Goal: Information Seeking & Learning: Understand process/instructions

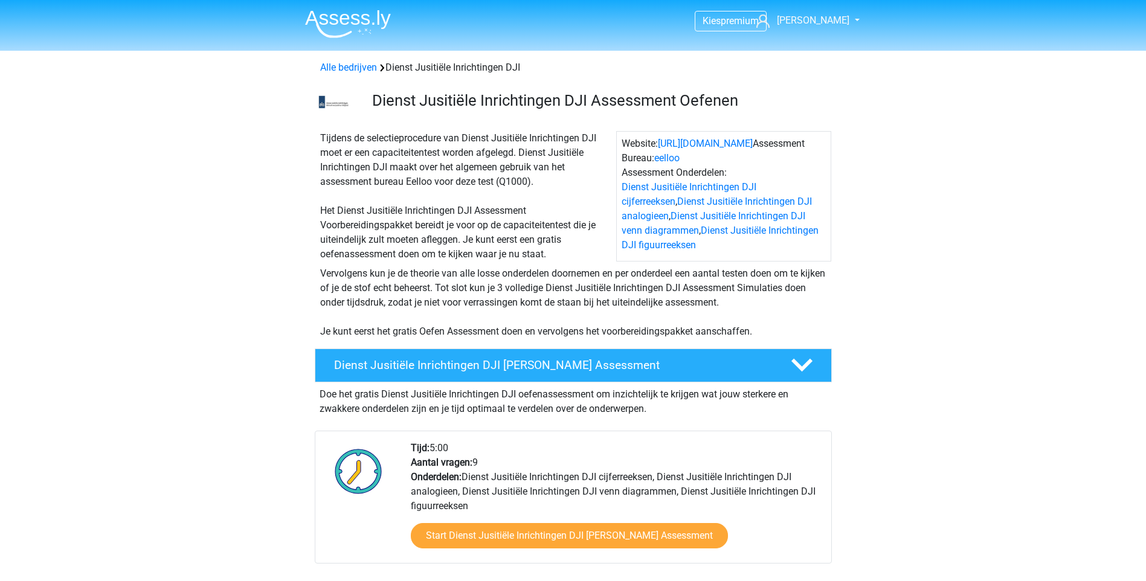
scroll to position [1269, 0]
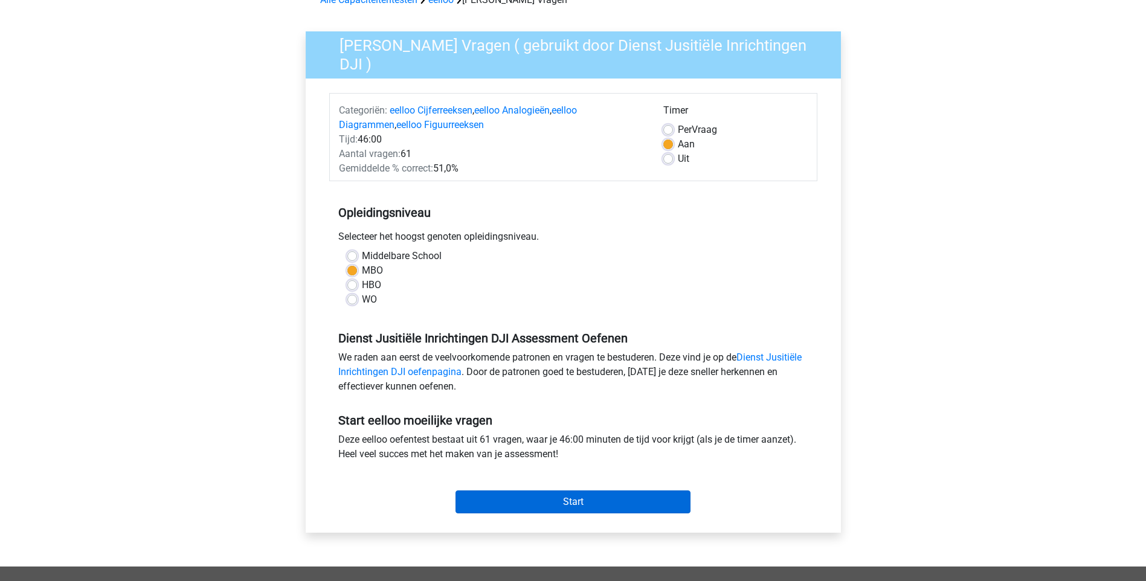
scroll to position [242, 0]
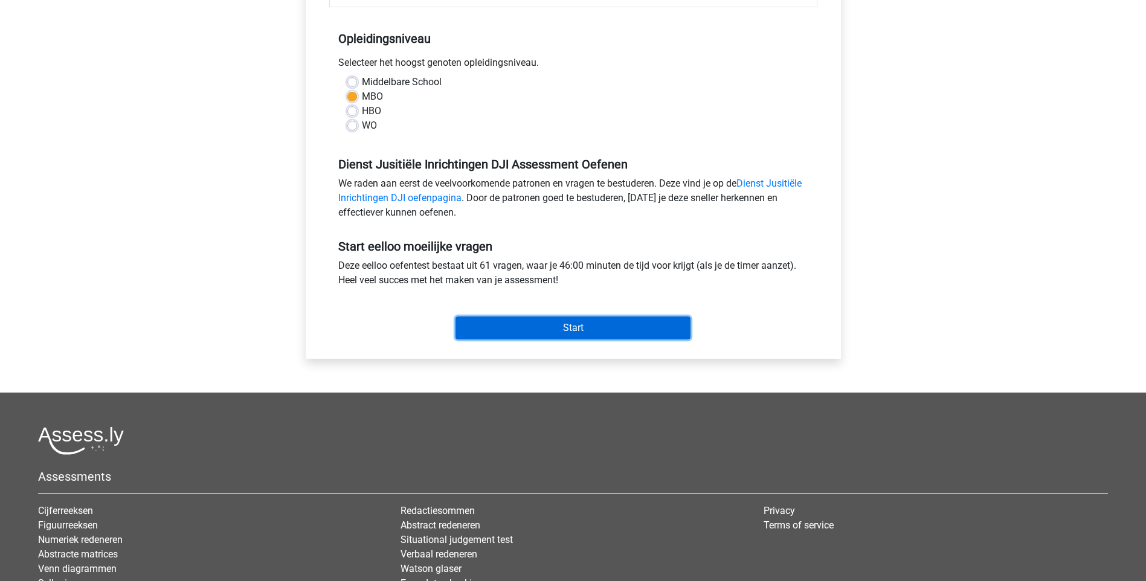
click at [581, 326] on input "Start" at bounding box center [573, 328] width 235 height 23
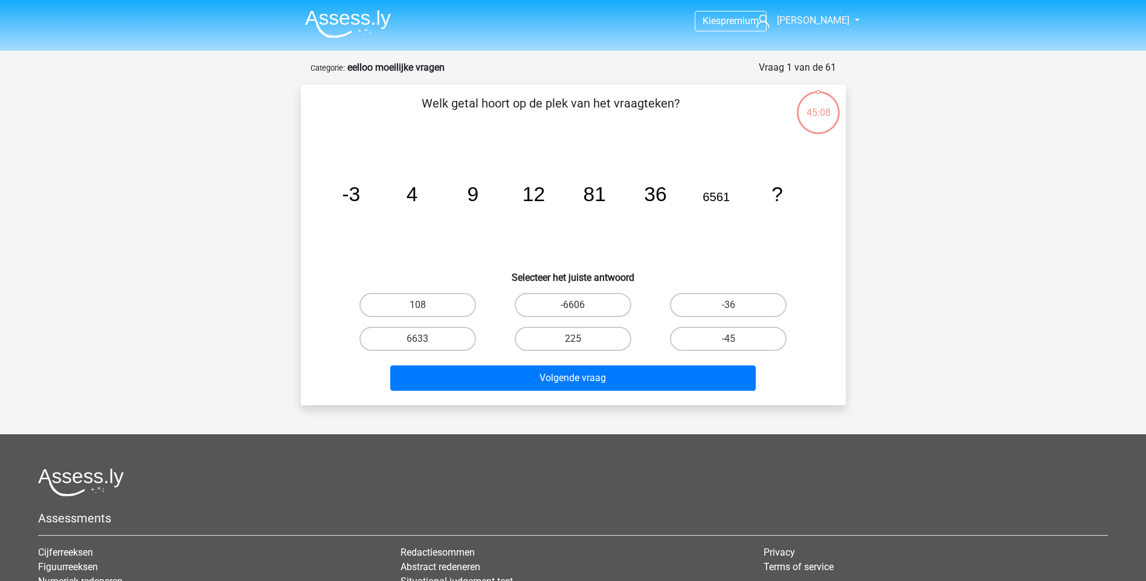
click at [424, 308] on input "108" at bounding box center [422, 309] width 8 height 8
radio input "true"
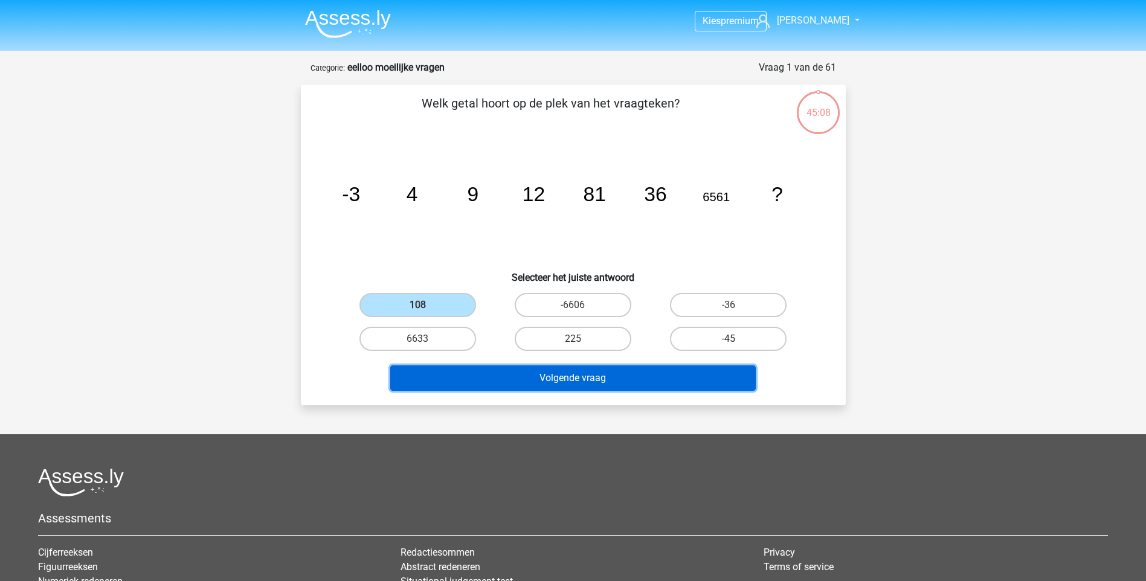
click at [566, 381] on button "Volgende vraag" at bounding box center [573, 378] width 366 height 25
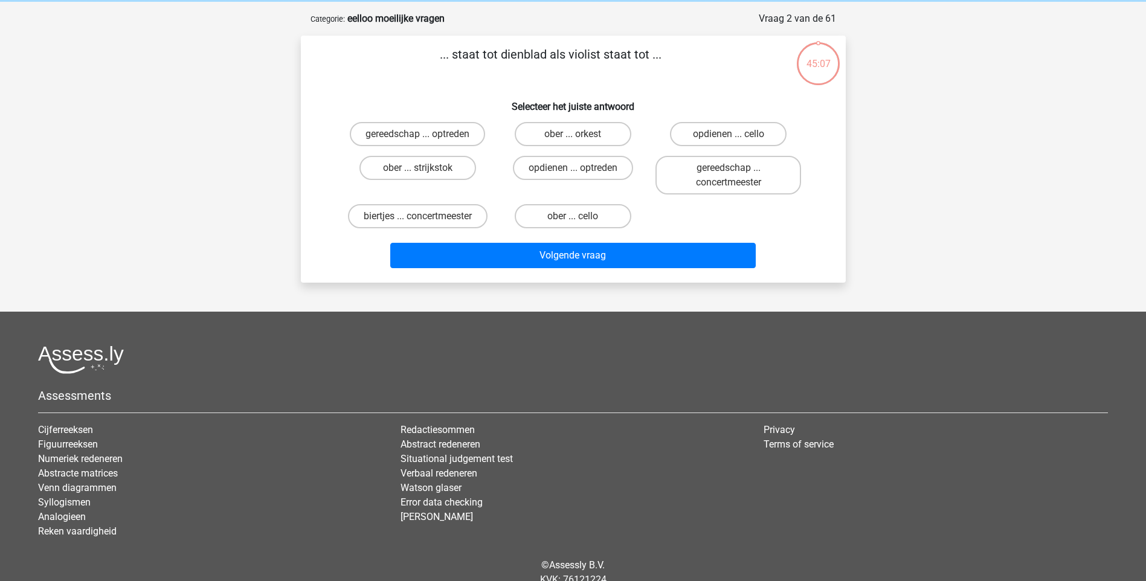
scroll to position [60, 0]
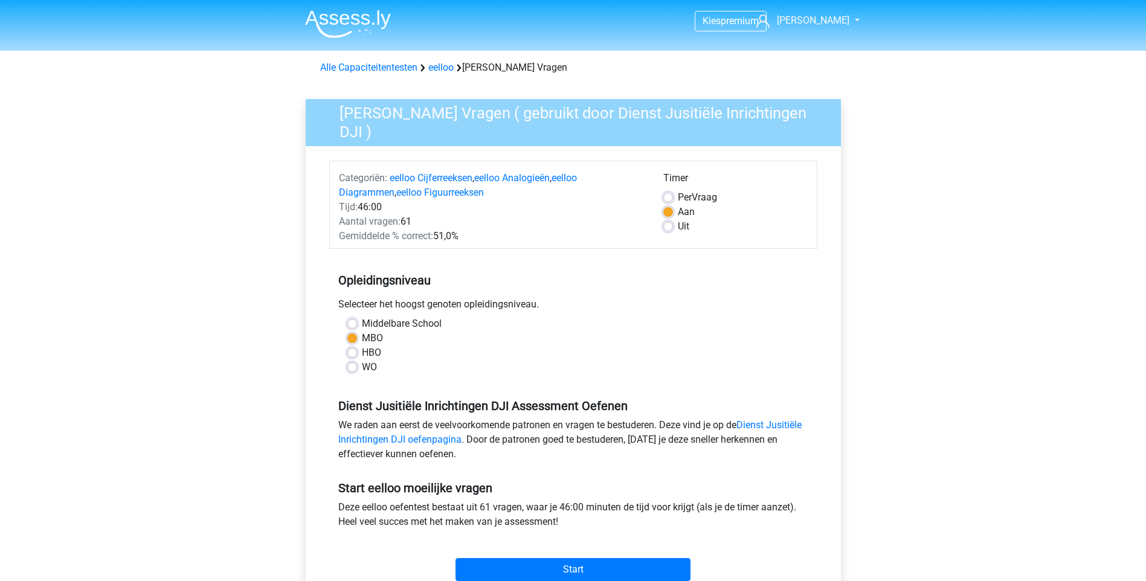
scroll to position [242, 0]
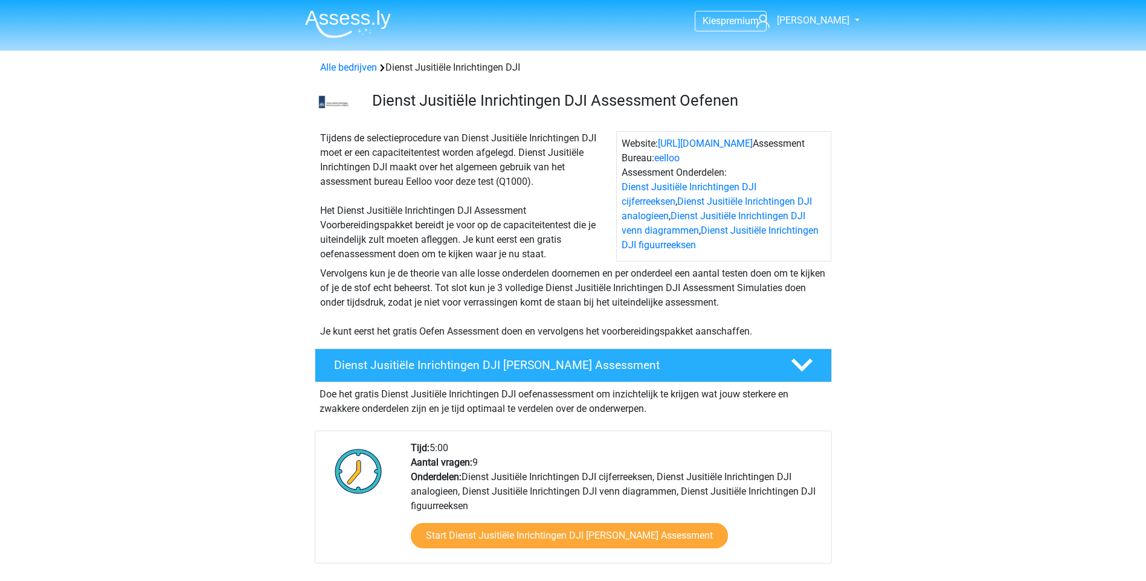
scroll to position [1269, 0]
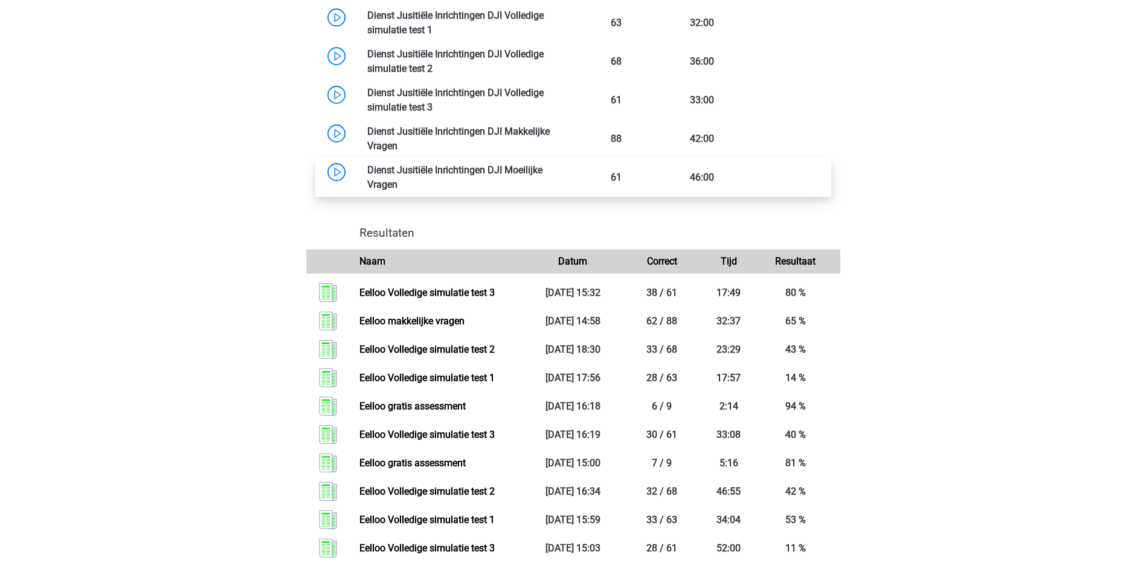
click at [398, 179] on link at bounding box center [398, 184] width 0 height 11
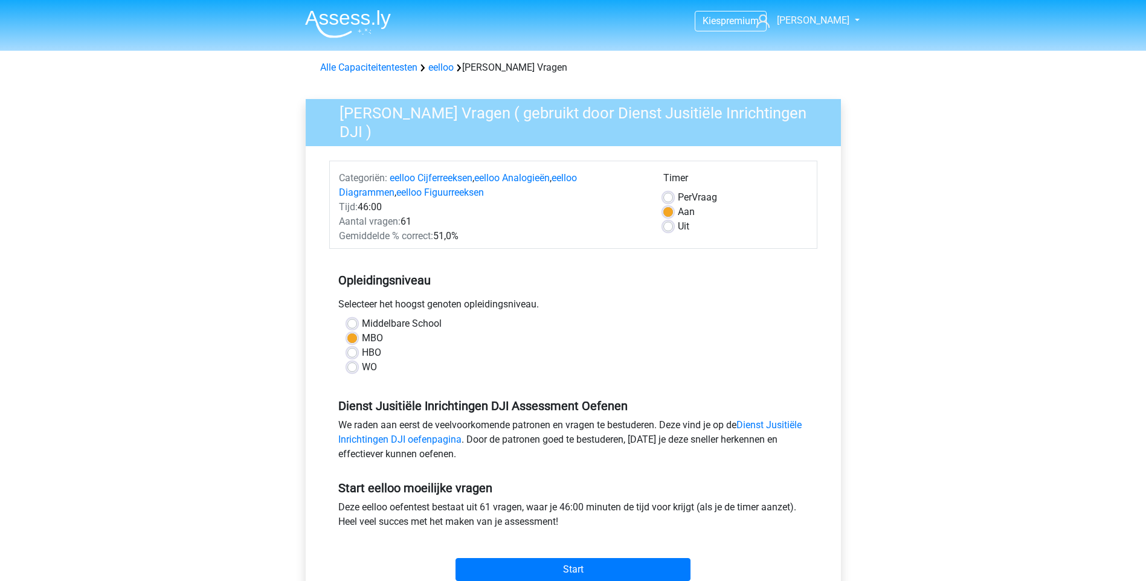
click at [678, 228] on label "Uit" at bounding box center [683, 226] width 11 height 15
click at [669, 228] on input "Uit" at bounding box center [668, 225] width 10 height 12
radio input "true"
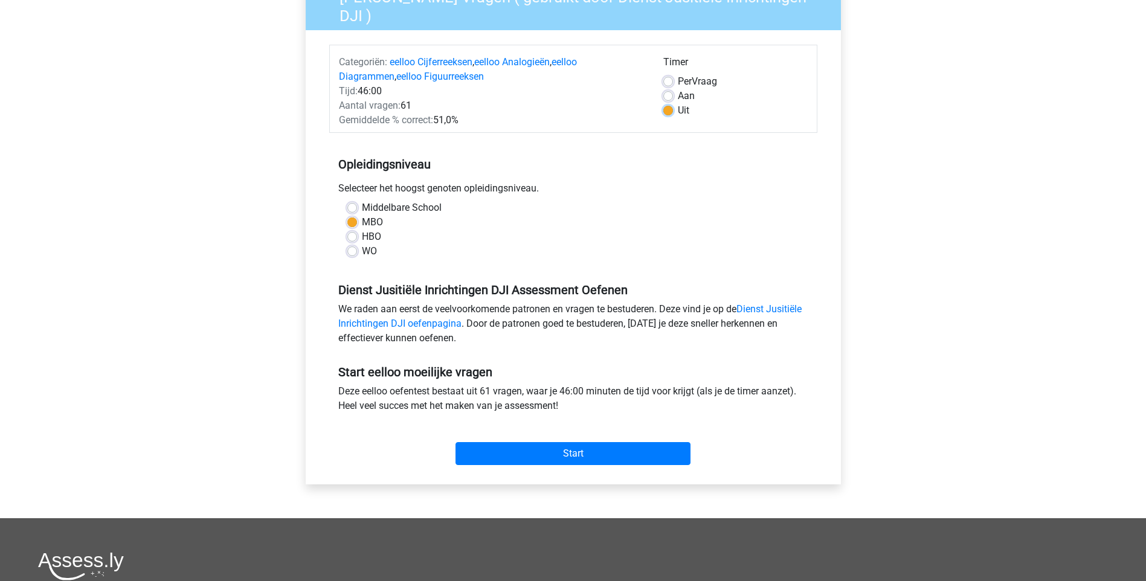
scroll to position [121, 0]
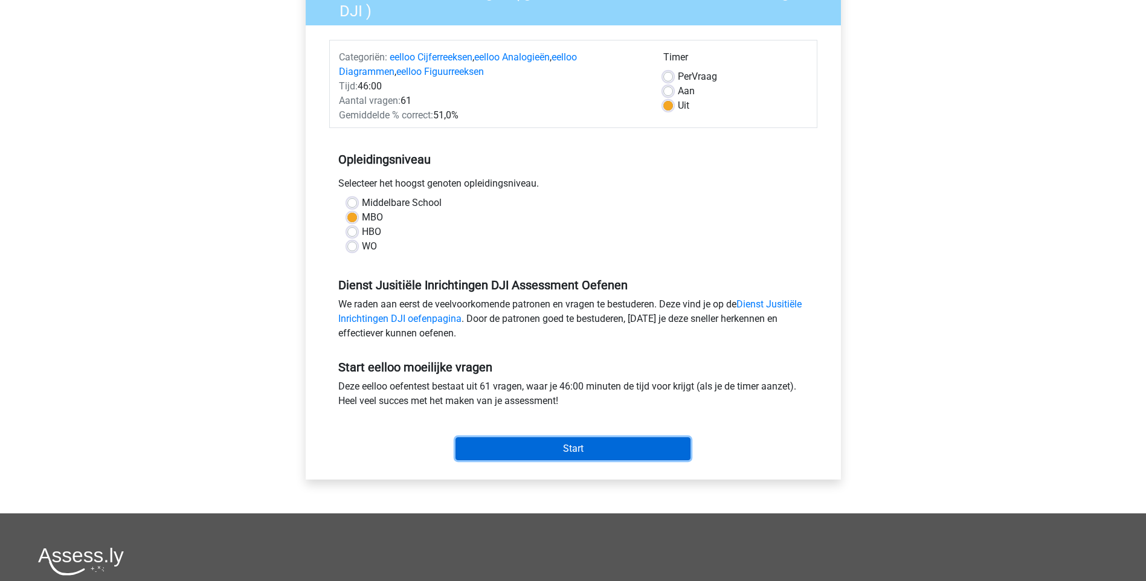
click at [576, 447] on input "Start" at bounding box center [573, 448] width 235 height 23
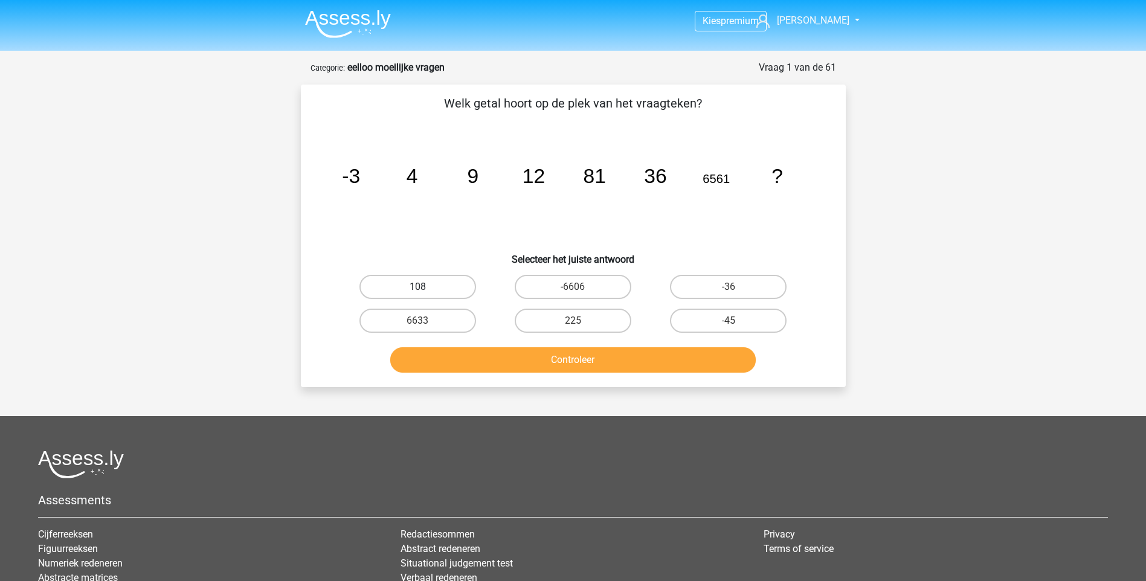
click at [452, 288] on label "108" at bounding box center [418, 287] width 117 height 24
click at [425, 288] on input "108" at bounding box center [422, 291] width 8 height 8
radio input "true"
click at [582, 362] on button "Controleer" at bounding box center [573, 359] width 366 height 25
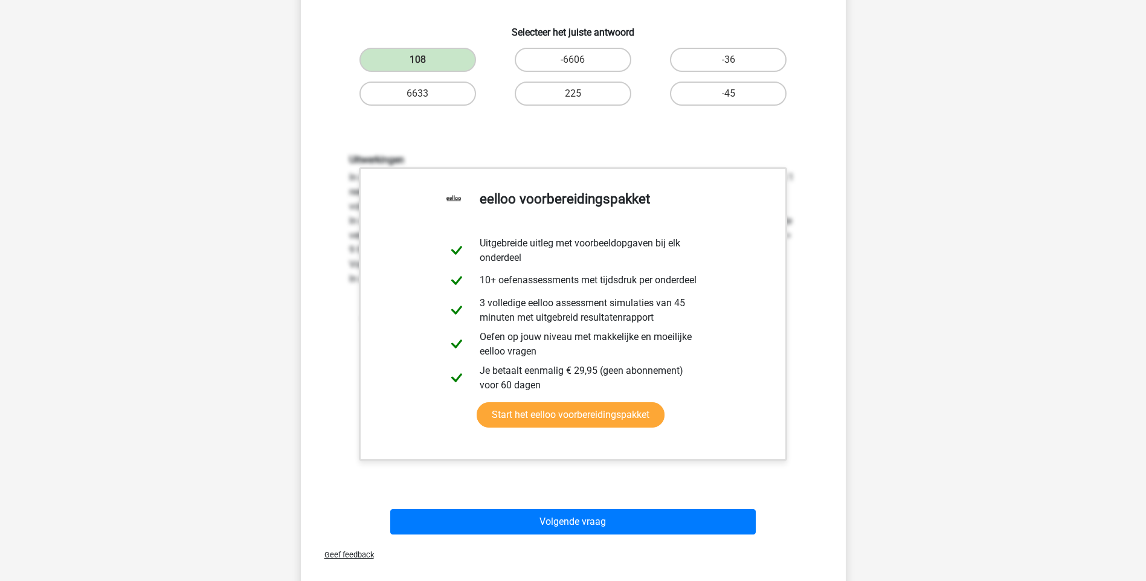
scroll to position [302, 0]
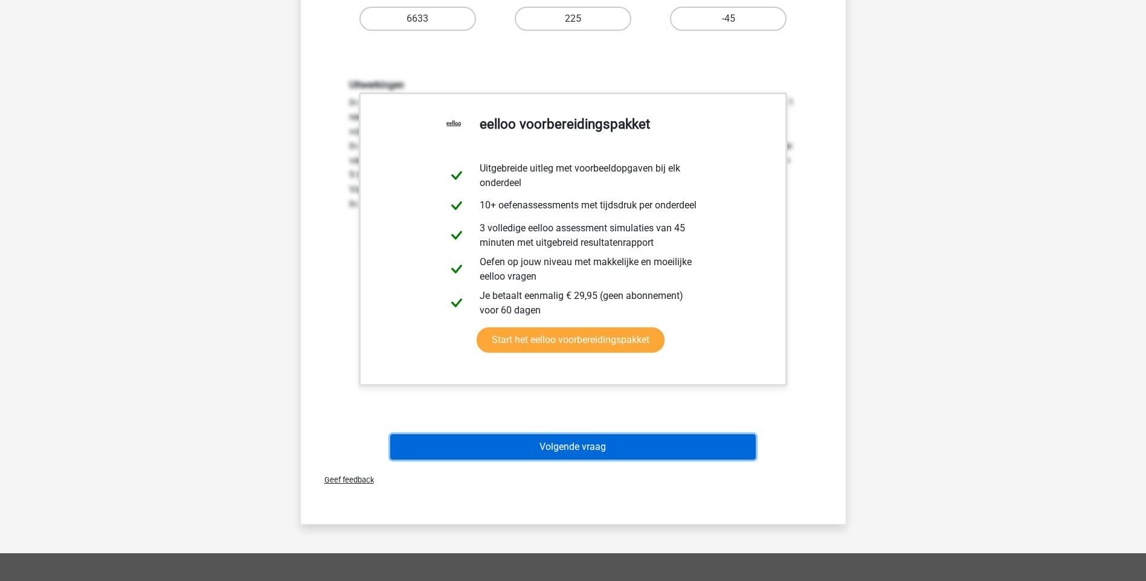
click at [576, 447] on button "Volgende vraag" at bounding box center [573, 446] width 366 height 25
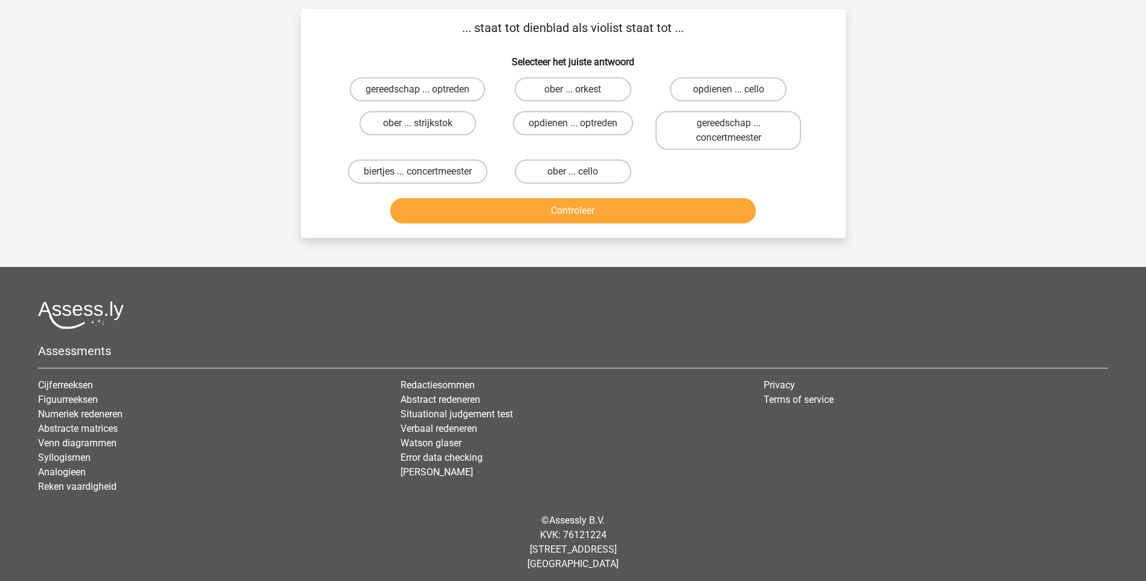
scroll to position [60, 0]
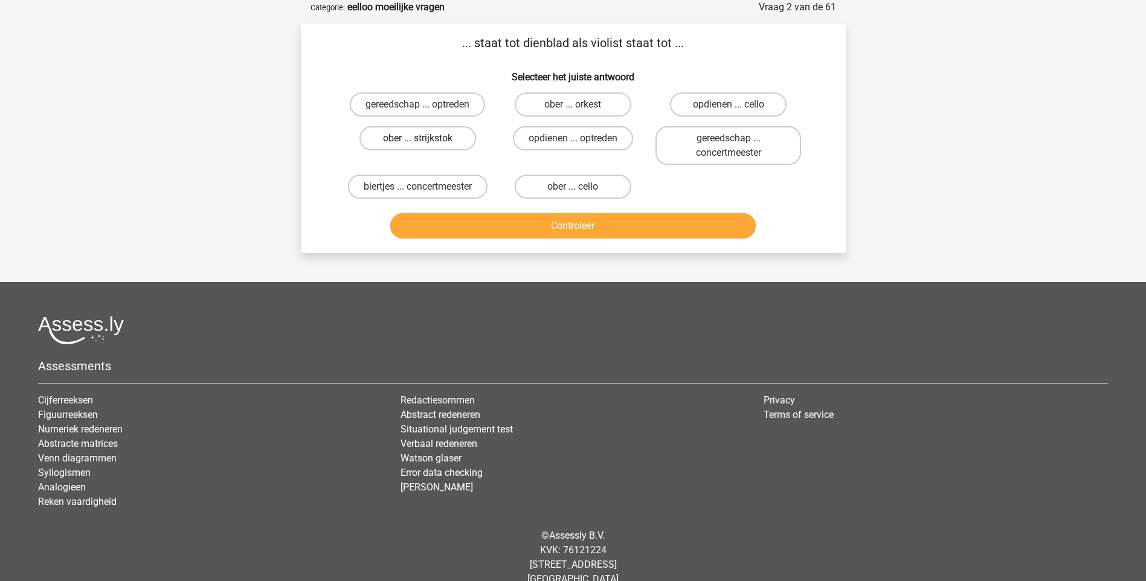
click at [452, 144] on label "ober ... strijkstok" at bounding box center [418, 138] width 117 height 24
click at [425, 144] on input "ober ... strijkstok" at bounding box center [422, 142] width 8 height 8
radio input "true"
click at [572, 222] on button "Controleer" at bounding box center [573, 225] width 366 height 25
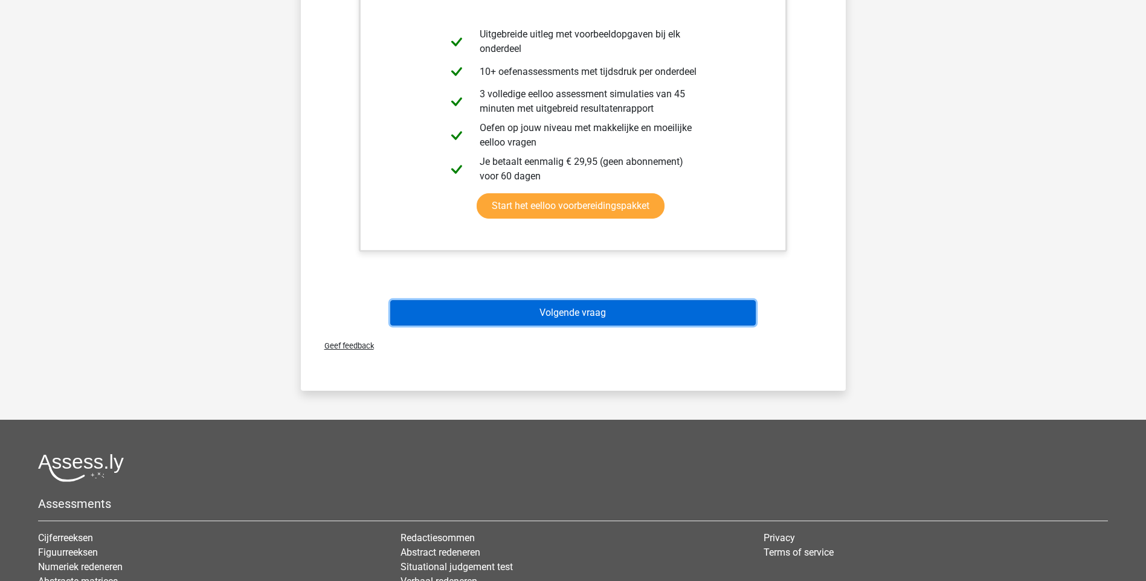
click at [600, 313] on button "Volgende vraag" at bounding box center [573, 312] width 366 height 25
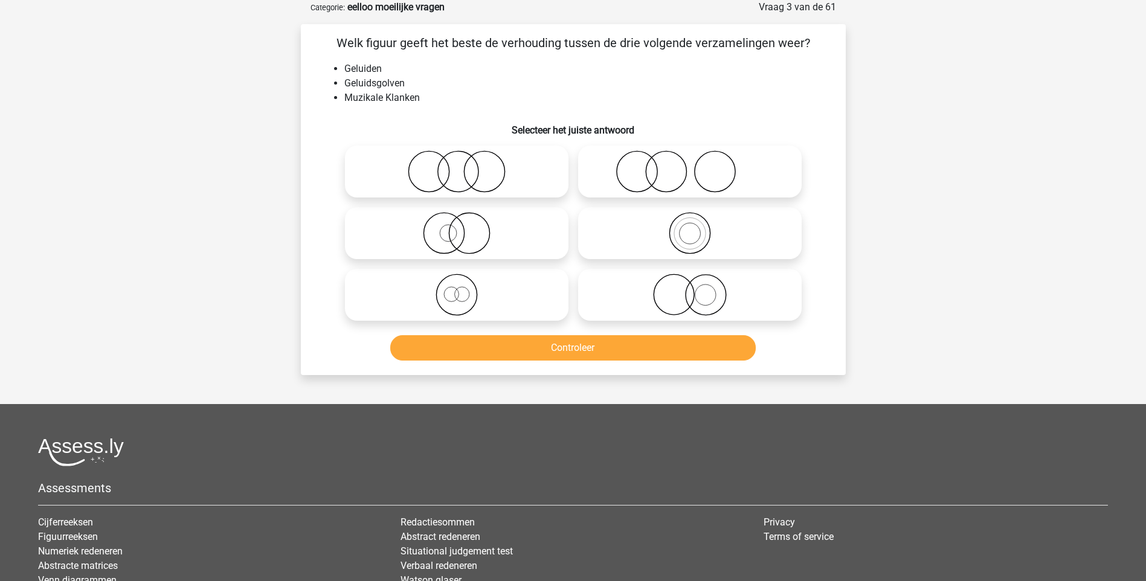
click at [694, 242] on icon at bounding box center [690, 233] width 214 height 42
click at [694, 227] on input "radio" at bounding box center [694, 223] width 8 height 8
radio input "true"
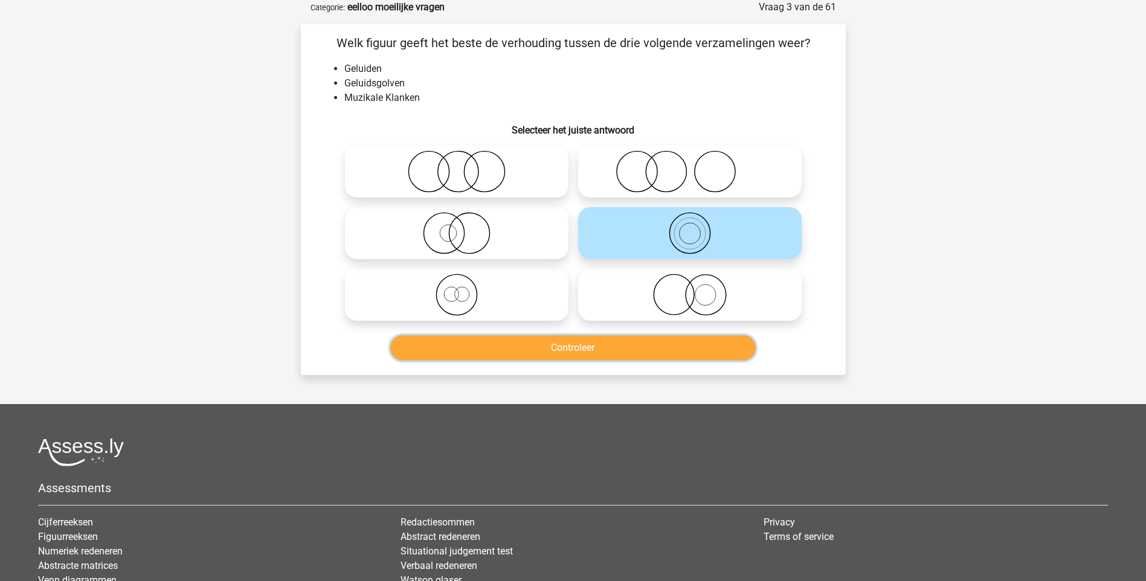
click at [601, 355] on button "Controleer" at bounding box center [573, 347] width 366 height 25
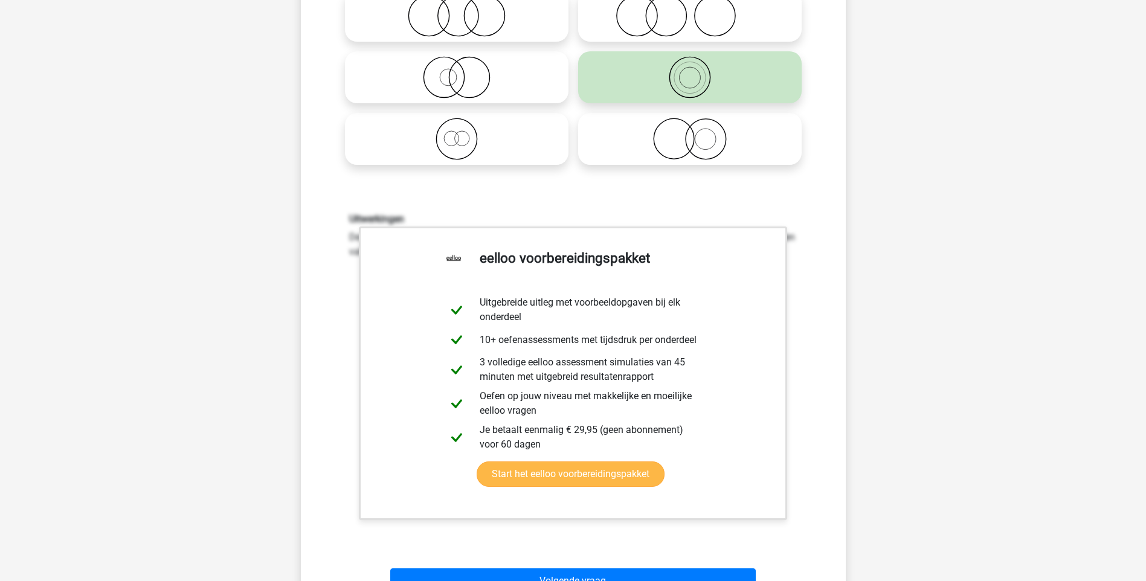
scroll to position [302, 0]
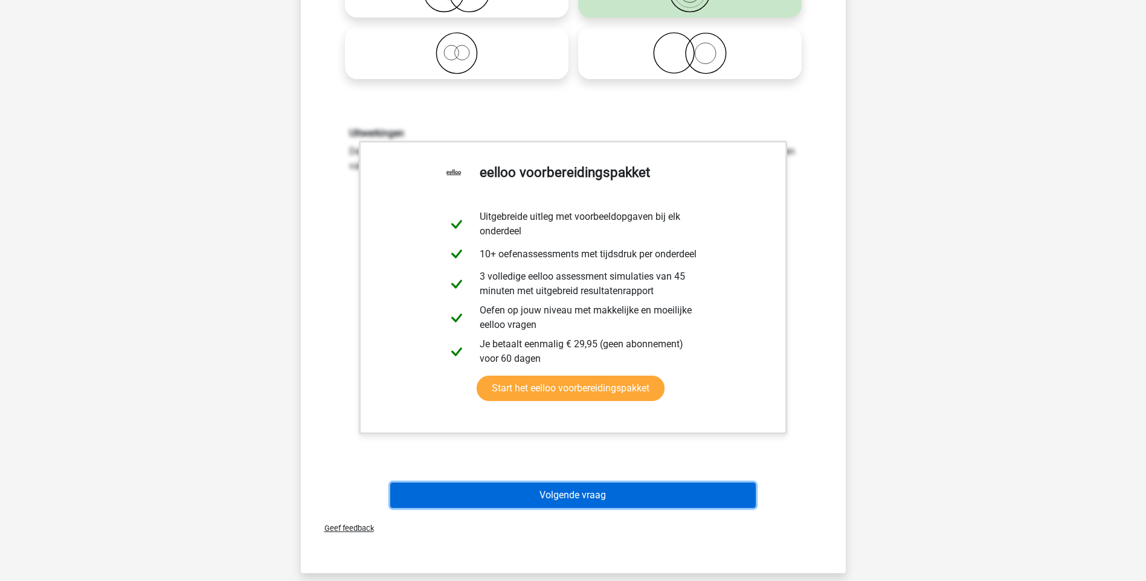
click at [582, 502] on button "Volgende vraag" at bounding box center [573, 495] width 366 height 25
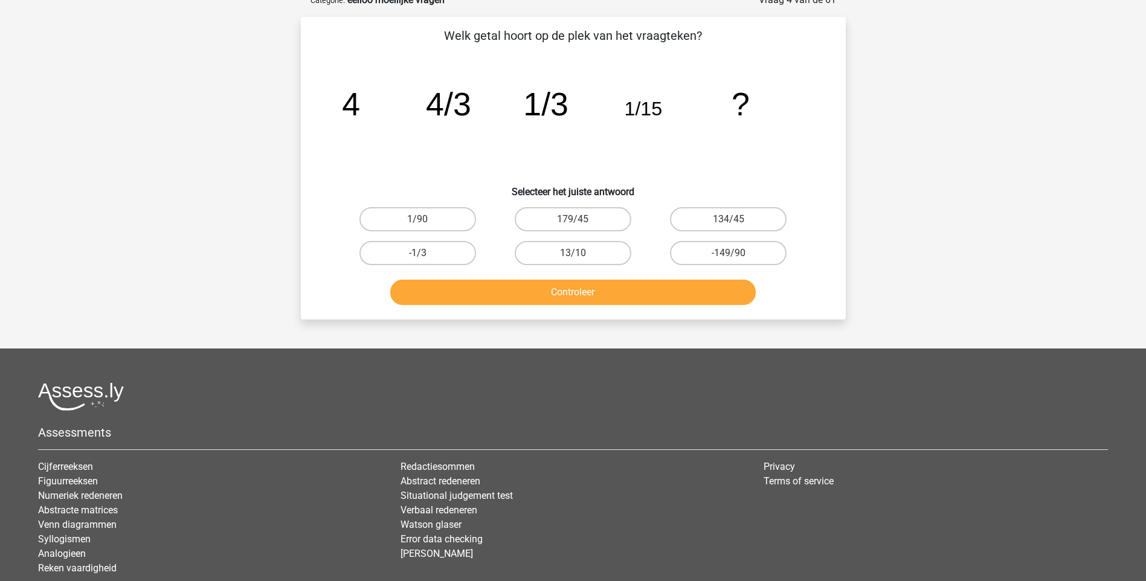
scroll to position [60, 0]
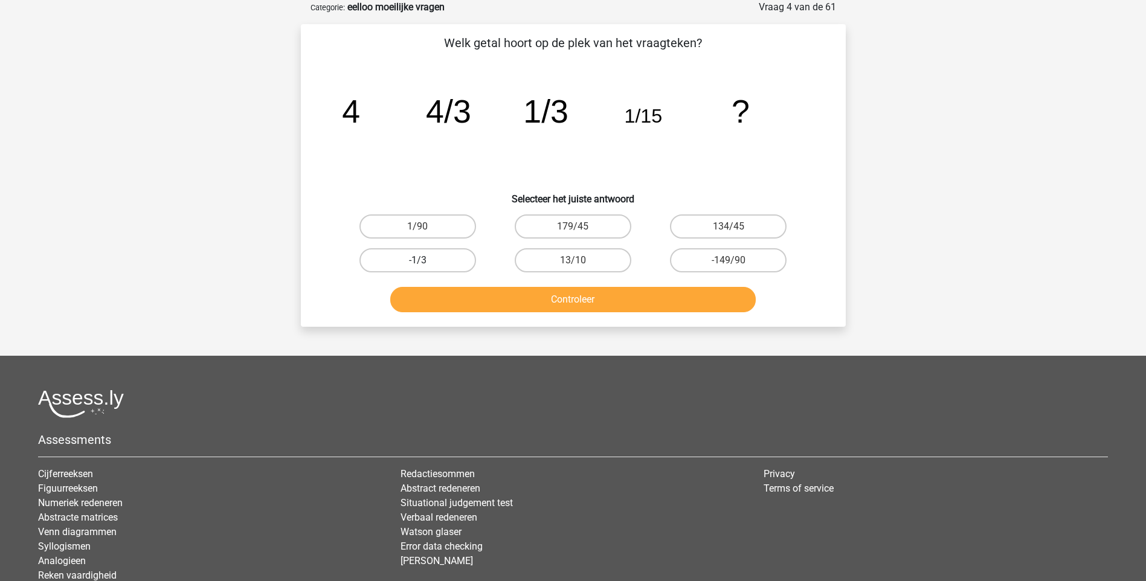
click at [432, 263] on label "-1/3" at bounding box center [418, 260] width 117 height 24
click at [425, 263] on input "-1/3" at bounding box center [422, 264] width 8 height 8
radio input "true"
click at [566, 297] on button "Controleer" at bounding box center [573, 299] width 366 height 25
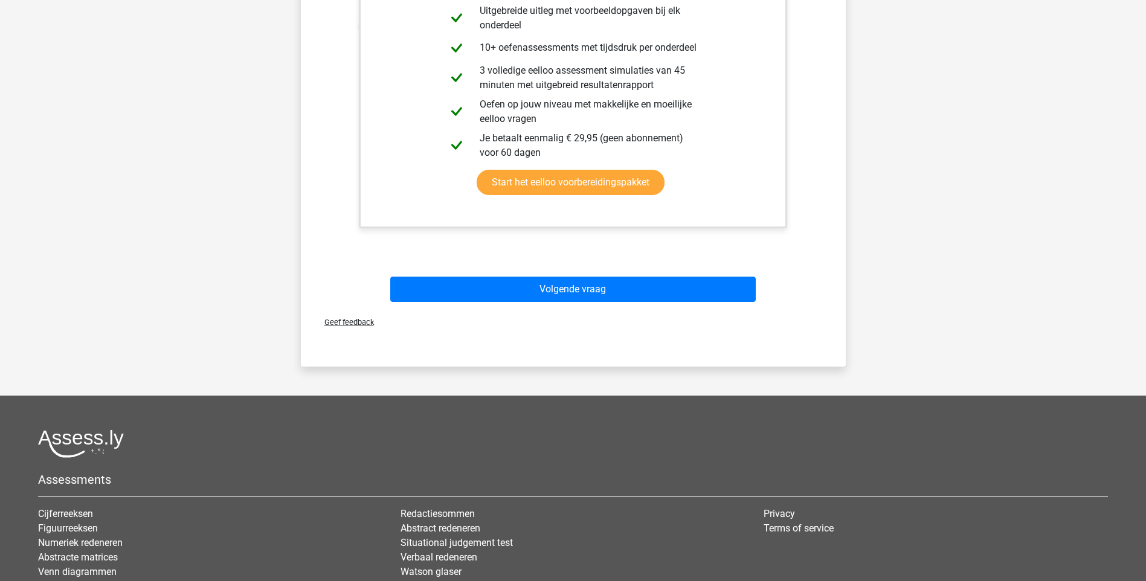
scroll to position [544, 0]
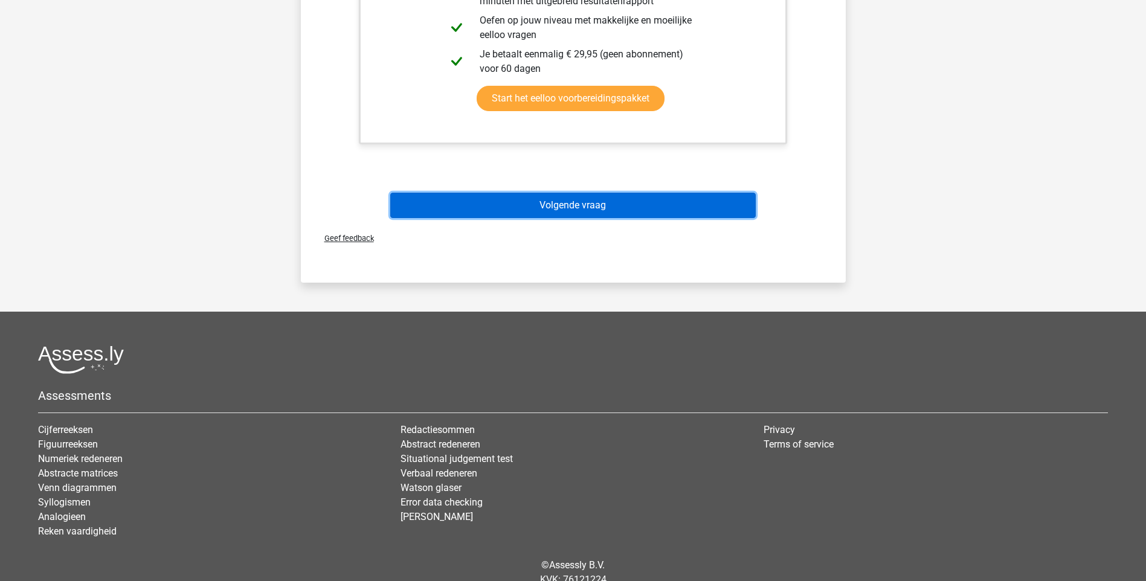
click at [573, 205] on button "Volgende vraag" at bounding box center [573, 205] width 366 height 25
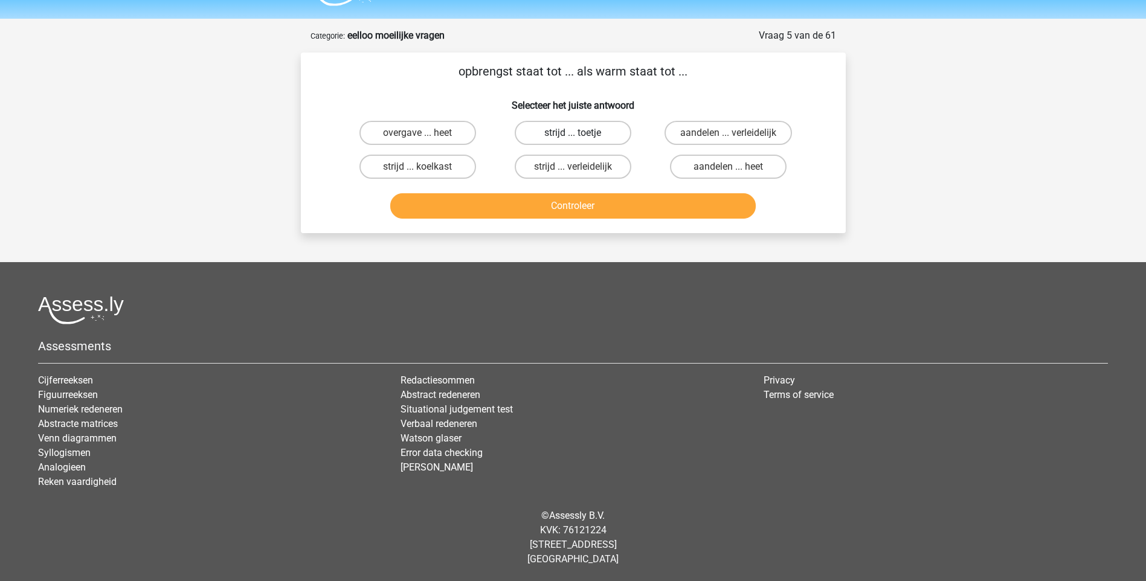
click at [595, 135] on label "strijd ... toetje" at bounding box center [573, 133] width 117 height 24
click at [581, 135] on input "strijd ... toetje" at bounding box center [577, 137] width 8 height 8
radio input "true"
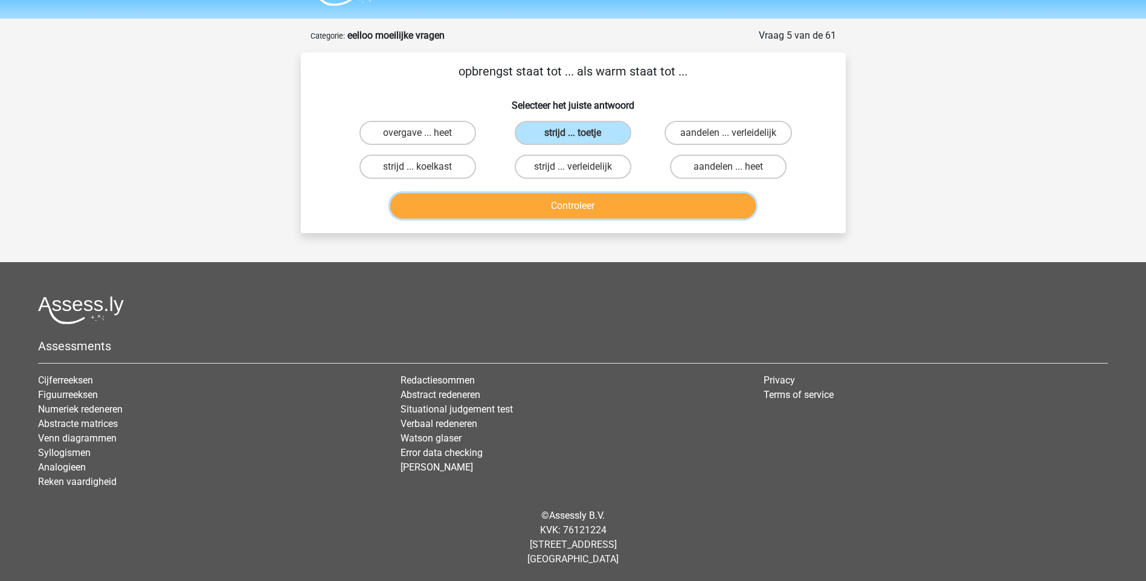
click at [579, 203] on button "Controleer" at bounding box center [573, 205] width 366 height 25
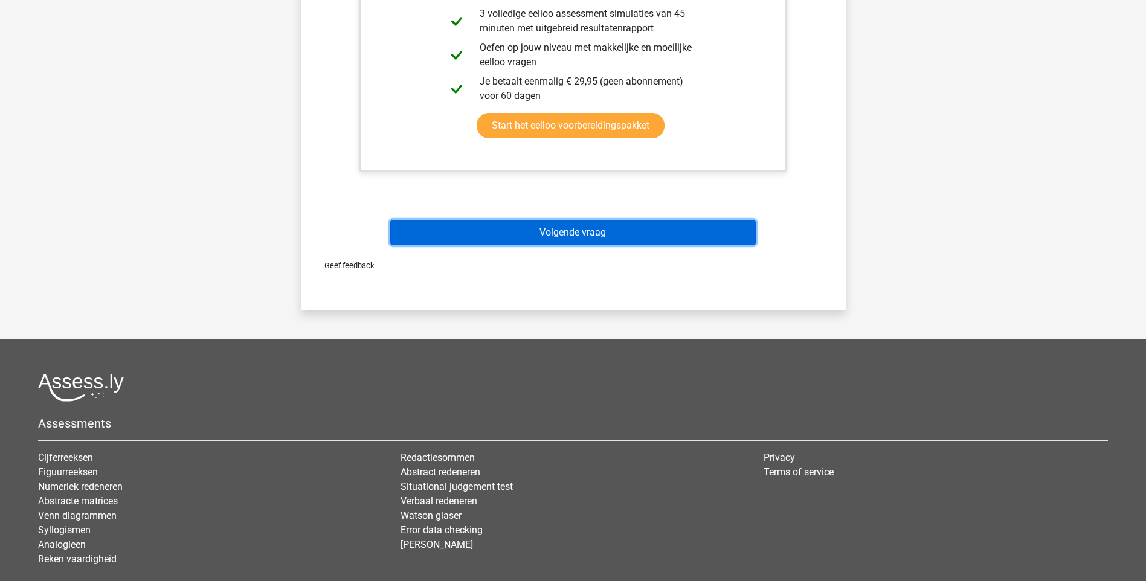
click at [564, 233] on button "Volgende vraag" at bounding box center [573, 232] width 366 height 25
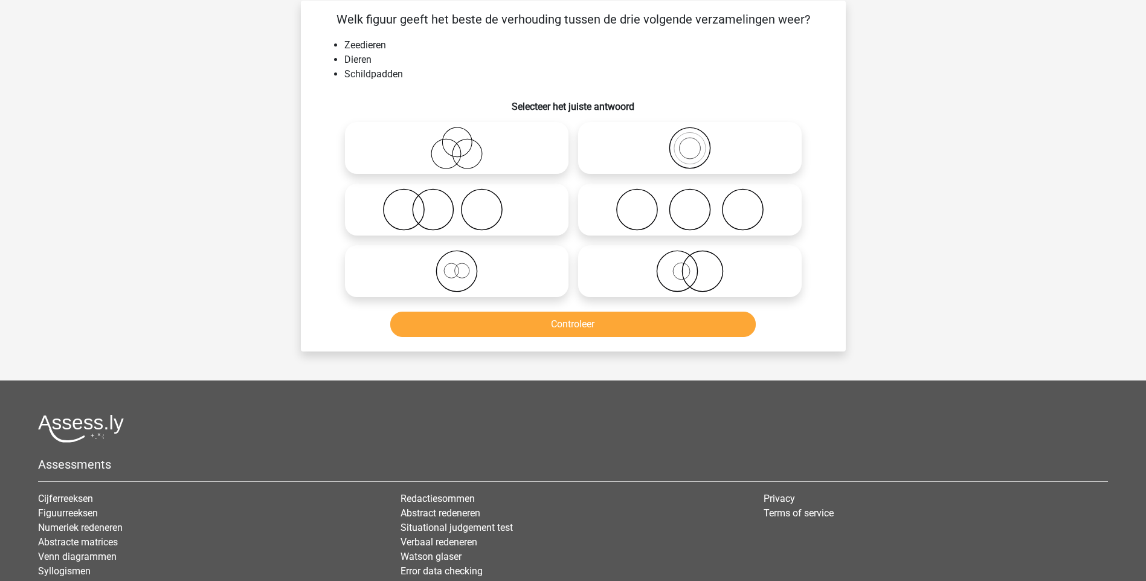
scroll to position [60, 0]
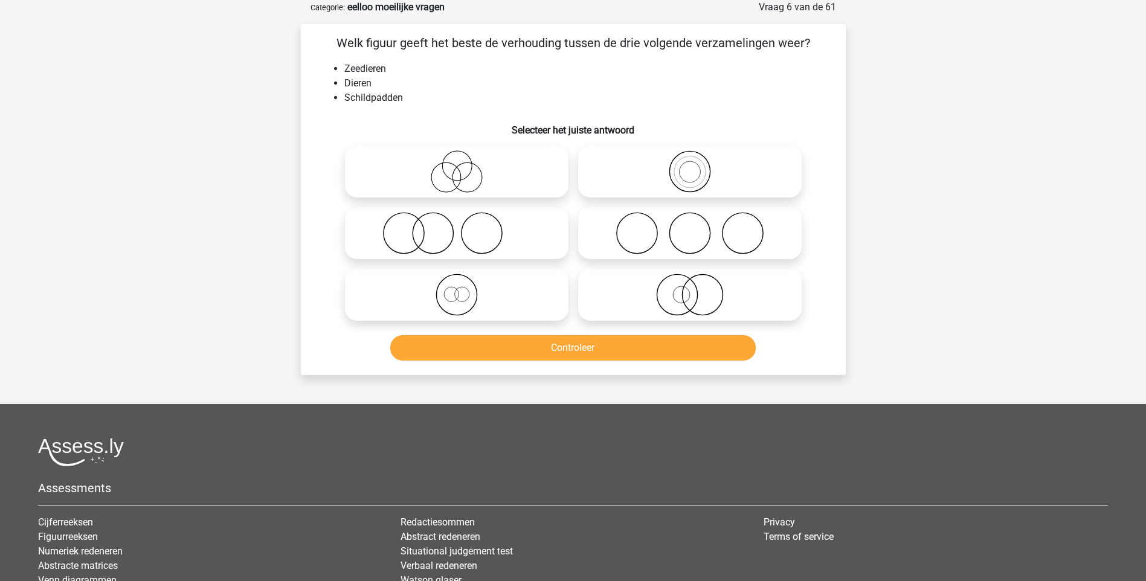
click at [449, 174] on icon at bounding box center [457, 171] width 214 height 42
click at [457, 166] on input "radio" at bounding box center [461, 162] width 8 height 8
radio input "true"
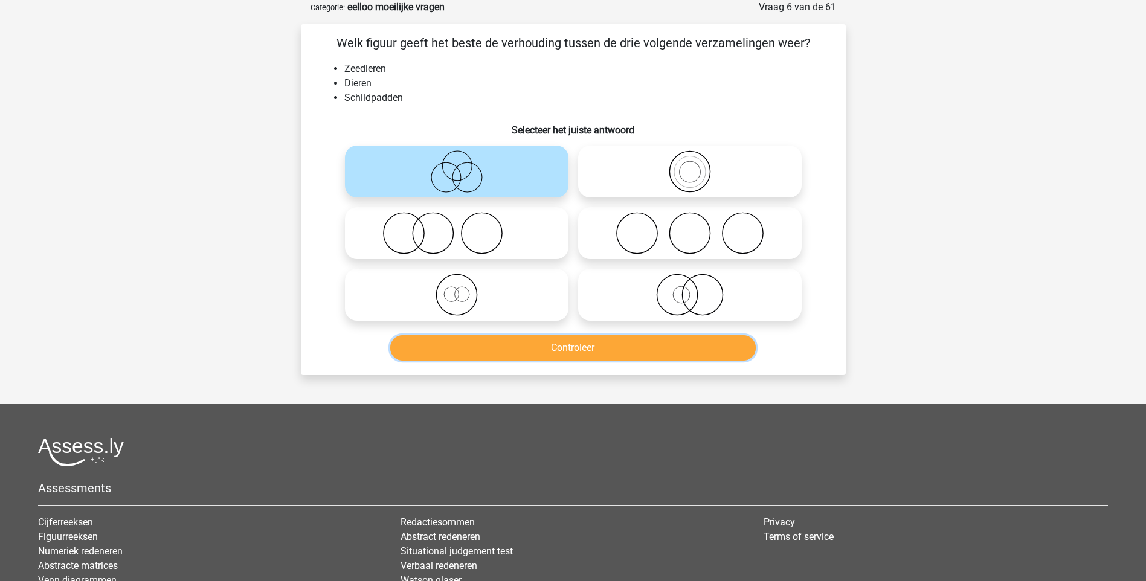
click at [566, 352] on button "Controleer" at bounding box center [573, 347] width 366 height 25
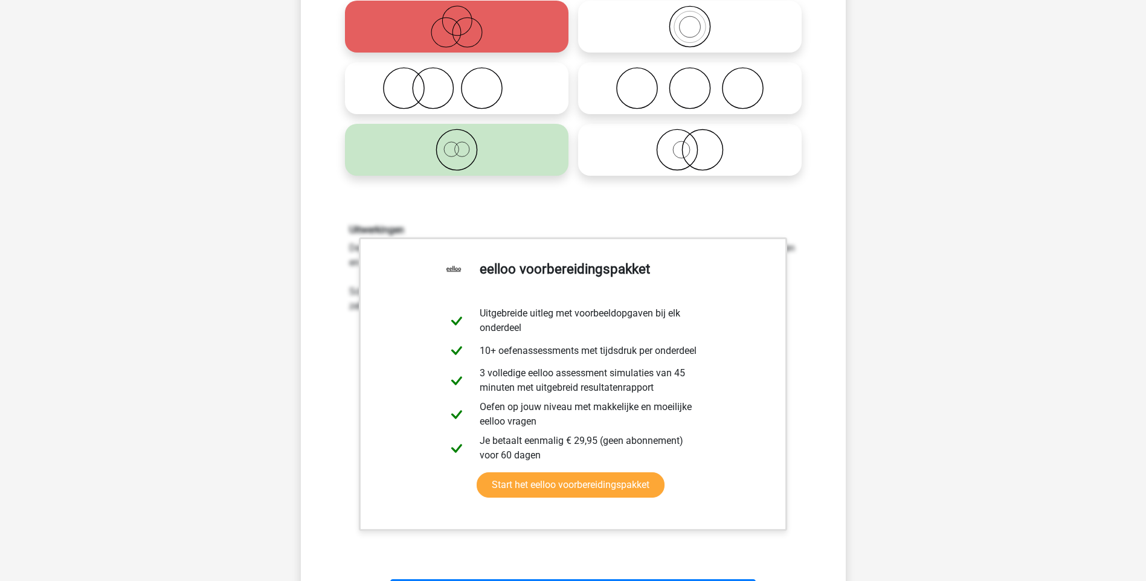
scroll to position [483, 0]
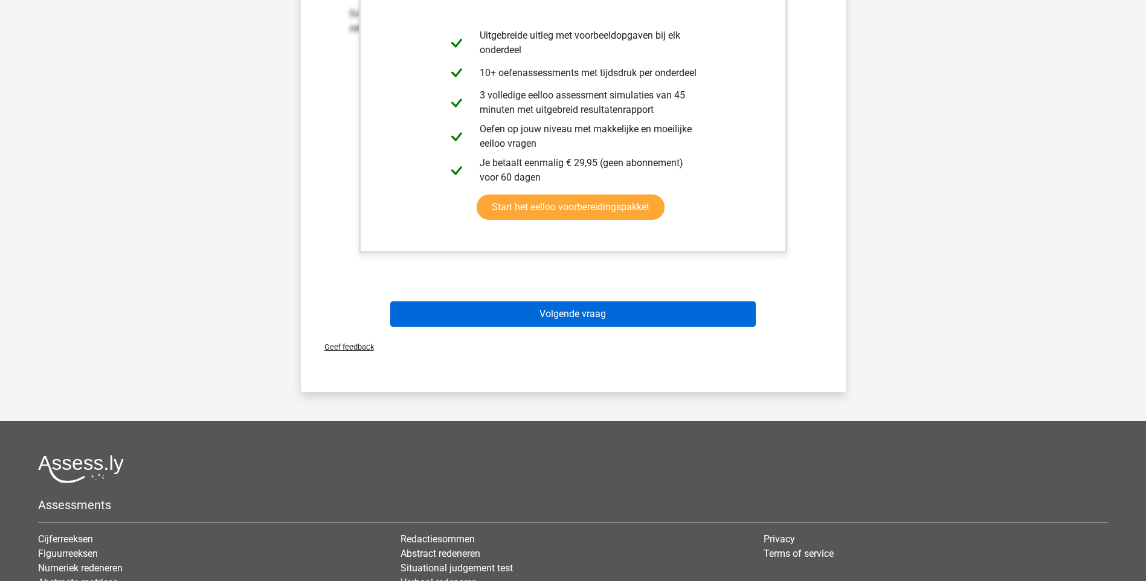
drag, startPoint x: 528, startPoint y: 330, endPoint x: 538, endPoint y: 317, distance: 16.3
click at [529, 328] on div "Volgende vraag" at bounding box center [573, 317] width 466 height 30
click at [539, 318] on button "Volgende vraag" at bounding box center [573, 314] width 366 height 25
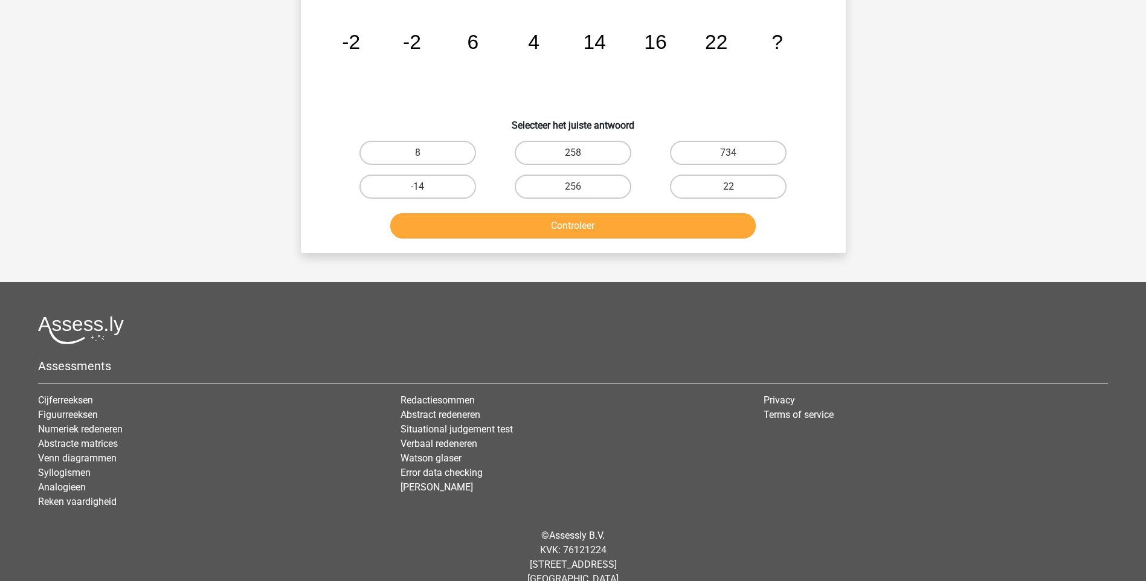
scroll to position [60, 0]
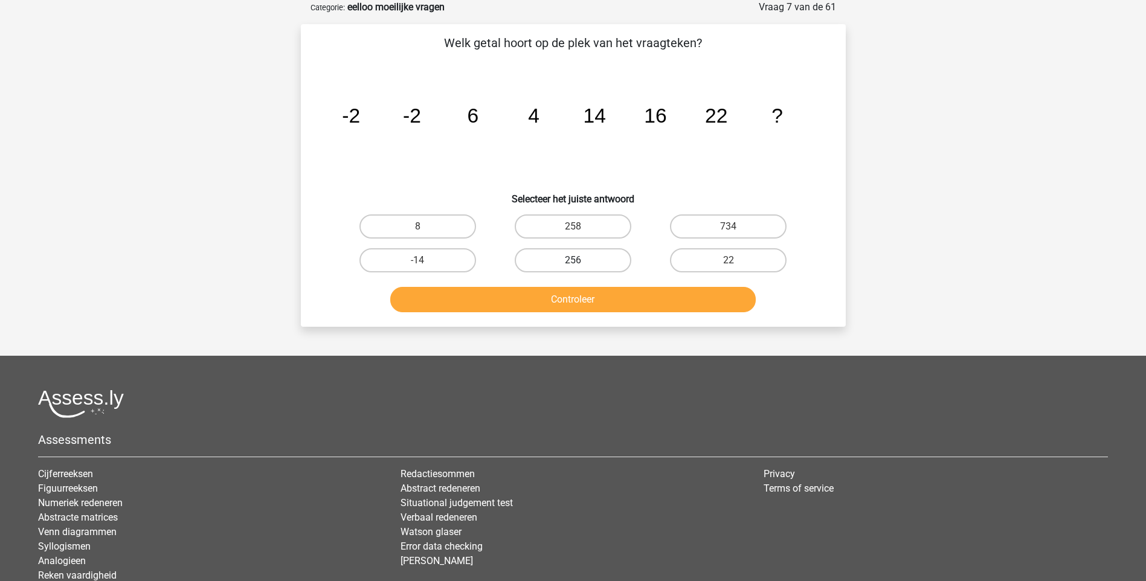
click at [575, 257] on label "256" at bounding box center [573, 260] width 117 height 24
click at [575, 260] on input "256" at bounding box center [577, 264] width 8 height 8
radio input "true"
click at [589, 308] on button "Controleer" at bounding box center [573, 299] width 366 height 25
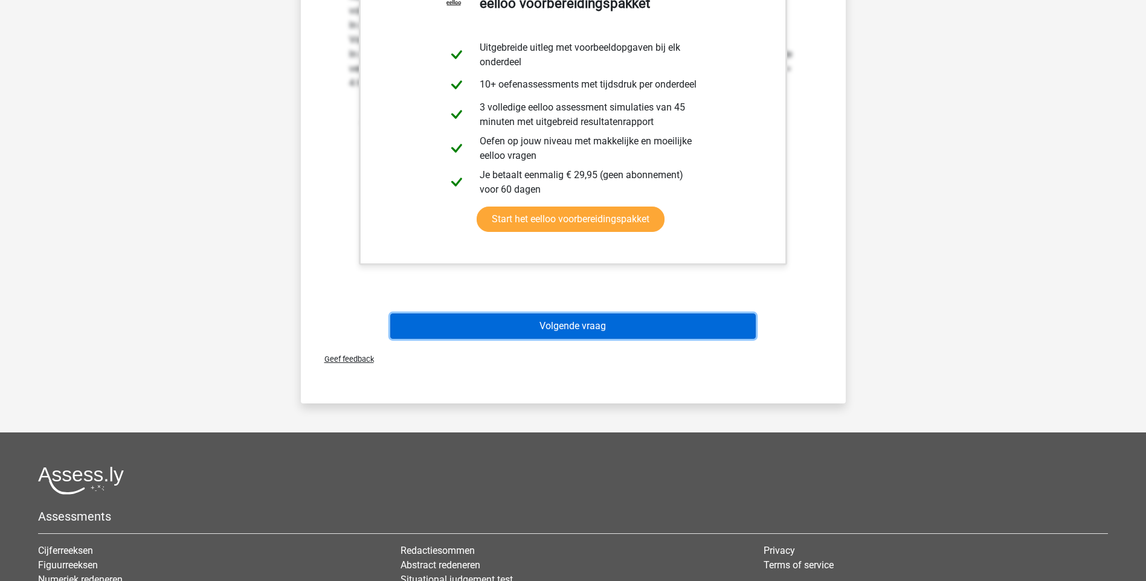
click at [570, 326] on button "Volgende vraag" at bounding box center [573, 326] width 366 height 25
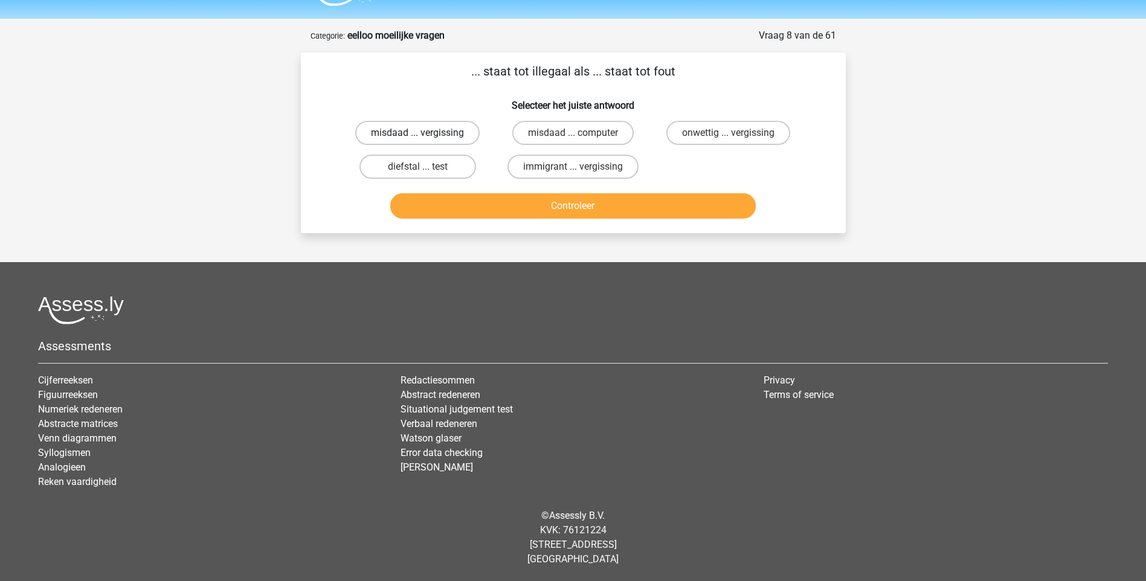
click at [433, 130] on label "misdaad ... vergissing" at bounding box center [417, 133] width 124 height 24
click at [425, 133] on input "misdaad ... vergissing" at bounding box center [422, 137] width 8 height 8
radio input "true"
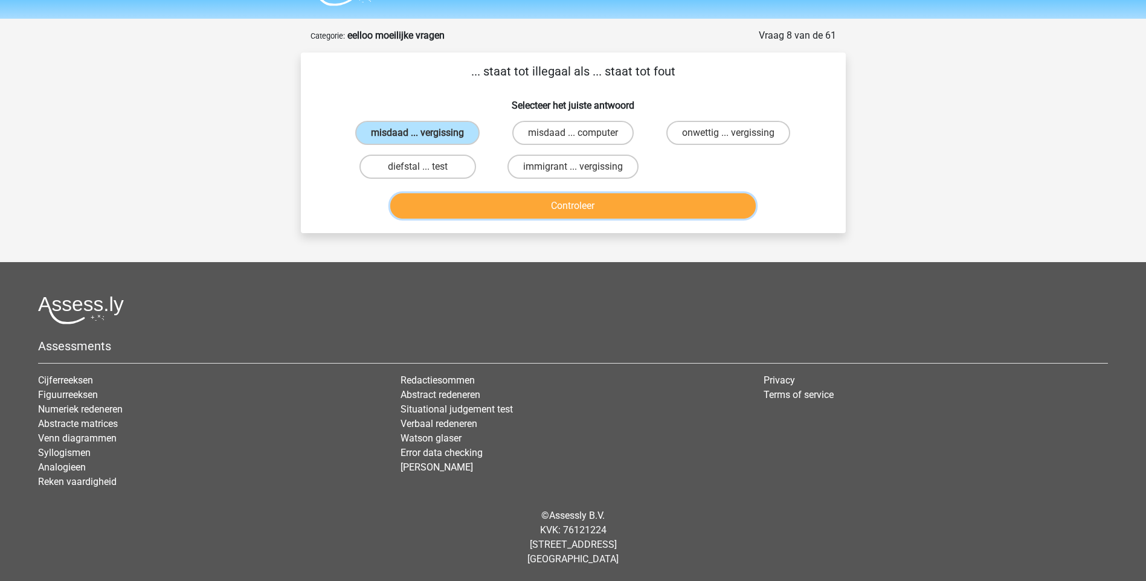
click at [594, 211] on button "Controleer" at bounding box center [573, 205] width 366 height 25
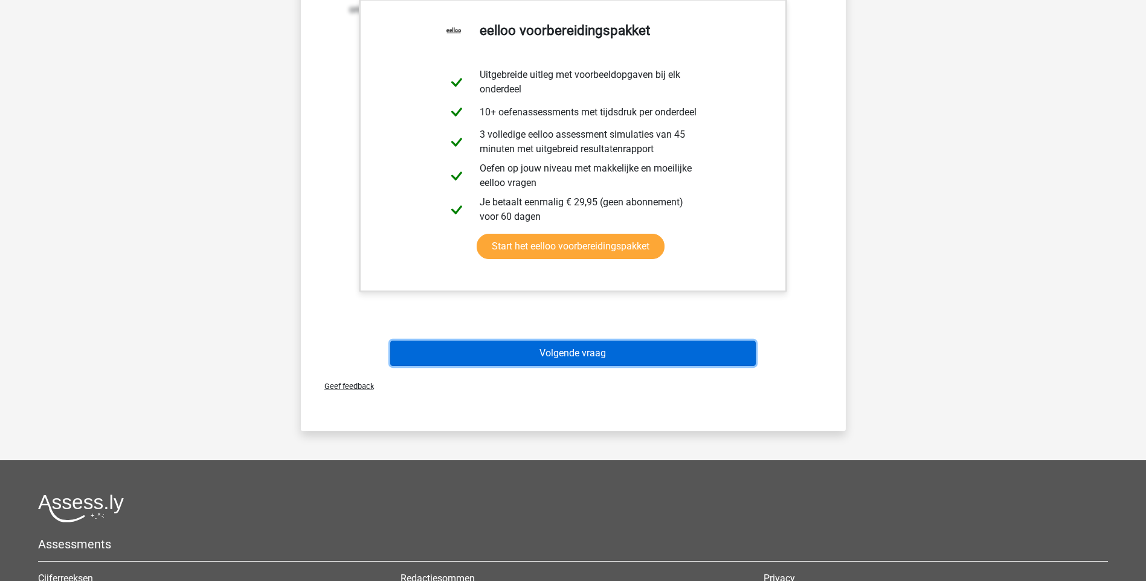
click at [596, 350] on button "Volgende vraag" at bounding box center [573, 353] width 366 height 25
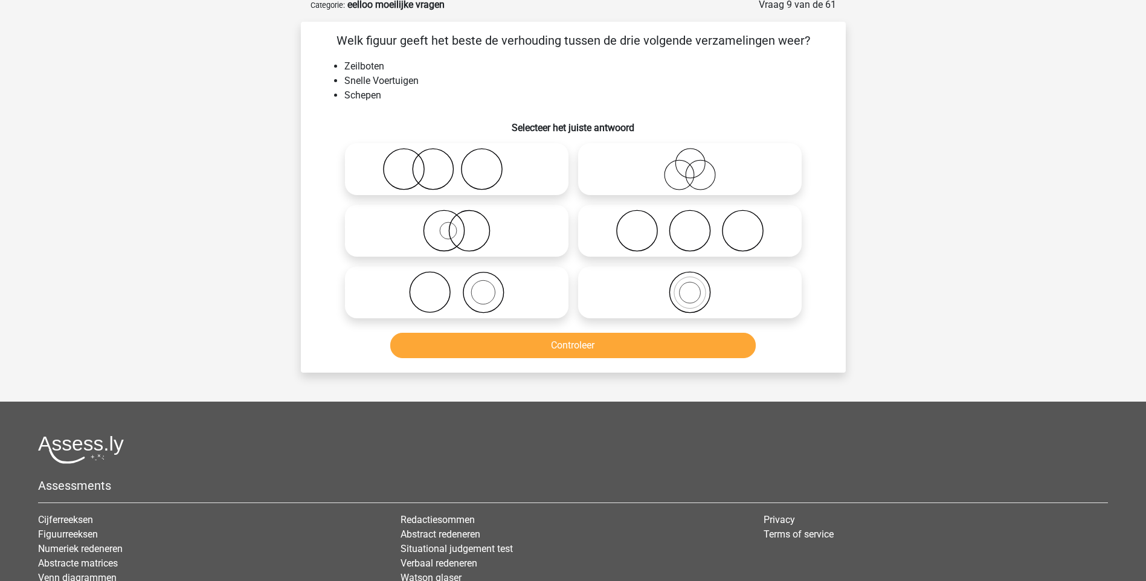
scroll to position [60, 0]
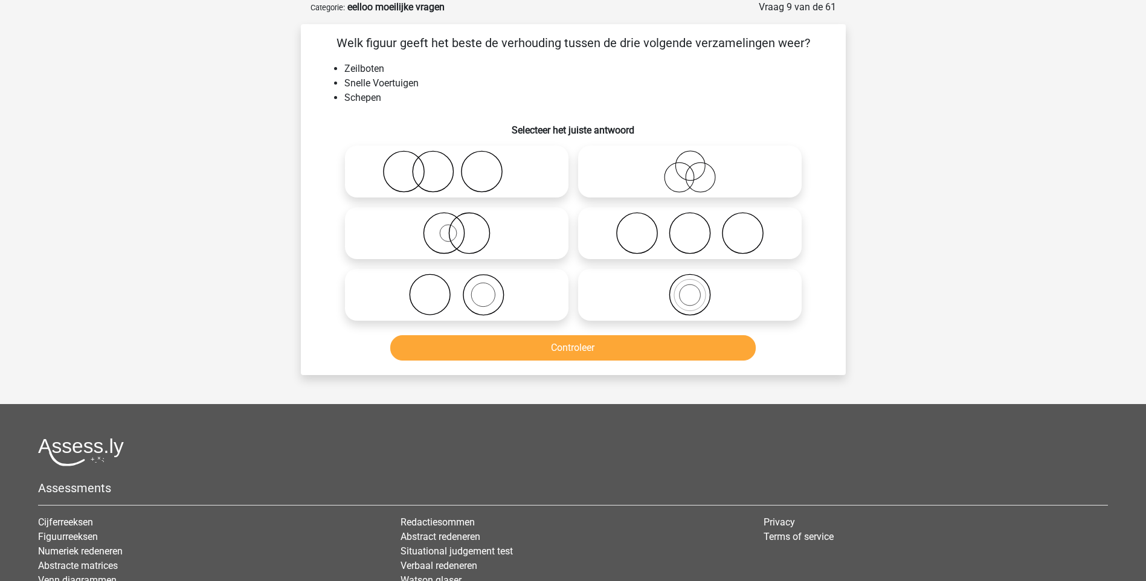
click at [698, 179] on circle at bounding box center [691, 166] width 30 height 30
click at [698, 166] on input "radio" at bounding box center [694, 162] width 8 height 8
radio input "true"
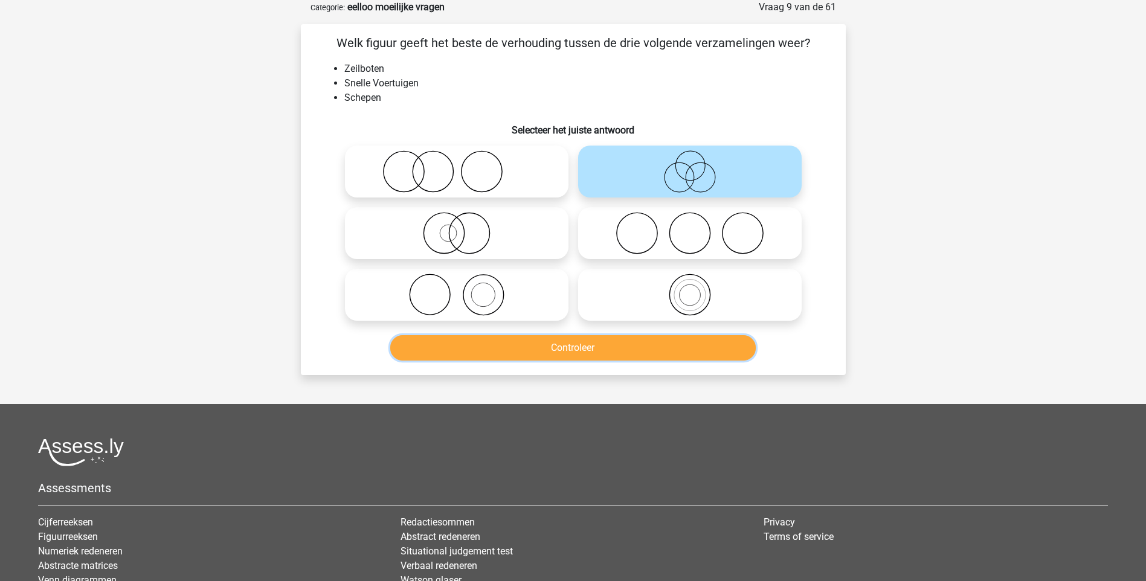
click at [615, 347] on button "Controleer" at bounding box center [573, 347] width 366 height 25
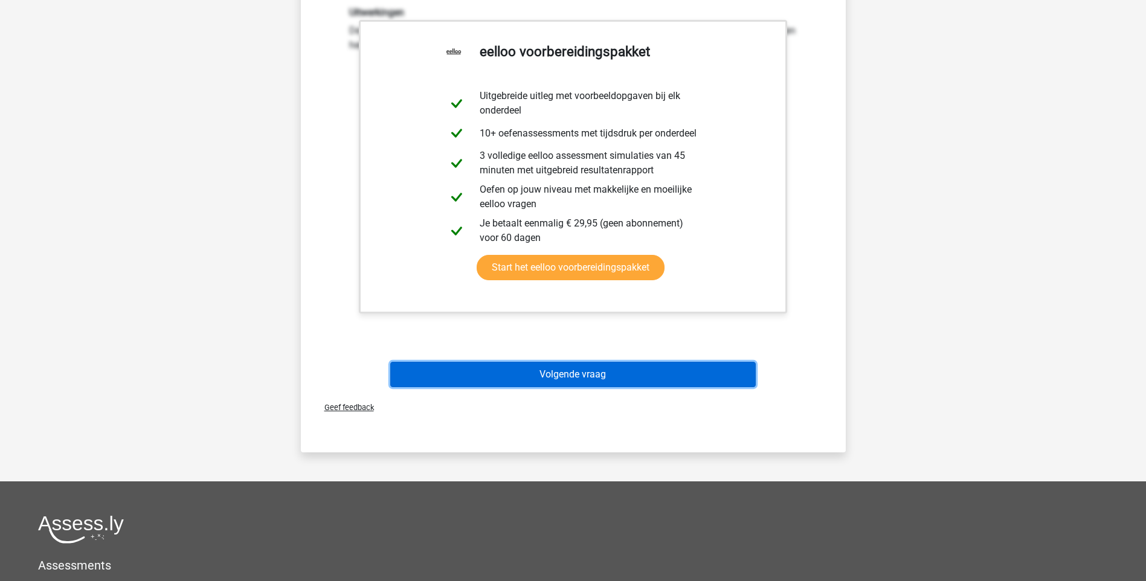
click at [594, 375] on button "Volgende vraag" at bounding box center [573, 374] width 366 height 25
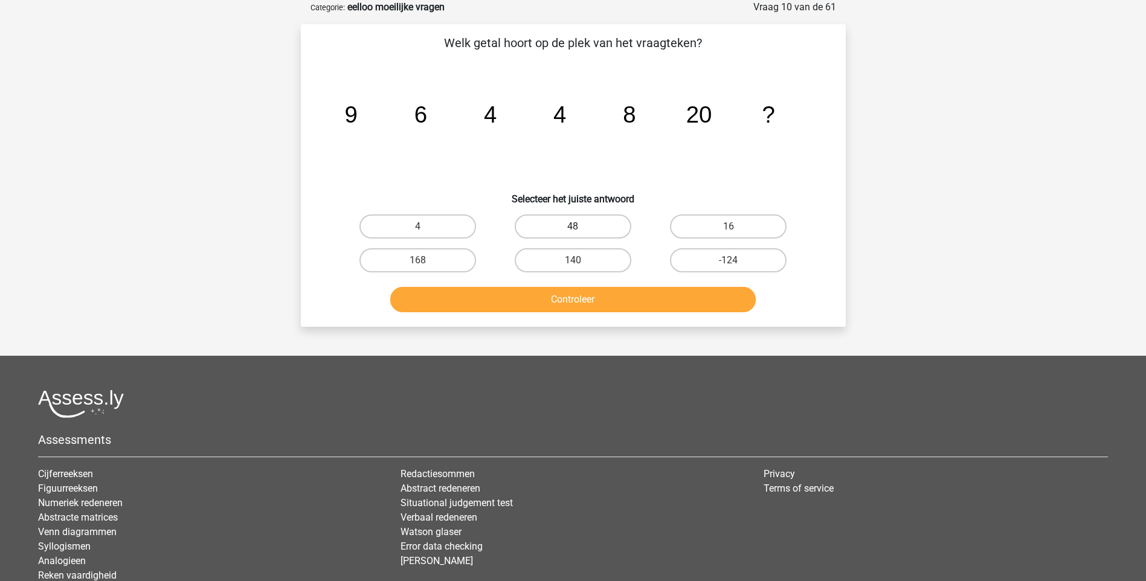
click at [583, 229] on label "48" at bounding box center [573, 227] width 117 height 24
click at [581, 229] on input "48" at bounding box center [577, 231] width 8 height 8
radio input "true"
click at [598, 305] on button "Controleer" at bounding box center [573, 299] width 366 height 25
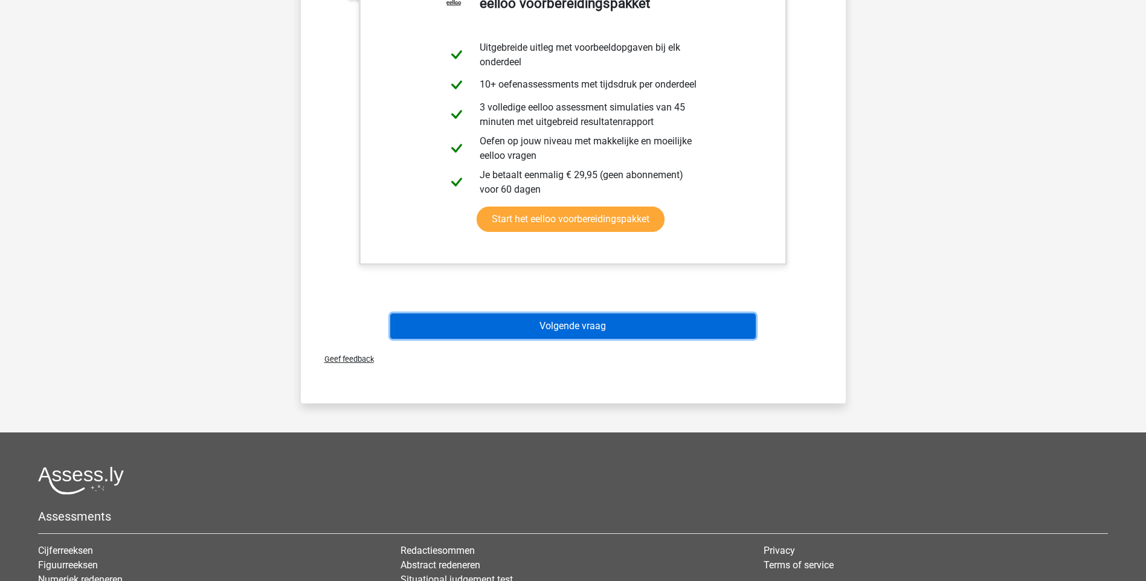
click at [576, 326] on button "Volgende vraag" at bounding box center [573, 326] width 366 height 25
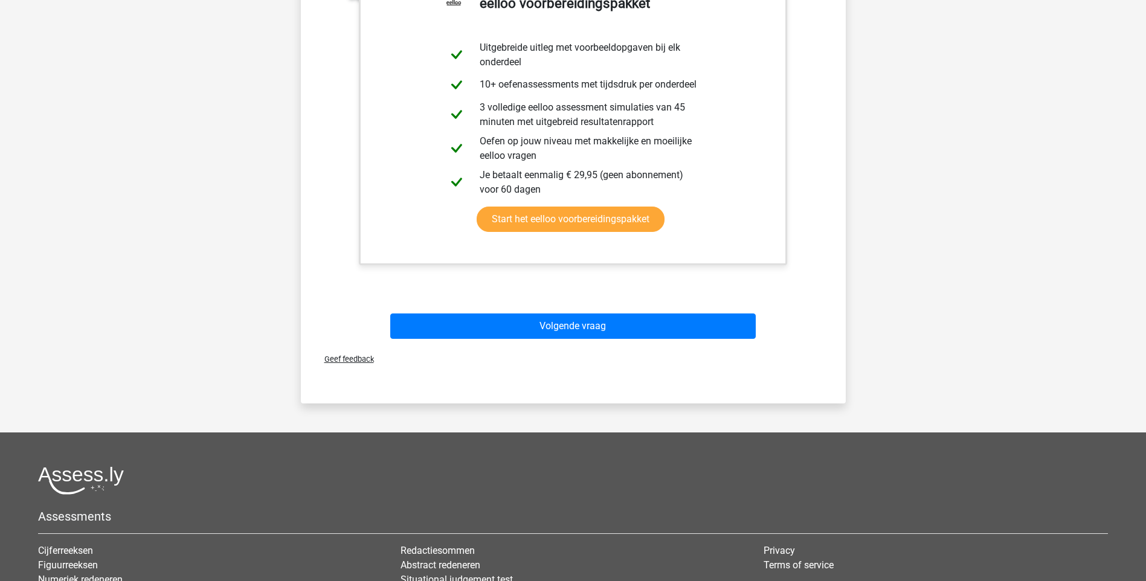
scroll to position [32, 0]
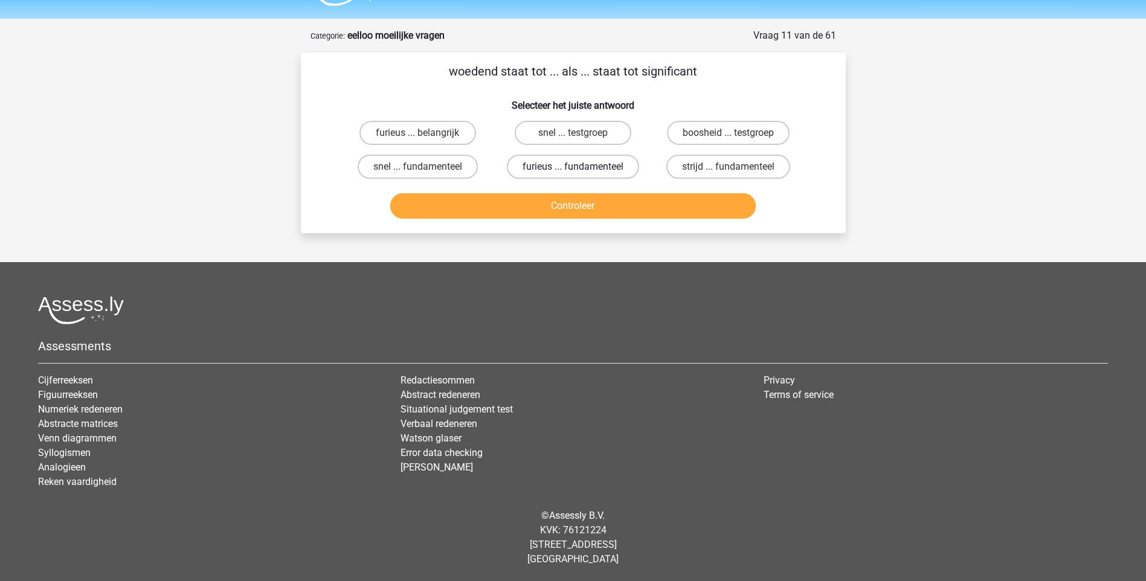
click at [569, 167] on label "furieus ... fundamenteel" at bounding box center [573, 167] width 132 height 24
click at [573, 167] on input "furieus ... fundamenteel" at bounding box center [577, 171] width 8 height 8
radio input "true"
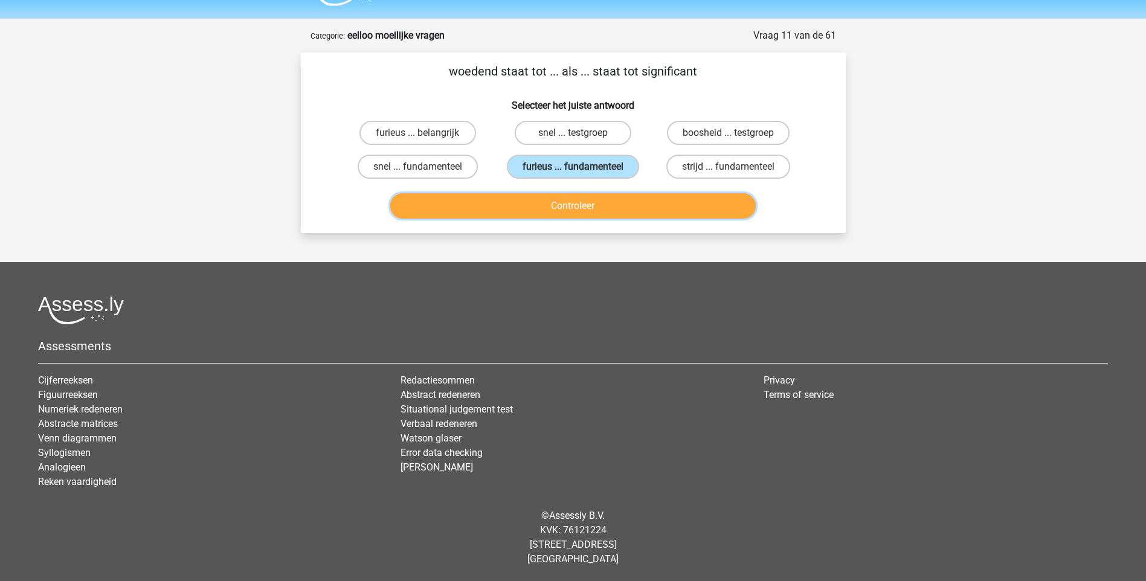
click at [566, 201] on button "Controleer" at bounding box center [573, 205] width 366 height 25
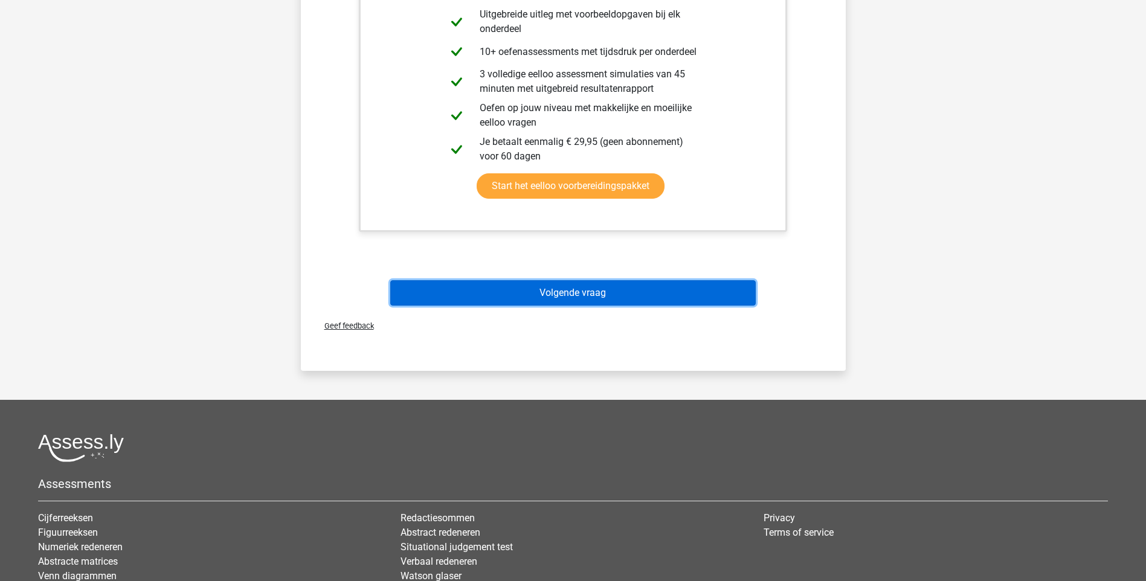
drag, startPoint x: 544, startPoint y: 291, endPoint x: 524, endPoint y: 289, distance: 20.0
click at [542, 290] on button "Volgende vraag" at bounding box center [573, 292] width 366 height 25
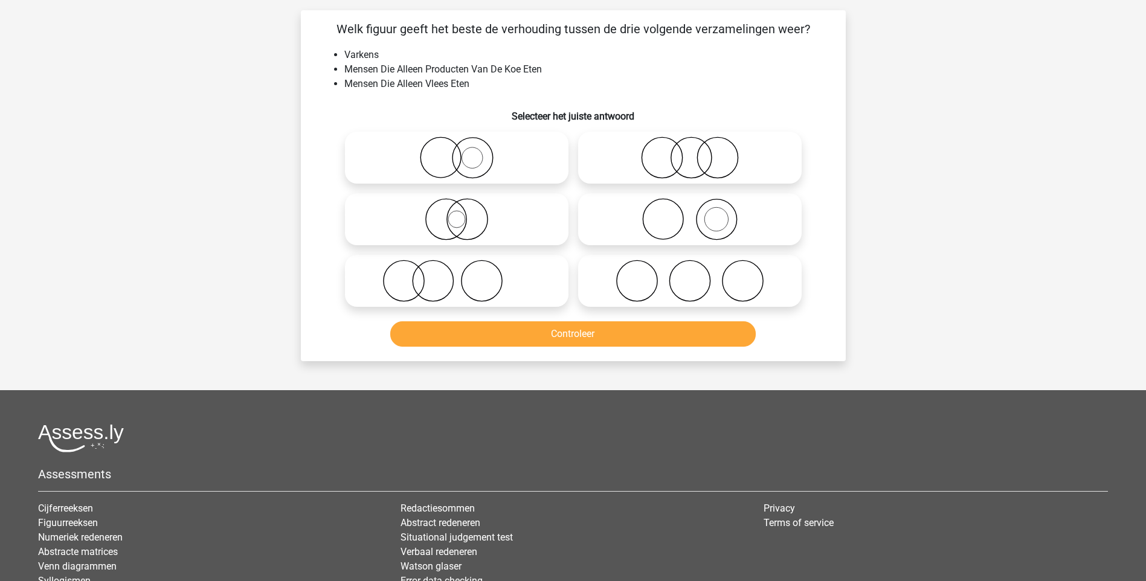
scroll to position [60, 0]
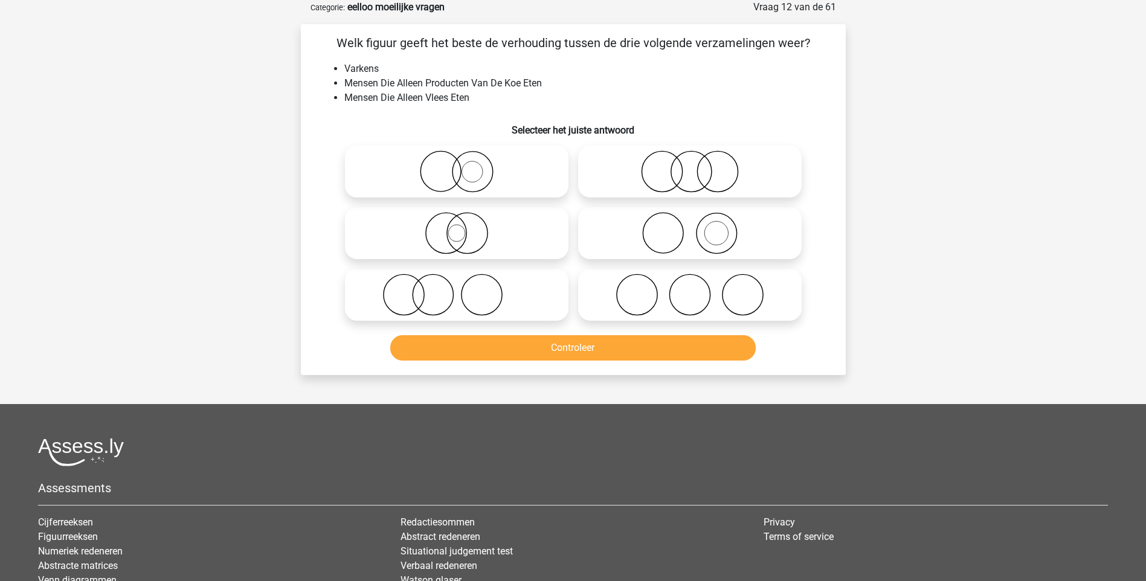
click at [691, 307] on icon at bounding box center [690, 295] width 214 height 42
click at [691, 289] on input "radio" at bounding box center [694, 285] width 8 height 8
radio input "true"
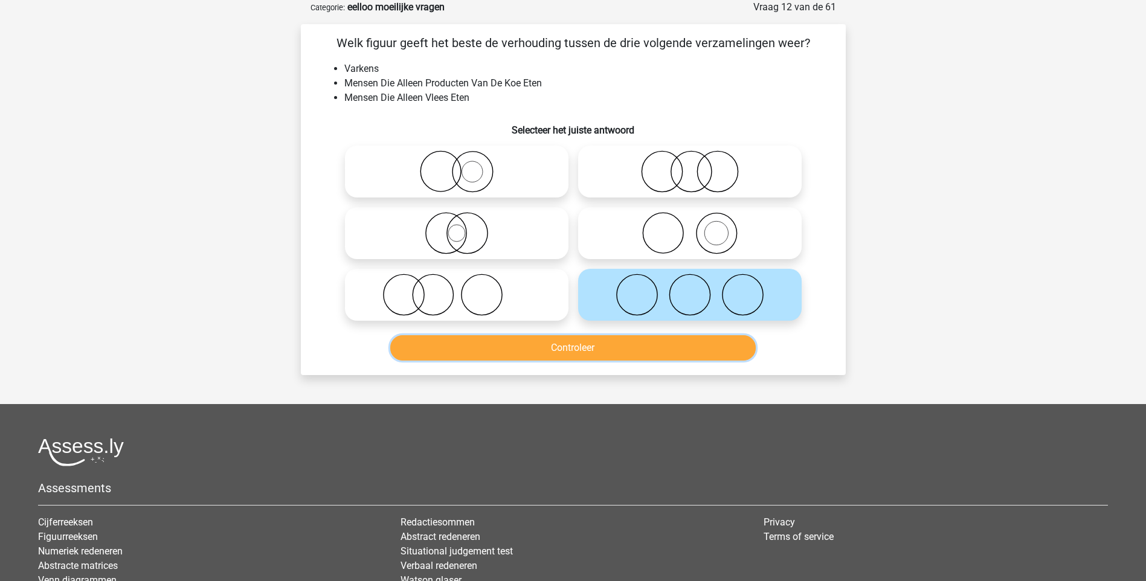
click at [590, 353] on button "Controleer" at bounding box center [573, 347] width 366 height 25
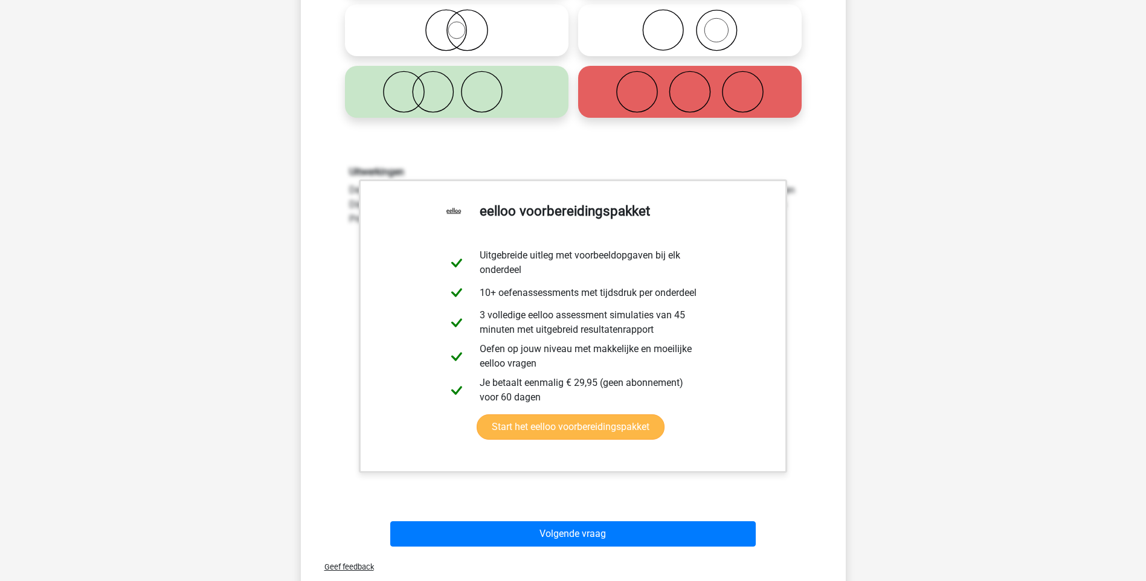
scroll to position [363, 0]
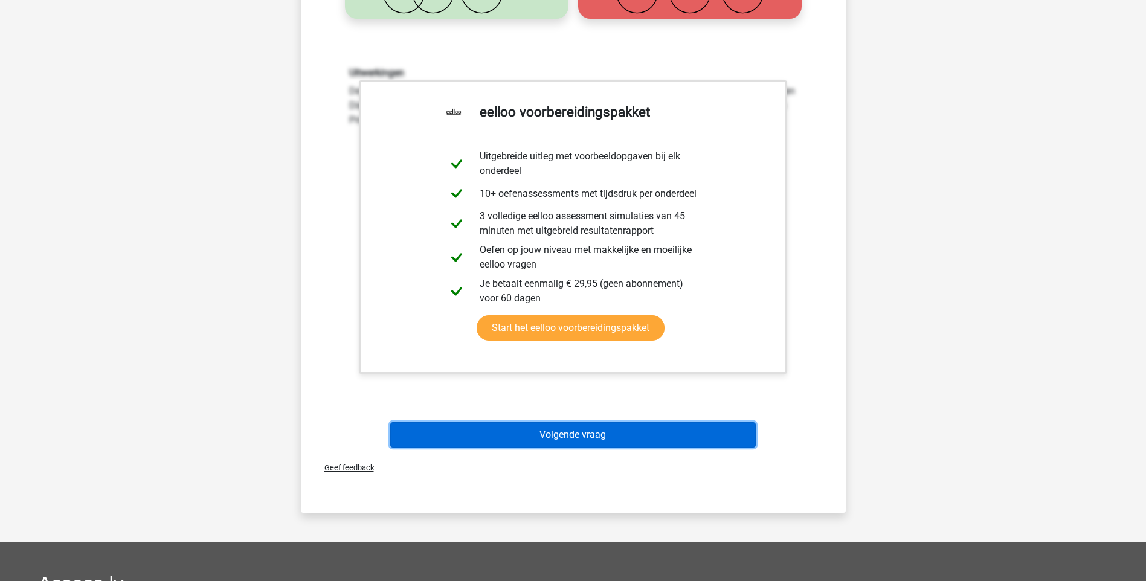
click at [585, 428] on button "Volgende vraag" at bounding box center [573, 434] width 366 height 25
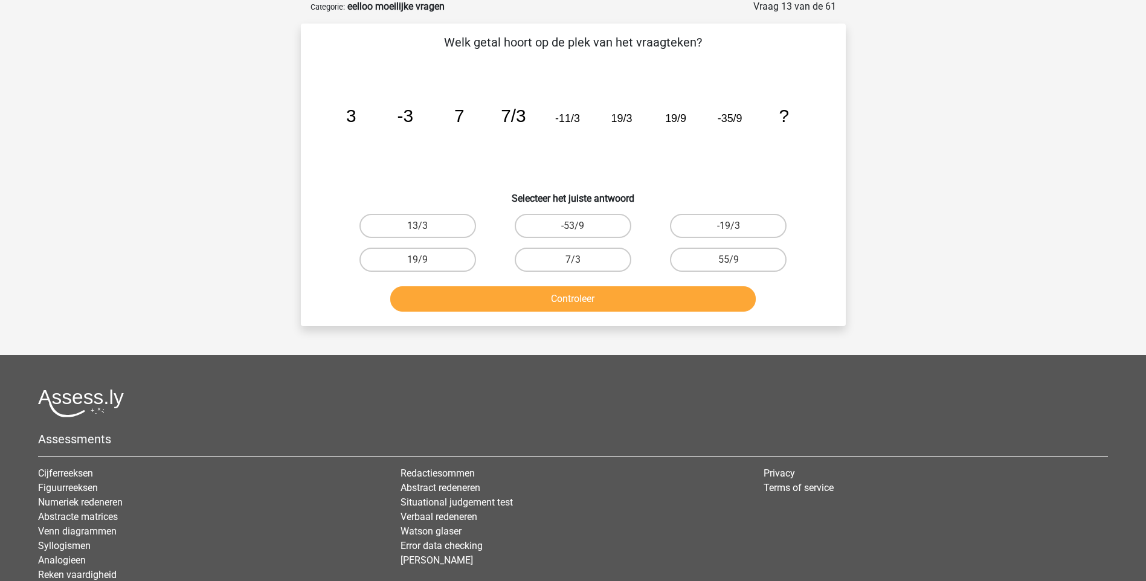
scroll to position [60, 0]
click at [565, 229] on label "-53/9" at bounding box center [573, 227] width 117 height 24
click at [573, 229] on input "-53/9" at bounding box center [577, 231] width 8 height 8
radio input "true"
click at [581, 304] on button "Controleer" at bounding box center [573, 299] width 366 height 25
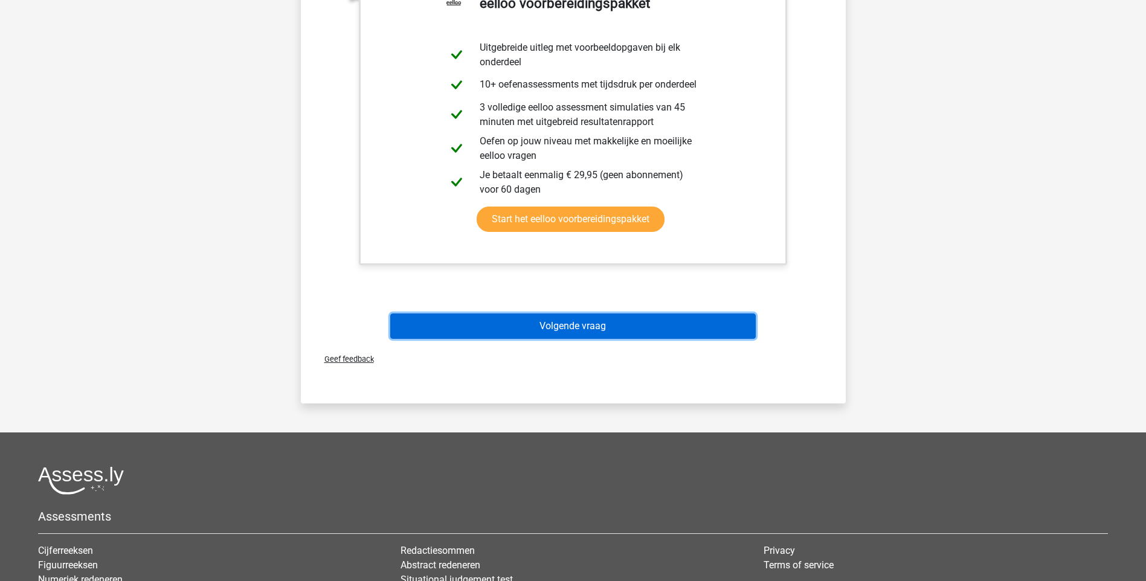
click at [602, 322] on button "Volgende vraag" at bounding box center [573, 326] width 366 height 25
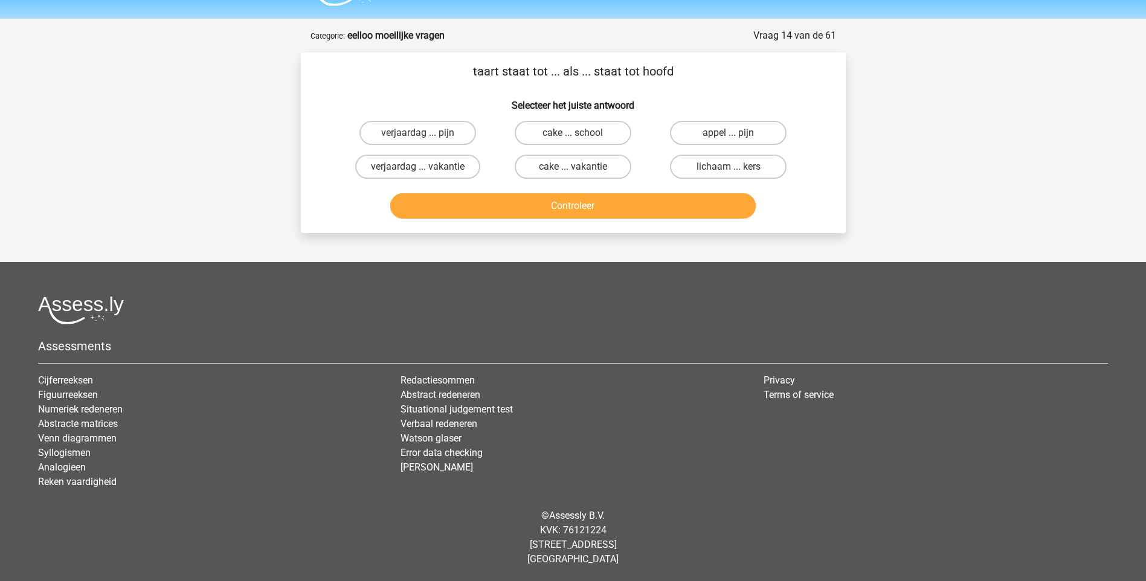
scroll to position [32, 0]
click at [716, 168] on label "lichaam ... kers" at bounding box center [728, 167] width 117 height 24
click at [729, 168] on input "lichaam ... kers" at bounding box center [733, 171] width 8 height 8
radio input "true"
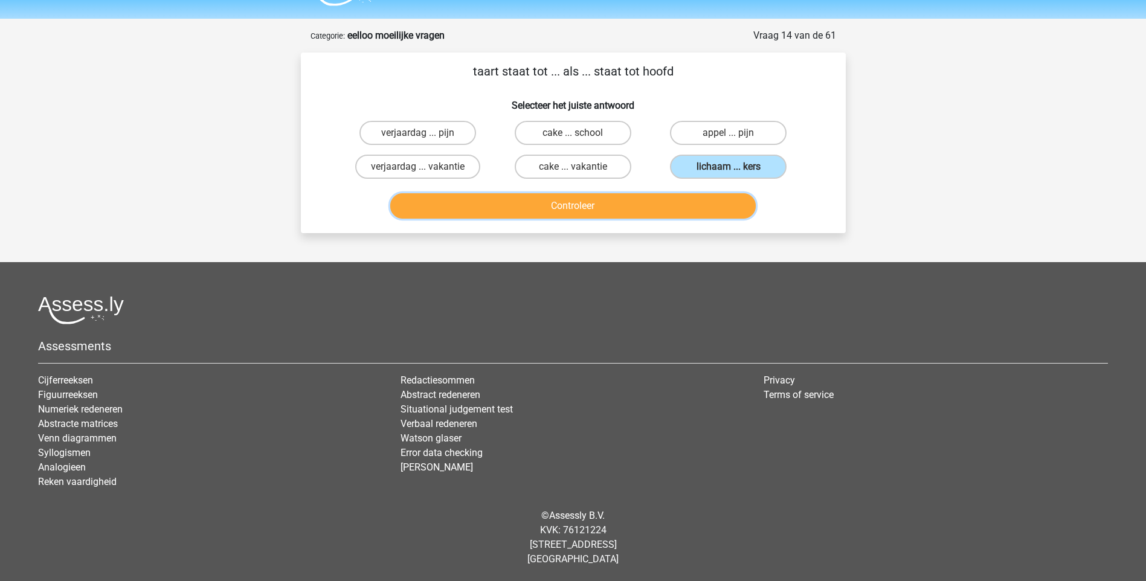
click at [599, 205] on button "Controleer" at bounding box center [573, 205] width 366 height 25
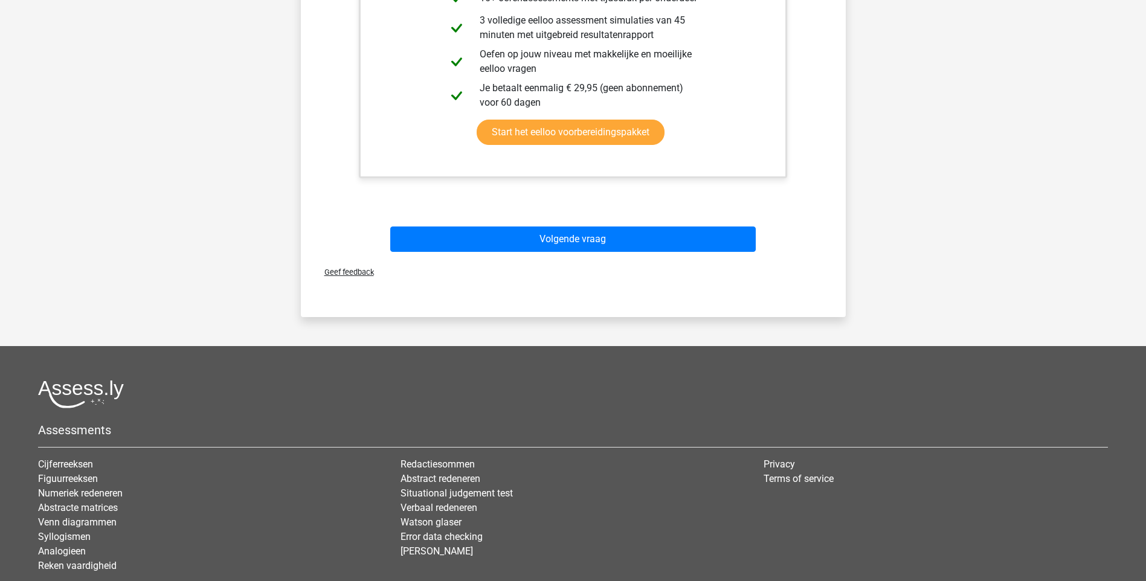
scroll to position [395, 0]
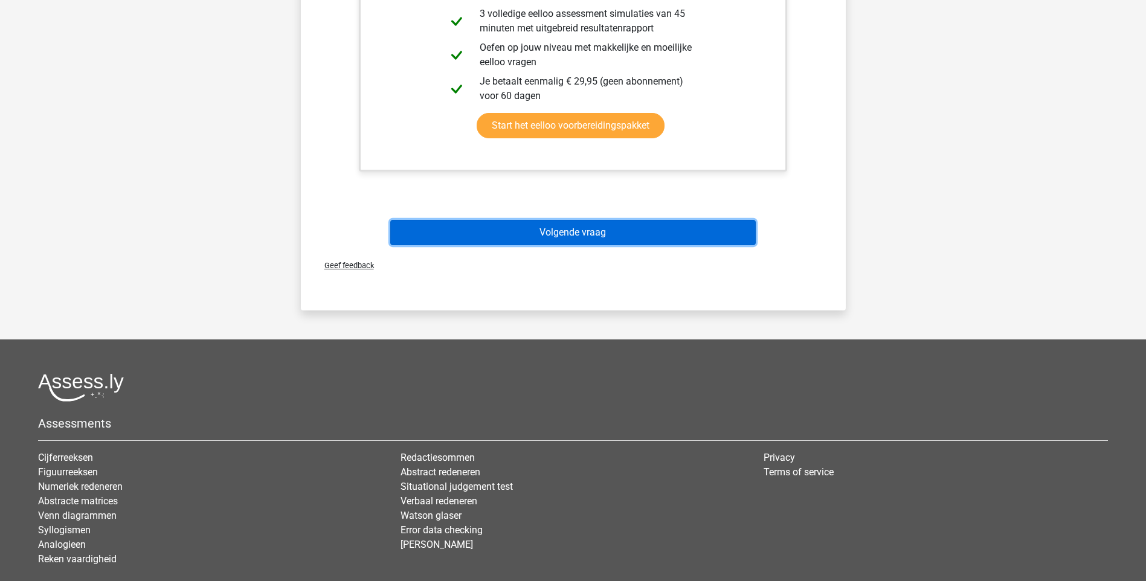
click at [579, 234] on button "Volgende vraag" at bounding box center [573, 232] width 366 height 25
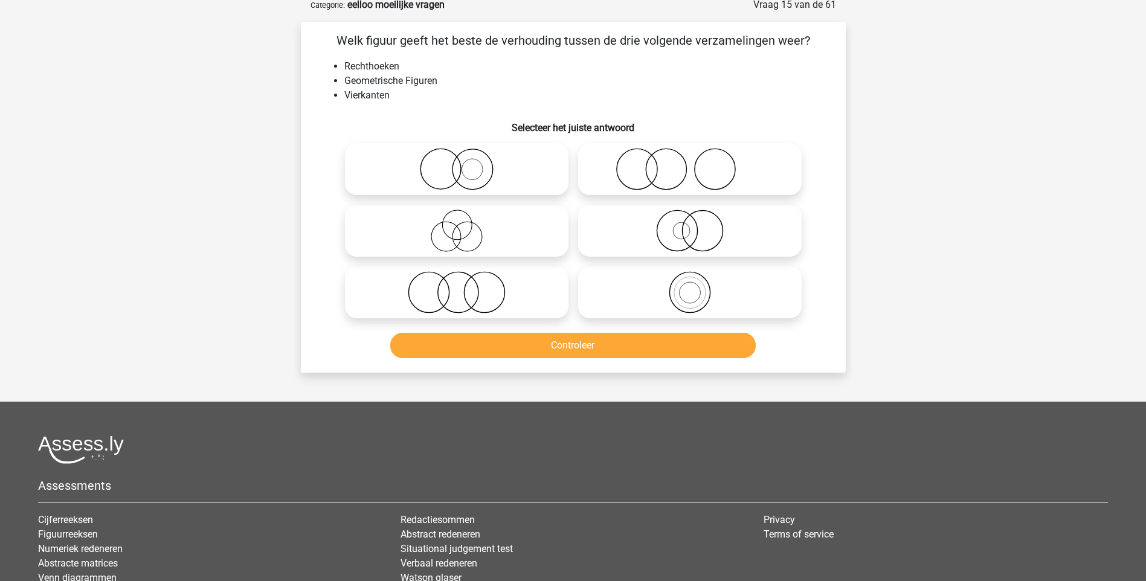
scroll to position [60, 0]
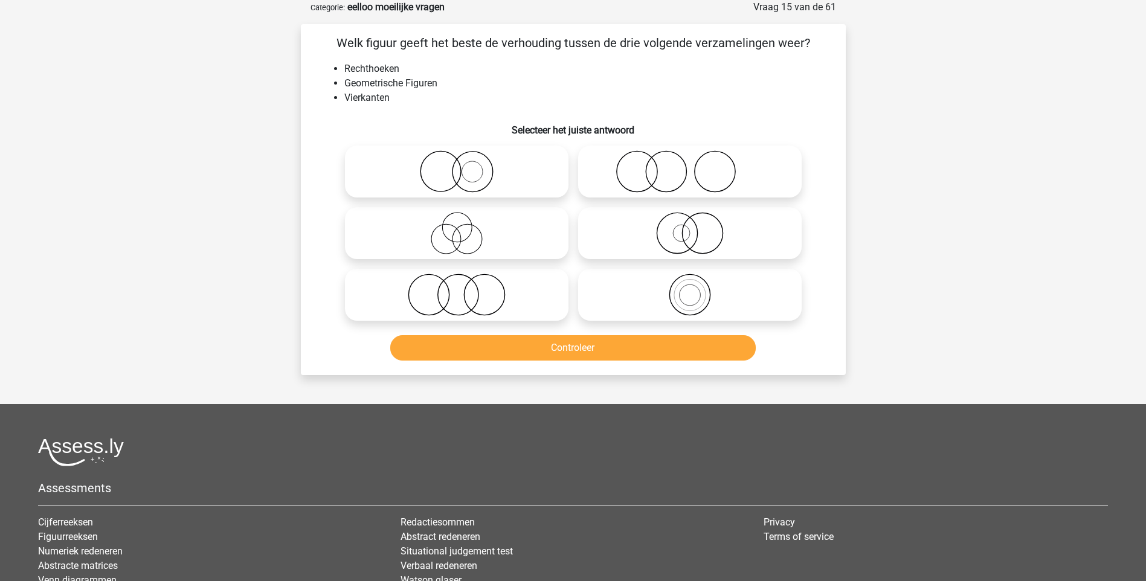
click at [458, 300] on icon at bounding box center [457, 295] width 214 height 42
click at [458, 289] on input "radio" at bounding box center [461, 285] width 8 height 8
radio input "true"
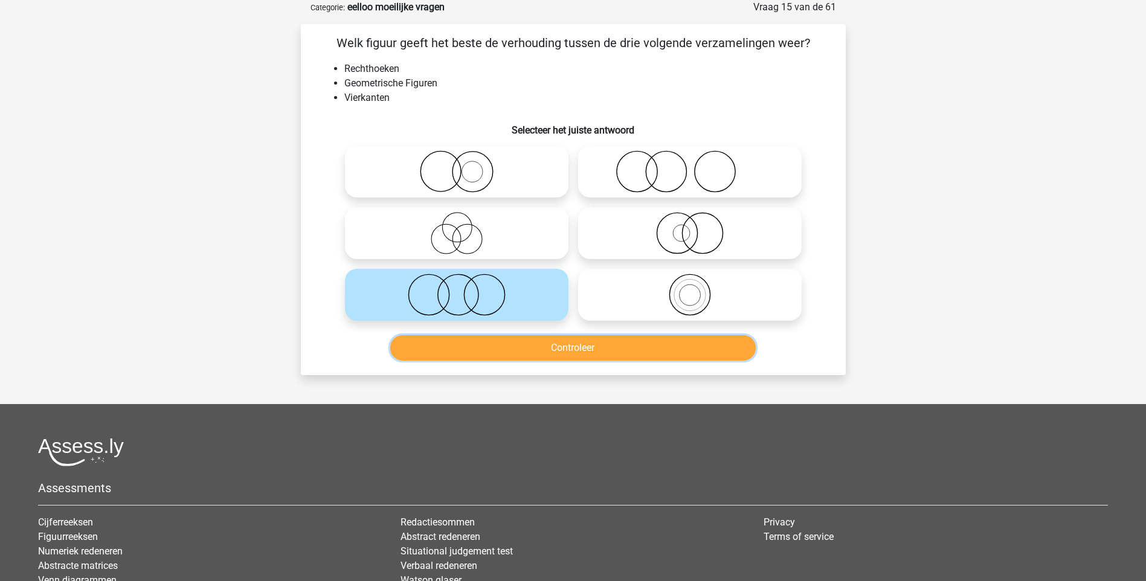
click at [558, 349] on button "Controleer" at bounding box center [573, 347] width 366 height 25
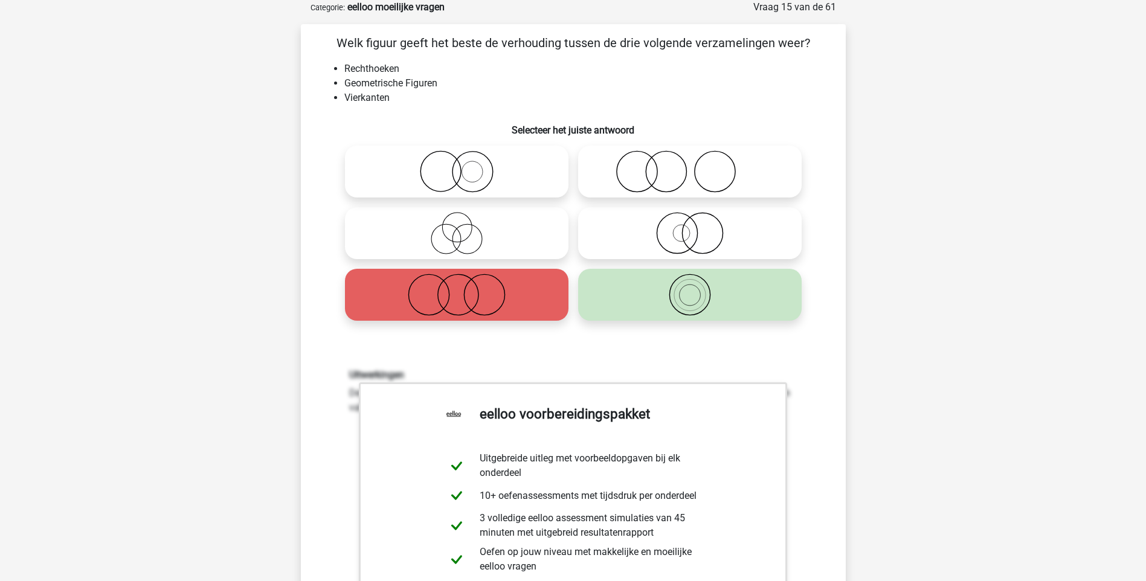
scroll to position [363, 0]
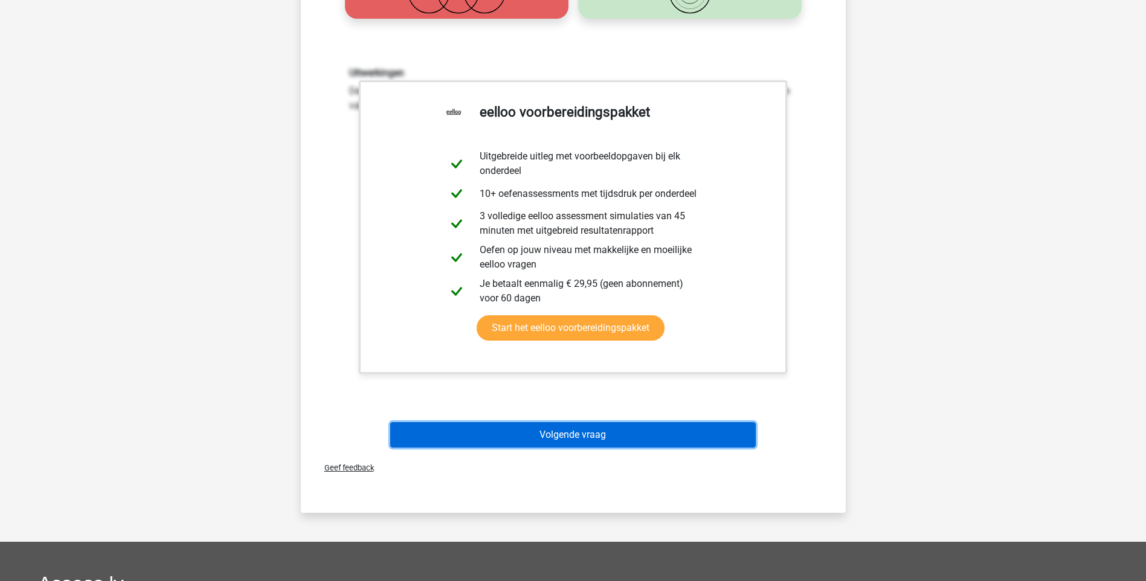
click at [583, 428] on button "Volgende vraag" at bounding box center [573, 434] width 366 height 25
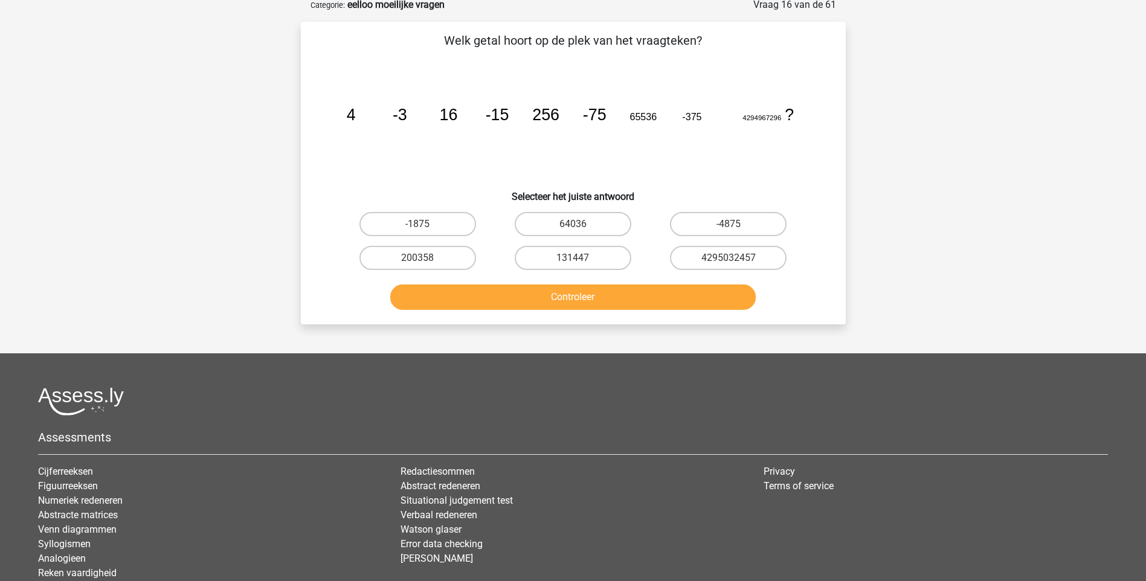
scroll to position [60, 0]
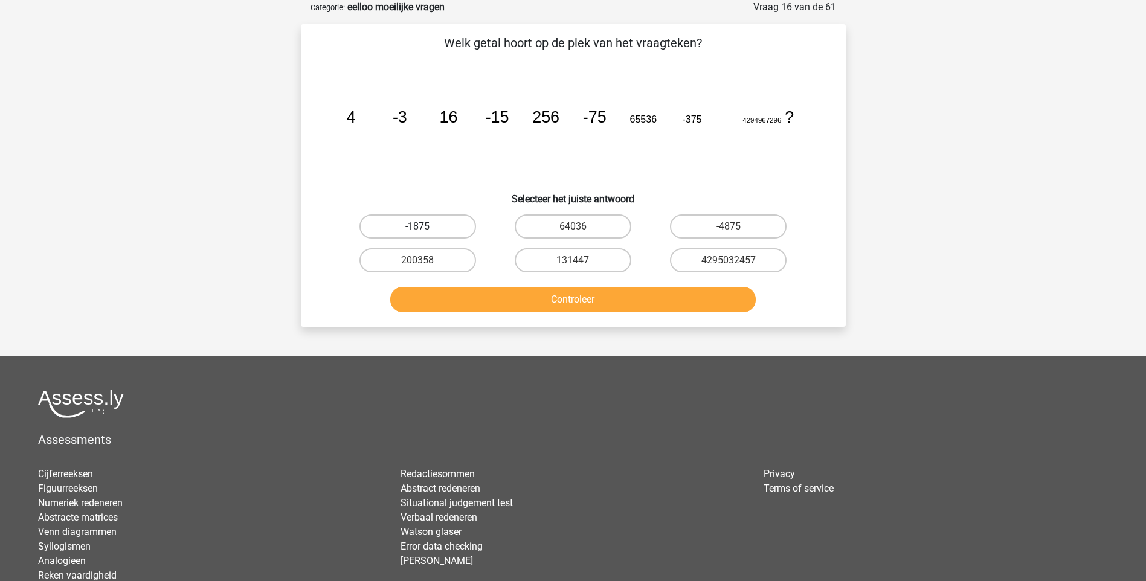
click at [447, 223] on label "-1875" at bounding box center [418, 227] width 117 height 24
click at [425, 227] on input "-1875" at bounding box center [422, 231] width 8 height 8
radio input "true"
click at [589, 302] on button "Controleer" at bounding box center [573, 299] width 366 height 25
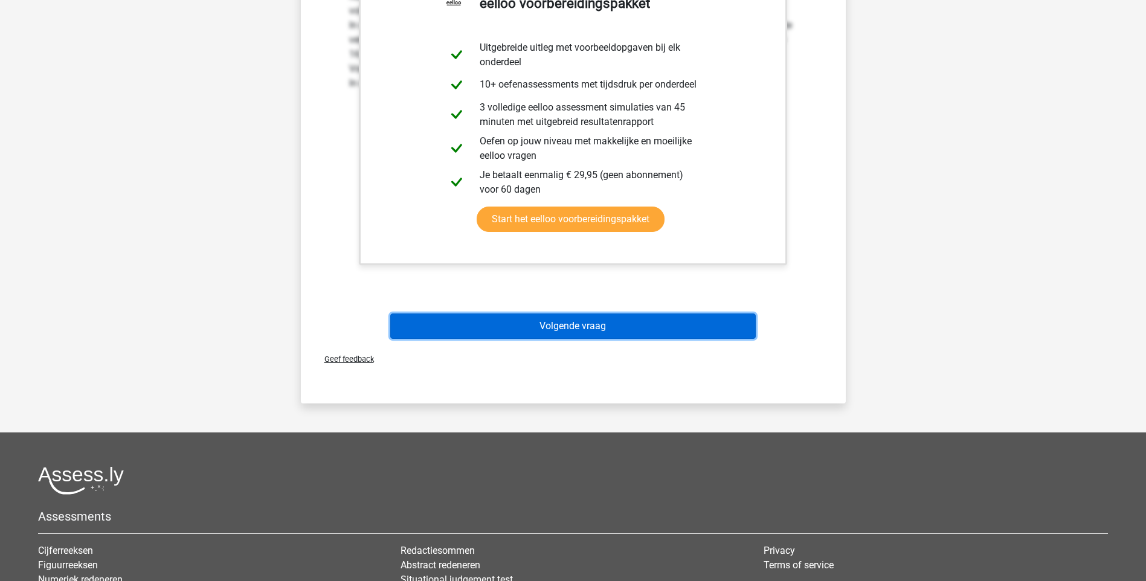
click at [578, 332] on button "Volgende vraag" at bounding box center [573, 326] width 366 height 25
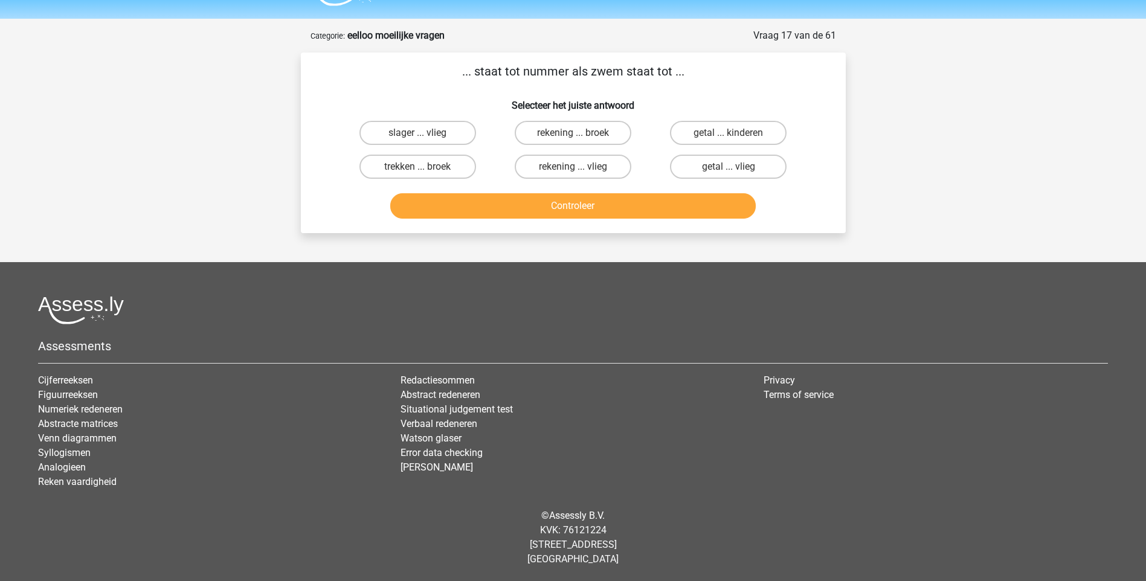
scroll to position [32, 0]
click at [593, 170] on label "rekening ... vlieg" at bounding box center [573, 167] width 117 height 24
click at [581, 170] on input "rekening ... vlieg" at bounding box center [577, 171] width 8 height 8
radio input "true"
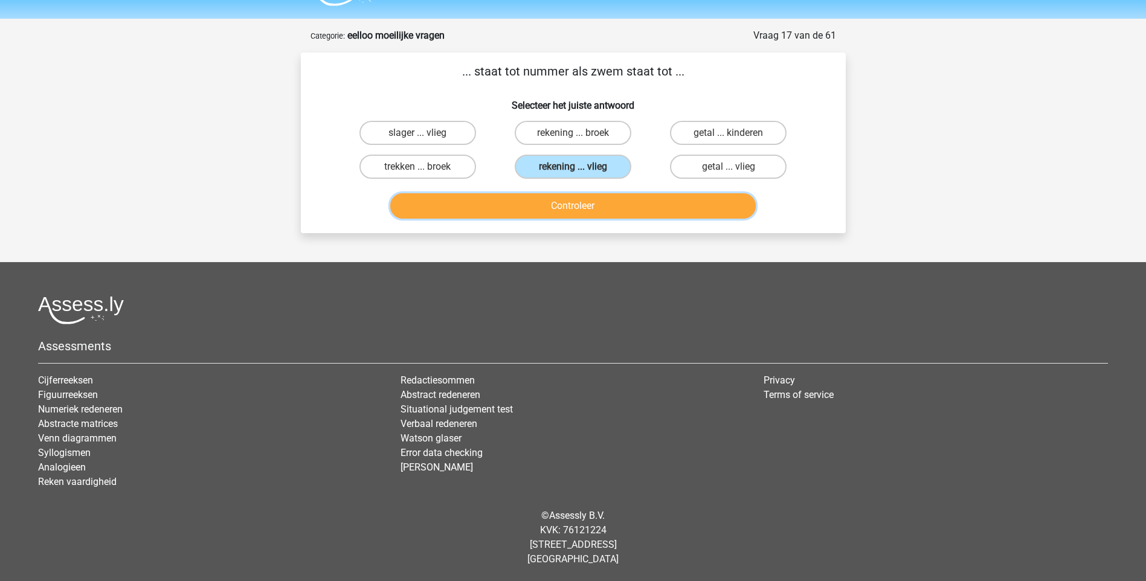
click at [576, 208] on button "Controleer" at bounding box center [573, 205] width 366 height 25
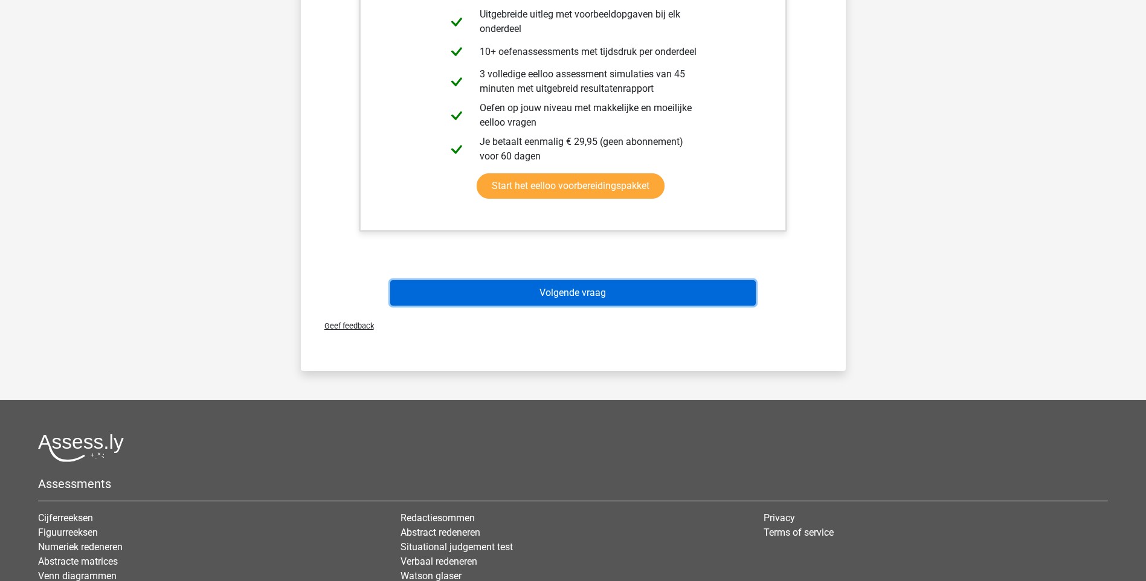
click at [557, 297] on button "Volgende vraag" at bounding box center [573, 292] width 366 height 25
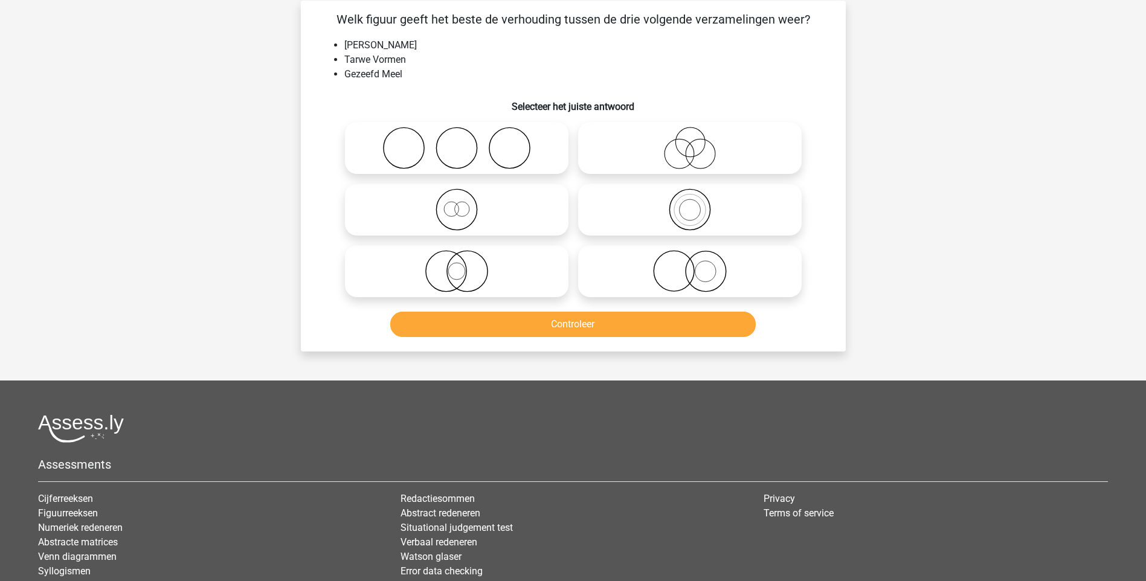
scroll to position [60, 0]
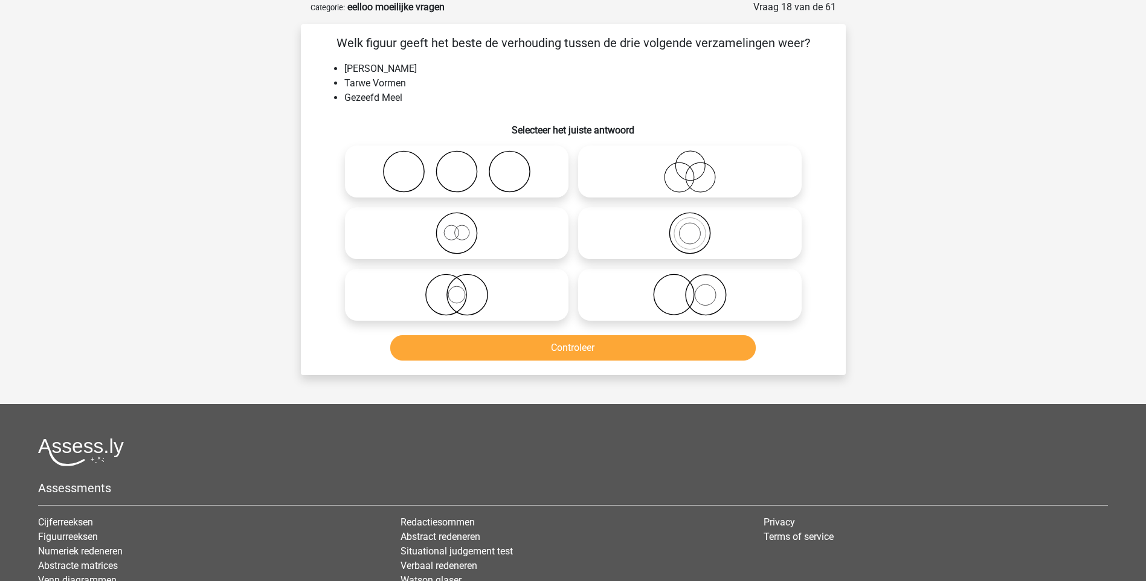
click at [456, 238] on icon at bounding box center [457, 233] width 214 height 42
click at [457, 227] on input "radio" at bounding box center [461, 223] width 8 height 8
radio input "true"
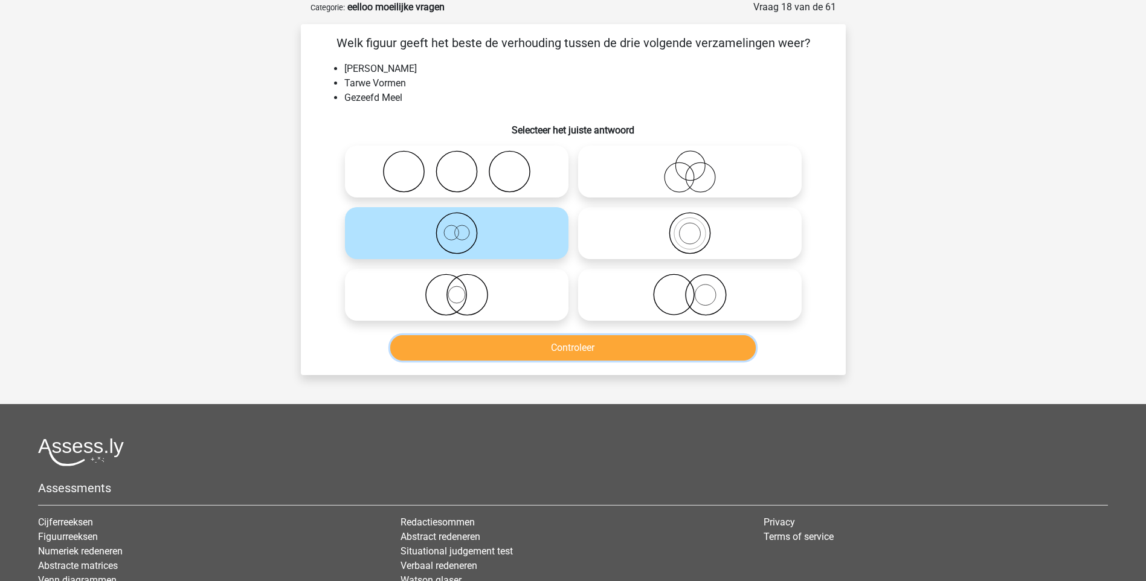
click at [561, 344] on button "Controleer" at bounding box center [573, 347] width 366 height 25
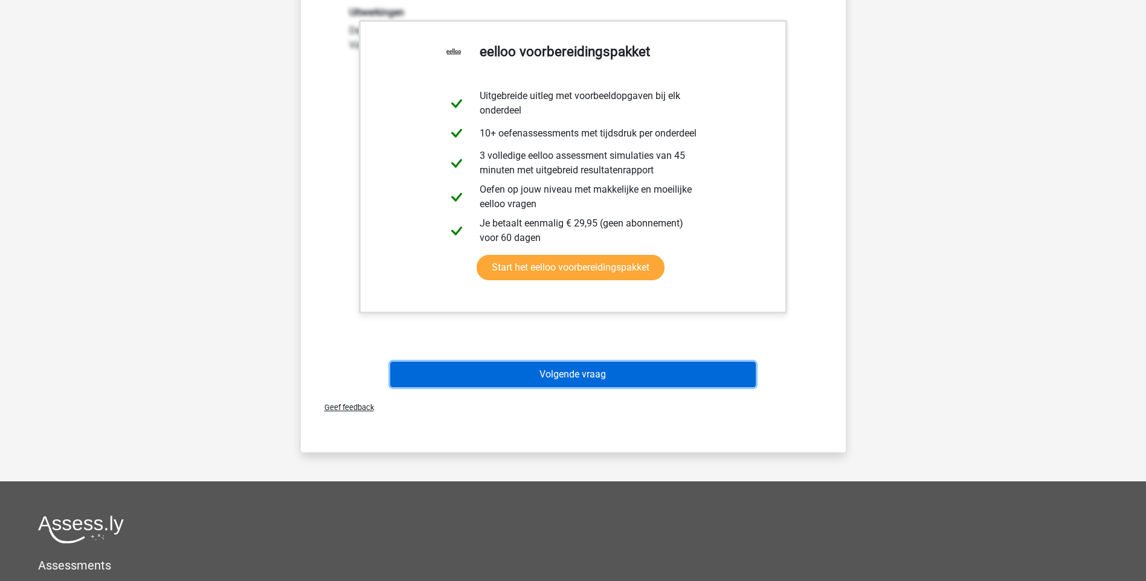
click at [569, 378] on button "Volgende vraag" at bounding box center [573, 374] width 366 height 25
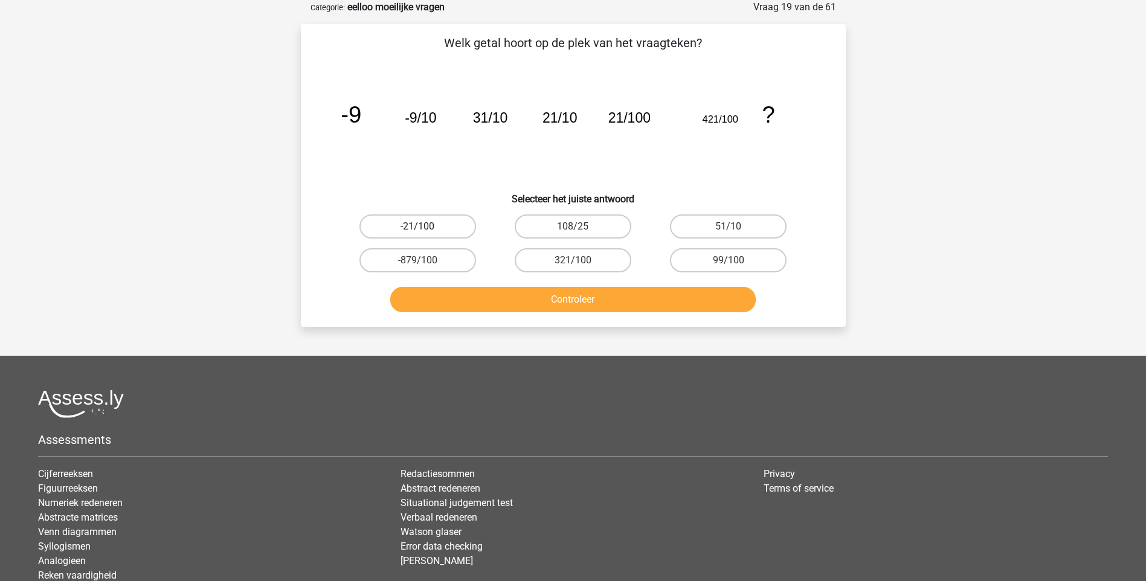
click at [445, 228] on label "-21/100" at bounding box center [418, 227] width 117 height 24
click at [425, 228] on input "-21/100" at bounding box center [422, 231] width 8 height 8
radio input "true"
click at [584, 300] on button "Controleer" at bounding box center [573, 299] width 366 height 25
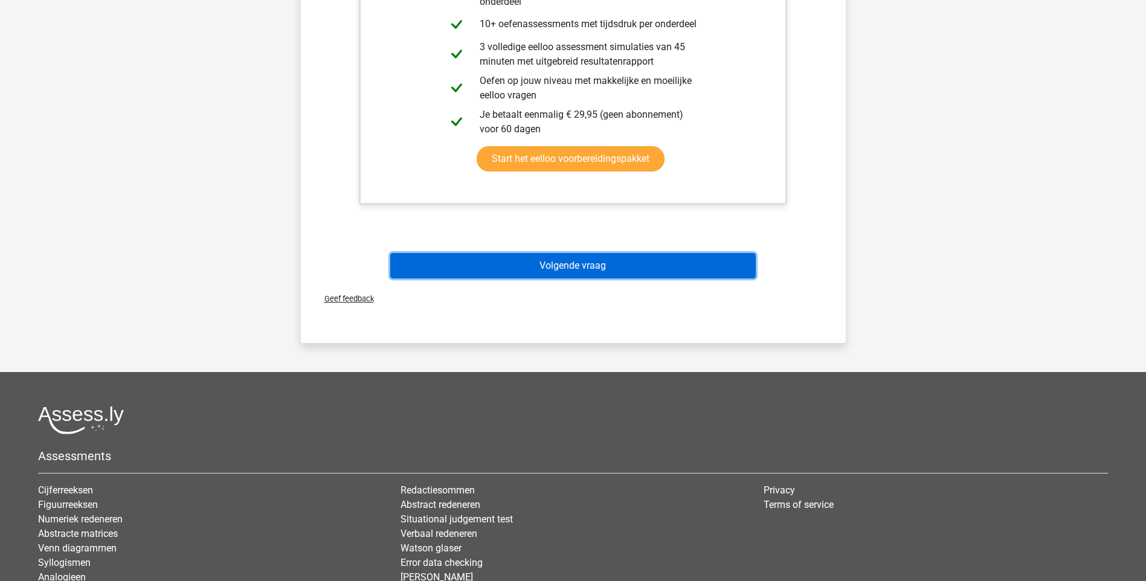
click at [565, 263] on button "Volgende vraag" at bounding box center [573, 265] width 366 height 25
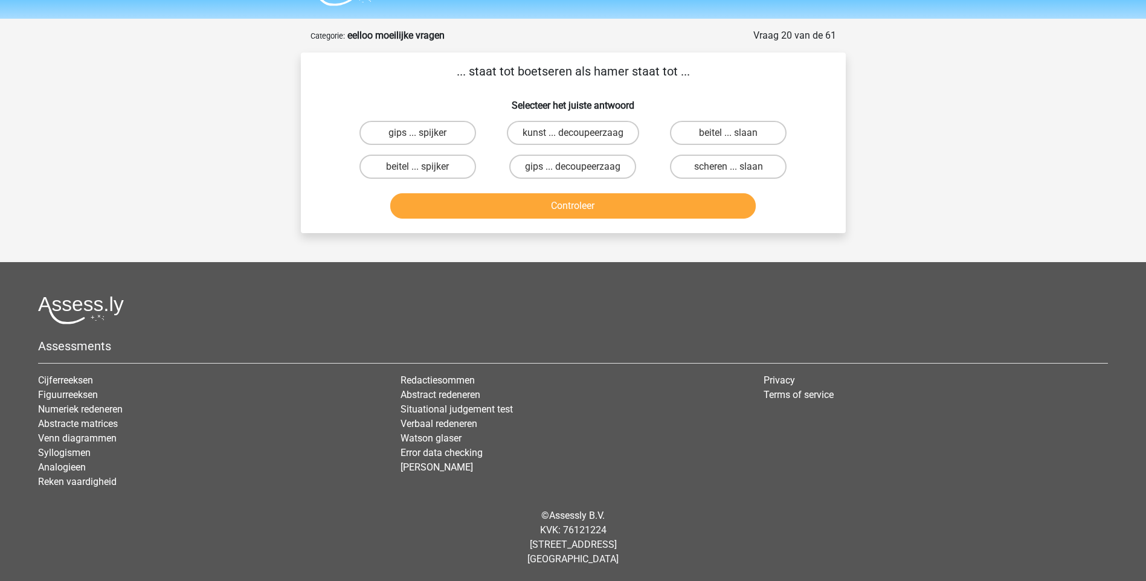
scroll to position [32, 0]
click at [714, 136] on label "beitel ... slaan" at bounding box center [728, 133] width 117 height 24
click at [729, 136] on input "beitel ... slaan" at bounding box center [733, 137] width 8 height 8
radio input "true"
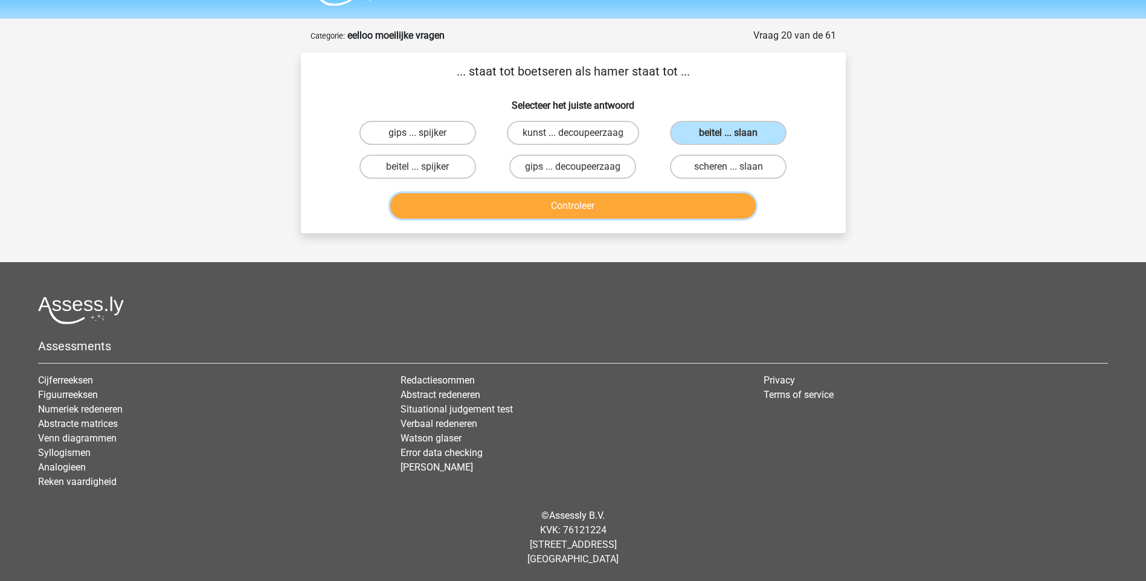
click at [621, 211] on button "Controleer" at bounding box center [573, 205] width 366 height 25
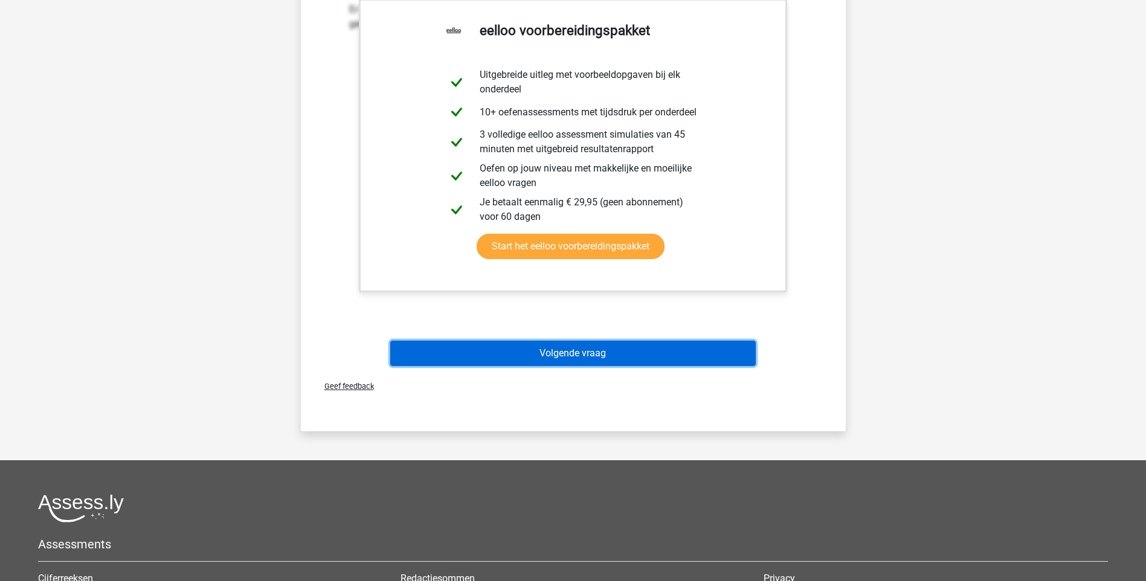
click at [592, 360] on button "Volgende vraag" at bounding box center [573, 353] width 366 height 25
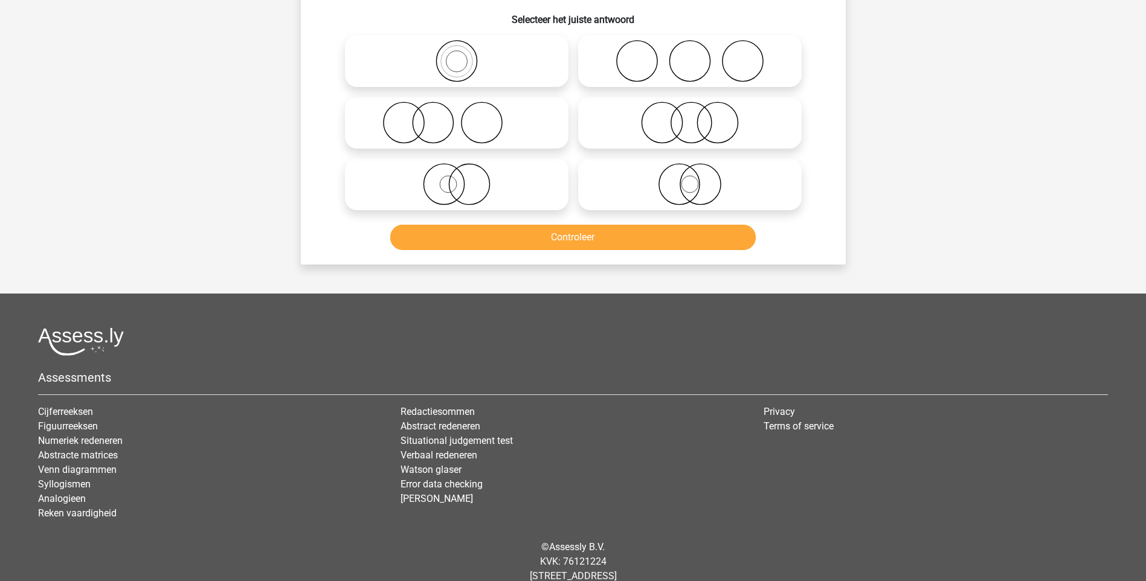
scroll to position [60, 0]
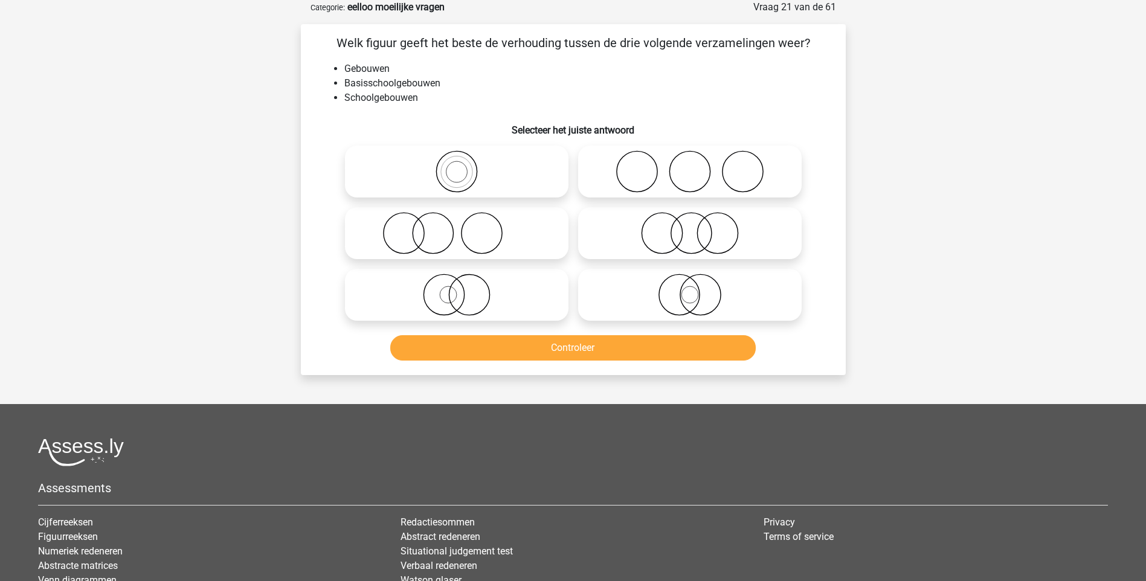
click at [456, 174] on icon at bounding box center [457, 171] width 214 height 42
click at [457, 166] on input "radio" at bounding box center [461, 162] width 8 height 8
radio input "true"
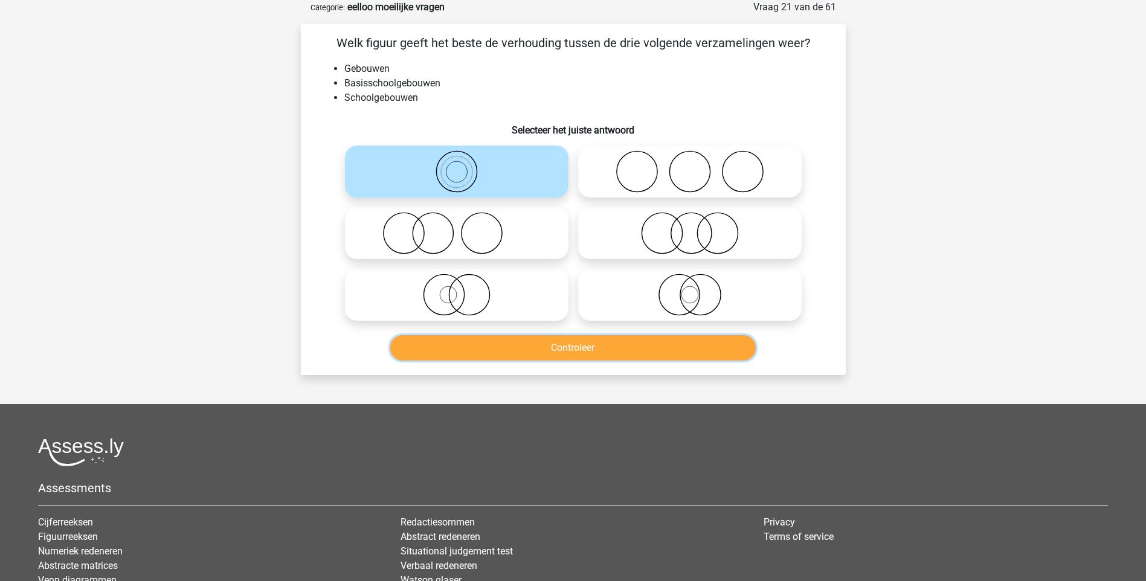
click at [577, 343] on button "Controleer" at bounding box center [573, 347] width 366 height 25
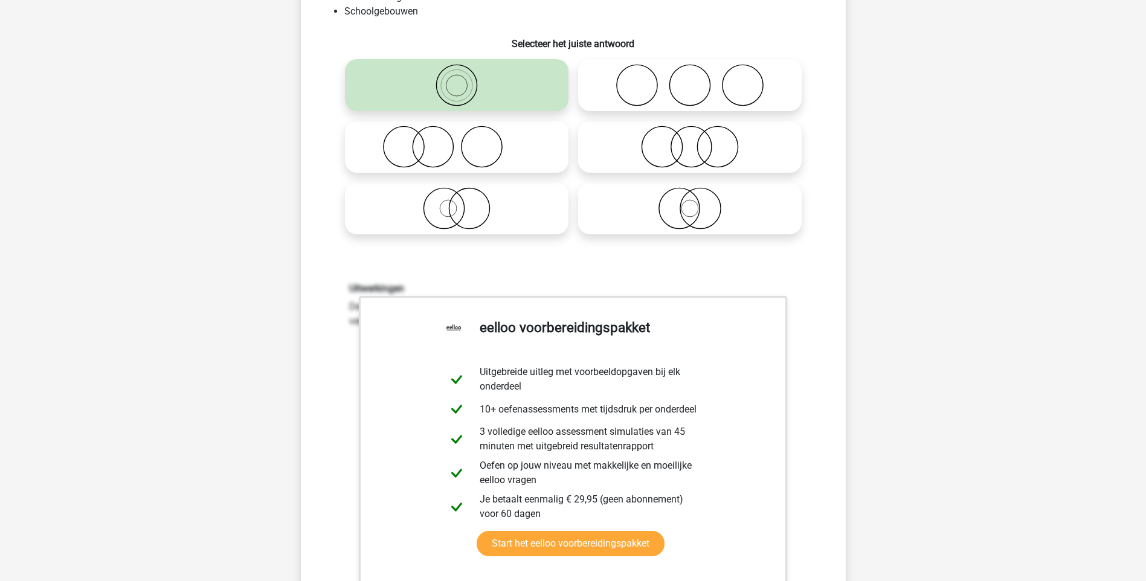
scroll to position [302, 0]
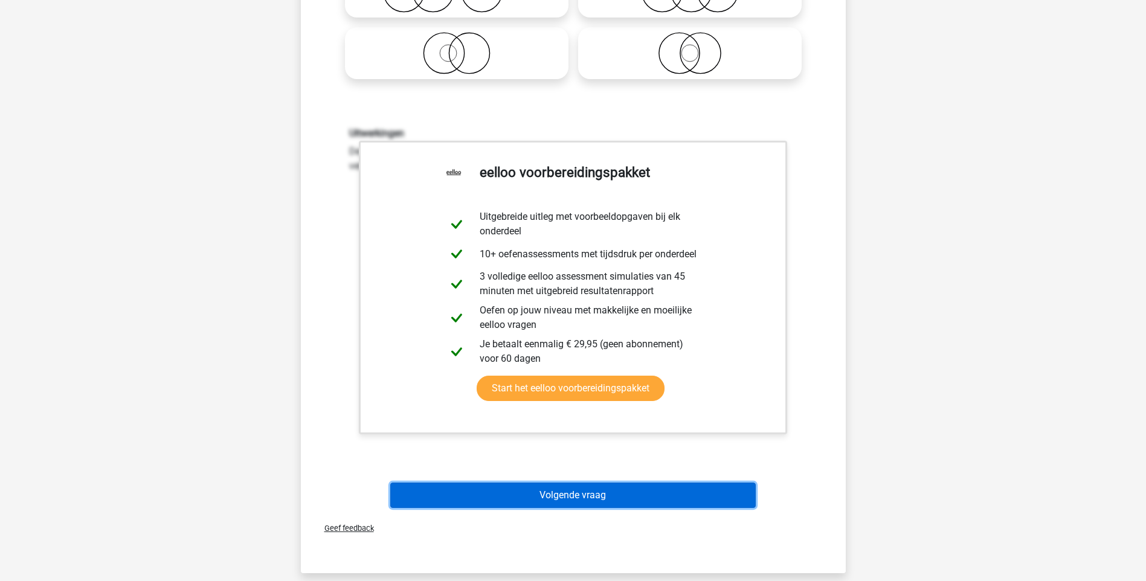
drag, startPoint x: 601, startPoint y: 497, endPoint x: 593, endPoint y: 489, distance: 11.5
click at [602, 497] on button "Volgende vraag" at bounding box center [573, 495] width 366 height 25
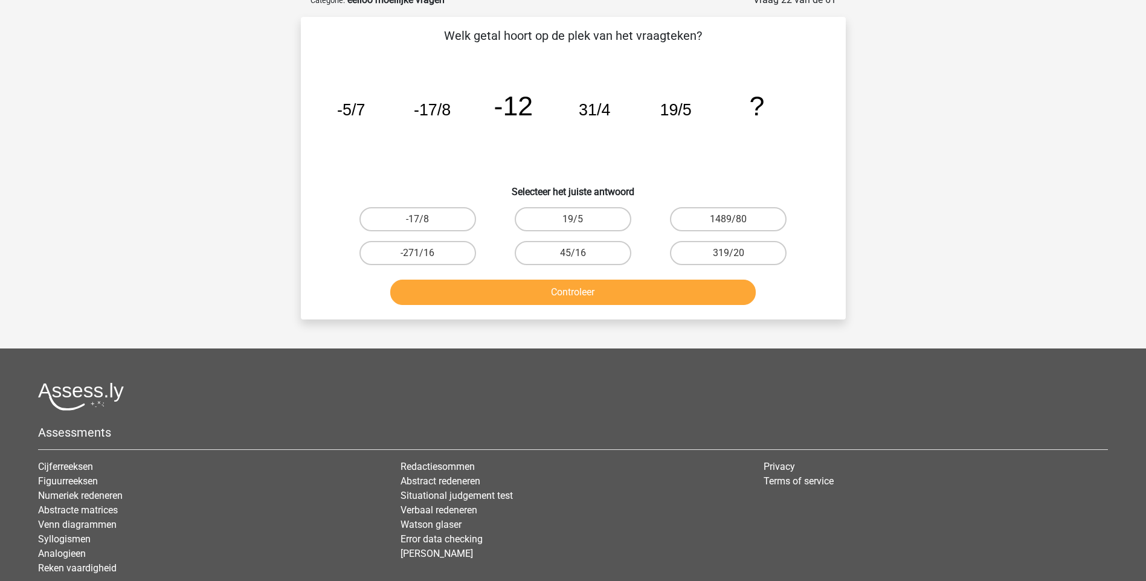
scroll to position [60, 0]
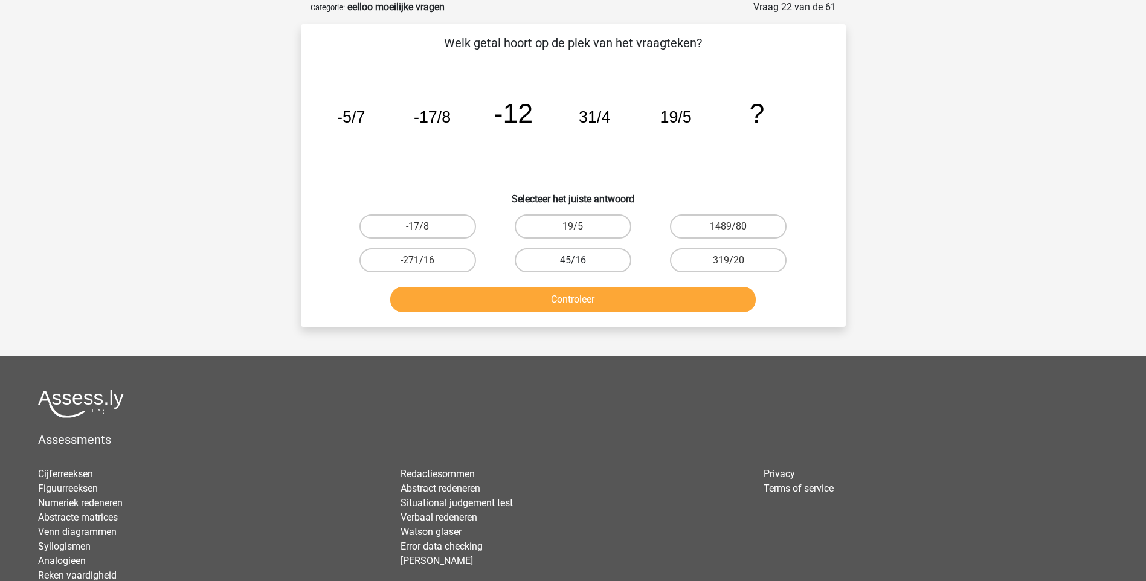
click at [593, 258] on label "45/16" at bounding box center [573, 260] width 117 height 24
click at [581, 260] on input "45/16" at bounding box center [577, 264] width 8 height 8
radio input "true"
click at [573, 309] on button "Controleer" at bounding box center [573, 299] width 366 height 25
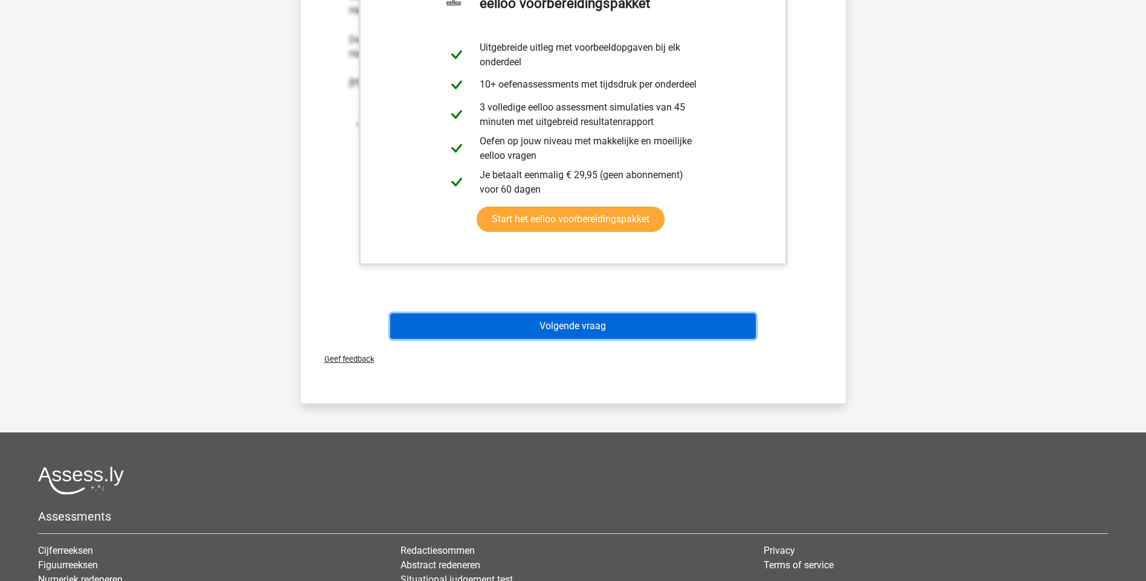
click at [585, 326] on button "Volgende vraag" at bounding box center [573, 326] width 366 height 25
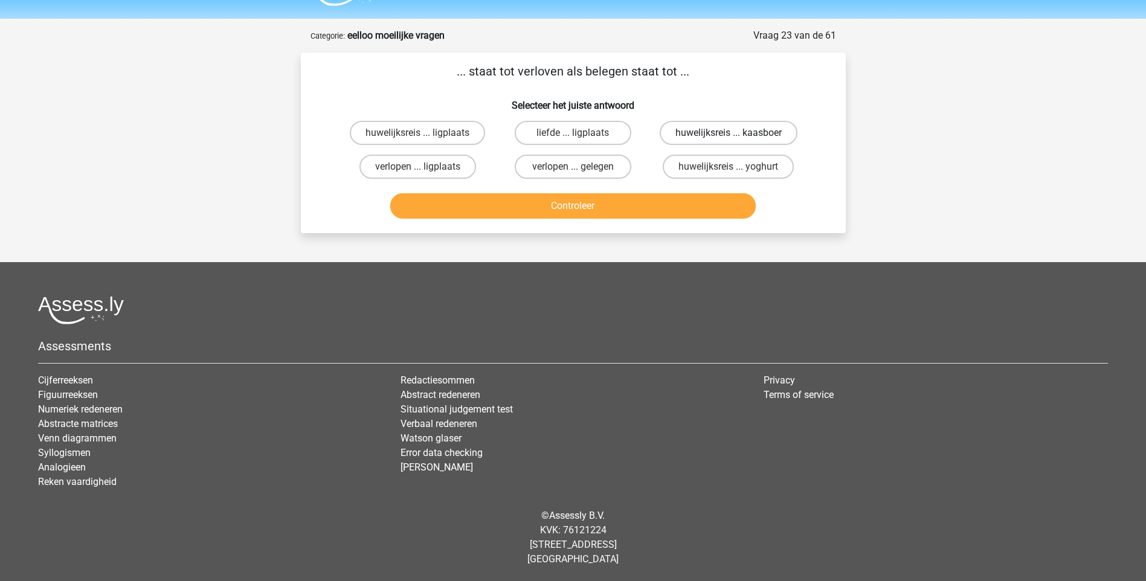
click at [691, 133] on label "huwelijksreis ... kaasboer" at bounding box center [729, 133] width 138 height 24
click at [729, 133] on input "huwelijksreis ... kaasboer" at bounding box center [733, 137] width 8 height 8
radio input "true"
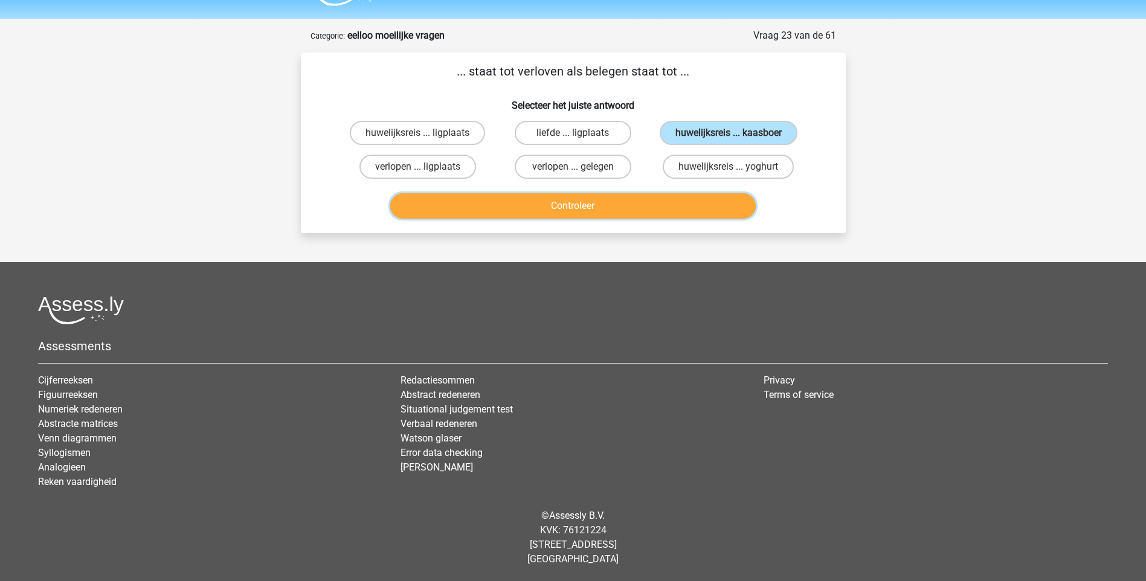
click at [575, 204] on button "Controleer" at bounding box center [573, 205] width 366 height 25
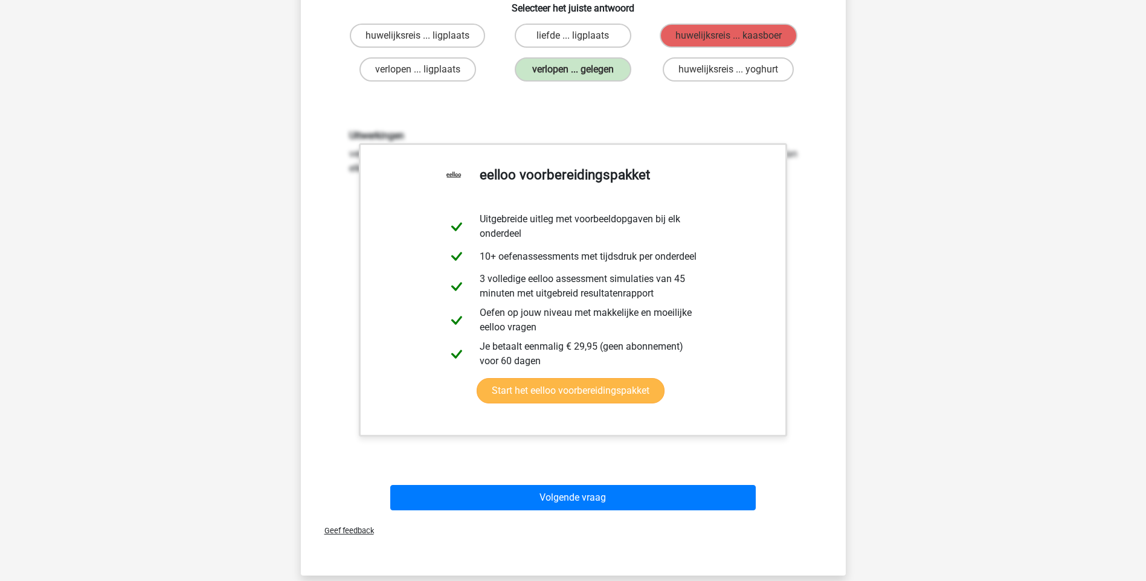
scroll to position [153, 0]
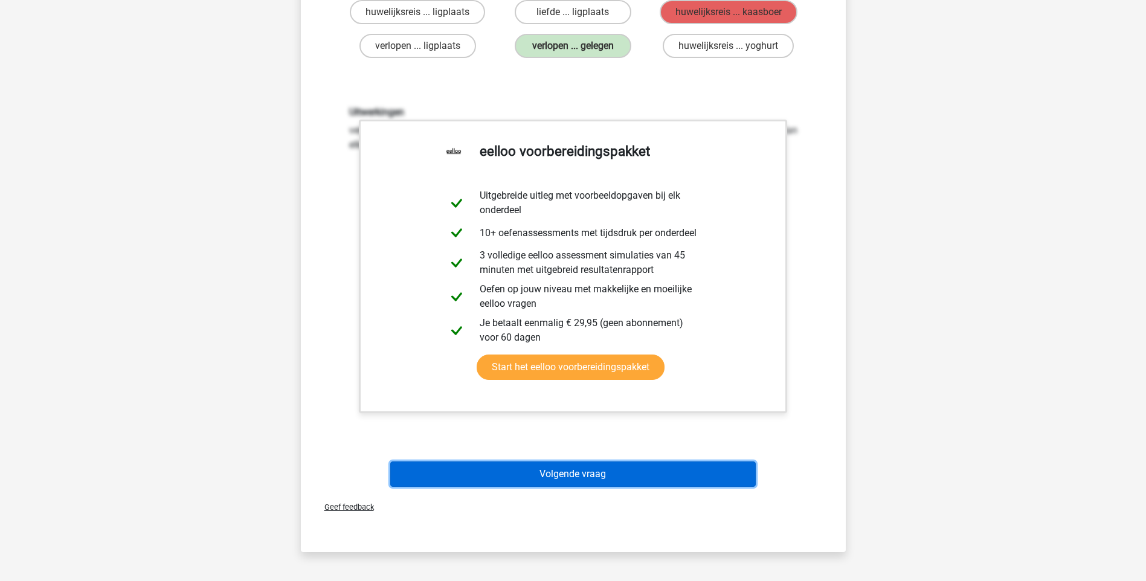
click at [571, 474] on button "Volgende vraag" at bounding box center [573, 474] width 366 height 25
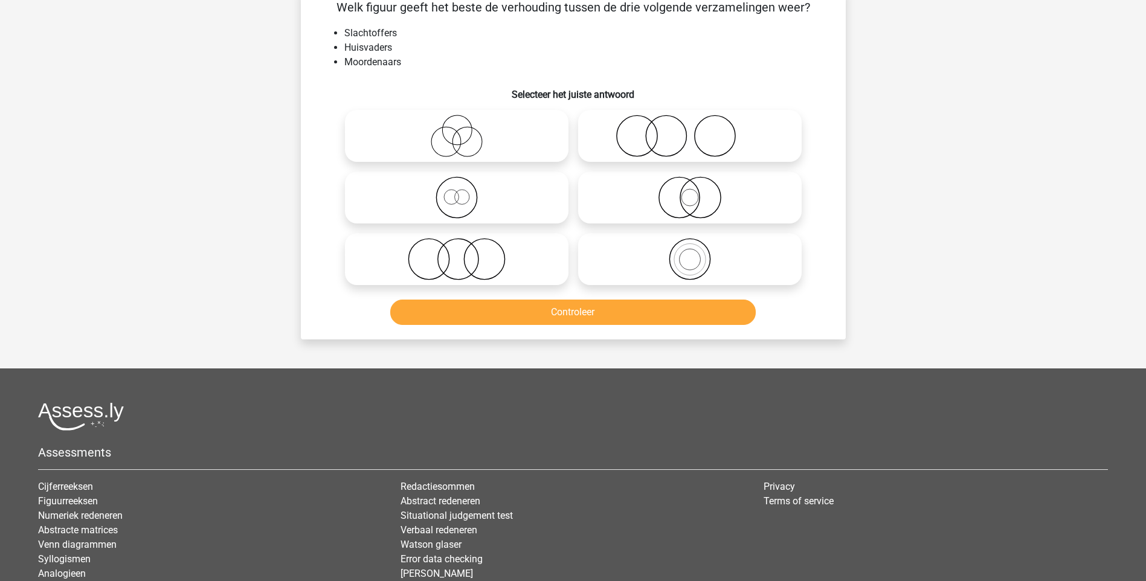
scroll to position [60, 0]
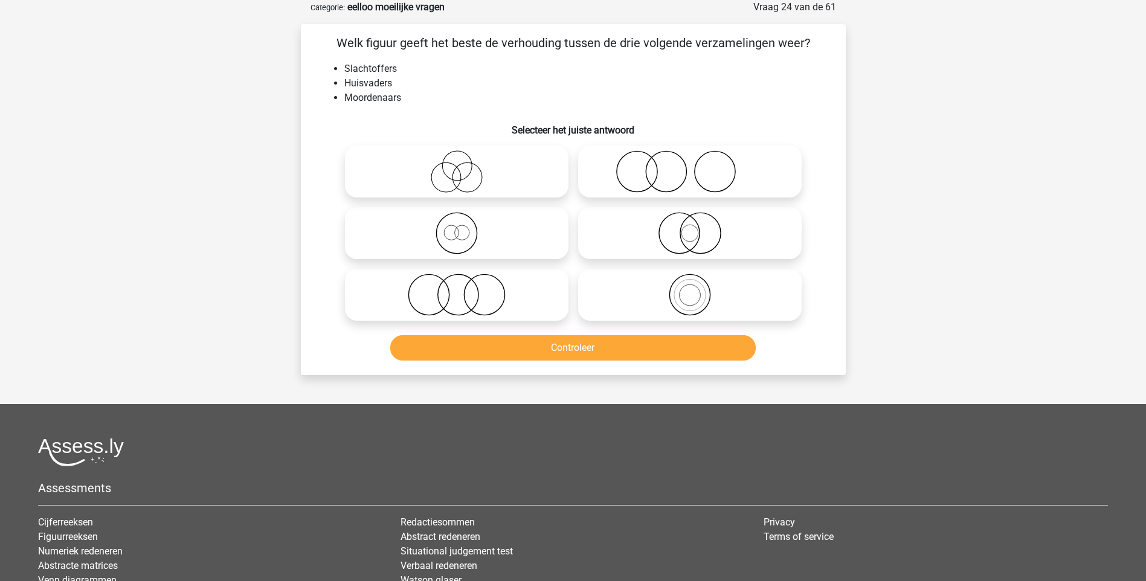
click at [717, 184] on icon at bounding box center [690, 171] width 214 height 42
click at [698, 166] on input "radio" at bounding box center [694, 162] width 8 height 8
radio input "true"
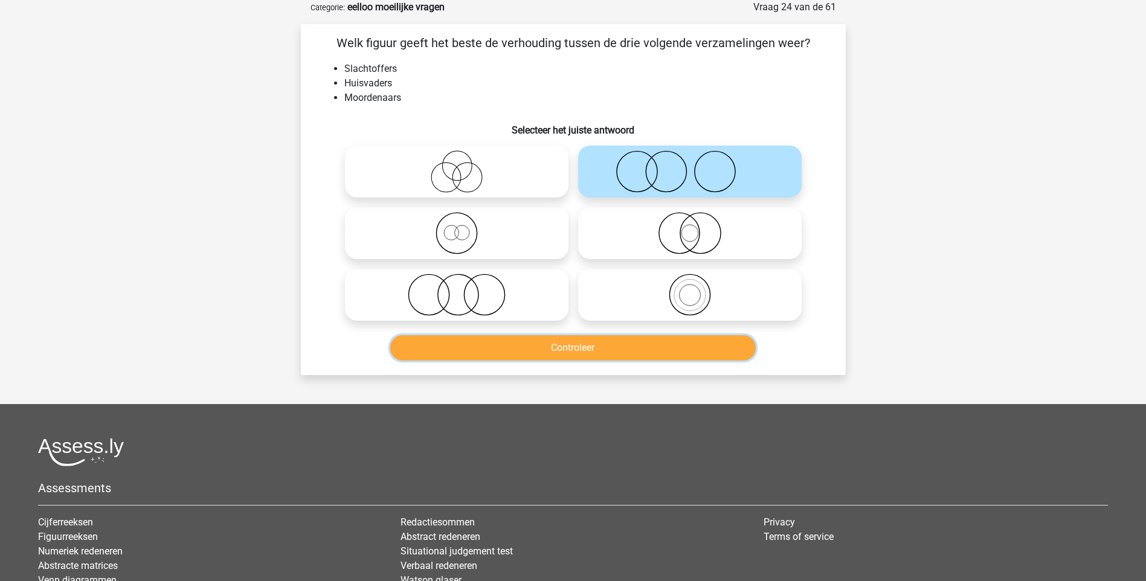
click at [592, 350] on button "Controleer" at bounding box center [573, 347] width 366 height 25
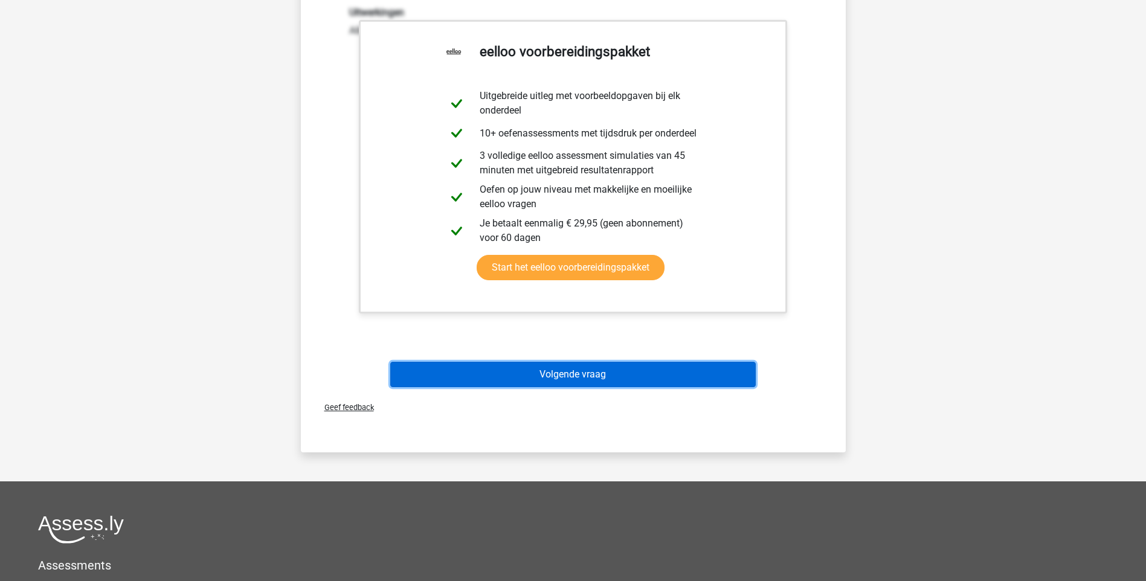
click at [554, 373] on button "Volgende vraag" at bounding box center [573, 374] width 366 height 25
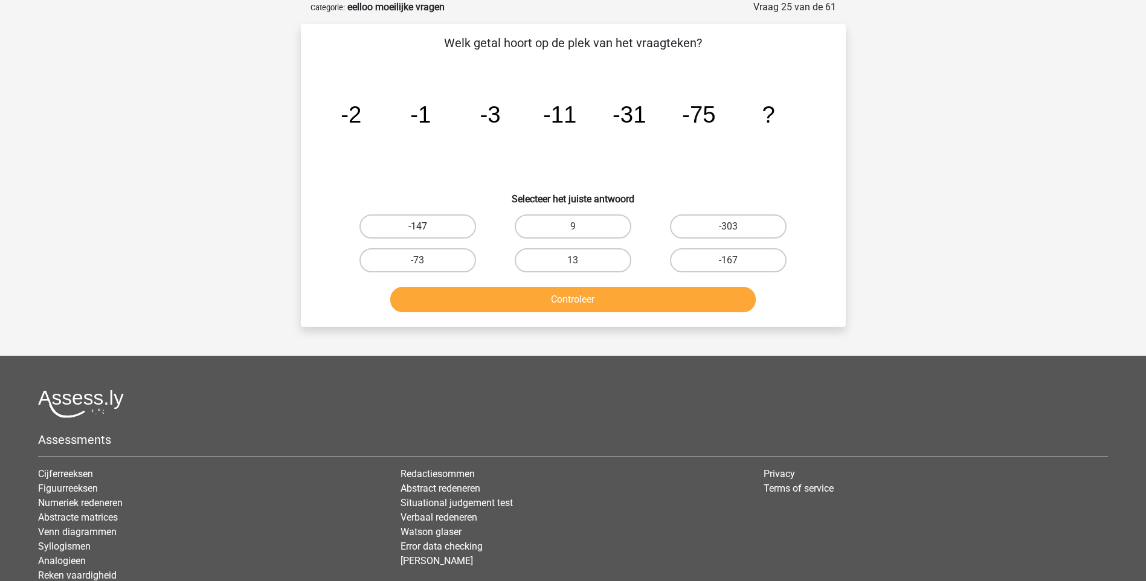
click at [433, 230] on label "-147" at bounding box center [418, 227] width 117 height 24
click at [425, 230] on input "-147" at bounding box center [422, 231] width 8 height 8
radio input "true"
click at [569, 301] on button "Controleer" at bounding box center [573, 299] width 366 height 25
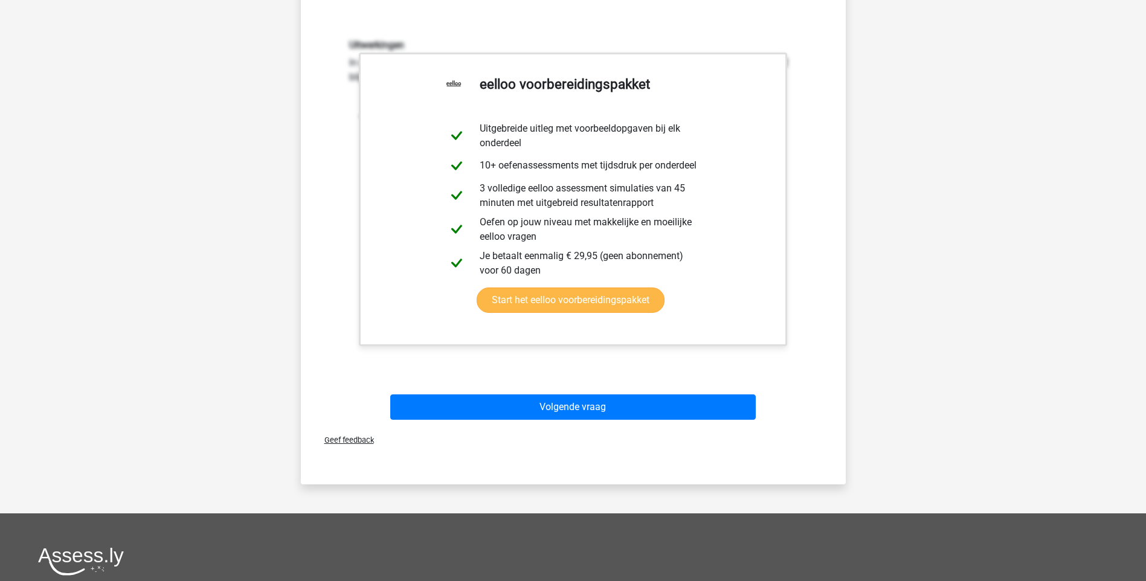
scroll to position [363, 0]
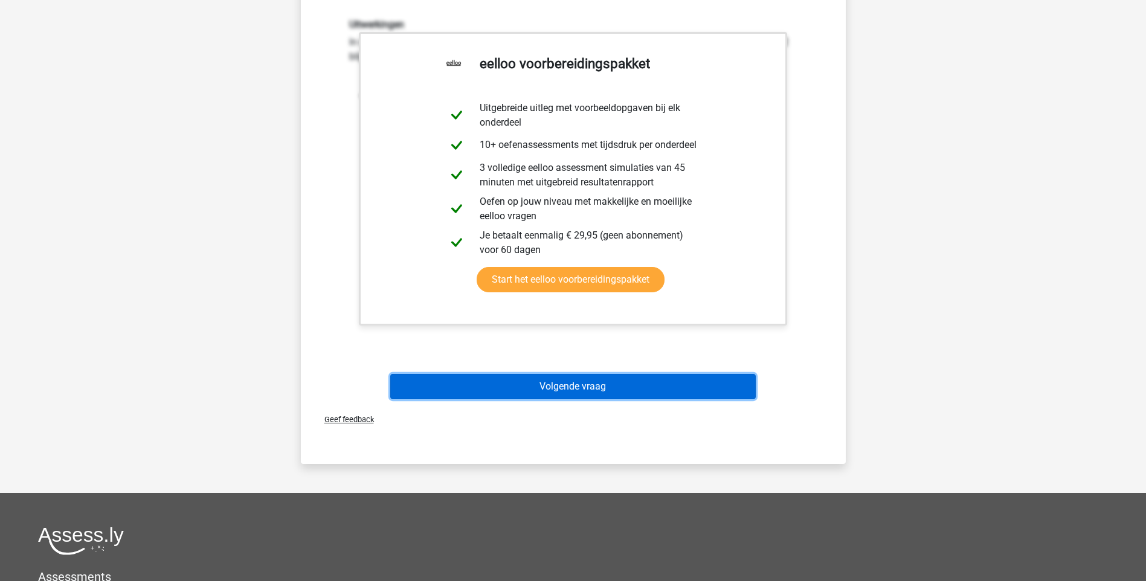
click at [606, 385] on button "Volgende vraag" at bounding box center [573, 386] width 366 height 25
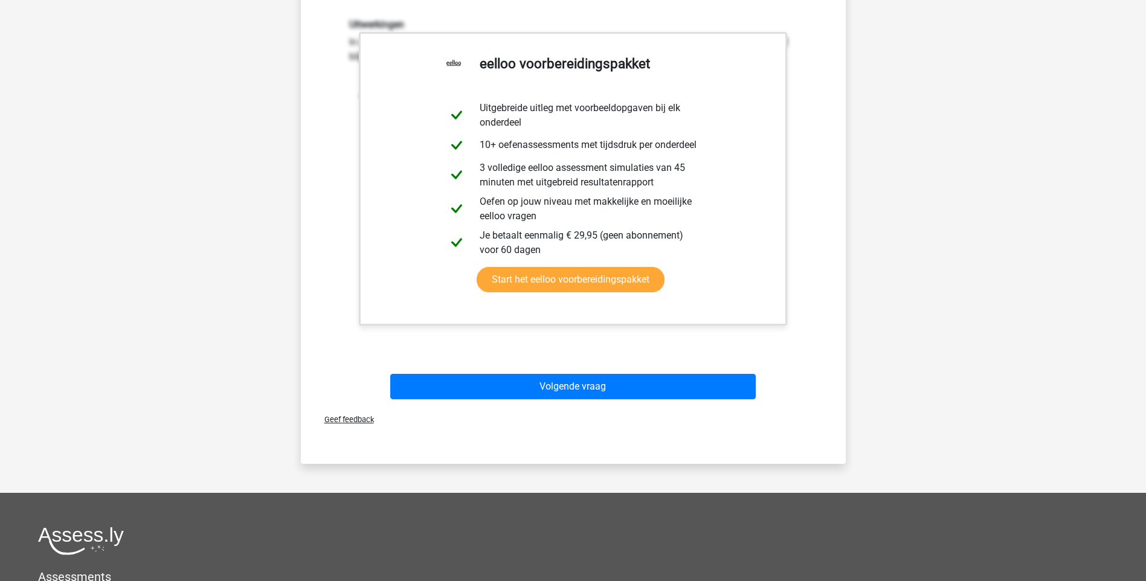
scroll to position [32, 0]
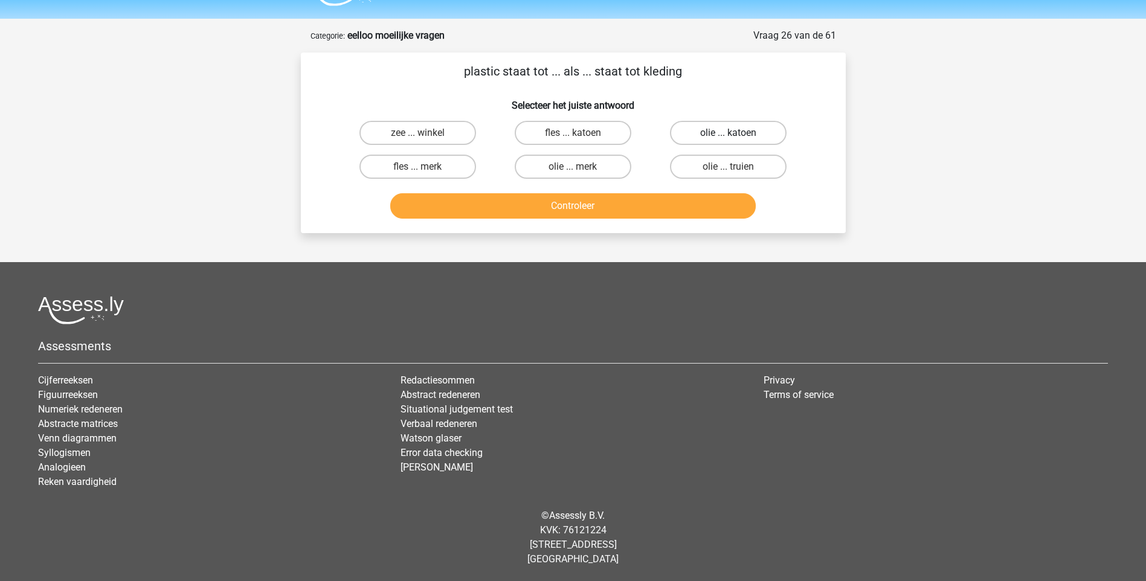
click at [715, 134] on label "olie ... katoen" at bounding box center [728, 133] width 117 height 24
click at [729, 134] on input "olie ... katoen" at bounding box center [733, 137] width 8 height 8
radio input "true"
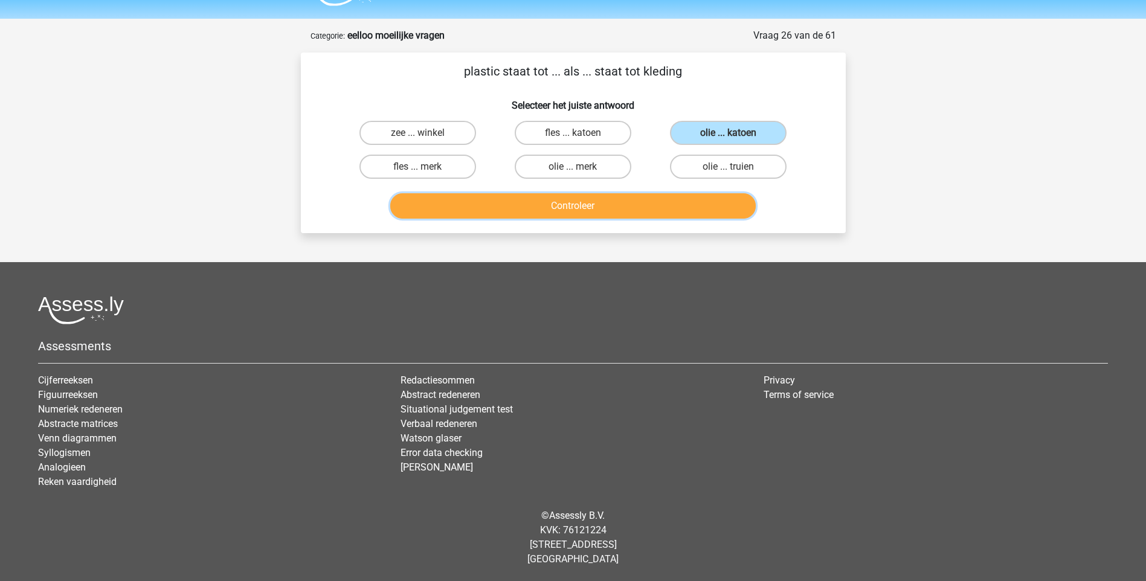
click at [581, 208] on button "Controleer" at bounding box center [573, 205] width 366 height 25
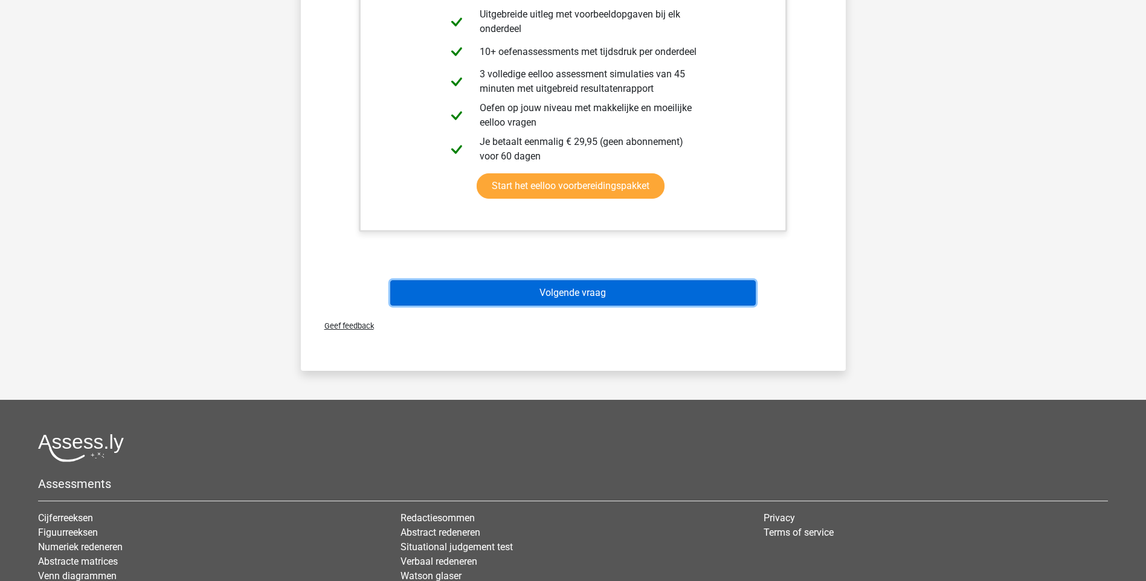
click at [573, 293] on button "Volgende vraag" at bounding box center [573, 292] width 366 height 25
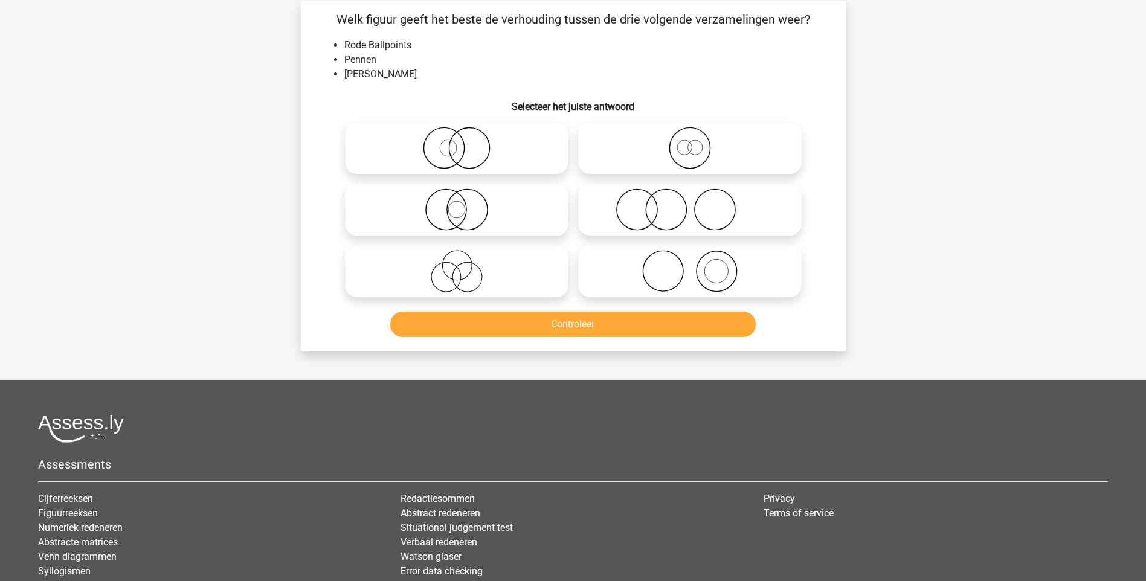
scroll to position [60, 0]
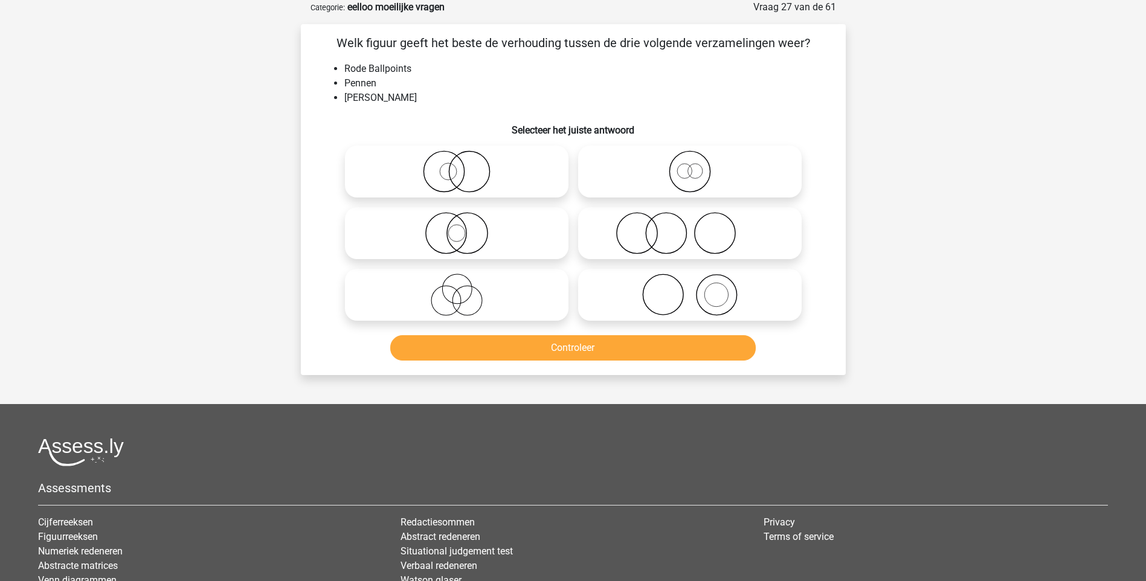
click at [691, 177] on icon at bounding box center [690, 171] width 214 height 42
click at [691, 166] on input "radio" at bounding box center [694, 162] width 8 height 8
radio input "true"
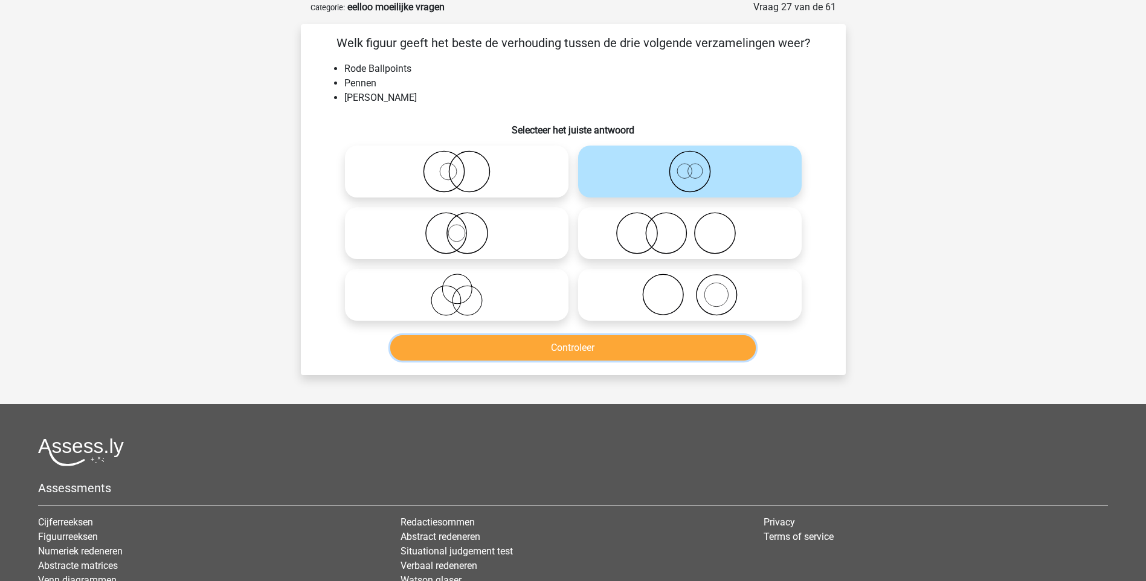
click at [585, 347] on button "Controleer" at bounding box center [573, 347] width 366 height 25
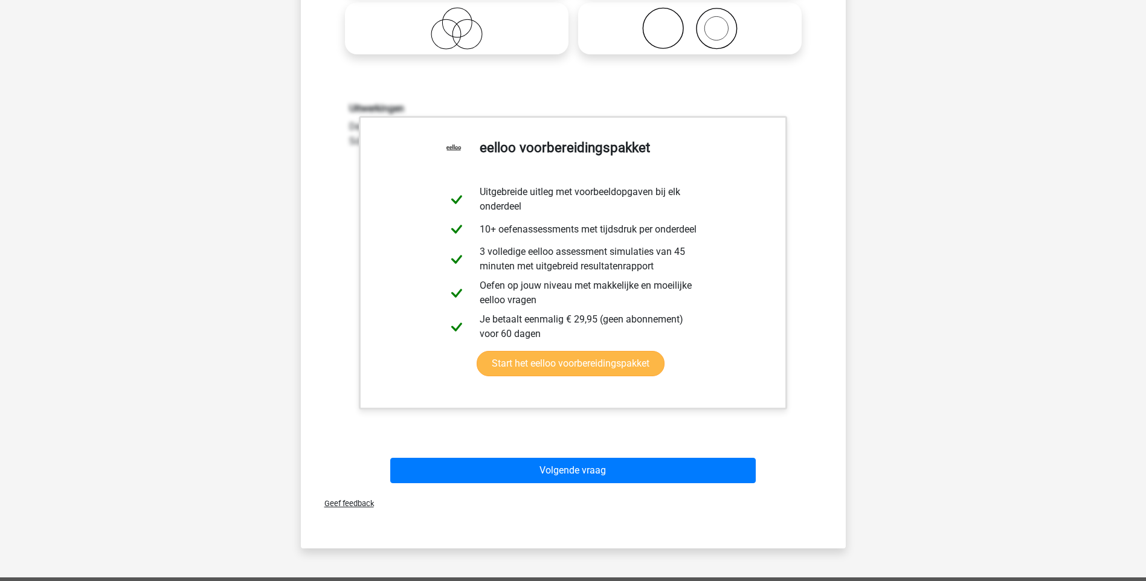
scroll to position [363, 0]
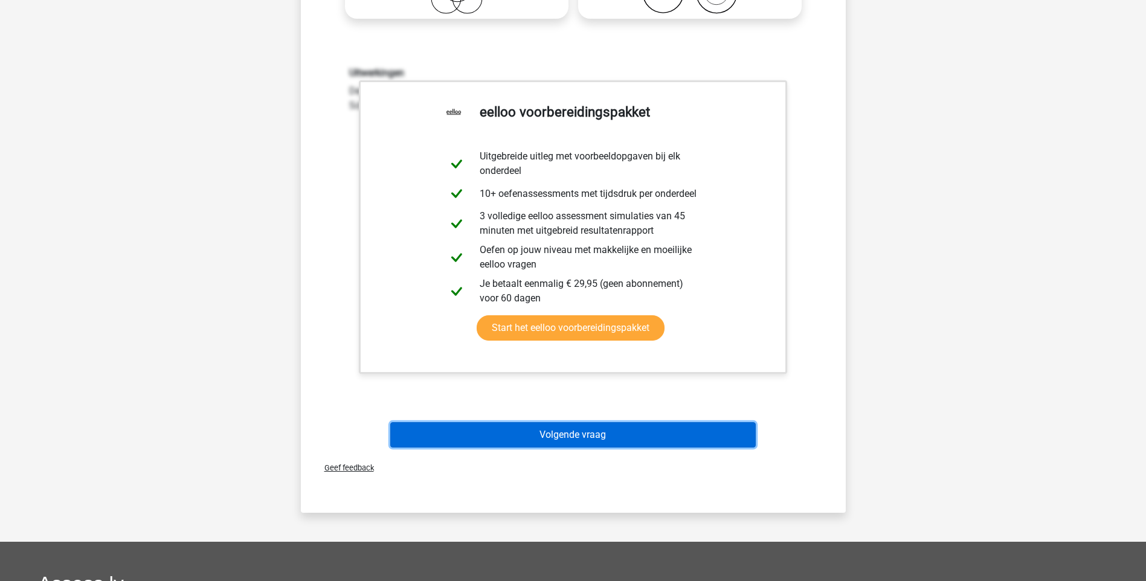
click at [575, 434] on button "Volgende vraag" at bounding box center [573, 434] width 366 height 25
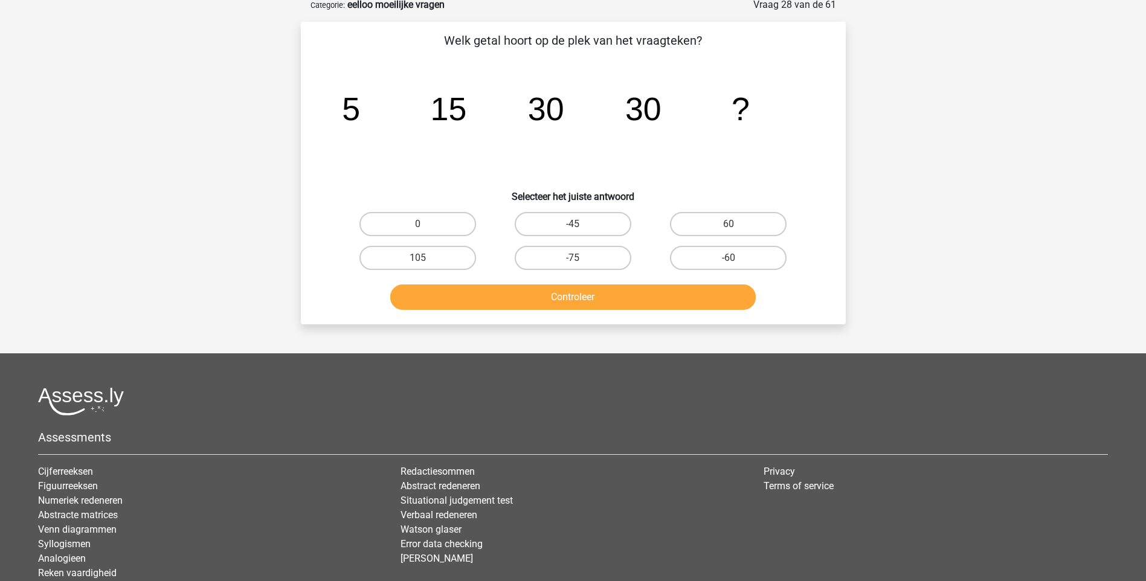
scroll to position [60, 0]
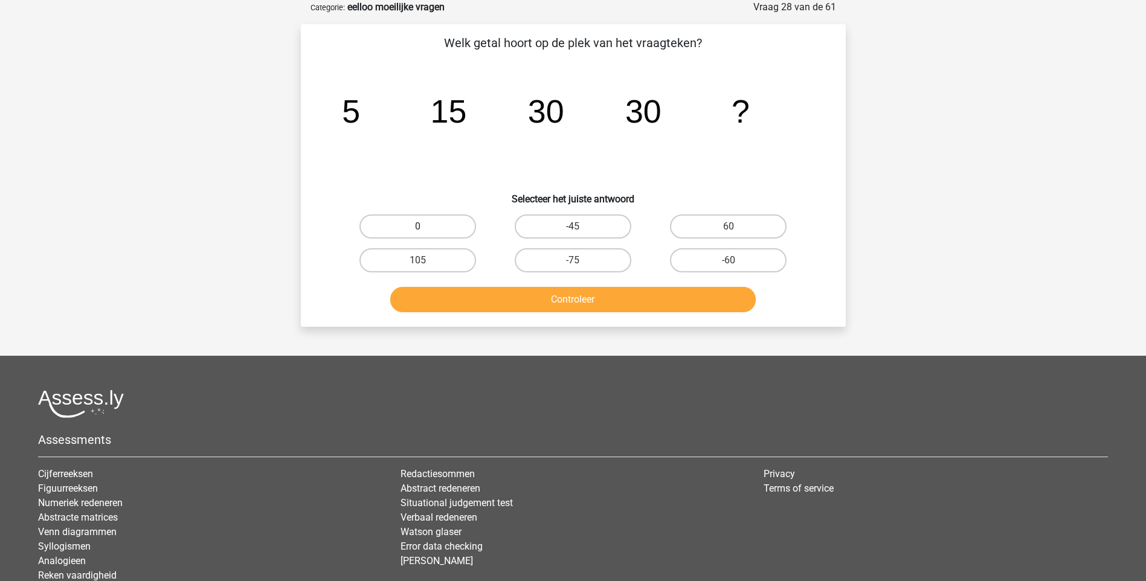
click at [432, 228] on label "0" at bounding box center [418, 227] width 117 height 24
click at [425, 228] on input "0" at bounding box center [422, 231] width 8 height 8
radio input "true"
click at [566, 303] on button "Controleer" at bounding box center [573, 299] width 366 height 25
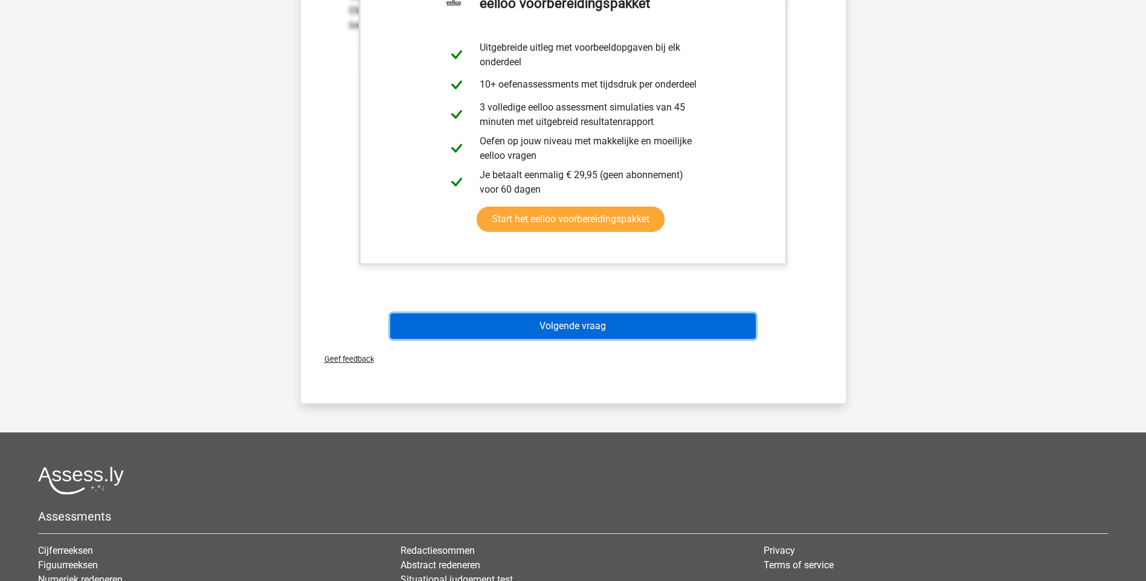
click at [588, 329] on button "Volgende vraag" at bounding box center [573, 326] width 366 height 25
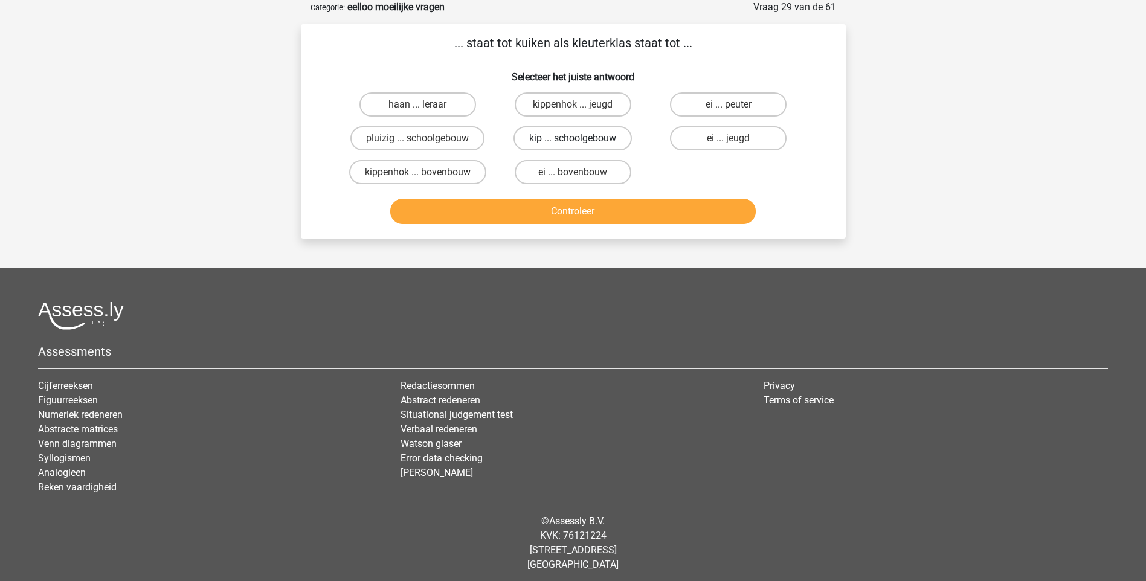
click at [543, 141] on label "kip ... schoolgebouw" at bounding box center [573, 138] width 118 height 24
click at [573, 141] on input "kip ... schoolgebouw" at bounding box center [577, 142] width 8 height 8
radio input "true"
click at [570, 208] on button "Controleer" at bounding box center [573, 211] width 366 height 25
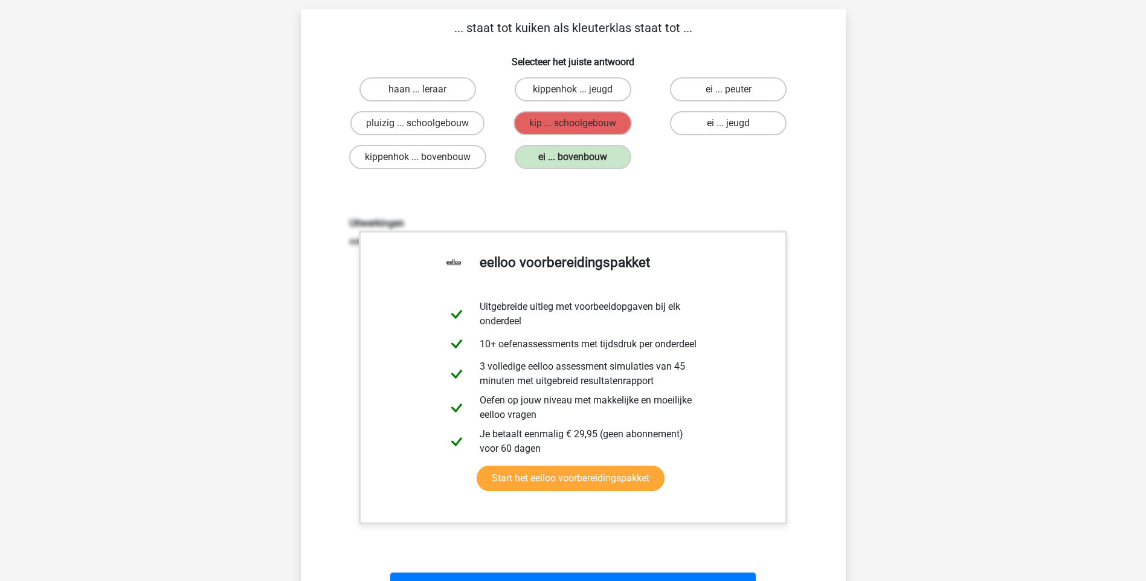
scroll to position [302, 0]
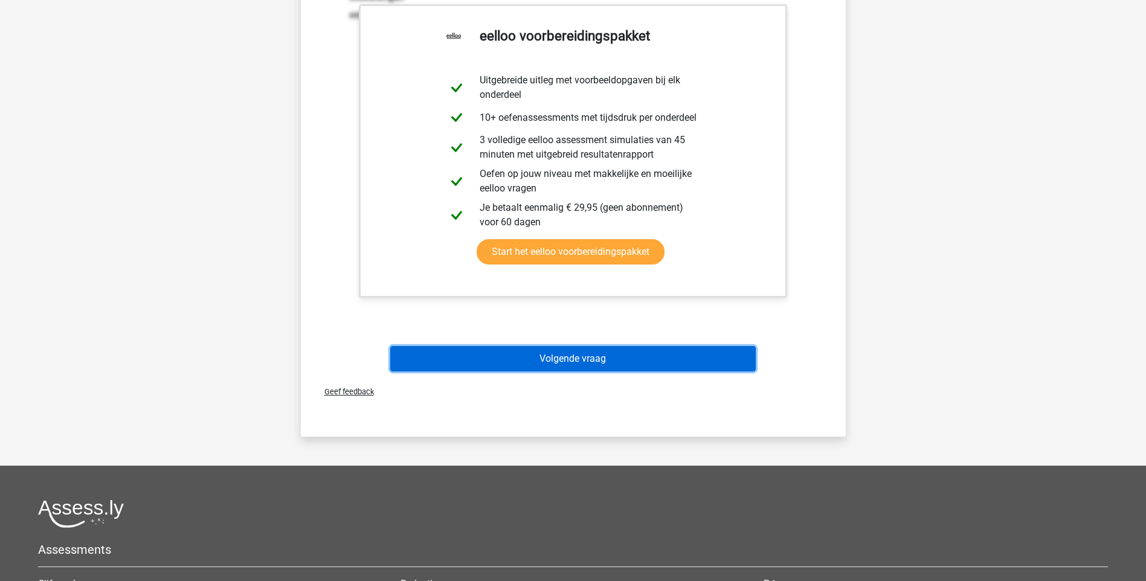
click at [552, 361] on button "Volgende vraag" at bounding box center [573, 358] width 366 height 25
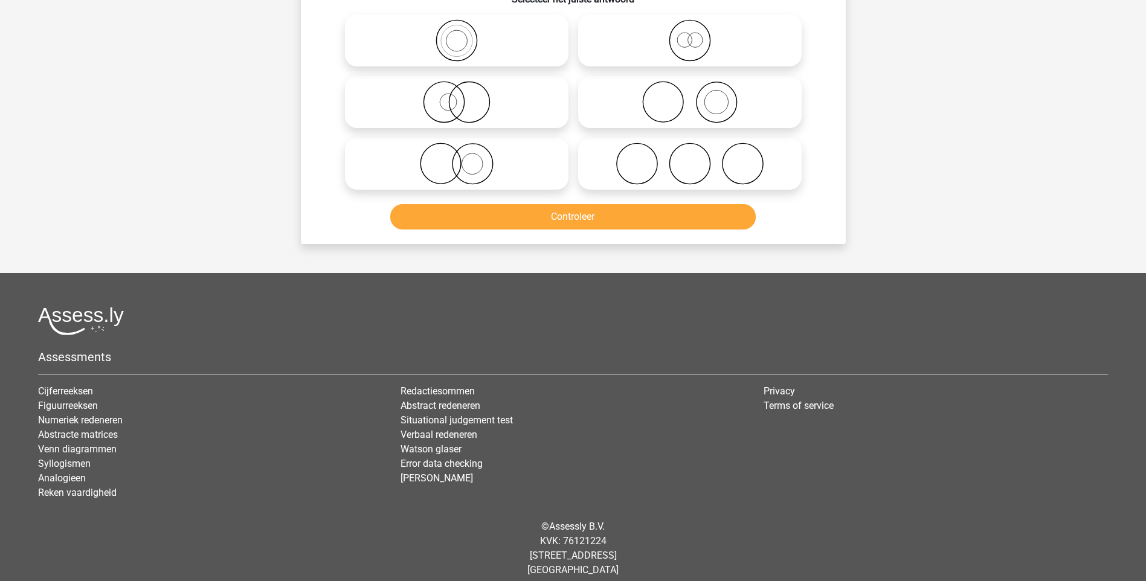
scroll to position [60, 0]
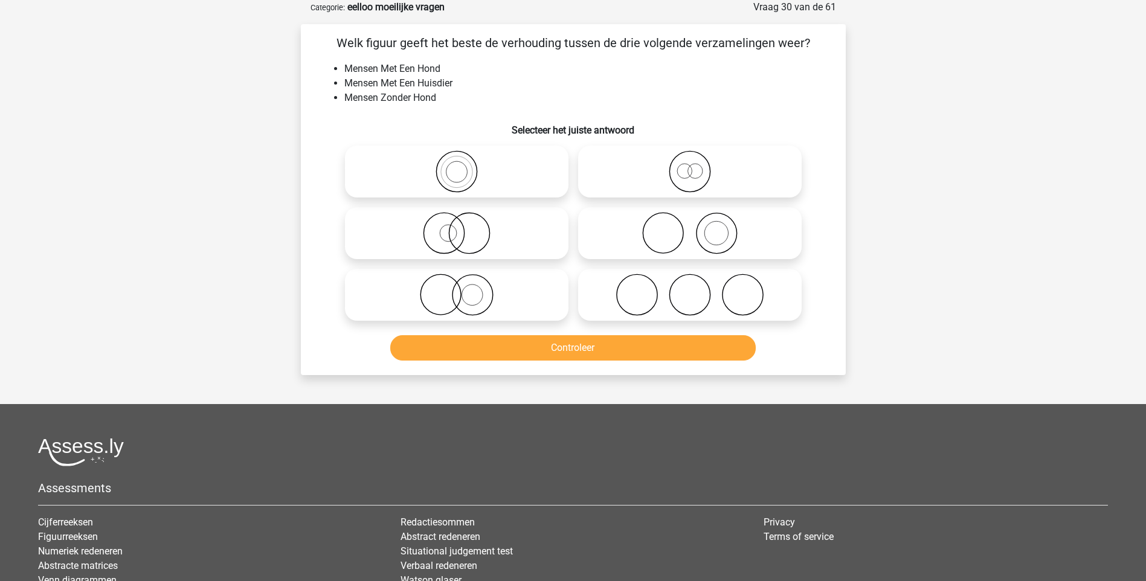
click at [455, 291] on icon at bounding box center [457, 295] width 214 height 42
click at [457, 289] on input "radio" at bounding box center [461, 285] width 8 height 8
radio input "true"
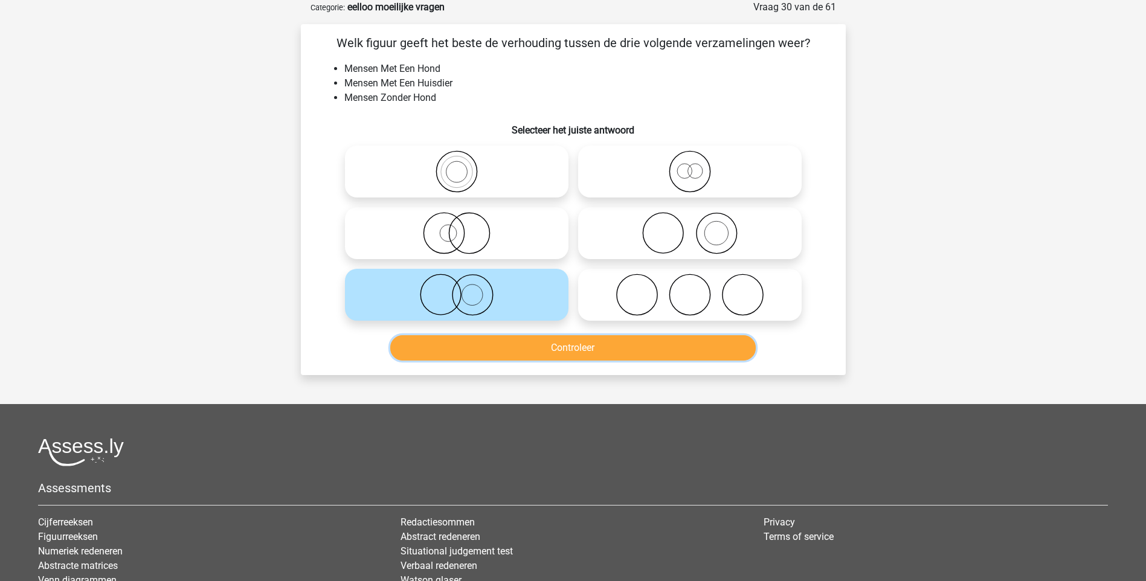
click at [570, 347] on button "Controleer" at bounding box center [573, 347] width 366 height 25
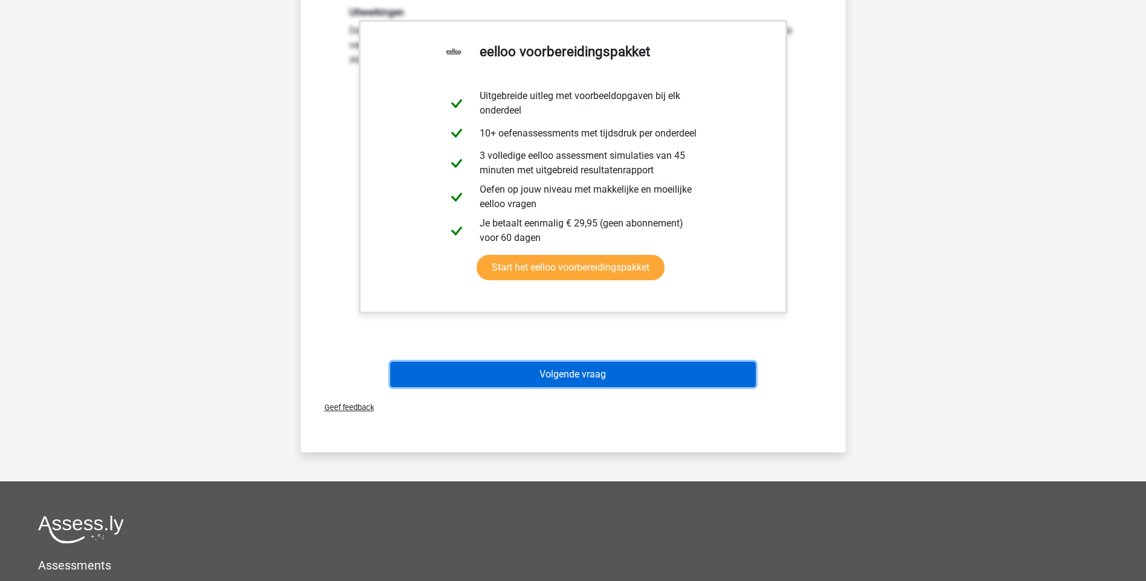
click at [561, 373] on button "Volgende vraag" at bounding box center [573, 374] width 366 height 25
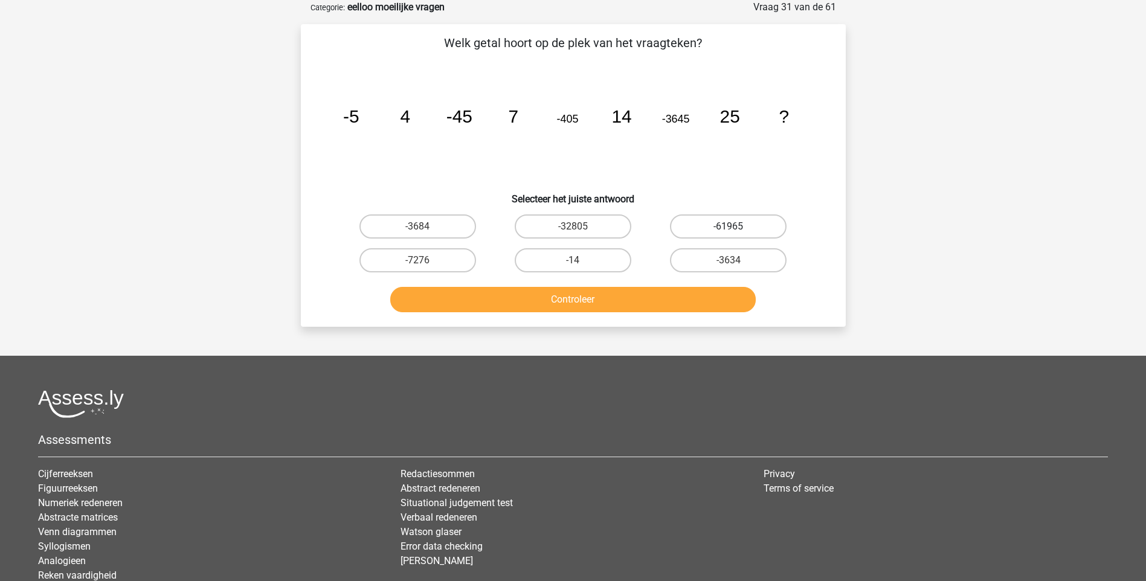
click at [725, 231] on label "-61965" at bounding box center [728, 227] width 117 height 24
click at [729, 231] on input "-61965" at bounding box center [733, 231] width 8 height 8
radio input "true"
click at [601, 306] on button "Controleer" at bounding box center [573, 299] width 366 height 25
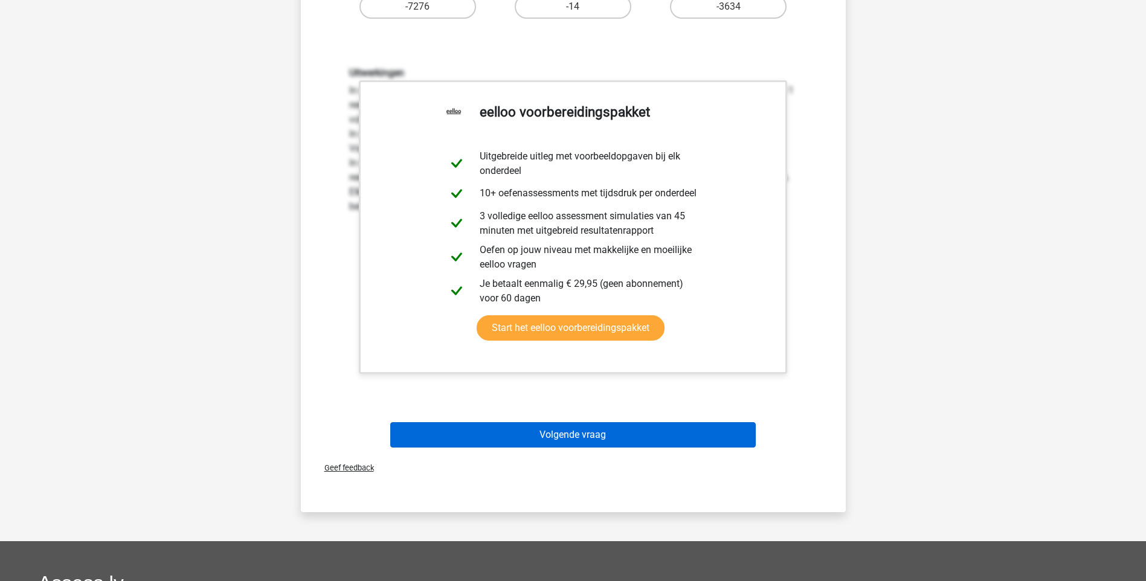
scroll to position [423, 0]
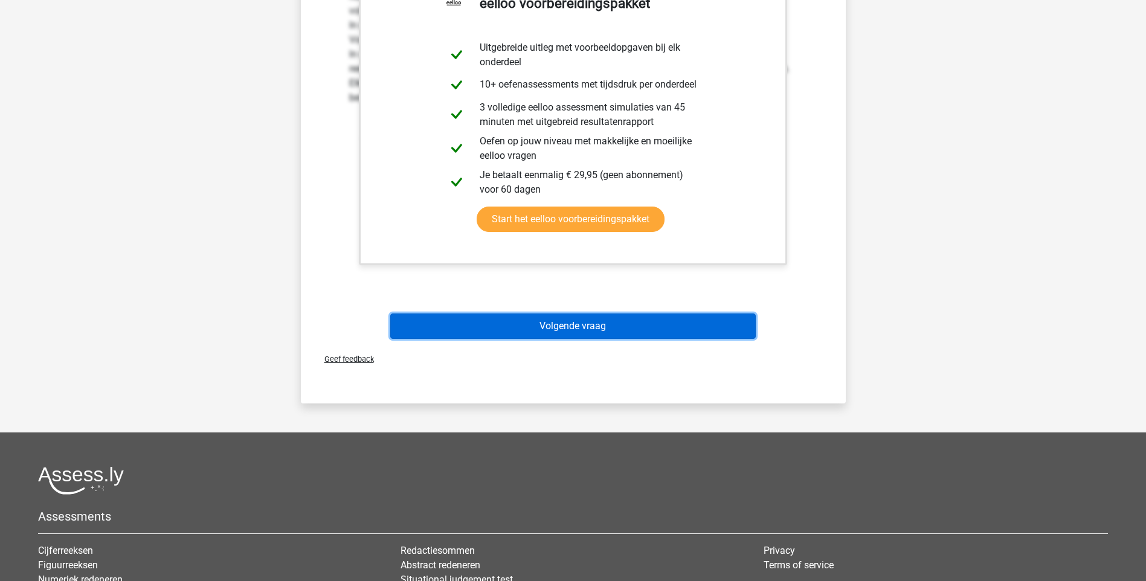
click at [542, 326] on button "Volgende vraag" at bounding box center [573, 326] width 366 height 25
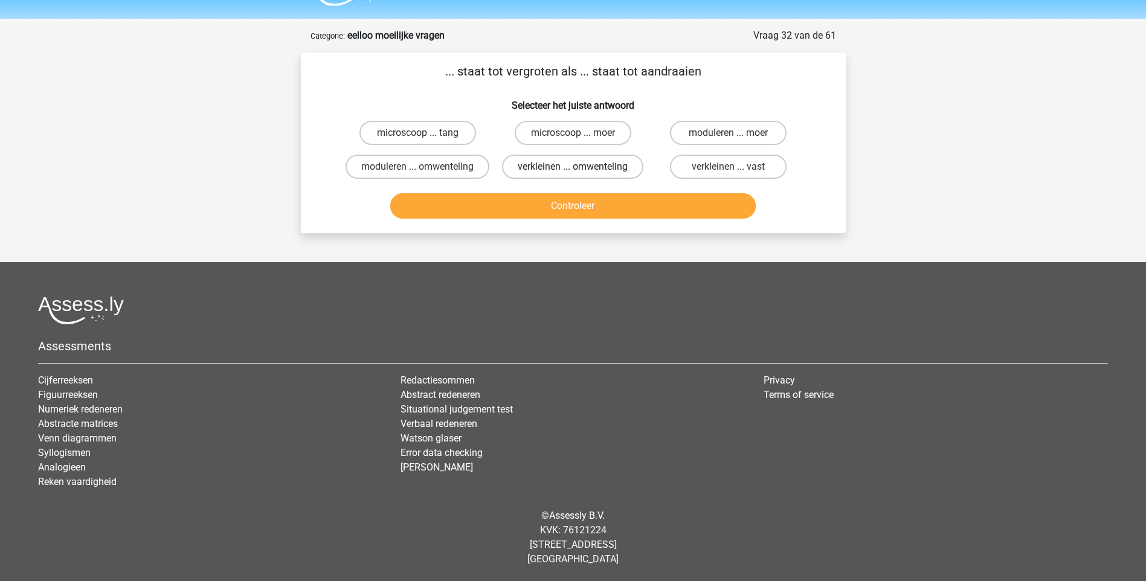
click at [541, 169] on label "verkleinen ... omwenteling" at bounding box center [572, 167] width 141 height 24
click at [573, 169] on input "verkleinen ... omwenteling" at bounding box center [577, 171] width 8 height 8
radio input "true"
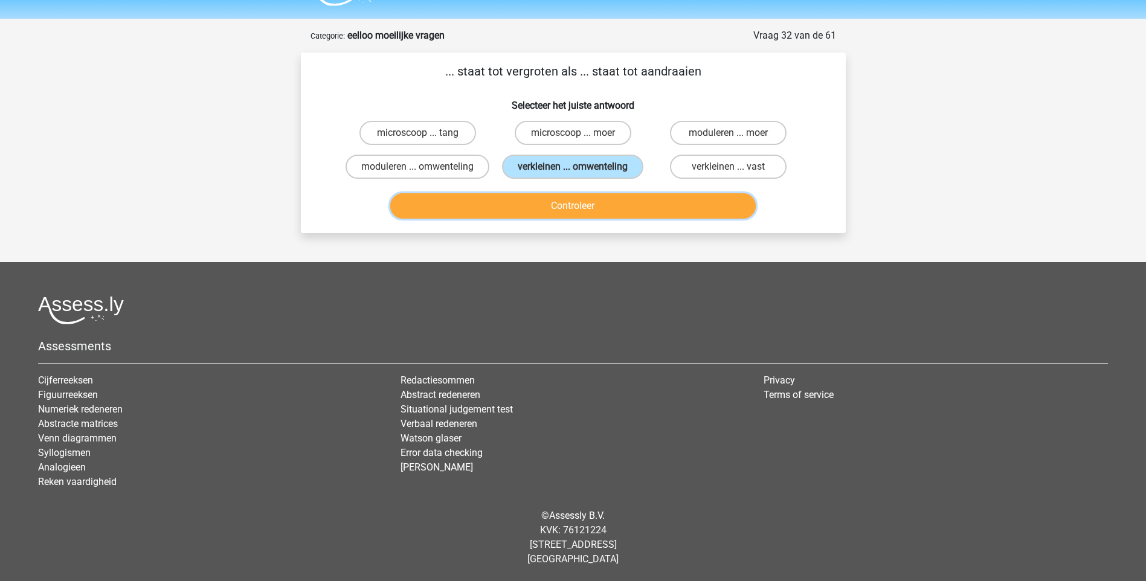
click at [557, 202] on button "Controleer" at bounding box center [573, 205] width 366 height 25
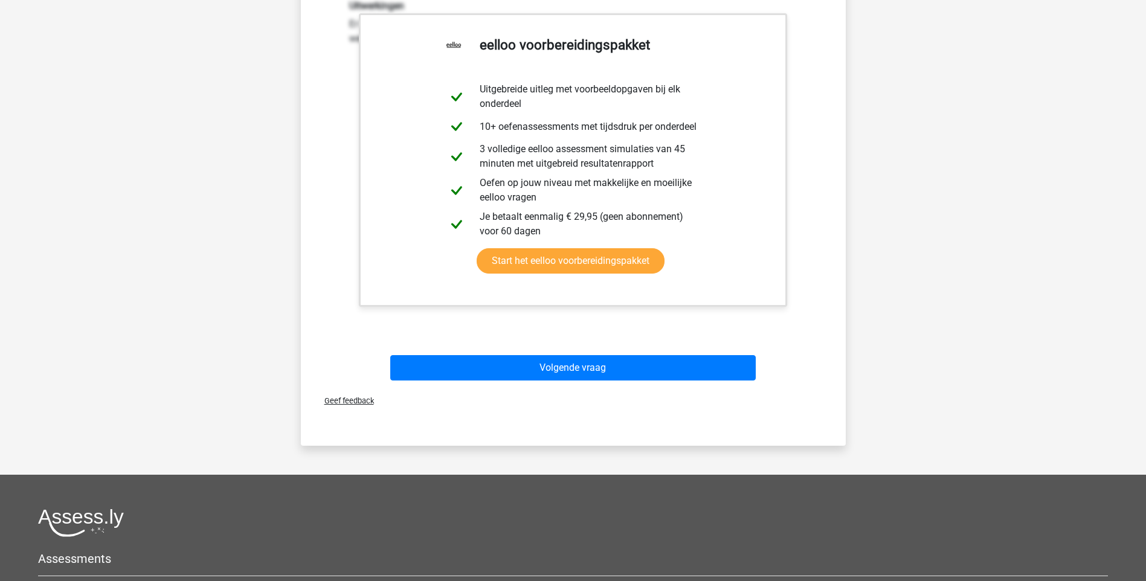
scroll to position [334, 0]
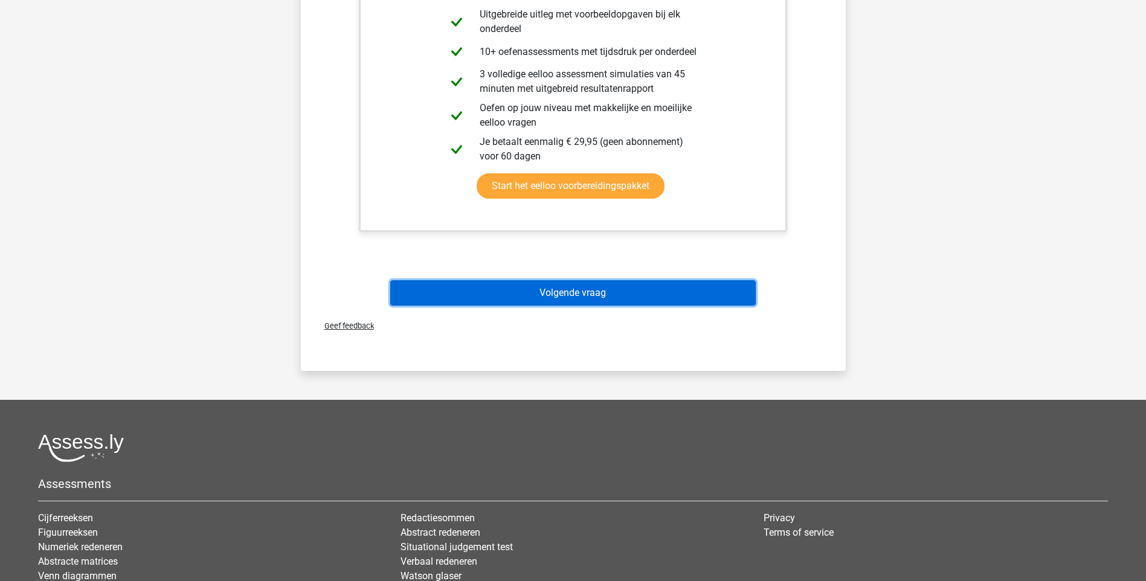
click at [579, 289] on button "Volgende vraag" at bounding box center [573, 292] width 366 height 25
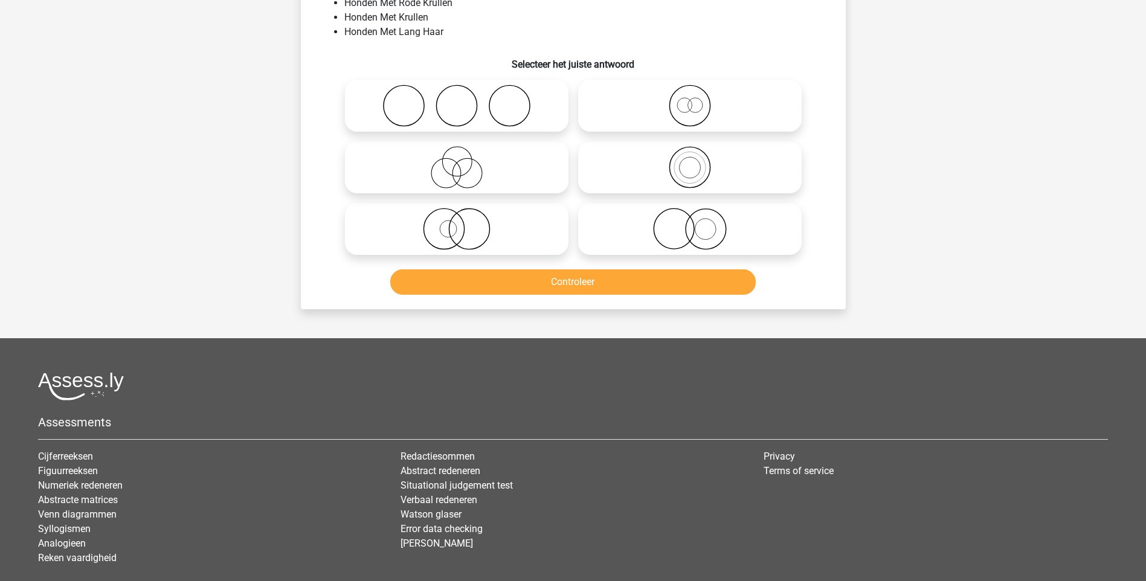
scroll to position [60, 0]
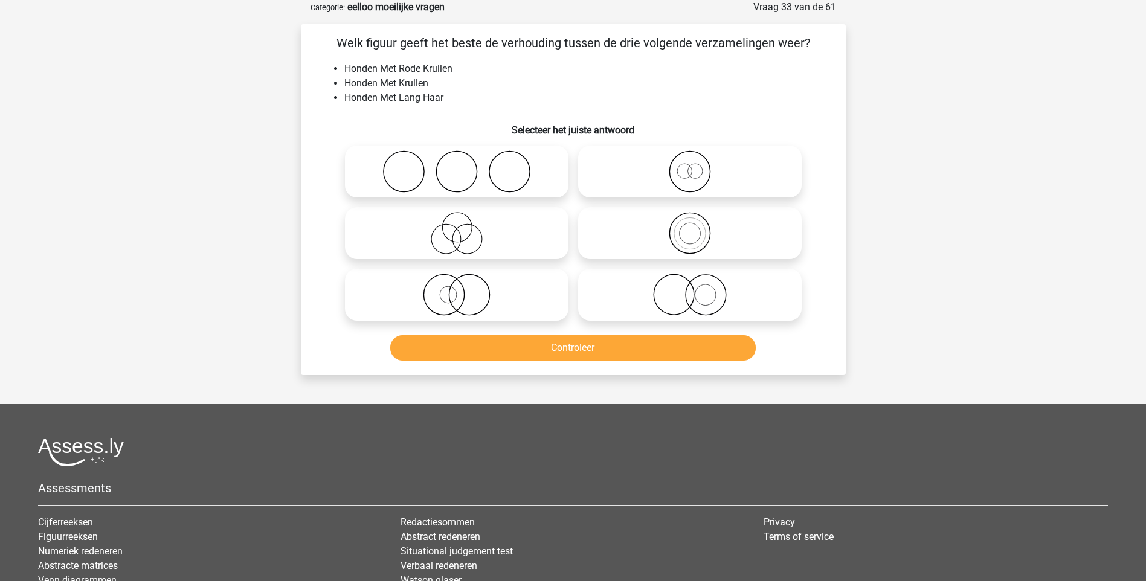
click at [462, 294] on icon at bounding box center [457, 295] width 214 height 42
click at [462, 289] on input "radio" at bounding box center [461, 285] width 8 height 8
radio input "true"
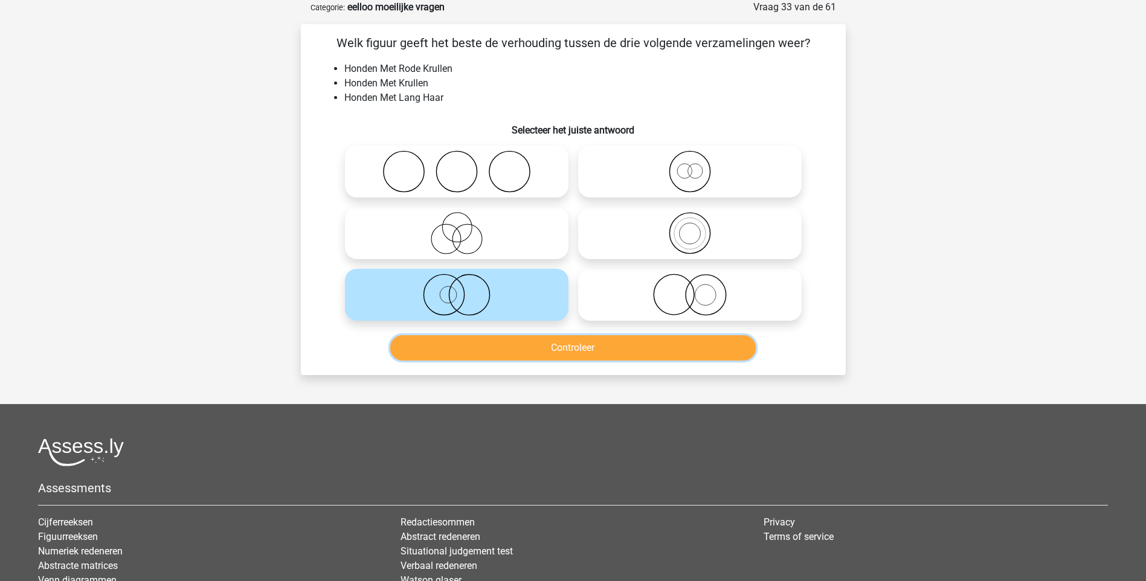
click at [563, 350] on button "Controleer" at bounding box center [573, 347] width 366 height 25
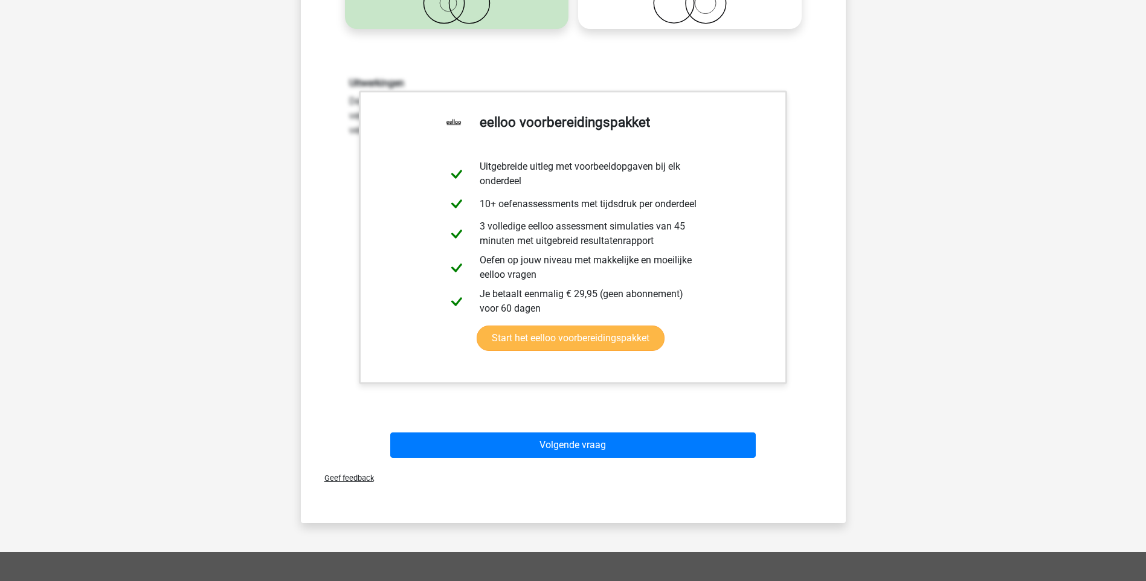
scroll to position [363, 0]
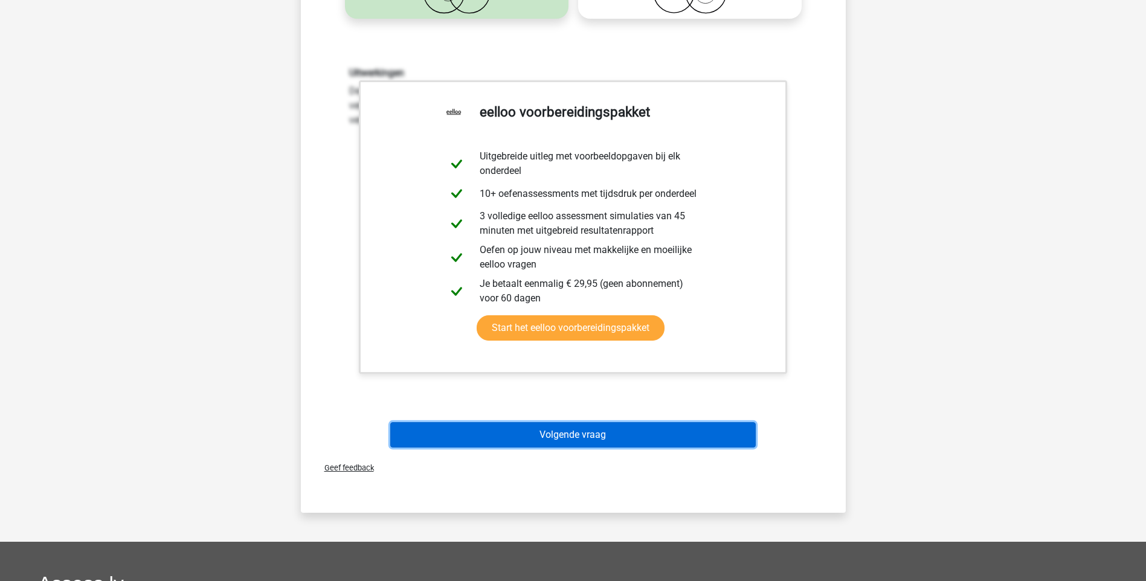
click at [585, 432] on button "Volgende vraag" at bounding box center [573, 434] width 366 height 25
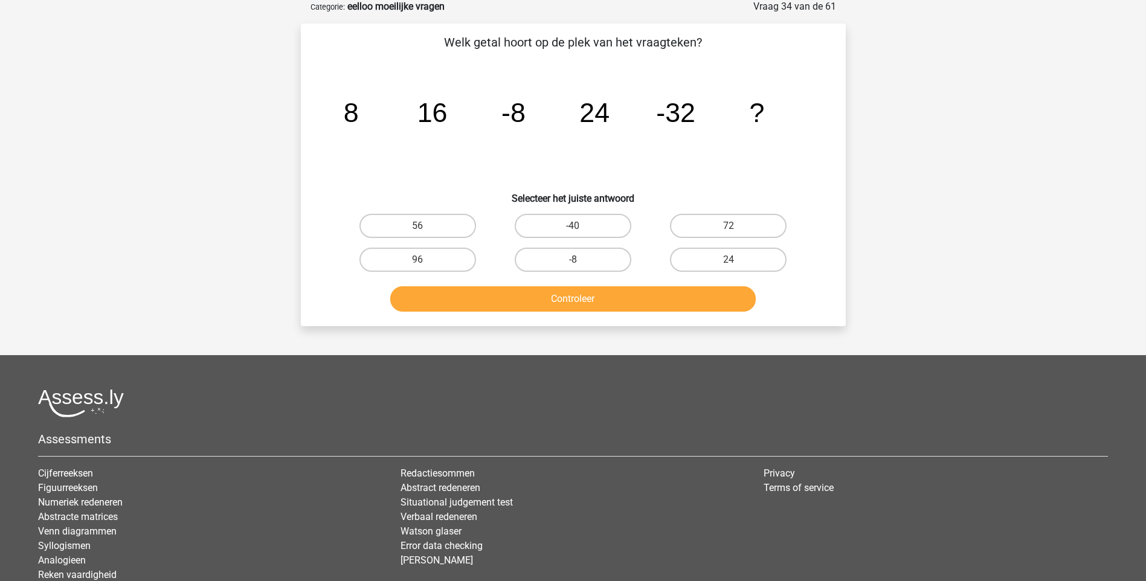
scroll to position [60, 0]
click at [437, 225] on label "56" at bounding box center [418, 227] width 117 height 24
click at [425, 227] on input "56" at bounding box center [422, 231] width 8 height 8
radio input "true"
click at [581, 297] on button "Controleer" at bounding box center [573, 299] width 366 height 25
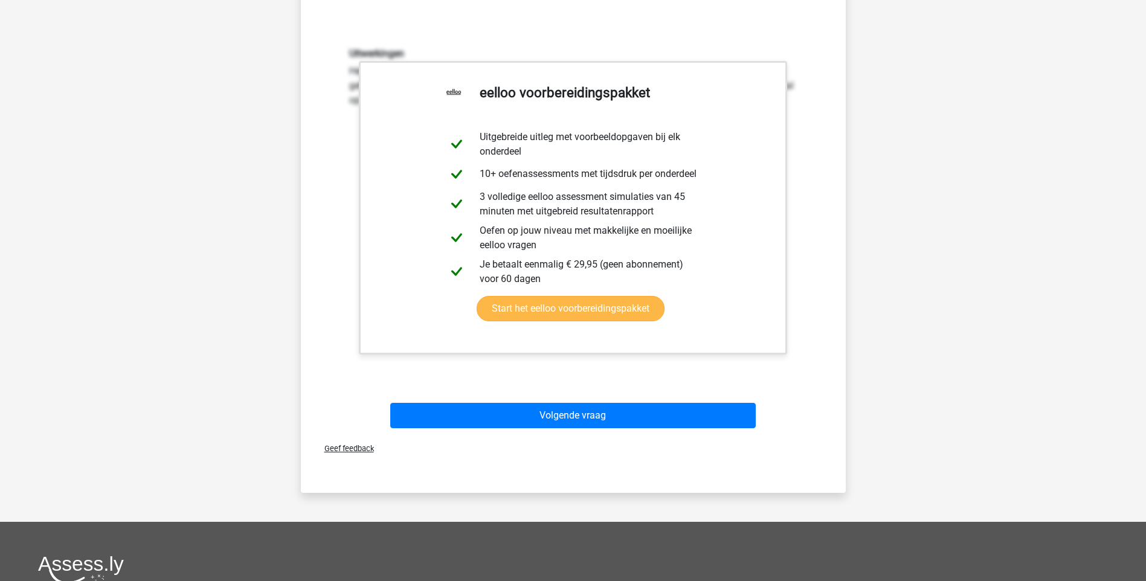
scroll to position [423, 0]
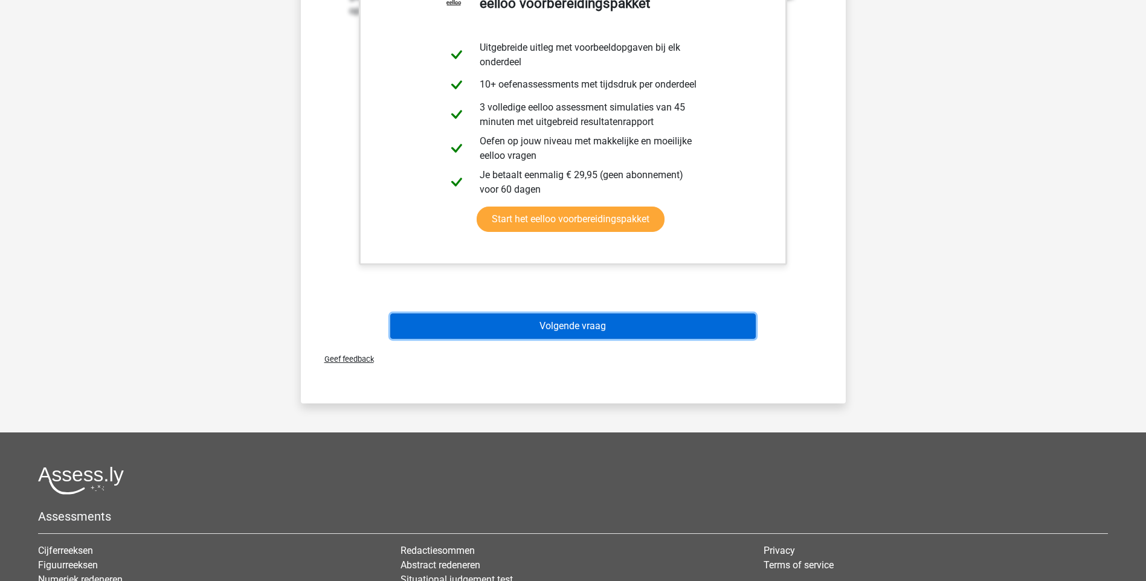
click at [585, 323] on button "Volgende vraag" at bounding box center [573, 326] width 366 height 25
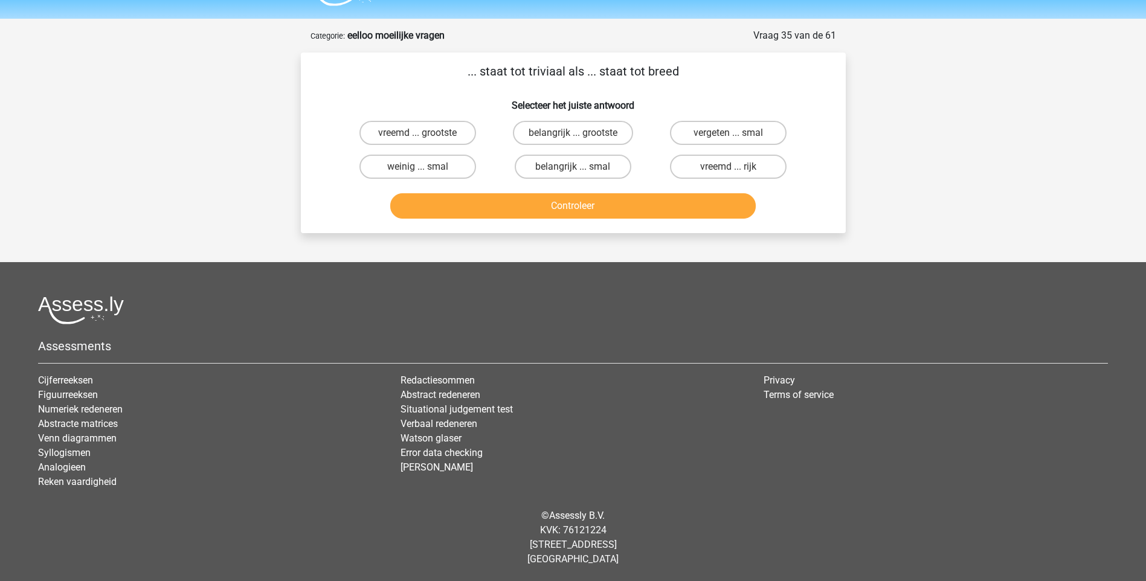
scroll to position [32, 0]
click at [569, 165] on label "belangrijk ... smal" at bounding box center [573, 167] width 117 height 24
click at [573, 167] on input "belangrijk ... smal" at bounding box center [577, 171] width 8 height 8
radio input "true"
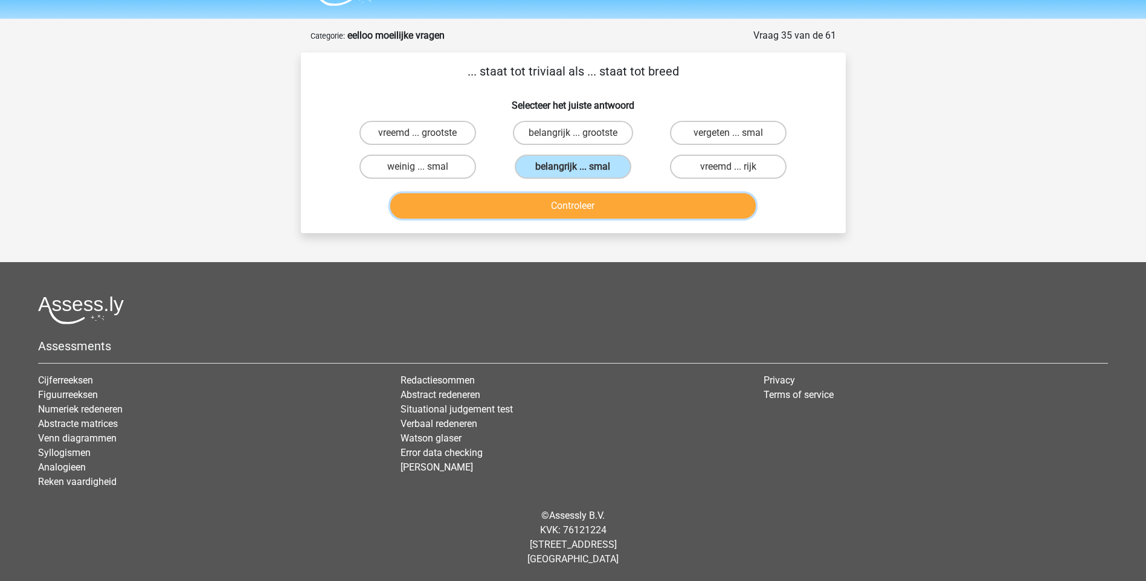
click at [566, 208] on button "Controleer" at bounding box center [573, 205] width 366 height 25
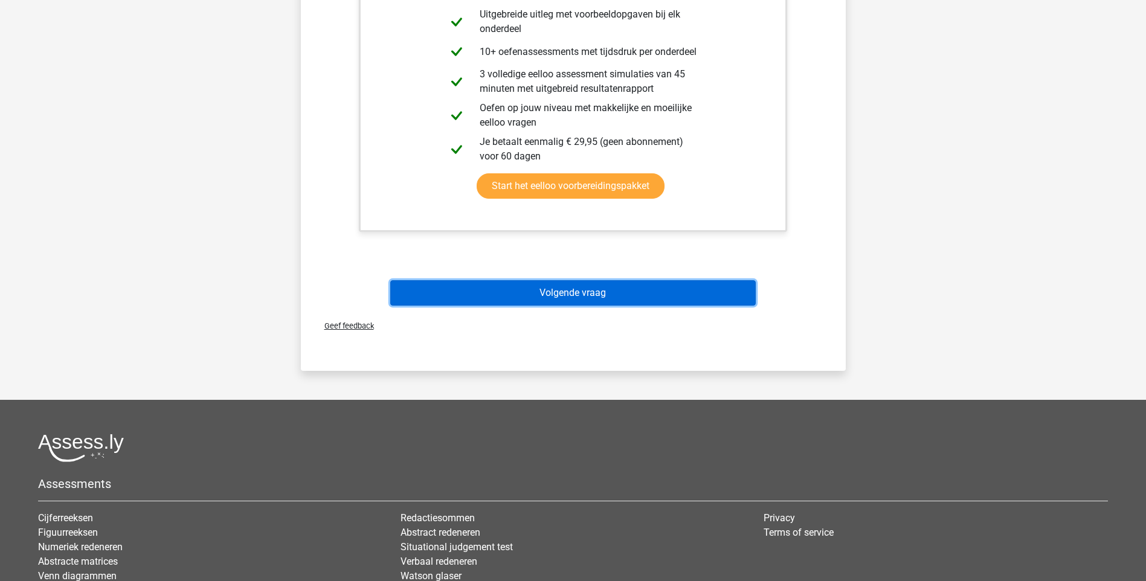
click at [553, 291] on button "Volgende vraag" at bounding box center [573, 292] width 366 height 25
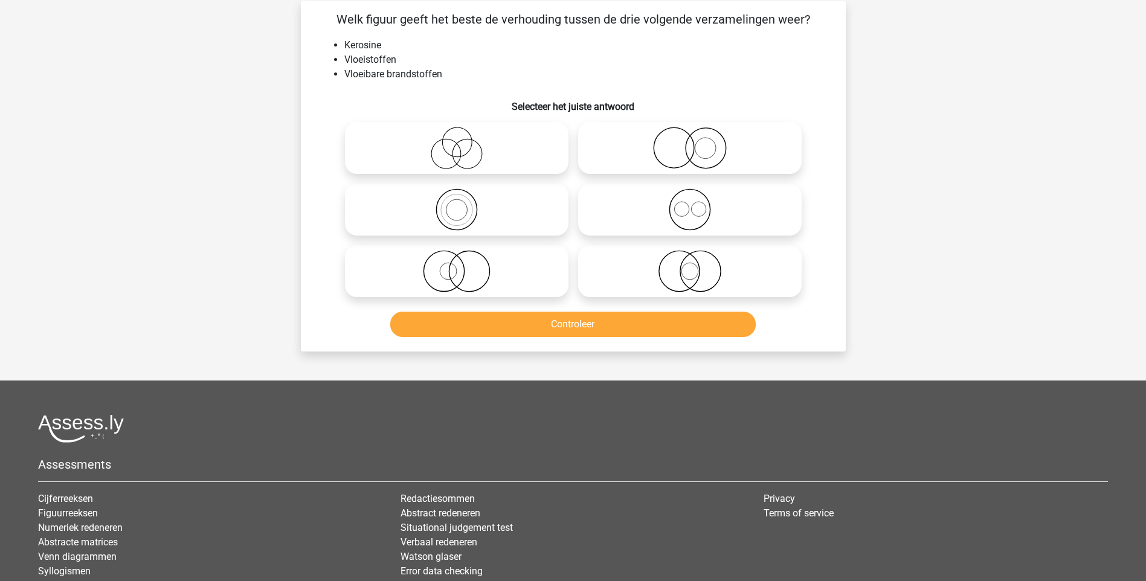
scroll to position [60, 0]
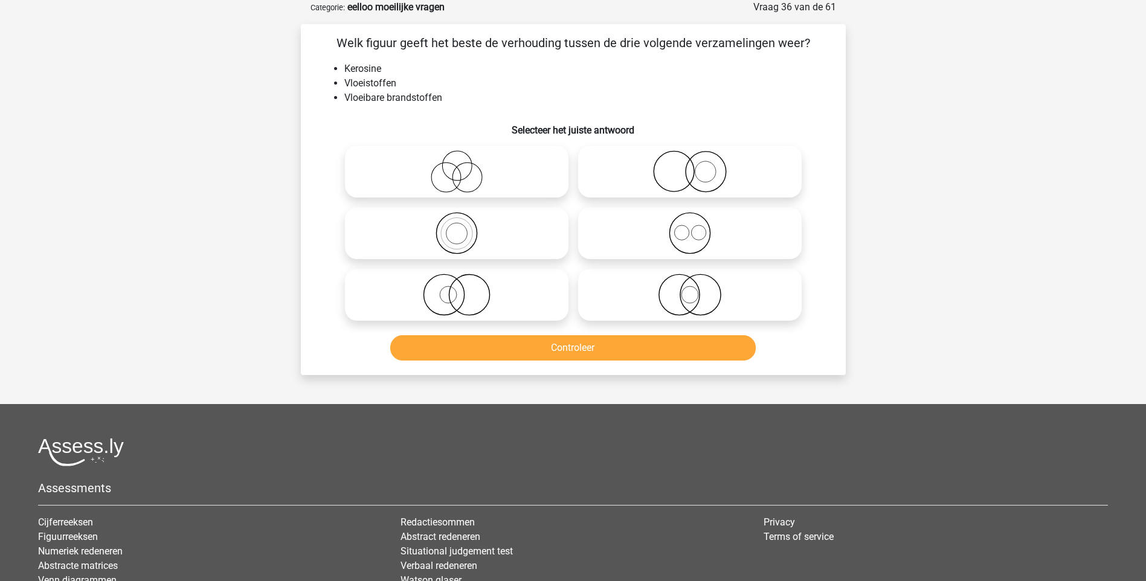
click at [452, 235] on icon at bounding box center [457, 233] width 214 height 42
click at [457, 227] on input "radio" at bounding box center [461, 223] width 8 height 8
radio input "true"
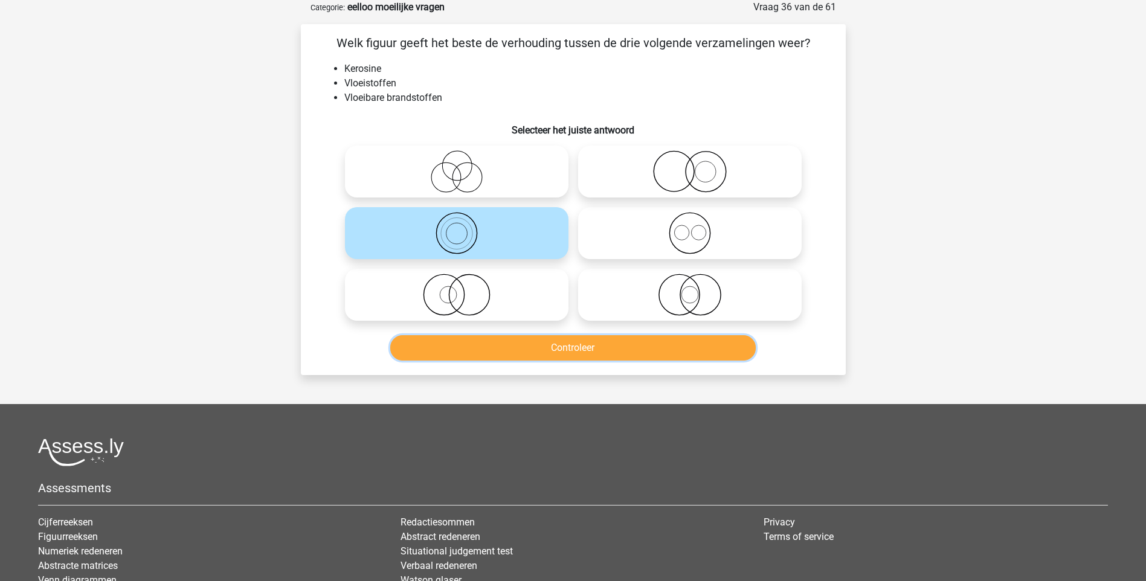
click at [576, 350] on button "Controleer" at bounding box center [573, 347] width 366 height 25
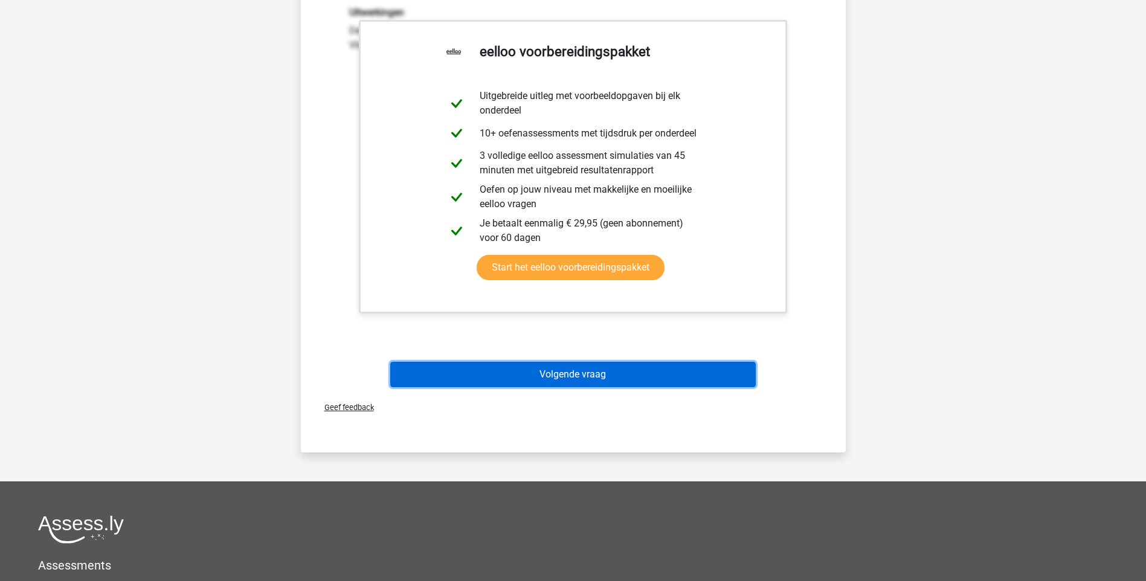
click at [591, 382] on button "Volgende vraag" at bounding box center [573, 374] width 366 height 25
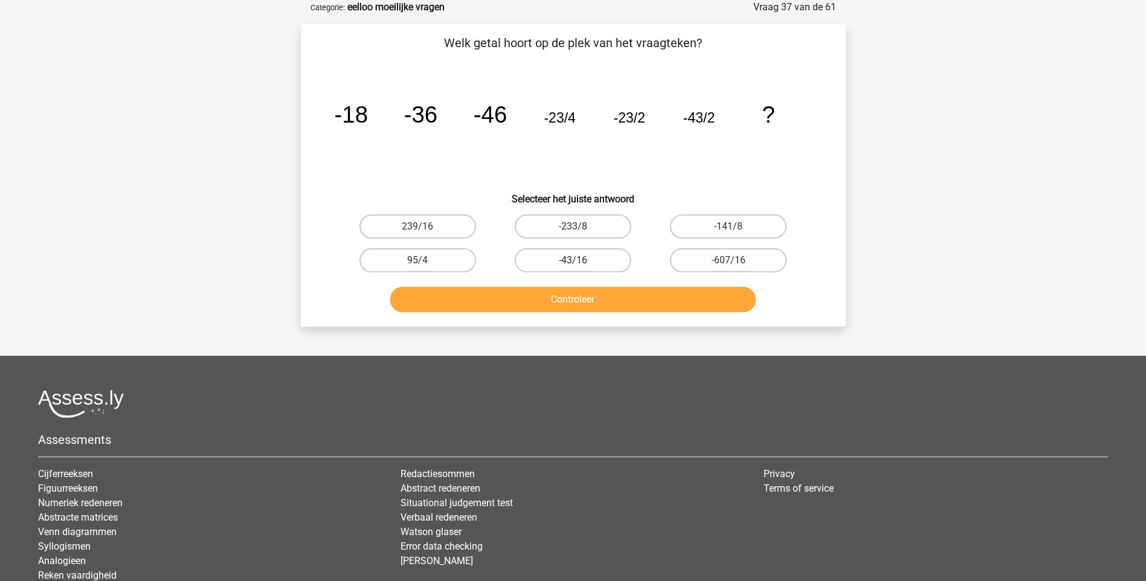
click at [584, 263] on label "-43/16" at bounding box center [573, 260] width 117 height 24
click at [581, 263] on input "-43/16" at bounding box center [577, 264] width 8 height 8
radio input "true"
click at [569, 302] on button "Controleer" at bounding box center [573, 299] width 366 height 25
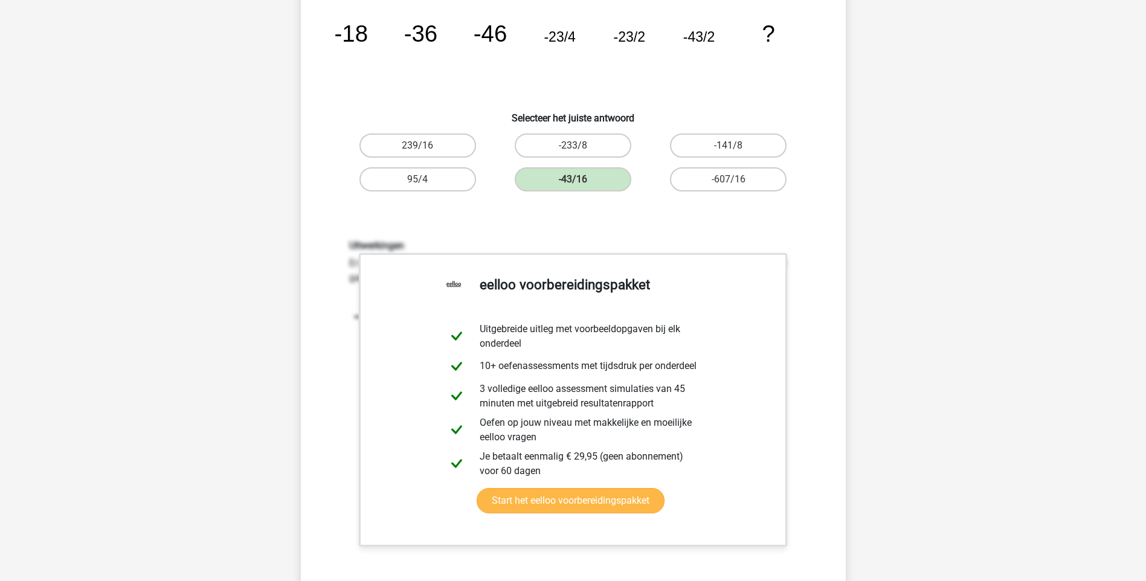
scroll to position [363, 0]
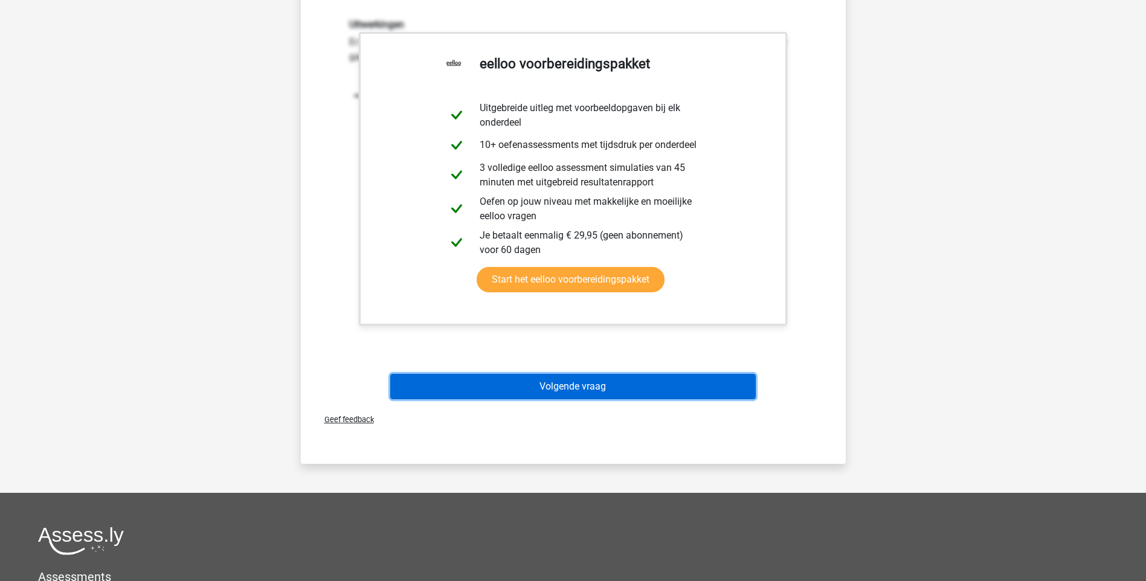
click at [575, 385] on button "Volgende vraag" at bounding box center [573, 386] width 366 height 25
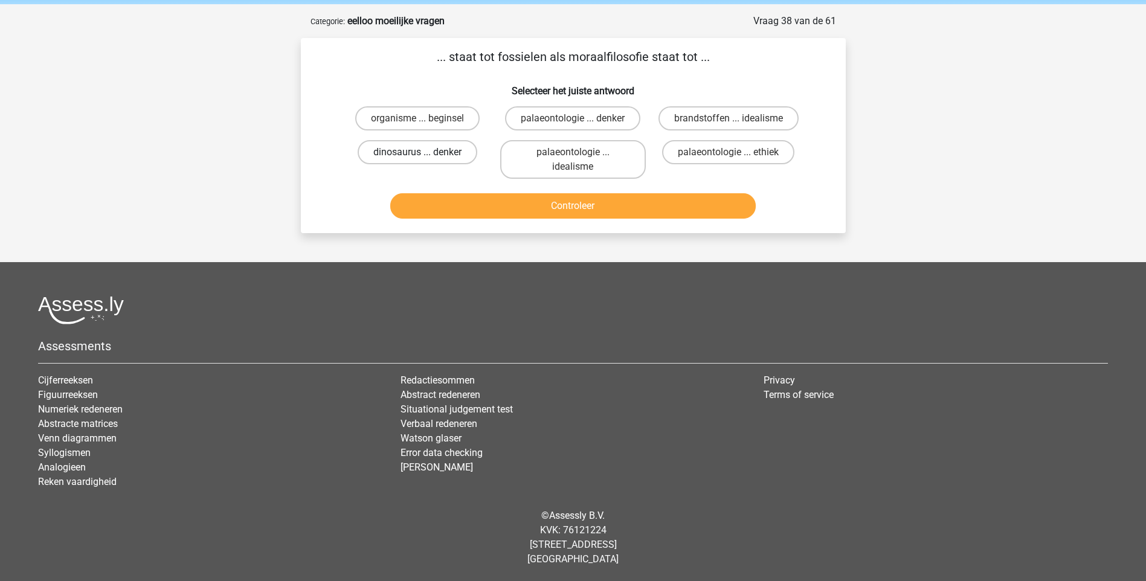
click at [403, 155] on label "dinosaurus ... denker" at bounding box center [418, 152] width 120 height 24
click at [418, 155] on input "dinosaurus ... denker" at bounding box center [422, 156] width 8 height 8
radio input "true"
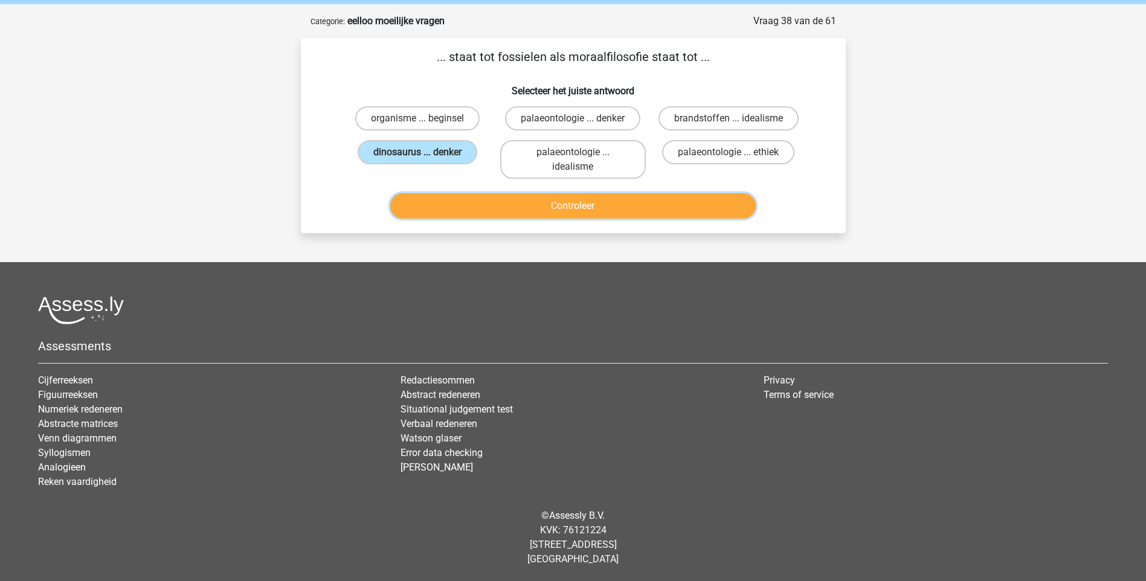
click at [631, 207] on button "Controleer" at bounding box center [573, 205] width 366 height 25
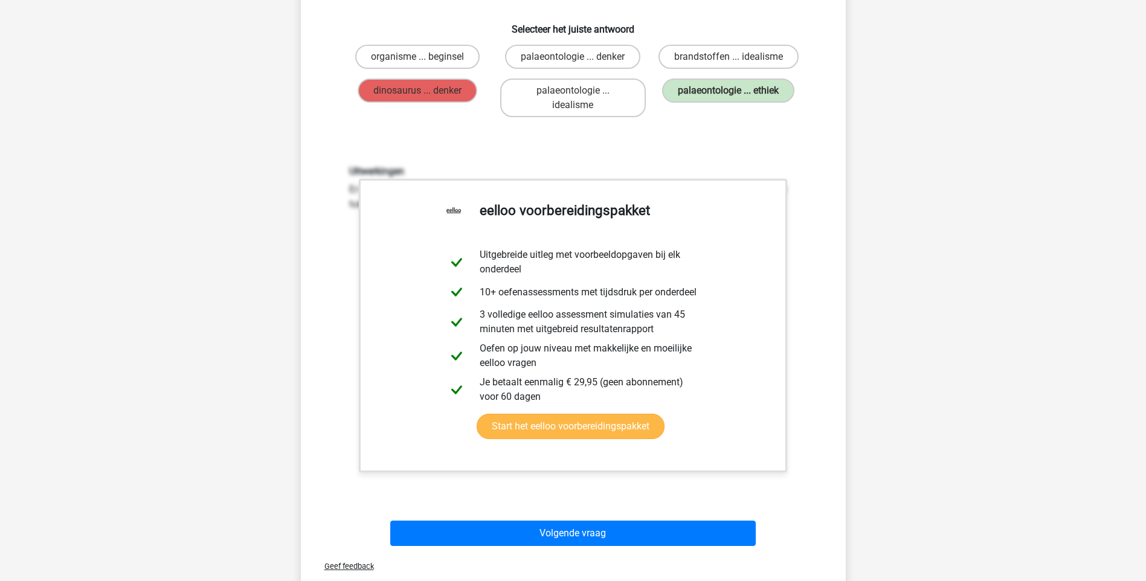
scroll to position [228, 0]
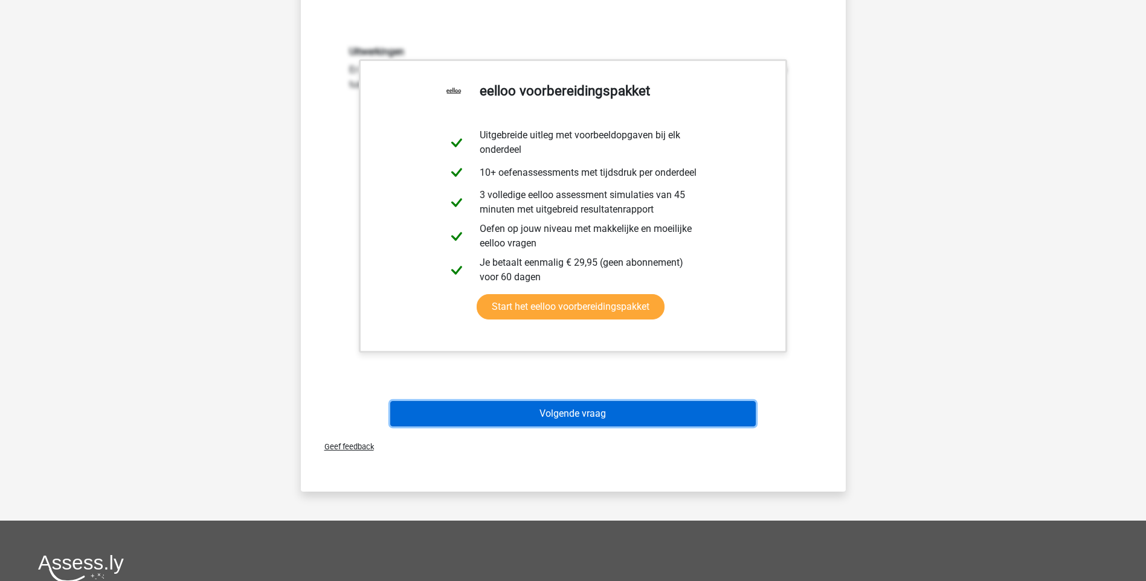
click at [573, 413] on button "Volgende vraag" at bounding box center [573, 413] width 366 height 25
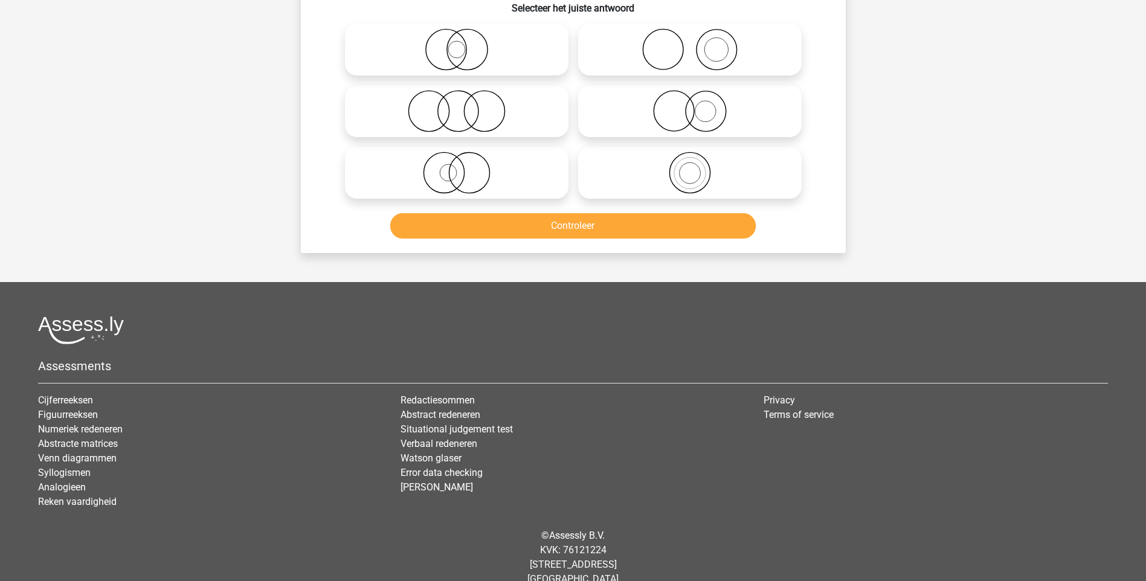
scroll to position [60, 0]
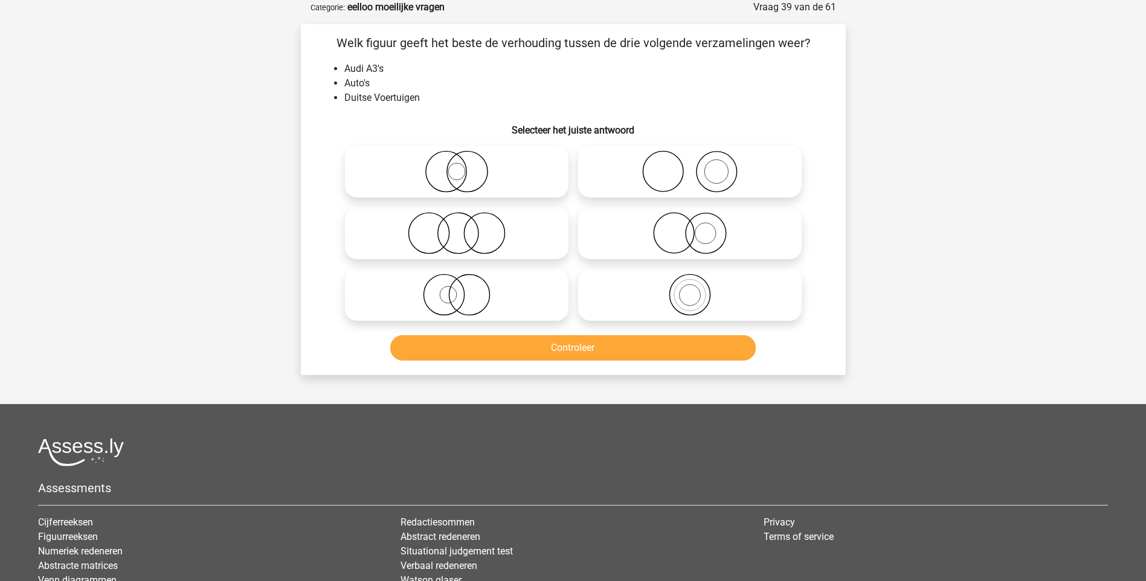
click at [688, 295] on icon at bounding box center [690, 295] width 214 height 42
click at [690, 289] on input "radio" at bounding box center [694, 285] width 8 height 8
radio input "true"
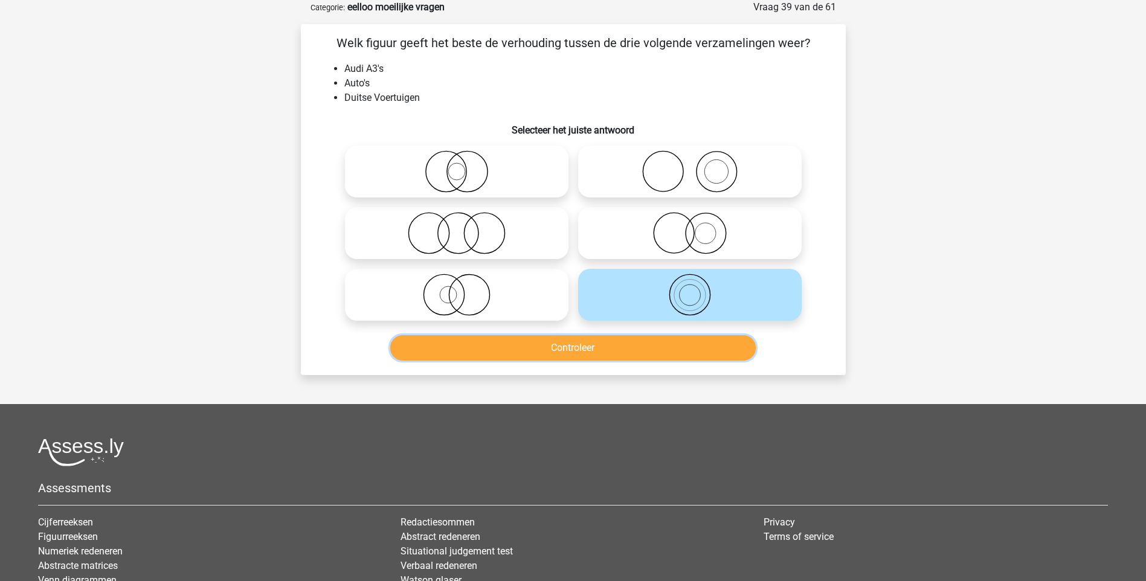
click at [627, 342] on button "Controleer" at bounding box center [573, 347] width 366 height 25
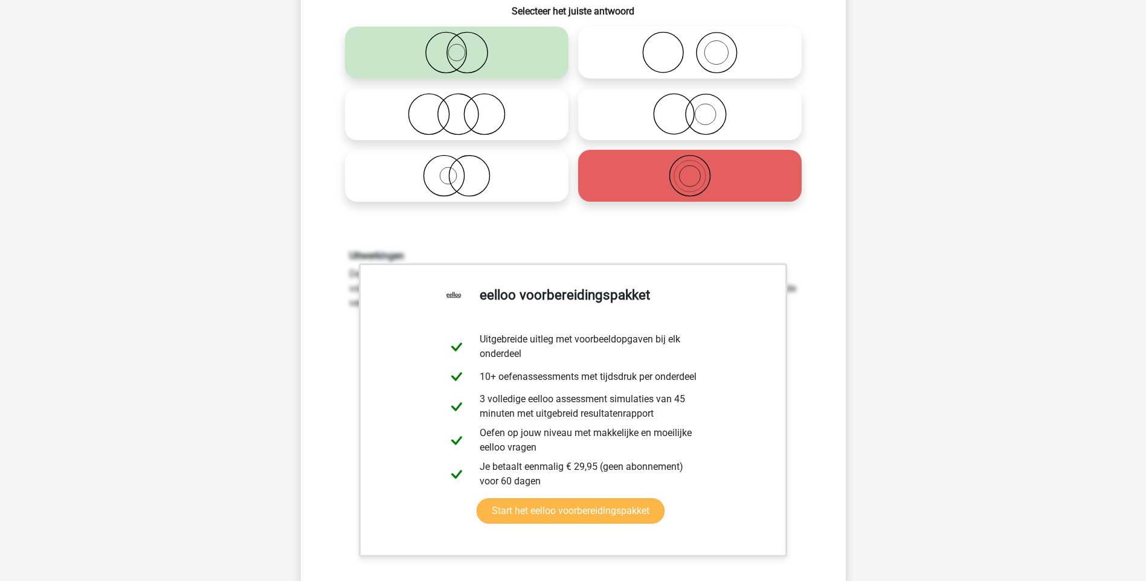
scroll to position [302, 0]
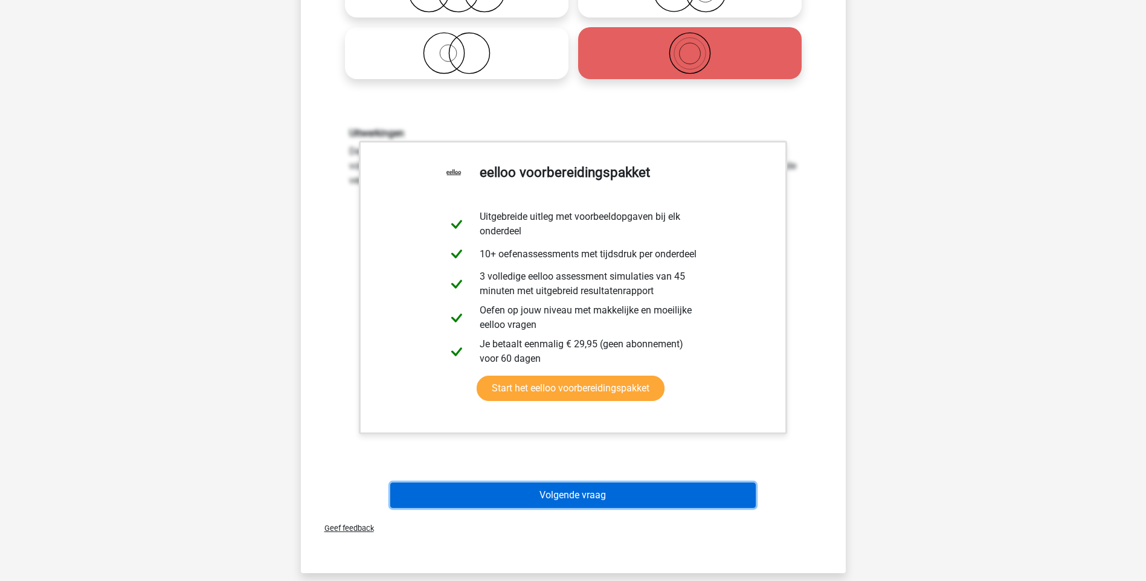
click at [578, 492] on button "Volgende vraag" at bounding box center [573, 495] width 366 height 25
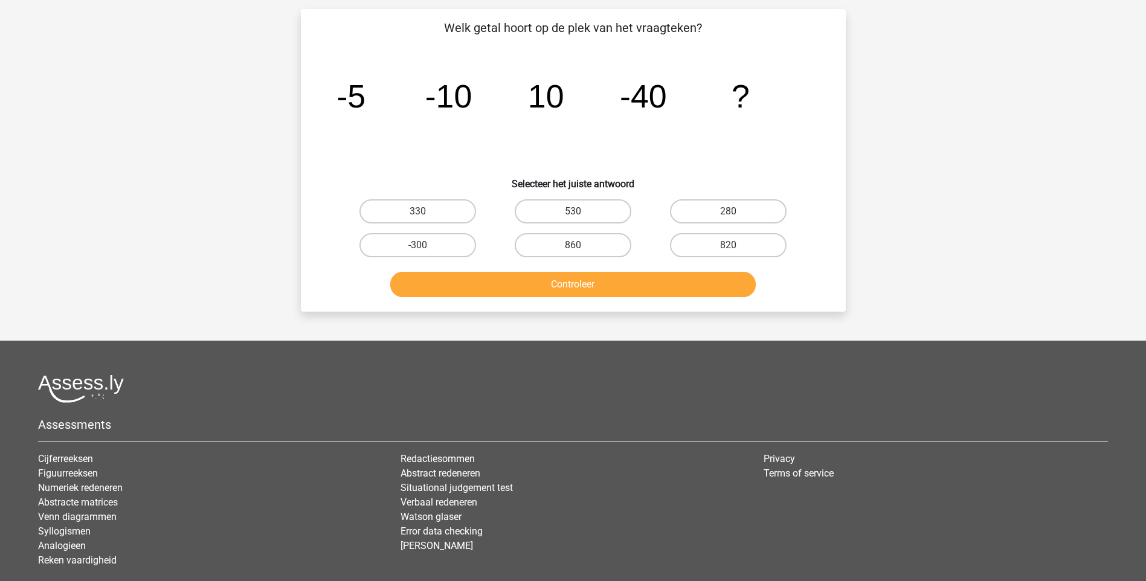
scroll to position [60, 0]
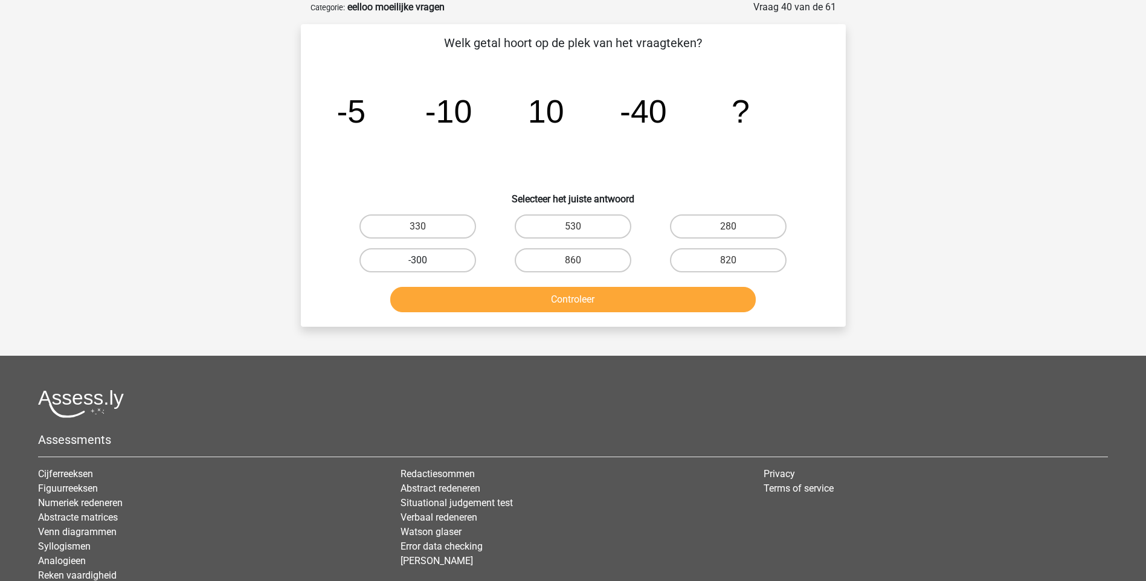
click at [436, 265] on label "-300" at bounding box center [418, 260] width 117 height 24
click at [425, 265] on input "-300" at bounding box center [422, 264] width 8 height 8
radio input "true"
click at [573, 305] on button "Controleer" at bounding box center [573, 299] width 366 height 25
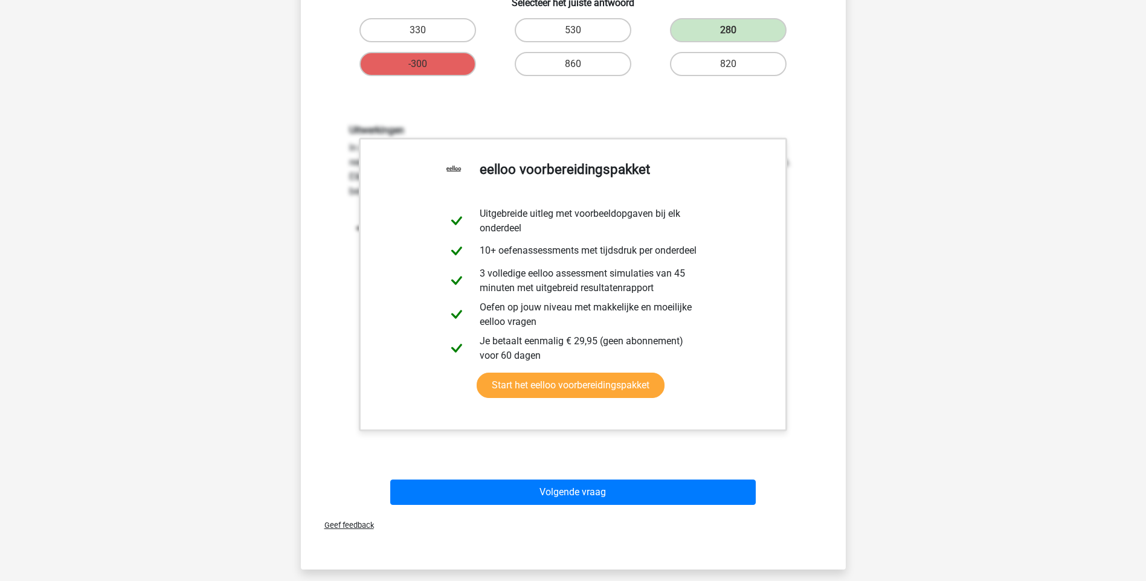
scroll to position [363, 0]
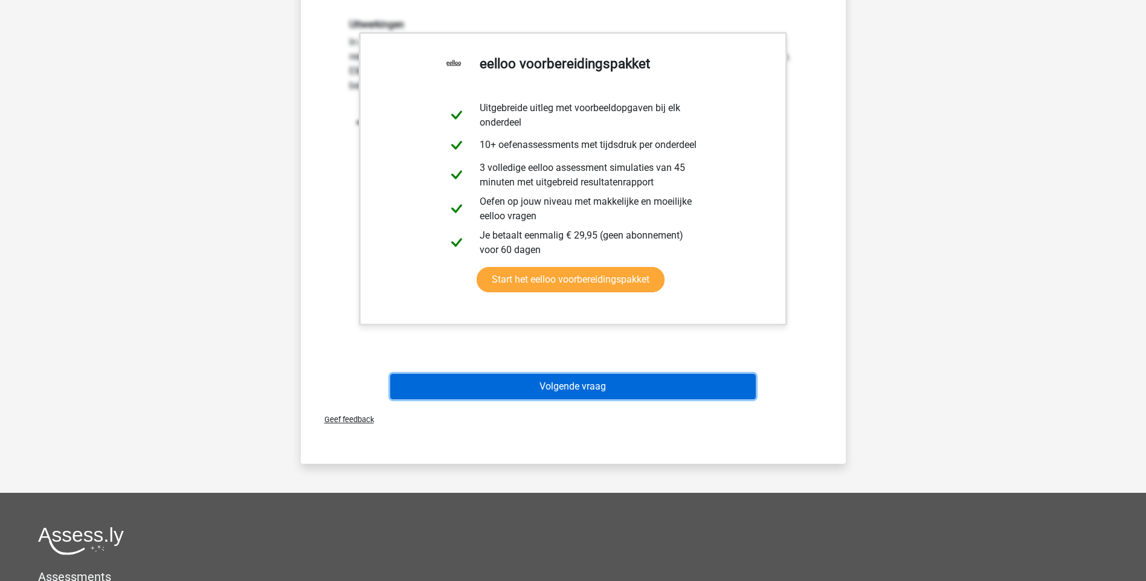
click at [583, 387] on button "Volgende vraag" at bounding box center [573, 386] width 366 height 25
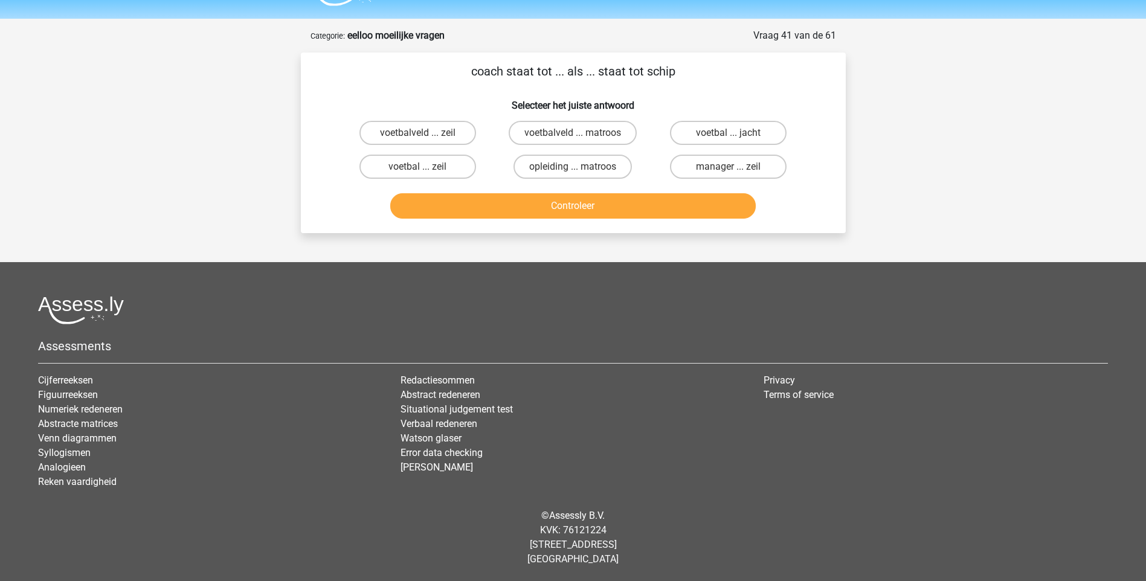
scroll to position [32, 0]
click at [440, 135] on label "voetbalveld ... zeil" at bounding box center [418, 133] width 117 height 24
click at [425, 135] on input "voetbalveld ... zeil" at bounding box center [422, 137] width 8 height 8
radio input "true"
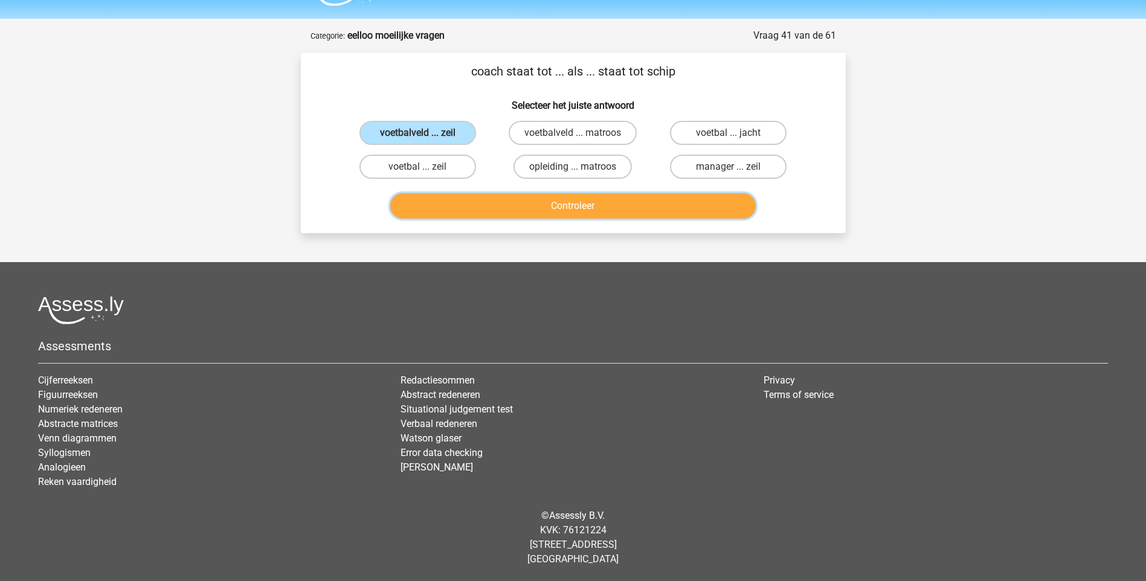
click at [558, 205] on button "Controleer" at bounding box center [573, 205] width 366 height 25
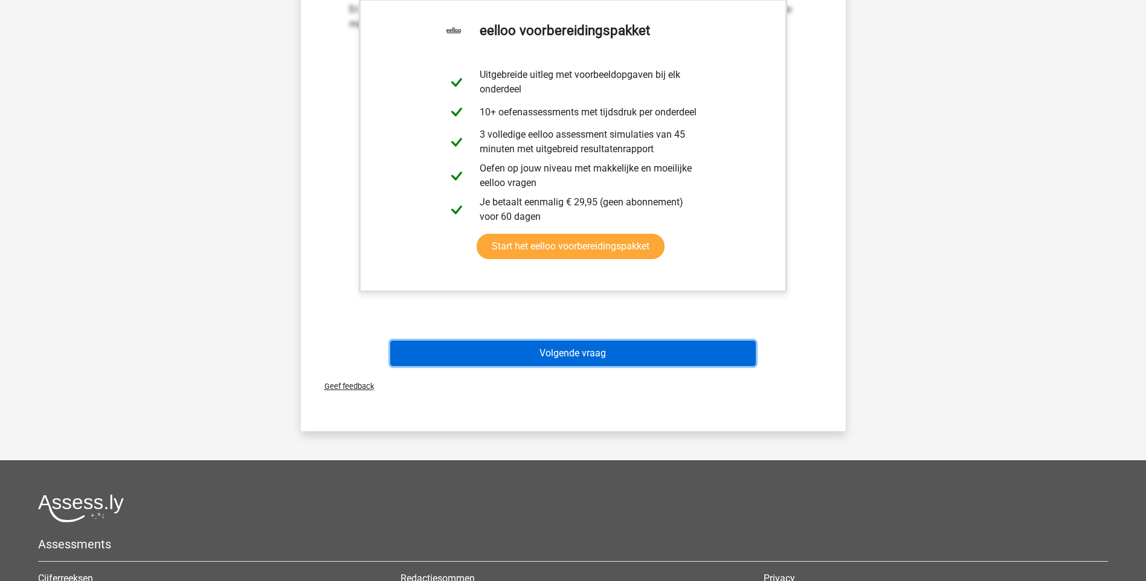
click at [592, 355] on button "Volgende vraag" at bounding box center [573, 353] width 366 height 25
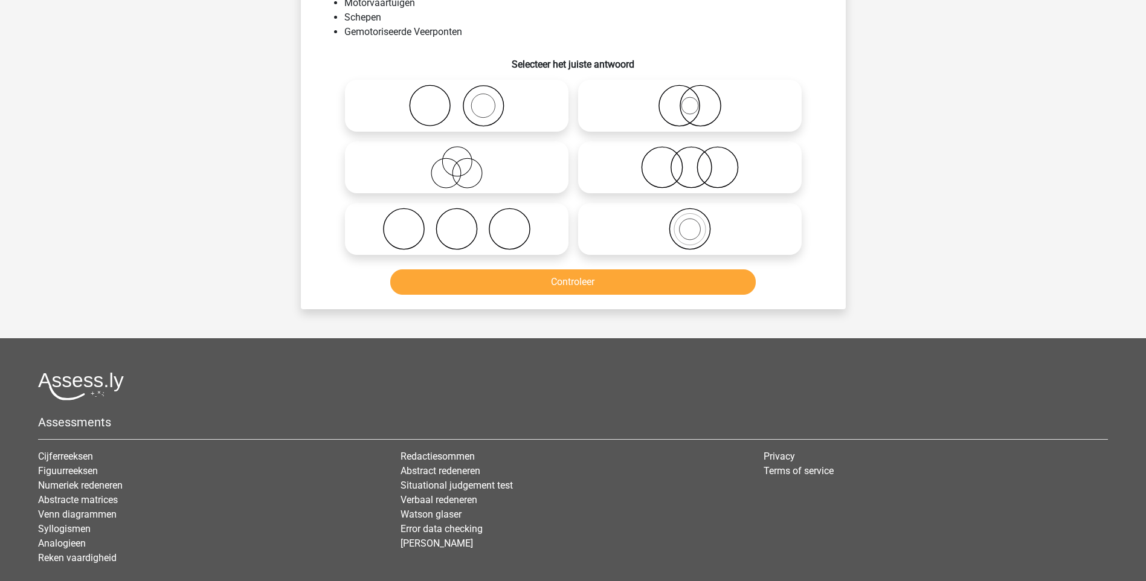
scroll to position [60, 0]
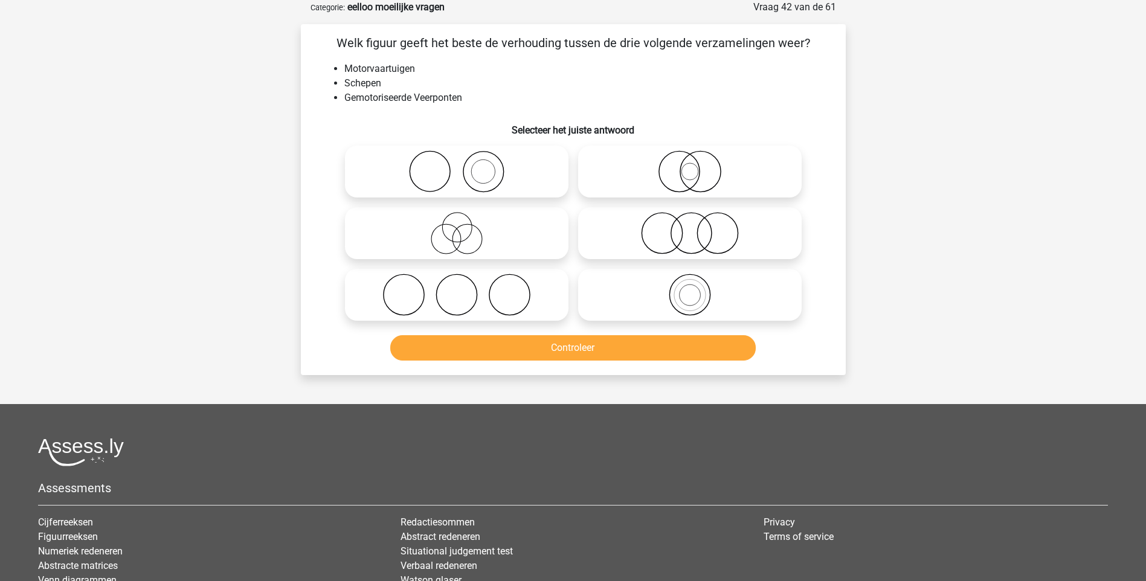
click at [688, 178] on icon at bounding box center [690, 171] width 214 height 42
click at [690, 166] on input "radio" at bounding box center [694, 162] width 8 height 8
radio input "true"
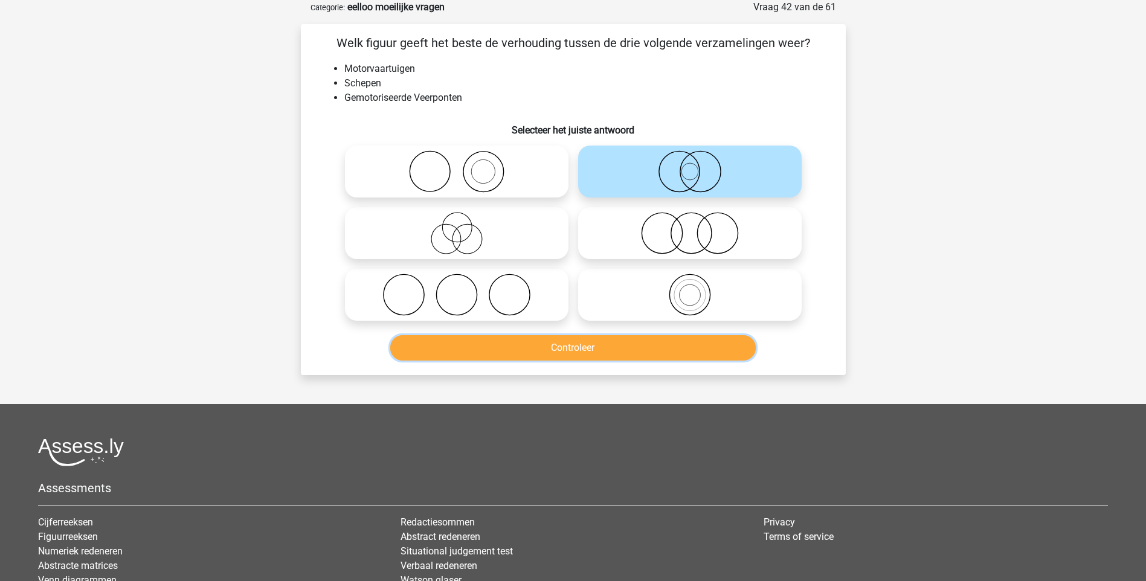
click at [594, 350] on button "Controleer" at bounding box center [573, 347] width 366 height 25
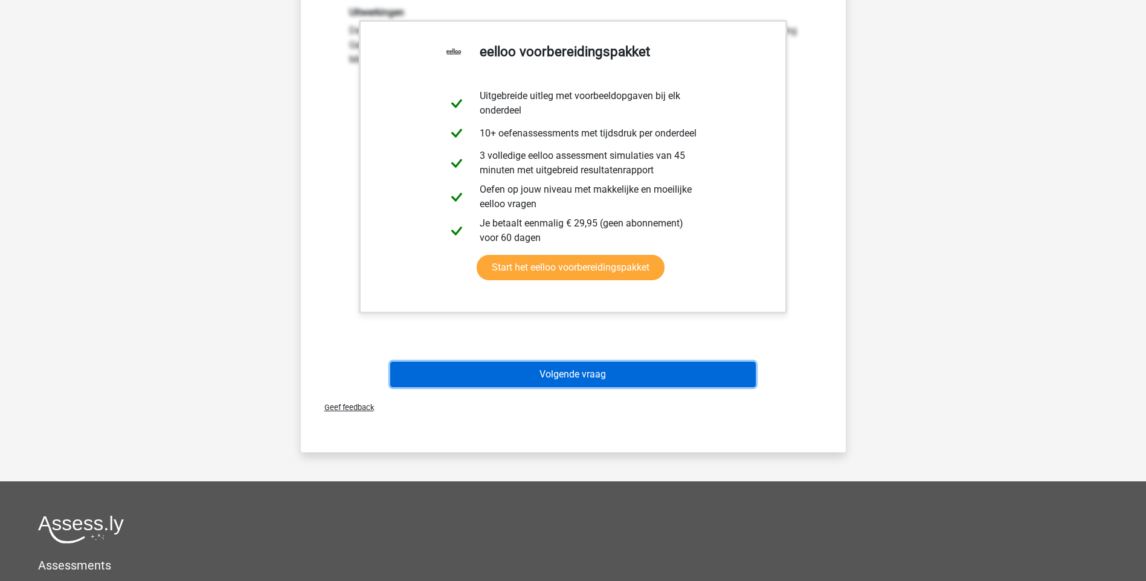
click at [582, 372] on button "Volgende vraag" at bounding box center [573, 374] width 366 height 25
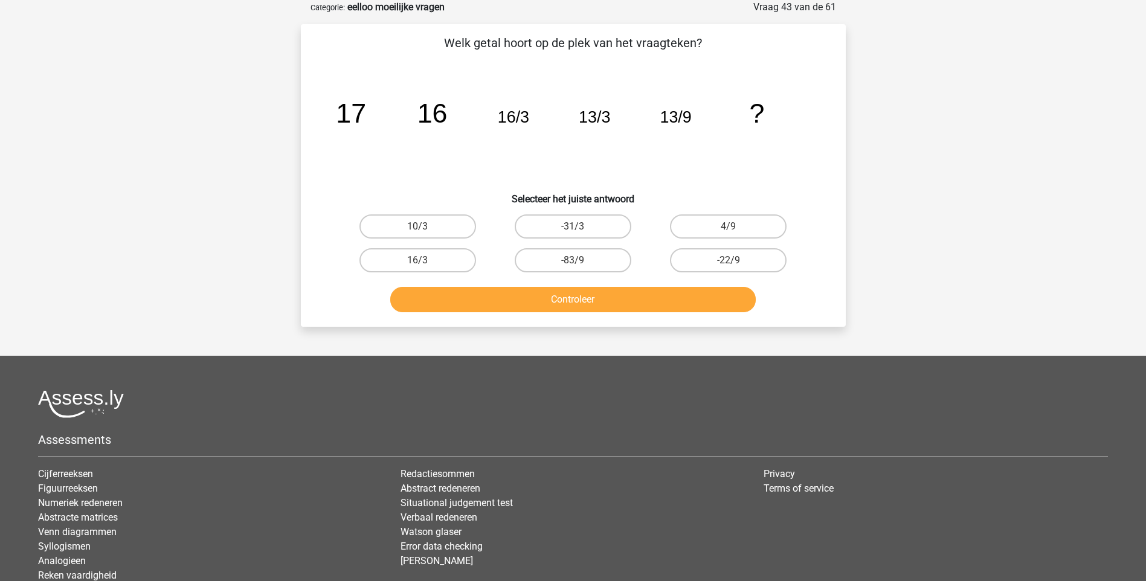
click at [424, 263] on input "16/3" at bounding box center [422, 264] width 8 height 8
radio input "true"
click at [558, 303] on button "Controleer" at bounding box center [573, 299] width 366 height 25
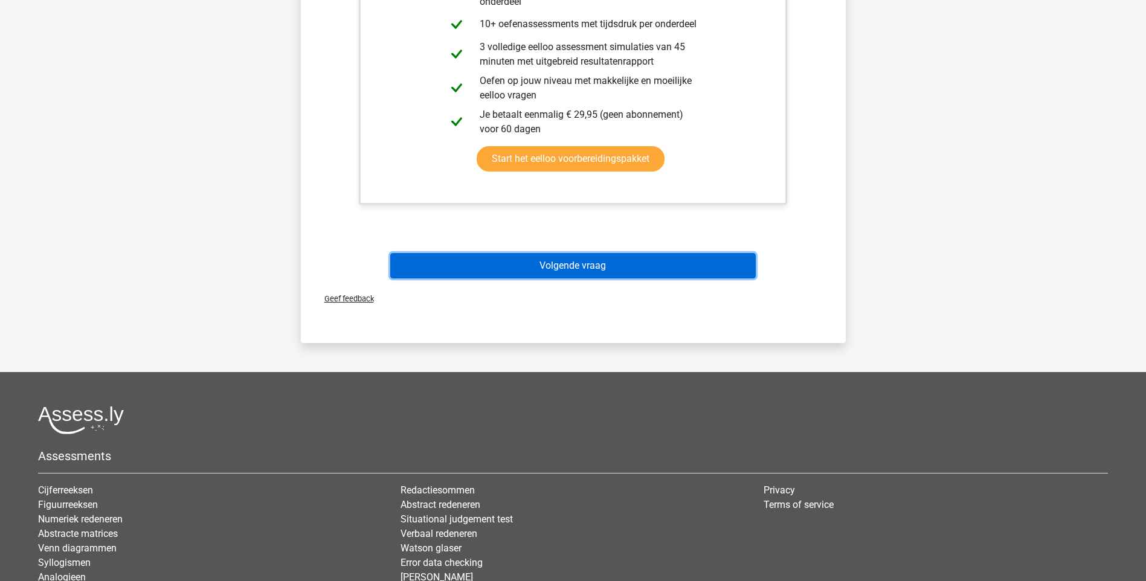
click at [599, 274] on button "Volgende vraag" at bounding box center [573, 265] width 366 height 25
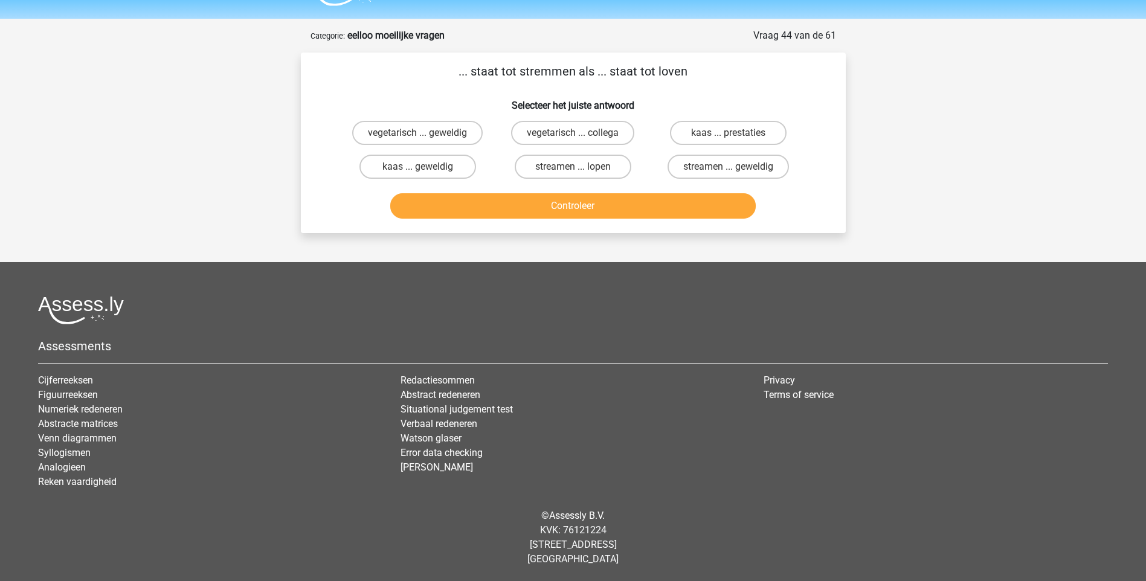
scroll to position [32, 0]
click at [724, 129] on label "kaas ... prestaties" at bounding box center [728, 133] width 117 height 24
click at [729, 133] on input "kaas ... prestaties" at bounding box center [733, 137] width 8 height 8
radio input "true"
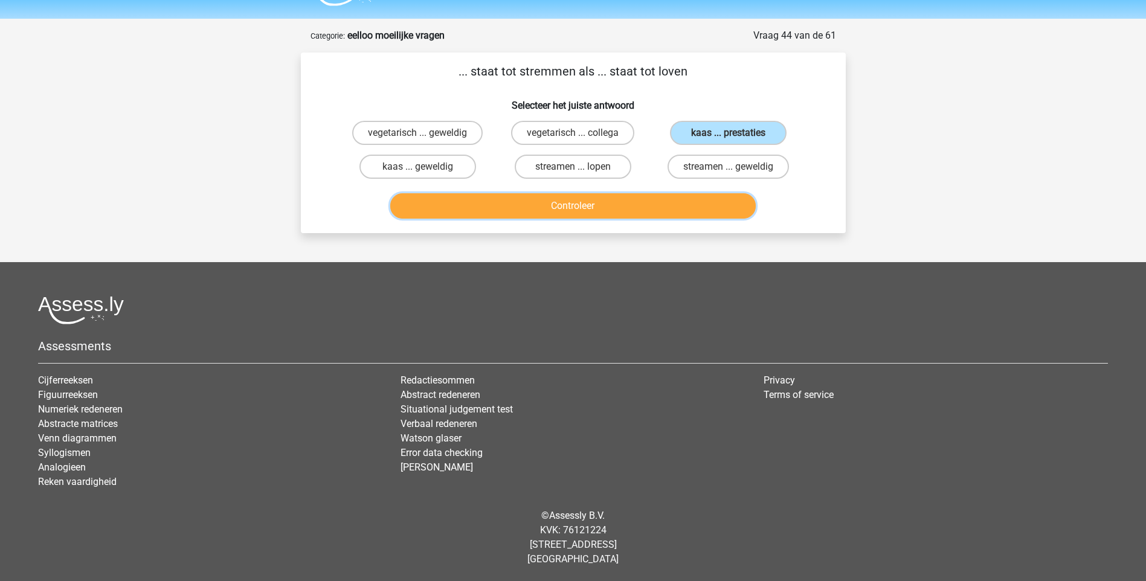
click at [605, 199] on button "Controleer" at bounding box center [573, 205] width 366 height 25
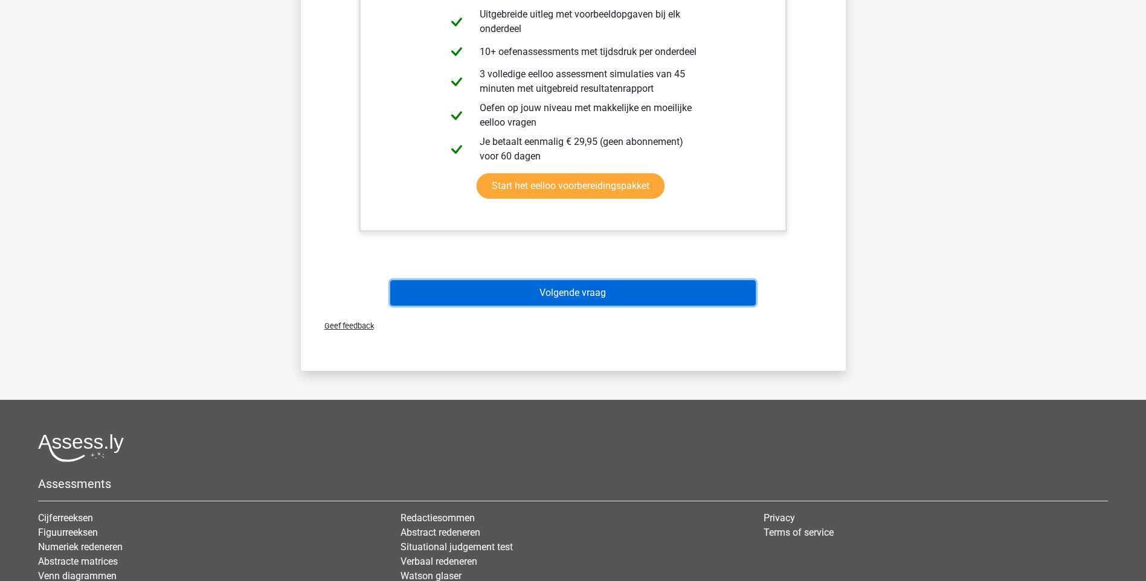
click at [611, 288] on button "Volgende vraag" at bounding box center [573, 292] width 366 height 25
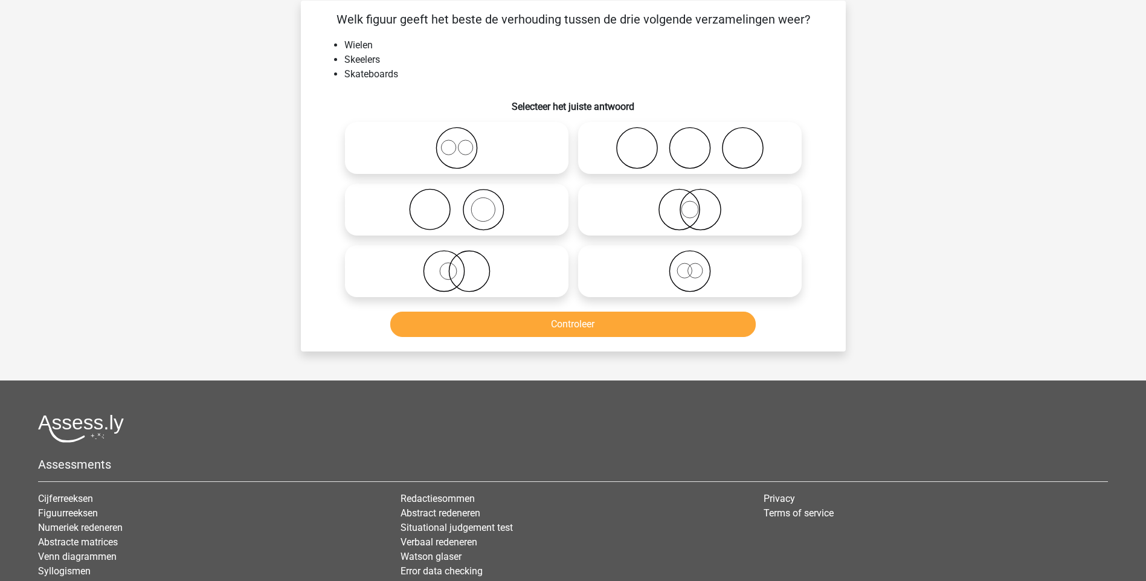
scroll to position [60, 0]
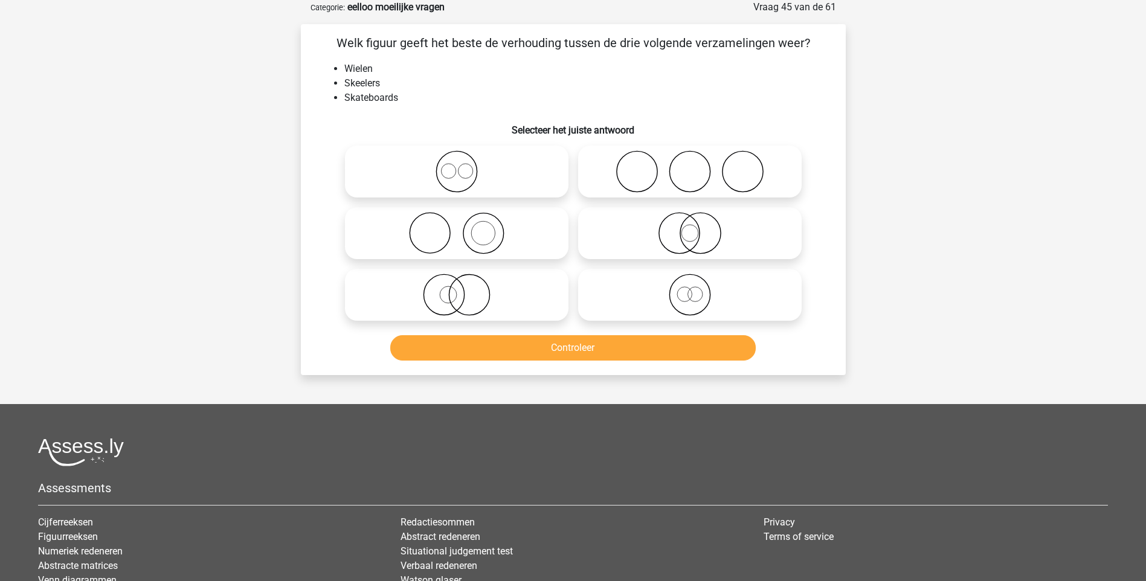
click at [650, 175] on icon at bounding box center [690, 171] width 214 height 42
click at [690, 166] on input "radio" at bounding box center [694, 162] width 8 height 8
radio input "true"
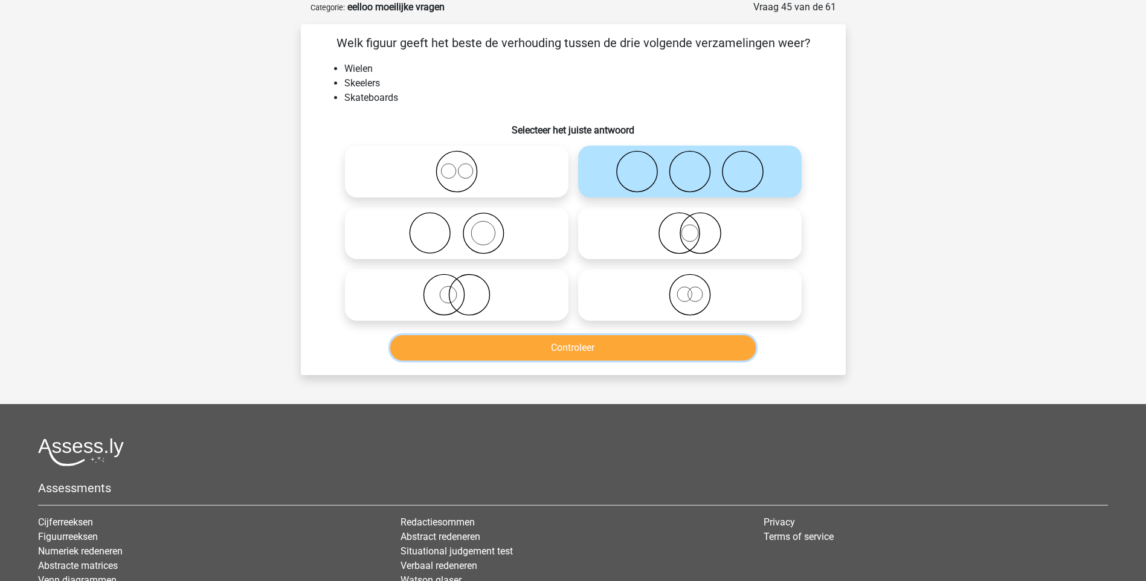
click at [555, 344] on button "Controleer" at bounding box center [573, 347] width 366 height 25
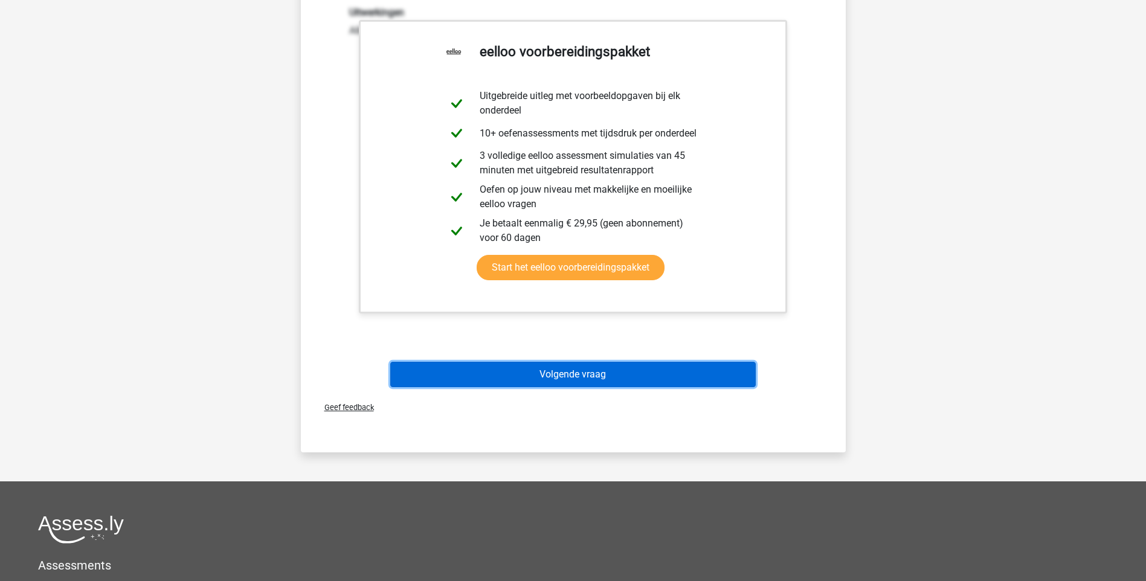
click at [564, 381] on button "Volgende vraag" at bounding box center [573, 374] width 366 height 25
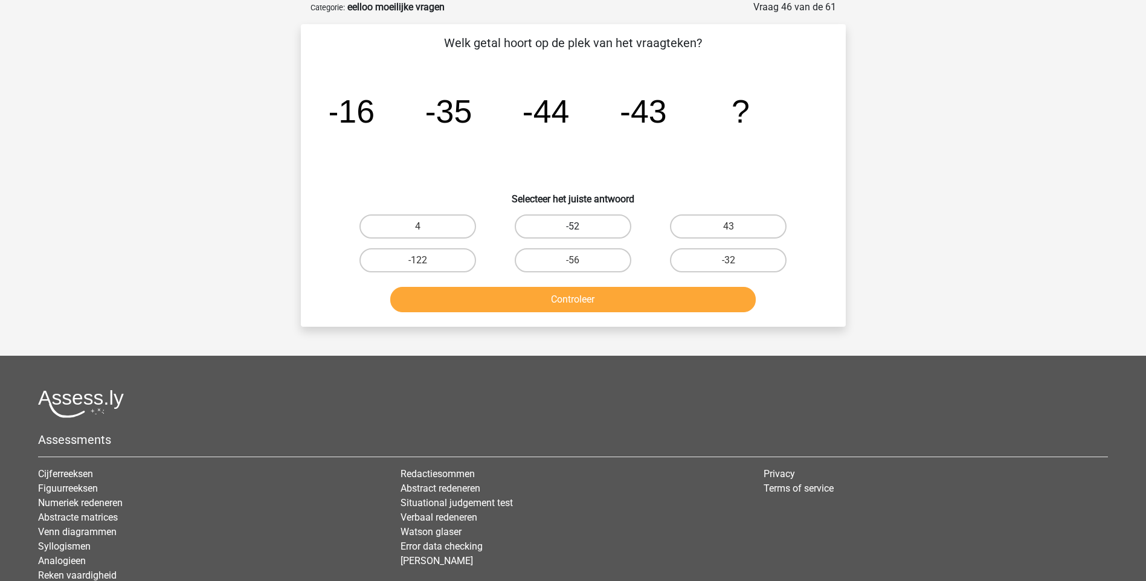
click at [605, 226] on label "-52" at bounding box center [573, 227] width 117 height 24
click at [581, 227] on input "-52" at bounding box center [577, 231] width 8 height 8
radio input "true"
click at [592, 298] on button "Controleer" at bounding box center [573, 299] width 366 height 25
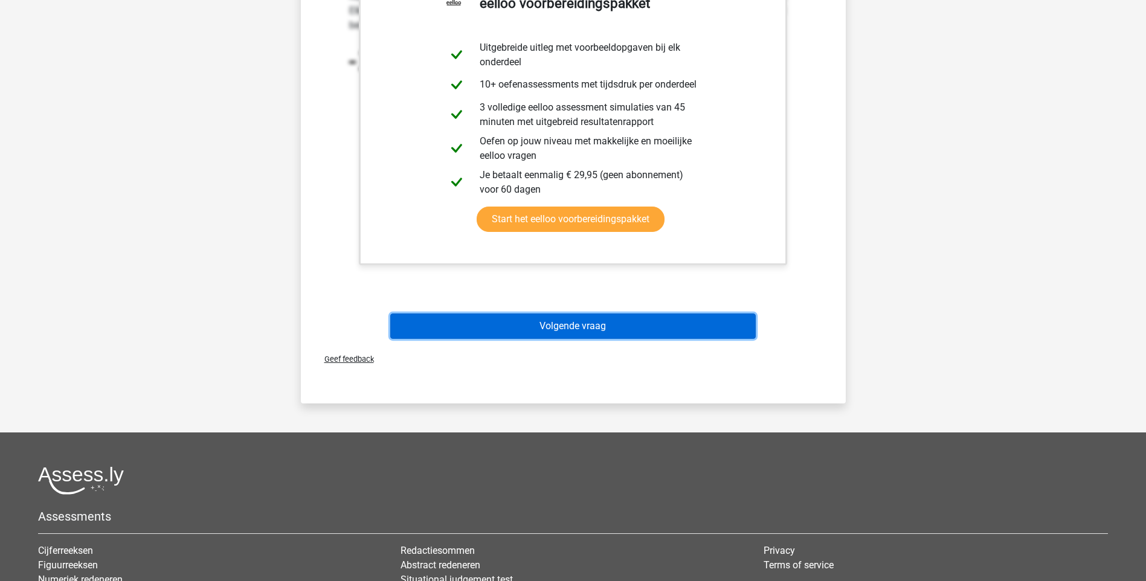
click at [579, 335] on button "Volgende vraag" at bounding box center [573, 326] width 366 height 25
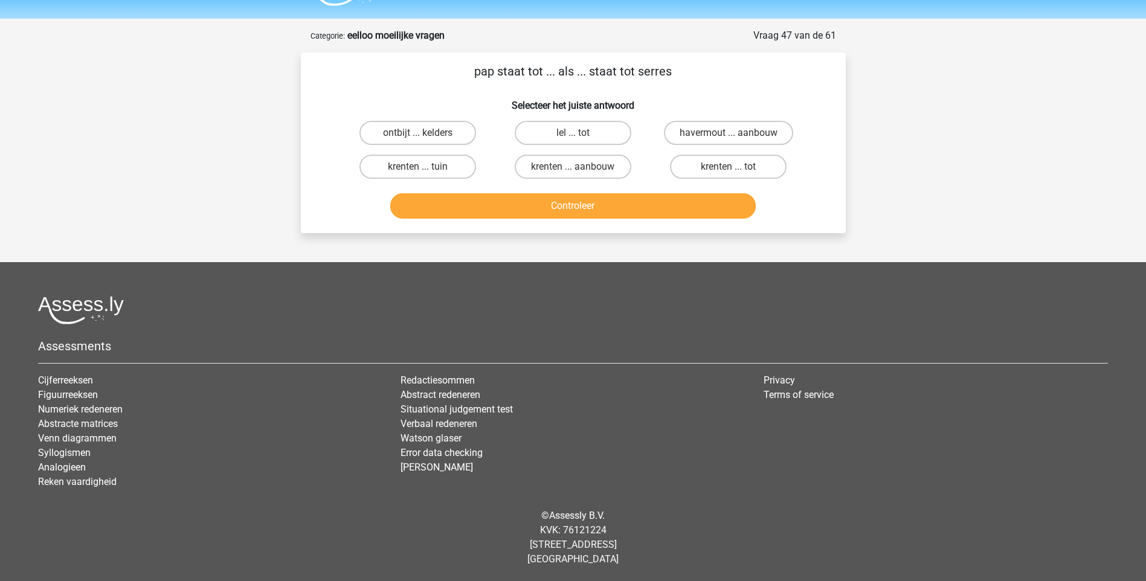
scroll to position [32, 0]
click at [693, 131] on label "havermout ... aanbouw" at bounding box center [728, 133] width 129 height 24
click at [729, 133] on input "havermout ... aanbouw" at bounding box center [733, 137] width 8 height 8
radio input "true"
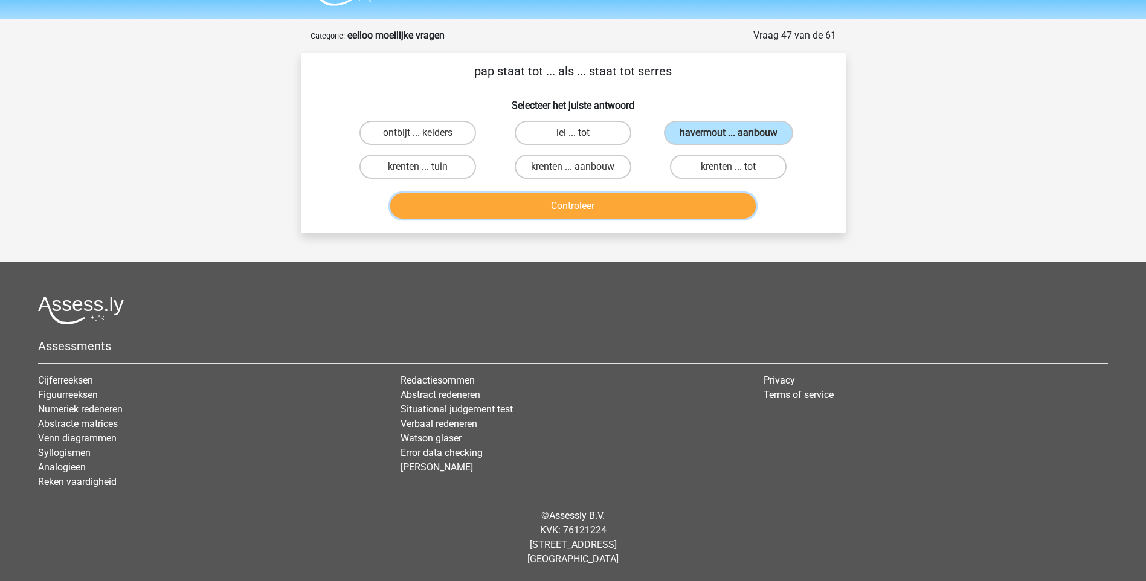
click at [565, 201] on button "Controleer" at bounding box center [573, 205] width 366 height 25
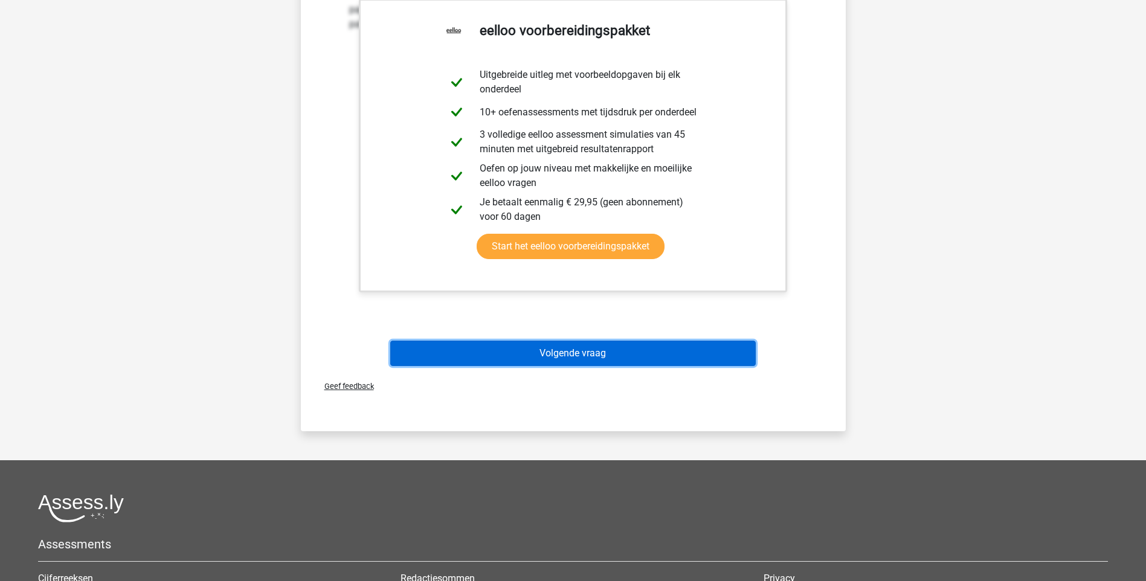
click at [541, 352] on button "Volgende vraag" at bounding box center [573, 353] width 366 height 25
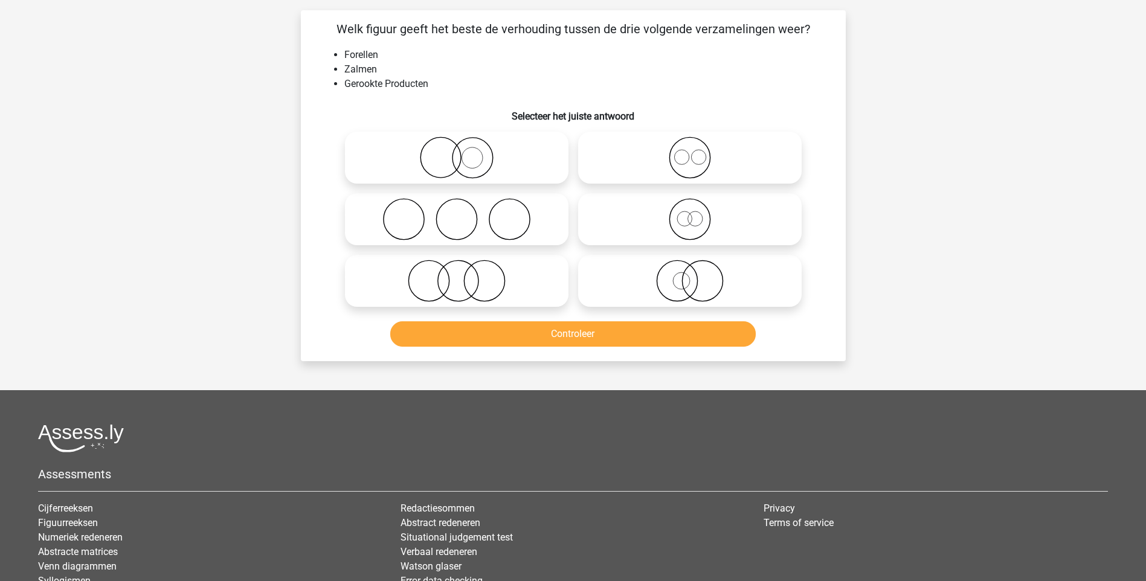
scroll to position [60, 0]
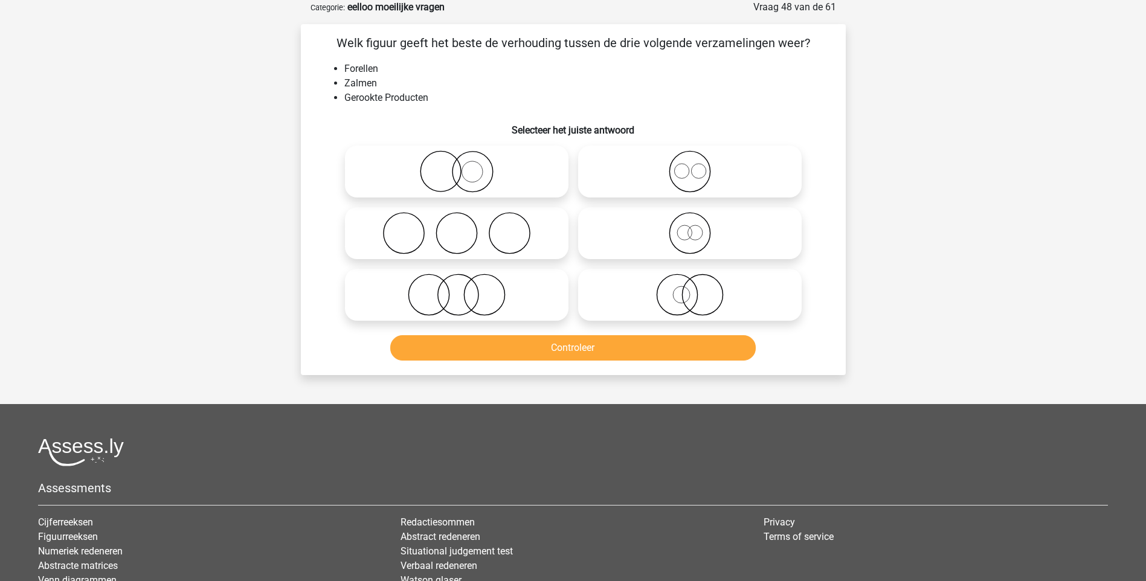
click at [692, 236] on icon at bounding box center [690, 233] width 214 height 42
click at [692, 227] on input "radio" at bounding box center [694, 223] width 8 height 8
radio input "true"
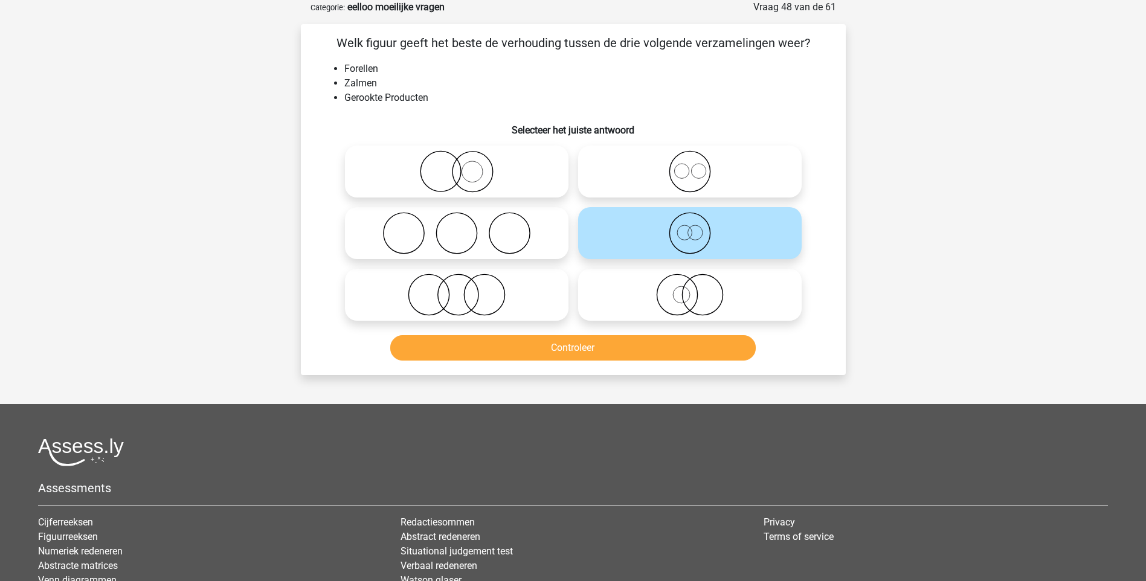
click at [692, 179] on icon at bounding box center [690, 171] width 214 height 42
click at [692, 166] on input "radio" at bounding box center [694, 162] width 8 height 8
radio input "true"
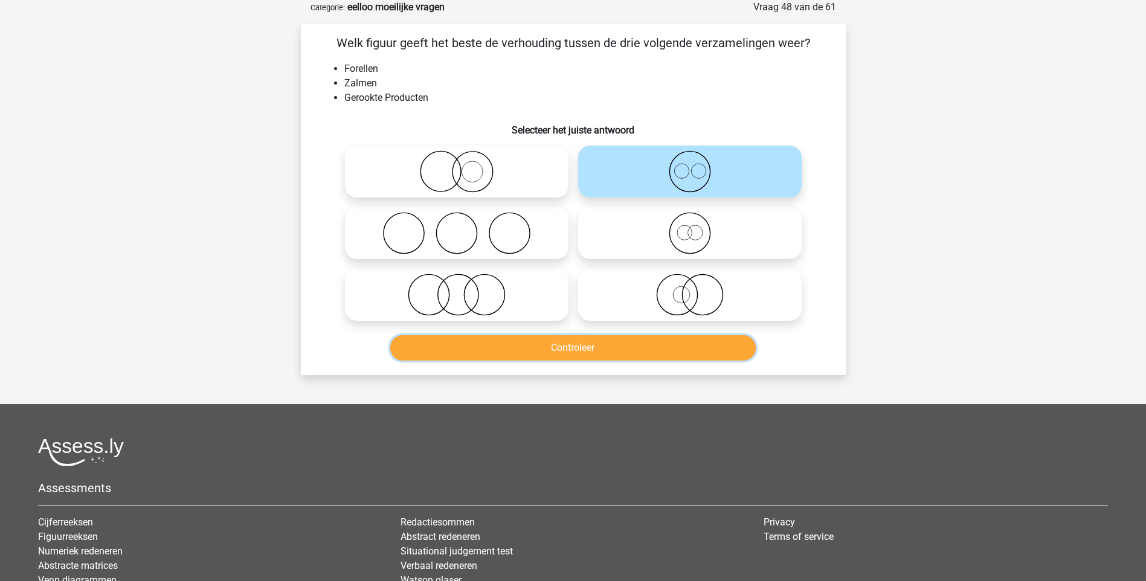
click at [569, 351] on button "Controleer" at bounding box center [573, 347] width 366 height 25
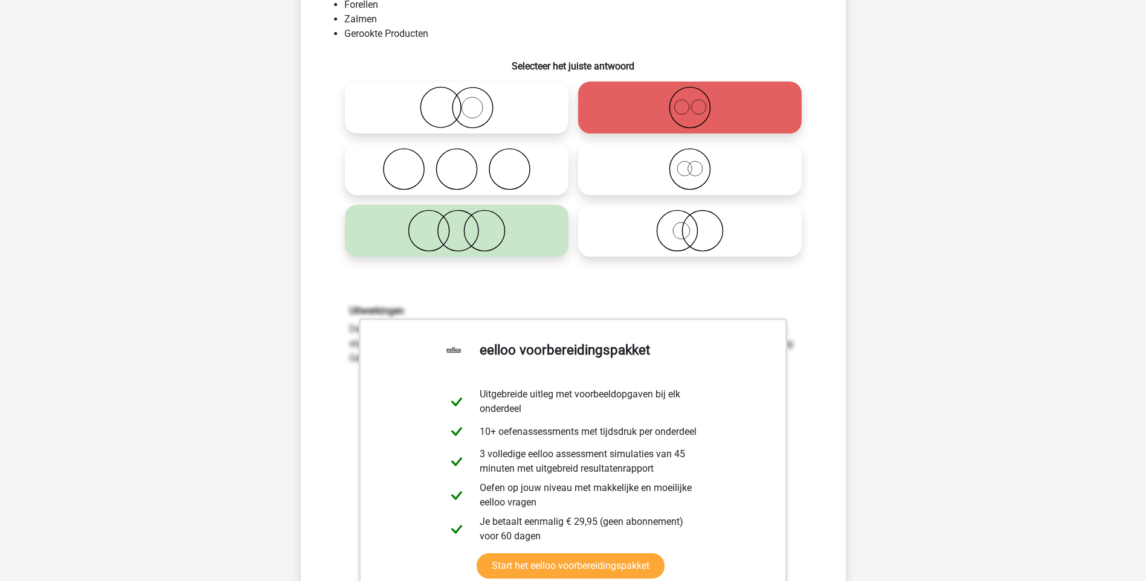
scroll to position [302, 0]
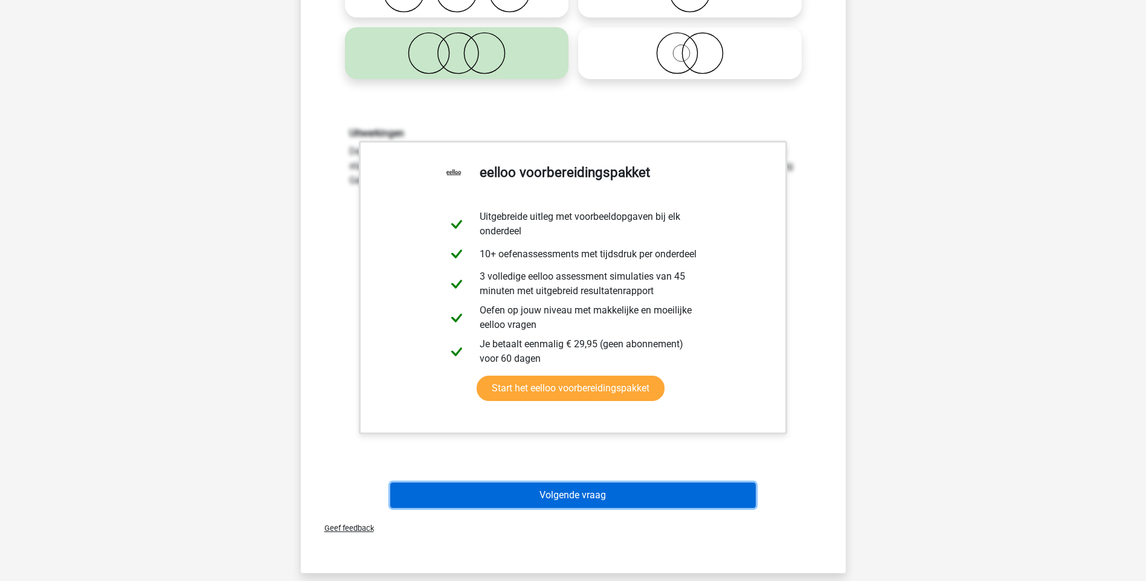
click at [562, 500] on button "Volgende vraag" at bounding box center [573, 495] width 366 height 25
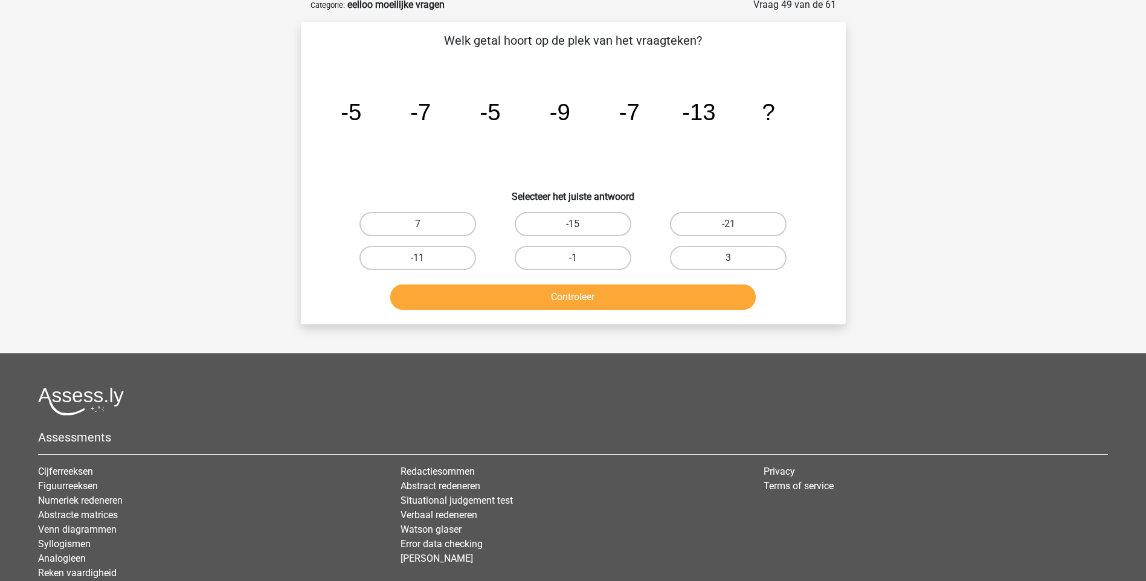
scroll to position [60, 0]
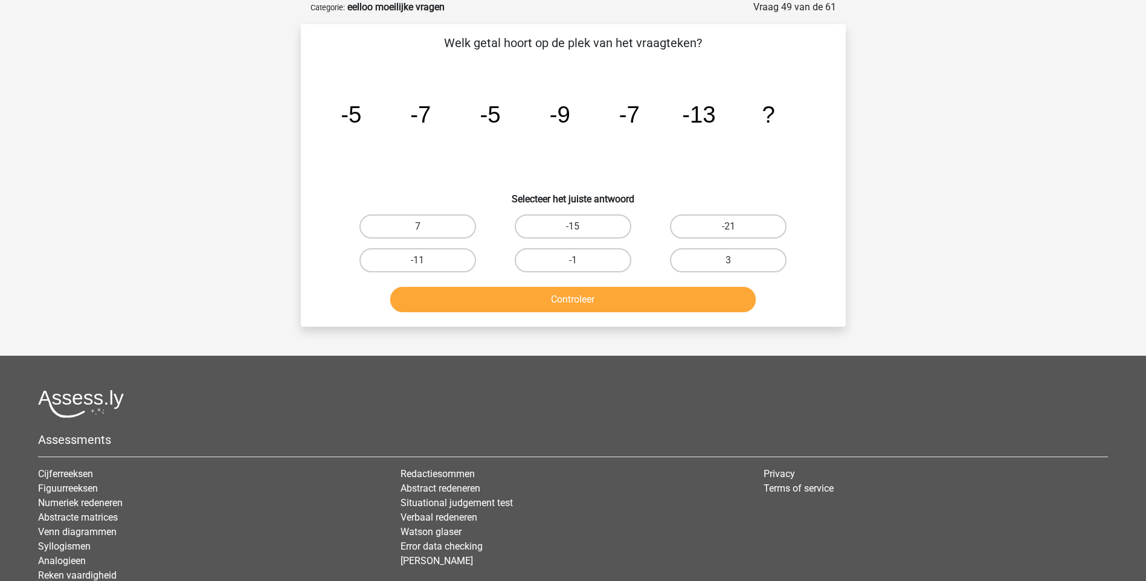
drag, startPoint x: 445, startPoint y: 263, endPoint x: 459, endPoint y: 288, distance: 27.9
click at [445, 264] on label "-11" at bounding box center [418, 260] width 117 height 24
click at [425, 264] on input "-11" at bounding box center [422, 264] width 8 height 8
radio input "true"
click at [602, 297] on button "Controleer" at bounding box center [573, 299] width 366 height 25
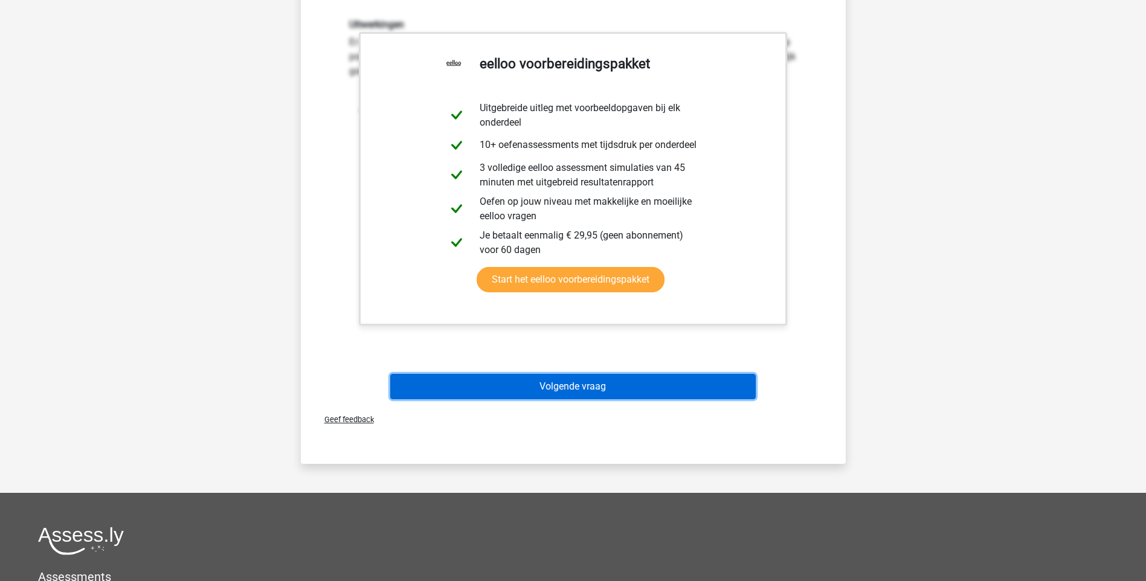
click at [590, 386] on button "Volgende vraag" at bounding box center [573, 386] width 366 height 25
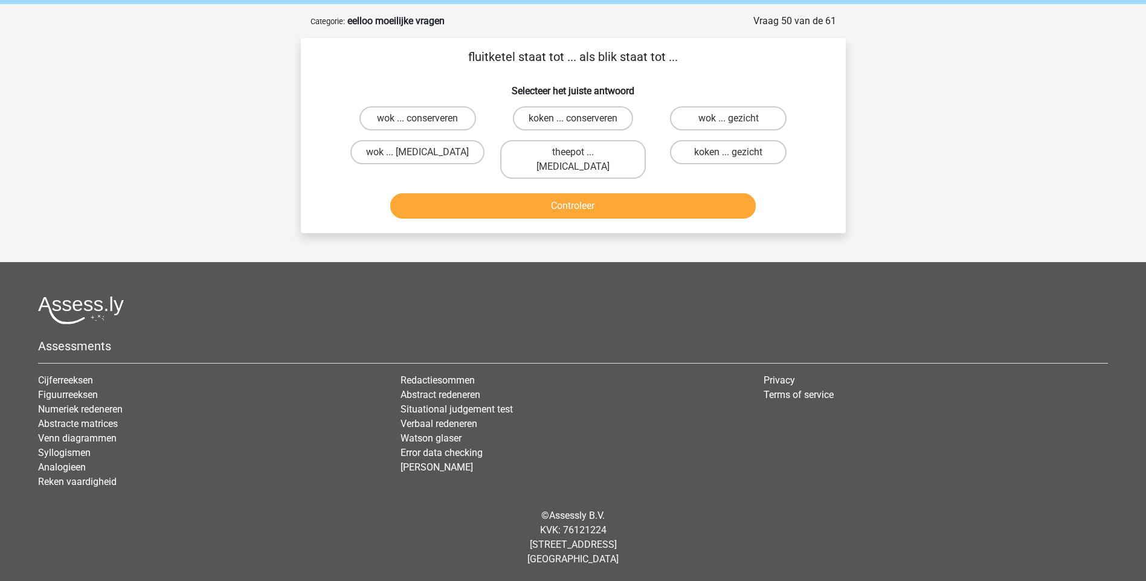
scroll to position [32, 0]
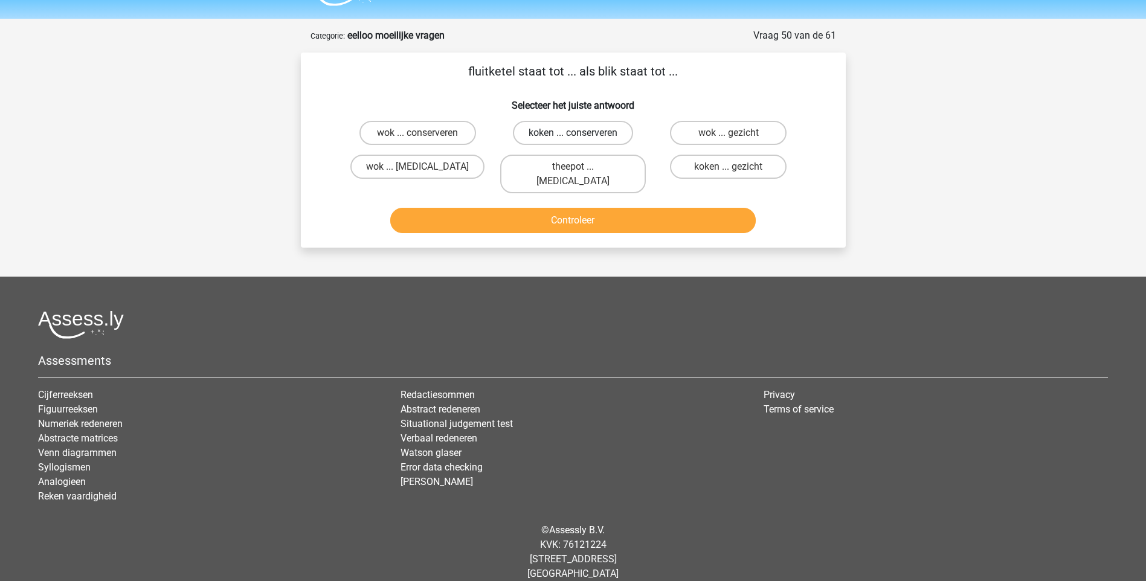
click at [543, 134] on label "koken ... conserveren" at bounding box center [573, 133] width 120 height 24
click at [573, 134] on input "koken ... conserveren" at bounding box center [577, 137] width 8 height 8
radio input "true"
click at [564, 208] on button "Controleer" at bounding box center [573, 220] width 366 height 25
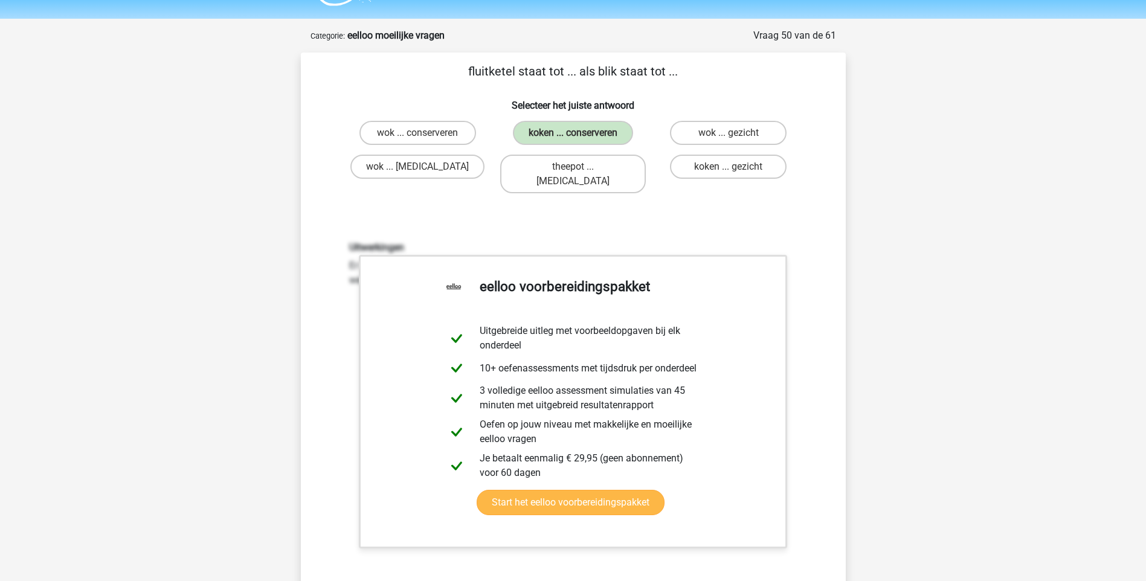
scroll to position [274, 0]
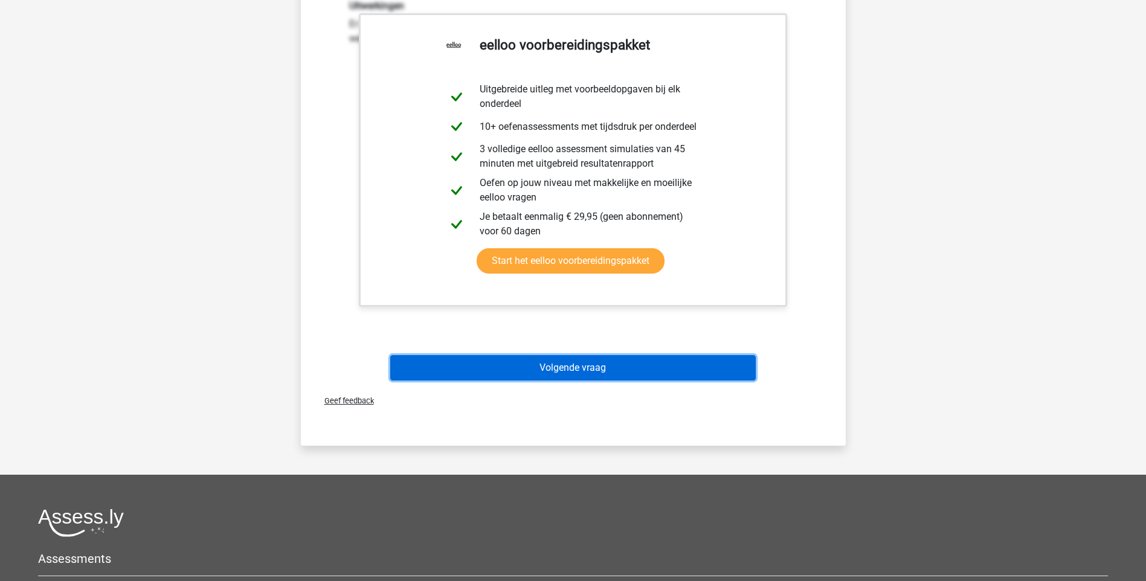
click at [577, 355] on button "Volgende vraag" at bounding box center [573, 367] width 366 height 25
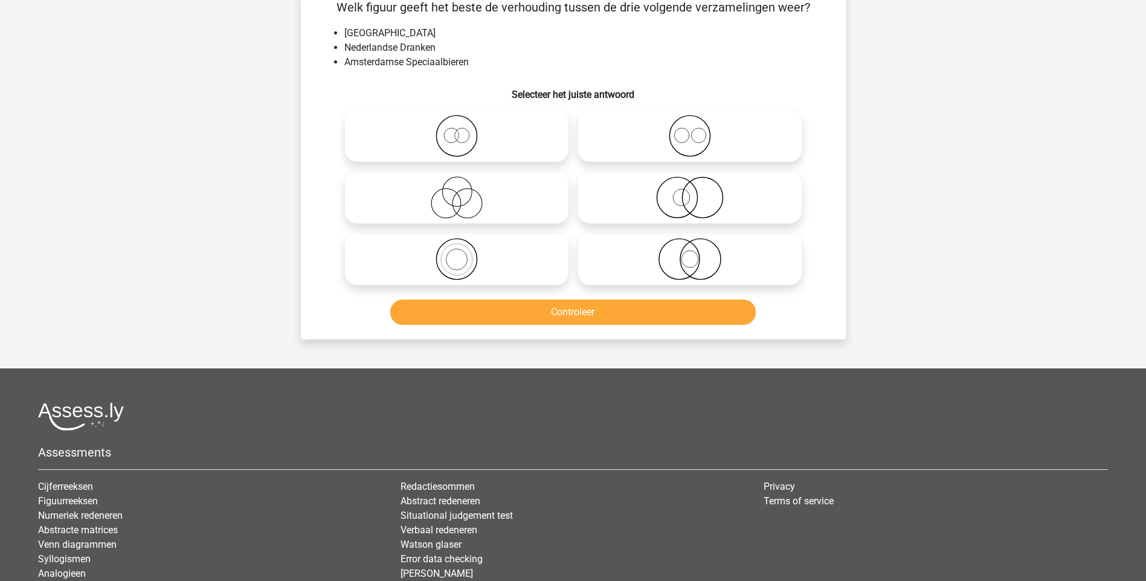
scroll to position [60, 0]
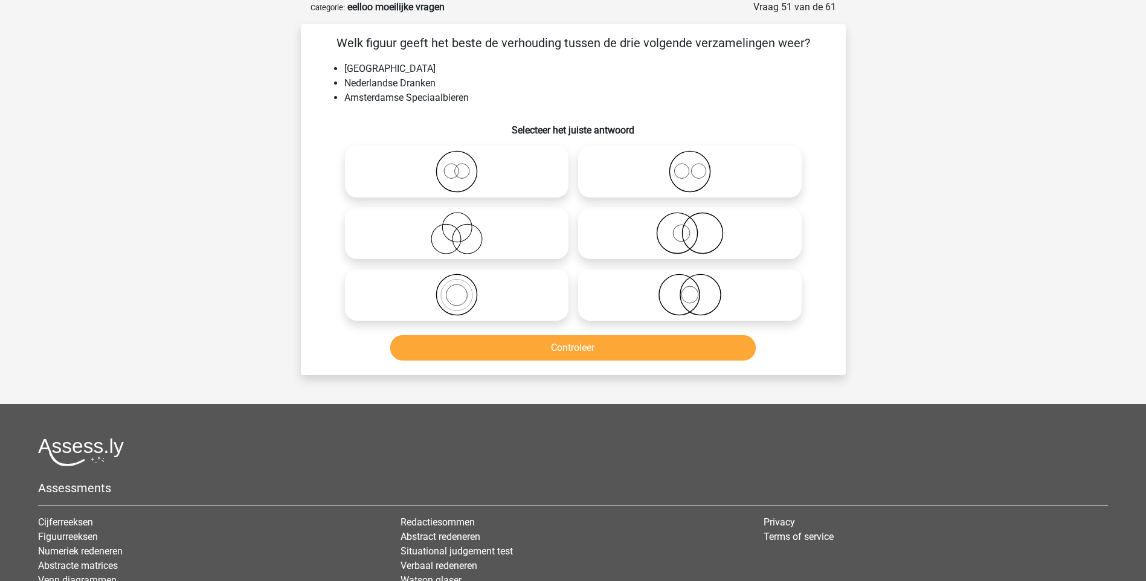
click at [462, 178] on circle at bounding box center [461, 171] width 15 height 15
click at [462, 166] on input "radio" at bounding box center [461, 162] width 8 height 8
radio input "true"
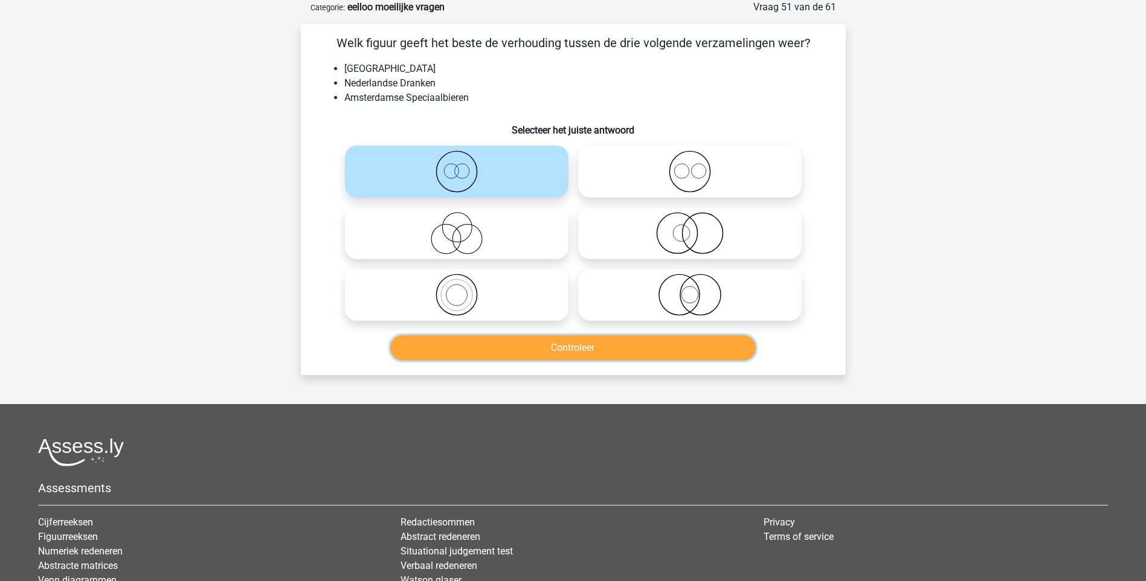
click at [552, 343] on button "Controleer" at bounding box center [573, 347] width 366 height 25
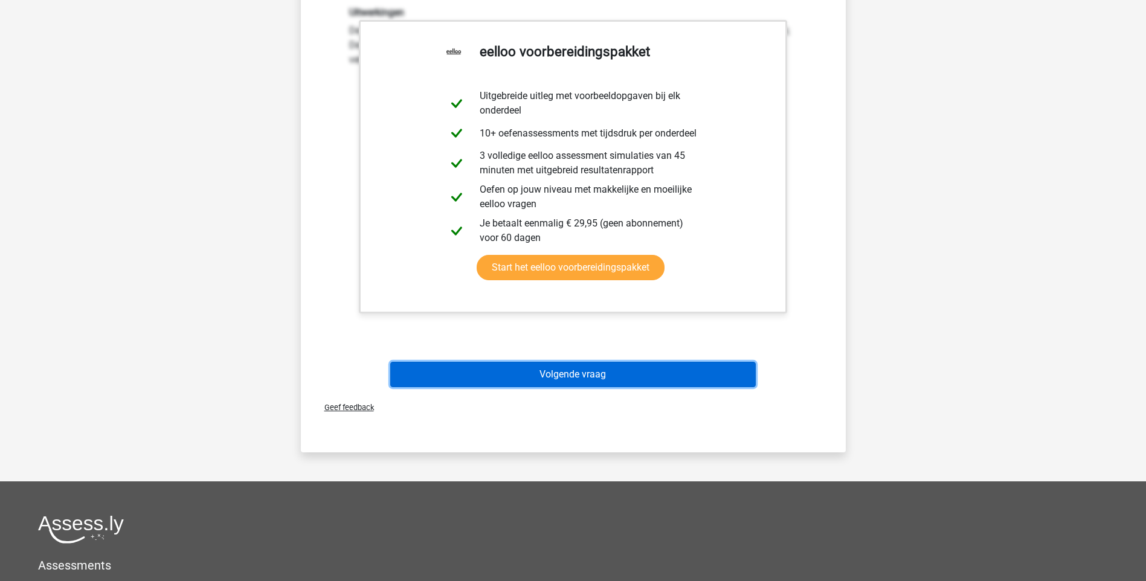
click at [579, 384] on button "Volgende vraag" at bounding box center [573, 374] width 366 height 25
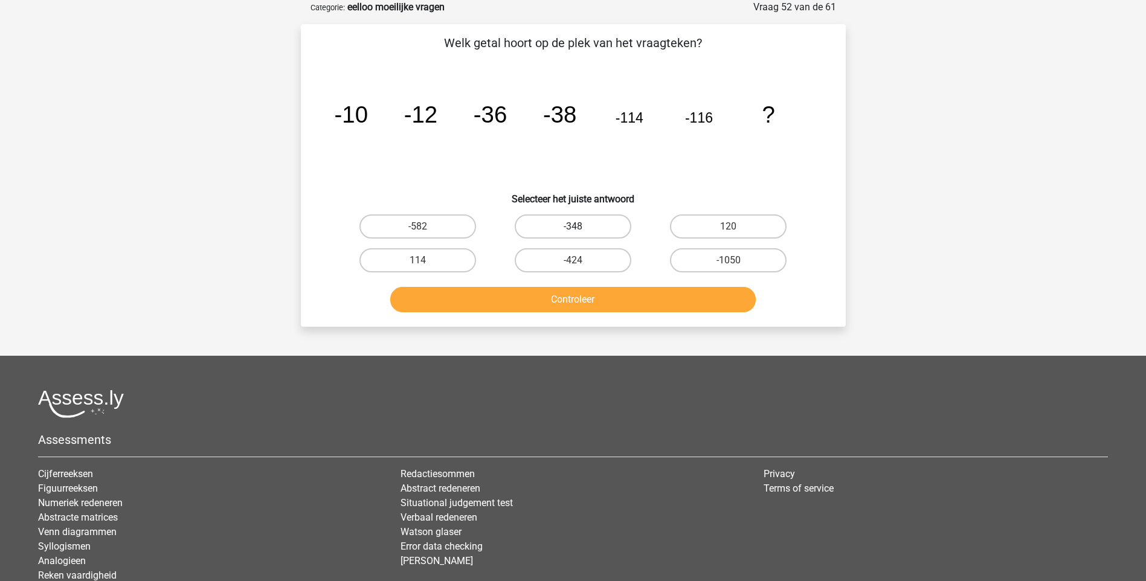
click at [601, 228] on label "-348" at bounding box center [573, 227] width 117 height 24
click at [581, 228] on input "-348" at bounding box center [577, 231] width 8 height 8
radio input "true"
click at [590, 301] on button "Controleer" at bounding box center [573, 299] width 366 height 25
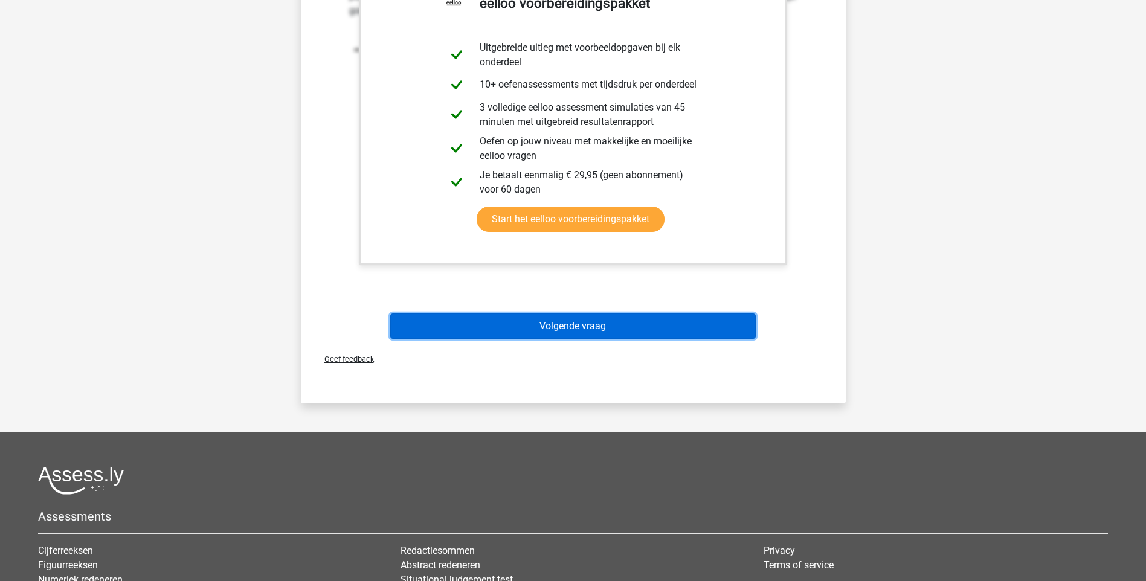
click at [579, 326] on button "Volgende vraag" at bounding box center [573, 326] width 366 height 25
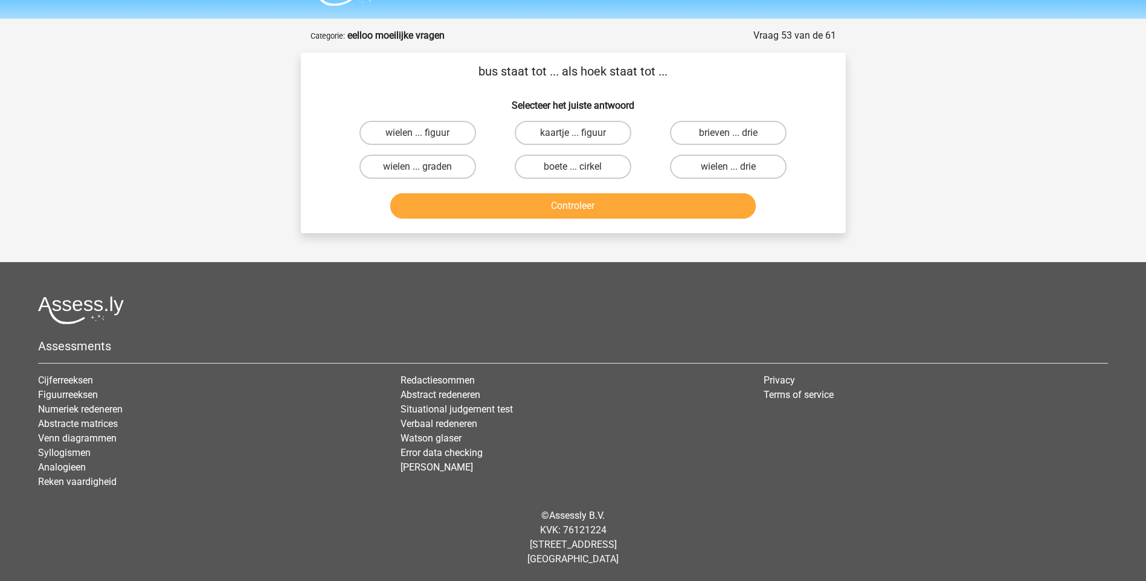
scroll to position [32, 0]
click at [720, 137] on label "brieven ... drie" at bounding box center [728, 133] width 117 height 24
click at [729, 137] on input "brieven ... drie" at bounding box center [733, 137] width 8 height 8
radio input "true"
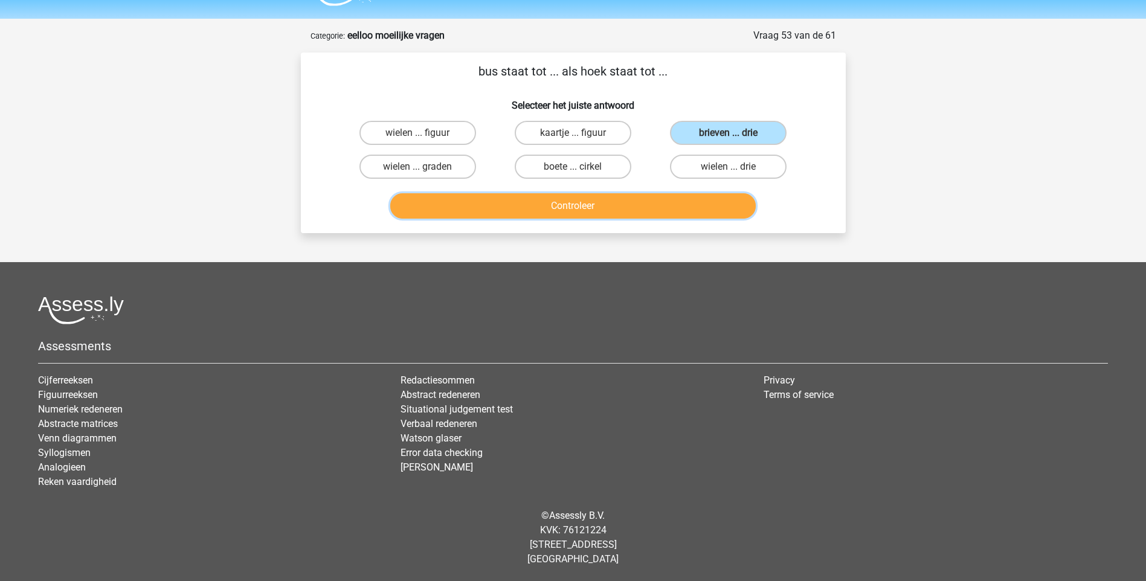
click at [599, 206] on button "Controleer" at bounding box center [573, 205] width 366 height 25
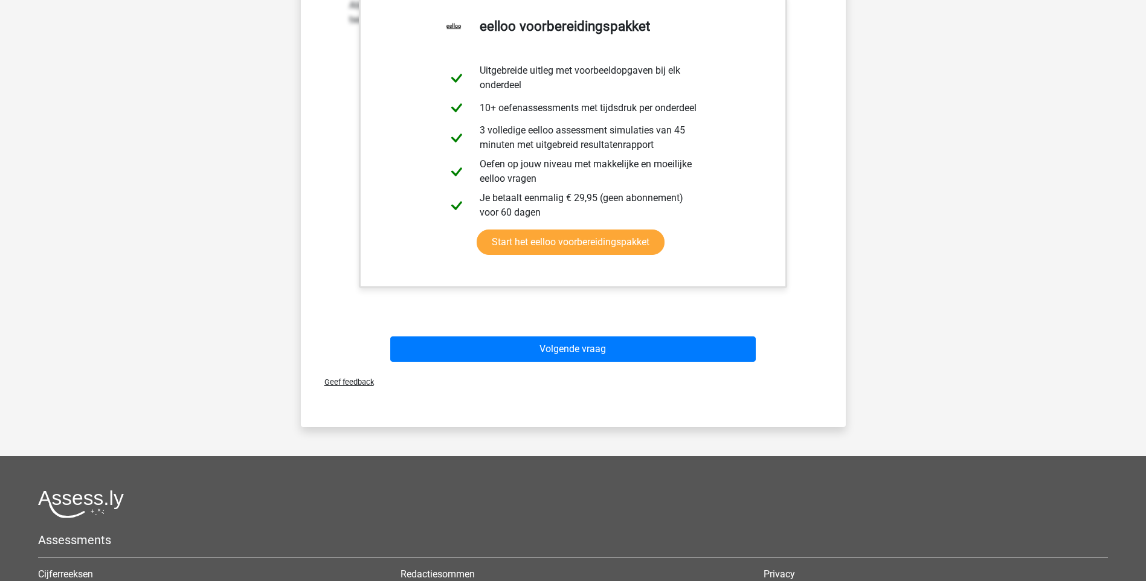
scroll to position [334, 0]
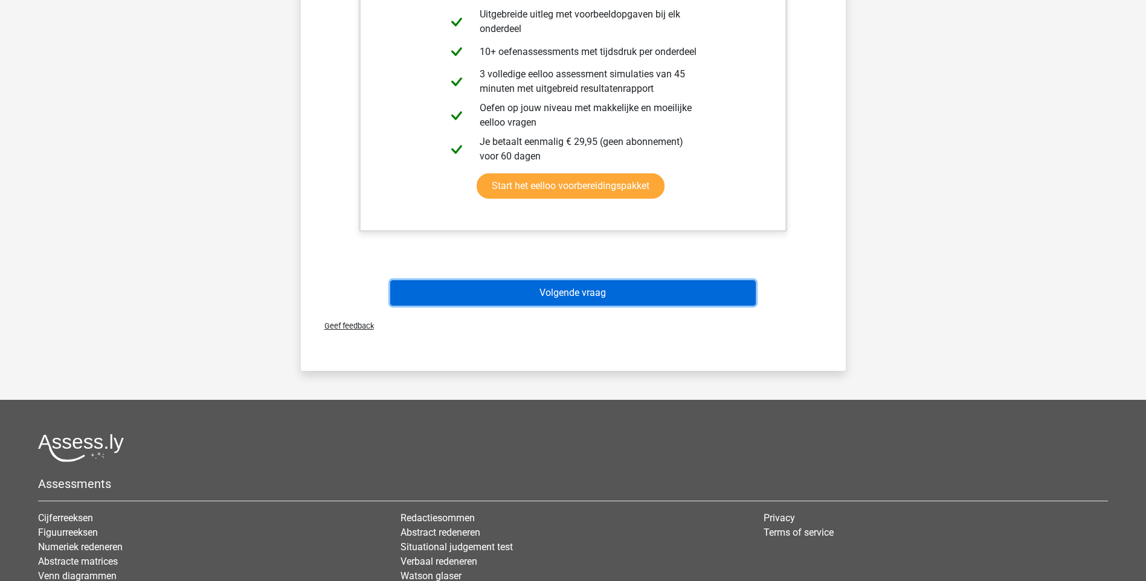
click at [573, 291] on button "Volgende vraag" at bounding box center [573, 292] width 366 height 25
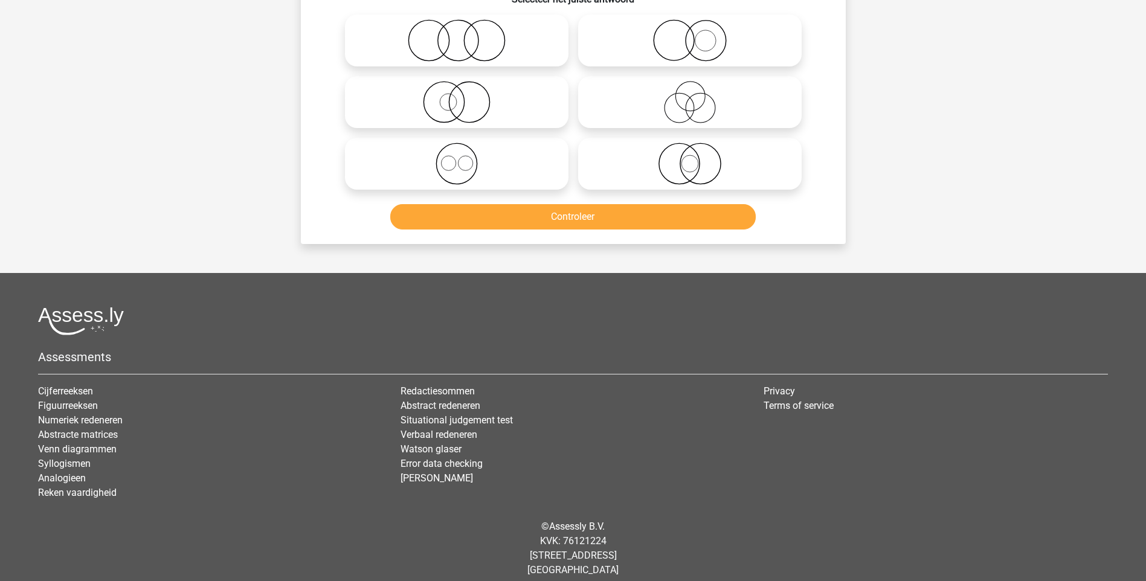
scroll to position [60, 0]
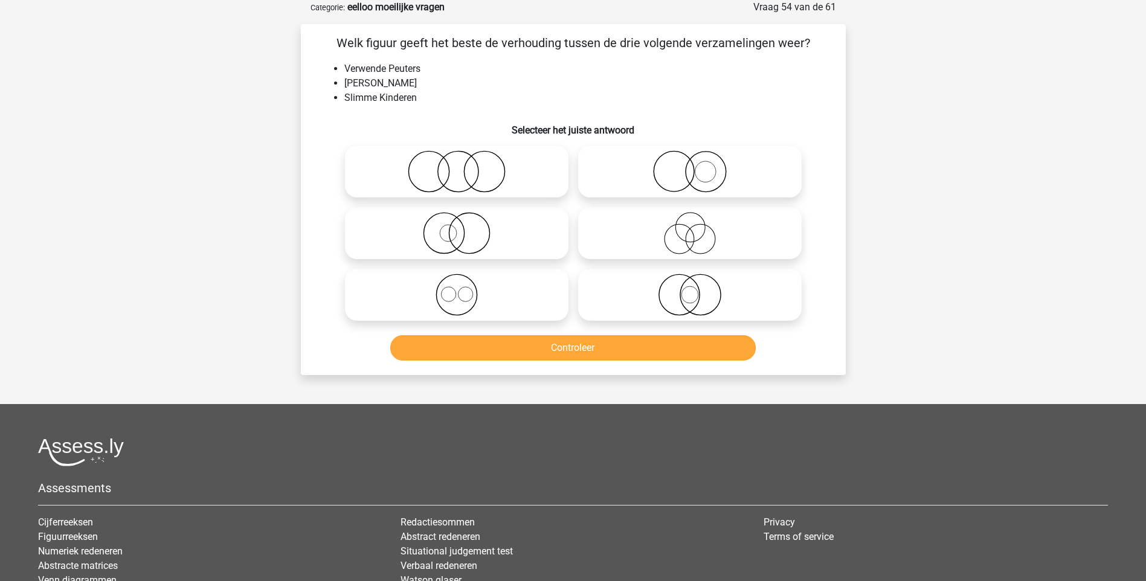
click at [448, 181] on icon at bounding box center [457, 171] width 214 height 42
click at [457, 166] on input "radio" at bounding box center [461, 162] width 8 height 8
radio input "true"
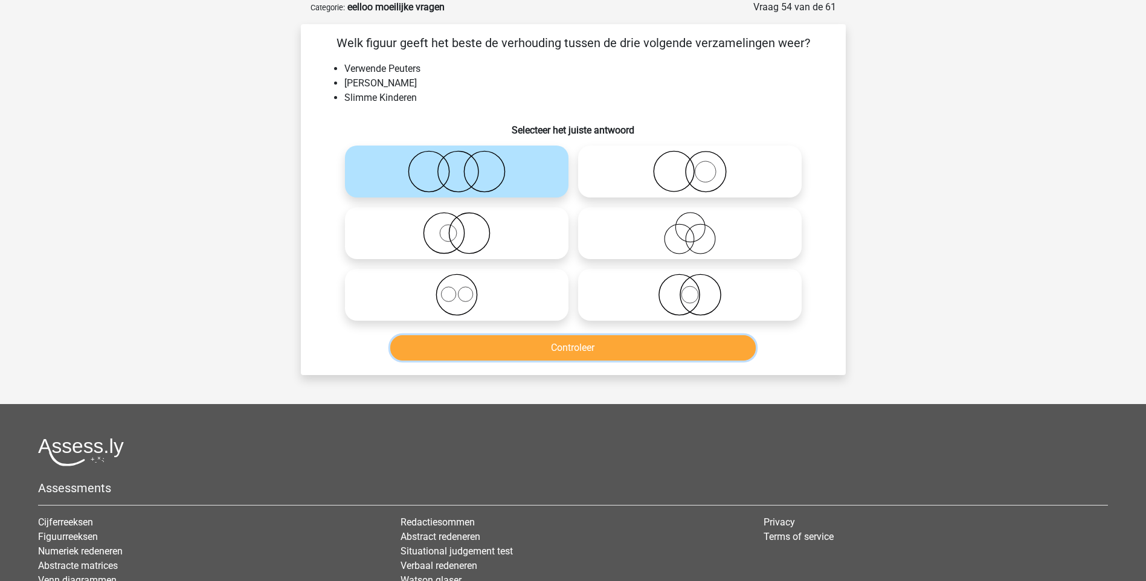
click at [566, 349] on button "Controleer" at bounding box center [573, 347] width 366 height 25
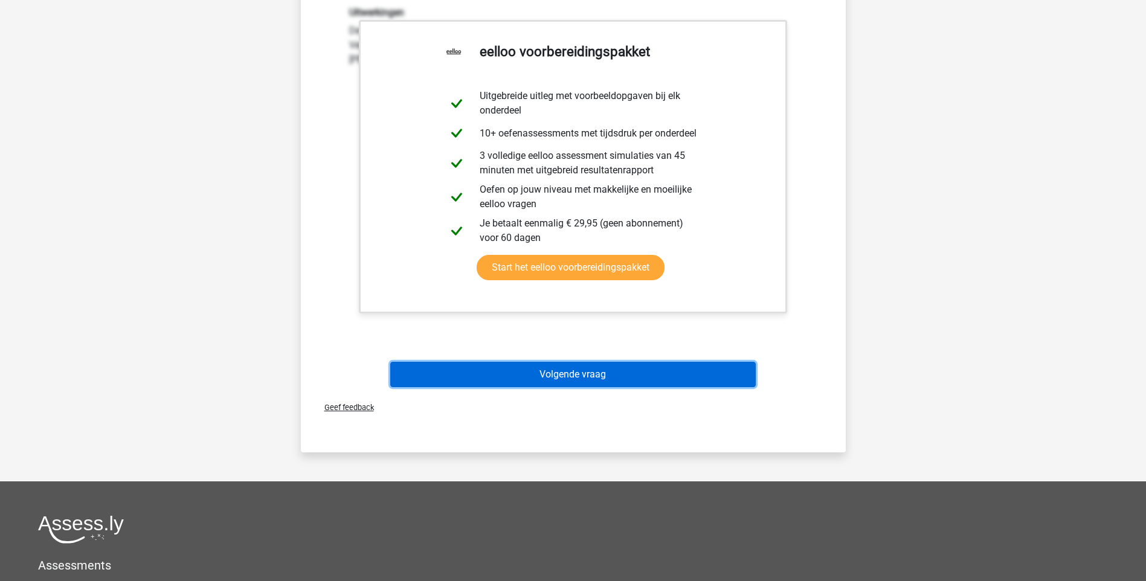
click at [566, 375] on button "Volgende vraag" at bounding box center [573, 374] width 366 height 25
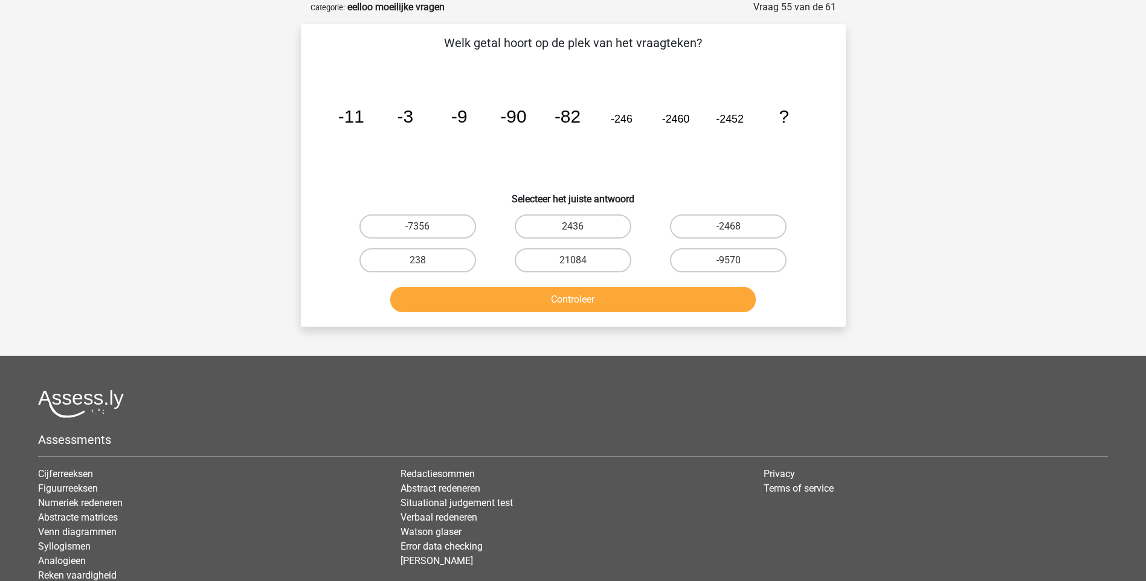
click at [421, 232] on input "-7356" at bounding box center [422, 231] width 8 height 8
radio input "true"
click at [575, 300] on button "Controleer" at bounding box center [573, 299] width 366 height 25
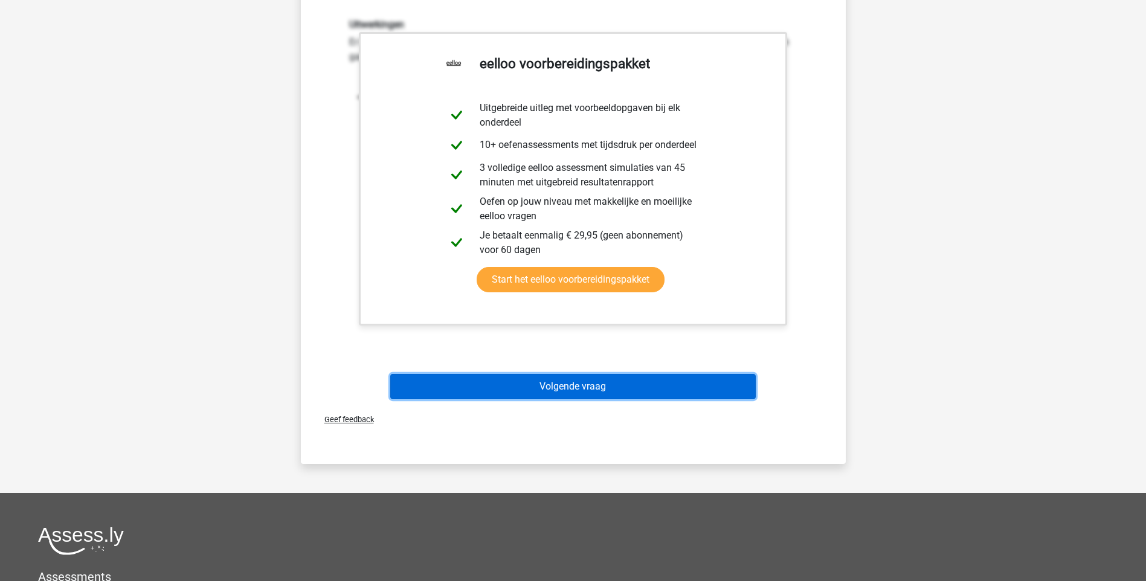
click at [574, 382] on button "Volgende vraag" at bounding box center [573, 386] width 366 height 25
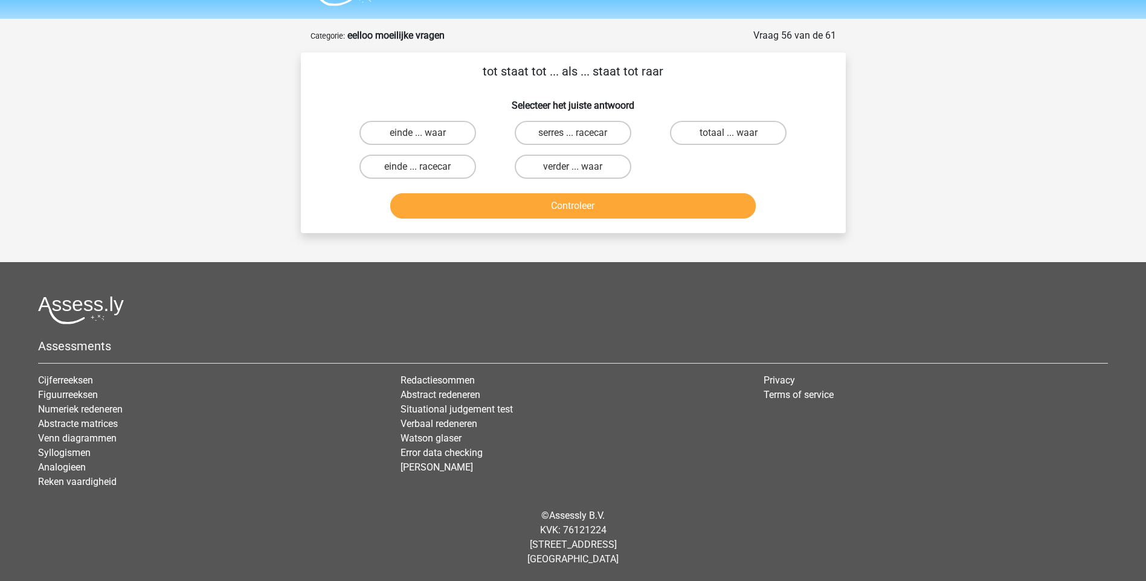
scroll to position [32, 0]
click at [455, 131] on label "einde ... waar" at bounding box center [418, 133] width 117 height 24
click at [425, 133] on input "einde ... waar" at bounding box center [422, 137] width 8 height 8
radio input "true"
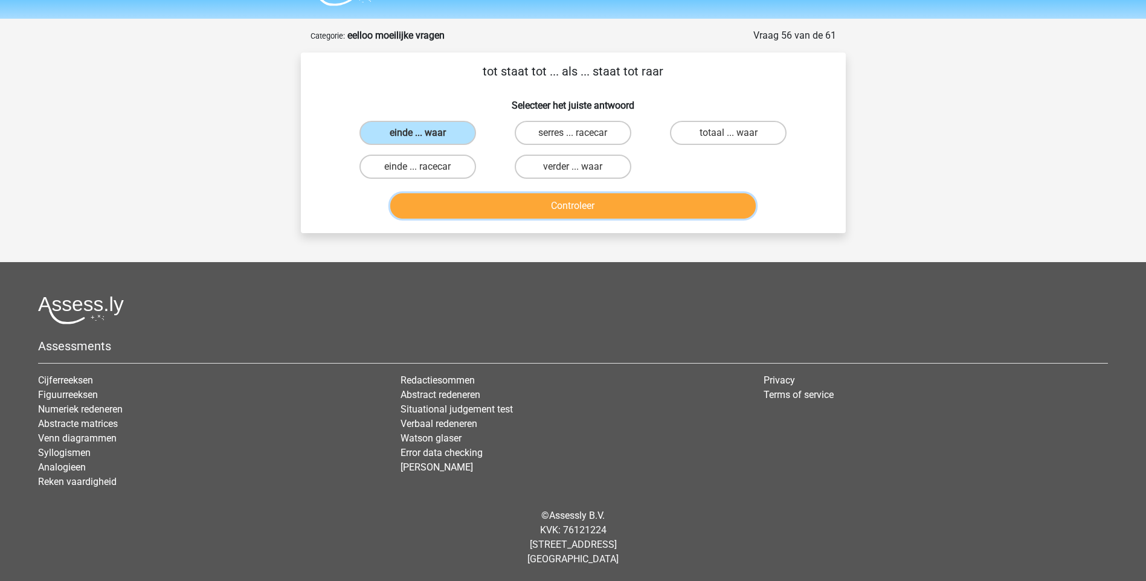
click at [560, 205] on button "Controleer" at bounding box center [573, 205] width 366 height 25
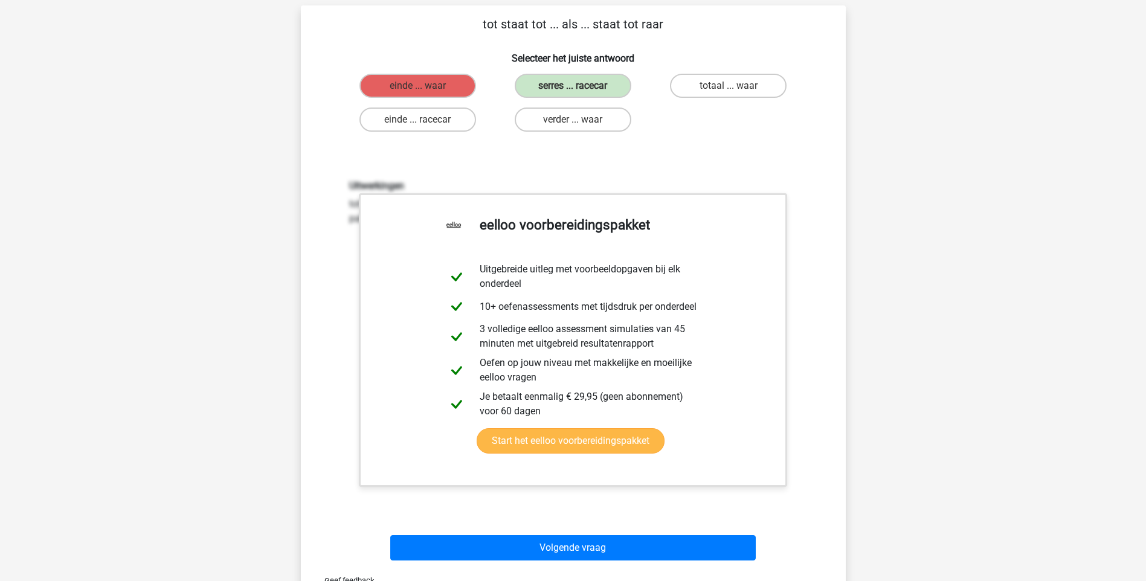
scroll to position [334, 0]
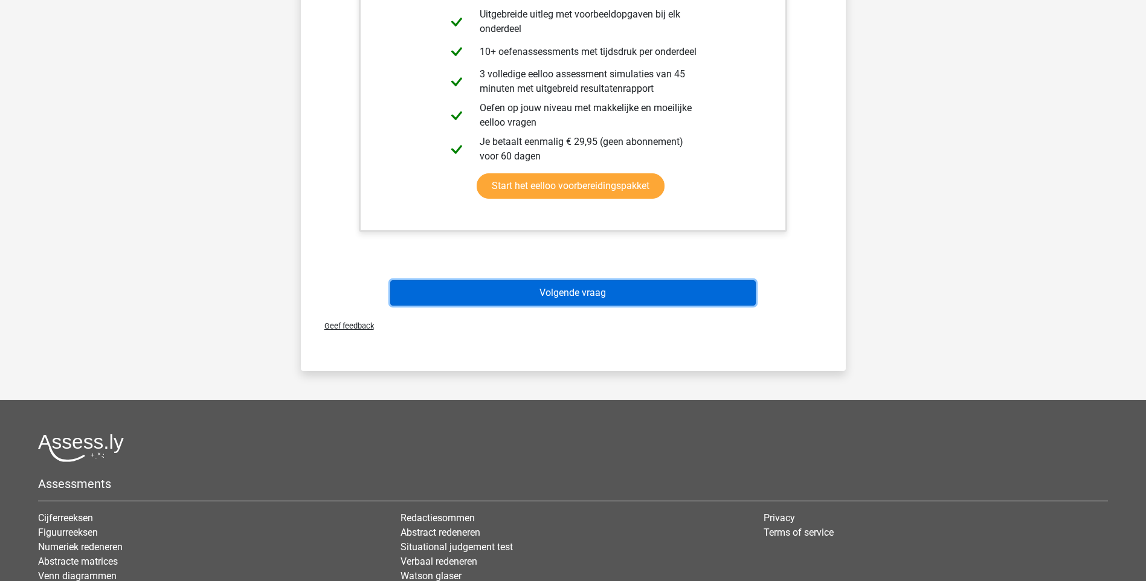
click at [593, 288] on button "Volgende vraag" at bounding box center [573, 292] width 366 height 25
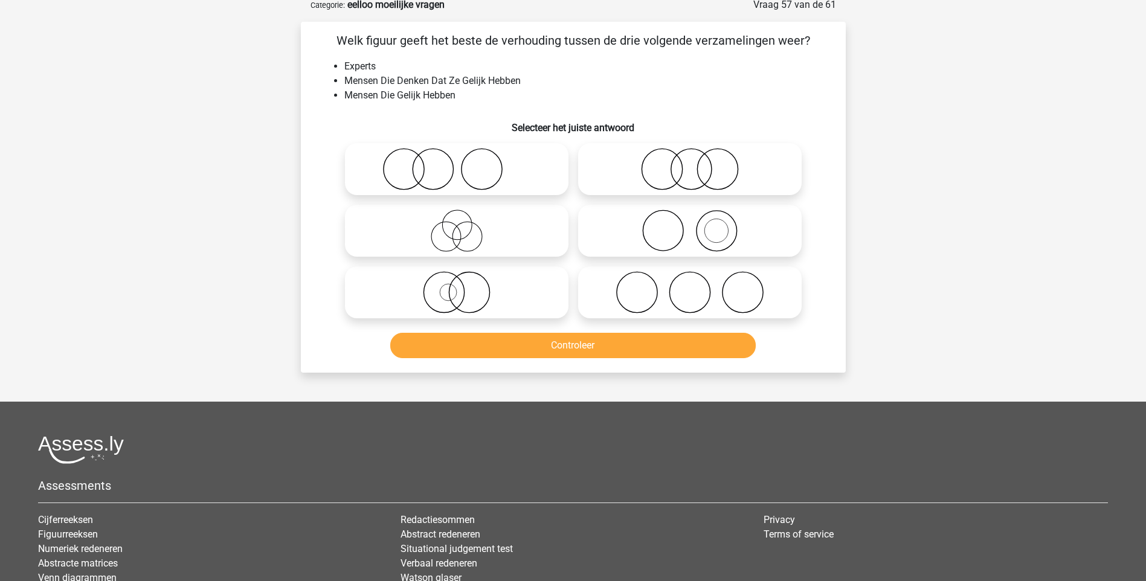
scroll to position [60, 0]
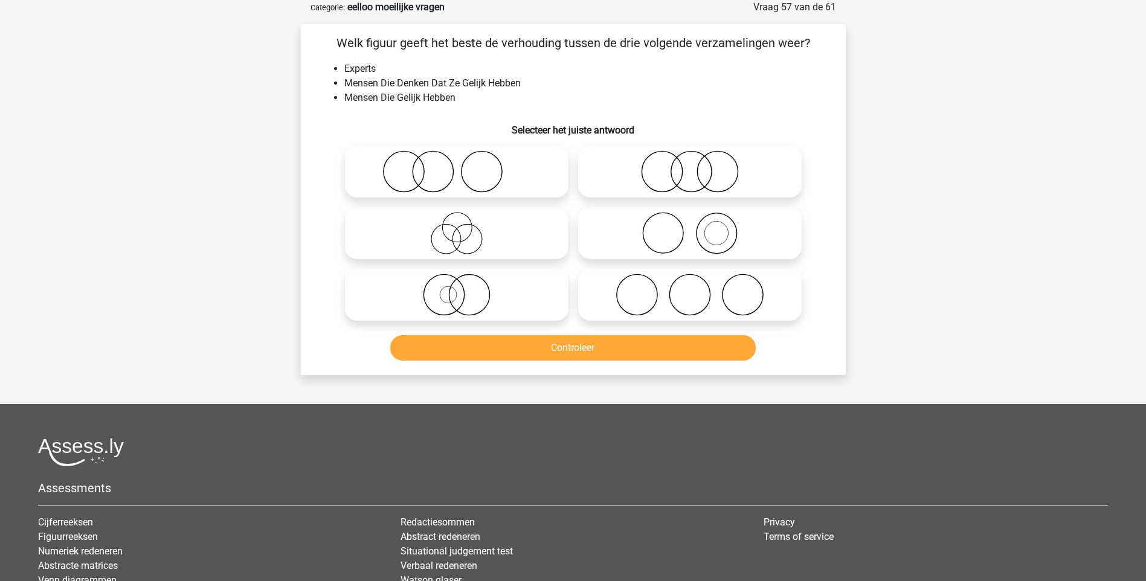
click at [419, 174] on icon at bounding box center [457, 171] width 214 height 42
click at [457, 166] on input "radio" at bounding box center [461, 162] width 8 height 8
radio input "true"
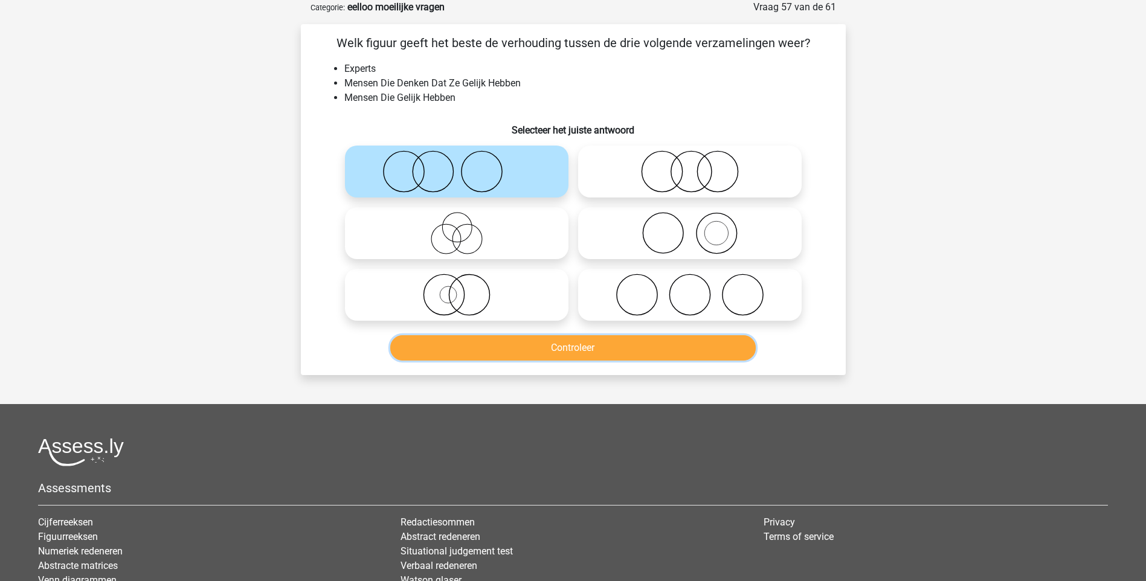
click at [573, 344] on button "Controleer" at bounding box center [573, 347] width 366 height 25
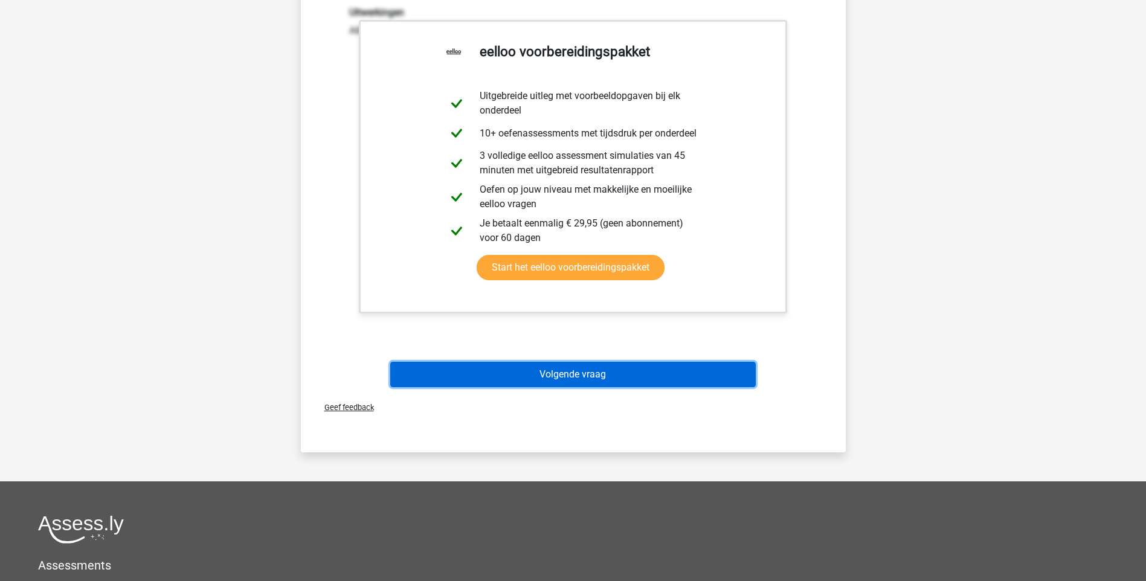
drag, startPoint x: 585, startPoint y: 385, endPoint x: 586, endPoint y: 369, distance: 15.7
click at [586, 369] on button "Volgende vraag" at bounding box center [573, 374] width 366 height 25
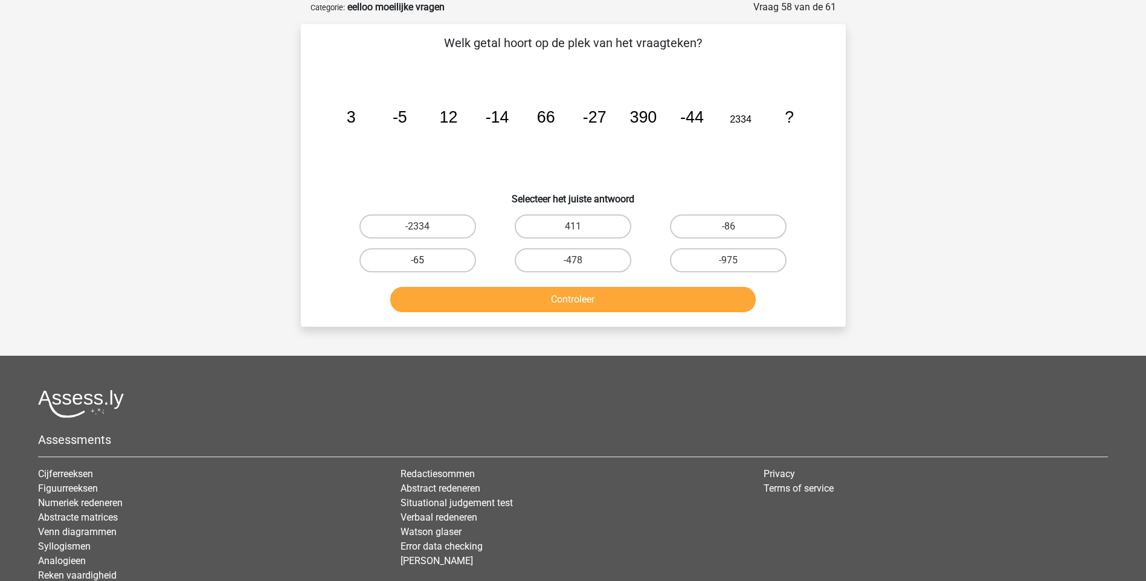
drag, startPoint x: 444, startPoint y: 250, endPoint x: 442, endPoint y: 262, distance: 12.1
click at [442, 256] on label "-65" at bounding box center [418, 260] width 117 height 24
click at [425, 260] on input "-65" at bounding box center [422, 264] width 8 height 8
radio input "true"
click at [521, 303] on button "Controleer" at bounding box center [573, 299] width 366 height 25
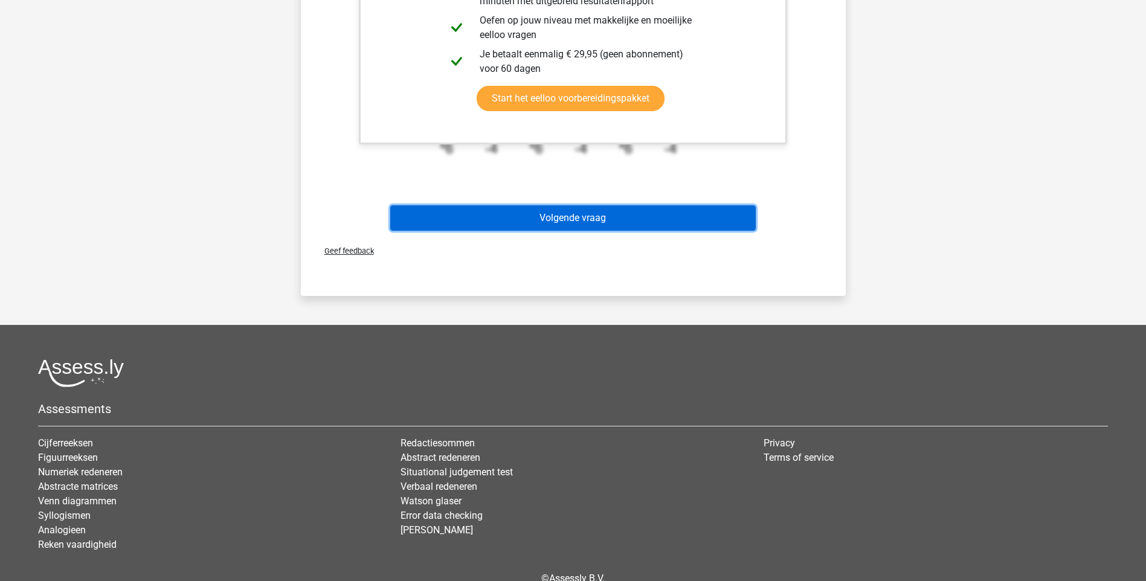
click at [556, 224] on button "Volgende vraag" at bounding box center [573, 217] width 366 height 25
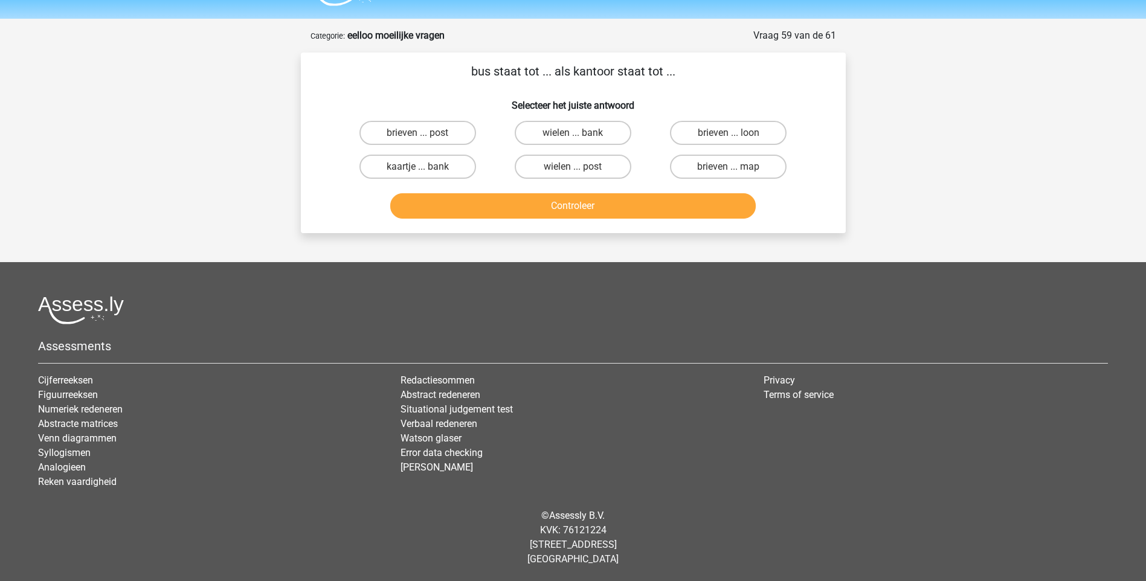
scroll to position [32, 0]
click at [721, 135] on label "brieven ... loon" at bounding box center [728, 133] width 117 height 24
click at [729, 135] on input "brieven ... loon" at bounding box center [733, 137] width 8 height 8
radio input "true"
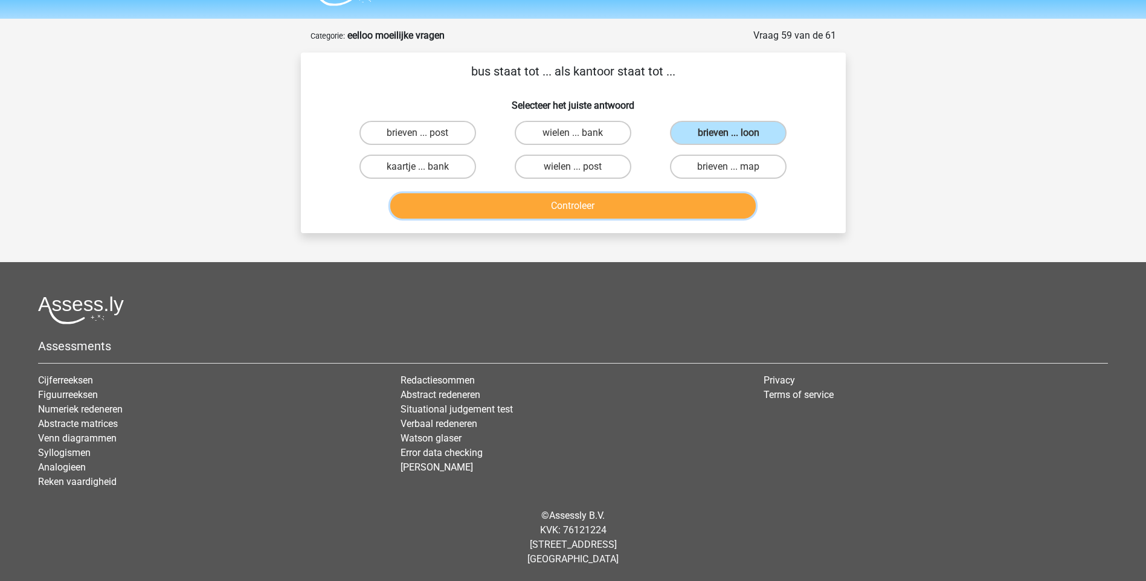
click at [590, 209] on button "Controleer" at bounding box center [573, 205] width 366 height 25
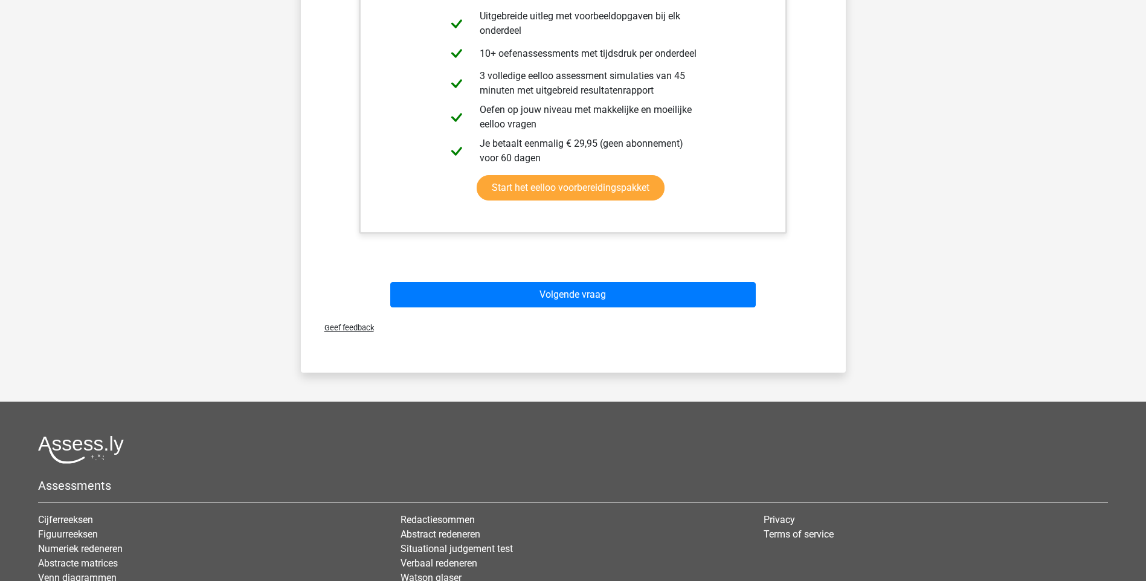
scroll to position [334, 0]
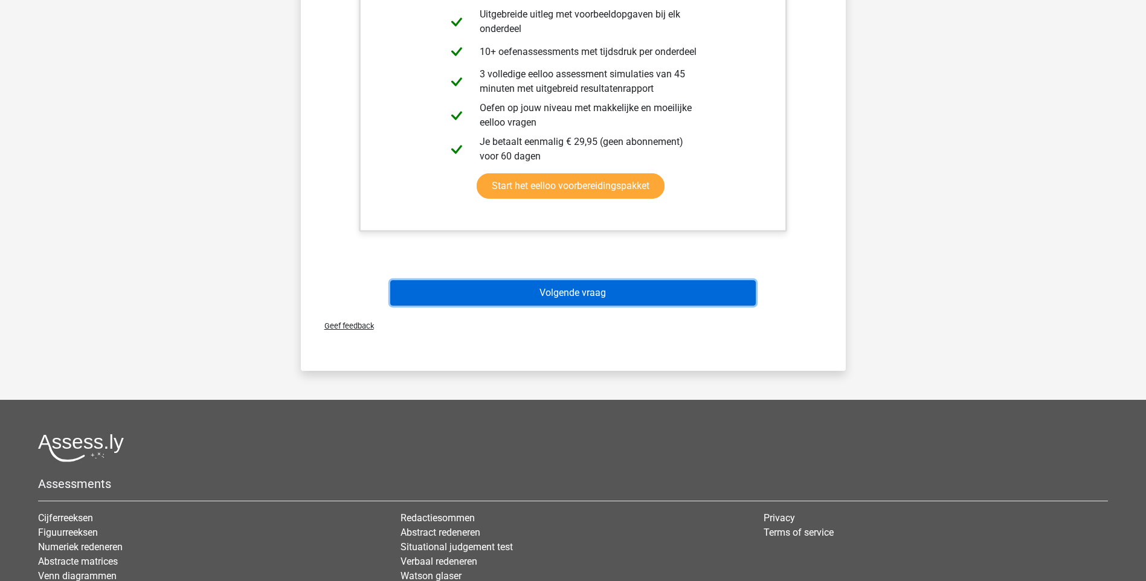
click at [579, 298] on button "Volgende vraag" at bounding box center [573, 292] width 366 height 25
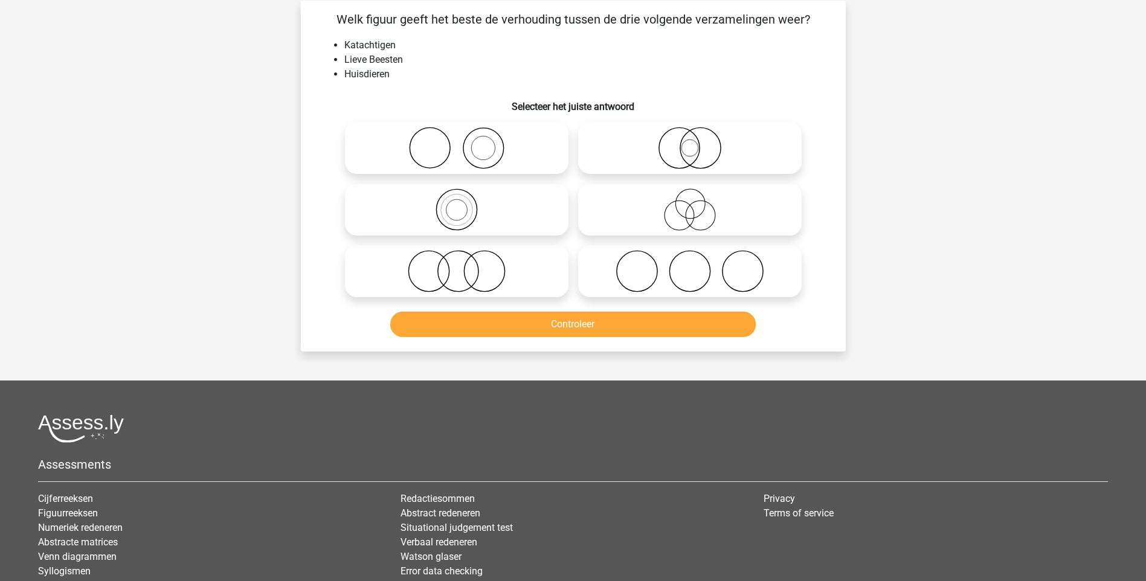
scroll to position [60, 0]
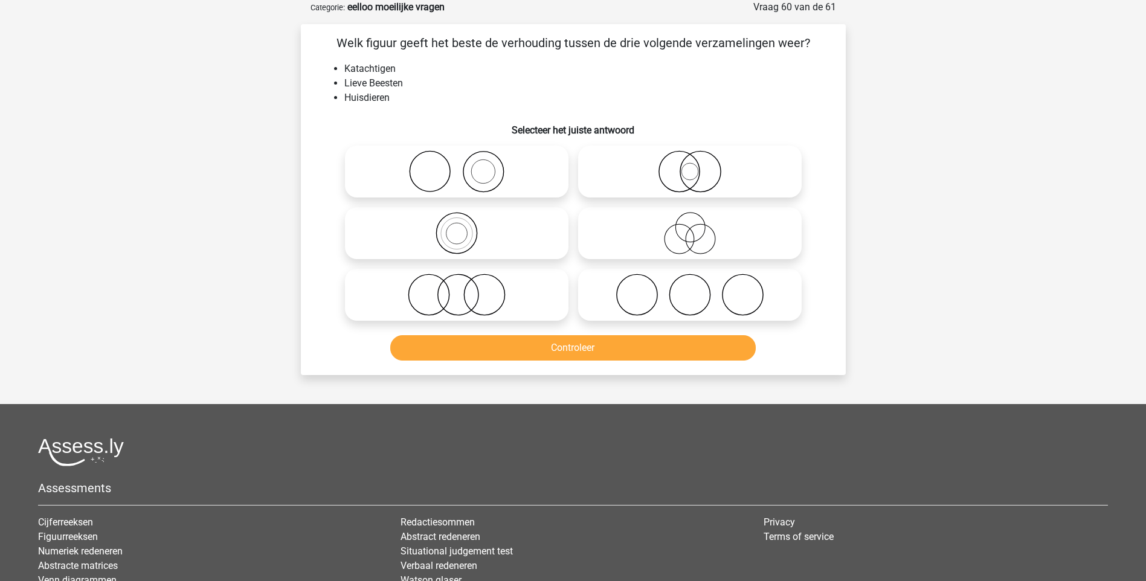
click at [698, 181] on circle at bounding box center [679, 172] width 40 height 40
click at [698, 166] on input "radio" at bounding box center [694, 162] width 8 height 8
radio input "true"
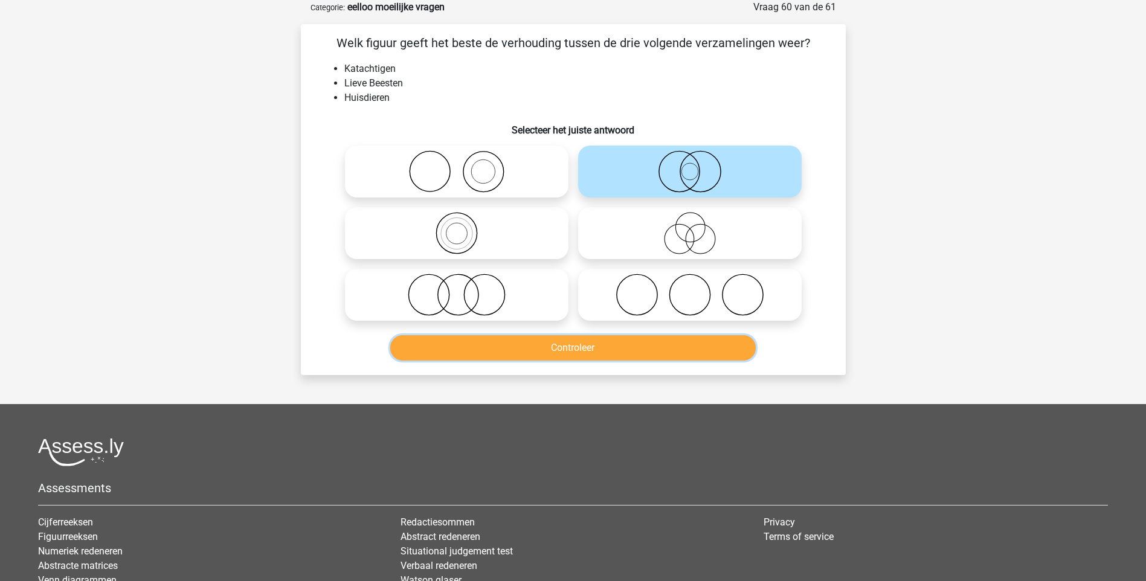
click at [592, 350] on button "Controleer" at bounding box center [573, 347] width 366 height 25
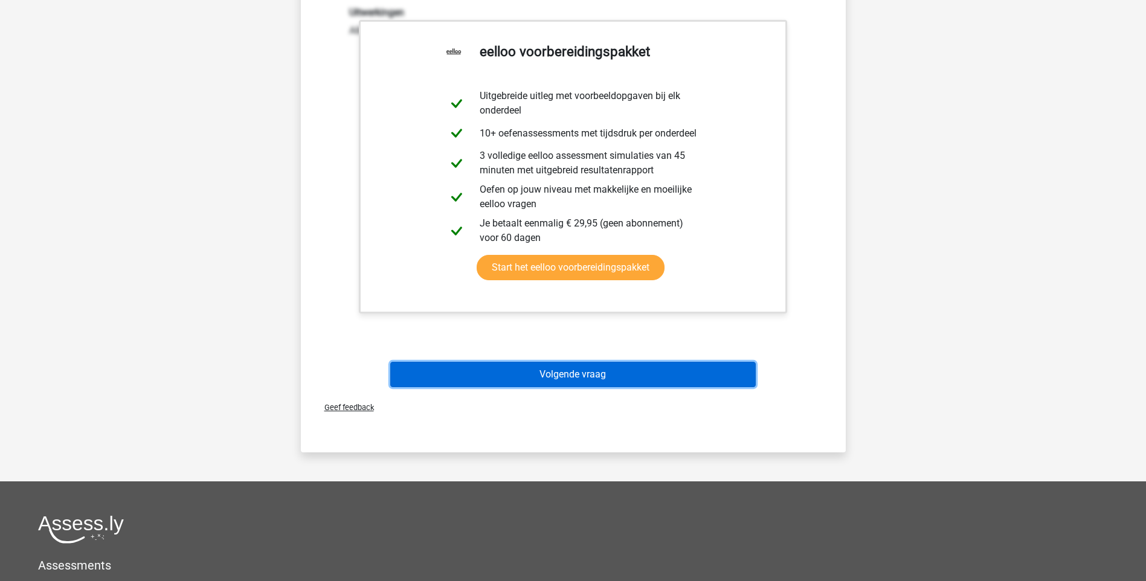
click at [573, 380] on button "Volgende vraag" at bounding box center [573, 374] width 366 height 25
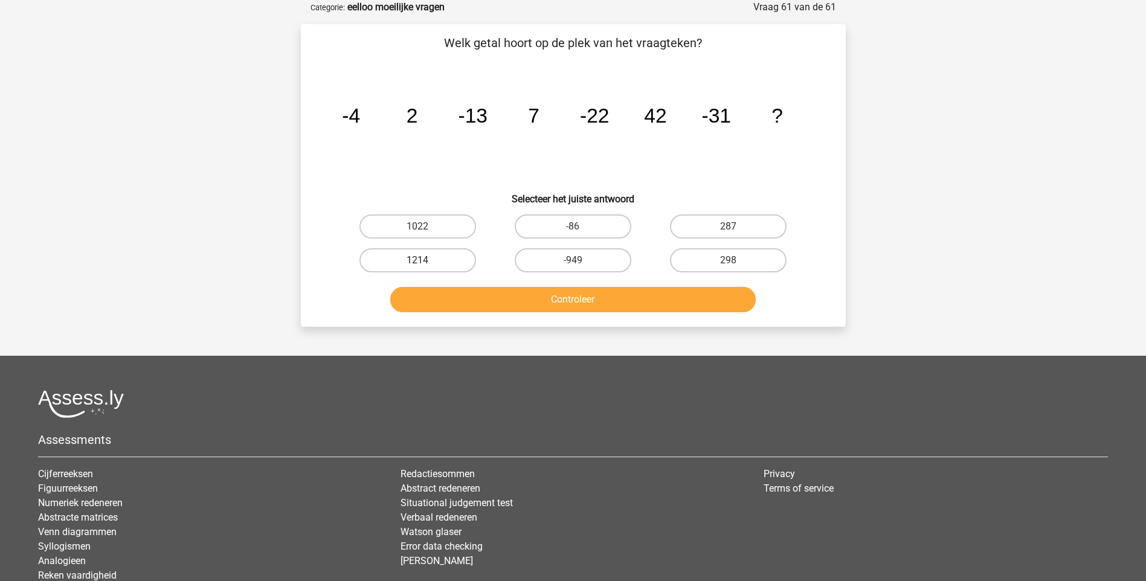
click at [413, 259] on label "1214" at bounding box center [418, 260] width 117 height 24
click at [418, 260] on input "1214" at bounding box center [422, 264] width 8 height 8
radio input "true"
click at [556, 309] on button "Controleer" at bounding box center [573, 299] width 366 height 25
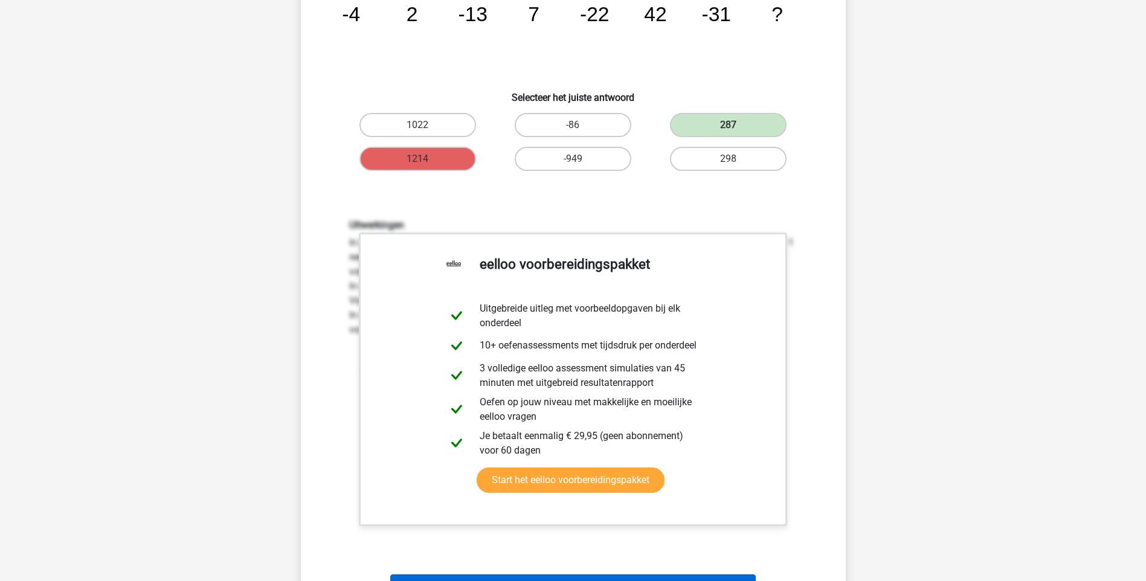
scroll to position [423, 0]
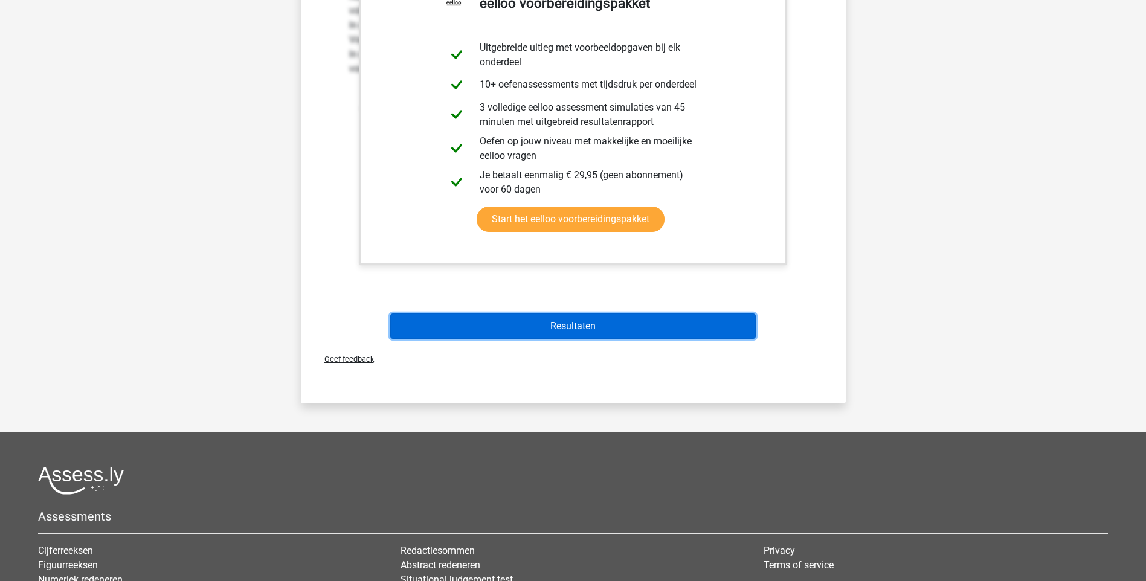
click at [574, 323] on button "Resultaten" at bounding box center [573, 326] width 366 height 25
click at [565, 329] on button "Resultaten" at bounding box center [573, 326] width 366 height 25
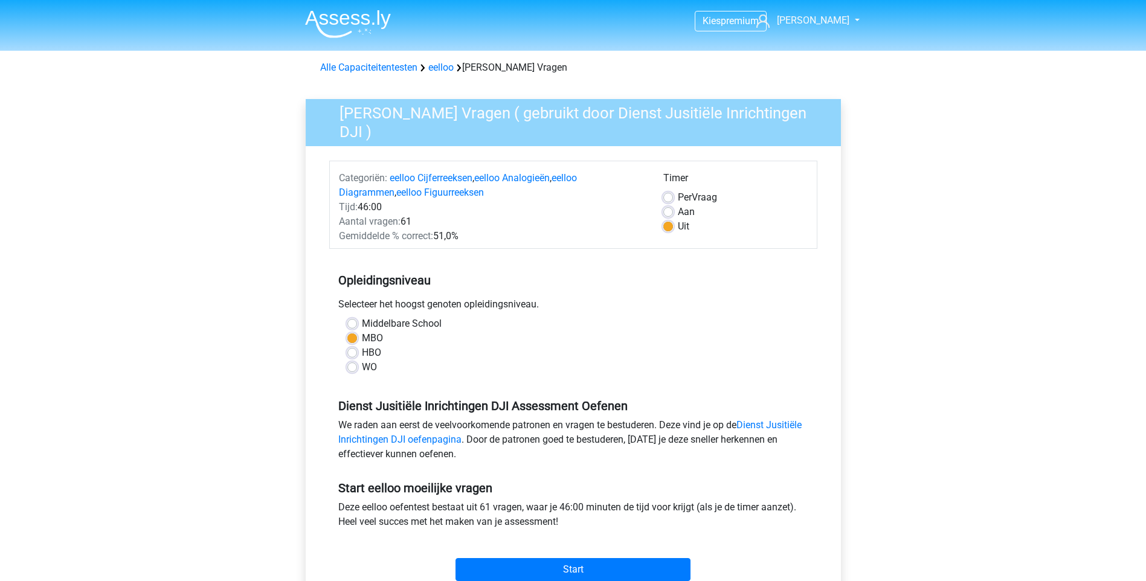
scroll to position [121, 0]
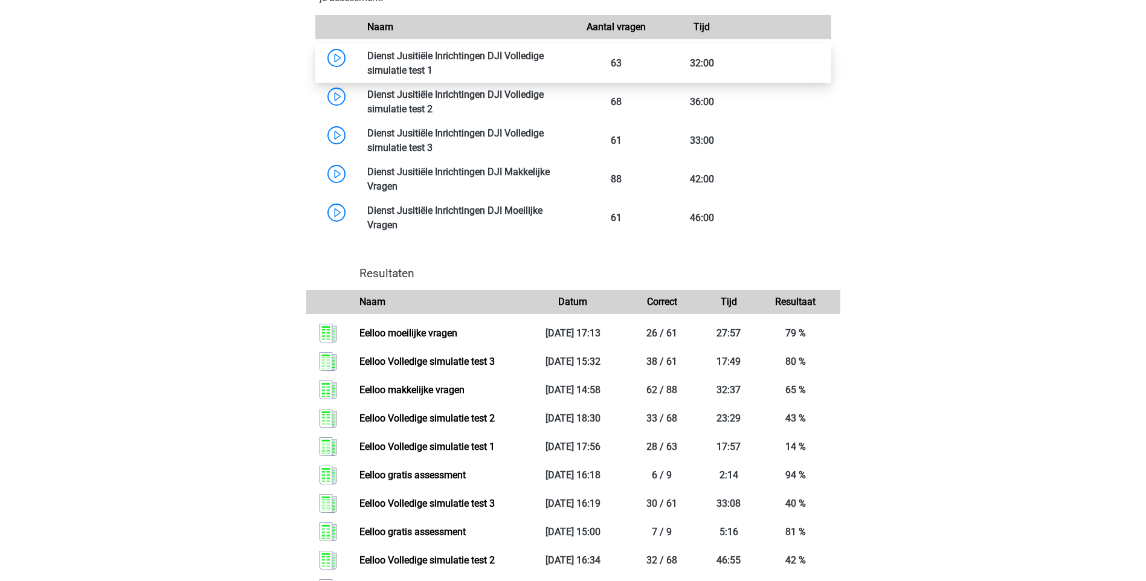
scroll to position [1088, 0]
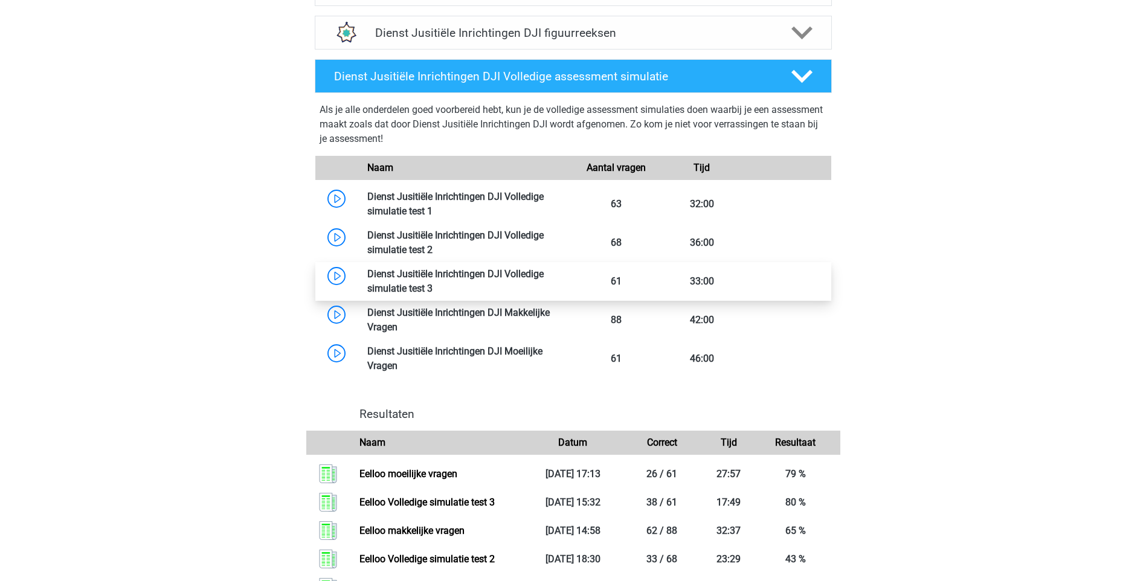
click at [433, 283] on link at bounding box center [433, 288] width 0 height 11
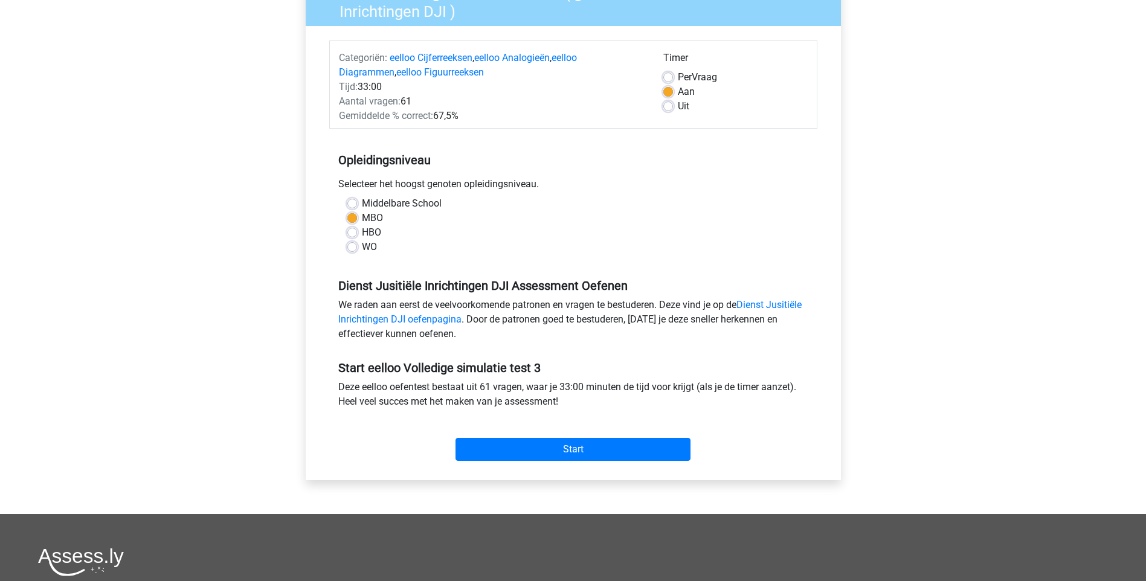
scroll to position [121, 0]
click at [546, 444] on input "Start" at bounding box center [573, 448] width 235 height 23
click at [671, 111] on div "Uit" at bounding box center [735, 105] width 144 height 15
click at [678, 107] on label "Uit" at bounding box center [683, 105] width 11 height 15
click at [668, 107] on input "Uit" at bounding box center [668, 104] width 10 height 12
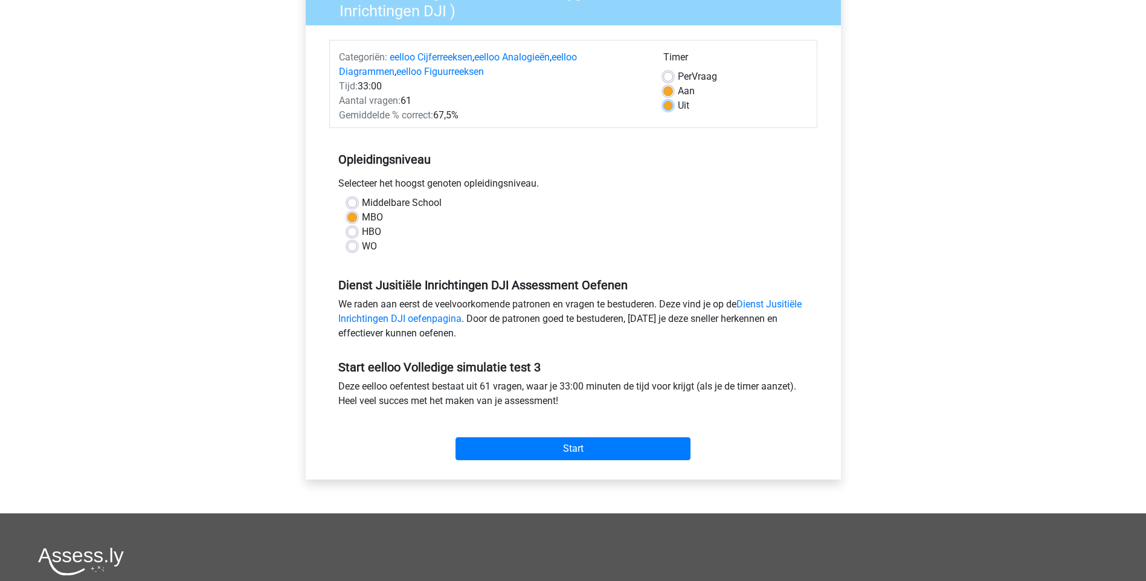
radio input "true"
click at [560, 453] on input "Start" at bounding box center [573, 448] width 235 height 23
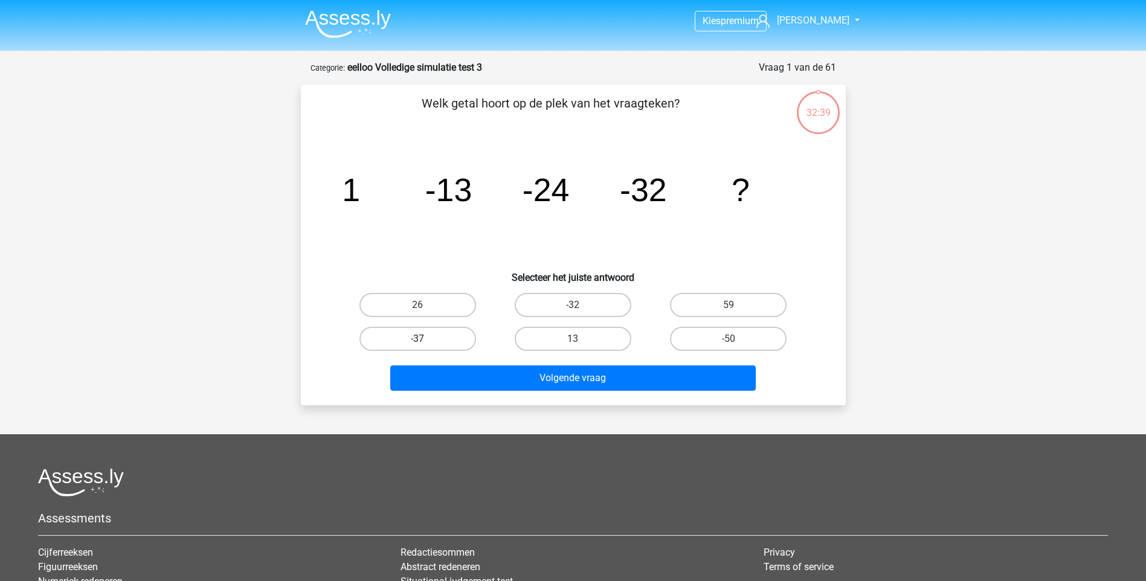
click at [434, 340] on label "-37" at bounding box center [418, 339] width 117 height 24
click at [425, 340] on input "-37" at bounding box center [422, 343] width 8 height 8
radio input "true"
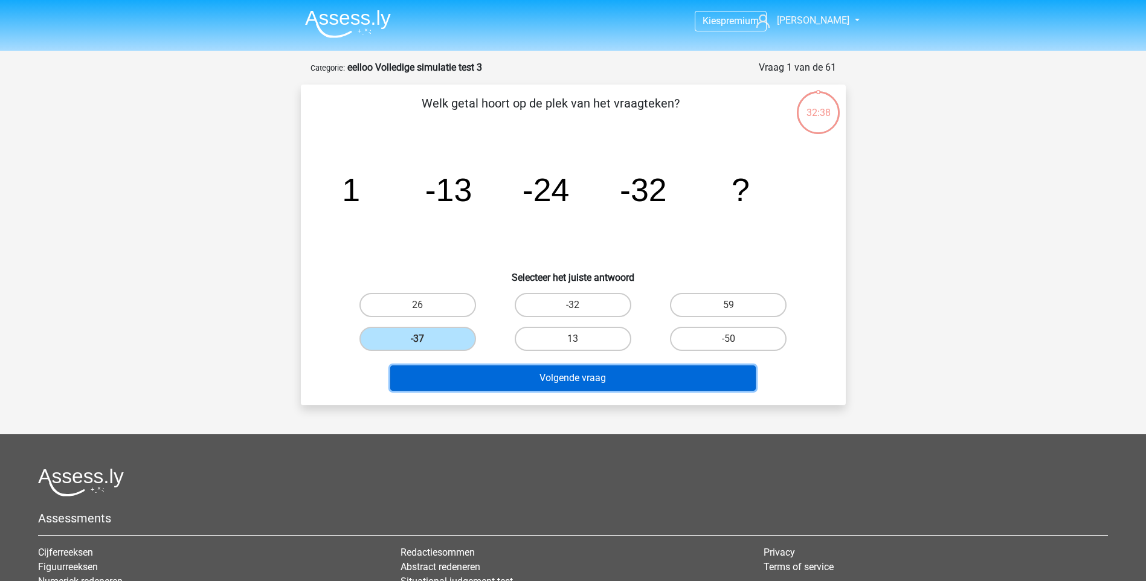
click at [543, 373] on button "Volgende vraag" at bounding box center [573, 378] width 366 height 25
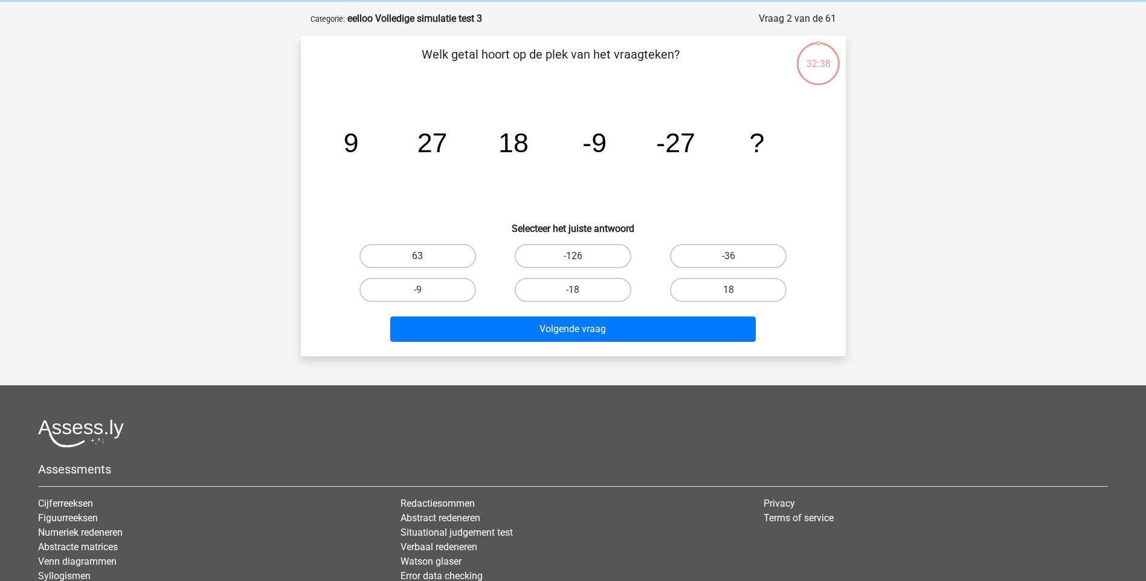
scroll to position [60, 0]
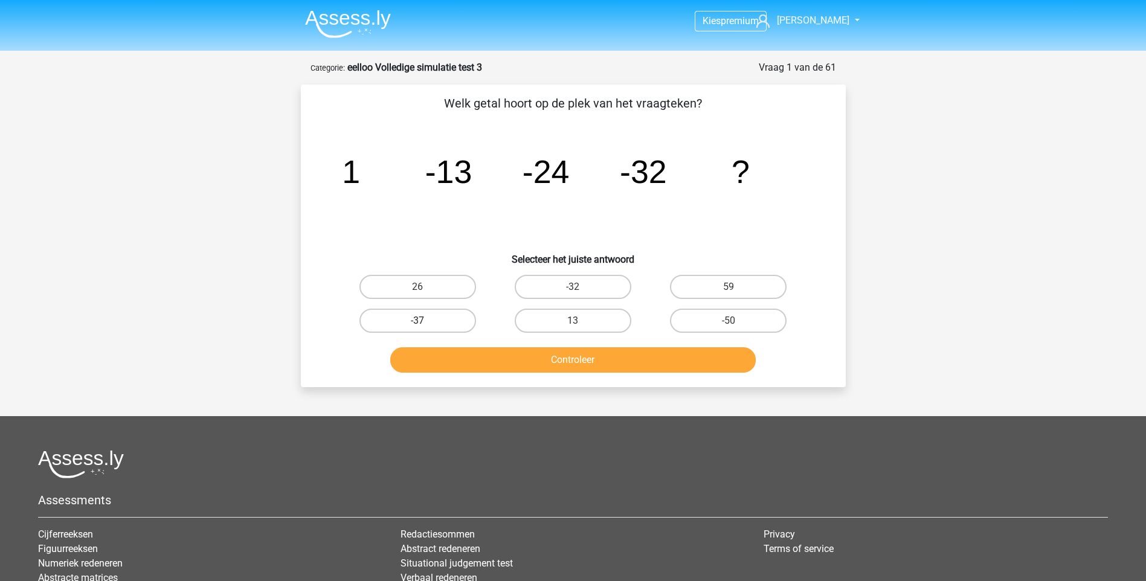
click at [462, 323] on label "-37" at bounding box center [418, 321] width 117 height 24
click at [425, 323] on input "-37" at bounding box center [422, 325] width 8 height 8
radio input "true"
click at [572, 361] on button "Controleer" at bounding box center [573, 359] width 366 height 25
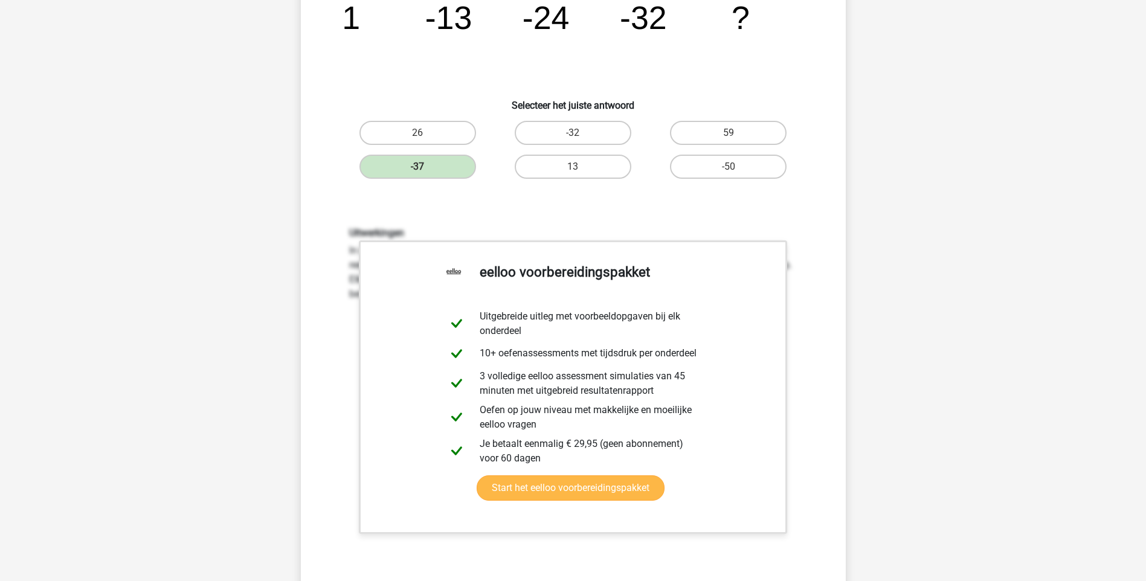
scroll to position [242, 0]
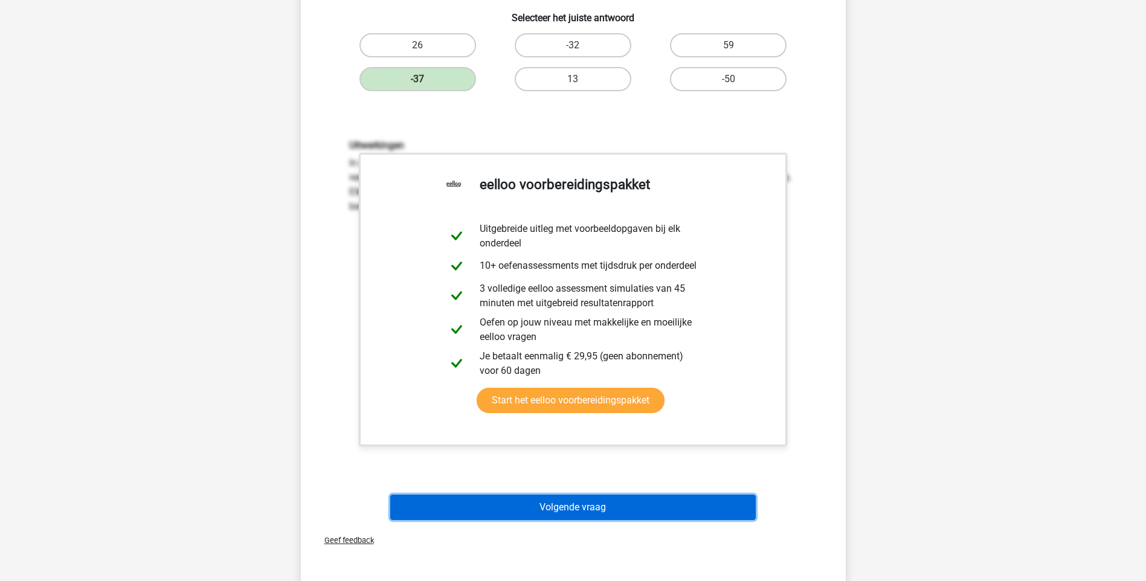
click at [581, 510] on button "Volgende vraag" at bounding box center [573, 507] width 366 height 25
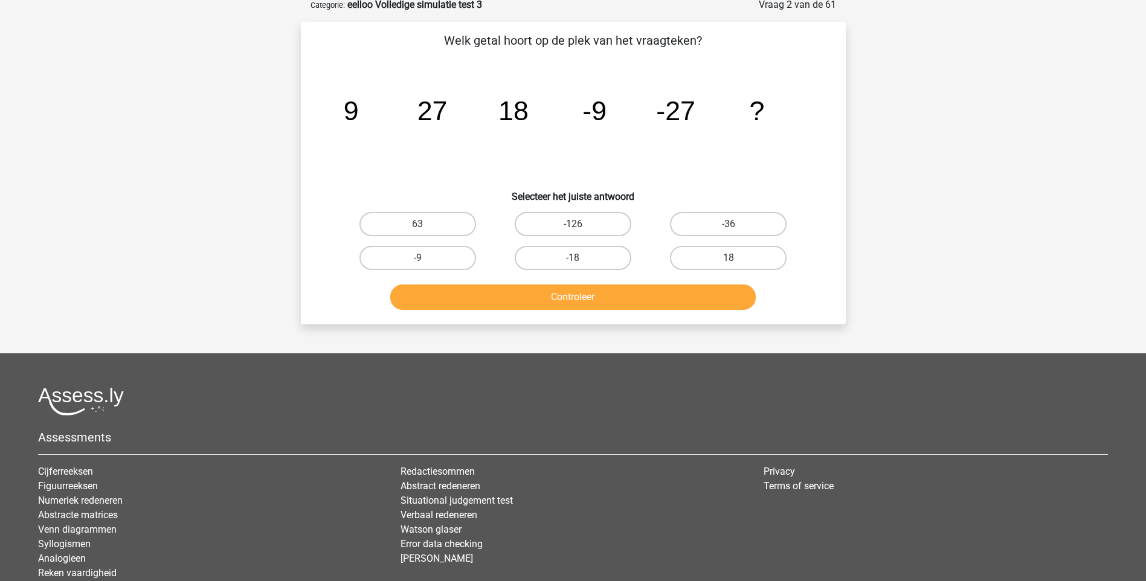
scroll to position [60, 0]
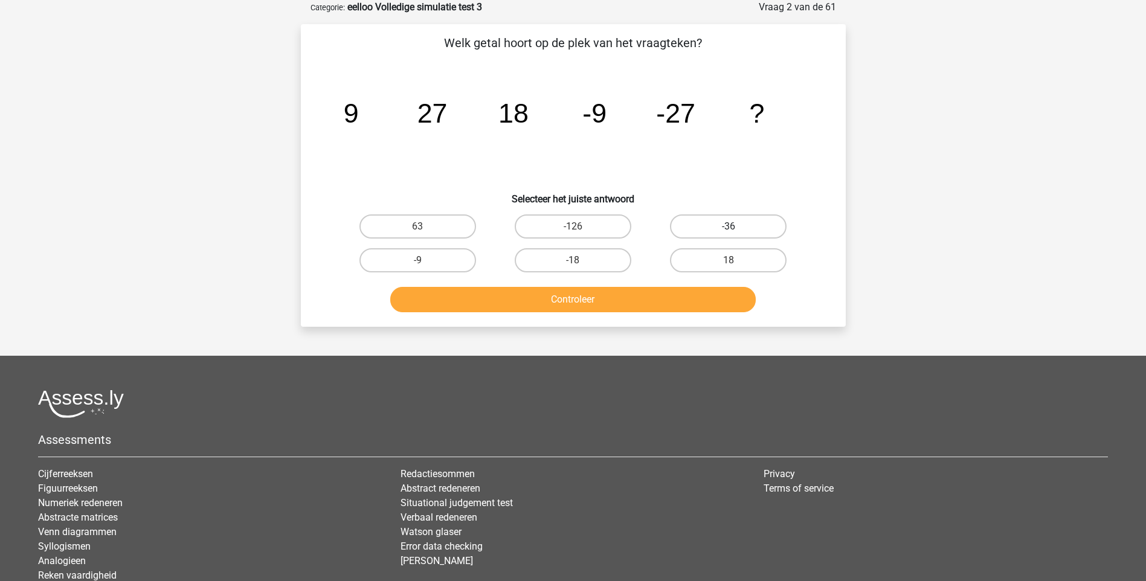
click at [747, 231] on label "-36" at bounding box center [728, 227] width 117 height 24
click at [737, 231] on input "-36" at bounding box center [733, 231] width 8 height 8
radio input "true"
click at [651, 303] on button "Controleer" at bounding box center [573, 299] width 366 height 25
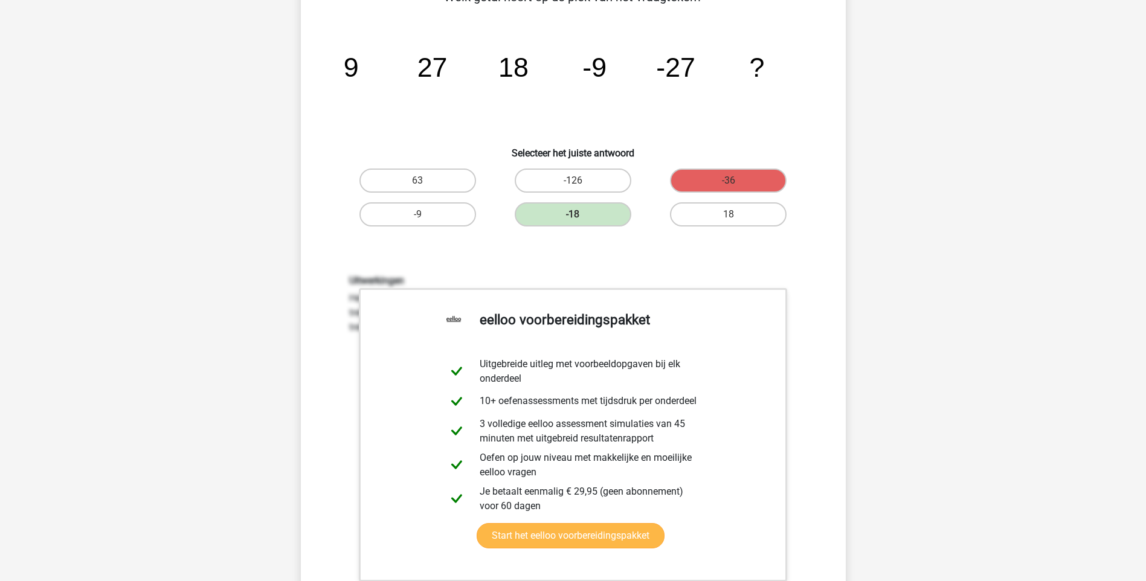
scroll to position [363, 0]
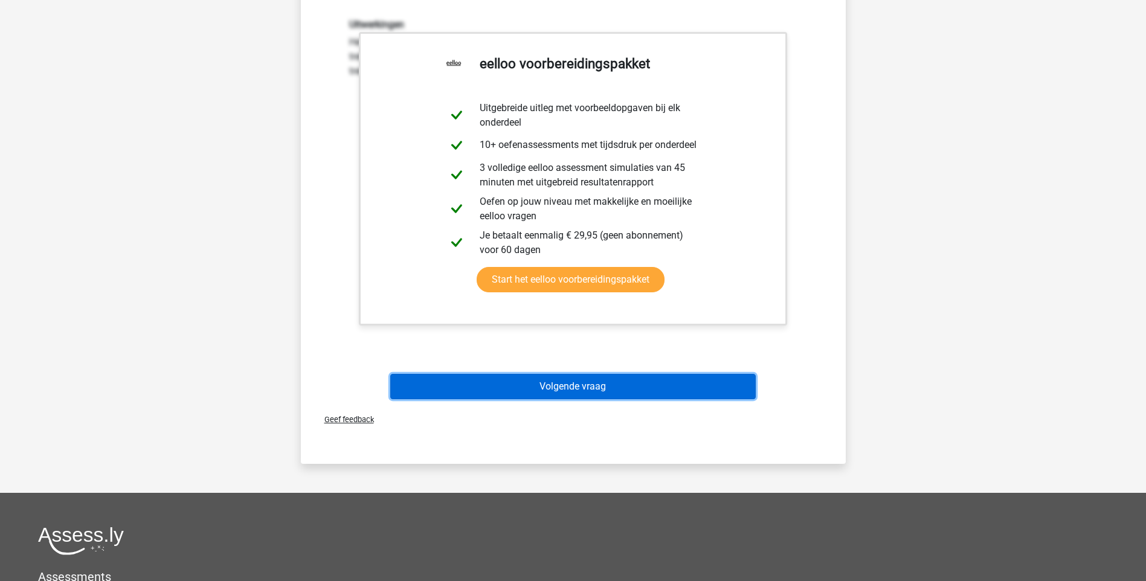
click at [626, 391] on button "Volgende vraag" at bounding box center [573, 386] width 366 height 25
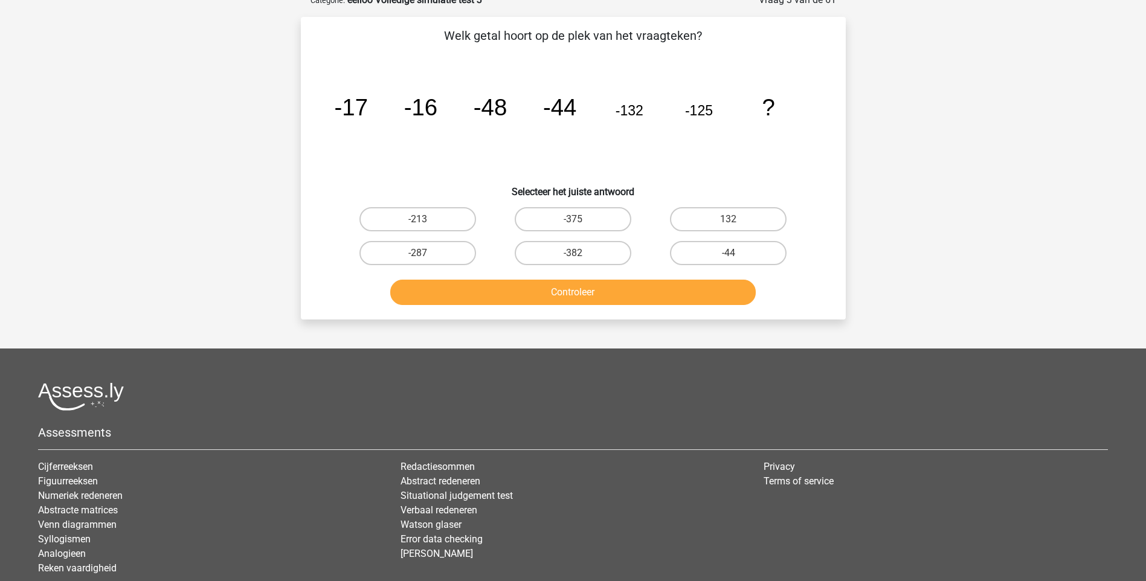
scroll to position [60, 0]
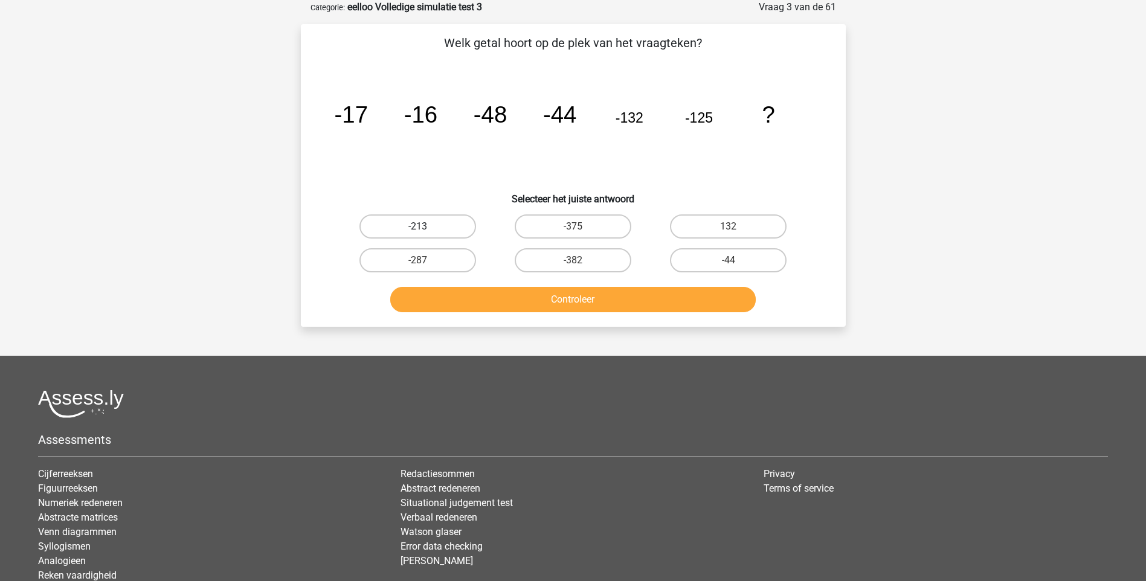
click at [445, 228] on label "-213" at bounding box center [418, 227] width 117 height 24
click at [425, 228] on input "-213" at bounding box center [422, 231] width 8 height 8
radio input "true"
click at [512, 306] on button "Controleer" at bounding box center [573, 299] width 366 height 25
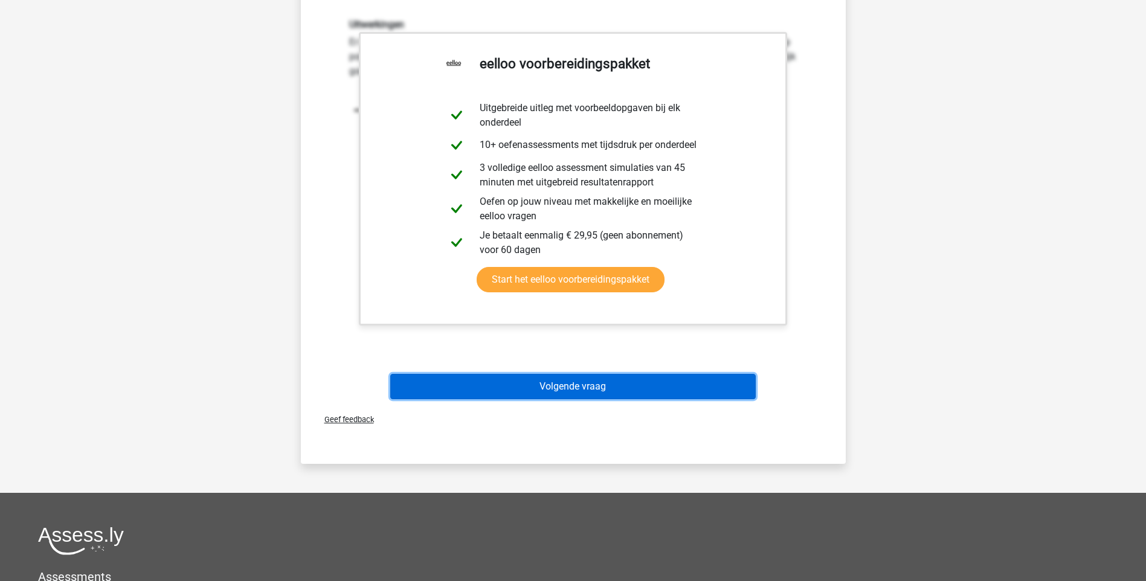
click at [604, 378] on button "Volgende vraag" at bounding box center [573, 386] width 366 height 25
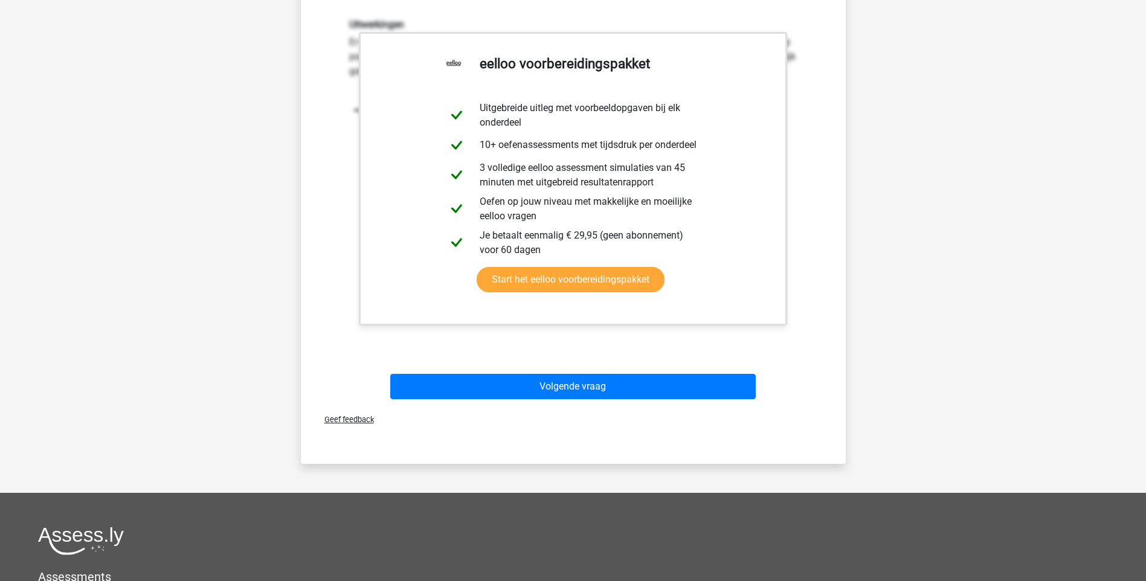
scroll to position [32, 0]
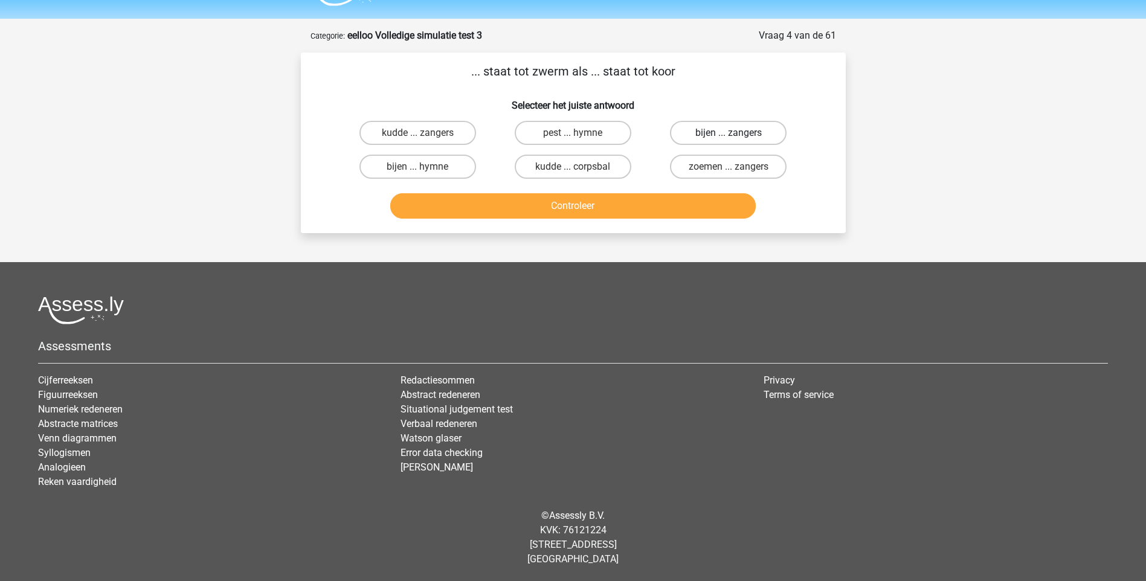
click at [696, 137] on label "bijen ... zangers" at bounding box center [728, 133] width 117 height 24
click at [729, 137] on input "bijen ... zangers" at bounding box center [733, 137] width 8 height 8
radio input "true"
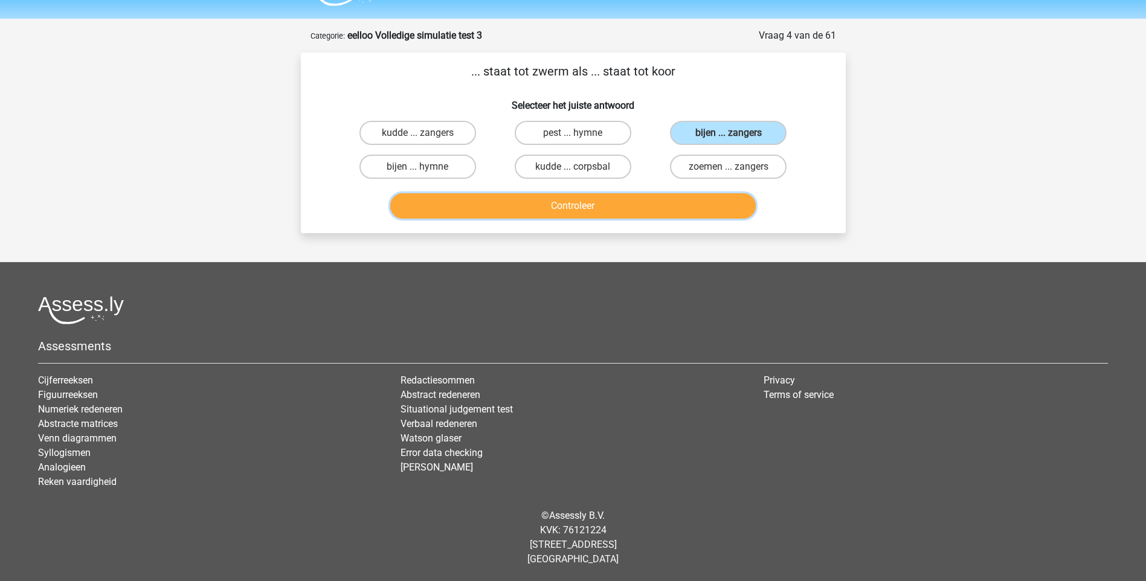
click at [562, 211] on button "Controleer" at bounding box center [573, 205] width 366 height 25
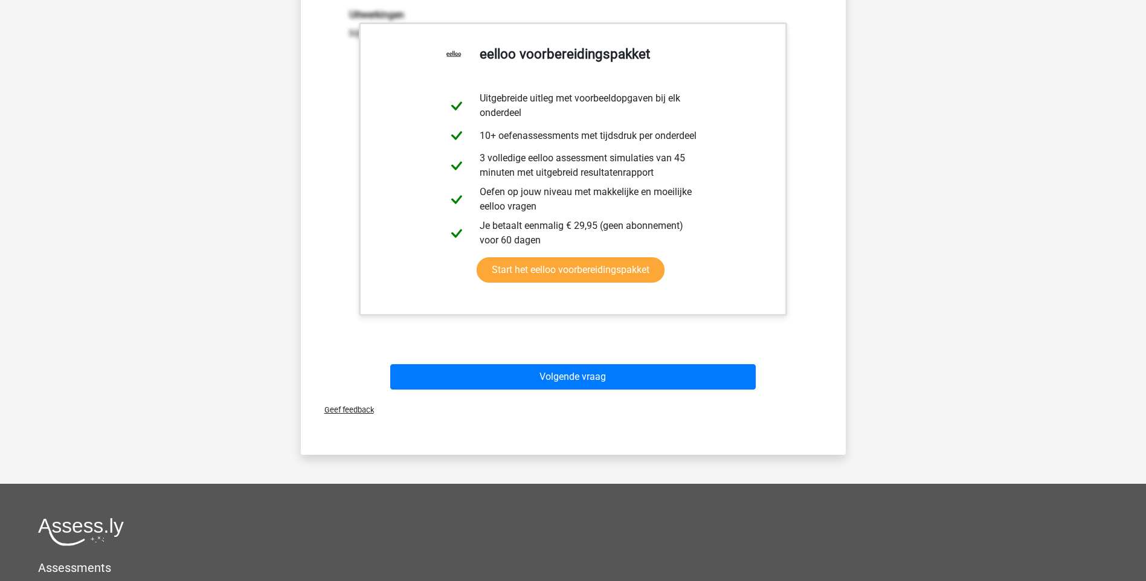
scroll to position [274, 0]
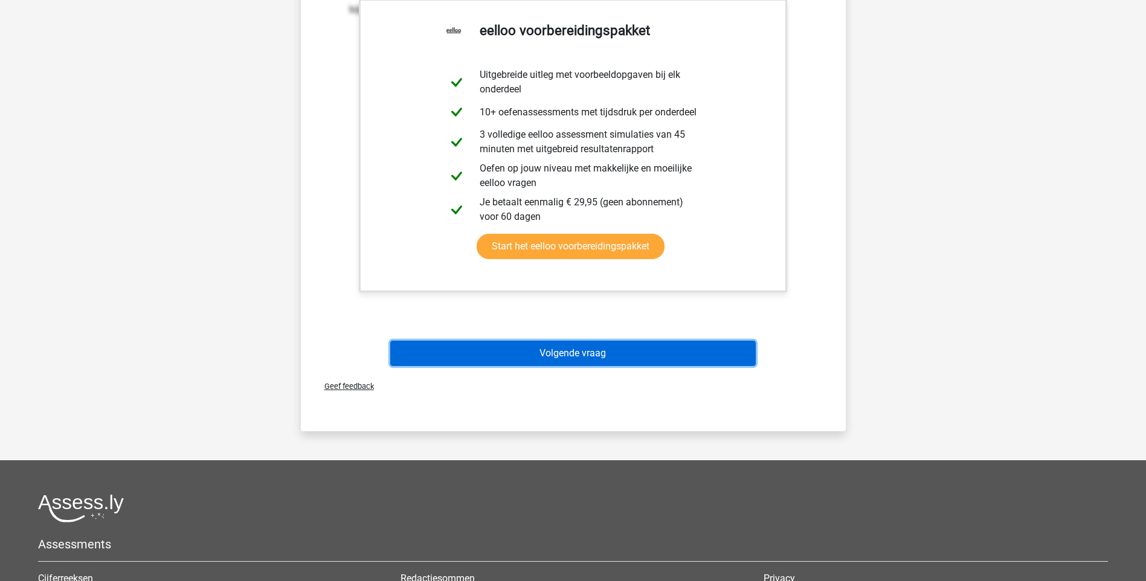
click at [550, 347] on button "Volgende vraag" at bounding box center [573, 353] width 366 height 25
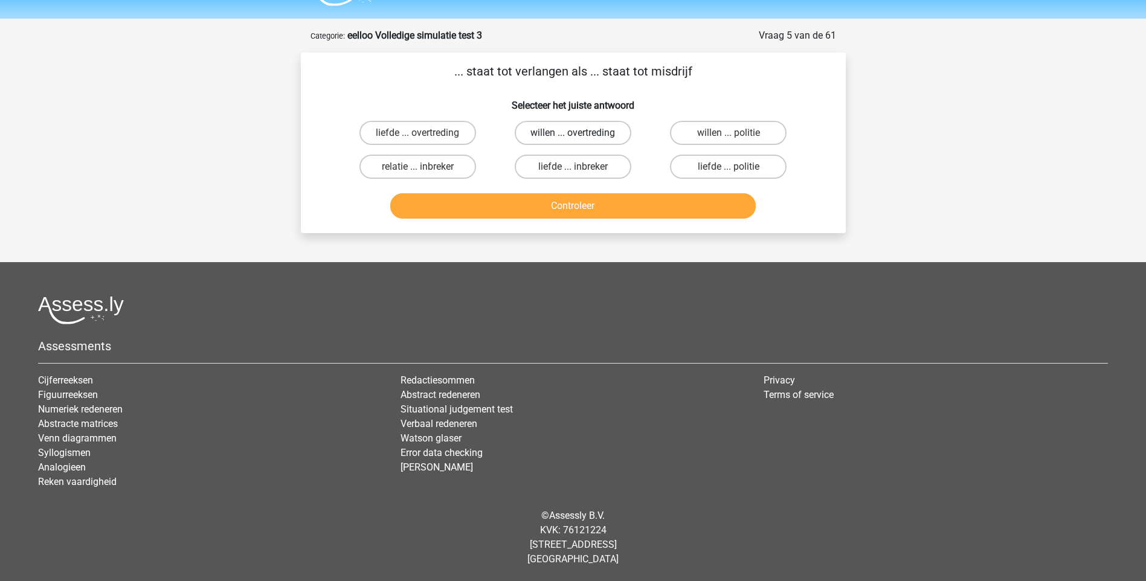
click at [564, 135] on label "willen ... overtreding" at bounding box center [573, 133] width 117 height 24
click at [573, 135] on input "willen ... overtreding" at bounding box center [577, 137] width 8 height 8
radio input "true"
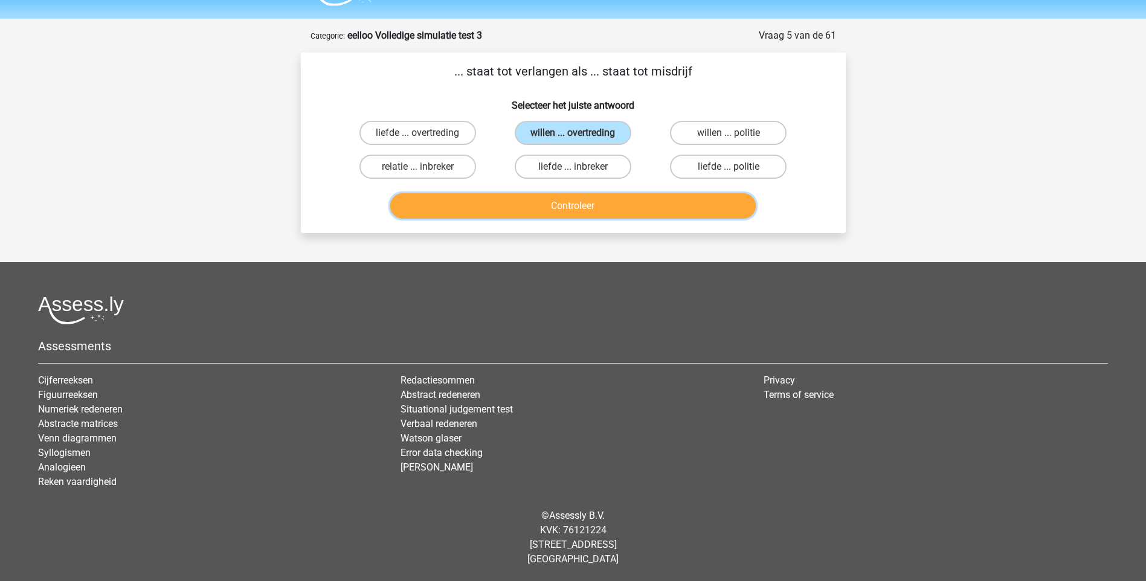
click at [560, 204] on button "Controleer" at bounding box center [573, 205] width 366 height 25
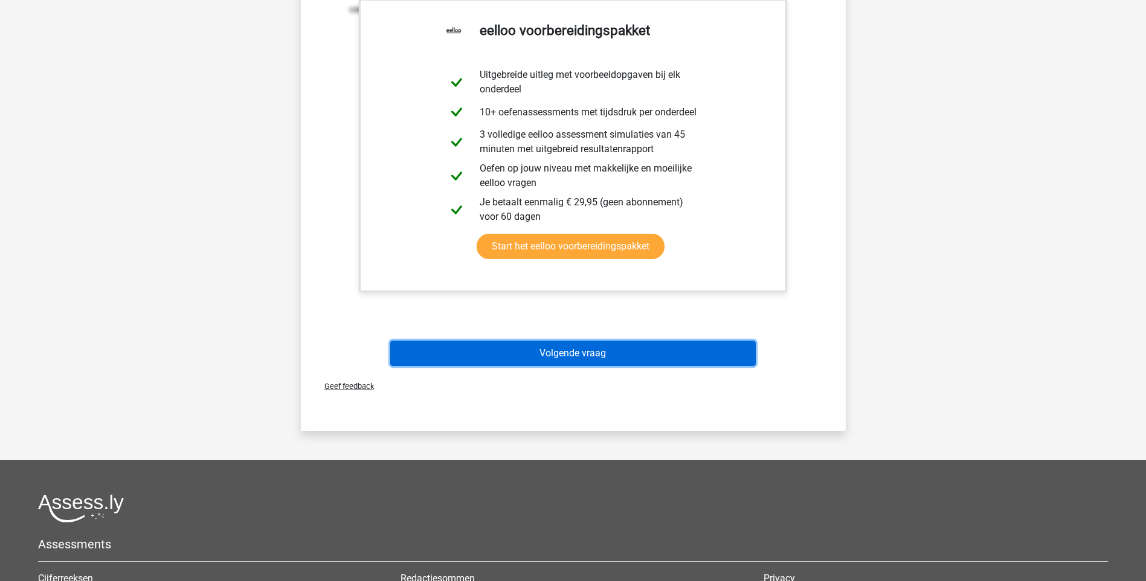
click at [537, 353] on button "Volgende vraag" at bounding box center [573, 353] width 366 height 25
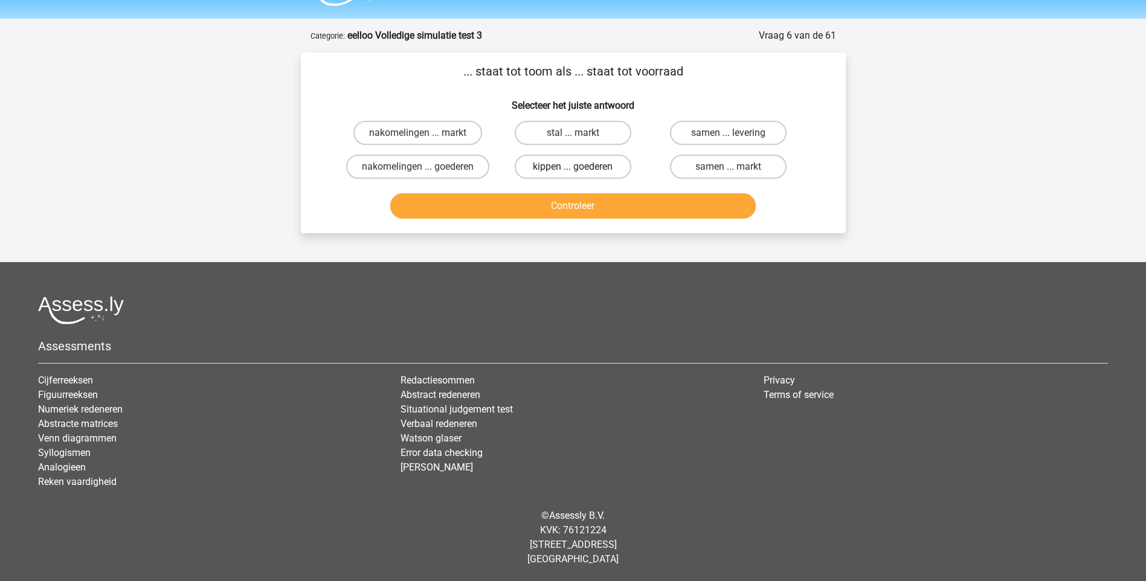
click at [542, 167] on label "kippen ... goederen" at bounding box center [573, 167] width 117 height 24
click at [573, 167] on input "kippen ... goederen" at bounding box center [577, 171] width 8 height 8
radio input "true"
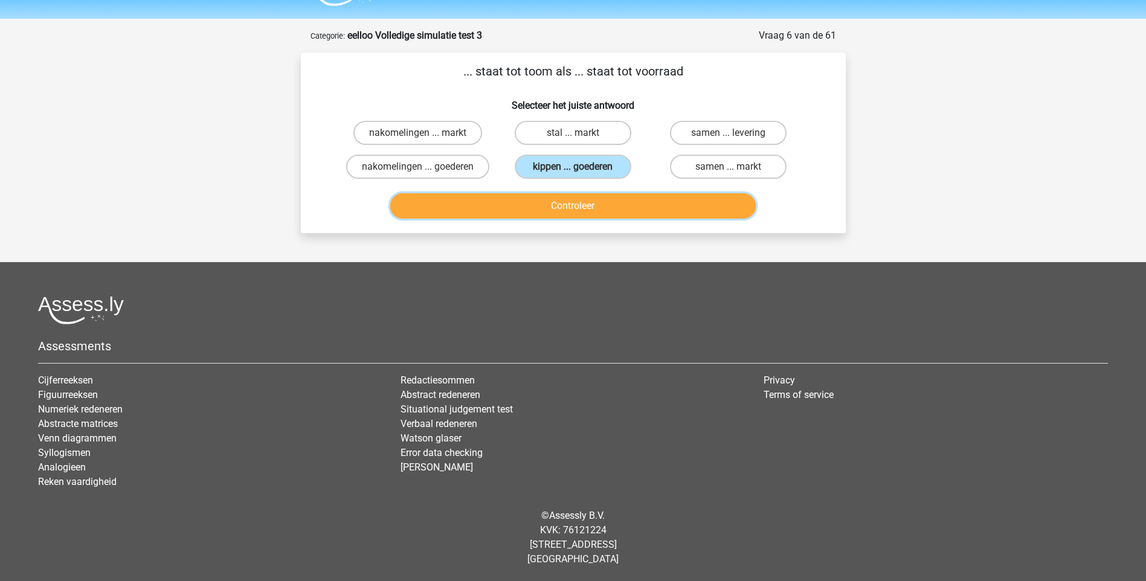
click at [567, 211] on button "Controleer" at bounding box center [573, 205] width 366 height 25
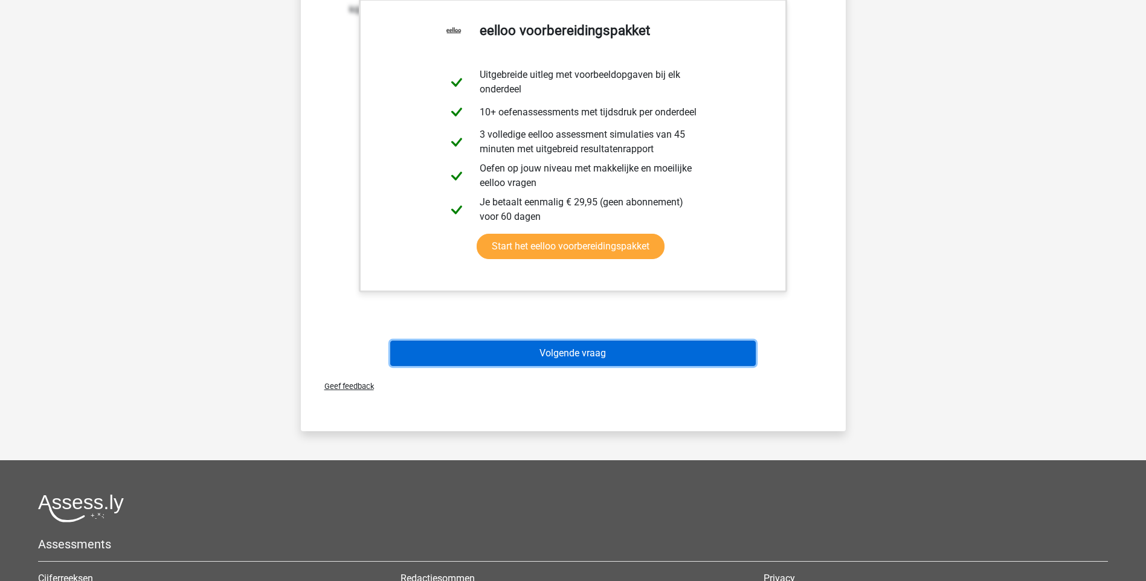
click at [542, 358] on button "Volgende vraag" at bounding box center [573, 353] width 366 height 25
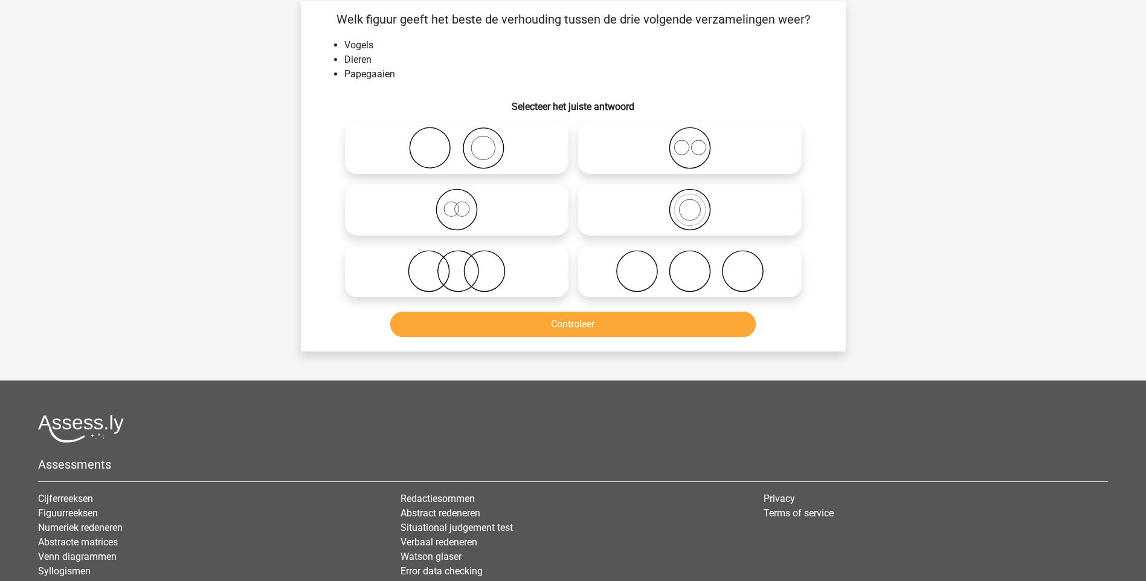
scroll to position [60, 0]
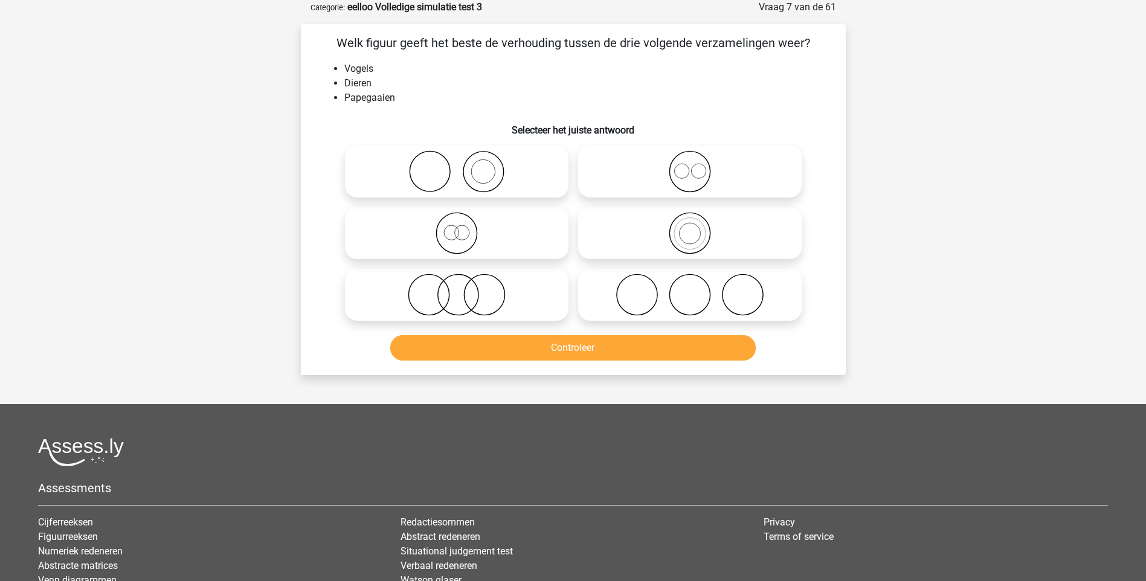
click at [458, 234] on icon at bounding box center [457, 233] width 214 height 42
click at [458, 227] on input "radio" at bounding box center [461, 223] width 8 height 8
radio input "true"
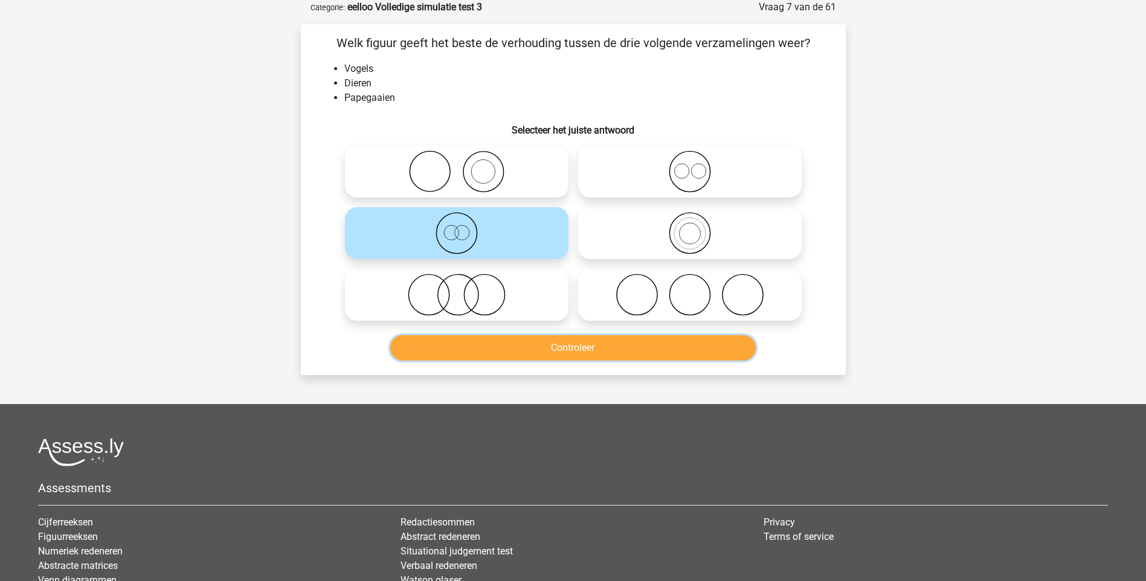
click at [530, 351] on button "Controleer" at bounding box center [573, 347] width 366 height 25
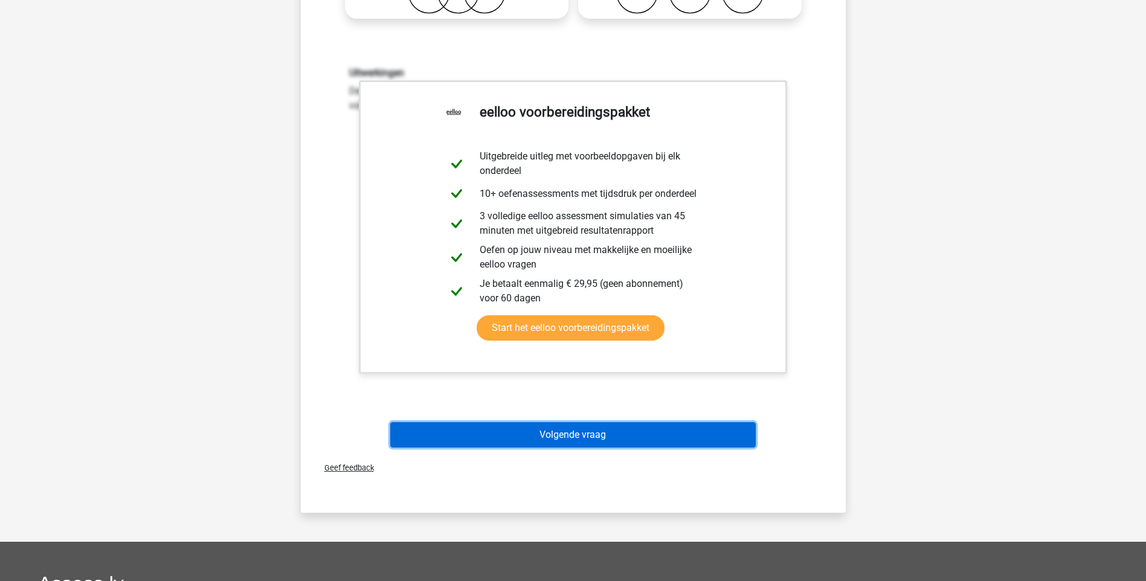
click at [545, 430] on button "Volgende vraag" at bounding box center [573, 434] width 366 height 25
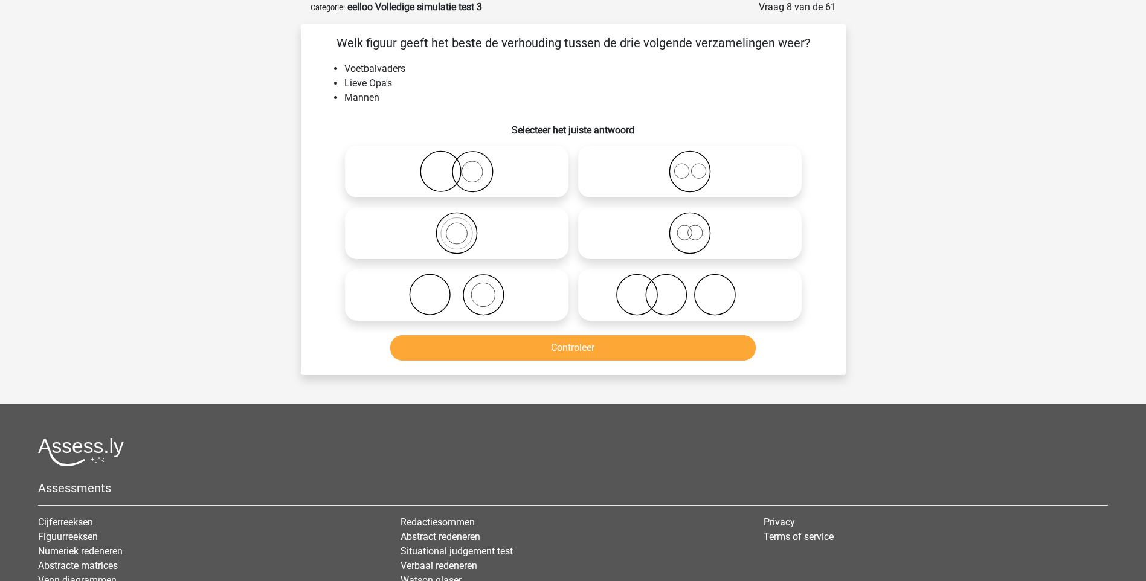
click at [457, 236] on icon at bounding box center [457, 233] width 214 height 42
click at [457, 227] on input "radio" at bounding box center [461, 223] width 8 height 8
radio input "true"
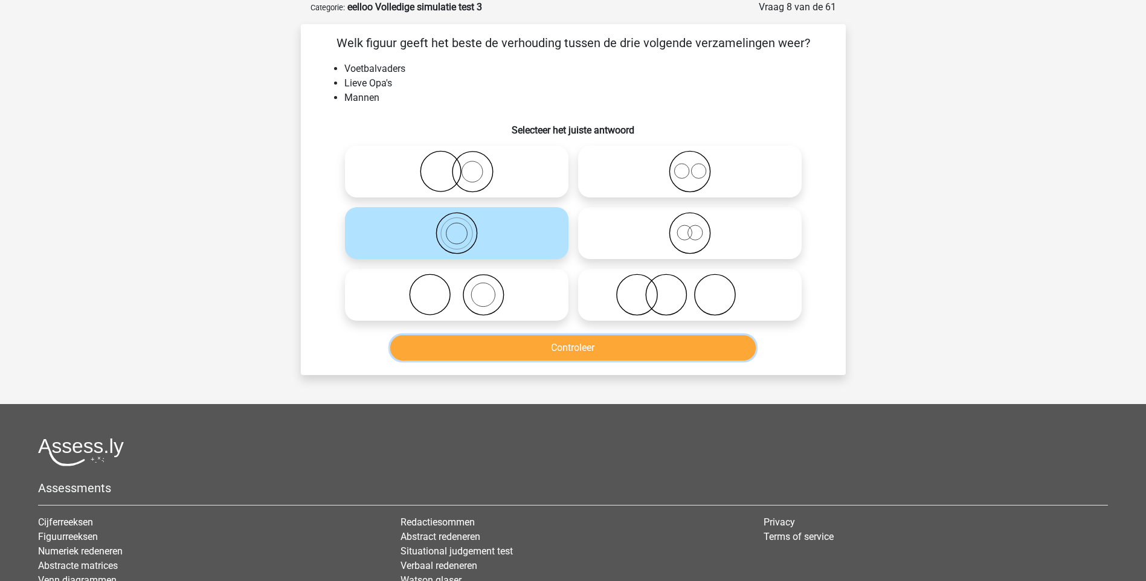
click at [504, 337] on button "Controleer" at bounding box center [573, 347] width 366 height 25
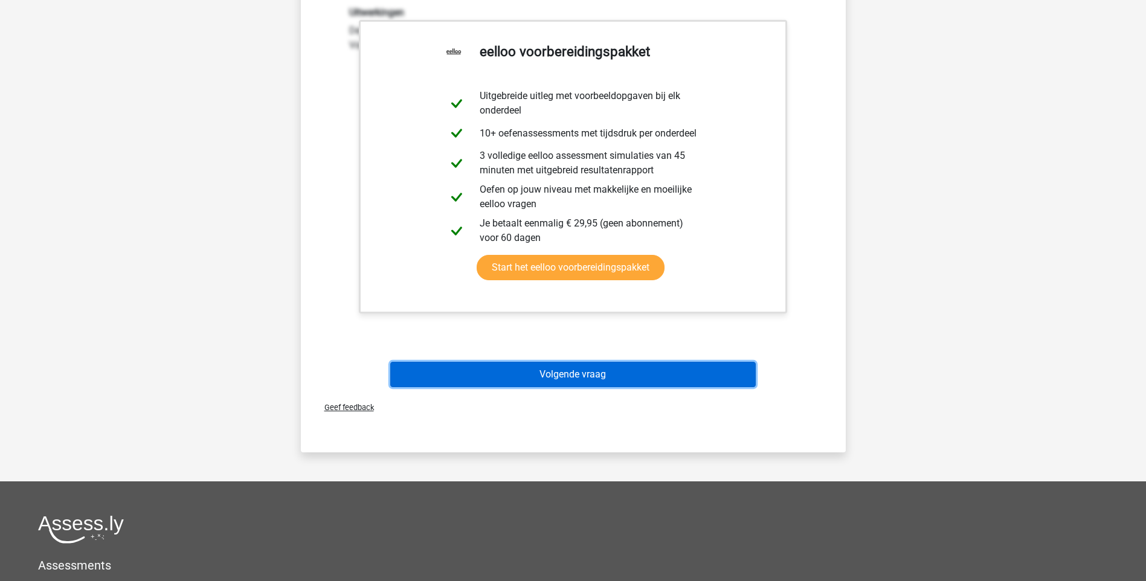
click at [571, 376] on button "Volgende vraag" at bounding box center [573, 374] width 366 height 25
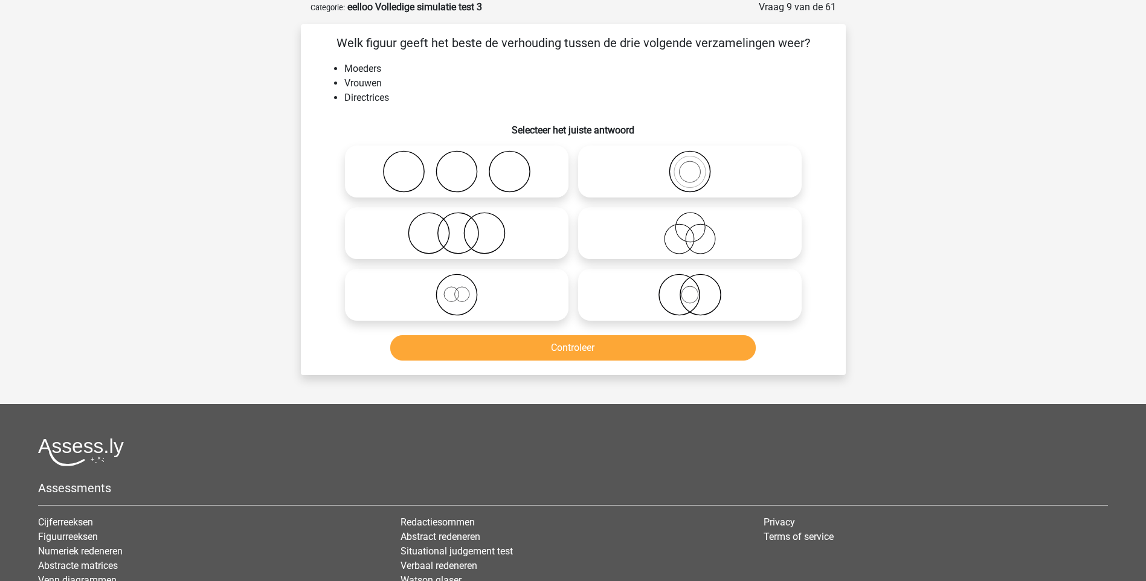
click at [682, 239] on icon at bounding box center [690, 233] width 214 height 42
click at [690, 227] on input "radio" at bounding box center [694, 223] width 8 height 8
radio input "true"
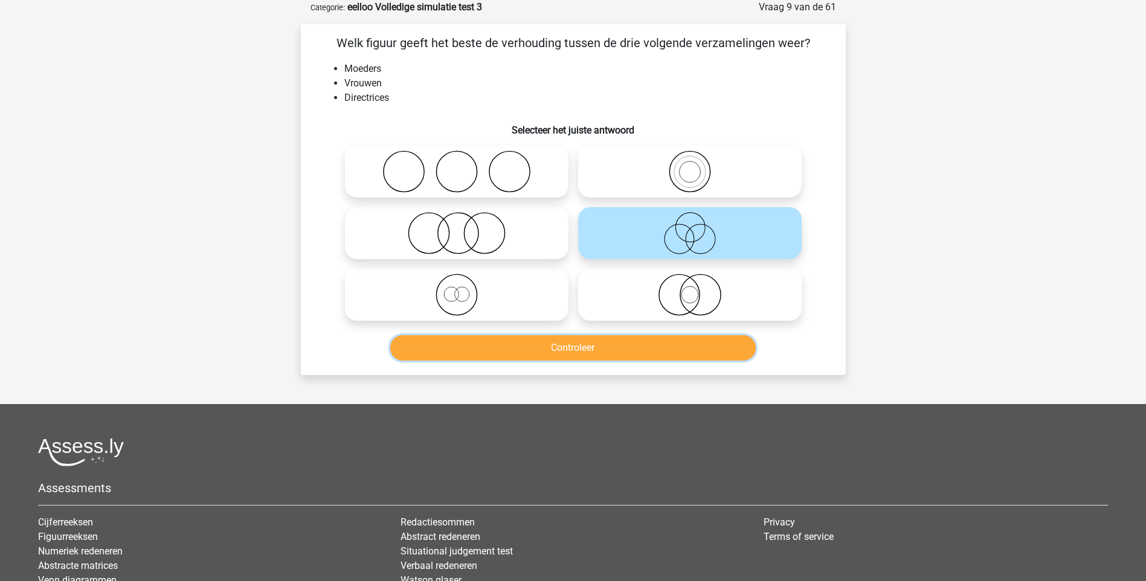
click at [576, 347] on button "Controleer" at bounding box center [573, 347] width 366 height 25
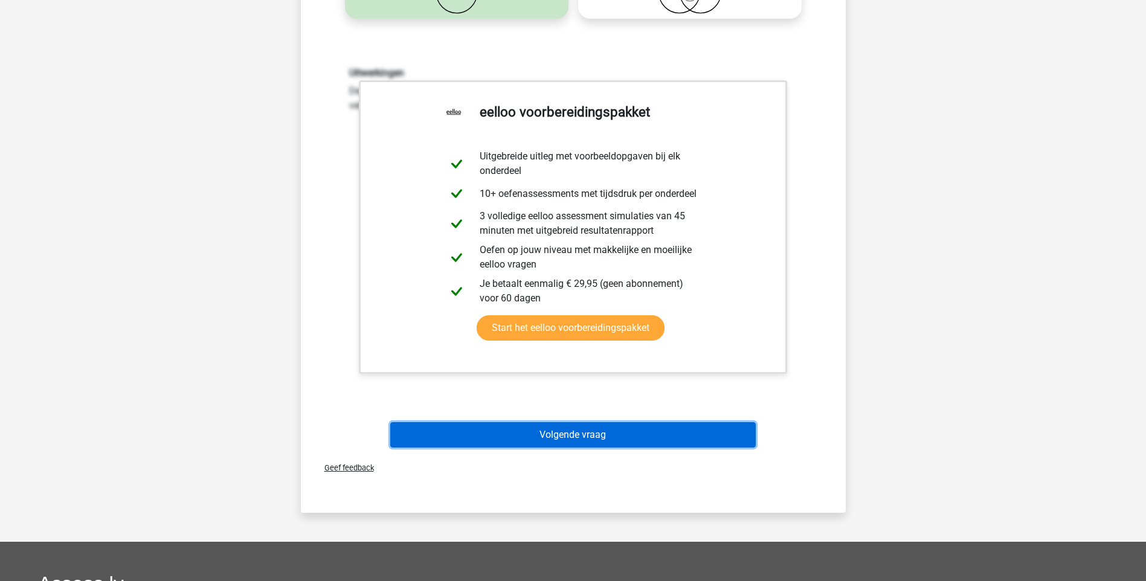
click at [527, 440] on button "Volgende vraag" at bounding box center [573, 434] width 366 height 25
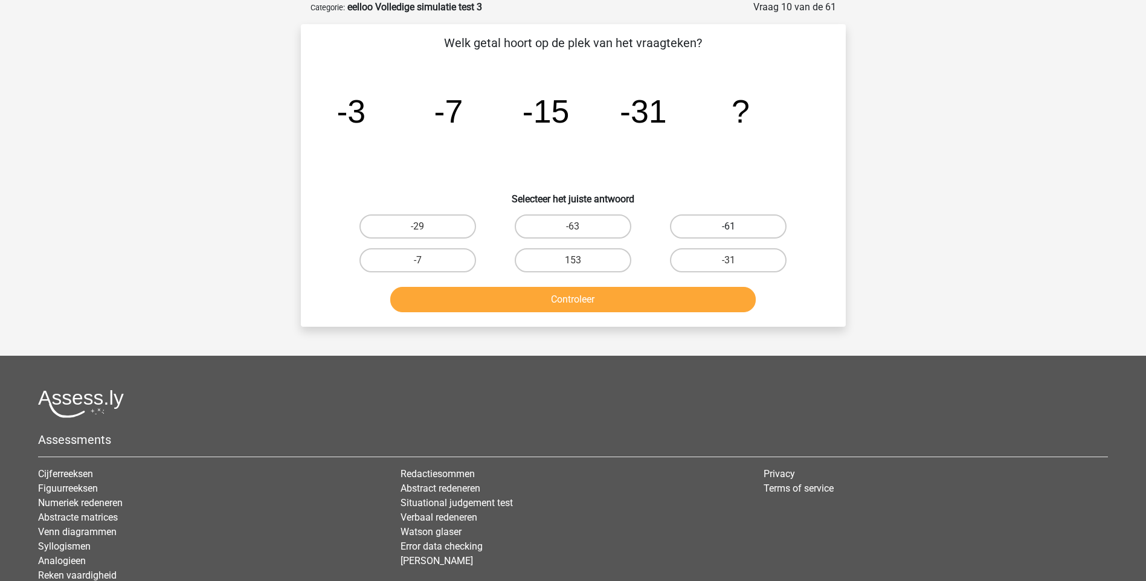
click at [726, 226] on label "-61" at bounding box center [728, 227] width 117 height 24
click at [729, 227] on input "-61" at bounding box center [733, 231] width 8 height 8
radio input "true"
click at [595, 300] on button "Controleer" at bounding box center [573, 299] width 366 height 25
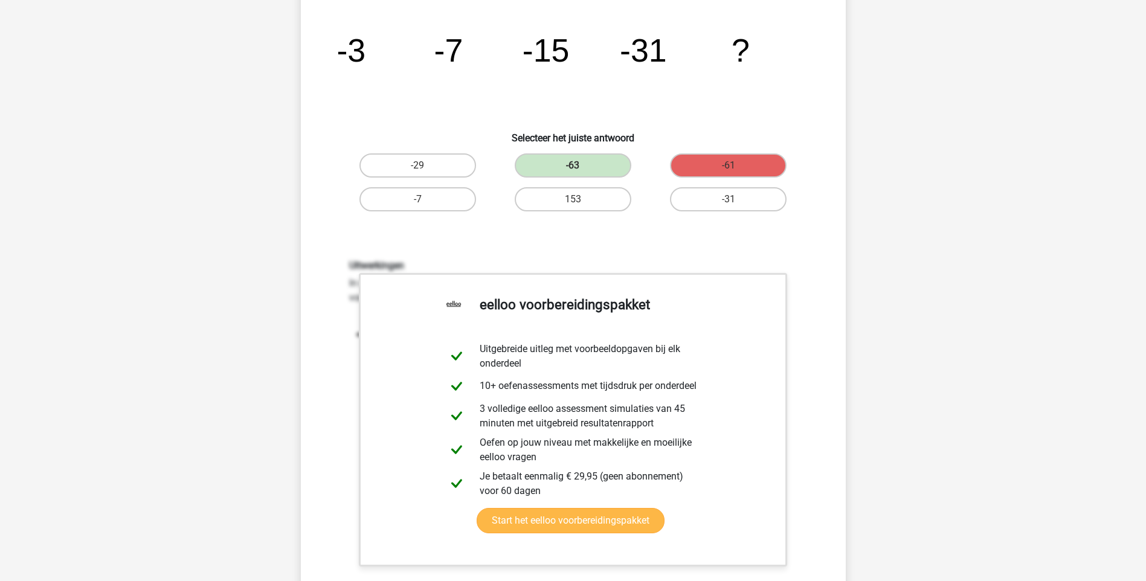
scroll to position [242, 0]
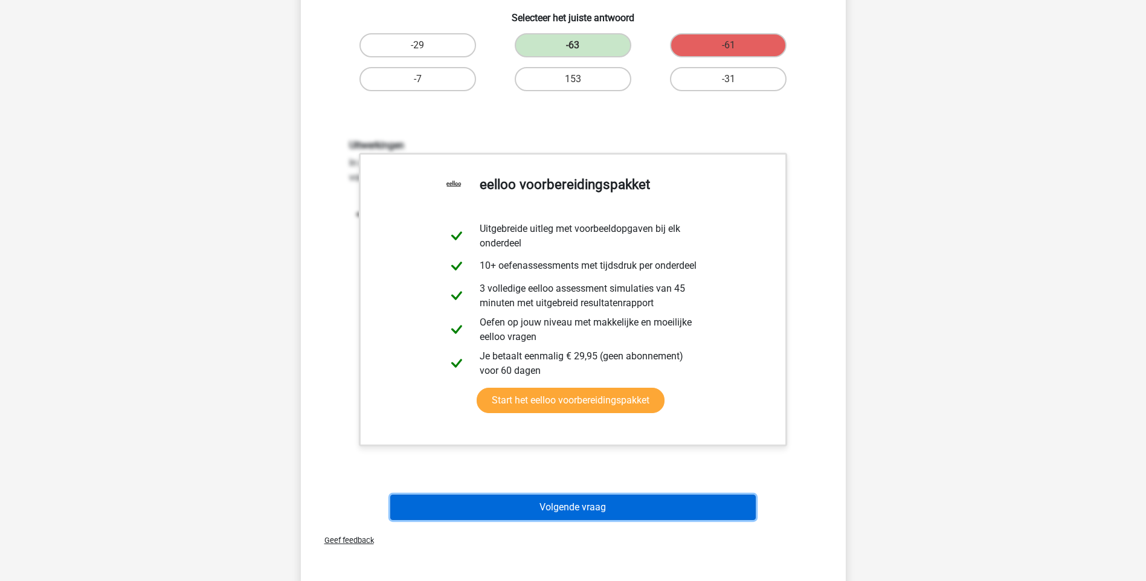
click at [537, 503] on button "Volgende vraag" at bounding box center [573, 507] width 366 height 25
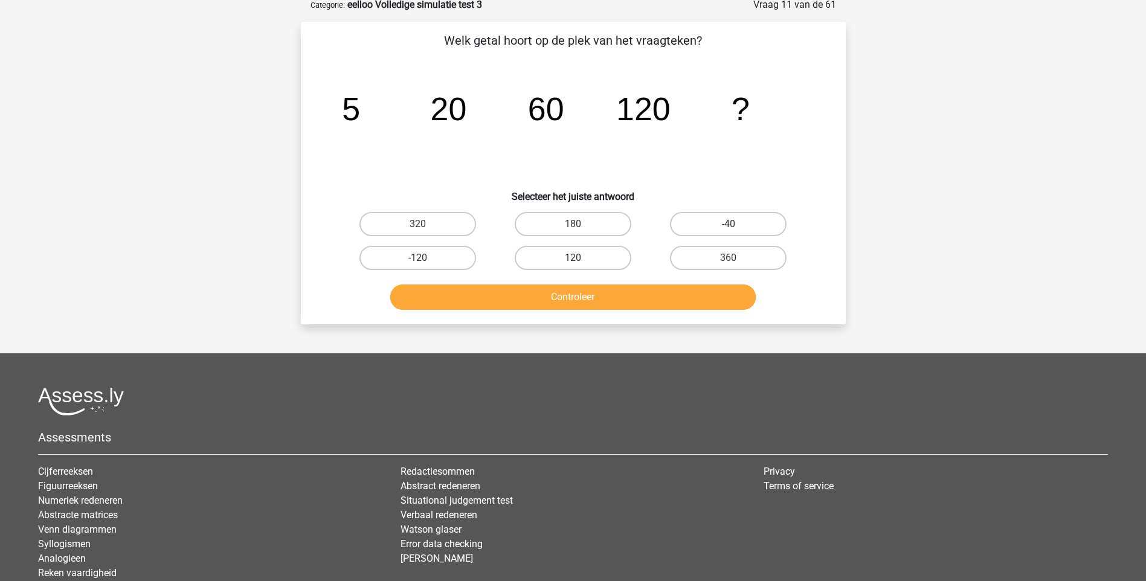
scroll to position [60, 0]
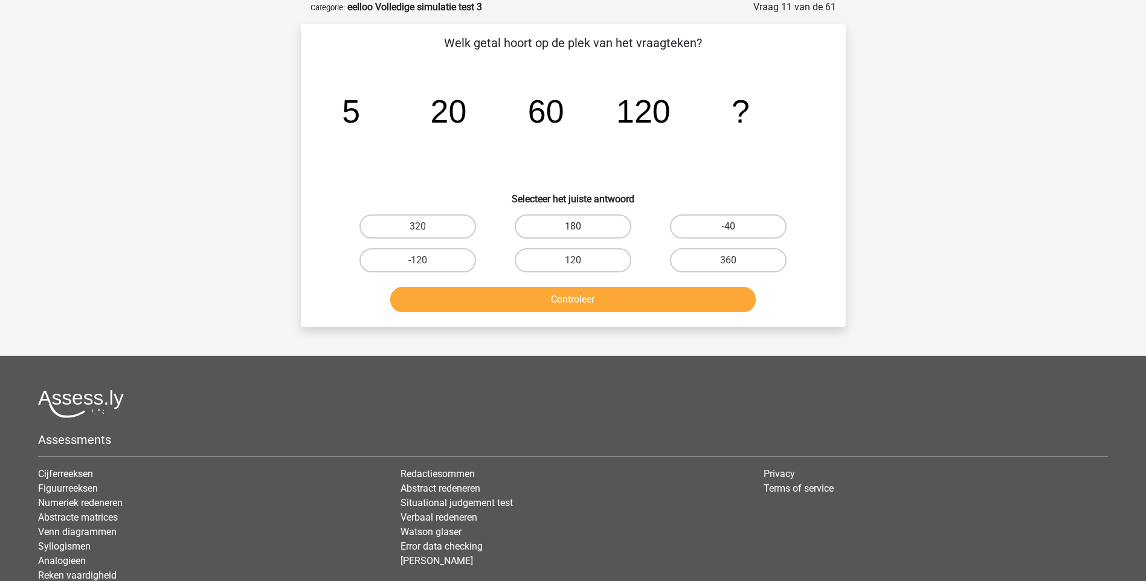
click at [604, 226] on label "180" at bounding box center [573, 227] width 117 height 24
click at [581, 227] on input "180" at bounding box center [577, 231] width 8 height 8
radio input "true"
click at [611, 296] on button "Controleer" at bounding box center [573, 299] width 366 height 25
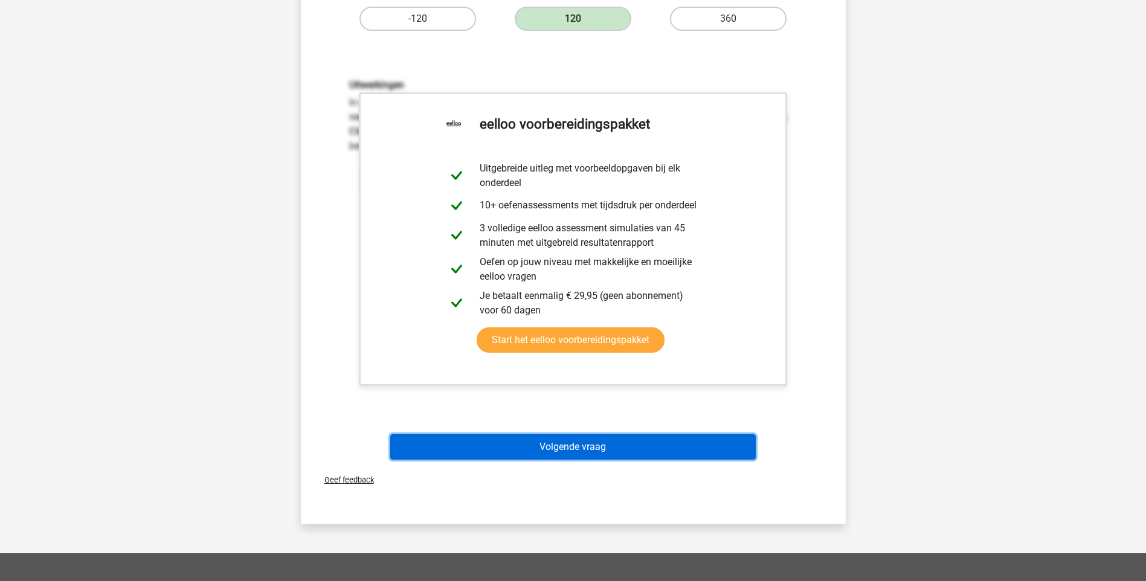
click at [560, 442] on button "Volgende vraag" at bounding box center [573, 446] width 366 height 25
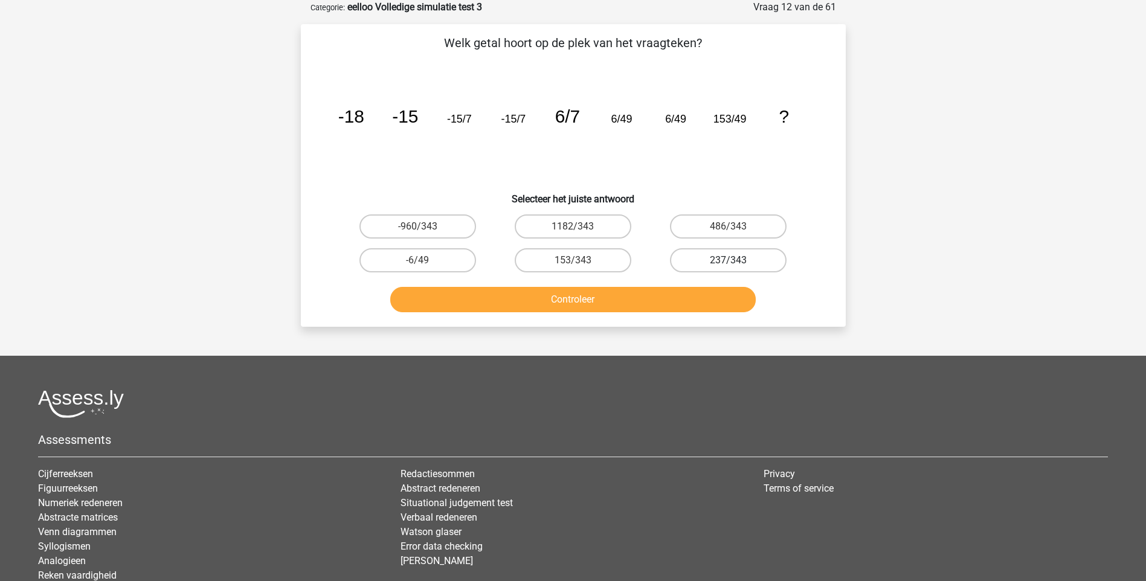
drag, startPoint x: 749, startPoint y: 259, endPoint x: 744, endPoint y: 265, distance: 7.3
click at [748, 259] on label "237/343" at bounding box center [728, 260] width 117 height 24
click at [737, 260] on input "237/343" at bounding box center [733, 264] width 8 height 8
radio input "true"
click at [671, 298] on button "Controleer" at bounding box center [573, 299] width 366 height 25
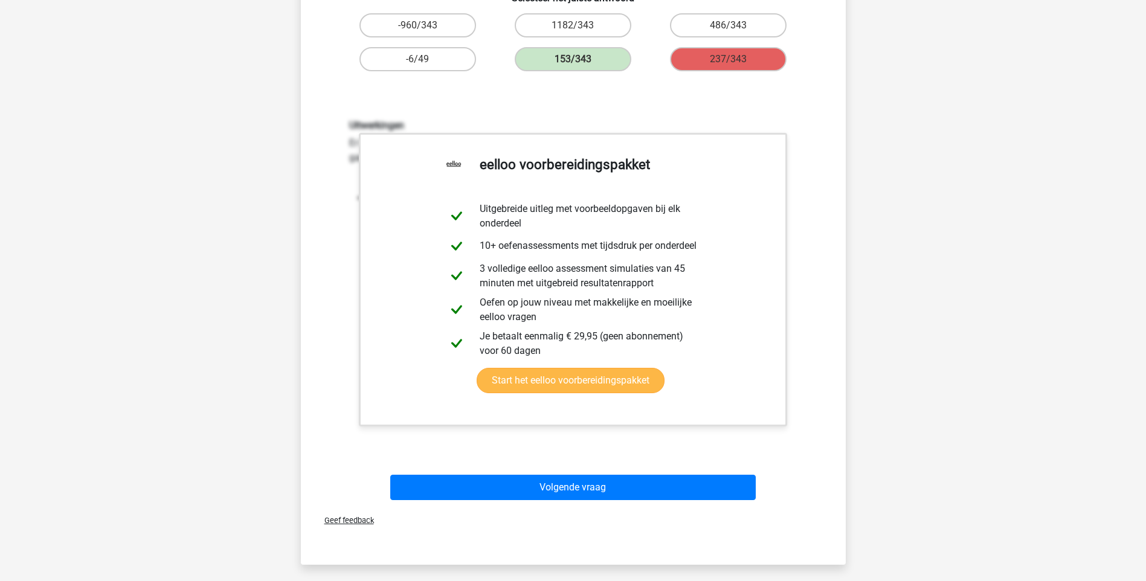
scroll to position [363, 0]
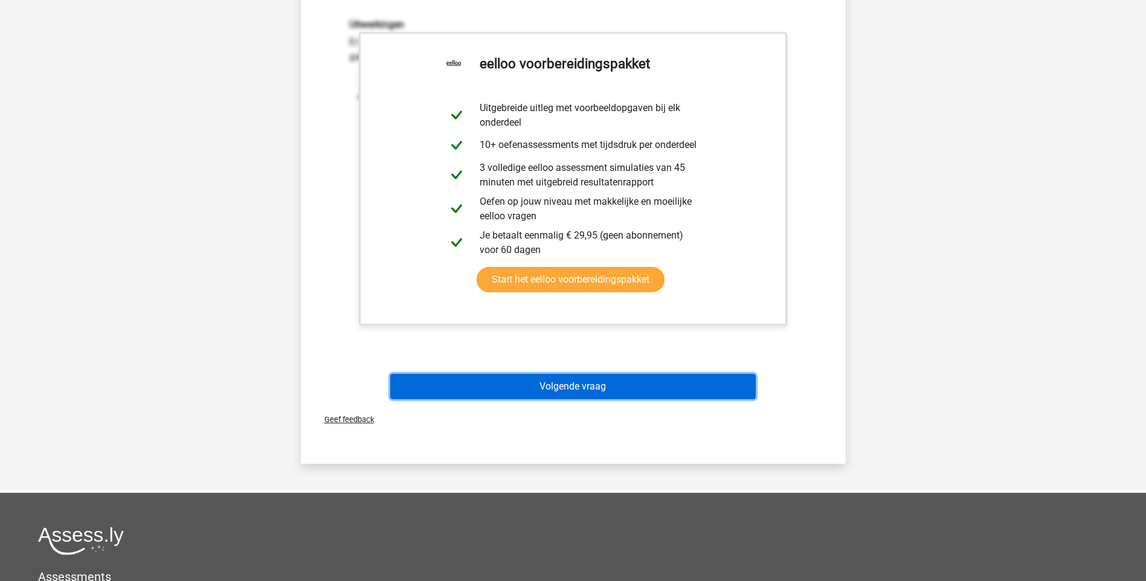
click at [551, 386] on button "Volgende vraag" at bounding box center [573, 386] width 366 height 25
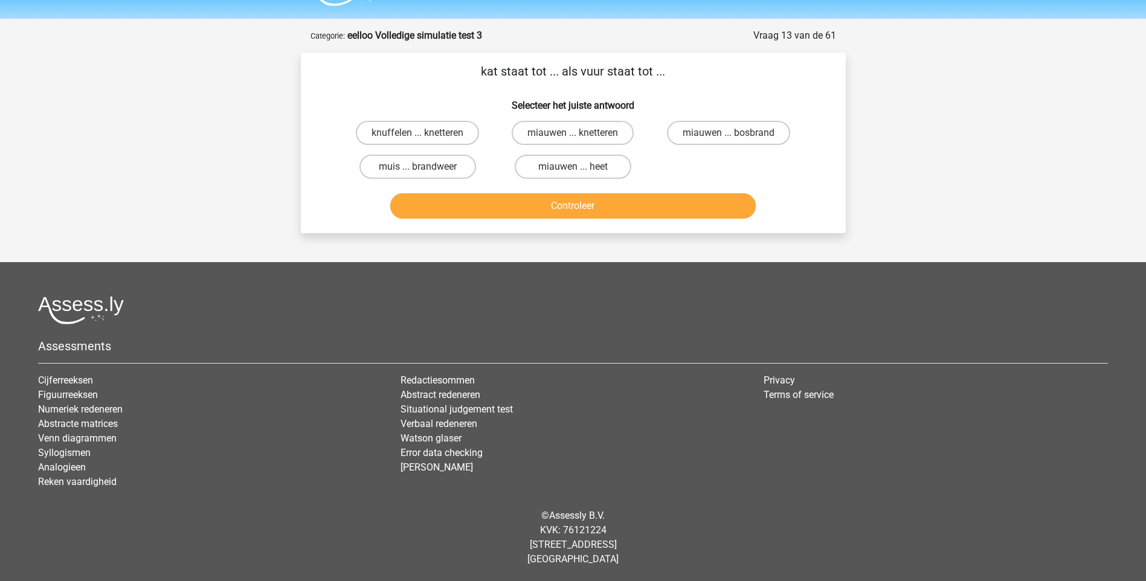
scroll to position [32, 0]
click at [535, 135] on label "miauwen ... knetteren" at bounding box center [573, 133] width 122 height 24
click at [573, 135] on input "miauwen ... knetteren" at bounding box center [577, 137] width 8 height 8
radio input "true"
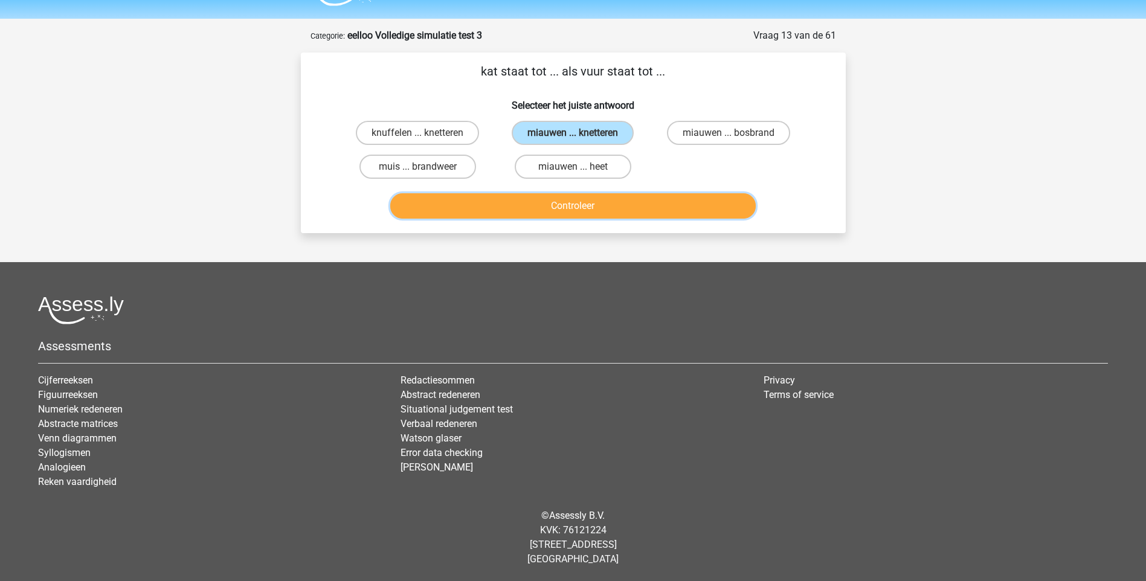
click at [550, 205] on button "Controleer" at bounding box center [573, 205] width 366 height 25
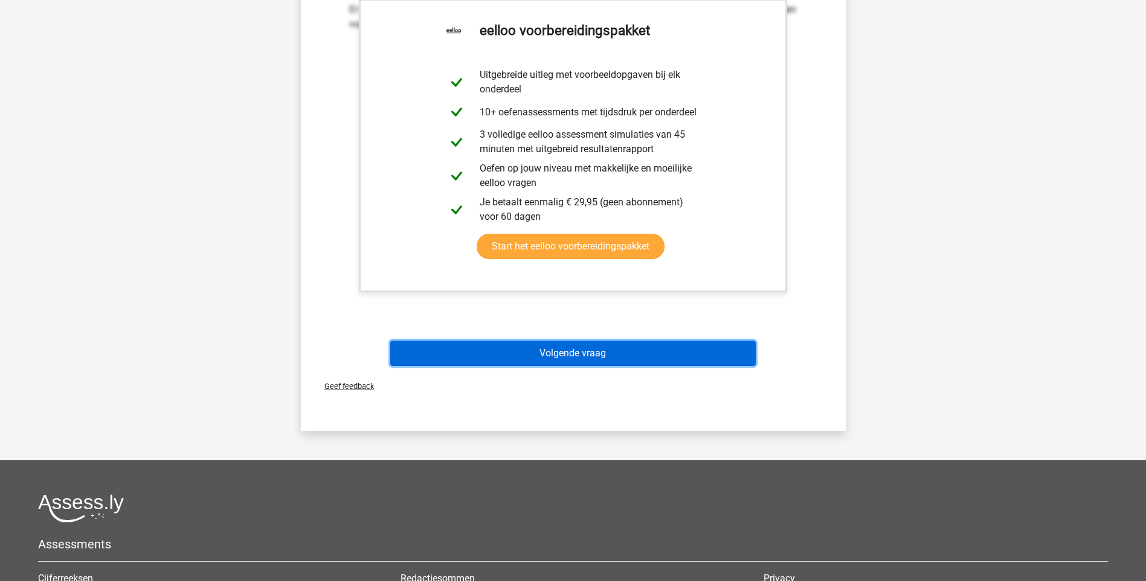
click at [621, 350] on button "Volgende vraag" at bounding box center [573, 353] width 366 height 25
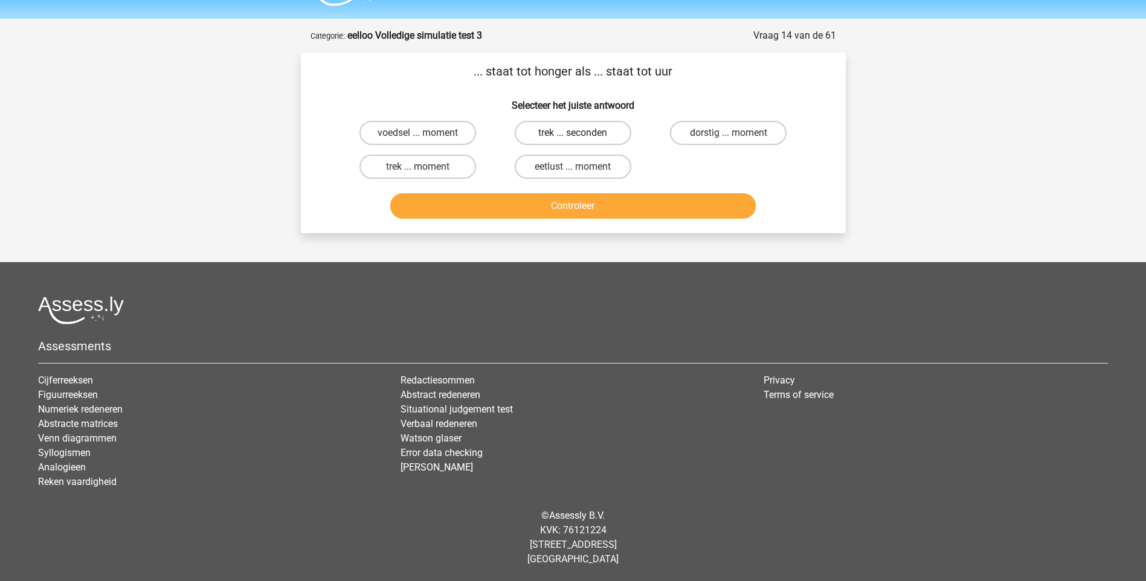
click at [584, 135] on label "trek ... seconden" at bounding box center [573, 133] width 117 height 24
click at [581, 135] on input "trek ... seconden" at bounding box center [577, 137] width 8 height 8
radio input "true"
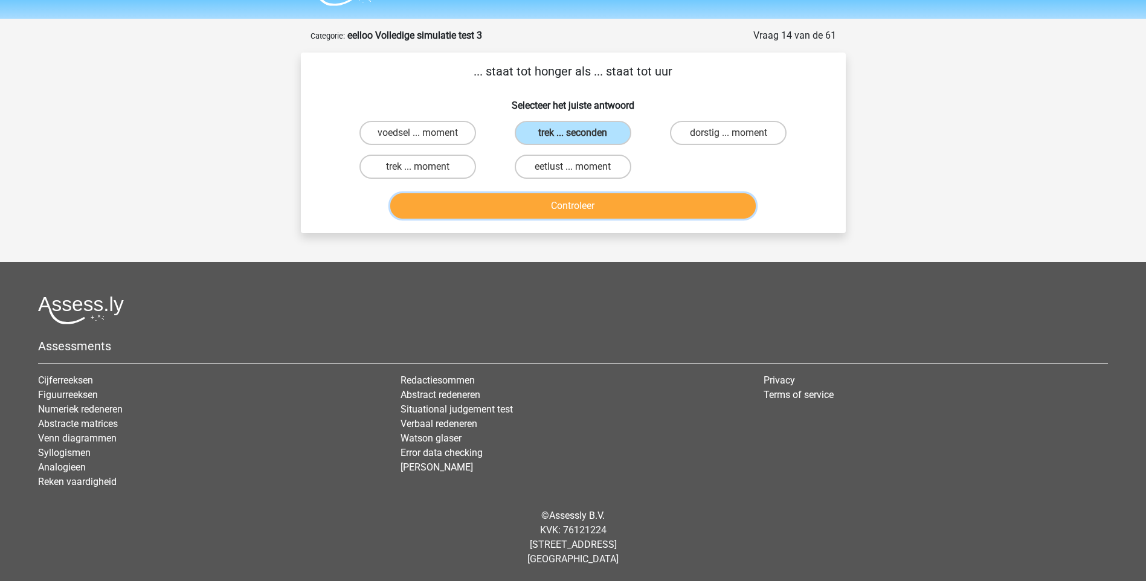
click at [582, 207] on button "Controleer" at bounding box center [573, 205] width 366 height 25
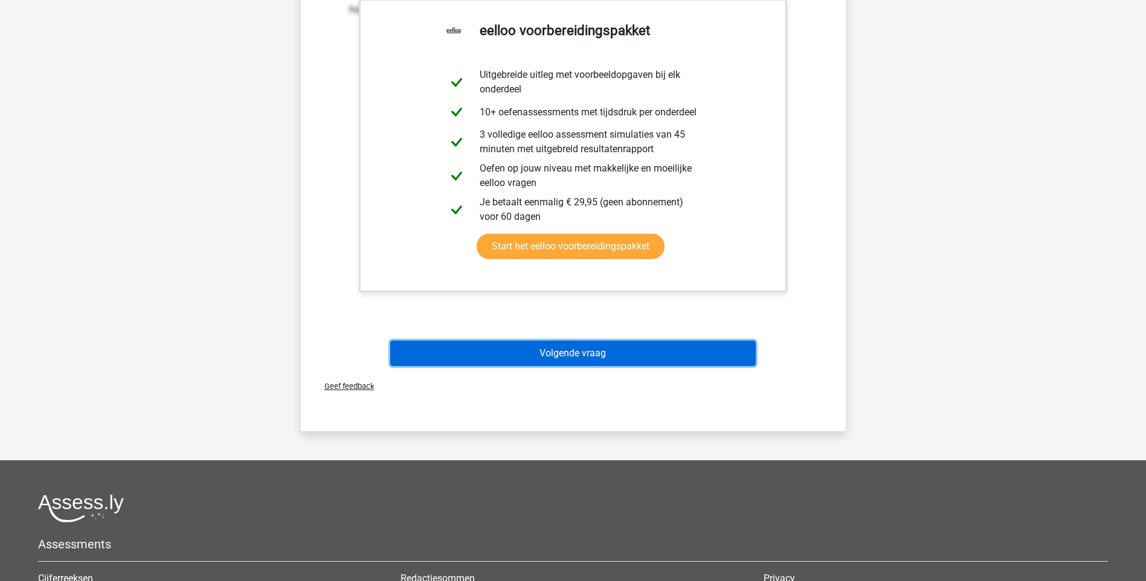
click at [590, 360] on button "Volgende vraag" at bounding box center [573, 353] width 366 height 25
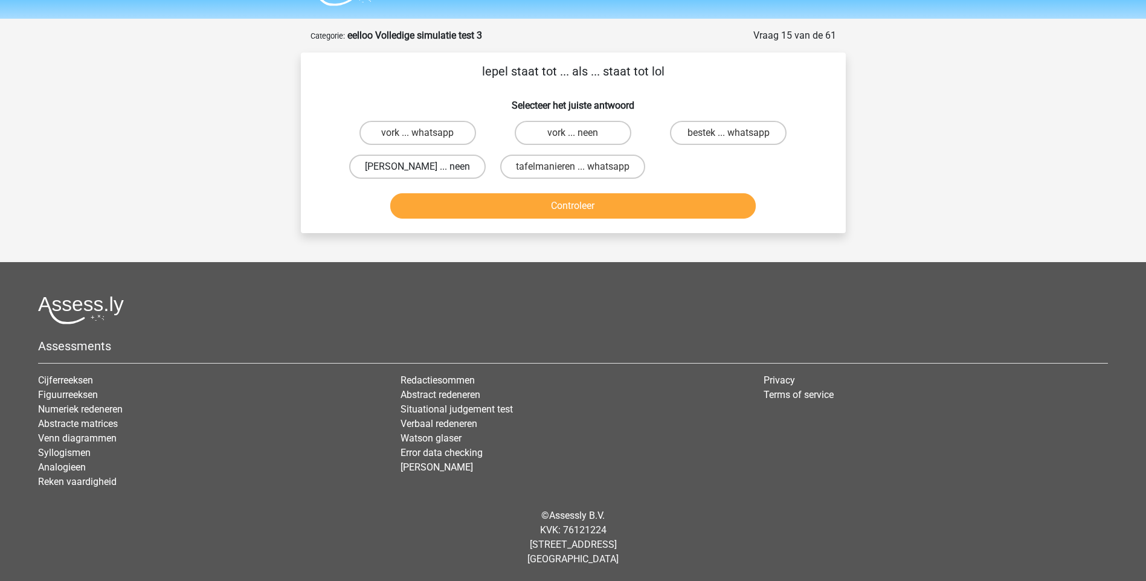
click at [444, 166] on label "anna ... neen" at bounding box center [417, 167] width 137 height 24
click at [425, 167] on input "anna ... neen" at bounding box center [422, 171] width 8 height 8
radio input "true"
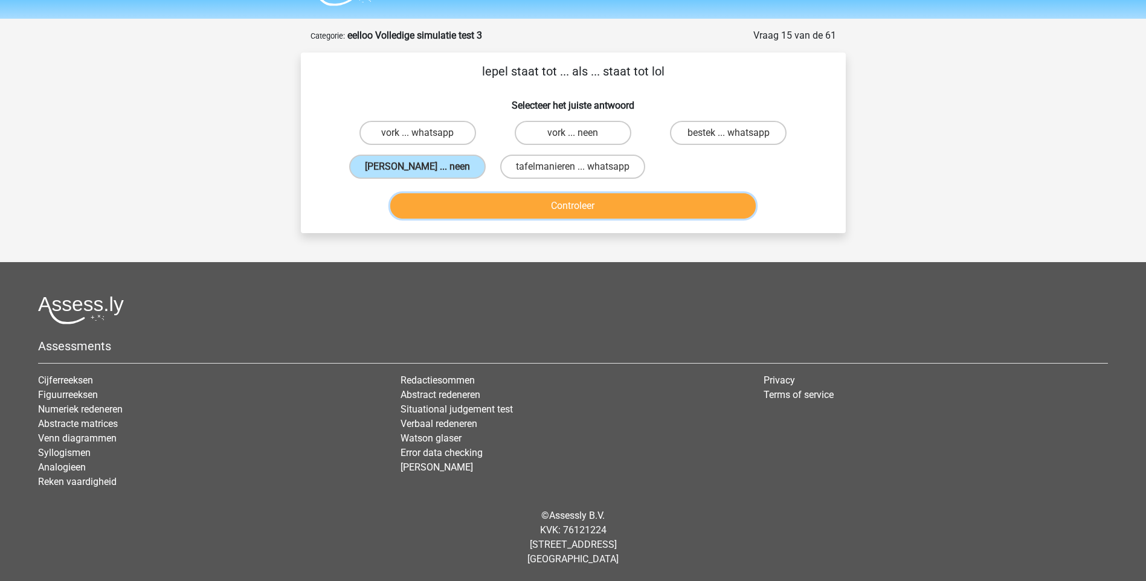
click at [587, 206] on button "Controleer" at bounding box center [573, 205] width 366 height 25
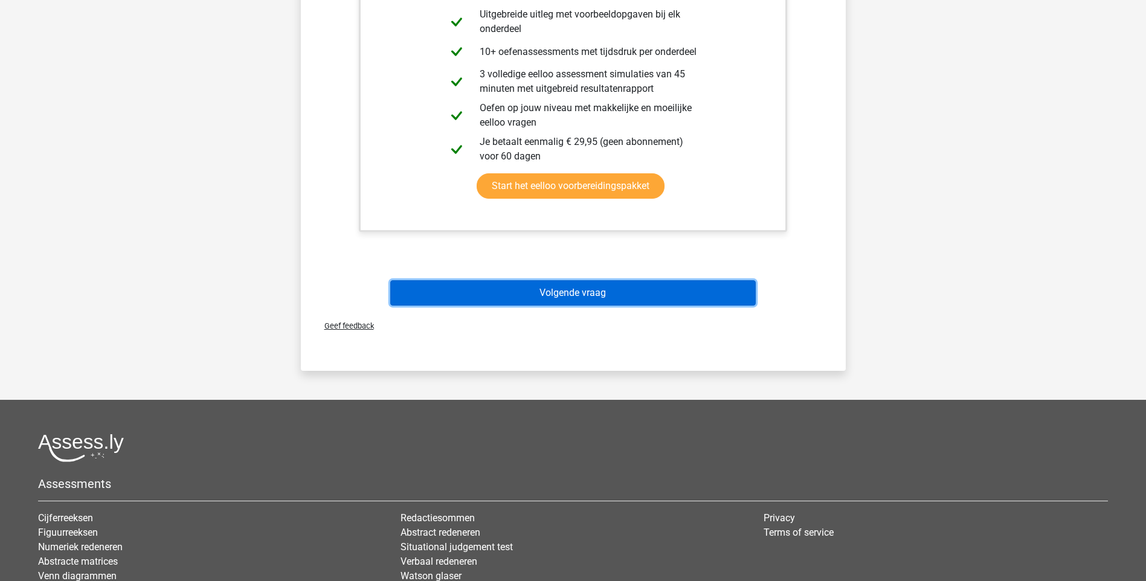
click at [579, 300] on button "Volgende vraag" at bounding box center [573, 292] width 366 height 25
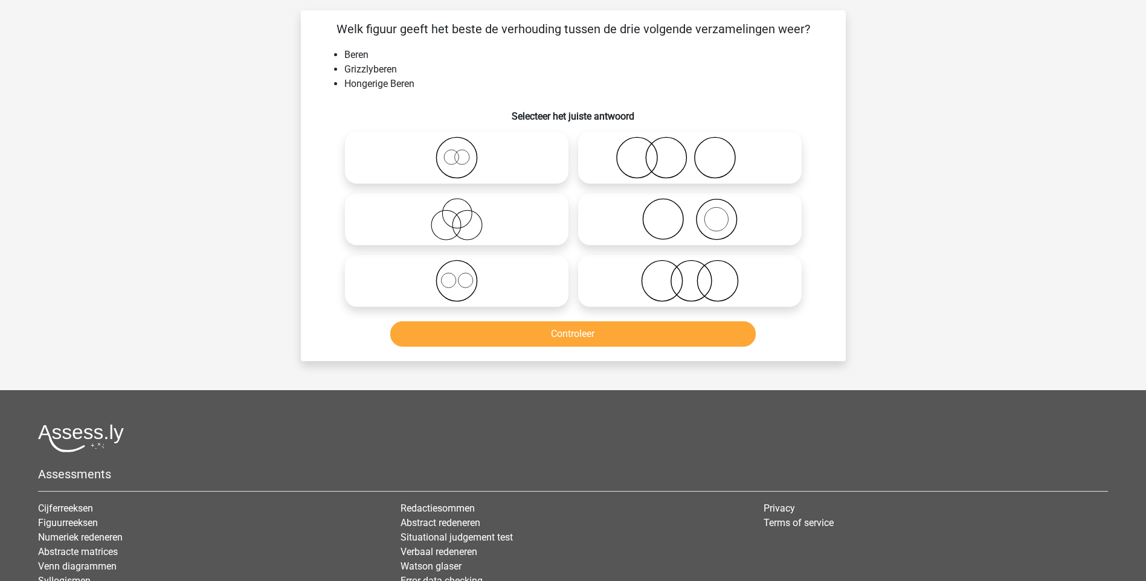
scroll to position [60, 0]
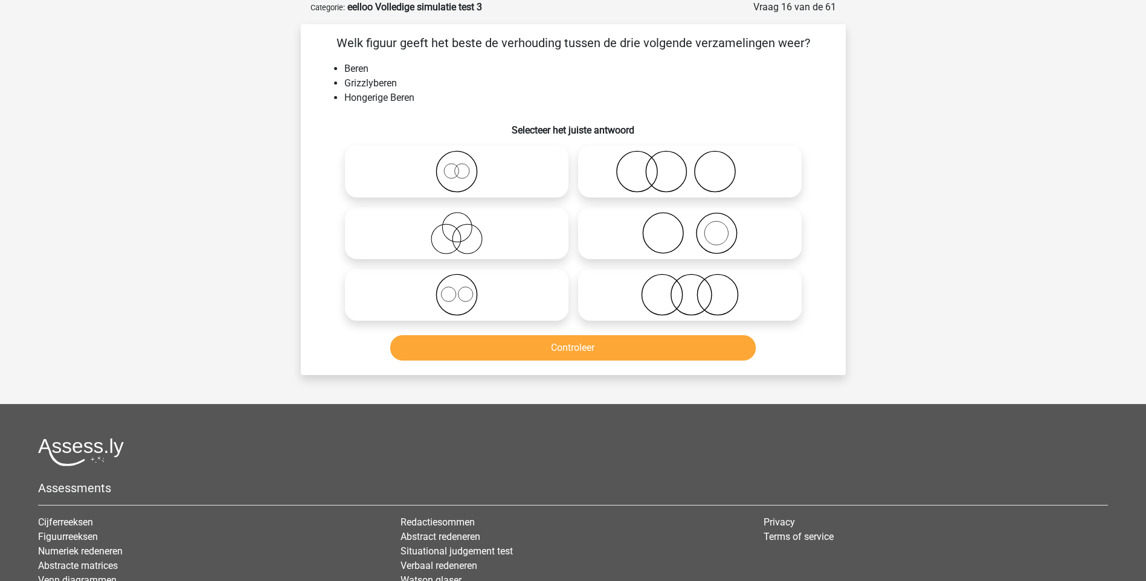
click at [463, 305] on icon at bounding box center [457, 295] width 214 height 42
click at [463, 289] on input "radio" at bounding box center [461, 285] width 8 height 8
radio input "true"
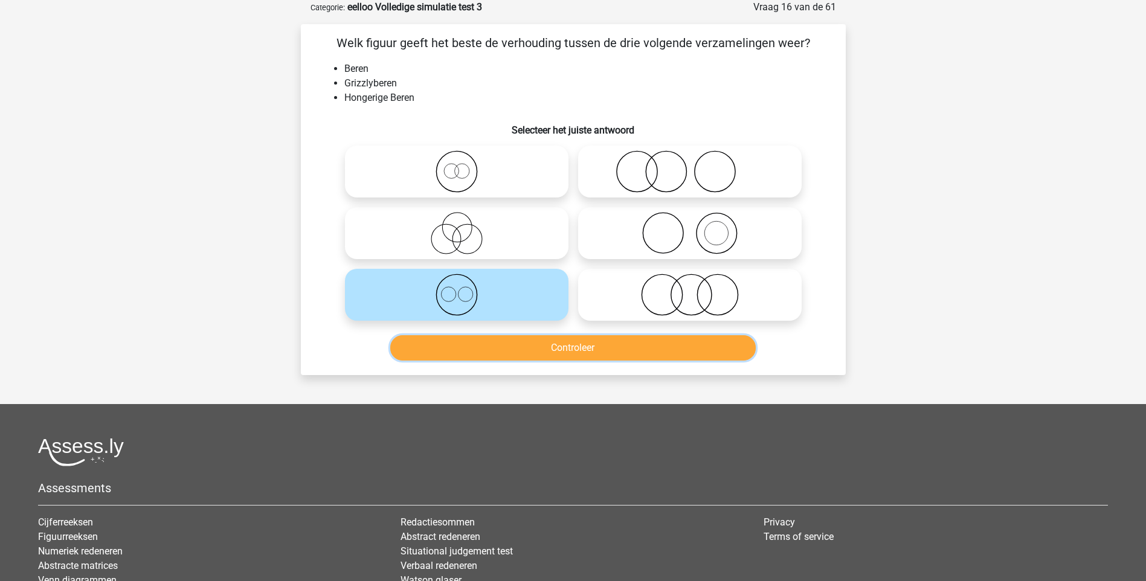
click at [581, 352] on button "Controleer" at bounding box center [573, 347] width 366 height 25
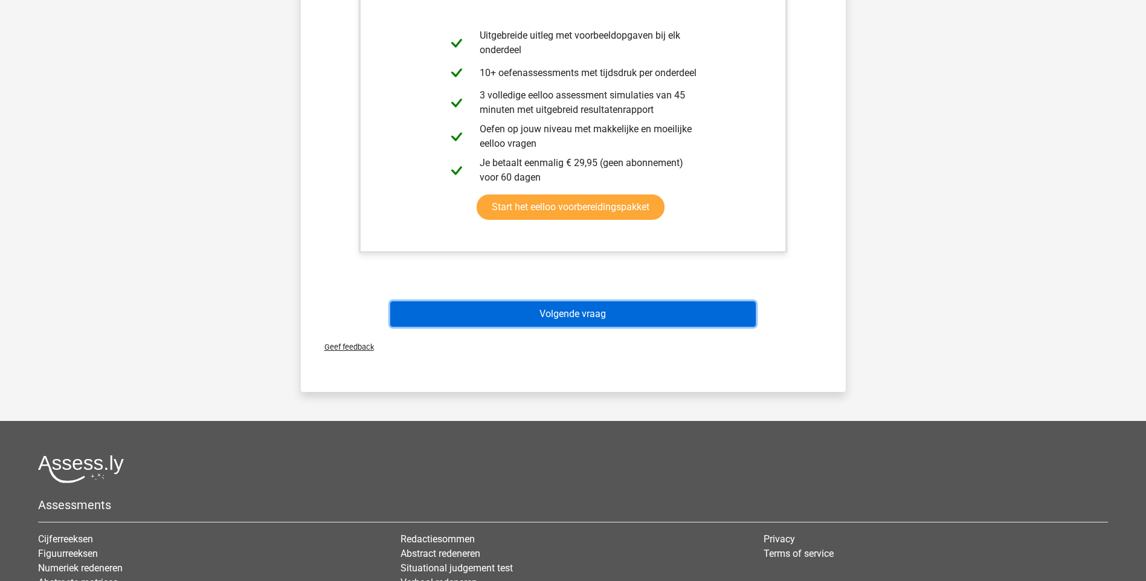
click at [581, 321] on button "Volgende vraag" at bounding box center [573, 314] width 366 height 25
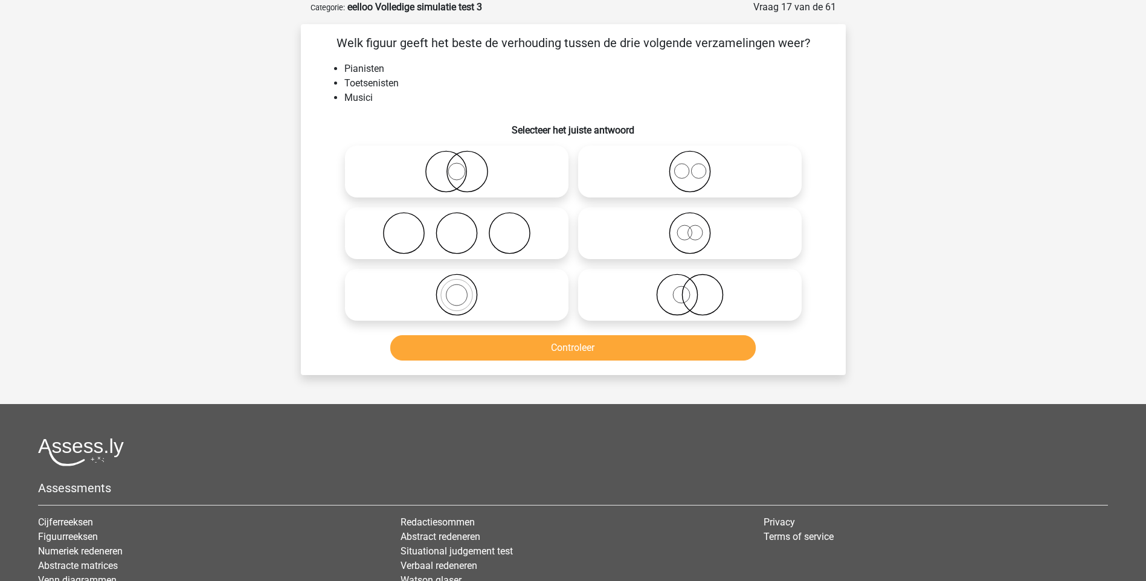
click at [682, 234] on icon at bounding box center [690, 233] width 214 height 42
click at [690, 227] on input "radio" at bounding box center [694, 223] width 8 height 8
radio input "true"
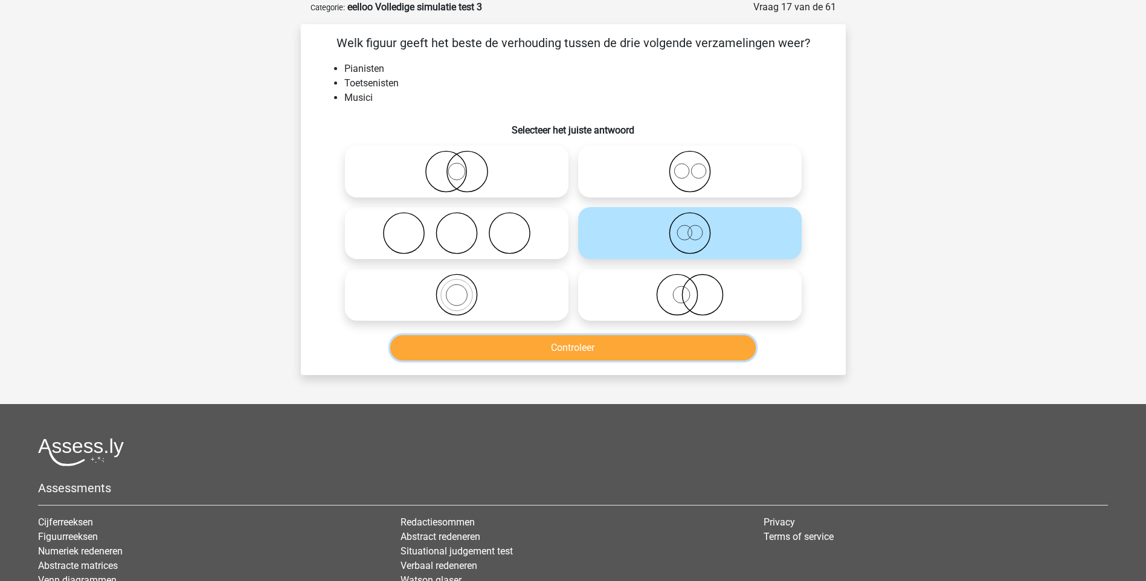
click at [611, 348] on button "Controleer" at bounding box center [573, 347] width 366 height 25
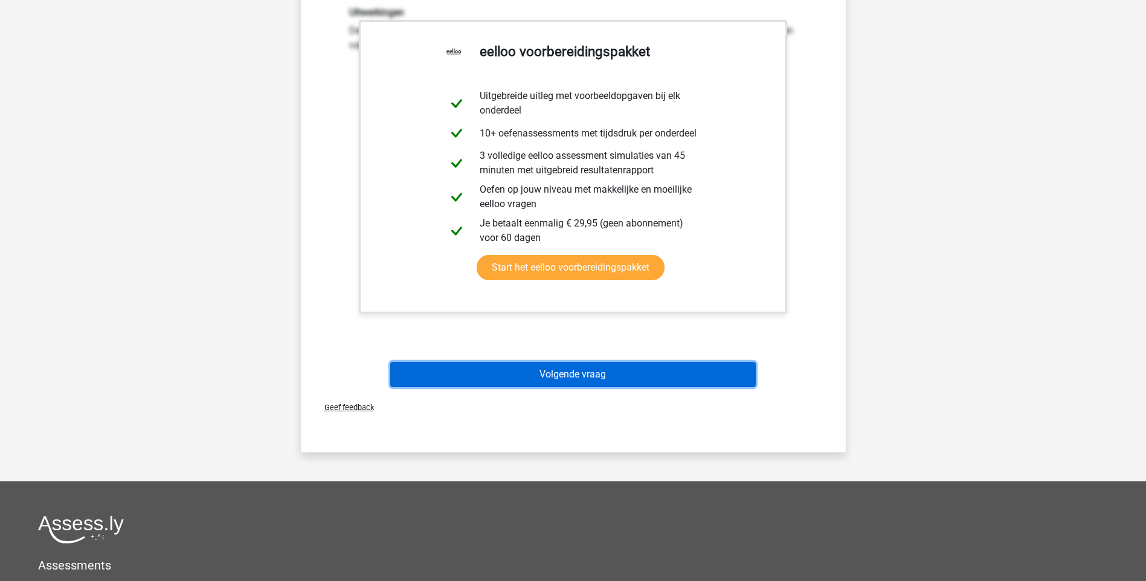
click at [555, 378] on button "Volgende vraag" at bounding box center [573, 374] width 366 height 25
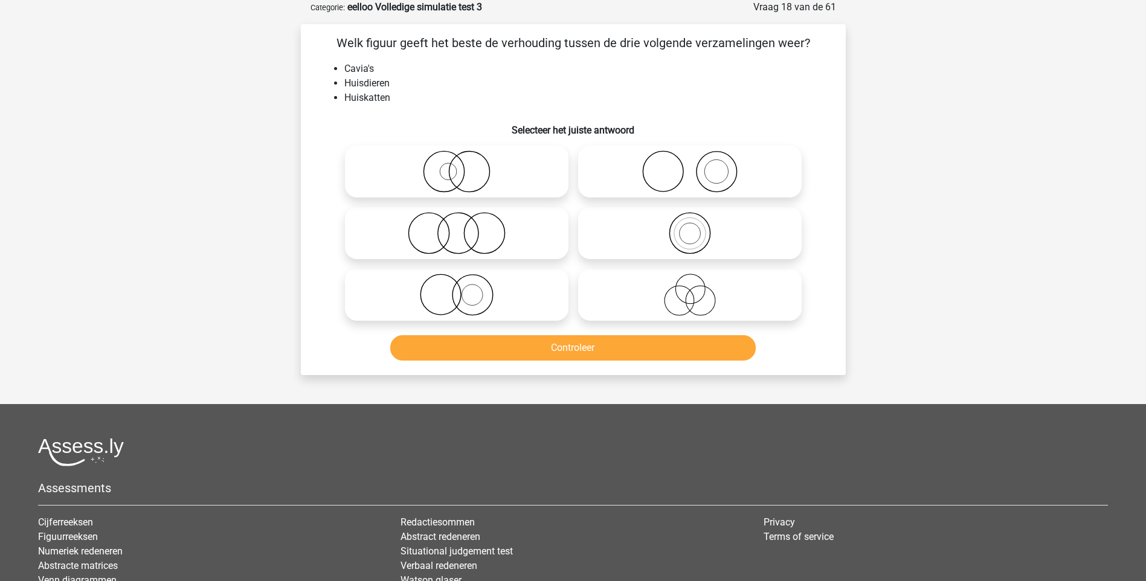
click at [664, 185] on icon at bounding box center [690, 171] width 214 height 42
click at [690, 166] on input "radio" at bounding box center [694, 162] width 8 height 8
radio input "true"
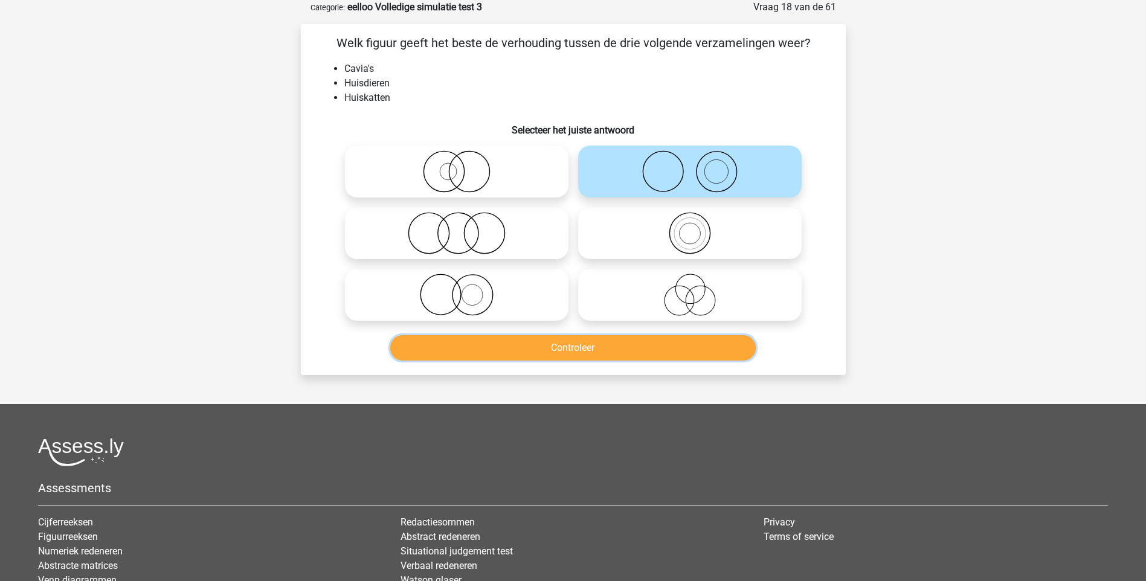
click at [600, 349] on button "Controleer" at bounding box center [573, 347] width 366 height 25
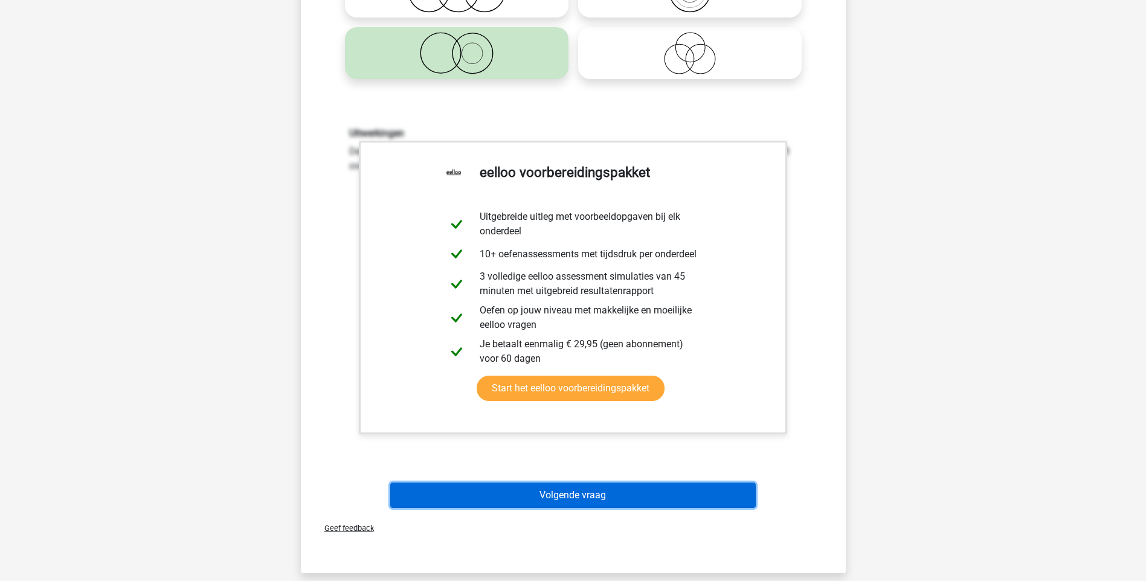
click at [536, 491] on button "Volgende vraag" at bounding box center [573, 495] width 366 height 25
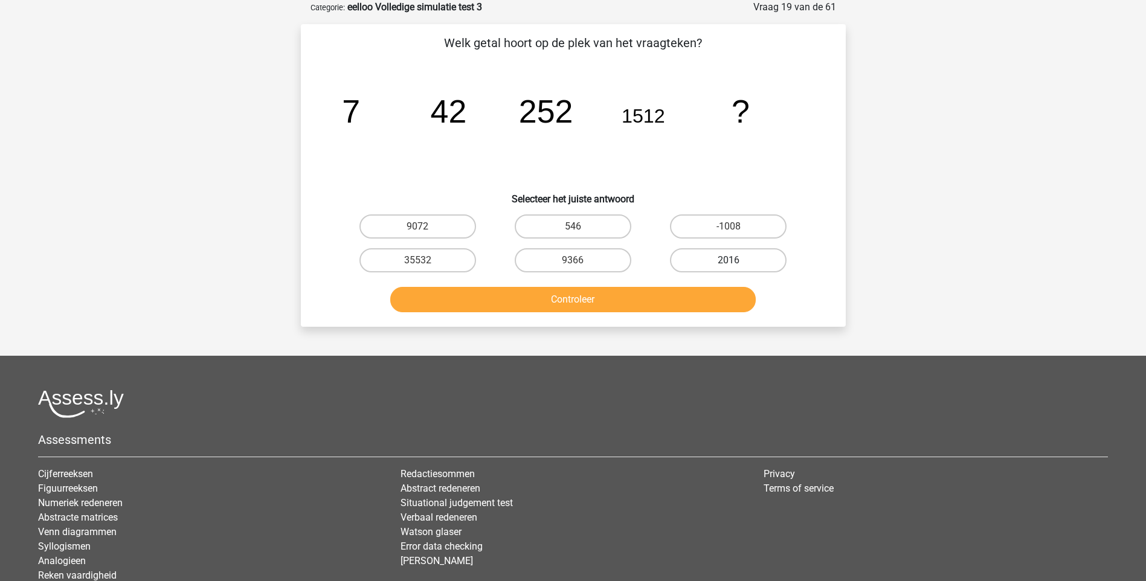
click at [757, 259] on label "2016" at bounding box center [728, 260] width 117 height 24
click at [737, 260] on input "2016" at bounding box center [733, 264] width 8 height 8
radio input "true"
click at [601, 306] on button "Controleer" at bounding box center [573, 299] width 366 height 25
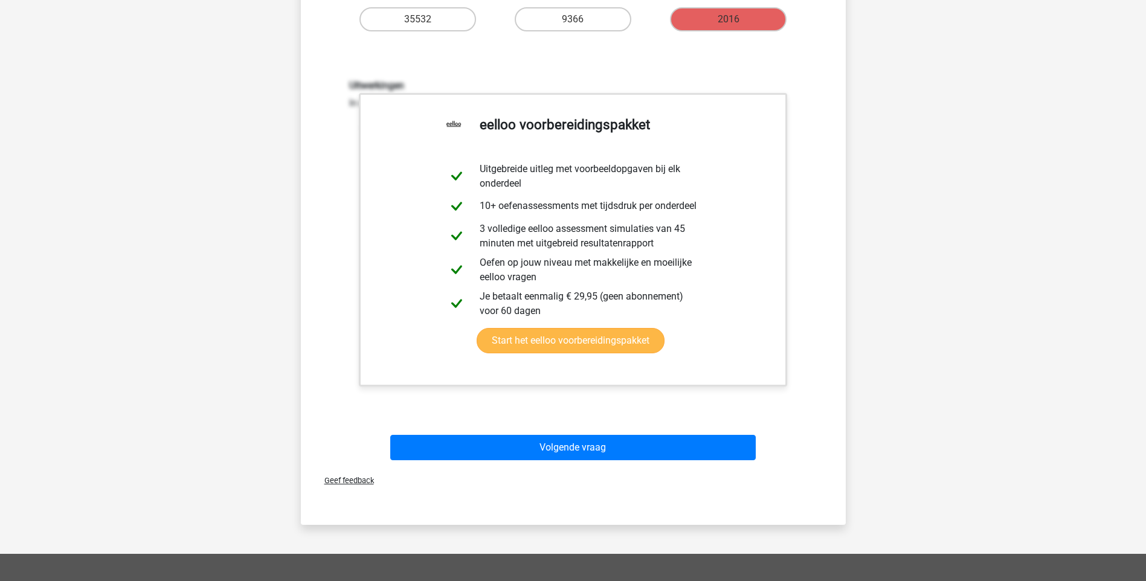
scroll to position [302, 0]
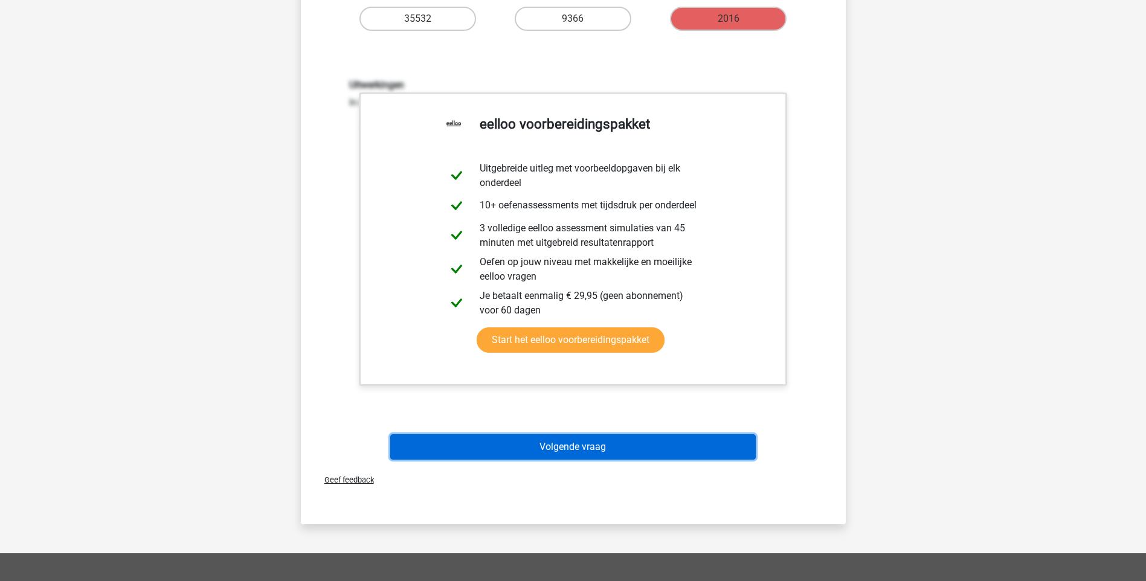
click at [578, 450] on button "Volgende vraag" at bounding box center [573, 446] width 366 height 25
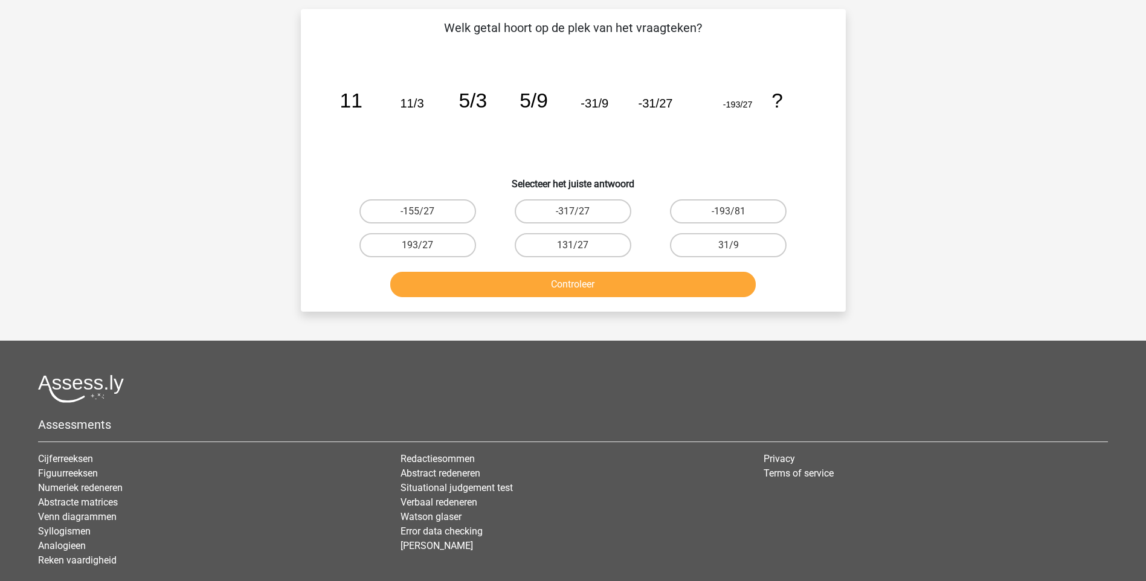
scroll to position [60, 0]
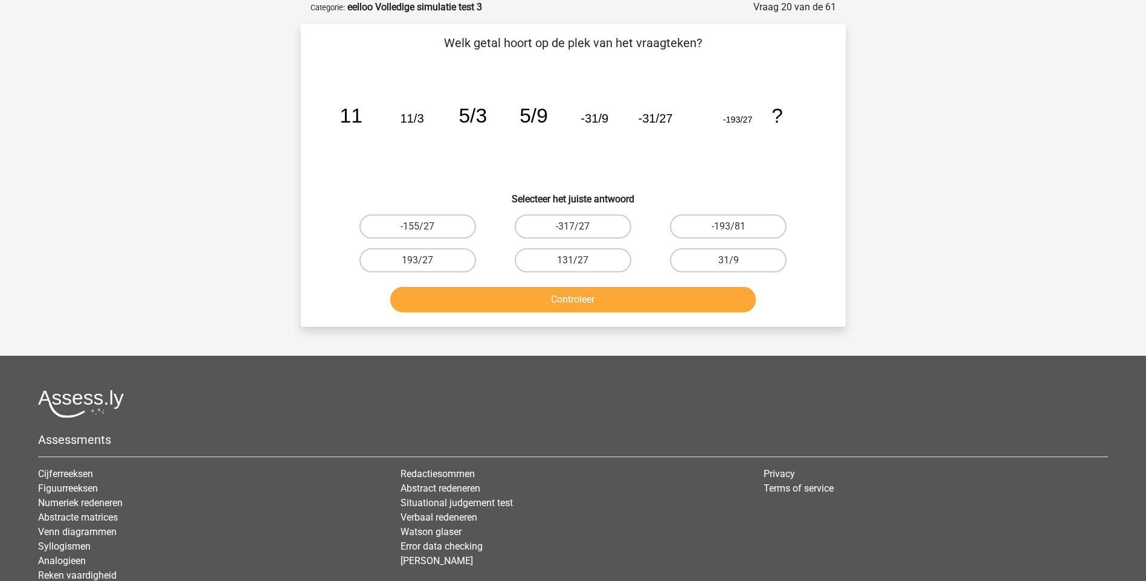
click at [734, 265] on input "31/9" at bounding box center [733, 264] width 8 height 8
radio input "true"
click at [594, 301] on button "Controleer" at bounding box center [573, 299] width 366 height 25
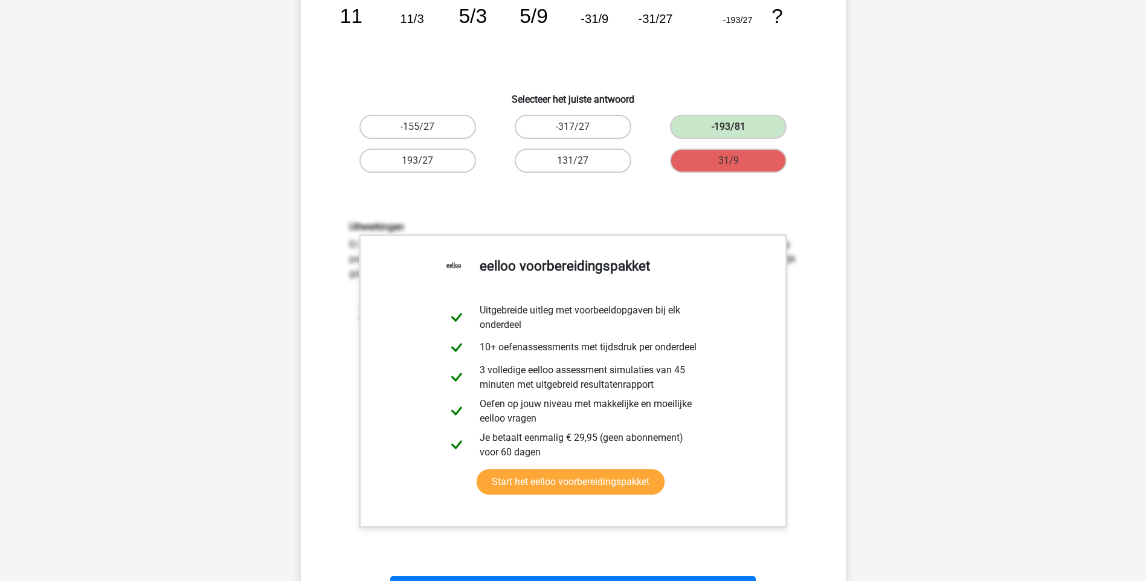
scroll to position [483, 0]
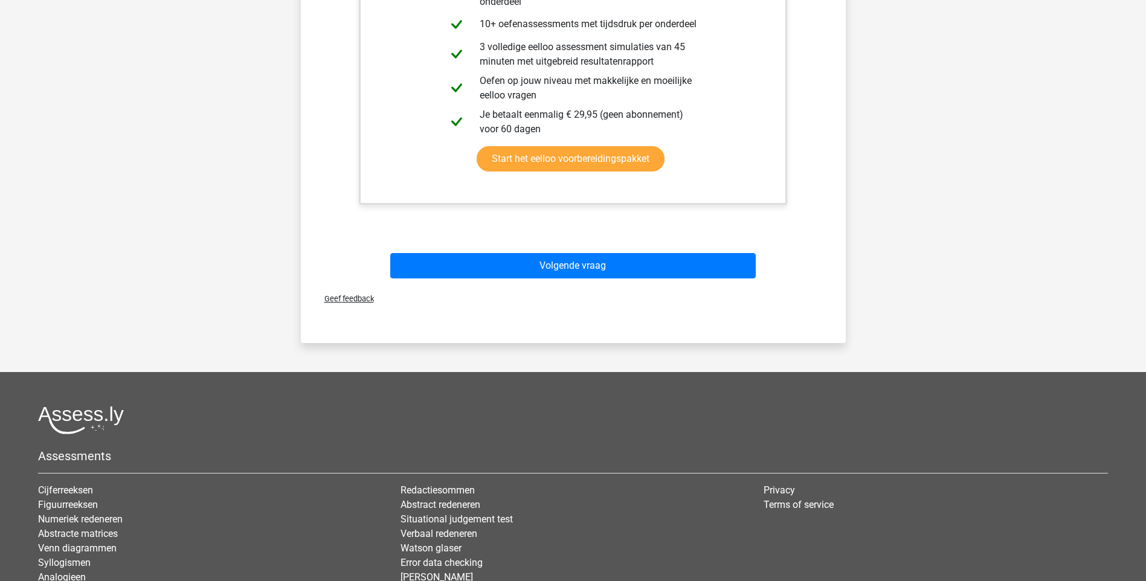
click at [552, 279] on div "Volgende vraag" at bounding box center [573, 268] width 466 height 30
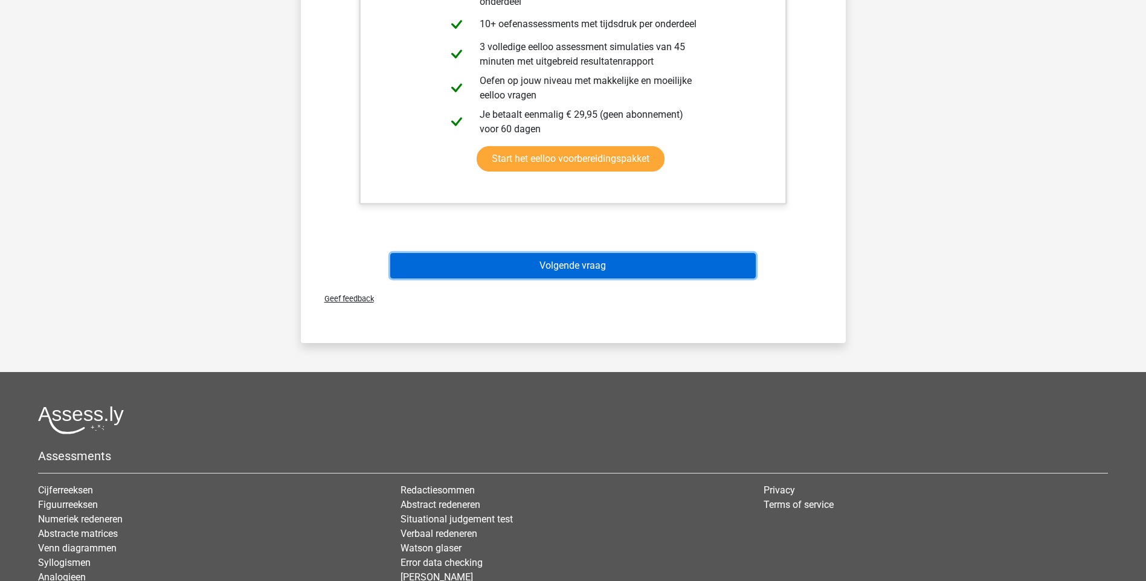
click at [554, 271] on button "Volgende vraag" at bounding box center [573, 265] width 366 height 25
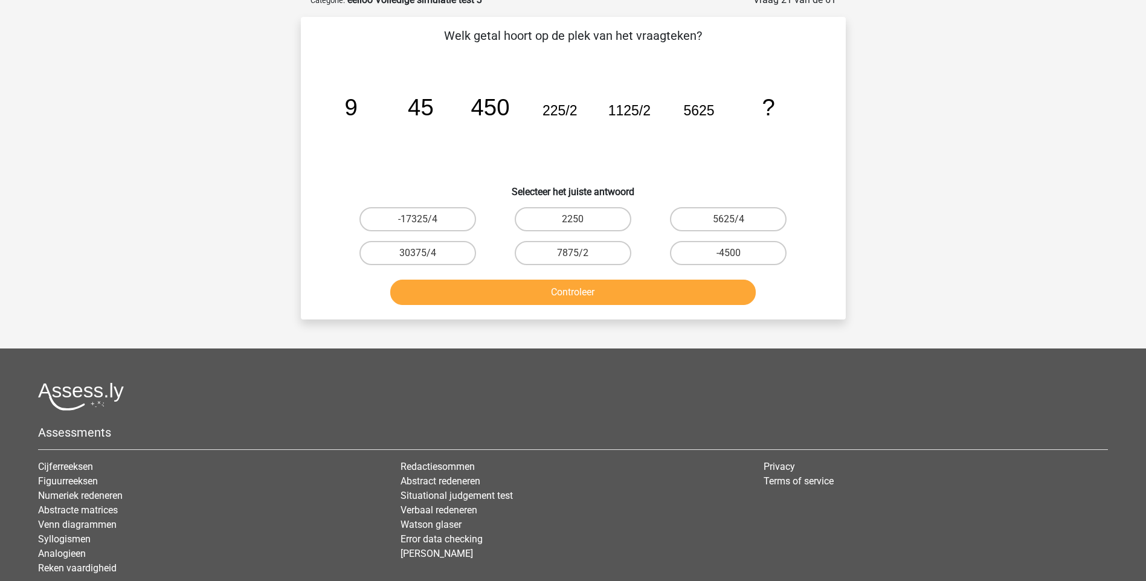
scroll to position [60, 0]
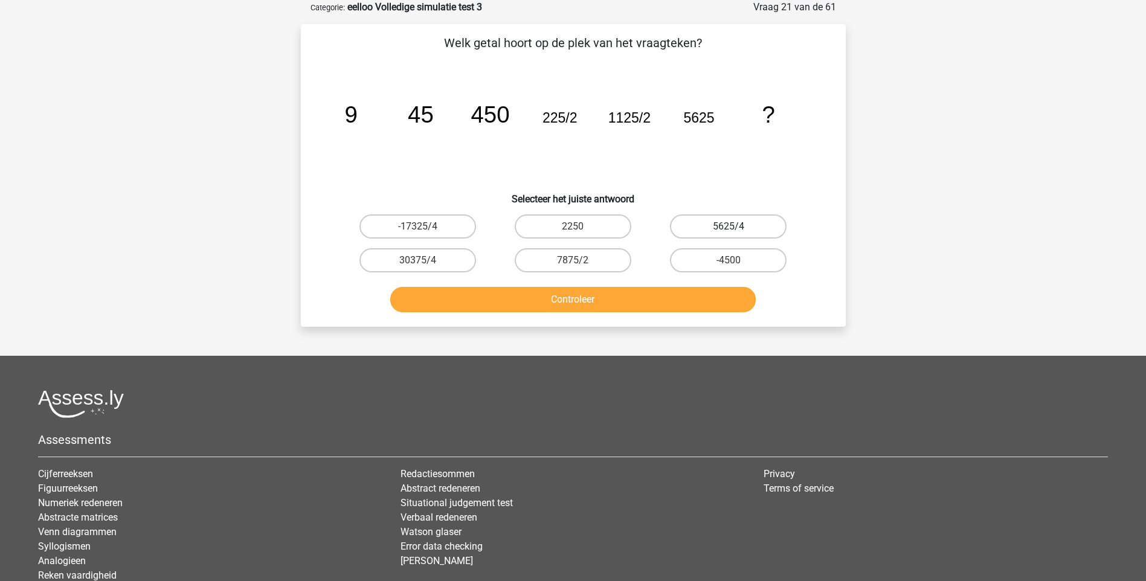
click at [747, 226] on label "5625/4" at bounding box center [728, 227] width 117 height 24
click at [737, 227] on input "5625/4" at bounding box center [733, 231] width 8 height 8
radio input "true"
click at [577, 299] on button "Controleer" at bounding box center [573, 299] width 366 height 25
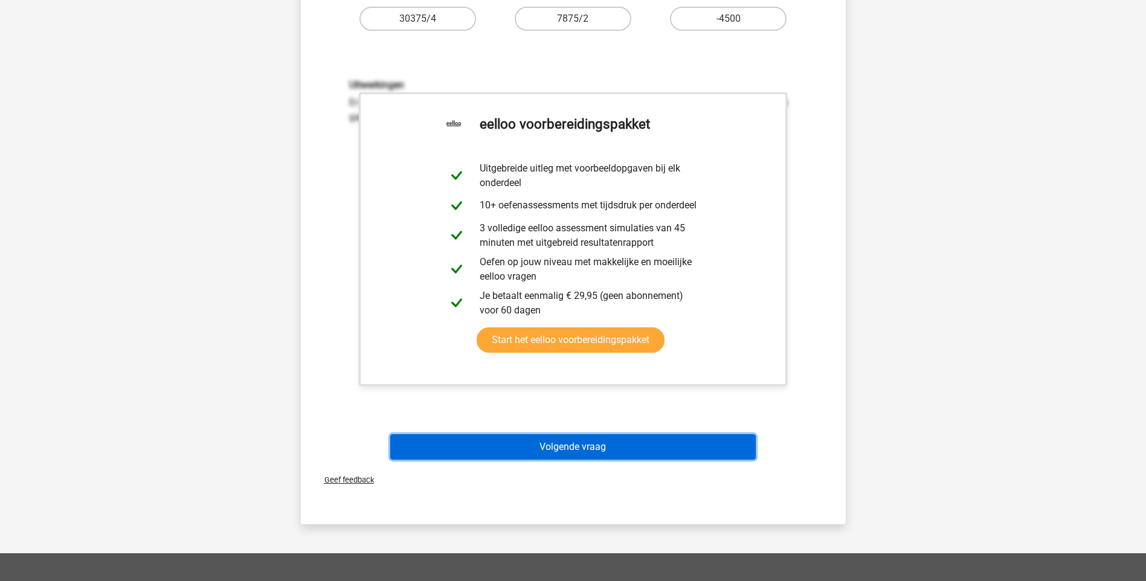
drag, startPoint x: 604, startPoint y: 444, endPoint x: 601, endPoint y: 432, distance: 12.5
click at [602, 440] on button "Volgende vraag" at bounding box center [573, 446] width 366 height 25
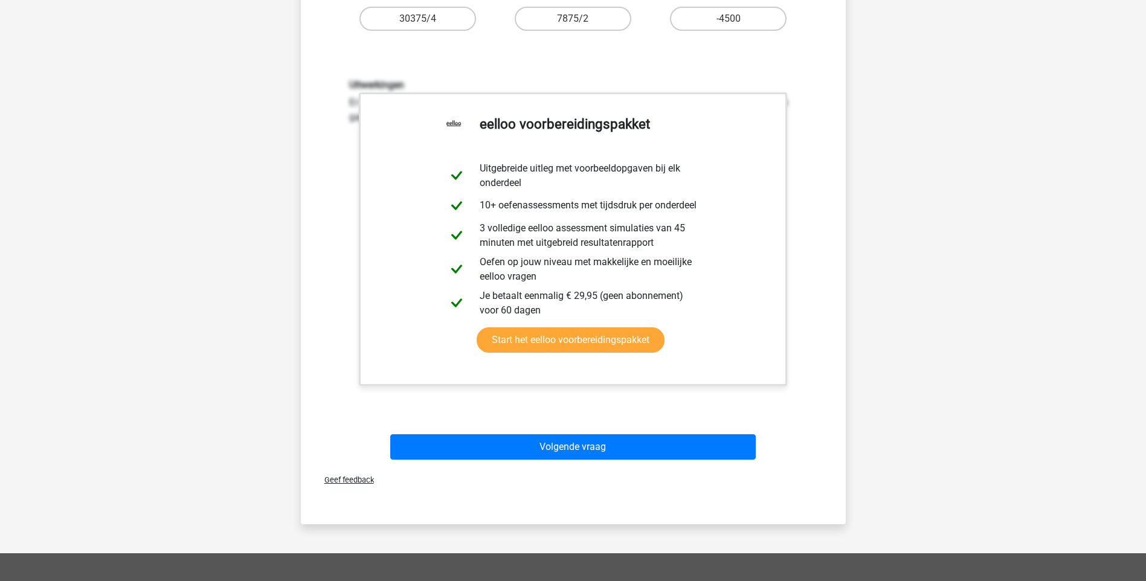
scroll to position [47, 0]
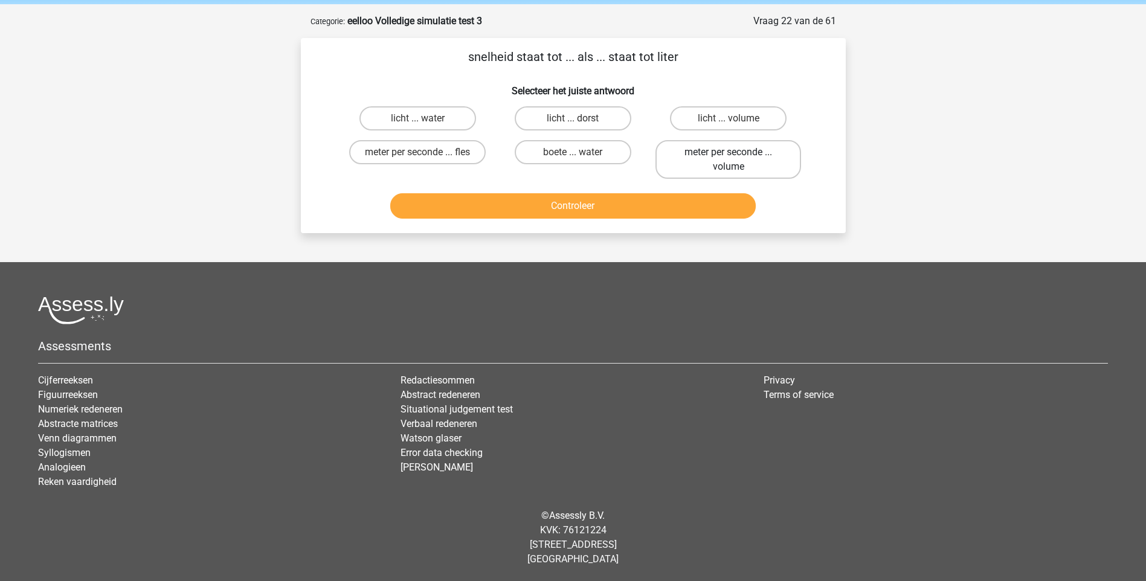
click at [729, 167] on label "meter per seconde ... volume" at bounding box center [729, 159] width 146 height 39
click at [729, 160] on input "meter per seconde ... volume" at bounding box center [733, 156] width 8 height 8
radio input "true"
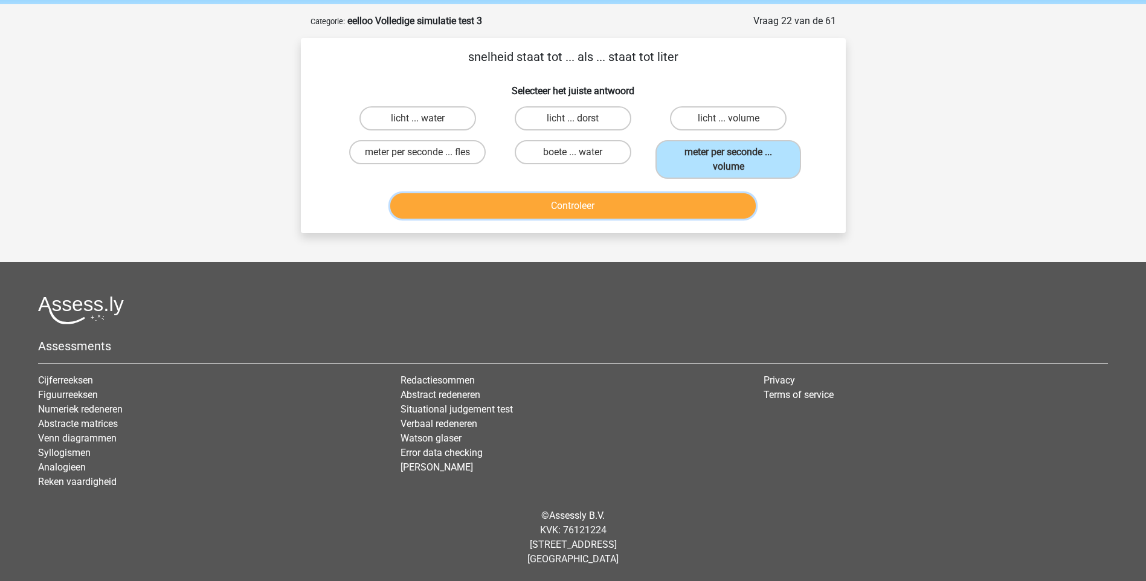
click at [586, 208] on button "Controleer" at bounding box center [573, 205] width 366 height 25
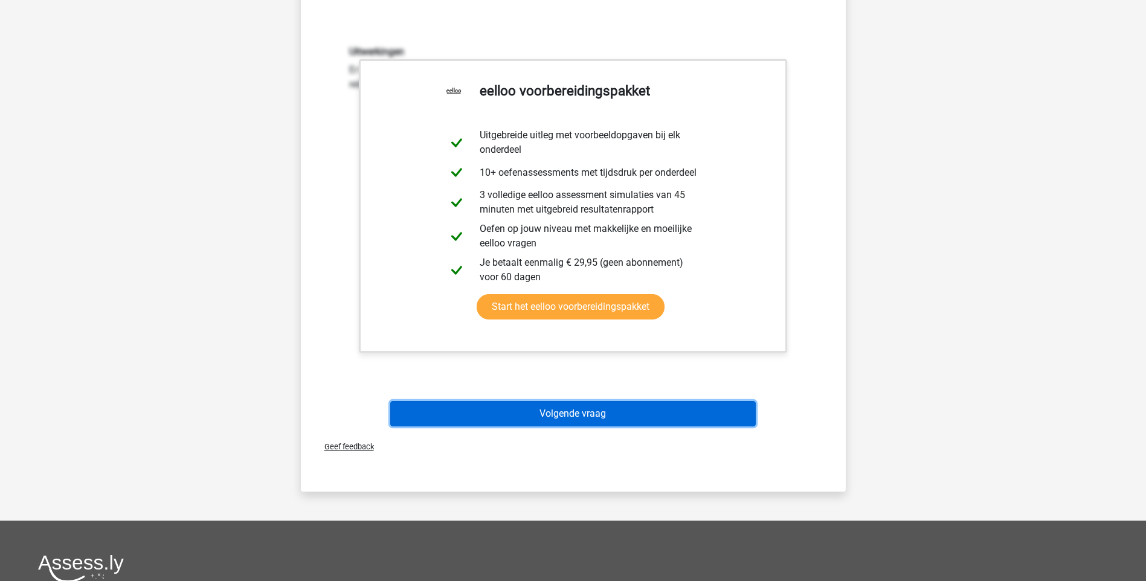
click at [526, 411] on button "Volgende vraag" at bounding box center [573, 413] width 366 height 25
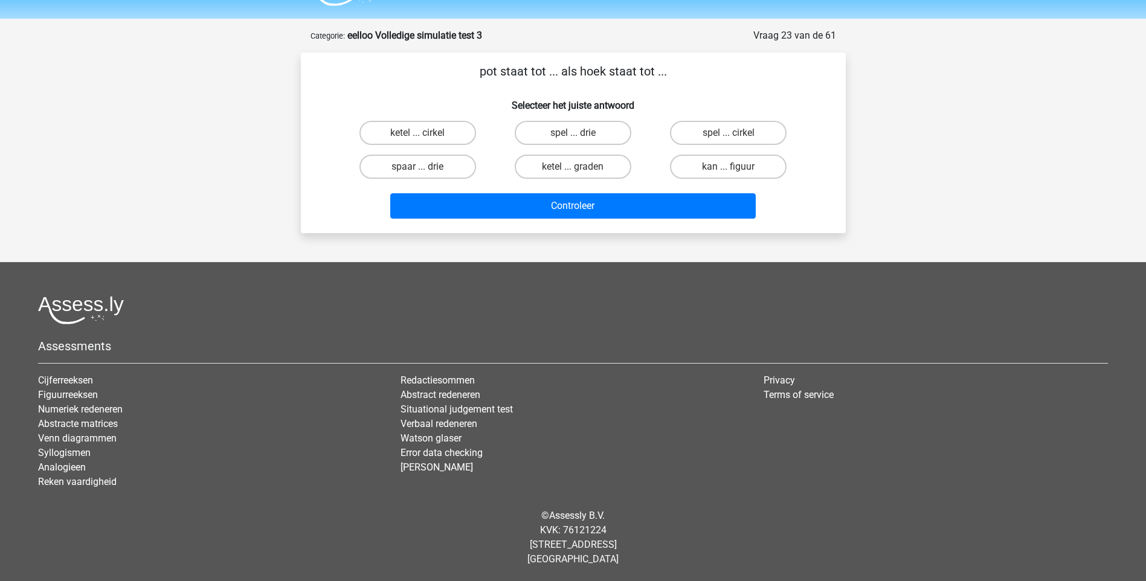
scroll to position [32, 0]
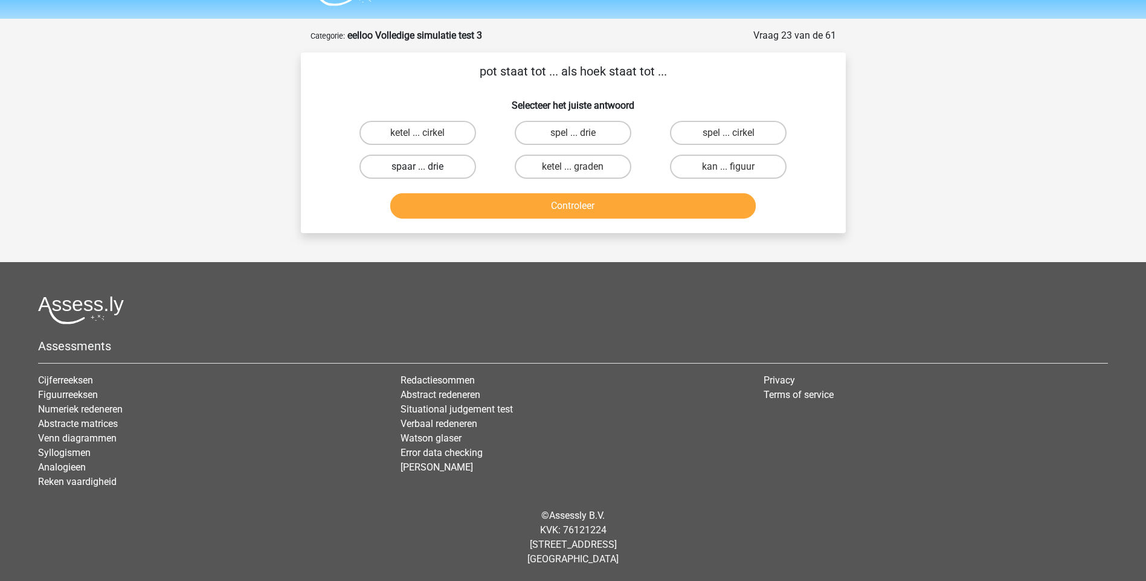
click at [430, 171] on label "spaar ... drie" at bounding box center [418, 167] width 117 height 24
click at [425, 171] on input "spaar ... drie" at bounding box center [422, 171] width 8 height 8
radio input "true"
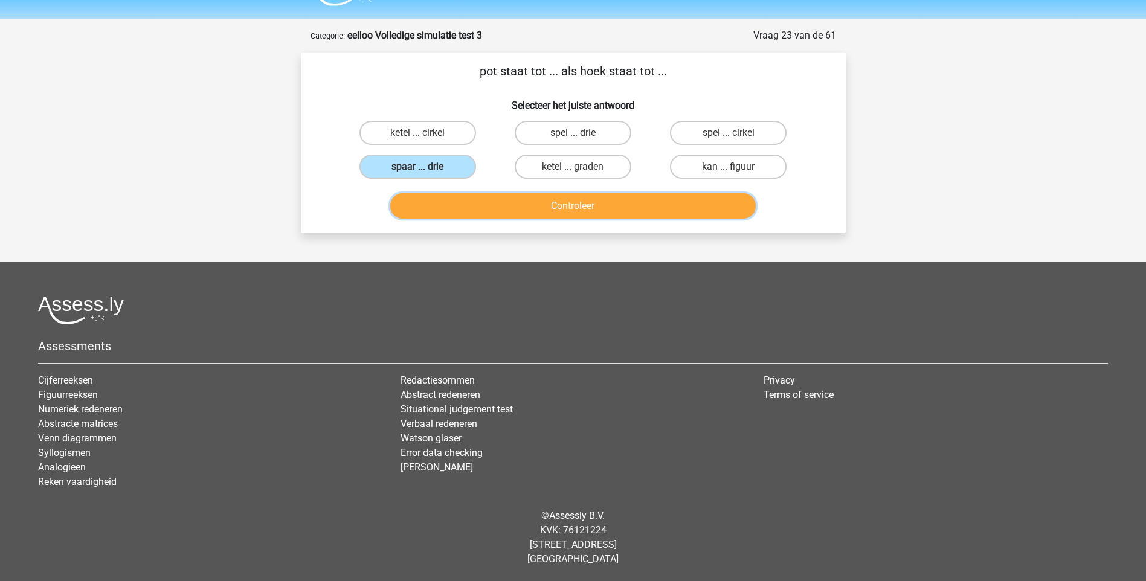
click at [587, 202] on button "Controleer" at bounding box center [573, 205] width 366 height 25
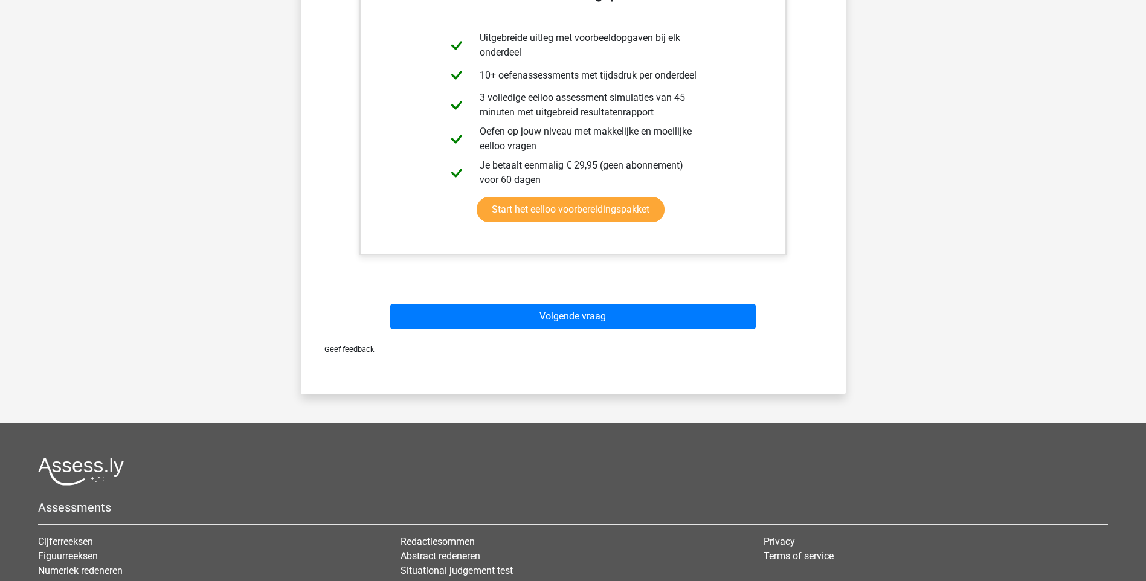
scroll to position [395, 0]
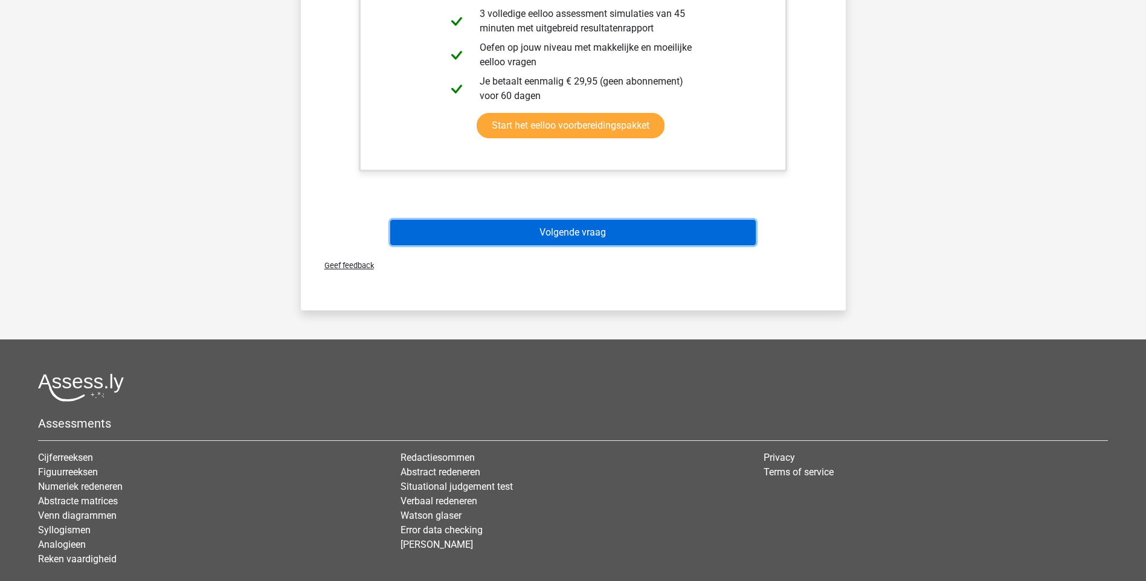
click at [555, 234] on button "Volgende vraag" at bounding box center [573, 232] width 366 height 25
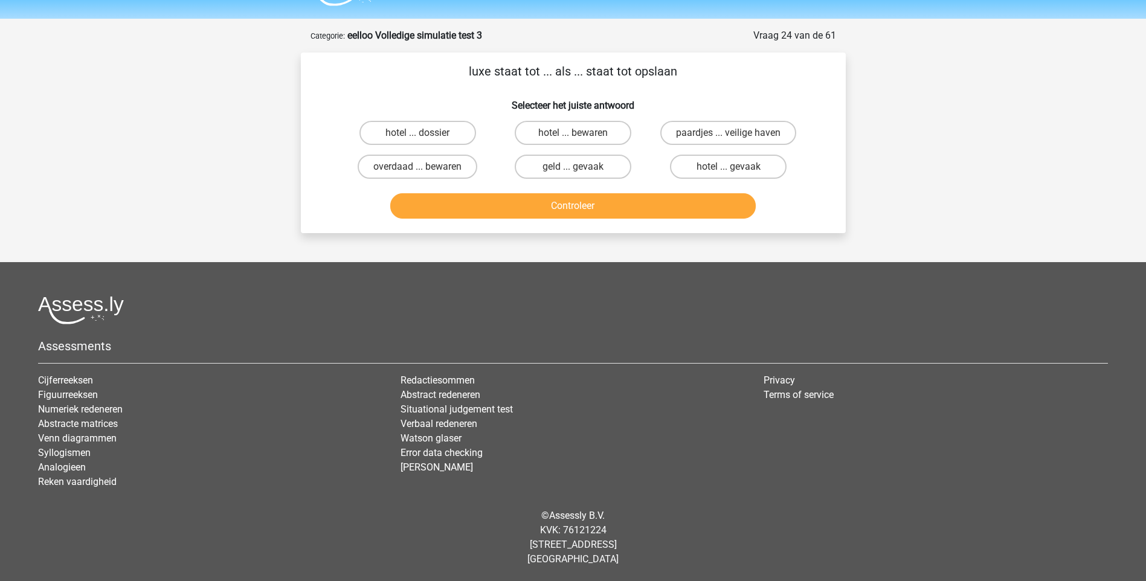
scroll to position [32, 0]
click at [442, 168] on label "overdaad ... bewaren" at bounding box center [418, 167] width 120 height 24
click at [425, 168] on input "overdaad ... bewaren" at bounding box center [422, 171] width 8 height 8
radio input "true"
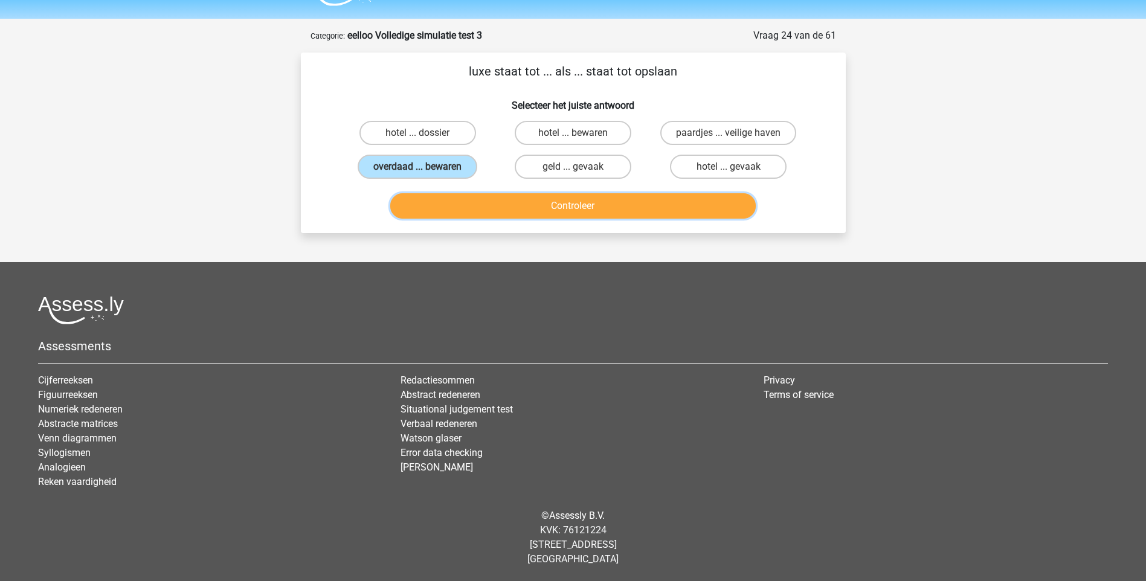
click at [572, 208] on button "Controleer" at bounding box center [573, 205] width 366 height 25
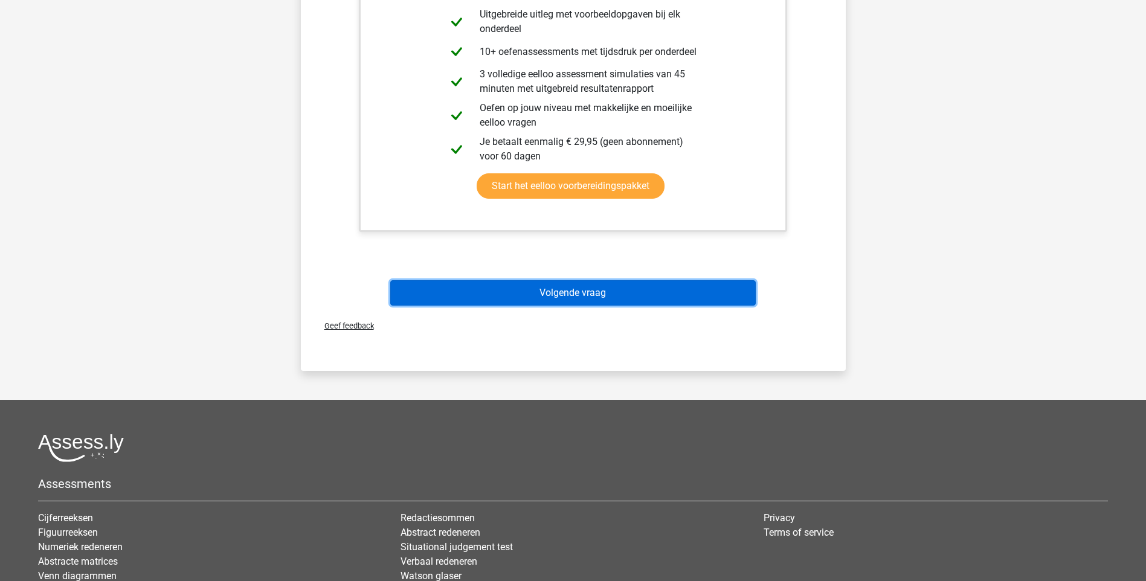
click at [552, 294] on button "Volgende vraag" at bounding box center [573, 292] width 366 height 25
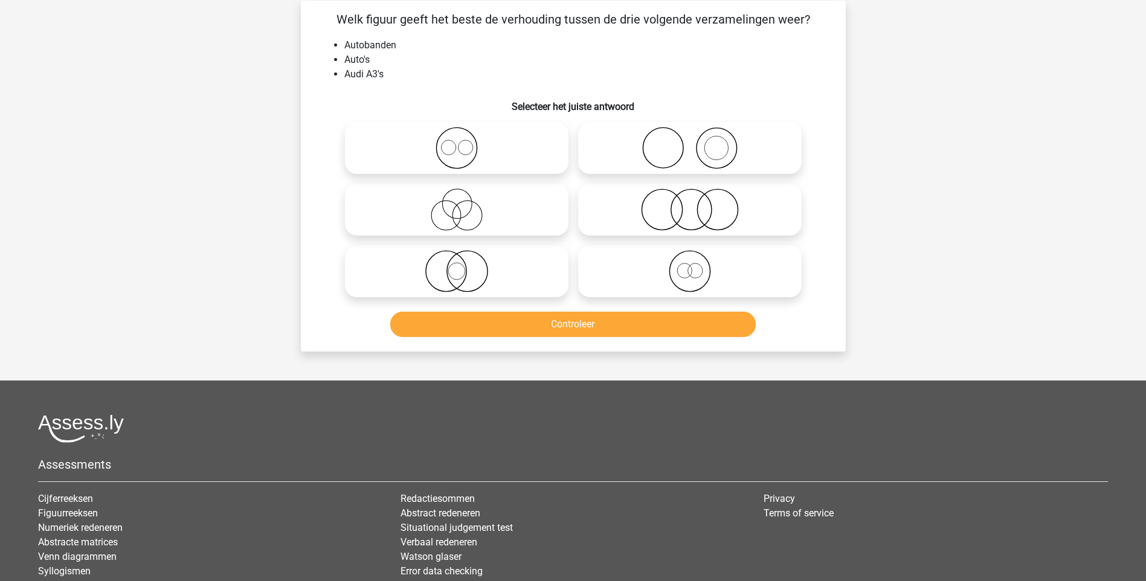
scroll to position [60, 0]
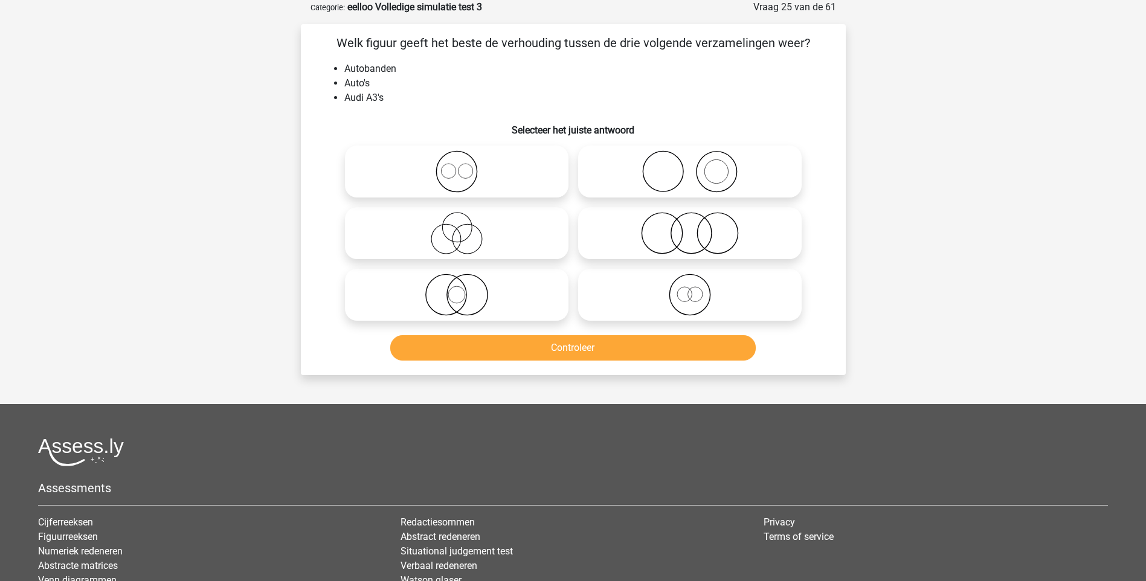
click at [666, 173] on icon at bounding box center [690, 171] width 214 height 42
click at [690, 166] on input "radio" at bounding box center [694, 162] width 8 height 8
radio input "true"
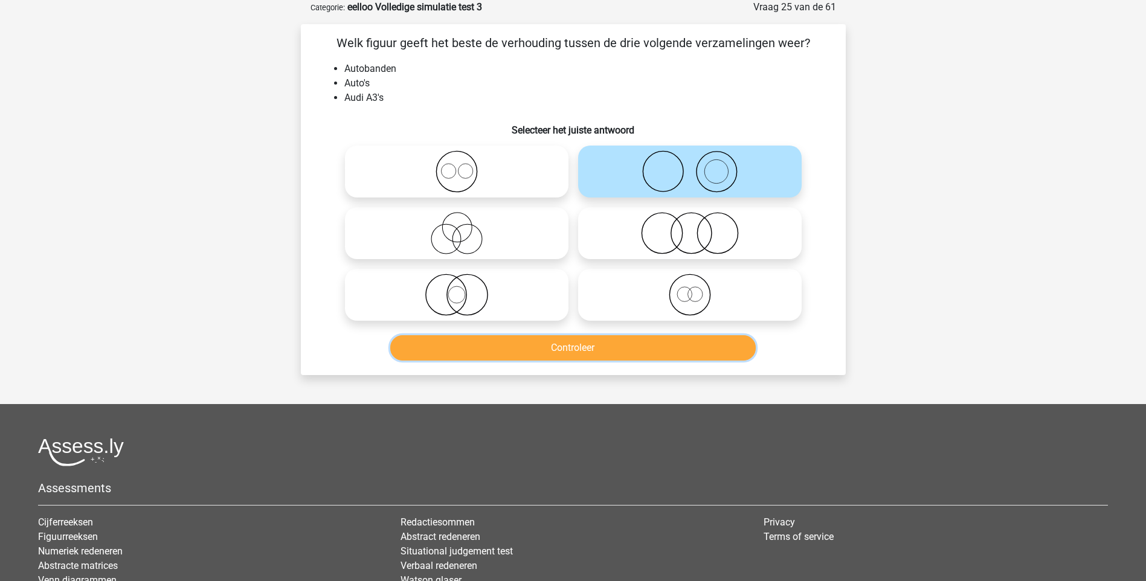
click at [576, 351] on button "Controleer" at bounding box center [573, 347] width 366 height 25
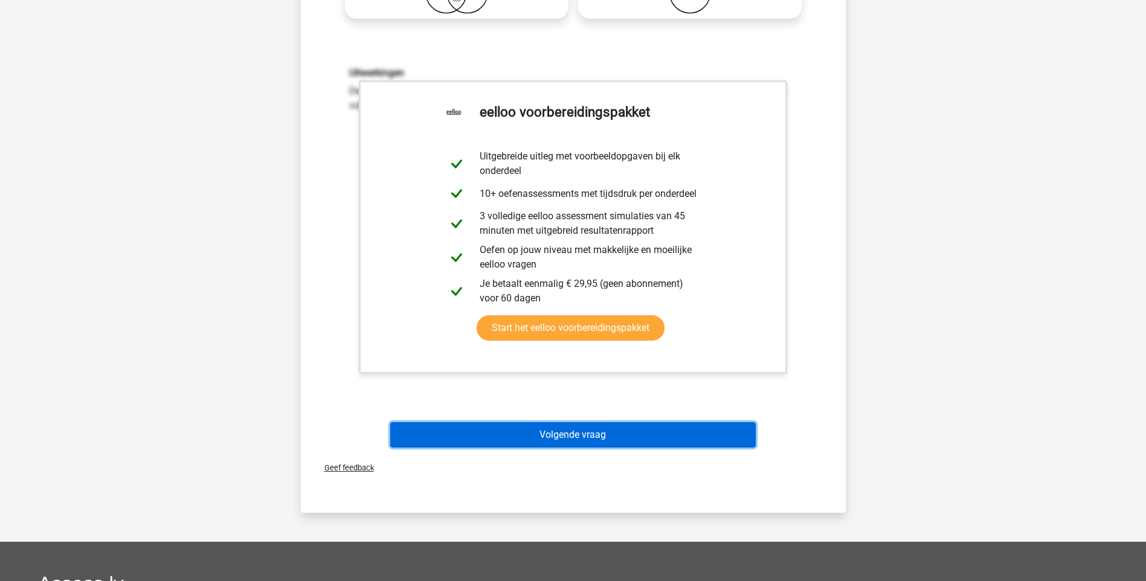
click at [525, 423] on button "Volgende vraag" at bounding box center [573, 434] width 366 height 25
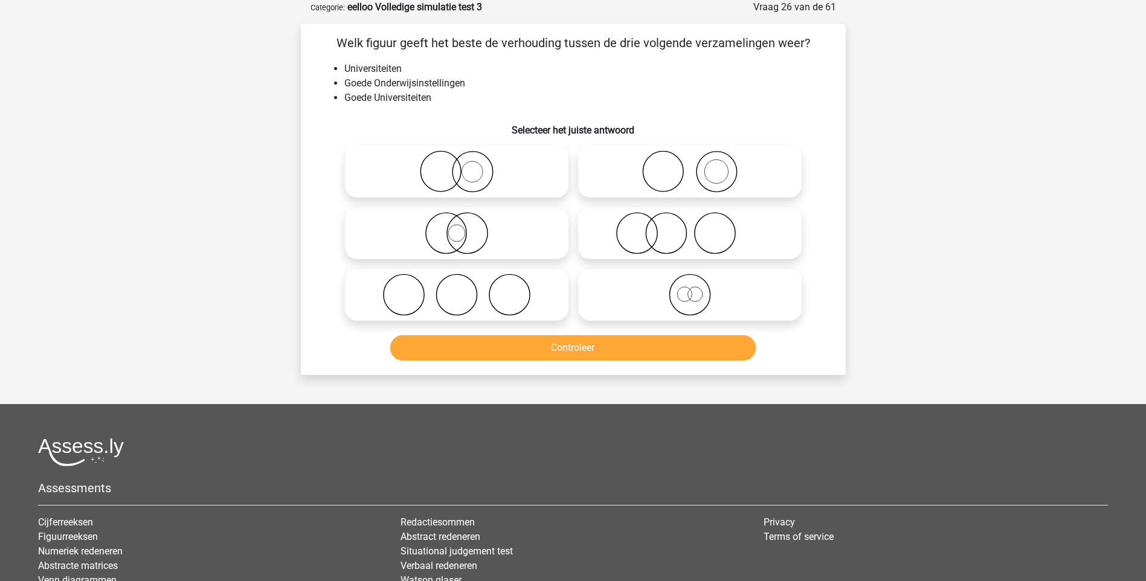
click at [461, 238] on icon at bounding box center [457, 233] width 214 height 42
click at [461, 227] on input "radio" at bounding box center [461, 223] width 8 height 8
radio input "true"
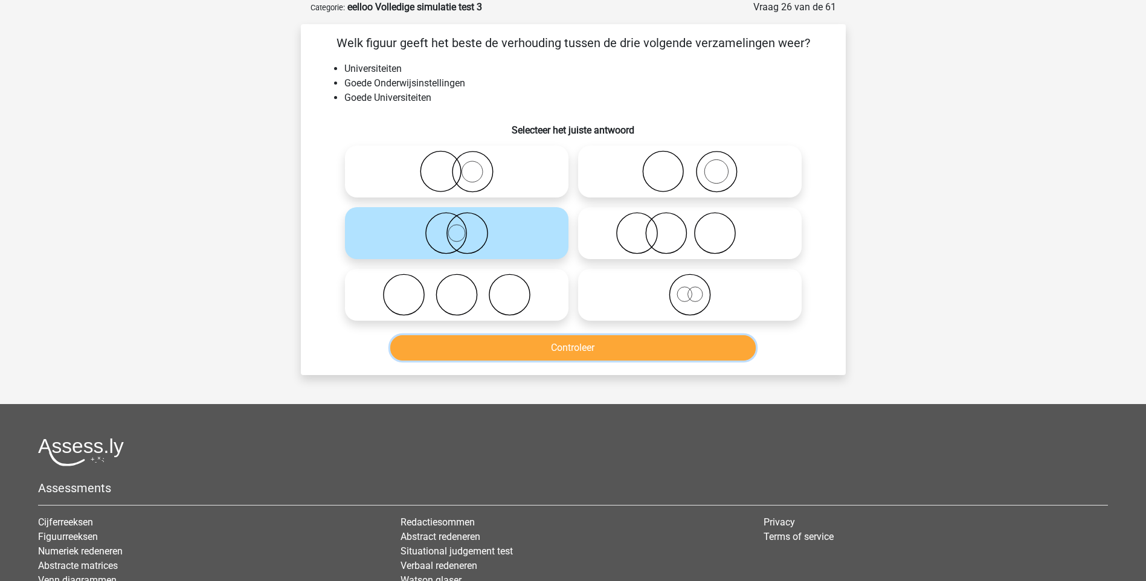
click at [582, 348] on button "Controleer" at bounding box center [573, 347] width 366 height 25
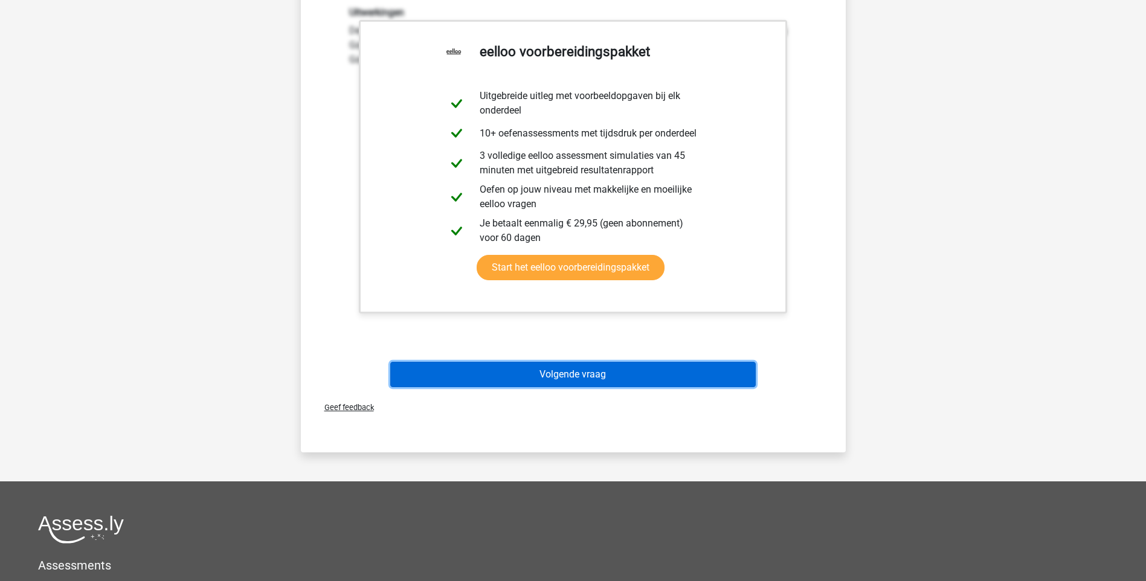
click at [580, 379] on button "Volgende vraag" at bounding box center [573, 374] width 366 height 25
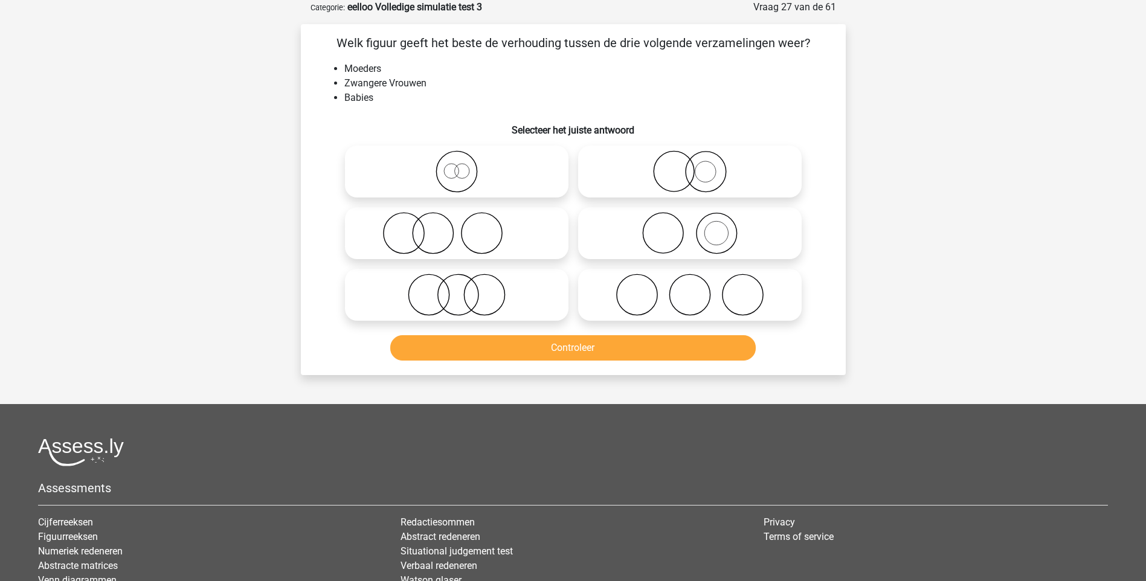
drag, startPoint x: 711, startPoint y: 239, endPoint x: 700, endPoint y: 250, distance: 15.8
click at [712, 239] on icon at bounding box center [690, 233] width 214 height 42
click at [698, 227] on input "radio" at bounding box center [694, 223] width 8 height 8
radio input "true"
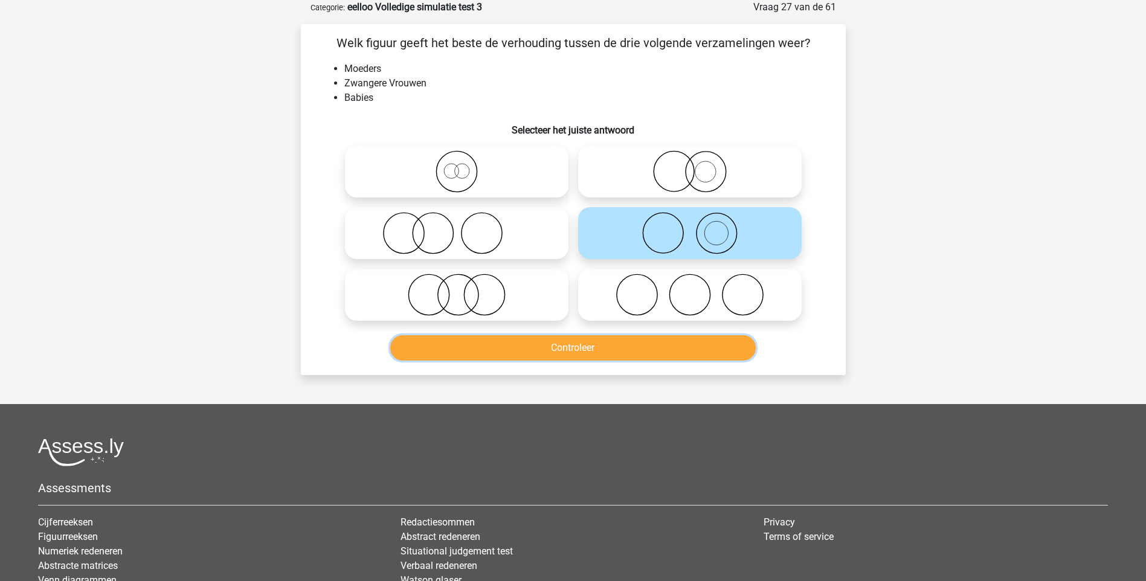
click at [609, 353] on button "Controleer" at bounding box center [573, 347] width 366 height 25
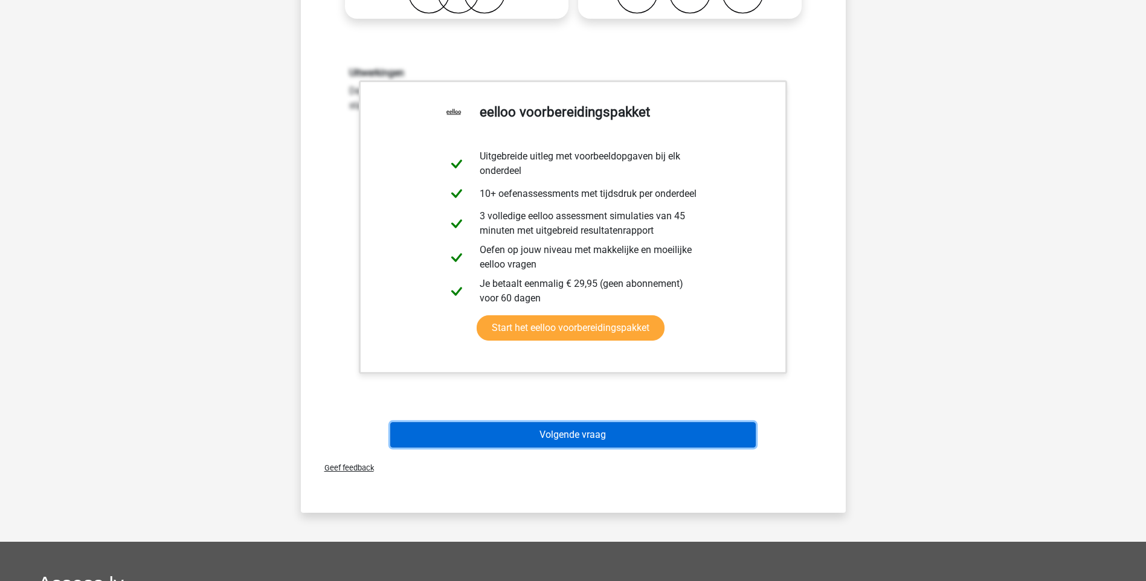
click at [571, 439] on button "Volgende vraag" at bounding box center [573, 434] width 366 height 25
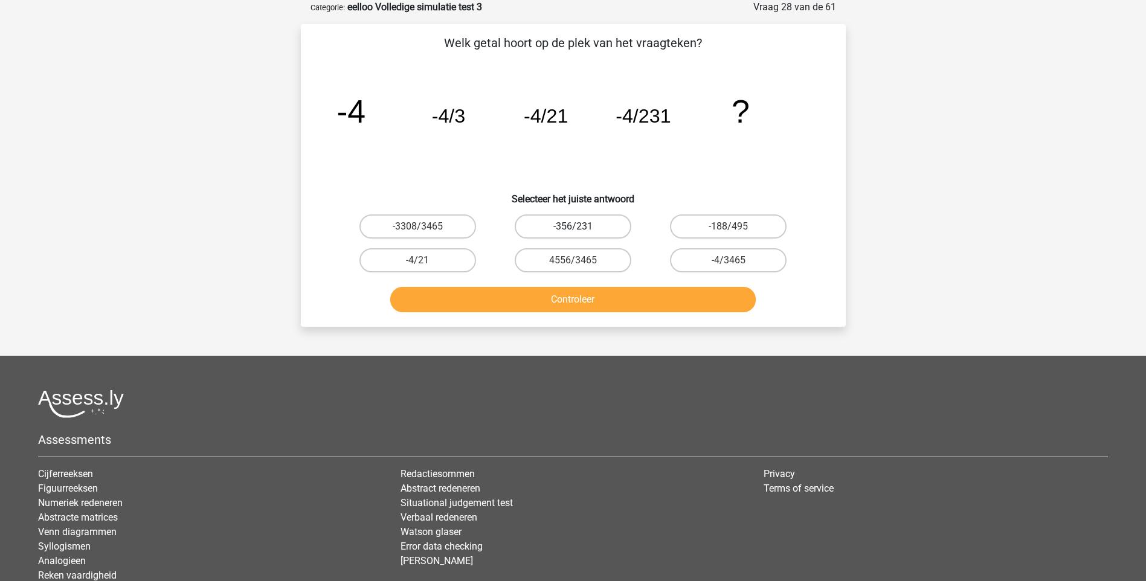
click at [606, 225] on label "-356/231" at bounding box center [573, 227] width 117 height 24
click at [581, 227] on input "-356/231" at bounding box center [577, 231] width 8 height 8
radio input "true"
click at [595, 298] on button "Controleer" at bounding box center [573, 299] width 366 height 25
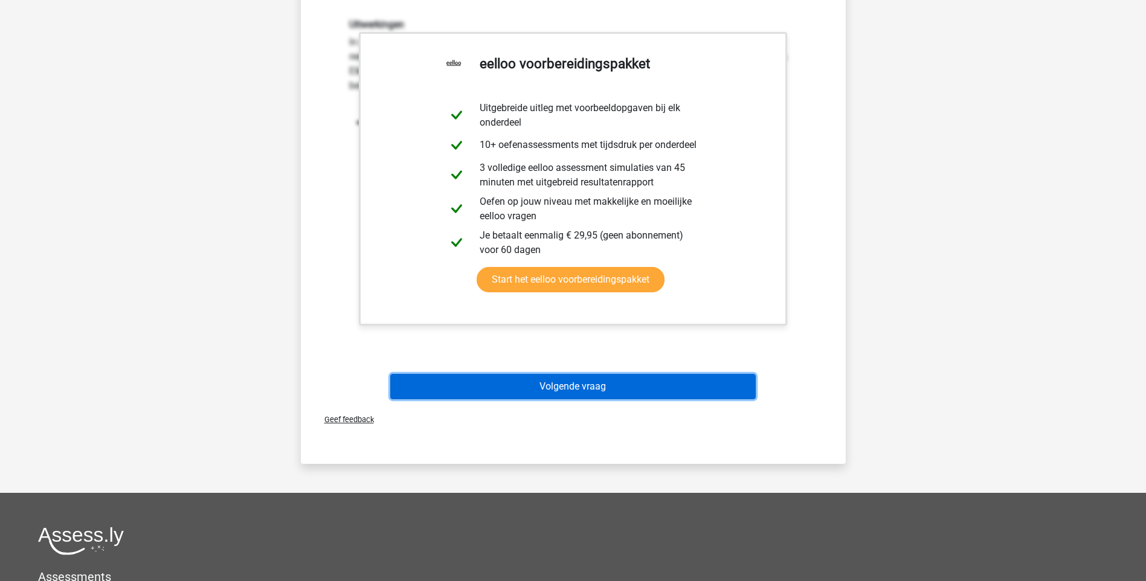
click at [597, 393] on button "Volgende vraag" at bounding box center [573, 386] width 366 height 25
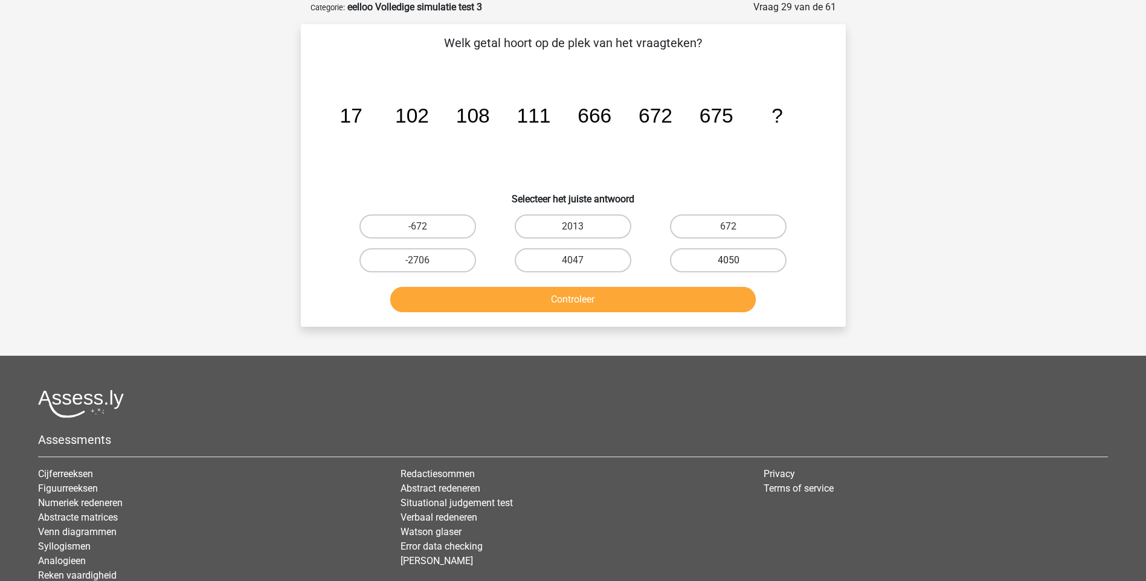
click at [717, 263] on label "4050" at bounding box center [728, 260] width 117 height 24
click at [729, 263] on input "4050" at bounding box center [733, 264] width 8 height 8
radio input "true"
click at [686, 300] on button "Controleer" at bounding box center [573, 299] width 366 height 25
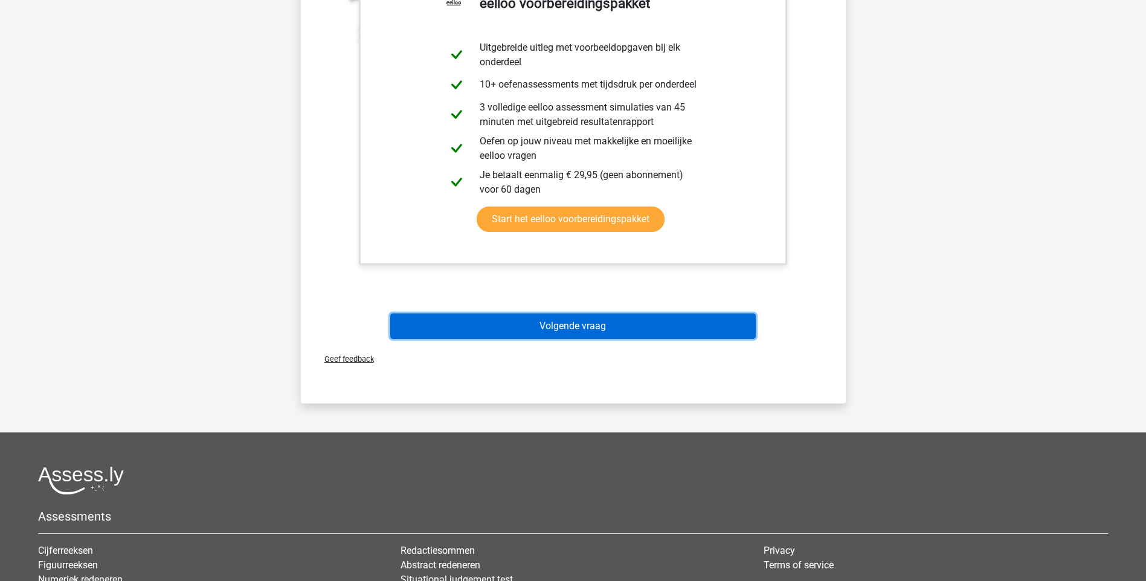
click at [593, 330] on button "Volgende vraag" at bounding box center [573, 326] width 366 height 25
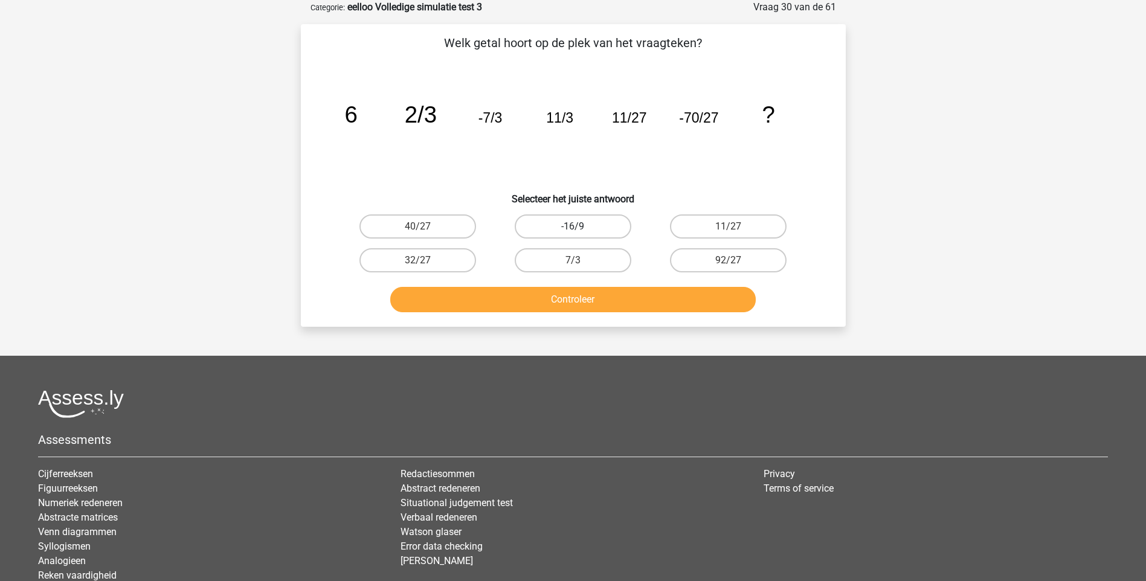
click at [583, 227] on label "-16/9" at bounding box center [573, 227] width 117 height 24
click at [581, 227] on input "-16/9" at bounding box center [577, 231] width 8 height 8
radio input "true"
click at [625, 305] on button "Controleer" at bounding box center [573, 299] width 366 height 25
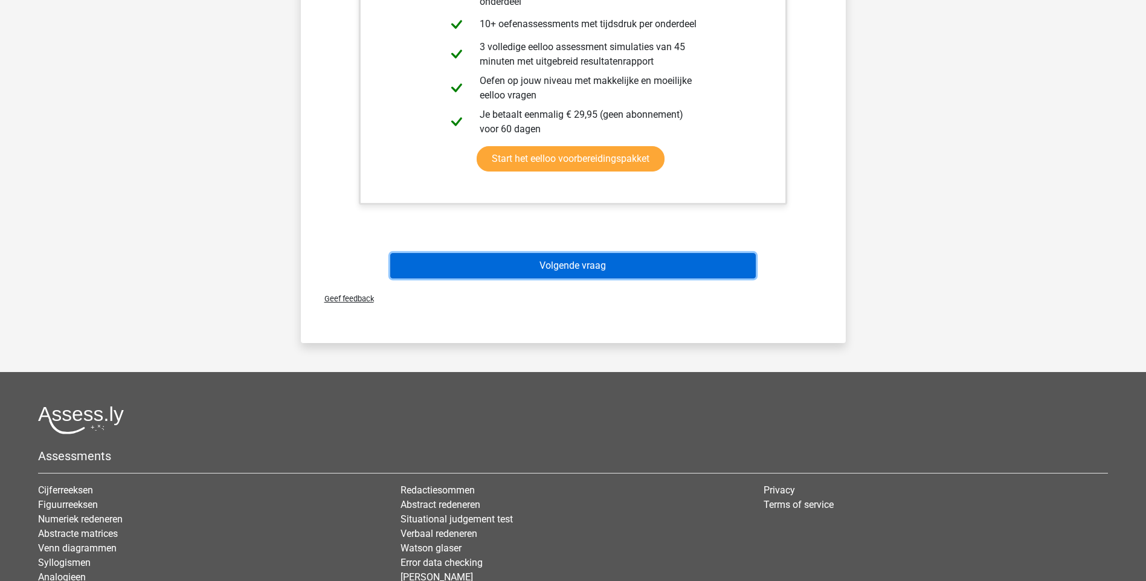
click at [553, 262] on button "Volgende vraag" at bounding box center [573, 265] width 366 height 25
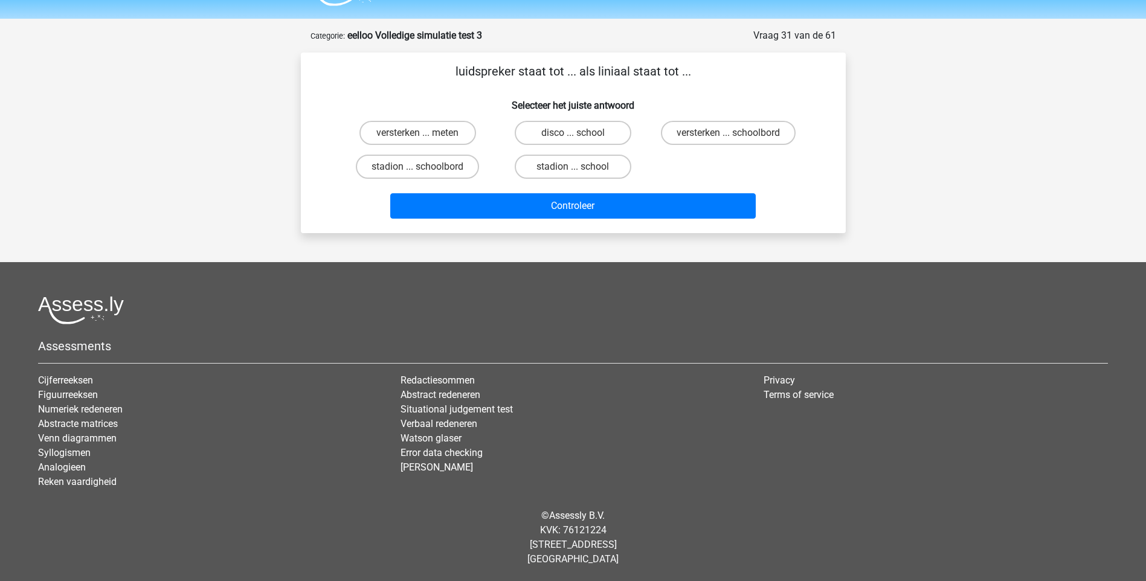
scroll to position [32, 0]
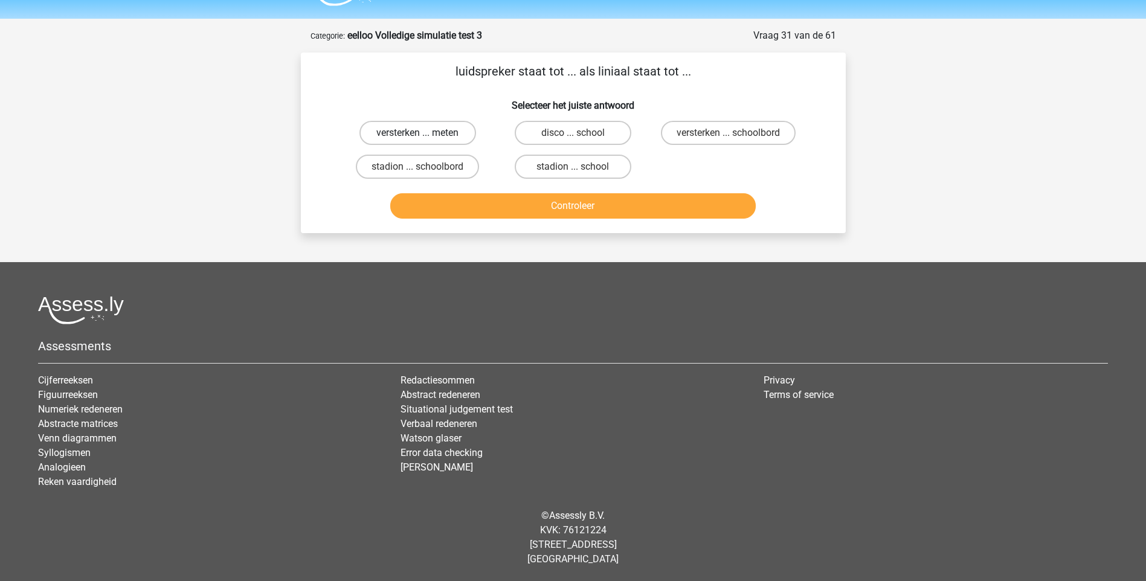
click at [434, 130] on label "versterken ... meten" at bounding box center [418, 133] width 117 height 24
click at [425, 133] on input "versterken ... meten" at bounding box center [422, 137] width 8 height 8
radio input "true"
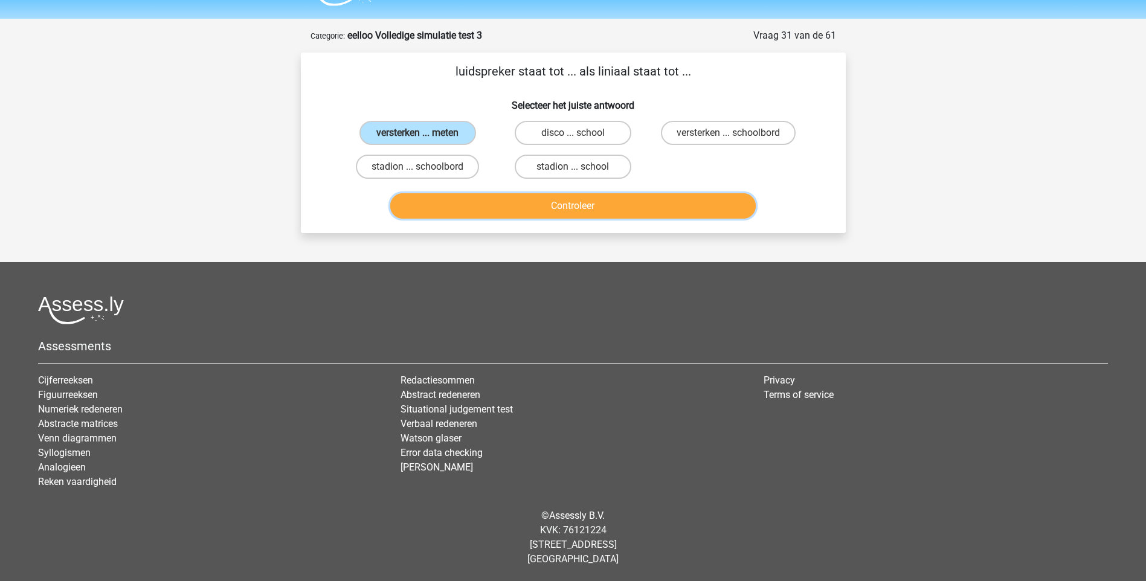
click at [604, 205] on button "Controleer" at bounding box center [573, 205] width 366 height 25
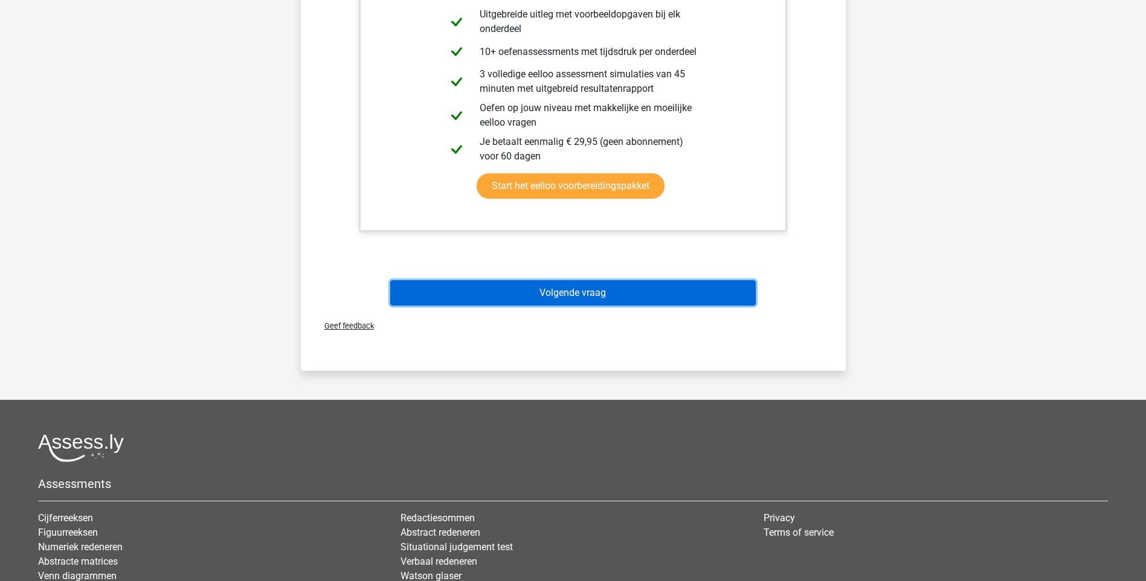
click at [570, 293] on button "Volgende vraag" at bounding box center [573, 292] width 366 height 25
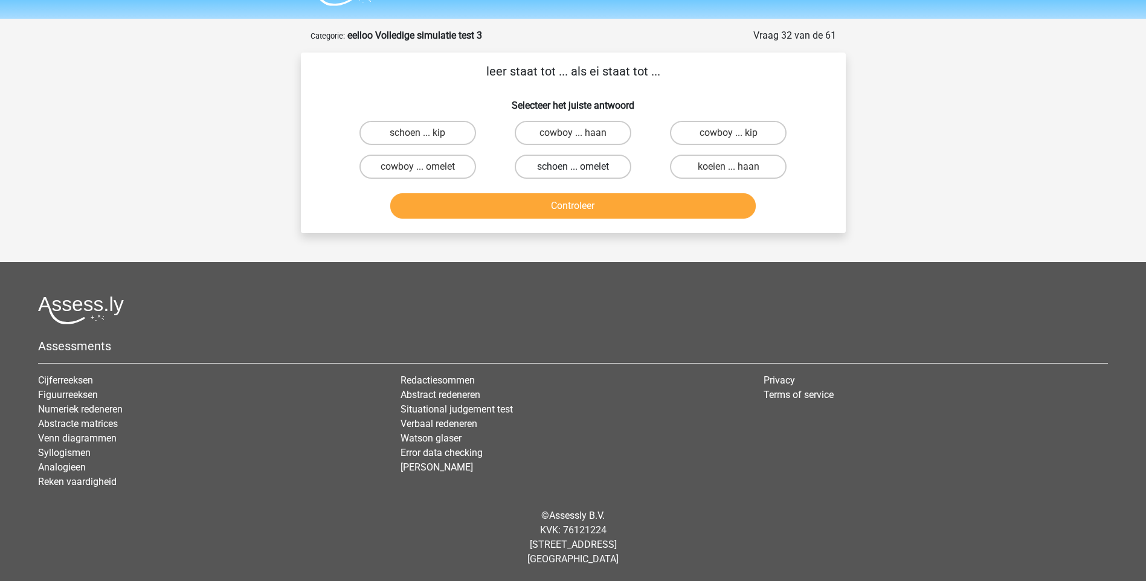
click at [567, 169] on label "schoen ... omelet" at bounding box center [573, 167] width 117 height 24
click at [573, 169] on input "schoen ... omelet" at bounding box center [577, 171] width 8 height 8
radio input "true"
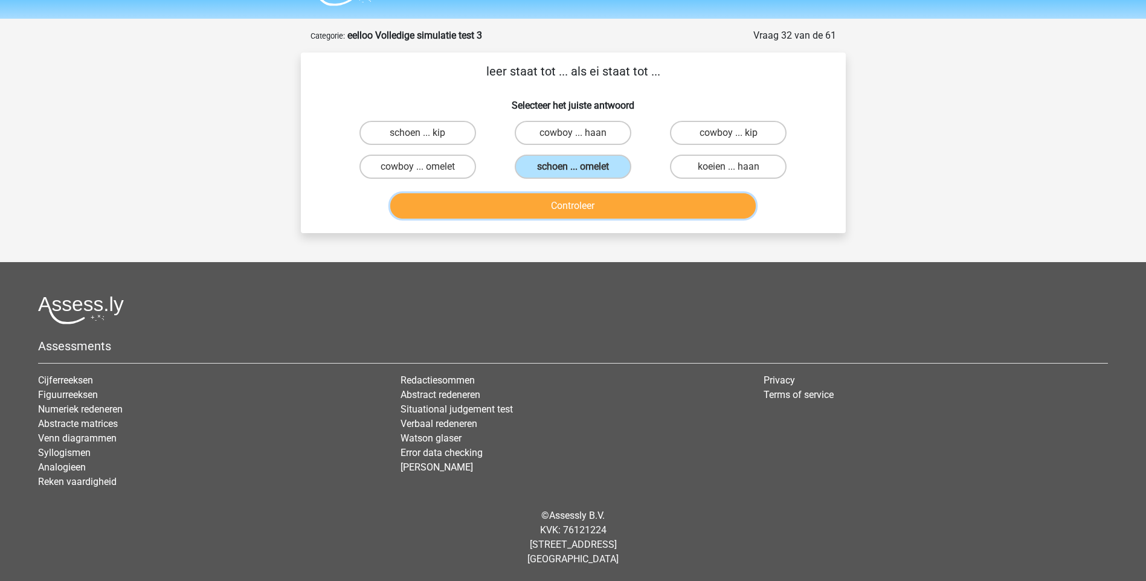
click at [582, 205] on button "Controleer" at bounding box center [573, 205] width 366 height 25
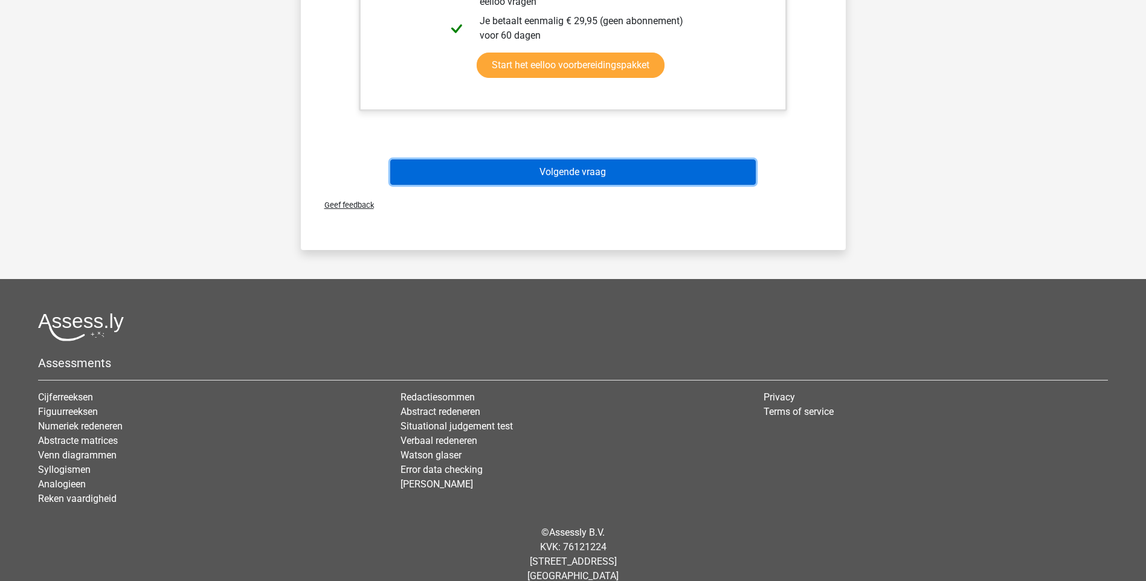
click at [558, 178] on button "Volgende vraag" at bounding box center [573, 172] width 366 height 25
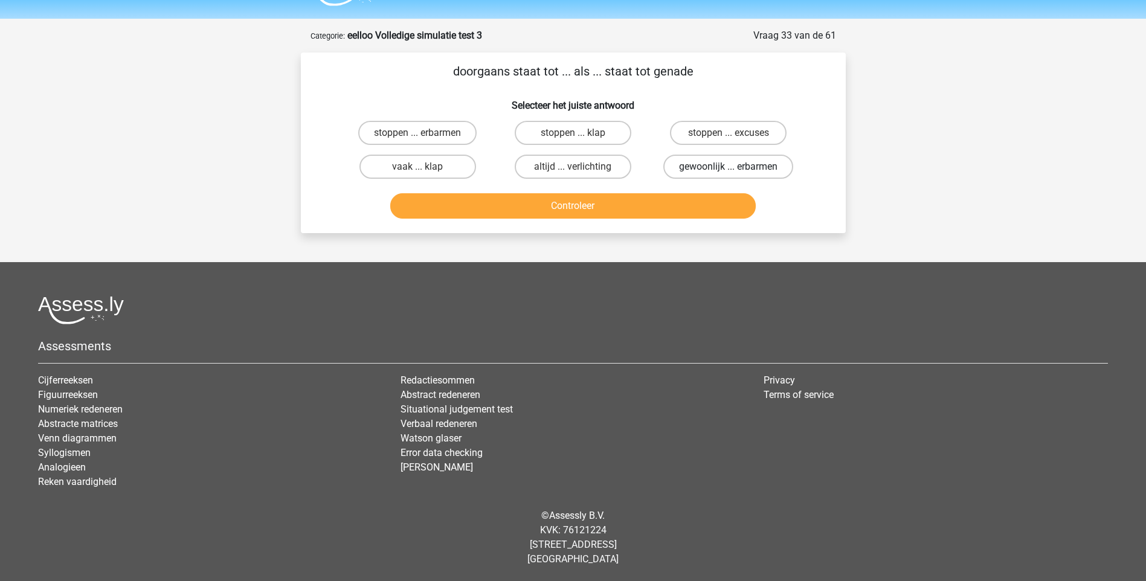
click at [692, 166] on label "gewoonlijk ... erbarmen" at bounding box center [728, 167] width 130 height 24
click at [729, 167] on input "gewoonlijk ... erbarmen" at bounding box center [733, 171] width 8 height 8
radio input "true"
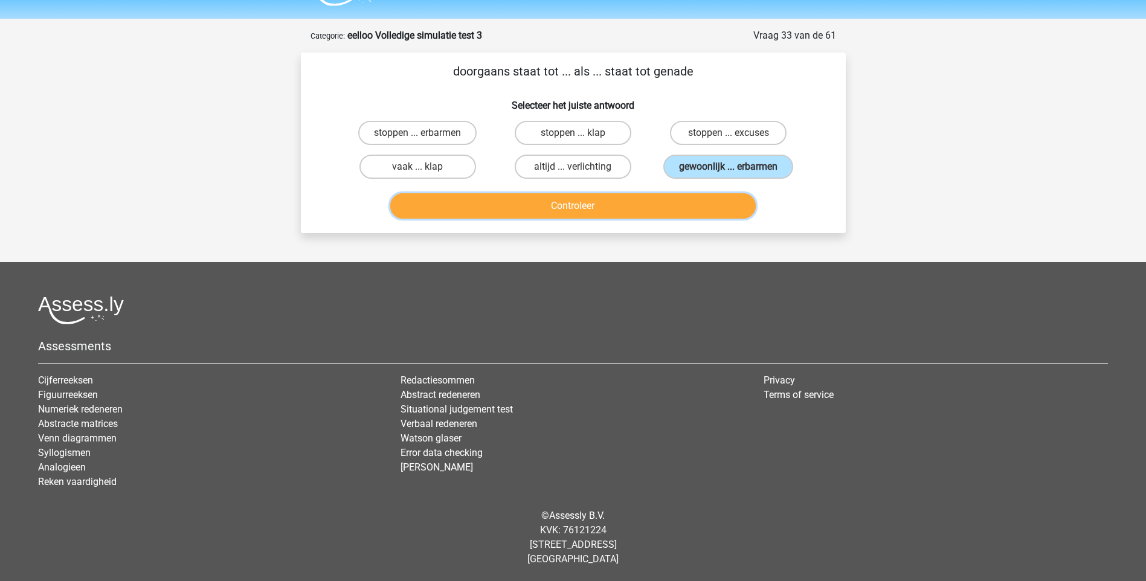
click at [636, 202] on button "Controleer" at bounding box center [573, 205] width 366 height 25
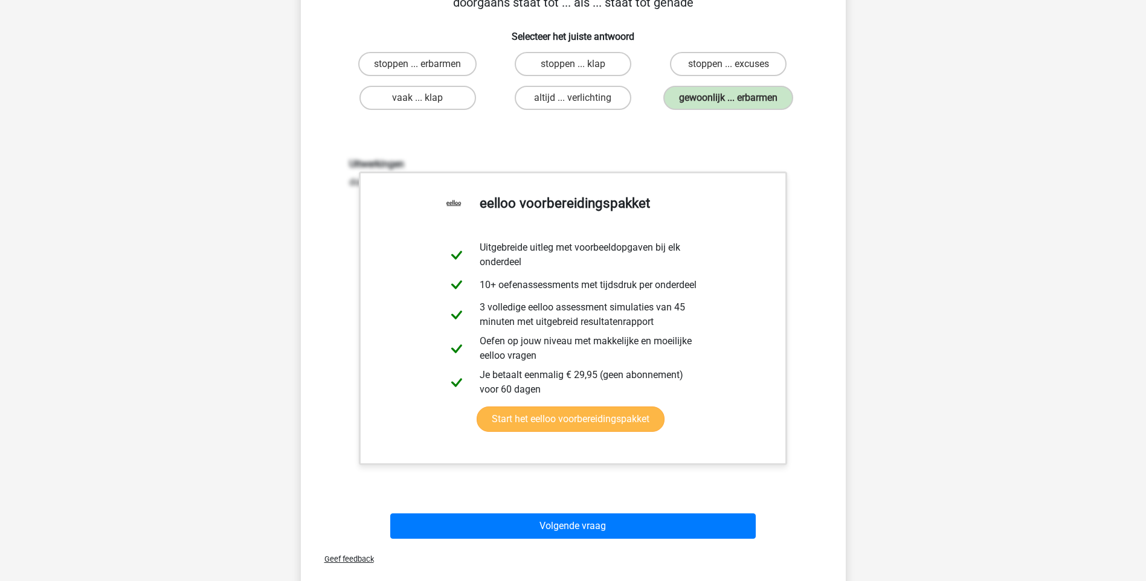
scroll to position [213, 0]
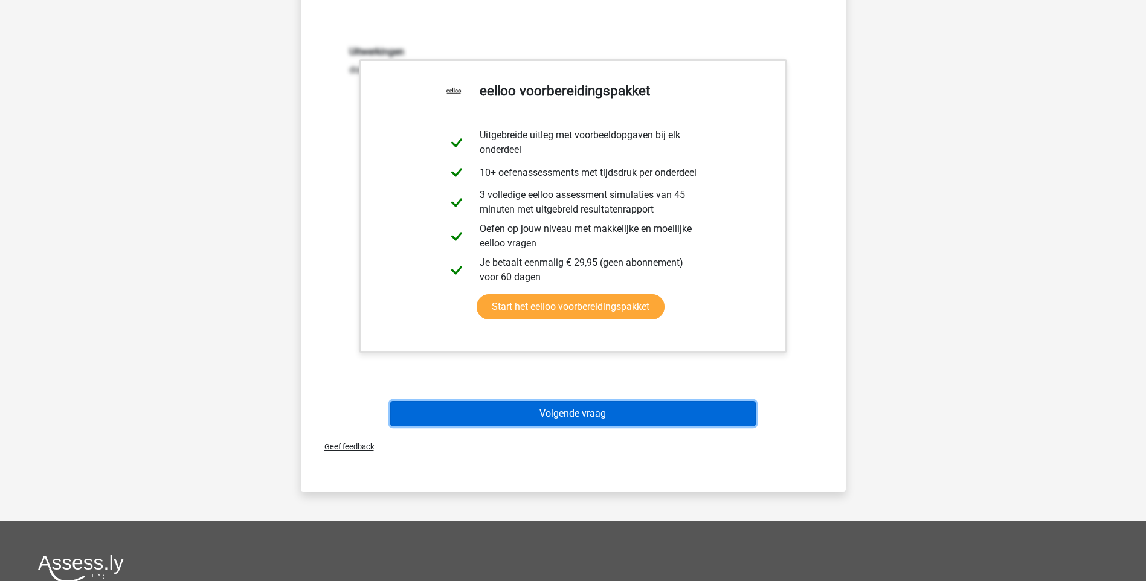
click at [578, 417] on button "Volgende vraag" at bounding box center [573, 413] width 366 height 25
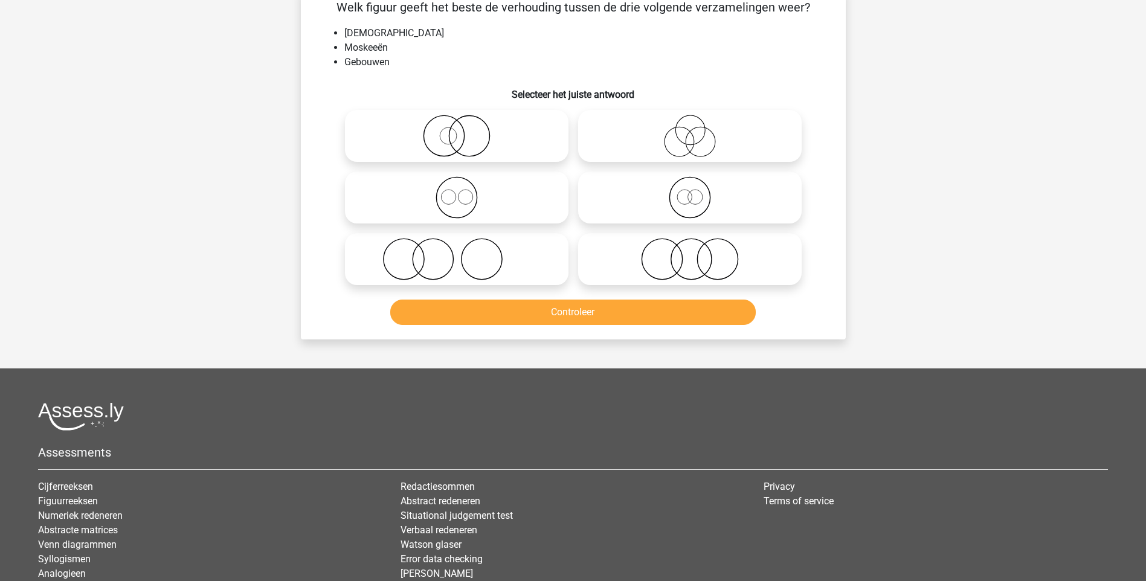
scroll to position [60, 0]
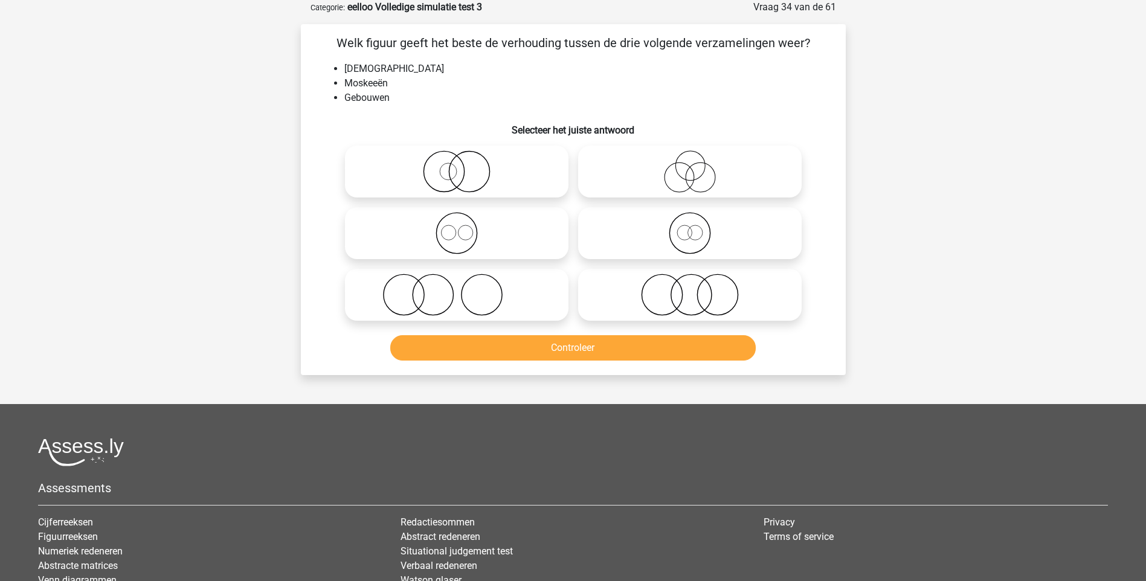
click at [465, 236] on icon at bounding box center [457, 233] width 214 height 42
click at [465, 227] on input "radio" at bounding box center [461, 223] width 8 height 8
radio input "true"
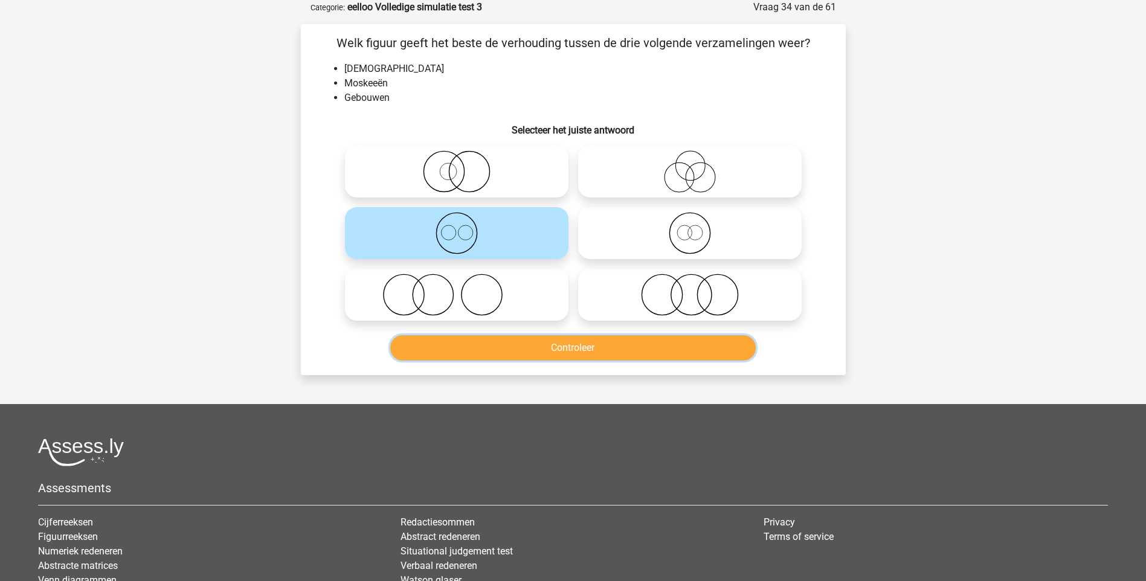
click at [581, 348] on button "Controleer" at bounding box center [573, 347] width 366 height 25
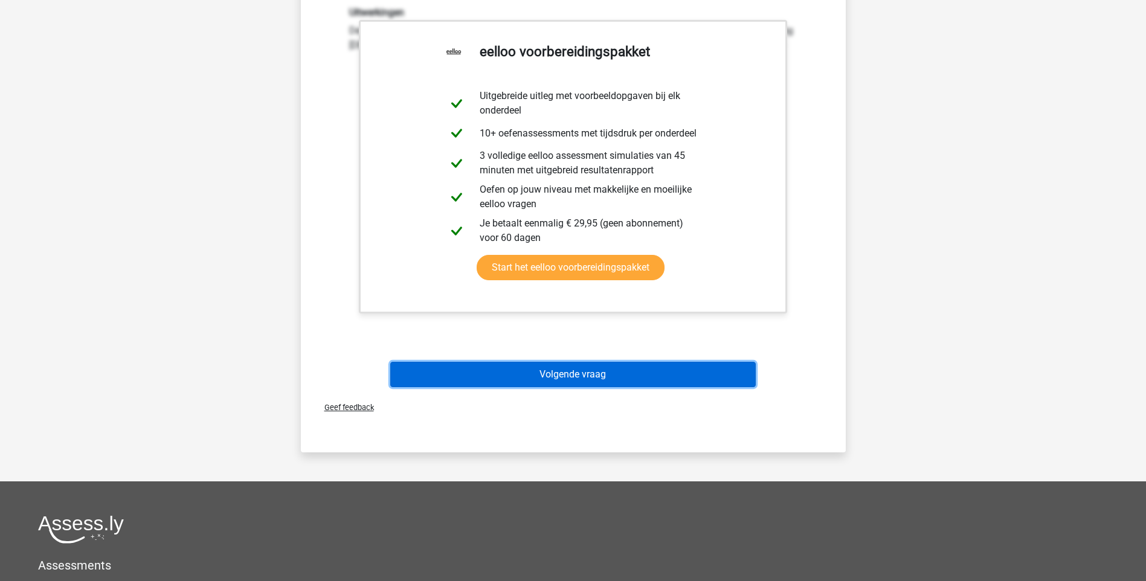
click at [592, 376] on button "Volgende vraag" at bounding box center [573, 374] width 366 height 25
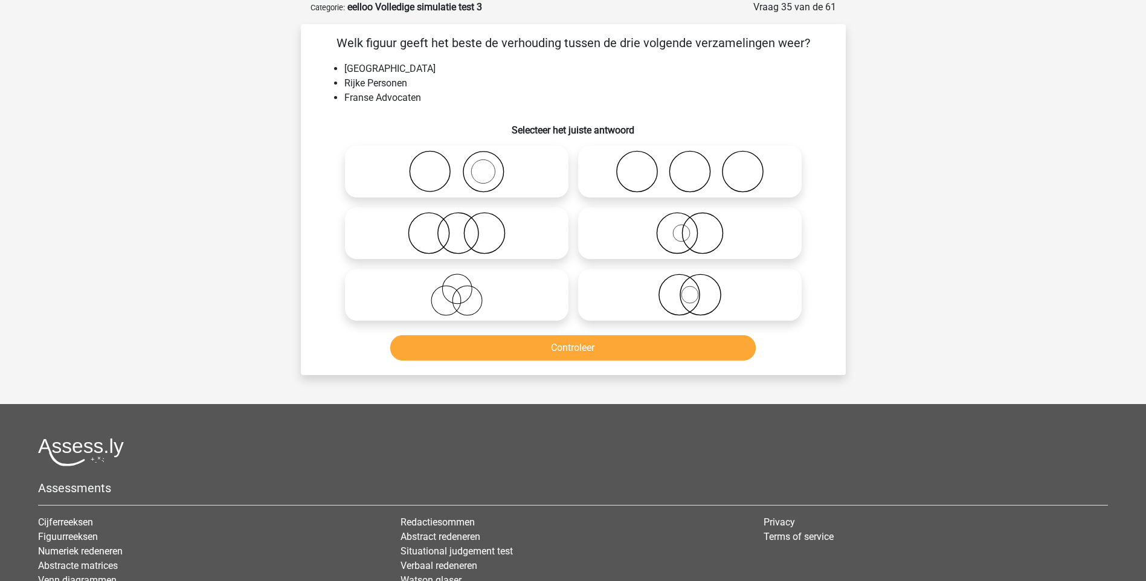
click at [463, 237] on icon at bounding box center [457, 233] width 214 height 42
click at [463, 227] on input "radio" at bounding box center [461, 223] width 8 height 8
radio input "true"
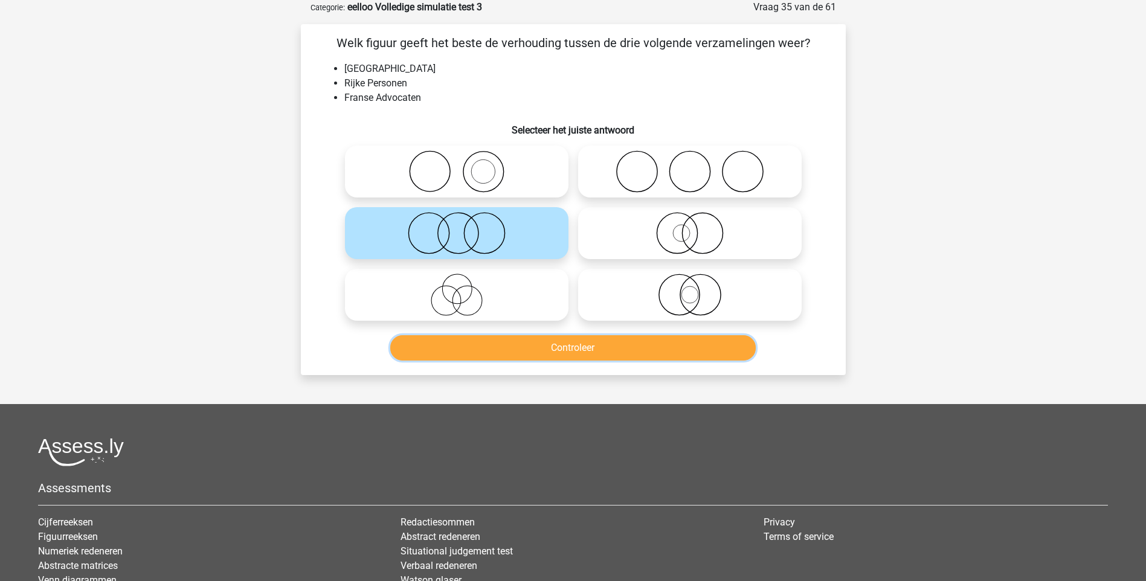
click at [585, 349] on button "Controleer" at bounding box center [573, 347] width 366 height 25
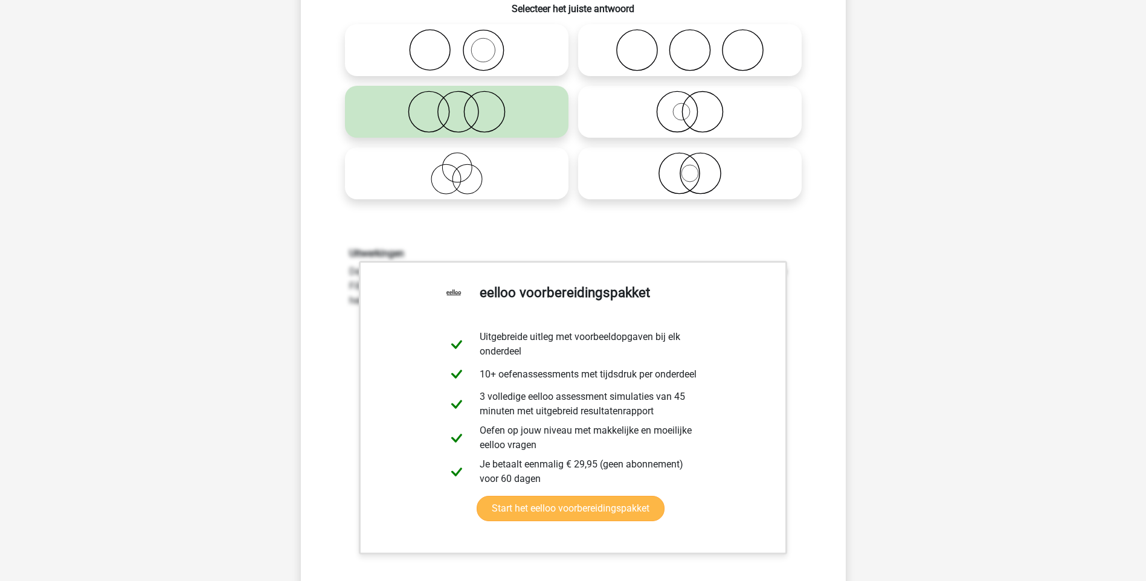
scroll to position [363, 0]
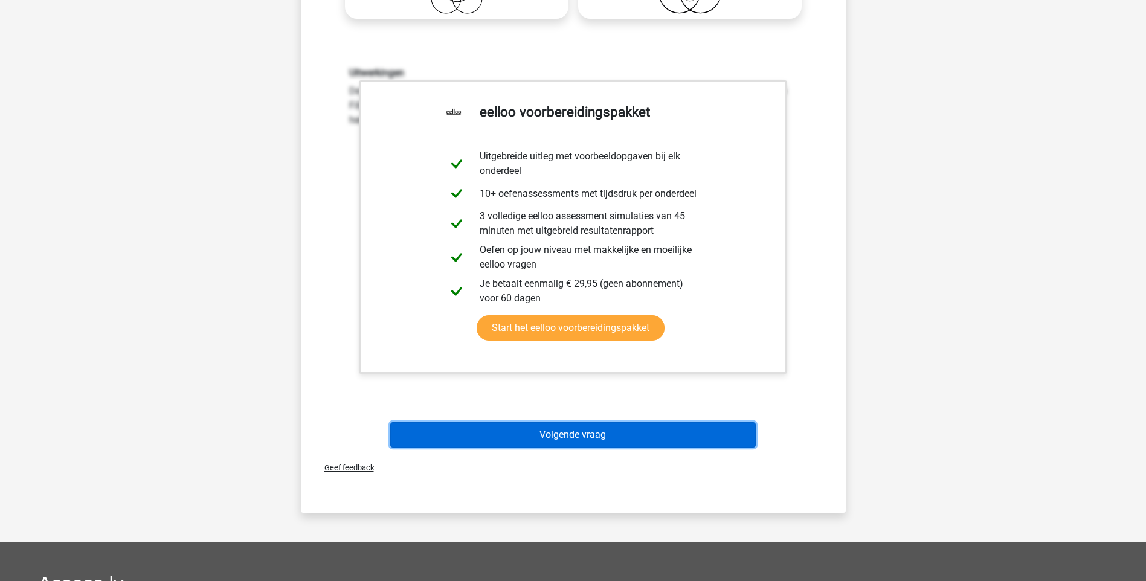
click at [600, 426] on button "Volgende vraag" at bounding box center [573, 434] width 366 height 25
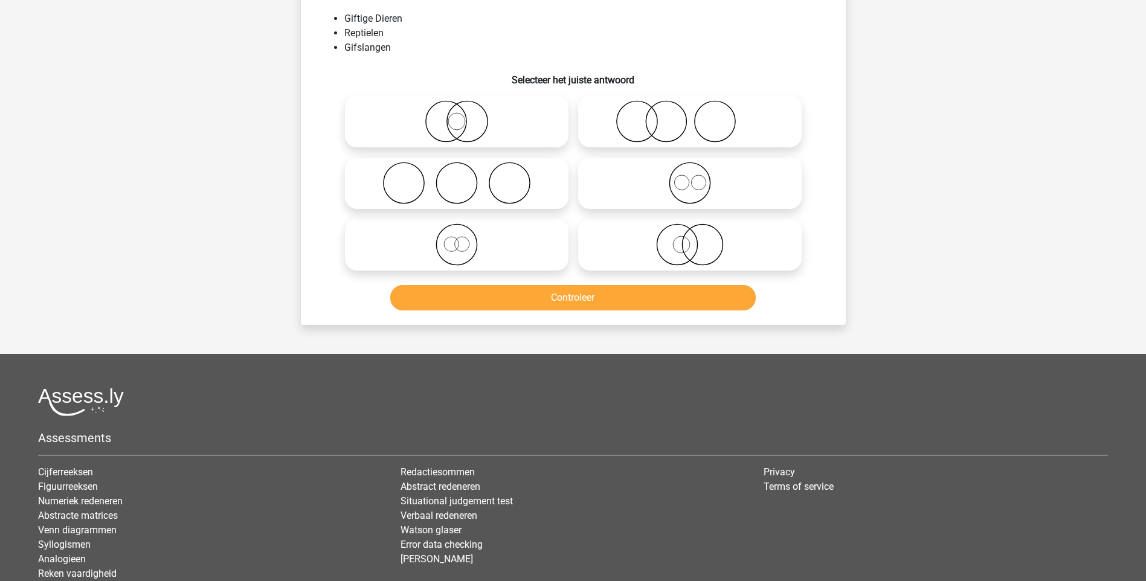
scroll to position [60, 0]
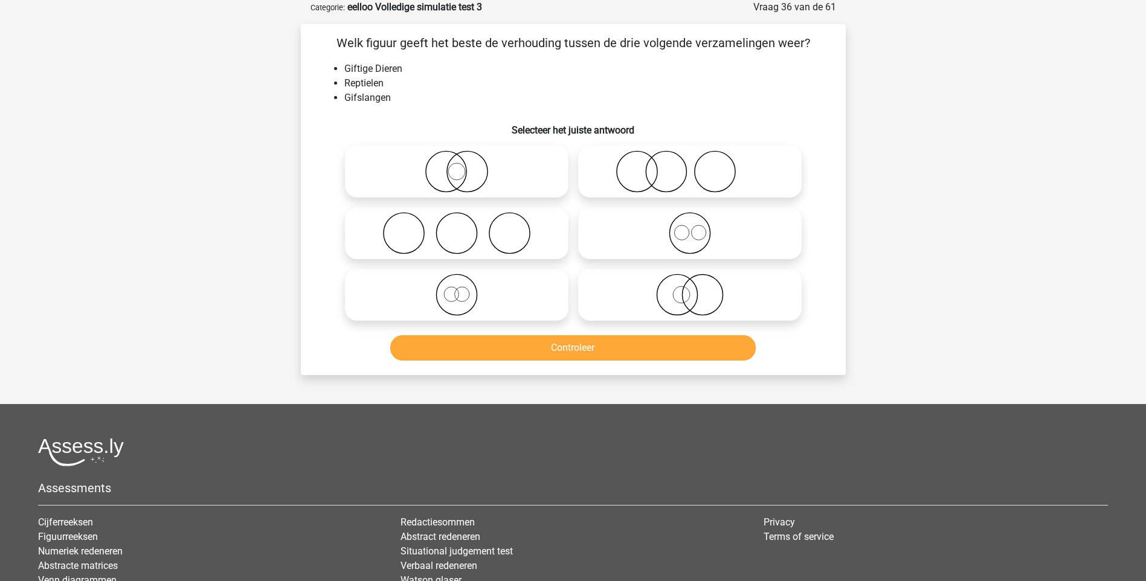
click at [676, 179] on icon at bounding box center [690, 171] width 214 height 42
click at [690, 166] on input "radio" at bounding box center [694, 162] width 8 height 8
radio input "true"
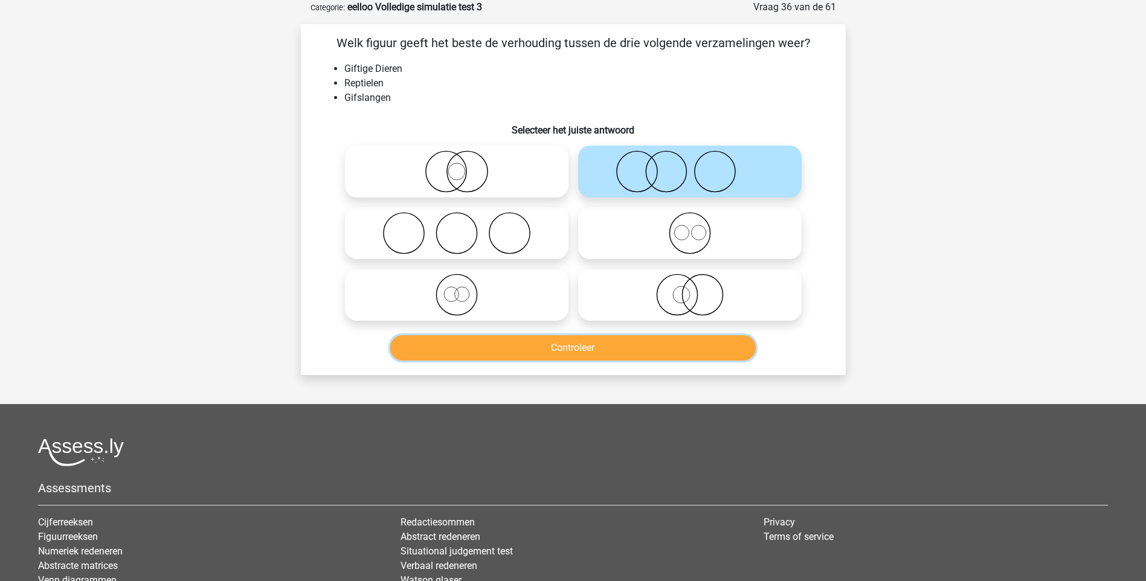
click at [590, 352] on button "Controleer" at bounding box center [573, 347] width 366 height 25
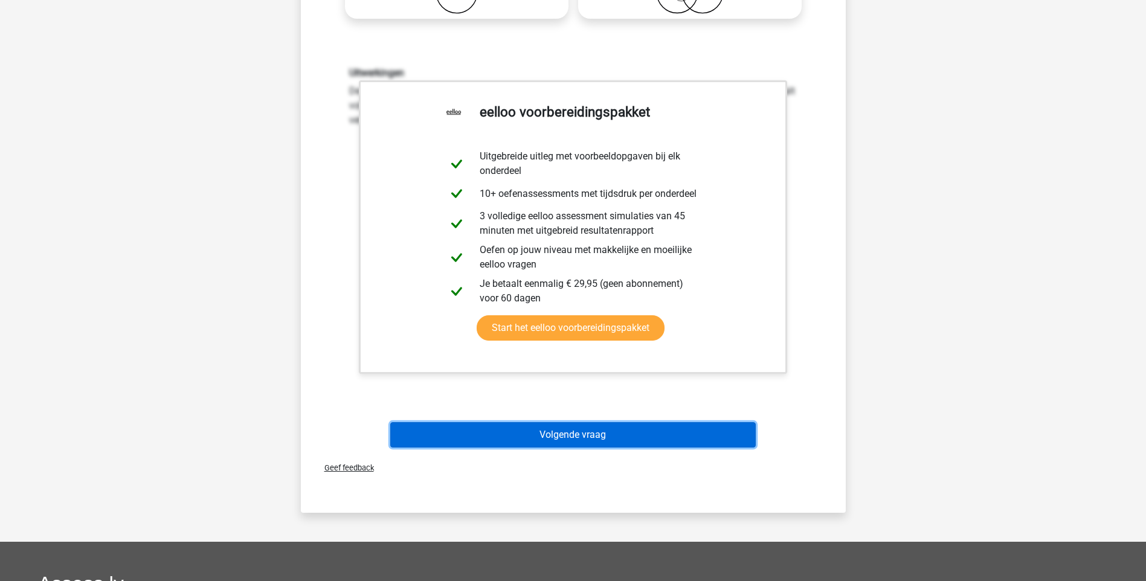
click at [550, 439] on button "Volgende vraag" at bounding box center [573, 434] width 366 height 25
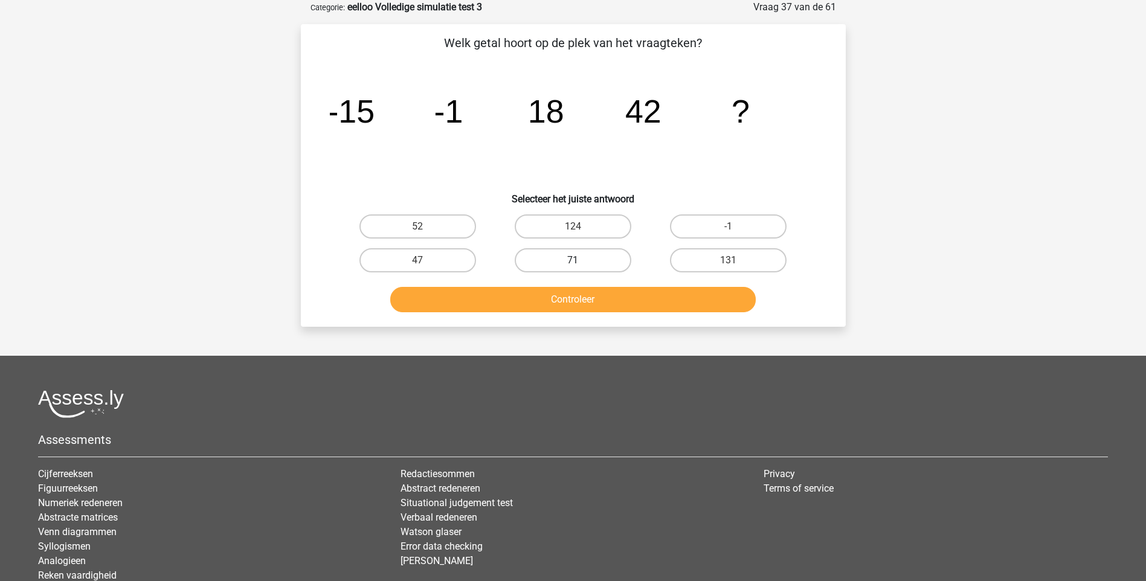
click at [582, 260] on label "71" at bounding box center [573, 260] width 117 height 24
click at [581, 260] on input "71" at bounding box center [577, 264] width 8 height 8
radio input "true"
click at [587, 308] on button "Controleer" at bounding box center [573, 299] width 366 height 25
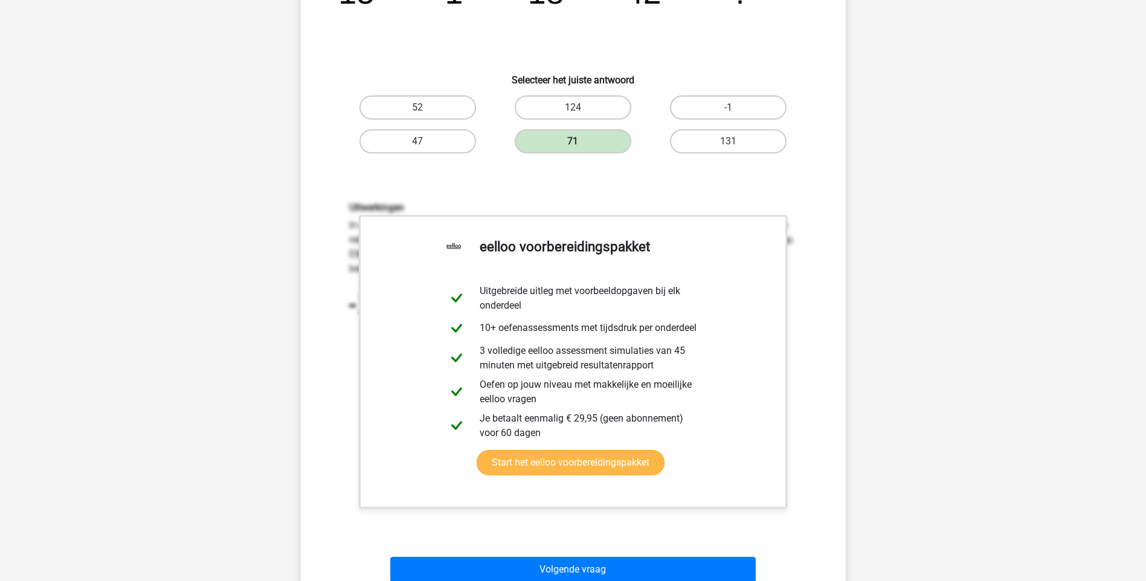
scroll to position [302, 0]
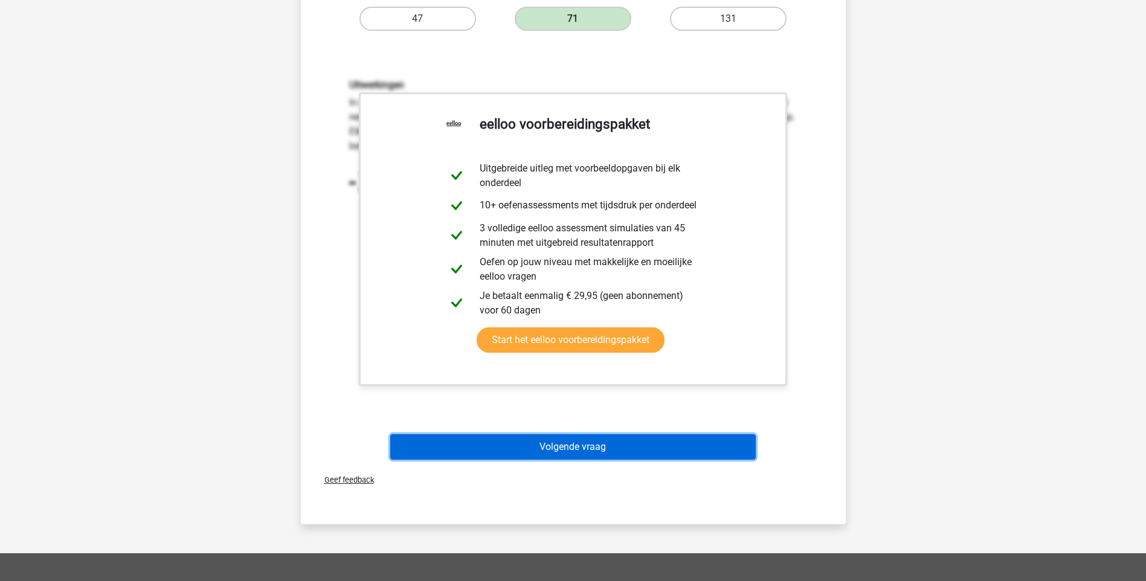
drag, startPoint x: 600, startPoint y: 446, endPoint x: 592, endPoint y: 451, distance: 9.6
click at [599, 446] on button "Volgende vraag" at bounding box center [573, 446] width 366 height 25
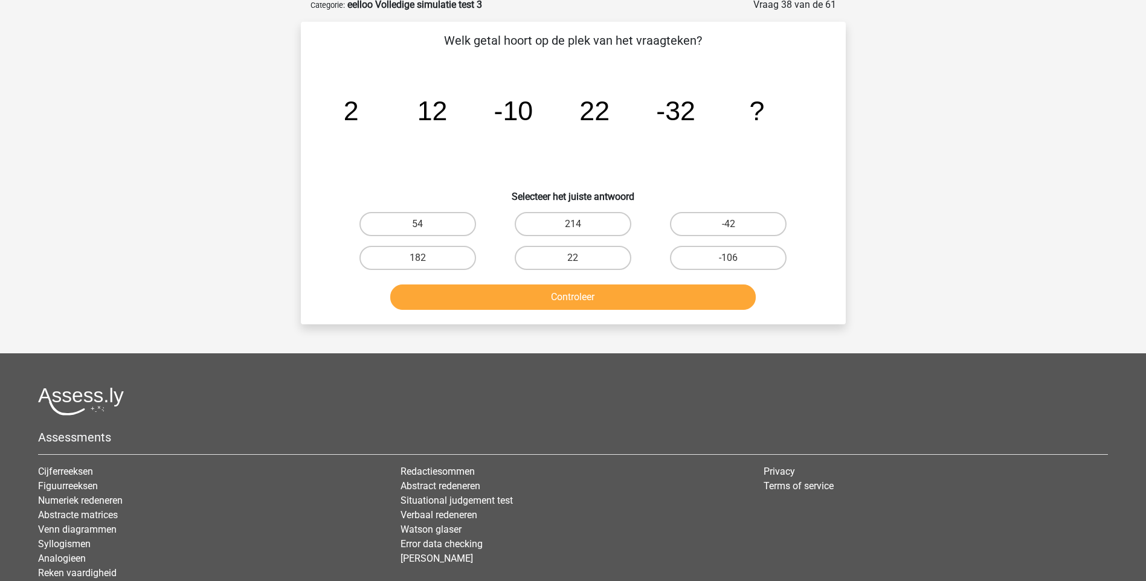
scroll to position [60, 0]
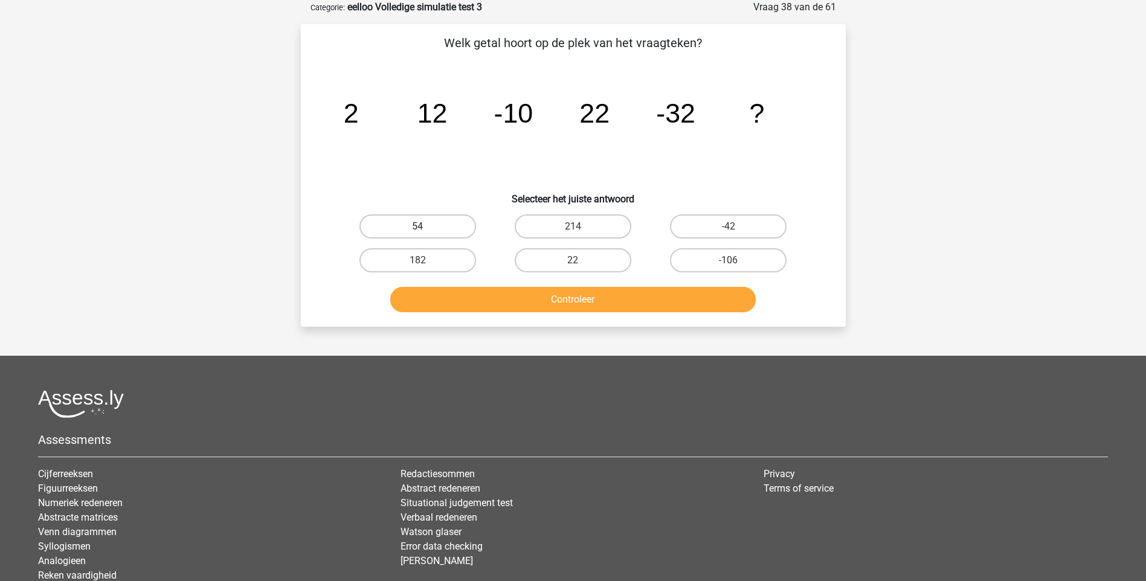
click at [404, 229] on label "54" at bounding box center [418, 227] width 117 height 24
click at [418, 229] on input "54" at bounding box center [422, 231] width 8 height 8
radio input "true"
click at [521, 306] on button "Controleer" at bounding box center [573, 299] width 366 height 25
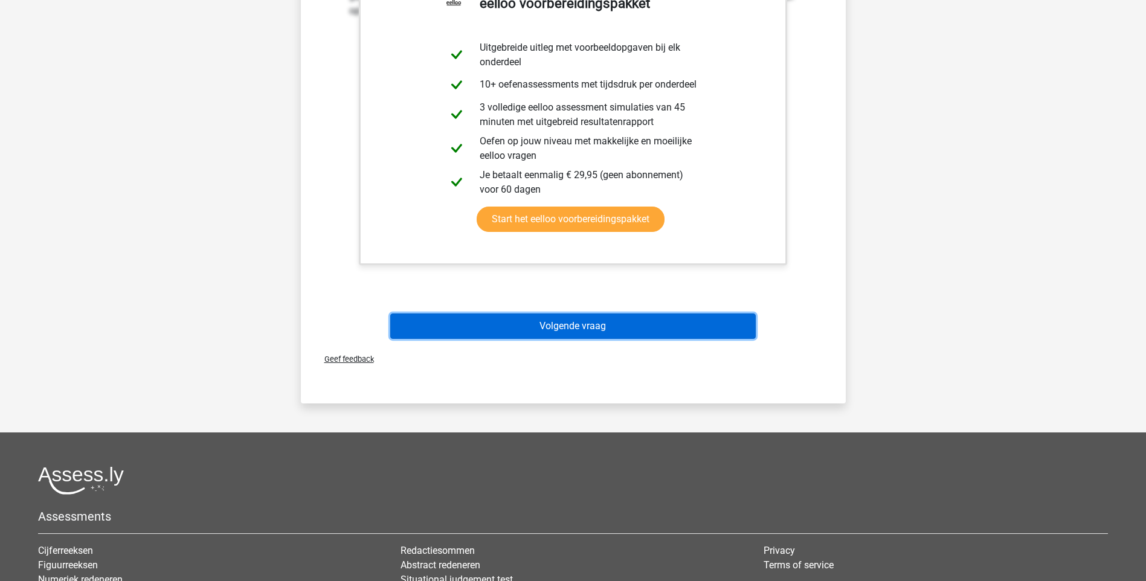
click at [577, 331] on button "Volgende vraag" at bounding box center [573, 326] width 366 height 25
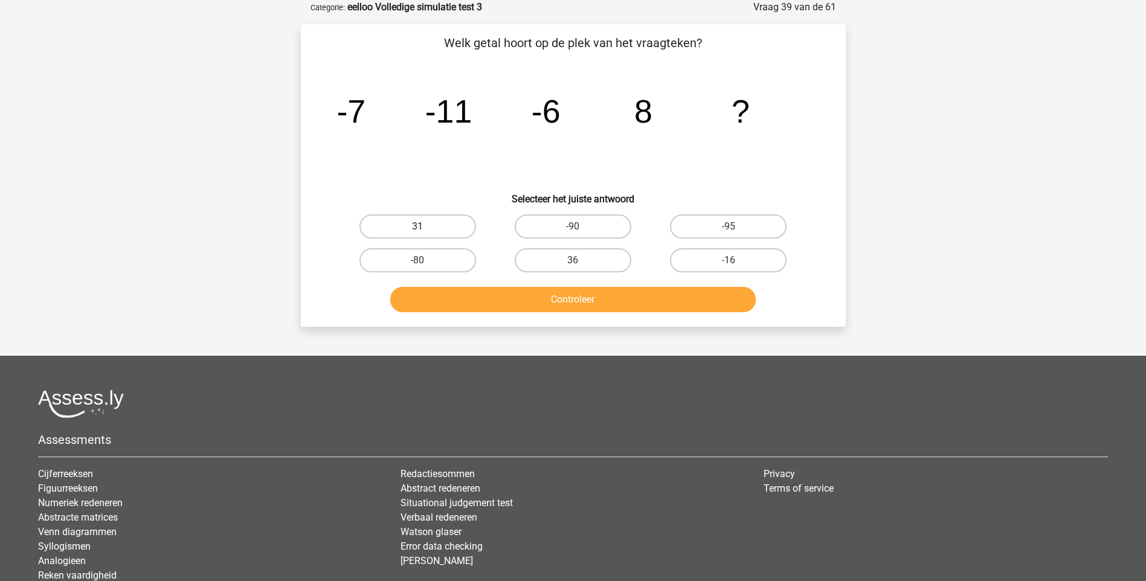
click at [448, 223] on label "31" at bounding box center [418, 227] width 117 height 24
click at [425, 227] on input "31" at bounding box center [422, 231] width 8 height 8
radio input "true"
click at [581, 303] on button "Controleer" at bounding box center [573, 299] width 366 height 25
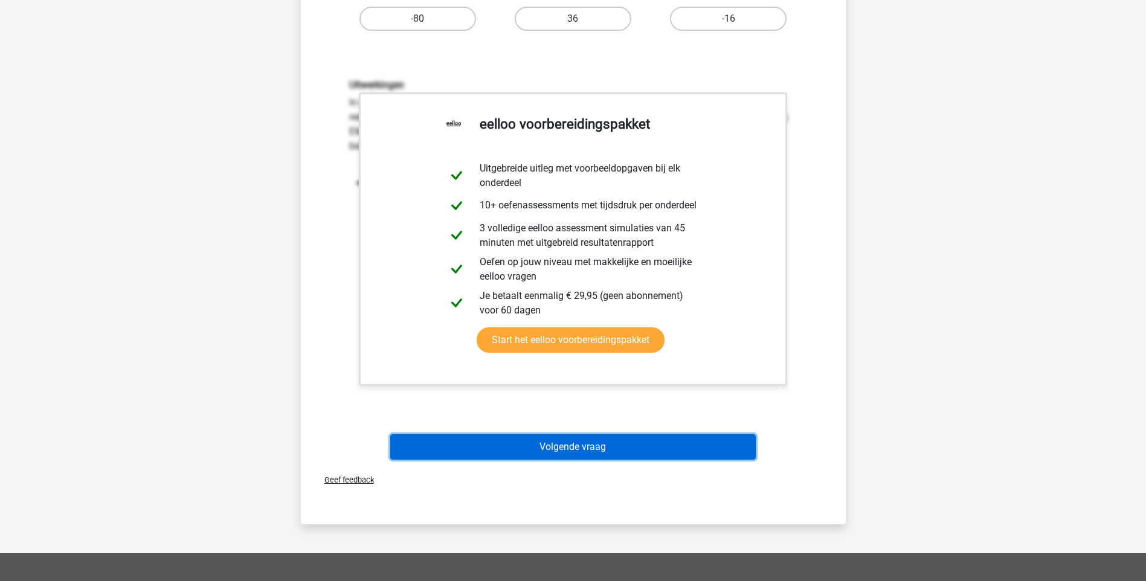
click at [603, 446] on button "Volgende vraag" at bounding box center [573, 446] width 366 height 25
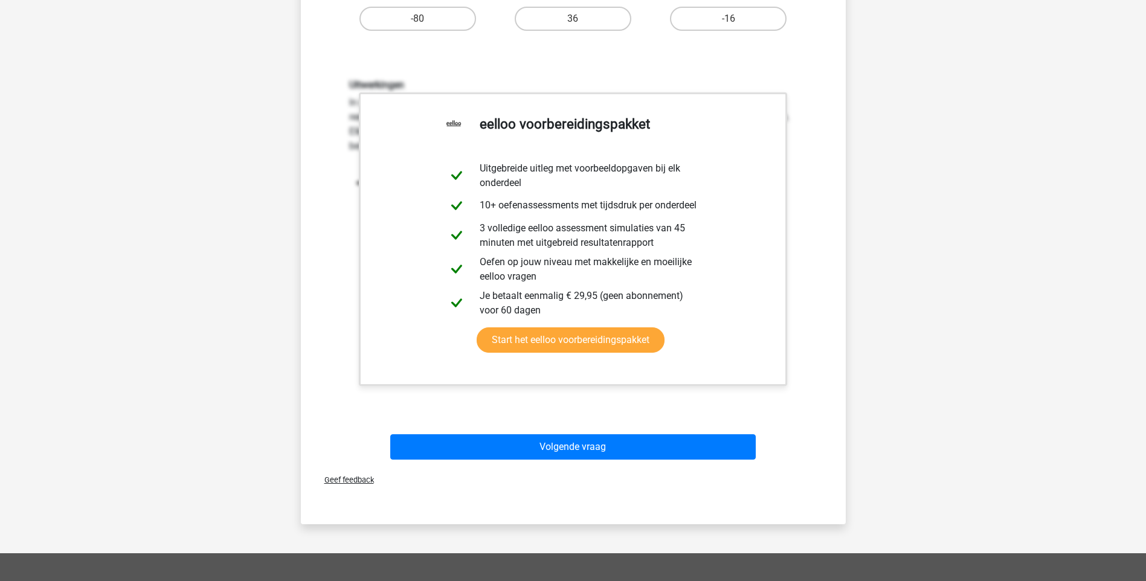
scroll to position [32, 0]
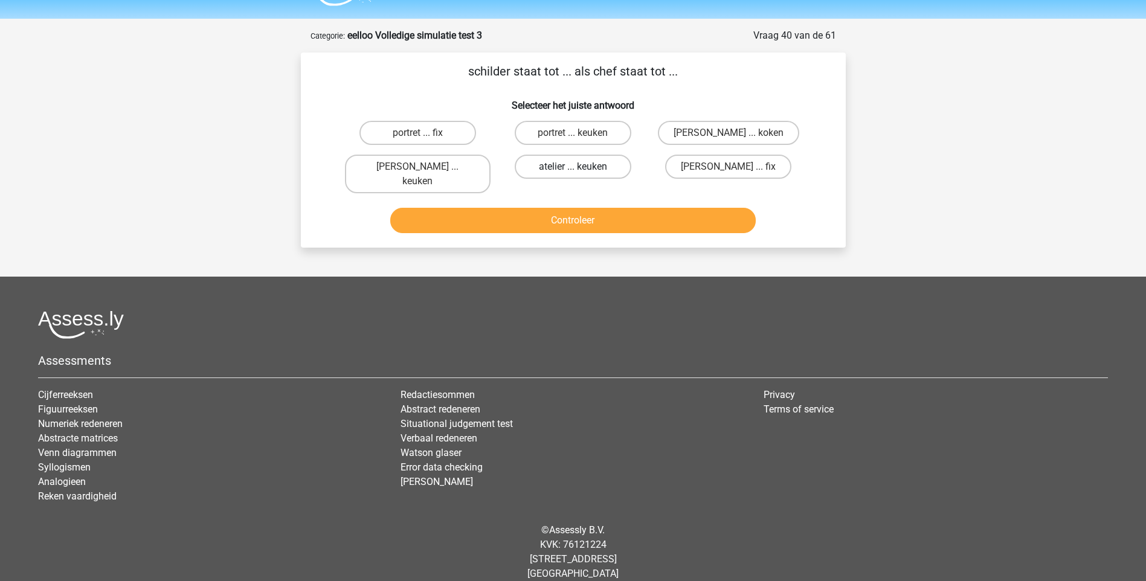
click at [555, 164] on label "atelier ... keuken" at bounding box center [573, 167] width 117 height 24
click at [573, 167] on input "atelier ... keuken" at bounding box center [577, 171] width 8 height 8
radio input "true"
click at [559, 208] on button "Controleer" at bounding box center [573, 220] width 366 height 25
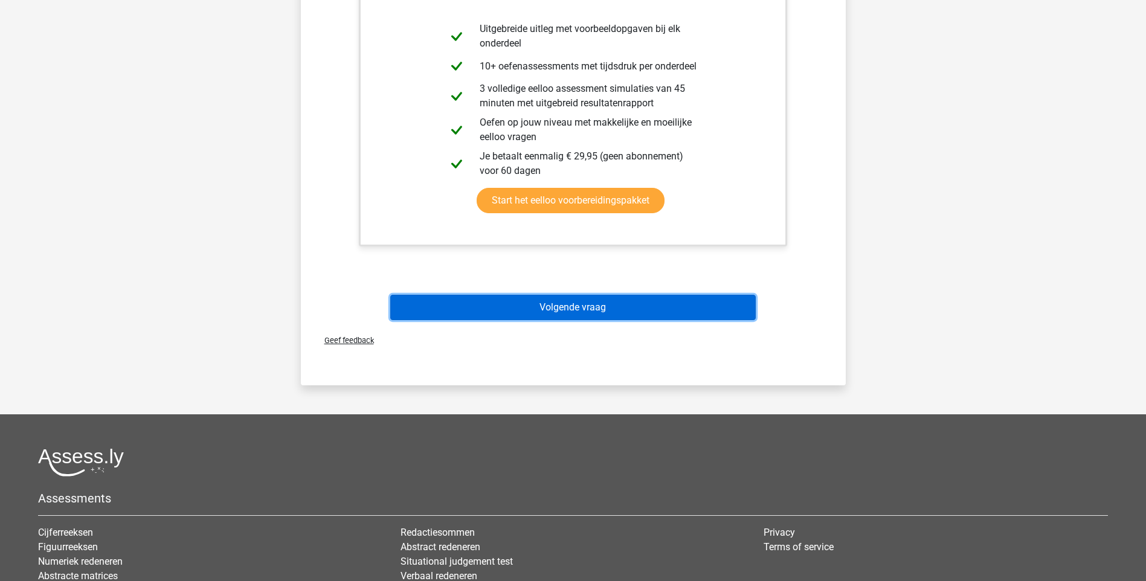
click at [552, 295] on button "Volgende vraag" at bounding box center [573, 307] width 366 height 25
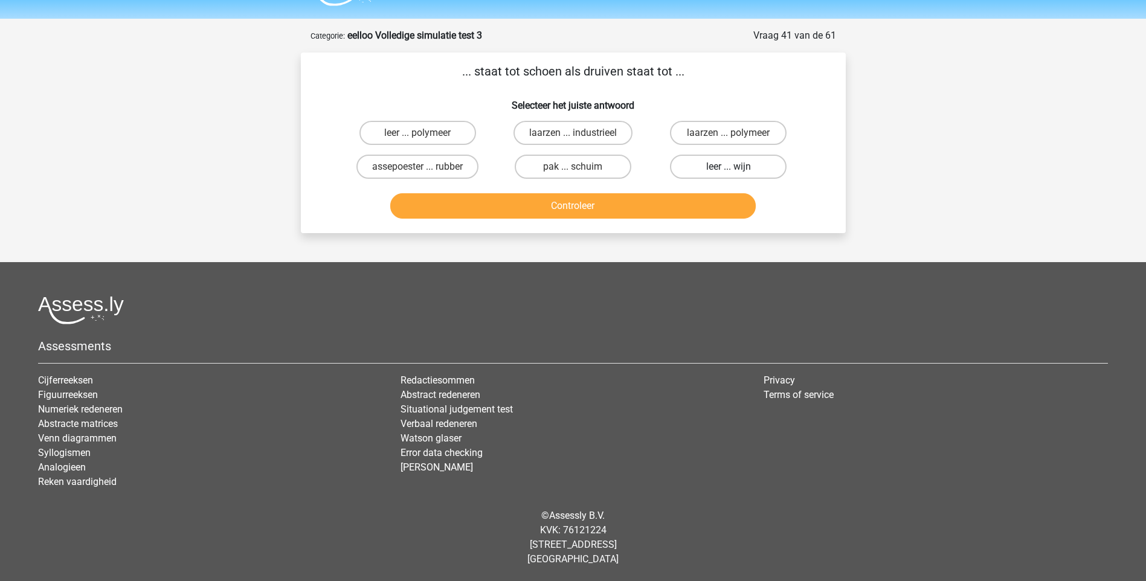
click at [710, 167] on label "leer ... wijn" at bounding box center [728, 167] width 117 height 24
click at [729, 167] on input "leer ... wijn" at bounding box center [733, 171] width 8 height 8
radio input "true"
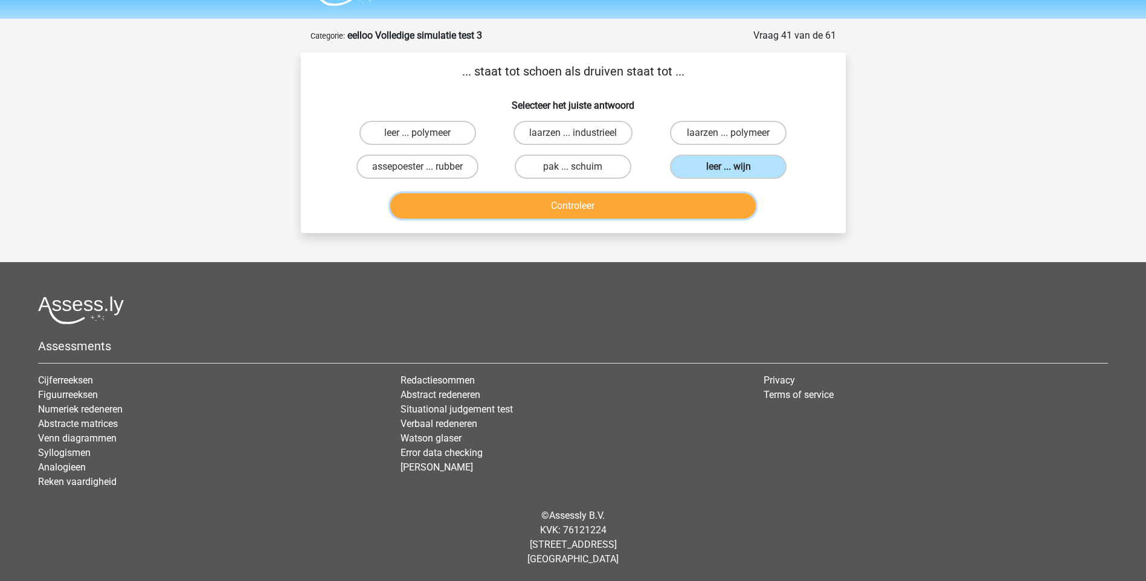
click at [555, 203] on button "Controleer" at bounding box center [573, 205] width 366 height 25
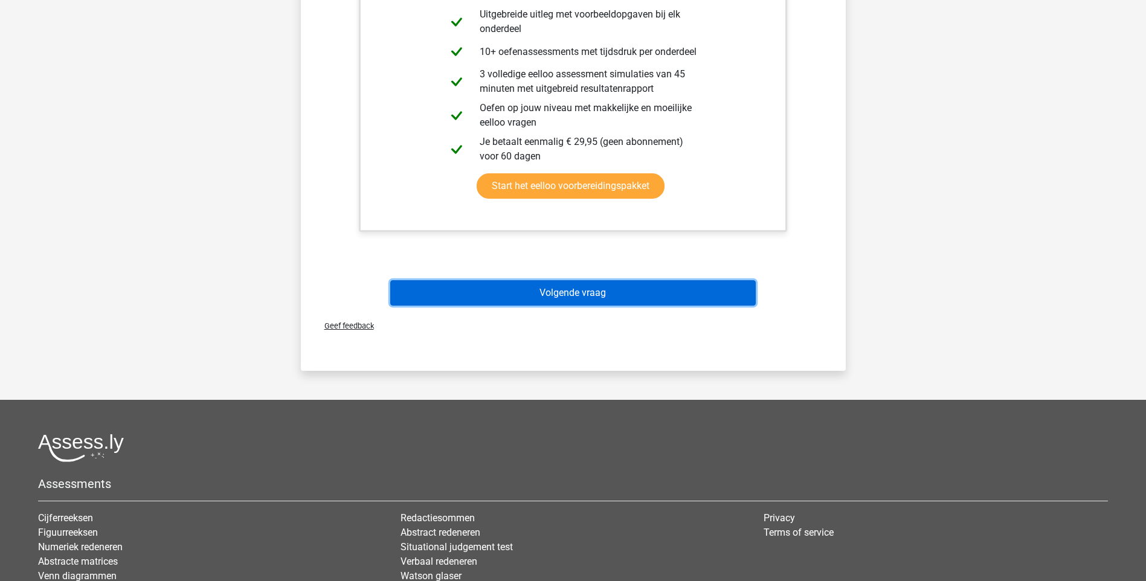
click at [553, 300] on button "Volgende vraag" at bounding box center [573, 292] width 366 height 25
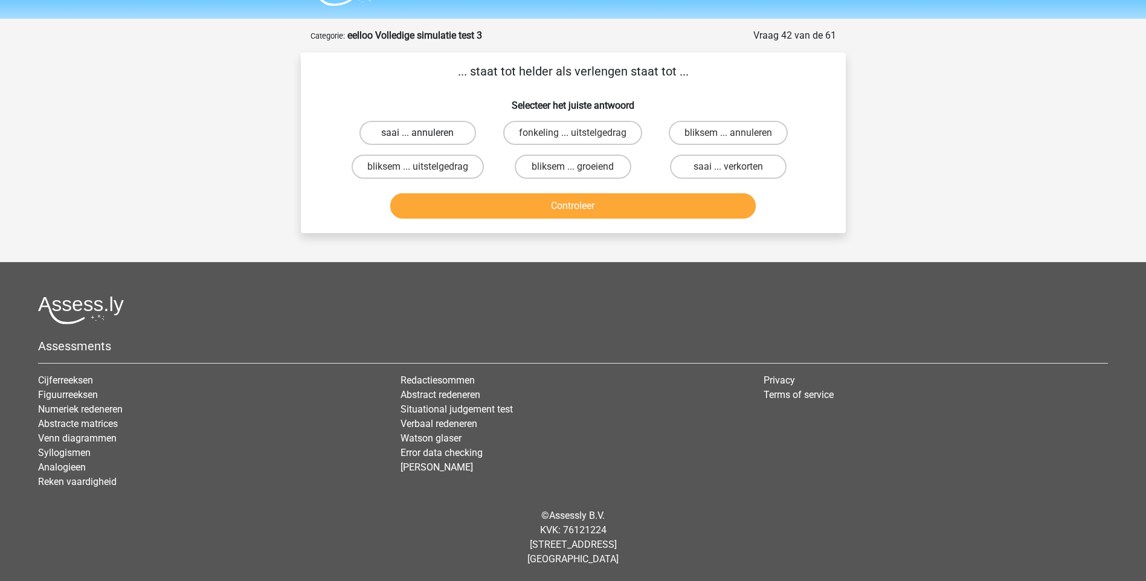
click at [392, 134] on label "saai ... annuleren" at bounding box center [418, 133] width 117 height 24
click at [418, 134] on input "saai ... annuleren" at bounding box center [422, 137] width 8 height 8
radio input "true"
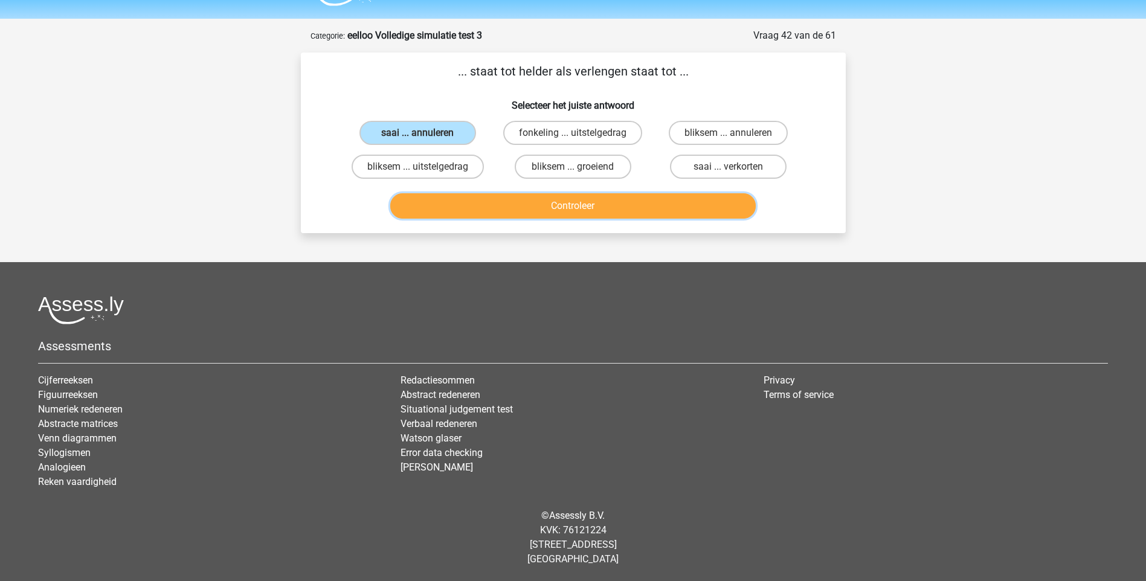
click at [582, 205] on button "Controleer" at bounding box center [573, 205] width 366 height 25
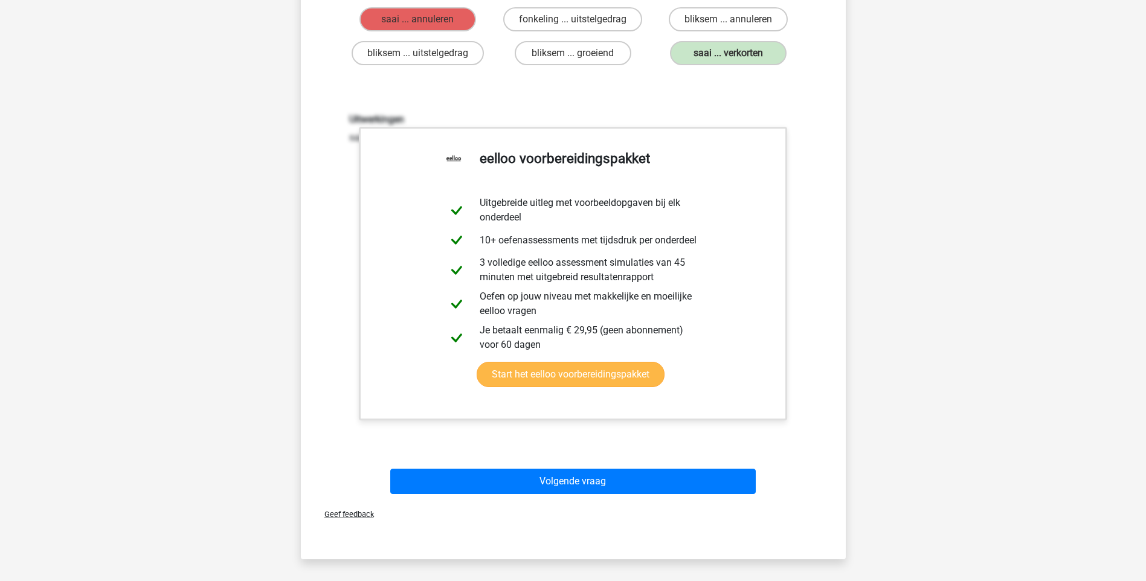
scroll to position [153, 0]
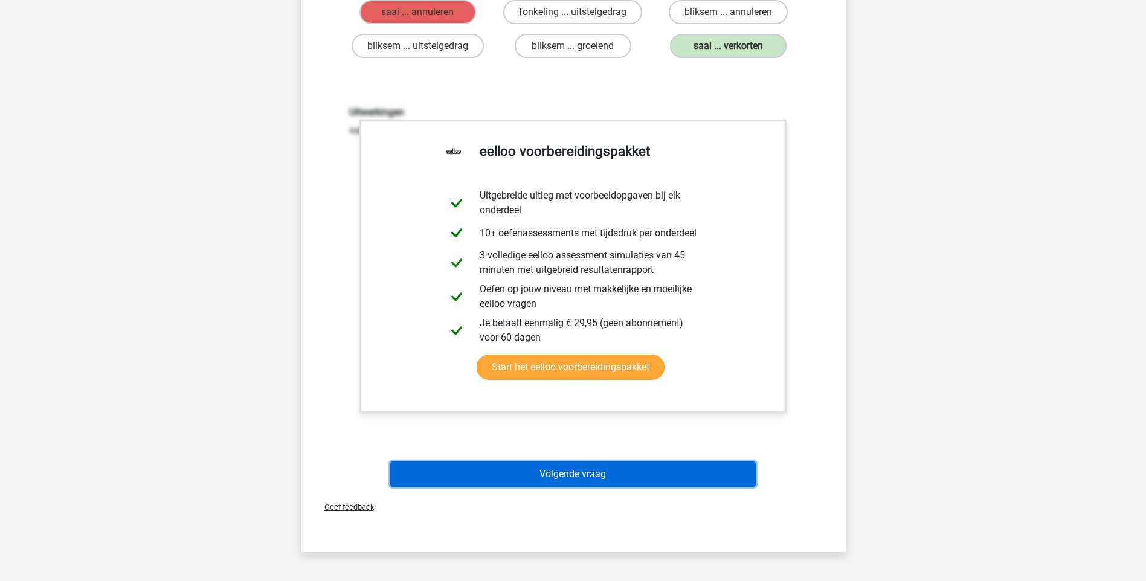
click at [585, 468] on button "Volgende vraag" at bounding box center [573, 474] width 366 height 25
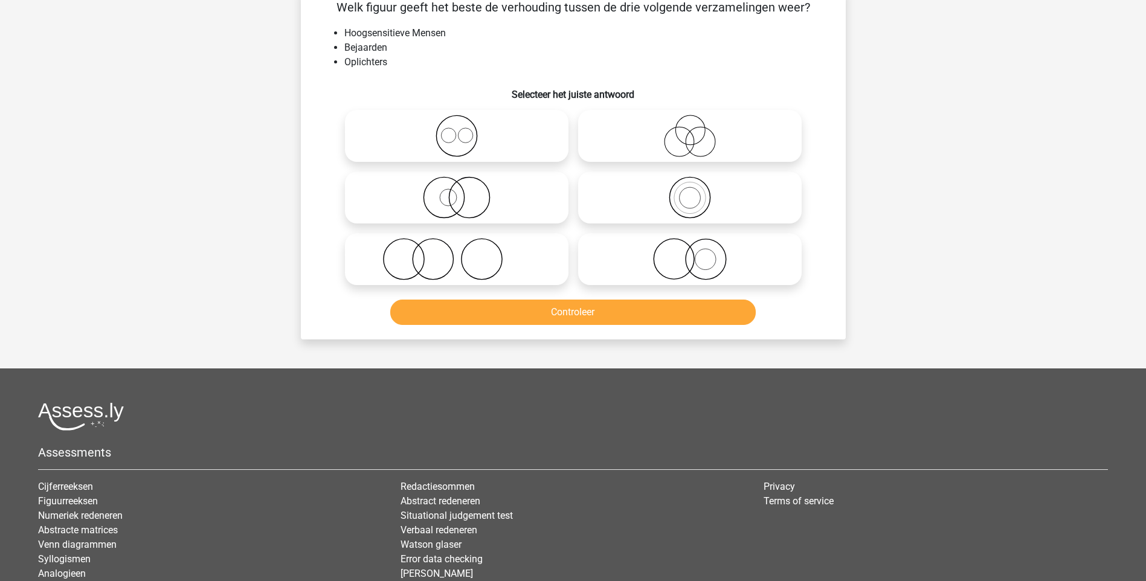
scroll to position [60, 0]
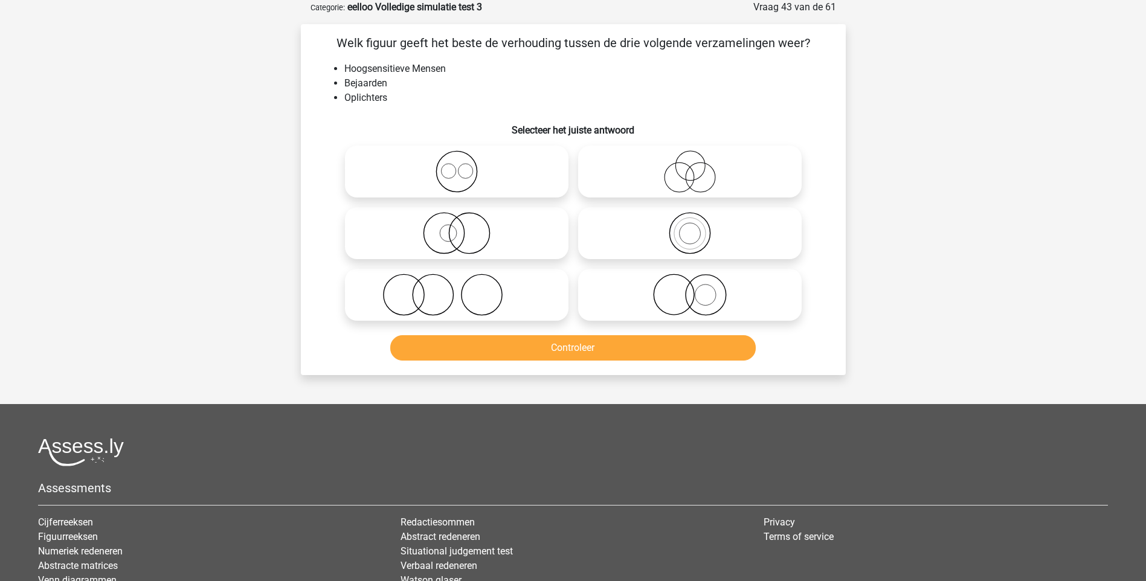
click at [691, 181] on icon at bounding box center [690, 171] width 214 height 42
click at [691, 166] on input "radio" at bounding box center [694, 162] width 8 height 8
radio input "true"
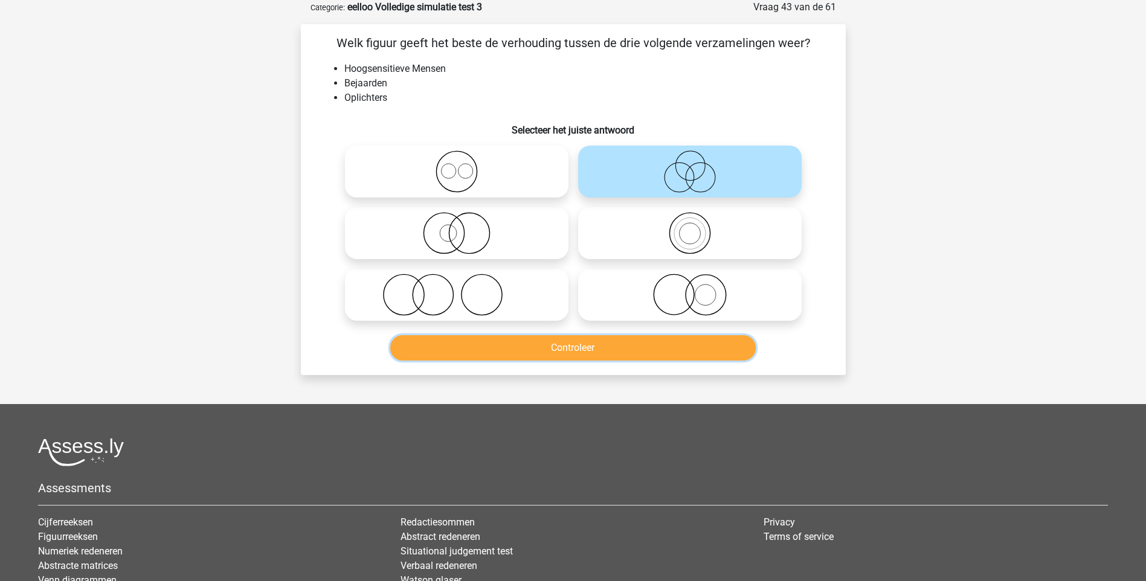
click at [592, 343] on button "Controleer" at bounding box center [573, 347] width 366 height 25
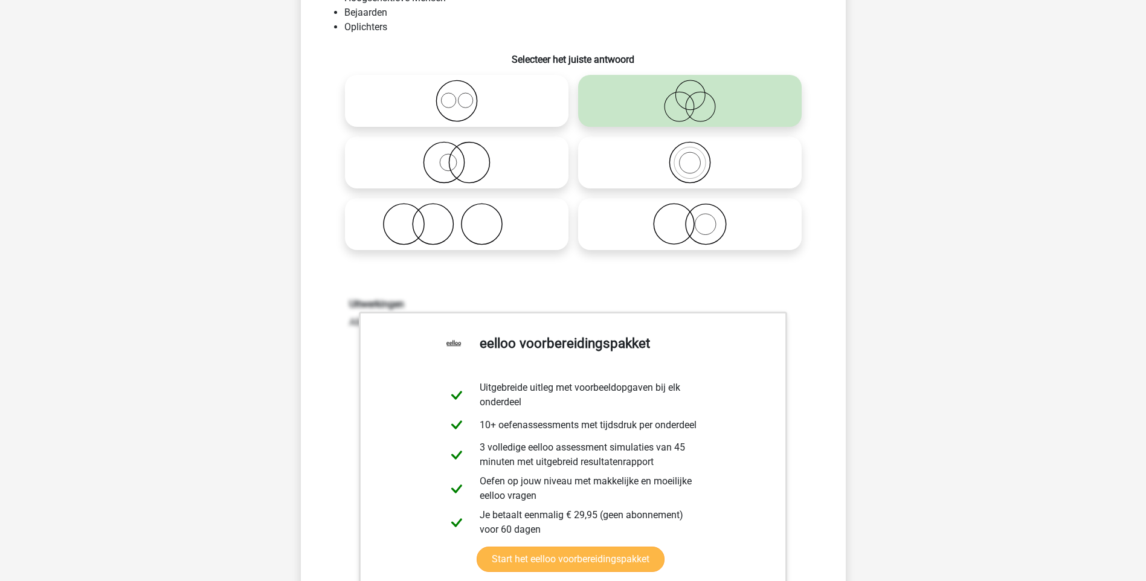
scroll to position [242, 0]
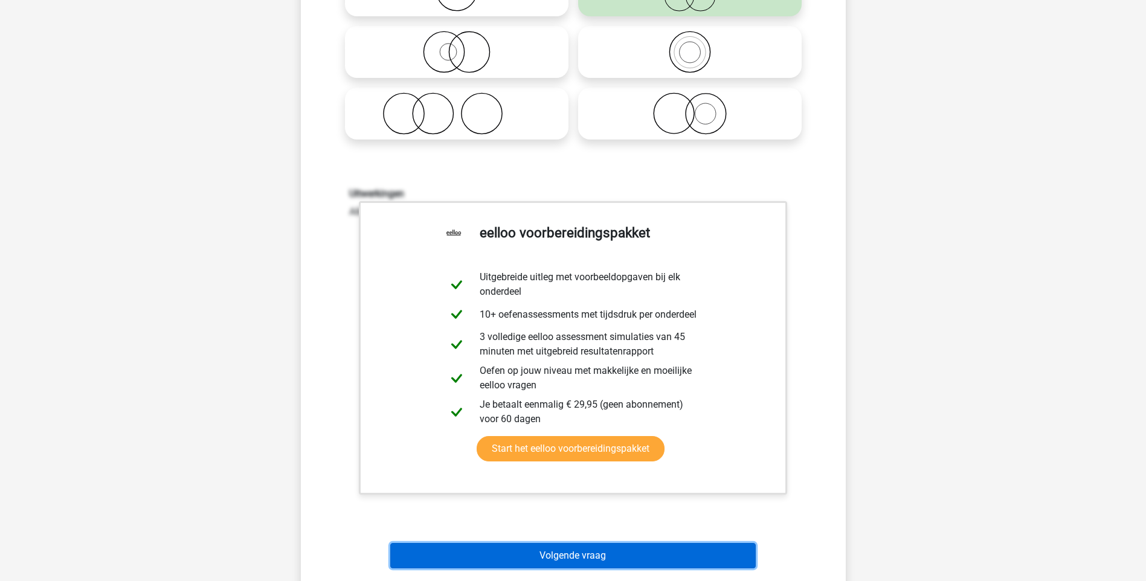
click at [572, 552] on button "Volgende vraag" at bounding box center [573, 555] width 366 height 25
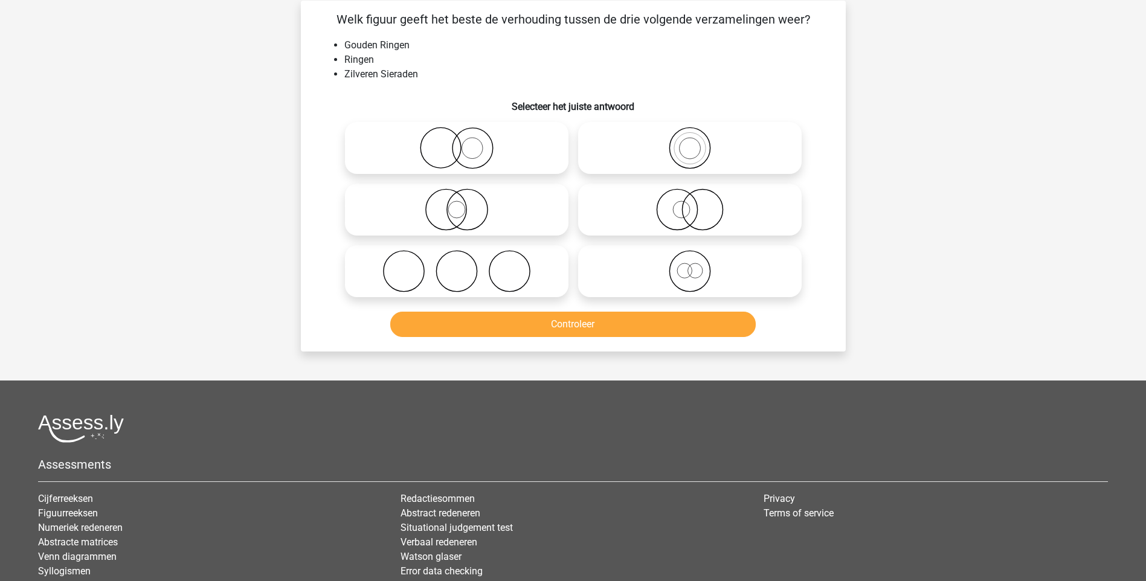
scroll to position [60, 0]
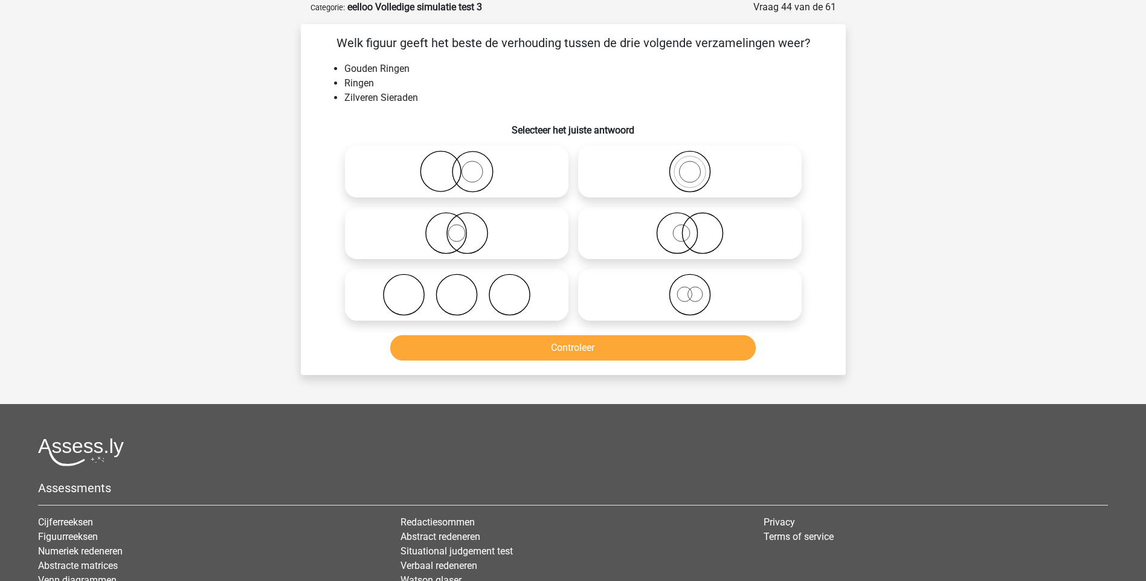
click at [479, 178] on icon at bounding box center [457, 171] width 214 height 42
click at [465, 166] on input "radio" at bounding box center [461, 162] width 8 height 8
radio input "true"
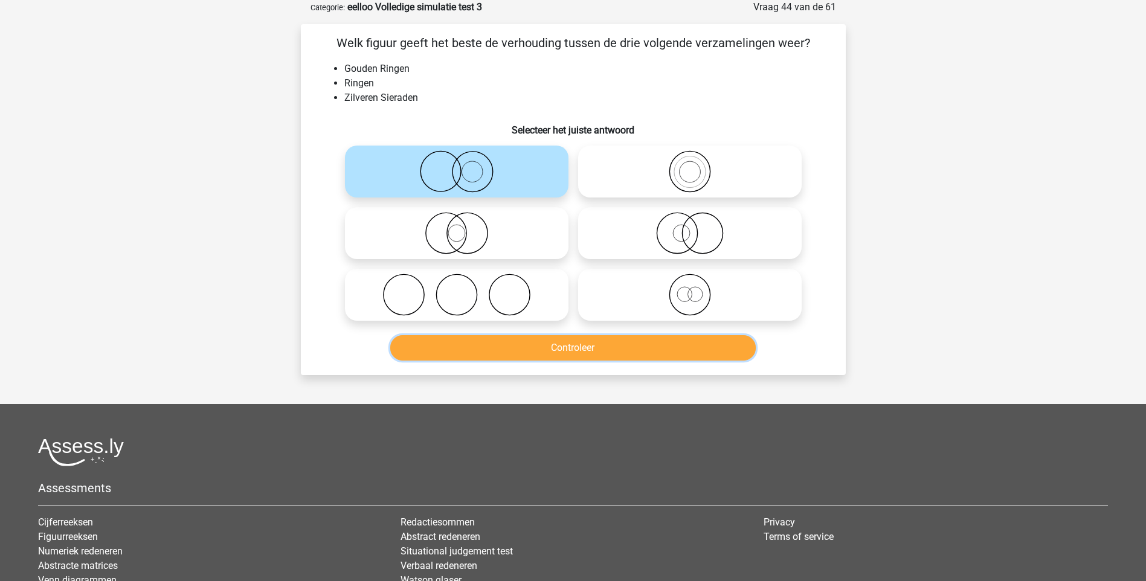
click at [596, 344] on button "Controleer" at bounding box center [573, 347] width 366 height 25
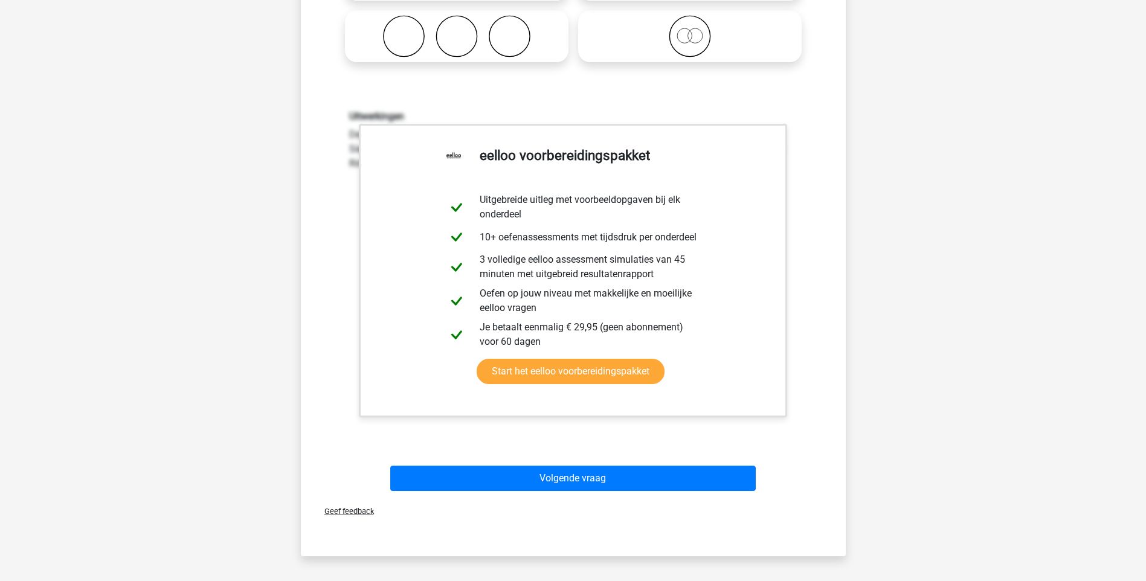
scroll to position [363, 0]
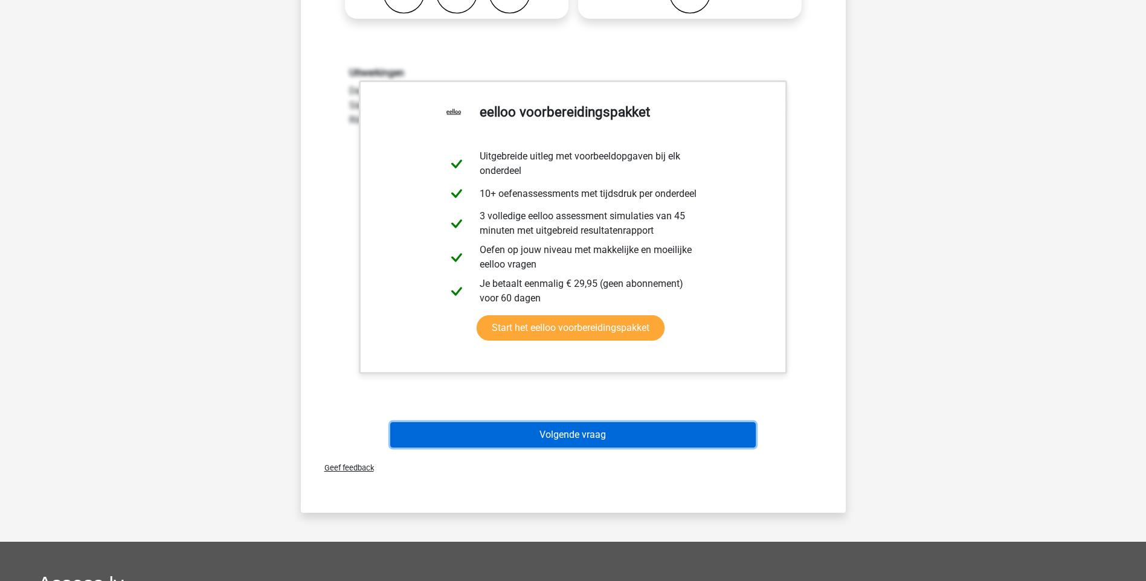
click at [599, 438] on button "Volgende vraag" at bounding box center [573, 434] width 366 height 25
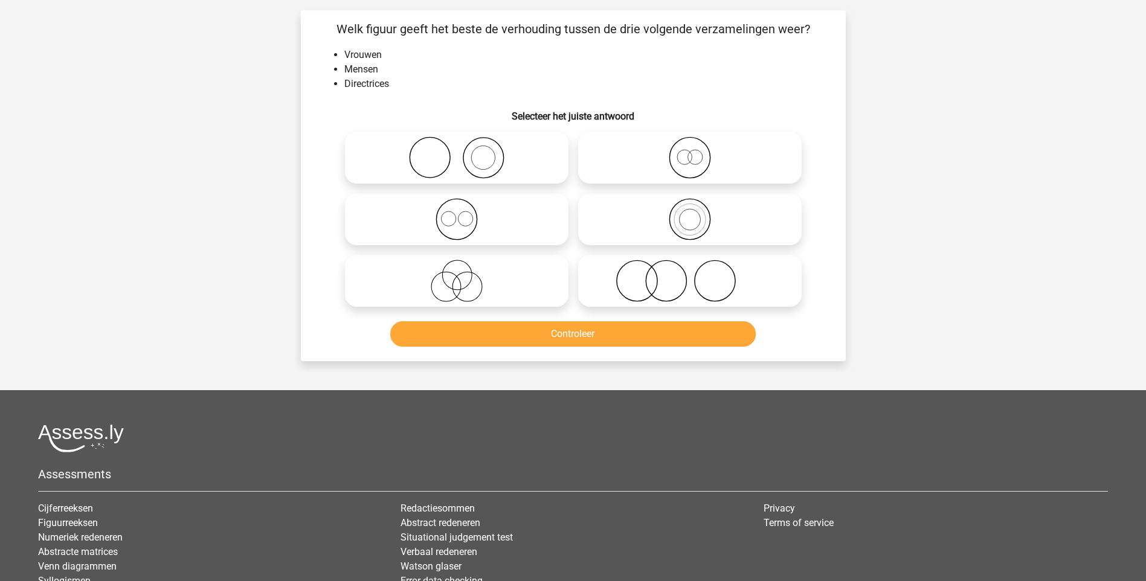
scroll to position [60, 0]
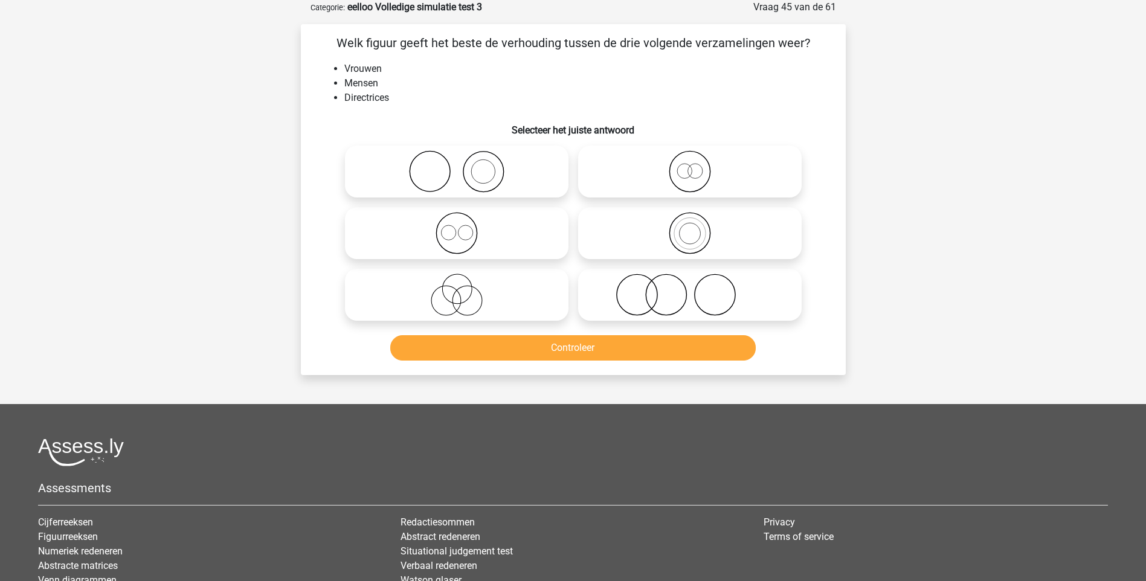
click at [692, 239] on icon at bounding box center [690, 233] width 214 height 42
click at [692, 227] on input "radio" at bounding box center [694, 223] width 8 height 8
radio input "true"
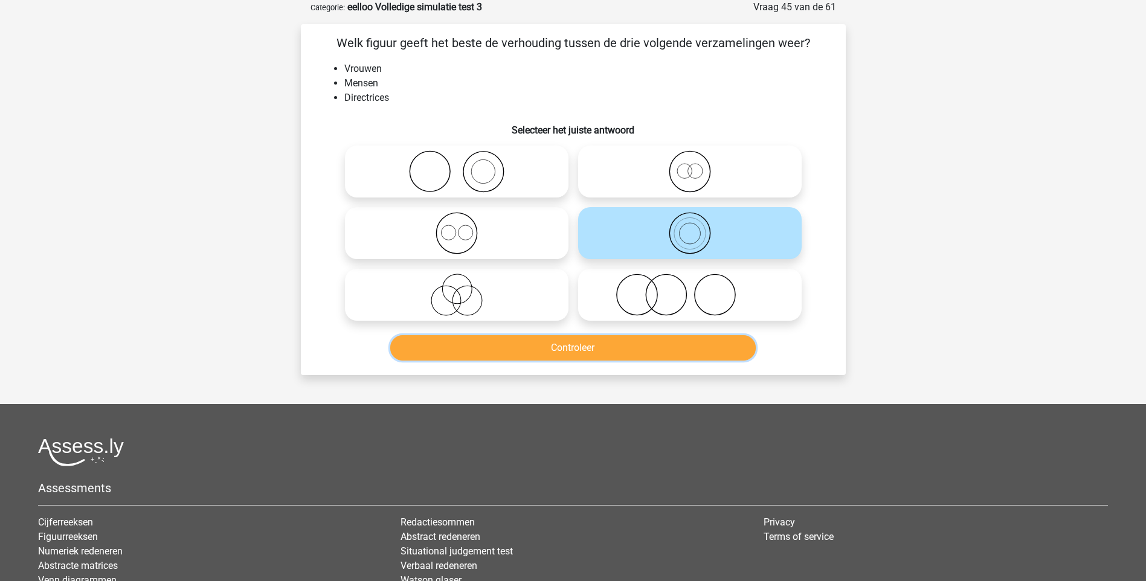
click at [593, 350] on button "Controleer" at bounding box center [573, 347] width 366 height 25
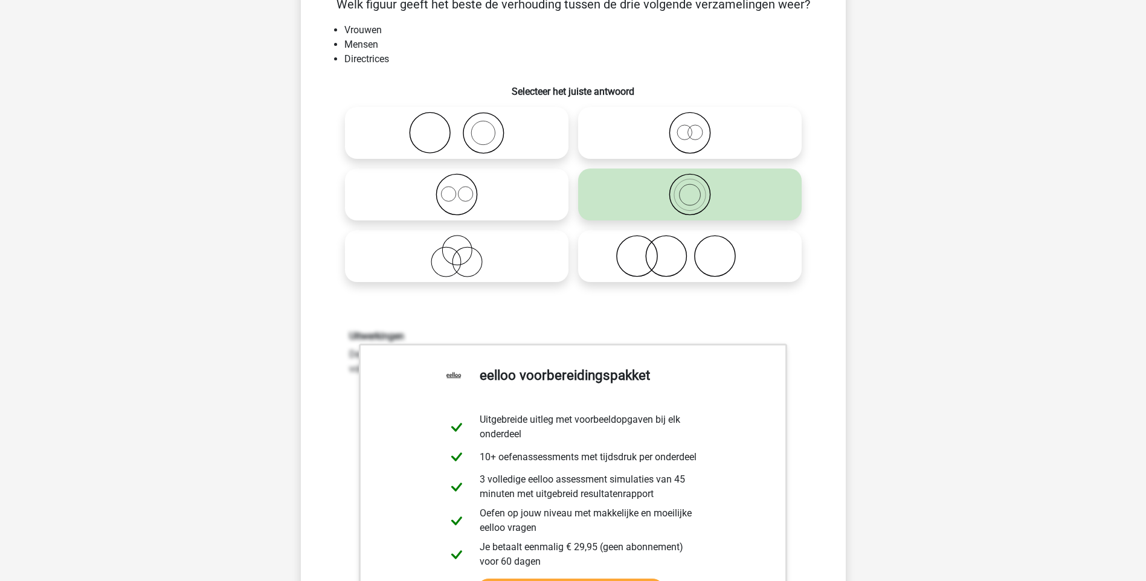
scroll to position [363, 0]
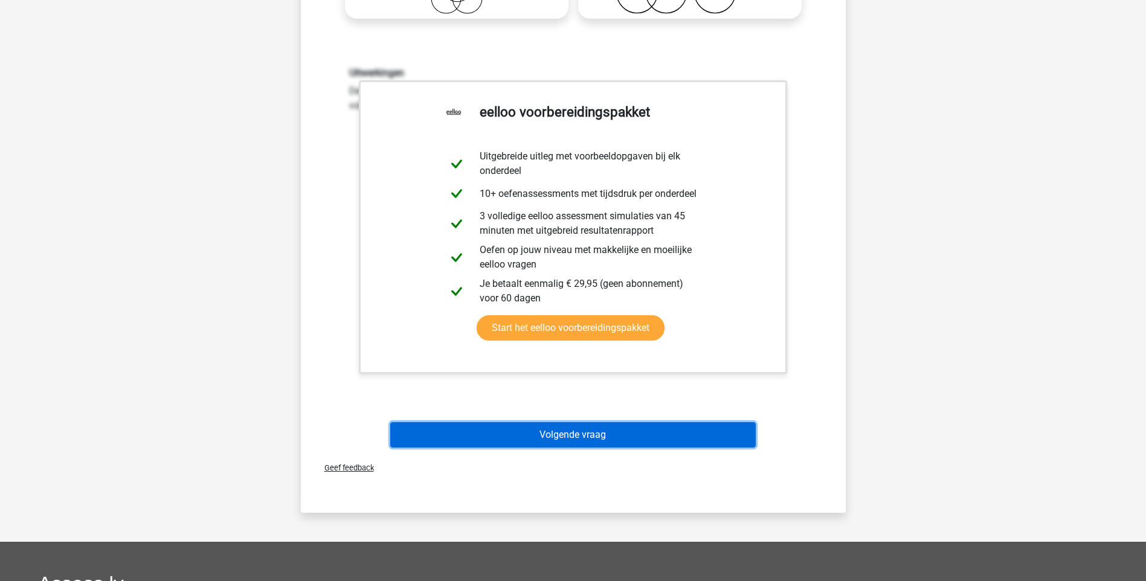
click at [561, 433] on button "Volgende vraag" at bounding box center [573, 434] width 366 height 25
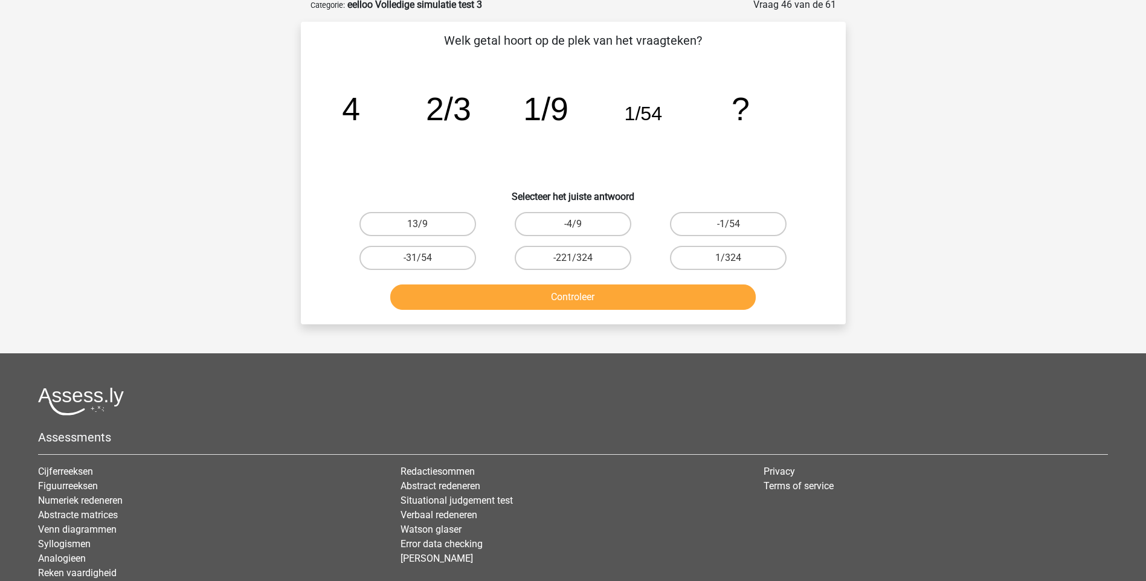
scroll to position [60, 0]
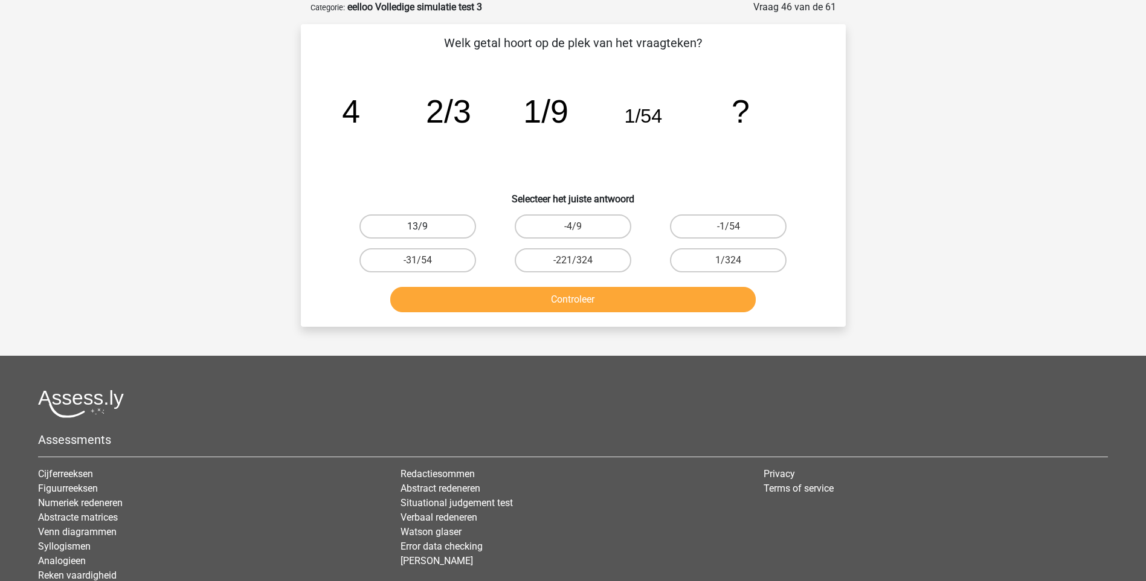
click at [431, 228] on label "13/9" at bounding box center [418, 227] width 117 height 24
click at [425, 228] on input "13/9" at bounding box center [422, 231] width 8 height 8
radio input "true"
click at [527, 295] on button "Controleer" at bounding box center [573, 299] width 366 height 25
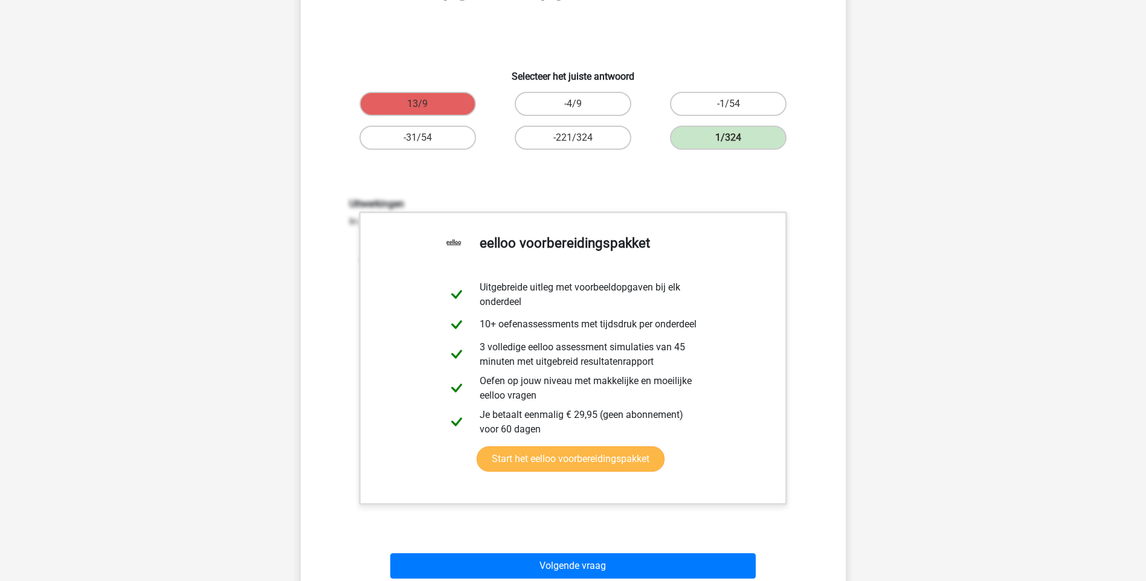
scroll to position [363, 0]
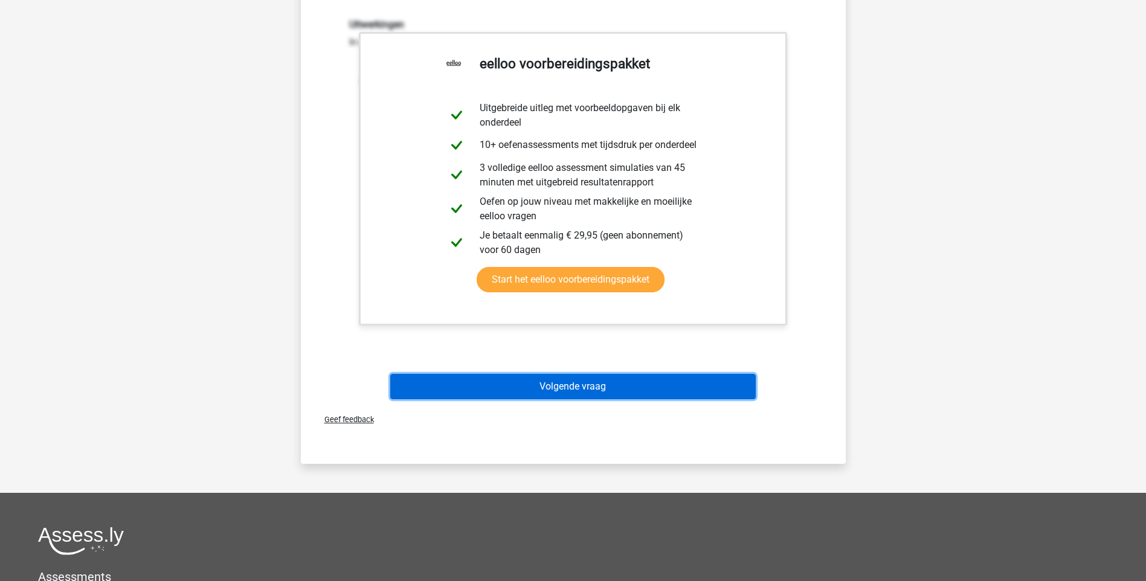
click at [586, 389] on button "Volgende vraag" at bounding box center [573, 386] width 366 height 25
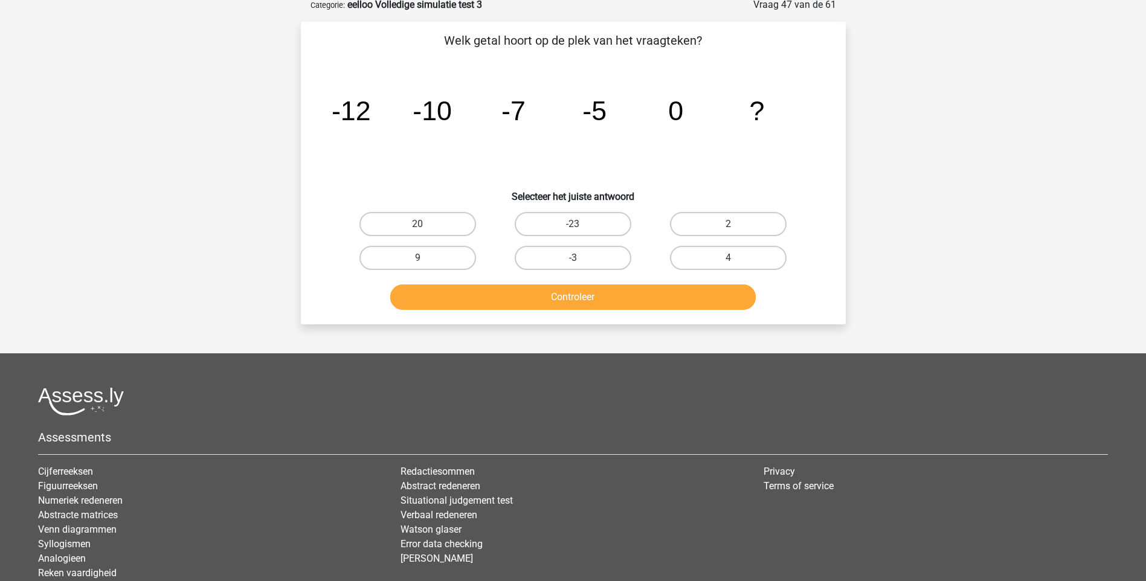
scroll to position [60, 0]
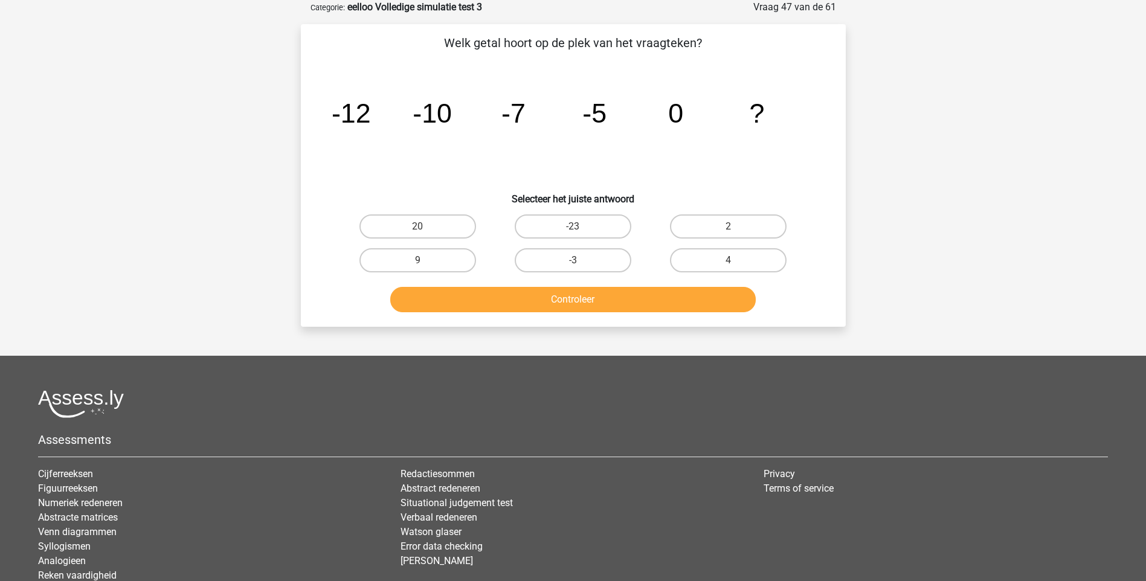
click at [735, 225] on label "2" at bounding box center [728, 227] width 117 height 24
click at [735, 227] on input "2" at bounding box center [733, 231] width 8 height 8
radio input "true"
click at [616, 300] on button "Controleer" at bounding box center [573, 299] width 366 height 25
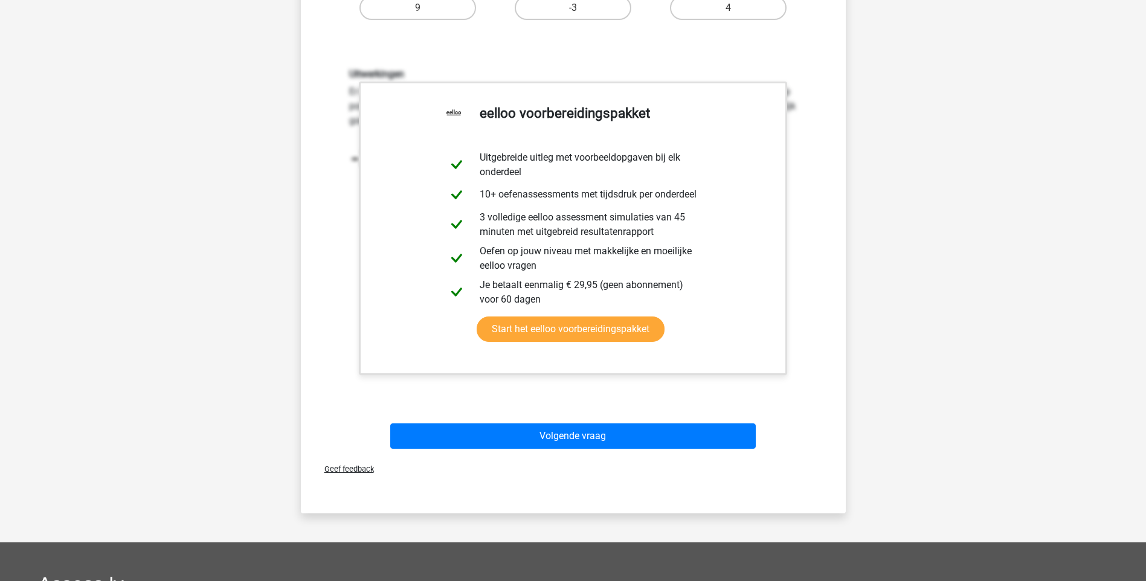
scroll to position [363, 0]
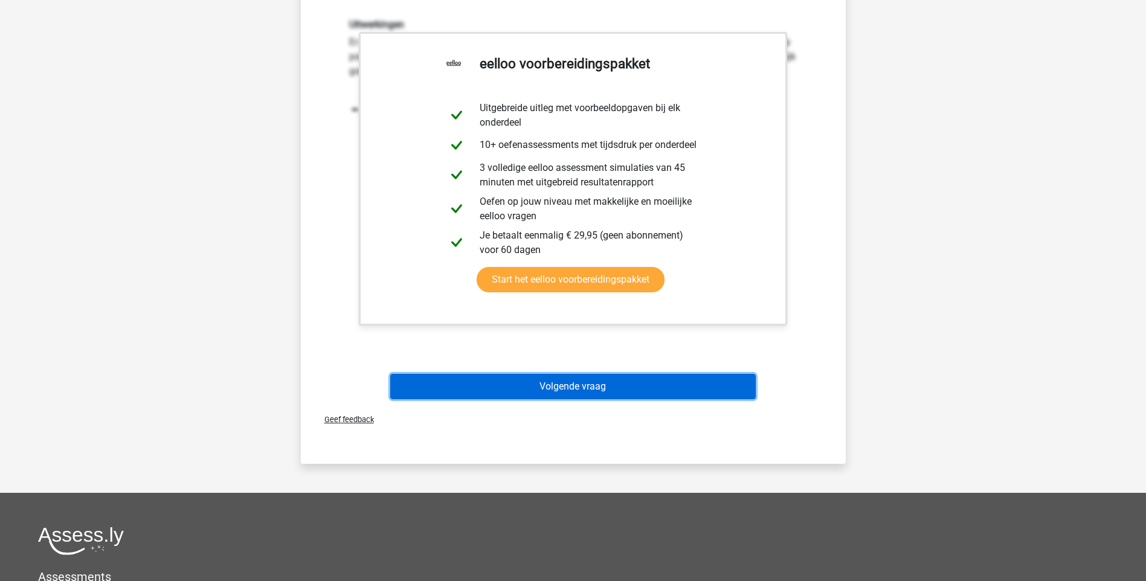
click at [564, 387] on button "Volgende vraag" at bounding box center [573, 386] width 366 height 25
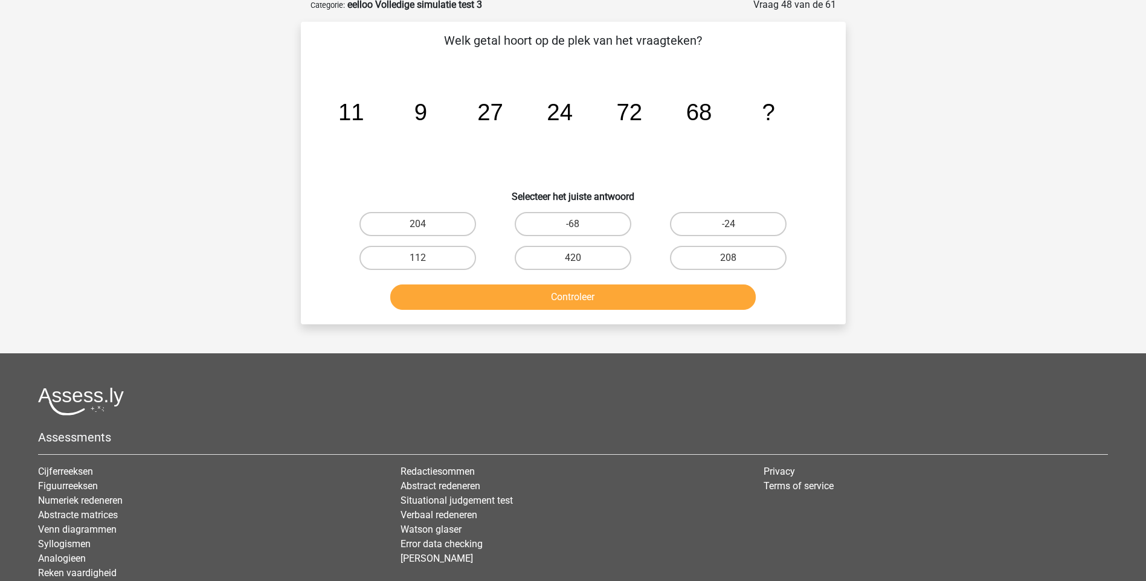
scroll to position [60, 0]
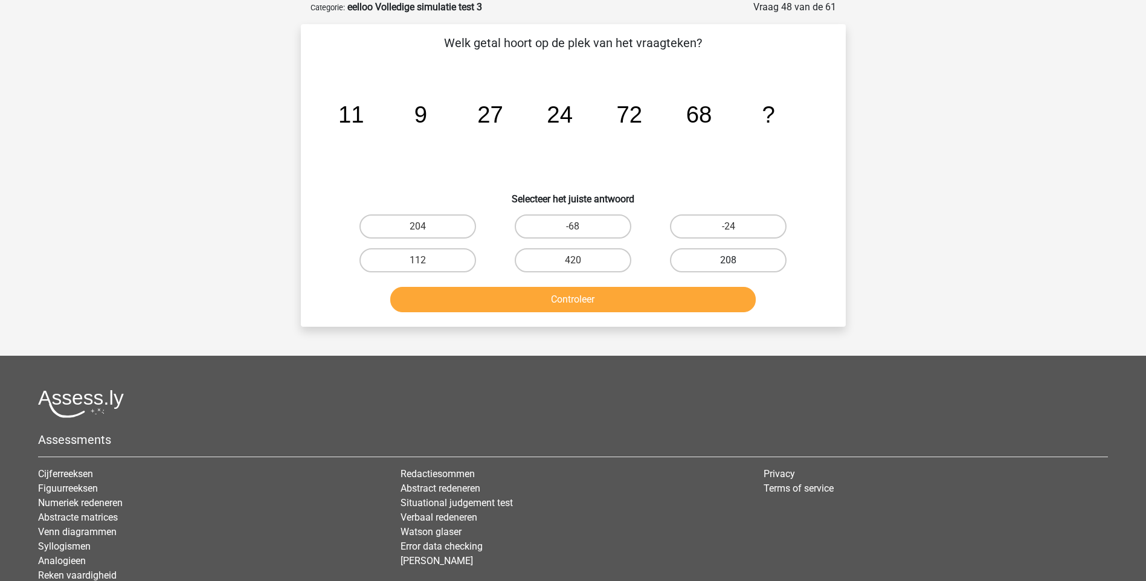
click at [736, 270] on label "208" at bounding box center [728, 260] width 117 height 24
click at [736, 268] on input "208" at bounding box center [733, 264] width 8 height 8
radio input "true"
click at [626, 307] on button "Controleer" at bounding box center [573, 299] width 366 height 25
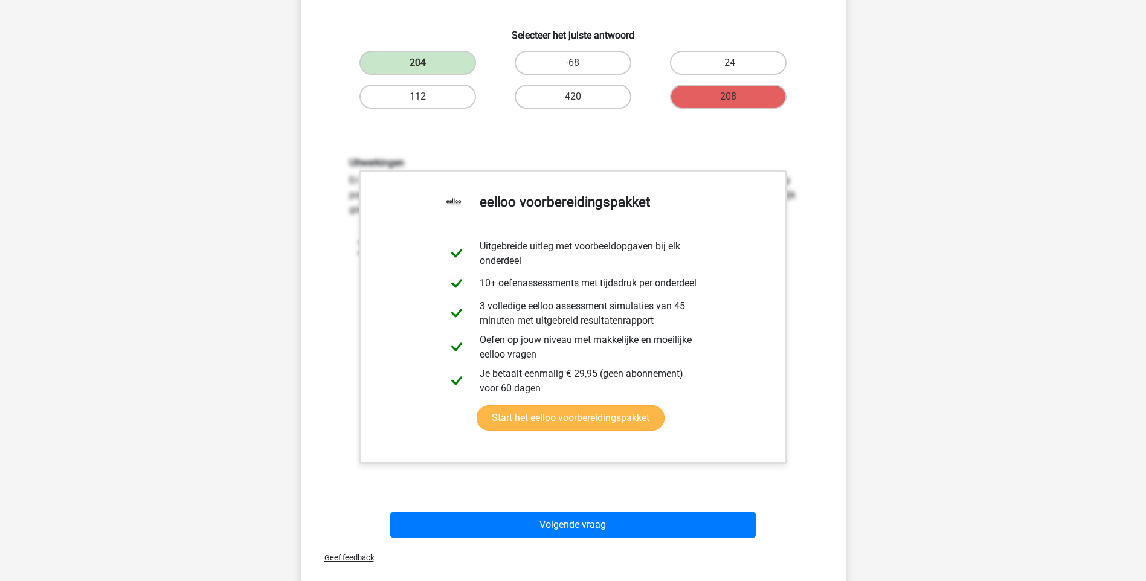
scroll to position [242, 0]
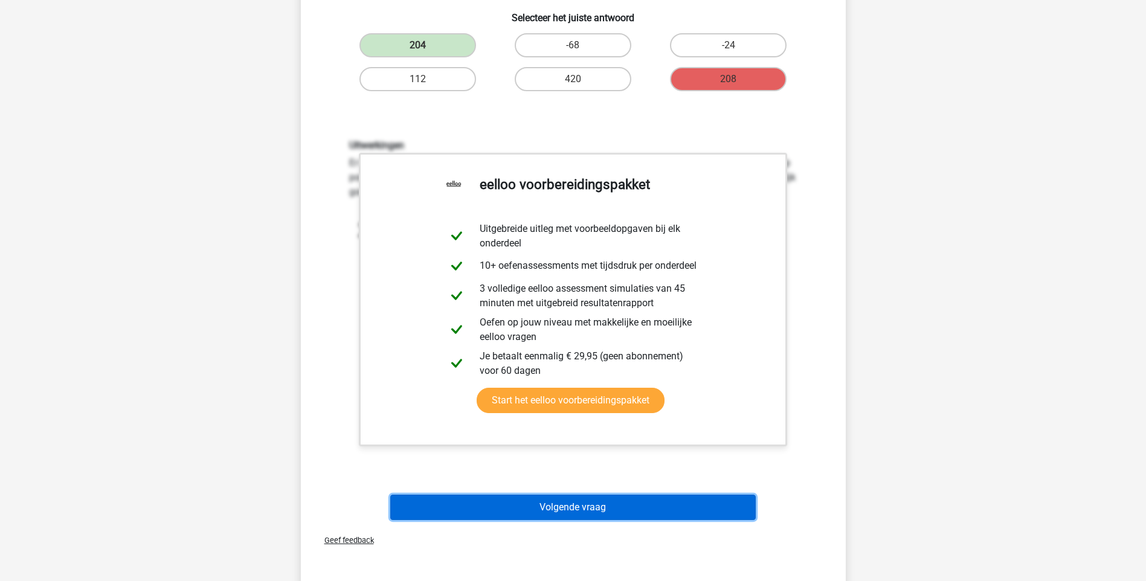
click at [564, 503] on button "Volgende vraag" at bounding box center [573, 507] width 366 height 25
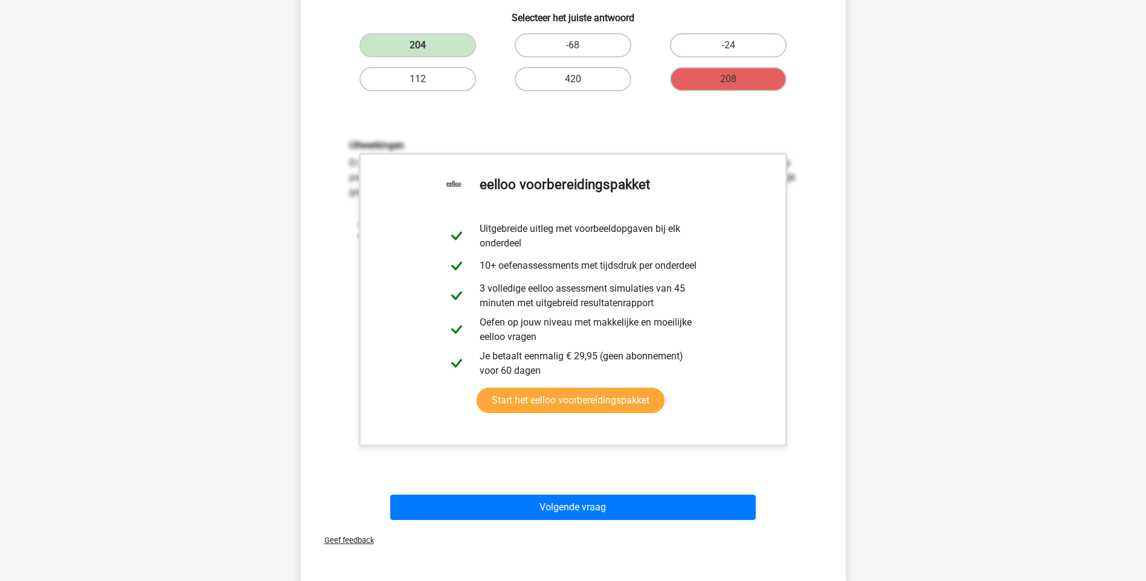
scroll to position [32, 0]
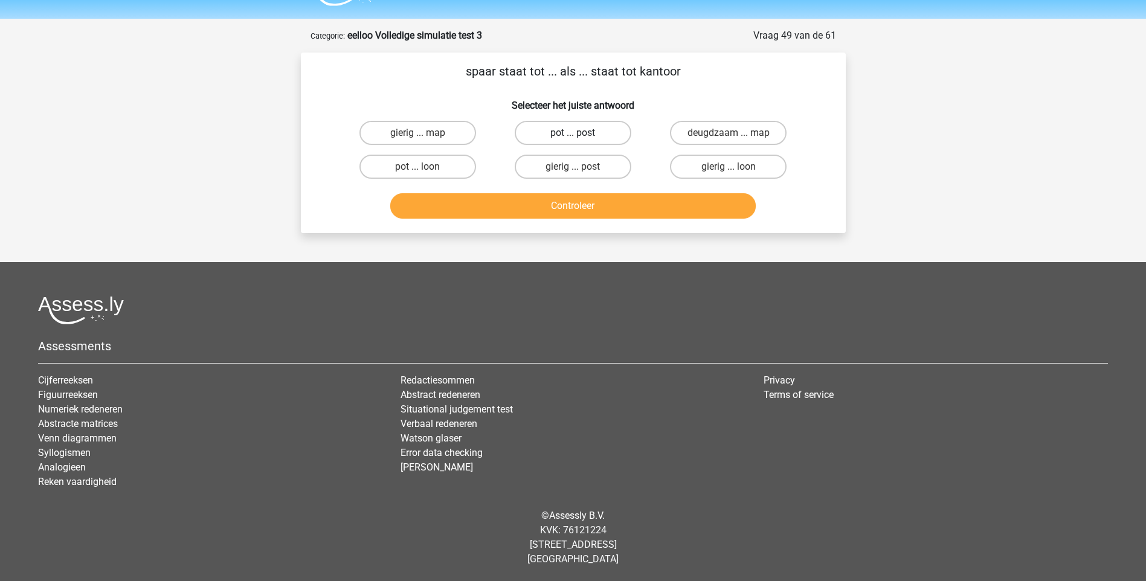
click at [582, 134] on label "pot ... post" at bounding box center [573, 133] width 117 height 24
click at [581, 134] on input "pot ... post" at bounding box center [577, 137] width 8 height 8
radio input "true"
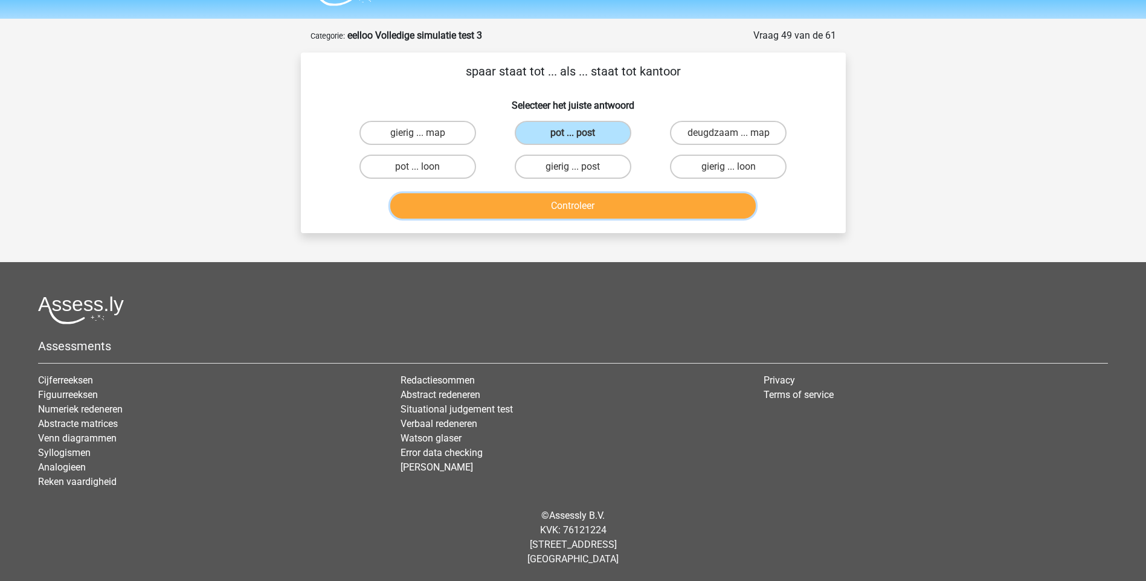
click at [581, 204] on button "Controleer" at bounding box center [573, 205] width 366 height 25
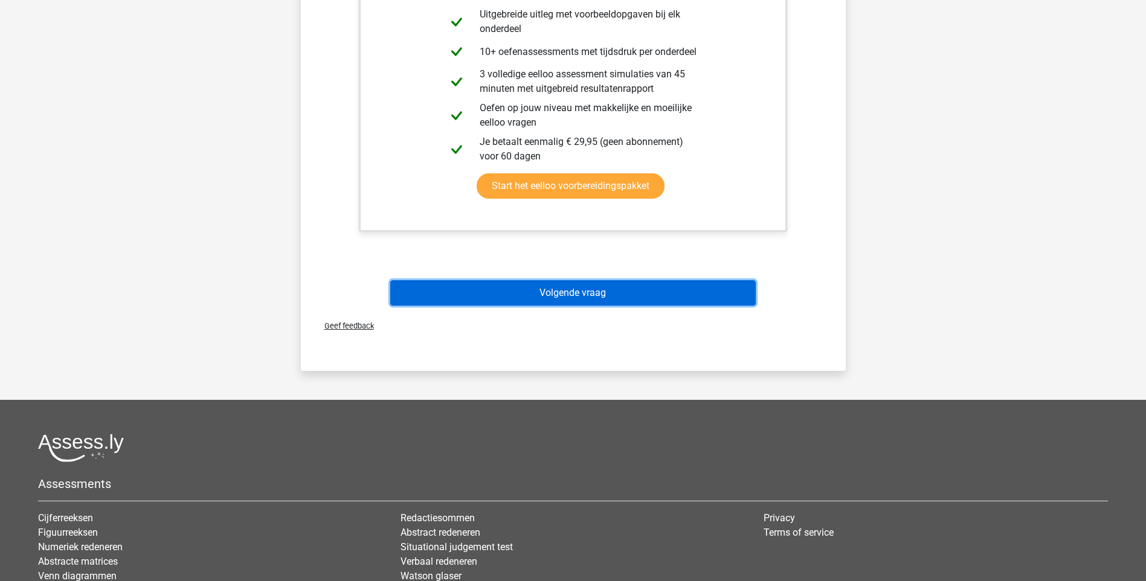
click at [575, 290] on button "Volgende vraag" at bounding box center [573, 292] width 366 height 25
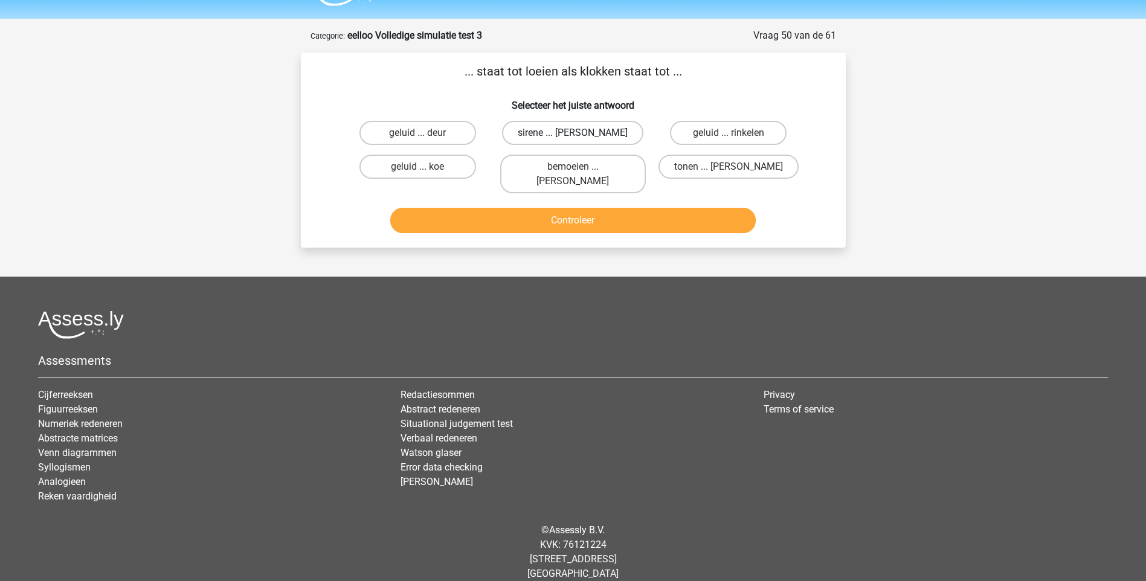
click at [564, 131] on label "sirene ... luiden" at bounding box center [572, 133] width 141 height 24
click at [573, 133] on input "sirene ... luiden" at bounding box center [577, 137] width 8 height 8
radio input "true"
click at [563, 208] on button "Controleer" at bounding box center [573, 220] width 366 height 25
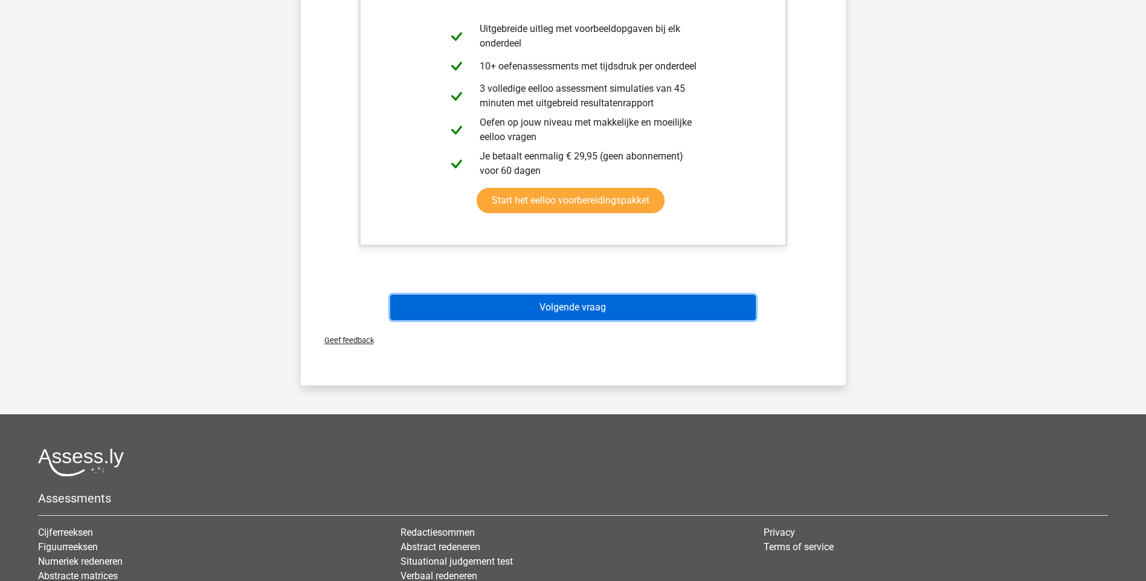
click at [537, 295] on button "Volgende vraag" at bounding box center [573, 307] width 366 height 25
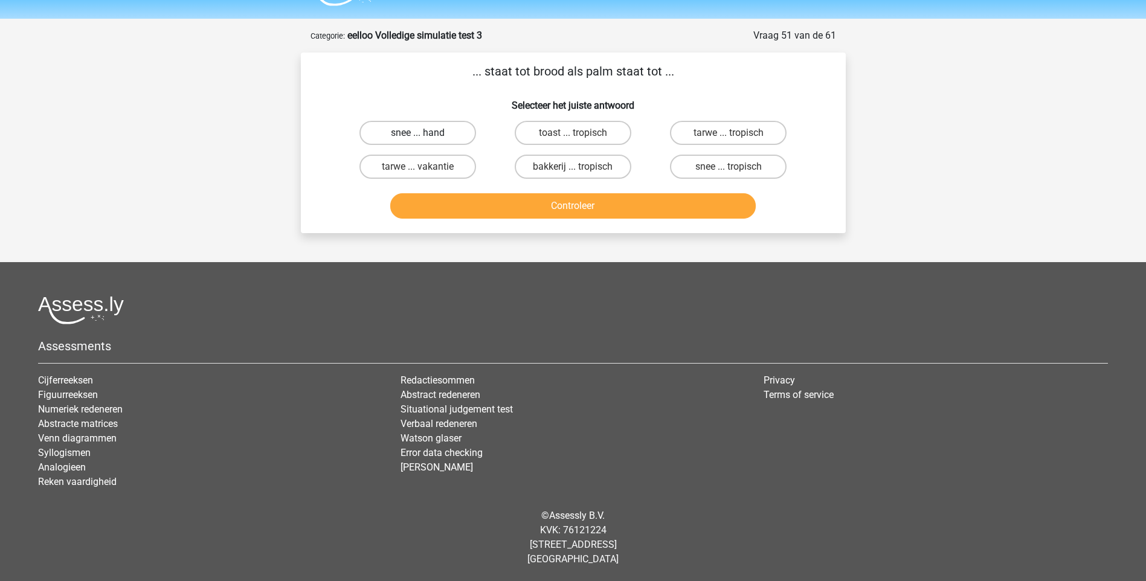
click at [431, 132] on label "snee ... hand" at bounding box center [418, 133] width 117 height 24
click at [425, 133] on input "snee ... hand" at bounding box center [422, 137] width 8 height 8
radio input "true"
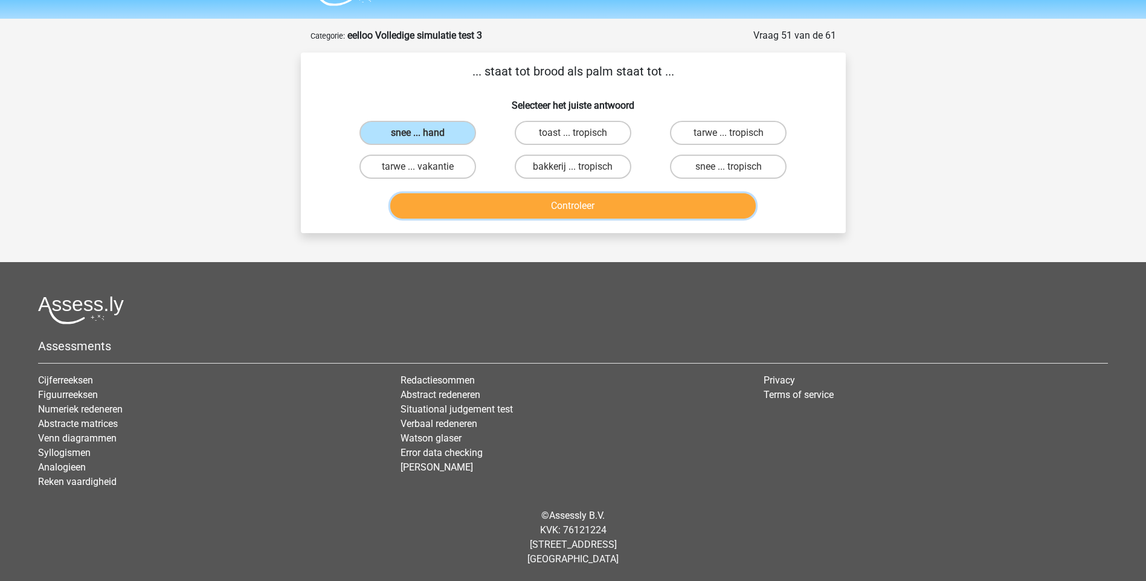
click at [558, 202] on button "Controleer" at bounding box center [573, 205] width 366 height 25
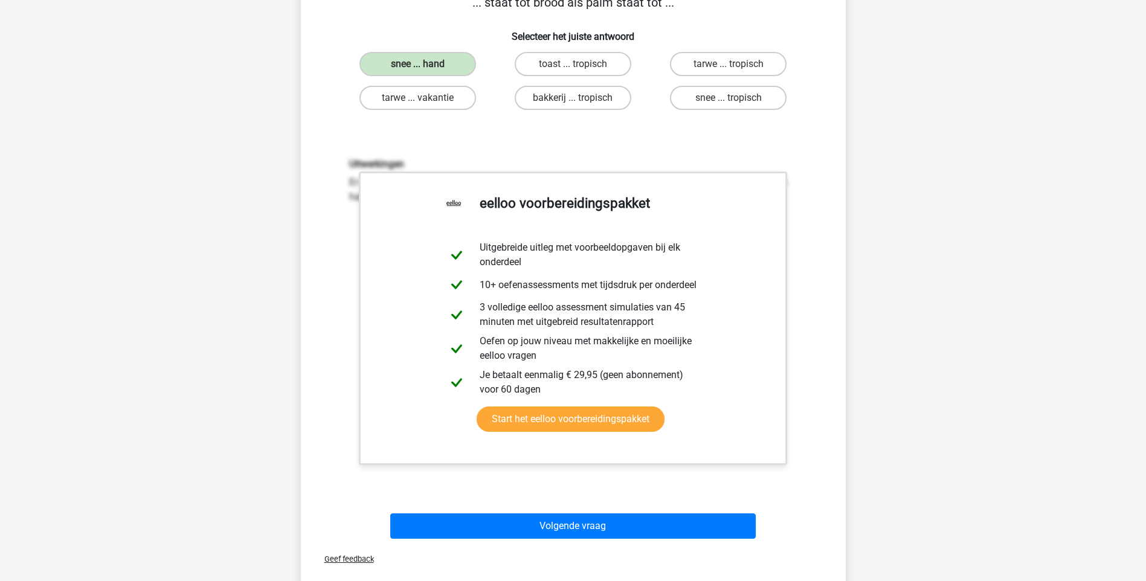
scroll to position [274, 0]
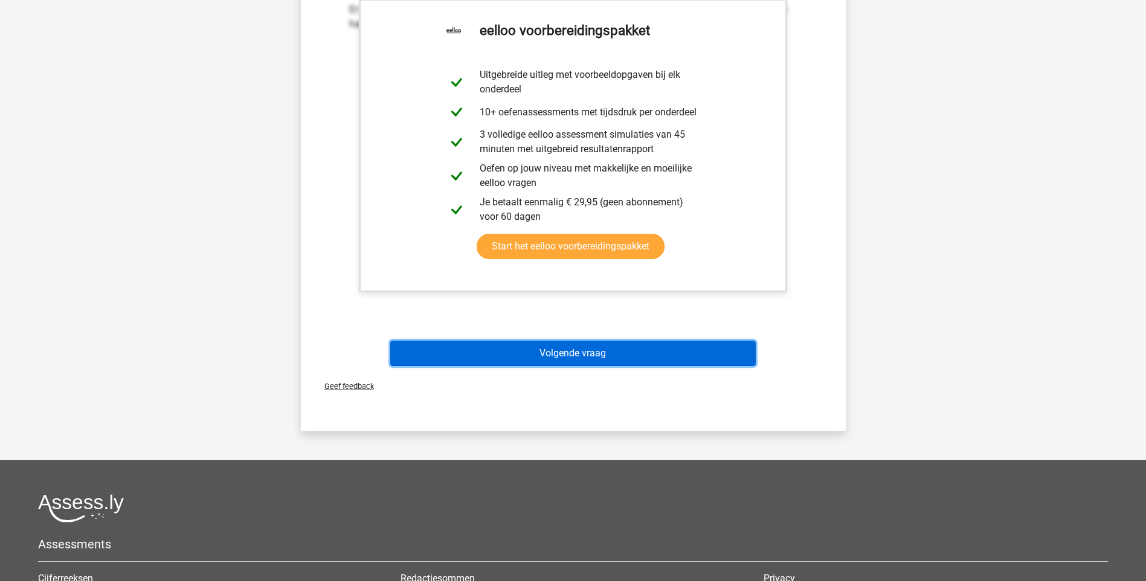
click at [555, 346] on button "Volgende vraag" at bounding box center [573, 353] width 366 height 25
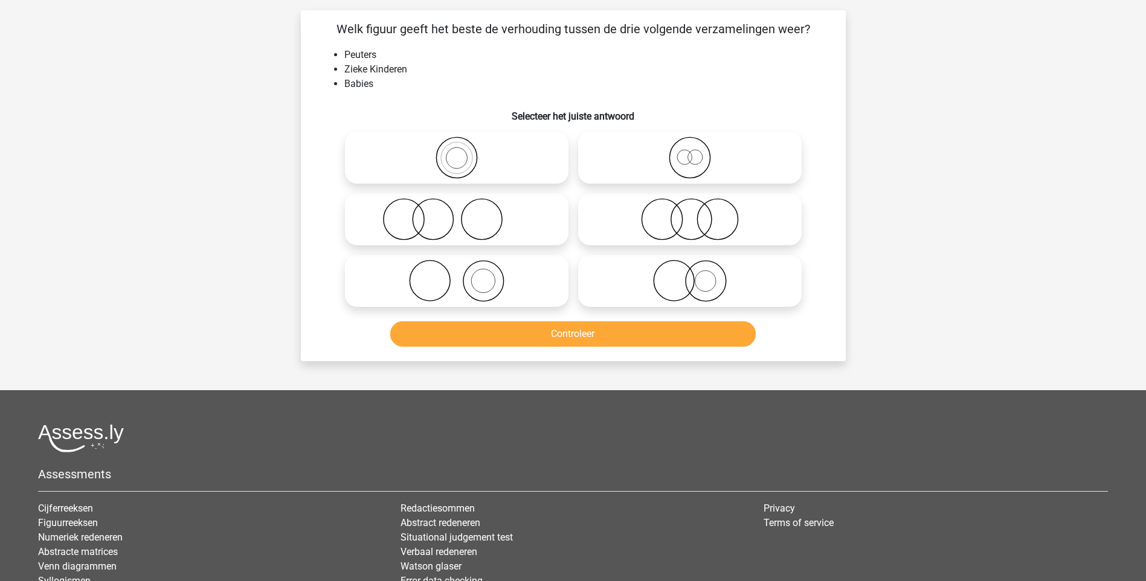
scroll to position [60, 0]
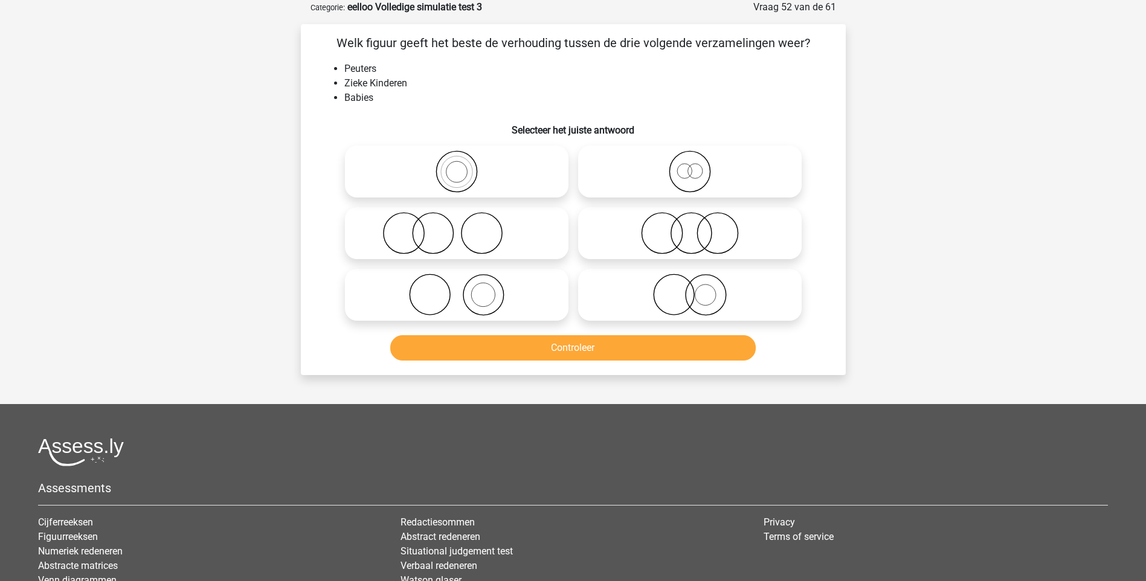
click at [694, 236] on icon at bounding box center [690, 233] width 214 height 42
click at [694, 227] on input "radio" at bounding box center [694, 223] width 8 height 8
radio input "true"
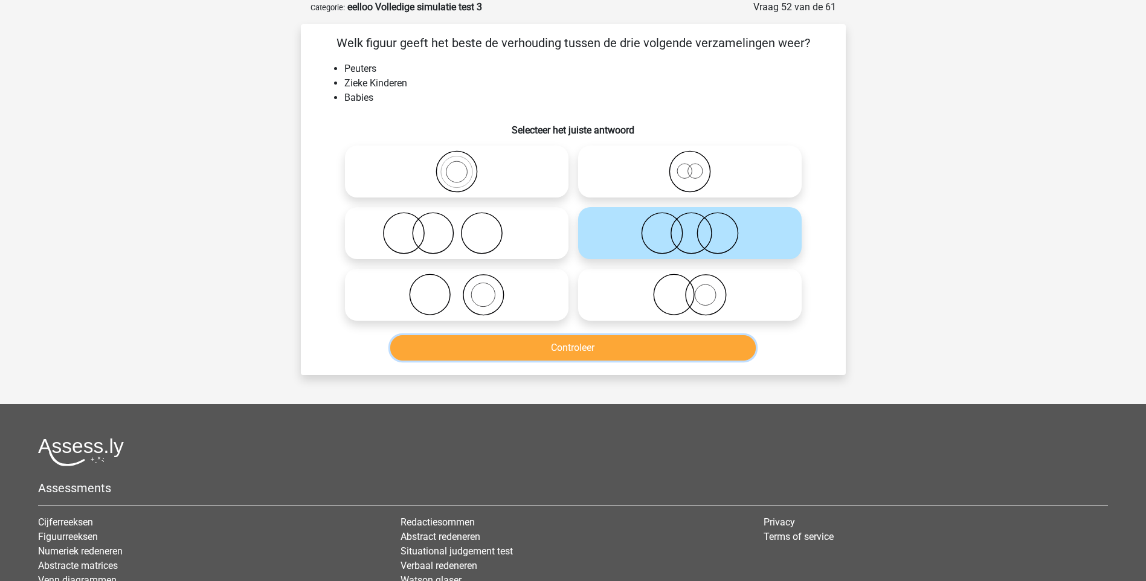
click at [616, 352] on button "Controleer" at bounding box center [573, 347] width 366 height 25
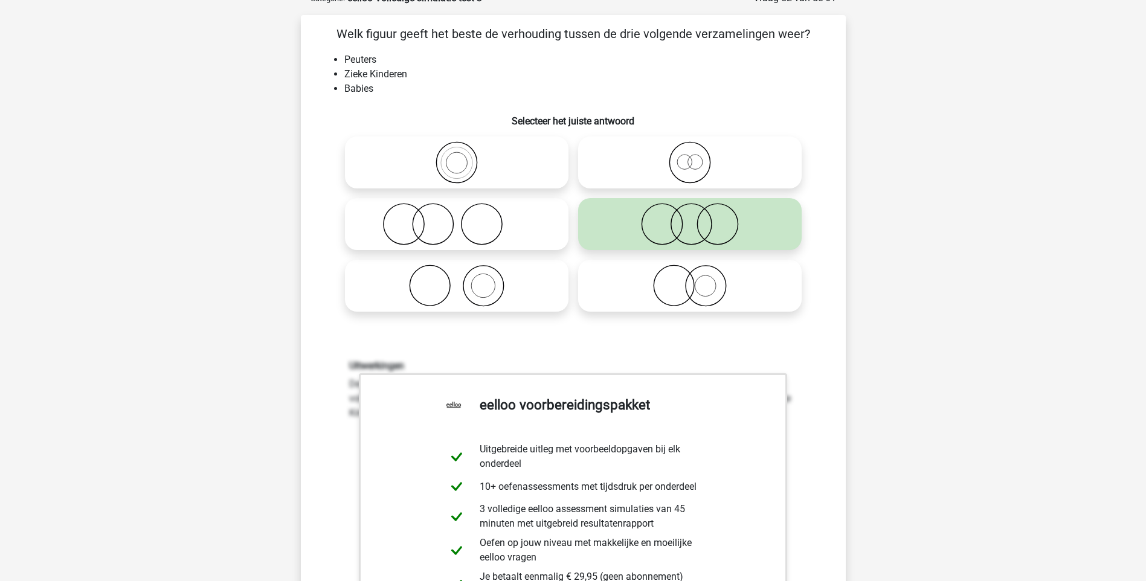
scroll to position [302, 0]
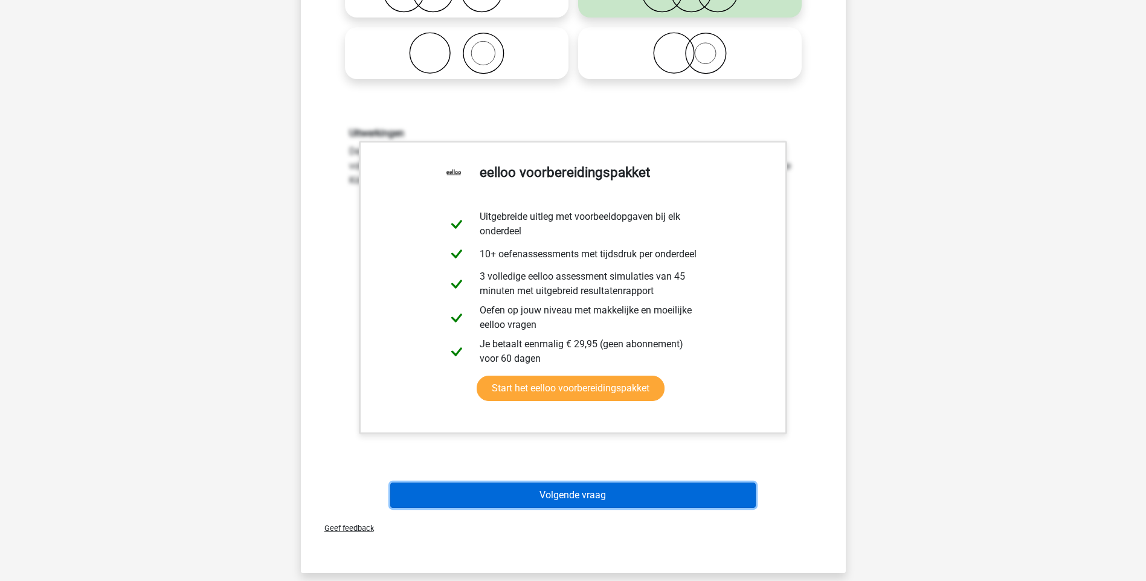
click at [598, 498] on button "Volgende vraag" at bounding box center [573, 495] width 366 height 25
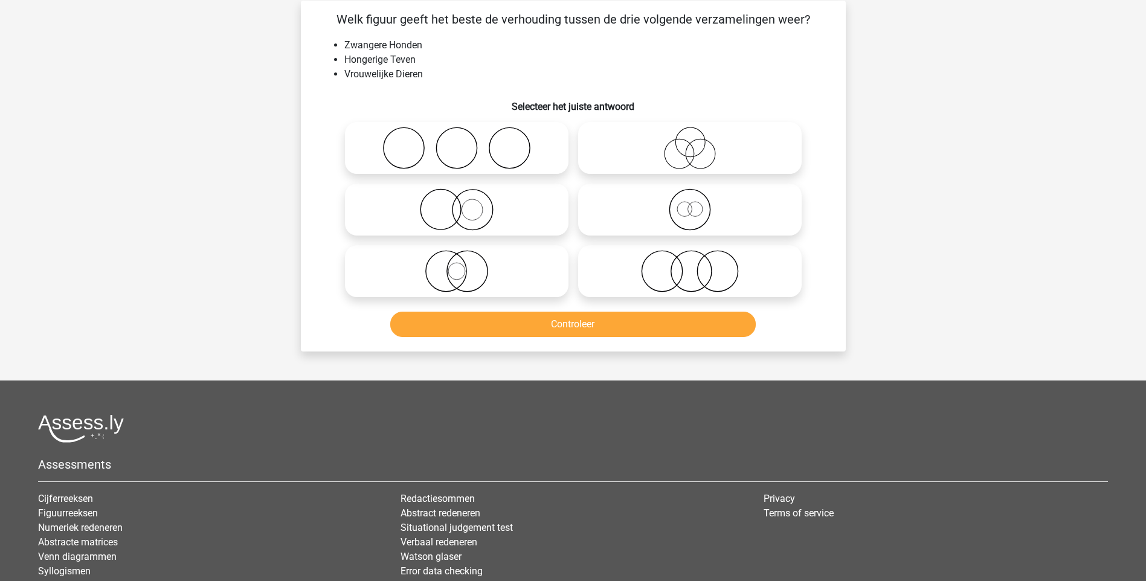
scroll to position [60, 0]
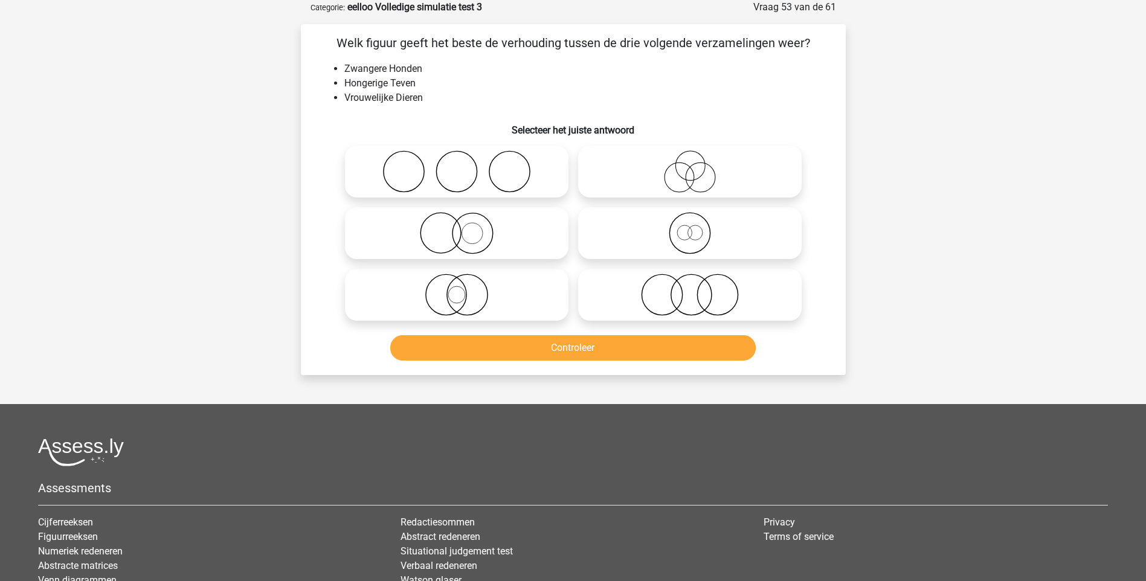
drag, startPoint x: 457, startPoint y: 237, endPoint x: 460, endPoint y: 248, distance: 11.3
click at [456, 237] on icon at bounding box center [457, 233] width 214 height 42
click at [457, 227] on input "radio" at bounding box center [461, 223] width 8 height 8
radio input "true"
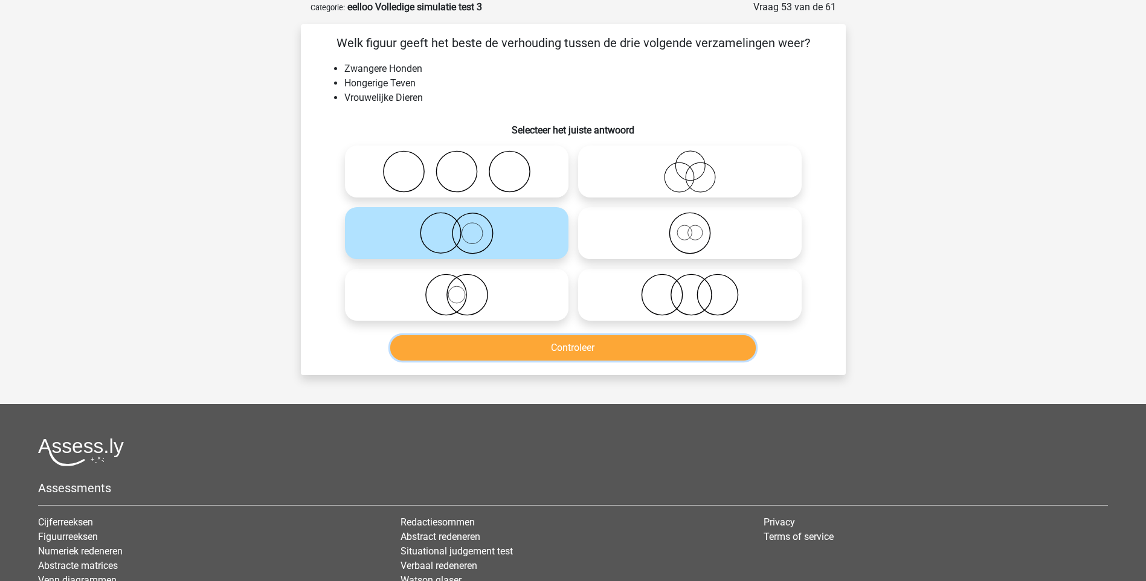
click at [576, 348] on button "Controleer" at bounding box center [573, 347] width 366 height 25
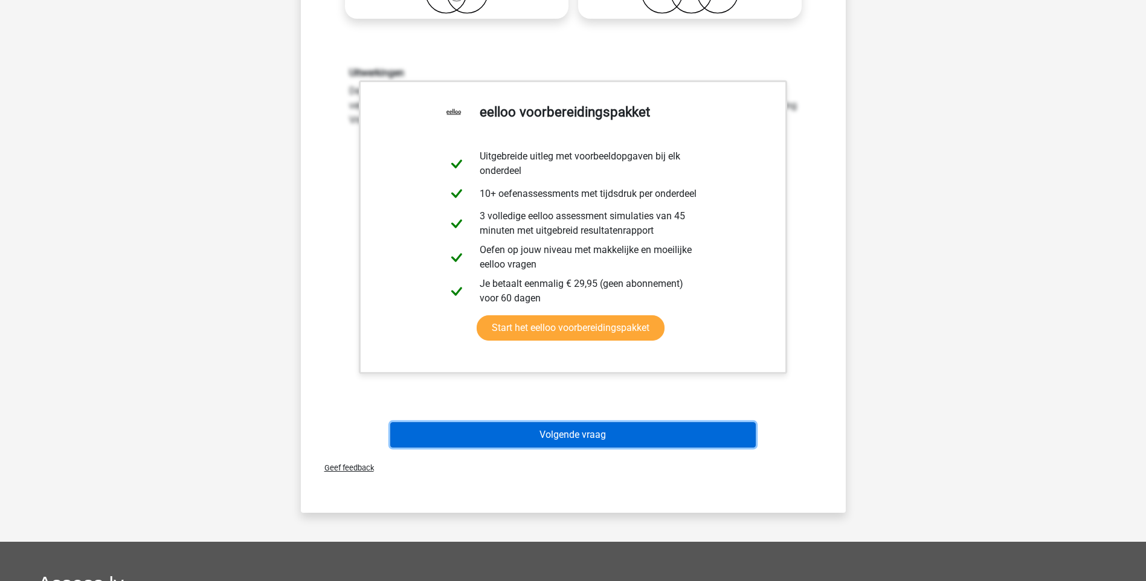
click at [588, 435] on button "Volgende vraag" at bounding box center [573, 434] width 366 height 25
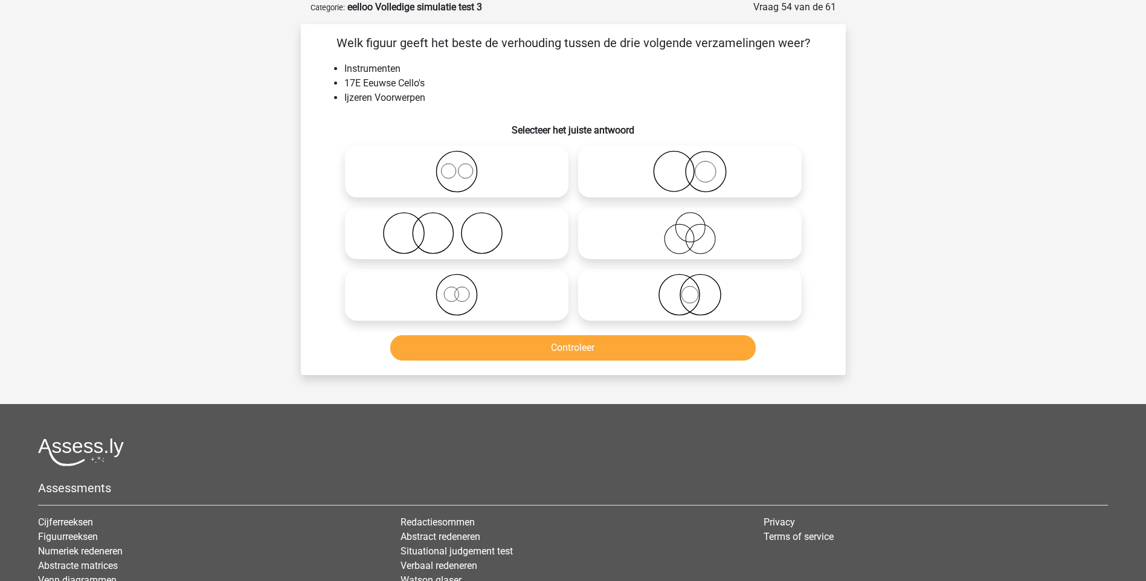
click at [714, 175] on icon at bounding box center [690, 171] width 214 height 42
click at [698, 166] on input "radio" at bounding box center [694, 162] width 8 height 8
radio input "true"
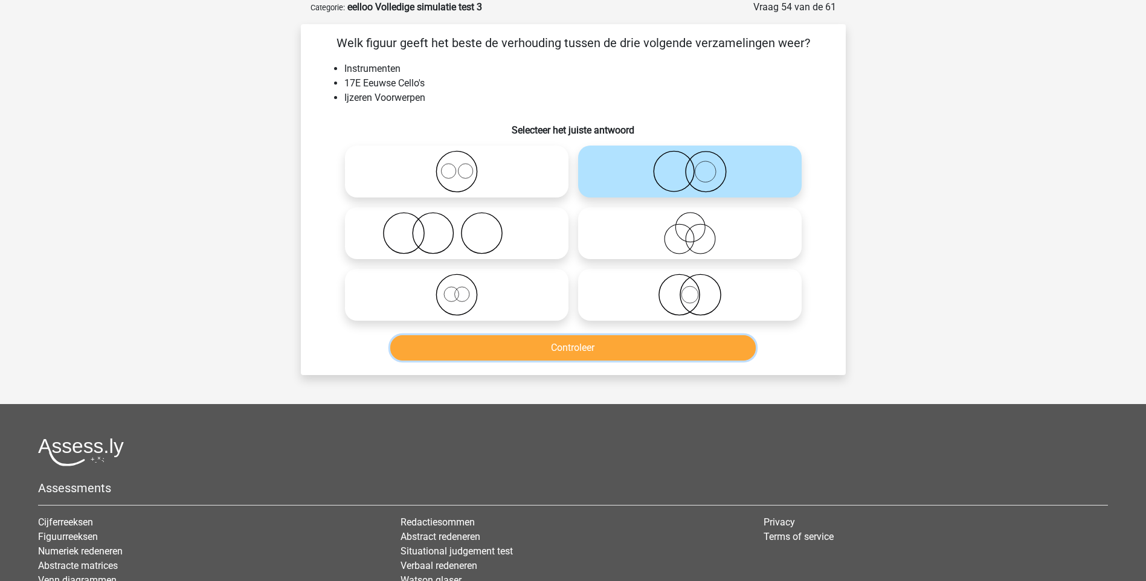
click at [590, 350] on button "Controleer" at bounding box center [573, 347] width 366 height 25
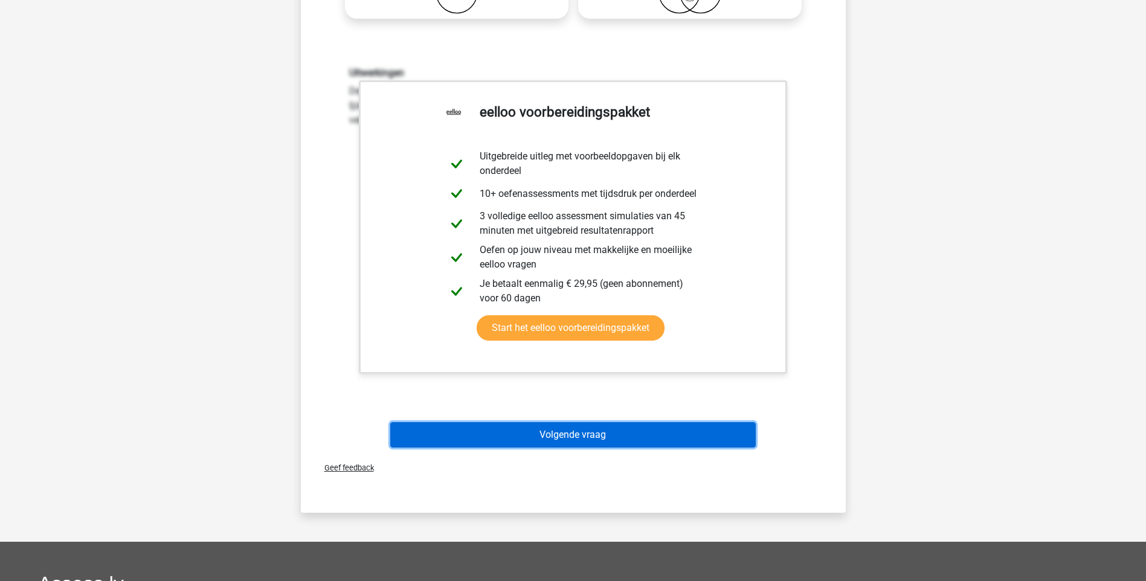
click at [537, 431] on button "Volgende vraag" at bounding box center [573, 434] width 366 height 25
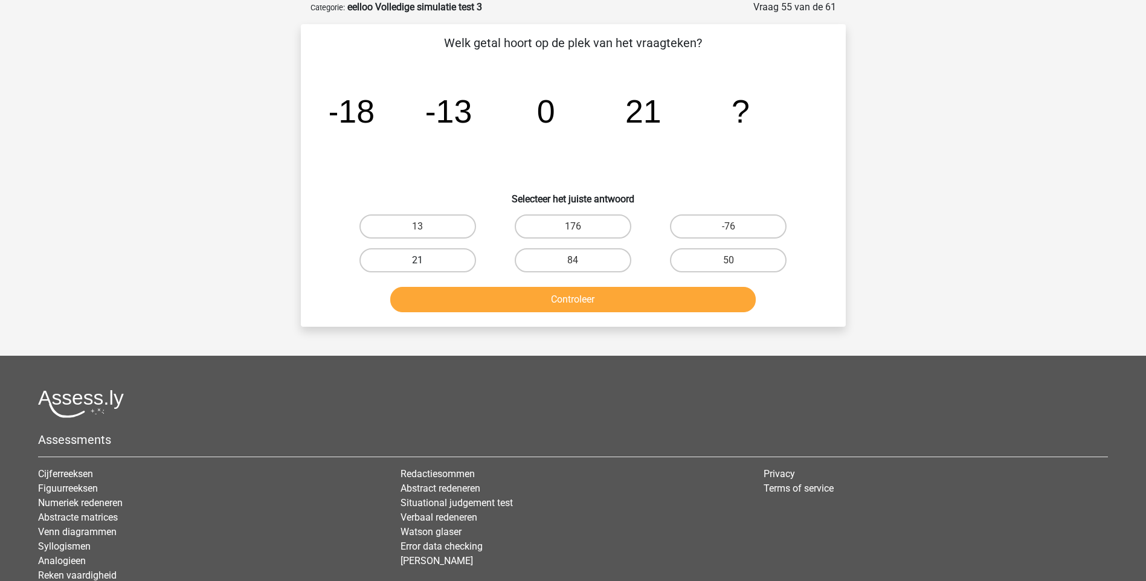
click at [461, 262] on label "21" at bounding box center [418, 260] width 117 height 24
click at [425, 262] on input "21" at bounding box center [422, 264] width 8 height 8
radio input "true"
click at [552, 296] on button "Controleer" at bounding box center [573, 299] width 366 height 25
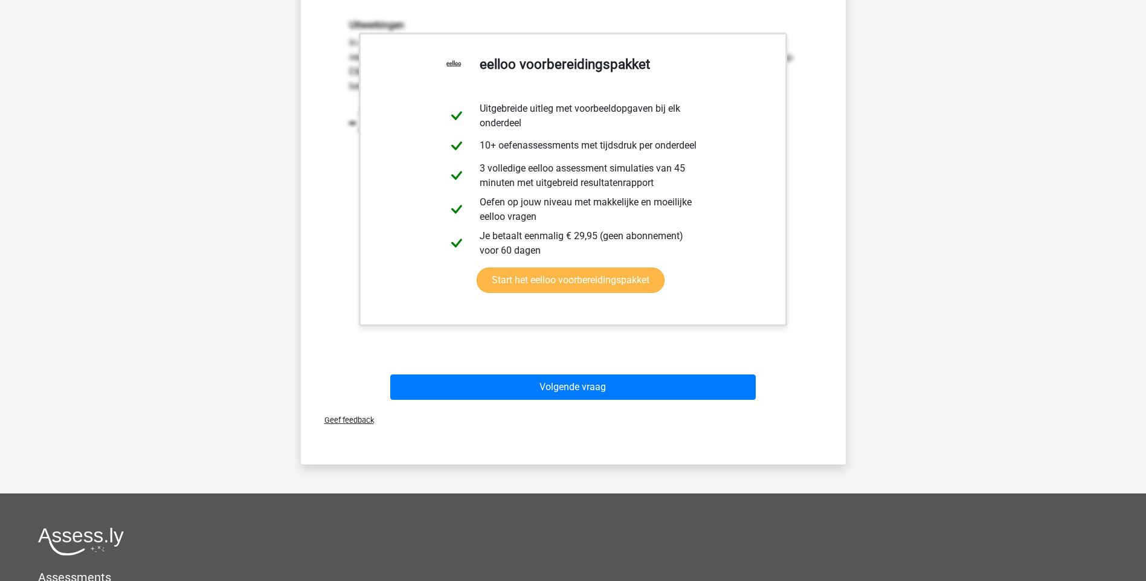
scroll to position [363, 0]
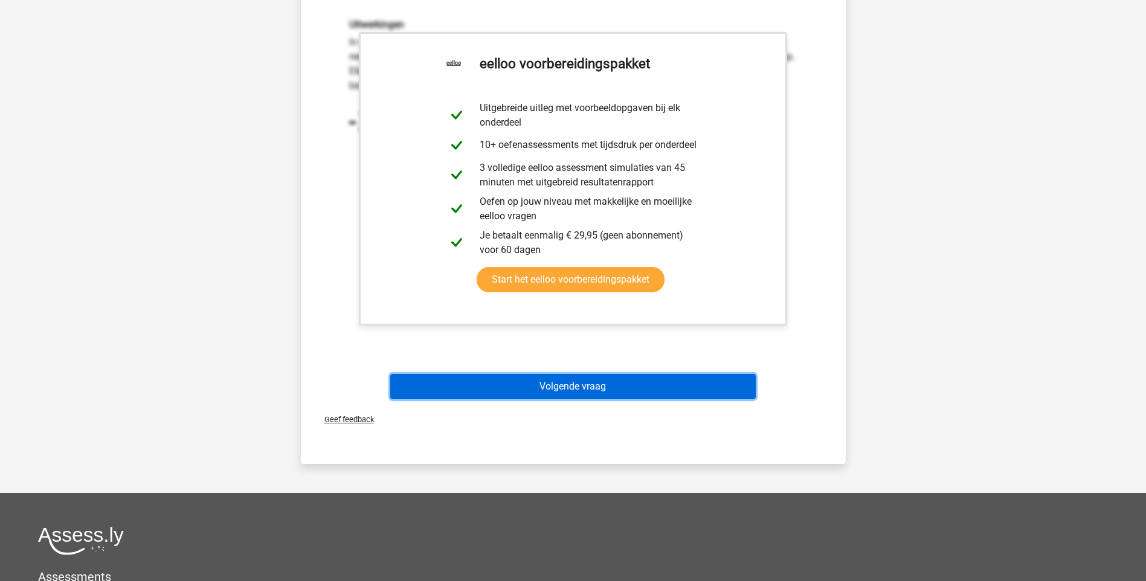
click at [574, 389] on button "Volgende vraag" at bounding box center [573, 386] width 366 height 25
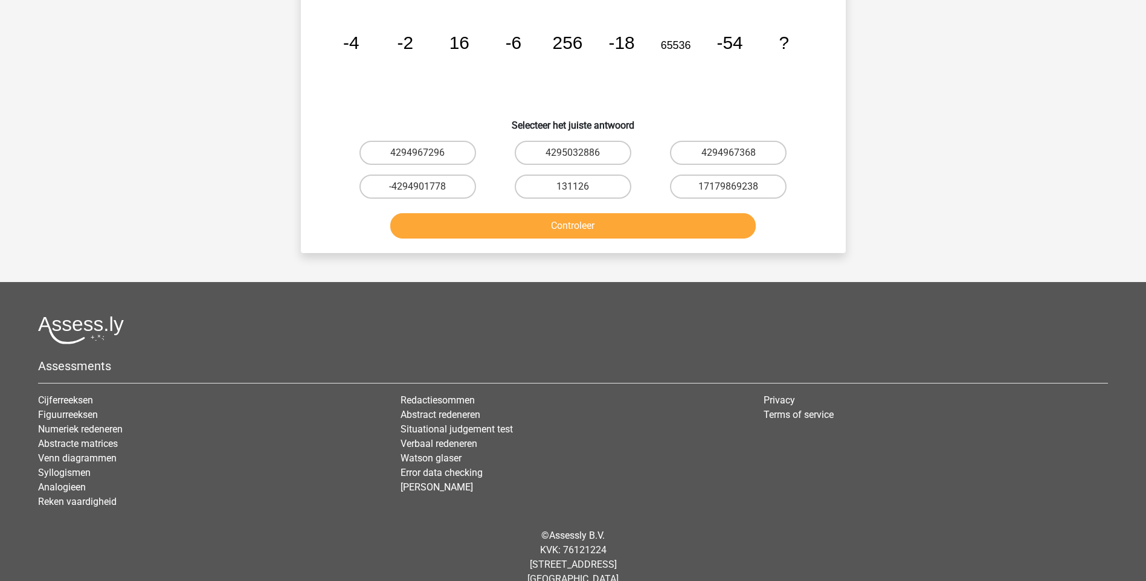
scroll to position [60, 0]
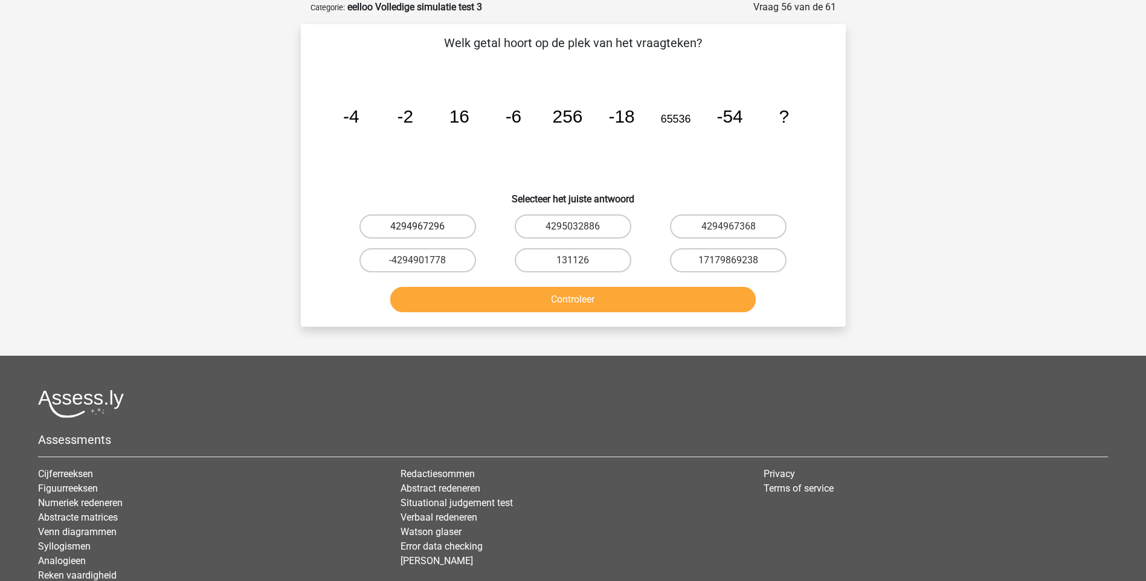
click at [447, 228] on label "4294967296" at bounding box center [418, 227] width 117 height 24
click at [425, 228] on input "4294967296" at bounding box center [422, 231] width 8 height 8
radio input "true"
click at [556, 287] on button "Controleer" at bounding box center [573, 299] width 366 height 25
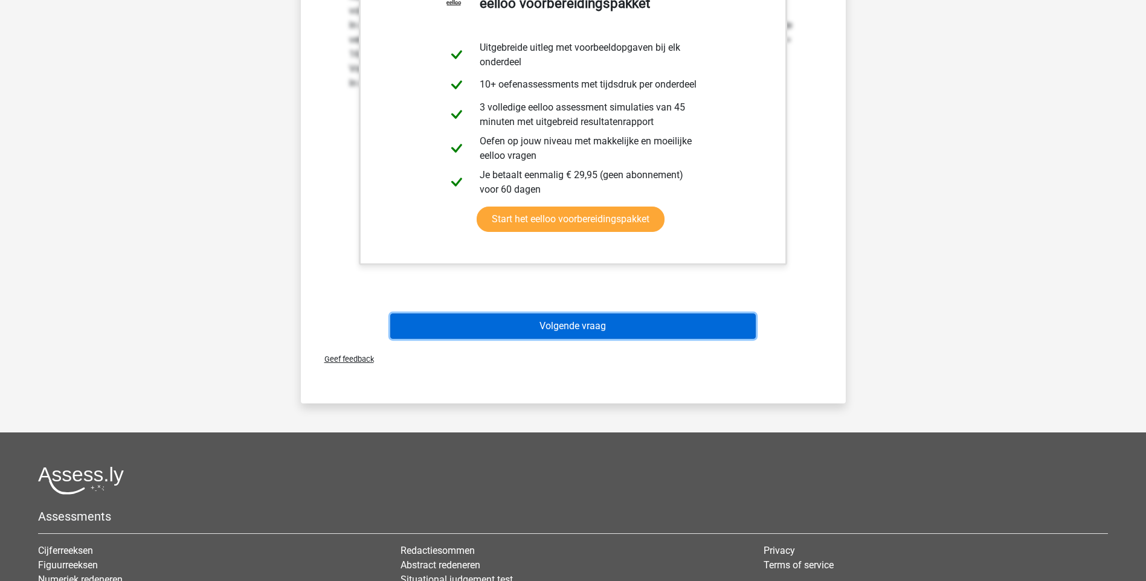
click at [576, 331] on button "Volgende vraag" at bounding box center [573, 326] width 366 height 25
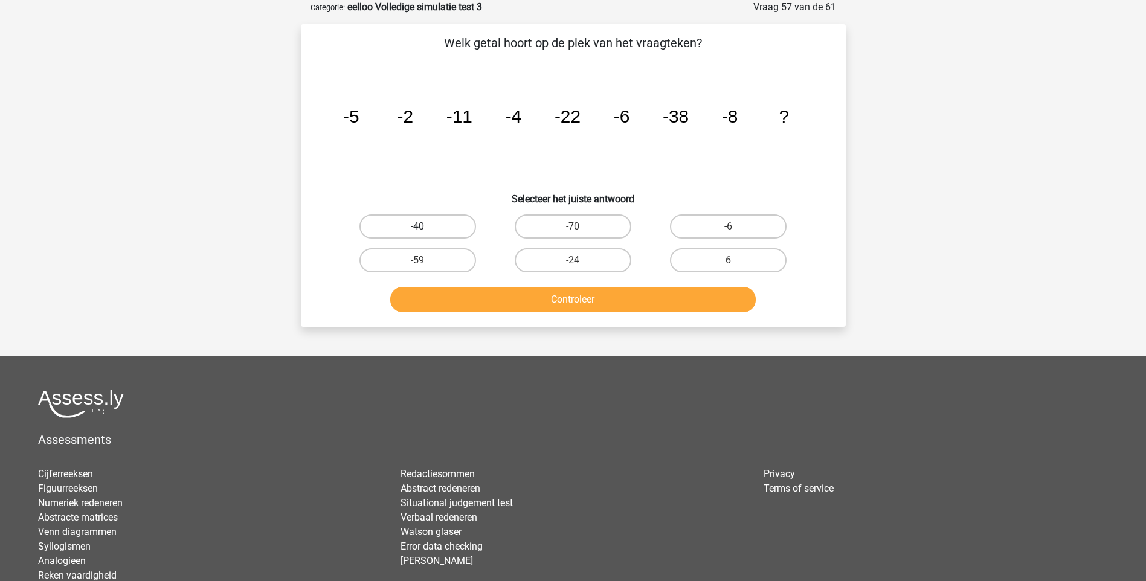
click at [439, 230] on label "-40" at bounding box center [418, 227] width 117 height 24
click at [425, 230] on input "-40" at bounding box center [422, 231] width 8 height 8
radio input "true"
click at [575, 294] on button "Controleer" at bounding box center [573, 299] width 366 height 25
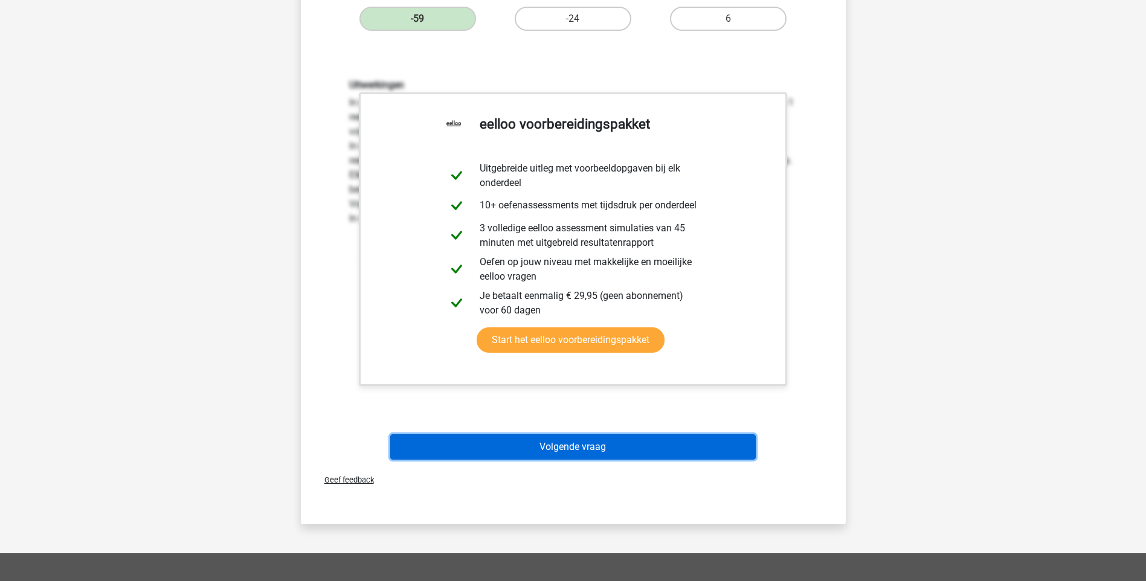
click at [555, 440] on button "Volgende vraag" at bounding box center [573, 446] width 366 height 25
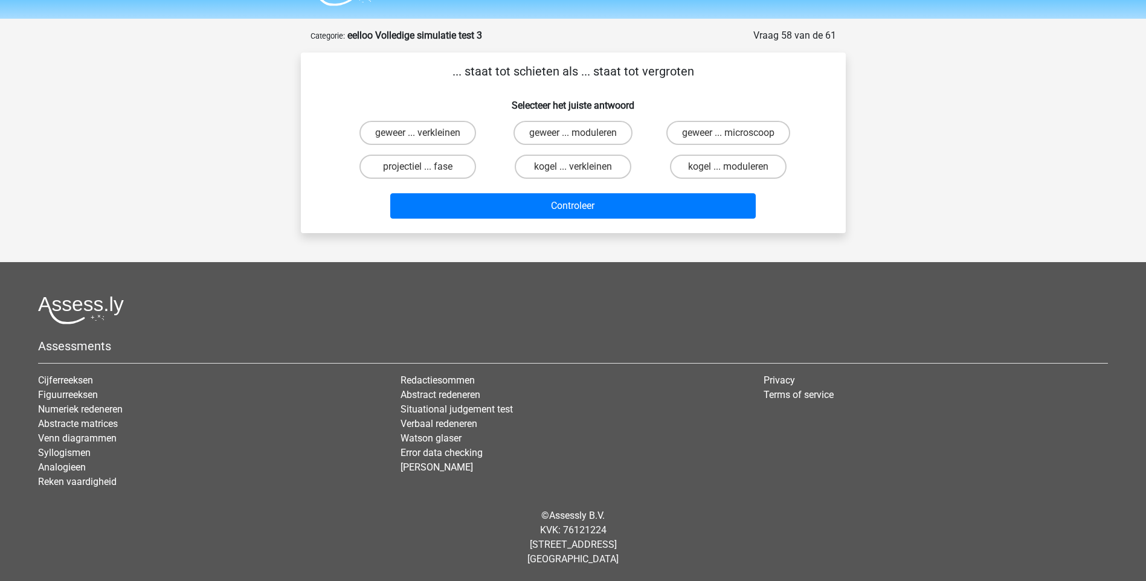
scroll to position [32, 0]
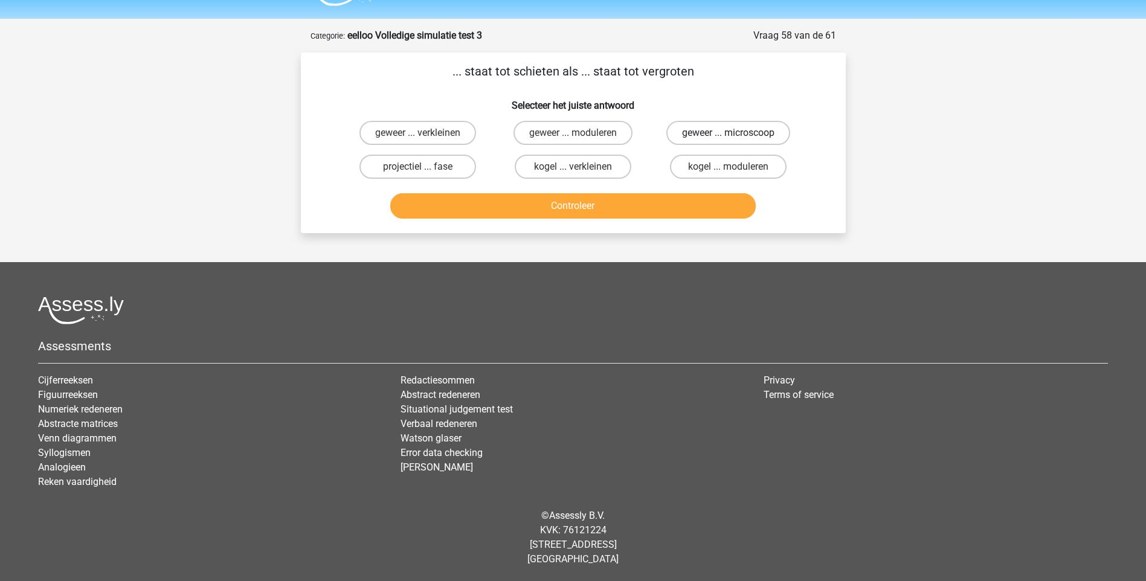
click at [703, 137] on label "geweer ... microscoop" at bounding box center [728, 133] width 124 height 24
click at [729, 137] on input "geweer ... microscoop" at bounding box center [733, 137] width 8 height 8
radio input "true"
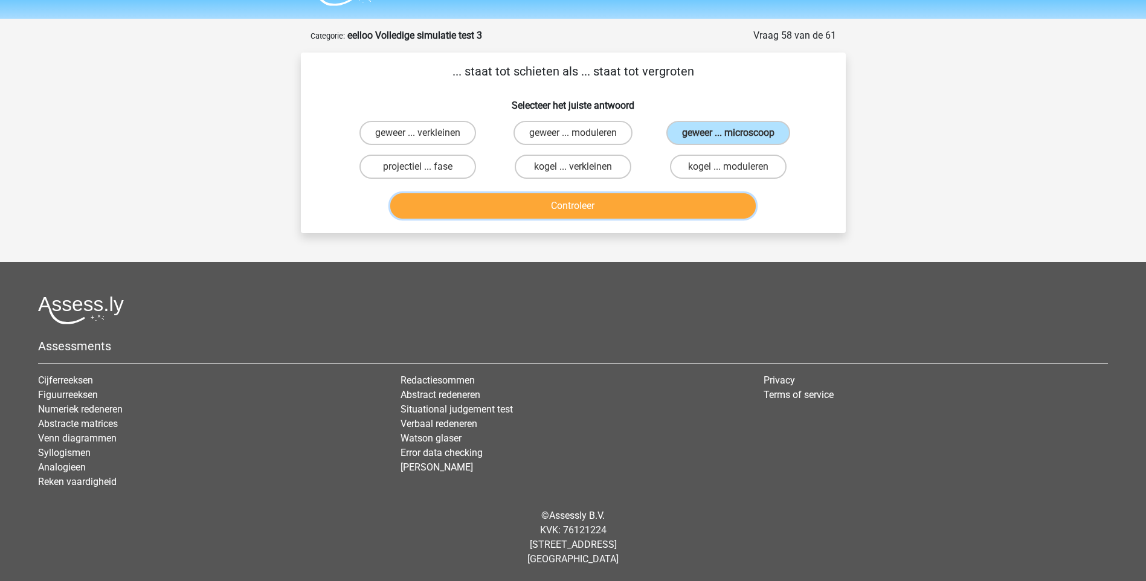
click at [599, 206] on button "Controleer" at bounding box center [573, 205] width 366 height 25
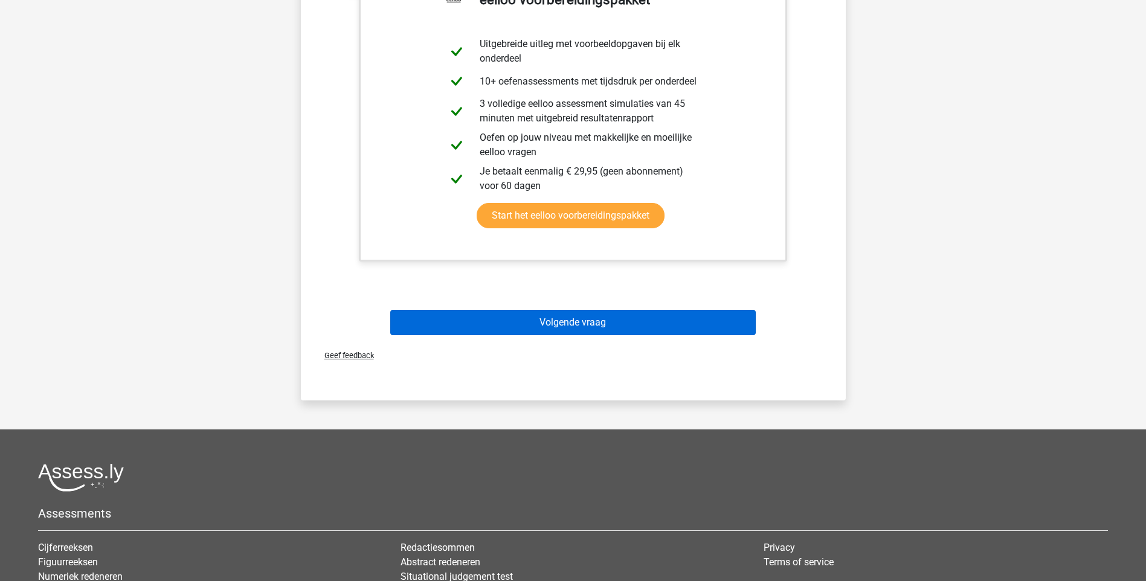
scroll to position [334, 0]
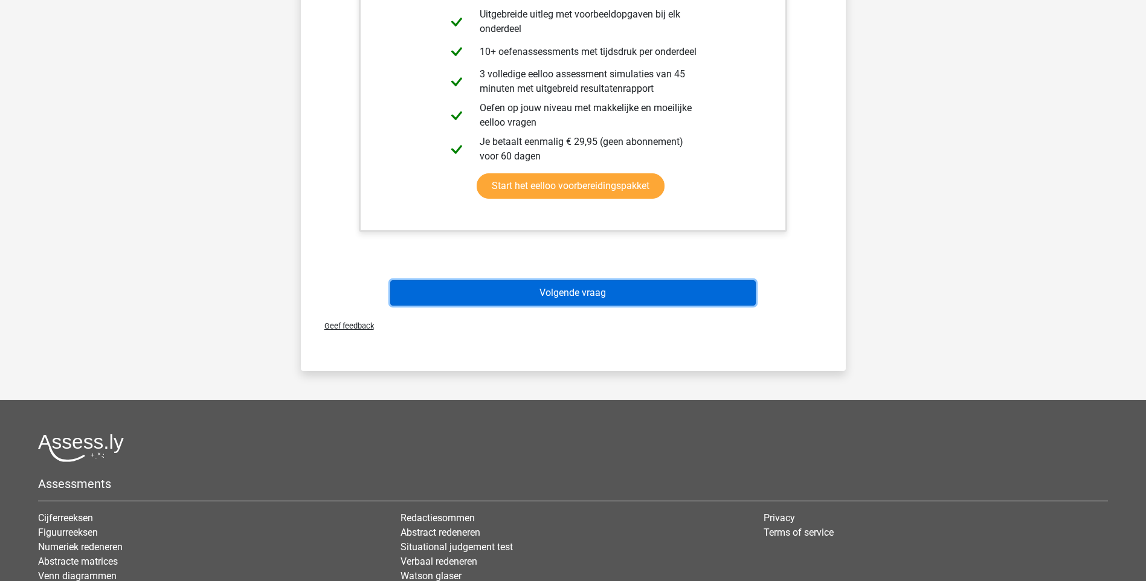
click at [584, 296] on button "Volgende vraag" at bounding box center [573, 292] width 366 height 25
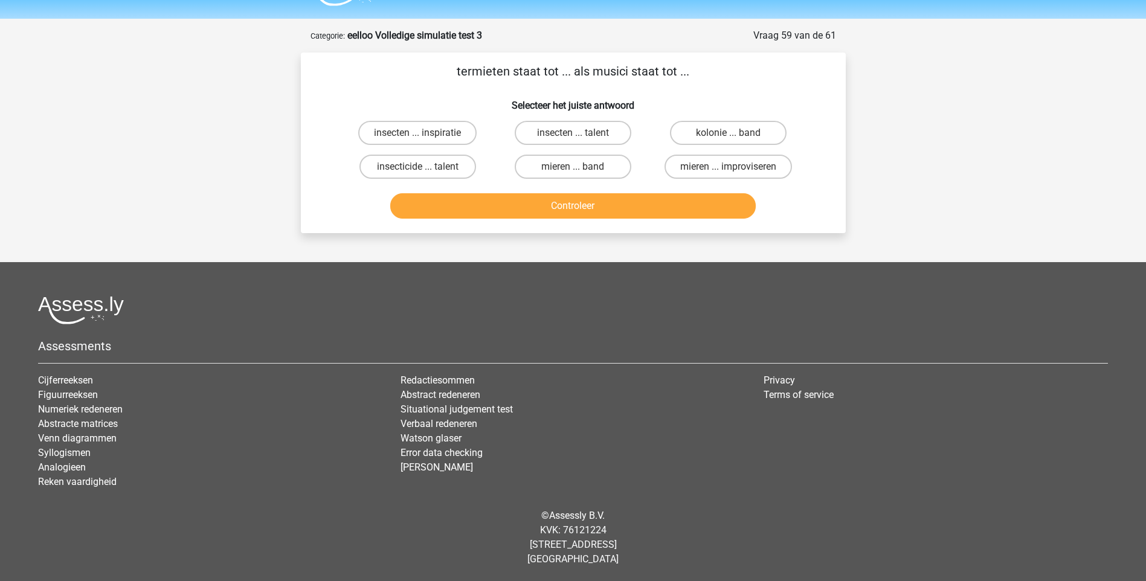
scroll to position [32, 0]
click at [578, 170] on input "mieren ... band" at bounding box center [577, 171] width 8 height 8
radio input "true"
click at [617, 168] on label "mieren ... band" at bounding box center [573, 167] width 117 height 24
click at [581, 168] on input "mieren ... band" at bounding box center [577, 171] width 8 height 8
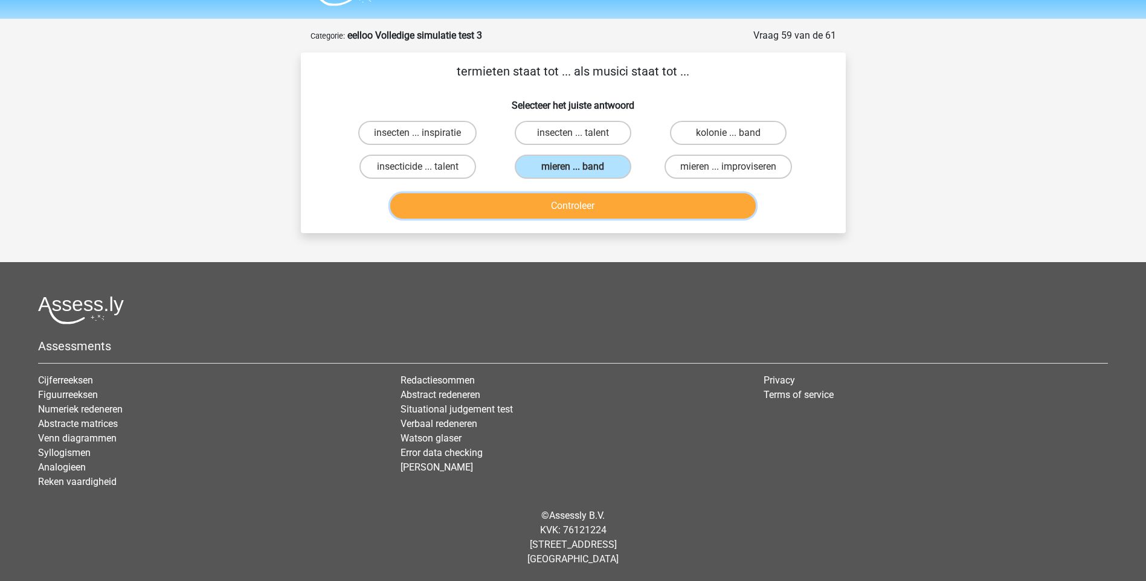
click at [610, 201] on button "Controleer" at bounding box center [573, 205] width 366 height 25
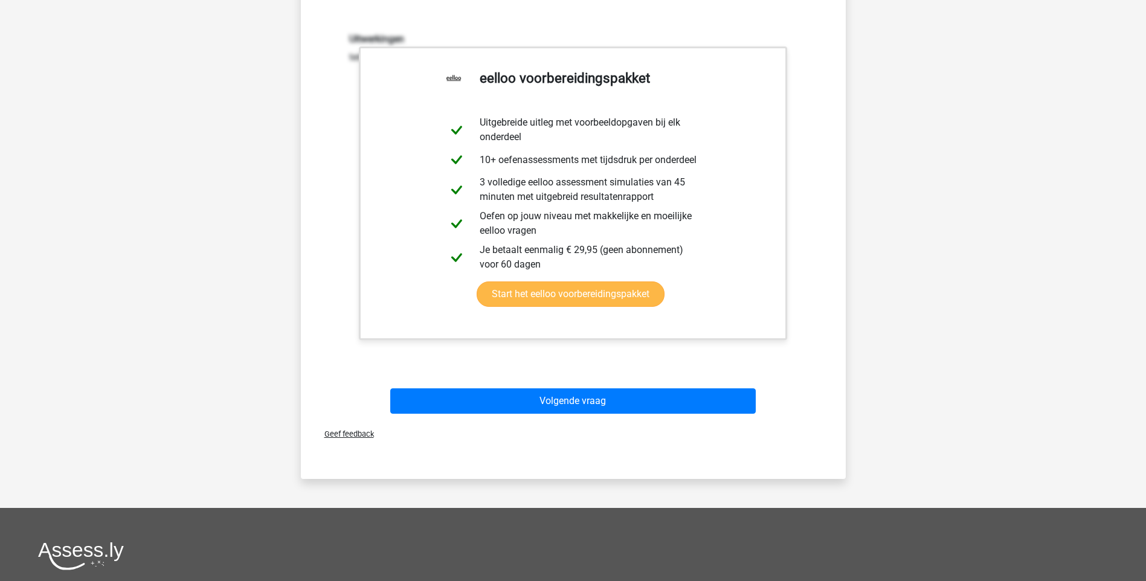
scroll to position [274, 0]
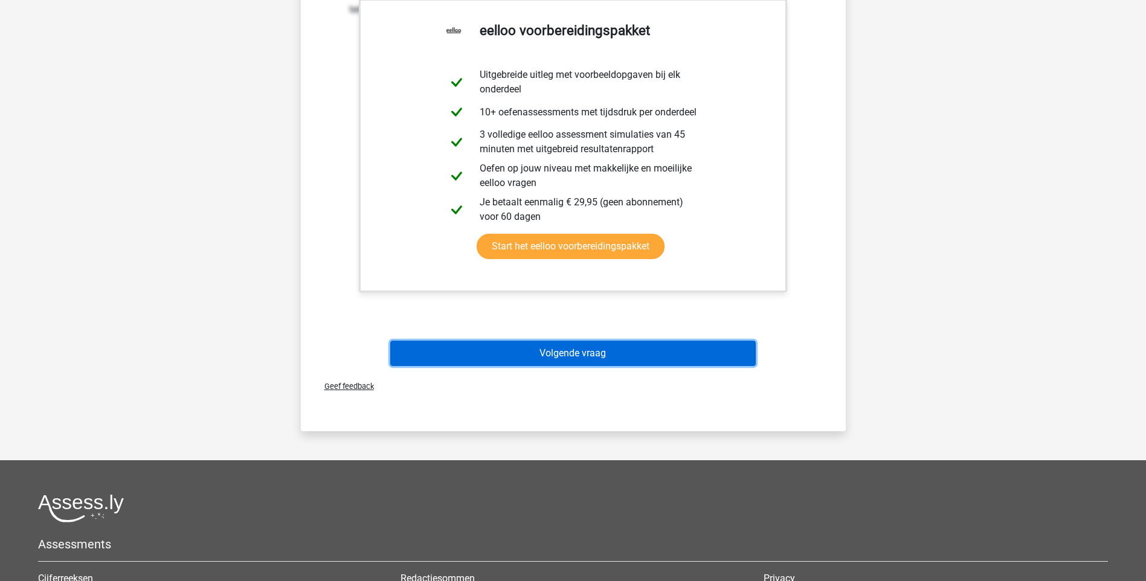
click at [575, 358] on button "Volgende vraag" at bounding box center [573, 353] width 366 height 25
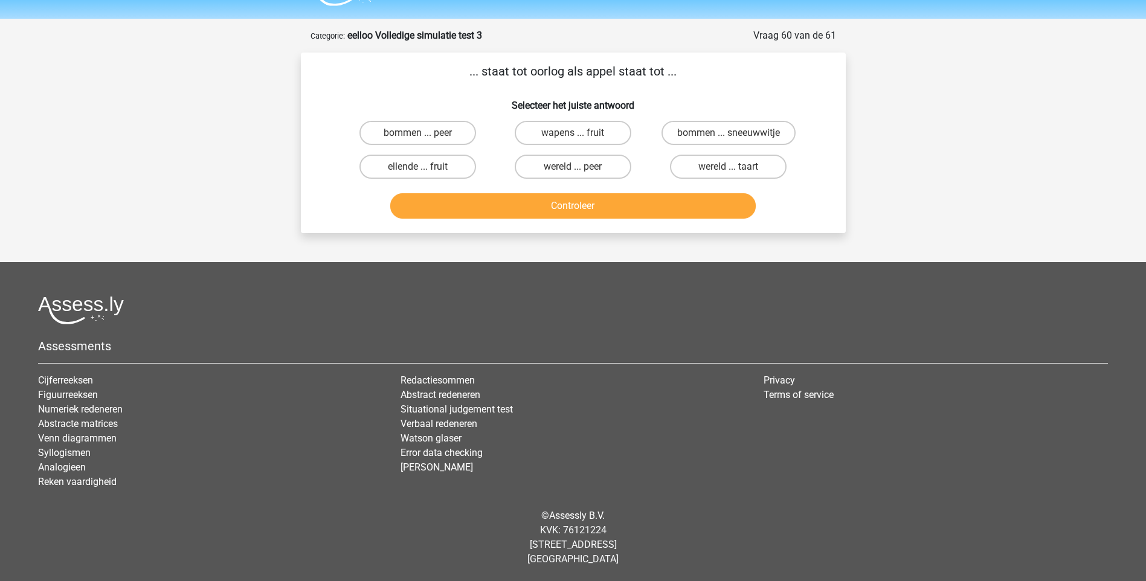
scroll to position [32, 0]
click at [711, 167] on label "wereld ... taart" at bounding box center [728, 167] width 117 height 24
click at [729, 167] on input "wereld ... taart" at bounding box center [733, 171] width 8 height 8
radio input "true"
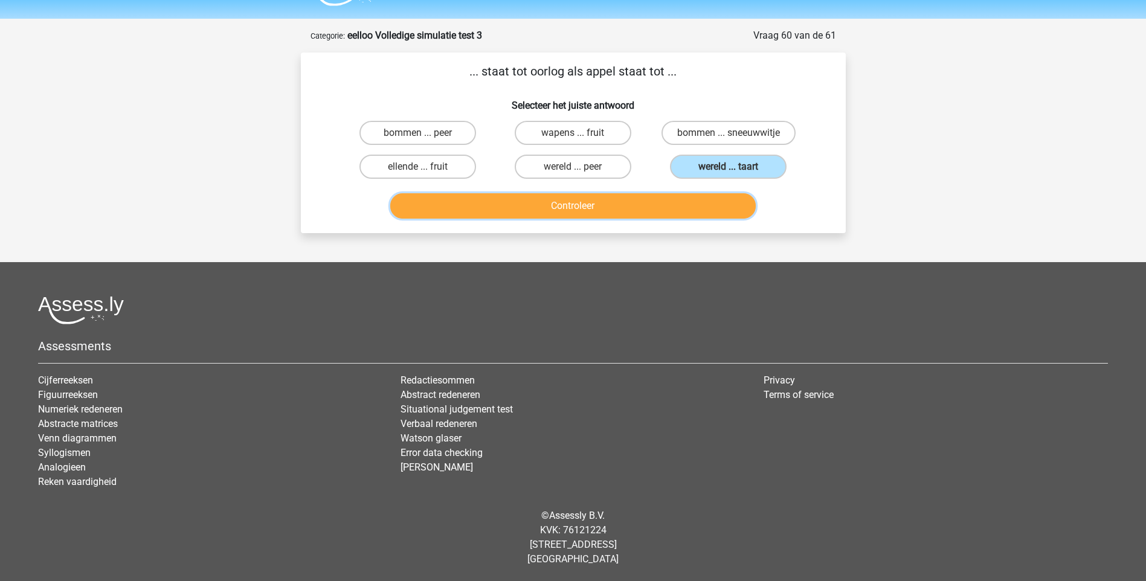
click at [560, 208] on button "Controleer" at bounding box center [573, 205] width 366 height 25
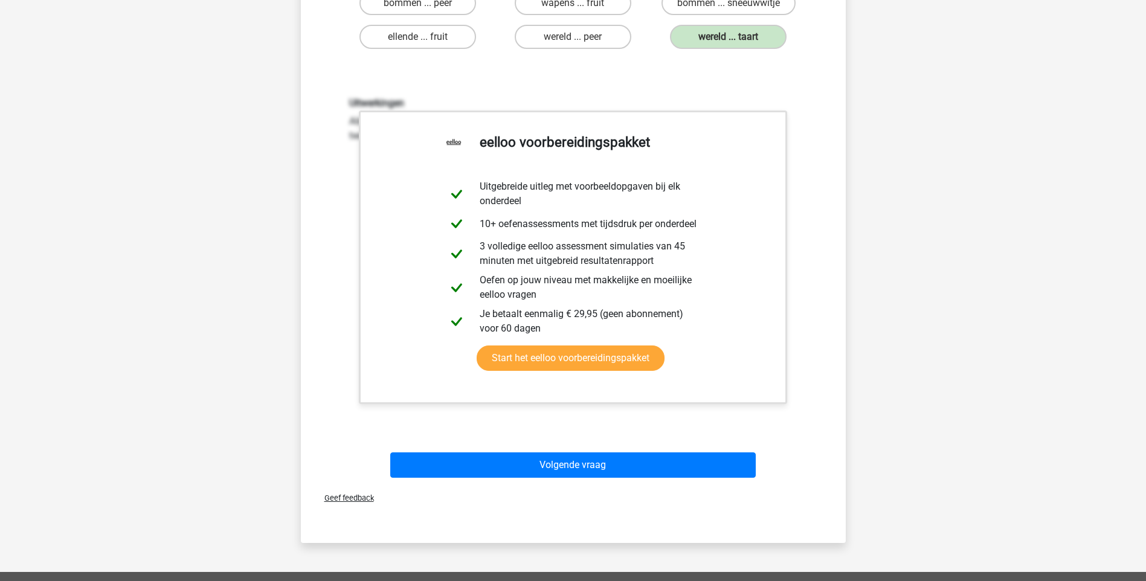
scroll to position [395, 0]
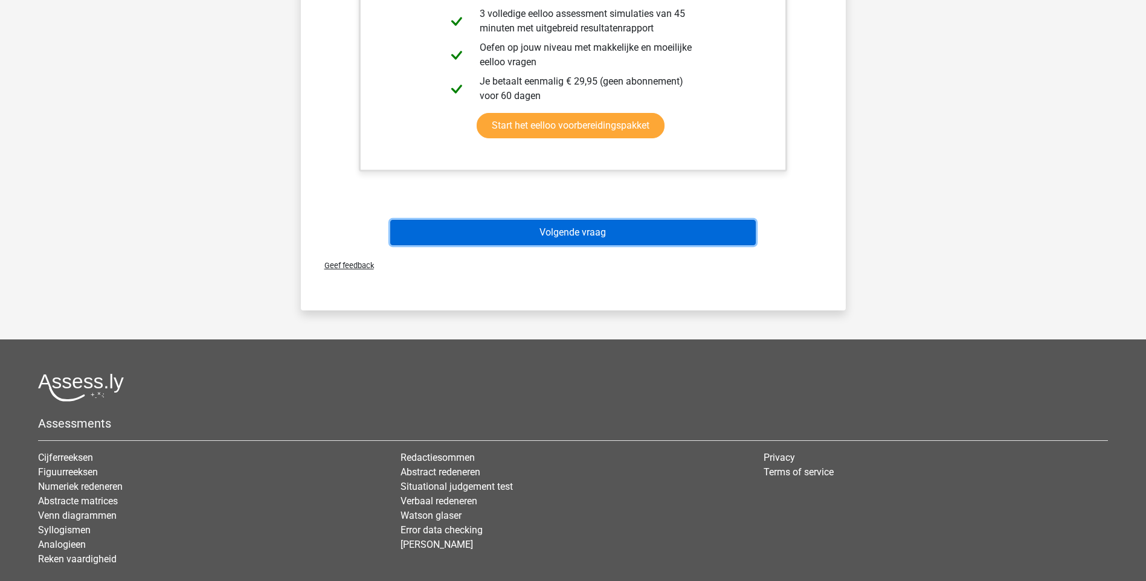
click at [576, 237] on button "Volgende vraag" at bounding box center [573, 232] width 366 height 25
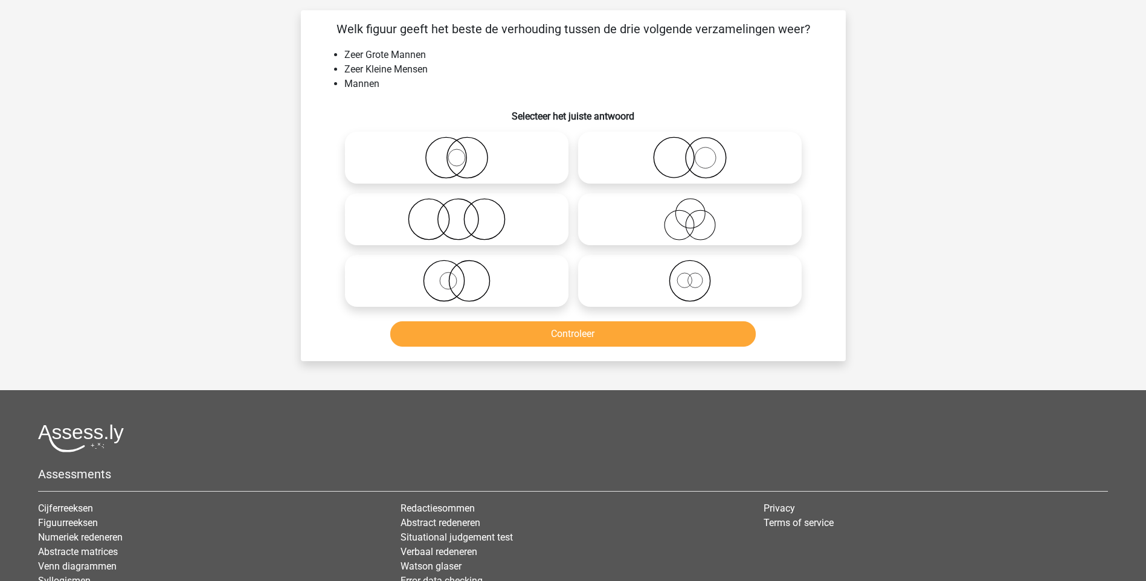
scroll to position [60, 0]
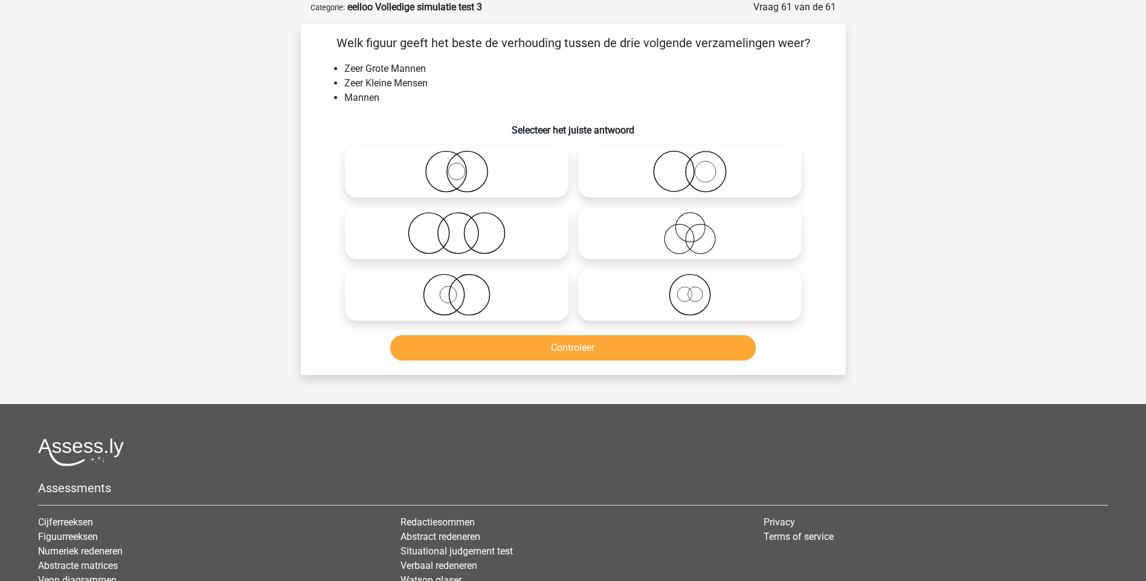
click at [710, 173] on icon at bounding box center [690, 171] width 214 height 42
click at [698, 166] on input "radio" at bounding box center [694, 162] width 8 height 8
radio input "true"
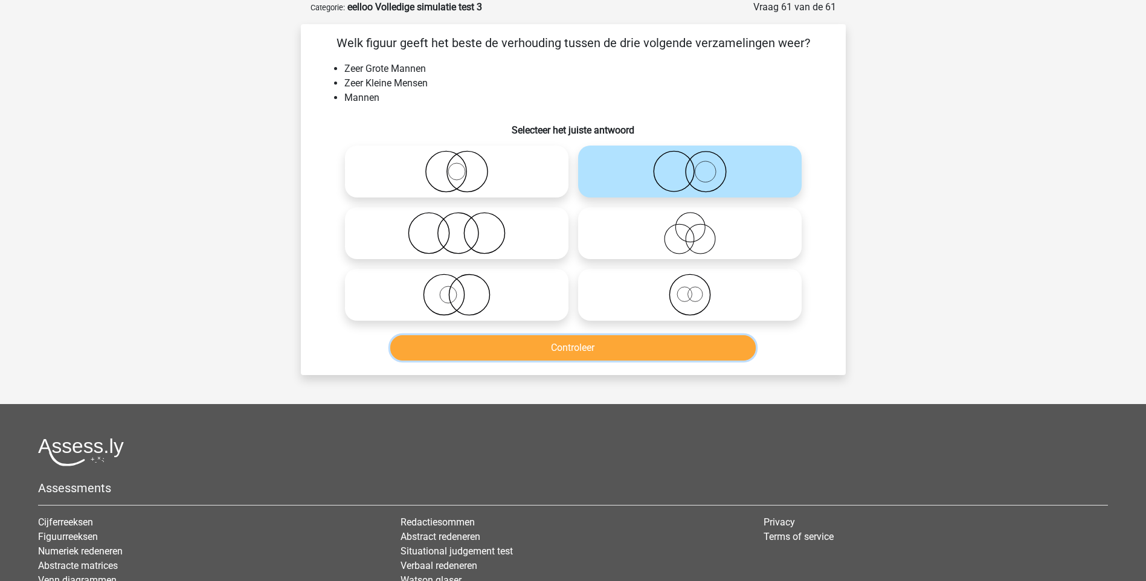
click at [614, 344] on button "Controleer" at bounding box center [573, 347] width 366 height 25
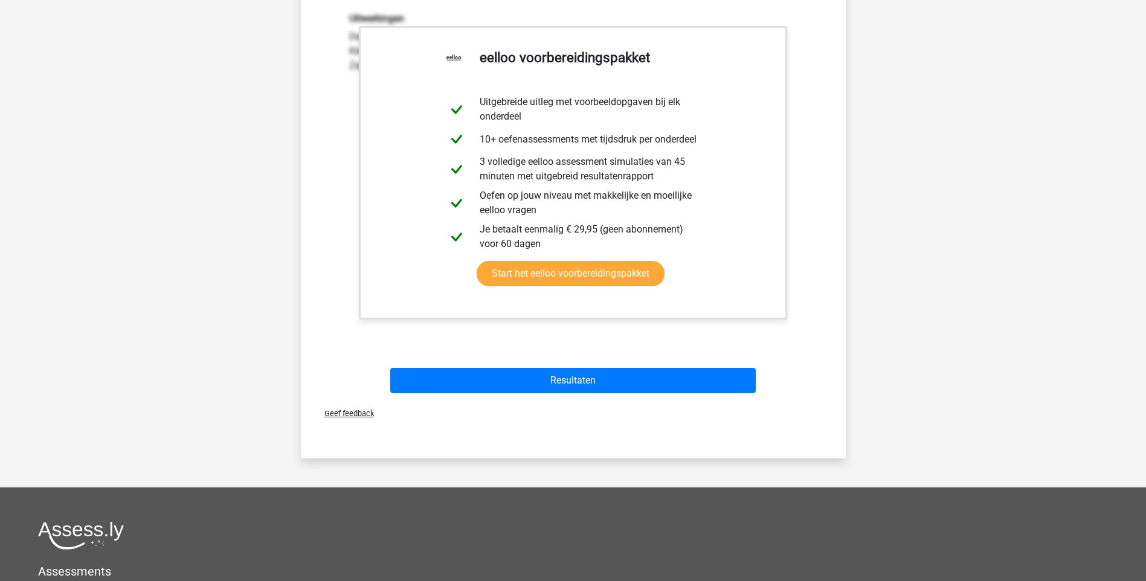
scroll to position [423, 0]
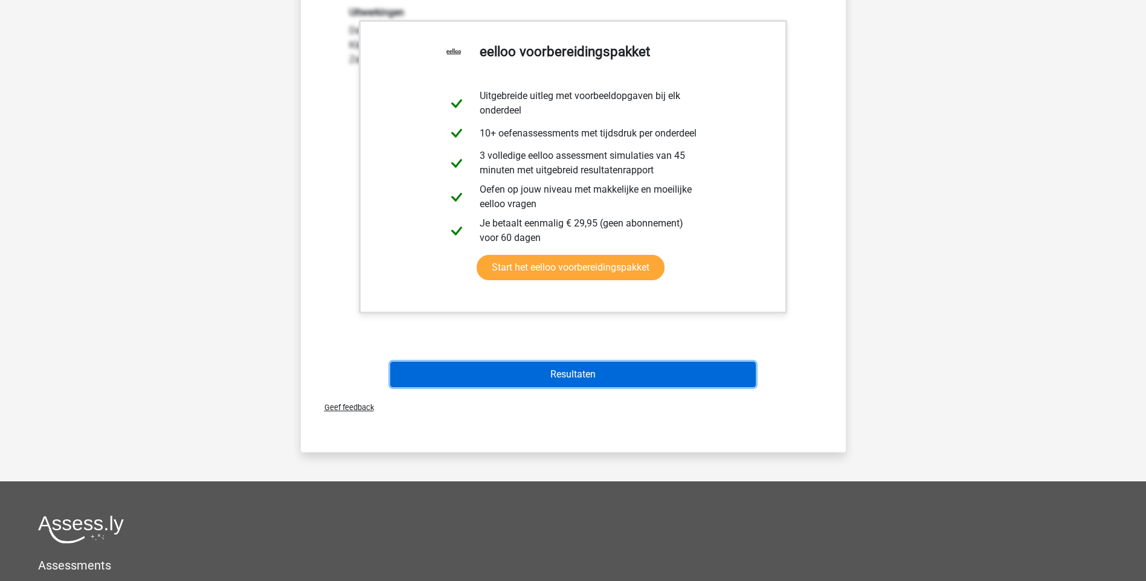
click at [610, 370] on button "Resultaten" at bounding box center [573, 374] width 366 height 25
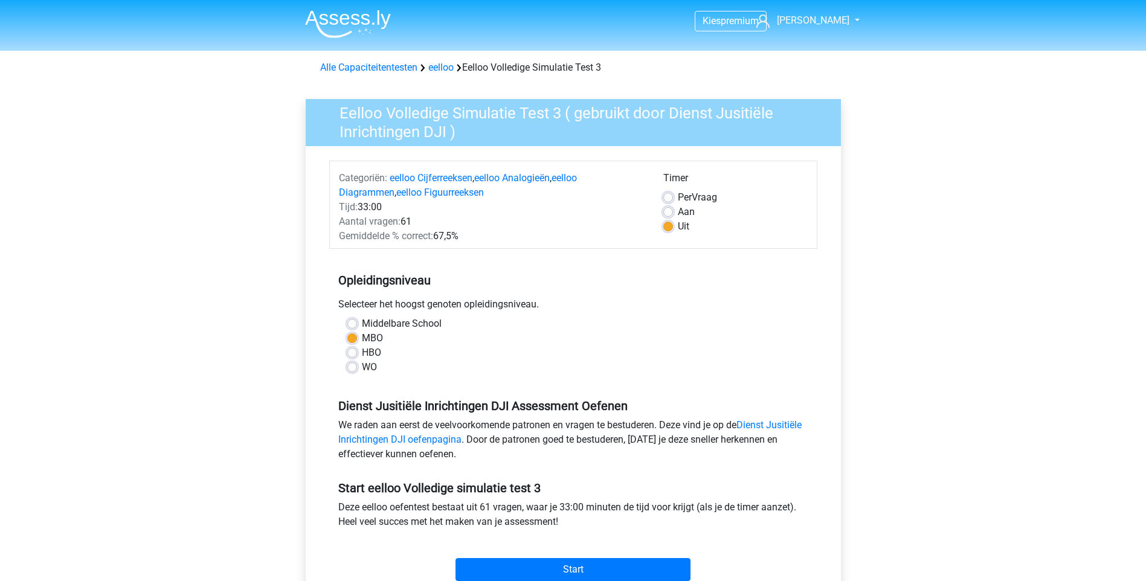
scroll to position [121, 0]
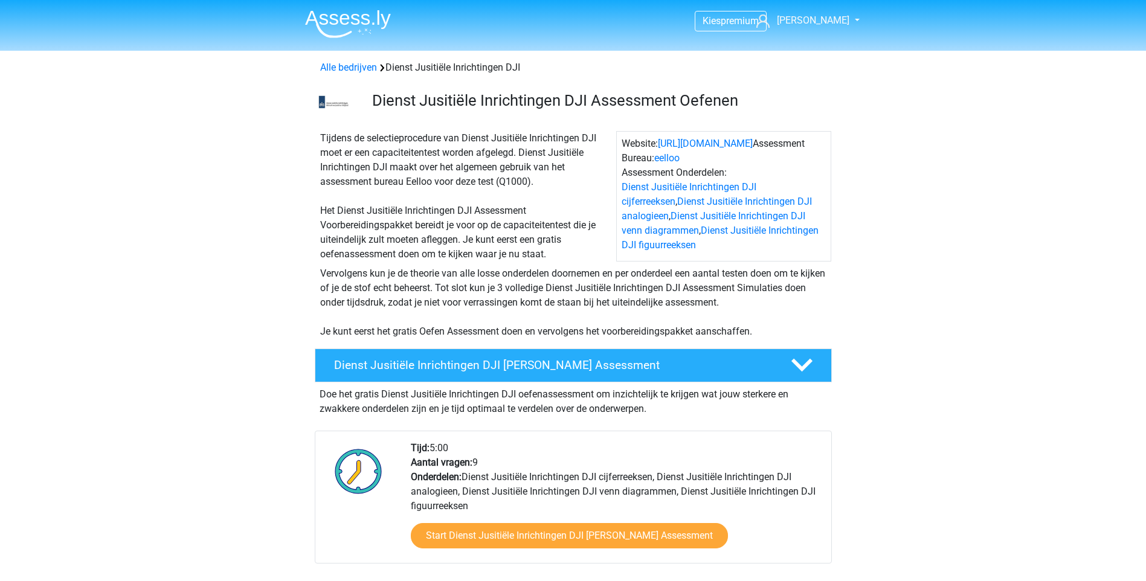
scroll to position [1088, 0]
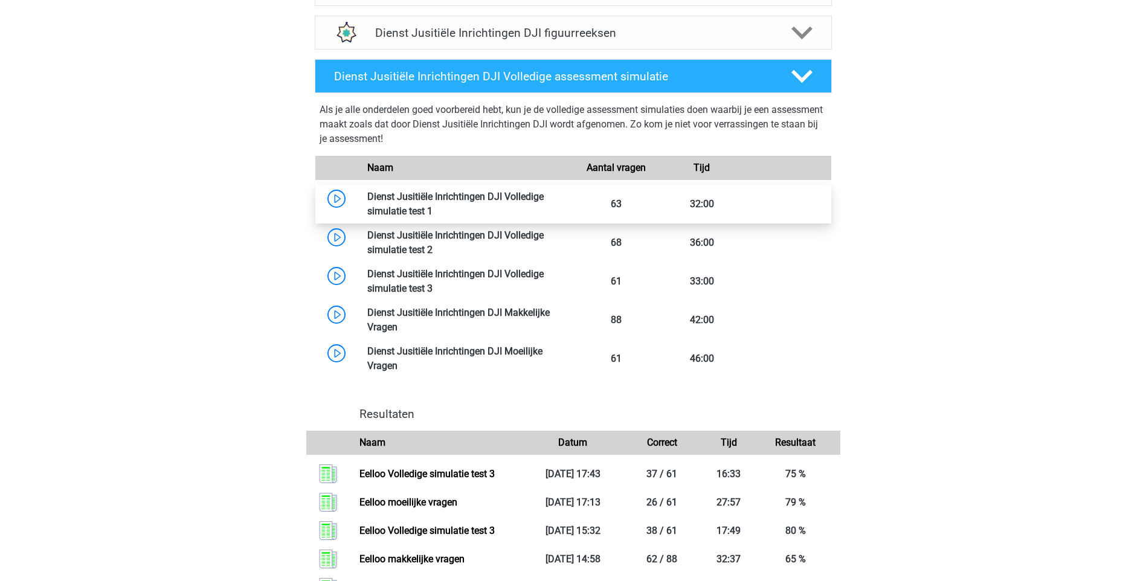
click at [433, 210] on link at bounding box center [433, 210] width 0 height 11
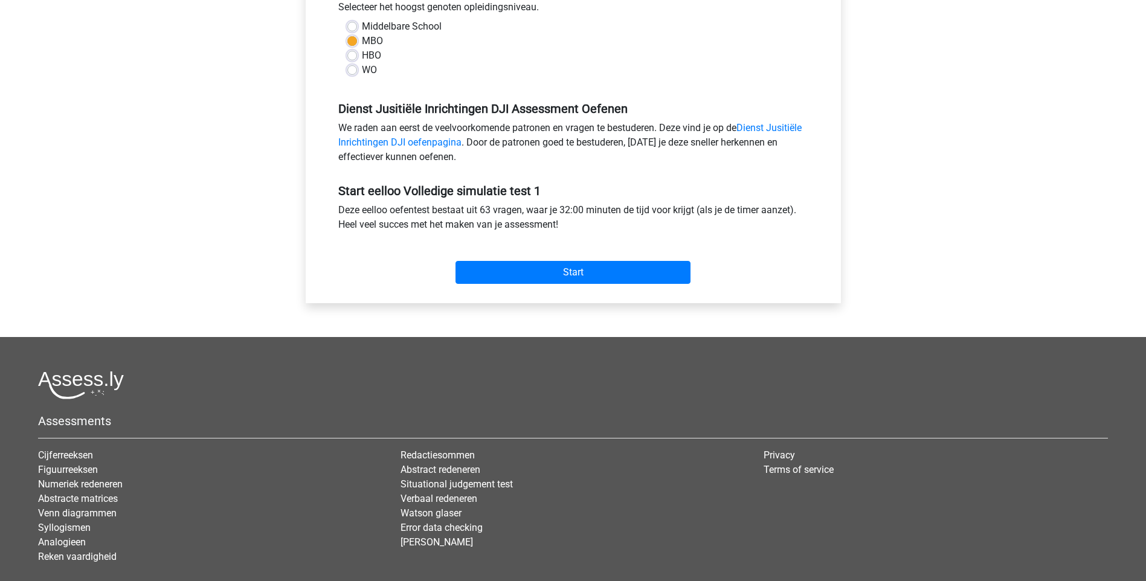
scroll to position [302, 0]
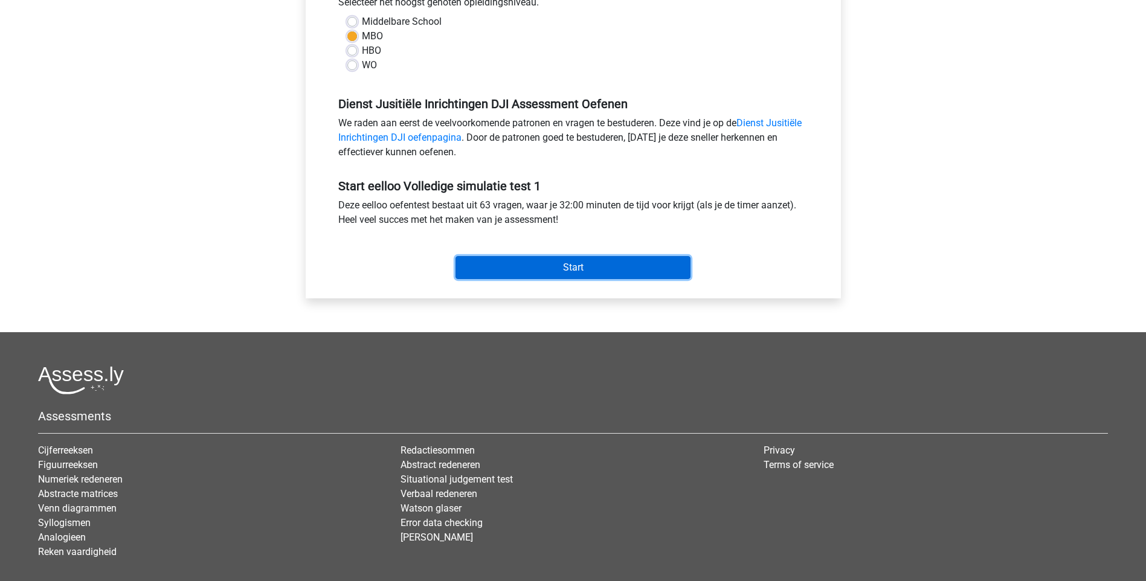
click at [582, 269] on input "Start" at bounding box center [573, 267] width 235 height 23
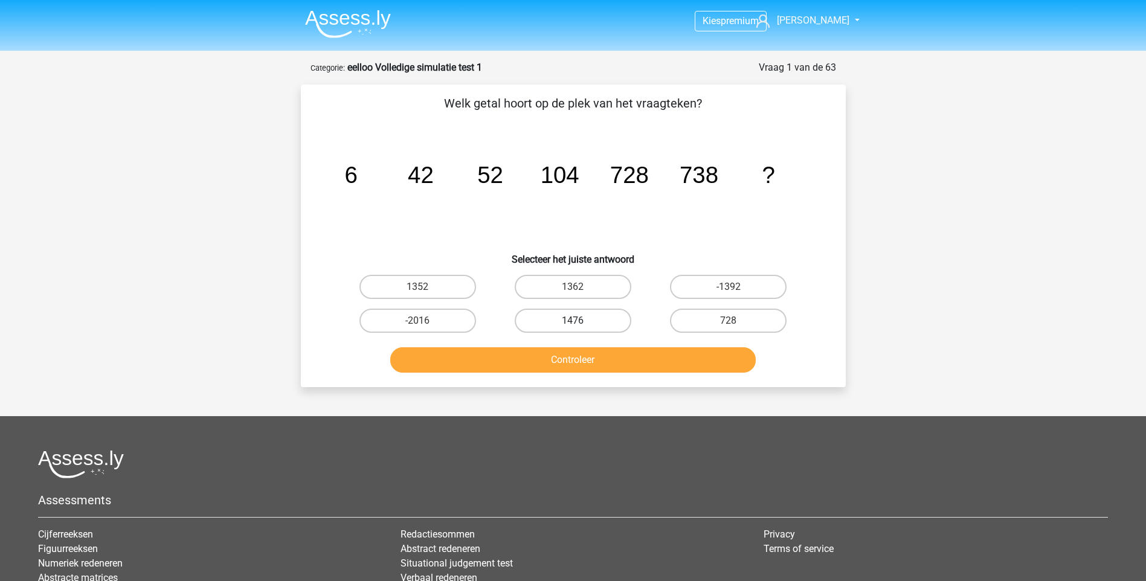
click at [599, 322] on label "1476" at bounding box center [573, 321] width 117 height 24
click at [581, 322] on input "1476" at bounding box center [577, 325] width 8 height 8
radio input "true"
click at [588, 363] on button "Controleer" at bounding box center [573, 359] width 366 height 25
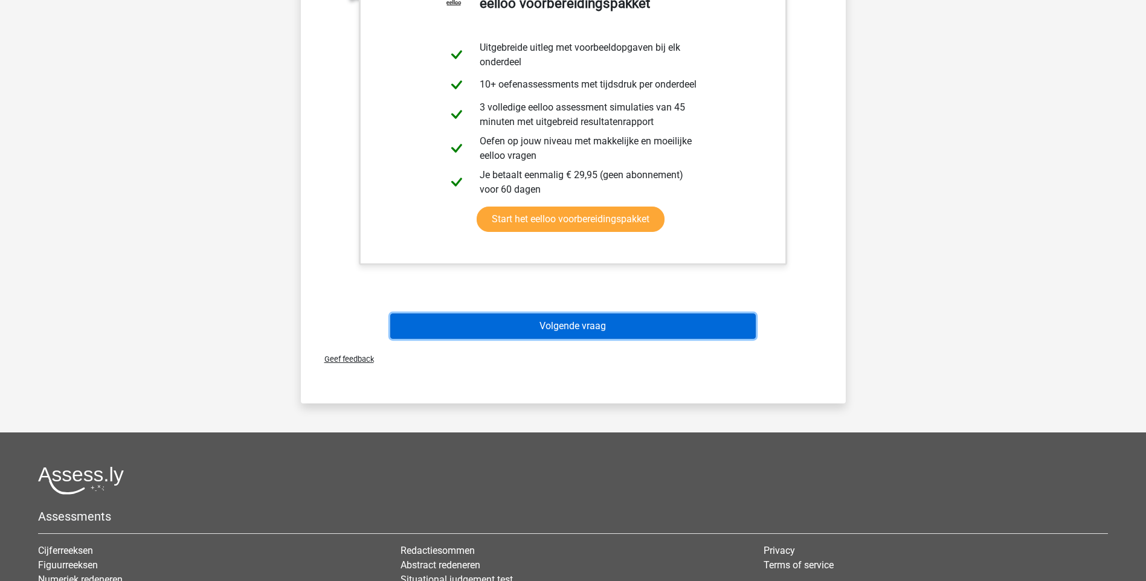
click at [568, 326] on button "Volgende vraag" at bounding box center [573, 326] width 366 height 25
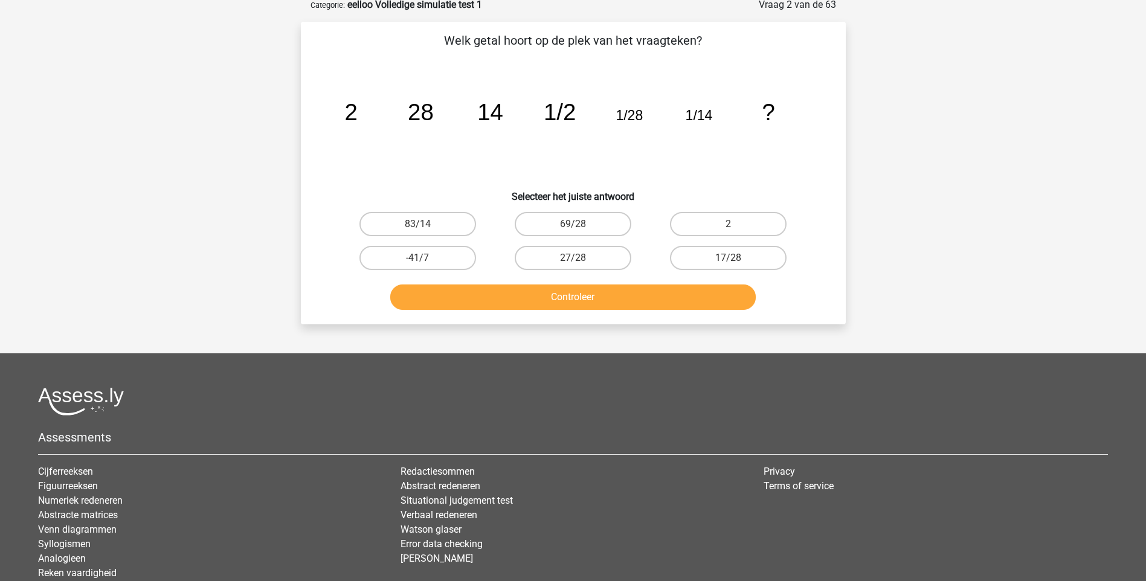
scroll to position [60, 0]
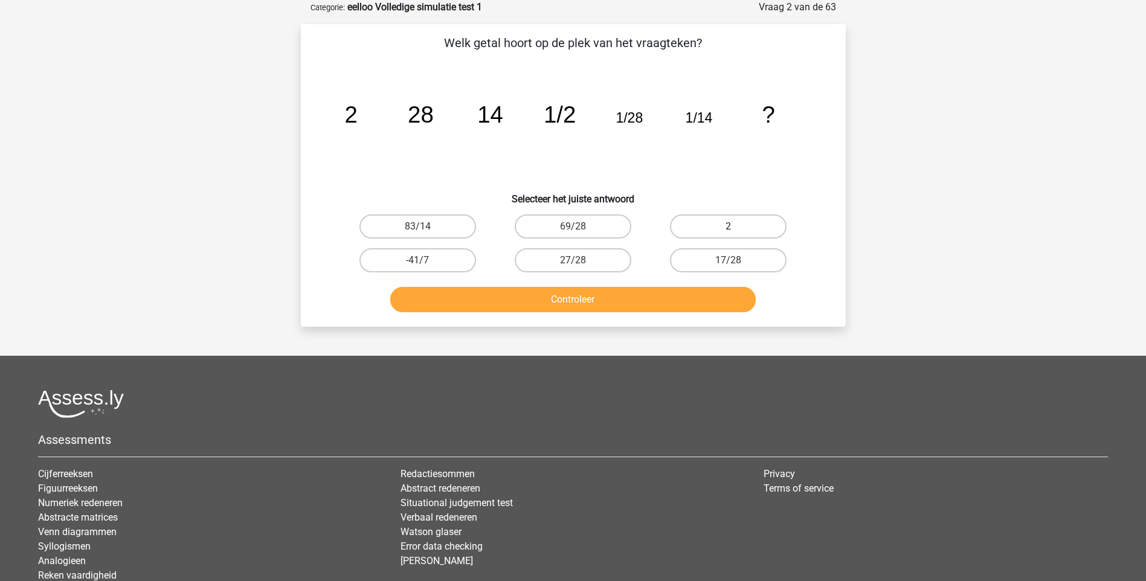
click at [711, 230] on label "2" at bounding box center [728, 227] width 117 height 24
click at [729, 230] on input "2" at bounding box center [733, 231] width 8 height 8
radio input "true"
drag, startPoint x: 602, startPoint y: 302, endPoint x: 598, endPoint y: 297, distance: 6.9
click at [601, 300] on button "Controleer" at bounding box center [573, 299] width 366 height 25
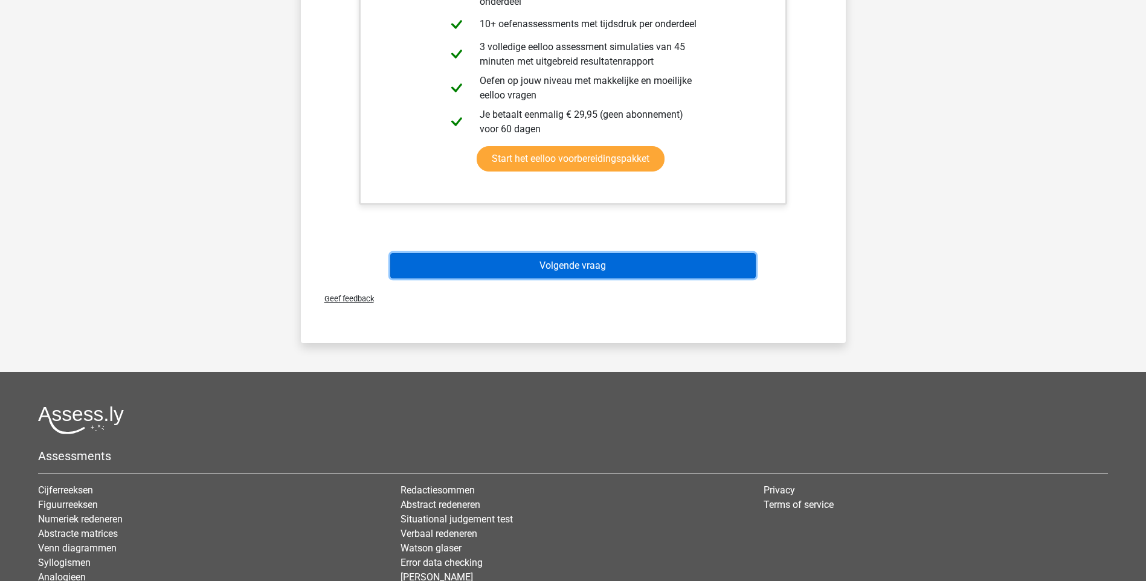
click at [634, 270] on button "Volgende vraag" at bounding box center [573, 265] width 366 height 25
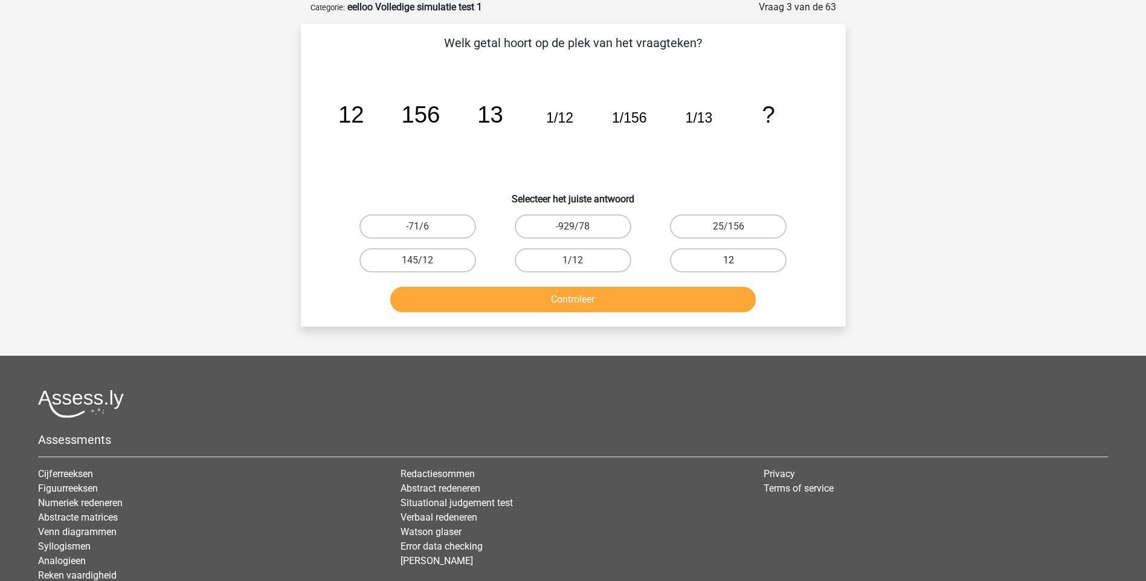
click at [755, 259] on label "12" at bounding box center [728, 260] width 117 height 24
click at [737, 260] on input "12" at bounding box center [733, 264] width 8 height 8
radio input "true"
click at [591, 298] on button "Controleer" at bounding box center [573, 299] width 366 height 25
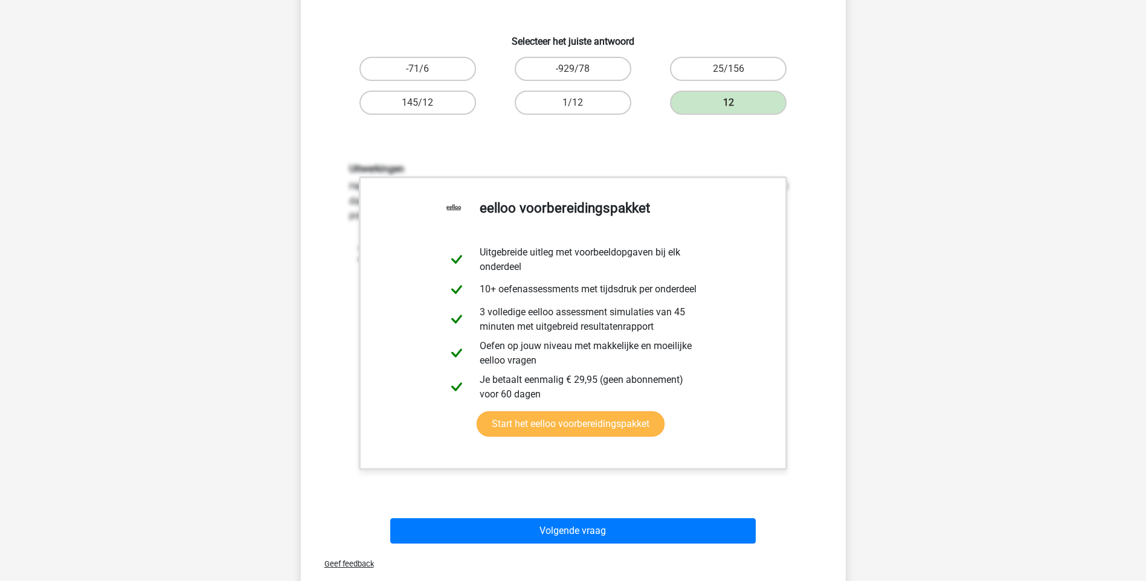
scroll to position [302, 0]
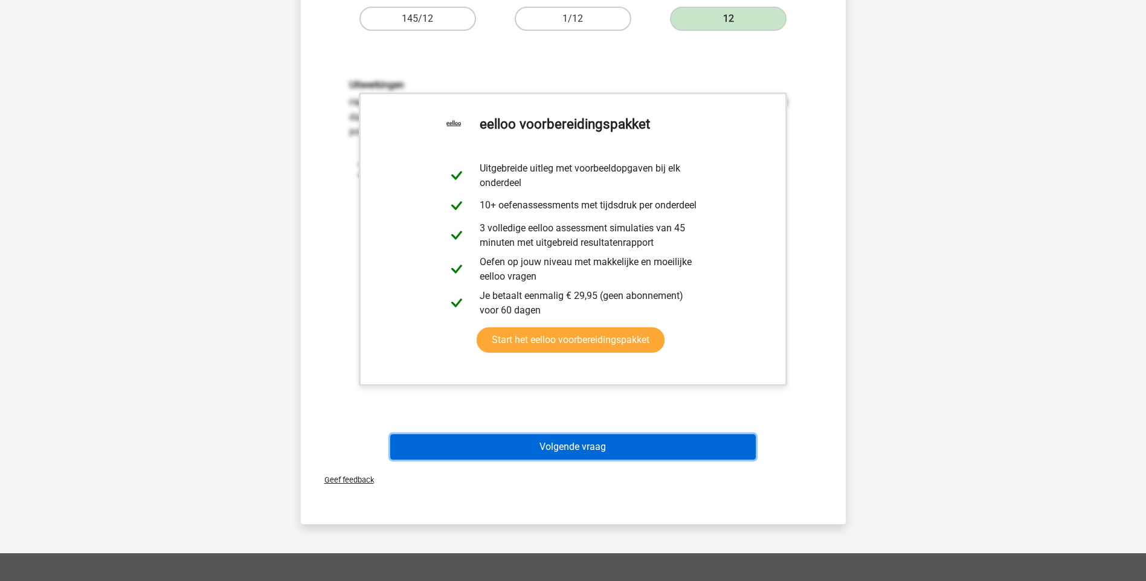
click at [548, 445] on button "Volgende vraag" at bounding box center [573, 446] width 366 height 25
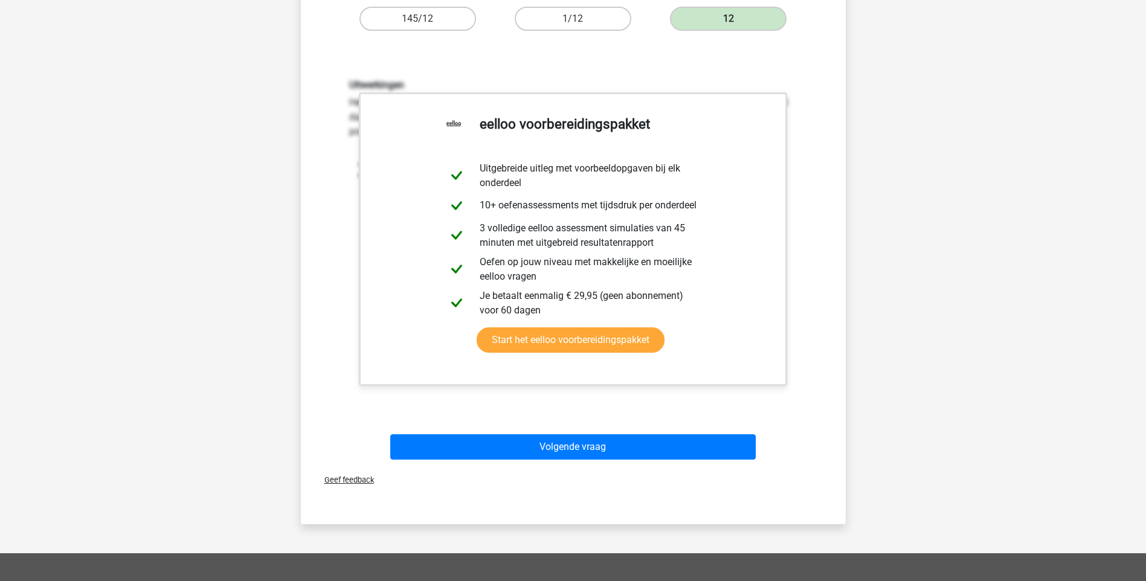
scroll to position [32, 0]
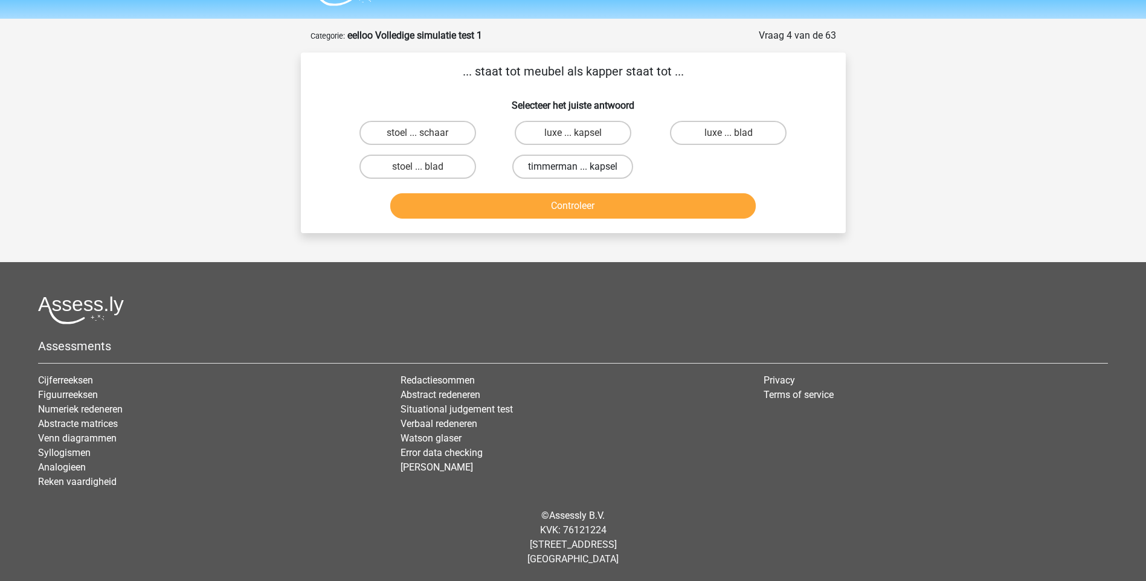
click at [569, 166] on label "timmerman ... kapsel" at bounding box center [572, 167] width 121 height 24
click at [573, 167] on input "timmerman ... kapsel" at bounding box center [577, 171] width 8 height 8
radio input "true"
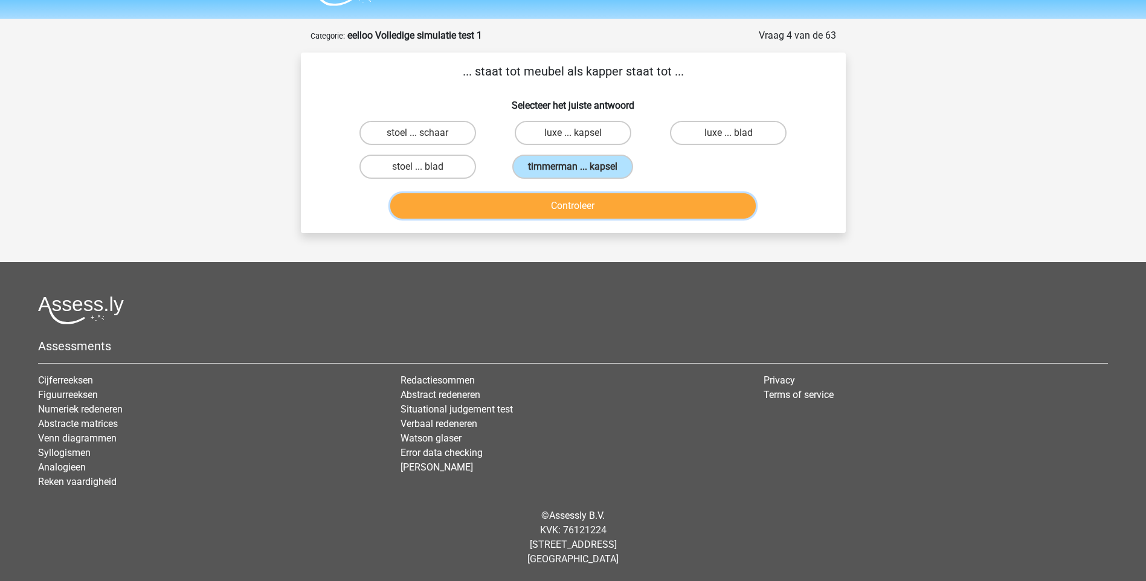
click at [561, 210] on button "Controleer" at bounding box center [573, 205] width 366 height 25
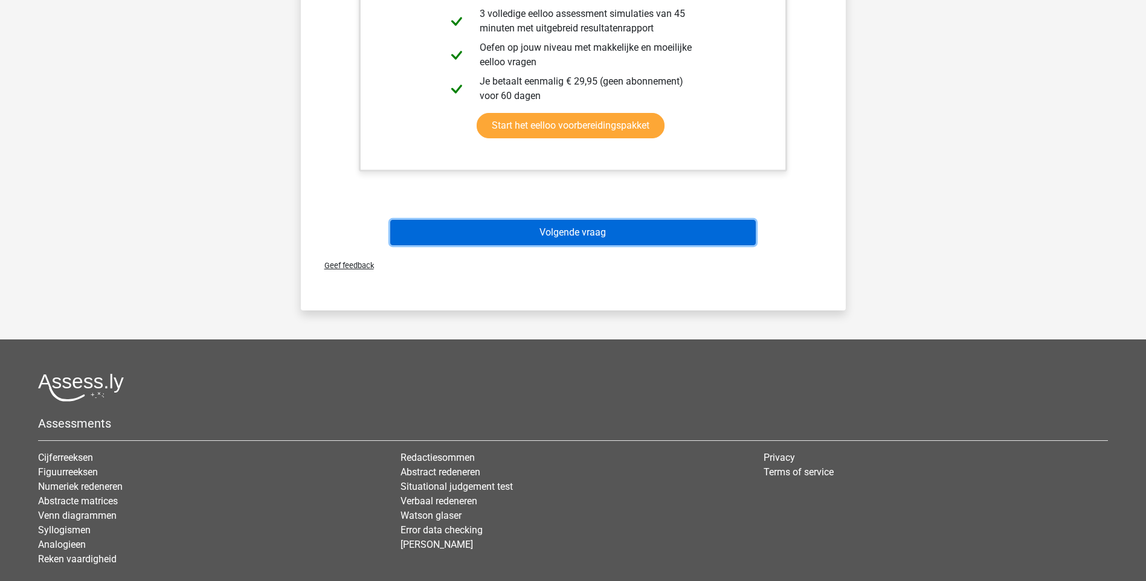
click at [561, 243] on button "Volgende vraag" at bounding box center [573, 232] width 366 height 25
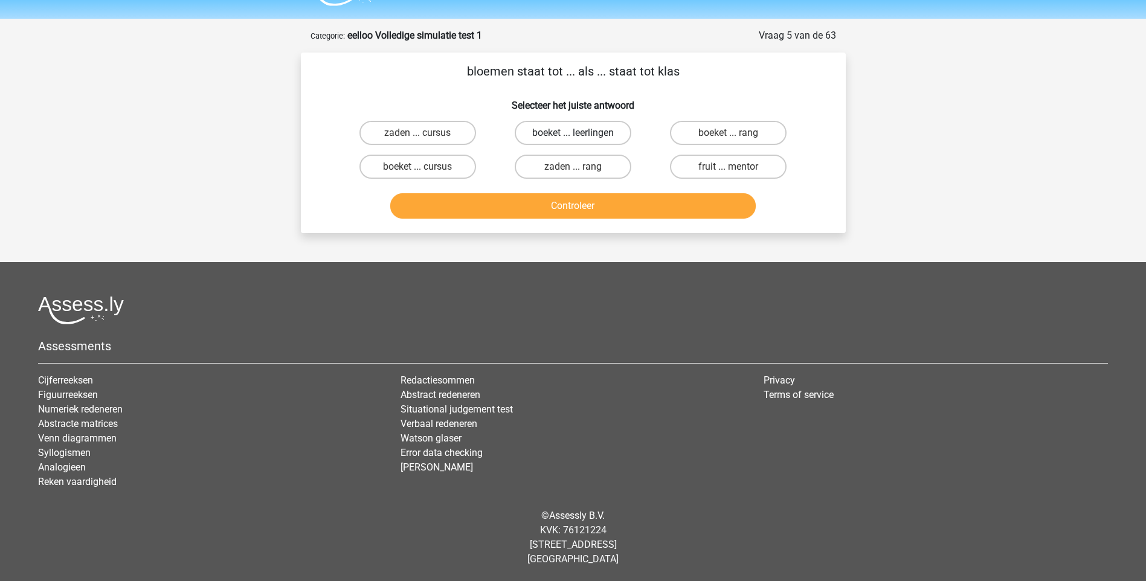
click at [594, 133] on label "boeket ... leerlingen" at bounding box center [573, 133] width 117 height 24
click at [581, 133] on input "boeket ... leerlingen" at bounding box center [577, 137] width 8 height 8
radio input "true"
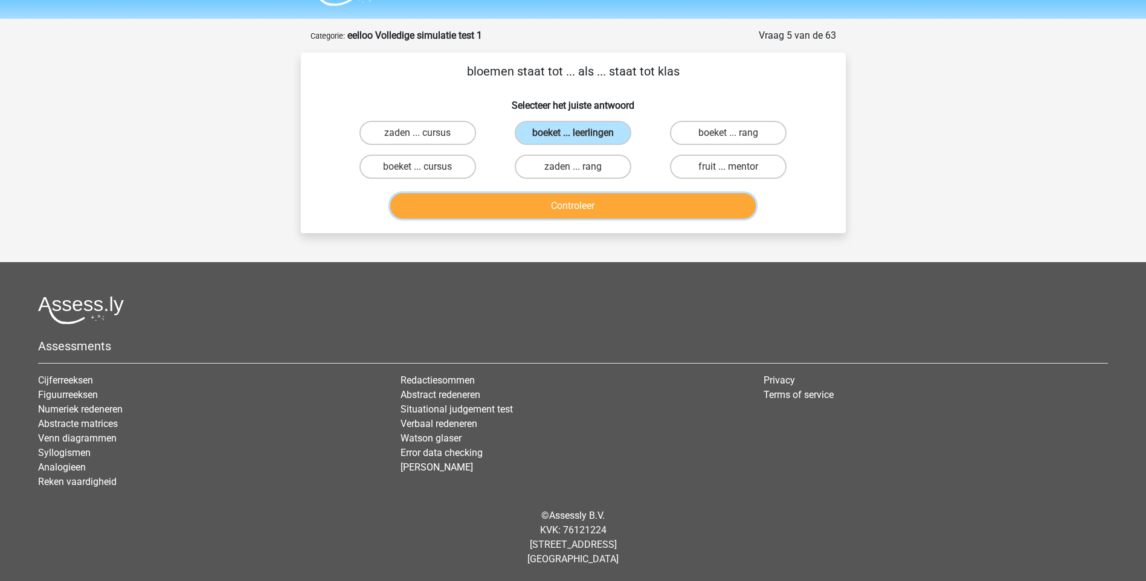
click at [575, 209] on button "Controleer" at bounding box center [573, 205] width 366 height 25
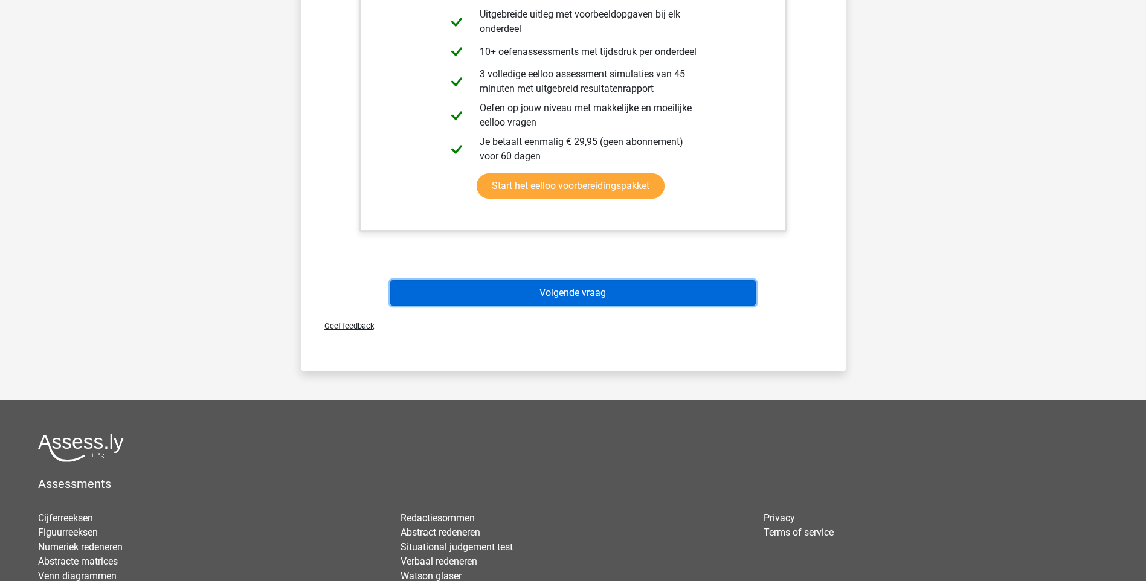
click at [560, 295] on button "Volgende vraag" at bounding box center [573, 292] width 366 height 25
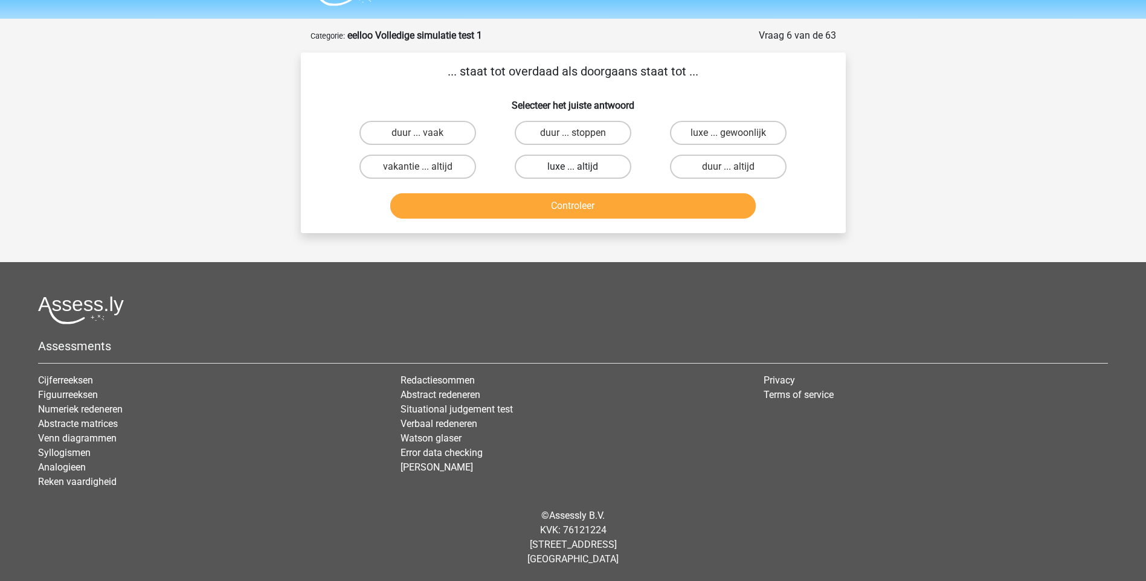
drag, startPoint x: 567, startPoint y: 164, endPoint x: 568, endPoint y: 170, distance: 6.1
click at [566, 163] on label "luxe ... altijd" at bounding box center [573, 167] width 117 height 24
click at [573, 167] on input "luxe ... altijd" at bounding box center [577, 171] width 8 height 8
radio input "true"
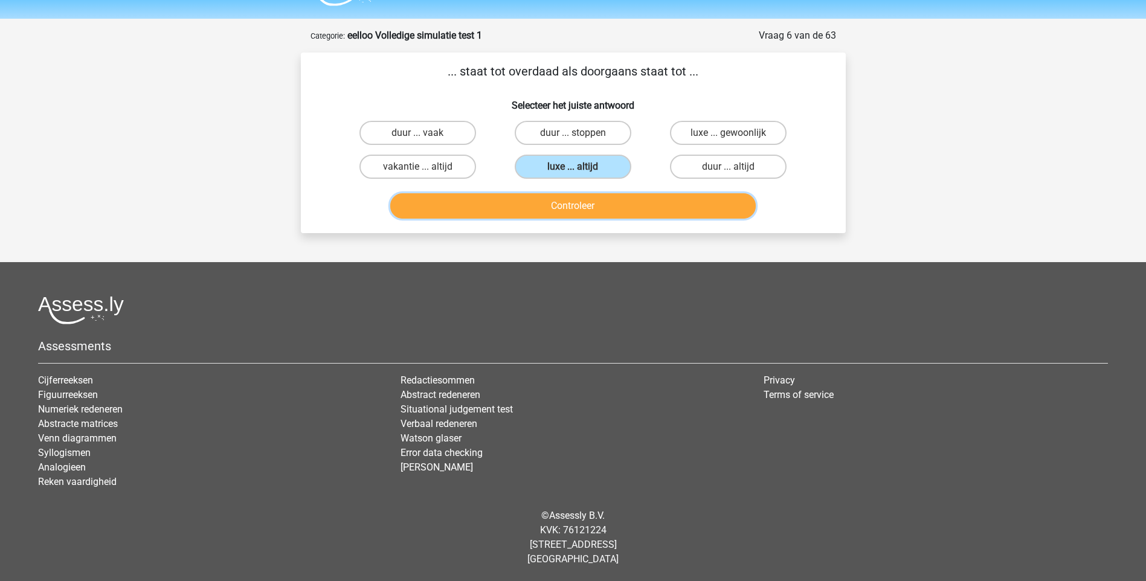
click at [568, 205] on button "Controleer" at bounding box center [573, 205] width 366 height 25
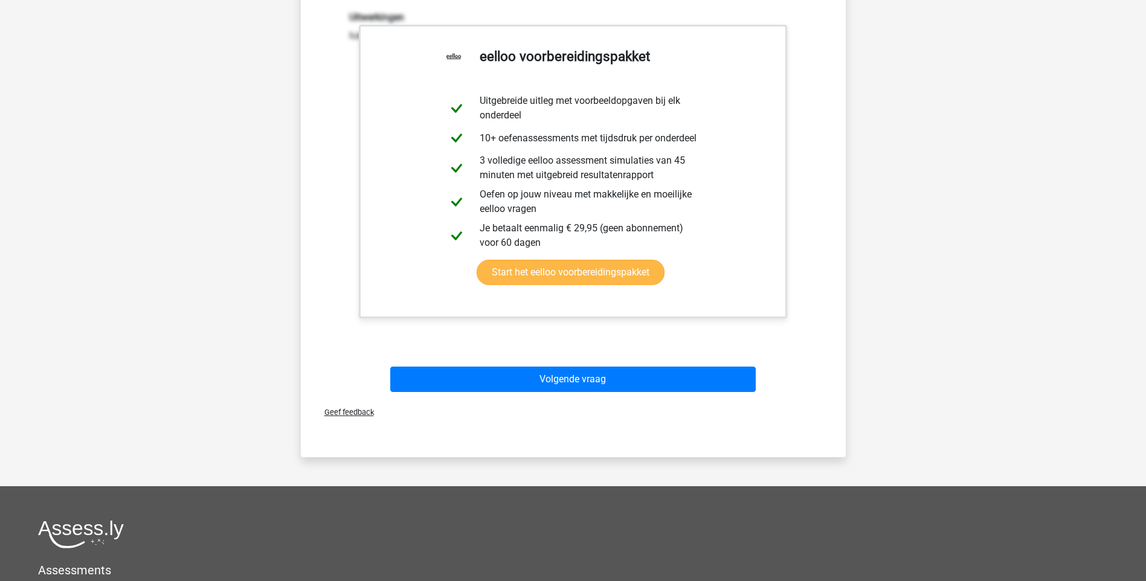
scroll to position [274, 0]
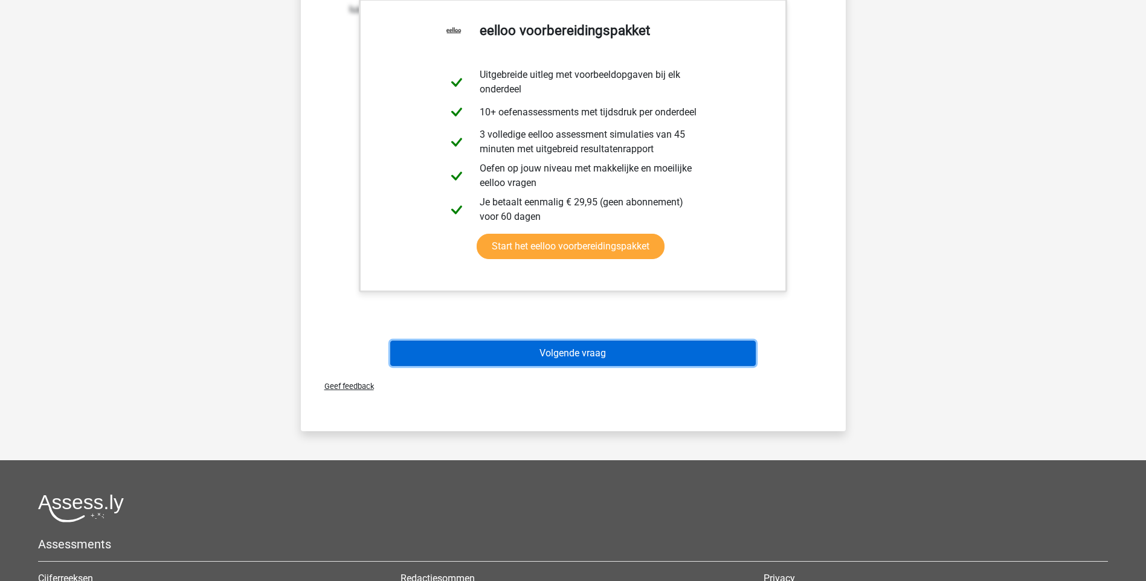
click at [599, 347] on button "Volgende vraag" at bounding box center [573, 353] width 366 height 25
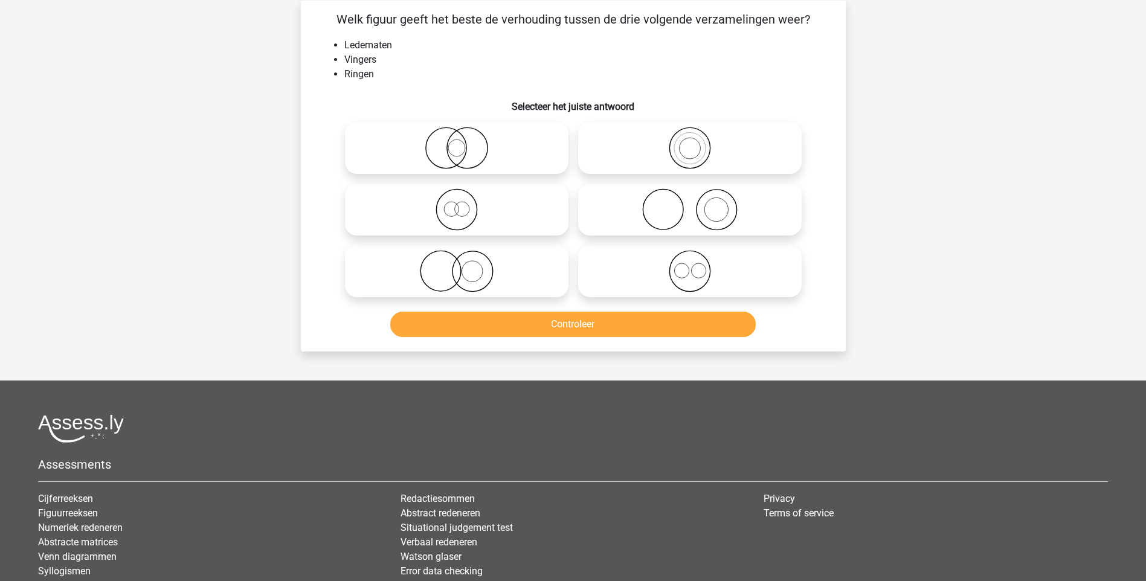
scroll to position [60, 0]
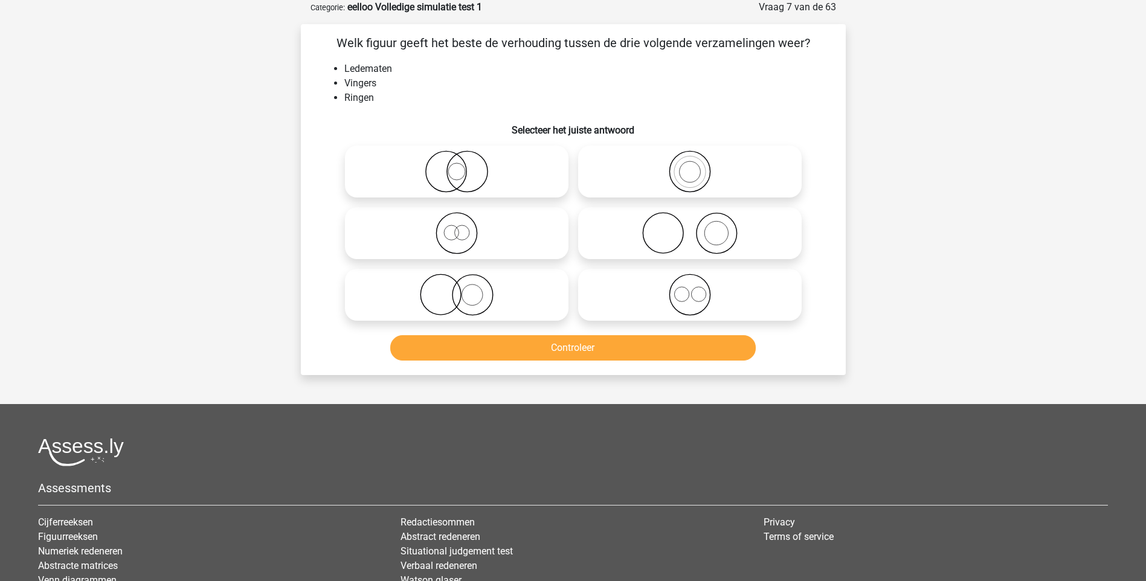
drag, startPoint x: 723, startPoint y: 237, endPoint x: 713, endPoint y: 239, distance: 9.8
click at [723, 236] on icon at bounding box center [690, 233] width 214 height 42
click at [698, 227] on input "radio" at bounding box center [694, 223] width 8 height 8
radio input "true"
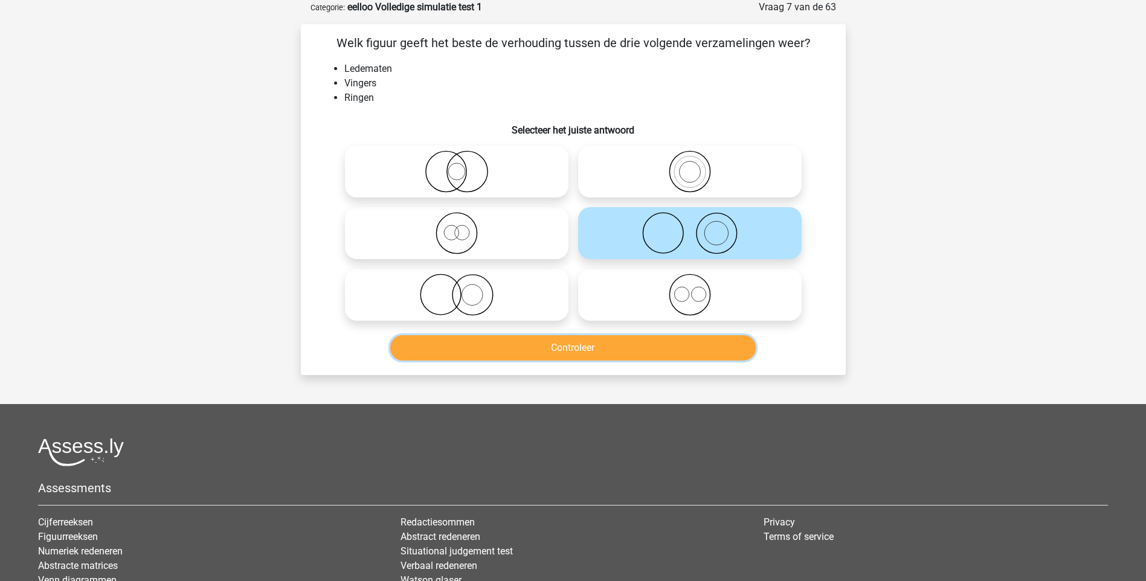
click at [553, 353] on button "Controleer" at bounding box center [573, 347] width 366 height 25
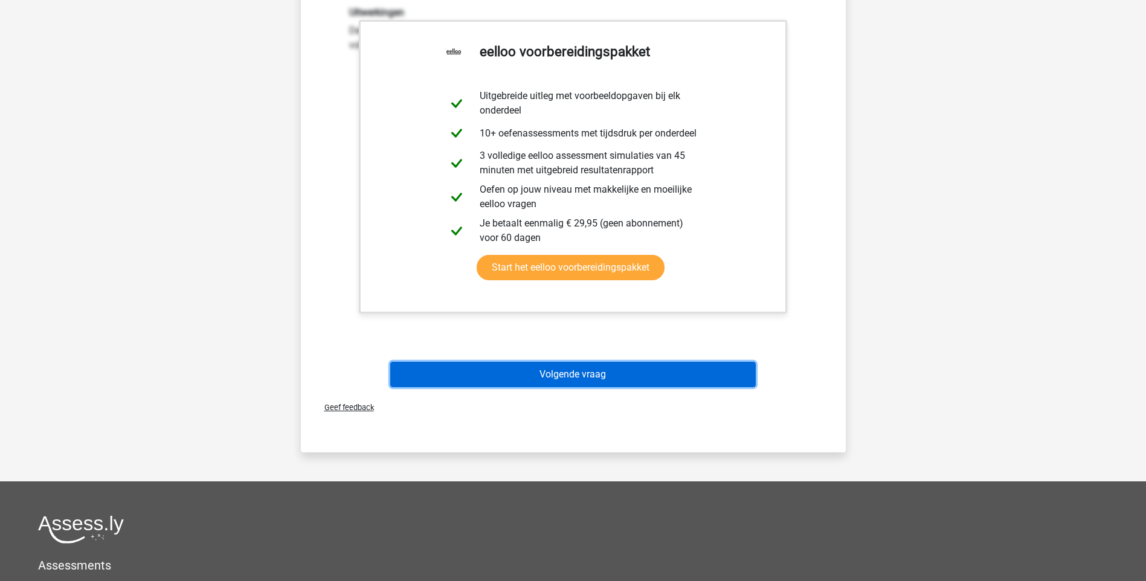
click at [496, 377] on button "Volgende vraag" at bounding box center [573, 374] width 366 height 25
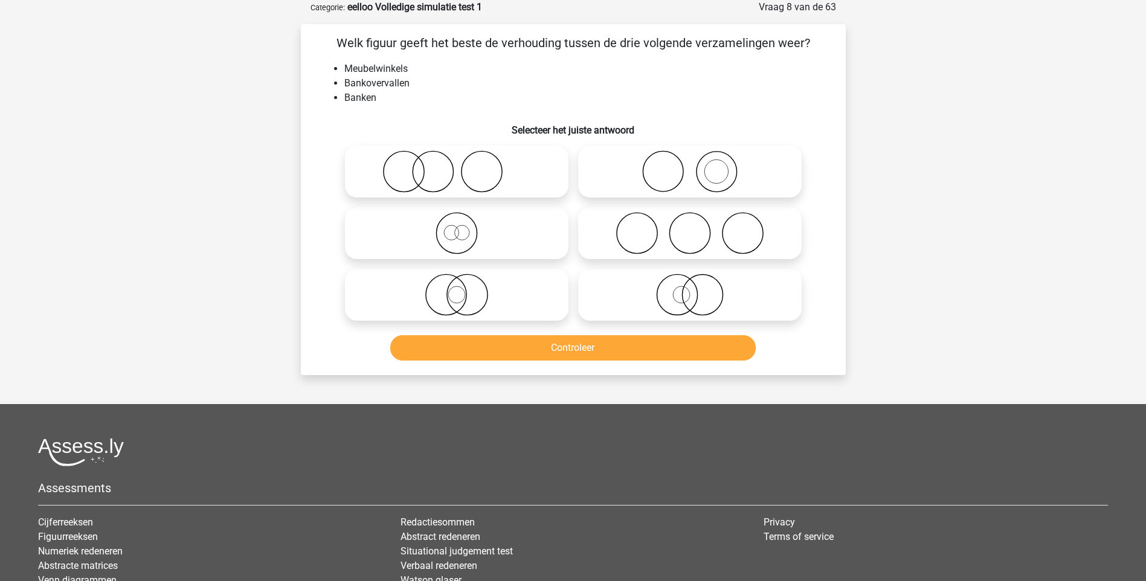
click at [433, 177] on icon at bounding box center [457, 171] width 214 height 42
click at [457, 166] on input "radio" at bounding box center [461, 162] width 8 height 8
radio input "true"
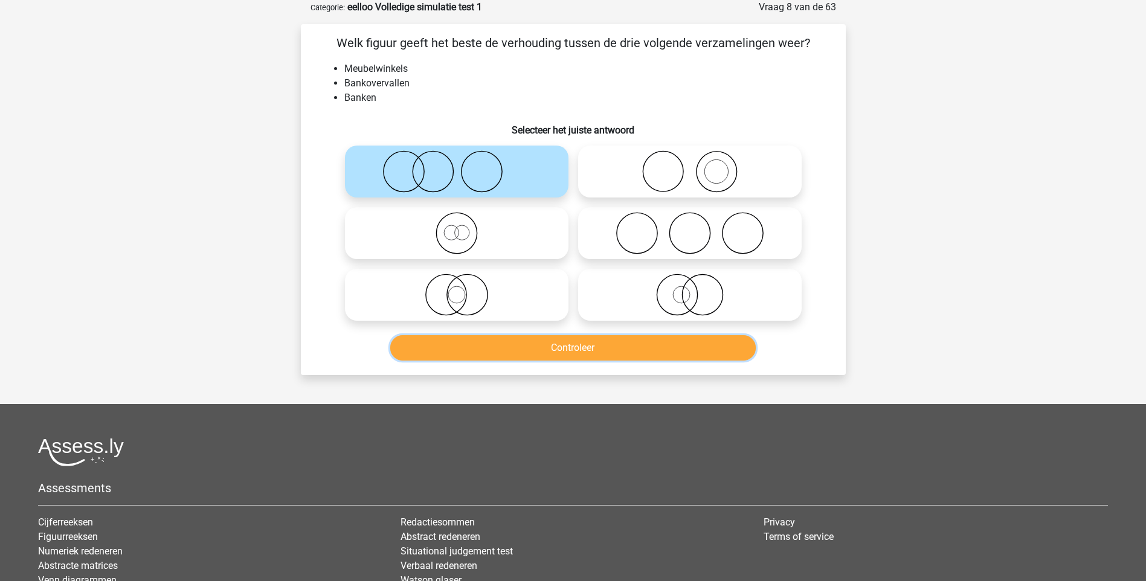
click at [556, 351] on button "Controleer" at bounding box center [573, 347] width 366 height 25
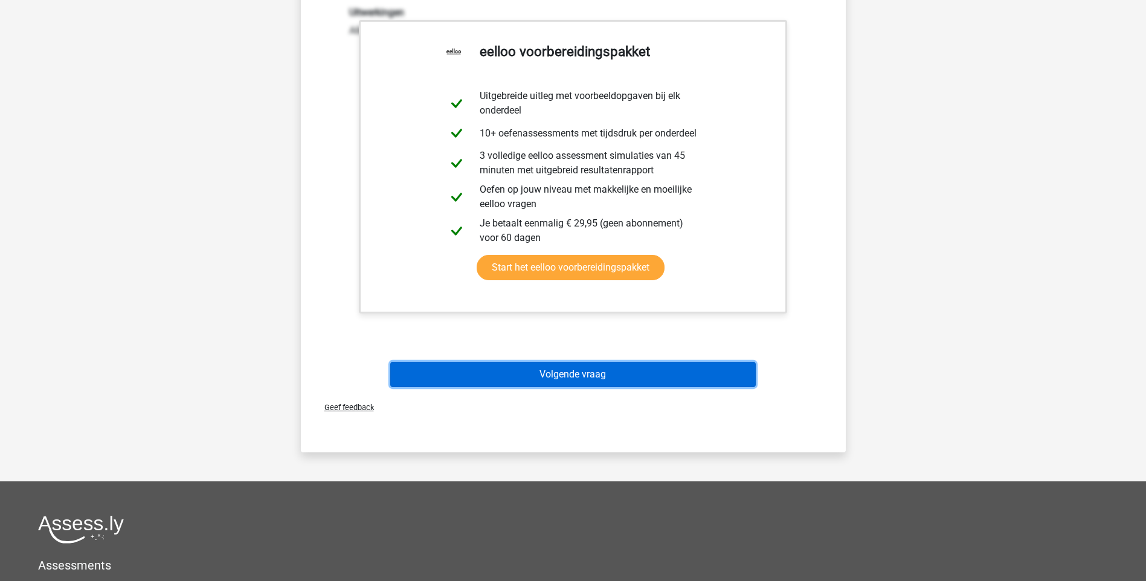
click at [584, 377] on button "Volgende vraag" at bounding box center [573, 374] width 366 height 25
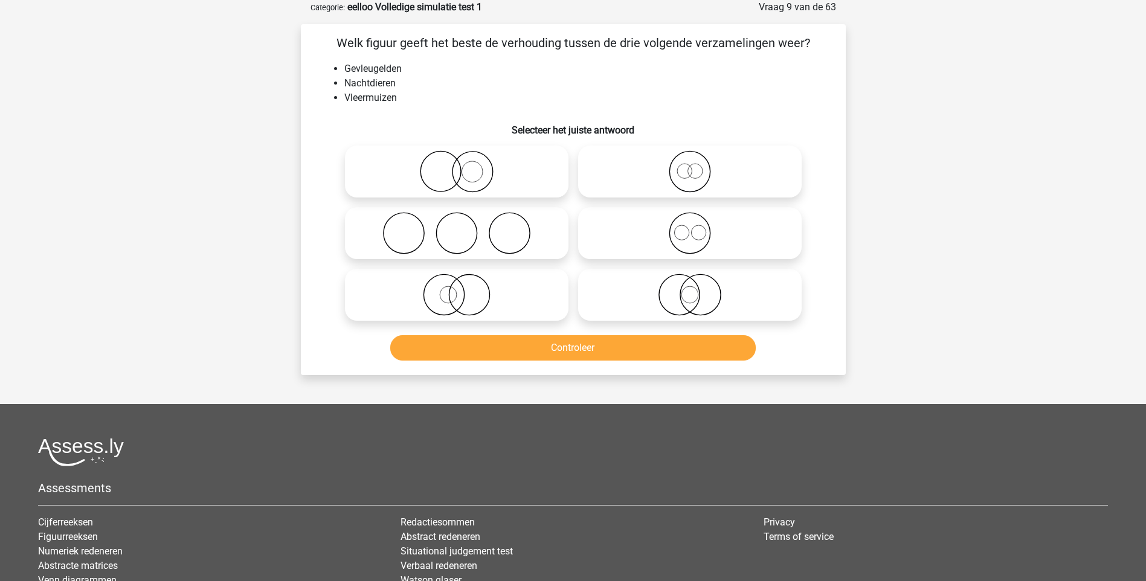
click at [469, 176] on icon at bounding box center [457, 171] width 214 height 42
click at [465, 166] on input "radio" at bounding box center [461, 162] width 8 height 8
radio input "true"
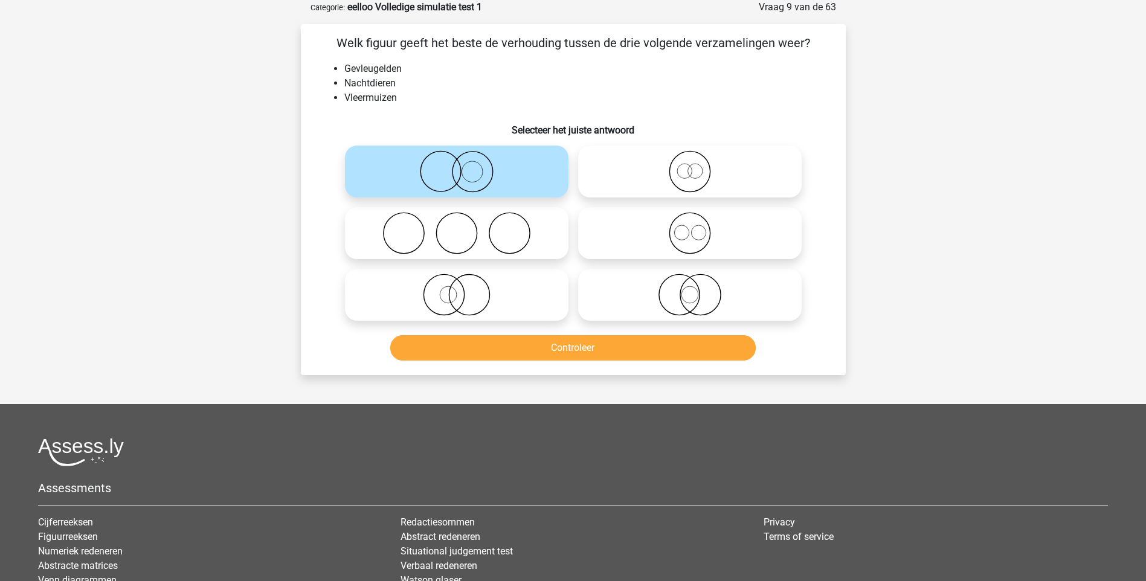
click at [700, 171] on icon at bounding box center [690, 171] width 214 height 42
click at [698, 166] on input "radio" at bounding box center [694, 162] width 8 height 8
radio input "true"
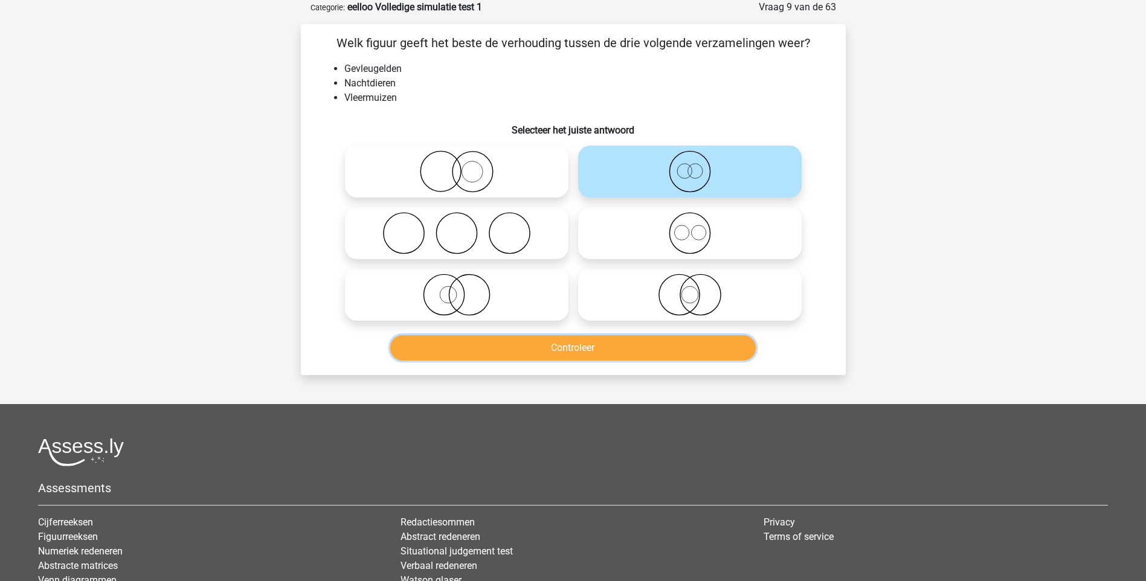
click at [659, 343] on button "Controleer" at bounding box center [573, 347] width 366 height 25
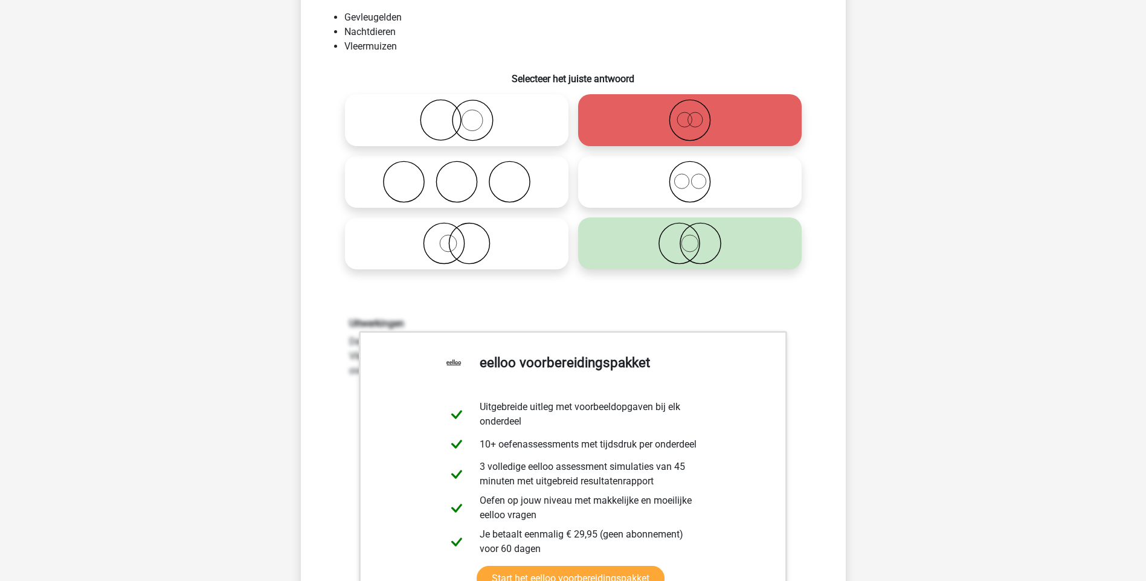
scroll to position [363, 0]
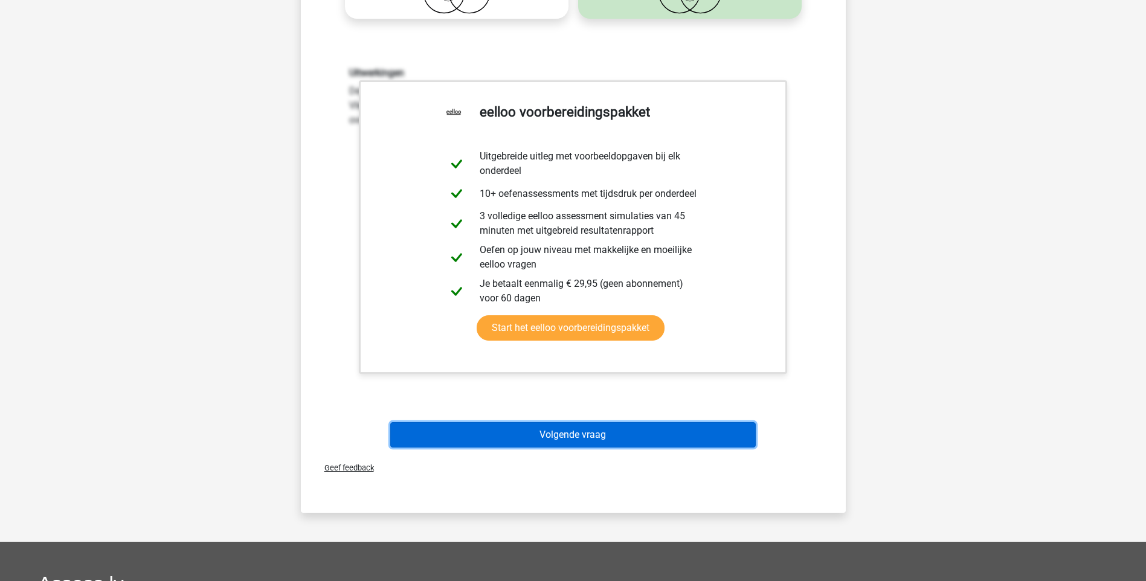
click at [574, 437] on button "Volgende vraag" at bounding box center [573, 434] width 366 height 25
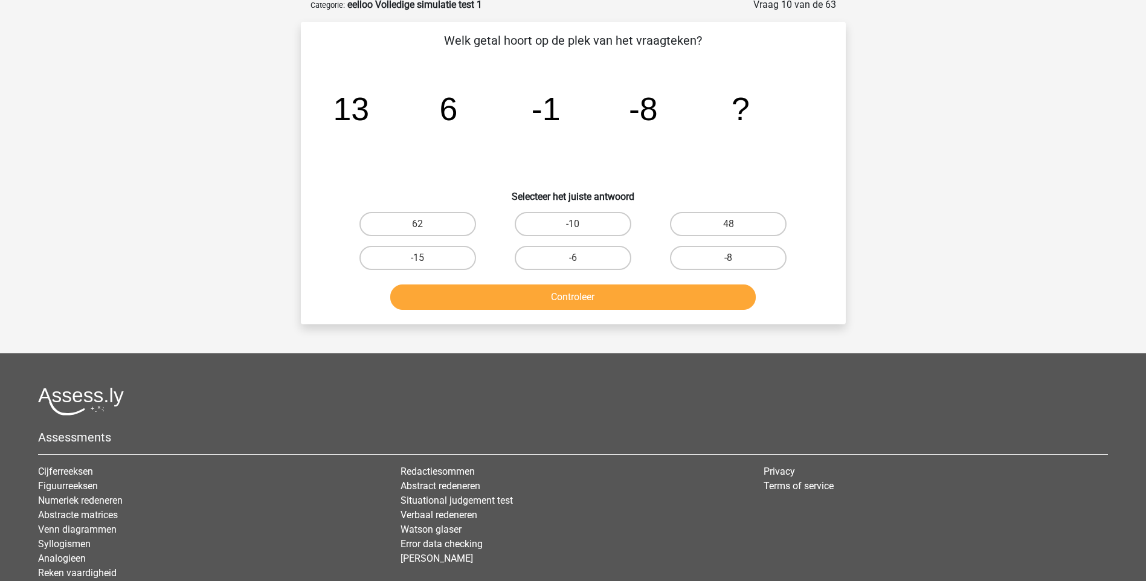
scroll to position [60, 0]
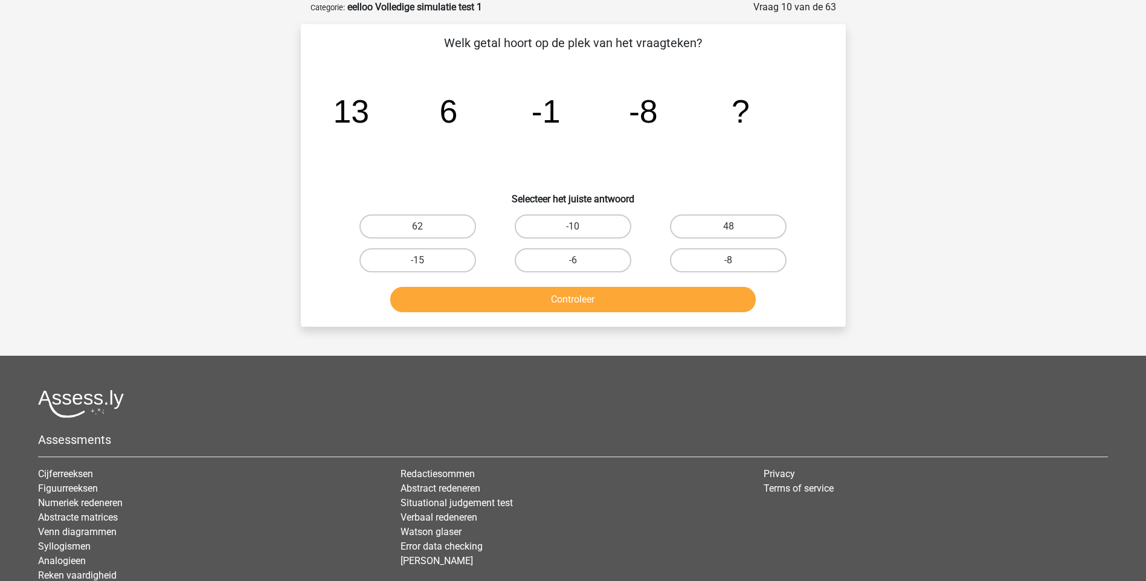
click at [575, 227] on input "-10" at bounding box center [577, 231] width 8 height 8
radio input "true"
click at [586, 303] on button "Controleer" at bounding box center [573, 299] width 366 height 25
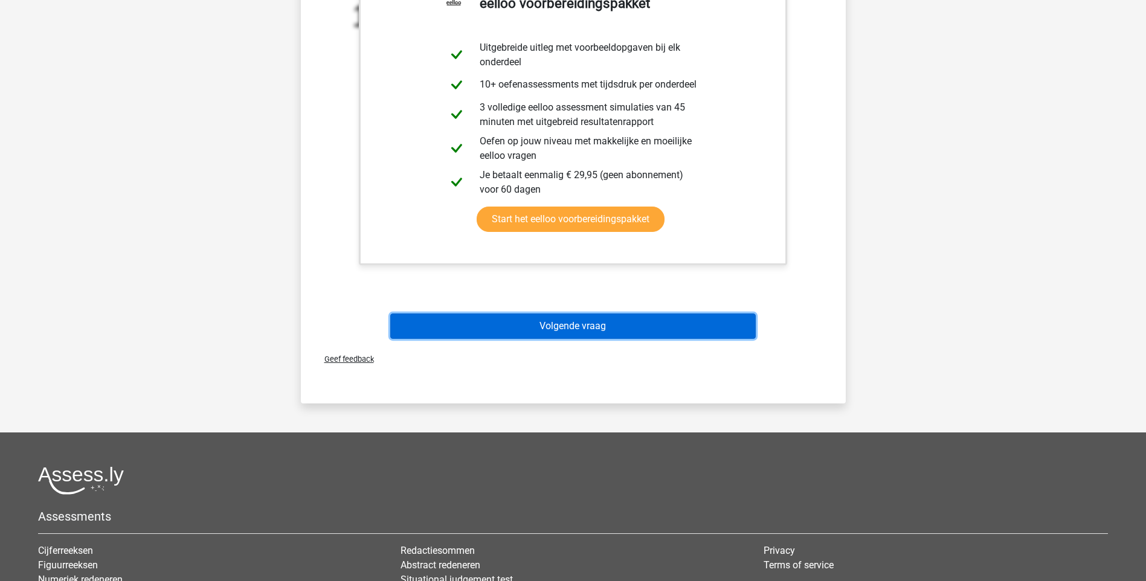
click at [576, 327] on button "Volgende vraag" at bounding box center [573, 326] width 366 height 25
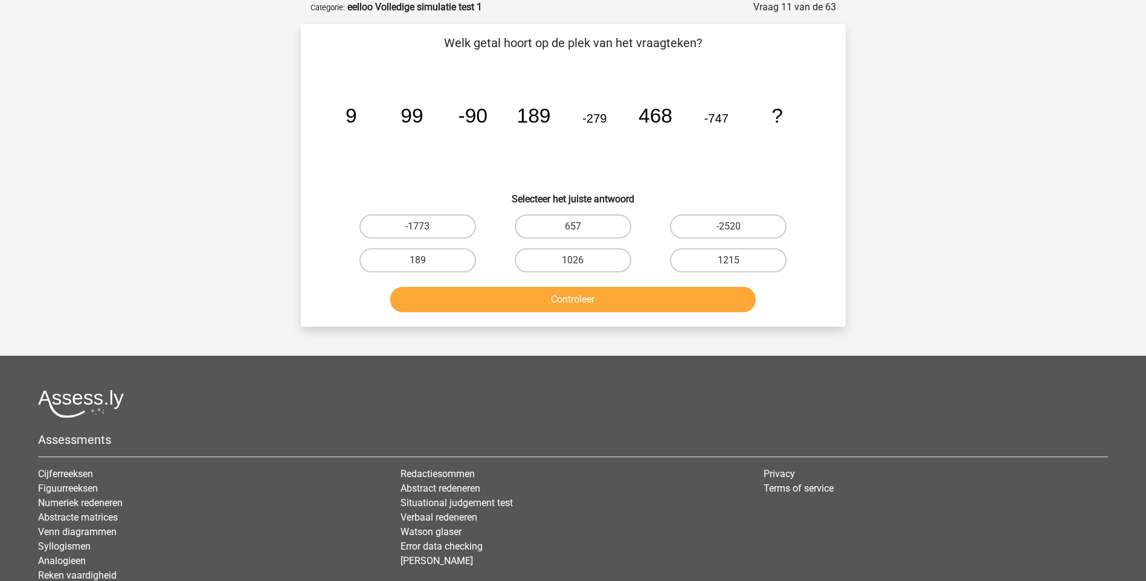
click at [575, 260] on input "1026" at bounding box center [577, 264] width 8 height 8
radio input "true"
click at [747, 263] on label "1215" at bounding box center [728, 260] width 117 height 24
click at [737, 263] on input "1215" at bounding box center [733, 264] width 8 height 8
radio input "true"
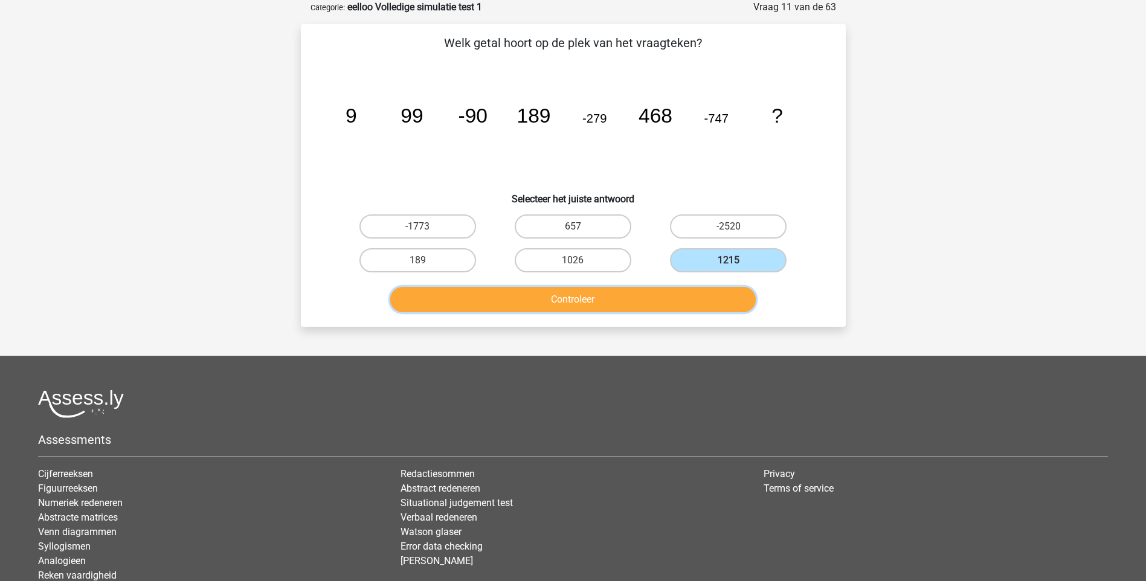
click at [689, 302] on button "Controleer" at bounding box center [573, 299] width 366 height 25
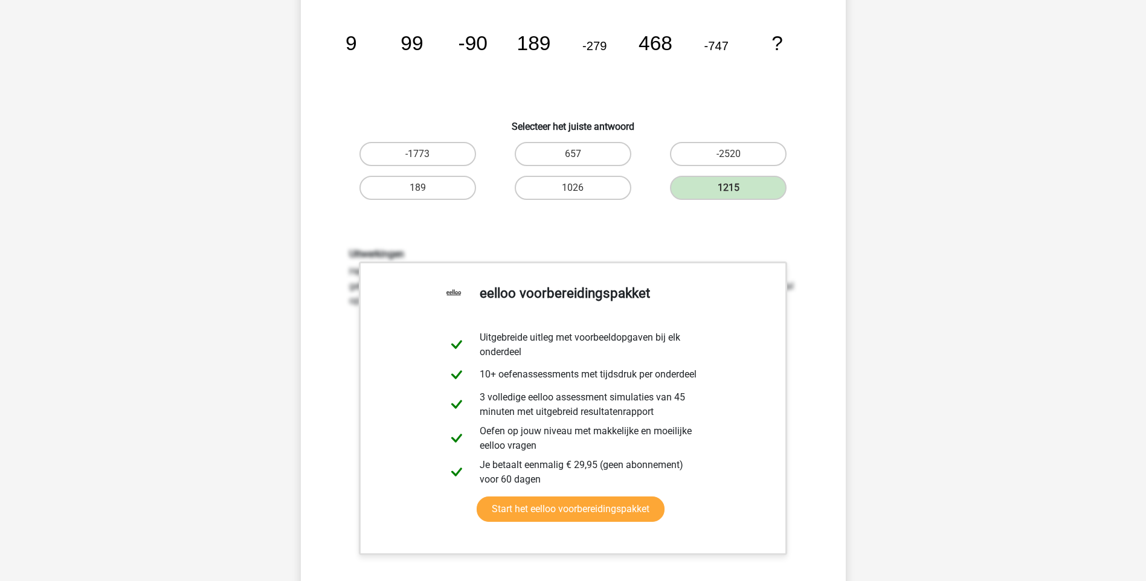
scroll to position [363, 0]
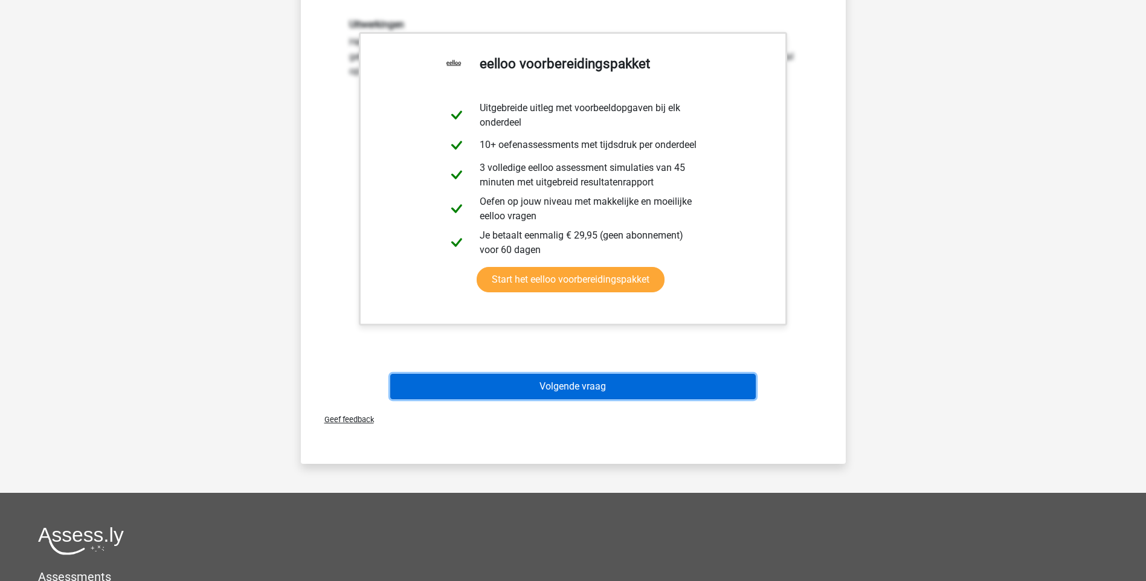
click at [541, 384] on button "Volgende vraag" at bounding box center [573, 386] width 366 height 25
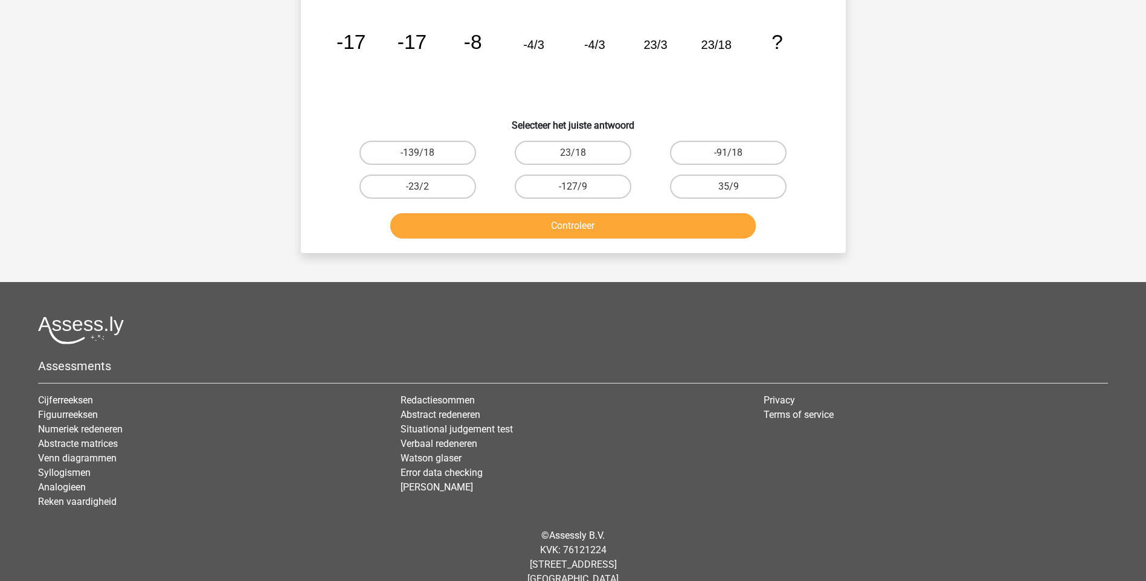
scroll to position [60, 0]
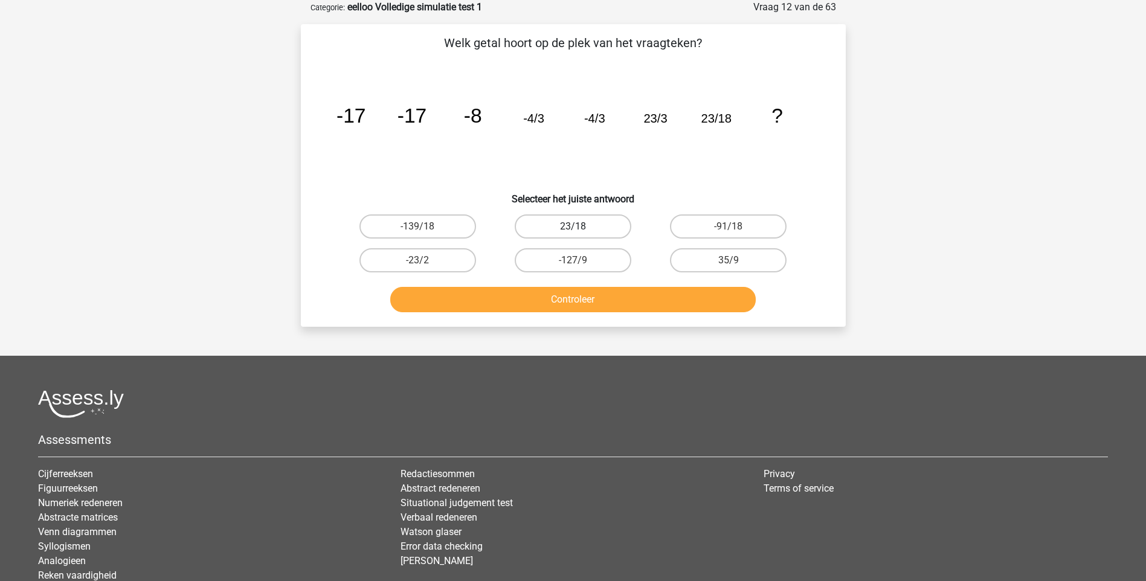
click at [590, 223] on label "23/18" at bounding box center [573, 227] width 117 height 24
click at [581, 227] on input "23/18" at bounding box center [577, 231] width 8 height 8
radio input "true"
click at [543, 302] on button "Controleer" at bounding box center [573, 299] width 366 height 25
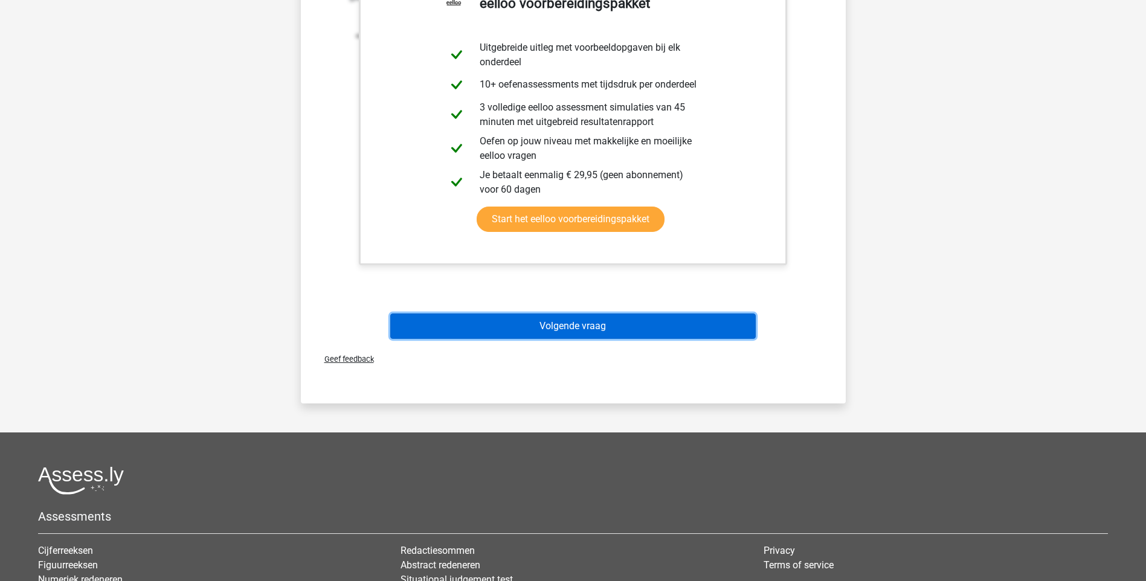
click at [553, 329] on button "Volgende vraag" at bounding box center [573, 326] width 366 height 25
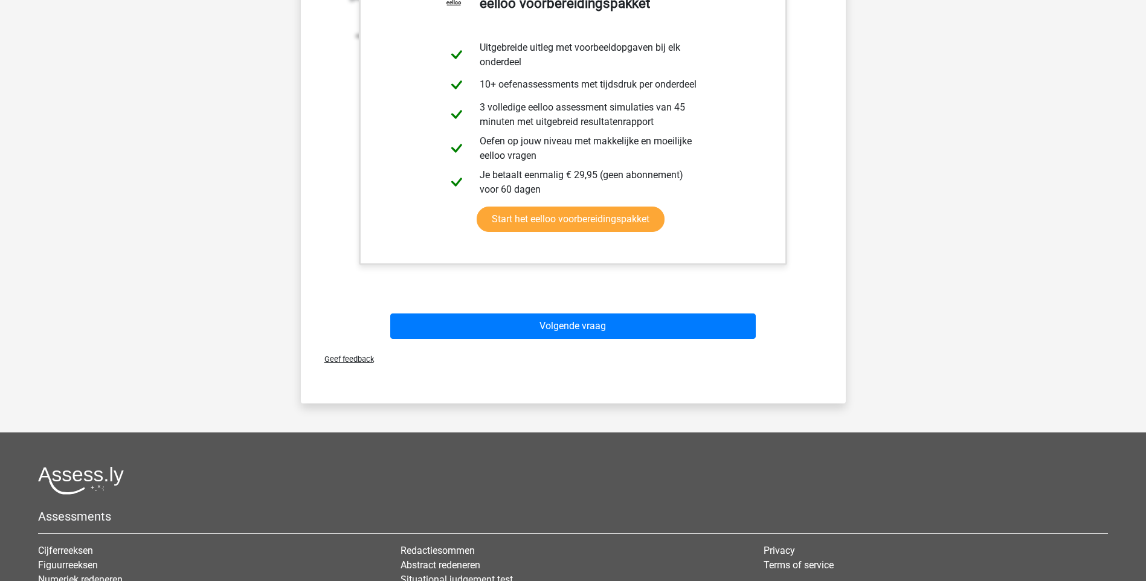
scroll to position [32, 0]
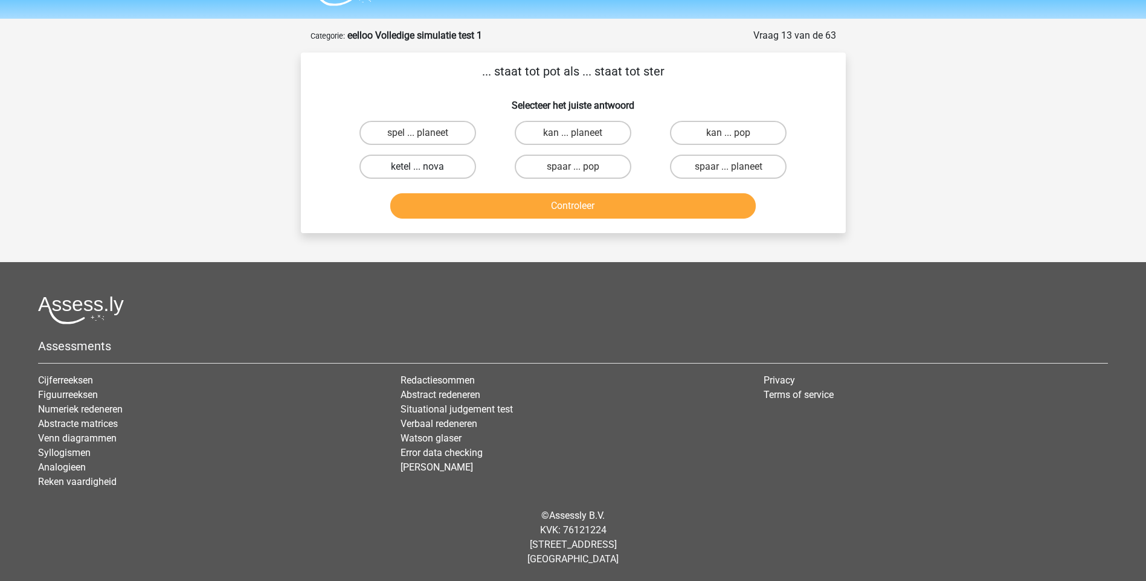
click at [455, 170] on label "ketel ... nova" at bounding box center [418, 167] width 117 height 24
click at [425, 170] on input "ketel ... nova" at bounding box center [422, 171] width 8 height 8
radio input "true"
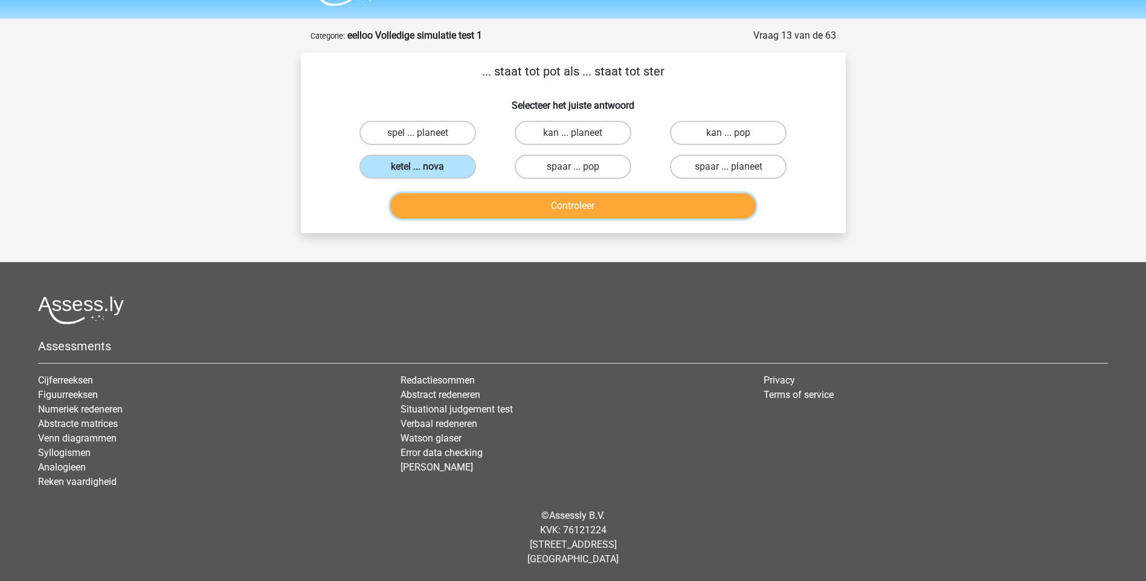
click at [553, 203] on button "Controleer" at bounding box center [573, 205] width 366 height 25
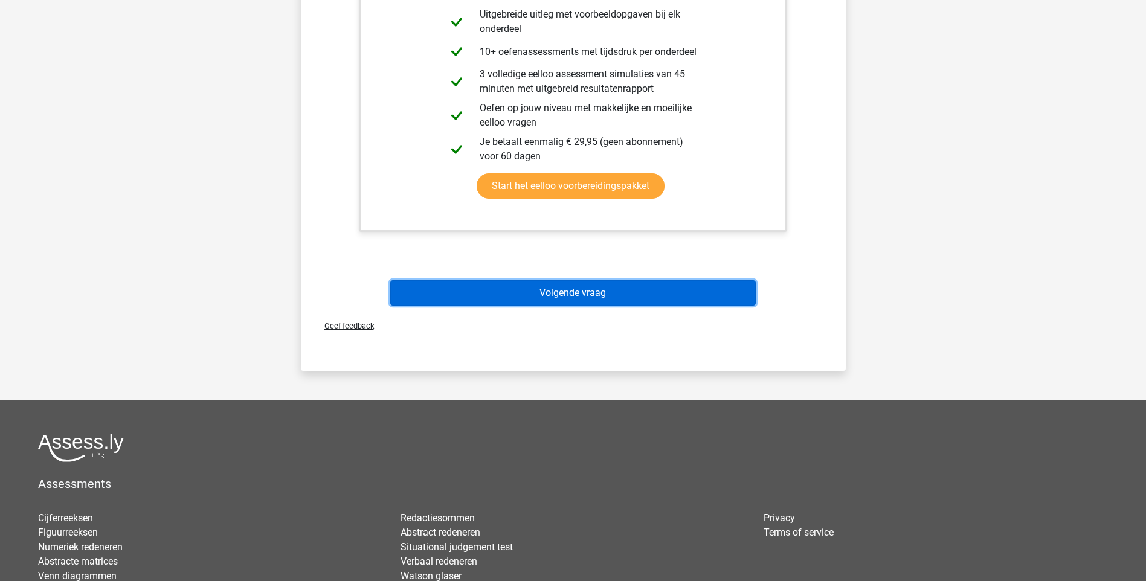
click at [579, 297] on button "Volgende vraag" at bounding box center [573, 292] width 366 height 25
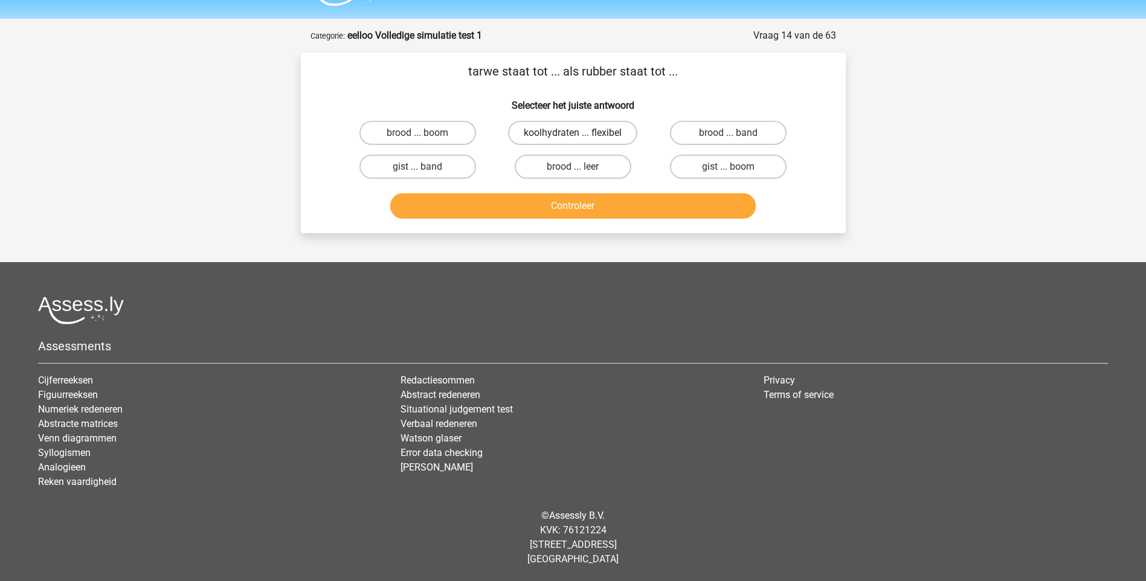
click at [558, 135] on label "koolhydraten ... flexibel" at bounding box center [572, 133] width 129 height 24
click at [573, 135] on input "koolhydraten ... flexibel" at bounding box center [577, 137] width 8 height 8
radio input "true"
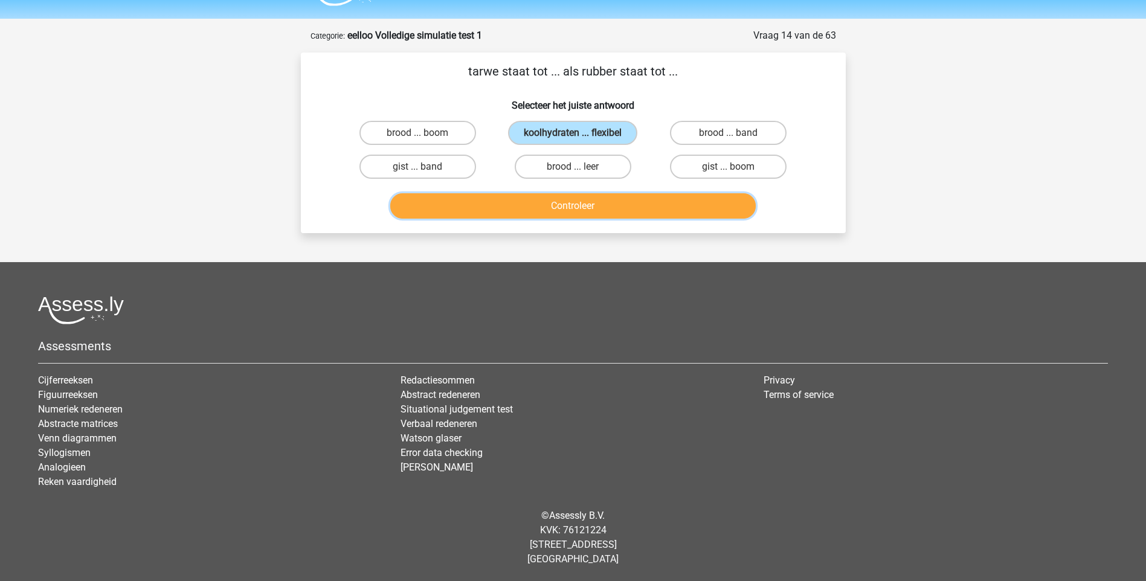
click at [567, 201] on button "Controleer" at bounding box center [573, 205] width 366 height 25
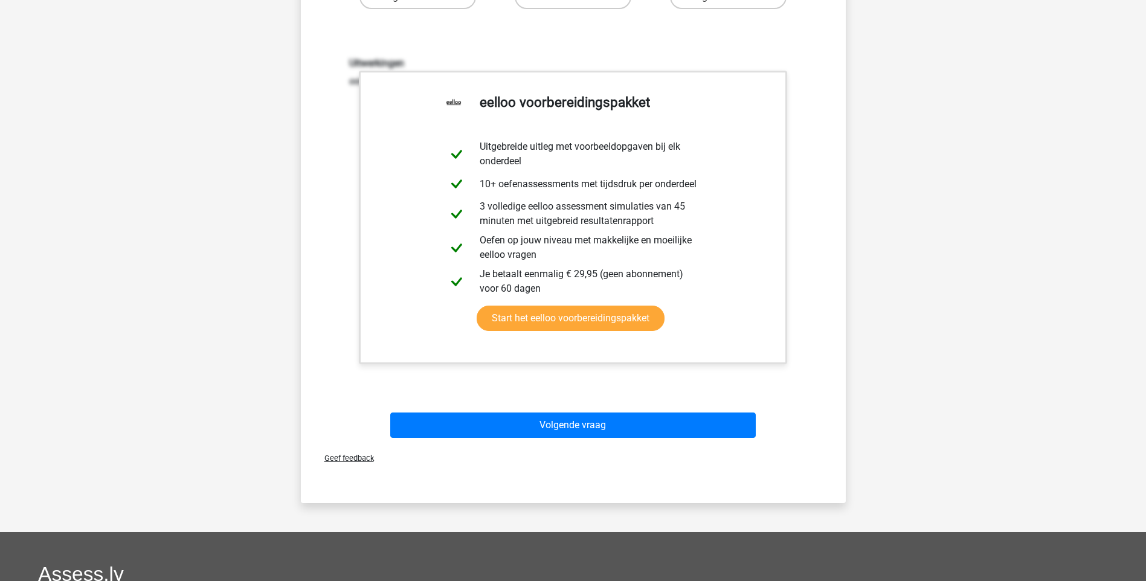
scroll to position [274, 0]
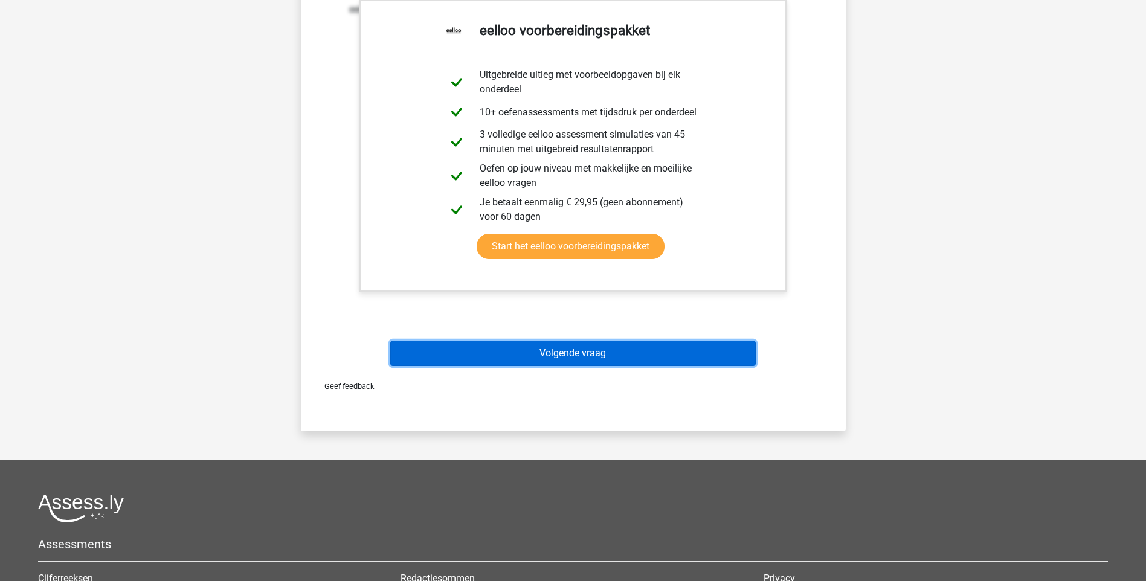
click at [563, 358] on button "Volgende vraag" at bounding box center [573, 353] width 366 height 25
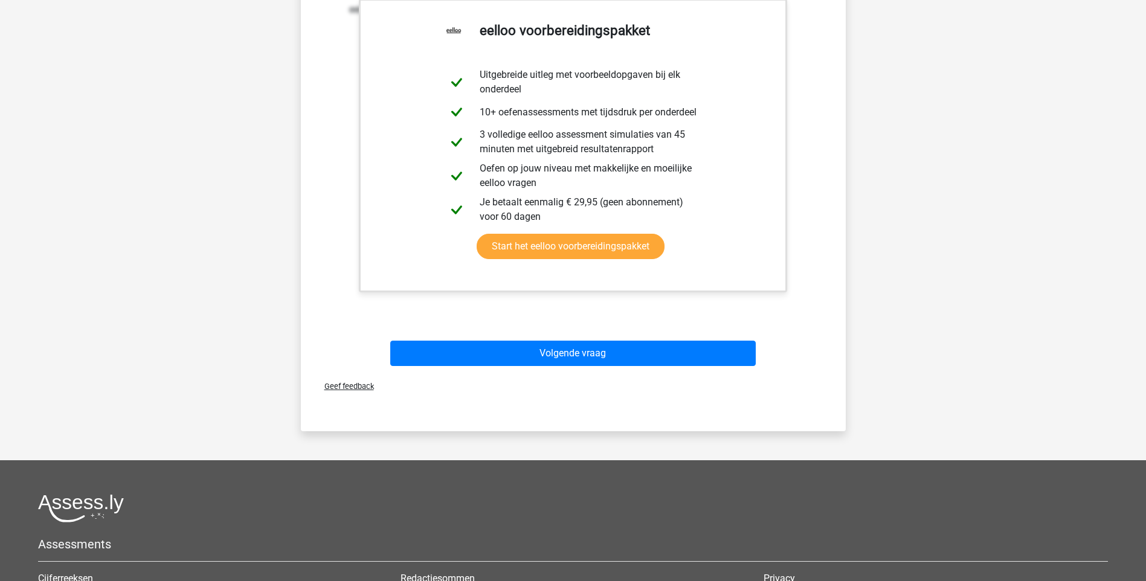
scroll to position [32, 0]
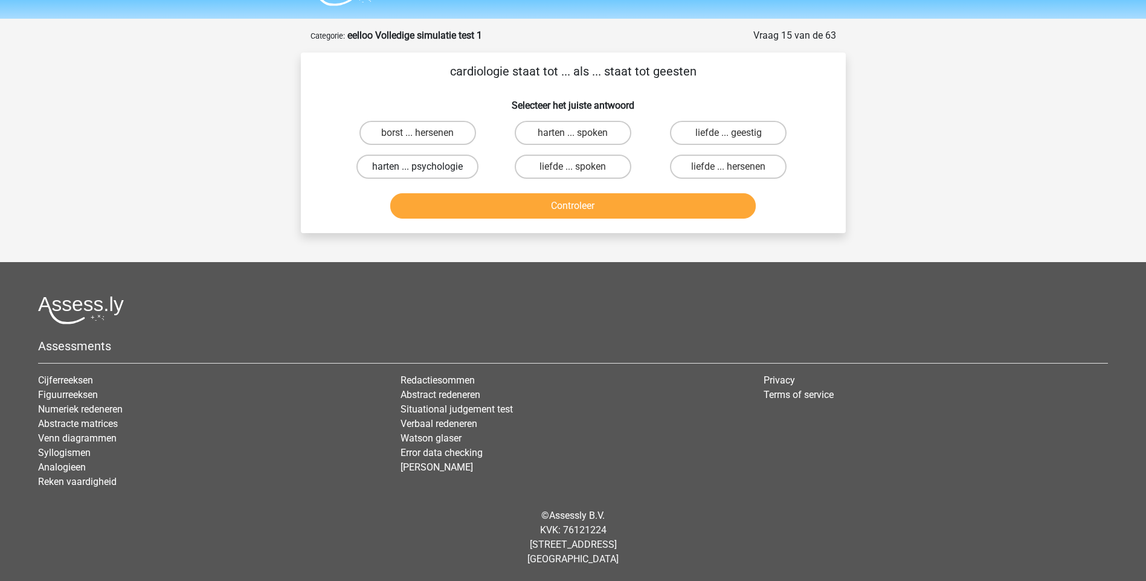
click at [446, 168] on label "harten ... psychologie" at bounding box center [417, 167] width 122 height 24
click at [425, 168] on input "harten ... psychologie" at bounding box center [422, 171] width 8 height 8
radio input "true"
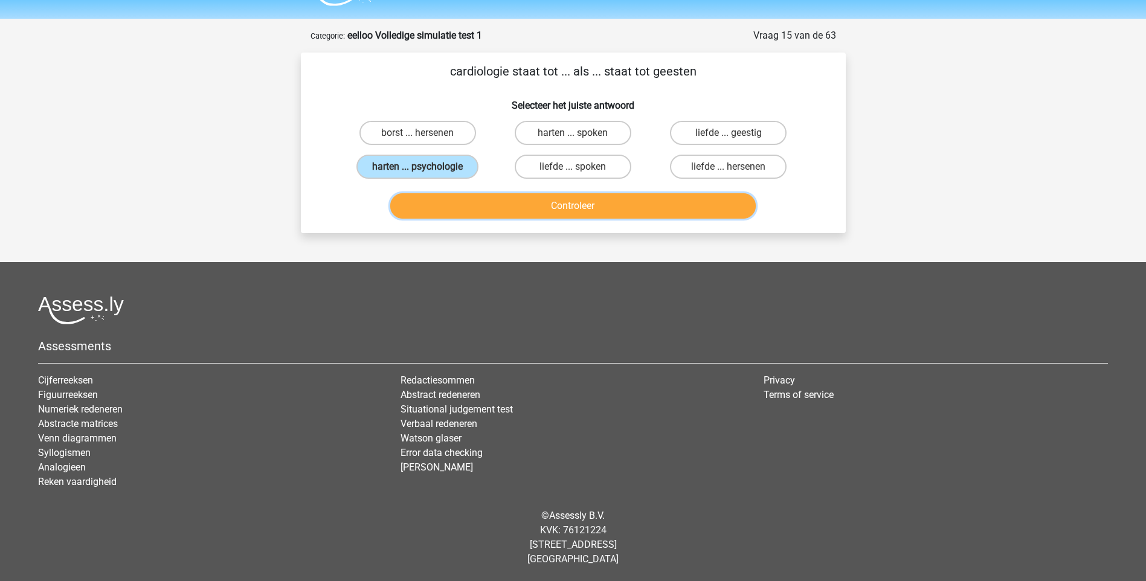
click at [579, 205] on button "Controleer" at bounding box center [573, 205] width 366 height 25
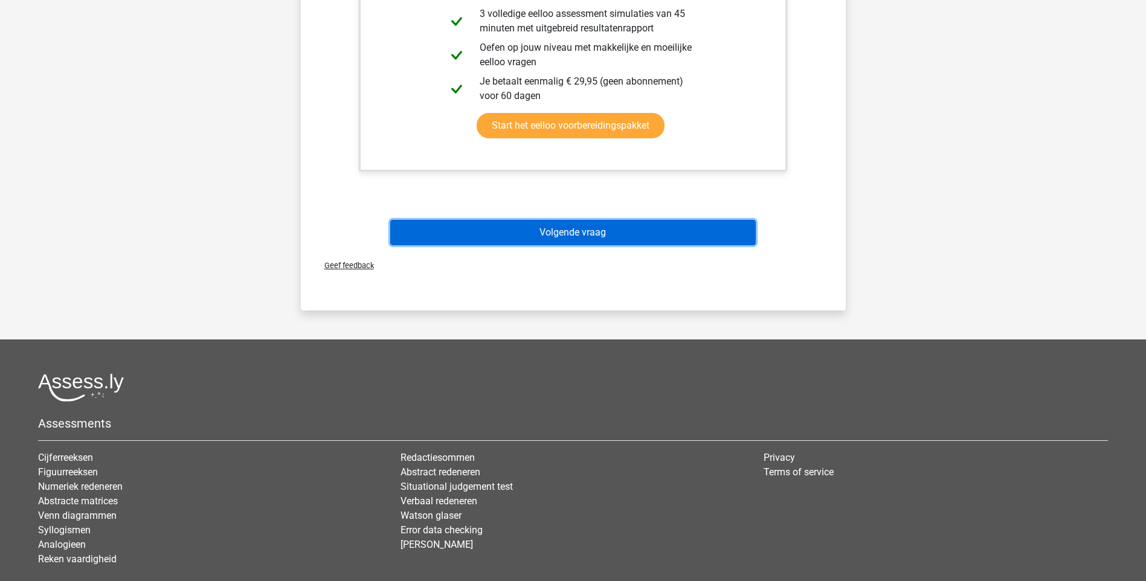
click at [575, 228] on button "Volgende vraag" at bounding box center [573, 232] width 366 height 25
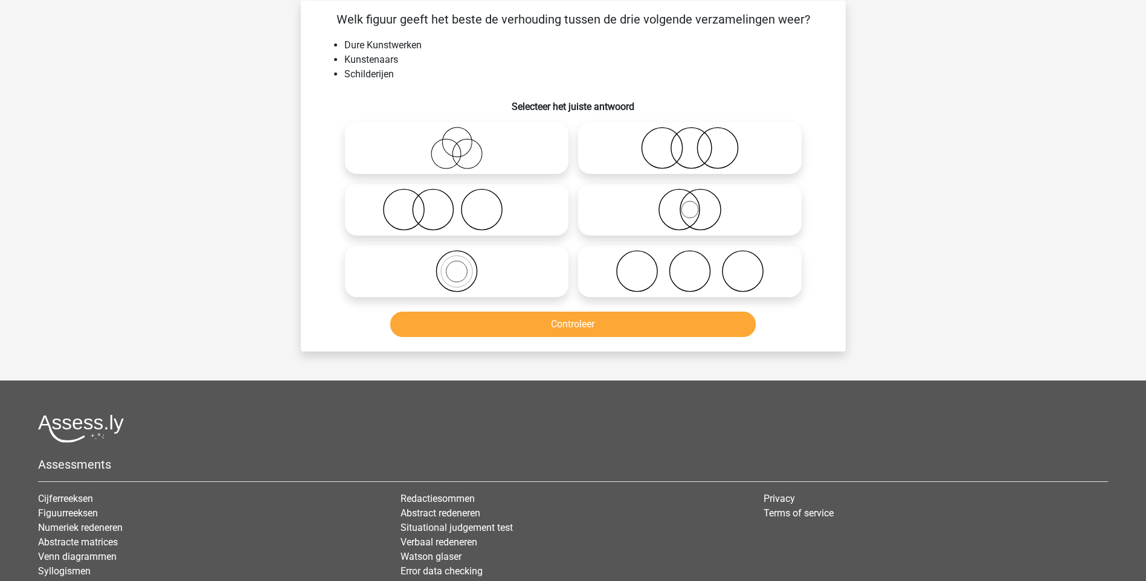
scroll to position [60, 0]
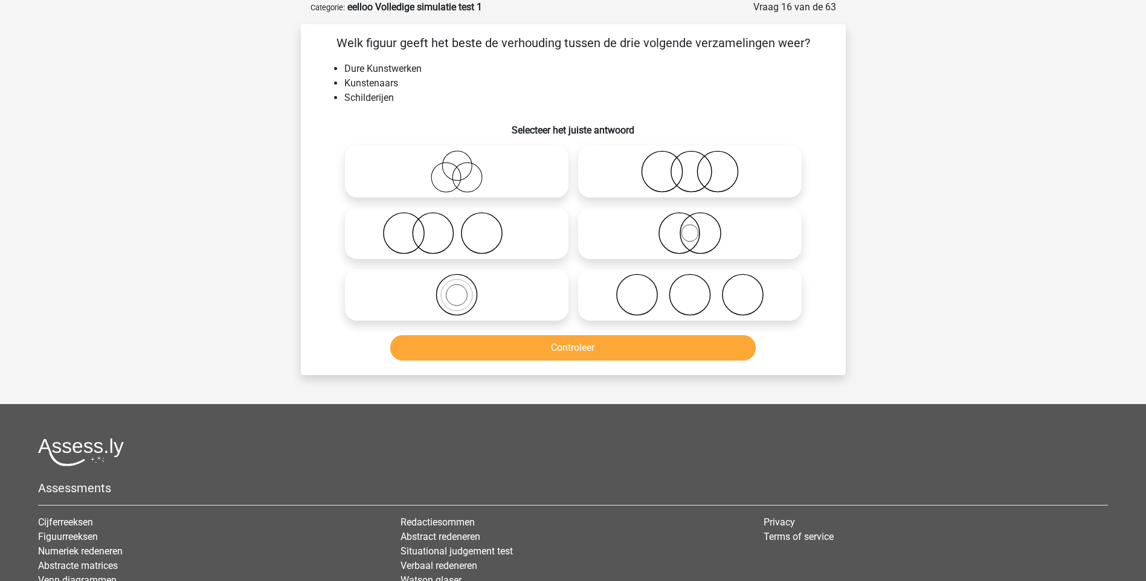
click at [437, 242] on icon at bounding box center [457, 233] width 214 height 42
click at [457, 227] on input "radio" at bounding box center [461, 223] width 8 height 8
radio input "true"
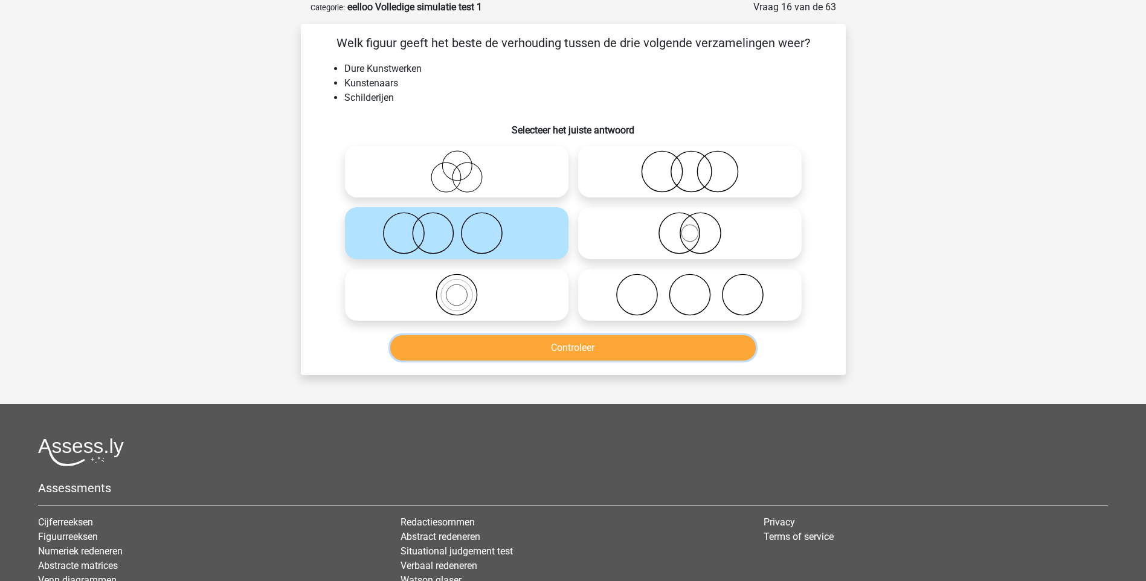
click at [578, 350] on button "Controleer" at bounding box center [573, 347] width 366 height 25
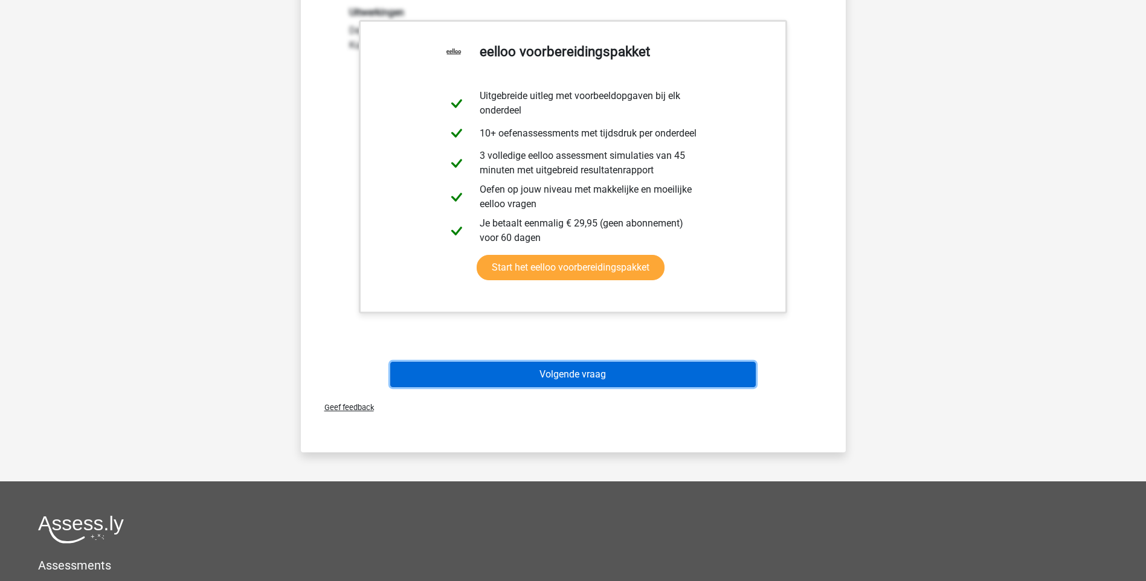
click at [567, 377] on button "Volgende vraag" at bounding box center [573, 374] width 366 height 25
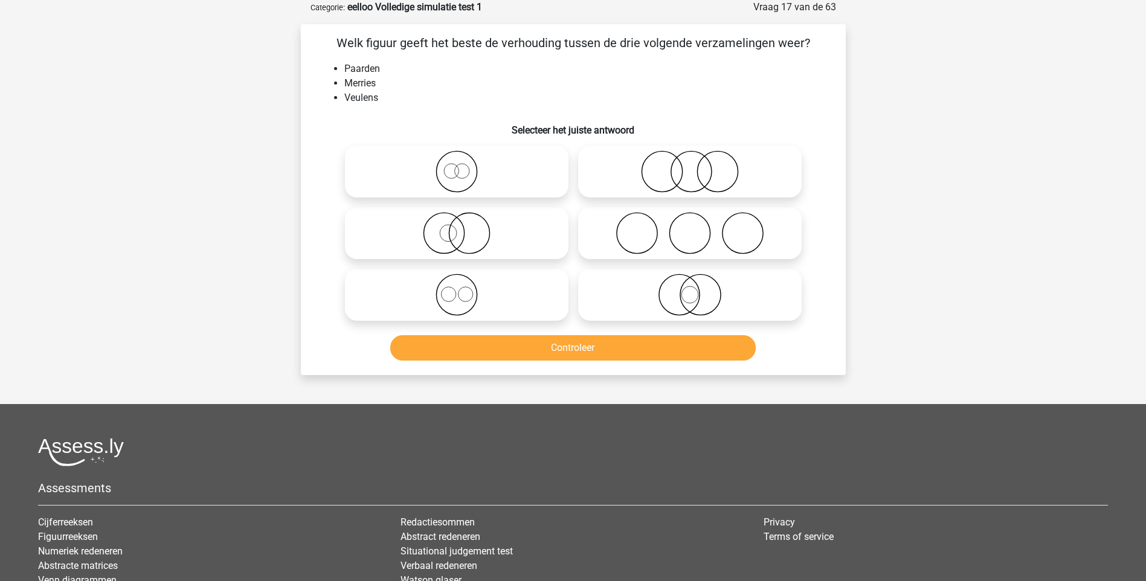
click at [460, 186] on icon at bounding box center [457, 171] width 214 height 42
click at [460, 166] on input "radio" at bounding box center [461, 162] width 8 height 8
radio input "true"
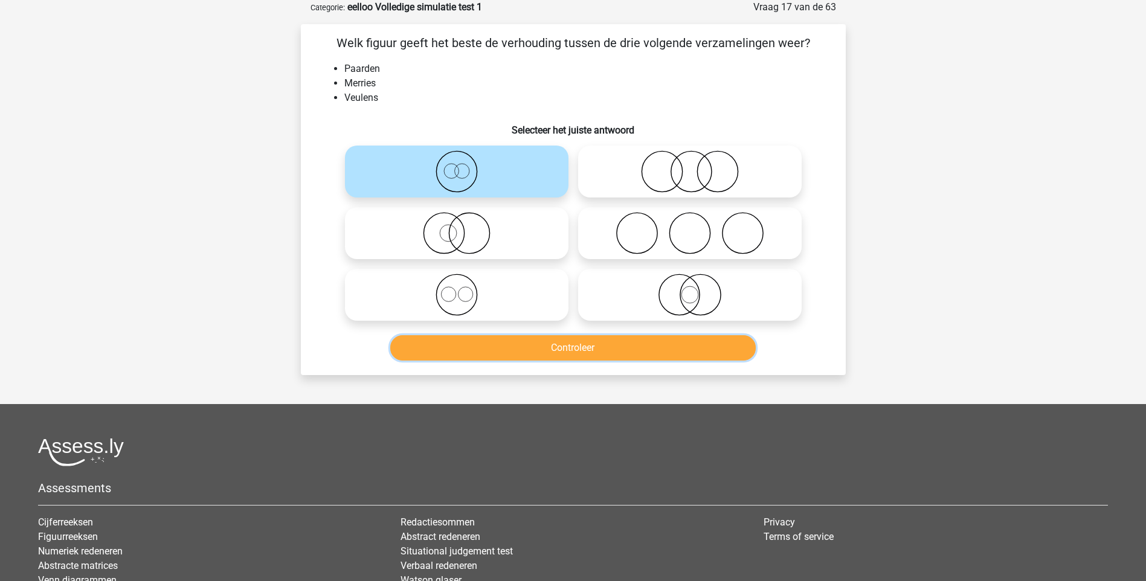
click at [566, 349] on button "Controleer" at bounding box center [573, 347] width 366 height 25
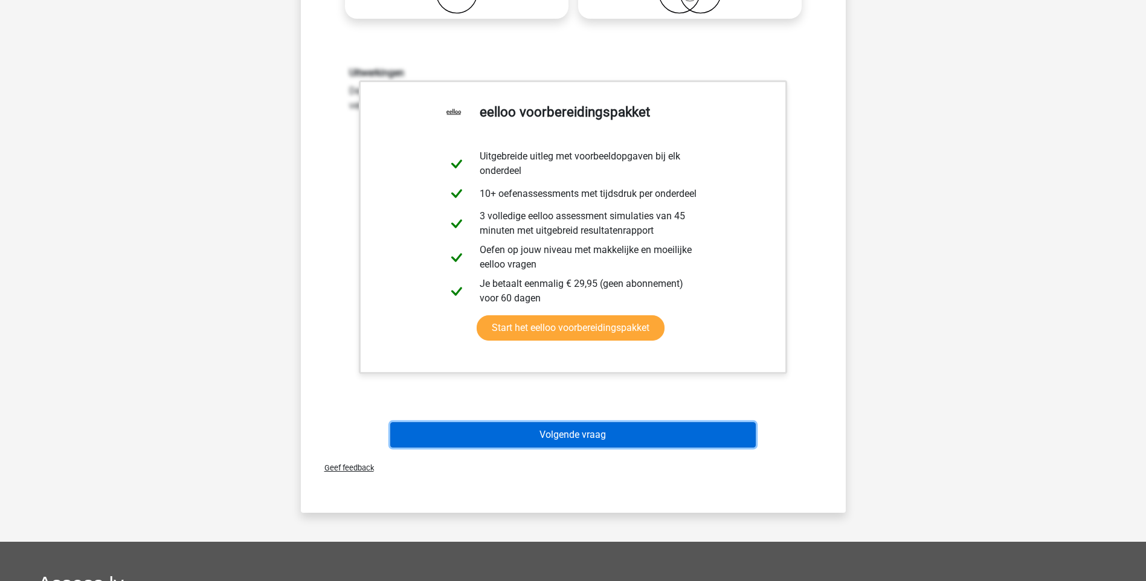
click at [560, 424] on button "Volgende vraag" at bounding box center [573, 434] width 366 height 25
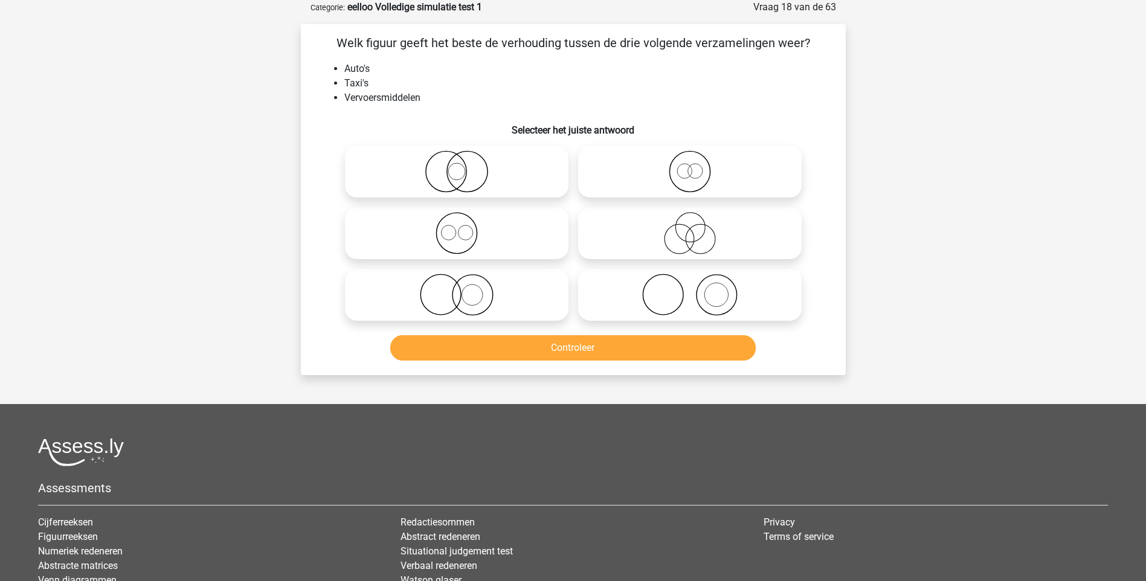
click at [450, 294] on icon at bounding box center [457, 295] width 214 height 42
click at [457, 289] on input "radio" at bounding box center [461, 285] width 8 height 8
radio input "true"
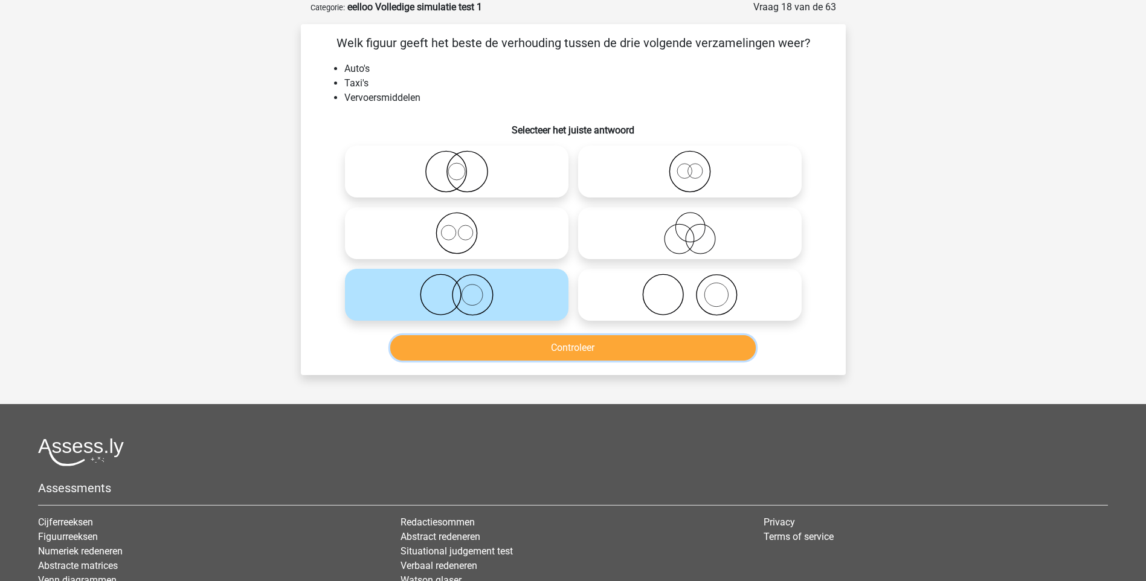
click at [558, 349] on button "Controleer" at bounding box center [573, 347] width 366 height 25
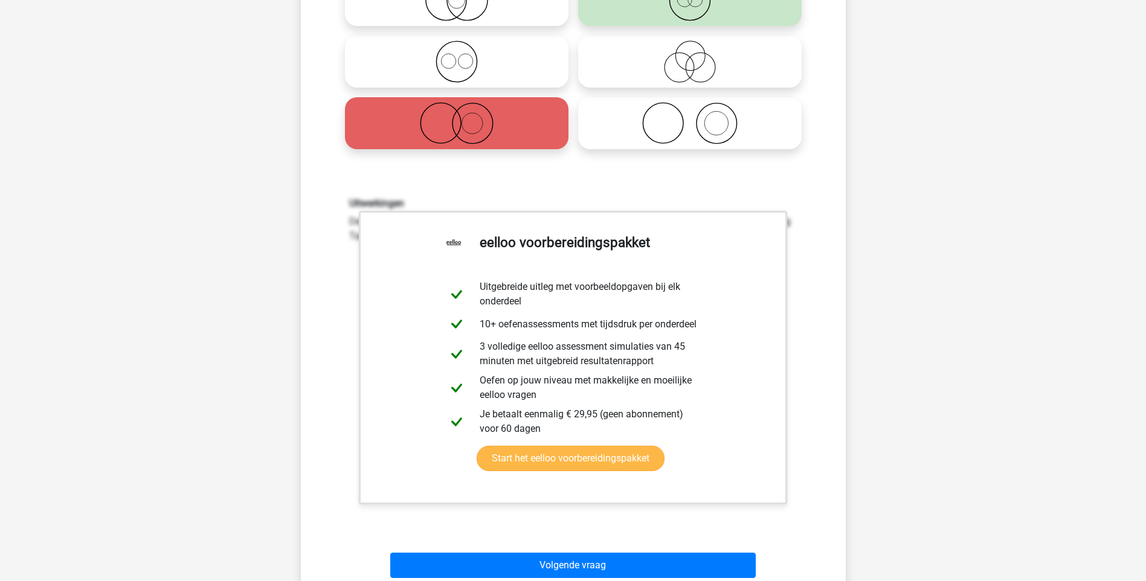
scroll to position [363, 0]
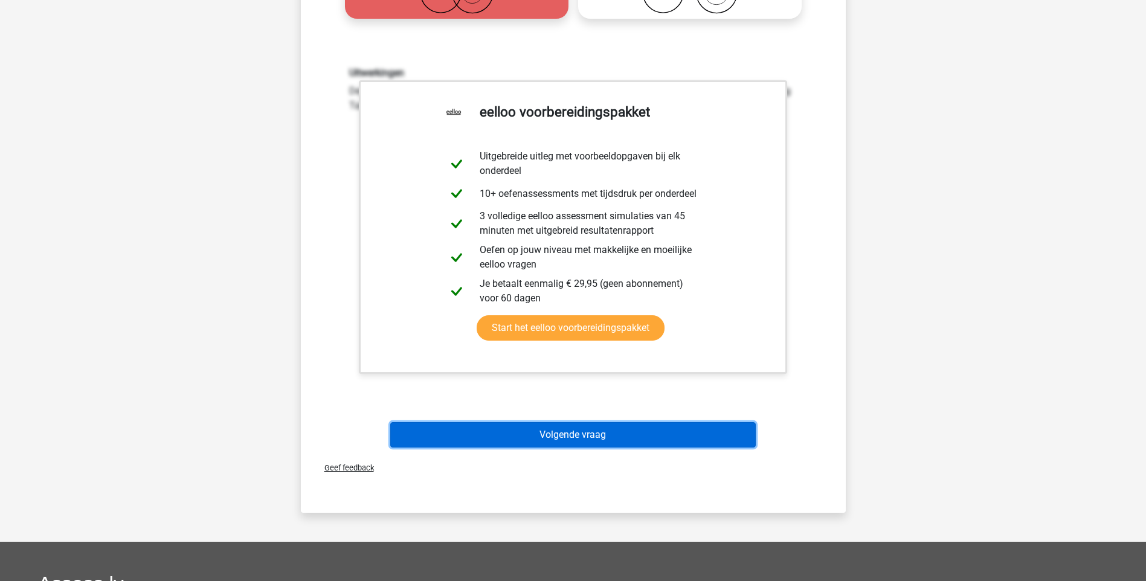
click at [553, 432] on button "Volgende vraag" at bounding box center [573, 434] width 366 height 25
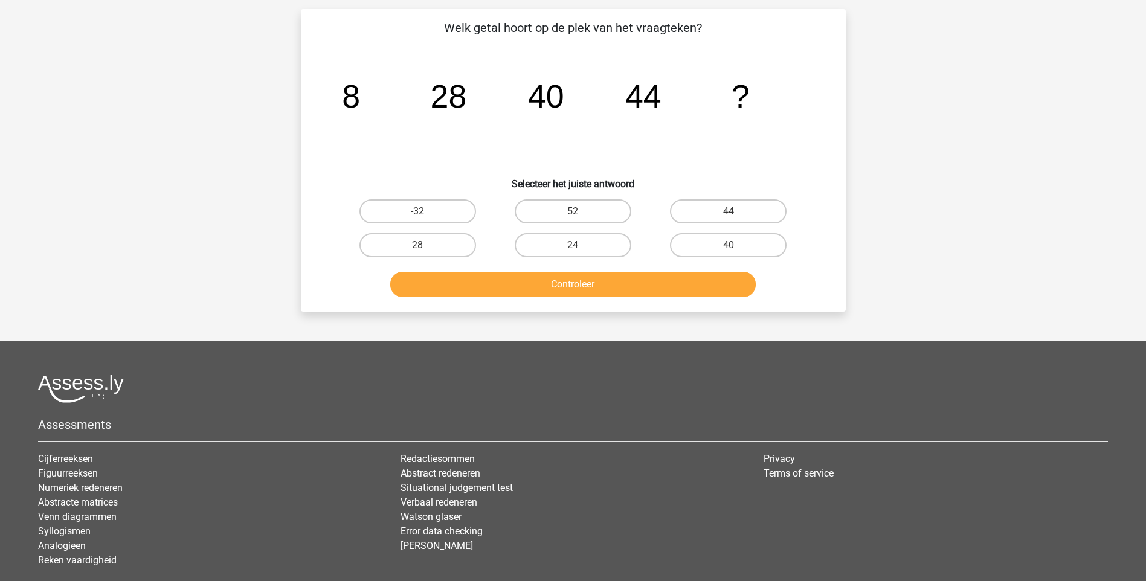
scroll to position [60, 0]
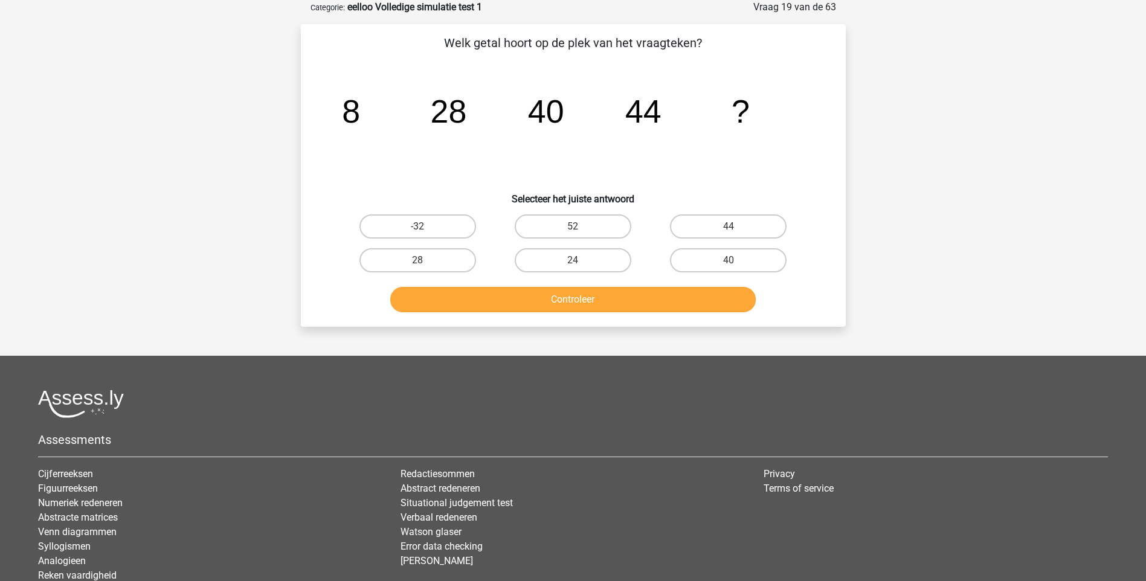
click at [576, 229] on input "52" at bounding box center [577, 231] width 8 height 8
radio input "true"
click at [579, 311] on button "Controleer" at bounding box center [573, 299] width 366 height 25
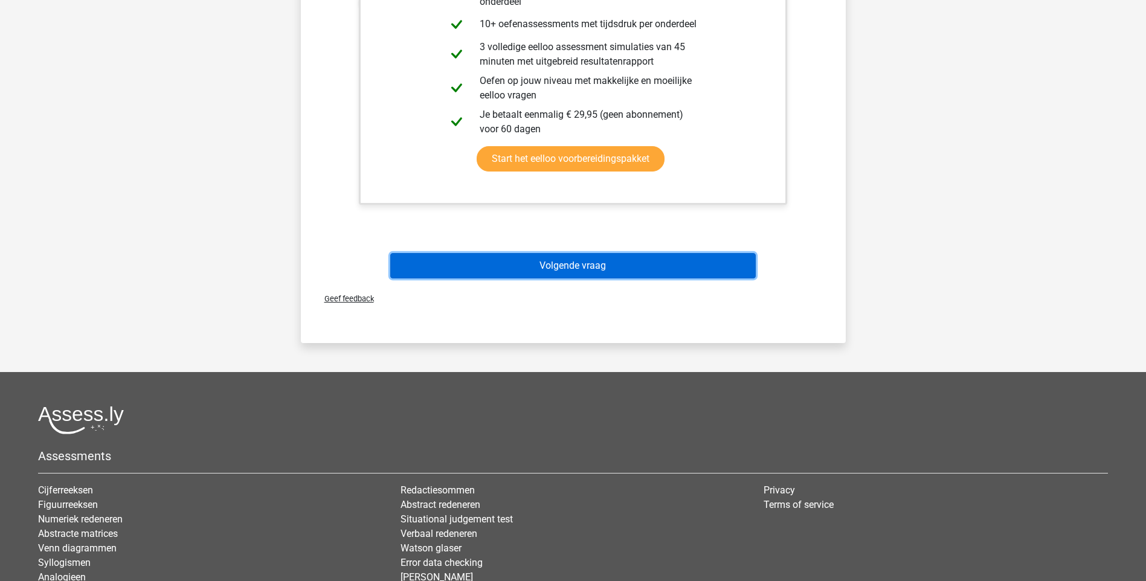
click at [582, 271] on button "Volgende vraag" at bounding box center [573, 265] width 366 height 25
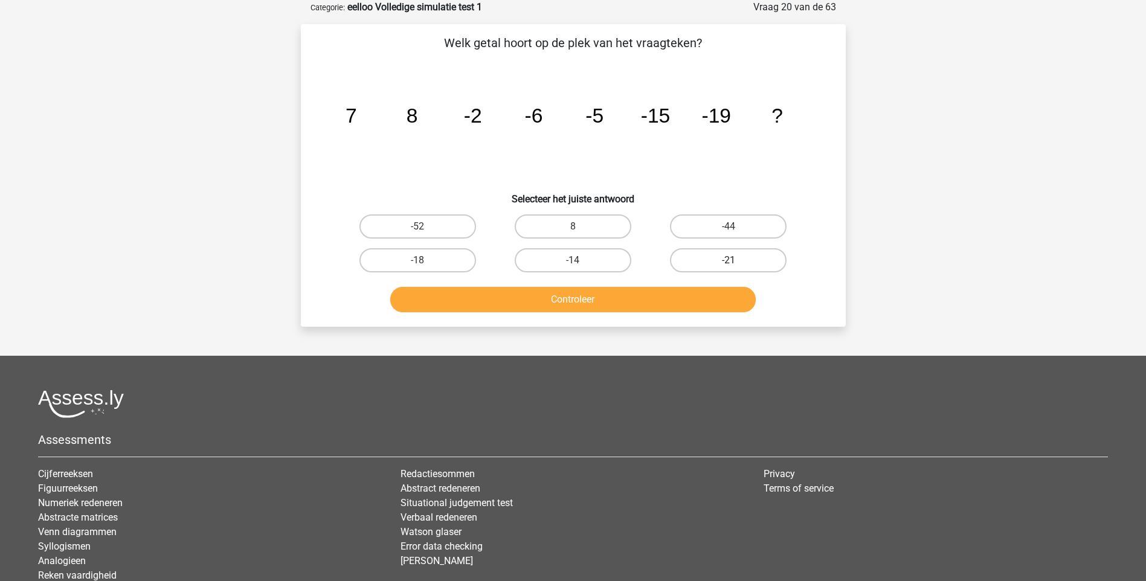
click at [741, 259] on label "-21" at bounding box center [728, 260] width 117 height 24
click at [737, 260] on input "-21" at bounding box center [733, 264] width 8 height 8
radio input "true"
click at [592, 303] on button "Controleer" at bounding box center [573, 299] width 366 height 25
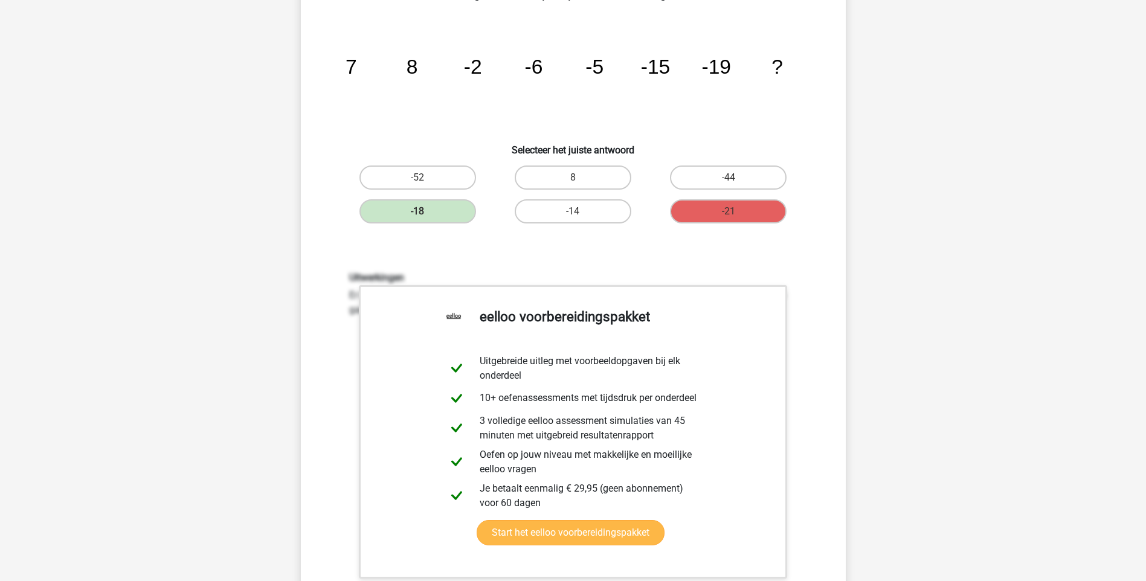
scroll to position [363, 0]
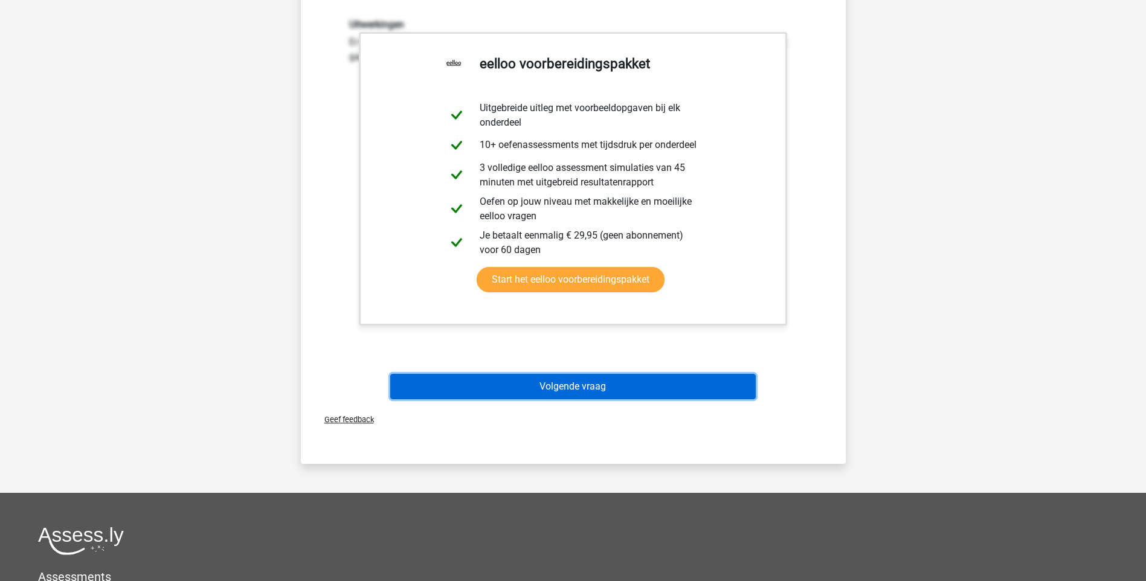
click at [556, 382] on button "Volgende vraag" at bounding box center [573, 386] width 366 height 25
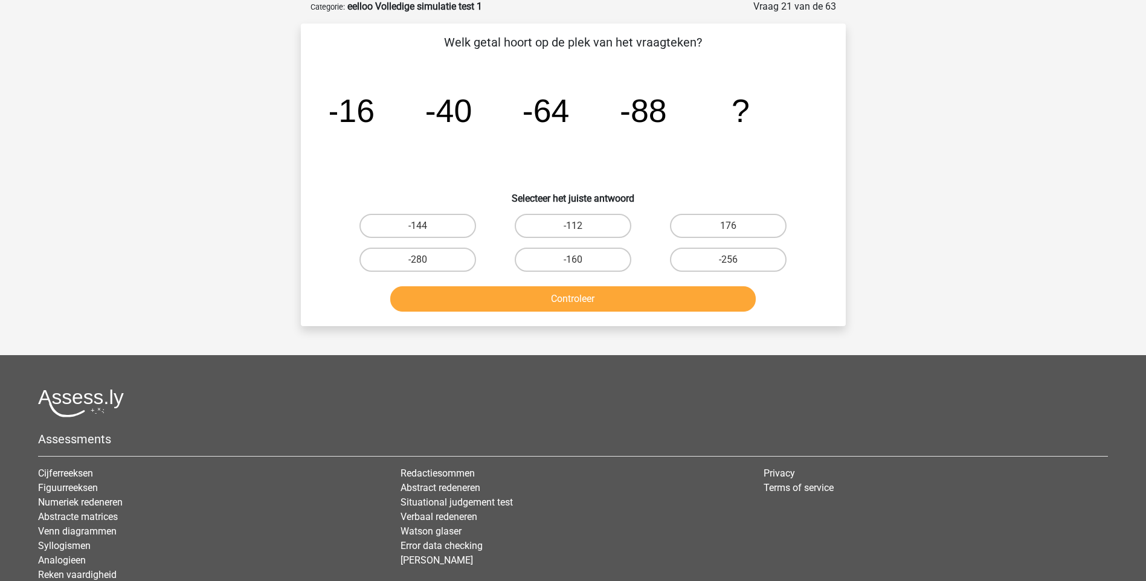
scroll to position [60, 0]
click at [572, 232] on label "-112" at bounding box center [573, 227] width 117 height 24
click at [573, 232] on input "-112" at bounding box center [577, 231] width 8 height 8
radio input "true"
click at [584, 292] on button "Controleer" at bounding box center [573, 299] width 366 height 25
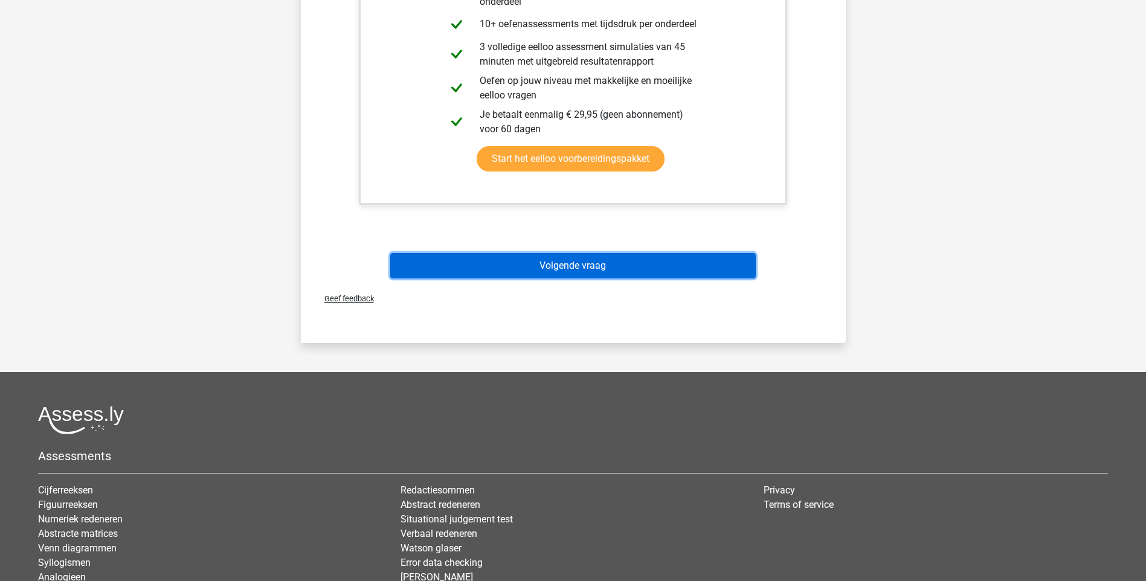
click at [572, 270] on button "Volgende vraag" at bounding box center [573, 265] width 366 height 25
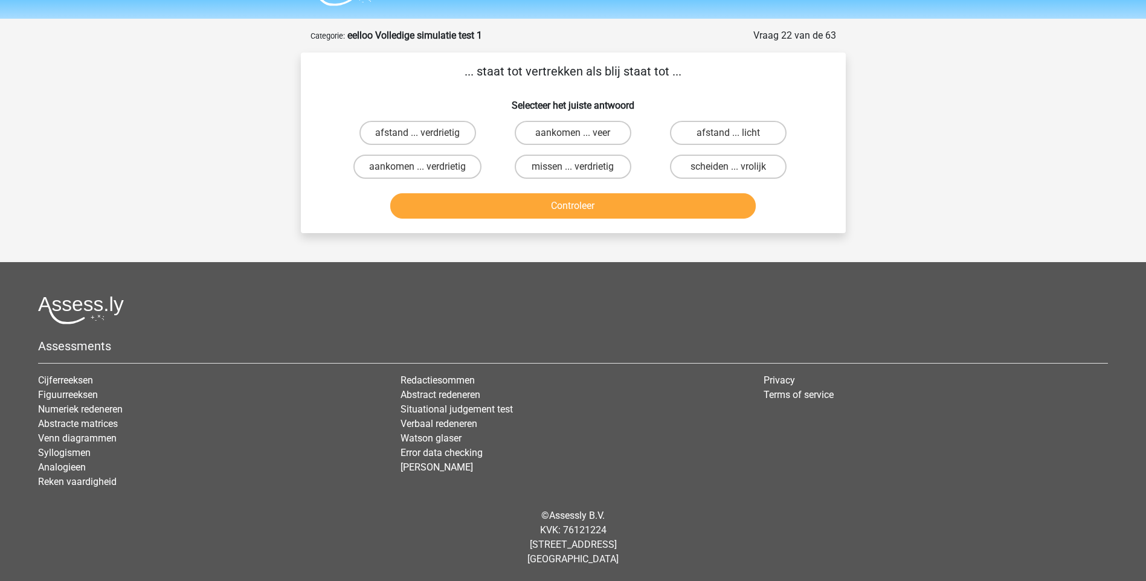
scroll to position [32, 0]
click at [468, 172] on label "aankomen ... verdrietig" at bounding box center [417, 167] width 128 height 24
click at [425, 172] on input "aankomen ... verdrietig" at bounding box center [422, 171] width 8 height 8
radio input "true"
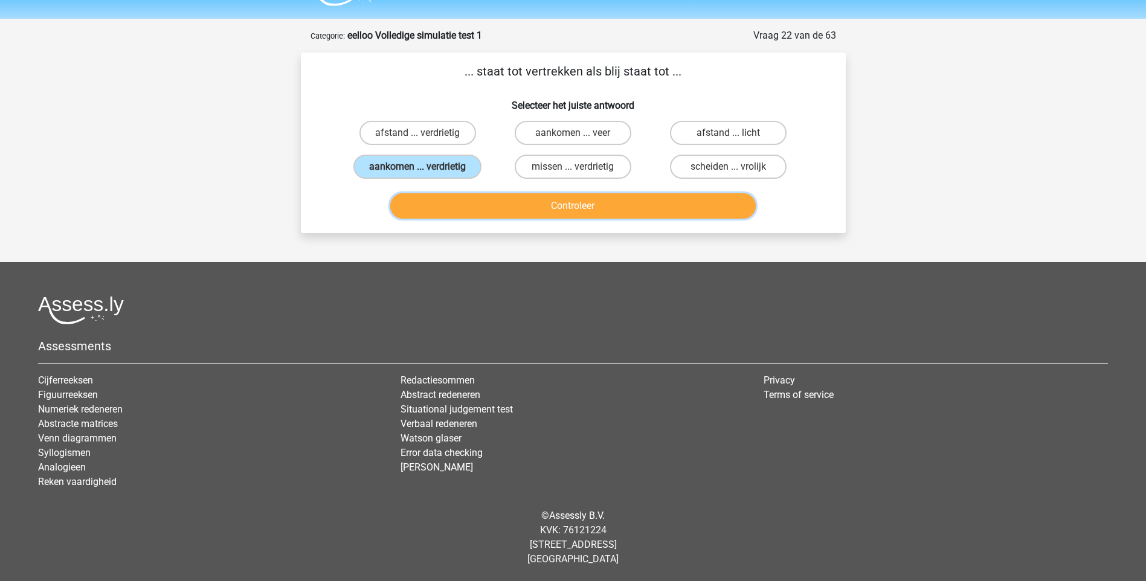
click at [565, 215] on button "Controleer" at bounding box center [573, 205] width 366 height 25
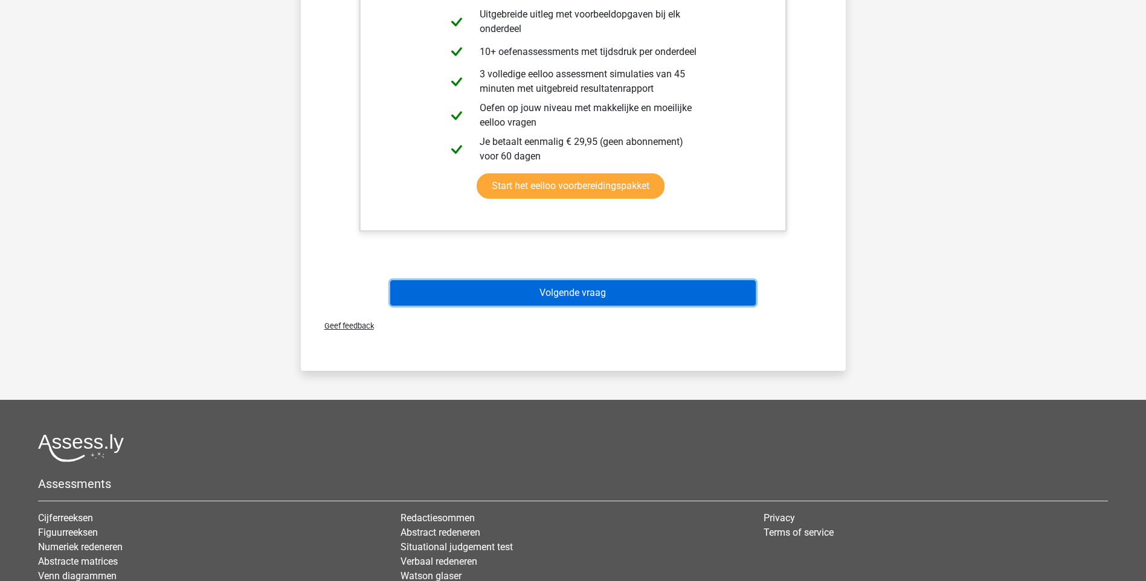
click at [559, 286] on button "Volgende vraag" at bounding box center [573, 292] width 366 height 25
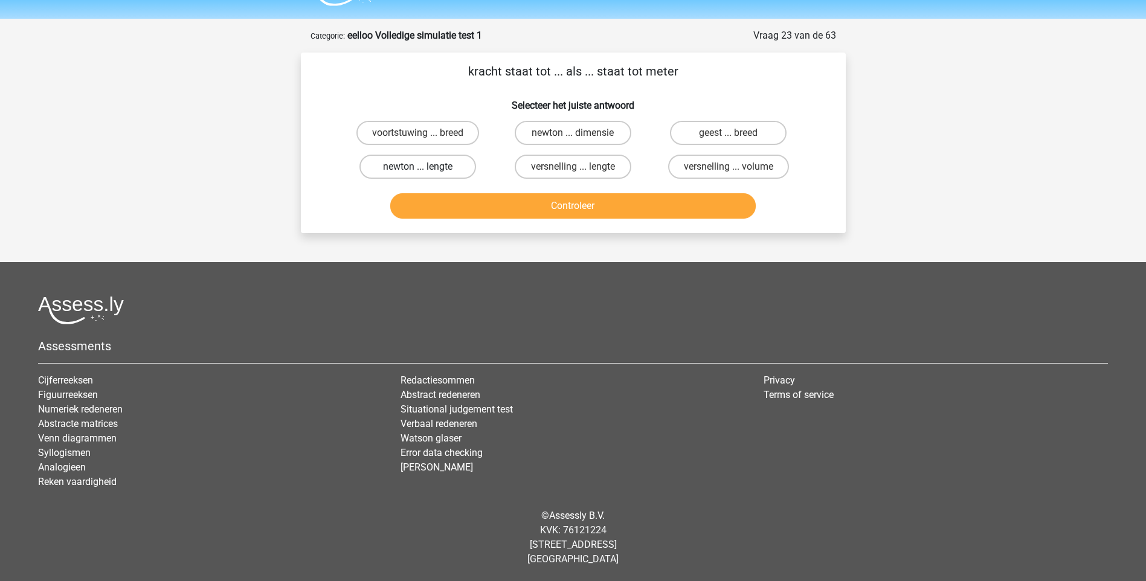
click at [447, 164] on label "newton ... lengte" at bounding box center [418, 167] width 117 height 24
click at [425, 167] on input "newton ... lengte" at bounding box center [422, 171] width 8 height 8
radio input "true"
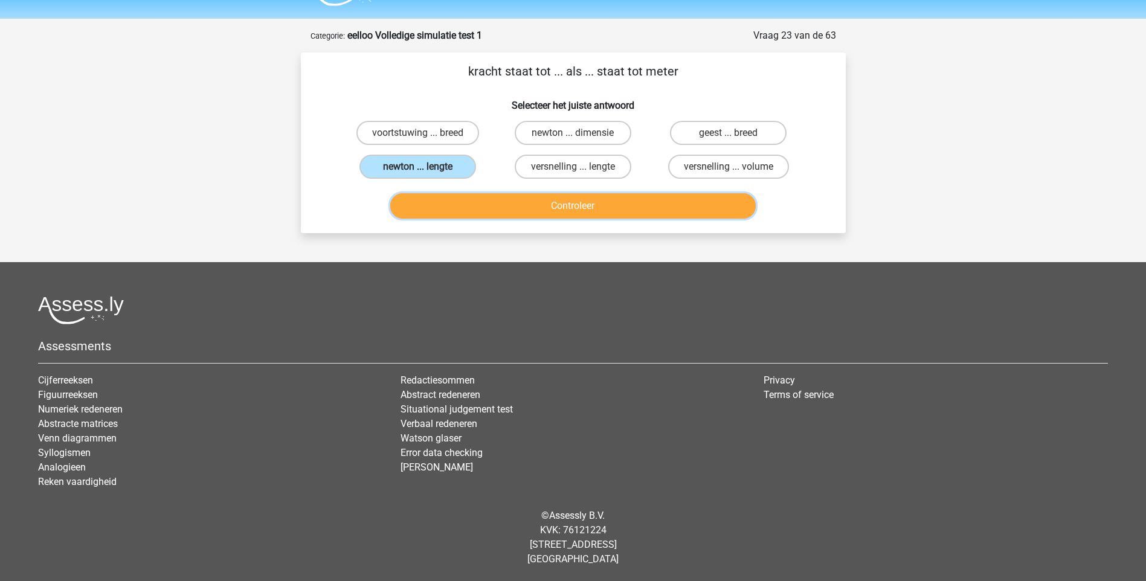
click at [555, 208] on button "Controleer" at bounding box center [573, 205] width 366 height 25
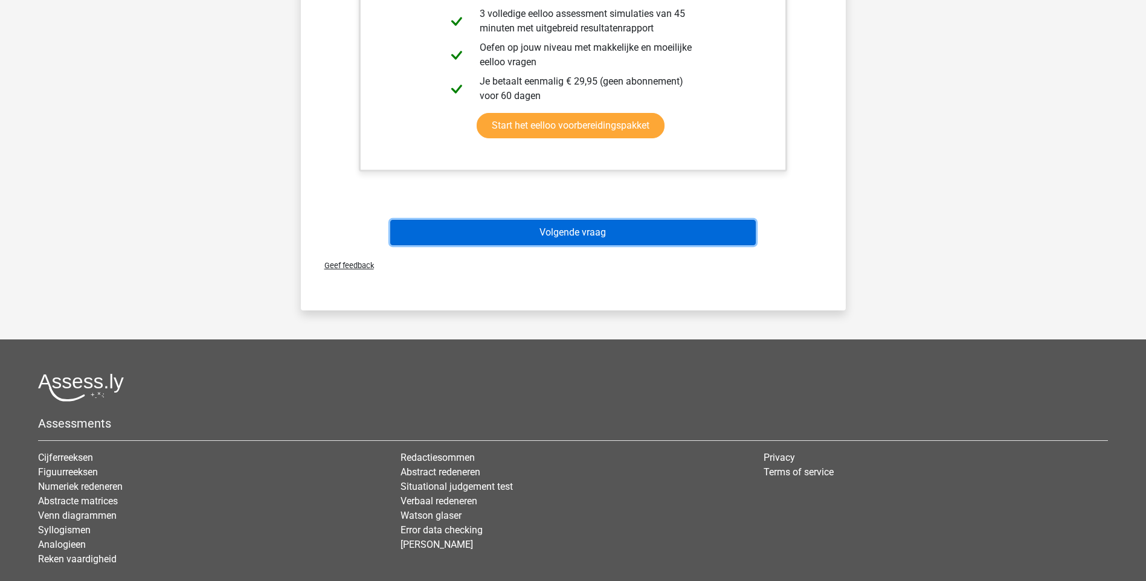
click at [536, 234] on button "Volgende vraag" at bounding box center [573, 232] width 366 height 25
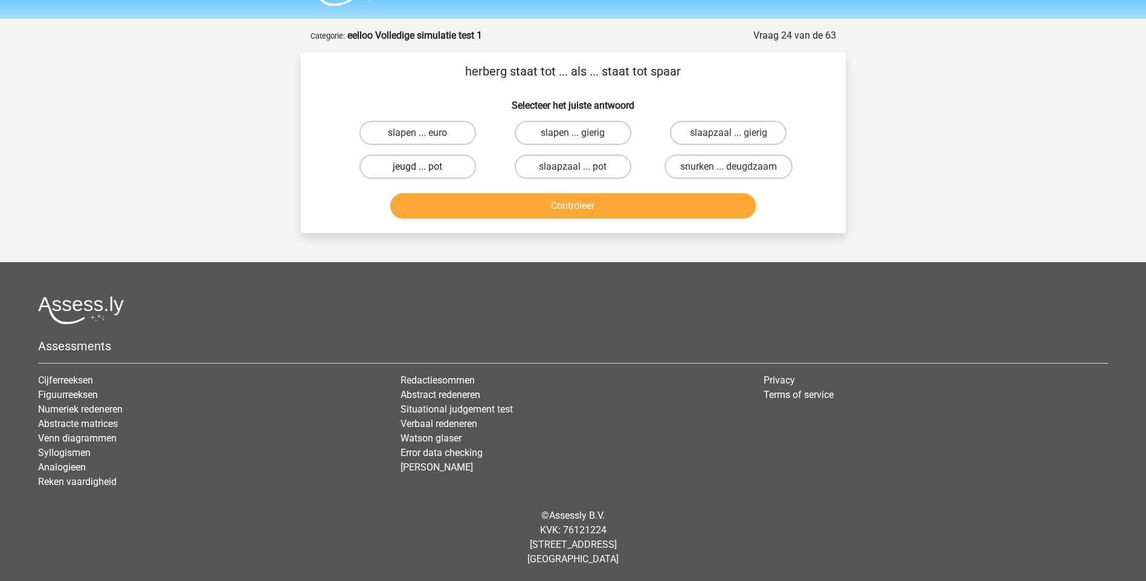
click at [419, 166] on label "jeugd ... pot" at bounding box center [418, 167] width 117 height 24
click at [419, 167] on input "jeugd ... pot" at bounding box center [422, 171] width 8 height 8
radio input "true"
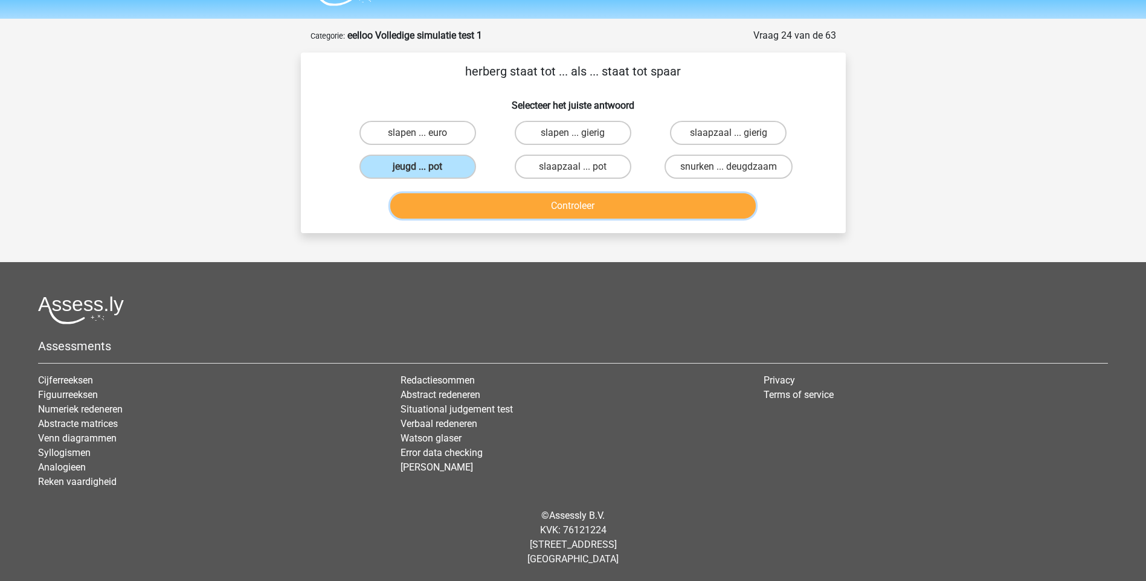
click at [567, 202] on button "Controleer" at bounding box center [573, 205] width 366 height 25
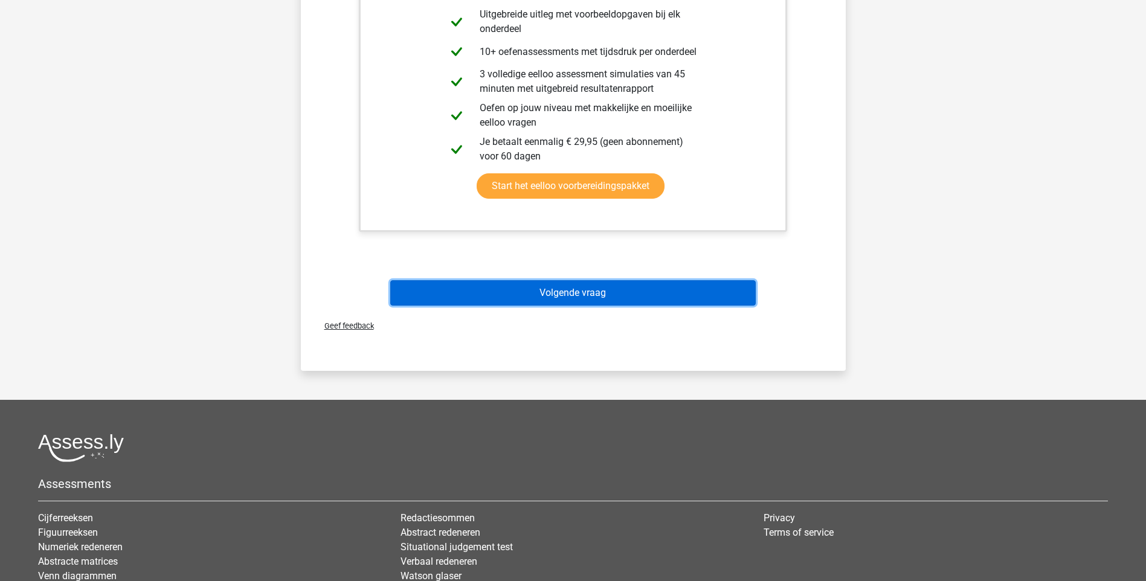
click at [538, 293] on button "Volgende vraag" at bounding box center [573, 292] width 366 height 25
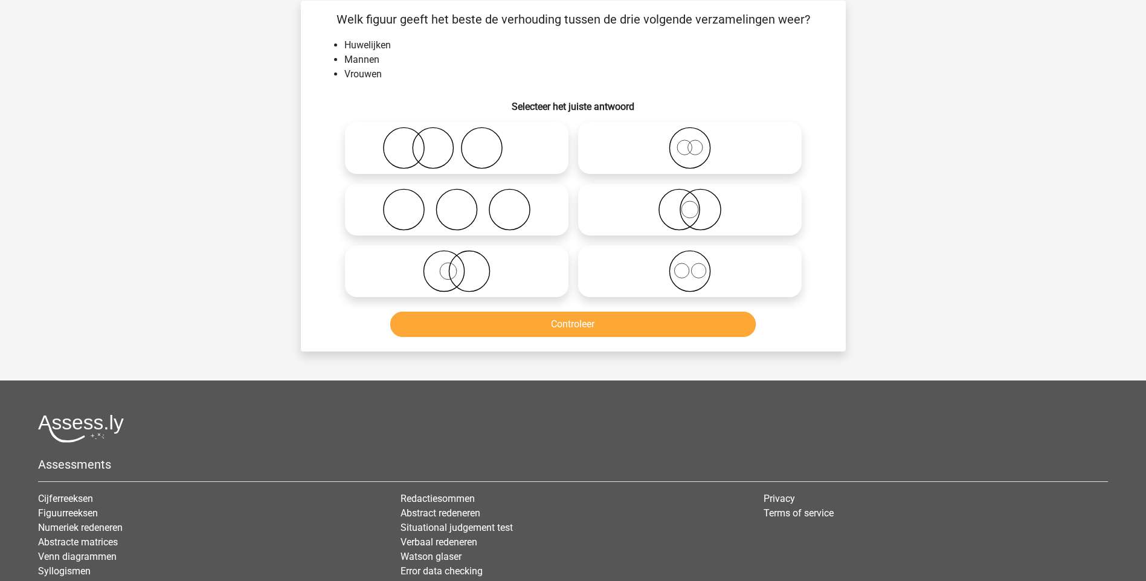
scroll to position [60, 0]
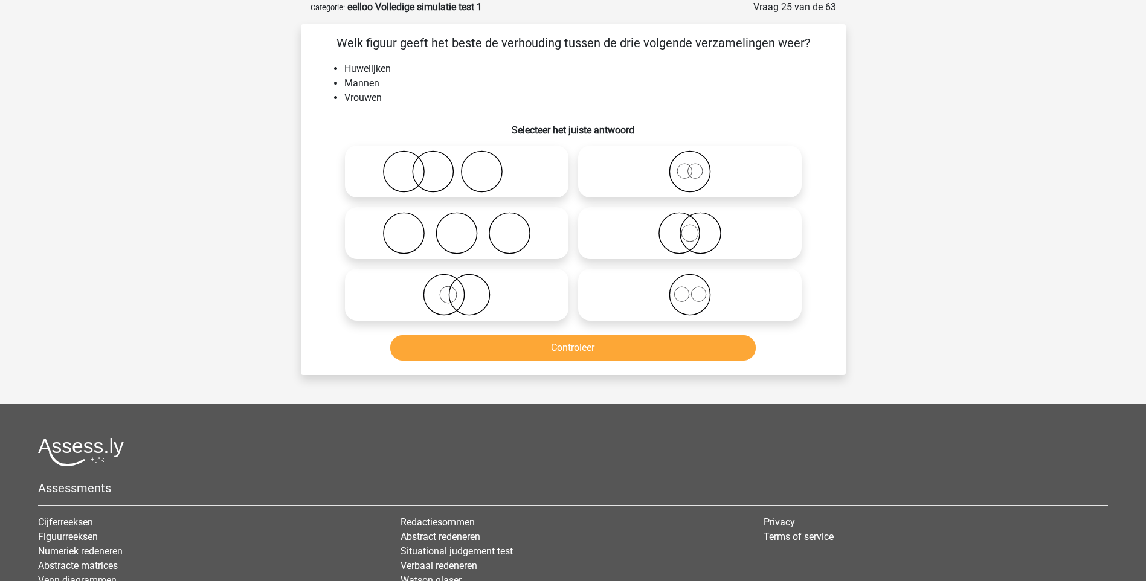
click at [399, 239] on icon at bounding box center [457, 233] width 214 height 42
click at [457, 227] on input "radio" at bounding box center [461, 223] width 8 height 8
radio input "true"
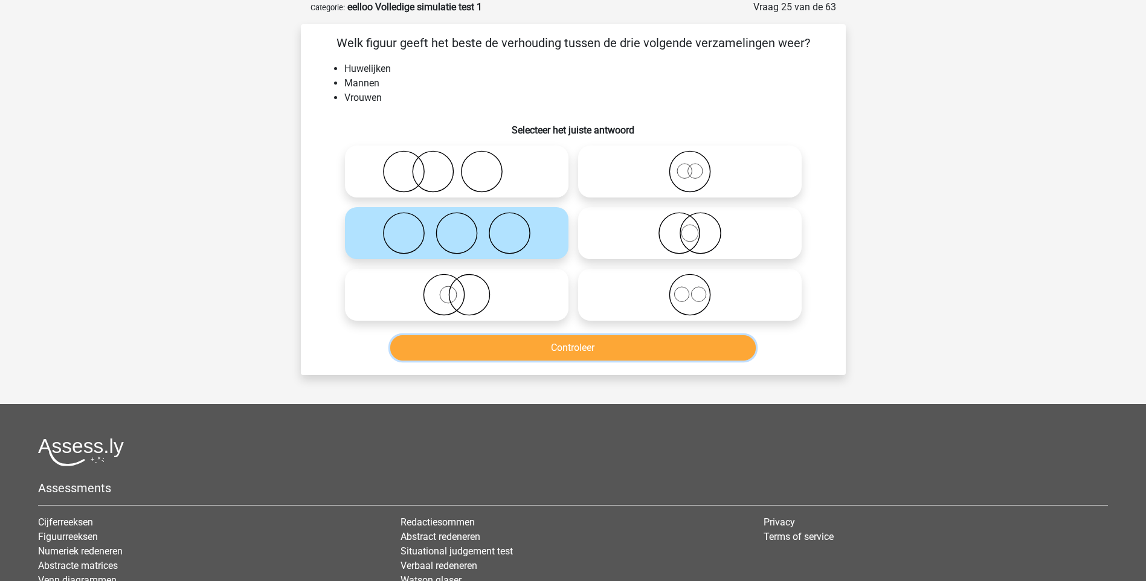
click at [606, 346] on button "Controleer" at bounding box center [573, 347] width 366 height 25
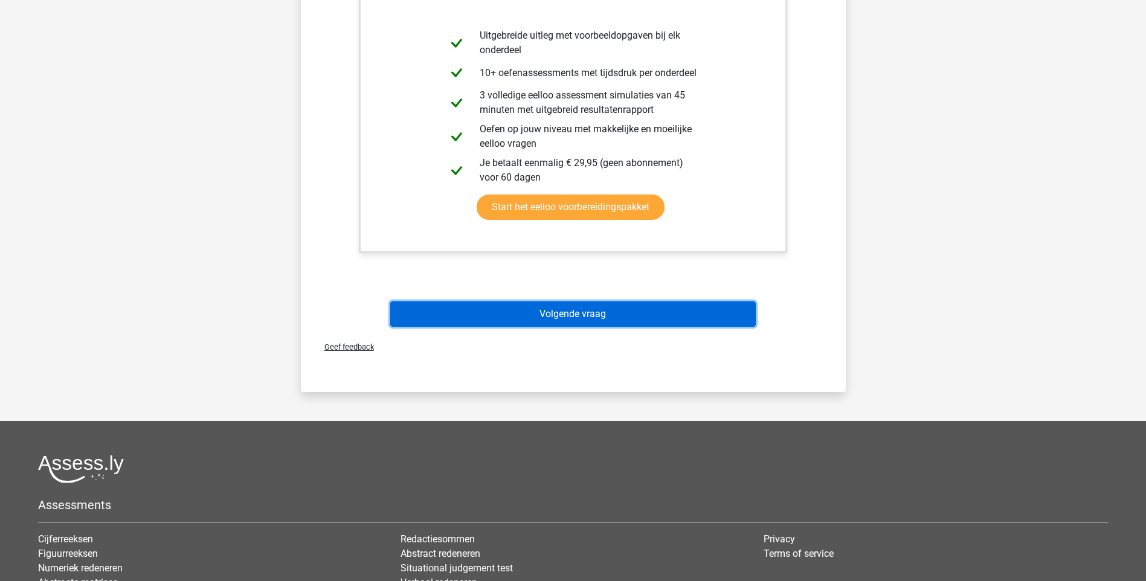
click at [561, 311] on button "Volgende vraag" at bounding box center [573, 314] width 366 height 25
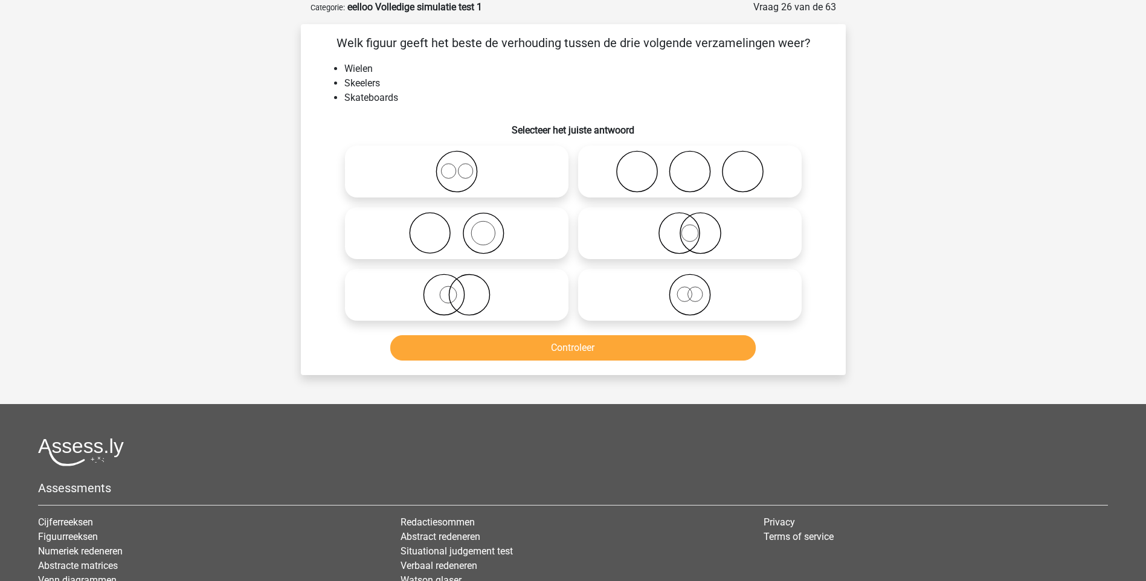
click at [688, 179] on icon at bounding box center [690, 171] width 214 height 42
click at [690, 166] on input "radio" at bounding box center [694, 162] width 8 height 8
radio input "true"
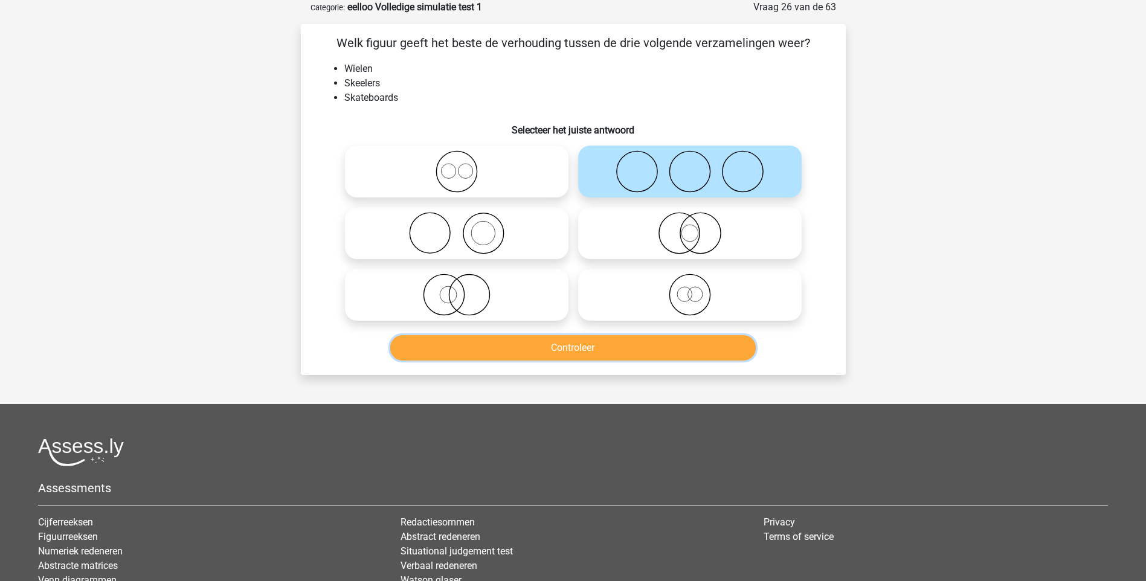
click at [582, 347] on button "Controleer" at bounding box center [573, 347] width 366 height 25
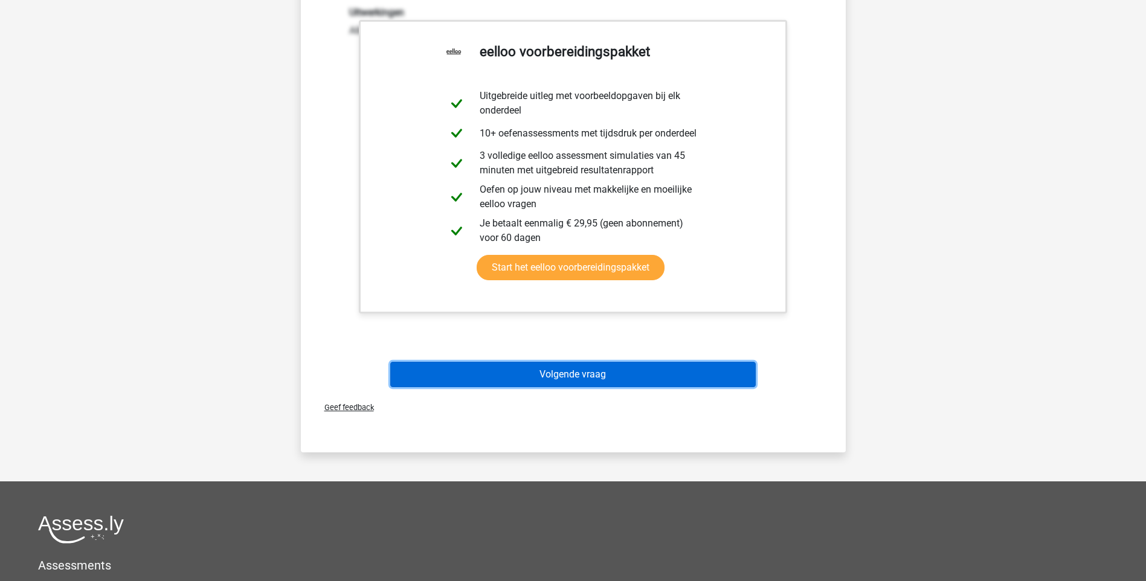
click at [581, 376] on button "Volgende vraag" at bounding box center [573, 374] width 366 height 25
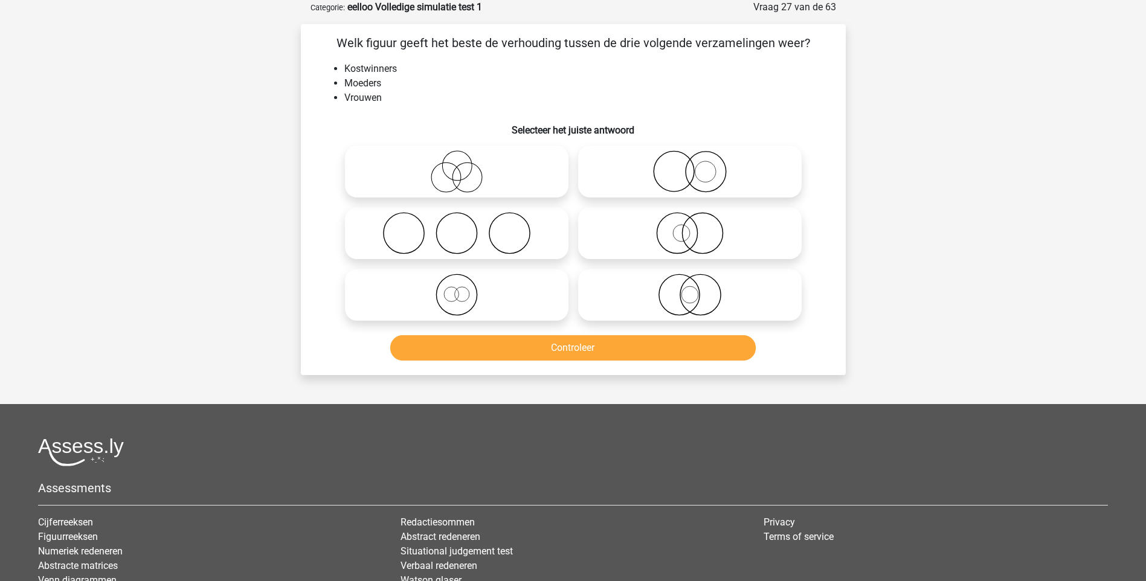
drag, startPoint x: 708, startPoint y: 181, endPoint x: 711, endPoint y: 193, distance: 11.7
click at [711, 182] on icon at bounding box center [690, 171] width 214 height 42
click at [698, 166] on input "radio" at bounding box center [694, 162] width 8 height 8
radio input "true"
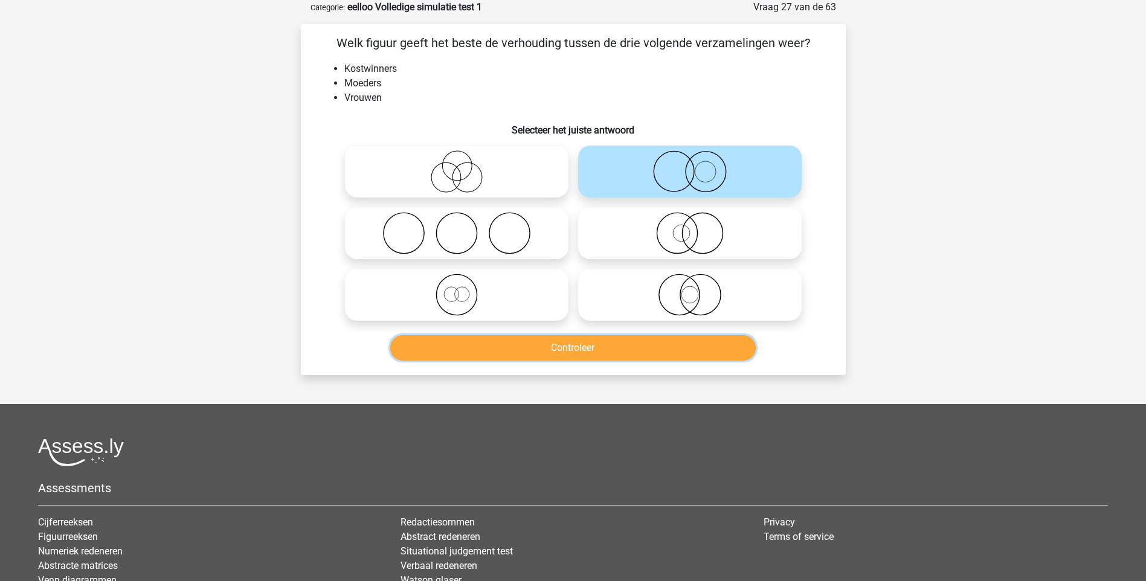
click at [603, 347] on button "Controleer" at bounding box center [573, 347] width 366 height 25
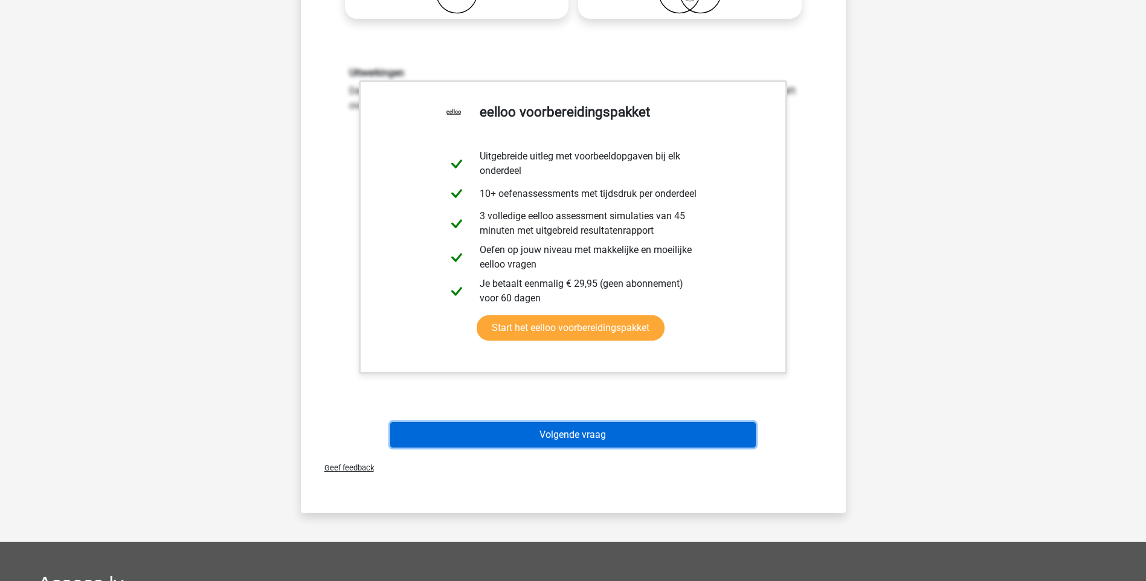
click at [592, 426] on button "Volgende vraag" at bounding box center [573, 434] width 366 height 25
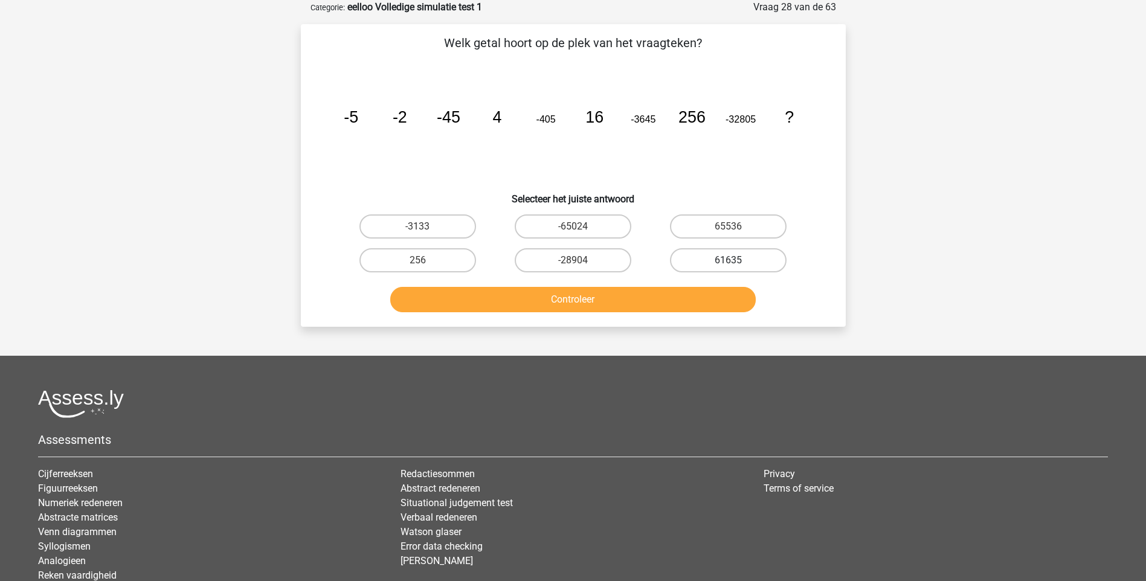
click at [746, 263] on label "61635" at bounding box center [728, 260] width 117 height 24
click at [737, 263] on input "61635" at bounding box center [733, 264] width 8 height 8
radio input "true"
click at [665, 310] on button "Controleer" at bounding box center [573, 299] width 366 height 25
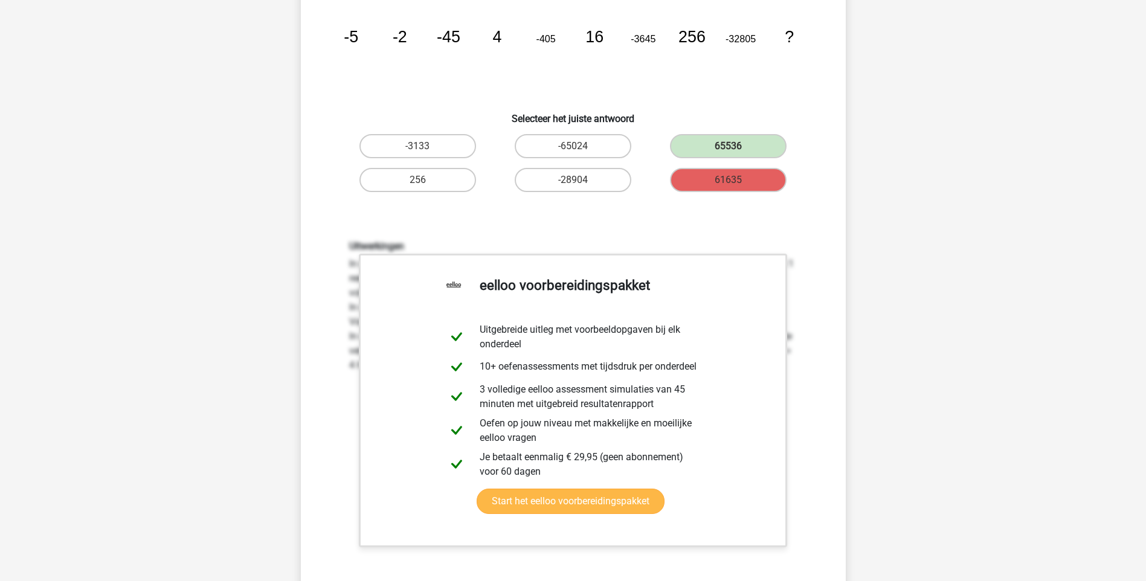
scroll to position [302, 0]
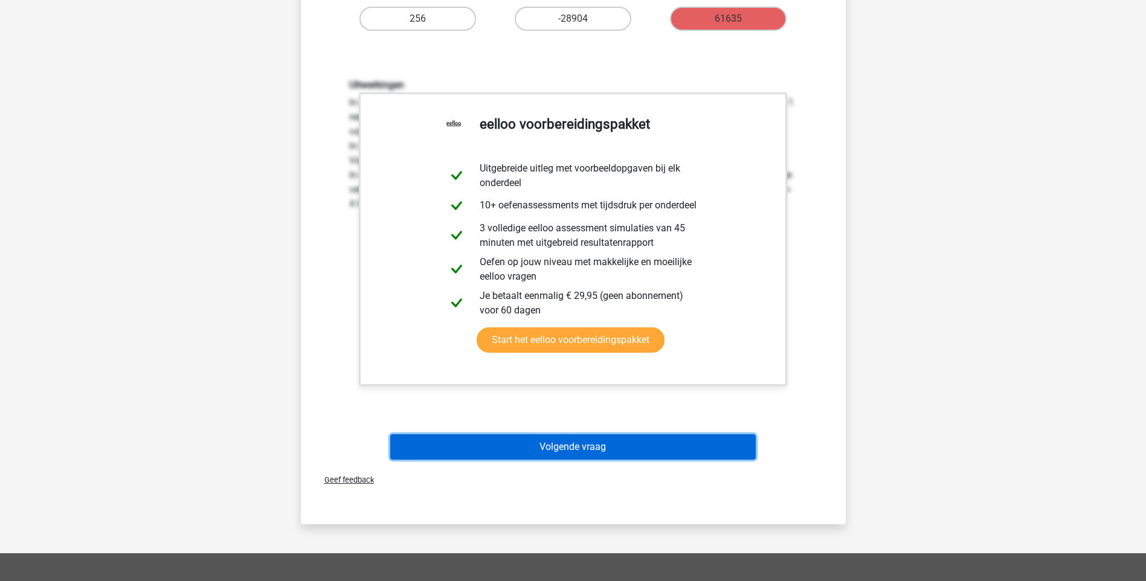
click at [544, 450] on button "Volgende vraag" at bounding box center [573, 446] width 366 height 25
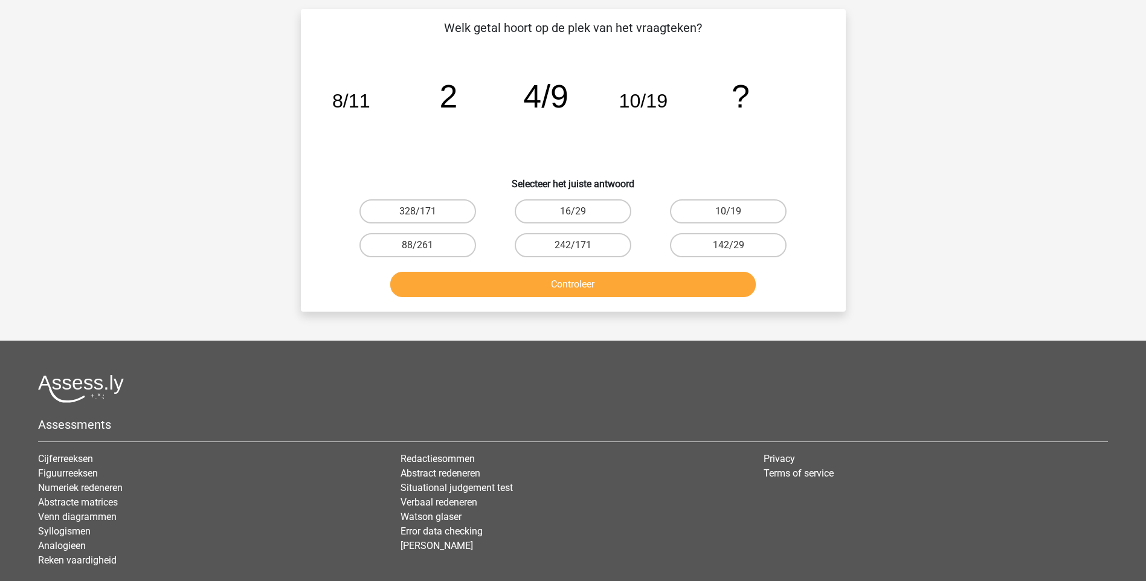
scroll to position [60, 0]
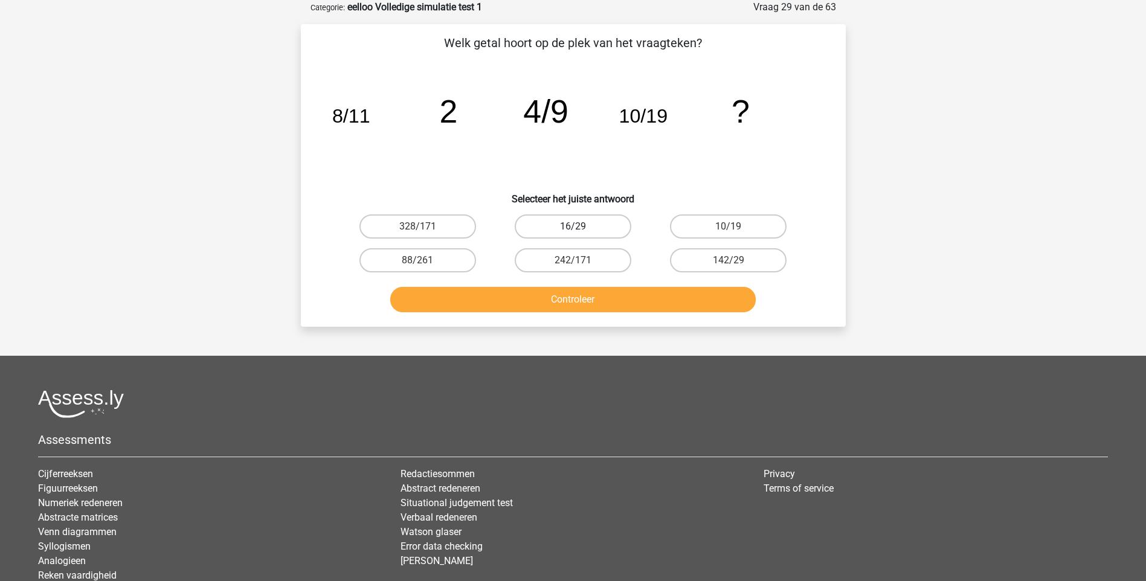
click at [571, 227] on label "16/29" at bounding box center [573, 227] width 117 height 24
click at [573, 227] on input "16/29" at bounding box center [577, 231] width 8 height 8
radio input "true"
click at [590, 304] on button "Controleer" at bounding box center [573, 299] width 366 height 25
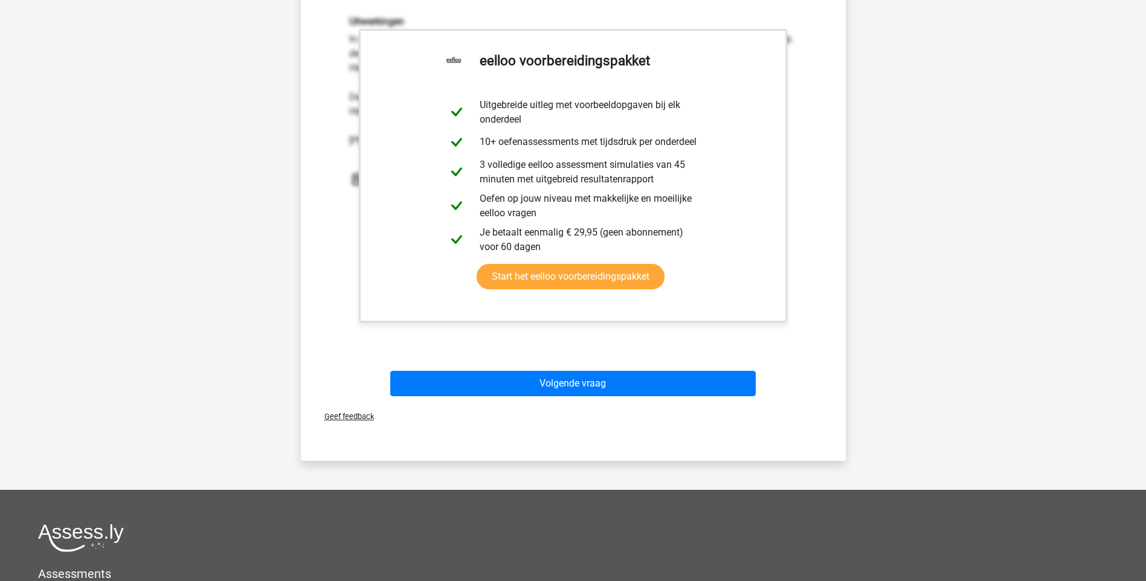
scroll to position [423, 0]
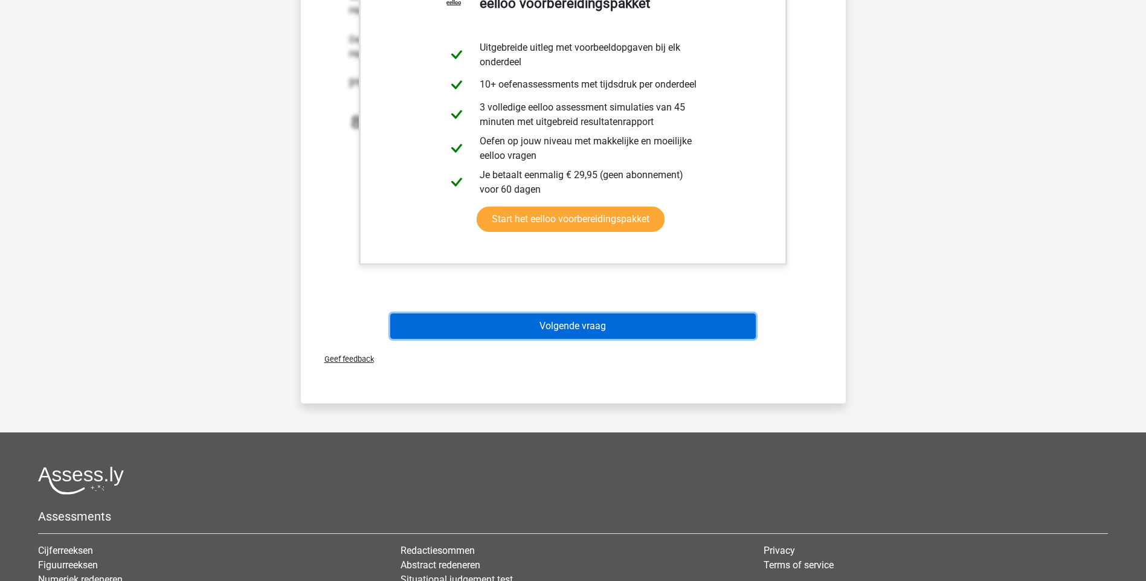
click at [555, 335] on button "Volgende vraag" at bounding box center [573, 326] width 366 height 25
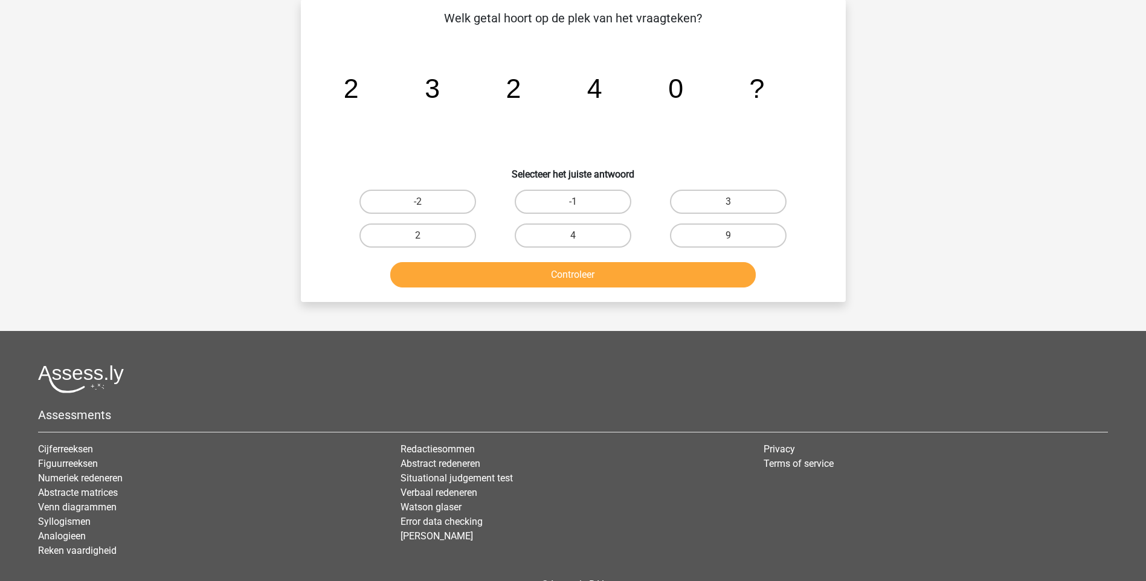
scroll to position [60, 0]
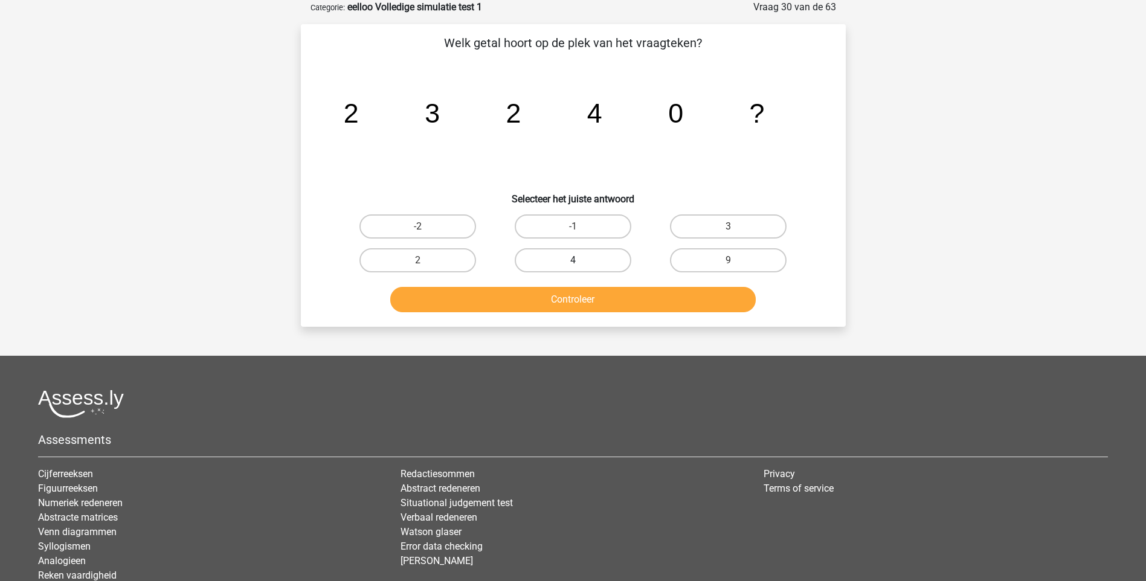
click at [575, 259] on label "4" at bounding box center [573, 260] width 117 height 24
click at [575, 260] on input "4" at bounding box center [577, 264] width 8 height 8
radio input "true"
click at [575, 301] on button "Controleer" at bounding box center [573, 299] width 366 height 25
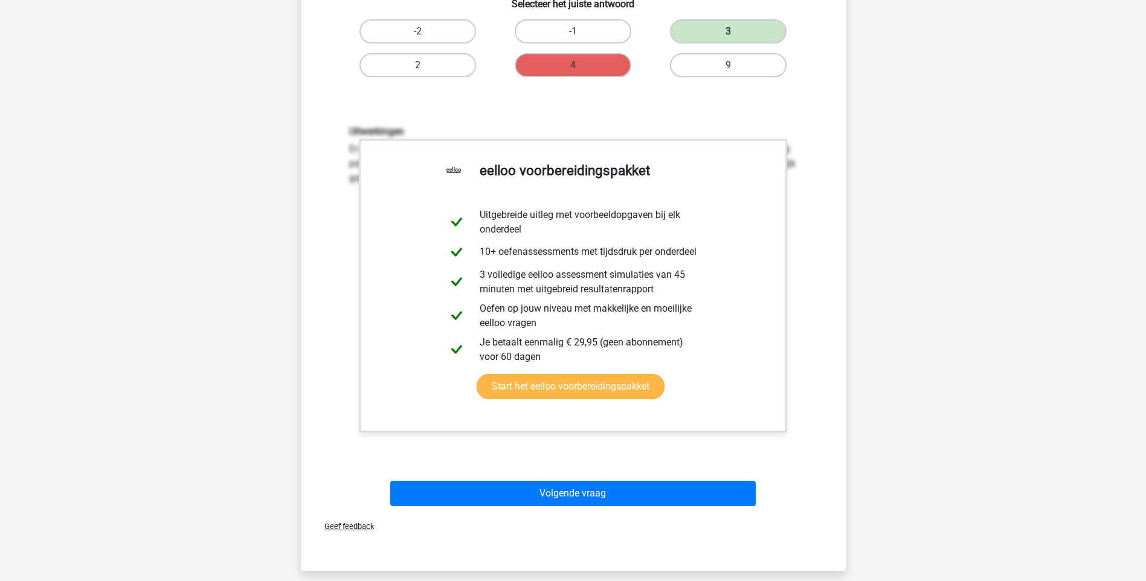
scroll to position [302, 0]
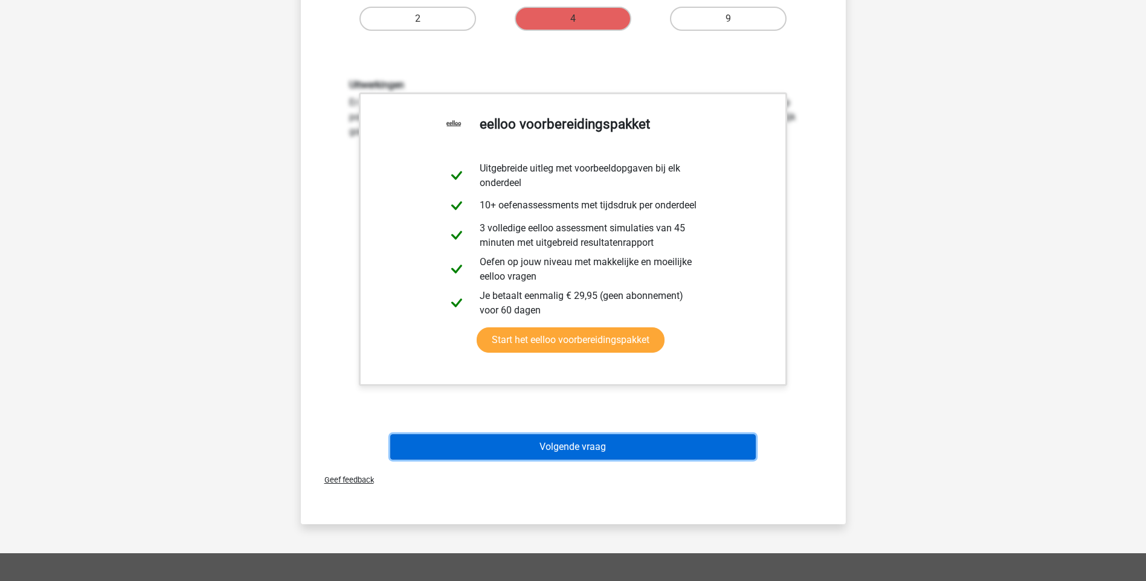
click at [587, 450] on button "Volgende vraag" at bounding box center [573, 446] width 366 height 25
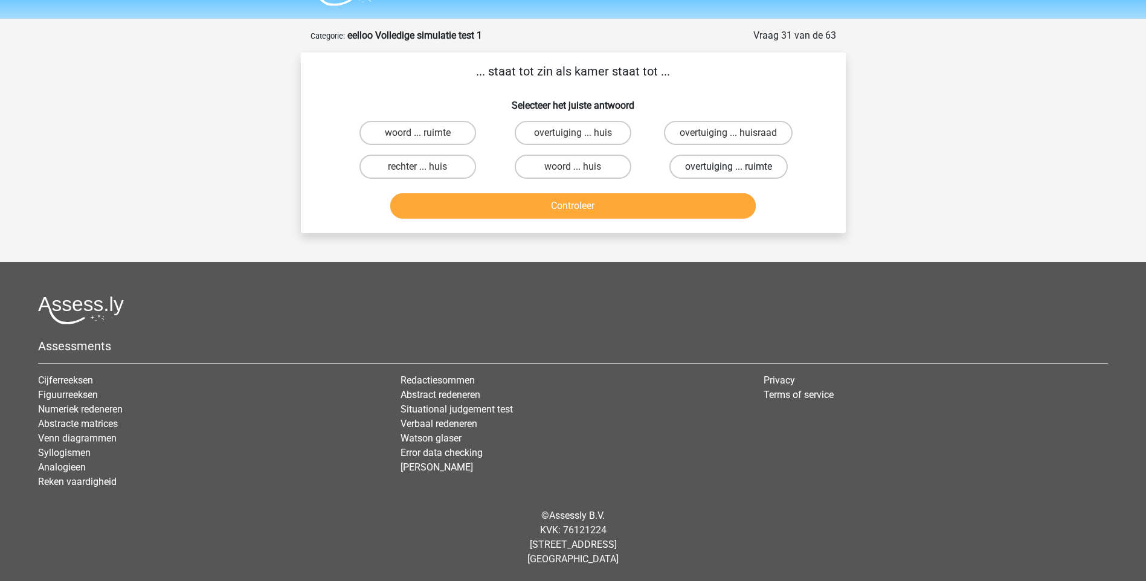
click at [708, 169] on label "overtuiging ... ruimte" at bounding box center [728, 167] width 118 height 24
click at [729, 169] on input "overtuiging ... ruimte" at bounding box center [733, 171] width 8 height 8
radio input "true"
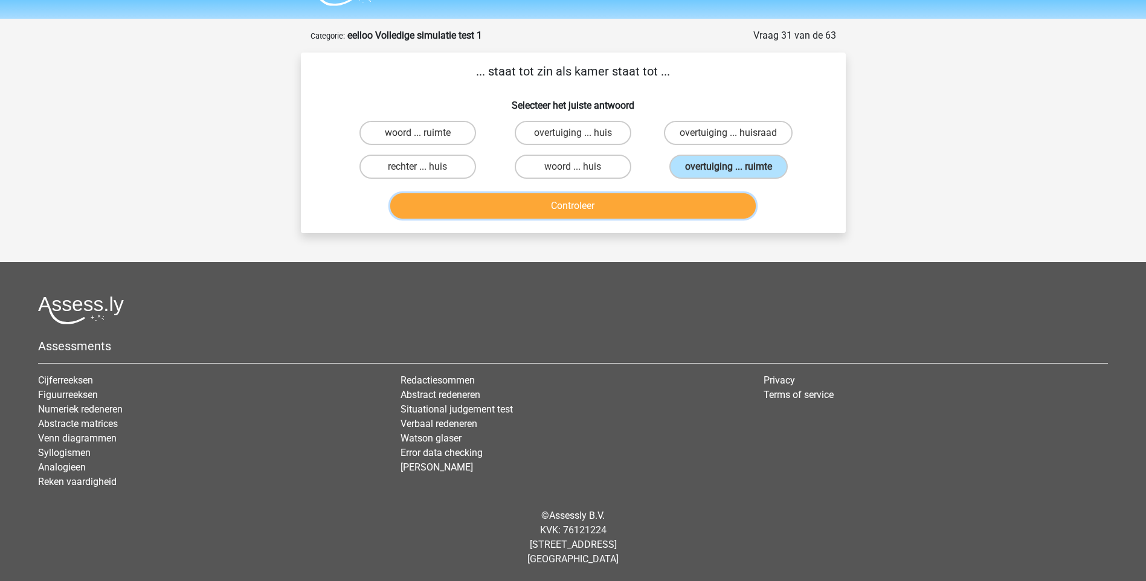
click at [617, 205] on button "Controleer" at bounding box center [573, 205] width 366 height 25
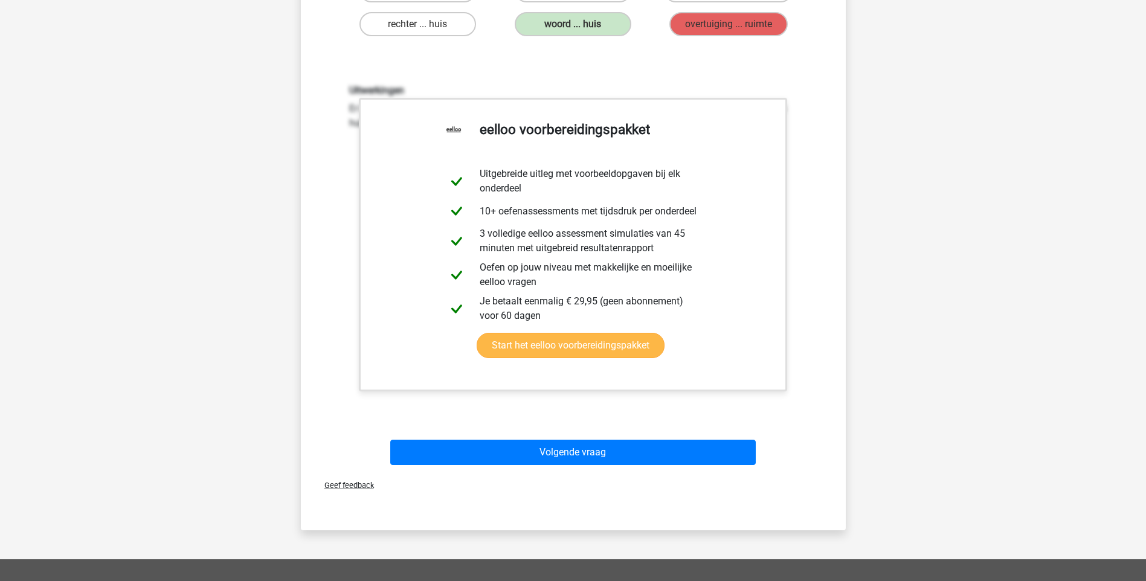
scroll to position [213, 0]
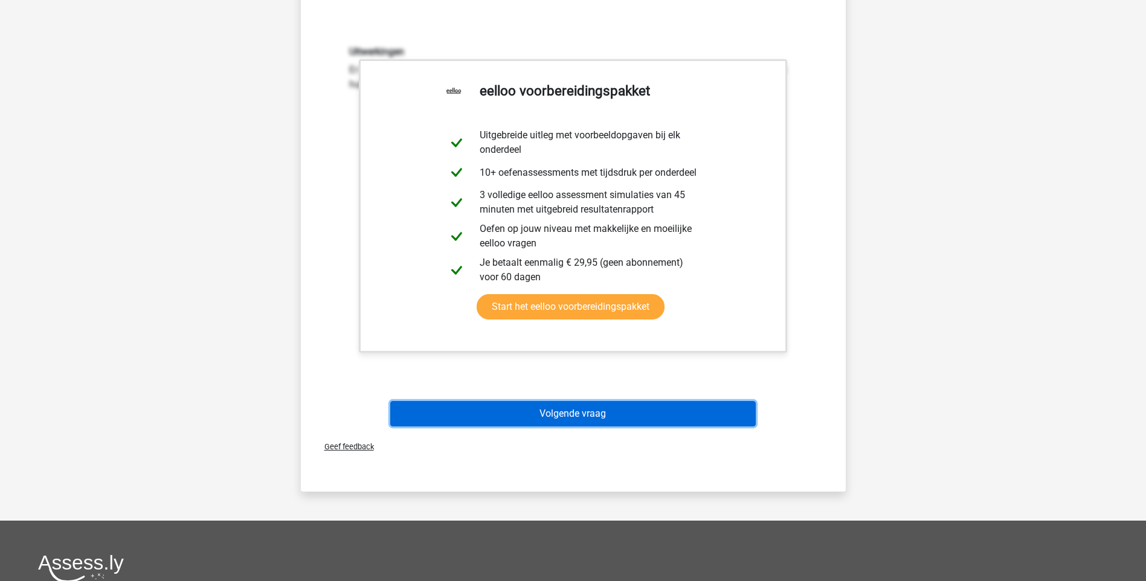
click at [573, 417] on button "Volgende vraag" at bounding box center [573, 413] width 366 height 25
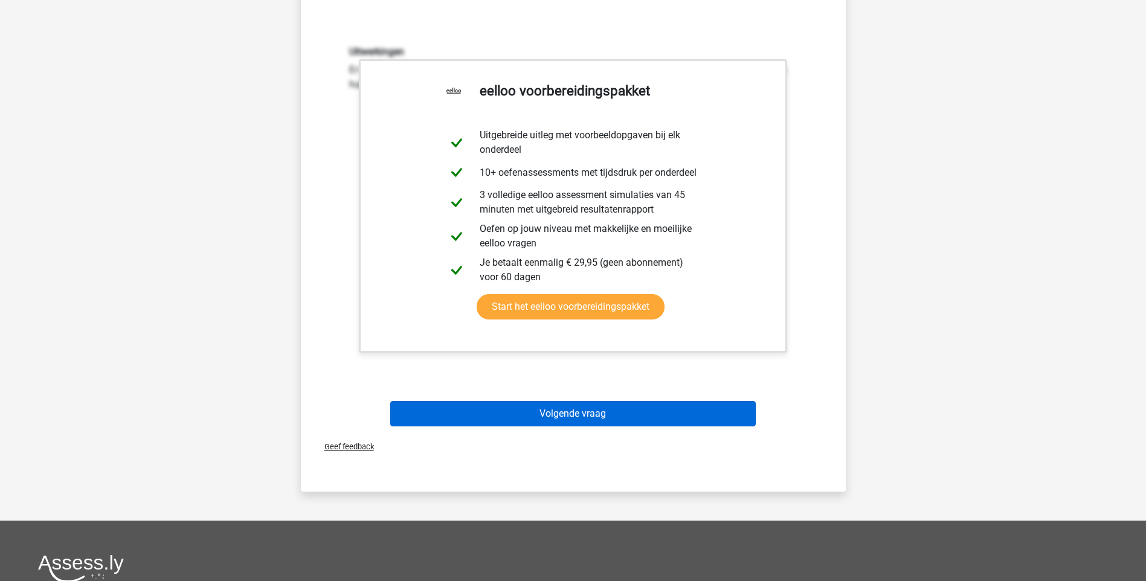
scroll to position [32, 0]
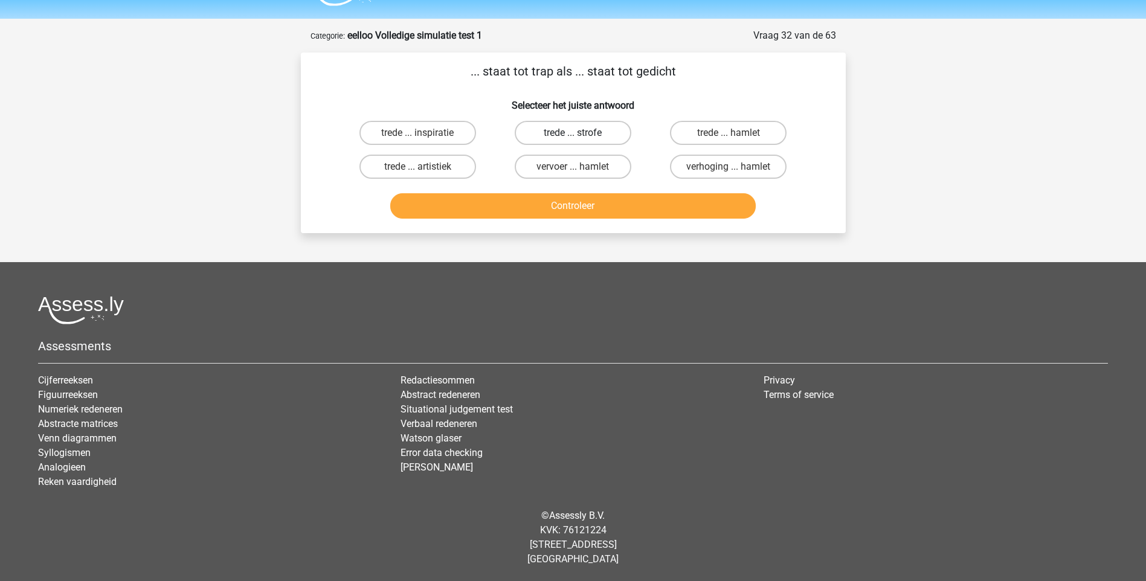
click at [569, 136] on label "trede ... strofe" at bounding box center [573, 133] width 117 height 24
click at [573, 136] on input "trede ... strofe" at bounding box center [577, 137] width 8 height 8
radio input "true"
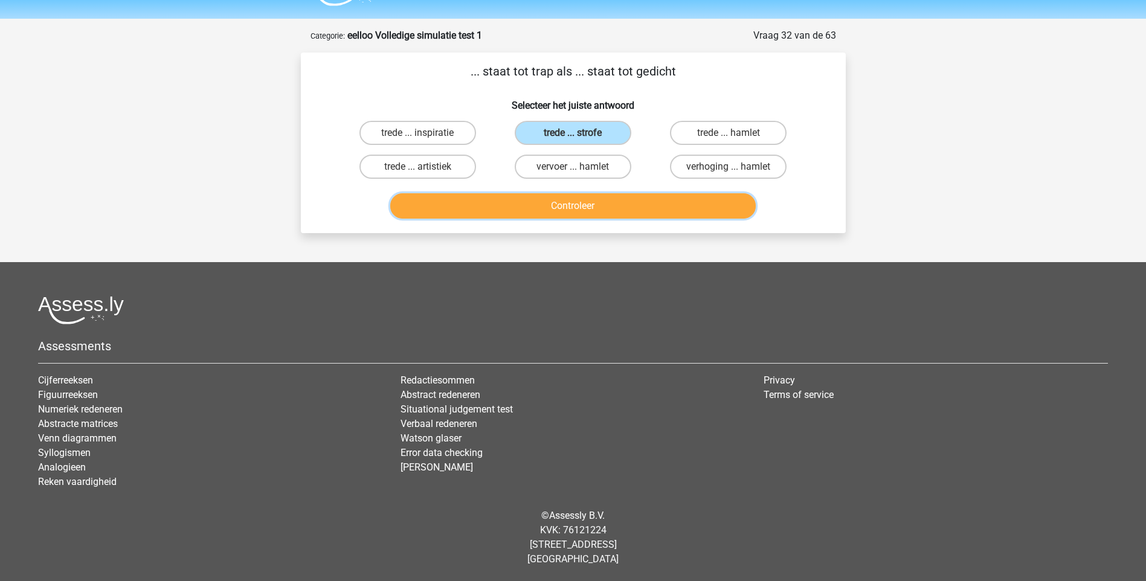
click at [581, 211] on button "Controleer" at bounding box center [573, 205] width 366 height 25
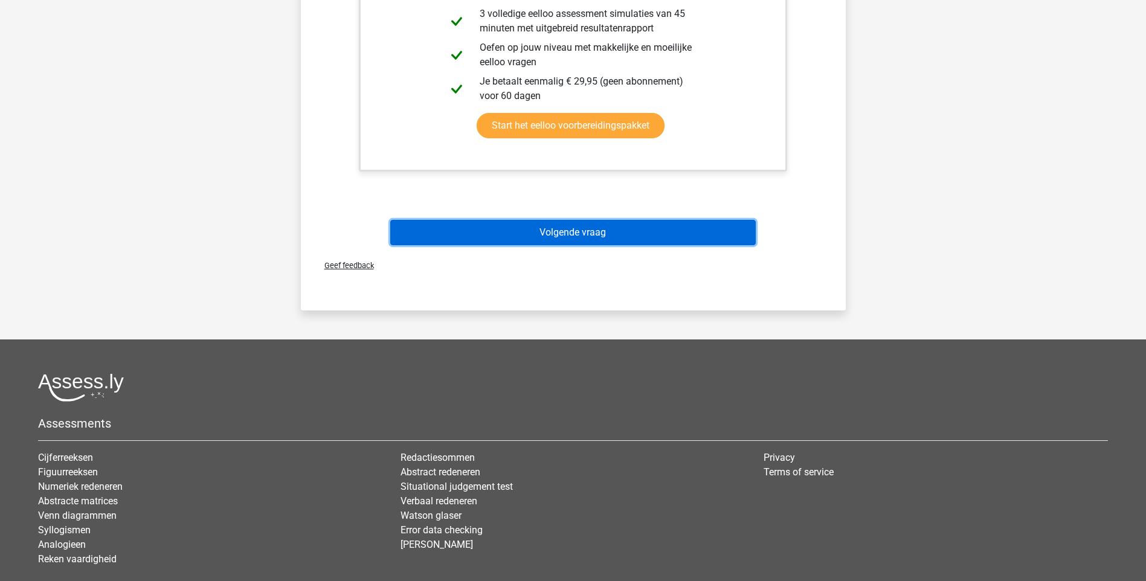
click at [570, 231] on button "Volgende vraag" at bounding box center [573, 232] width 366 height 25
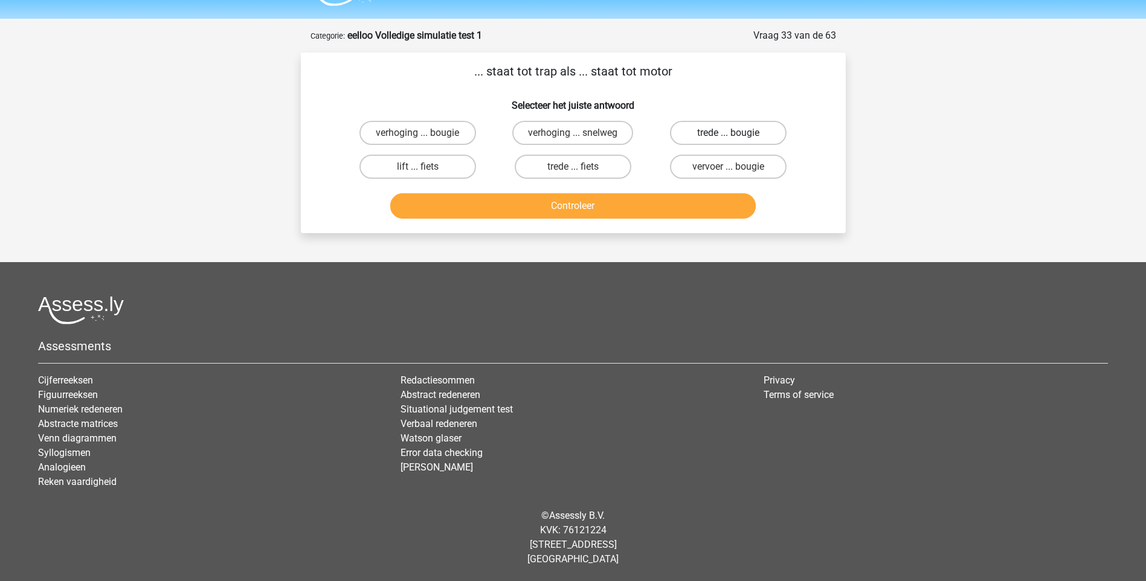
click at [706, 135] on label "trede ... bougie" at bounding box center [728, 133] width 117 height 24
click at [729, 135] on input "trede ... bougie" at bounding box center [733, 137] width 8 height 8
radio input "true"
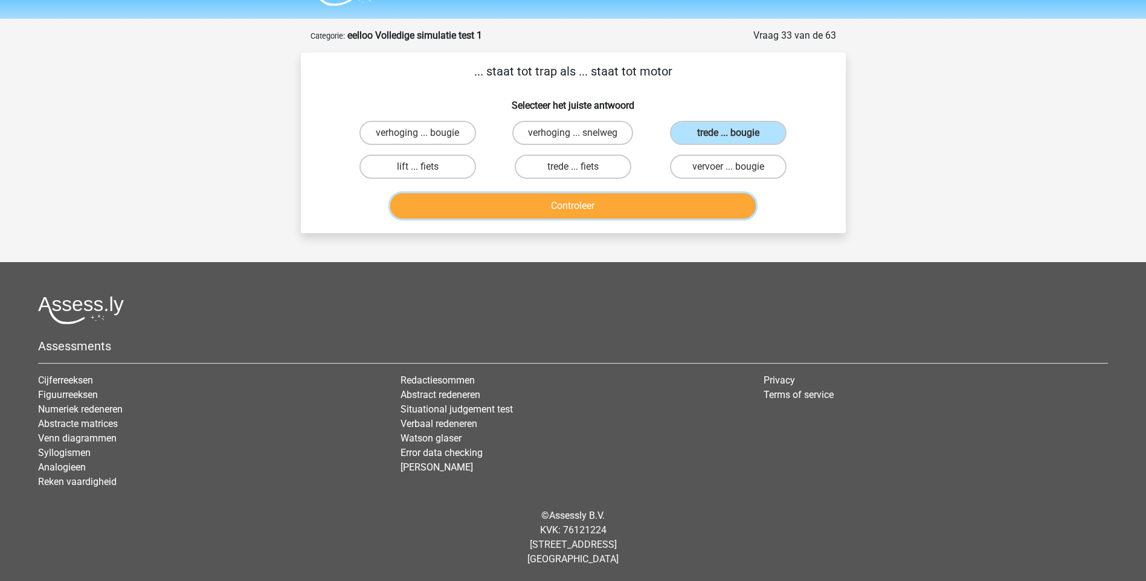
click at [566, 203] on button "Controleer" at bounding box center [573, 205] width 366 height 25
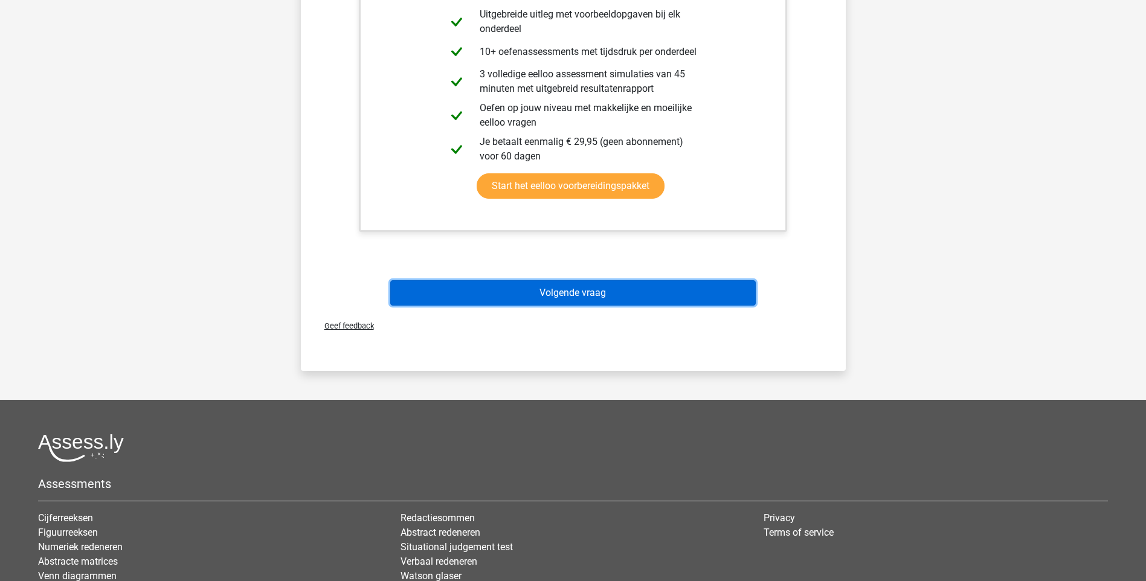
click at [570, 285] on button "Volgende vraag" at bounding box center [573, 292] width 366 height 25
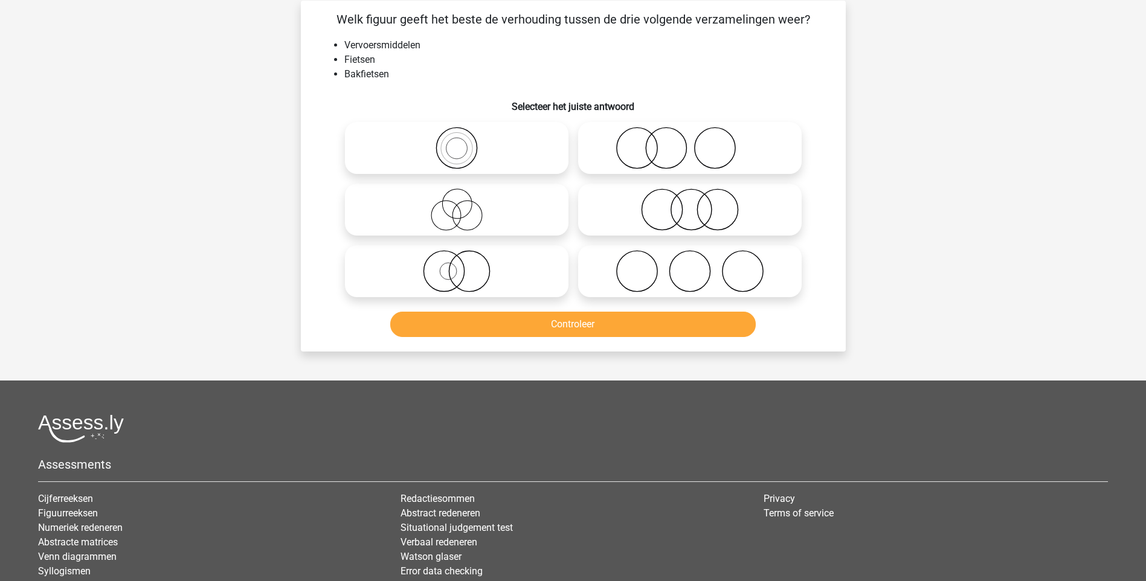
scroll to position [60, 0]
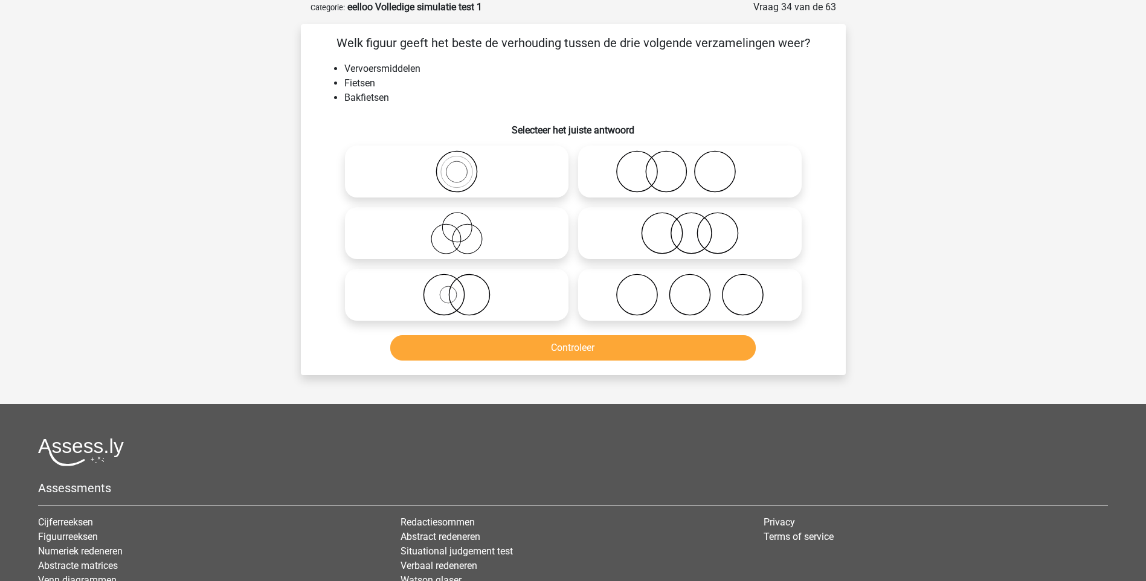
click at [645, 179] on icon at bounding box center [690, 171] width 214 height 42
click at [690, 166] on input "radio" at bounding box center [694, 162] width 8 height 8
radio input "true"
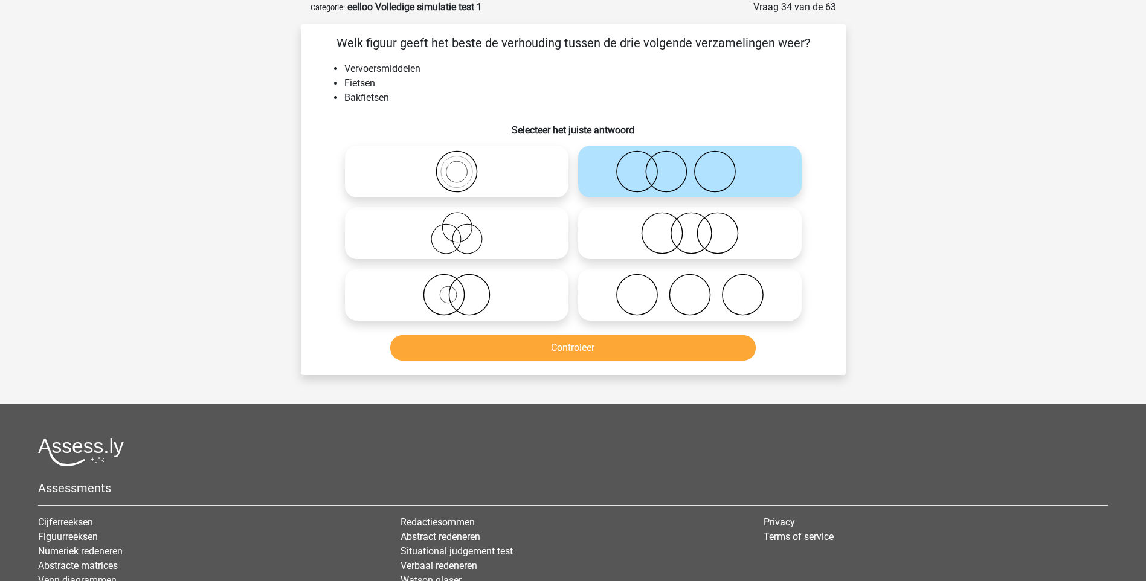
click at [456, 171] on icon at bounding box center [457, 171] width 214 height 42
click at [457, 166] on input "radio" at bounding box center [461, 162] width 8 height 8
radio input "true"
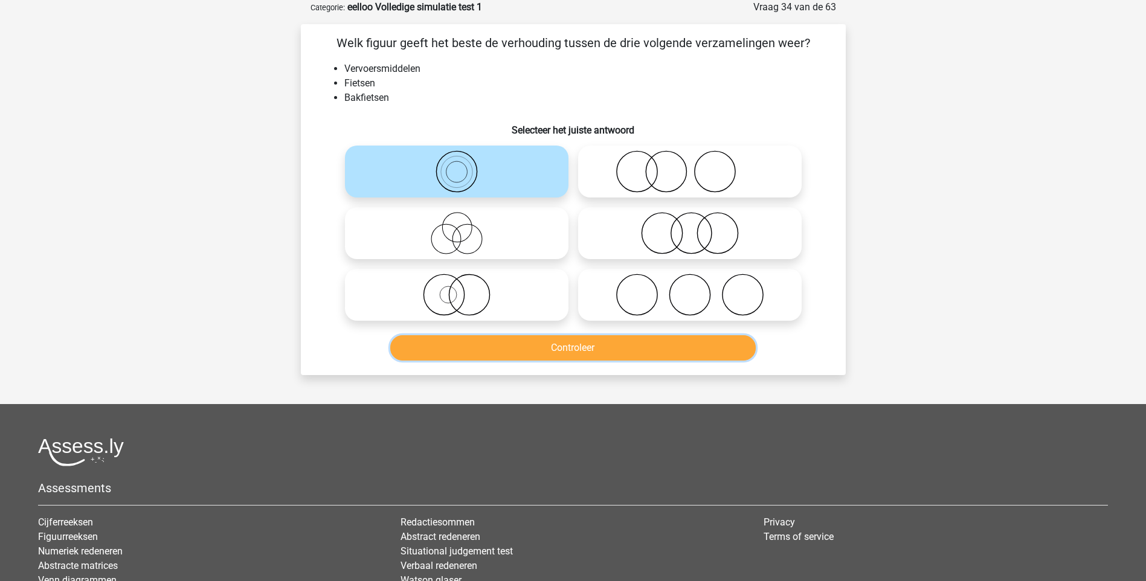
click at [517, 352] on button "Controleer" at bounding box center [573, 347] width 366 height 25
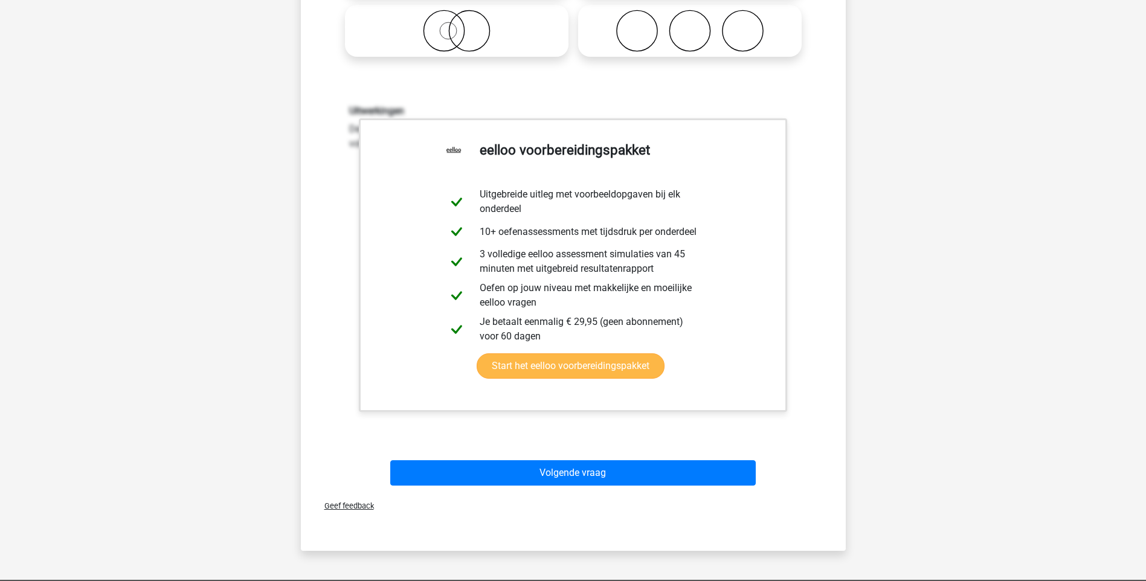
scroll to position [363, 0]
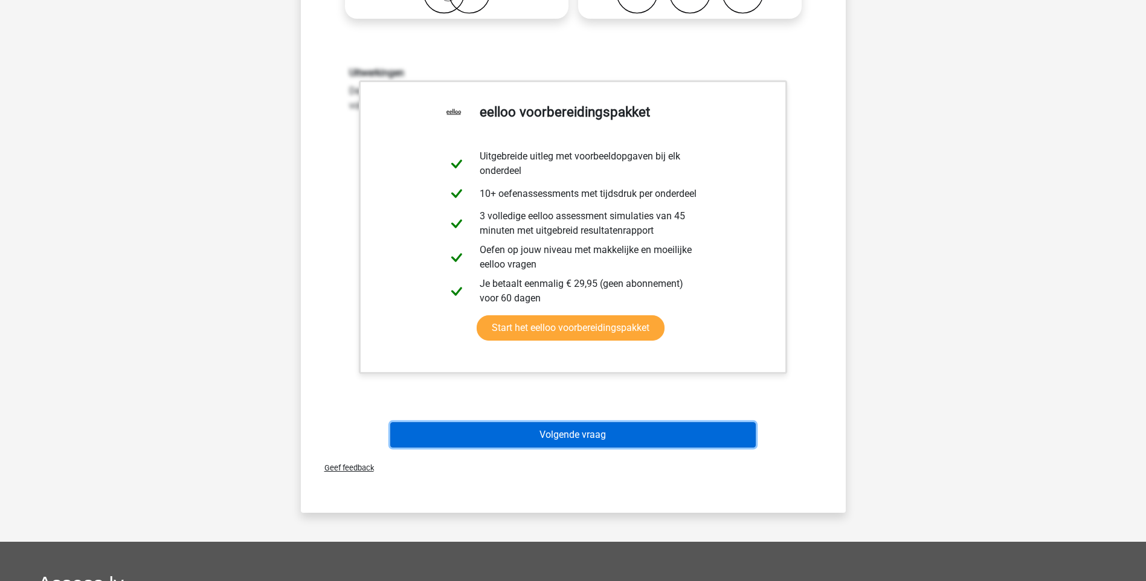
drag, startPoint x: 541, startPoint y: 436, endPoint x: 540, endPoint y: 445, distance: 9.2
click at [540, 436] on button "Volgende vraag" at bounding box center [573, 434] width 366 height 25
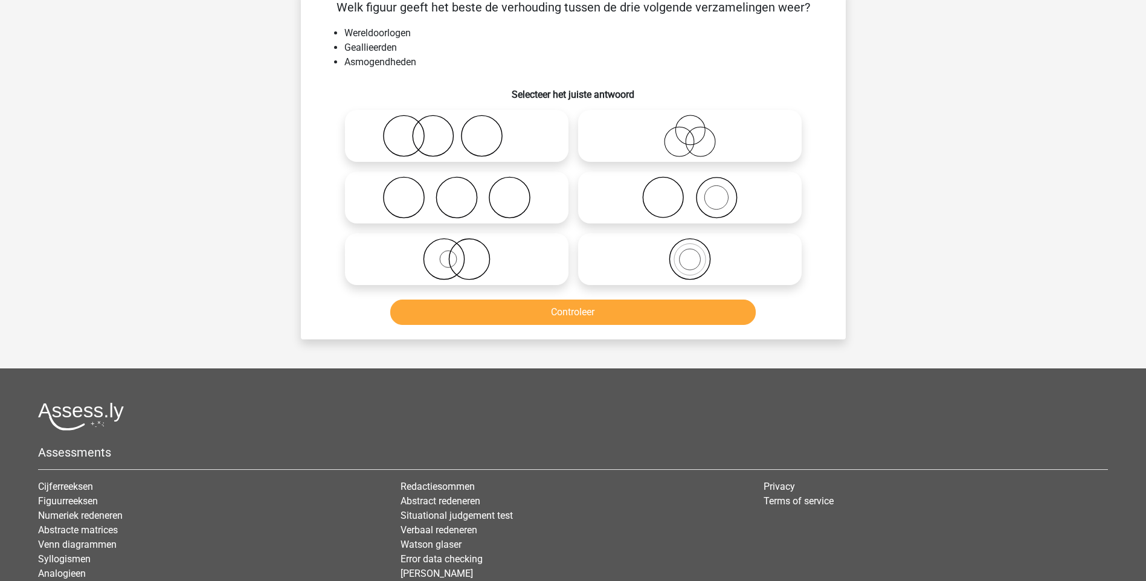
scroll to position [60, 0]
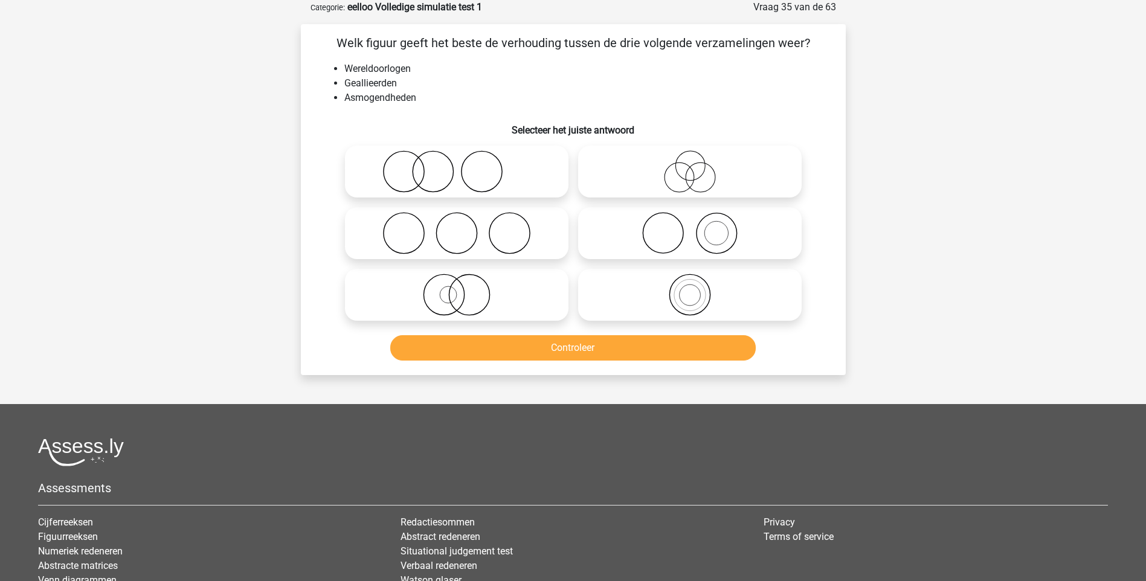
click at [407, 228] on icon at bounding box center [457, 233] width 214 height 42
click at [457, 227] on input "radio" at bounding box center [461, 223] width 8 height 8
radio input "true"
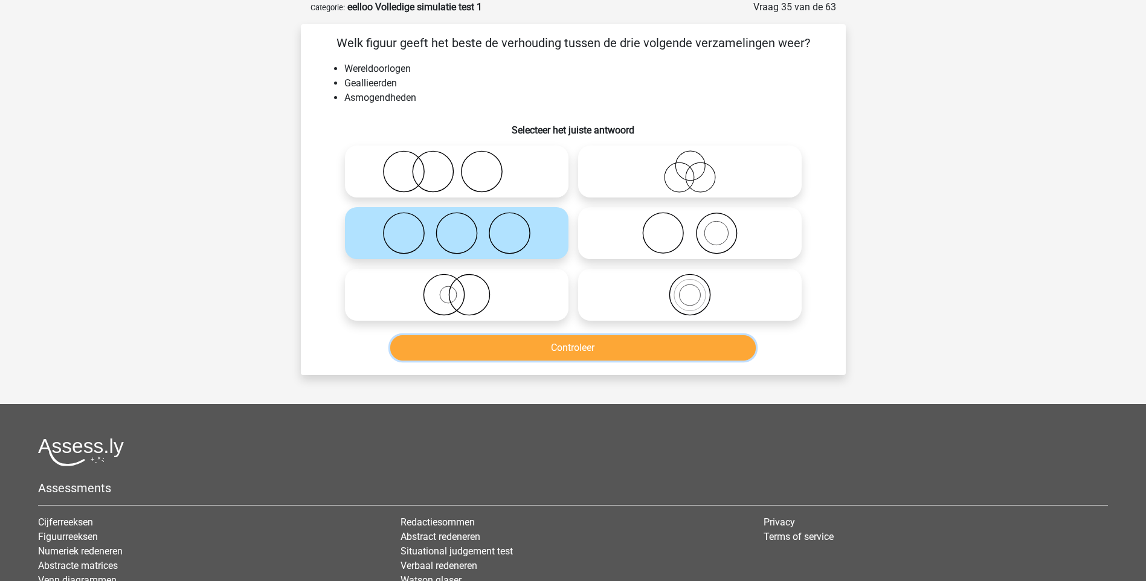
click at [562, 352] on button "Controleer" at bounding box center [573, 347] width 366 height 25
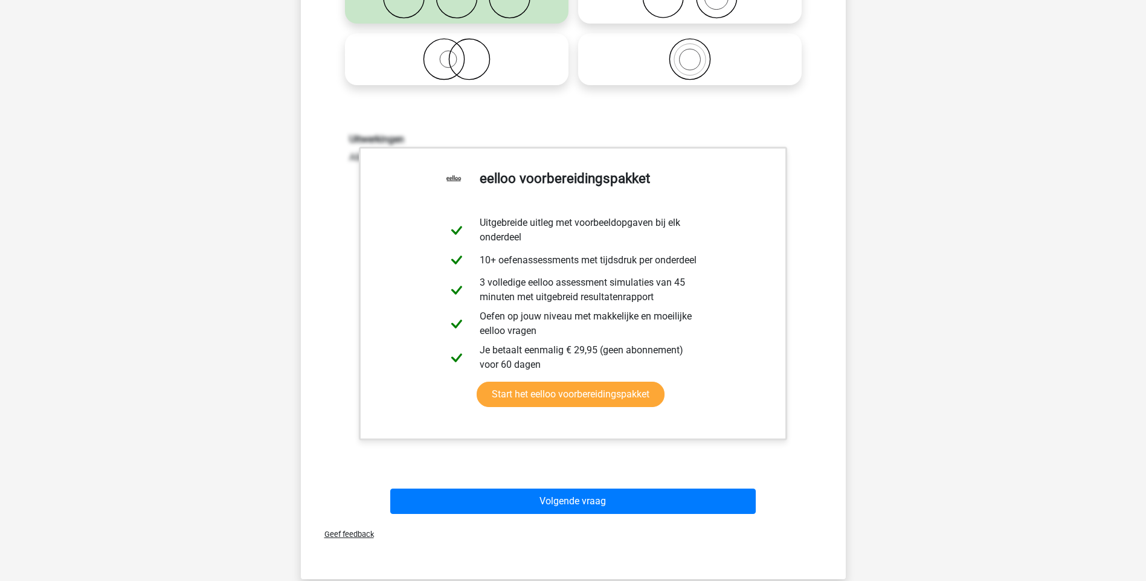
scroll to position [302, 0]
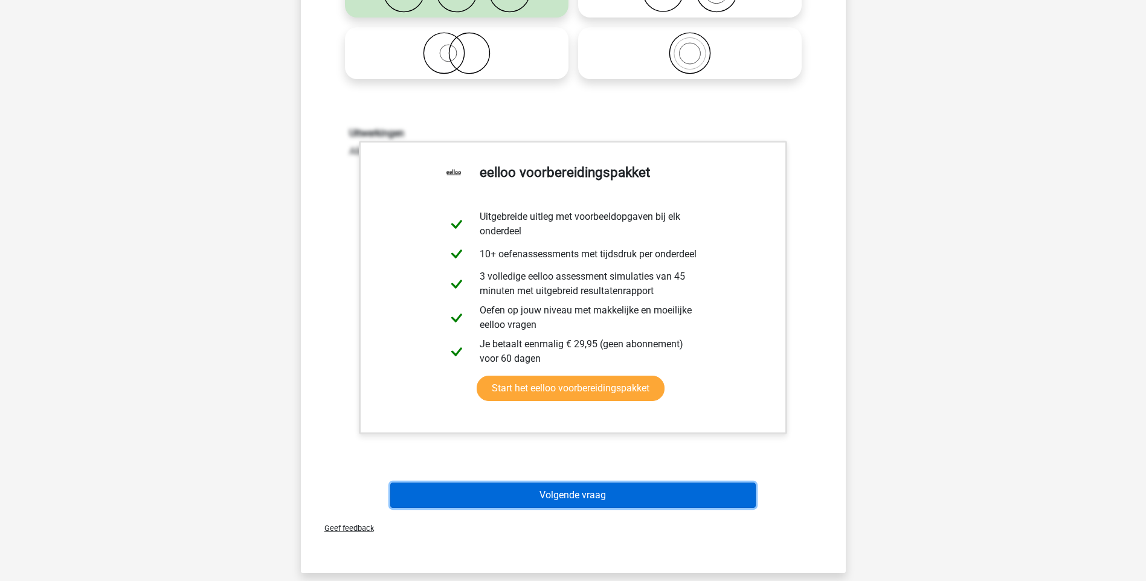
click at [552, 498] on button "Volgende vraag" at bounding box center [573, 495] width 366 height 25
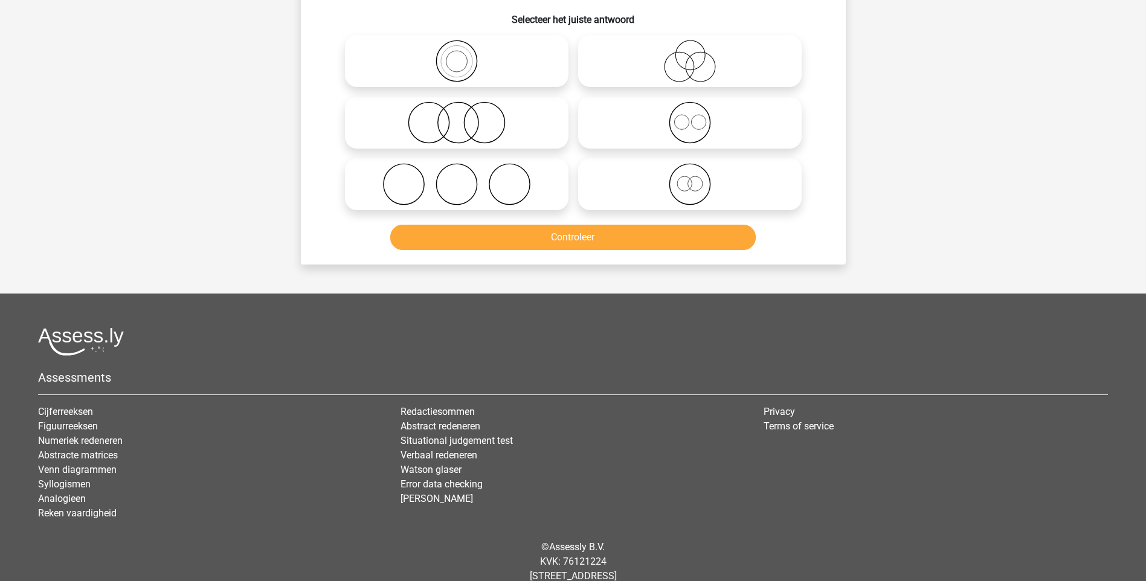
scroll to position [60, 0]
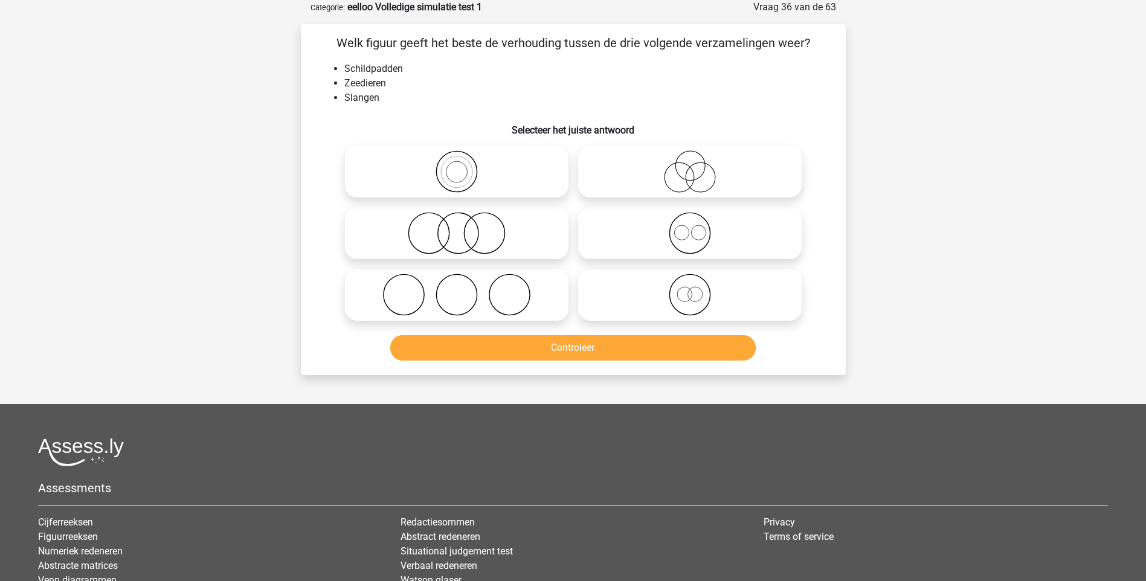
click at [697, 233] on icon at bounding box center [690, 233] width 214 height 42
click at [697, 227] on input "radio" at bounding box center [694, 223] width 8 height 8
radio input "true"
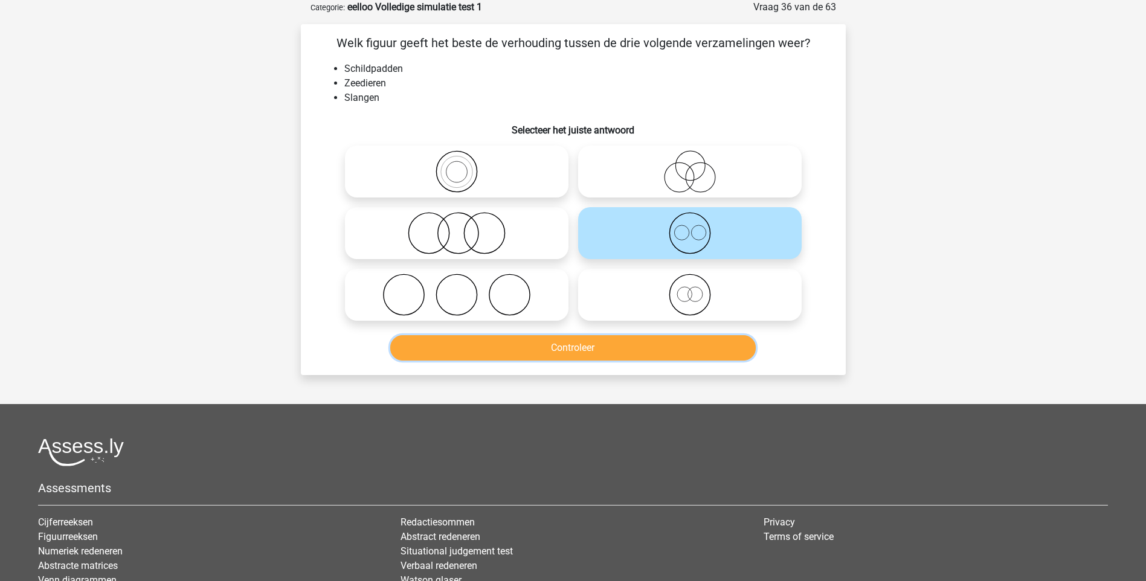
click at [633, 342] on button "Controleer" at bounding box center [573, 347] width 366 height 25
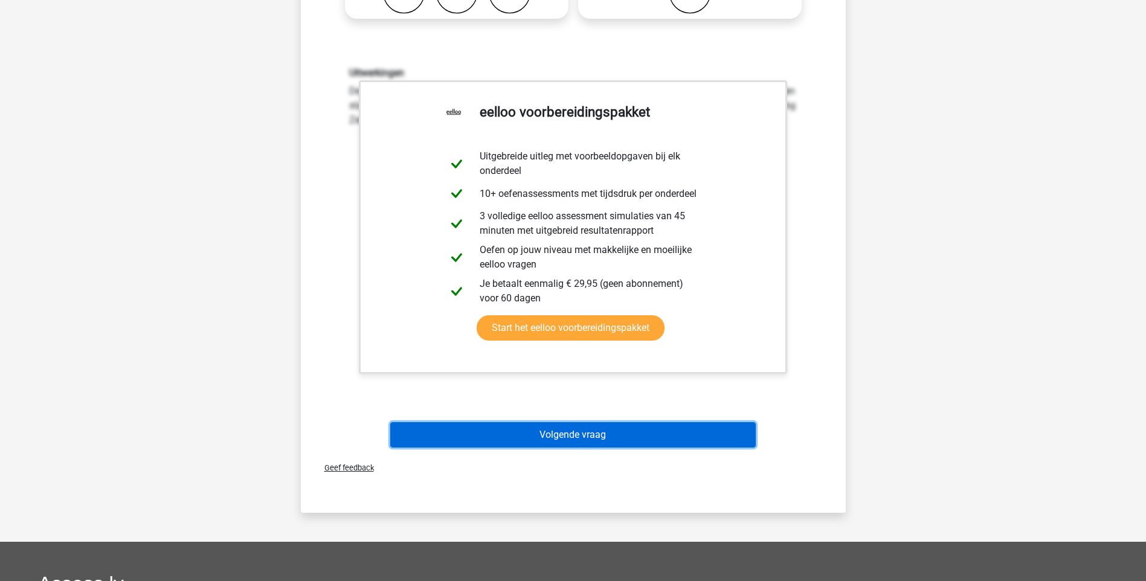
click at [575, 443] on button "Volgende vraag" at bounding box center [573, 434] width 366 height 25
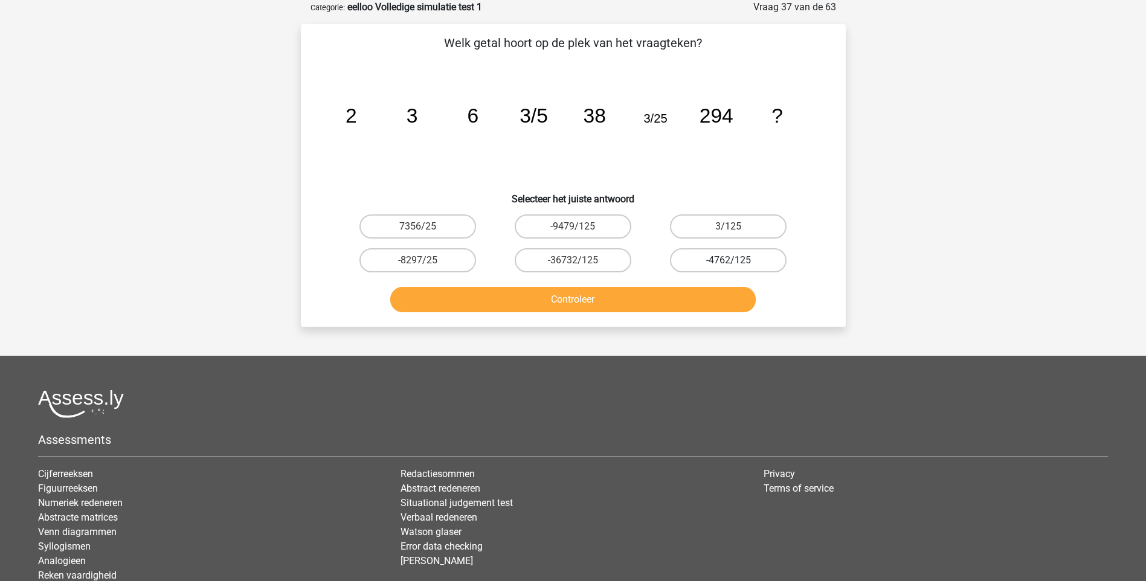
click at [758, 263] on label "-4762/125" at bounding box center [728, 260] width 117 height 24
click at [737, 263] on input "-4762/125" at bounding box center [733, 264] width 8 height 8
radio input "true"
click at [595, 300] on button "Controleer" at bounding box center [573, 299] width 366 height 25
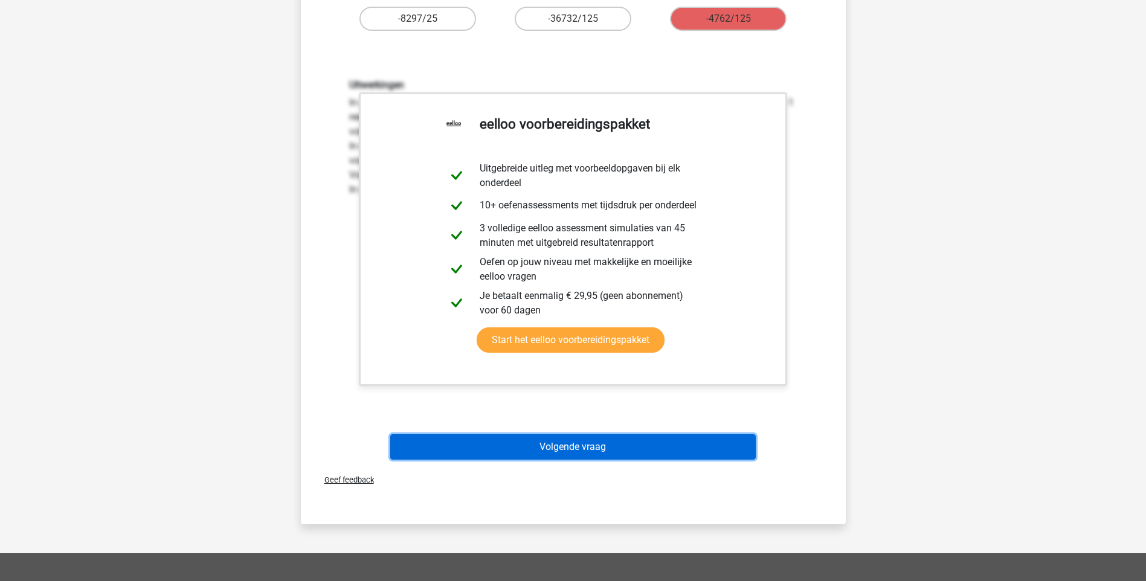
click at [570, 459] on button "Volgende vraag" at bounding box center [573, 446] width 366 height 25
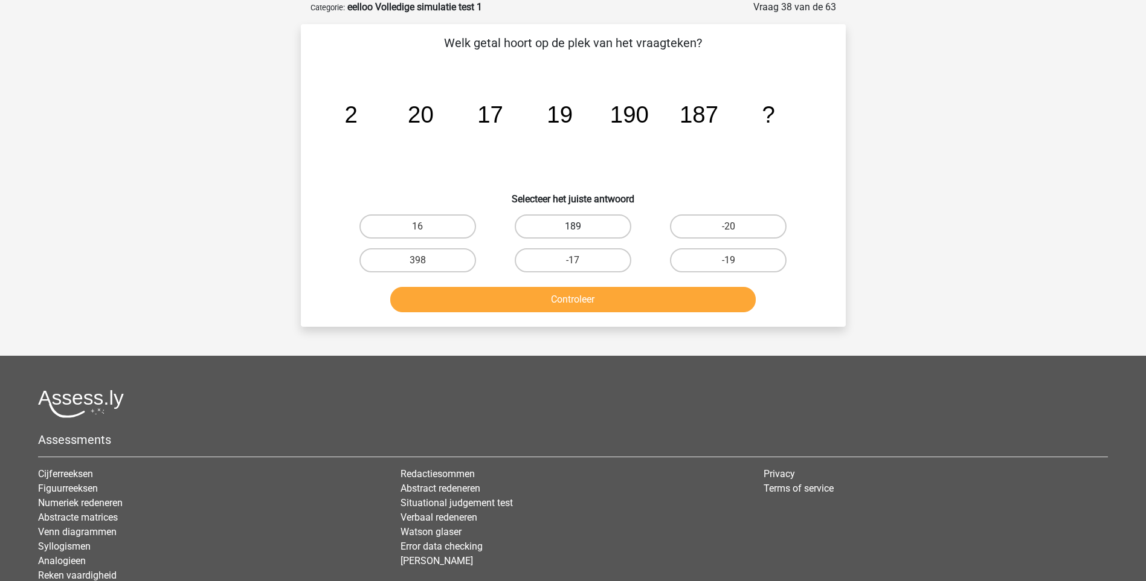
click at [581, 228] on label "189" at bounding box center [573, 227] width 117 height 24
click at [581, 228] on input "189" at bounding box center [577, 231] width 8 height 8
radio input "true"
click at [605, 289] on button "Controleer" at bounding box center [573, 299] width 366 height 25
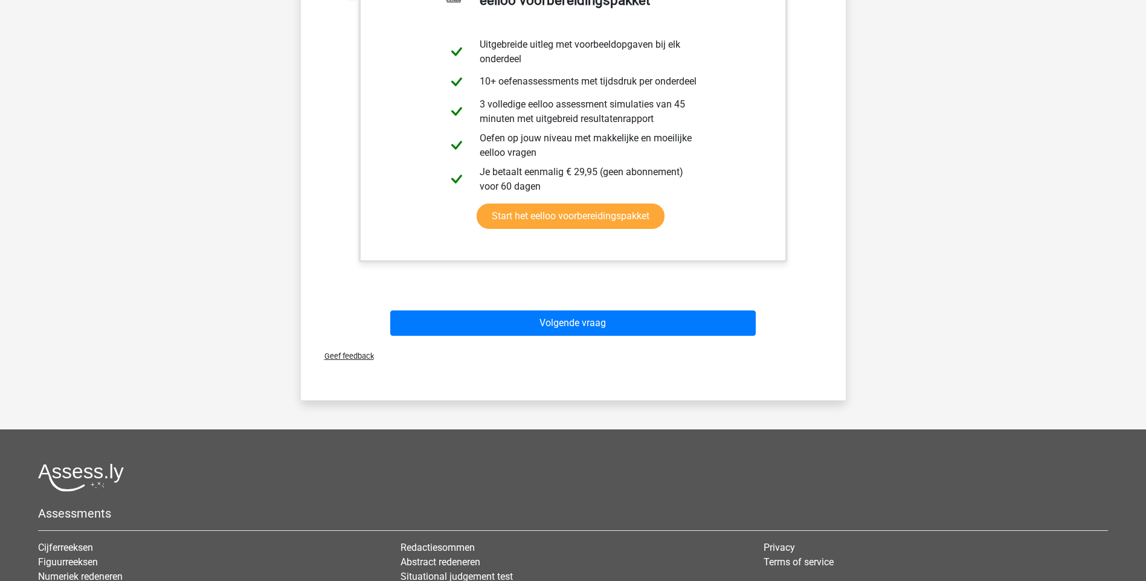
scroll to position [483, 0]
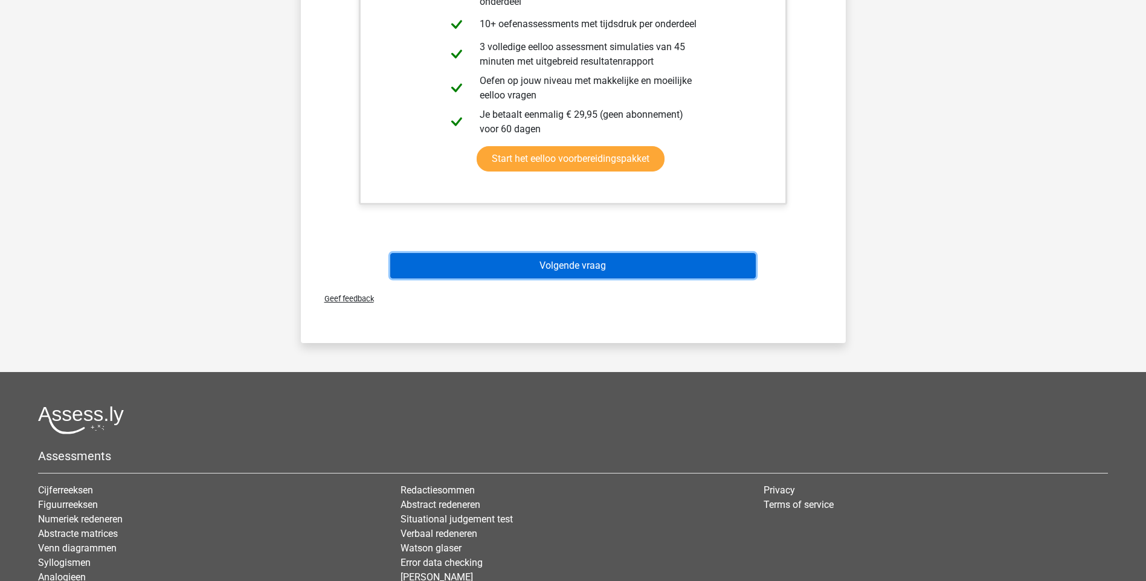
click at [581, 275] on button "Volgende vraag" at bounding box center [573, 265] width 366 height 25
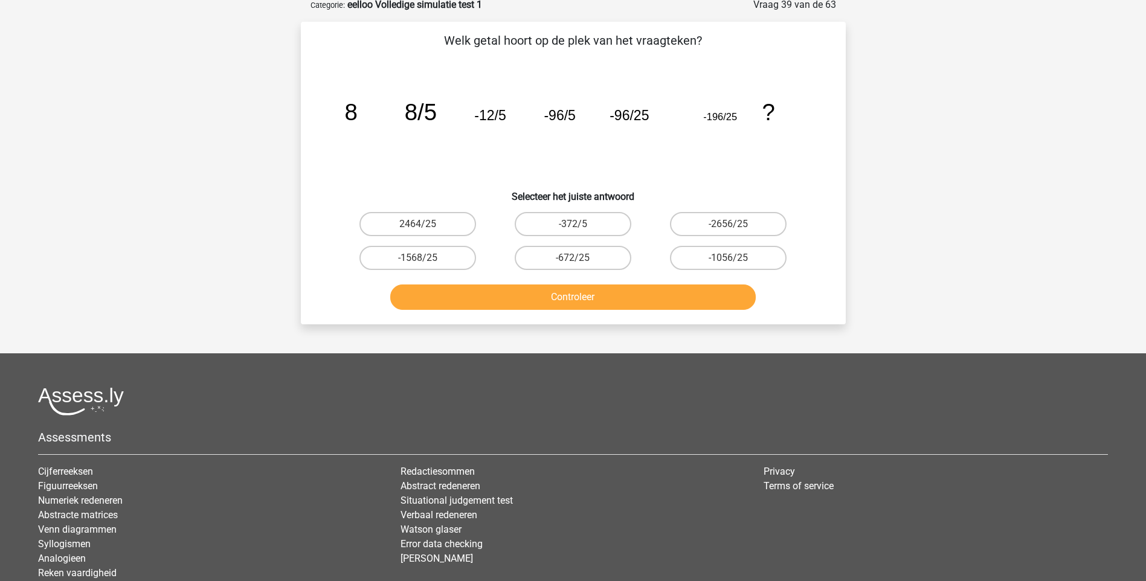
scroll to position [60, 0]
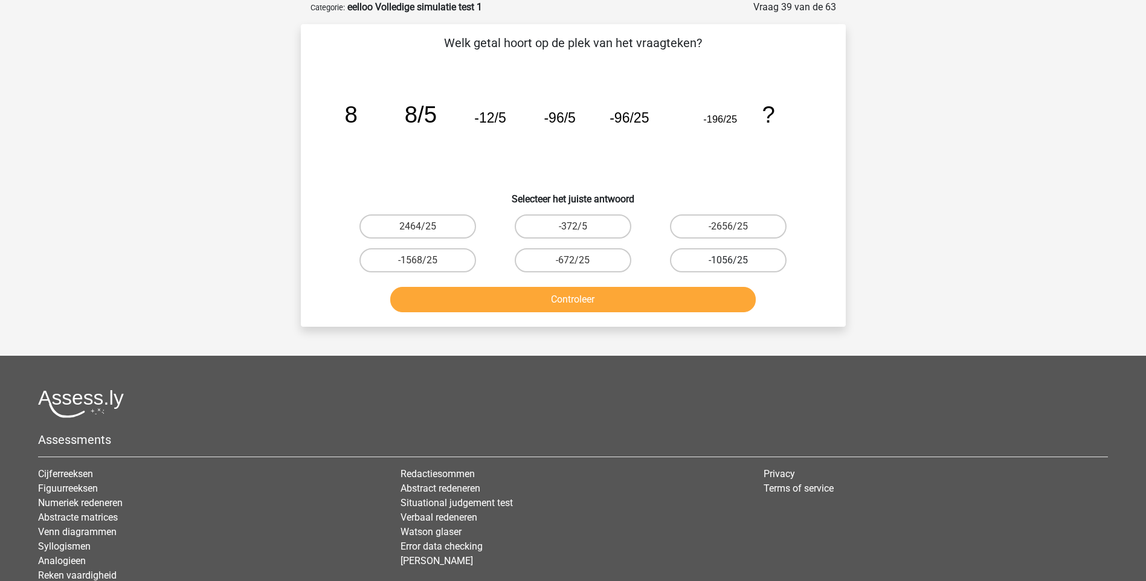
click at [747, 264] on label "-1056/25" at bounding box center [728, 260] width 117 height 24
click at [737, 264] on input "-1056/25" at bounding box center [733, 264] width 8 height 8
radio input "true"
click at [621, 298] on button "Controleer" at bounding box center [573, 299] width 366 height 25
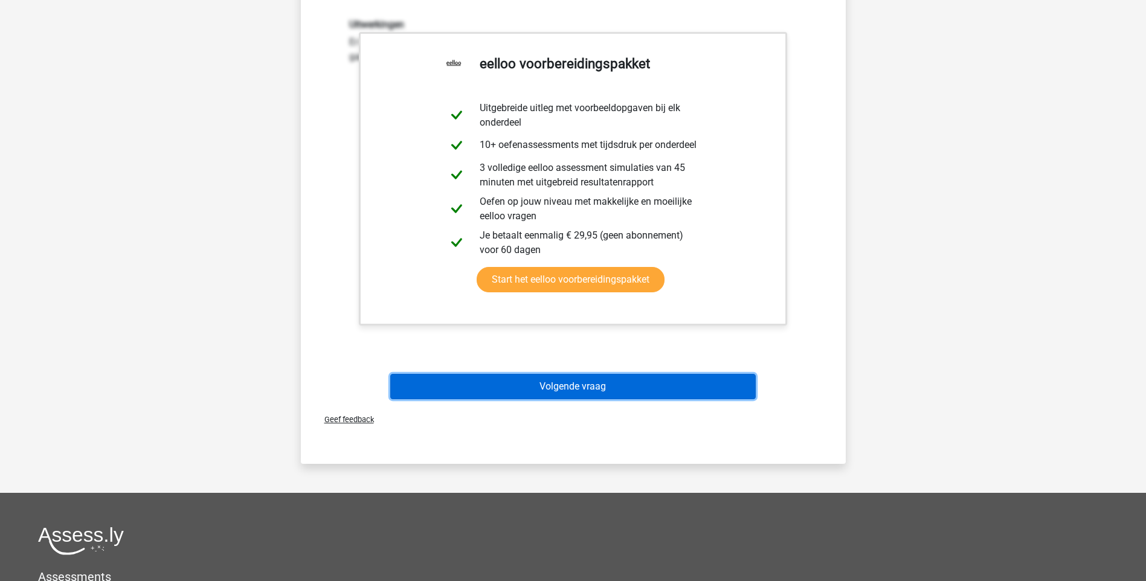
click at [540, 385] on button "Volgende vraag" at bounding box center [573, 386] width 366 height 25
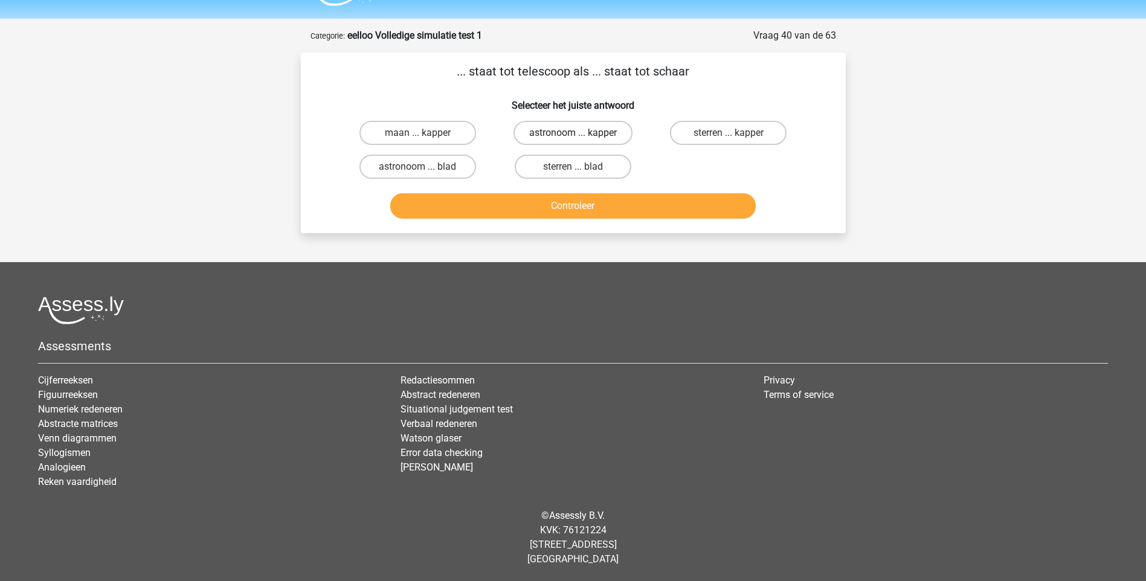
click at [557, 133] on label "astronoom ... kapper" at bounding box center [573, 133] width 119 height 24
click at [573, 133] on input "astronoom ... kapper" at bounding box center [577, 137] width 8 height 8
radio input "true"
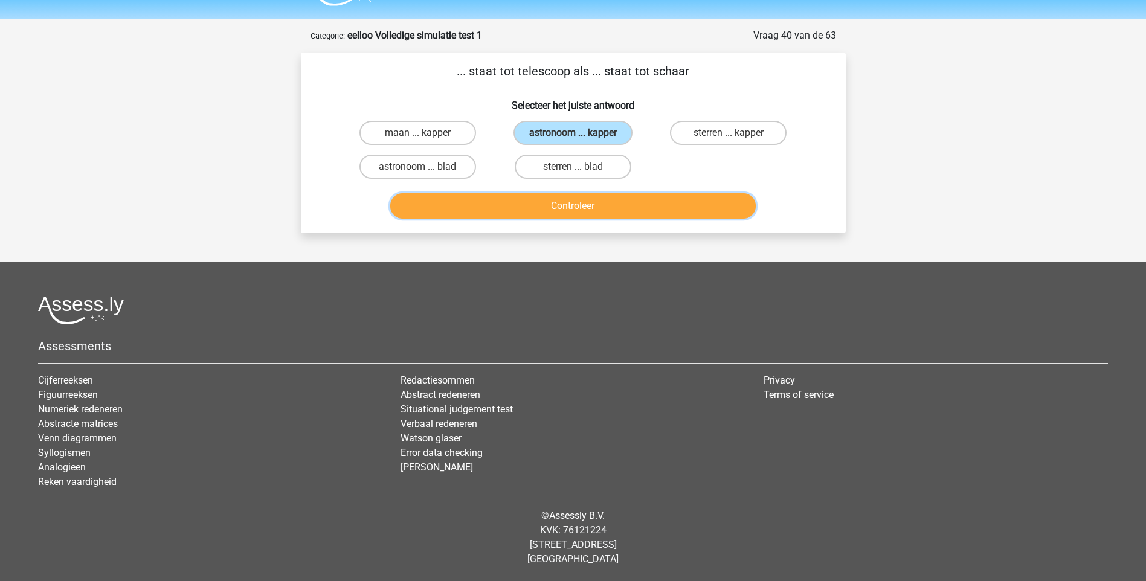
click at [571, 196] on button "Controleer" at bounding box center [573, 205] width 366 height 25
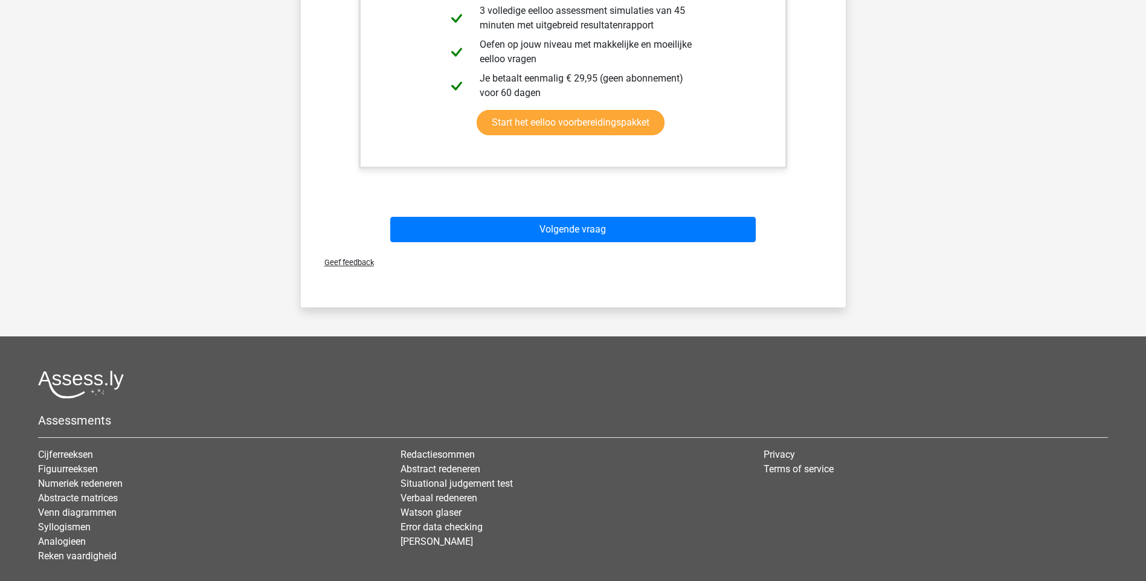
scroll to position [455, 0]
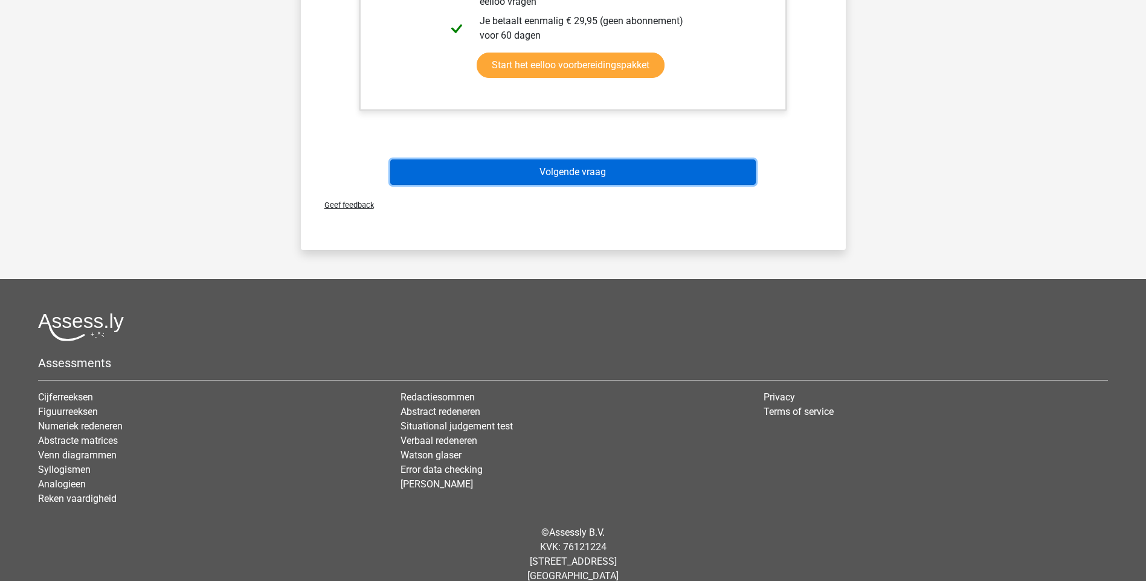
click at [549, 169] on button "Volgende vraag" at bounding box center [573, 172] width 366 height 25
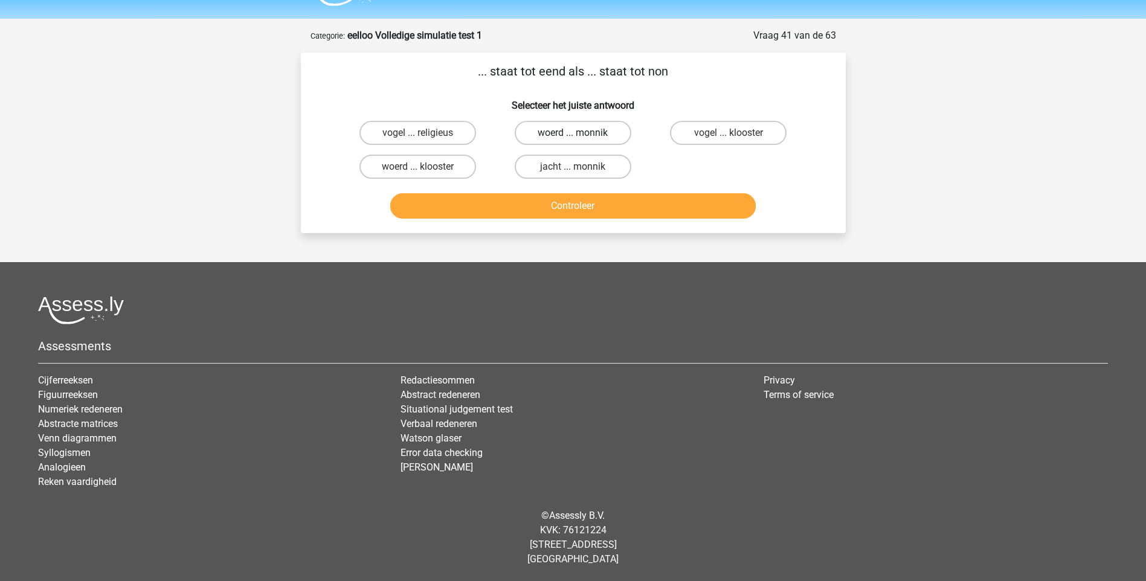
click at [553, 134] on label "woerd ... monnik" at bounding box center [573, 133] width 117 height 24
click at [573, 134] on input "woerd ... monnik" at bounding box center [577, 137] width 8 height 8
radio input "true"
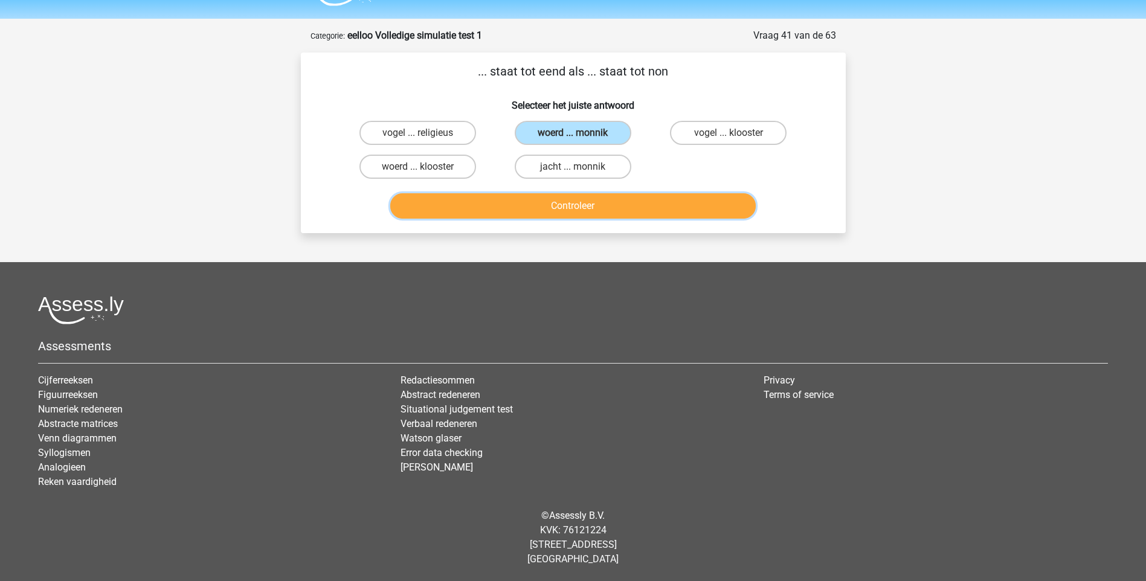
click at [570, 202] on button "Controleer" at bounding box center [573, 205] width 366 height 25
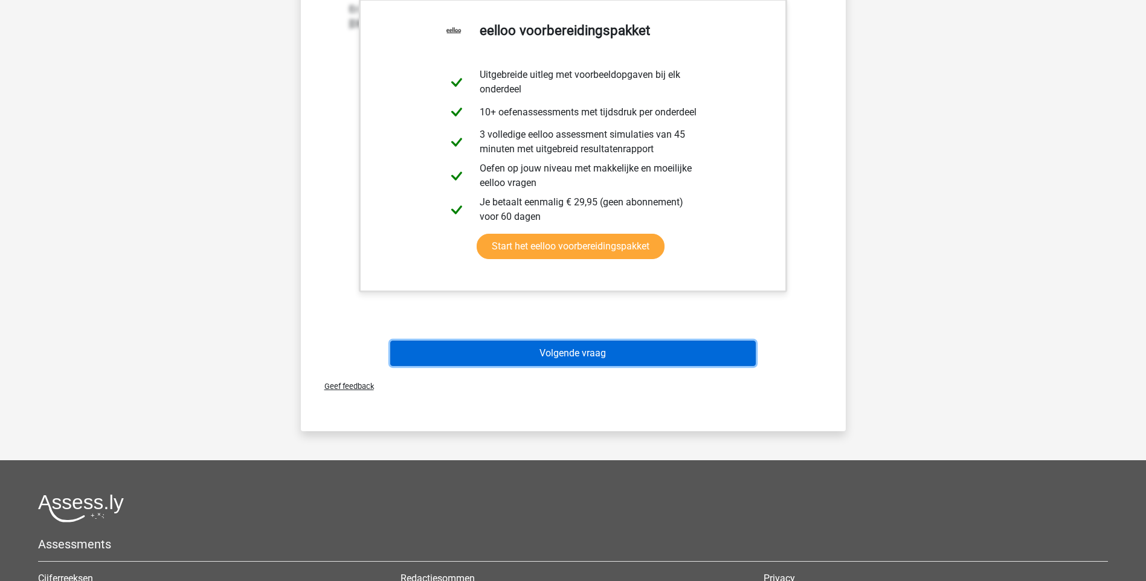
click at [546, 352] on button "Volgende vraag" at bounding box center [573, 353] width 366 height 25
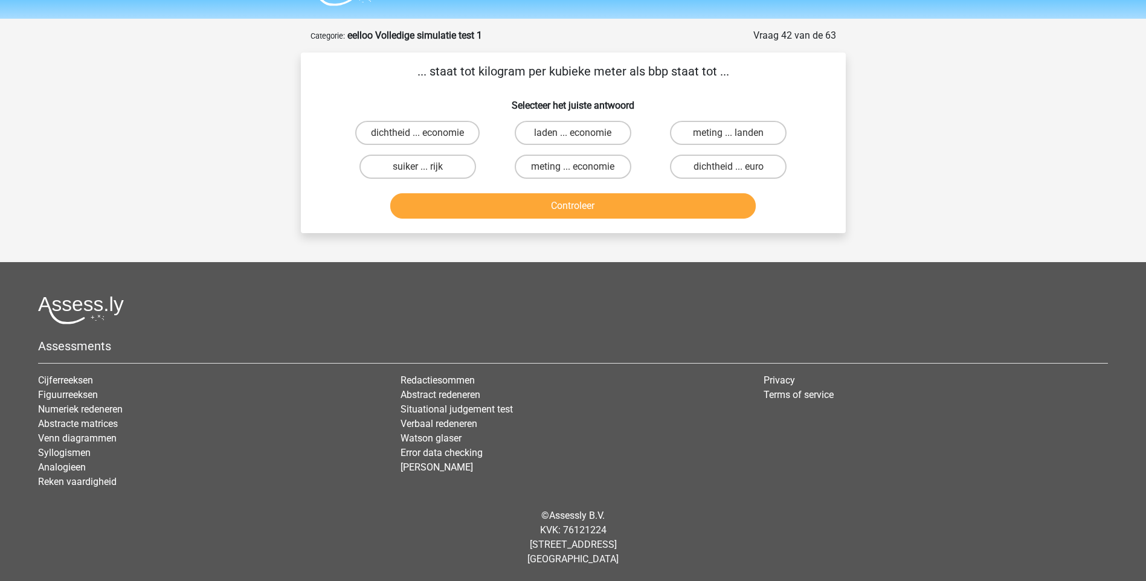
click at [733, 169] on input "dichtheid ... euro" at bounding box center [733, 171] width 8 height 8
radio input "true"
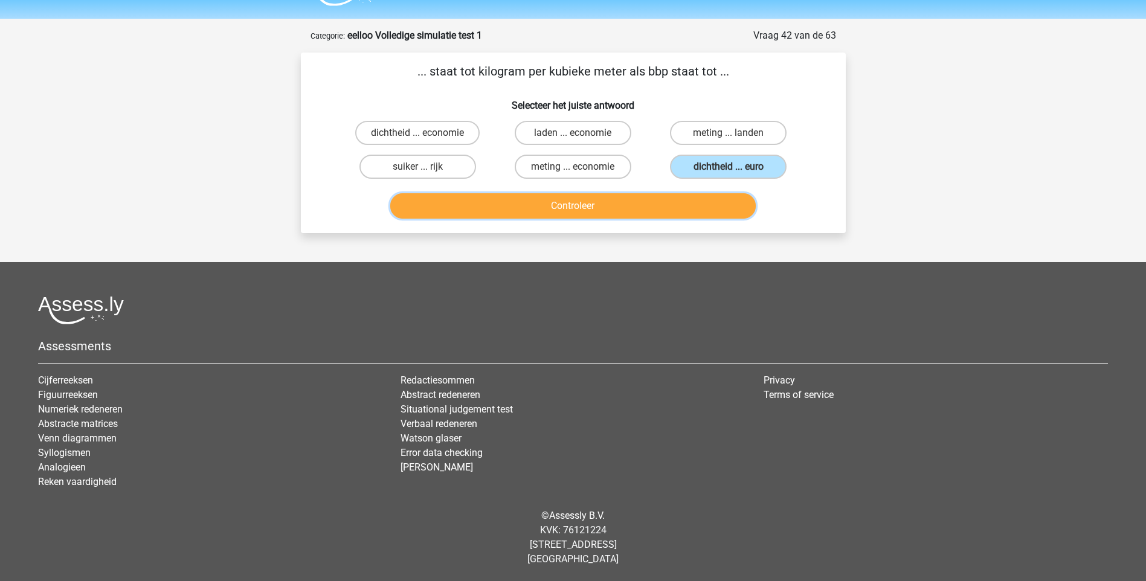
click at [636, 208] on button "Controleer" at bounding box center [573, 205] width 366 height 25
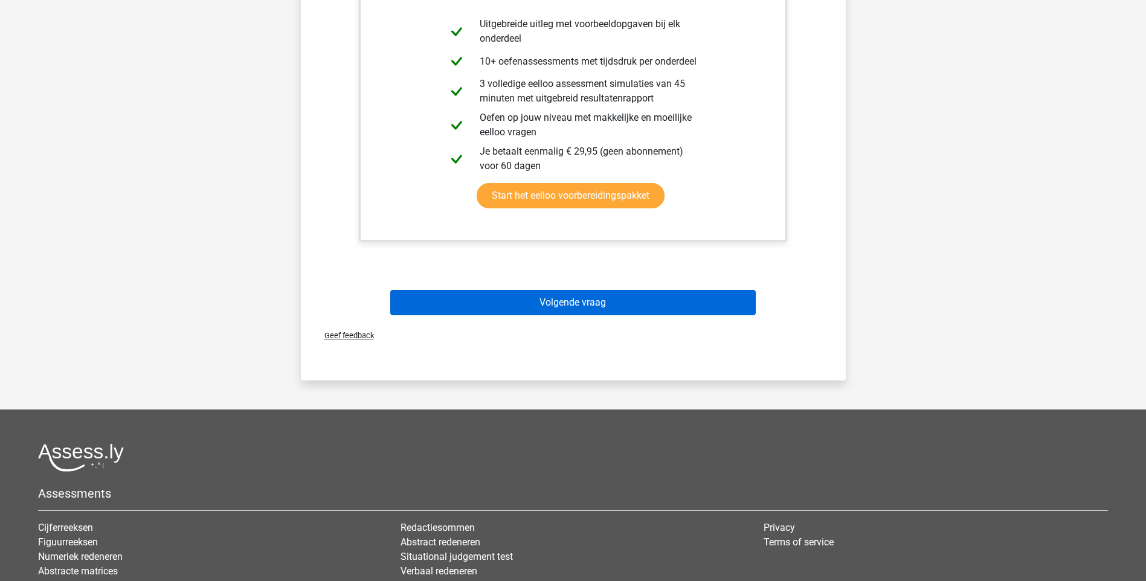
scroll to position [334, 0]
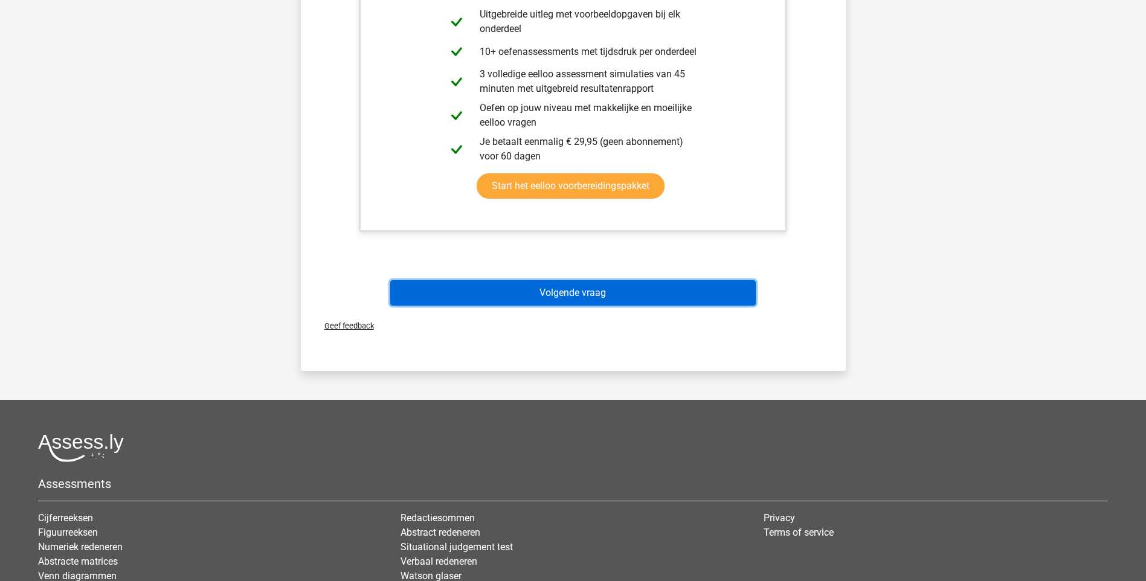
click at [615, 294] on button "Volgende vraag" at bounding box center [573, 292] width 366 height 25
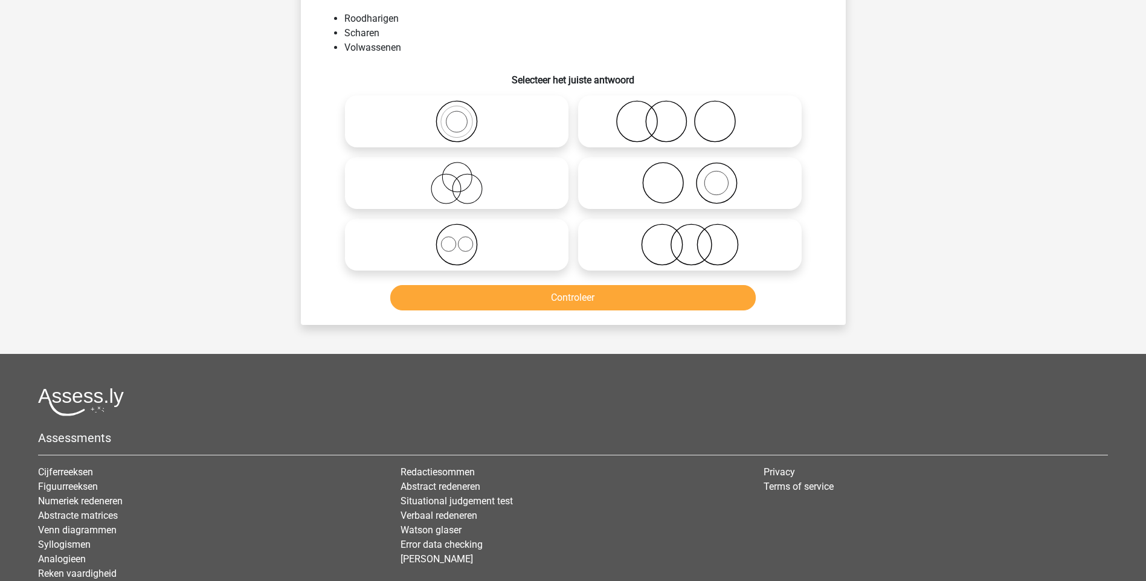
scroll to position [60, 0]
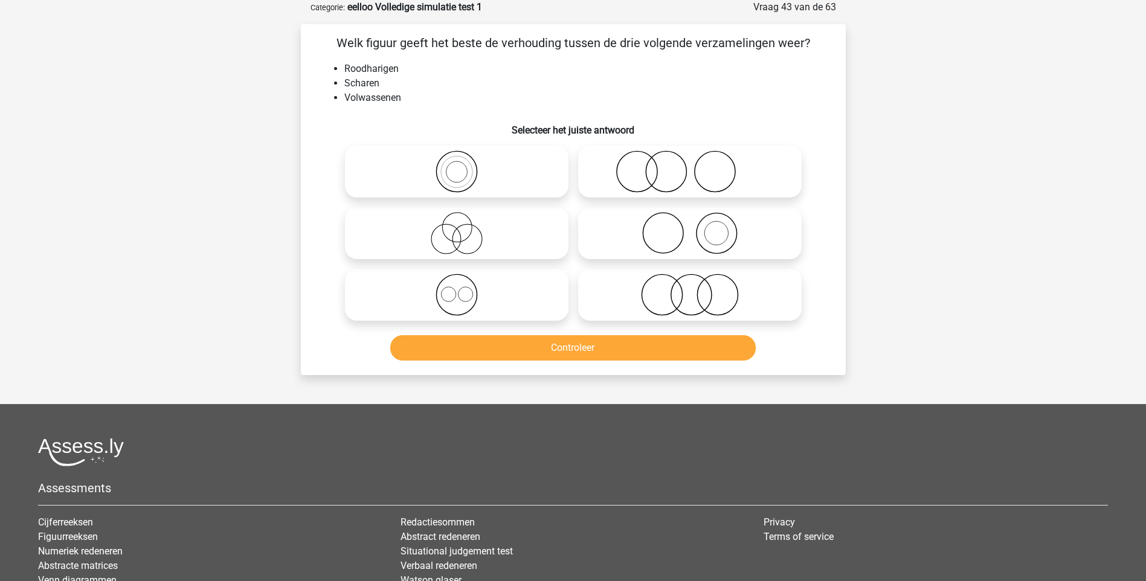
click at [717, 237] on icon at bounding box center [690, 233] width 214 height 42
click at [698, 227] on input "radio" at bounding box center [694, 223] width 8 height 8
radio input "true"
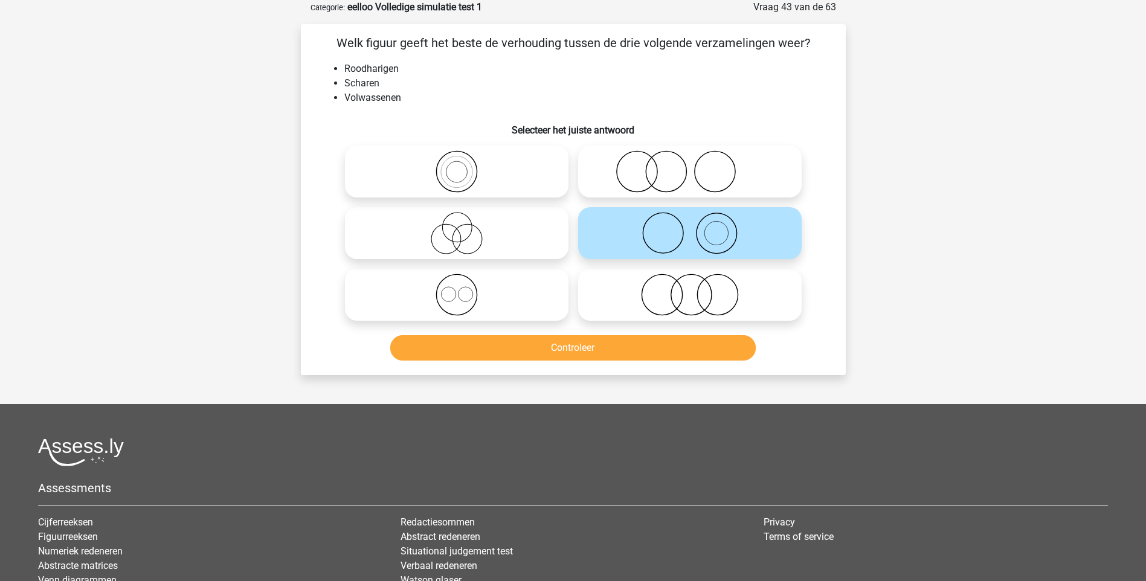
click at [670, 173] on icon at bounding box center [690, 171] width 214 height 42
click at [690, 166] on input "radio" at bounding box center [694, 162] width 8 height 8
radio input "true"
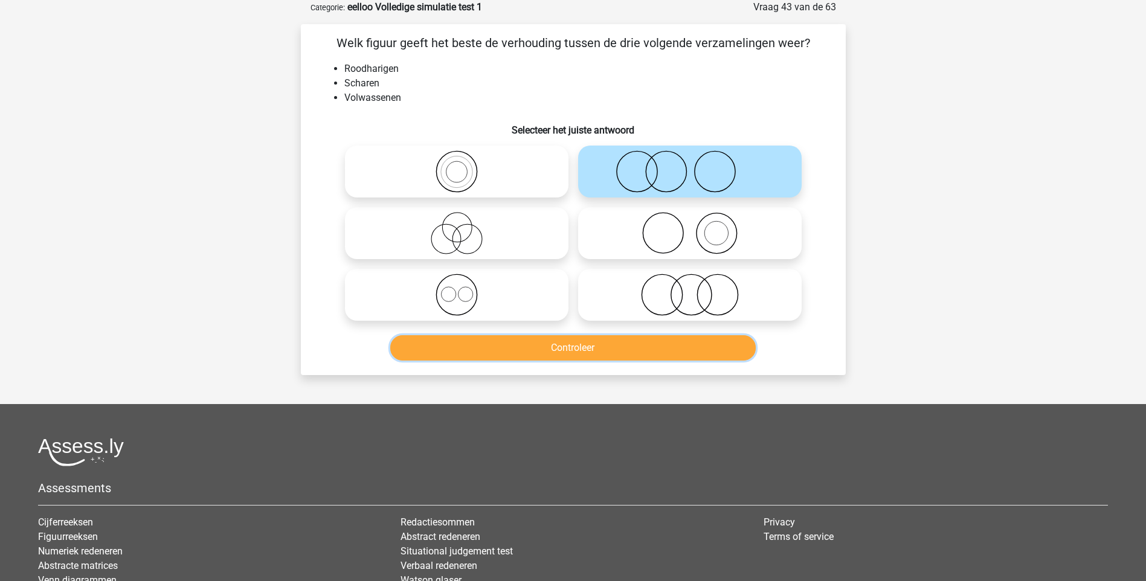
click at [590, 354] on button "Controleer" at bounding box center [573, 347] width 366 height 25
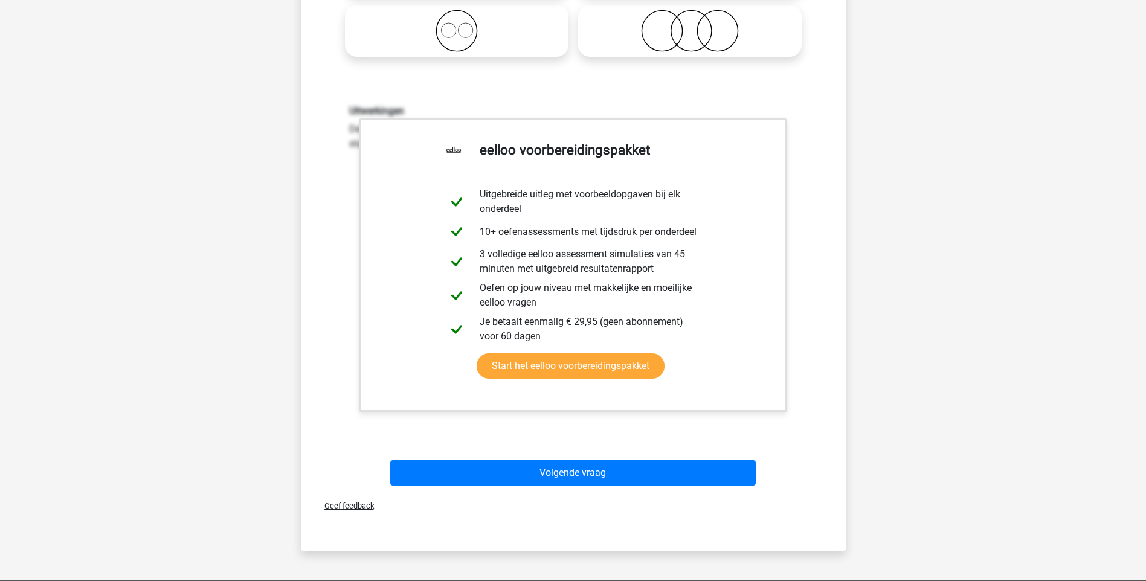
scroll to position [363, 0]
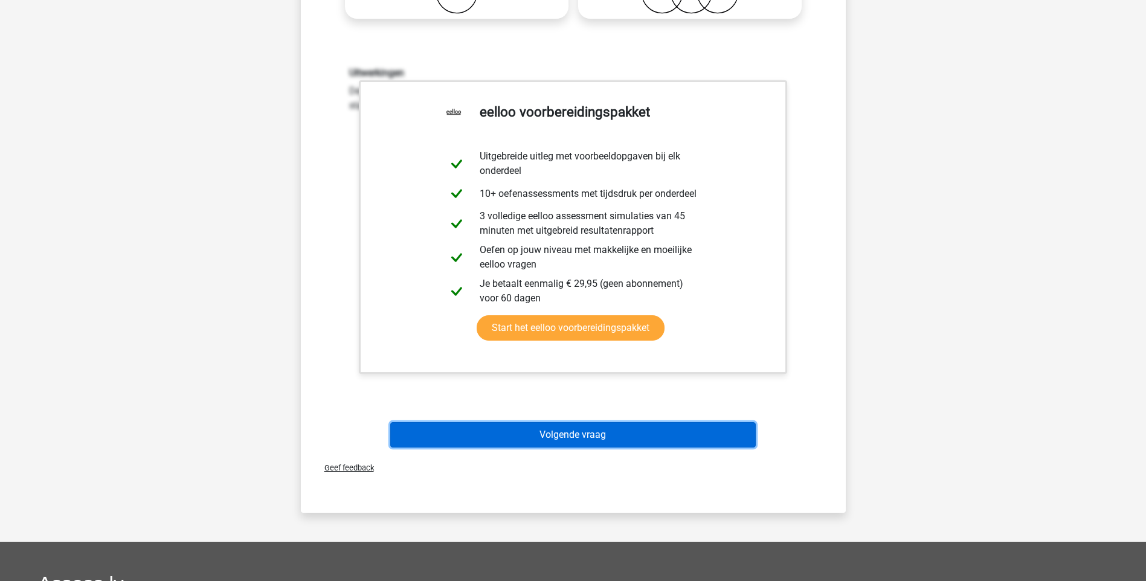
click at [564, 429] on button "Volgende vraag" at bounding box center [573, 434] width 366 height 25
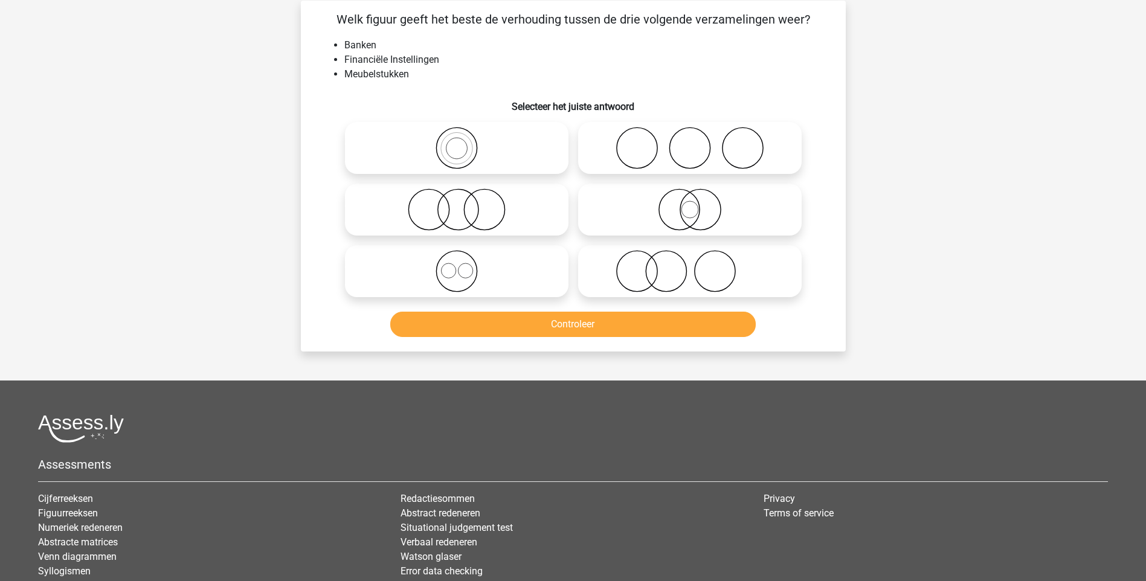
scroll to position [60, 0]
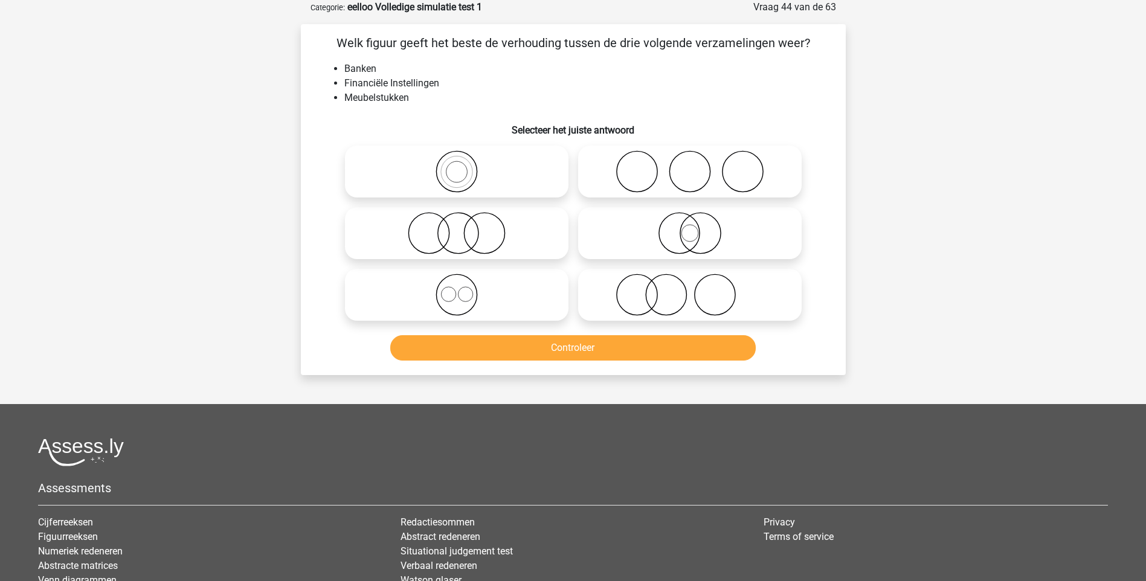
click at [677, 171] on icon at bounding box center [690, 171] width 214 height 42
click at [690, 166] on input "radio" at bounding box center [694, 162] width 8 height 8
radio input "true"
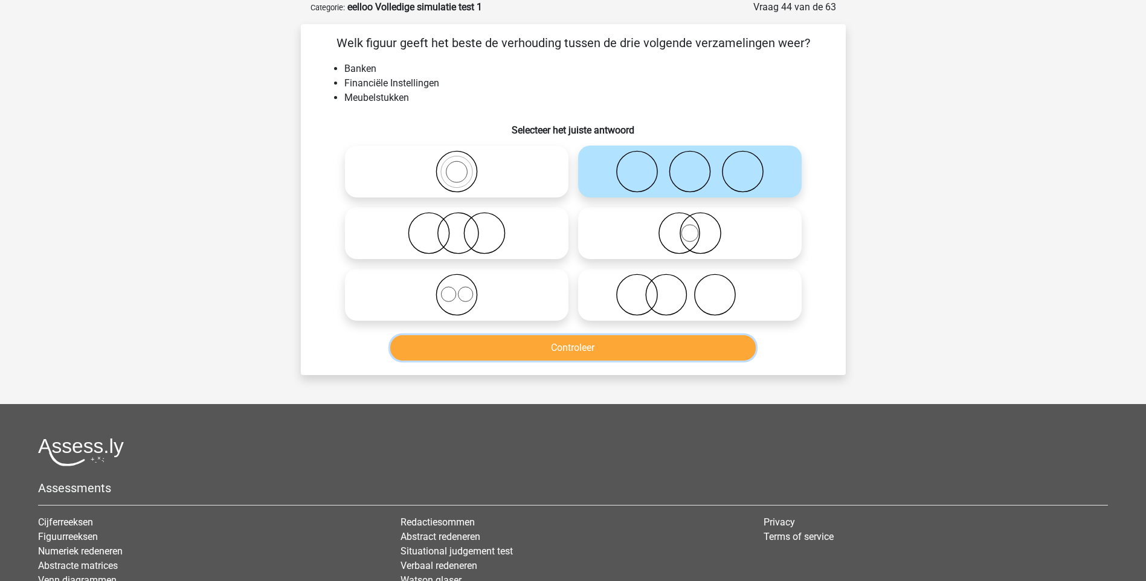
click at [599, 347] on button "Controleer" at bounding box center [573, 347] width 366 height 25
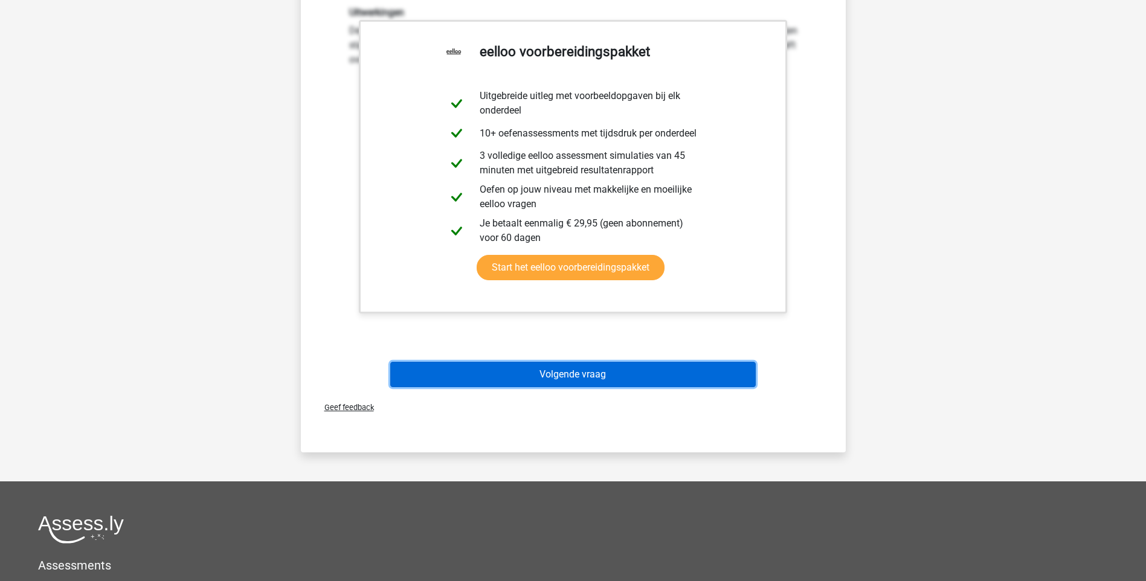
click at [601, 376] on button "Volgende vraag" at bounding box center [573, 374] width 366 height 25
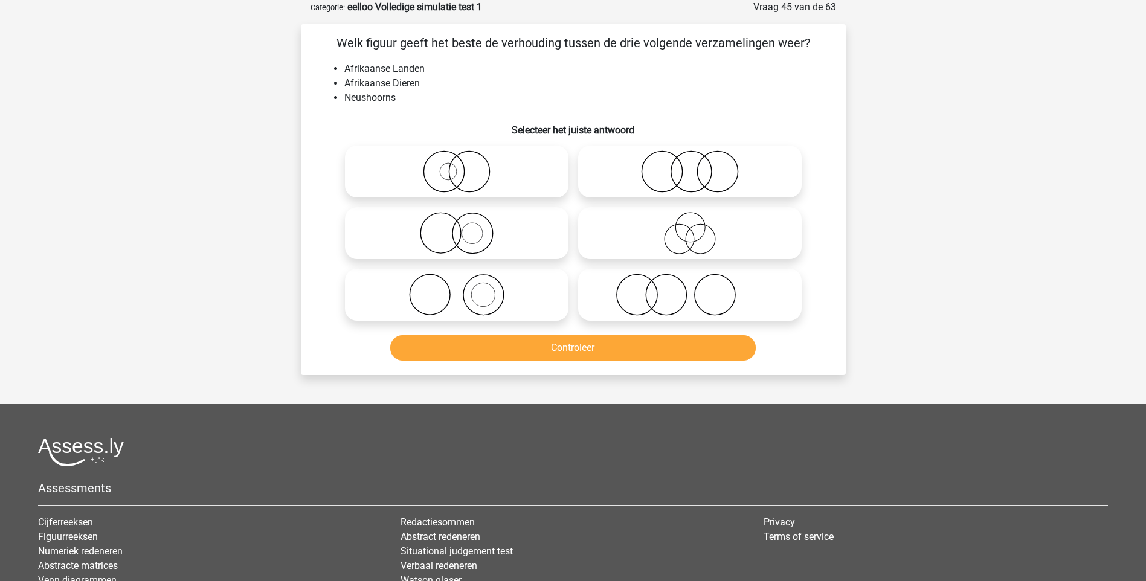
click at [474, 292] on icon at bounding box center [457, 295] width 214 height 42
click at [465, 289] on input "radio" at bounding box center [461, 285] width 8 height 8
radio input "true"
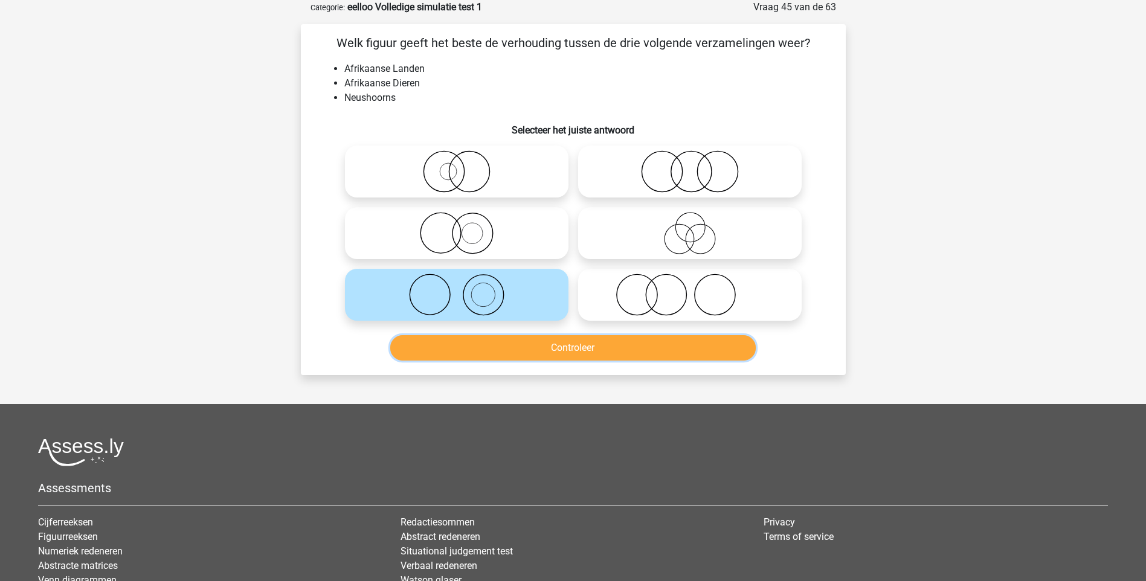
click at [521, 350] on button "Controleer" at bounding box center [573, 347] width 366 height 25
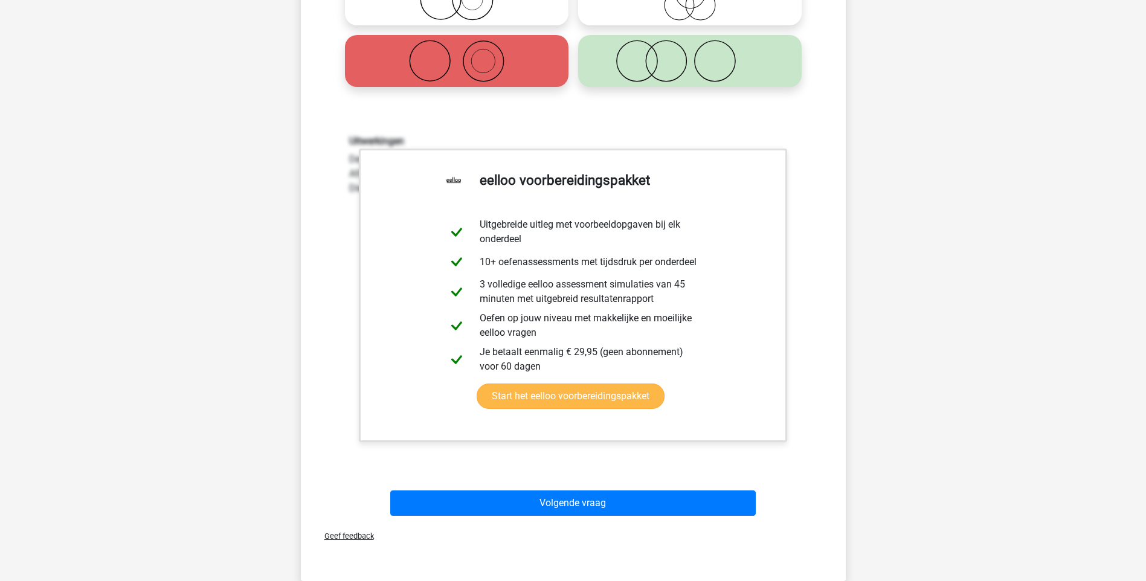
scroll to position [302, 0]
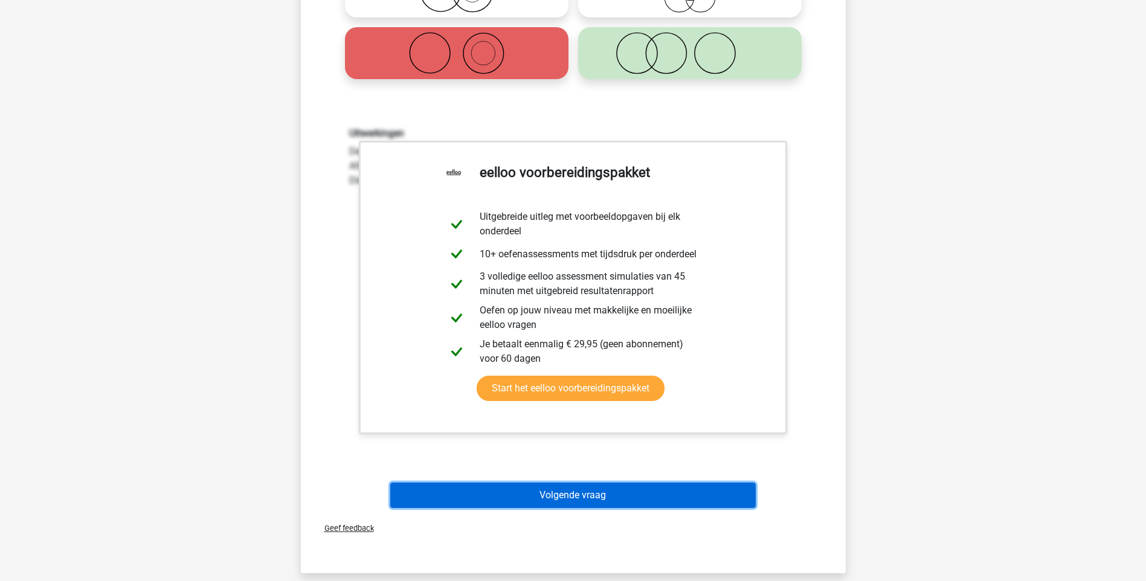
click at [595, 488] on button "Volgende vraag" at bounding box center [573, 495] width 366 height 25
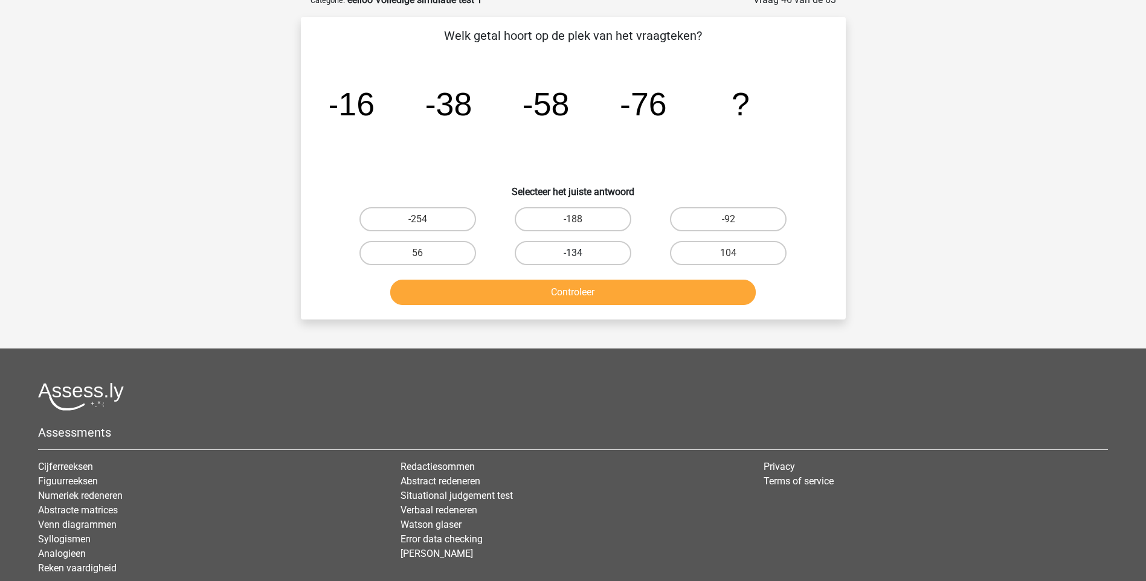
scroll to position [60, 0]
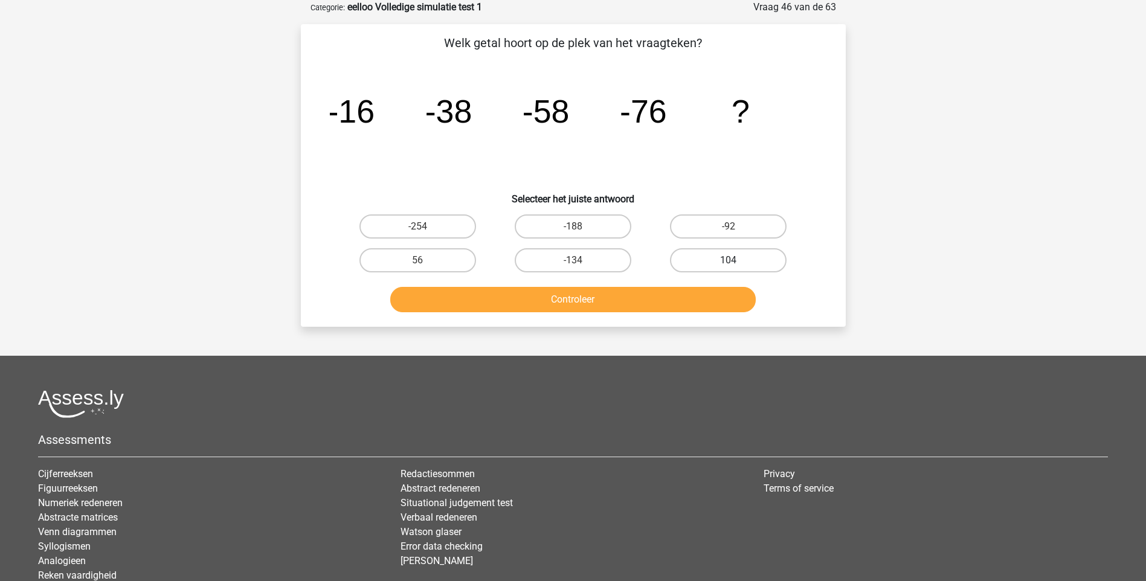
click at [740, 261] on label "104" at bounding box center [728, 260] width 117 height 24
click at [737, 261] on input "104" at bounding box center [733, 264] width 8 height 8
radio input "true"
click at [622, 306] on button "Controleer" at bounding box center [573, 299] width 366 height 25
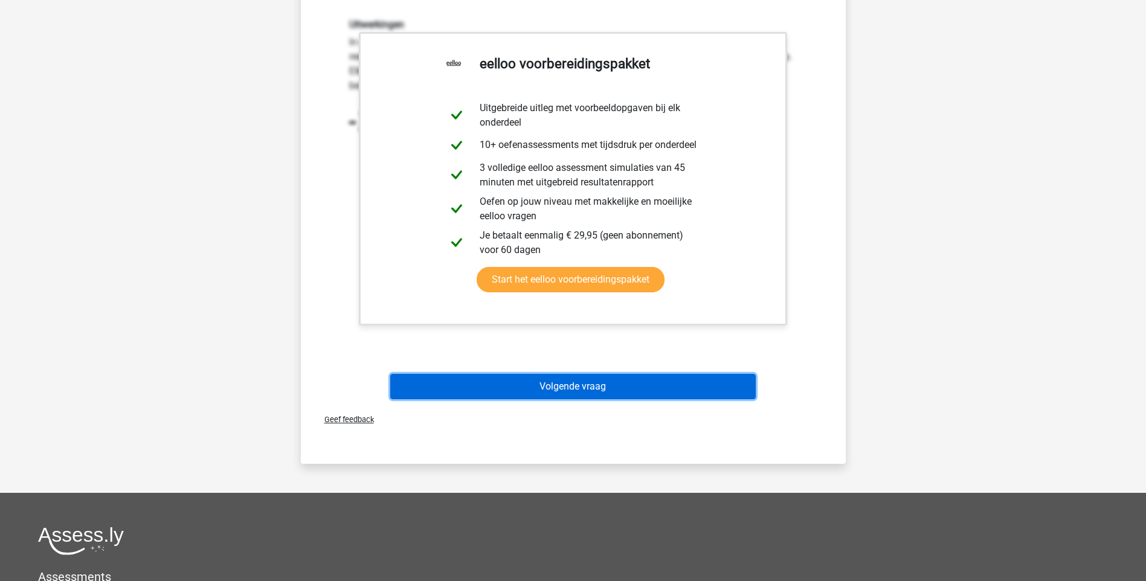
click at [555, 385] on button "Volgende vraag" at bounding box center [573, 386] width 366 height 25
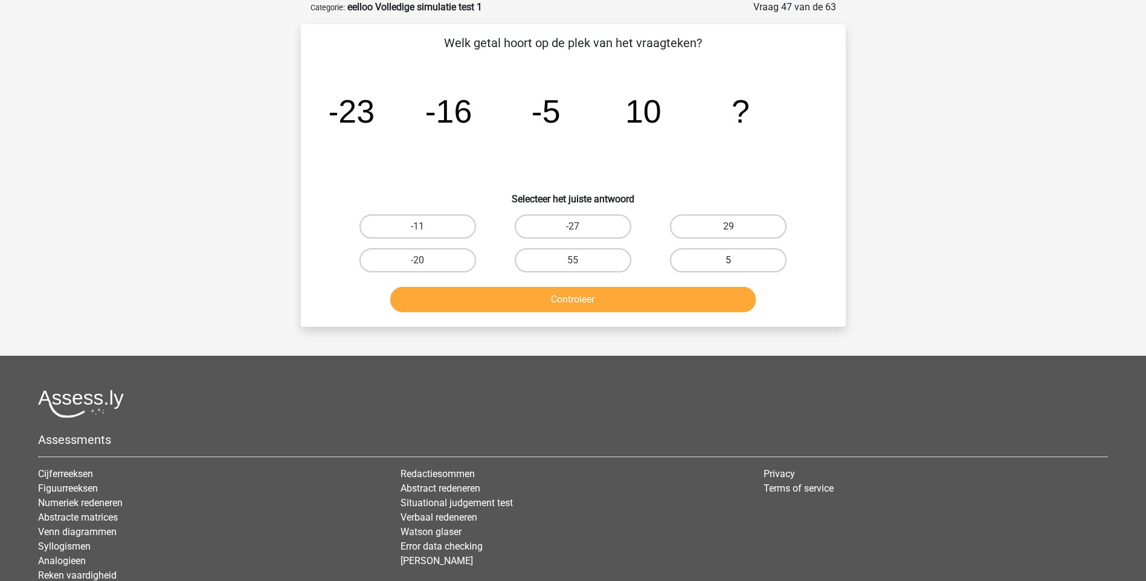
click at [738, 263] on label "5" at bounding box center [728, 260] width 117 height 24
click at [737, 263] on input "5" at bounding box center [733, 264] width 8 height 8
radio input "true"
click at [625, 294] on button "Controleer" at bounding box center [573, 299] width 366 height 25
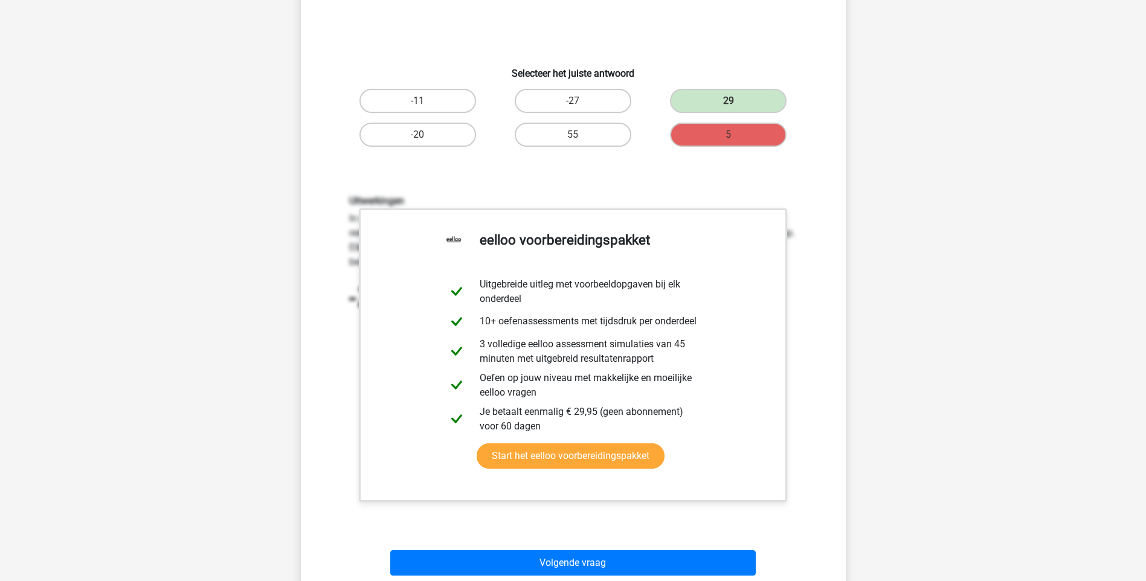
scroll to position [423, 0]
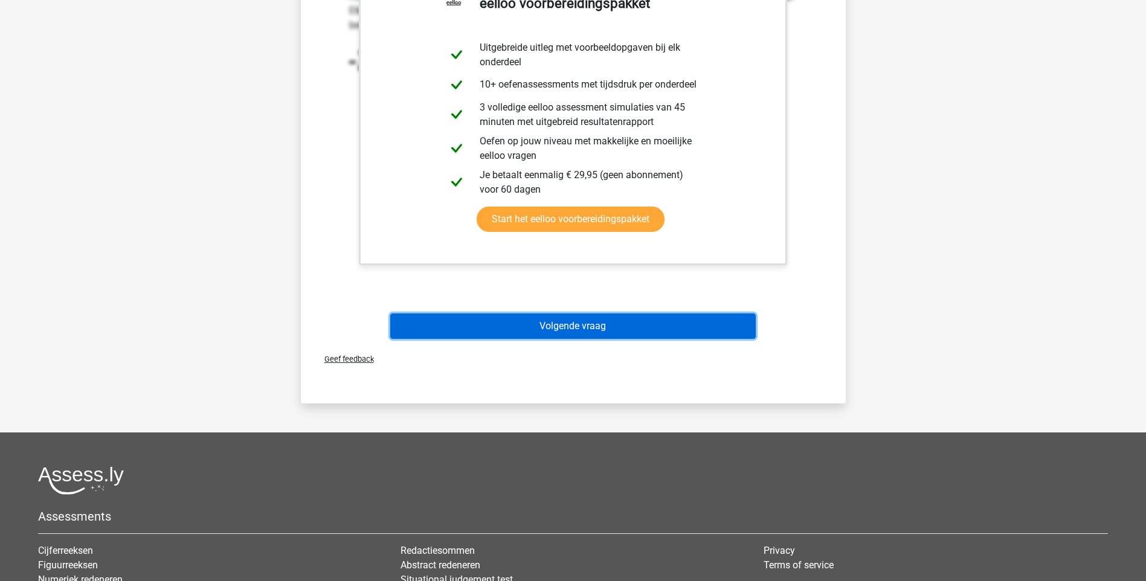
click at [580, 331] on button "Volgende vraag" at bounding box center [573, 326] width 366 height 25
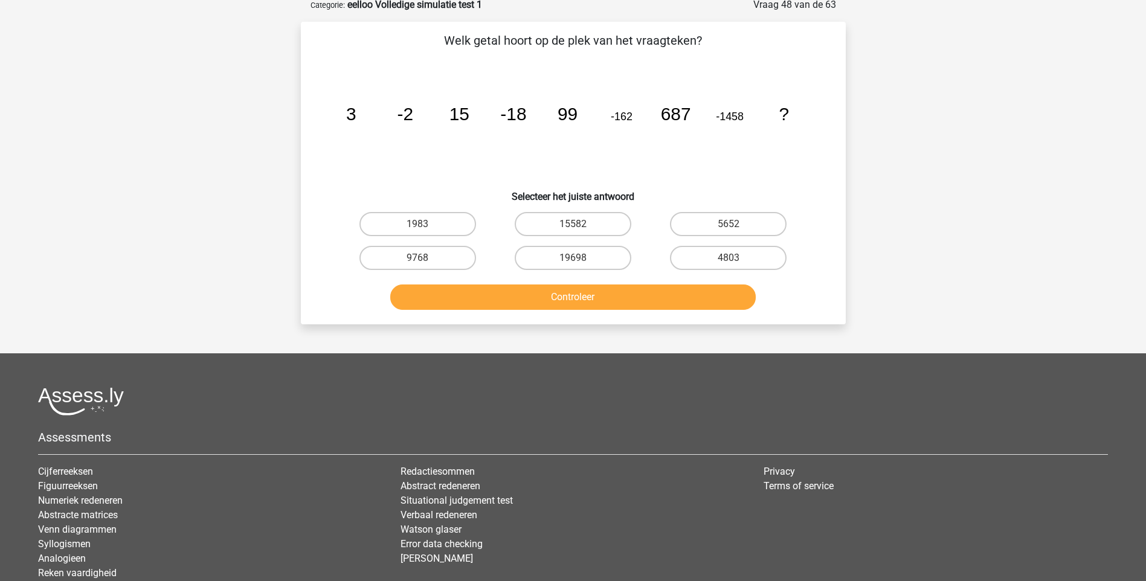
scroll to position [60, 0]
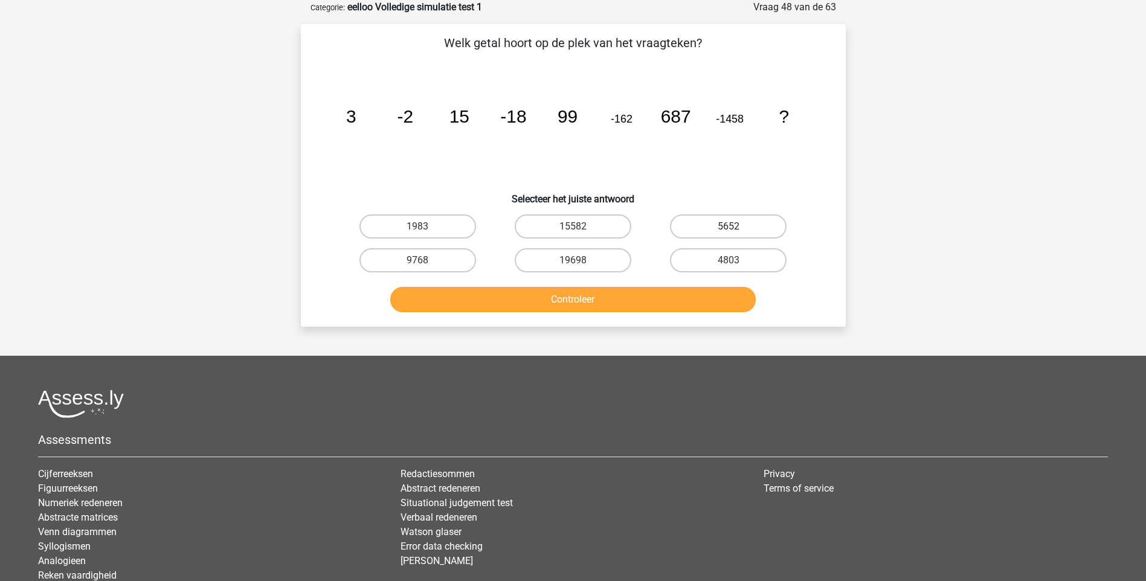
click at [738, 222] on label "5652" at bounding box center [728, 227] width 117 height 24
click at [737, 227] on input "5652" at bounding box center [733, 231] width 8 height 8
radio input "true"
click at [634, 300] on button "Controleer" at bounding box center [573, 299] width 366 height 25
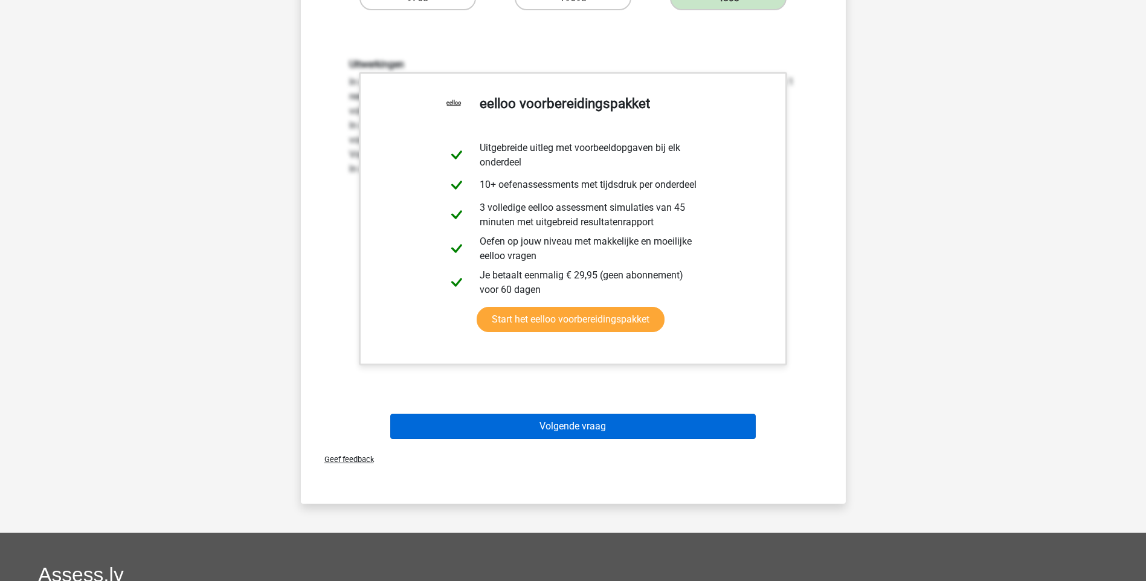
scroll to position [363, 0]
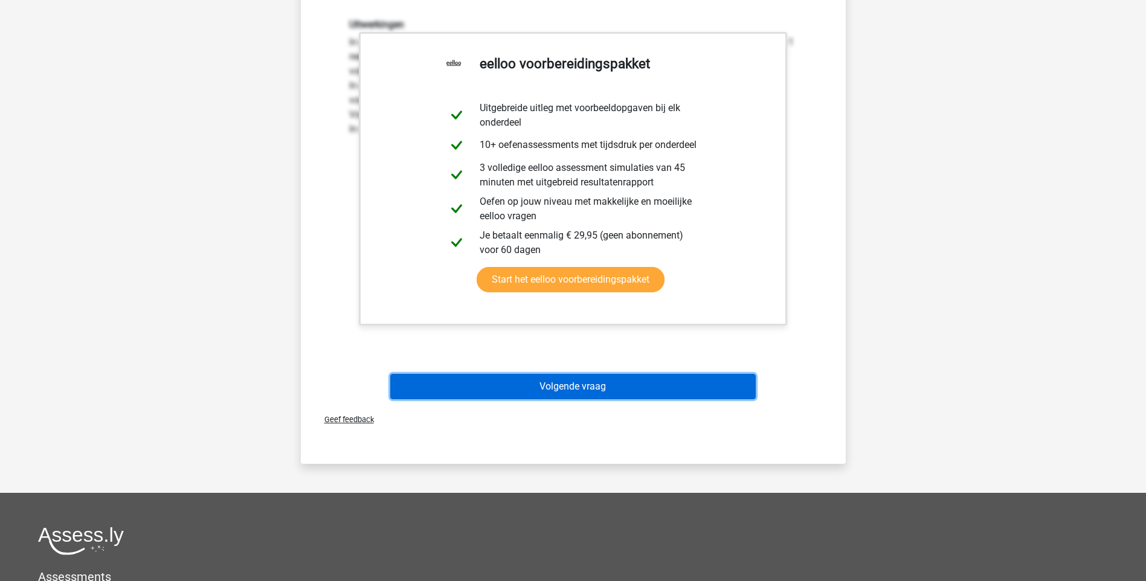
click at [595, 385] on button "Volgende vraag" at bounding box center [573, 386] width 366 height 25
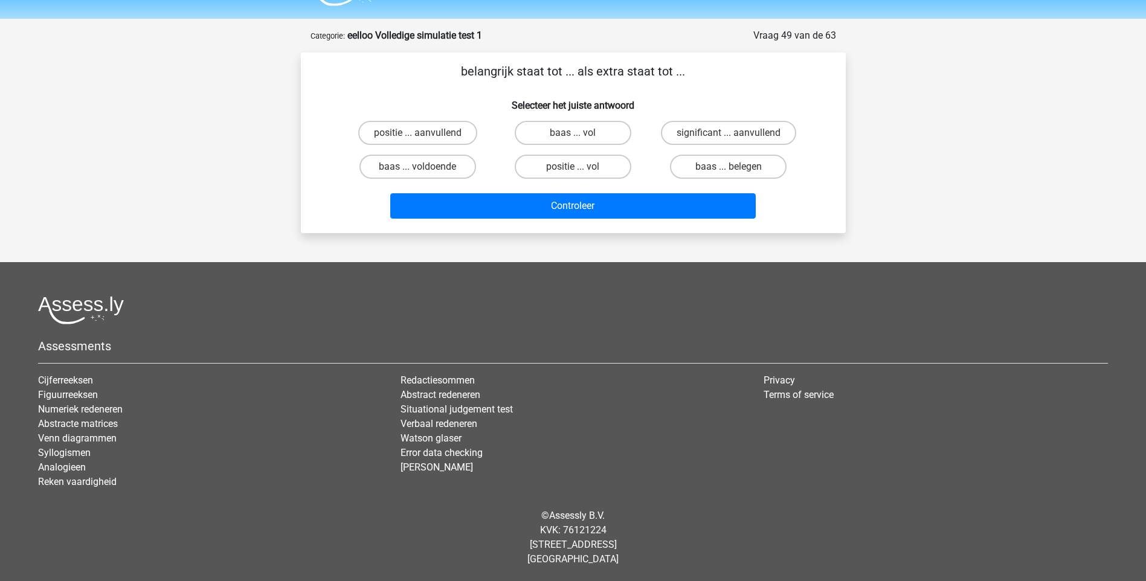
scroll to position [32, 0]
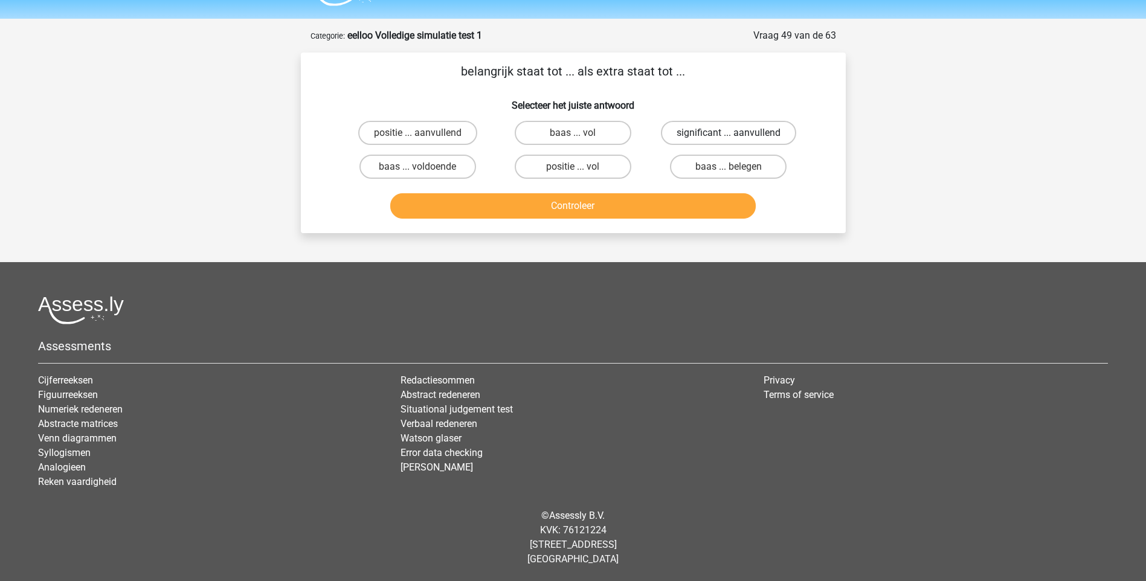
click at [708, 135] on label "significant ... aanvullend" at bounding box center [728, 133] width 135 height 24
click at [729, 135] on input "significant ... aanvullend" at bounding box center [733, 137] width 8 height 8
radio input "true"
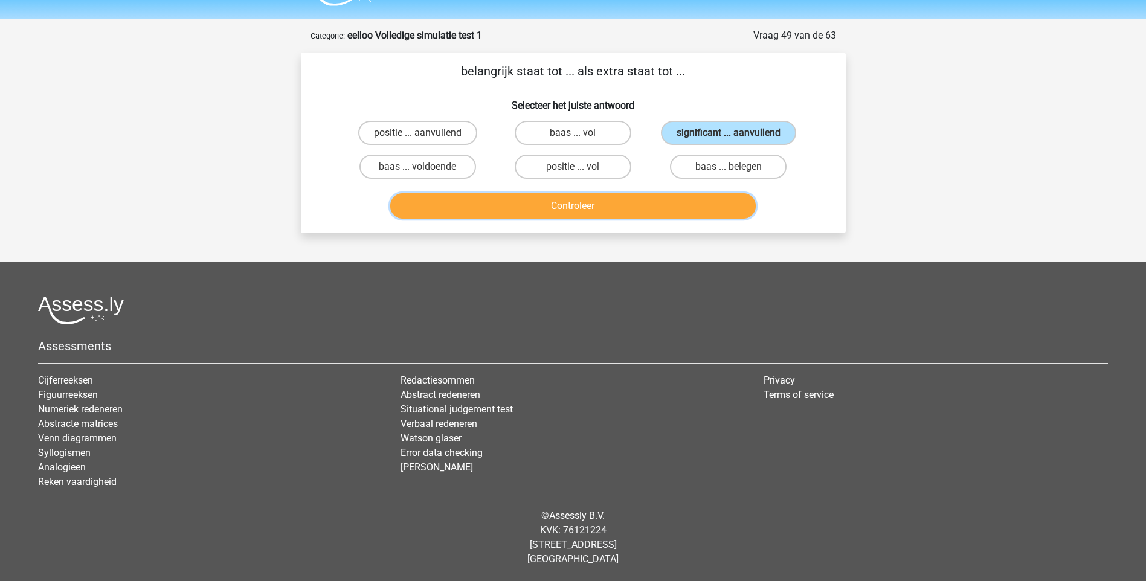
click at [601, 207] on button "Controleer" at bounding box center [573, 205] width 366 height 25
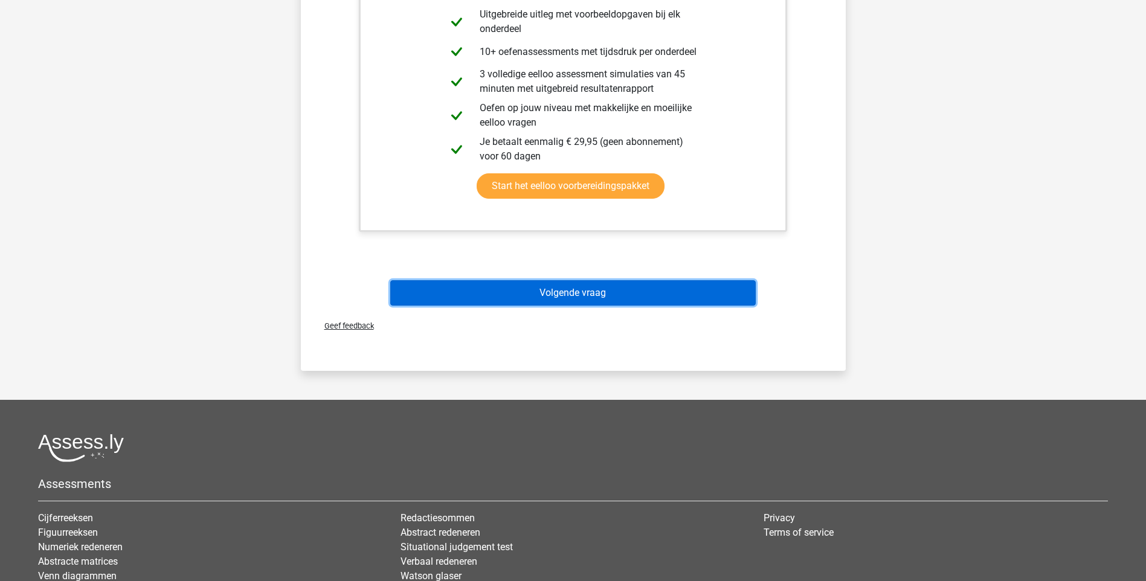
click at [585, 288] on button "Volgende vraag" at bounding box center [573, 292] width 366 height 25
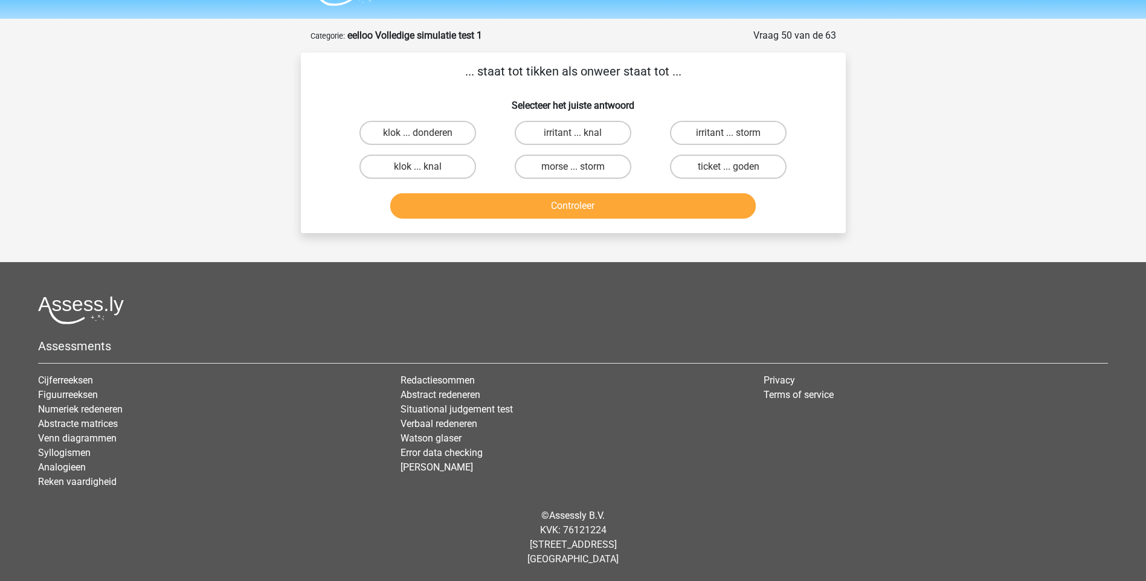
drag, startPoint x: 439, startPoint y: 134, endPoint x: 492, endPoint y: 158, distance: 57.6
click at [438, 134] on label "klok ... donderen" at bounding box center [418, 133] width 117 height 24
click at [425, 134] on input "klok ... donderen" at bounding box center [422, 137] width 8 height 8
radio input "true"
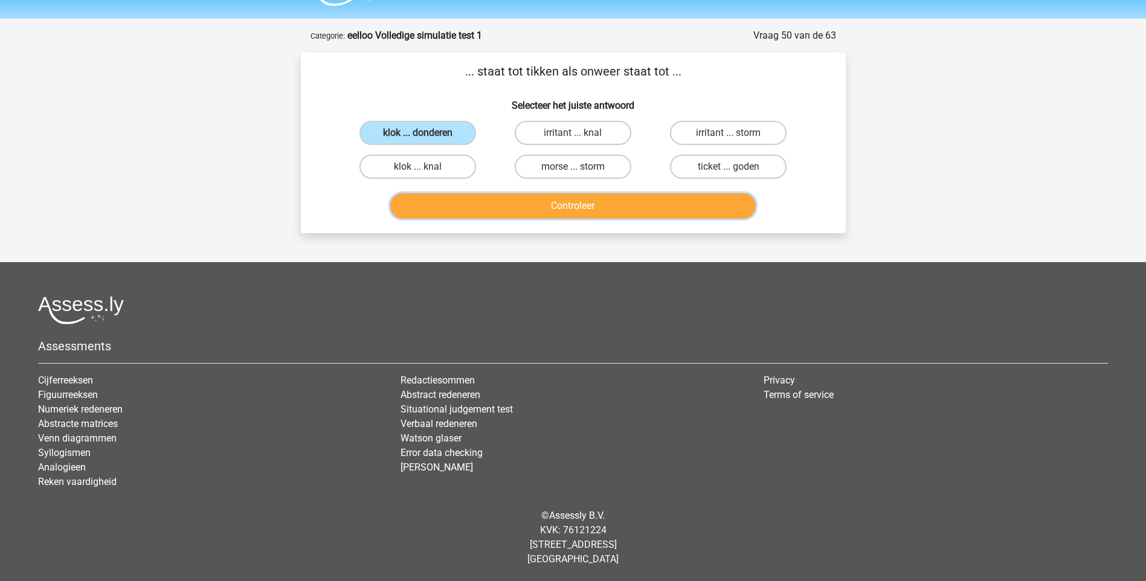
click at [591, 210] on button "Controleer" at bounding box center [573, 205] width 366 height 25
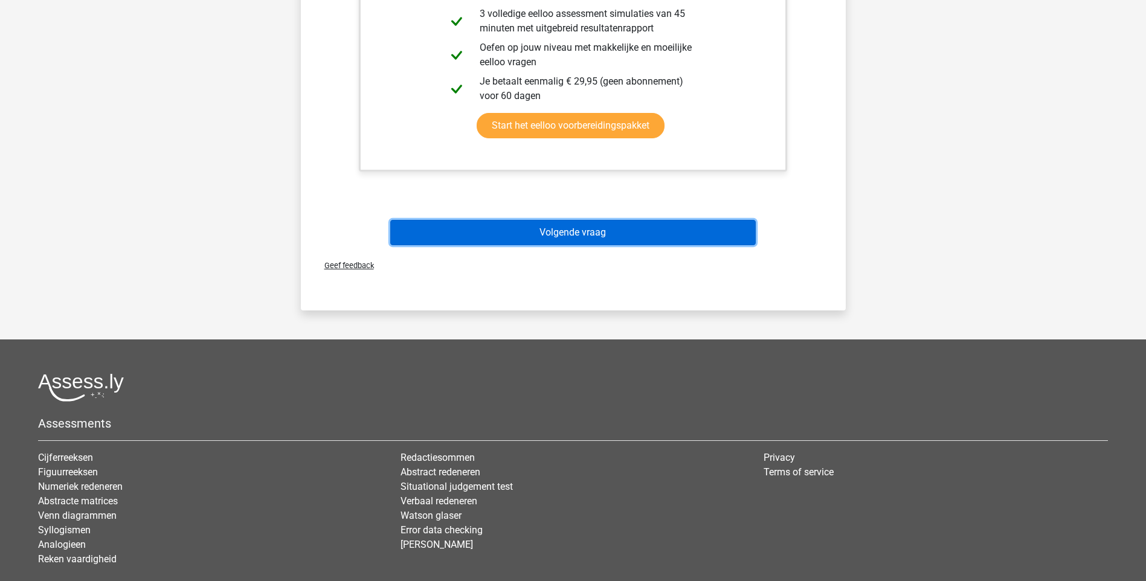
click at [578, 228] on button "Volgende vraag" at bounding box center [573, 232] width 366 height 25
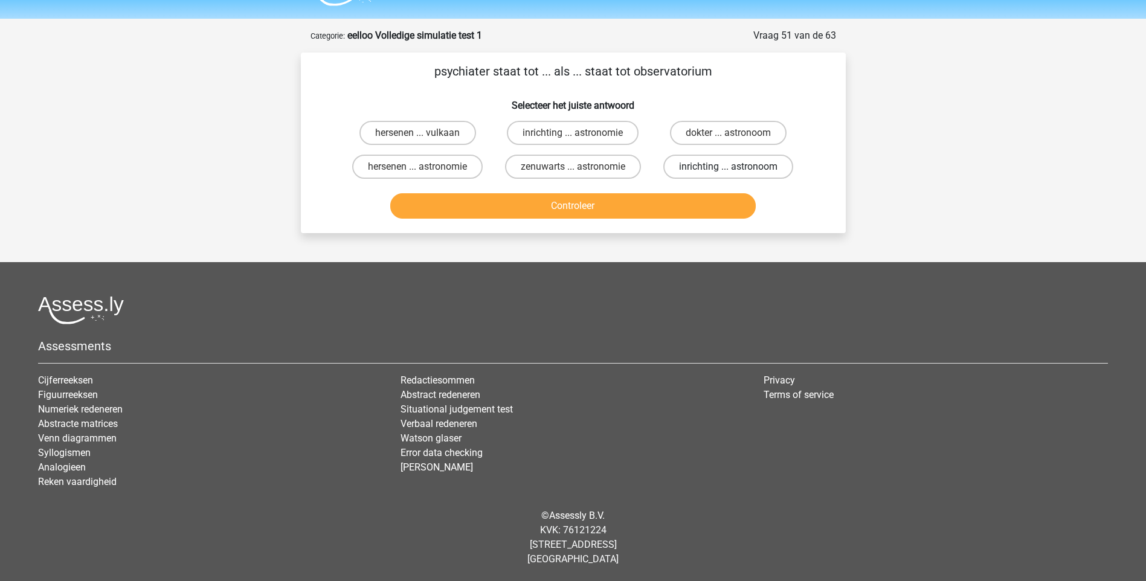
click at [723, 170] on label "inrichting ... astronoom" at bounding box center [728, 167] width 130 height 24
click at [729, 170] on input "inrichting ... astronoom" at bounding box center [733, 171] width 8 height 8
radio input "true"
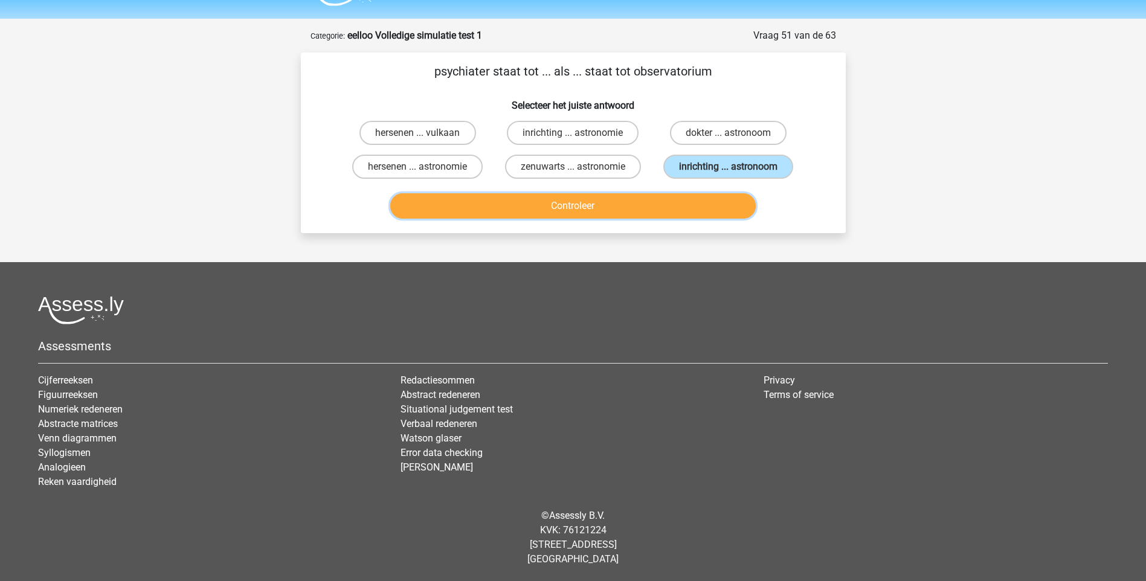
click at [640, 212] on button "Controleer" at bounding box center [573, 205] width 366 height 25
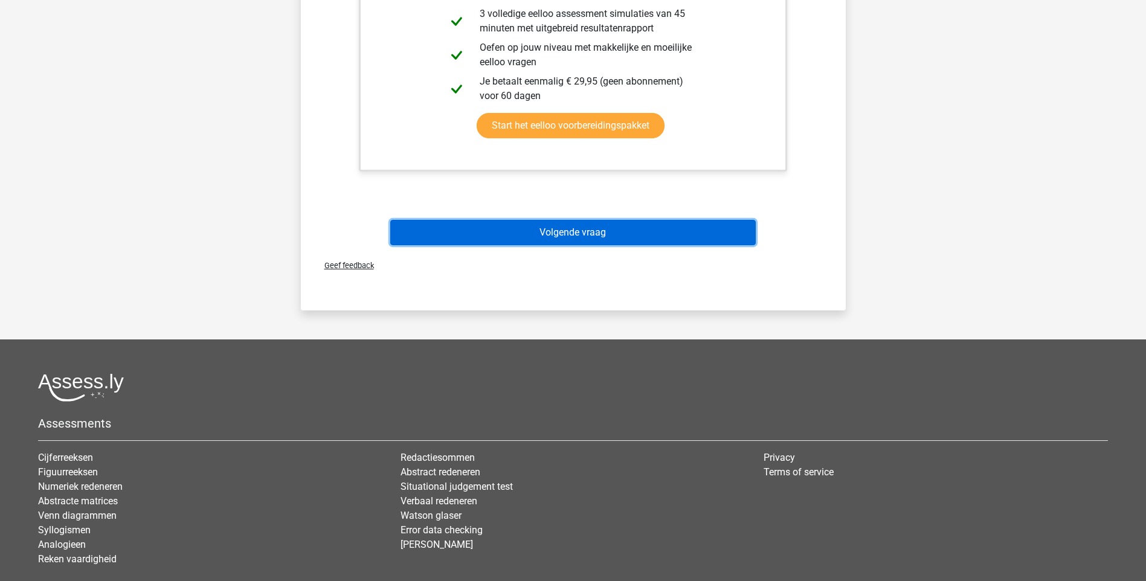
click at [560, 237] on button "Volgende vraag" at bounding box center [573, 232] width 366 height 25
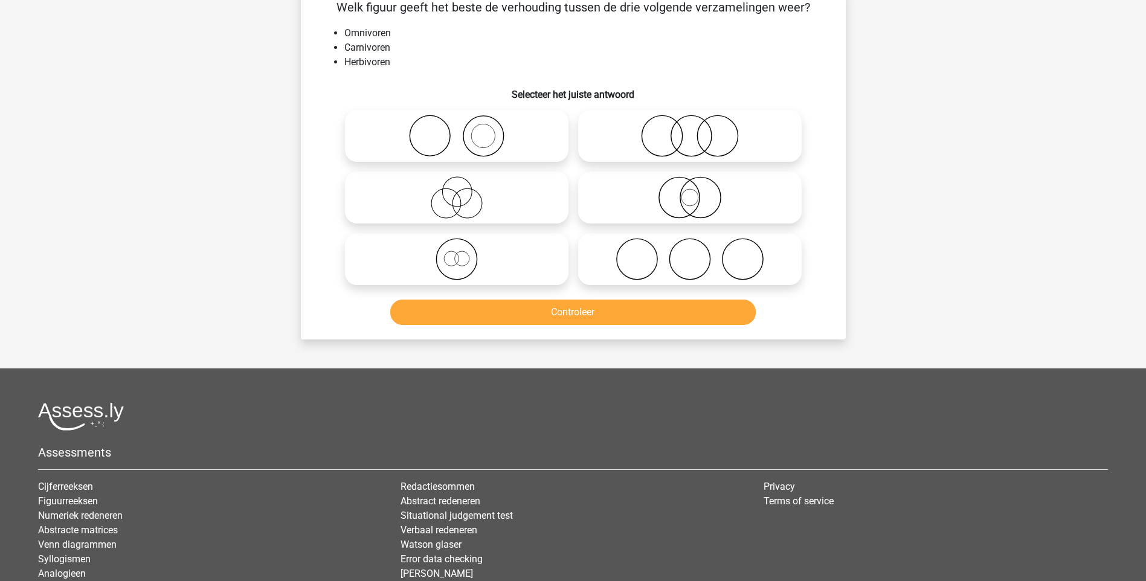
scroll to position [60, 0]
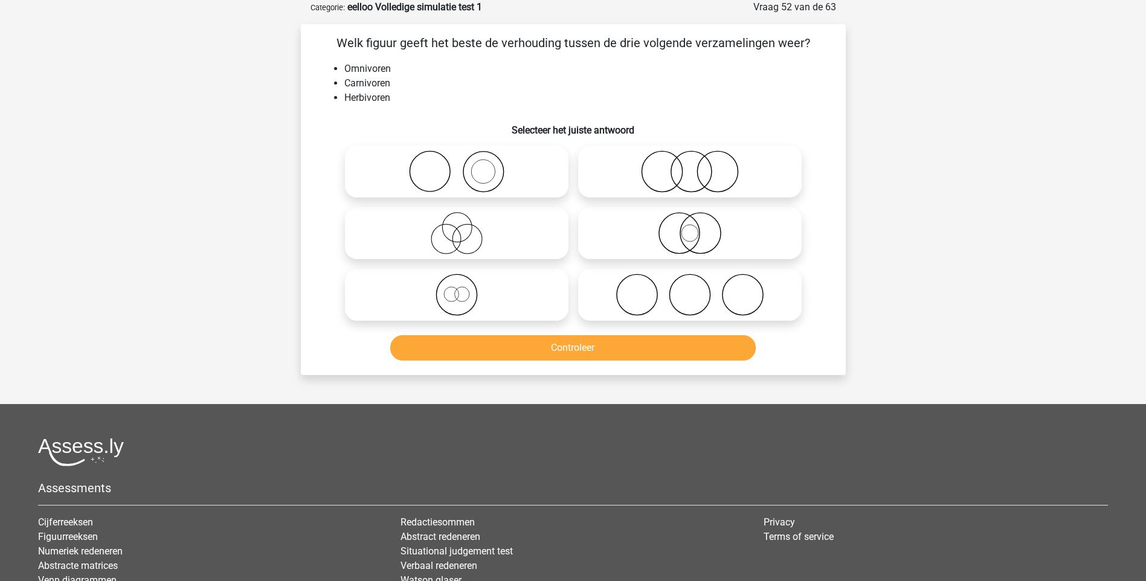
click at [635, 291] on icon at bounding box center [690, 295] width 214 height 42
click at [690, 289] on input "radio" at bounding box center [694, 285] width 8 height 8
radio input "true"
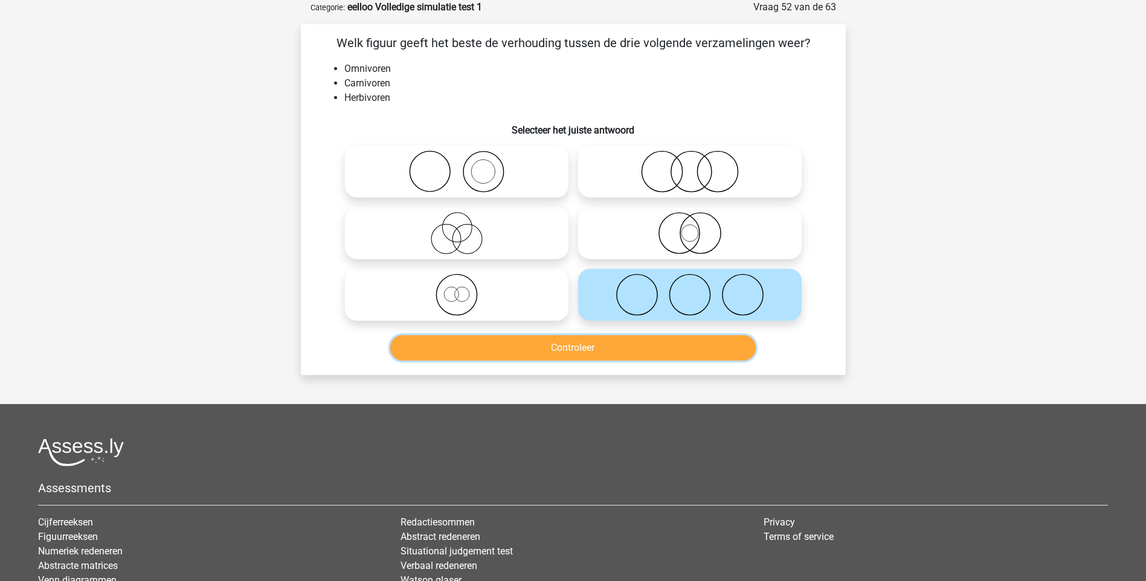
click at [594, 349] on button "Controleer" at bounding box center [573, 347] width 366 height 25
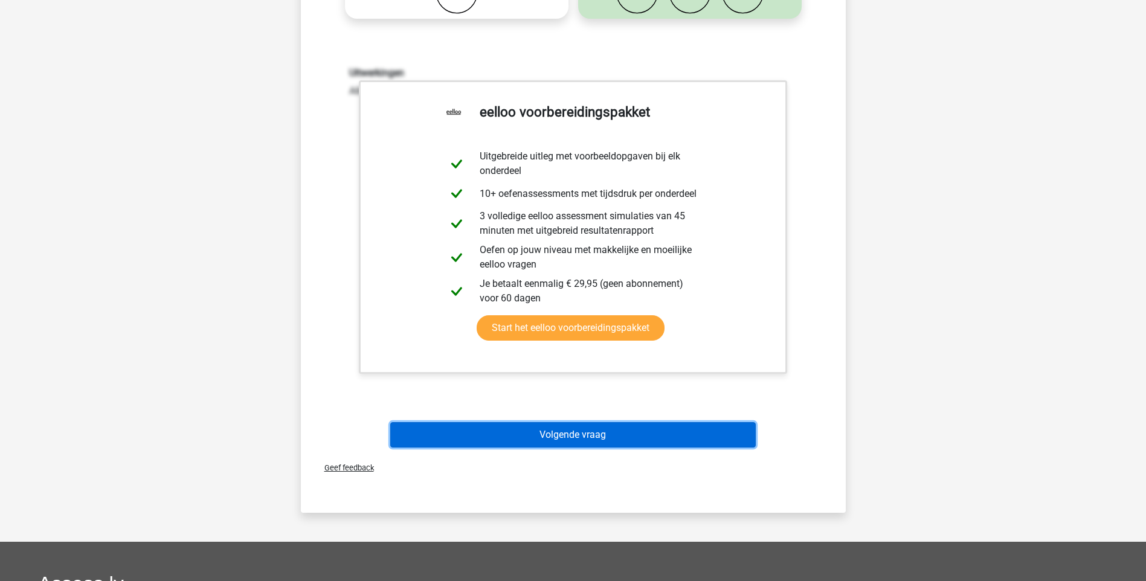
click at [587, 437] on button "Volgende vraag" at bounding box center [573, 434] width 366 height 25
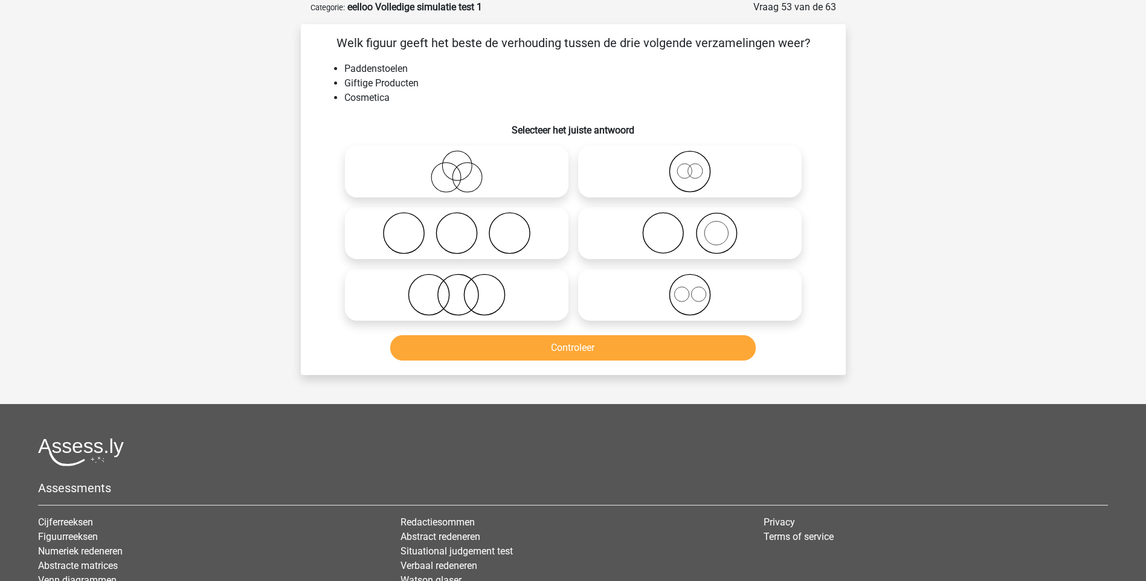
click at [454, 178] on icon at bounding box center [457, 171] width 214 height 42
click at [457, 166] on input "radio" at bounding box center [461, 162] width 8 height 8
radio input "true"
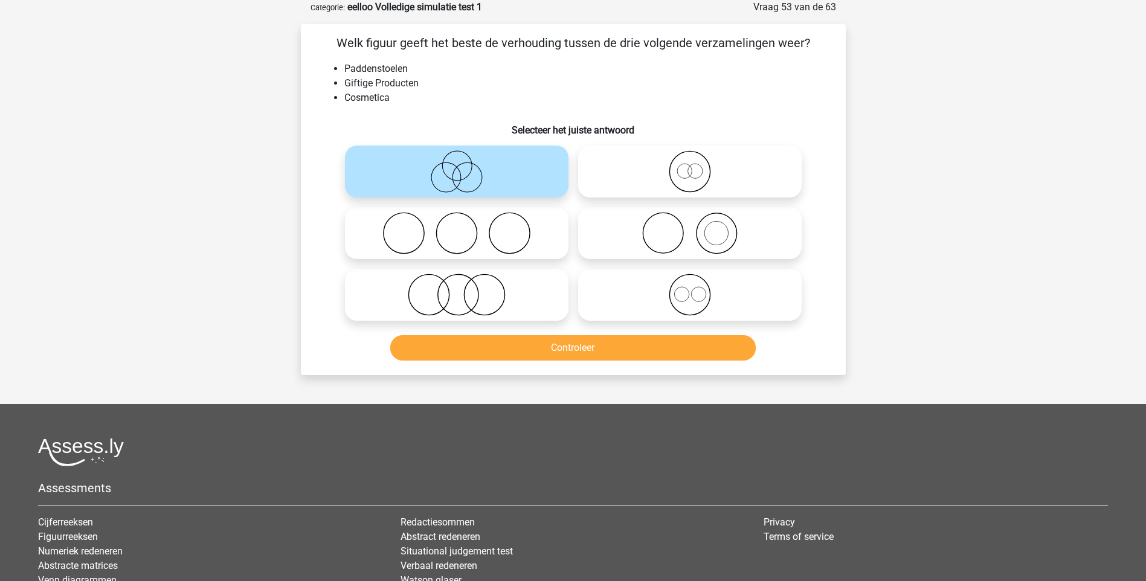
click at [461, 305] on icon at bounding box center [457, 295] width 214 height 42
click at [461, 289] on input "radio" at bounding box center [461, 285] width 8 height 8
radio input "true"
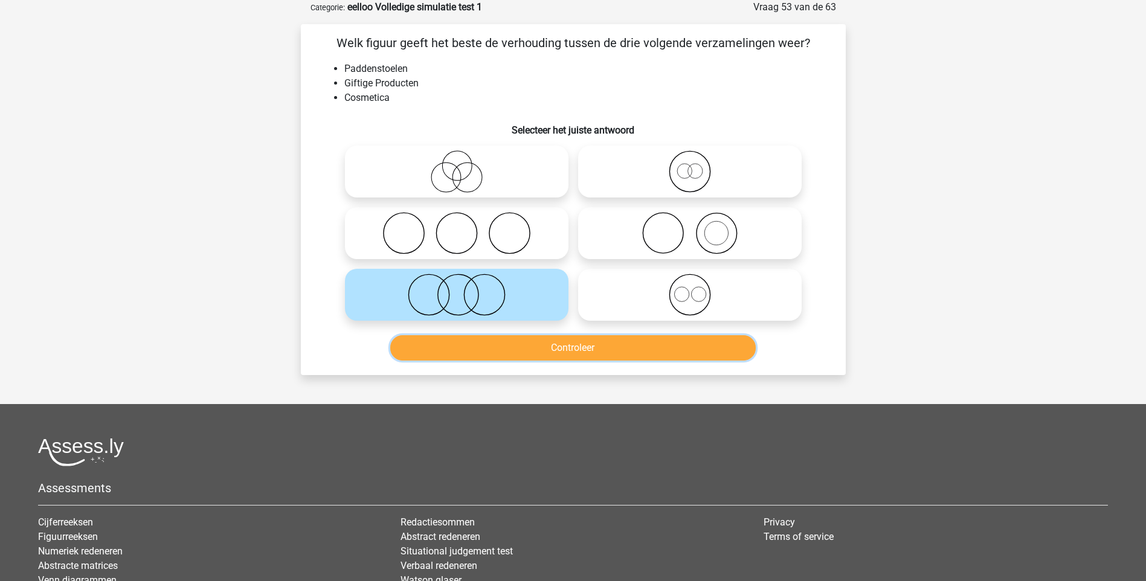
click at [576, 349] on button "Controleer" at bounding box center [573, 347] width 366 height 25
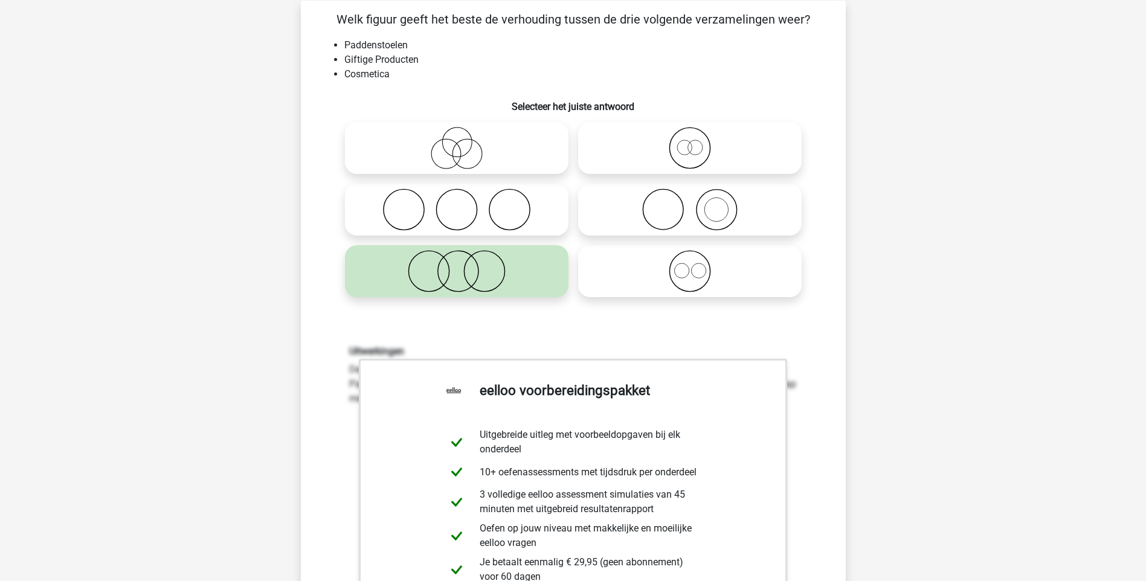
scroll to position [423, 0]
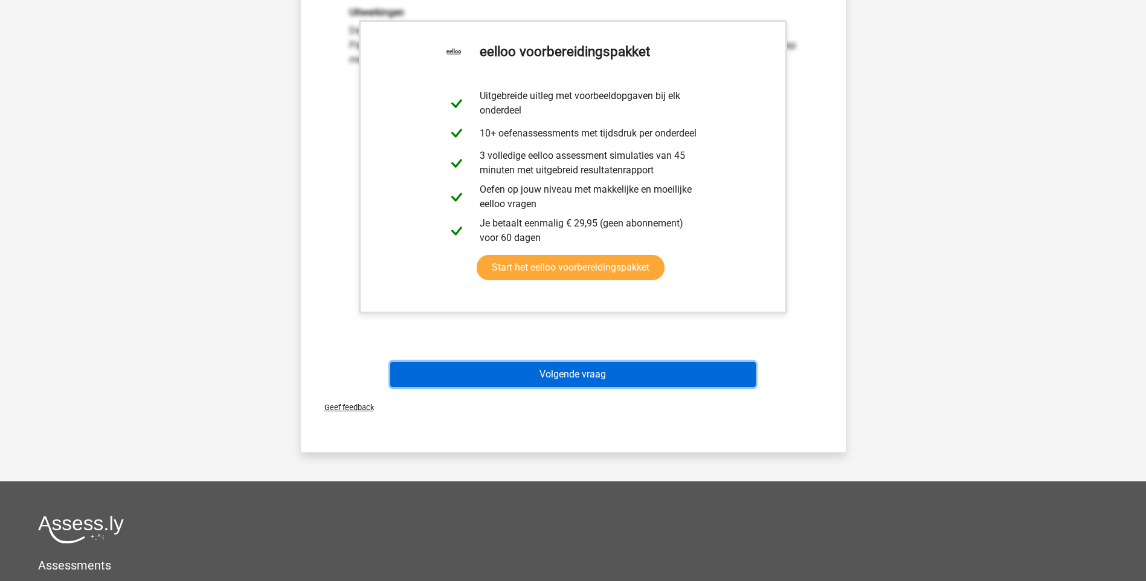
click at [574, 366] on button "Volgende vraag" at bounding box center [573, 374] width 366 height 25
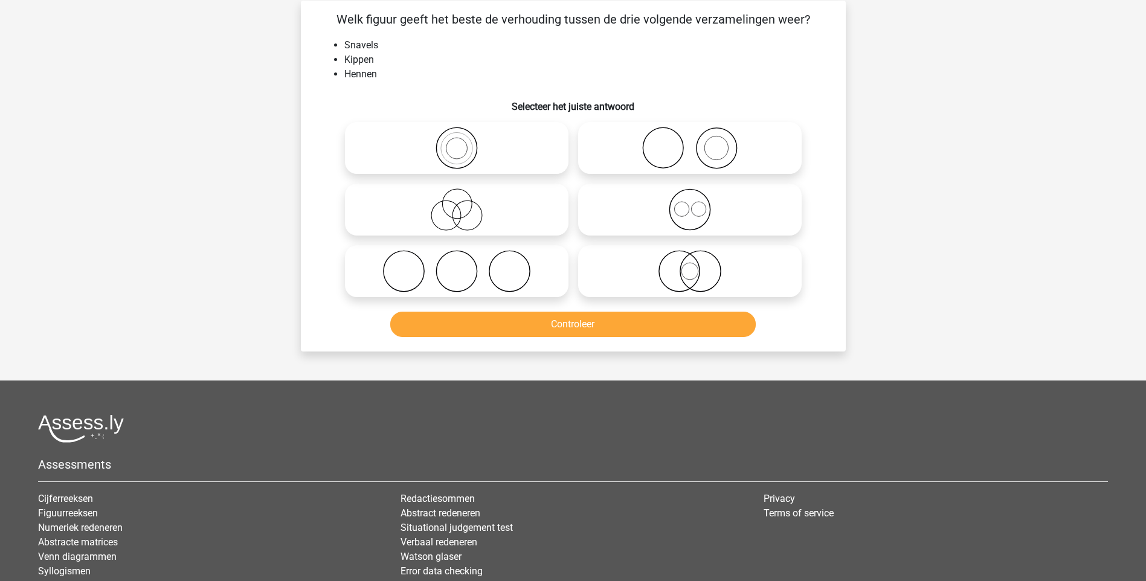
scroll to position [60, 0]
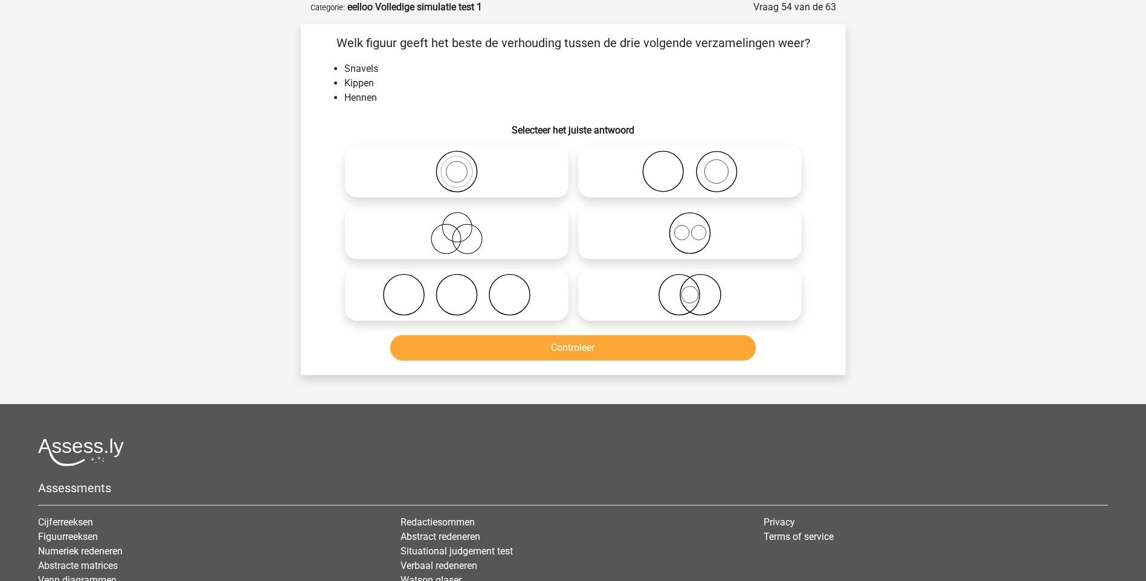
click at [462, 174] on icon at bounding box center [457, 171] width 214 height 42
click at [462, 166] on input "radio" at bounding box center [461, 162] width 8 height 8
radio input "true"
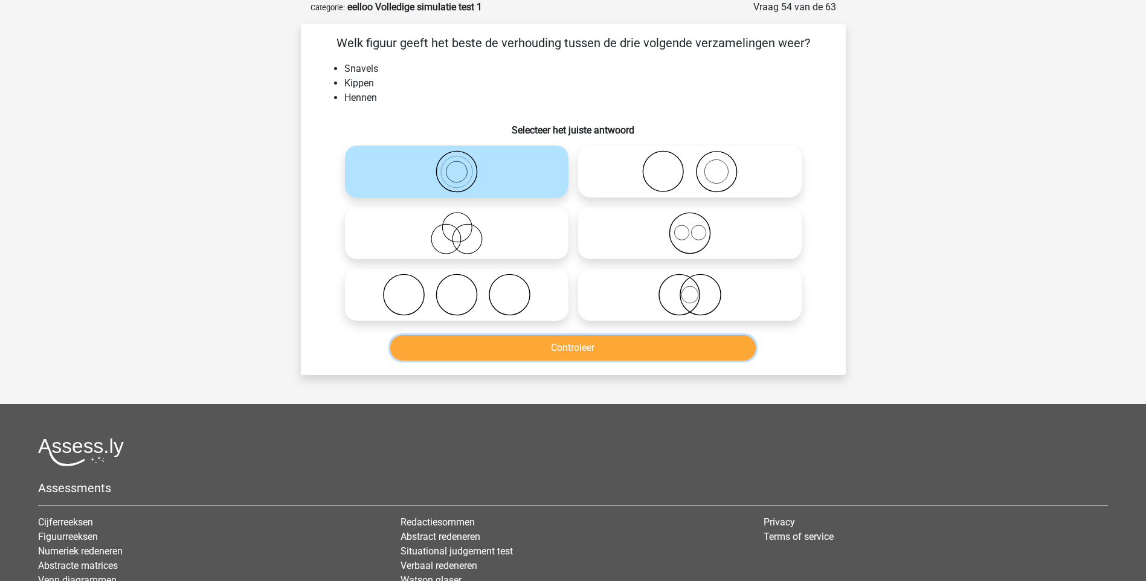
click at [572, 347] on button "Controleer" at bounding box center [573, 347] width 366 height 25
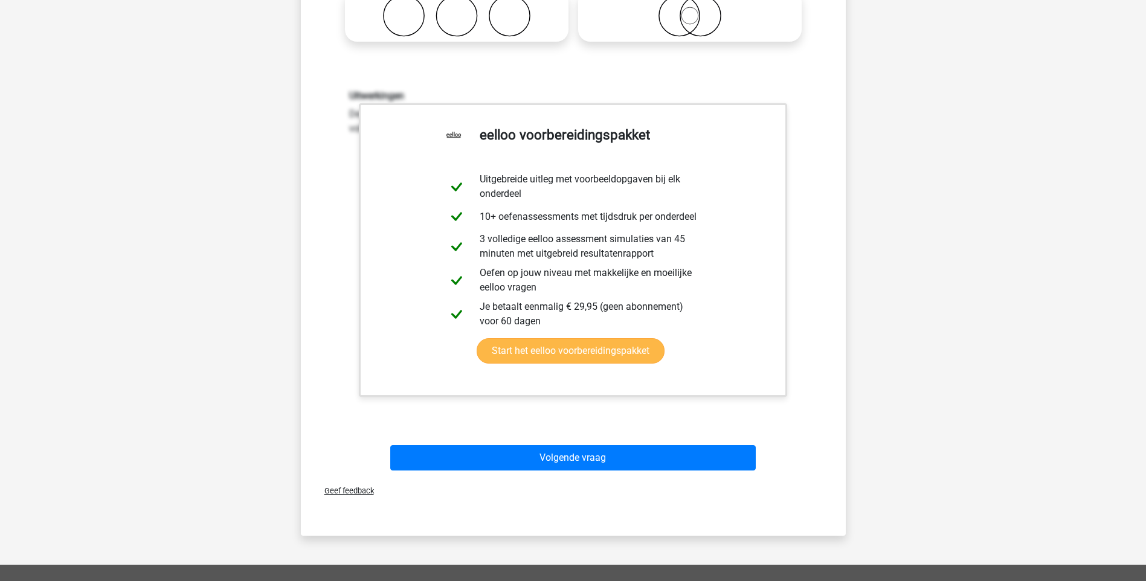
scroll to position [363, 0]
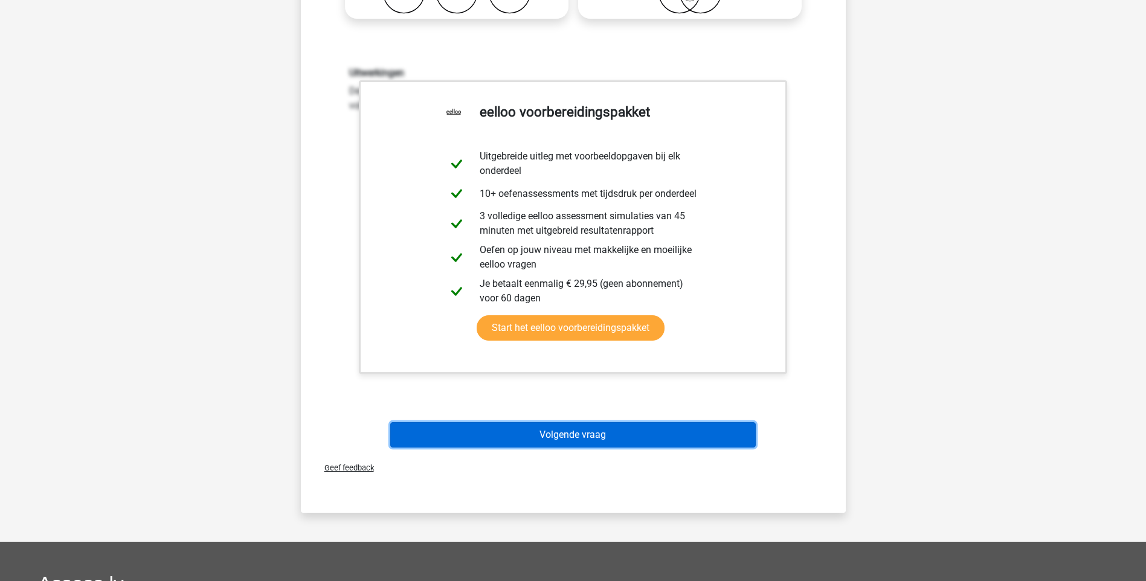
click at [572, 427] on button "Volgende vraag" at bounding box center [573, 434] width 366 height 25
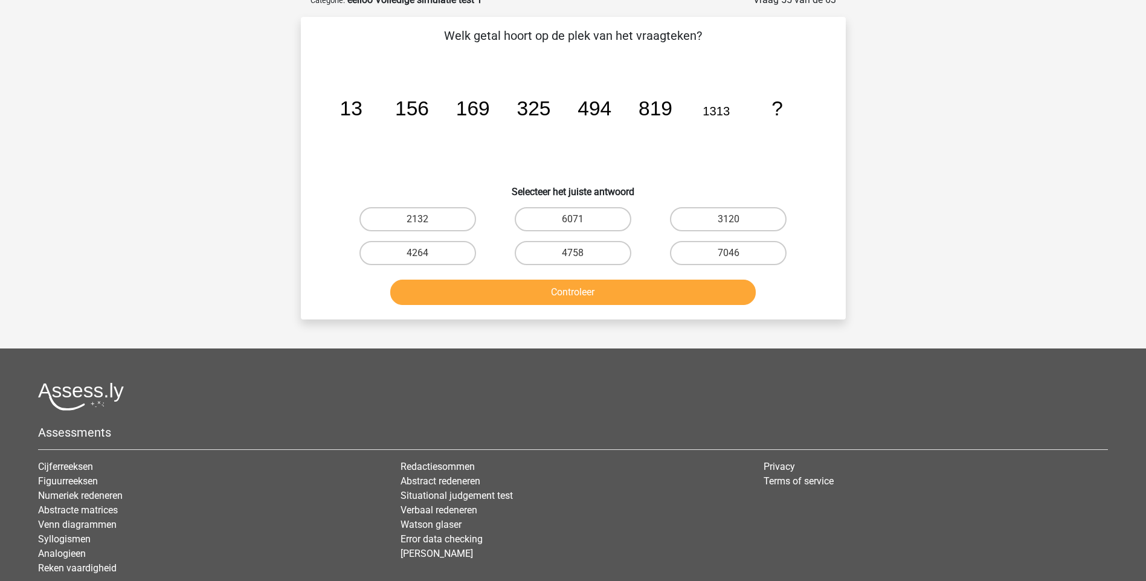
scroll to position [60, 0]
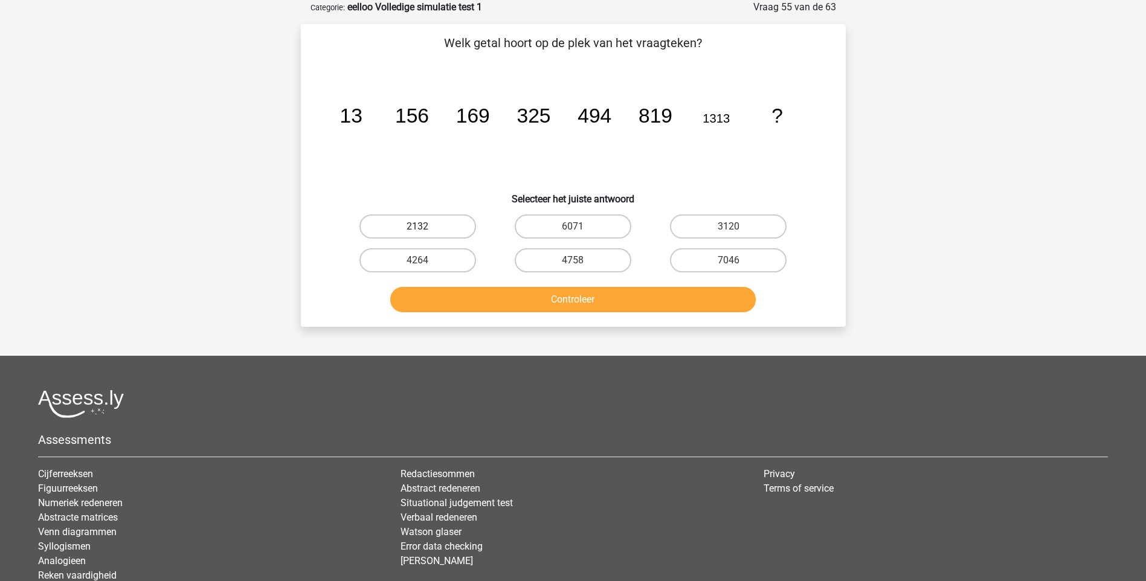
click at [426, 224] on label "2132" at bounding box center [418, 227] width 117 height 24
click at [425, 227] on input "2132" at bounding box center [422, 231] width 8 height 8
radio input "true"
click at [547, 303] on button "Controleer" at bounding box center [573, 299] width 366 height 25
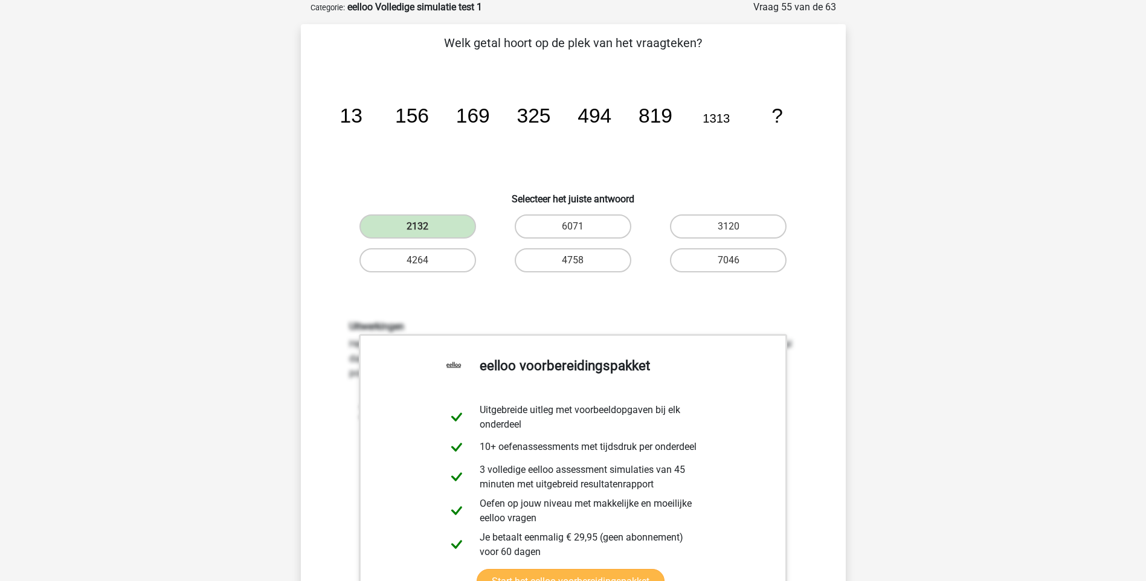
scroll to position [242, 0]
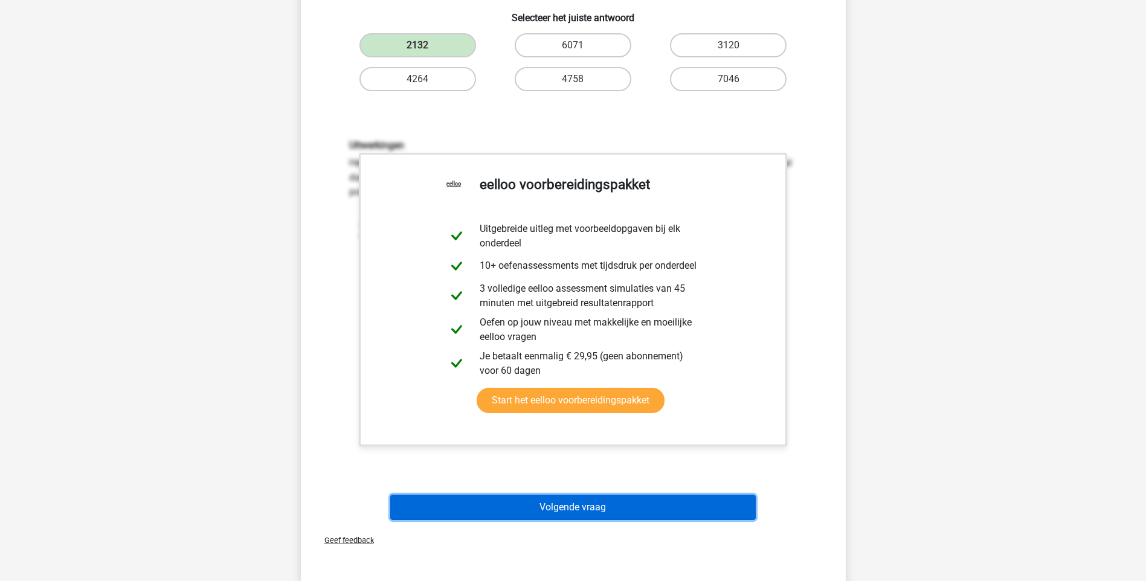
click at [581, 508] on button "Volgende vraag" at bounding box center [573, 507] width 366 height 25
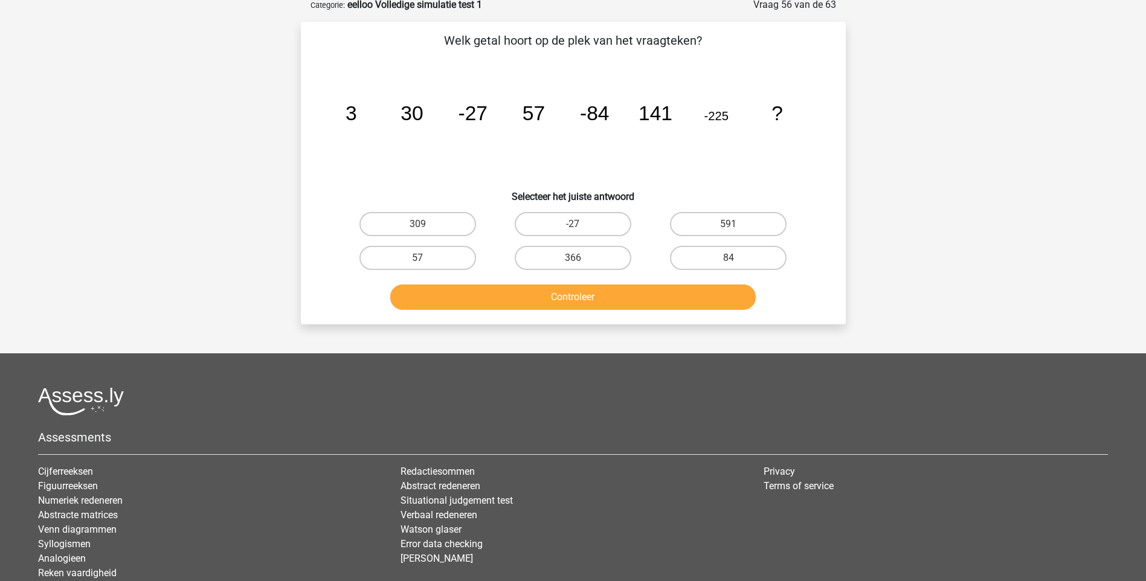
scroll to position [60, 0]
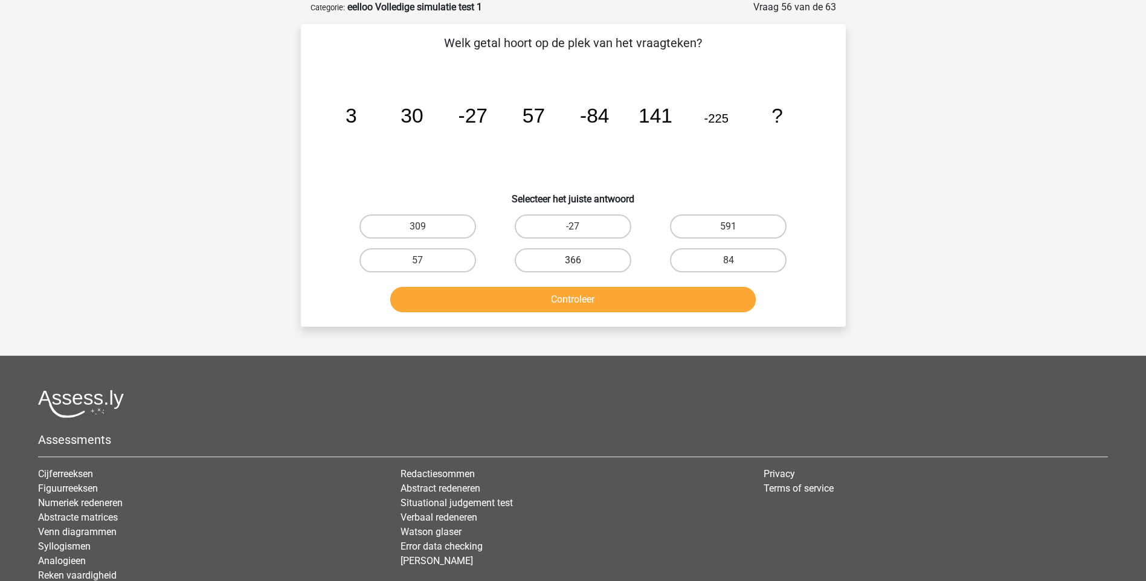
drag, startPoint x: 588, startPoint y: 260, endPoint x: 583, endPoint y: 256, distance: 6.8
click at [587, 260] on label "366" at bounding box center [573, 260] width 117 height 24
click at [581, 260] on input "366" at bounding box center [577, 264] width 8 height 8
radio input "true"
click at [616, 298] on button "Controleer" at bounding box center [573, 299] width 366 height 25
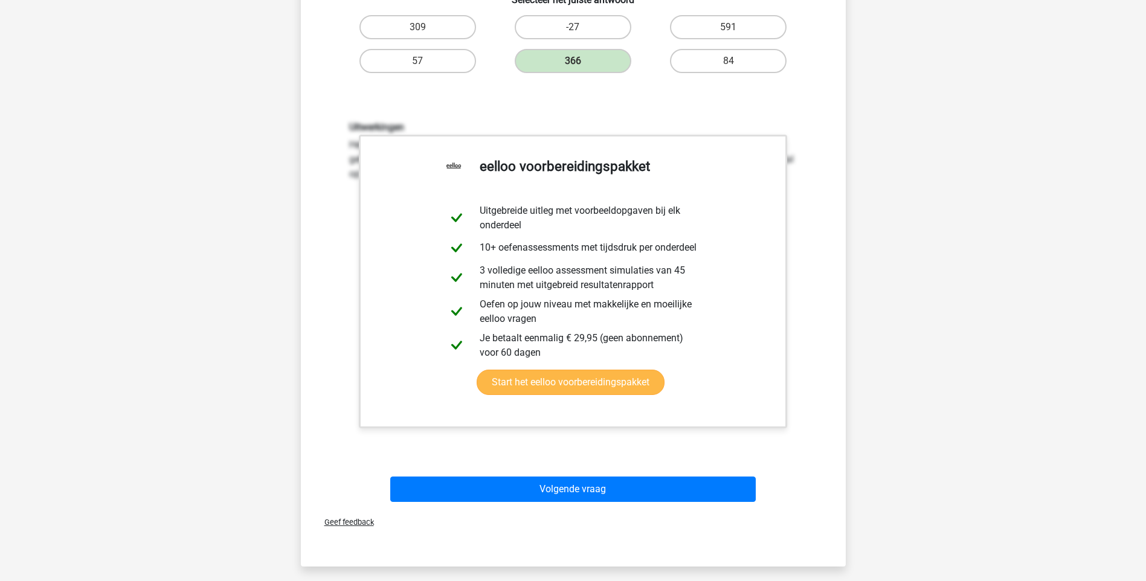
scroll to position [363, 0]
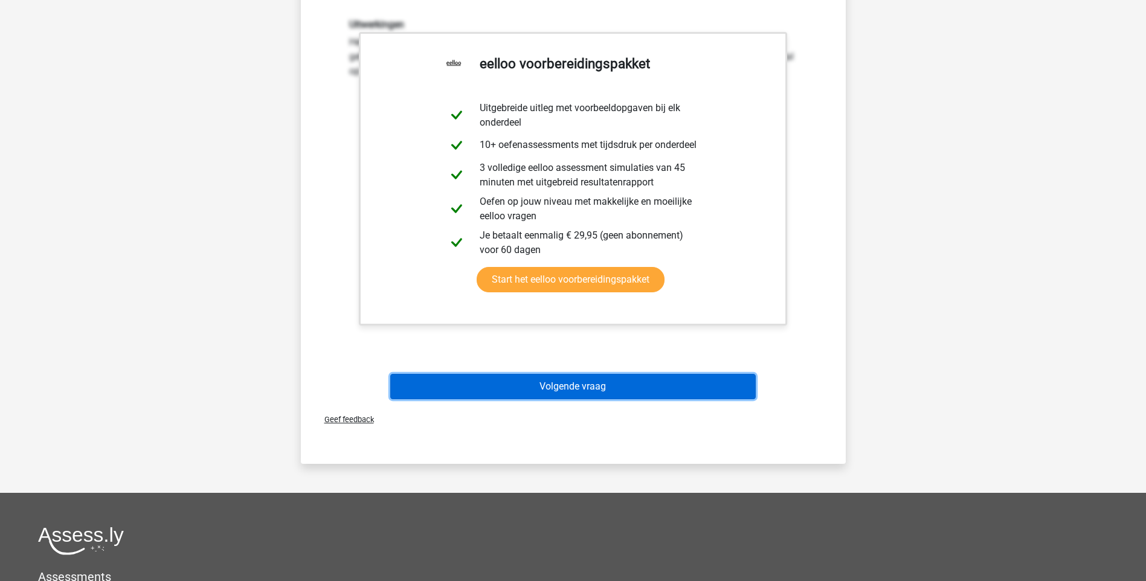
click at [568, 384] on button "Volgende vraag" at bounding box center [573, 386] width 366 height 25
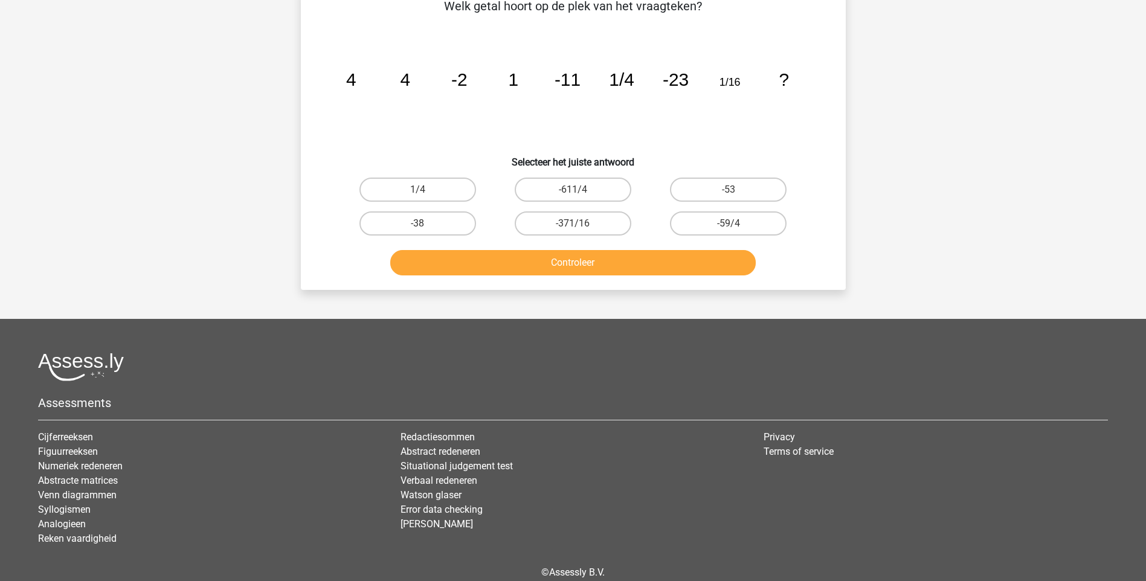
scroll to position [60, 0]
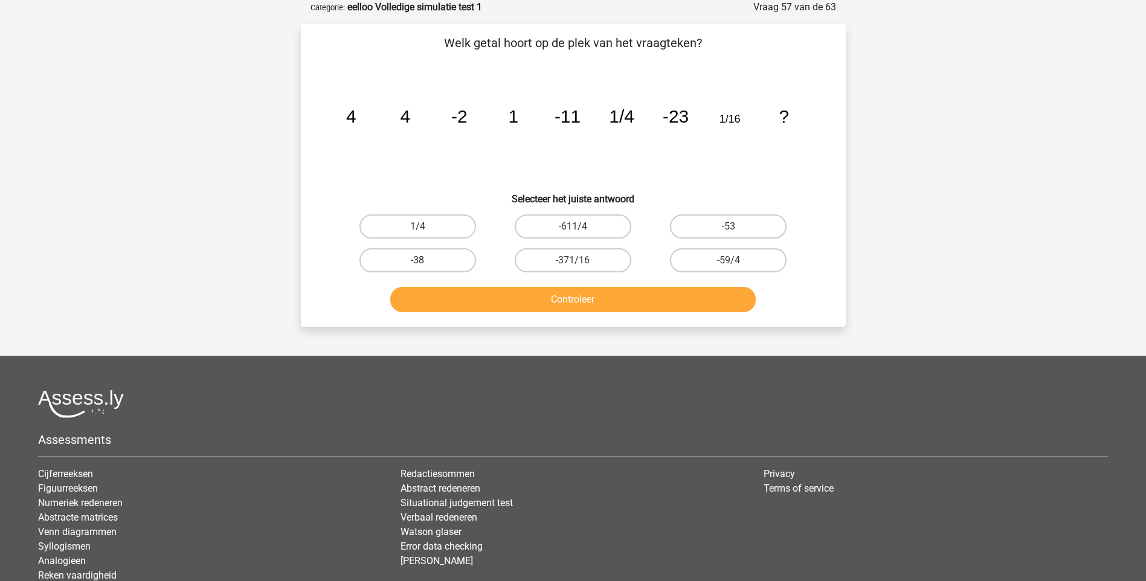
click at [450, 260] on label "-38" at bounding box center [418, 260] width 117 height 24
click at [425, 260] on input "-38" at bounding box center [422, 264] width 8 height 8
radio input "true"
click at [594, 300] on button "Controleer" at bounding box center [573, 299] width 366 height 25
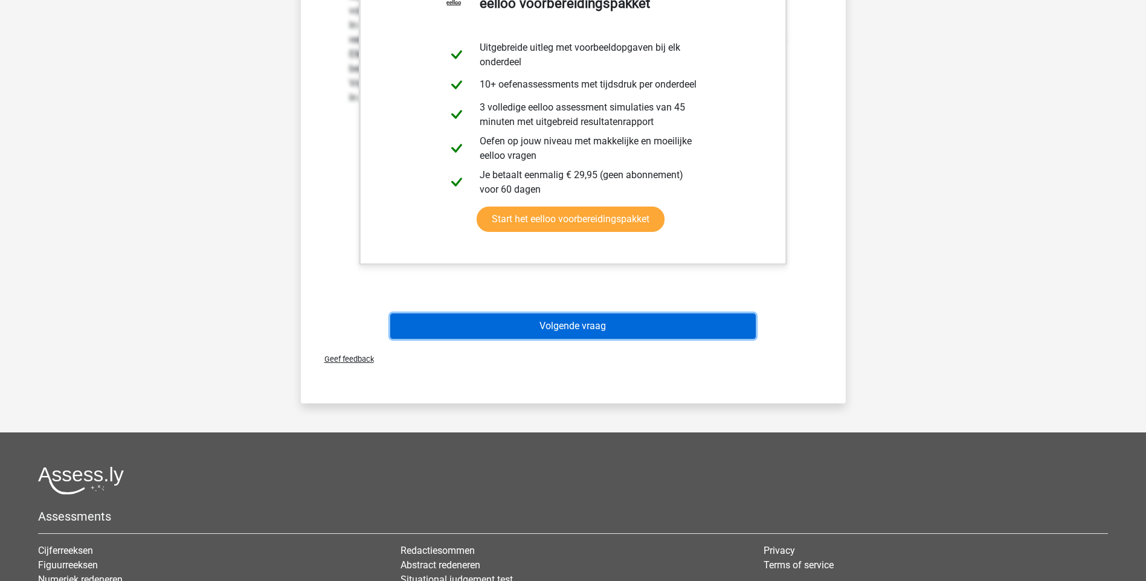
click at [584, 324] on button "Volgende vraag" at bounding box center [573, 326] width 366 height 25
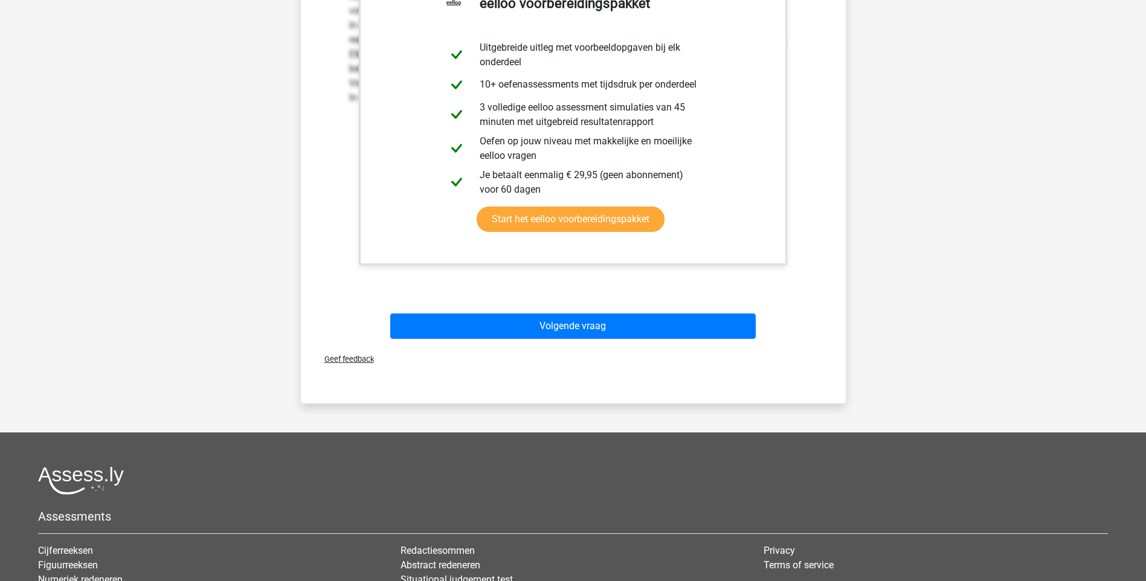
scroll to position [32, 0]
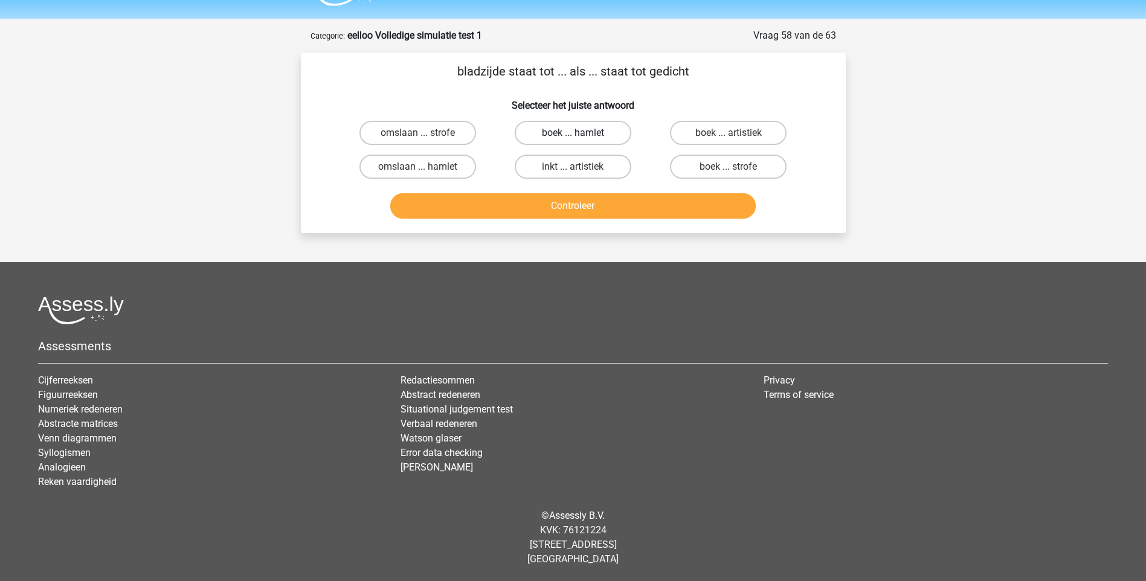
click at [553, 134] on label "boek ... hamlet" at bounding box center [573, 133] width 117 height 24
click at [573, 134] on input "boek ... hamlet" at bounding box center [577, 137] width 8 height 8
radio input "true"
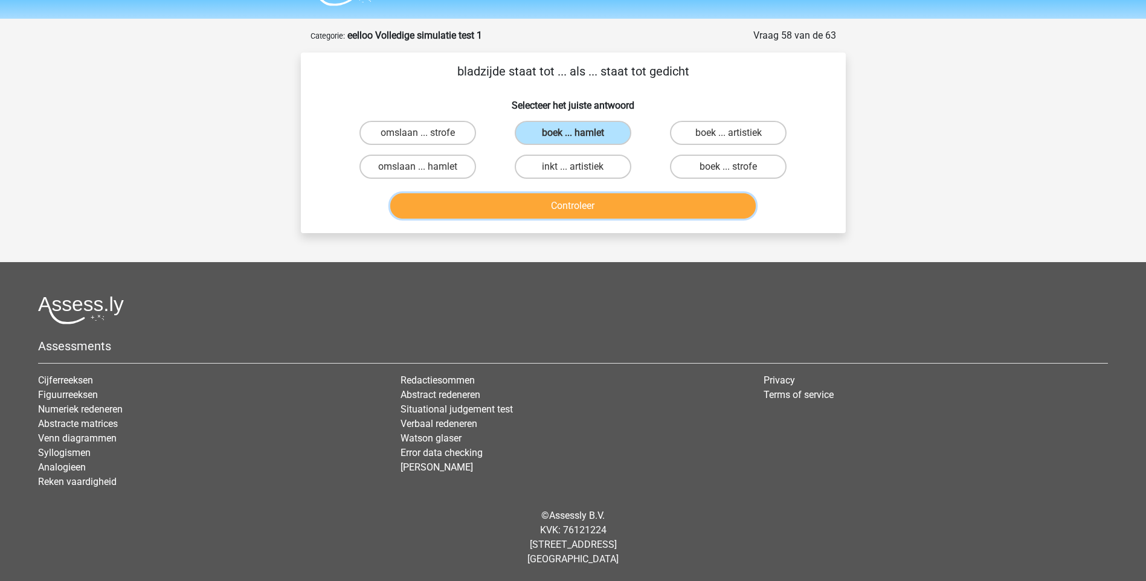
click at [577, 206] on button "Controleer" at bounding box center [573, 205] width 366 height 25
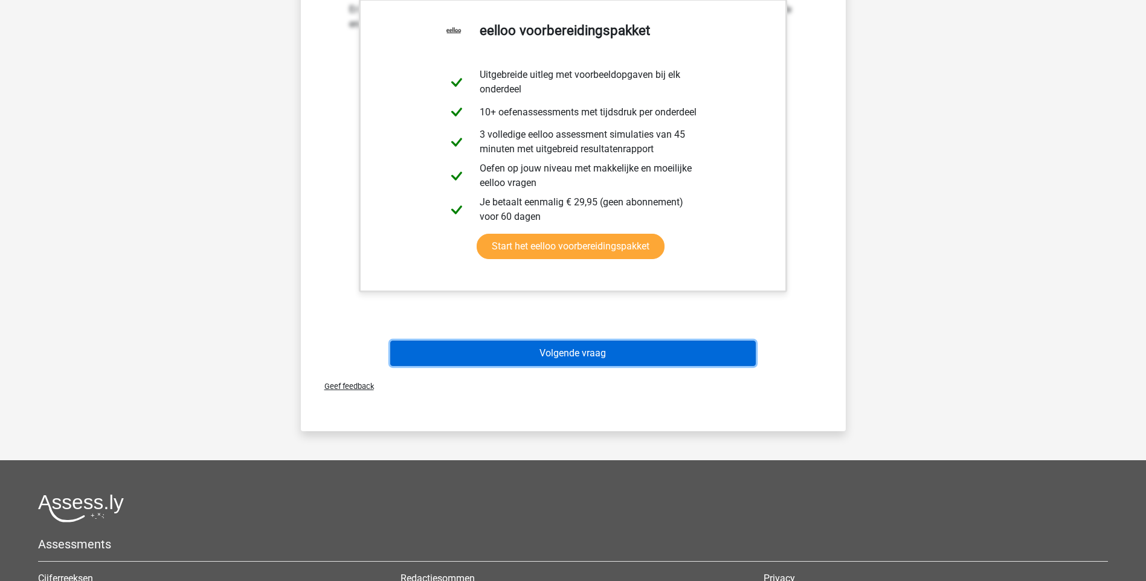
click at [584, 347] on button "Volgende vraag" at bounding box center [573, 353] width 366 height 25
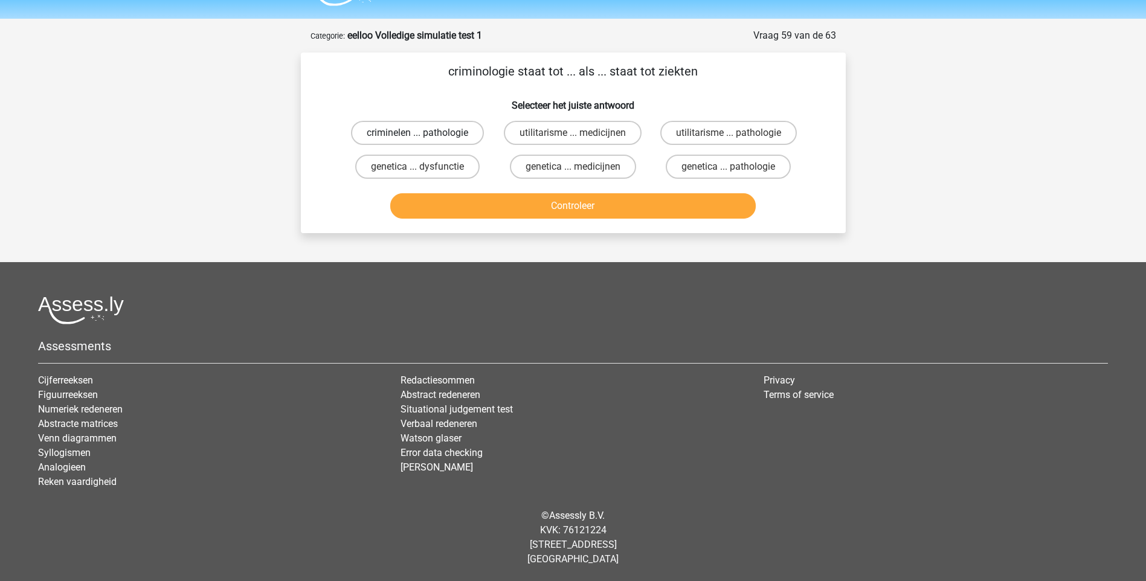
click at [451, 132] on label "criminelen ... pathologie" at bounding box center [417, 133] width 133 height 24
click at [425, 133] on input "criminelen ... pathologie" at bounding box center [422, 137] width 8 height 8
radio input "true"
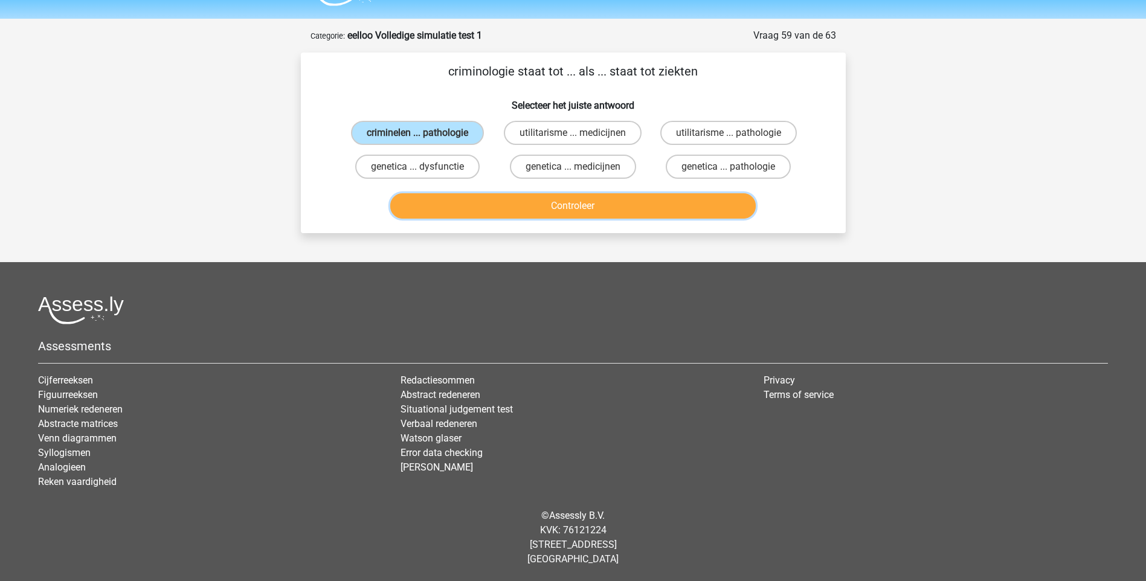
click at [552, 208] on button "Controleer" at bounding box center [573, 205] width 366 height 25
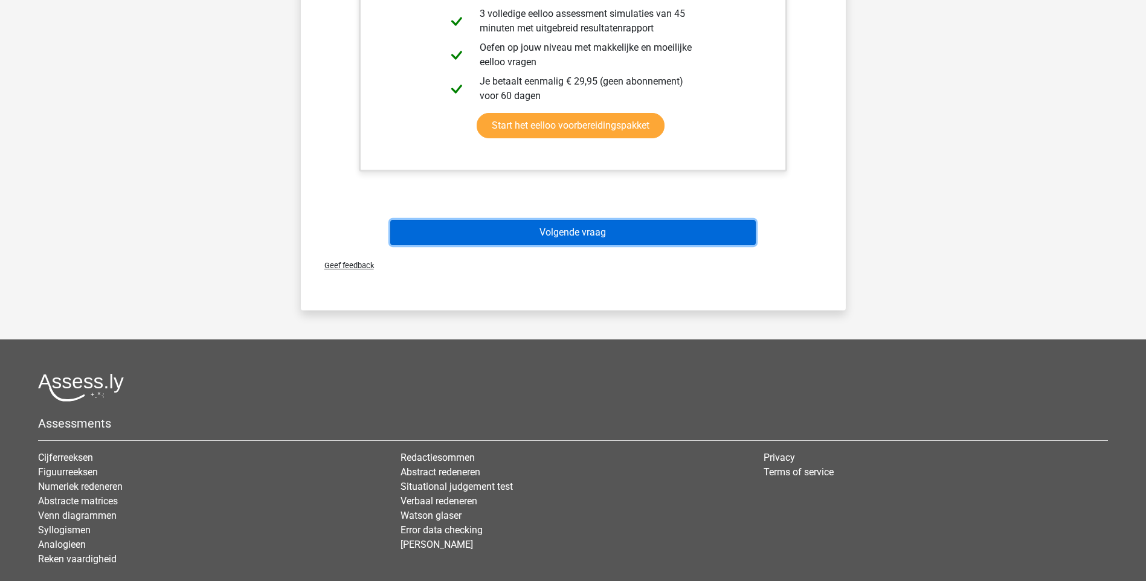
click at [531, 237] on button "Volgende vraag" at bounding box center [573, 232] width 366 height 25
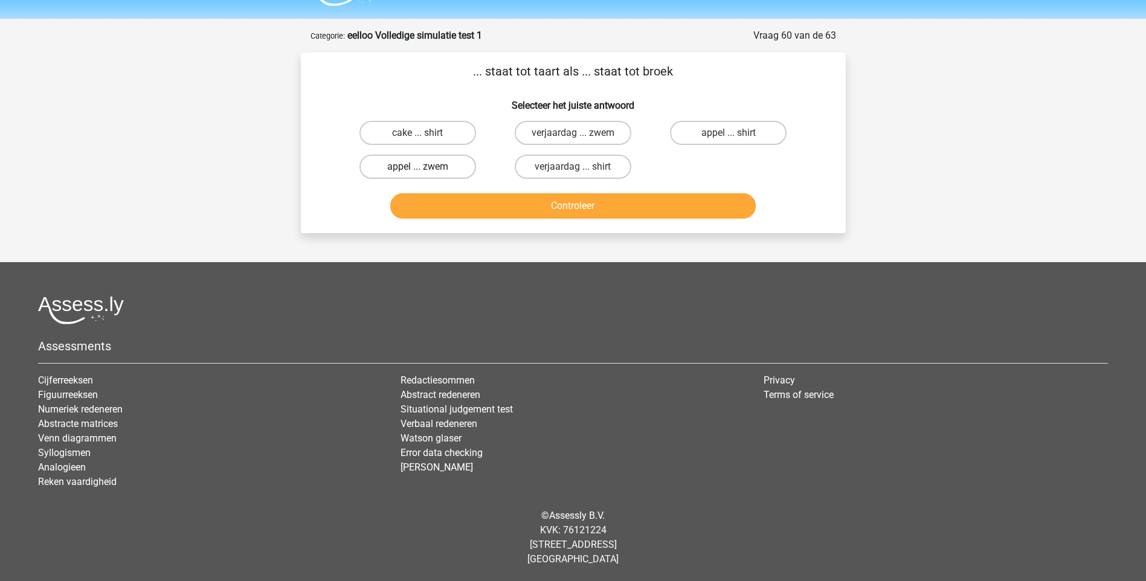
click at [429, 168] on label "appel ... zwem" at bounding box center [418, 167] width 117 height 24
click at [425, 168] on input "appel ... zwem" at bounding box center [422, 171] width 8 height 8
radio input "true"
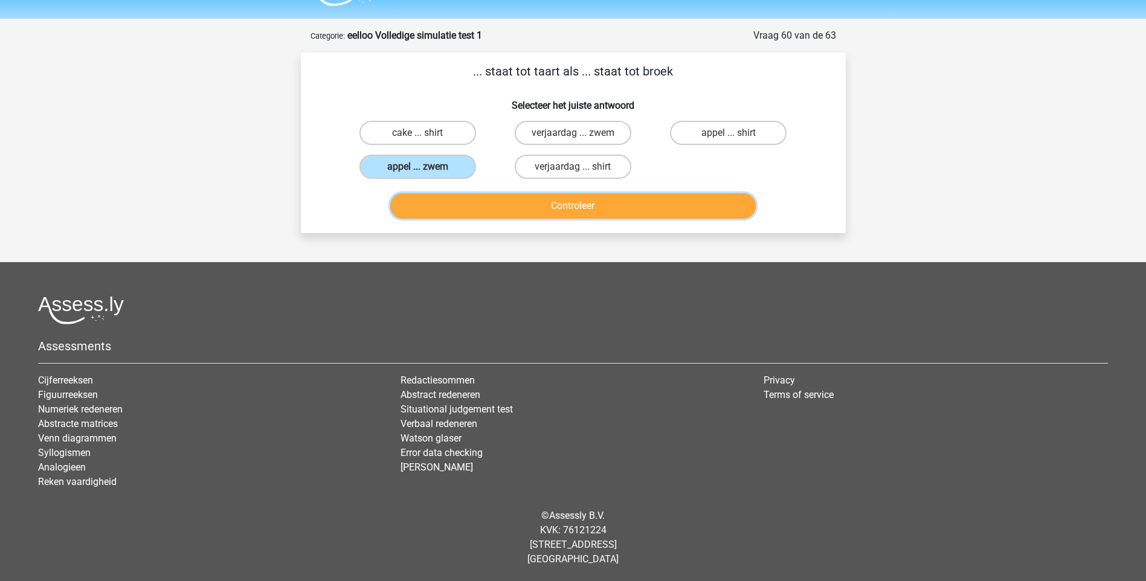
click at [540, 210] on button "Controleer" at bounding box center [573, 205] width 366 height 25
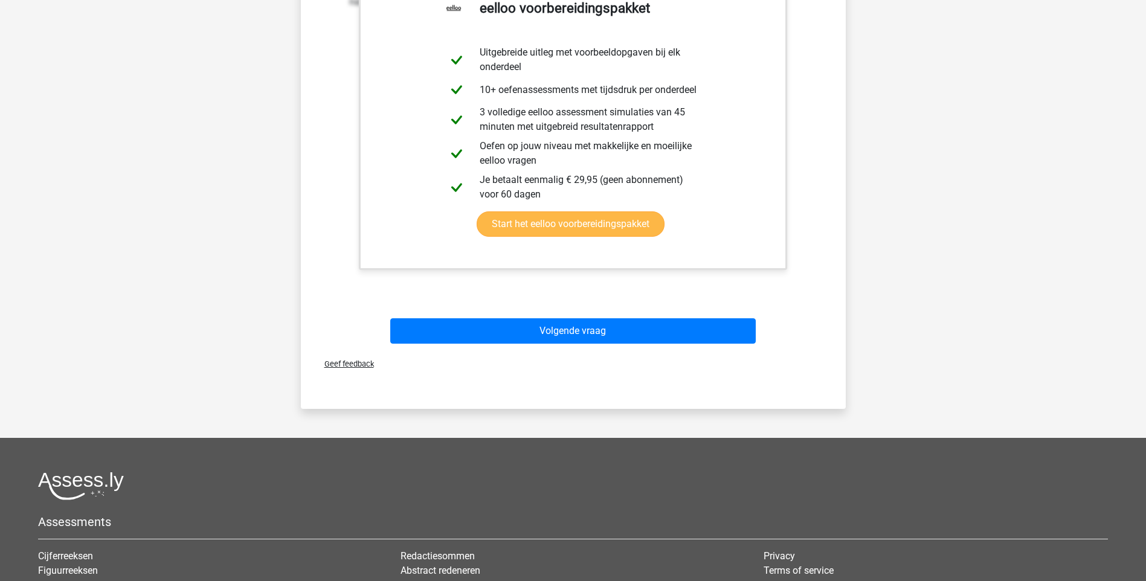
scroll to position [334, 0]
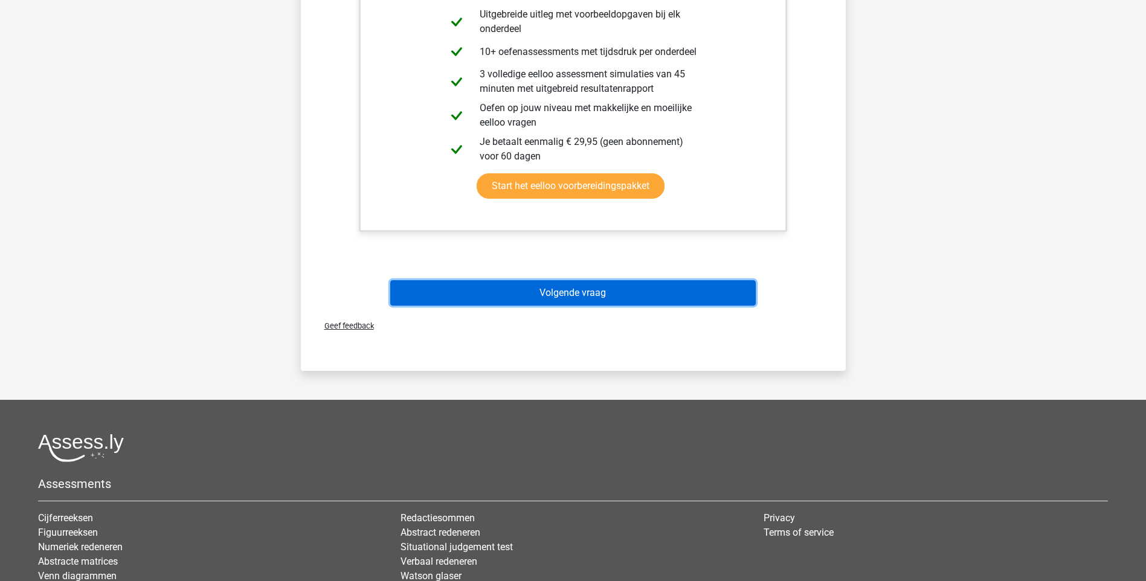
click at [503, 291] on button "Volgende vraag" at bounding box center [573, 292] width 366 height 25
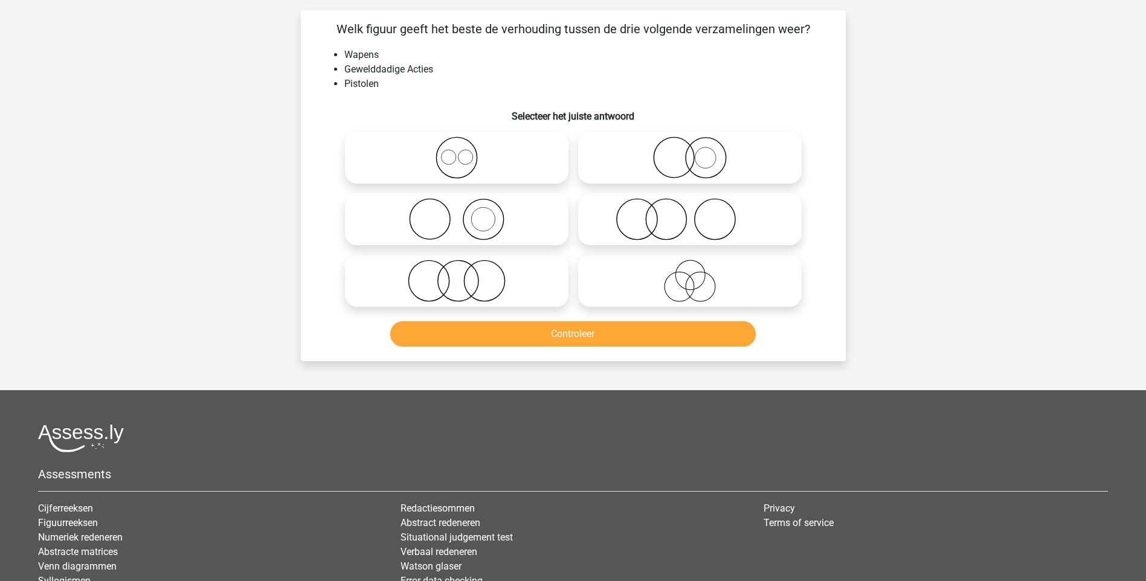
scroll to position [60, 0]
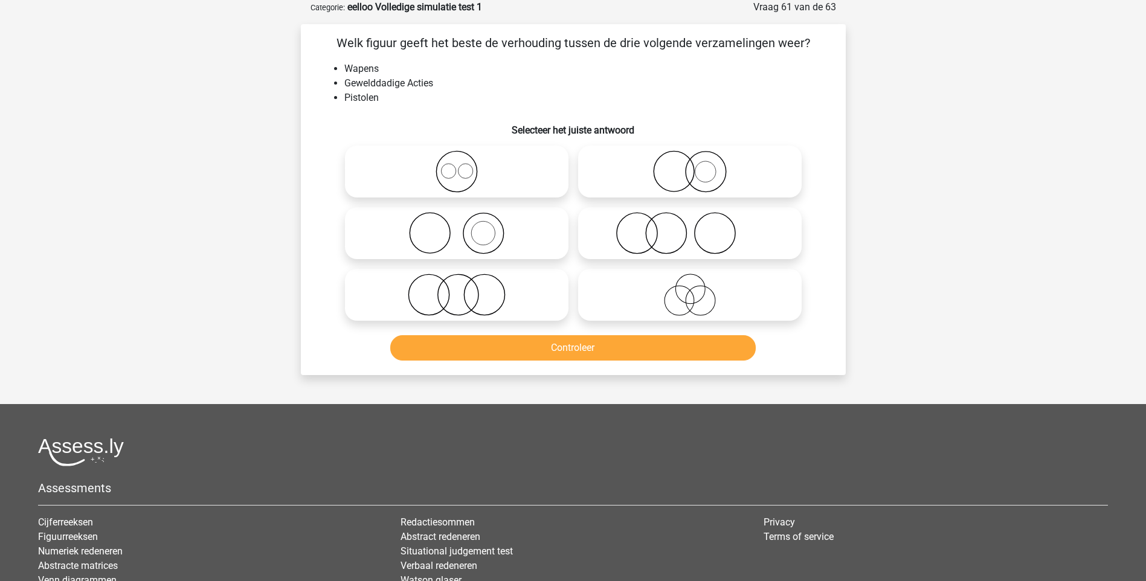
click at [662, 237] on icon at bounding box center [690, 233] width 214 height 42
click at [690, 227] on input "radio" at bounding box center [694, 223] width 8 height 8
radio input "true"
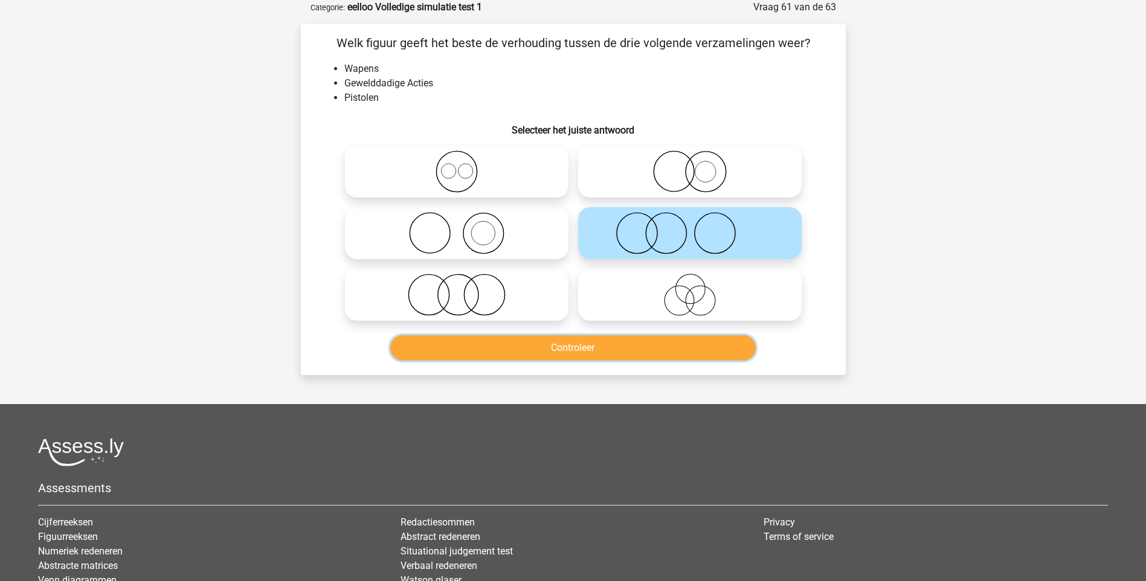
click at [547, 348] on button "Controleer" at bounding box center [573, 347] width 366 height 25
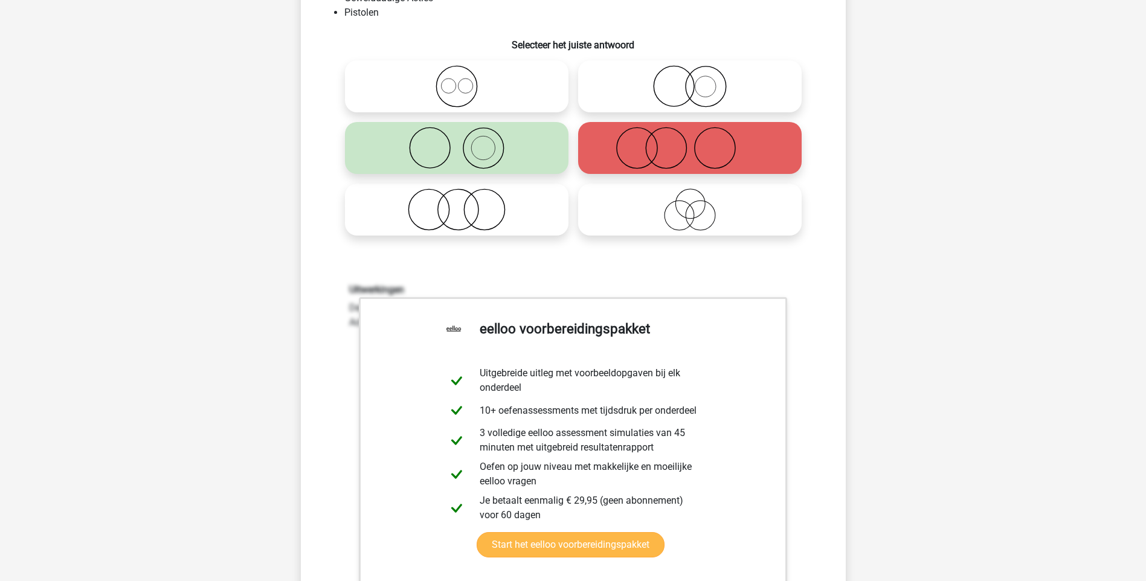
scroll to position [242, 0]
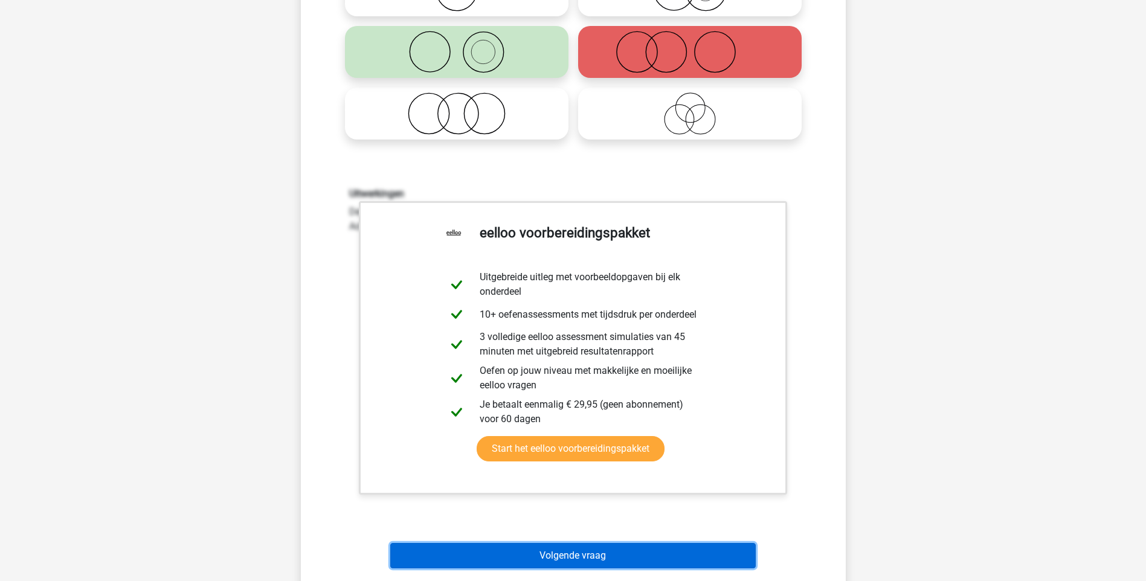
click at [508, 556] on button "Volgende vraag" at bounding box center [573, 555] width 366 height 25
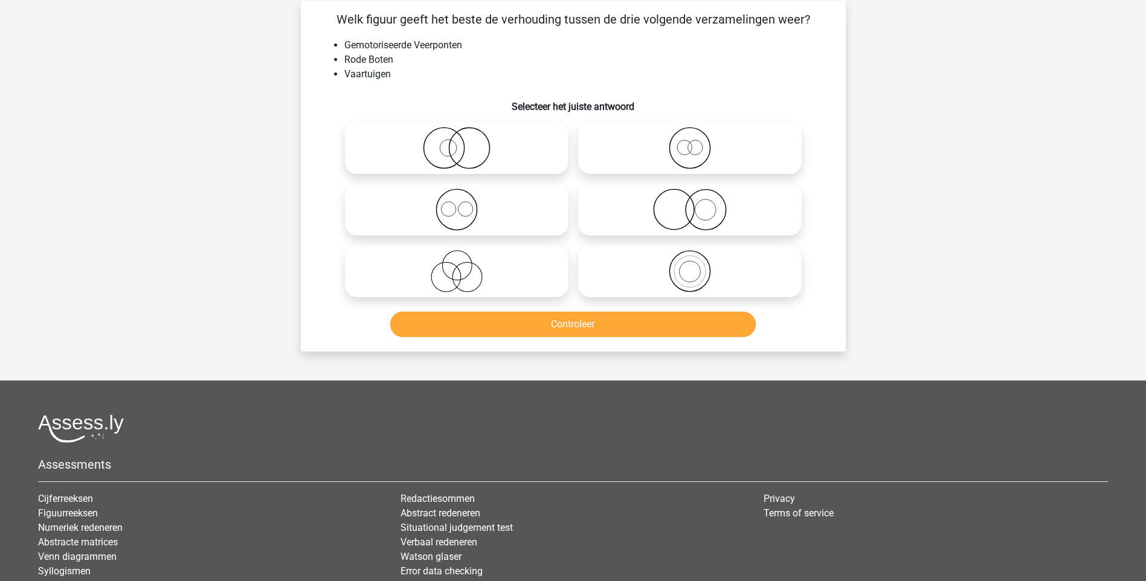
scroll to position [60, 0]
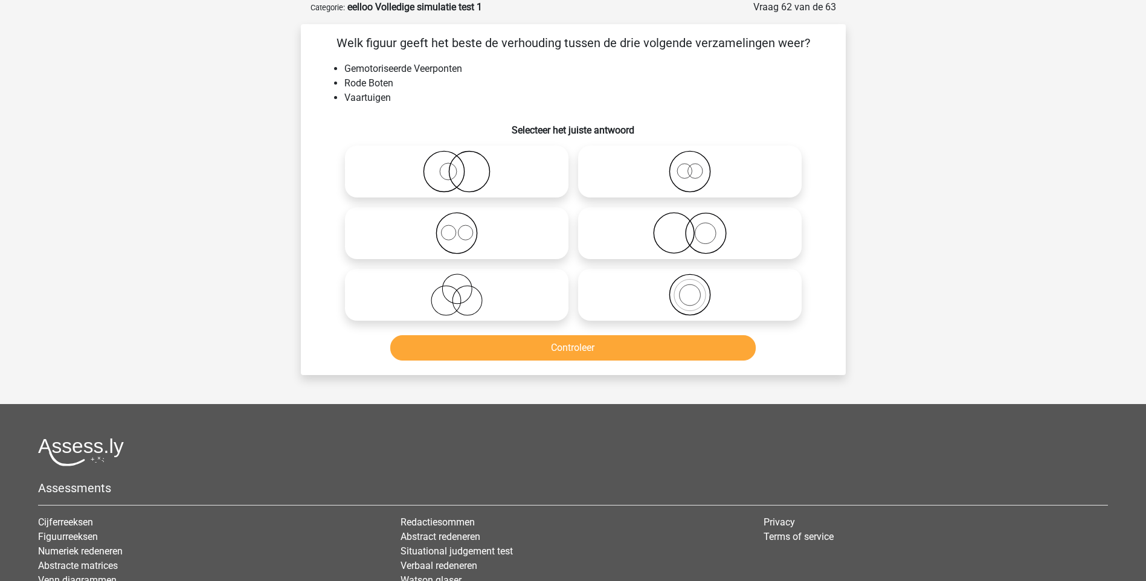
click at [458, 187] on icon at bounding box center [457, 171] width 214 height 42
click at [458, 166] on input "radio" at bounding box center [461, 162] width 8 height 8
radio input "true"
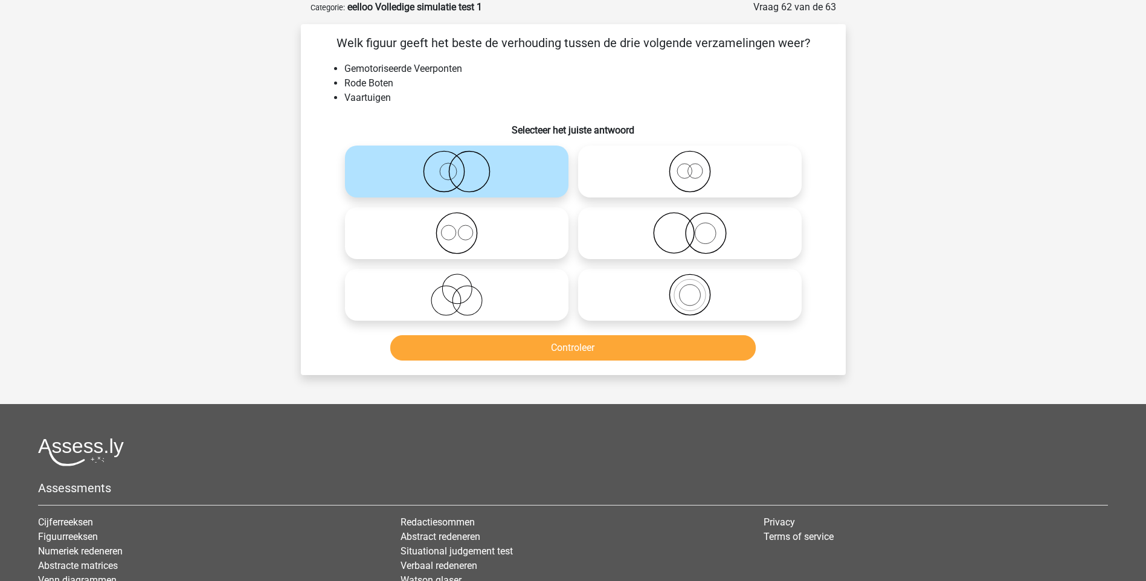
click at [692, 178] on icon at bounding box center [690, 171] width 214 height 42
click at [692, 166] on input "radio" at bounding box center [694, 162] width 8 height 8
radio input "true"
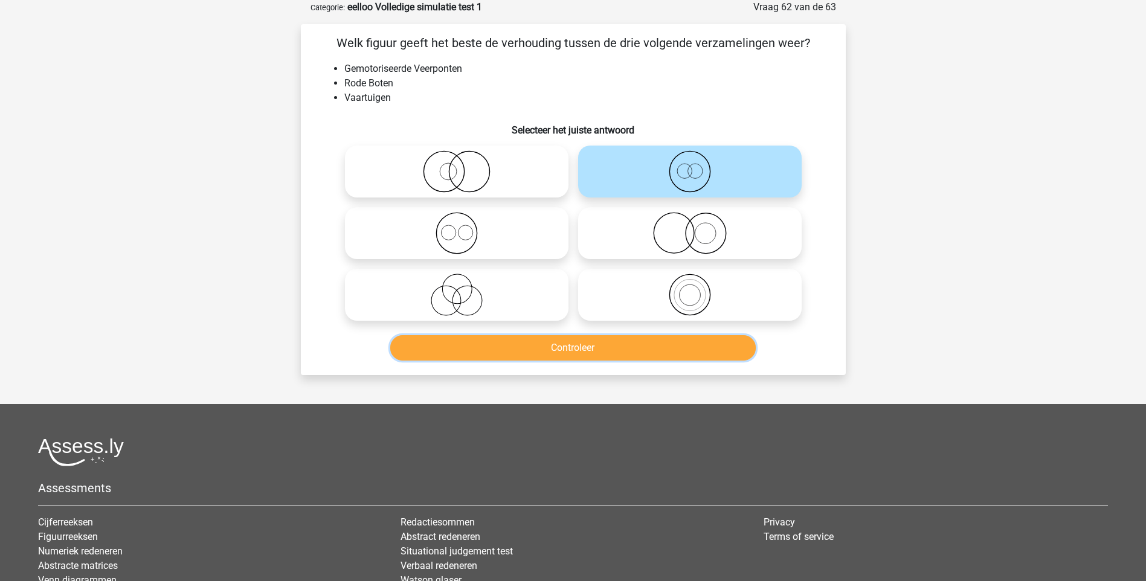
click at [613, 349] on button "Controleer" at bounding box center [573, 347] width 366 height 25
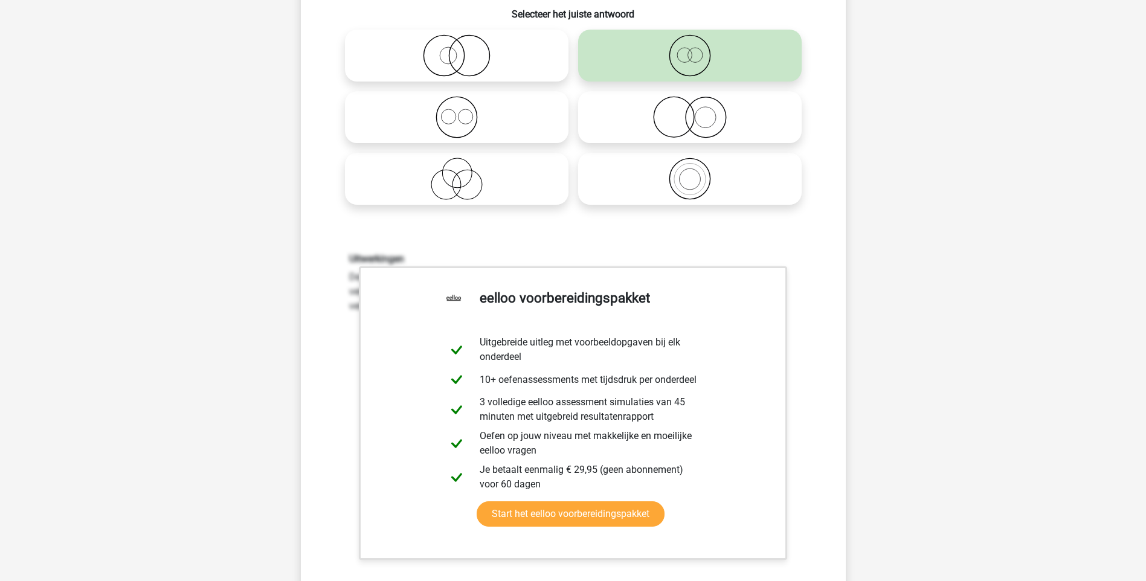
scroll to position [423, 0]
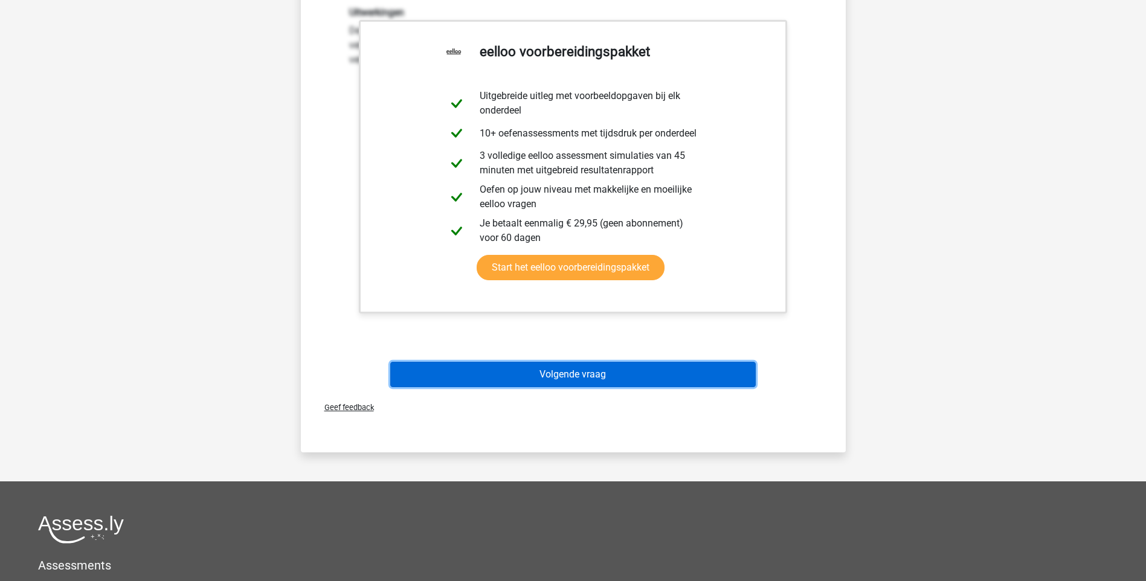
click at [572, 376] on button "Volgende vraag" at bounding box center [573, 374] width 366 height 25
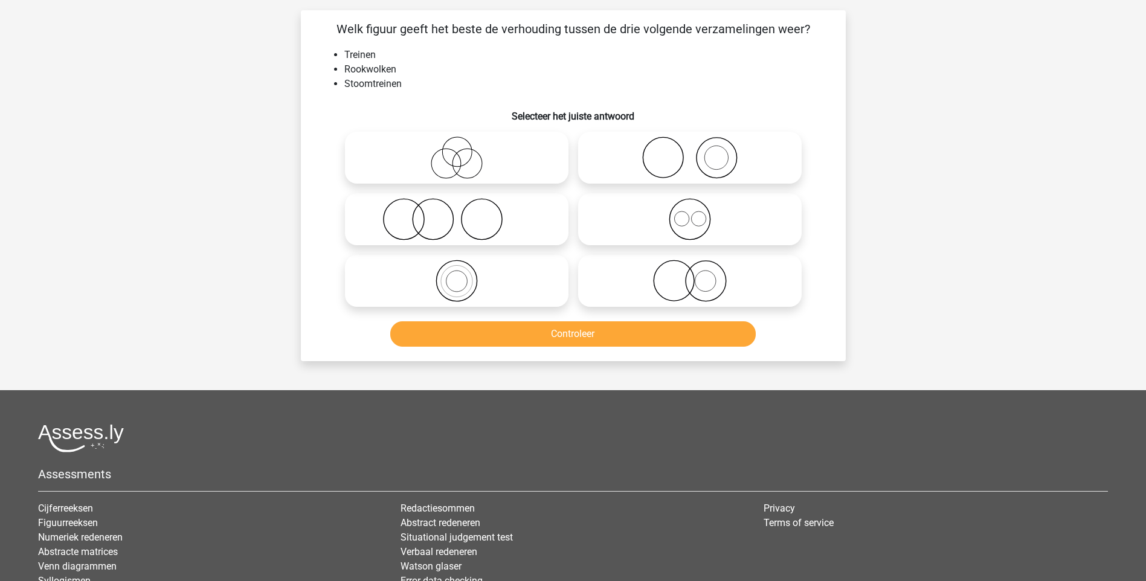
scroll to position [60, 0]
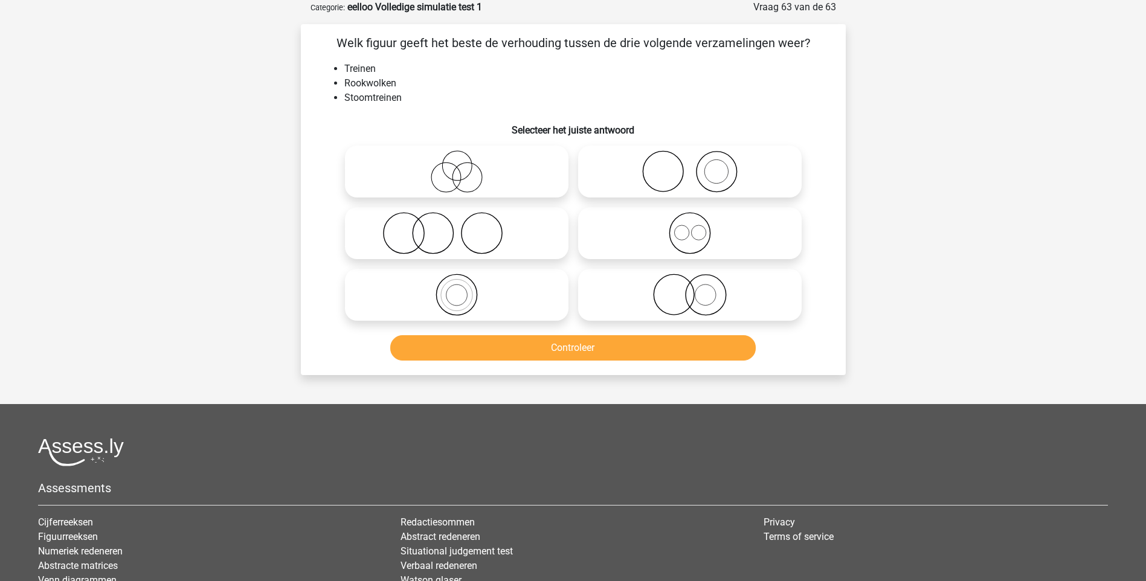
click at [498, 238] on icon at bounding box center [457, 233] width 214 height 42
click at [465, 227] on input "radio" at bounding box center [461, 223] width 8 height 8
radio input "true"
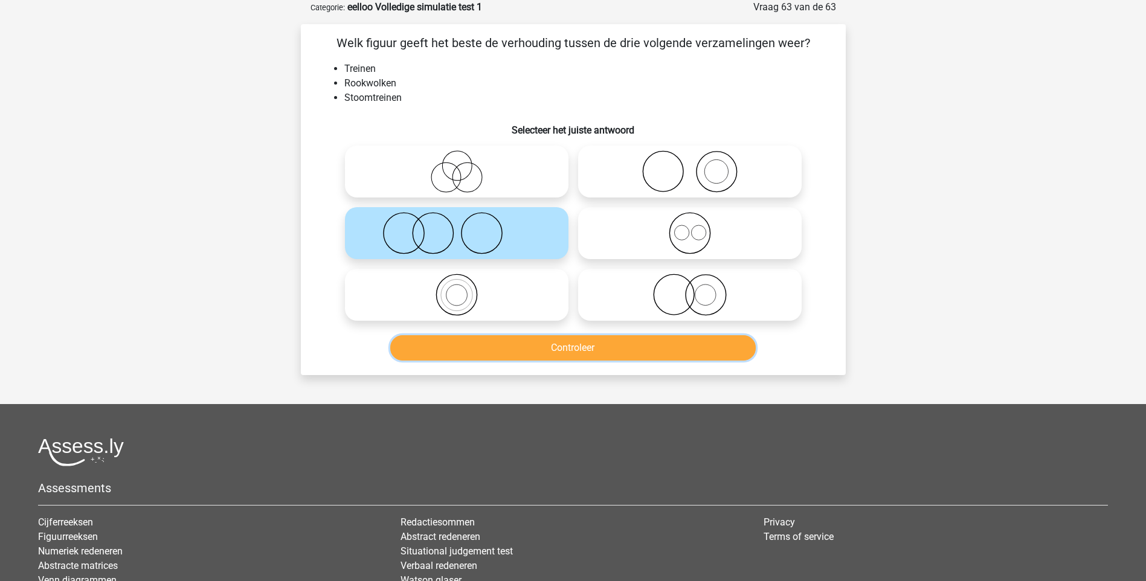
click at [564, 344] on button "Controleer" at bounding box center [573, 347] width 366 height 25
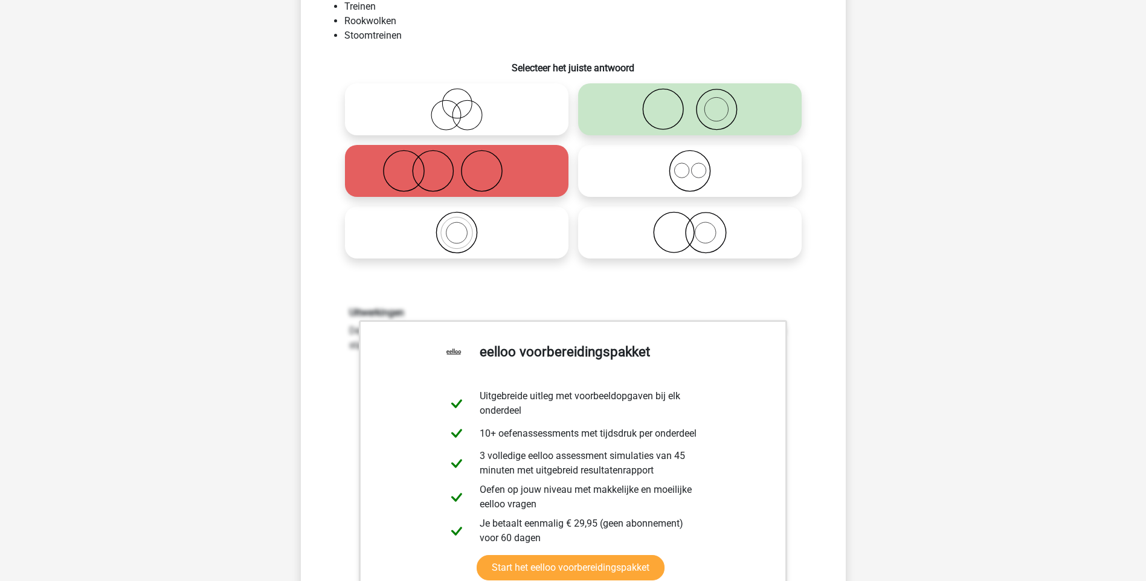
scroll to position [363, 0]
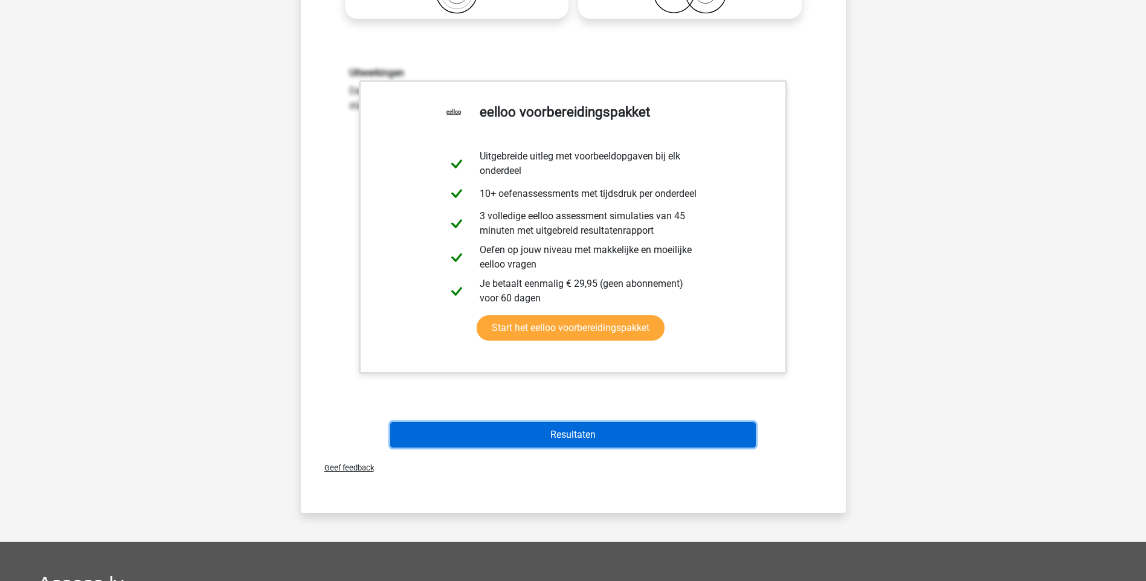
click at [580, 431] on button "Resultaten" at bounding box center [573, 434] width 366 height 25
click at [573, 439] on button "Resultaten" at bounding box center [573, 434] width 366 height 25
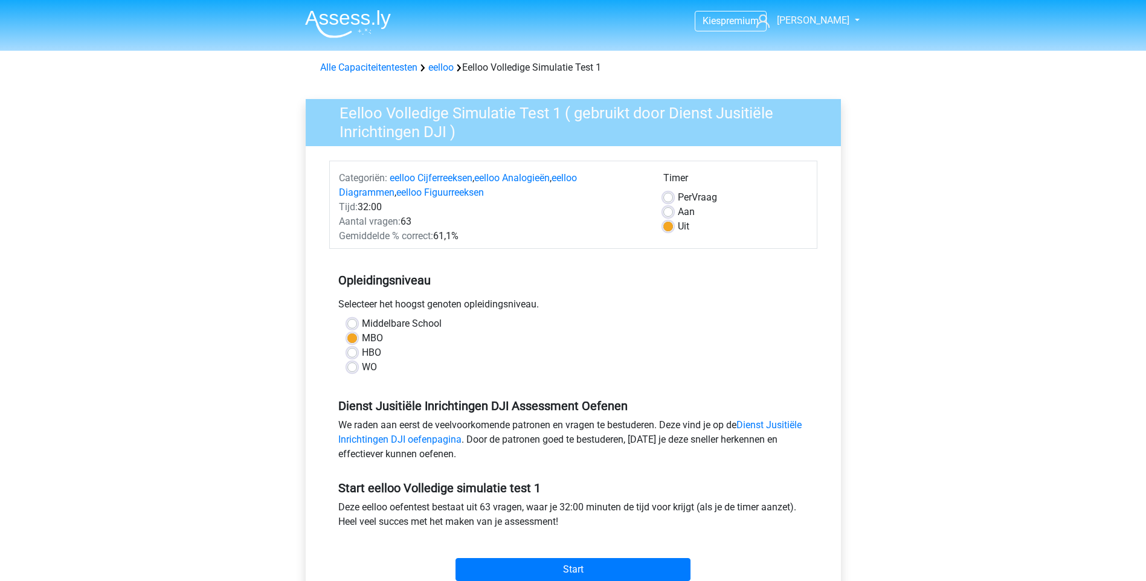
scroll to position [302, 0]
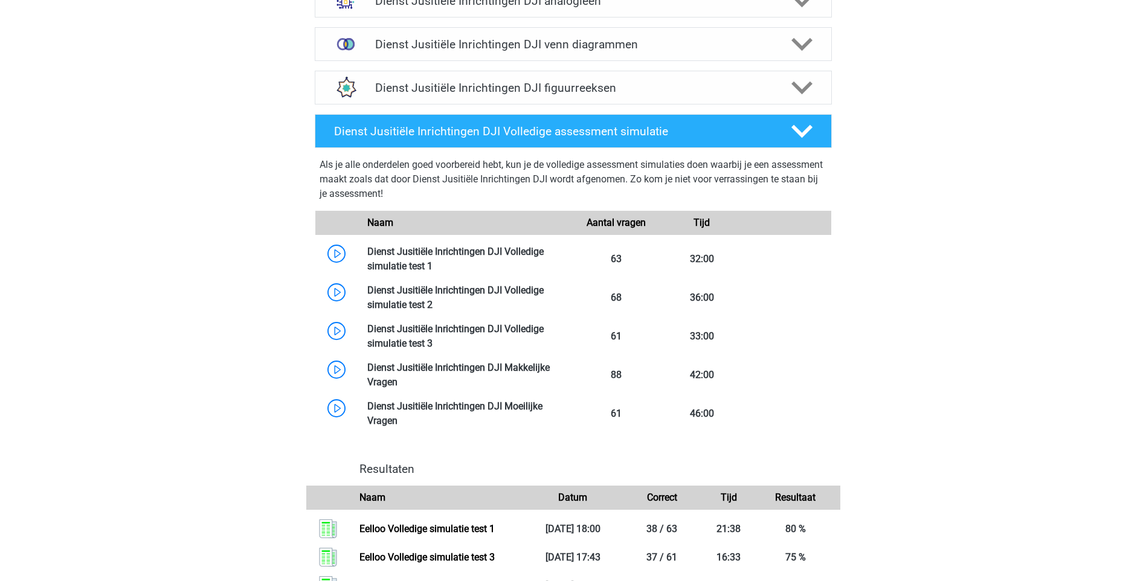
scroll to position [1027, 0]
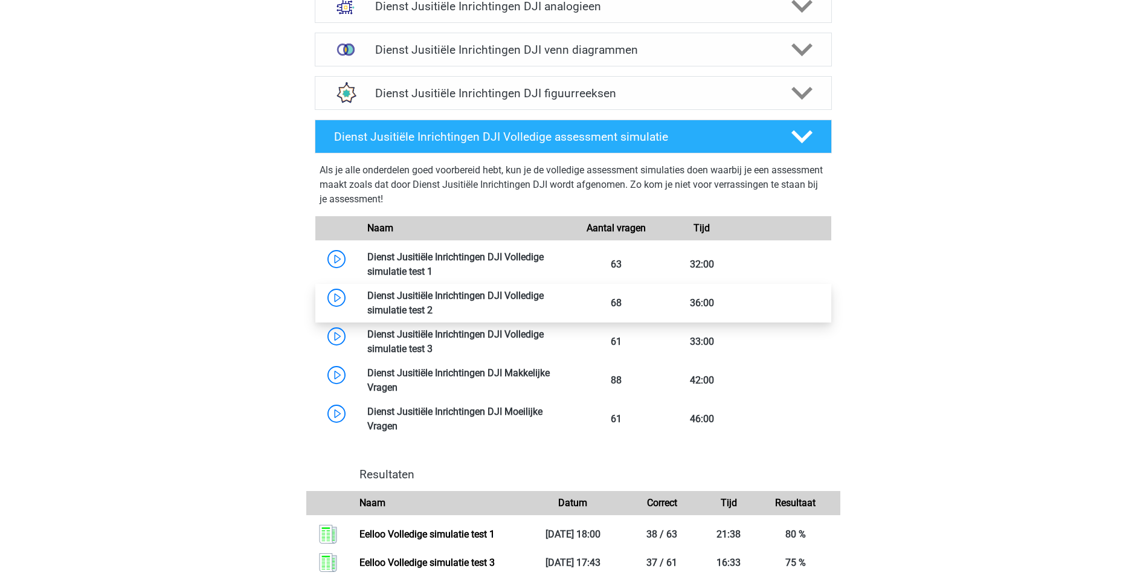
click at [433, 305] on link at bounding box center [433, 310] width 0 height 11
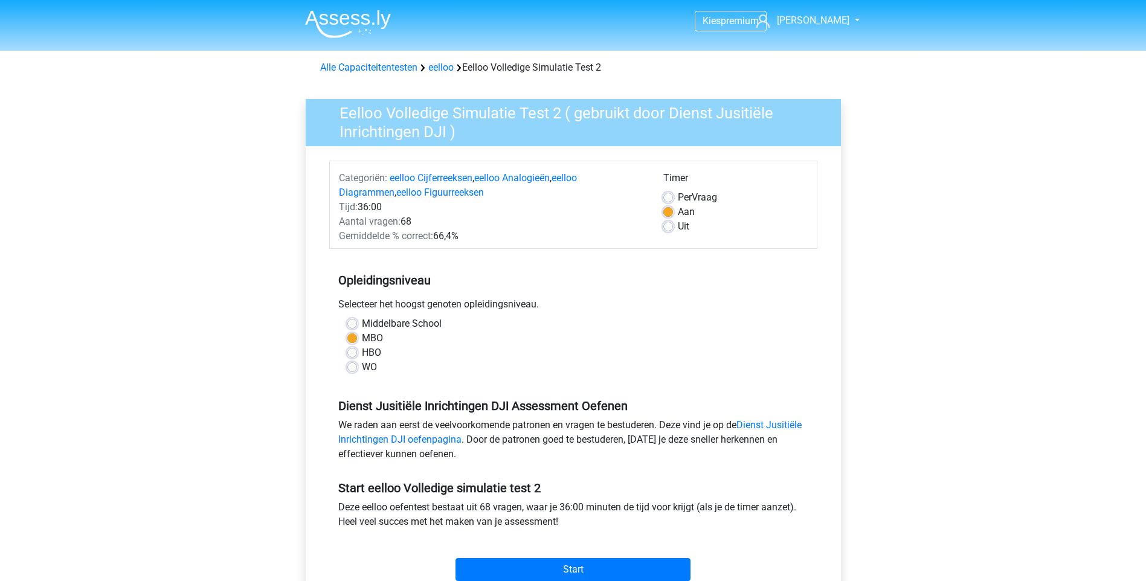
click at [678, 228] on label "Uit" at bounding box center [683, 226] width 11 height 15
click at [671, 228] on input "Uit" at bounding box center [668, 225] width 10 height 12
radio input "true"
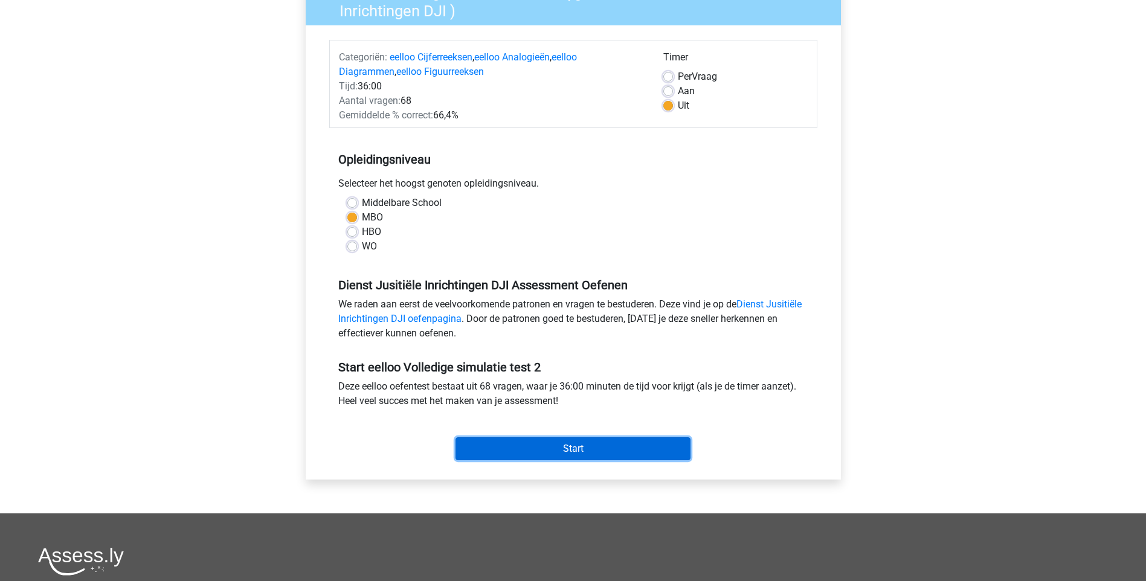
click at [573, 450] on input "Start" at bounding box center [573, 448] width 235 height 23
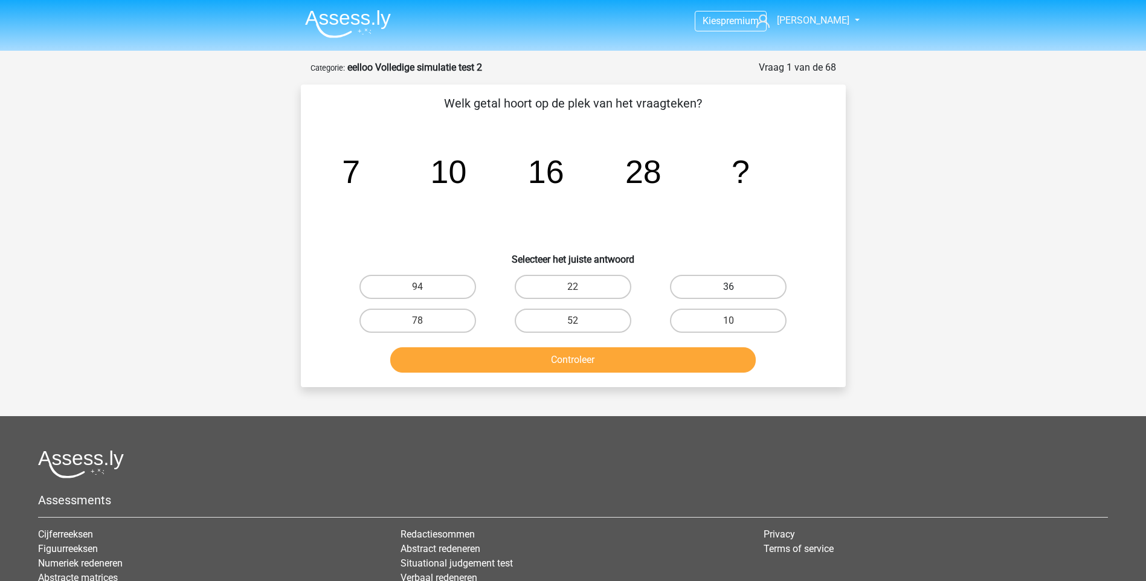
click at [742, 280] on label "36" at bounding box center [728, 287] width 117 height 24
click at [737, 287] on input "36" at bounding box center [733, 291] width 8 height 8
radio input "true"
click at [593, 355] on button "Controleer" at bounding box center [573, 359] width 366 height 25
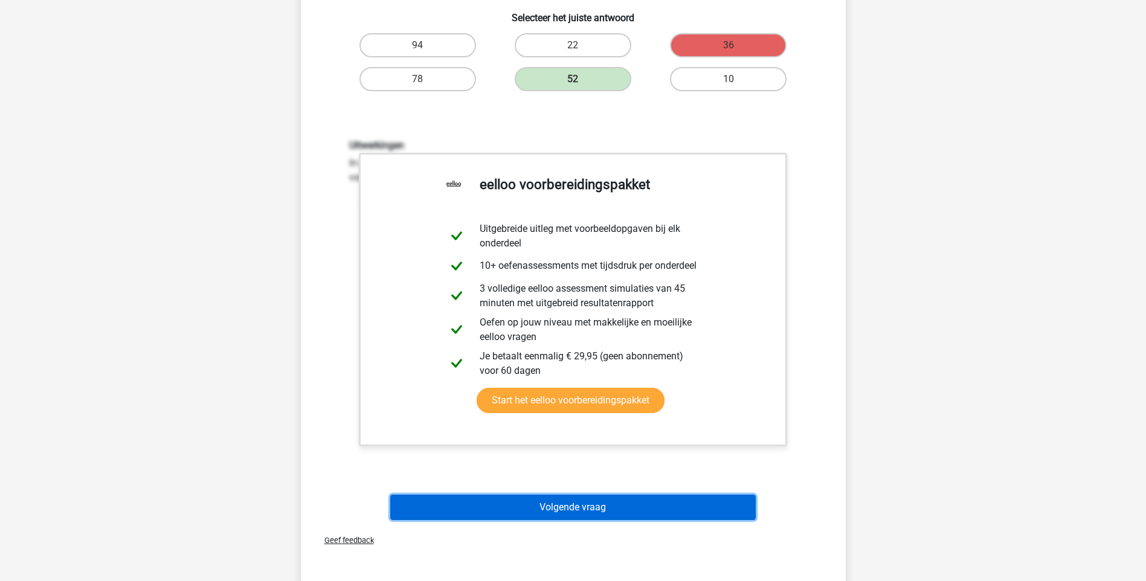
click at [573, 511] on button "Volgende vraag" at bounding box center [573, 507] width 366 height 25
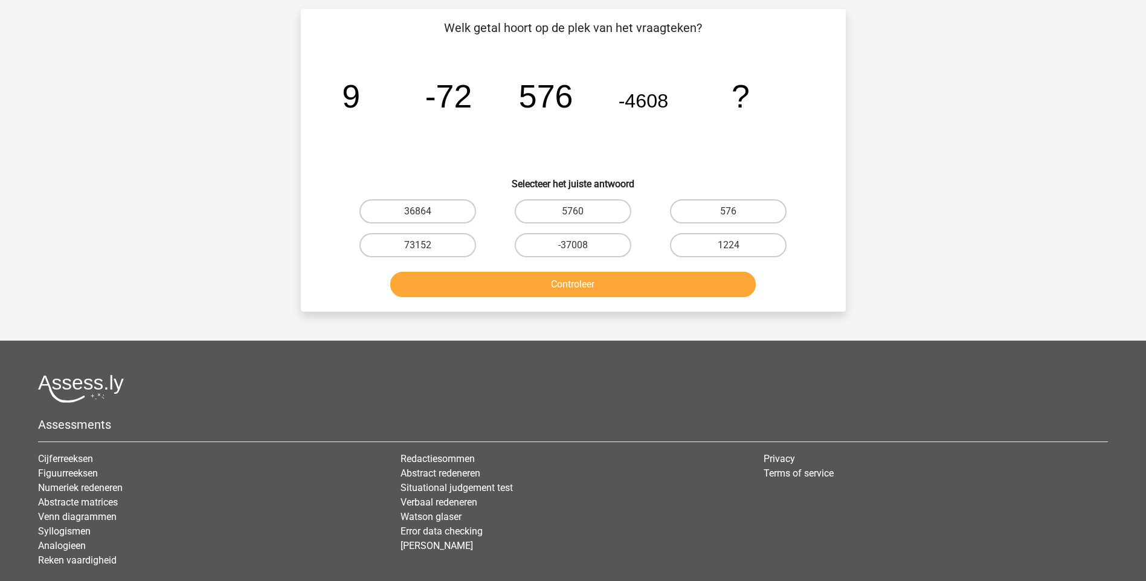
scroll to position [60, 0]
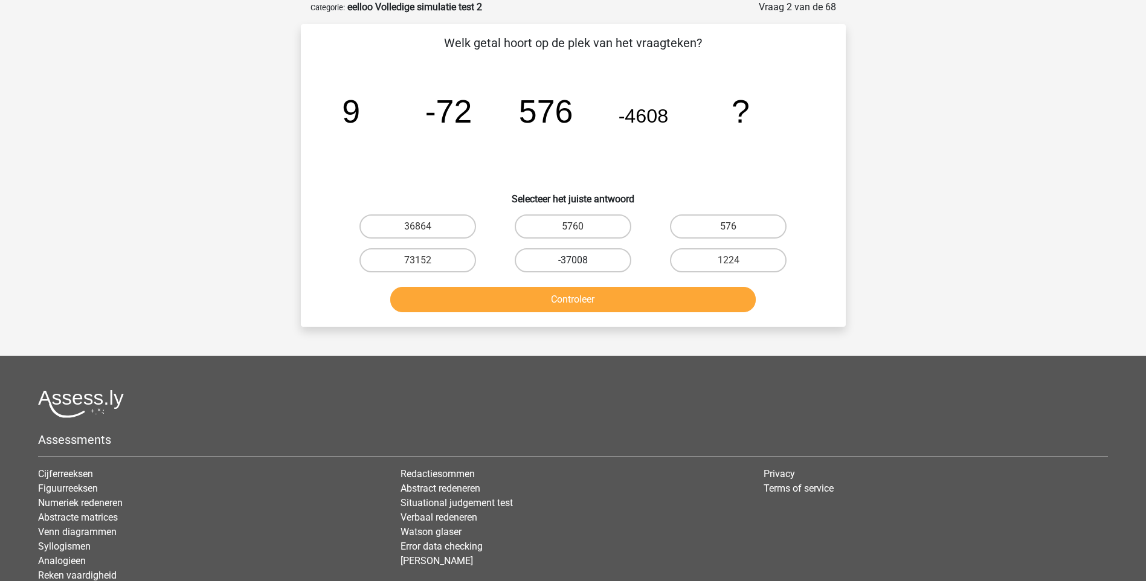
click at [581, 254] on label "-37008" at bounding box center [573, 260] width 117 height 24
click at [581, 260] on input "-37008" at bounding box center [577, 264] width 8 height 8
radio input "true"
click at [581, 307] on button "Controleer" at bounding box center [573, 299] width 366 height 25
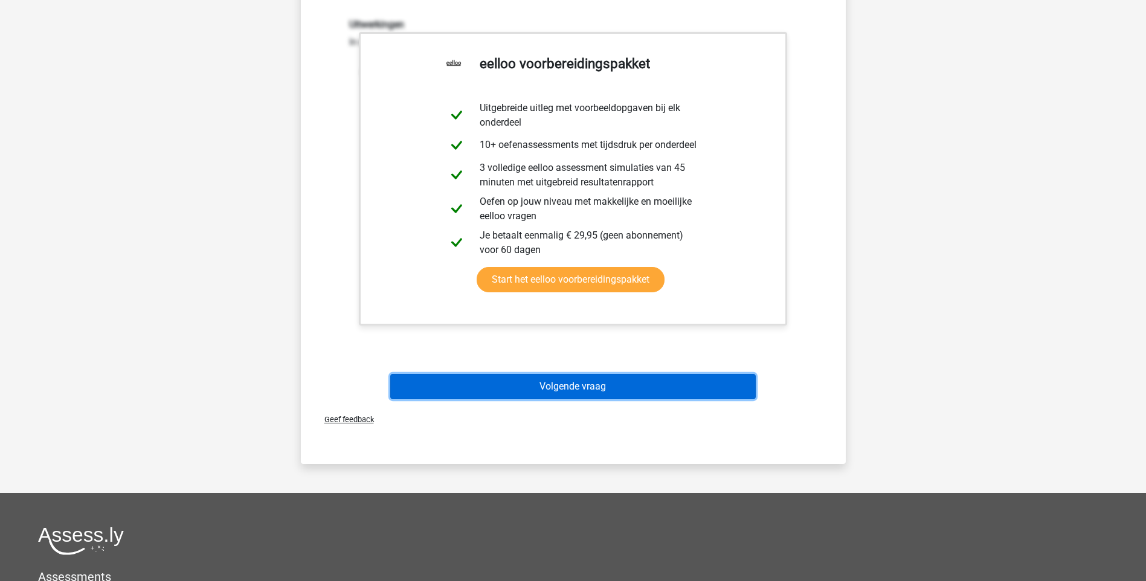
click at [546, 388] on button "Volgende vraag" at bounding box center [573, 386] width 366 height 25
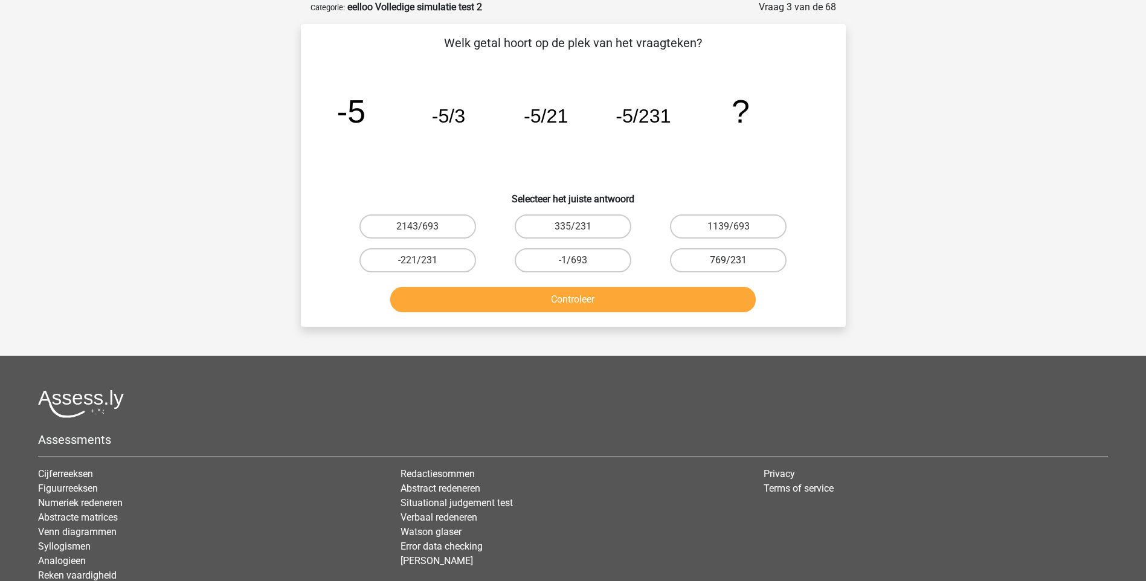
click at [738, 261] on label "769/231" at bounding box center [728, 260] width 117 height 24
click at [737, 261] on input "769/231" at bounding box center [733, 264] width 8 height 8
radio input "true"
click at [666, 300] on button "Controleer" at bounding box center [573, 299] width 366 height 25
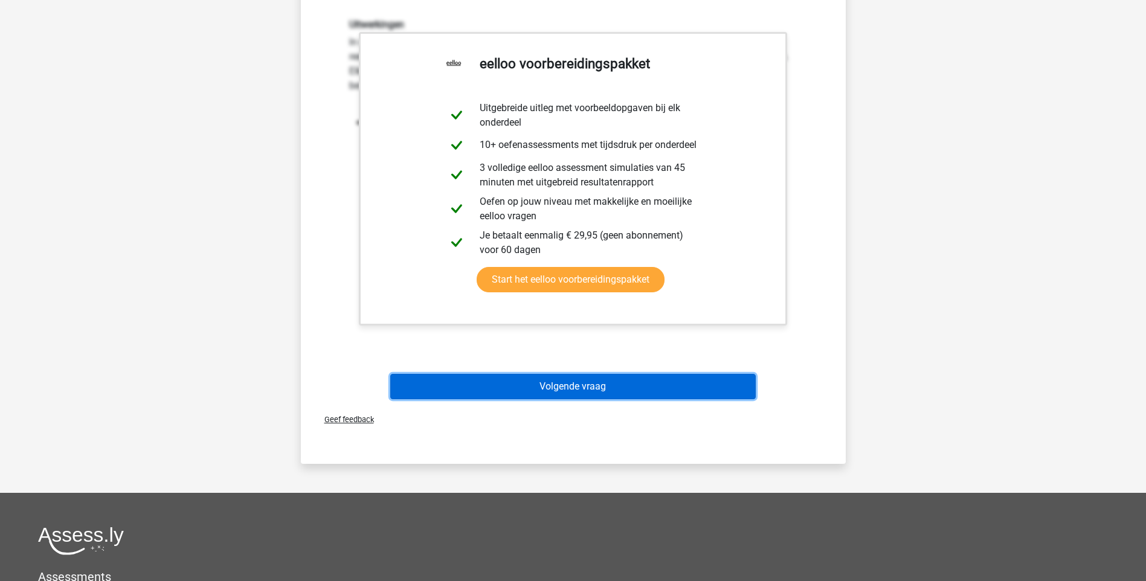
click at [537, 377] on button "Volgende vraag" at bounding box center [573, 386] width 366 height 25
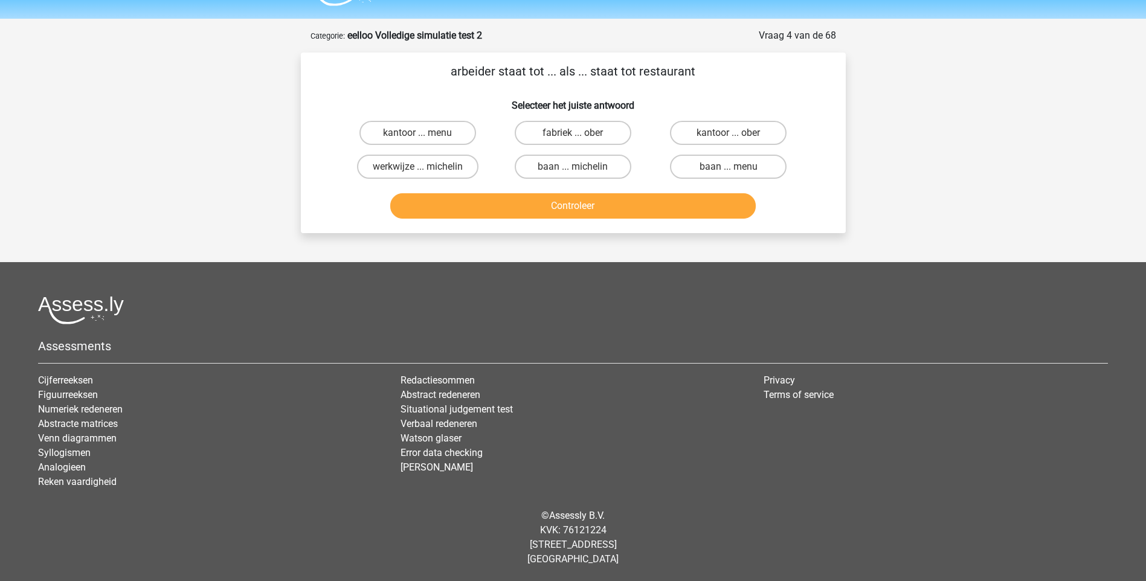
scroll to position [32, 0]
click at [603, 132] on label "fabriek ... ober" at bounding box center [573, 133] width 117 height 24
click at [581, 133] on input "fabriek ... ober" at bounding box center [577, 137] width 8 height 8
radio input "true"
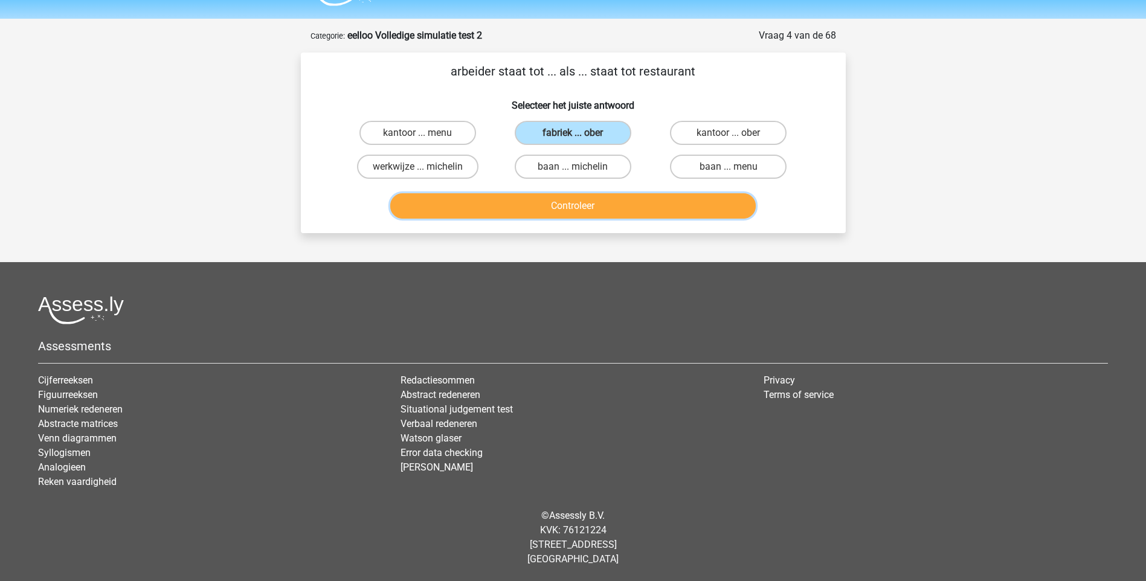
click at [582, 208] on button "Controleer" at bounding box center [573, 205] width 366 height 25
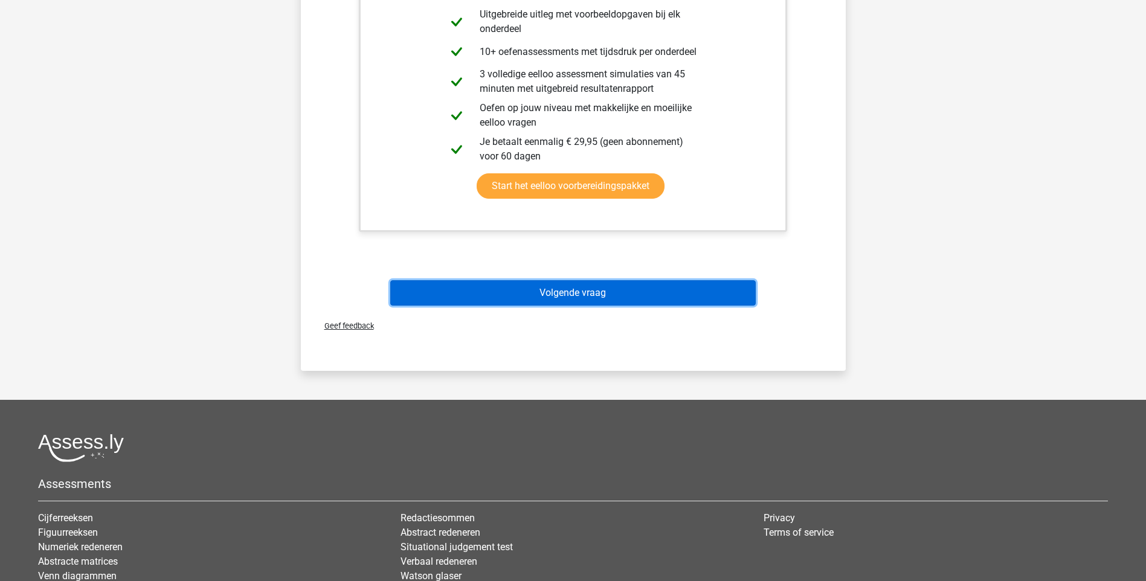
click at [554, 294] on button "Volgende vraag" at bounding box center [573, 292] width 366 height 25
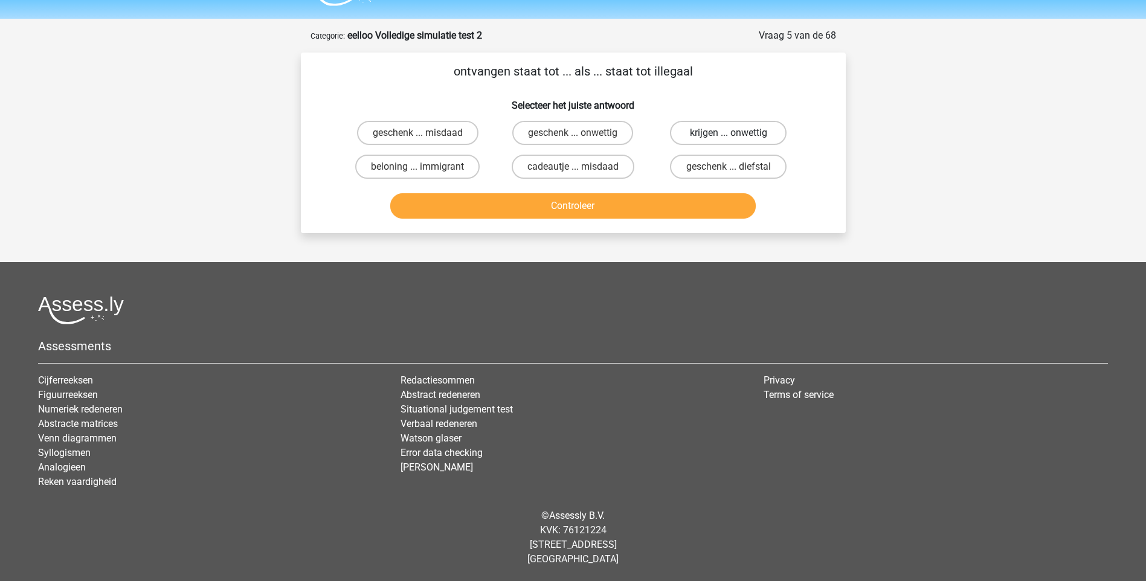
click at [718, 134] on label "krijgen ... onwettig" at bounding box center [728, 133] width 117 height 24
click at [729, 134] on input "krijgen ... onwettig" at bounding box center [733, 137] width 8 height 8
radio input "true"
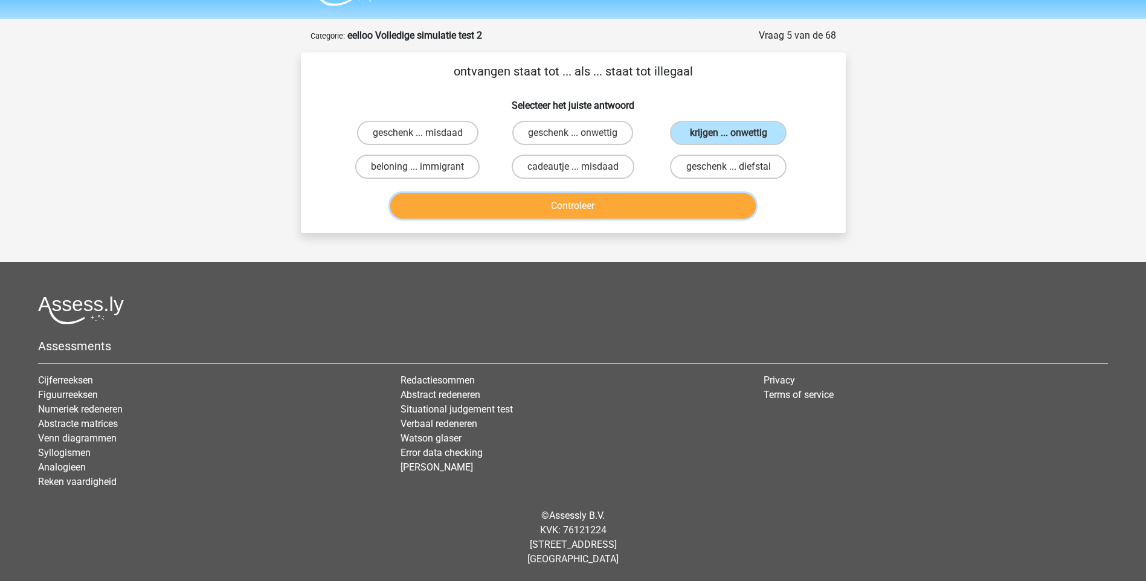
click at [637, 204] on button "Controleer" at bounding box center [573, 205] width 366 height 25
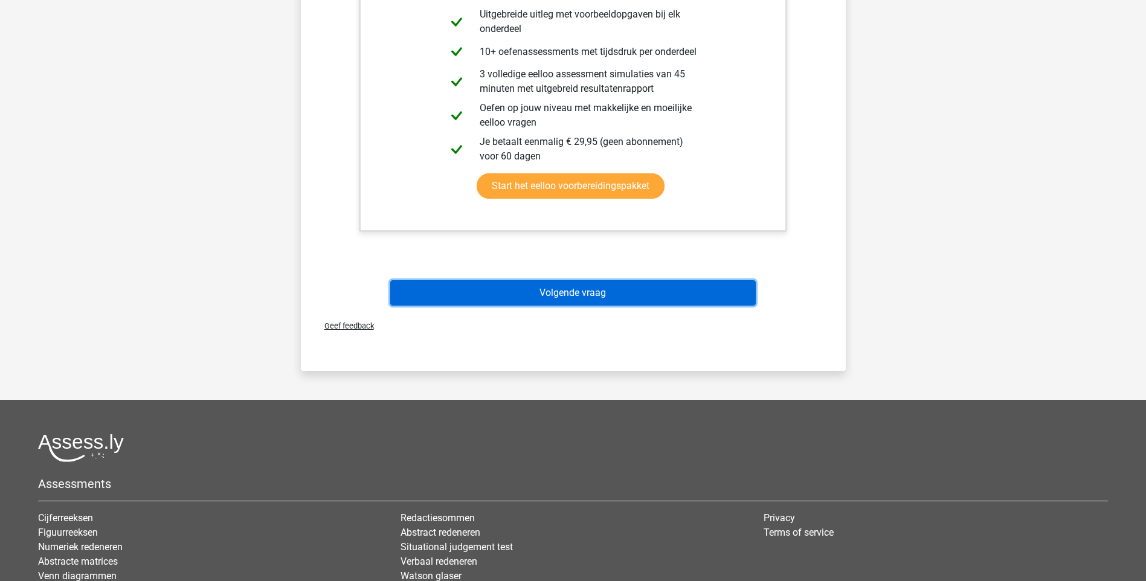
drag, startPoint x: 575, startPoint y: 295, endPoint x: 575, endPoint y: 289, distance: 6.1
click at [576, 291] on button "Volgende vraag" at bounding box center [573, 292] width 366 height 25
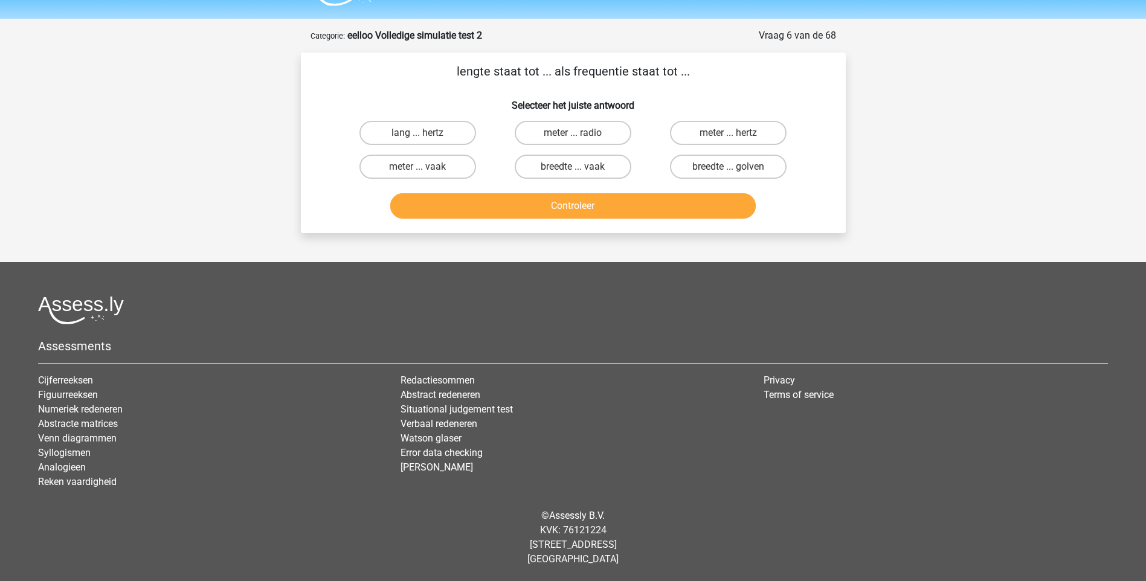
click at [735, 136] on input "meter ... hertz" at bounding box center [733, 137] width 8 height 8
radio input "true"
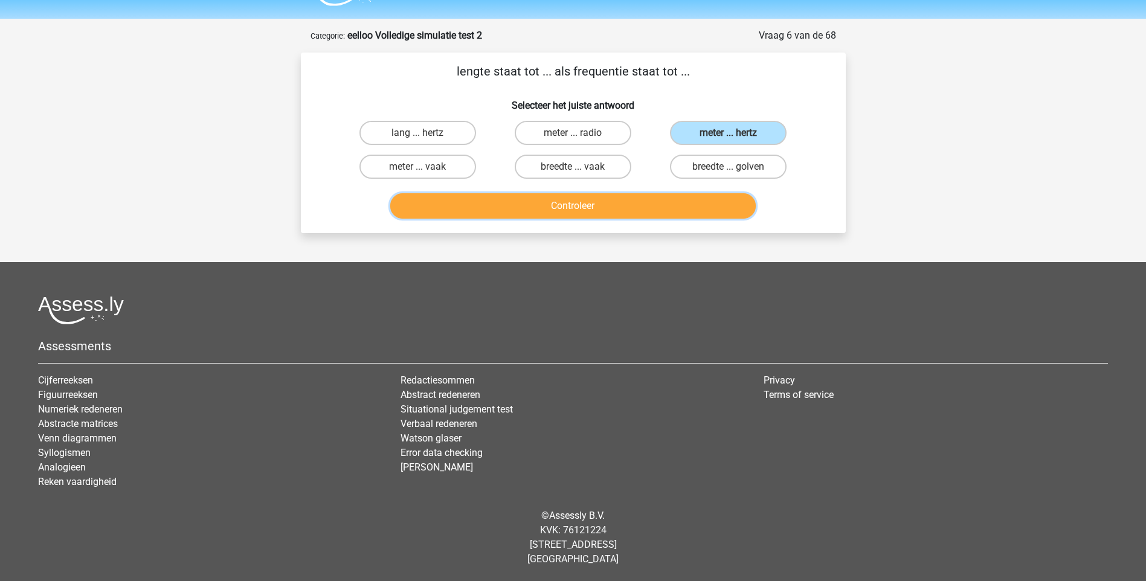
click at [582, 207] on button "Controleer" at bounding box center [573, 205] width 366 height 25
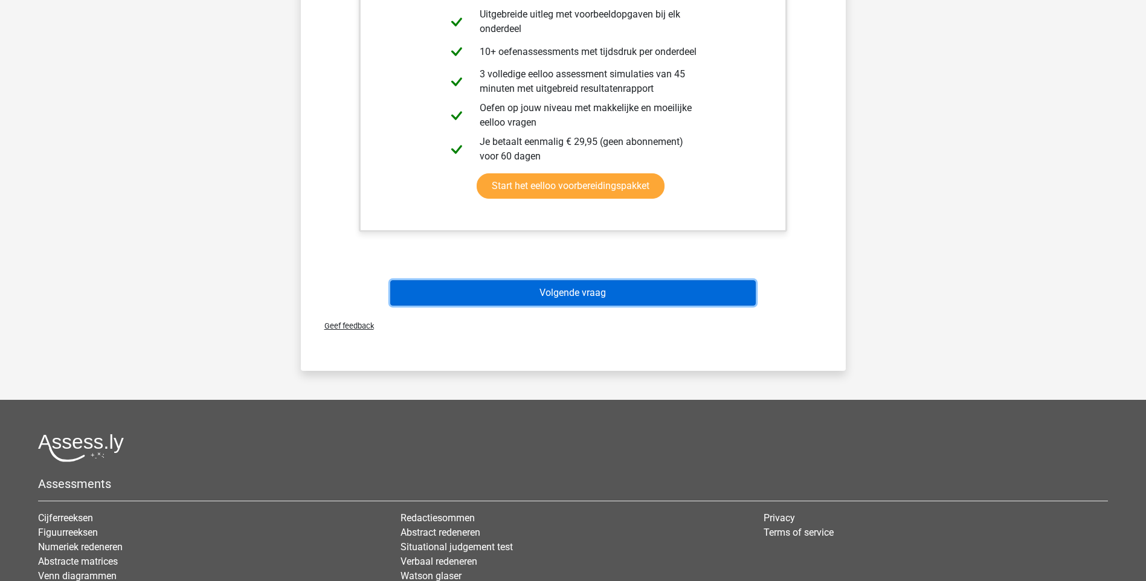
click at [536, 294] on button "Volgende vraag" at bounding box center [573, 292] width 366 height 25
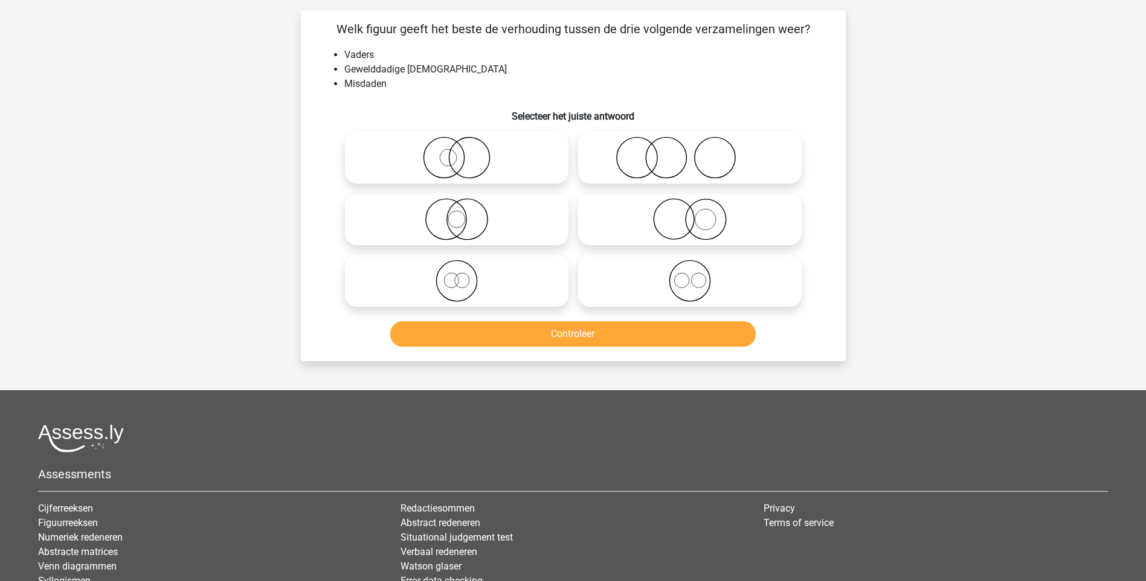
scroll to position [60, 0]
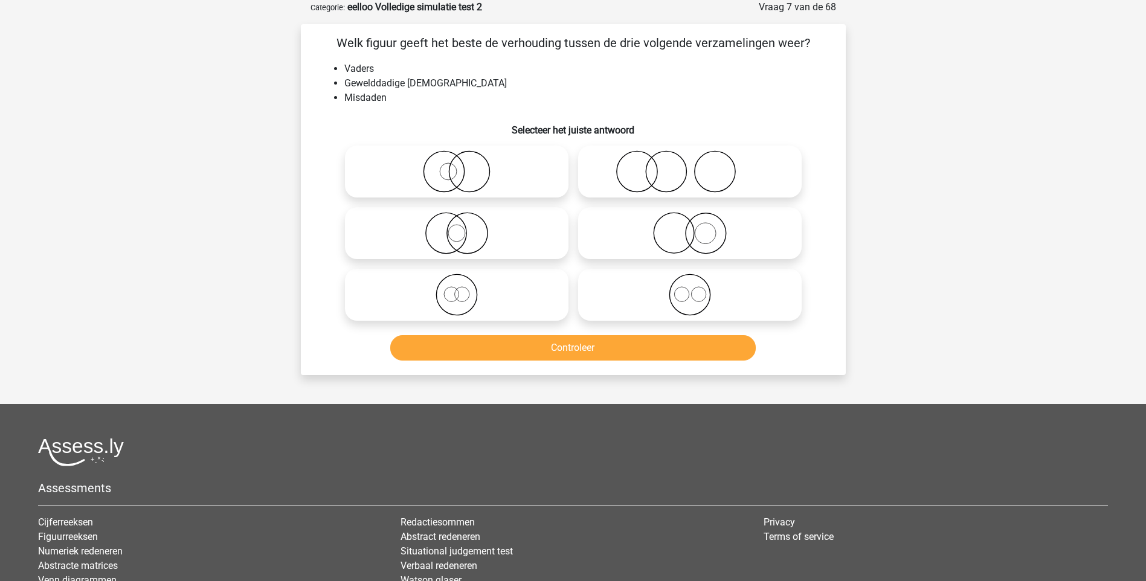
click at [698, 186] on icon at bounding box center [690, 171] width 214 height 42
click at [698, 166] on input "radio" at bounding box center [694, 162] width 8 height 8
radio input "true"
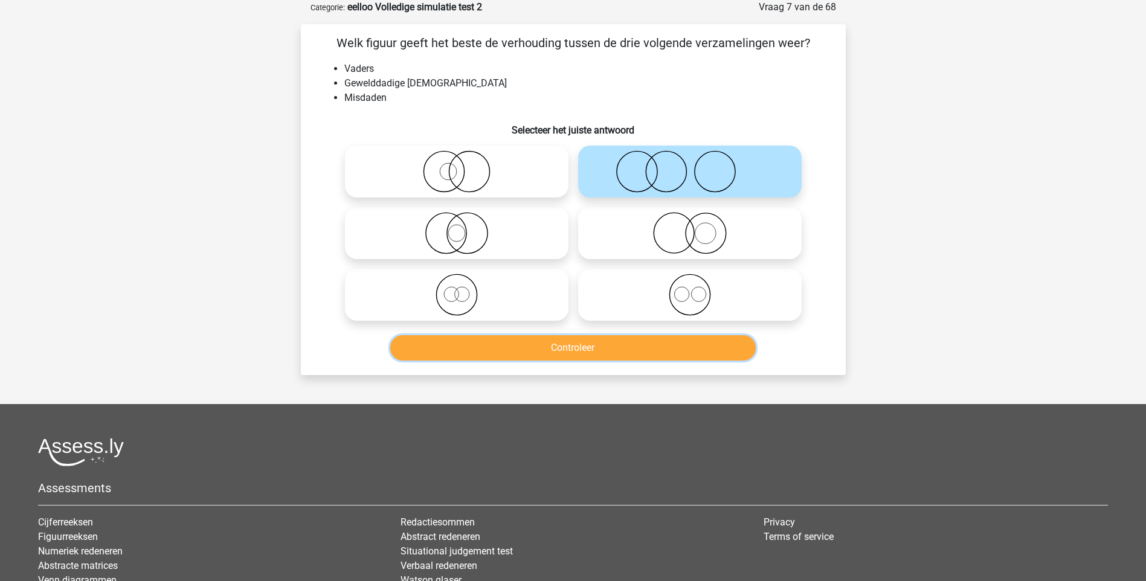
click at [593, 344] on button "Controleer" at bounding box center [573, 347] width 366 height 25
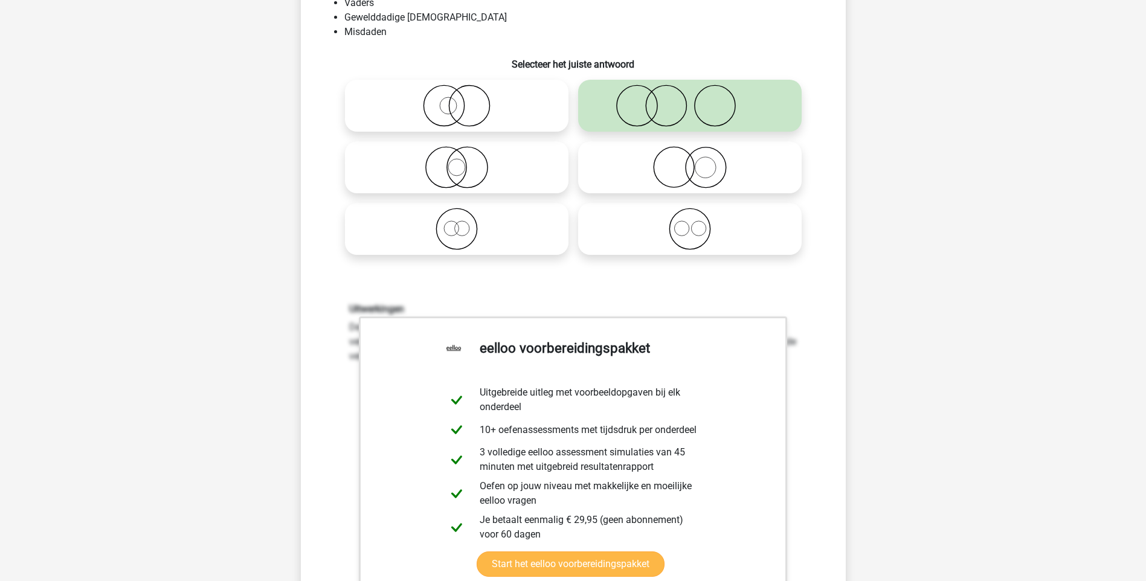
scroll to position [363, 0]
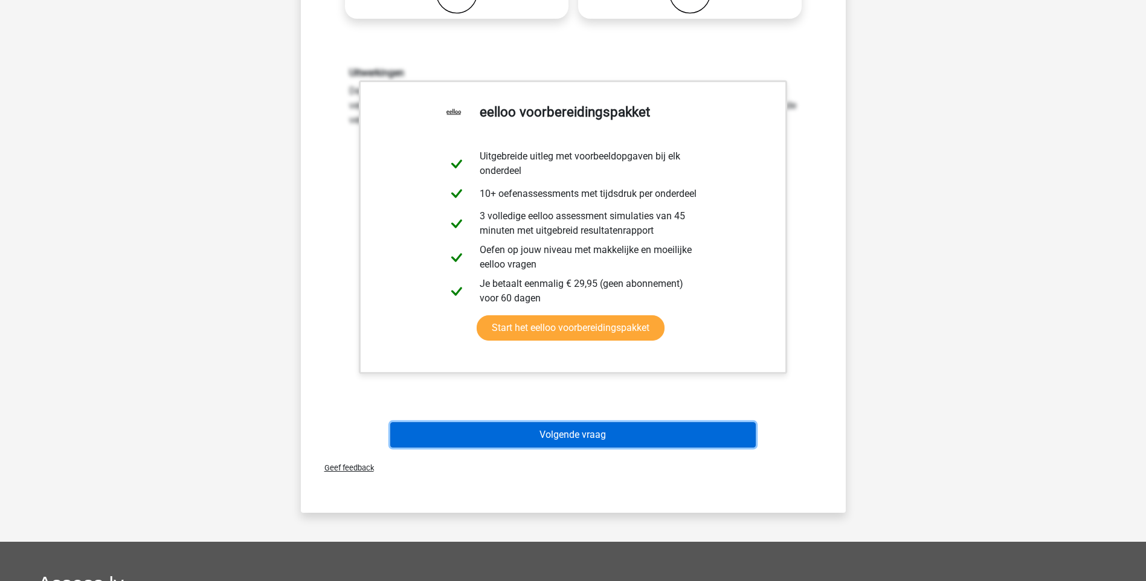
click at [577, 429] on button "Volgende vraag" at bounding box center [573, 434] width 366 height 25
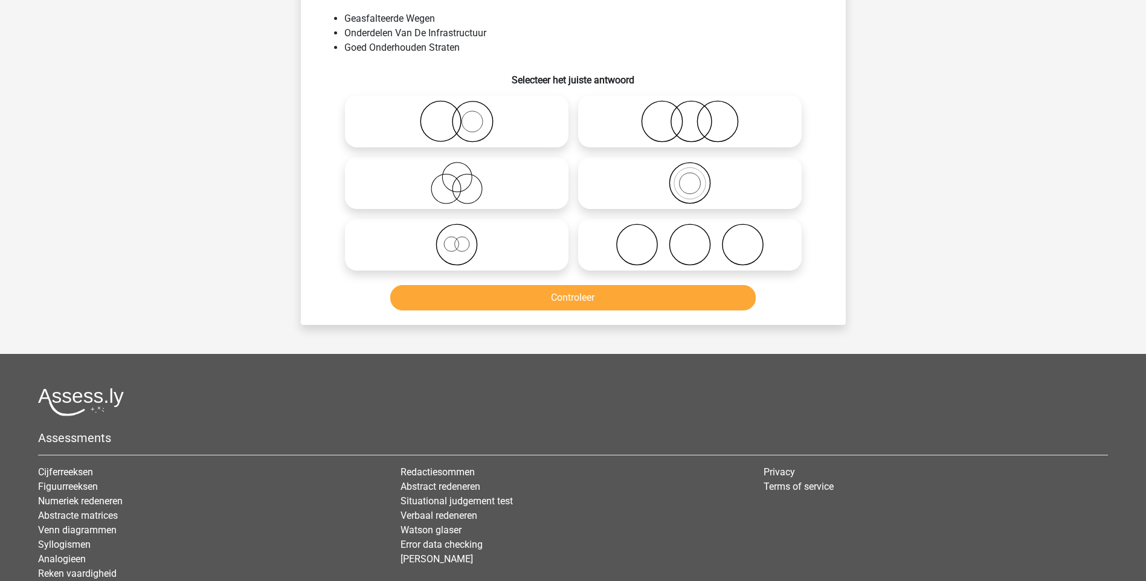
scroll to position [60, 0]
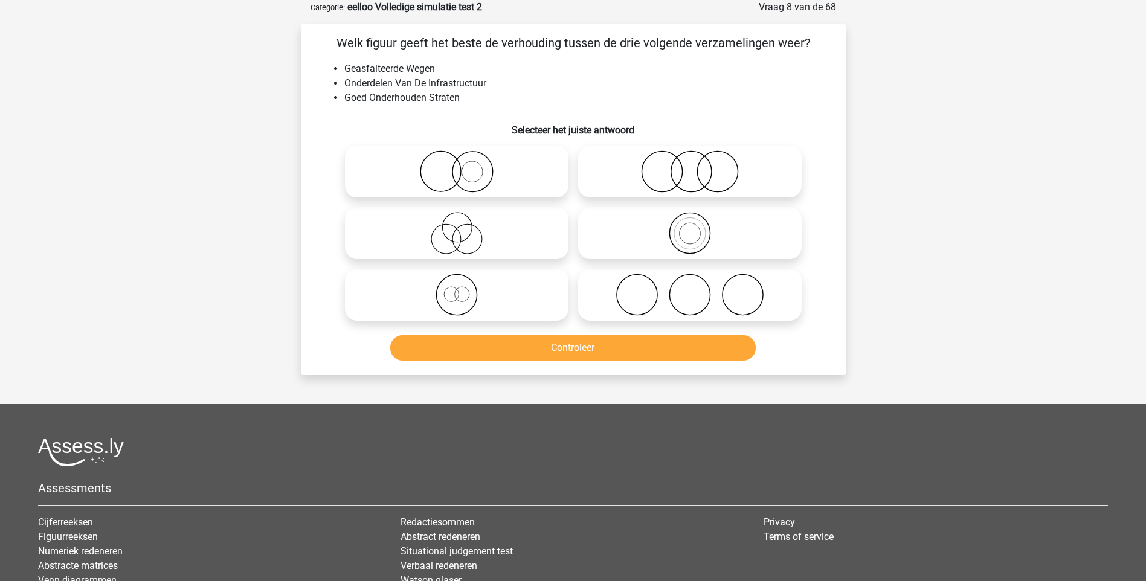
click at [454, 233] on circle at bounding box center [468, 240] width 30 height 30
click at [457, 227] on input "radio" at bounding box center [461, 223] width 8 height 8
radio input "true"
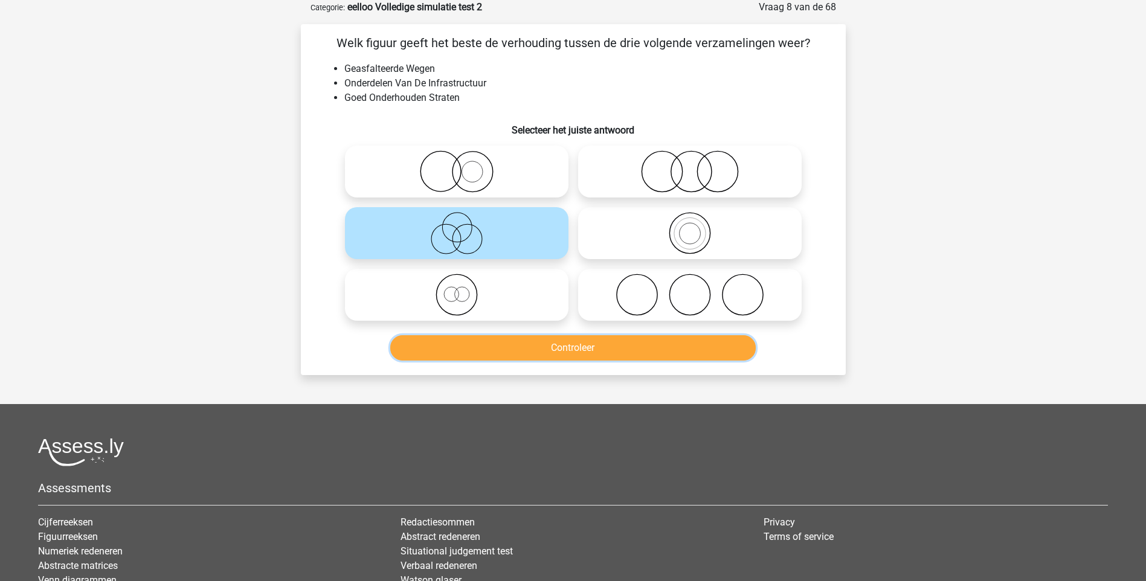
click at [557, 349] on button "Controleer" at bounding box center [573, 347] width 366 height 25
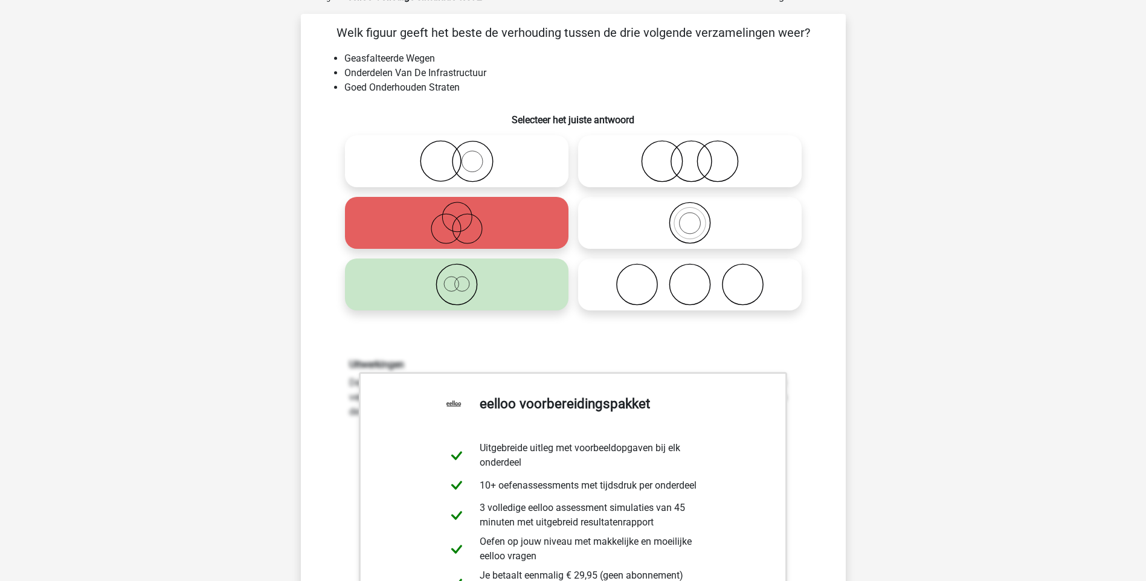
scroll to position [242, 0]
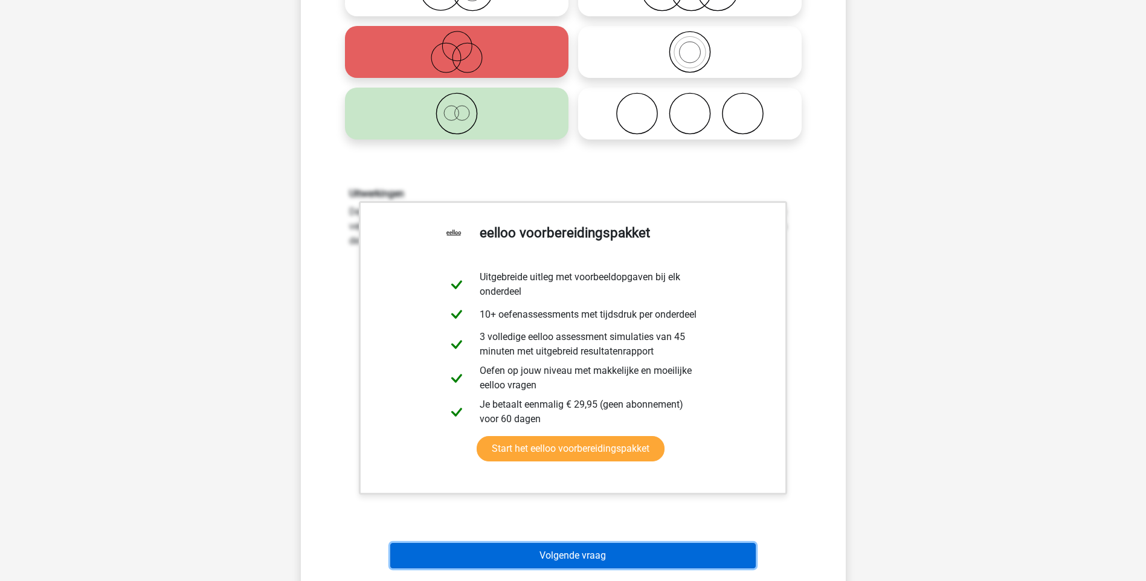
click at [546, 556] on button "Volgende vraag" at bounding box center [573, 555] width 366 height 25
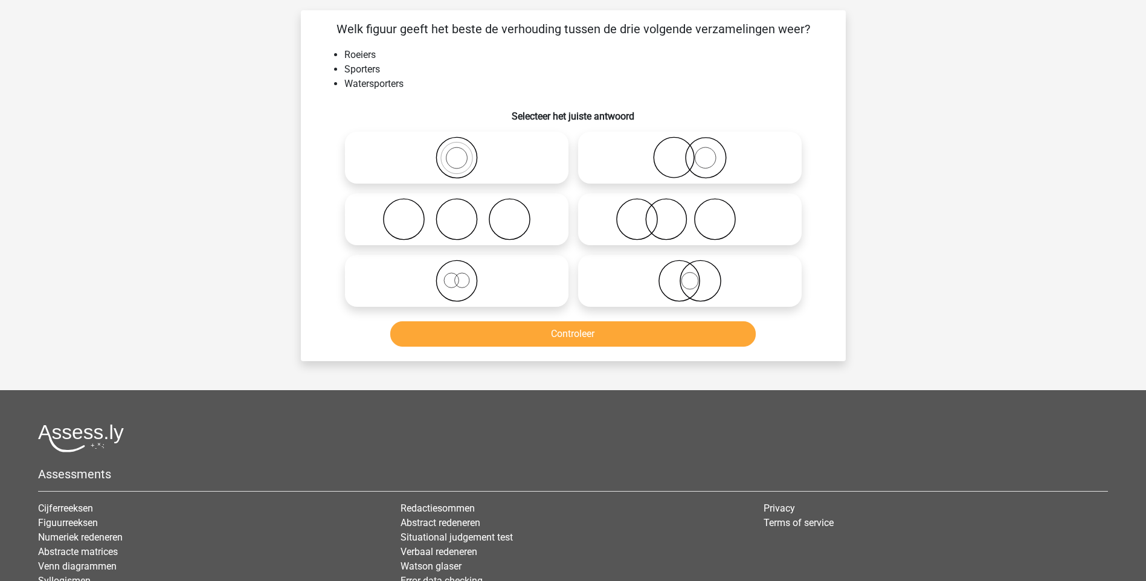
scroll to position [60, 0]
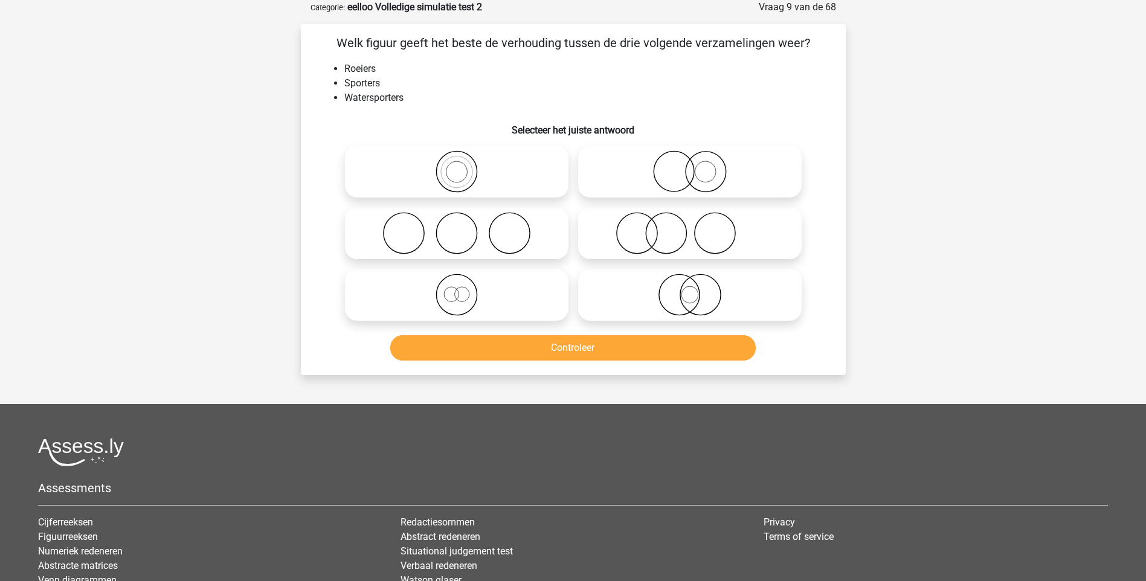
click at [454, 297] on icon at bounding box center [457, 295] width 214 height 42
click at [457, 289] on input "radio" at bounding box center [461, 285] width 8 height 8
radio input "true"
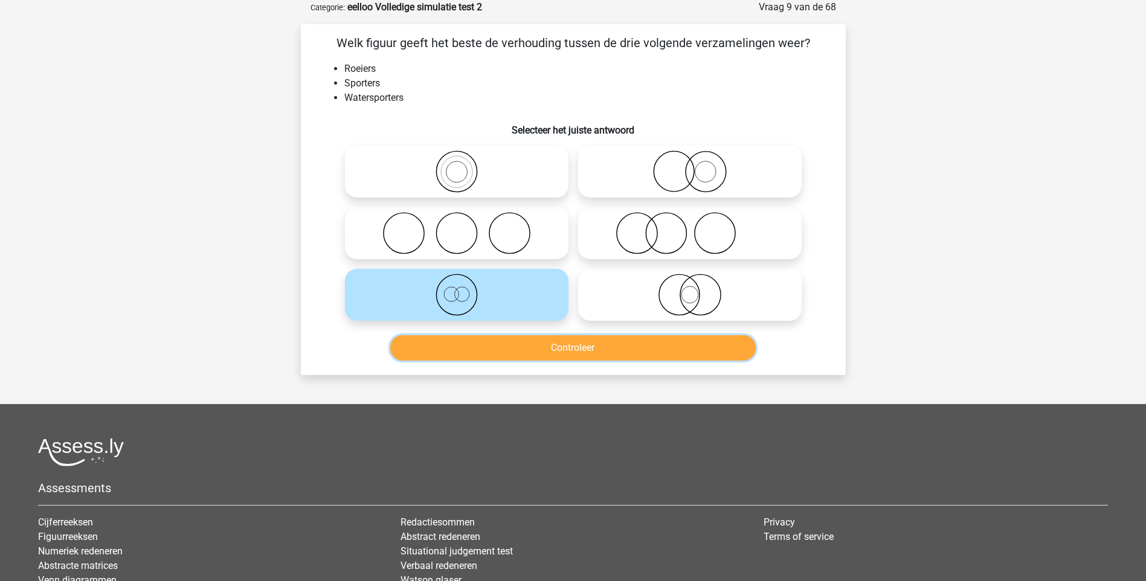
click at [541, 350] on button "Controleer" at bounding box center [573, 347] width 366 height 25
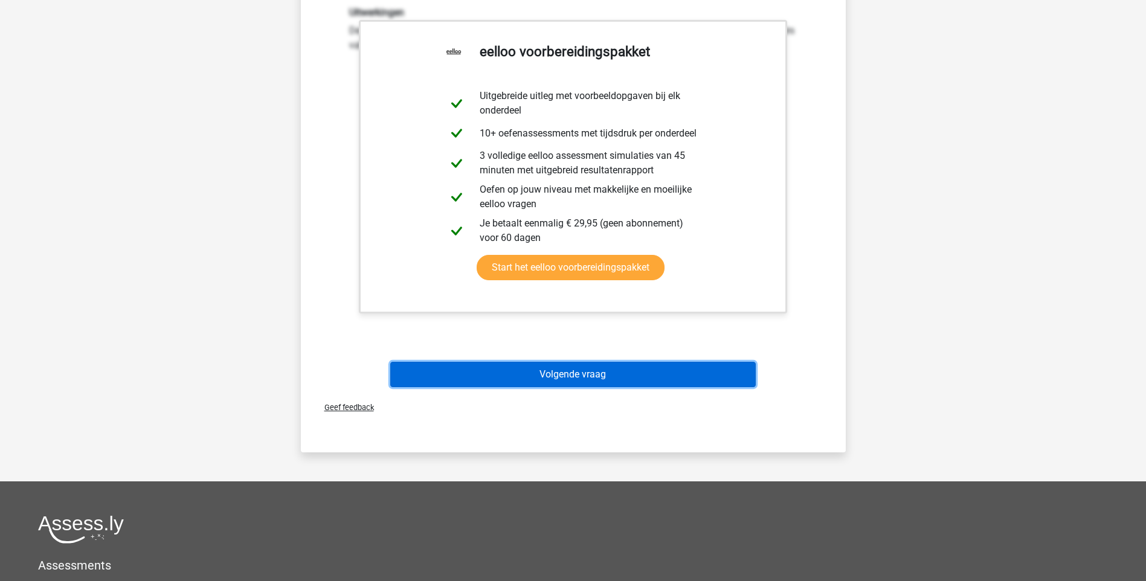
click at [556, 366] on button "Volgende vraag" at bounding box center [573, 374] width 366 height 25
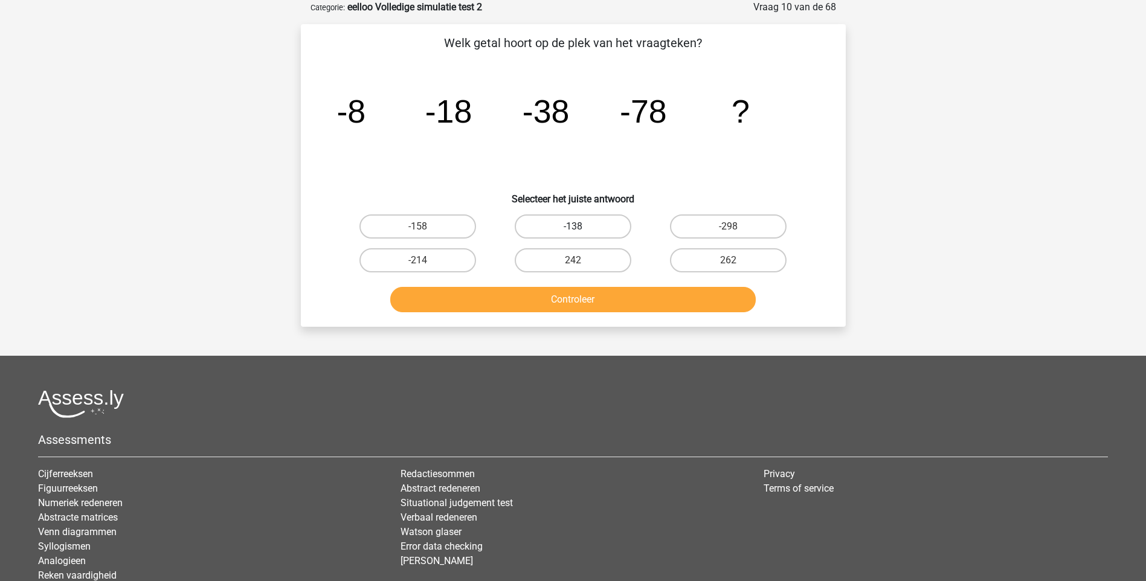
drag, startPoint x: 592, startPoint y: 226, endPoint x: 582, endPoint y: 294, distance: 68.4
click at [592, 227] on label "-138" at bounding box center [573, 227] width 117 height 24
click at [581, 227] on input "-138" at bounding box center [577, 231] width 8 height 8
radio input "true"
click at [579, 291] on button "Controleer" at bounding box center [573, 299] width 366 height 25
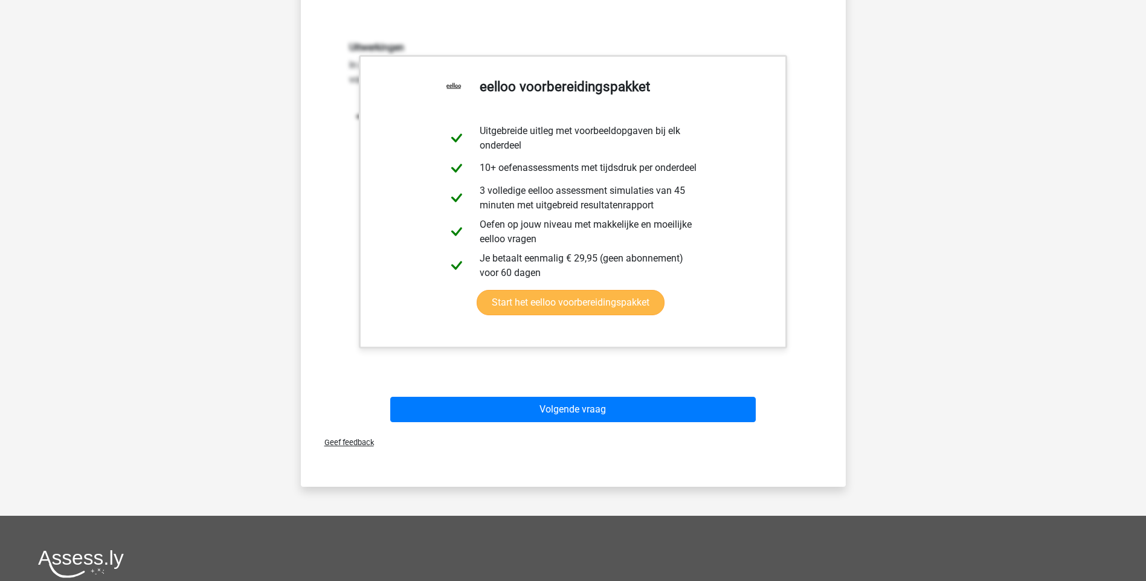
scroll to position [363, 0]
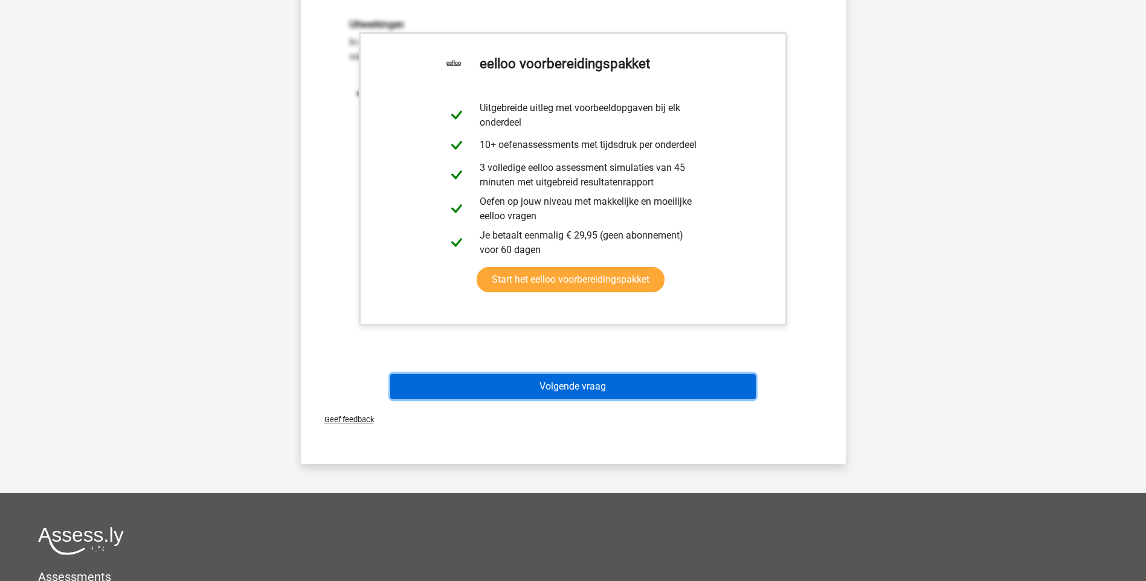
click at [577, 393] on button "Volgende vraag" at bounding box center [573, 386] width 366 height 25
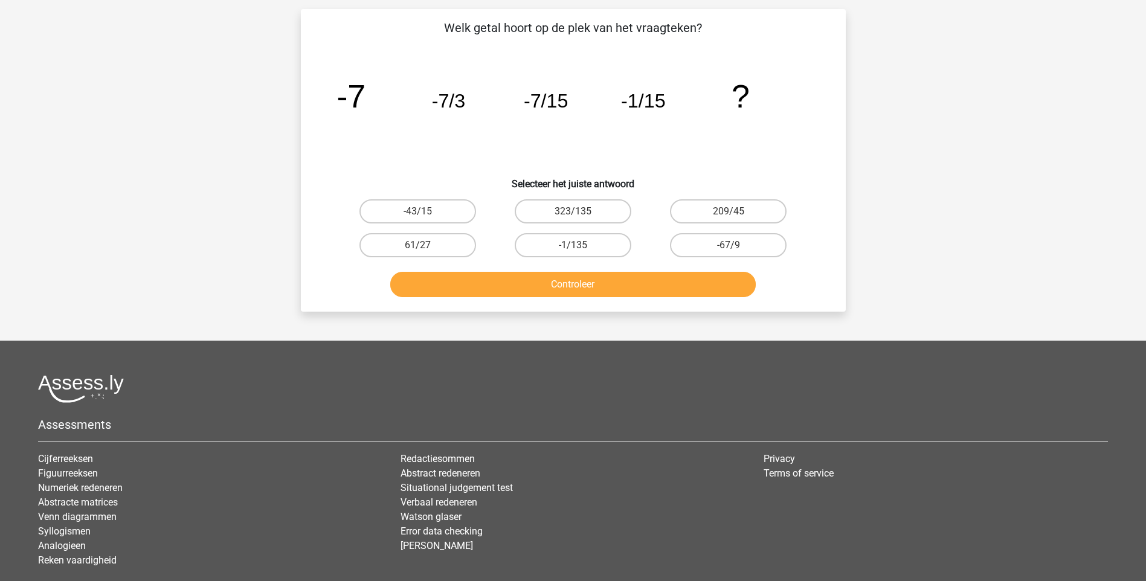
scroll to position [60, 0]
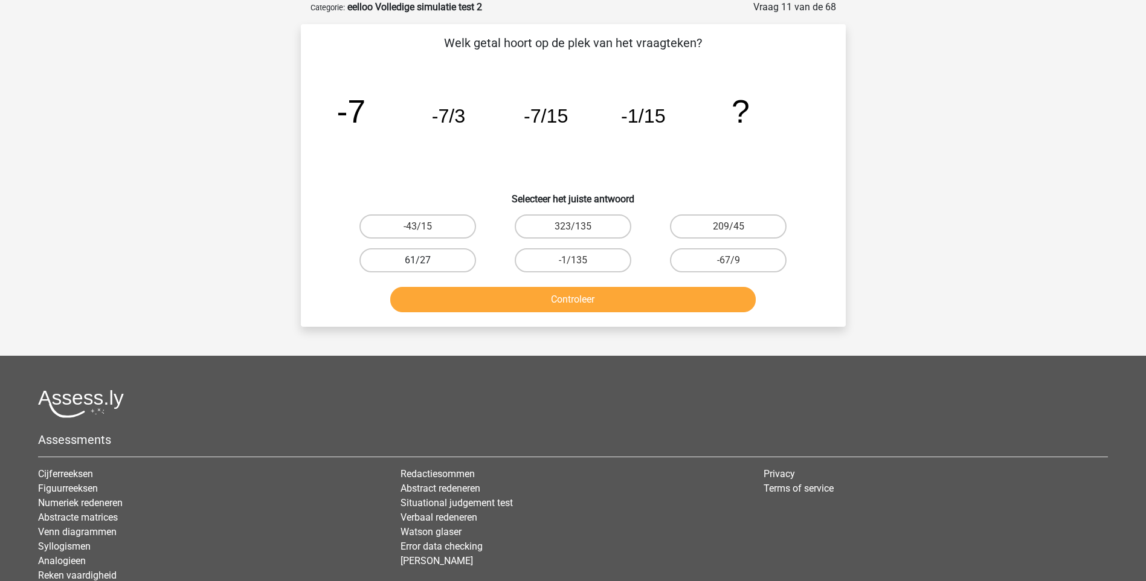
click at [440, 263] on label "61/27" at bounding box center [418, 260] width 117 height 24
click at [425, 263] on input "61/27" at bounding box center [422, 264] width 8 height 8
radio input "true"
click at [540, 312] on button "Controleer" at bounding box center [573, 299] width 366 height 25
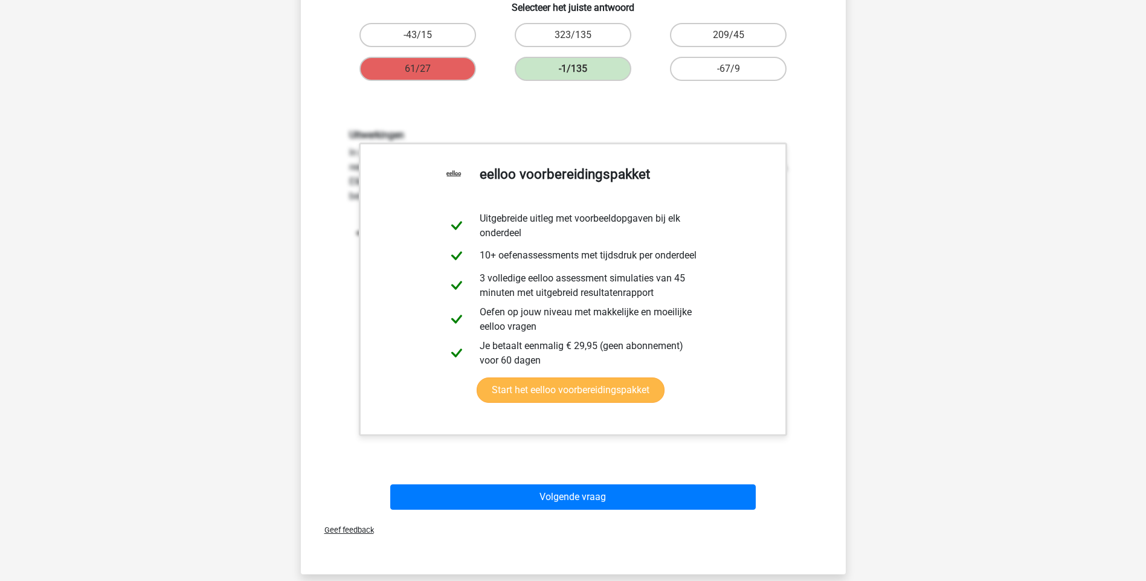
scroll to position [302, 0]
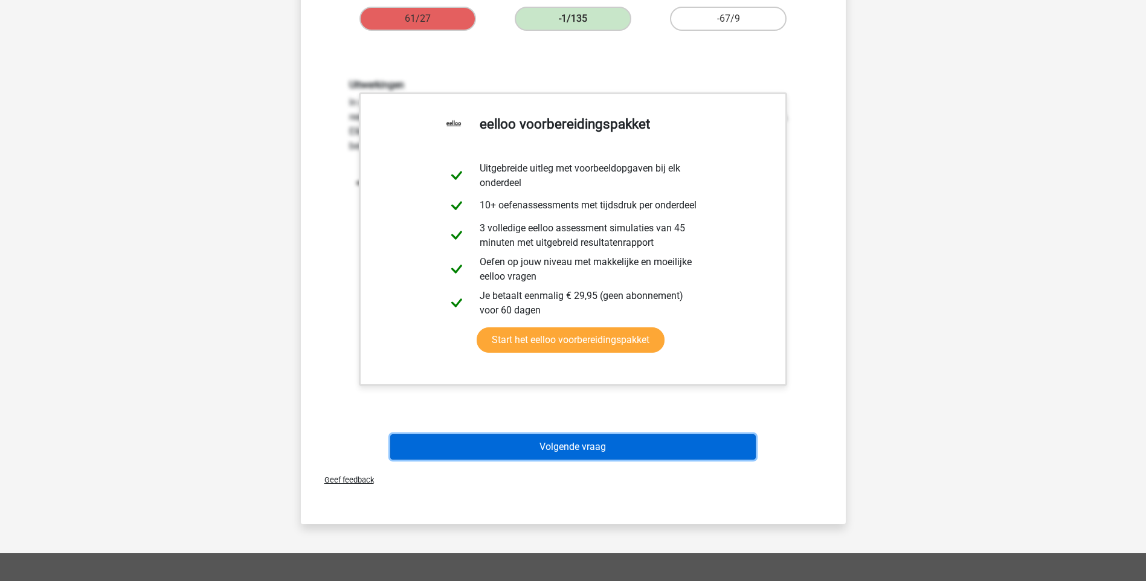
click at [606, 454] on button "Volgende vraag" at bounding box center [573, 446] width 366 height 25
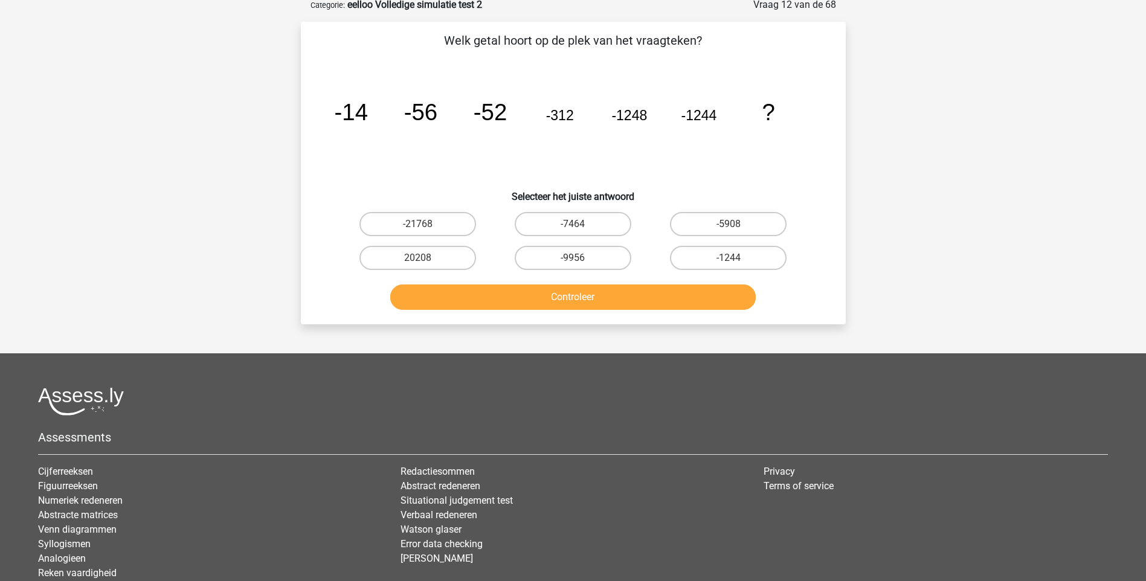
scroll to position [60, 0]
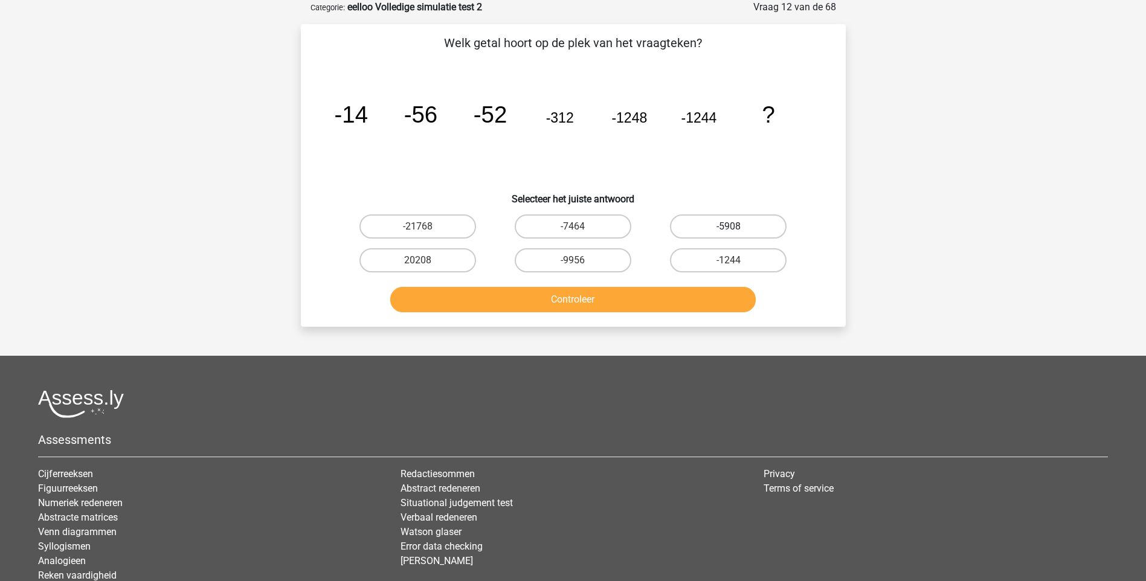
click at [717, 227] on label "-5908" at bounding box center [728, 227] width 117 height 24
click at [729, 227] on input "-5908" at bounding box center [733, 231] width 8 height 8
radio input "true"
click at [594, 298] on button "Controleer" at bounding box center [573, 299] width 366 height 25
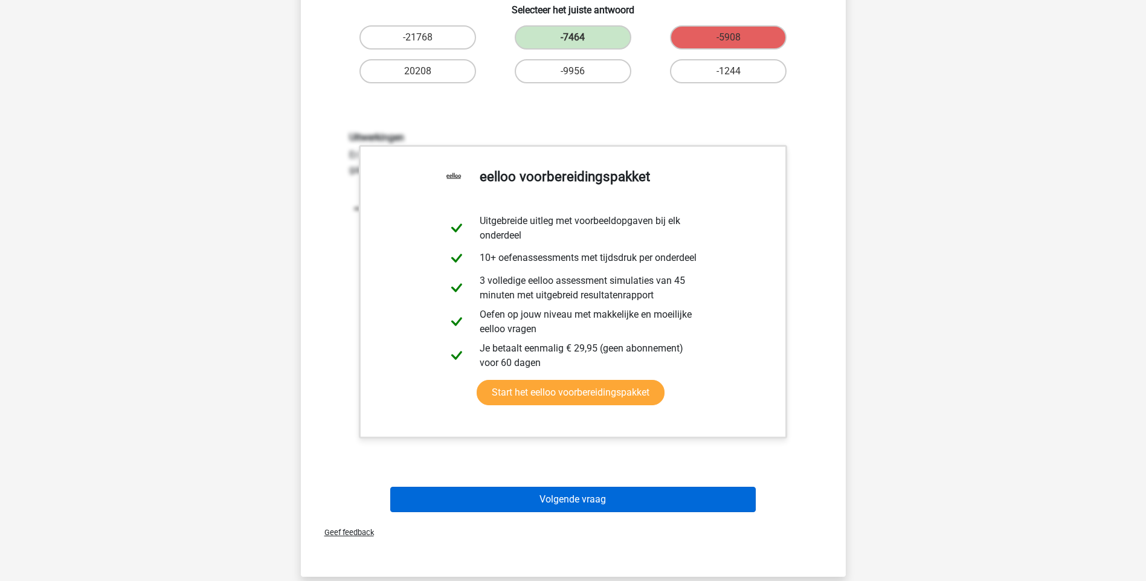
scroll to position [363, 0]
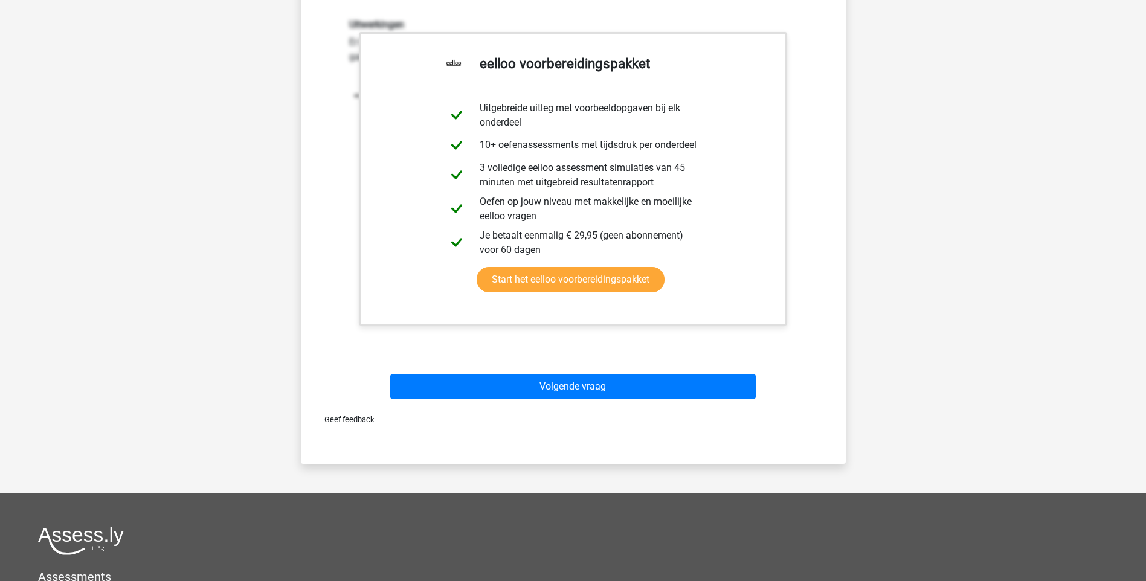
click at [553, 372] on div "Volgende vraag" at bounding box center [573, 384] width 506 height 40
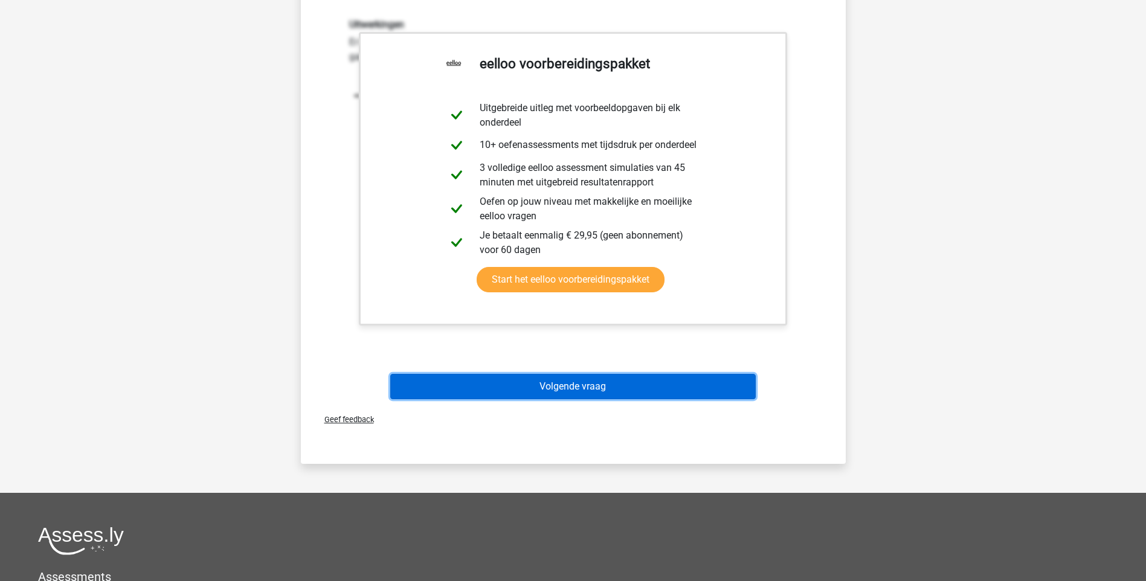
click at [553, 382] on button "Volgende vraag" at bounding box center [573, 386] width 366 height 25
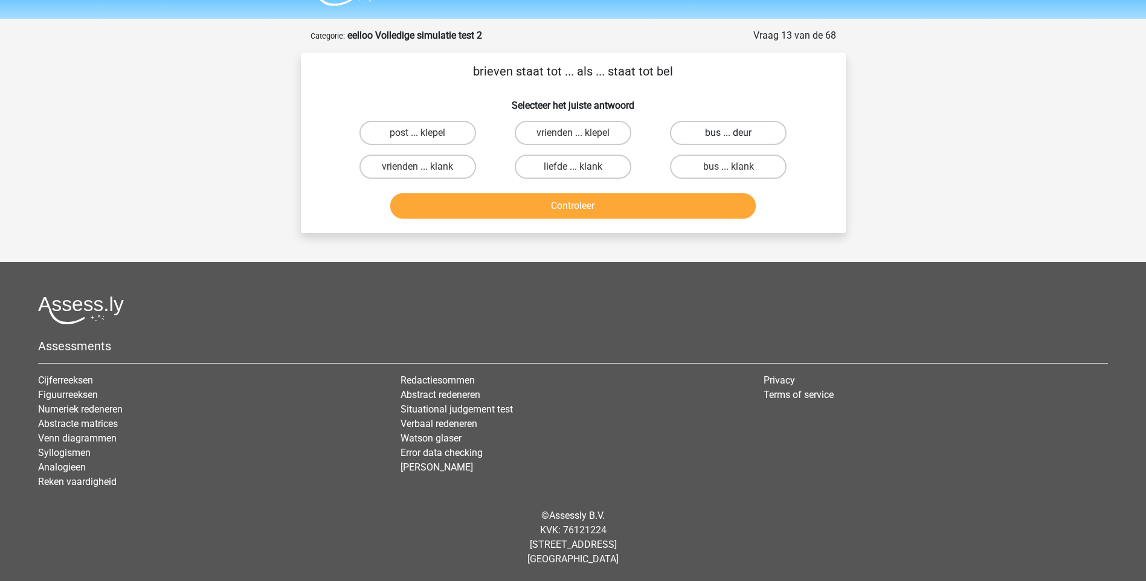
click at [697, 127] on label "bus ... deur" at bounding box center [728, 133] width 117 height 24
click at [729, 133] on input "bus ... deur" at bounding box center [733, 137] width 8 height 8
radio input "true"
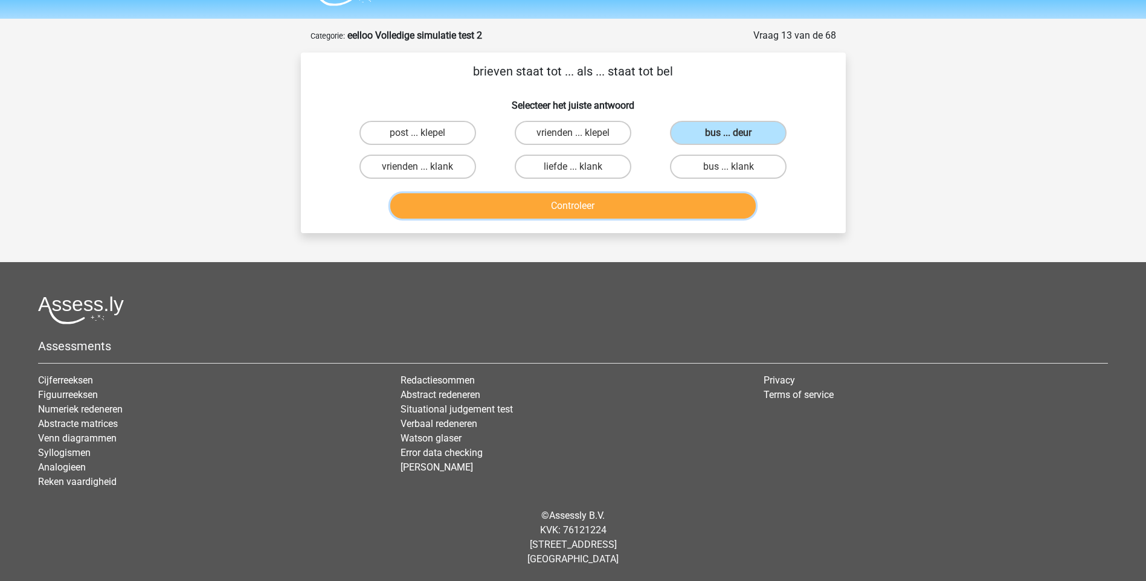
click at [576, 200] on button "Controleer" at bounding box center [573, 205] width 366 height 25
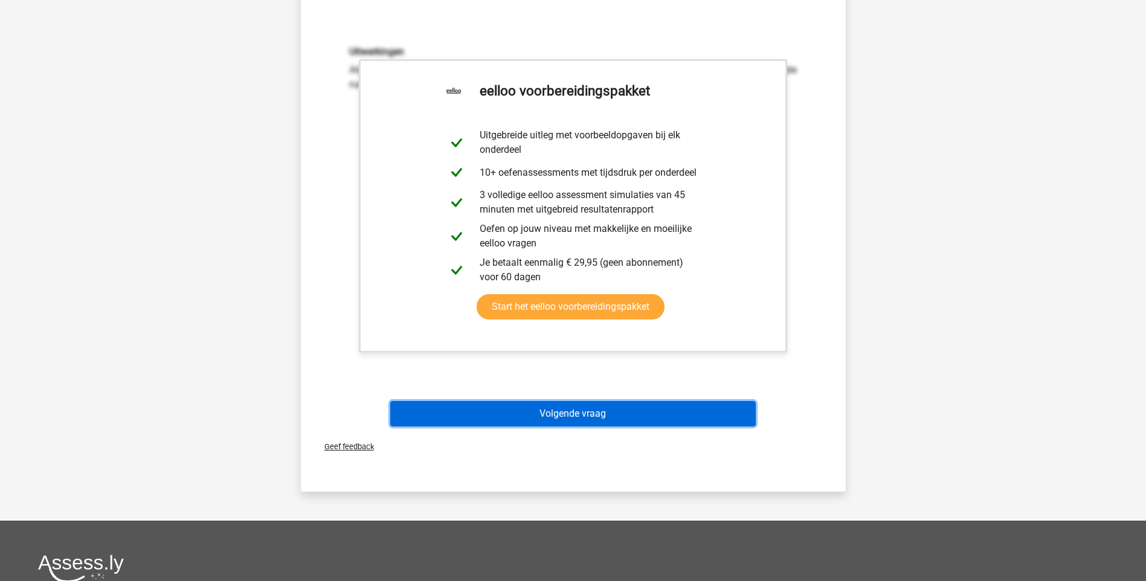
click at [626, 411] on button "Volgende vraag" at bounding box center [573, 413] width 366 height 25
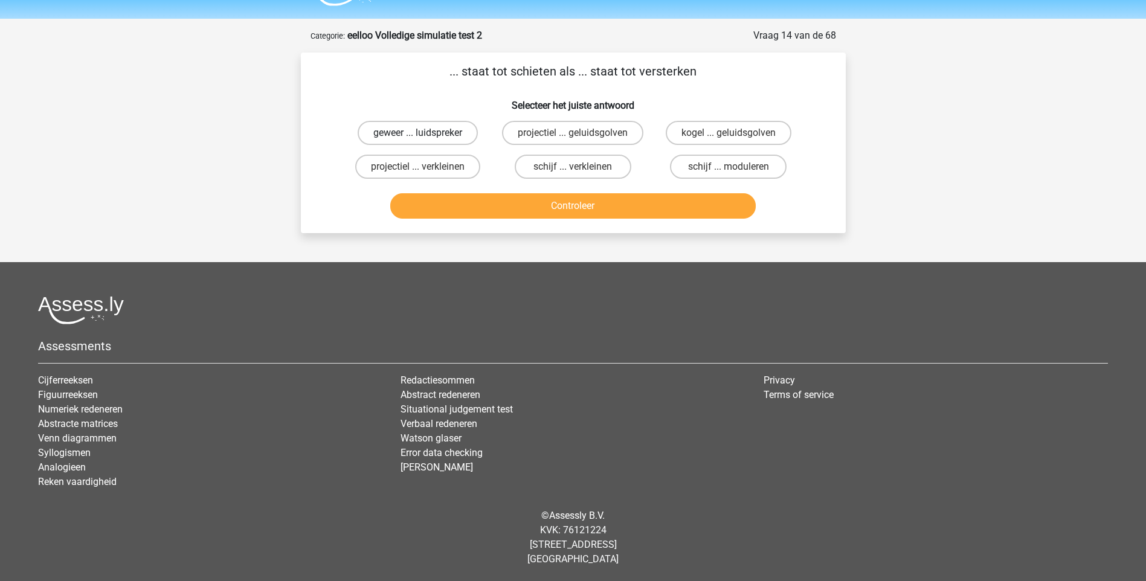
click at [414, 133] on label "geweer ... luidspreker" at bounding box center [418, 133] width 120 height 24
click at [418, 133] on input "geweer ... luidspreker" at bounding box center [422, 137] width 8 height 8
radio input "true"
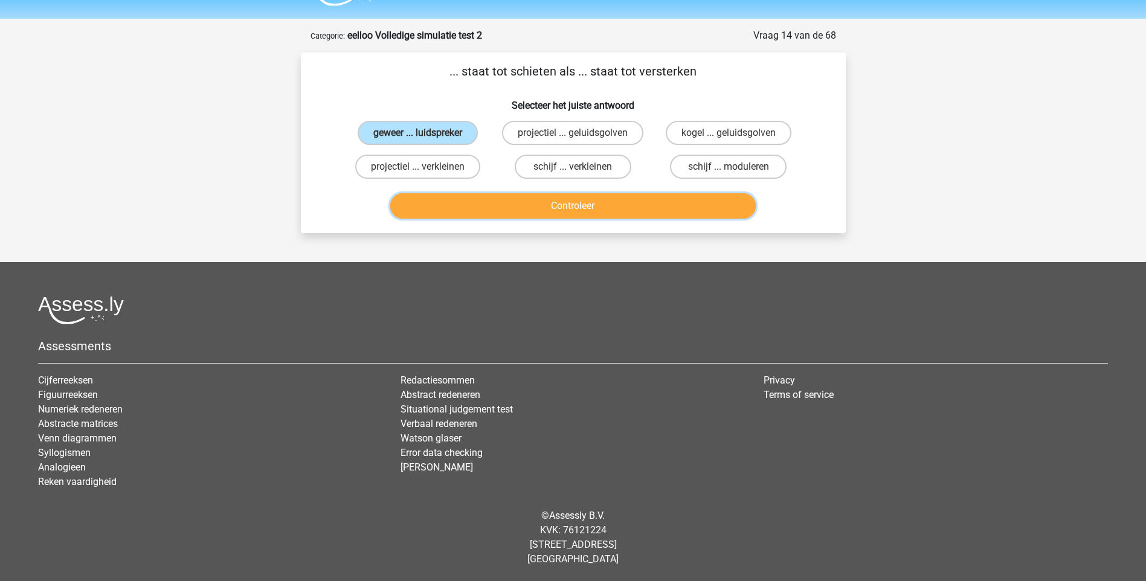
click at [546, 208] on button "Controleer" at bounding box center [573, 205] width 366 height 25
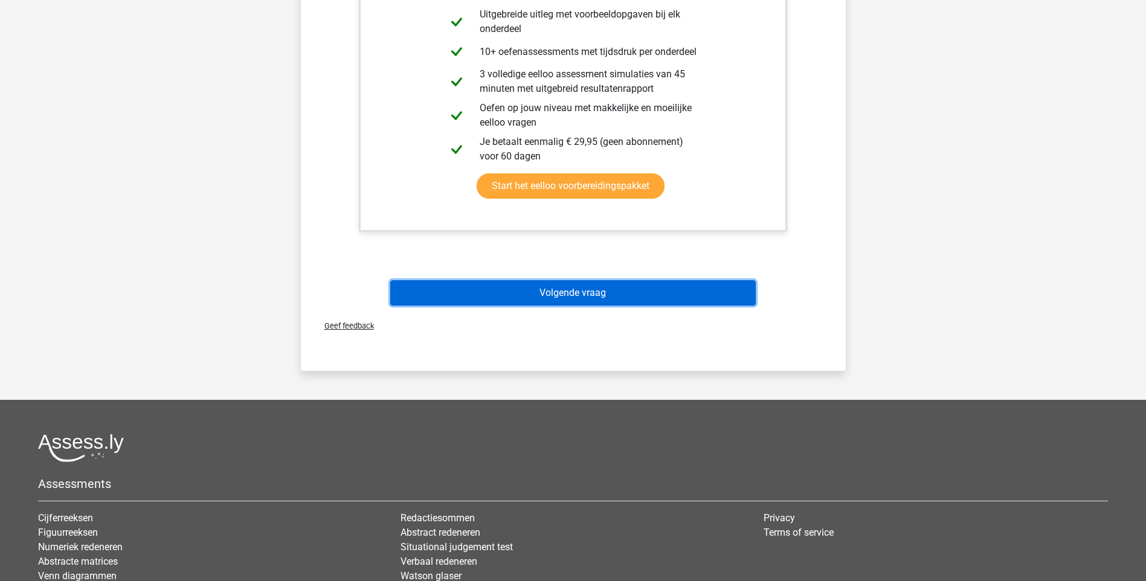
click at [548, 292] on button "Volgende vraag" at bounding box center [573, 292] width 366 height 25
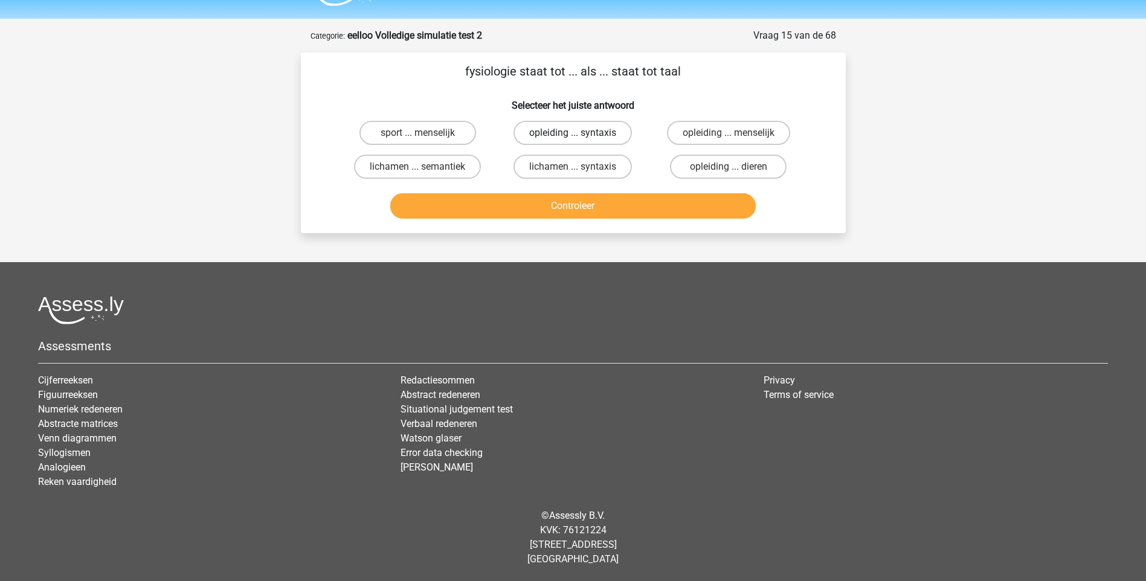
click at [553, 127] on label "opleiding ... syntaxis" at bounding box center [573, 133] width 118 height 24
click at [573, 133] on input "opleiding ... syntaxis" at bounding box center [577, 137] width 8 height 8
radio input "true"
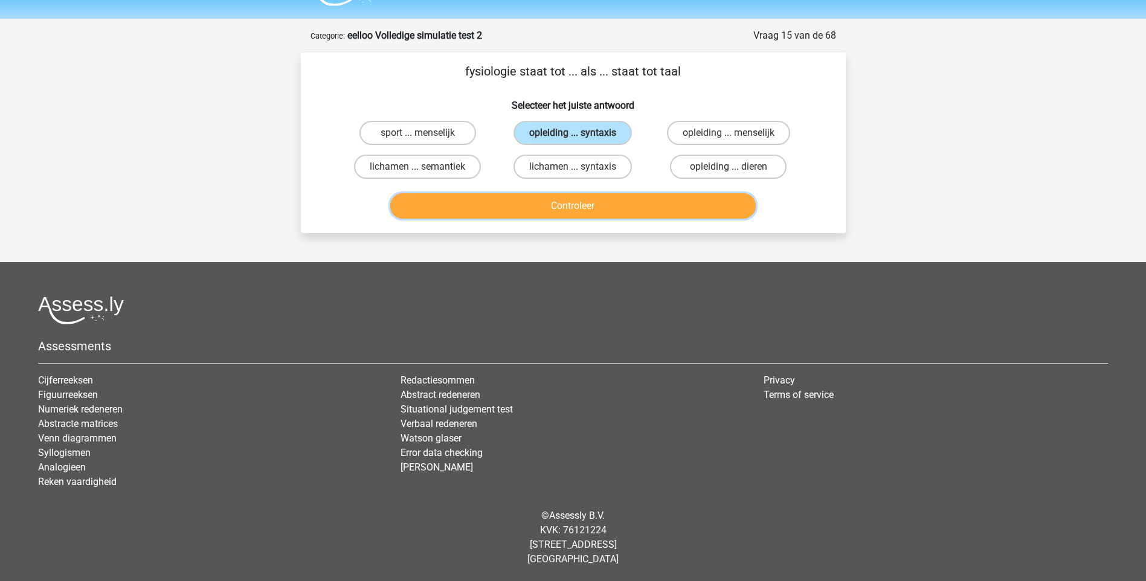
click at [556, 204] on button "Controleer" at bounding box center [573, 205] width 366 height 25
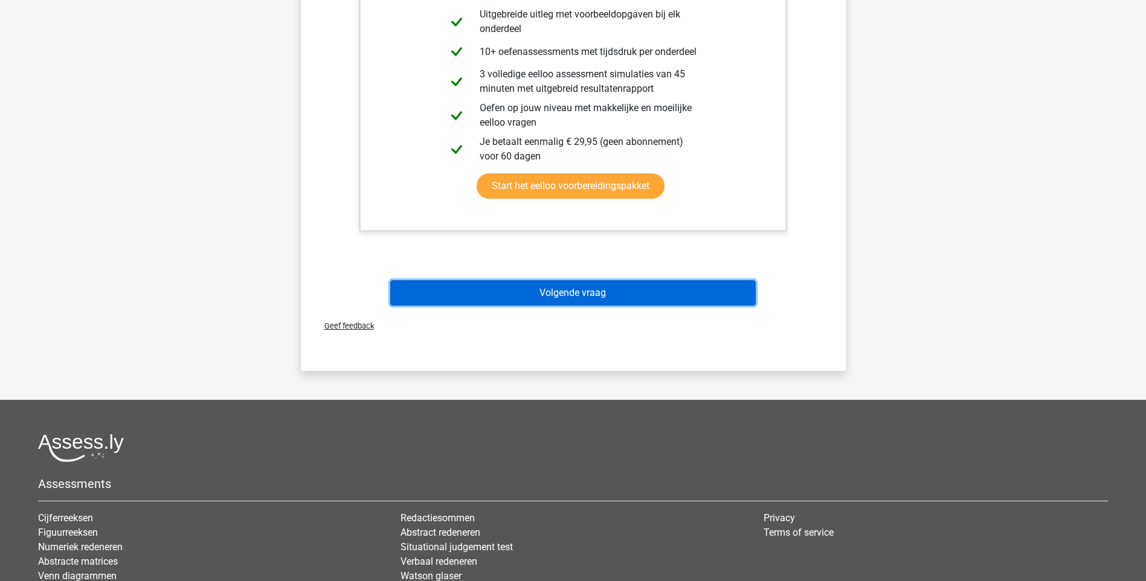
click at [578, 292] on button "Volgende vraag" at bounding box center [573, 292] width 366 height 25
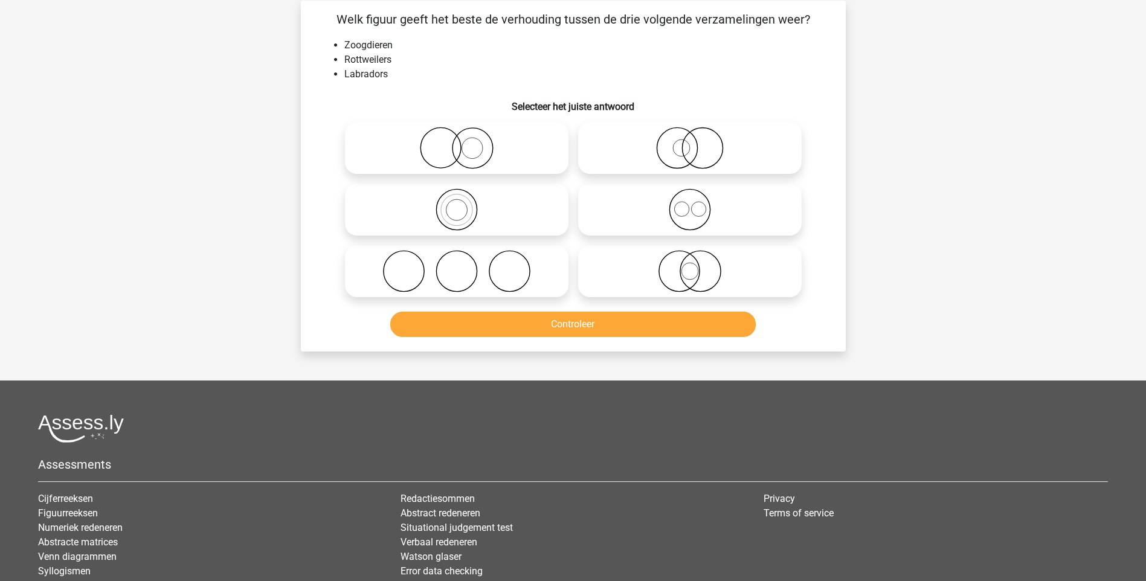
scroll to position [60, 0]
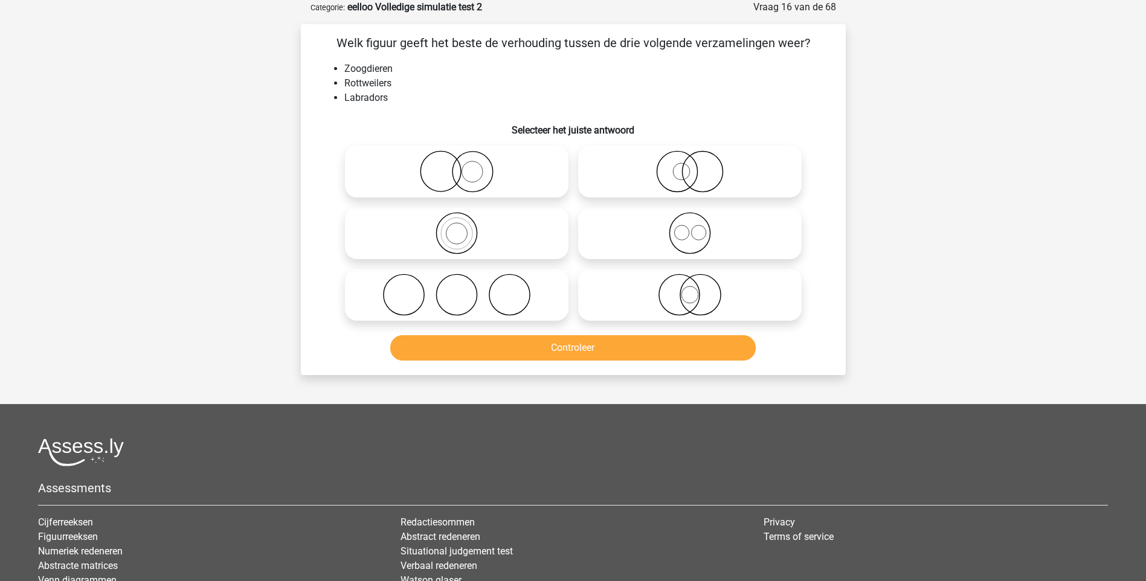
click at [696, 243] on icon at bounding box center [690, 233] width 214 height 42
click at [696, 227] on input "radio" at bounding box center [694, 223] width 8 height 8
radio input "true"
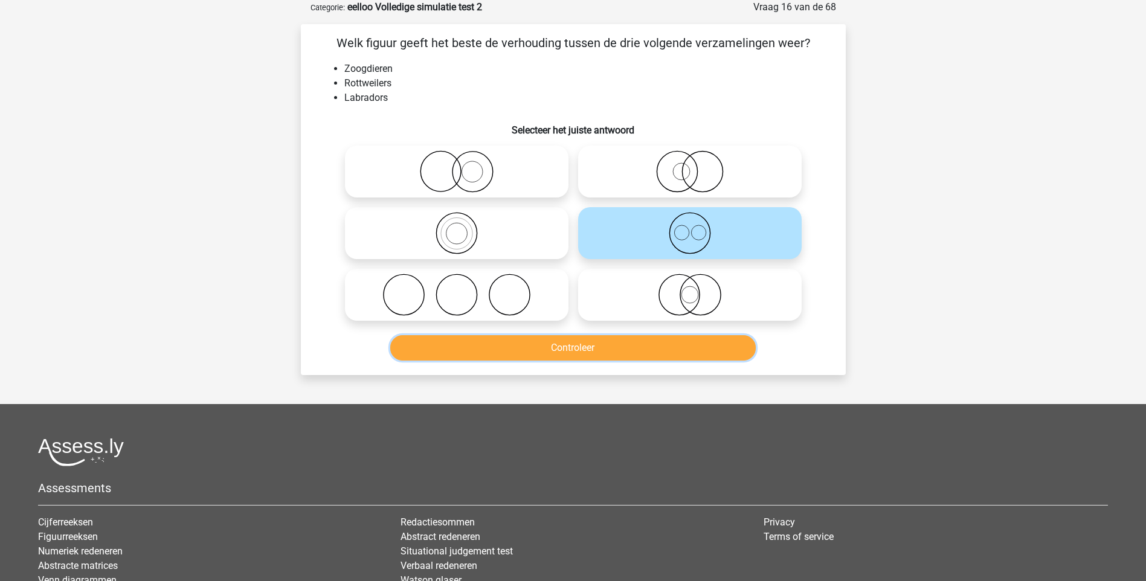
click at [578, 350] on button "Controleer" at bounding box center [573, 347] width 366 height 25
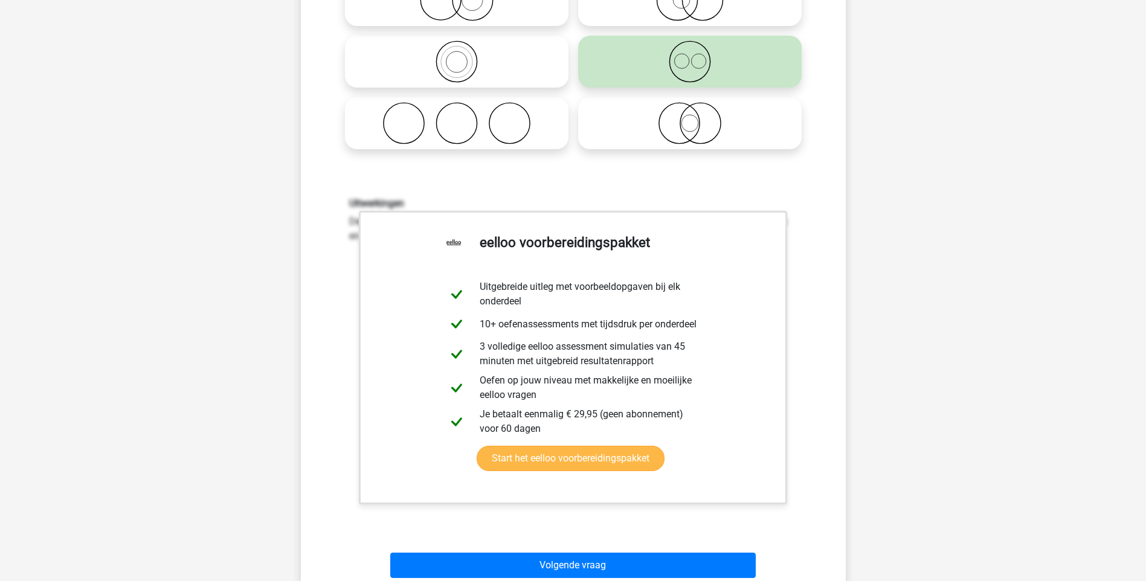
scroll to position [242, 0]
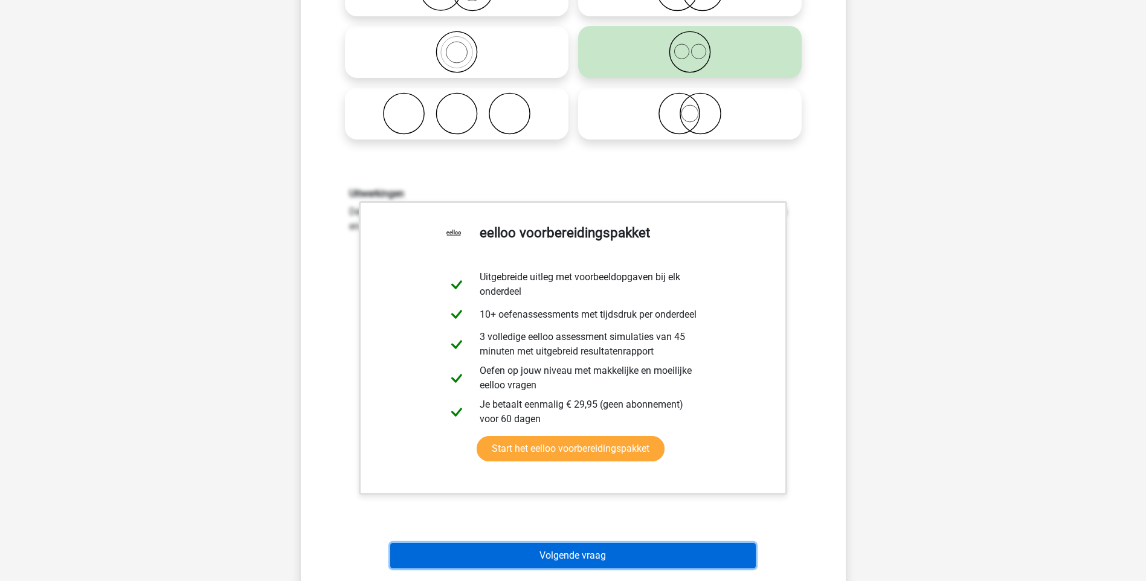
drag, startPoint x: 547, startPoint y: 552, endPoint x: 542, endPoint y: 543, distance: 10.3
click at [543, 546] on button "Volgende vraag" at bounding box center [573, 555] width 366 height 25
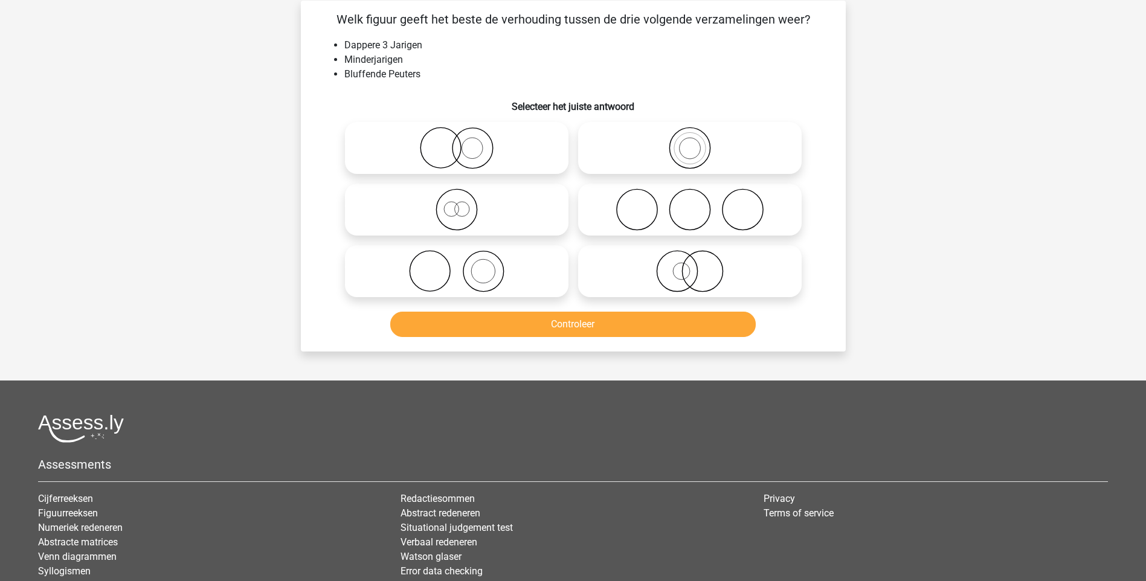
scroll to position [60, 0]
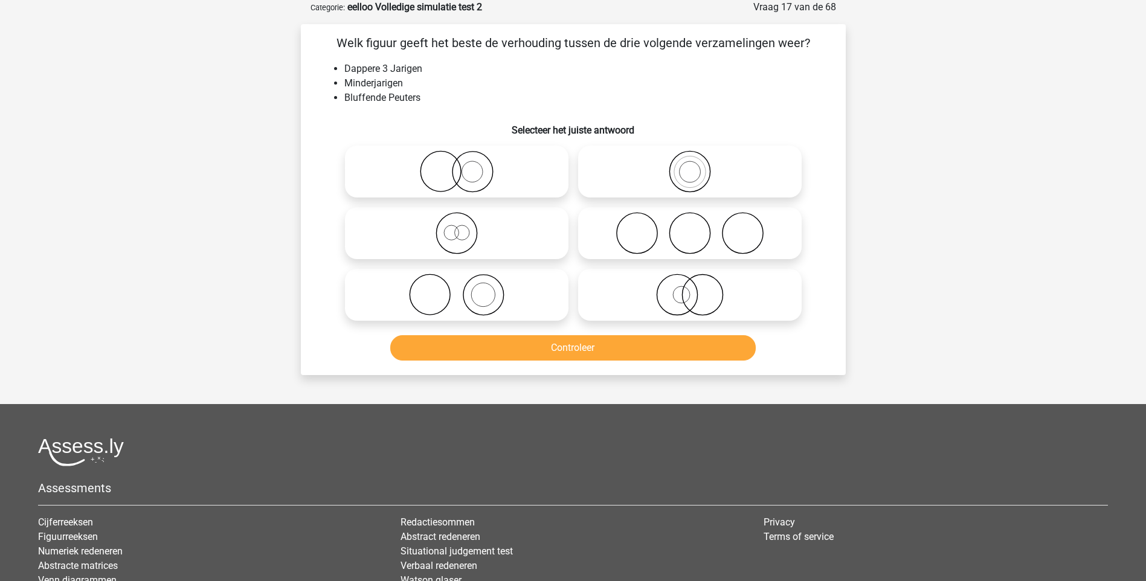
click at [453, 241] on icon at bounding box center [457, 233] width 214 height 42
click at [457, 227] on input "radio" at bounding box center [461, 223] width 8 height 8
radio input "true"
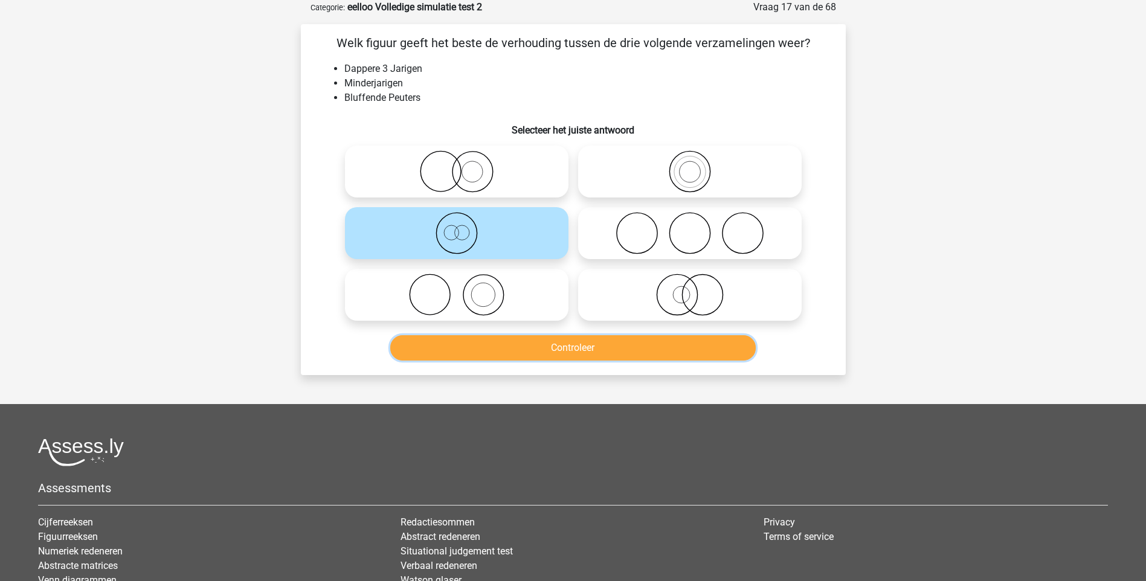
click at [558, 352] on button "Controleer" at bounding box center [573, 347] width 366 height 25
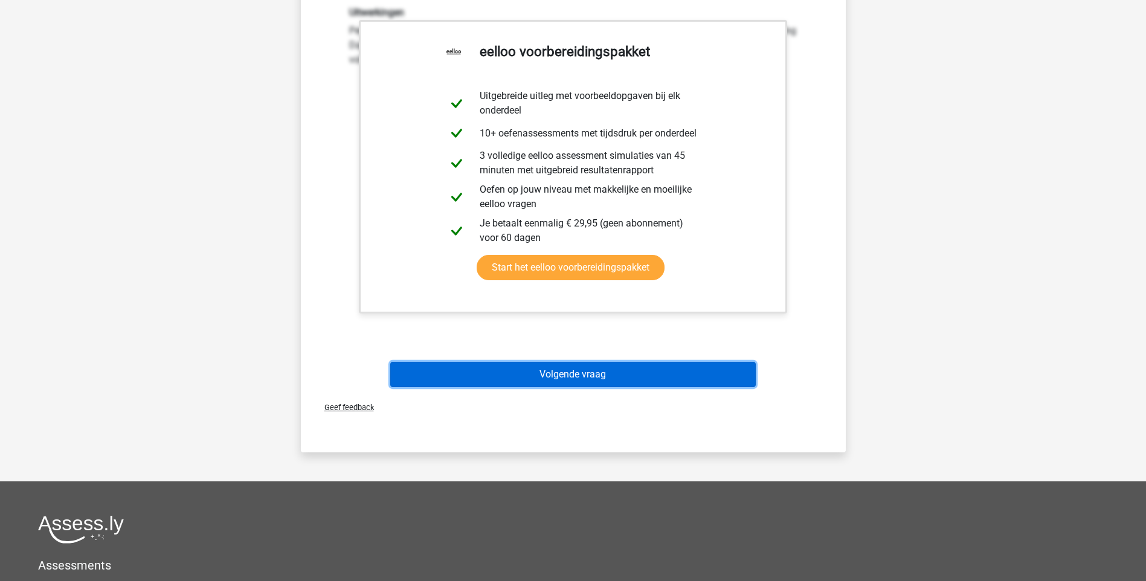
click at [569, 375] on button "Volgende vraag" at bounding box center [573, 374] width 366 height 25
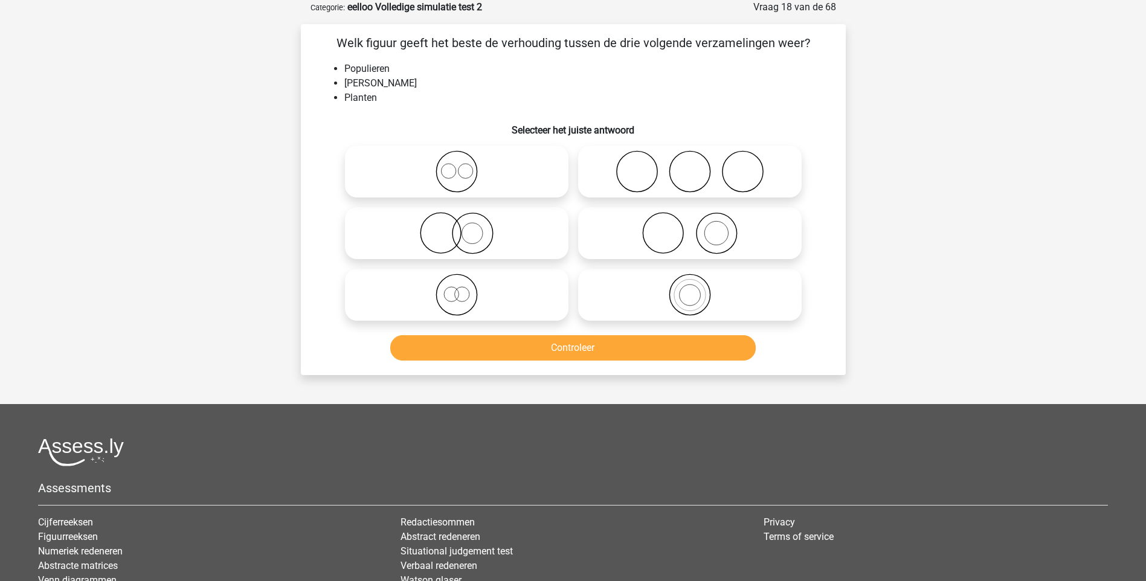
click at [716, 236] on icon at bounding box center [690, 233] width 214 height 42
click at [698, 227] on input "radio" at bounding box center [694, 223] width 8 height 8
radio input "true"
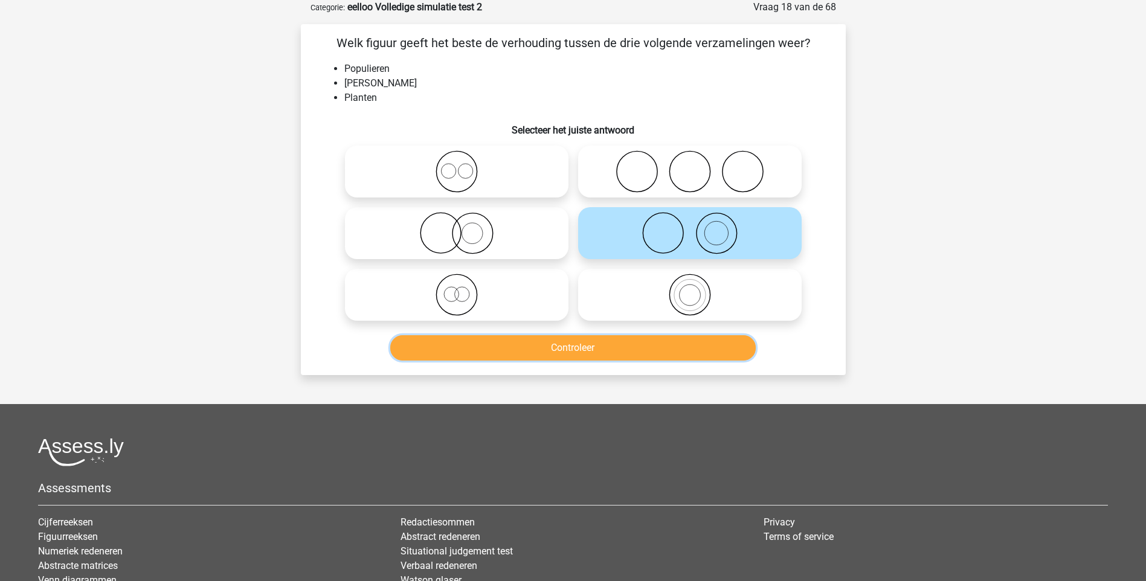
click at [576, 353] on button "Controleer" at bounding box center [573, 347] width 366 height 25
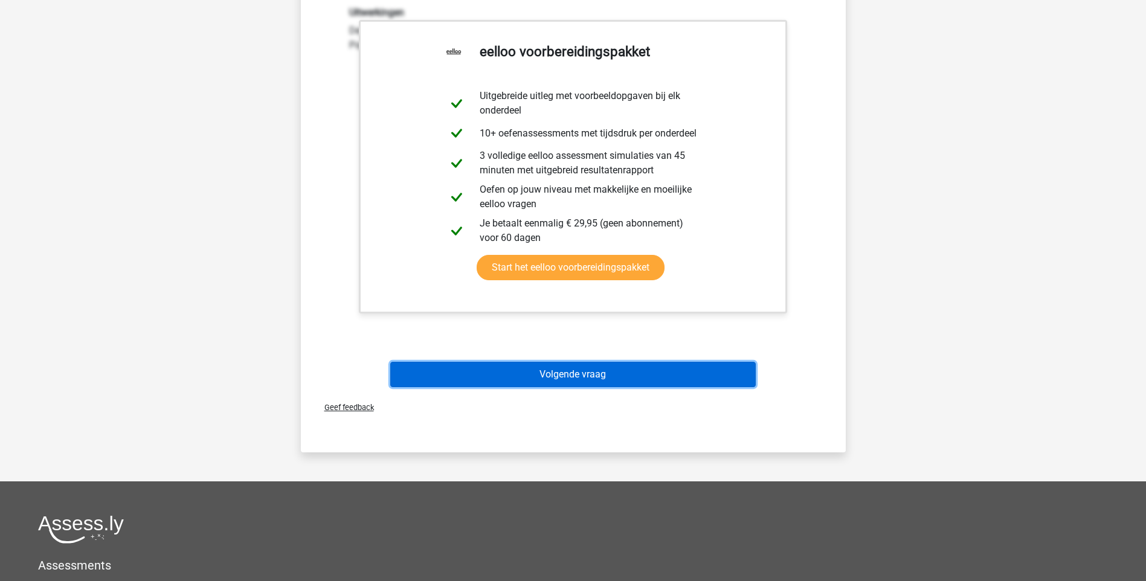
drag, startPoint x: 598, startPoint y: 378, endPoint x: 594, endPoint y: 372, distance: 7.0
click at [598, 377] on button "Volgende vraag" at bounding box center [573, 374] width 366 height 25
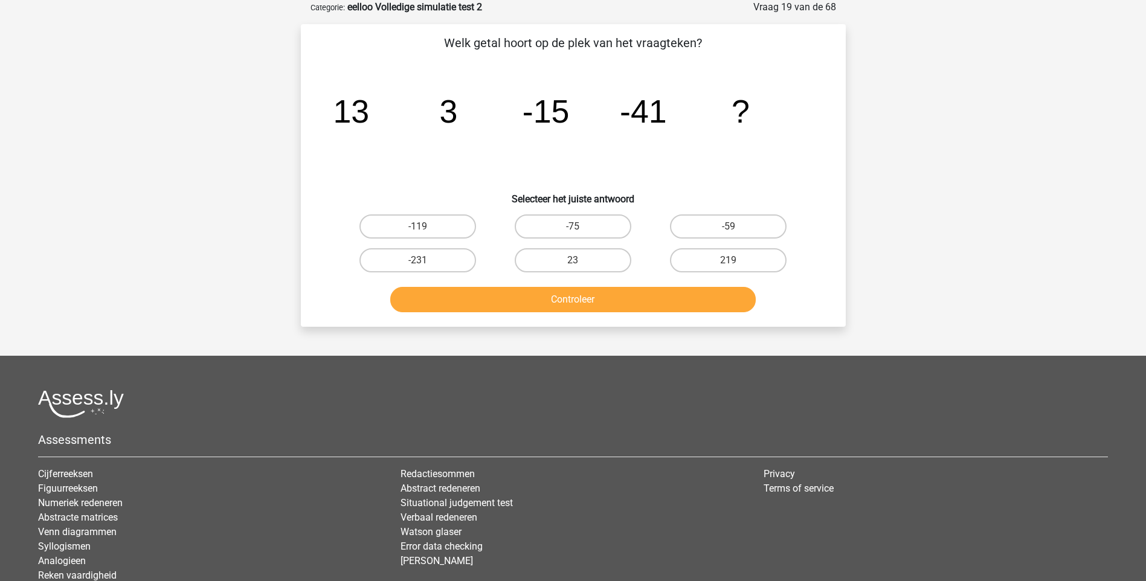
click at [732, 227] on input "-59" at bounding box center [733, 231] width 8 height 8
radio input "true"
click at [595, 298] on button "Controleer" at bounding box center [573, 299] width 366 height 25
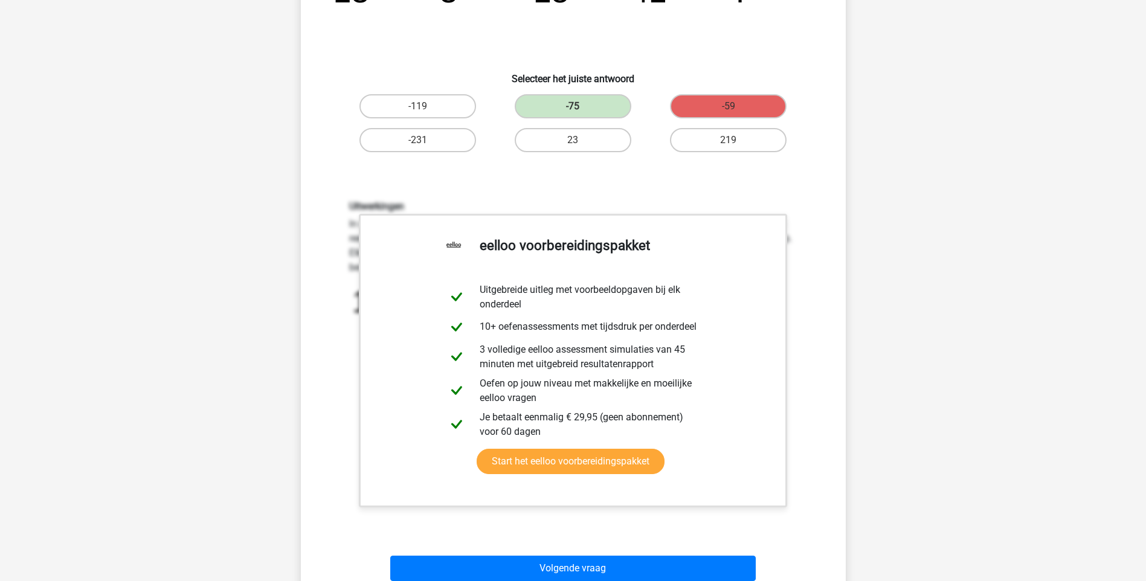
scroll to position [363, 0]
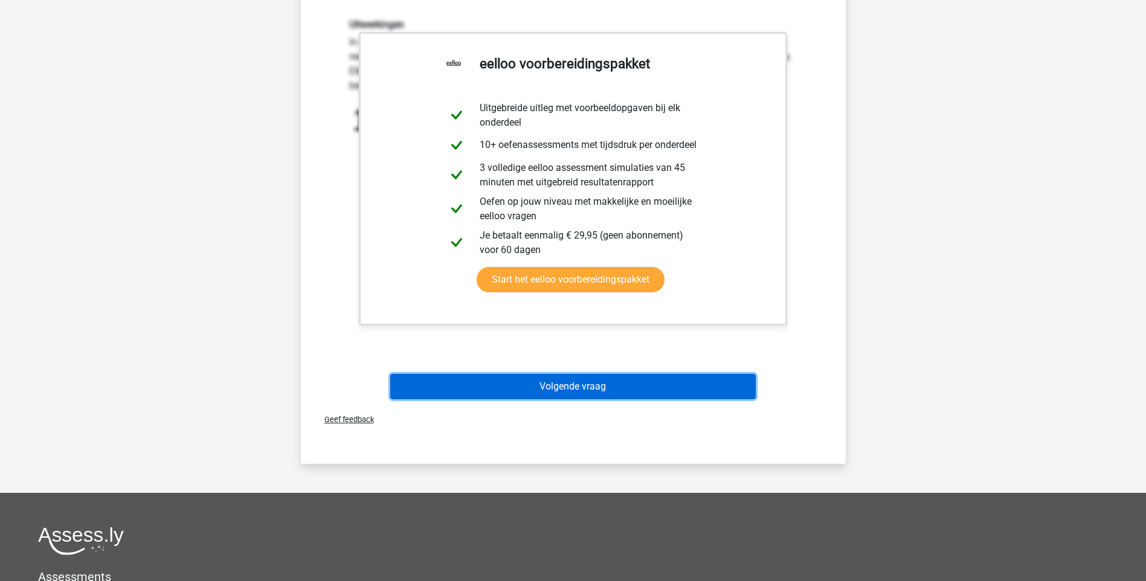
drag, startPoint x: 575, startPoint y: 381, endPoint x: 574, endPoint y: 373, distance: 7.3
click at [575, 378] on button "Volgende vraag" at bounding box center [573, 386] width 366 height 25
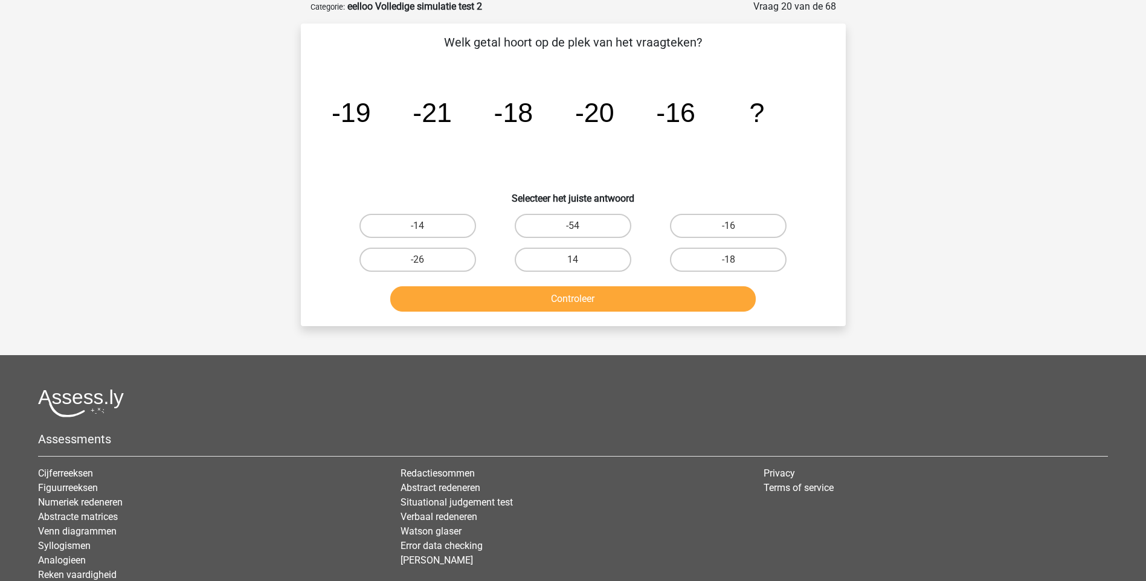
scroll to position [60, 0]
click at [724, 255] on label "-18" at bounding box center [728, 260] width 117 height 24
click at [729, 260] on input "-18" at bounding box center [733, 264] width 8 height 8
radio input "true"
click at [602, 294] on button "Controleer" at bounding box center [573, 299] width 366 height 25
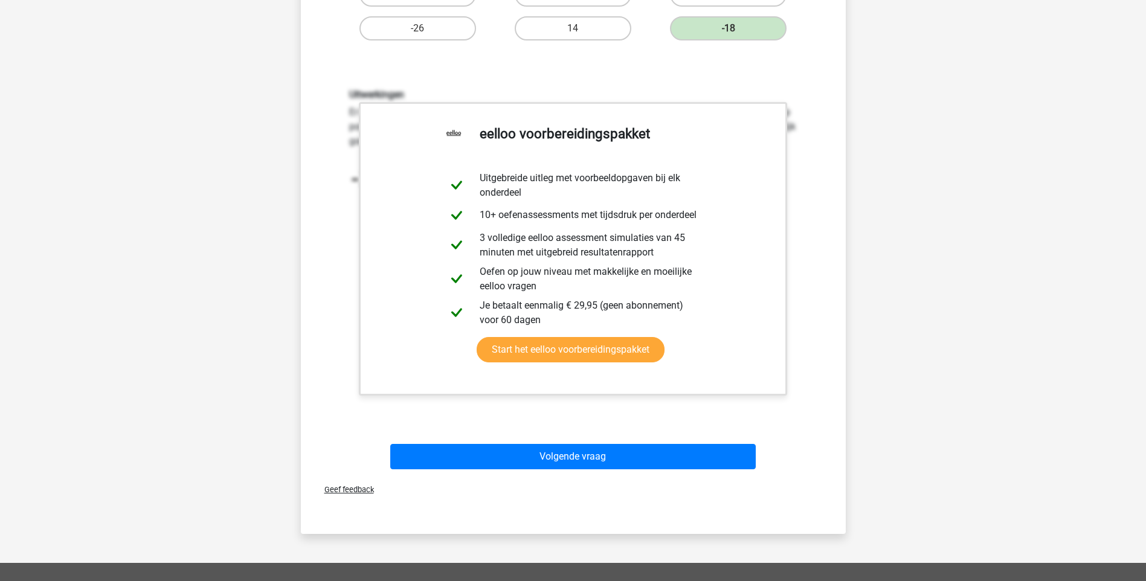
scroll to position [363, 0]
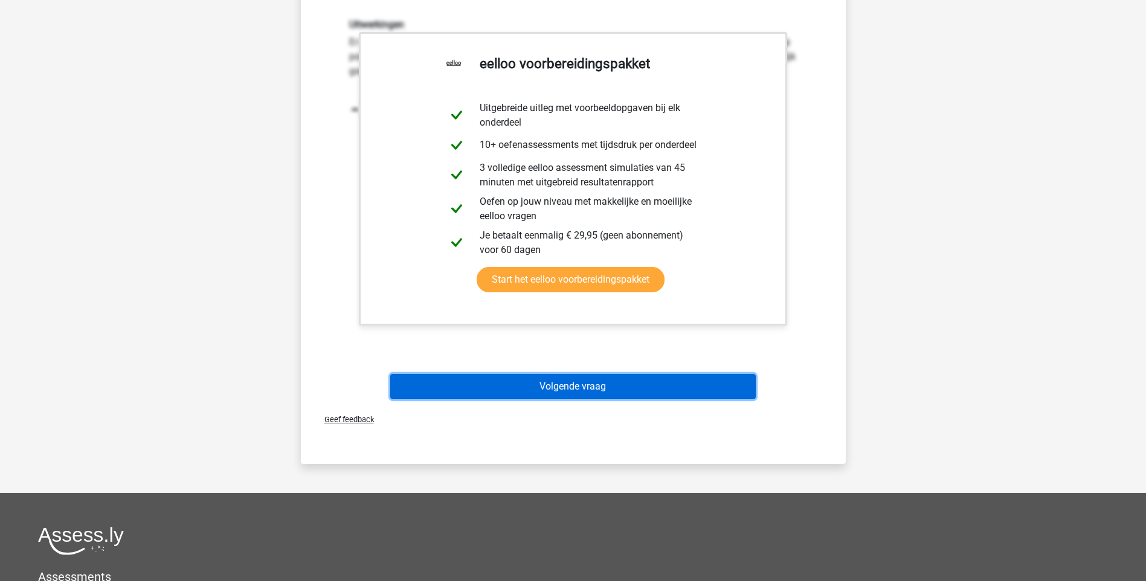
click at [596, 385] on button "Volgende vraag" at bounding box center [573, 386] width 366 height 25
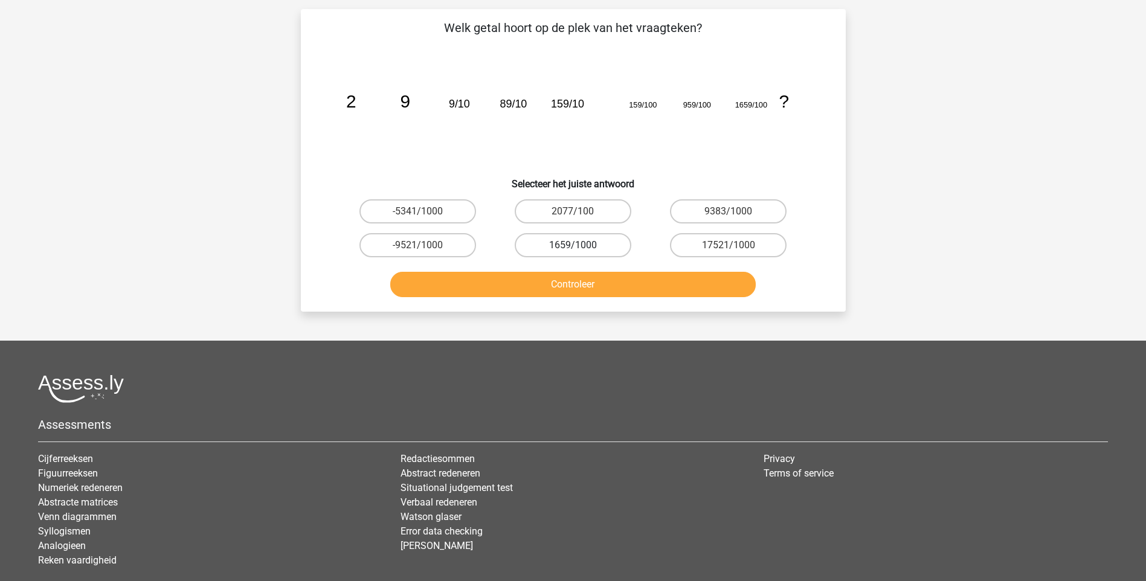
scroll to position [60, 0]
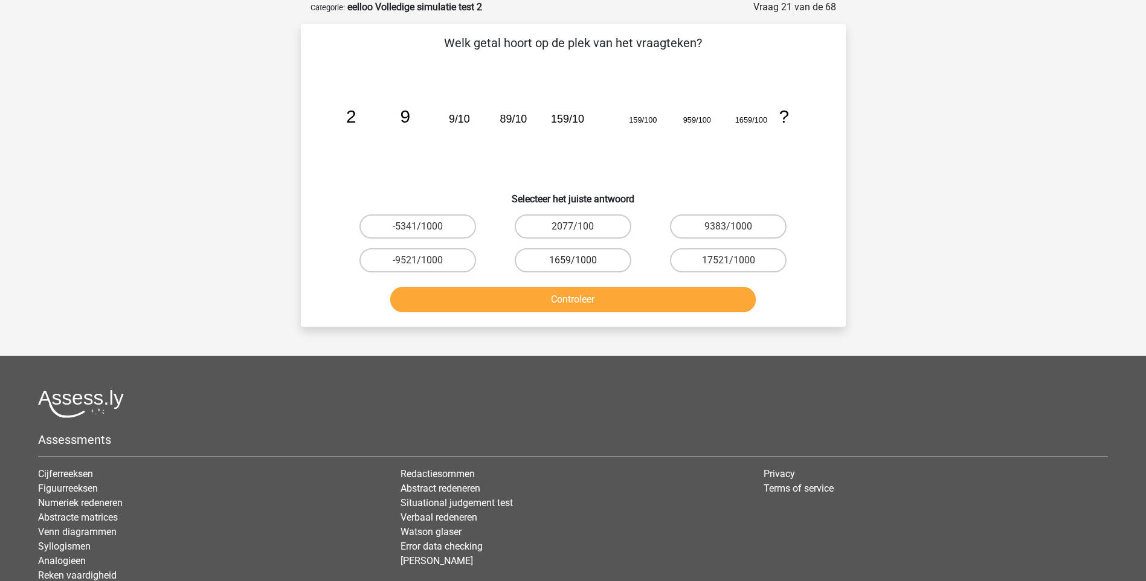
click at [599, 261] on label "1659/1000" at bounding box center [573, 260] width 117 height 24
click at [581, 261] on input "1659/1000" at bounding box center [577, 264] width 8 height 8
radio input "true"
click at [594, 297] on button "Controleer" at bounding box center [573, 299] width 366 height 25
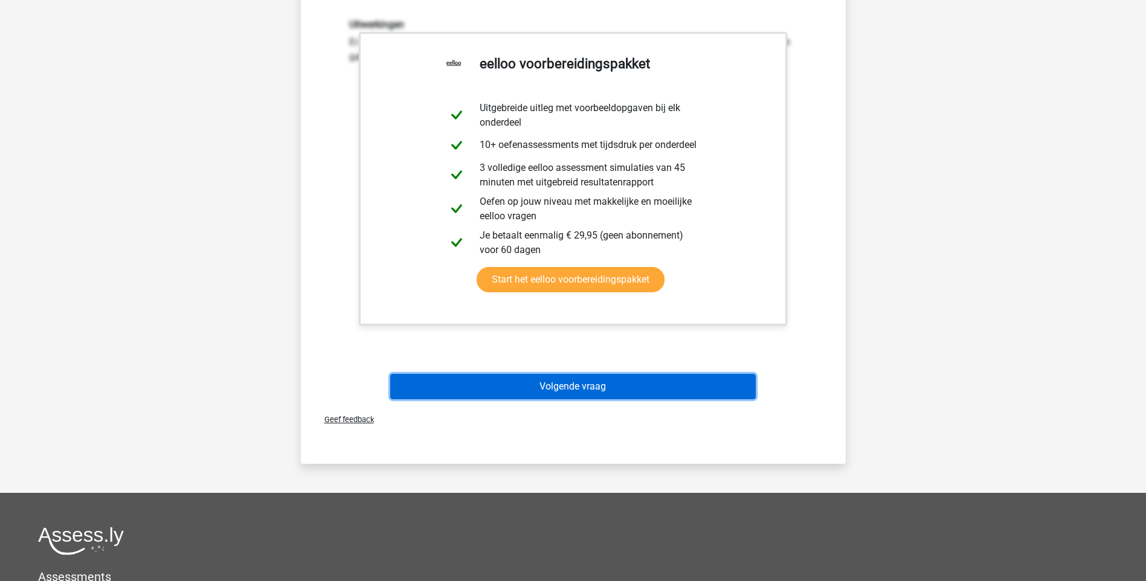
click at [585, 383] on button "Volgende vraag" at bounding box center [573, 386] width 366 height 25
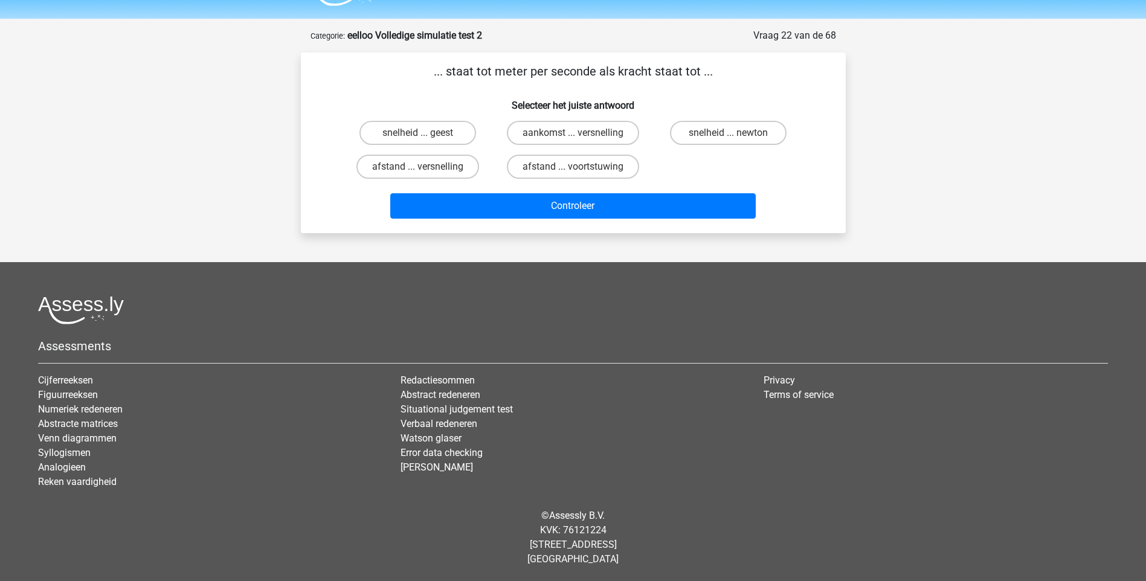
scroll to position [32, 0]
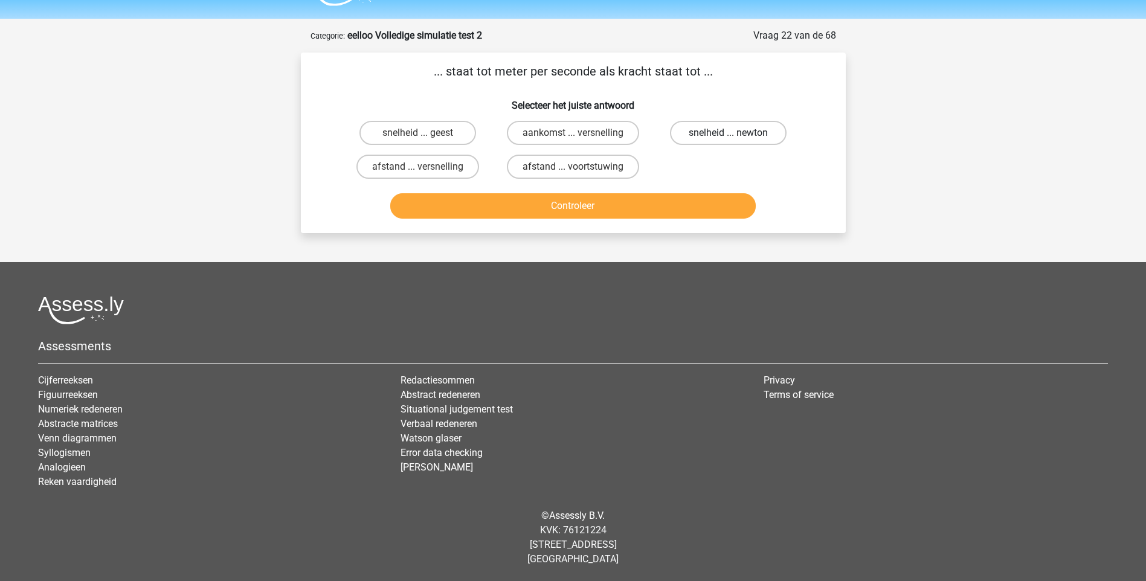
click at [713, 135] on label "snelheid ... newton" at bounding box center [728, 133] width 117 height 24
click at [729, 135] on input "snelheid ... newton" at bounding box center [733, 137] width 8 height 8
radio input "true"
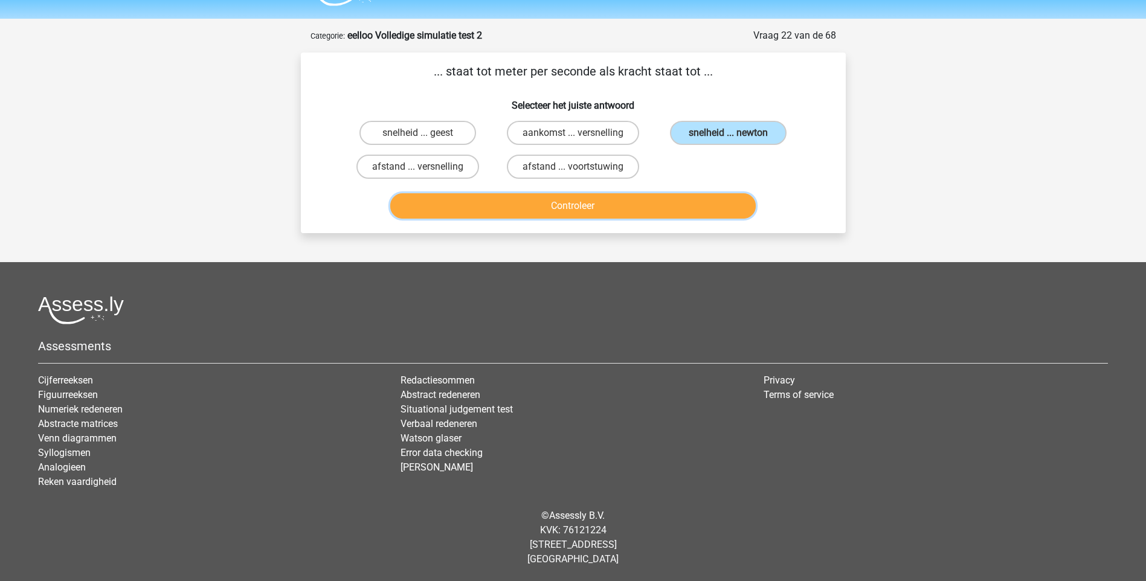
click at [644, 202] on button "Controleer" at bounding box center [573, 205] width 366 height 25
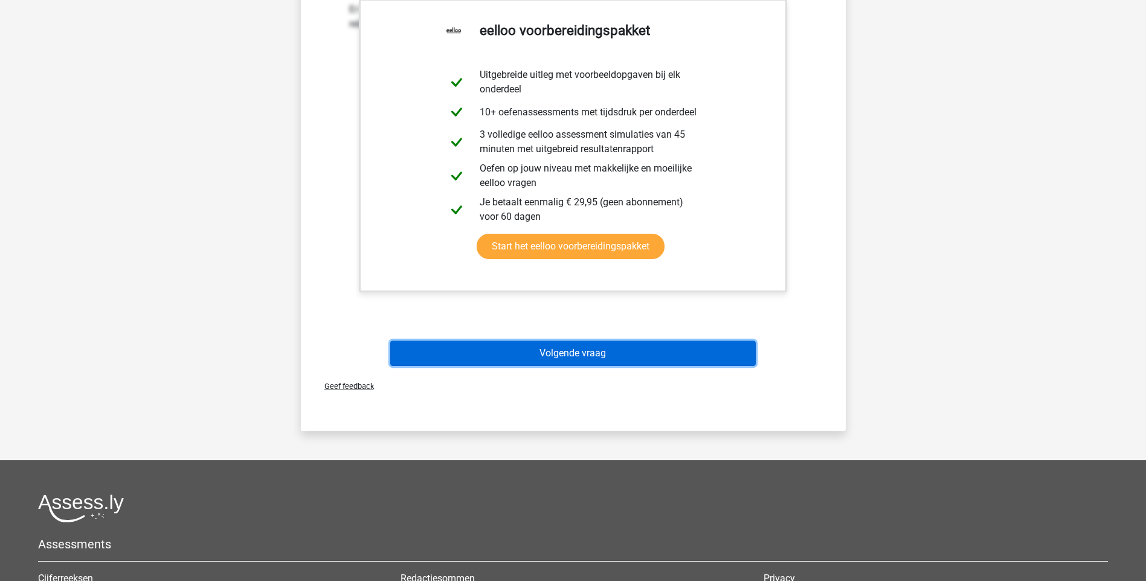
click at [598, 353] on button "Volgende vraag" at bounding box center [573, 353] width 366 height 25
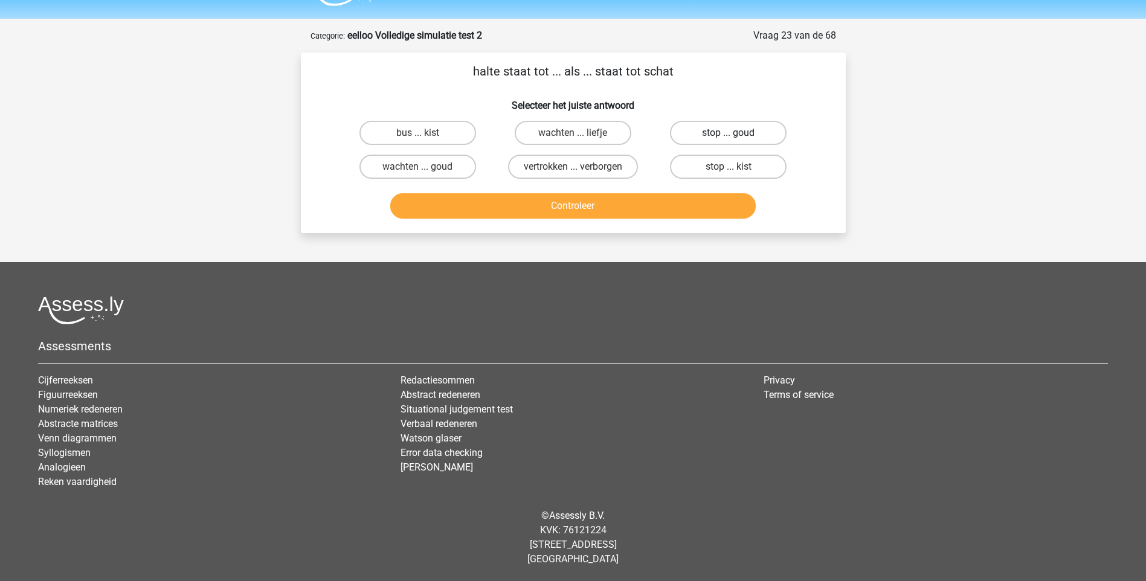
click at [718, 131] on label "stop ... goud" at bounding box center [728, 133] width 117 height 24
click at [729, 133] on input "stop ... goud" at bounding box center [733, 137] width 8 height 8
radio input "true"
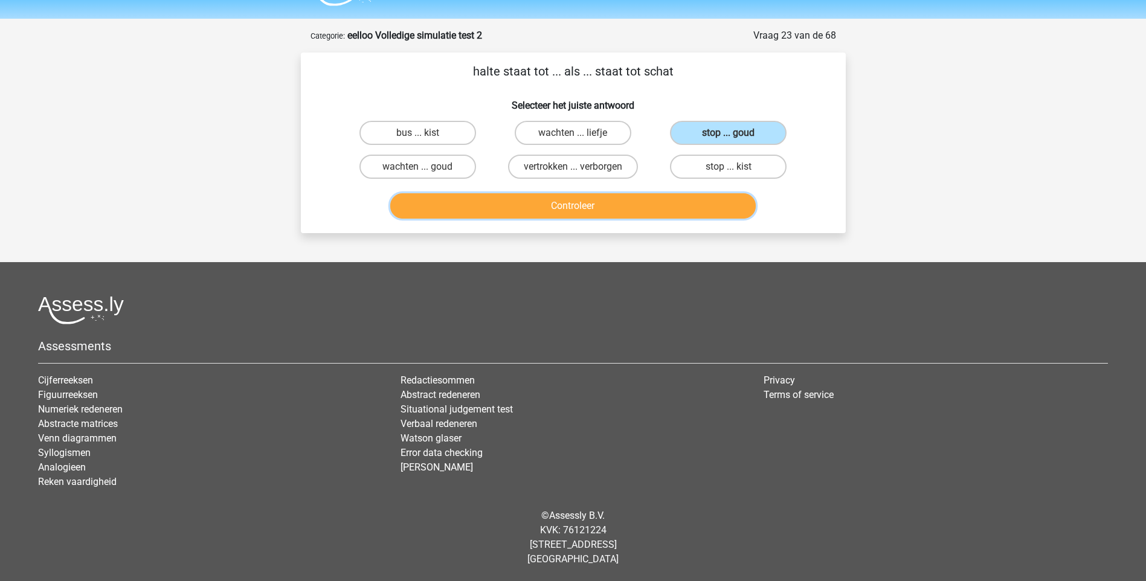
click at [571, 199] on button "Controleer" at bounding box center [573, 205] width 366 height 25
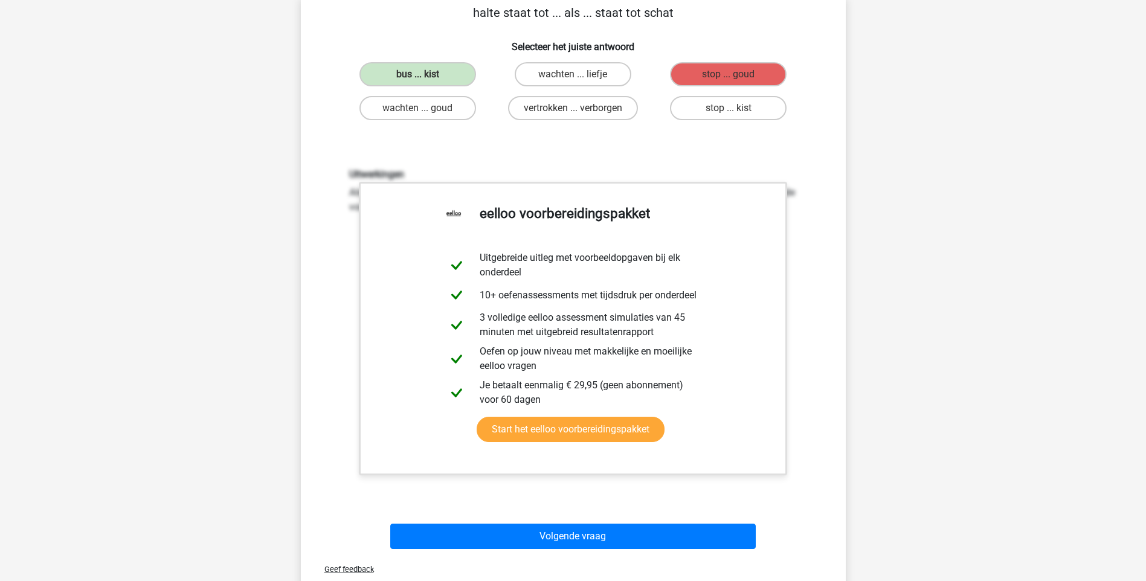
scroll to position [334, 0]
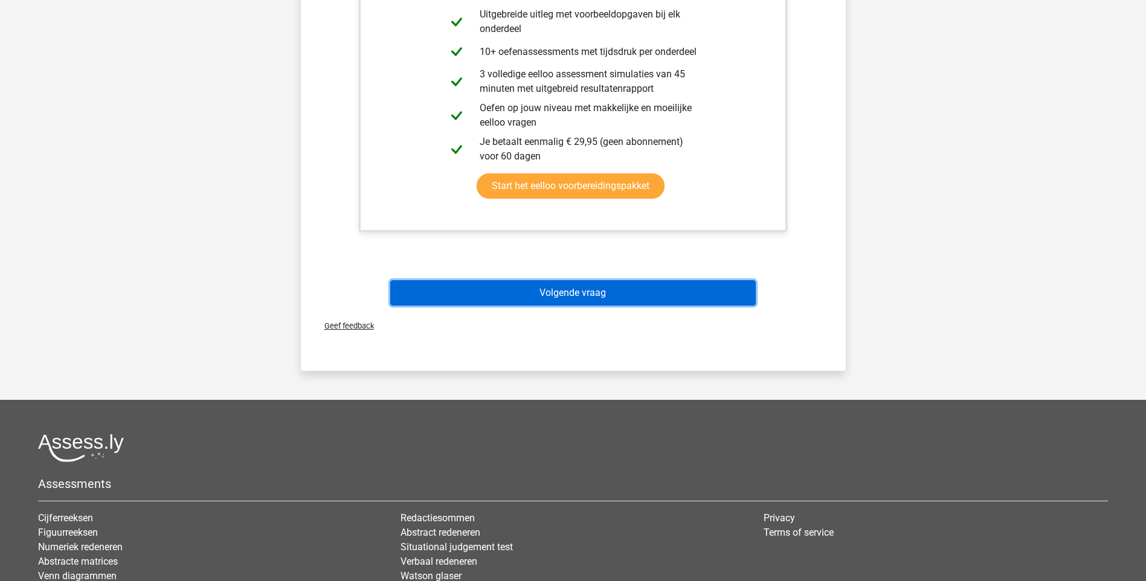
click at [555, 289] on button "Volgende vraag" at bounding box center [573, 292] width 366 height 25
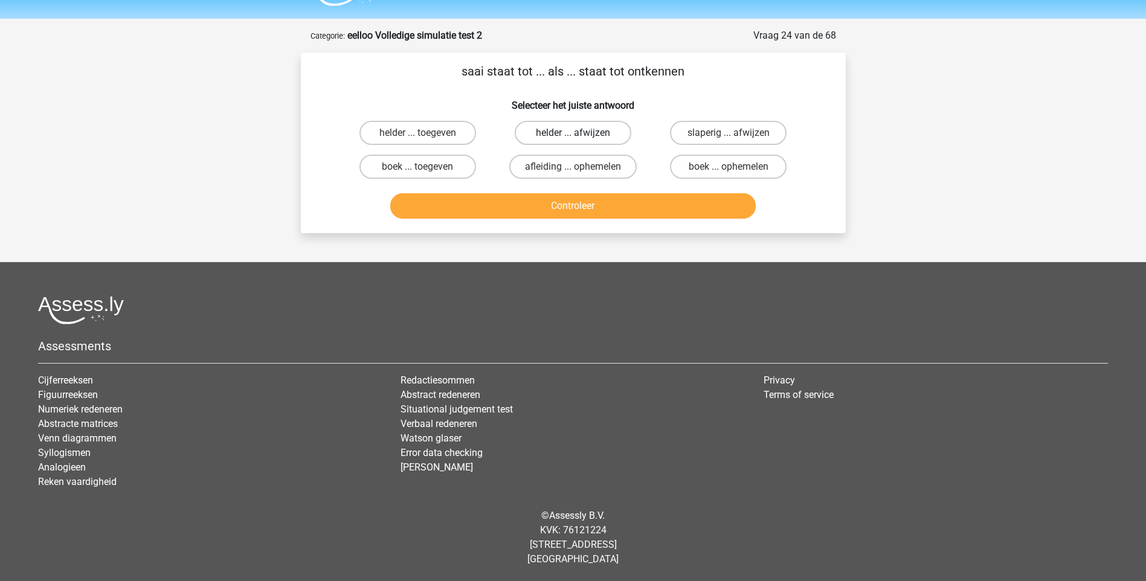
click at [562, 134] on label "helder ... afwijzen" at bounding box center [573, 133] width 117 height 24
click at [573, 134] on input "helder ... afwijzen" at bounding box center [577, 137] width 8 height 8
radio input "true"
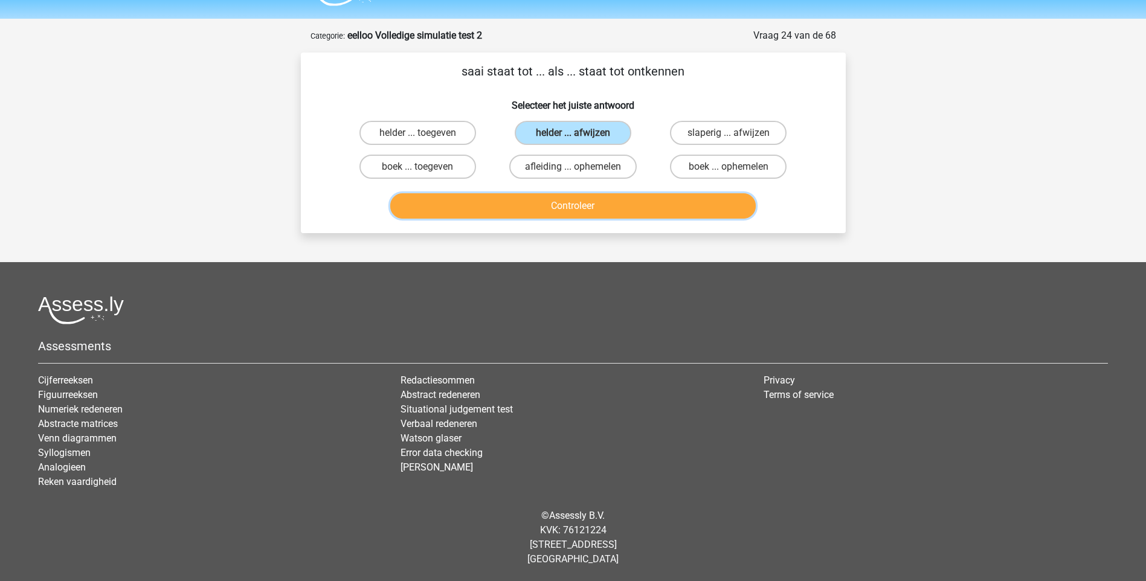
click at [563, 211] on button "Controleer" at bounding box center [573, 205] width 366 height 25
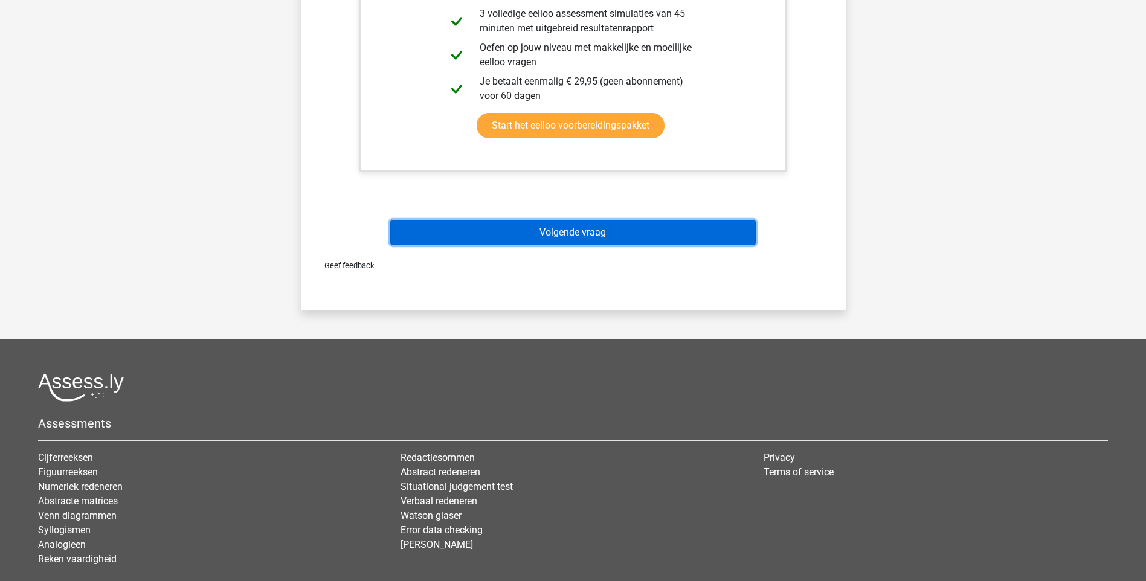
click at [576, 228] on button "Volgende vraag" at bounding box center [573, 232] width 366 height 25
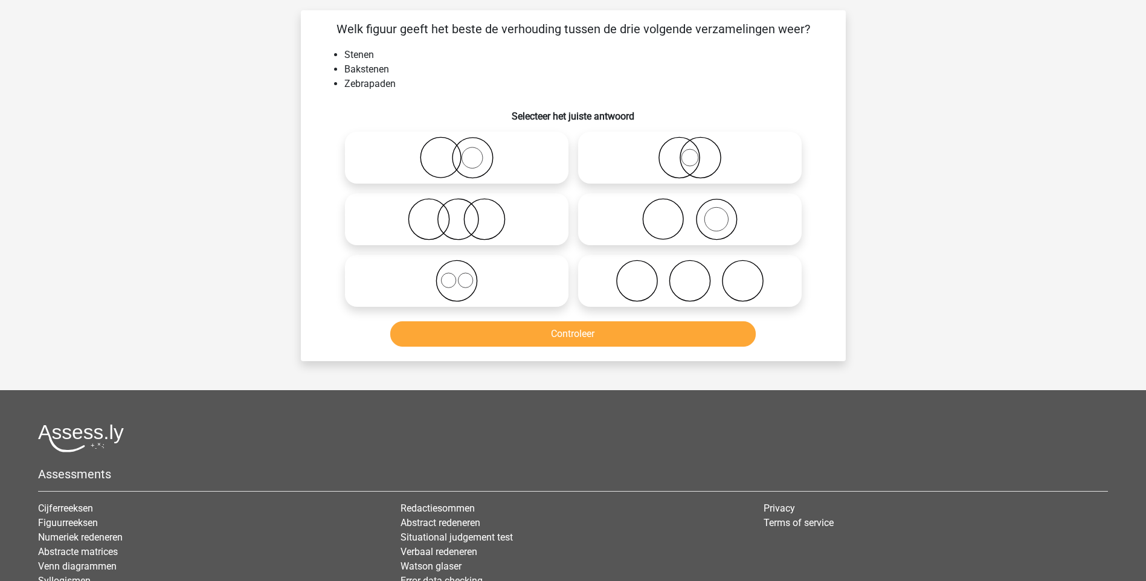
scroll to position [60, 0]
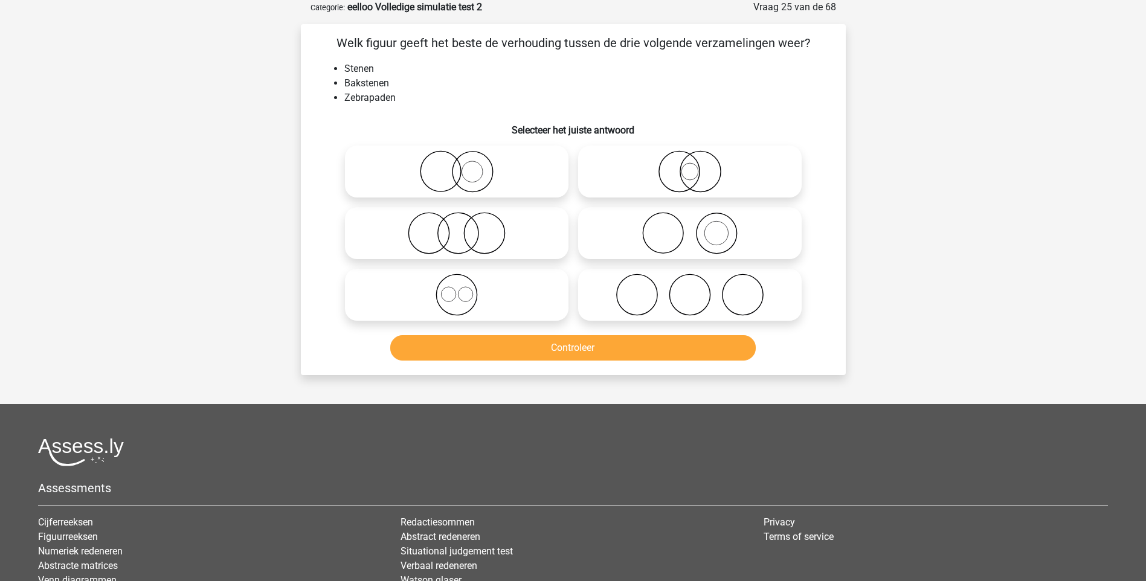
click at [678, 242] on icon at bounding box center [690, 233] width 214 height 42
click at [690, 227] on input "radio" at bounding box center [694, 223] width 8 height 8
radio input "true"
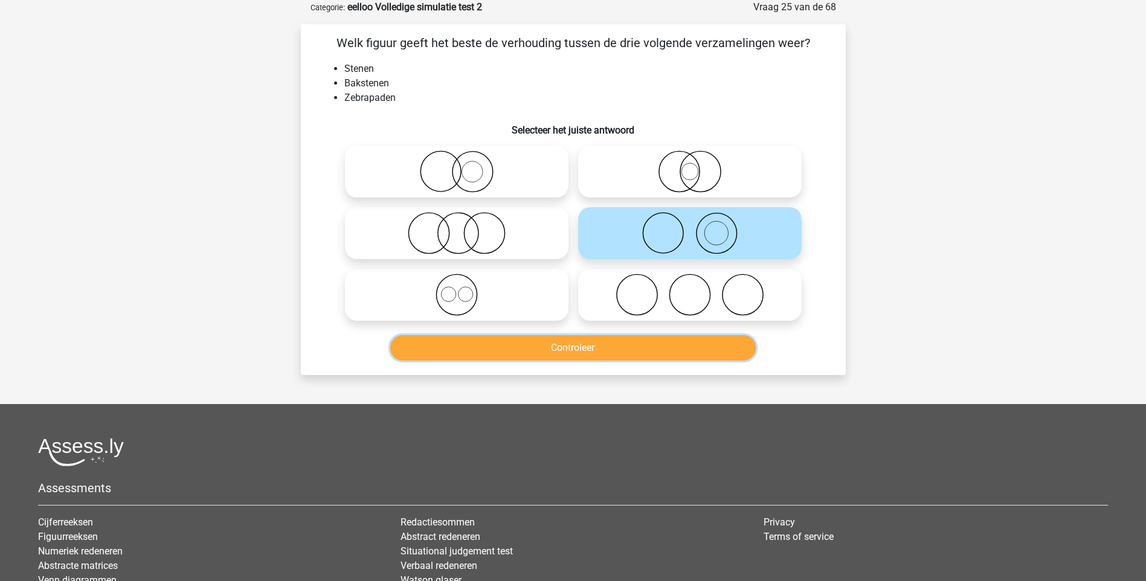
click at [607, 352] on button "Controleer" at bounding box center [573, 347] width 366 height 25
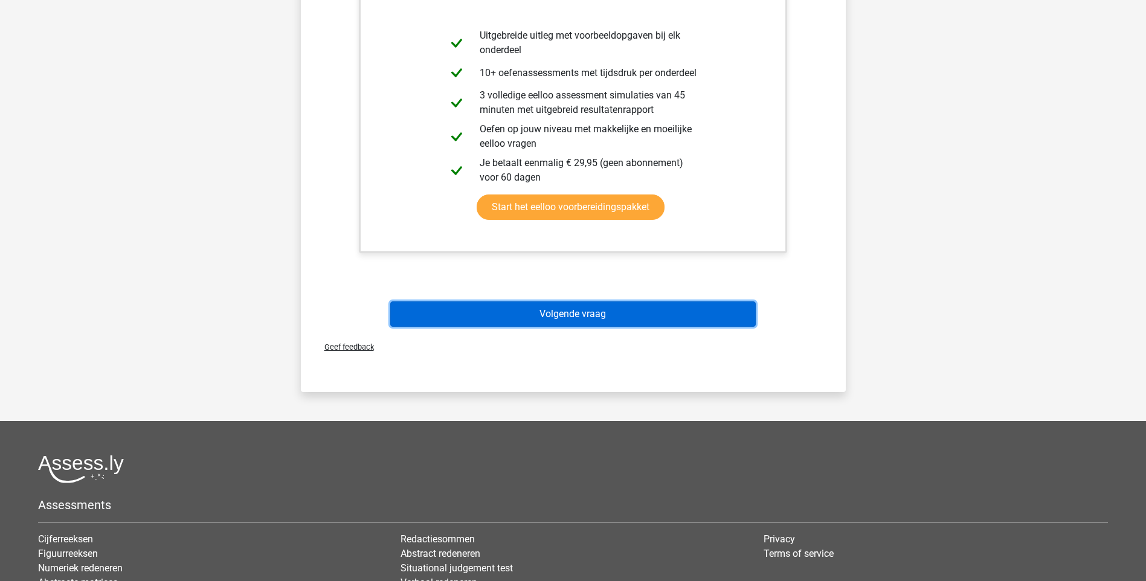
click at [563, 311] on button "Volgende vraag" at bounding box center [573, 314] width 366 height 25
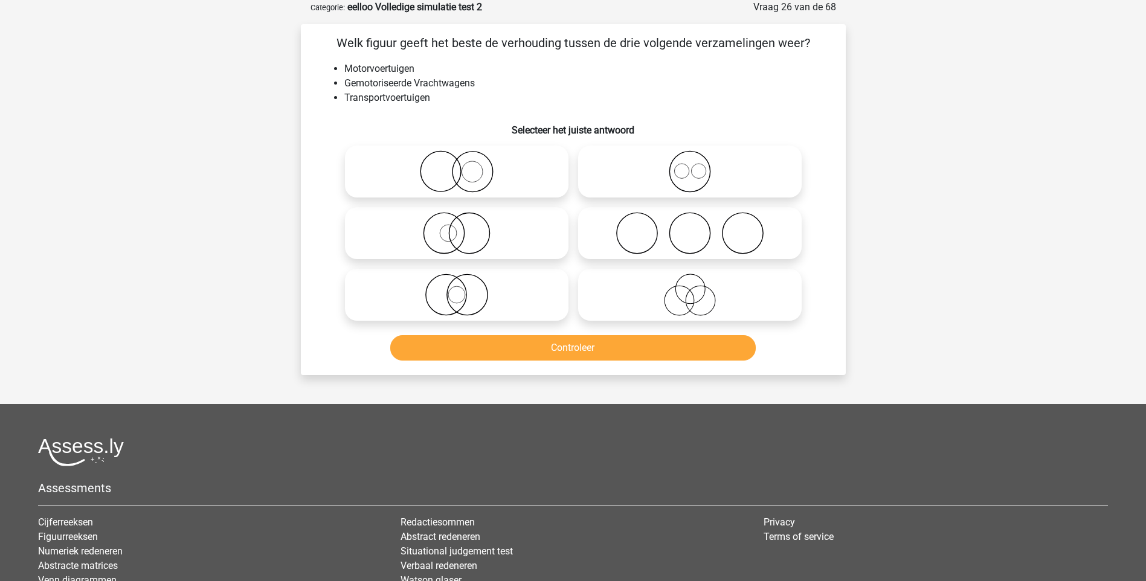
click at [694, 301] on icon at bounding box center [690, 295] width 214 height 42
click at [694, 289] on input "radio" at bounding box center [694, 285] width 8 height 8
radio input "true"
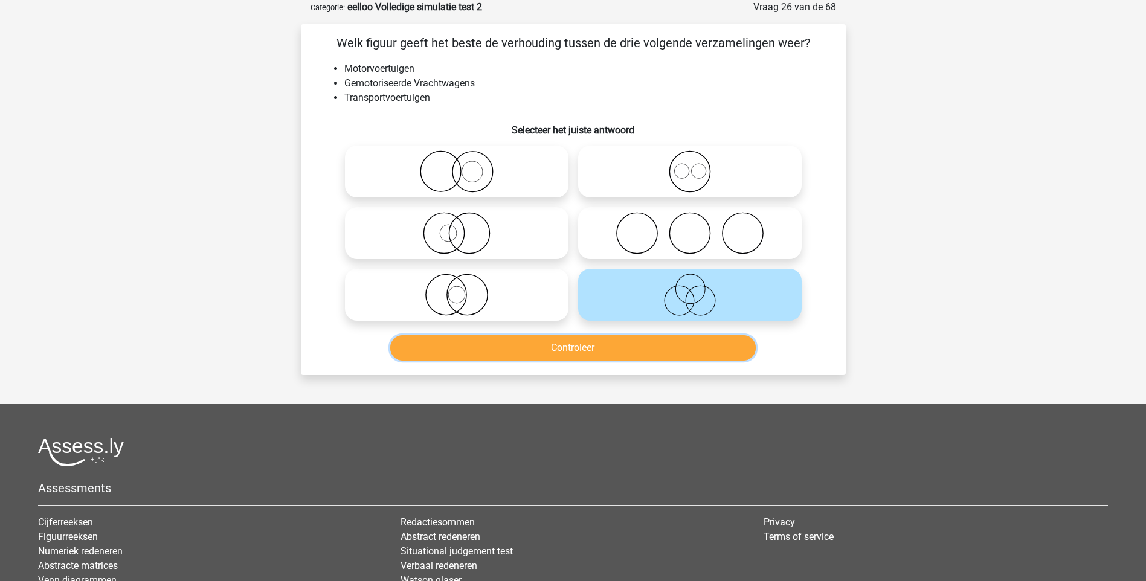
drag, startPoint x: 589, startPoint y: 359, endPoint x: 594, endPoint y: 351, distance: 9.2
click at [591, 356] on button "Controleer" at bounding box center [573, 347] width 366 height 25
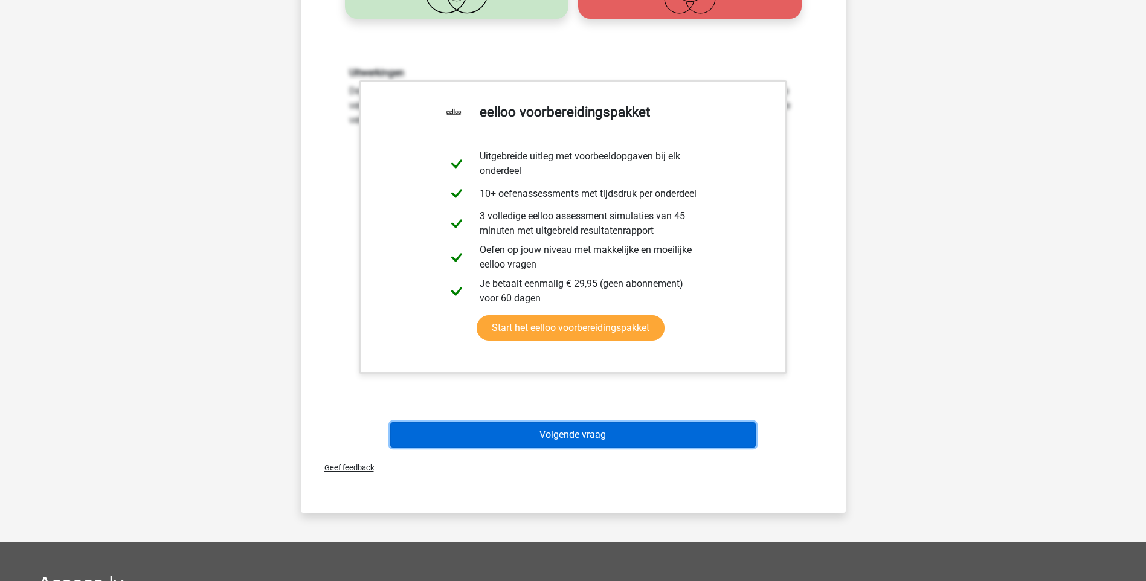
click at [618, 444] on button "Volgende vraag" at bounding box center [573, 434] width 366 height 25
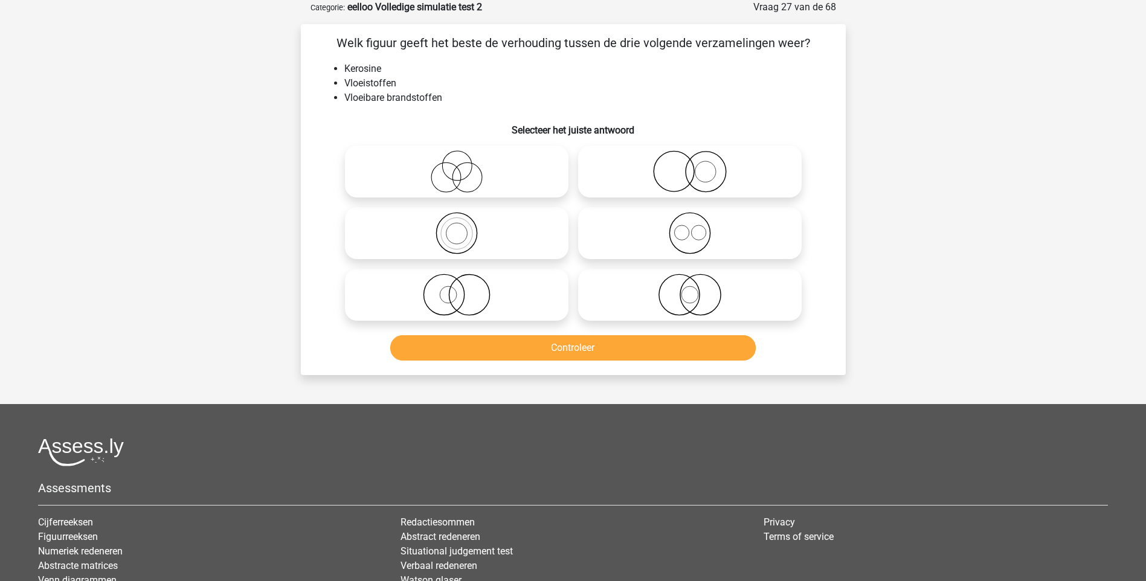
click at [462, 243] on icon at bounding box center [457, 233] width 214 height 42
click at [462, 227] on input "radio" at bounding box center [461, 223] width 8 height 8
radio input "true"
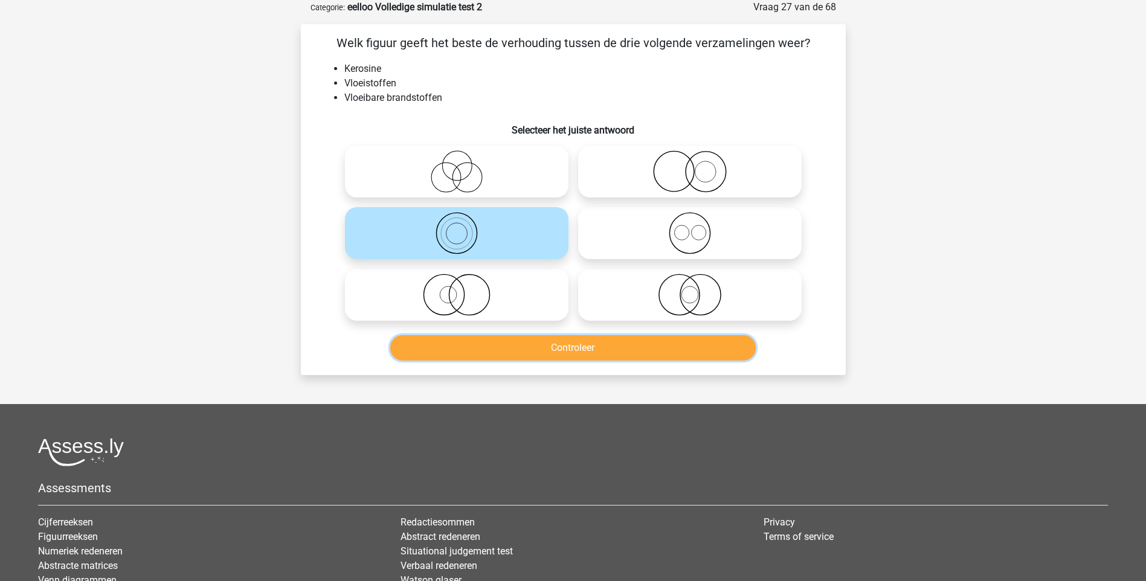
click at [543, 353] on button "Controleer" at bounding box center [573, 347] width 366 height 25
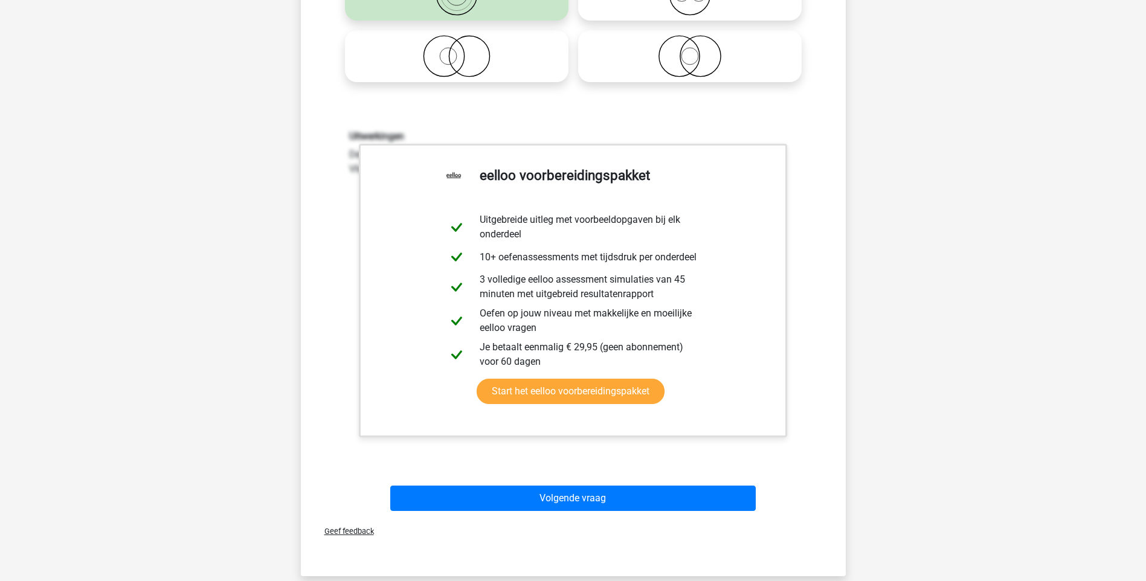
scroll to position [363, 0]
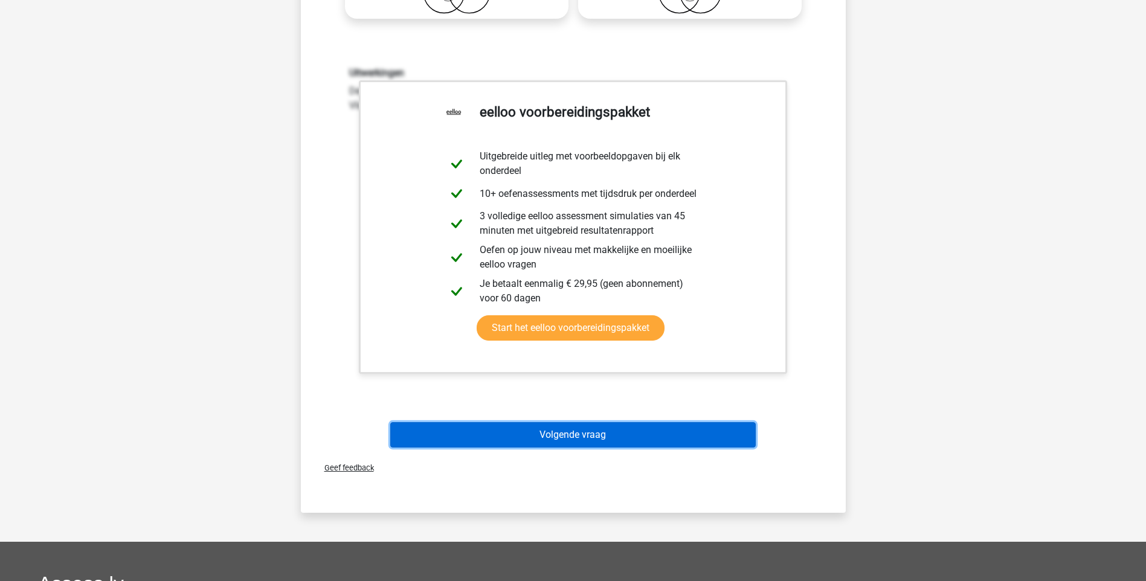
click at [563, 434] on button "Volgende vraag" at bounding box center [573, 434] width 366 height 25
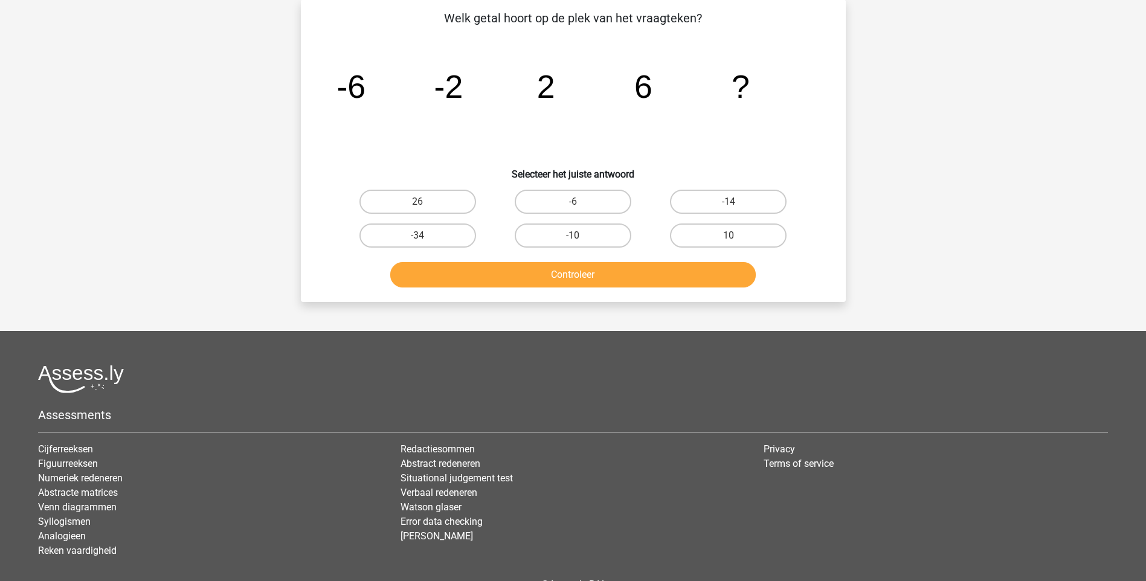
scroll to position [60, 0]
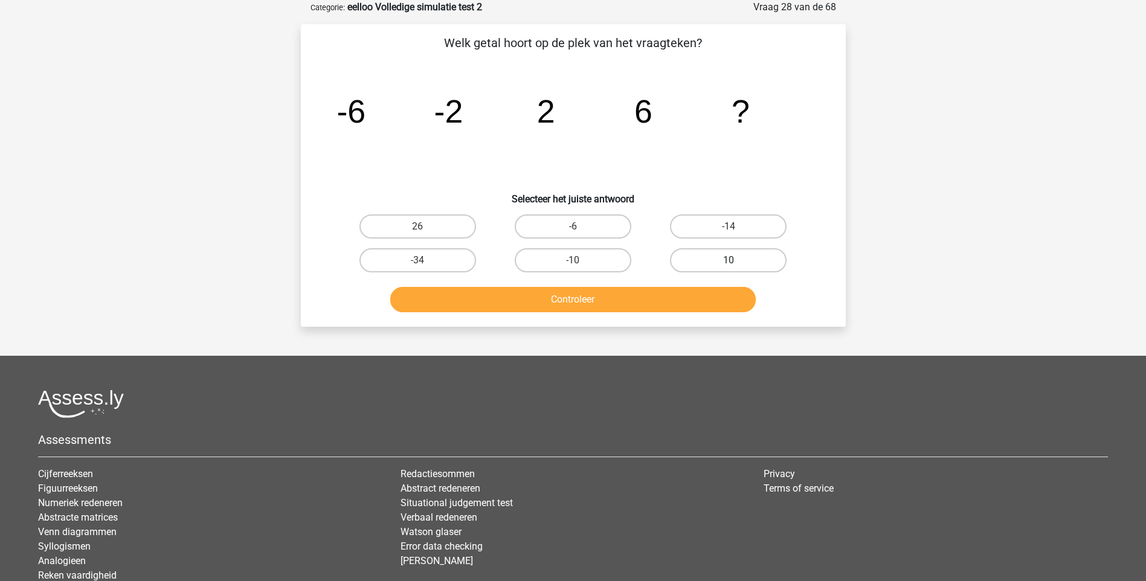
click at [737, 260] on label "10" at bounding box center [728, 260] width 117 height 24
click at [737, 260] on input "10" at bounding box center [733, 264] width 8 height 8
radio input "true"
click at [589, 296] on button "Controleer" at bounding box center [573, 299] width 366 height 25
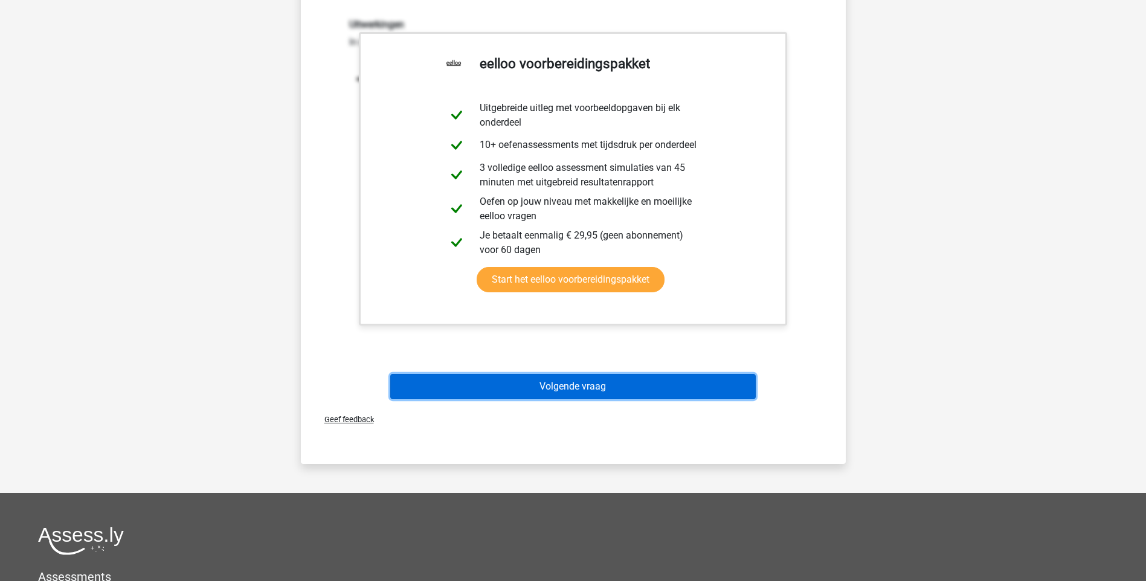
click at [561, 384] on button "Volgende vraag" at bounding box center [573, 386] width 366 height 25
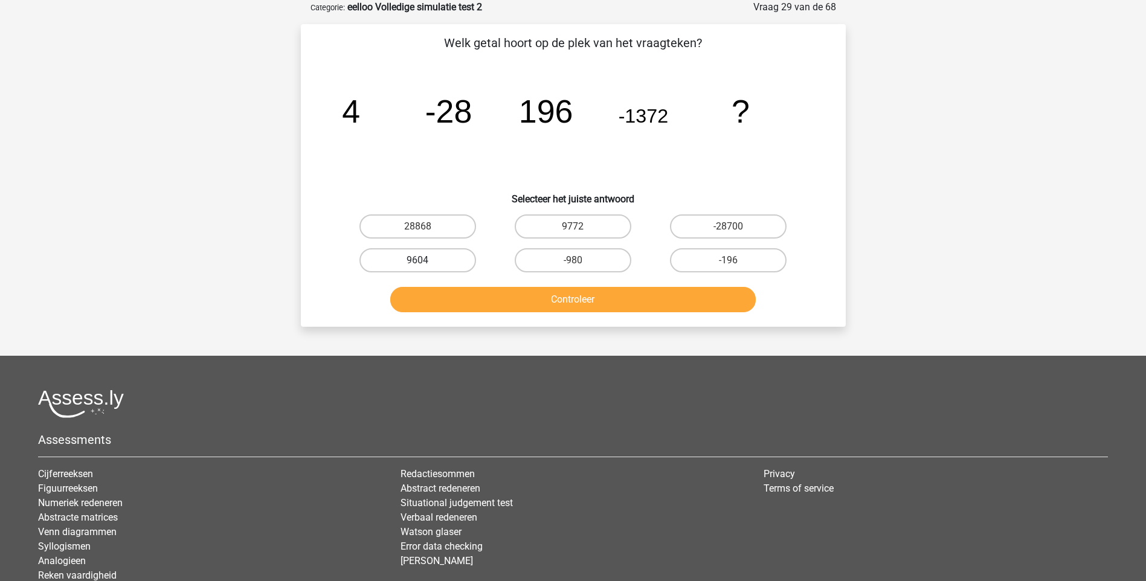
click at [430, 262] on label "9604" at bounding box center [418, 260] width 117 height 24
click at [425, 262] on input "9604" at bounding box center [422, 264] width 8 height 8
radio input "true"
click at [574, 302] on button "Controleer" at bounding box center [573, 299] width 366 height 25
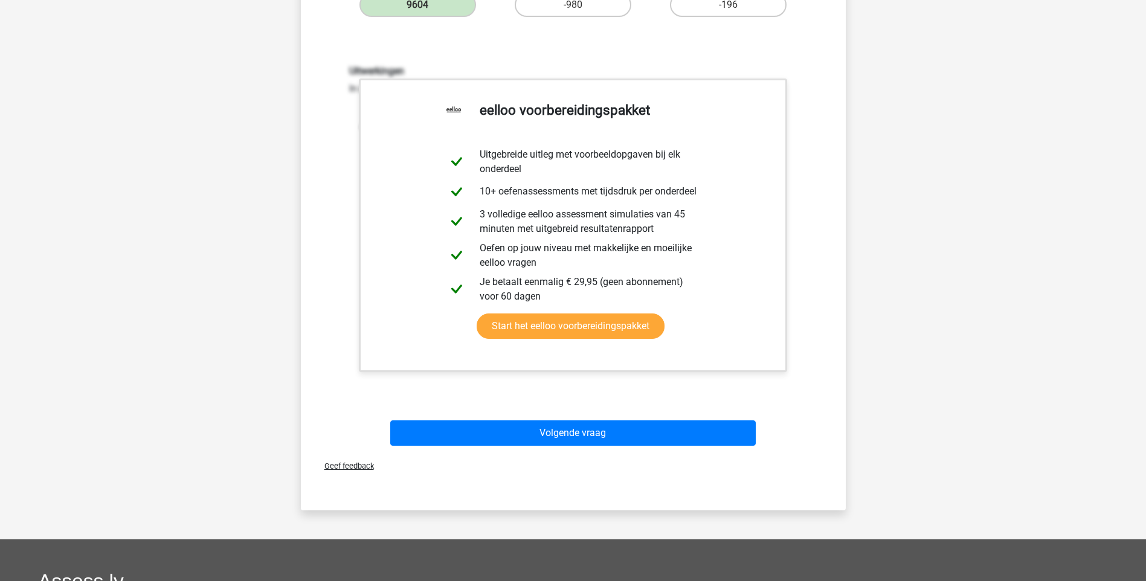
scroll to position [423, 0]
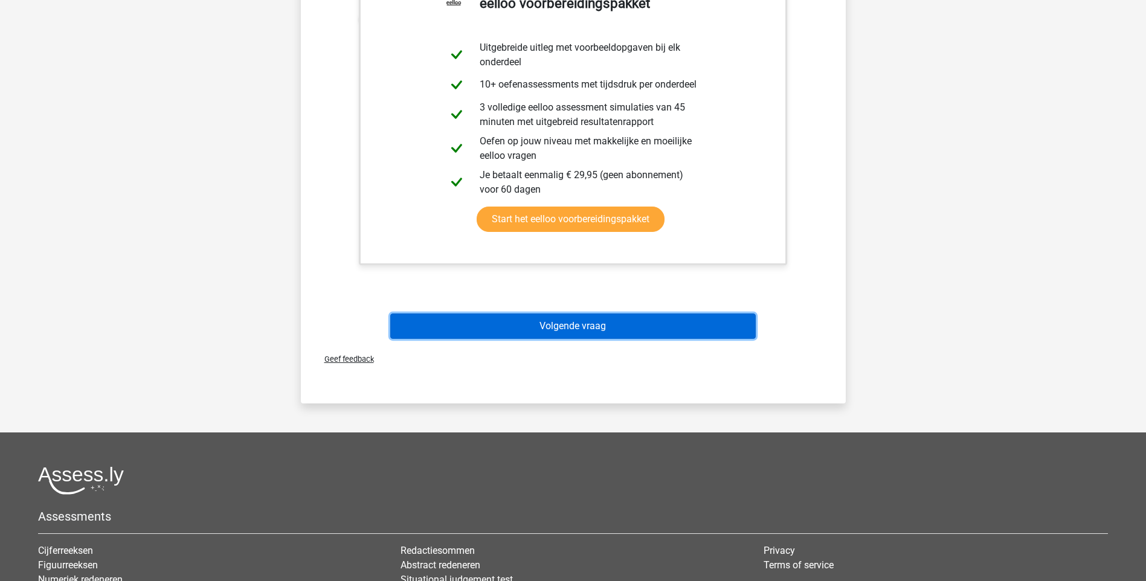
click at [556, 329] on button "Volgende vraag" at bounding box center [573, 326] width 366 height 25
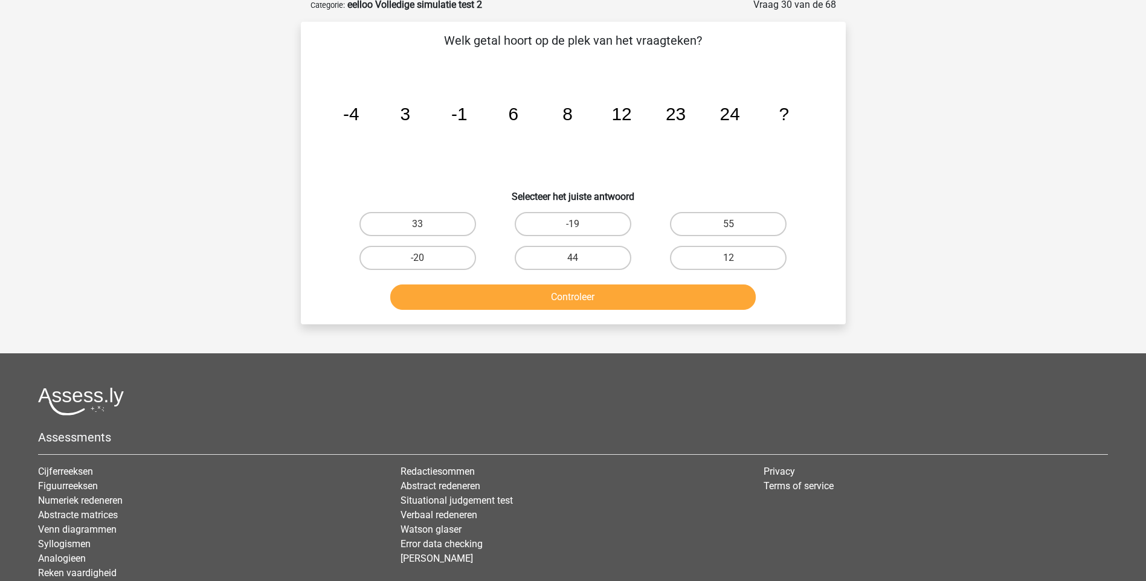
scroll to position [60, 0]
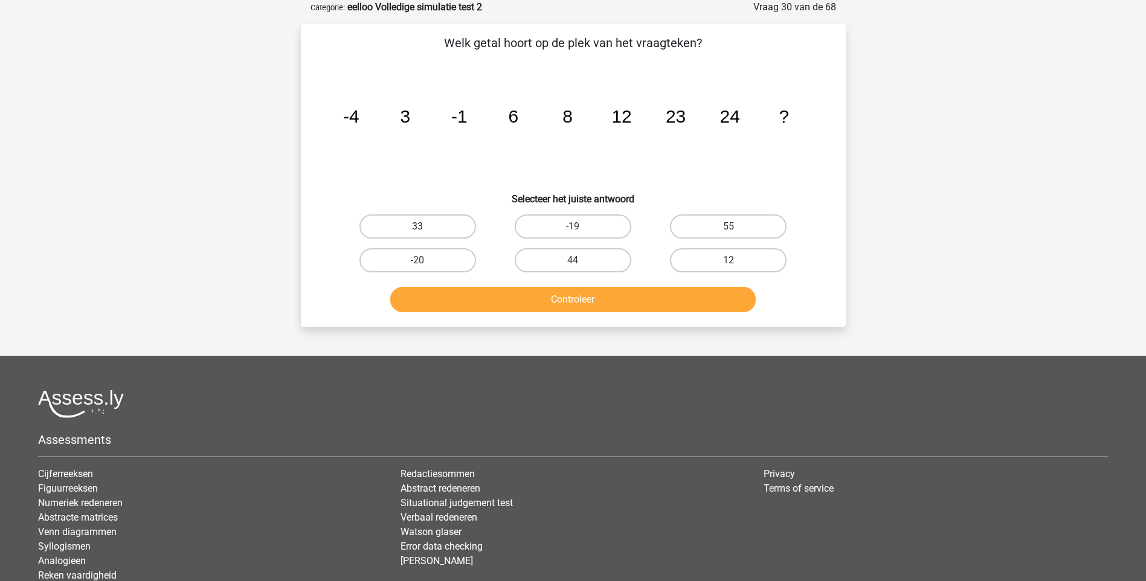
click at [447, 231] on label "33" at bounding box center [418, 227] width 117 height 24
click at [425, 231] on input "33" at bounding box center [422, 231] width 8 height 8
radio input "true"
click at [528, 302] on button "Controleer" at bounding box center [573, 299] width 366 height 25
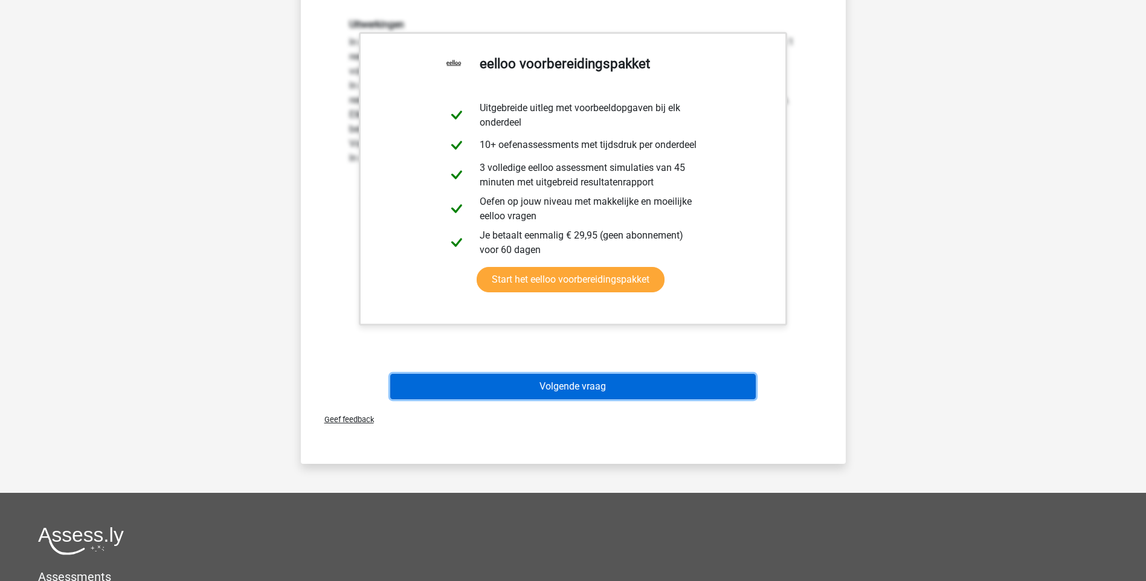
click at [621, 386] on button "Volgende vraag" at bounding box center [573, 386] width 366 height 25
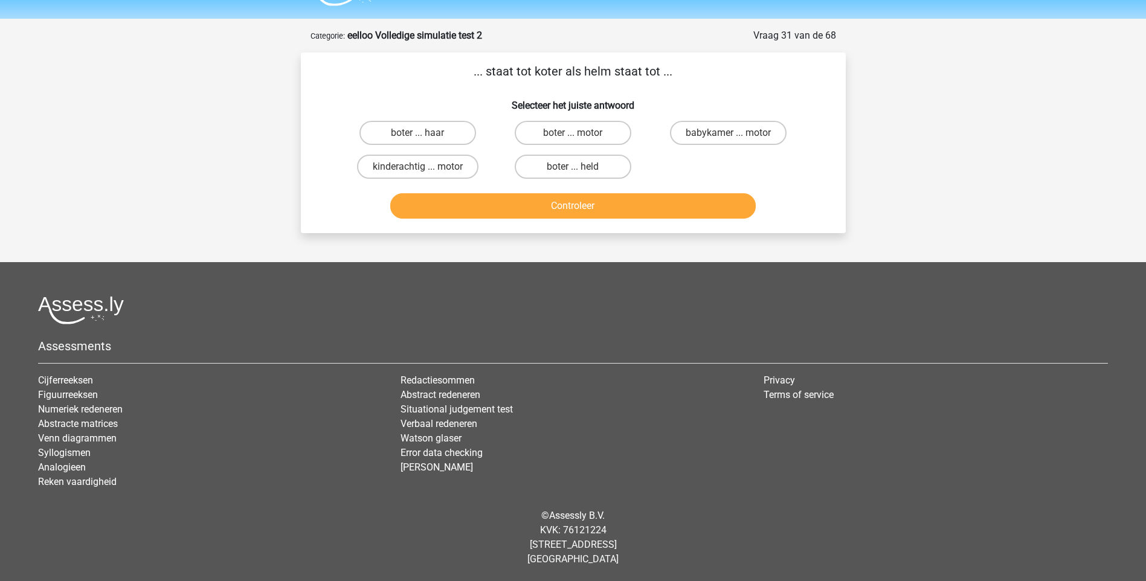
scroll to position [32, 0]
drag, startPoint x: 565, startPoint y: 170, endPoint x: 559, endPoint y: 167, distance: 6.5
click at [564, 170] on label "boter ... held" at bounding box center [573, 167] width 117 height 24
click at [573, 170] on input "boter ... held" at bounding box center [577, 171] width 8 height 8
radio input "true"
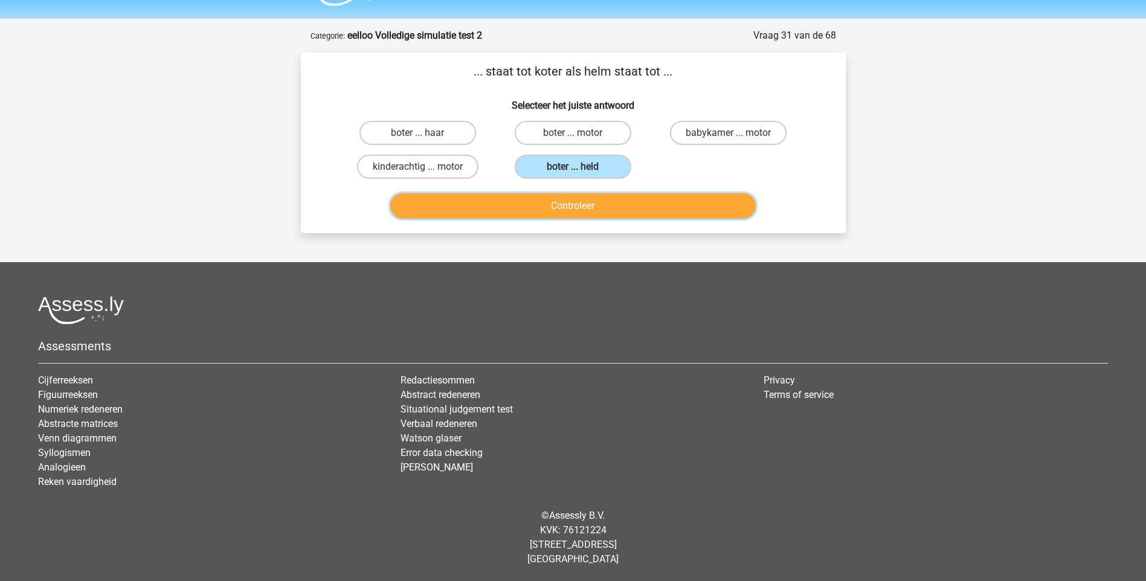
click at [563, 213] on button "Controleer" at bounding box center [573, 205] width 366 height 25
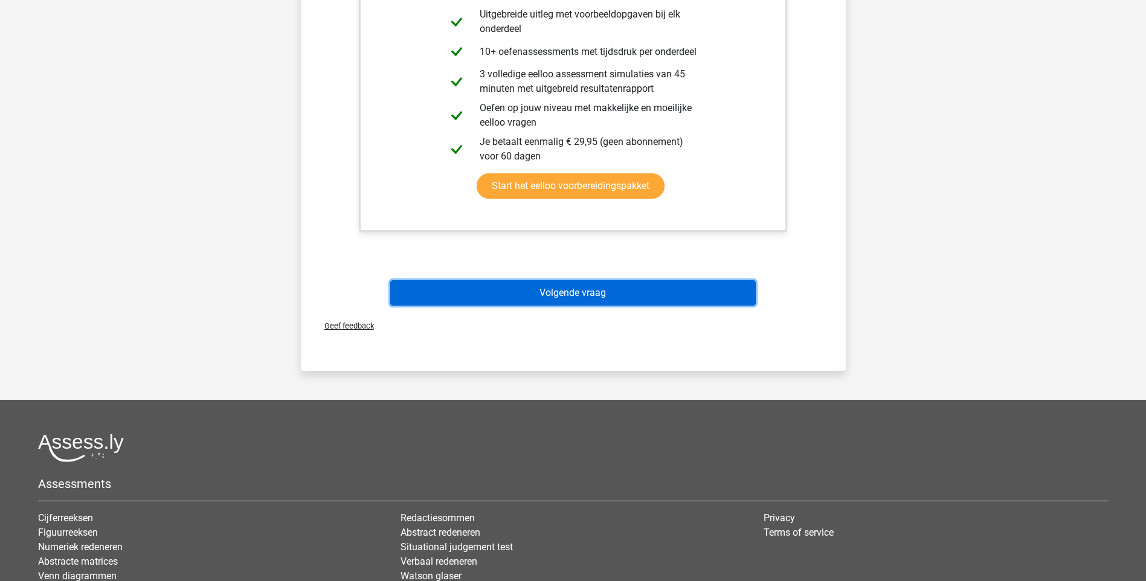
click at [563, 295] on button "Volgende vraag" at bounding box center [573, 292] width 366 height 25
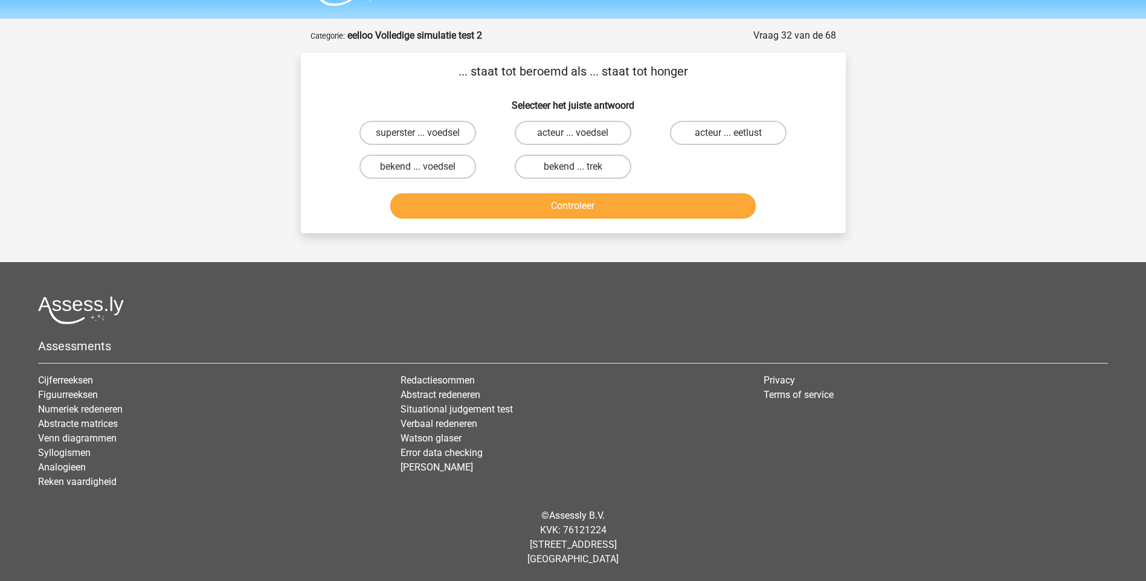
drag, startPoint x: 573, startPoint y: 169, endPoint x: 576, endPoint y: 181, distance: 12.5
click at [573, 169] on input "bekend ... trek" at bounding box center [577, 171] width 8 height 8
radio input "true"
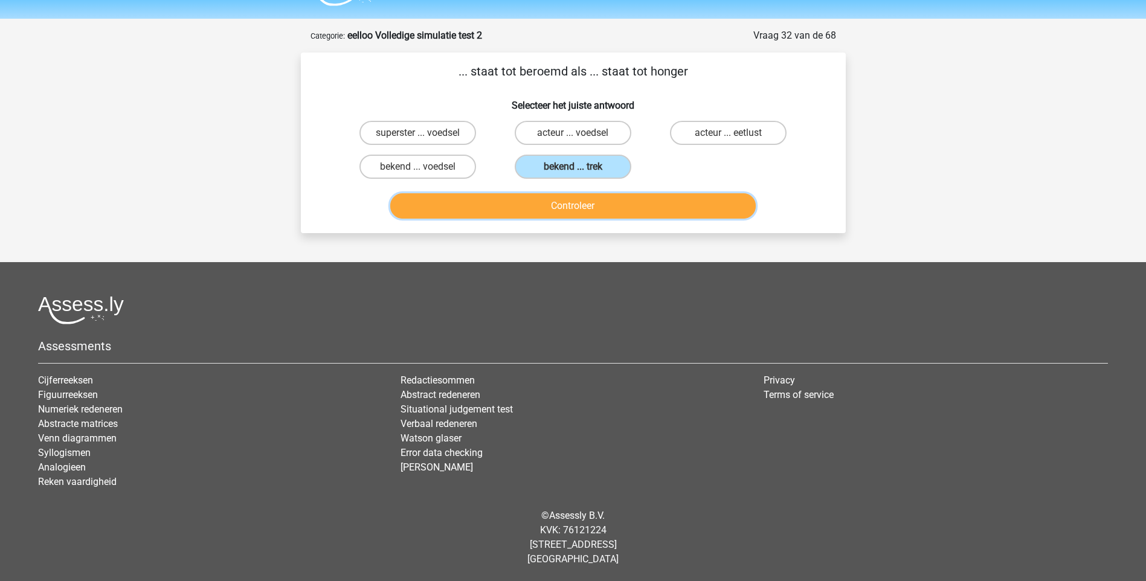
click at [578, 207] on button "Controleer" at bounding box center [573, 205] width 366 height 25
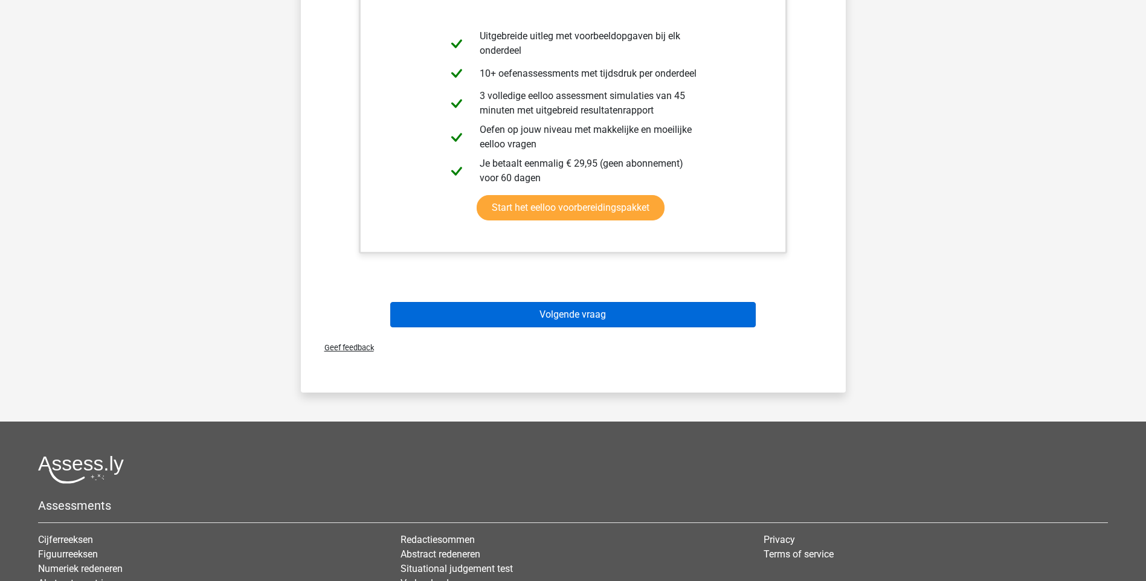
scroll to position [334, 0]
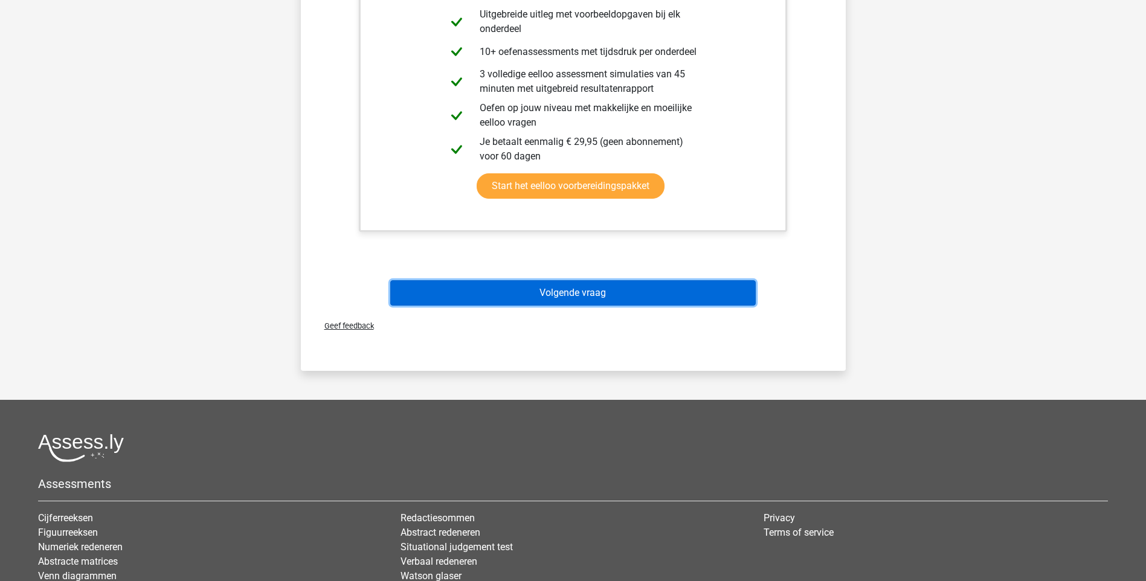
click at [561, 296] on button "Volgende vraag" at bounding box center [573, 292] width 366 height 25
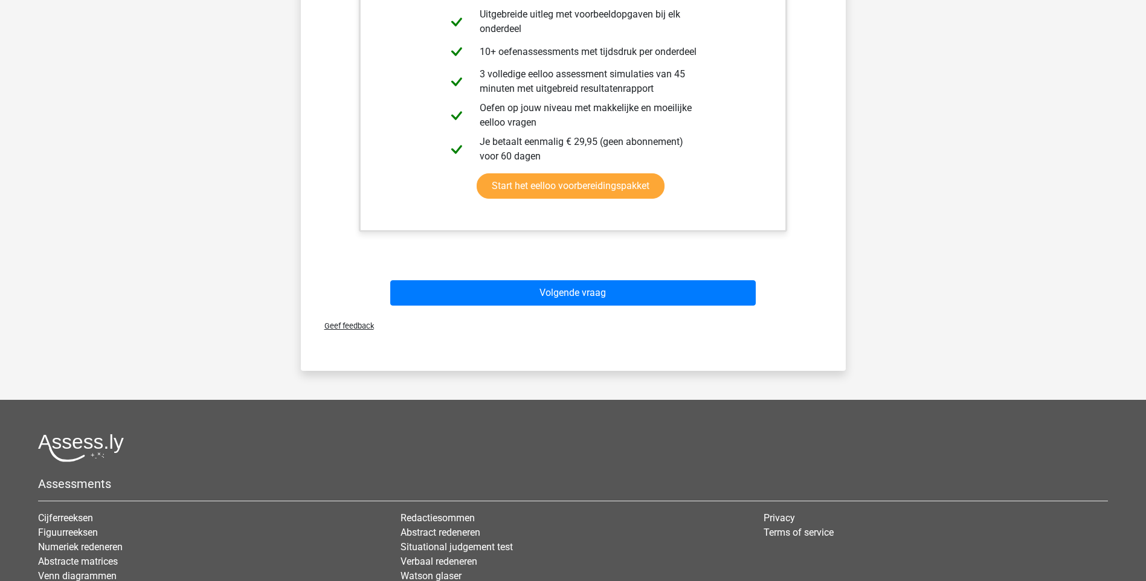
scroll to position [32, 0]
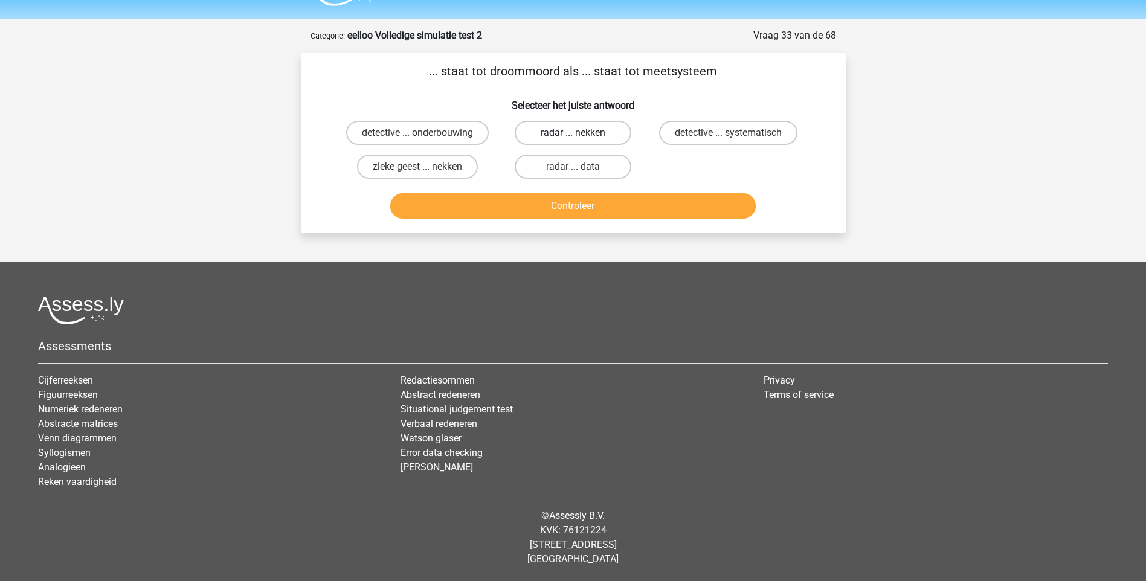
click at [591, 132] on label "radar ... nekken" at bounding box center [573, 133] width 117 height 24
click at [581, 133] on input "radar ... nekken" at bounding box center [577, 137] width 8 height 8
radio input "true"
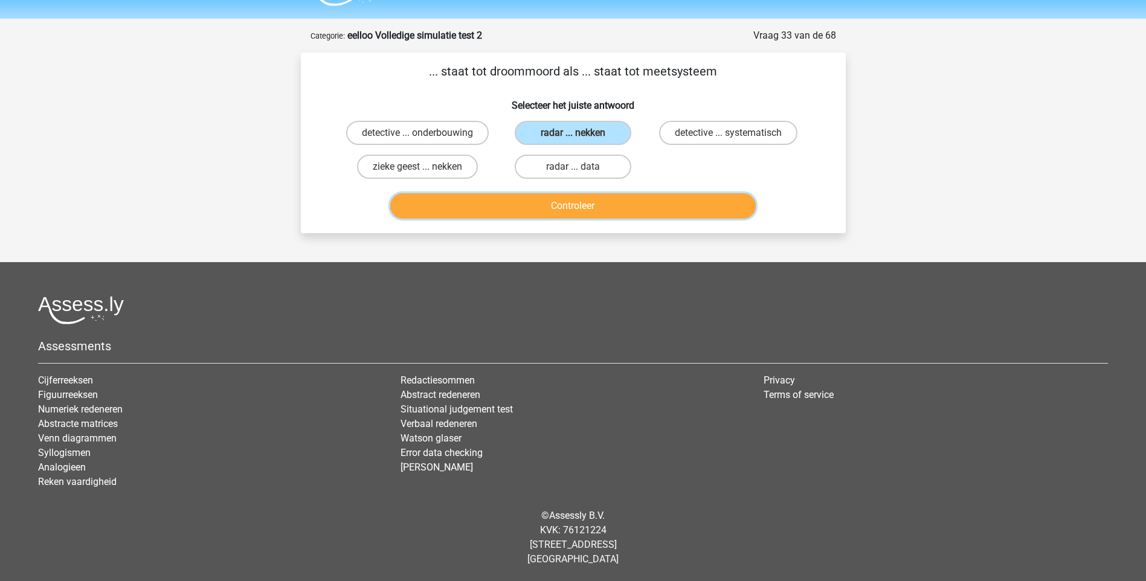
click at [566, 205] on button "Controleer" at bounding box center [573, 205] width 366 height 25
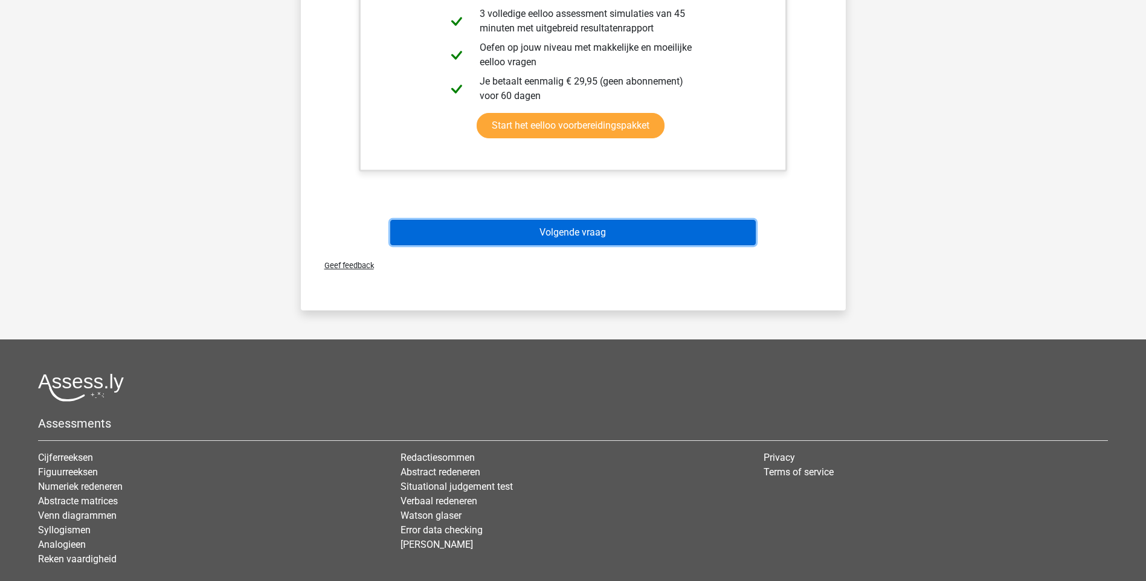
click at [610, 231] on button "Volgende vraag" at bounding box center [573, 232] width 366 height 25
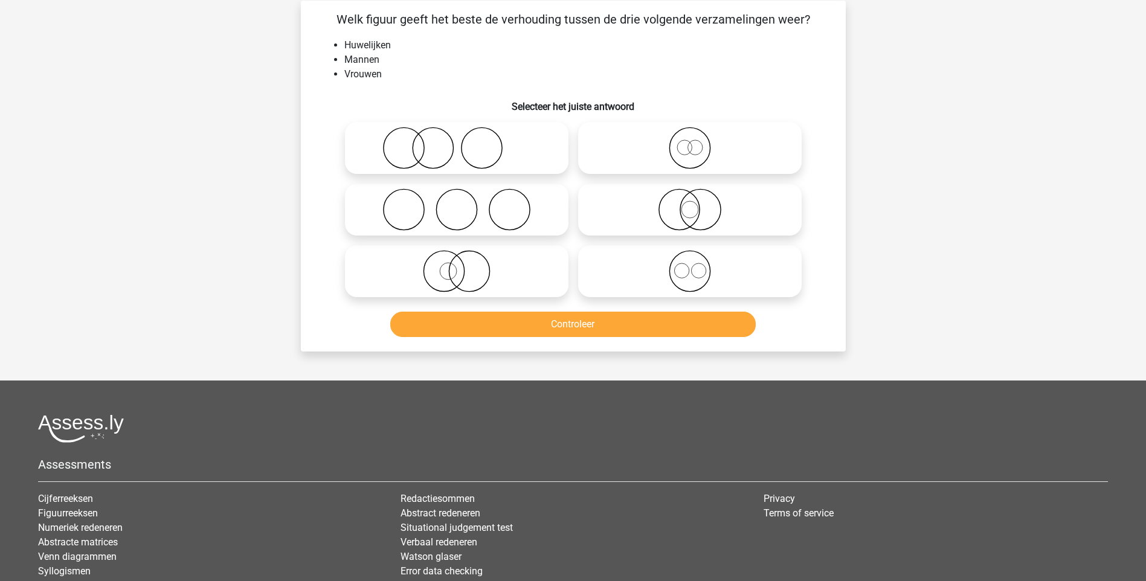
scroll to position [60, 0]
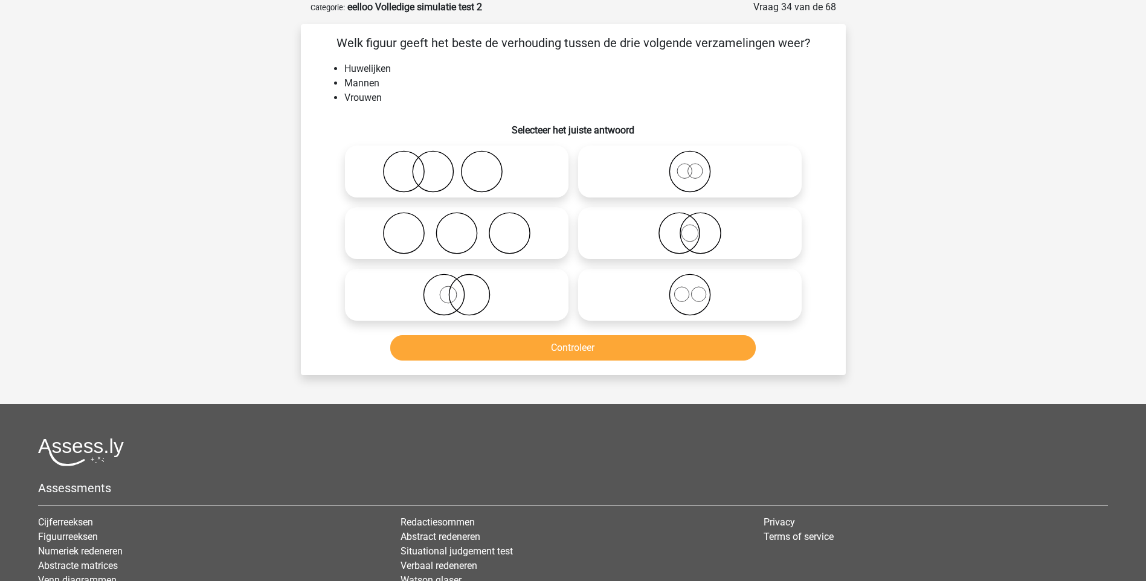
click at [396, 242] on icon at bounding box center [457, 233] width 214 height 42
click at [457, 227] on input "radio" at bounding box center [461, 223] width 8 height 8
radio input "true"
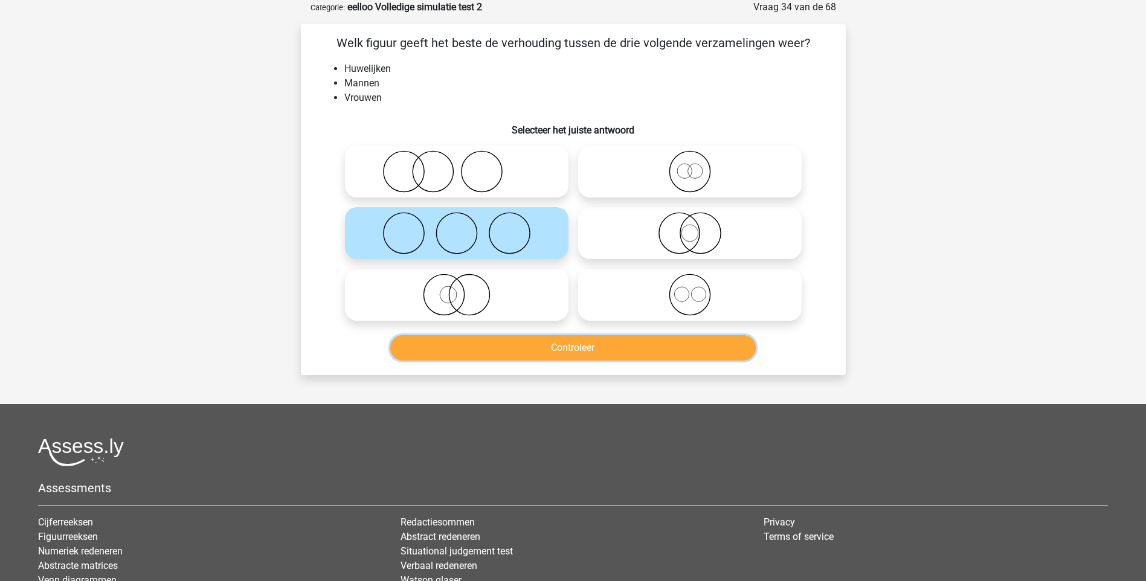
click at [581, 349] on button "Controleer" at bounding box center [573, 347] width 366 height 25
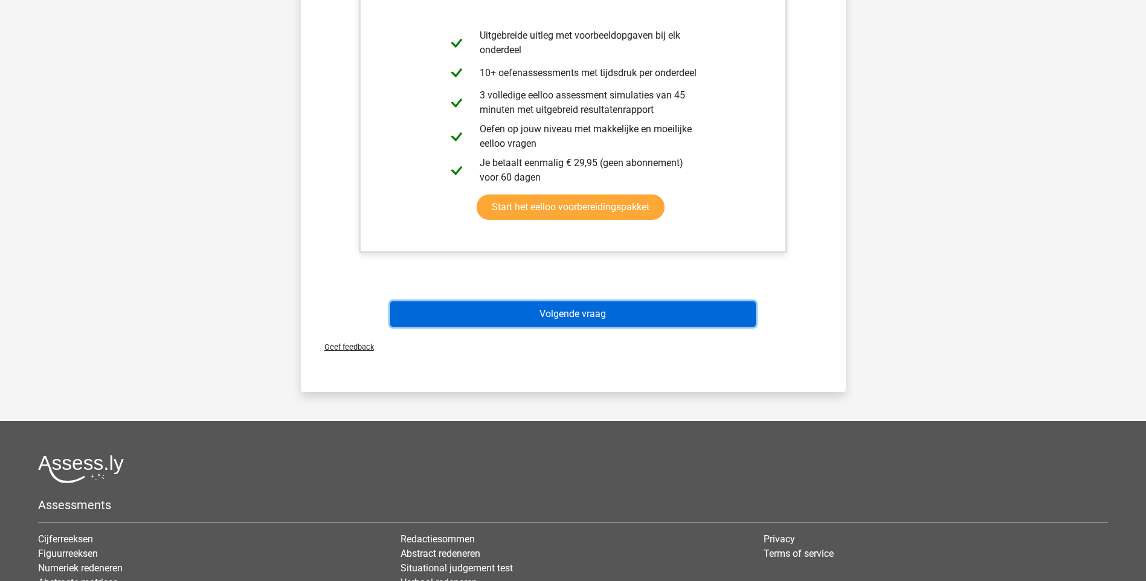
click at [569, 312] on button "Volgende vraag" at bounding box center [573, 314] width 366 height 25
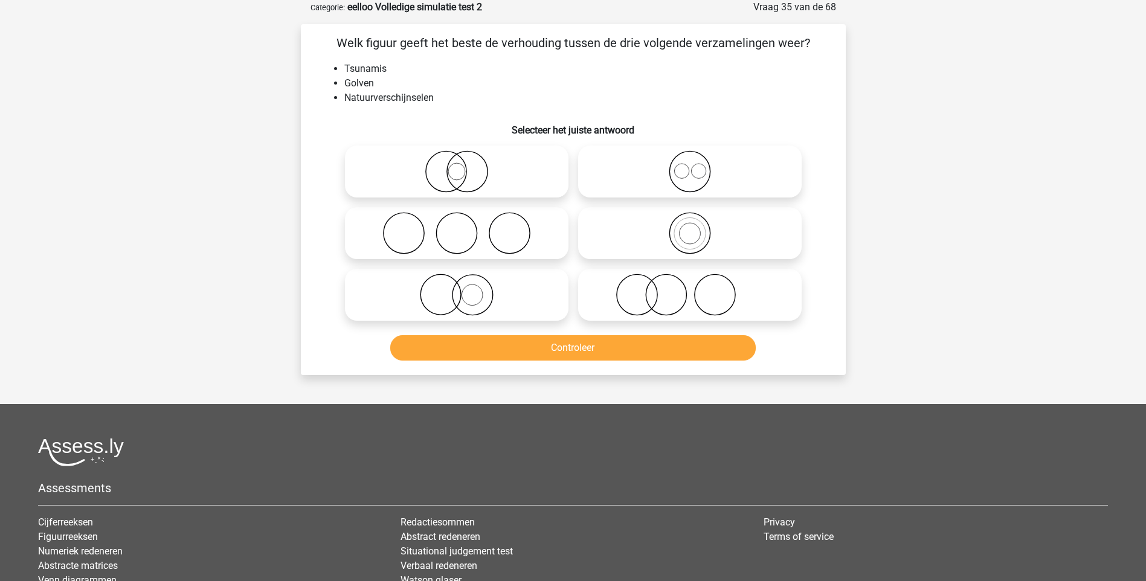
click at [706, 227] on icon at bounding box center [690, 233] width 214 height 42
click at [698, 227] on input "radio" at bounding box center [694, 223] width 8 height 8
radio input "true"
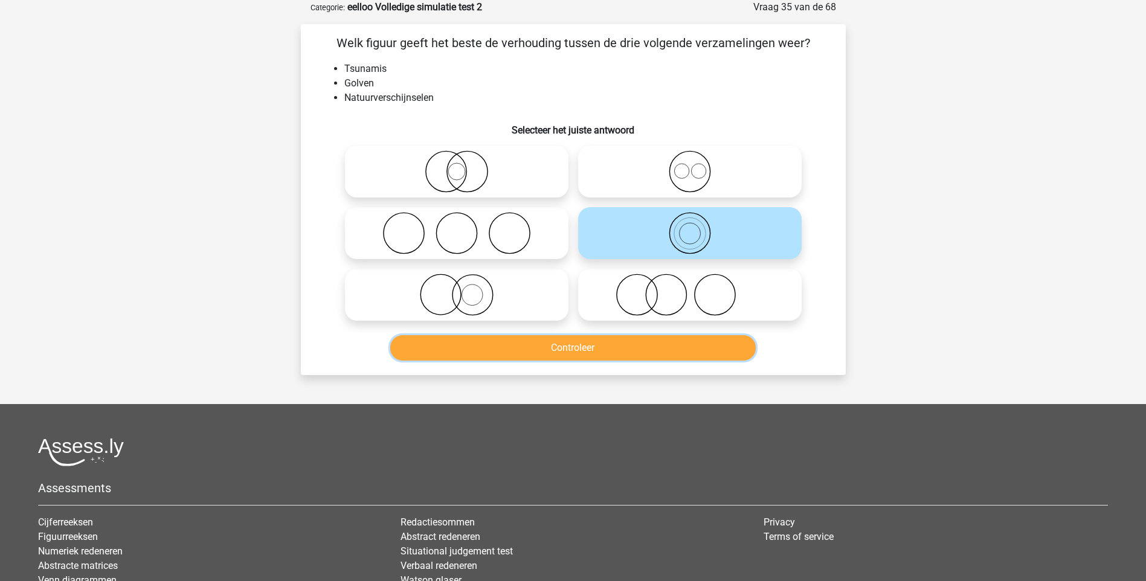
click at [646, 349] on button "Controleer" at bounding box center [573, 347] width 366 height 25
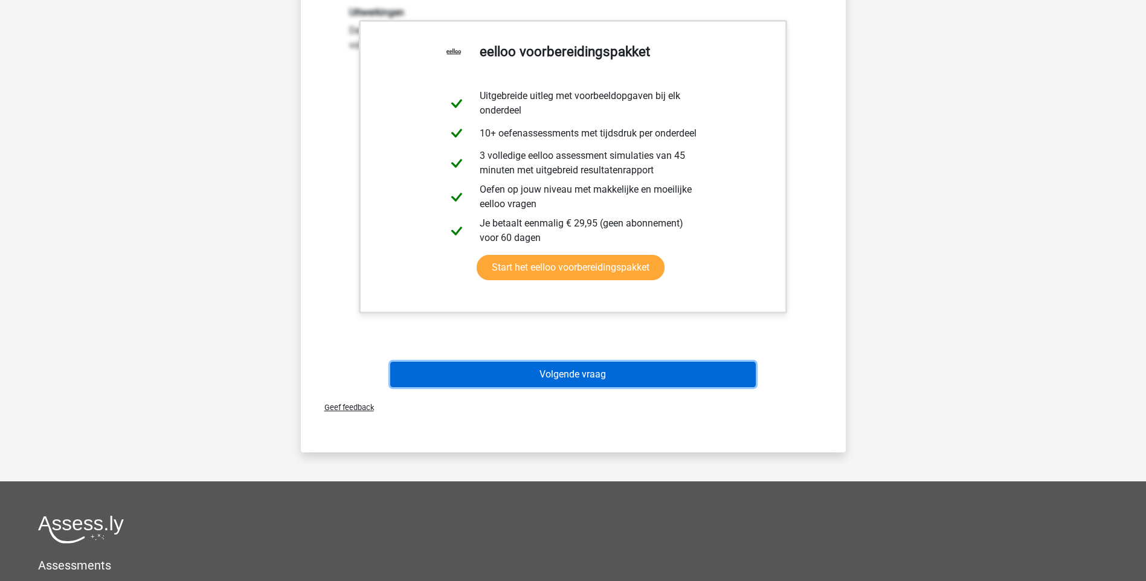
click at [586, 381] on button "Volgende vraag" at bounding box center [573, 374] width 366 height 25
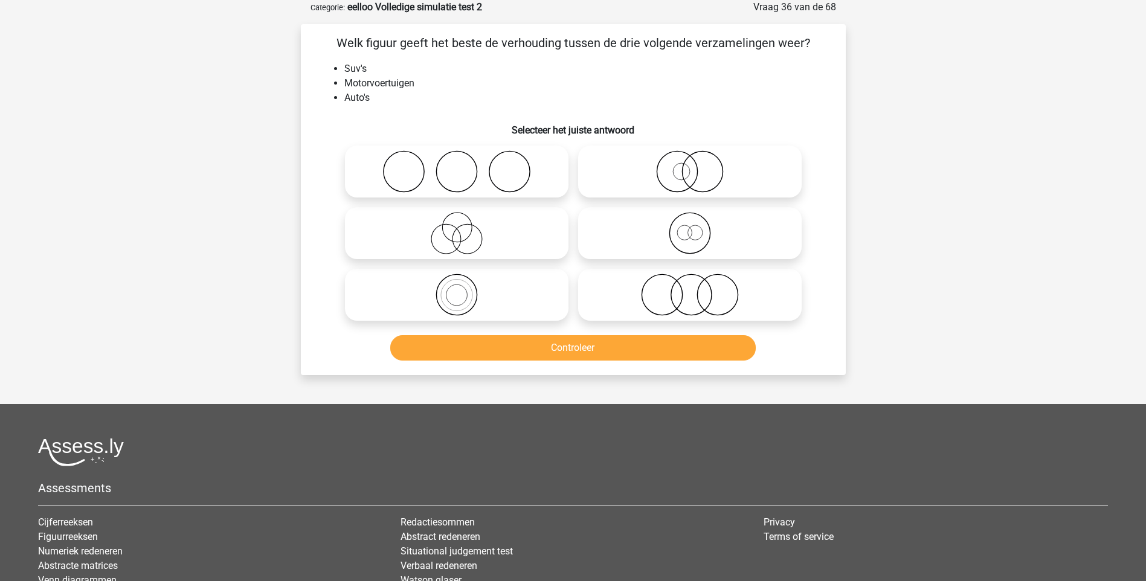
click at [463, 299] on icon at bounding box center [457, 295] width 214 height 42
click at [463, 289] on input "radio" at bounding box center [461, 285] width 8 height 8
radio input "true"
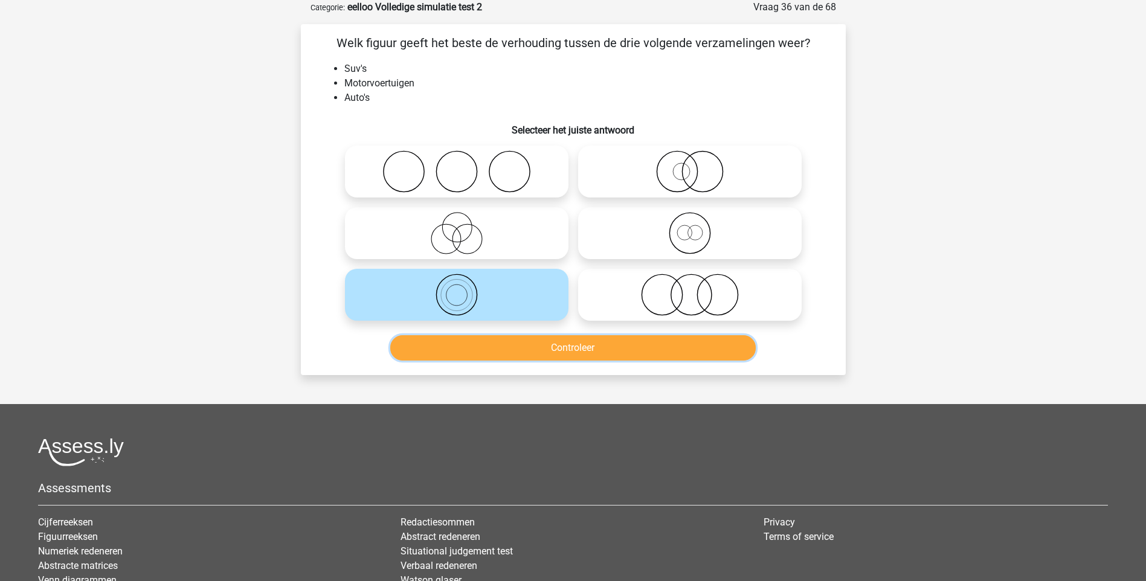
click at [614, 349] on button "Controleer" at bounding box center [573, 347] width 366 height 25
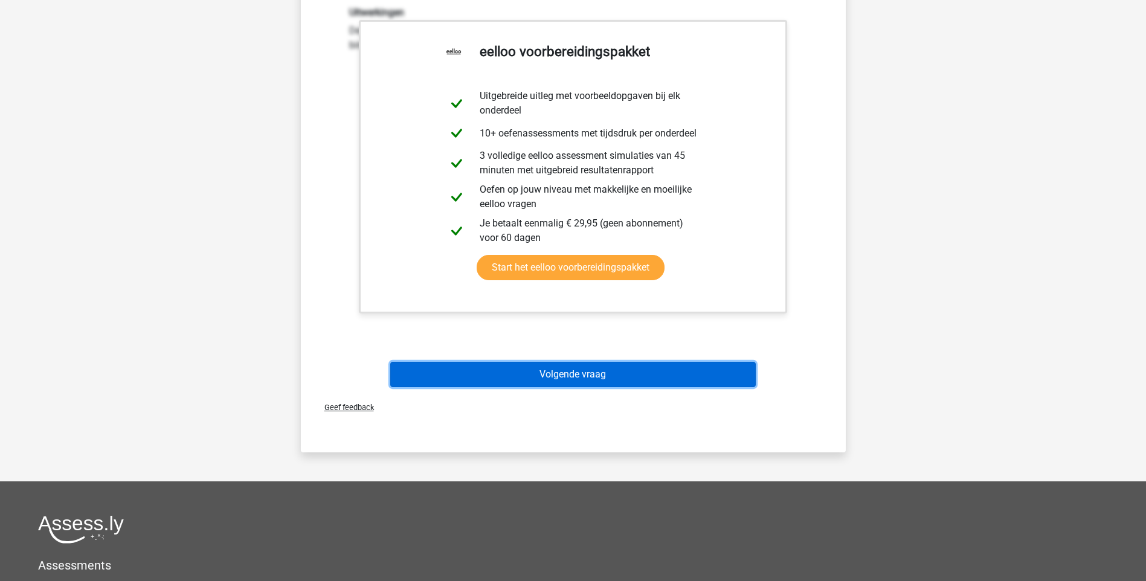
click at [578, 372] on button "Volgende vraag" at bounding box center [573, 374] width 366 height 25
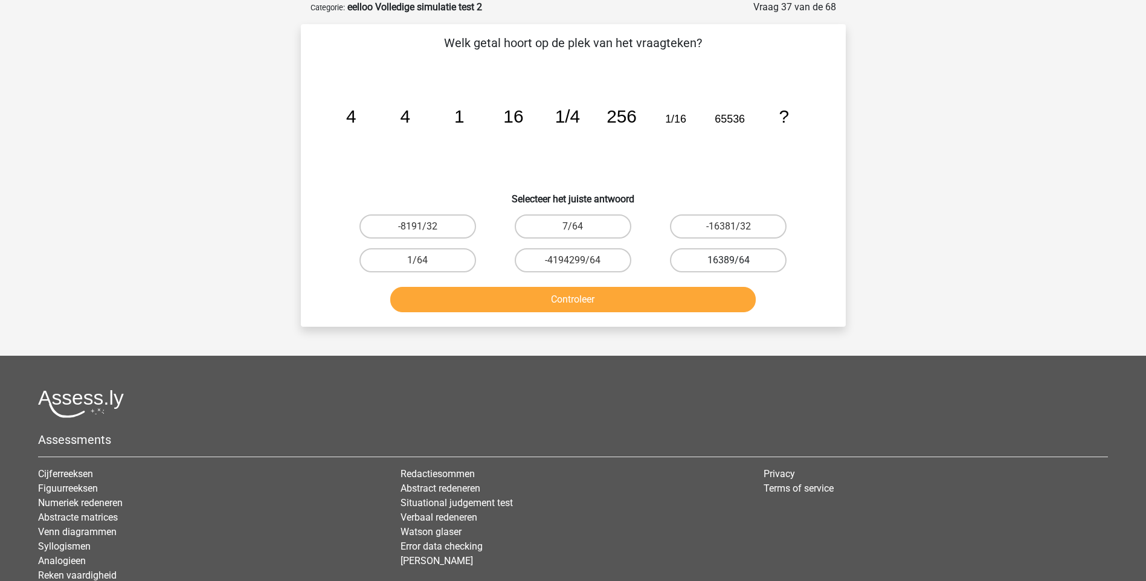
drag, startPoint x: 735, startPoint y: 262, endPoint x: 684, endPoint y: 270, distance: 51.5
click at [734, 262] on input "16389/64" at bounding box center [733, 264] width 8 height 8
radio input "true"
click at [604, 303] on button "Controleer" at bounding box center [573, 299] width 366 height 25
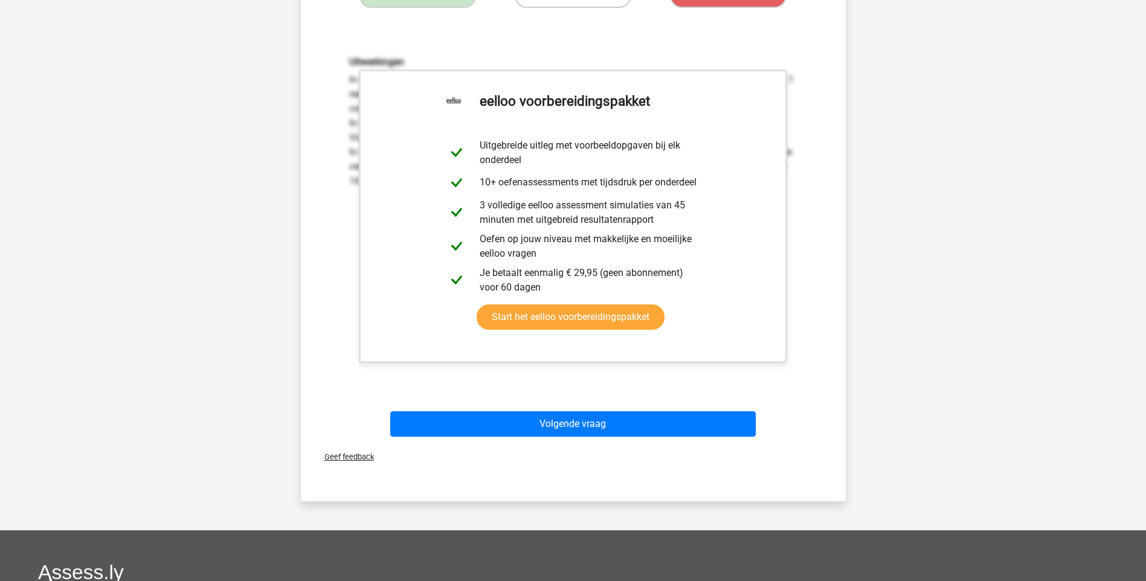
scroll to position [363, 0]
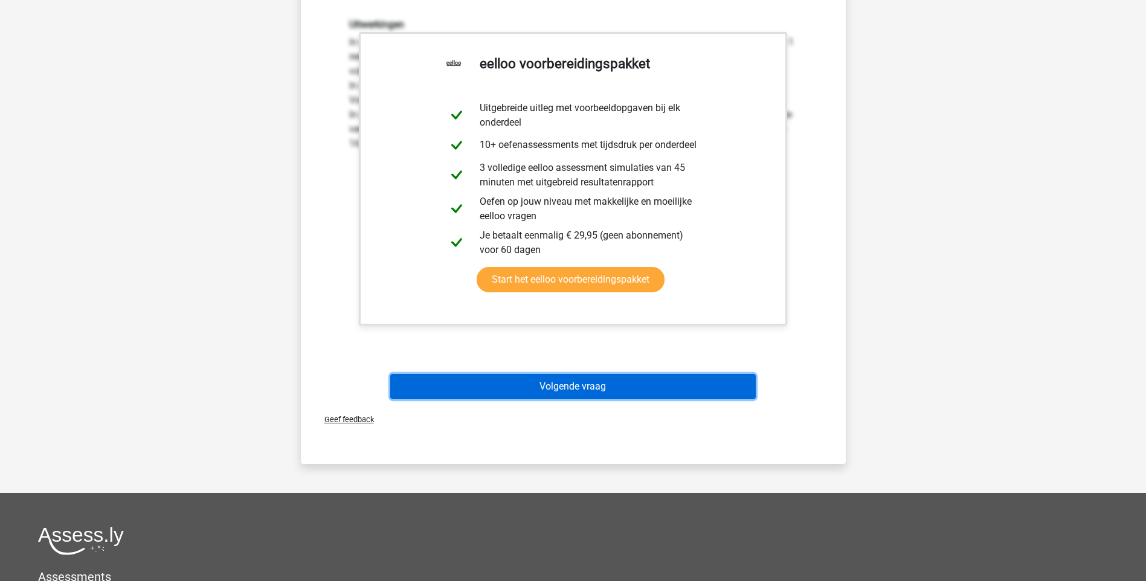
click at [611, 390] on button "Volgende vraag" at bounding box center [573, 386] width 366 height 25
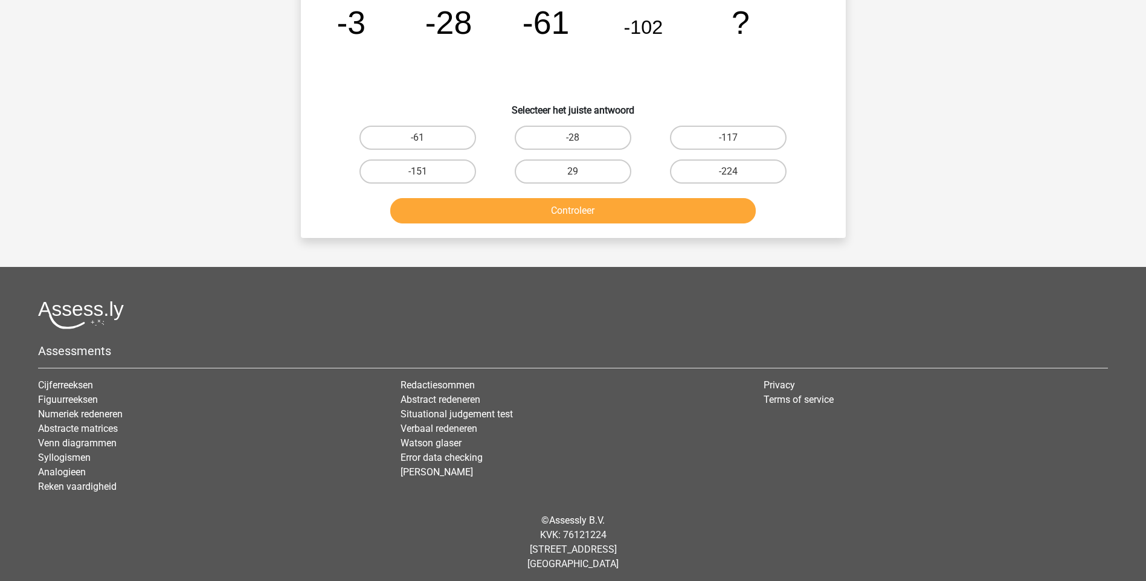
scroll to position [60, 0]
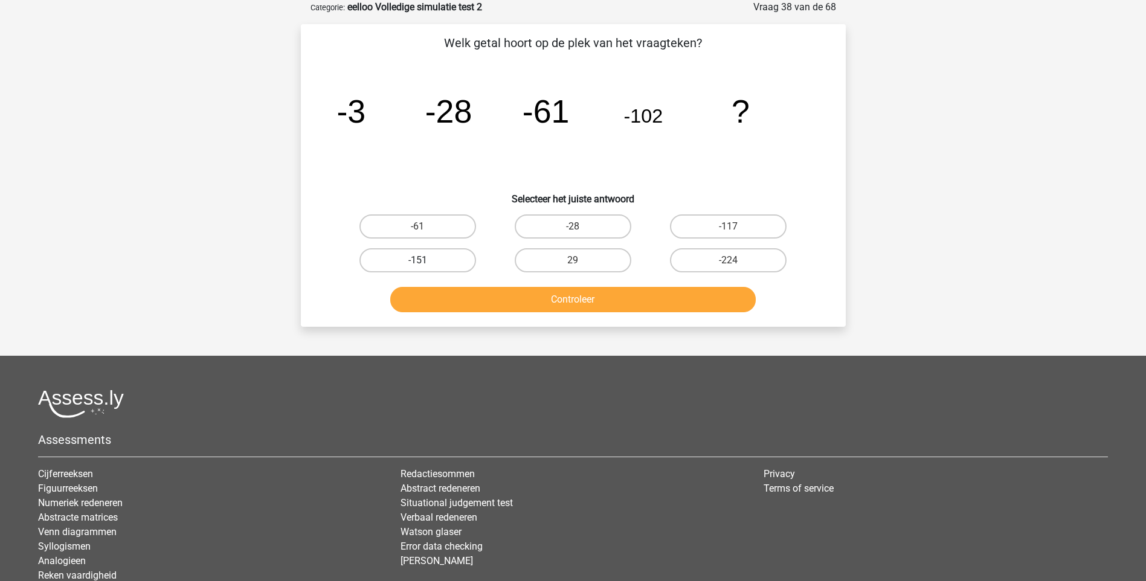
click at [443, 264] on label "-151" at bounding box center [418, 260] width 117 height 24
click at [425, 264] on input "-151" at bounding box center [422, 264] width 8 height 8
radio input "true"
click at [527, 306] on button "Controleer" at bounding box center [573, 299] width 366 height 25
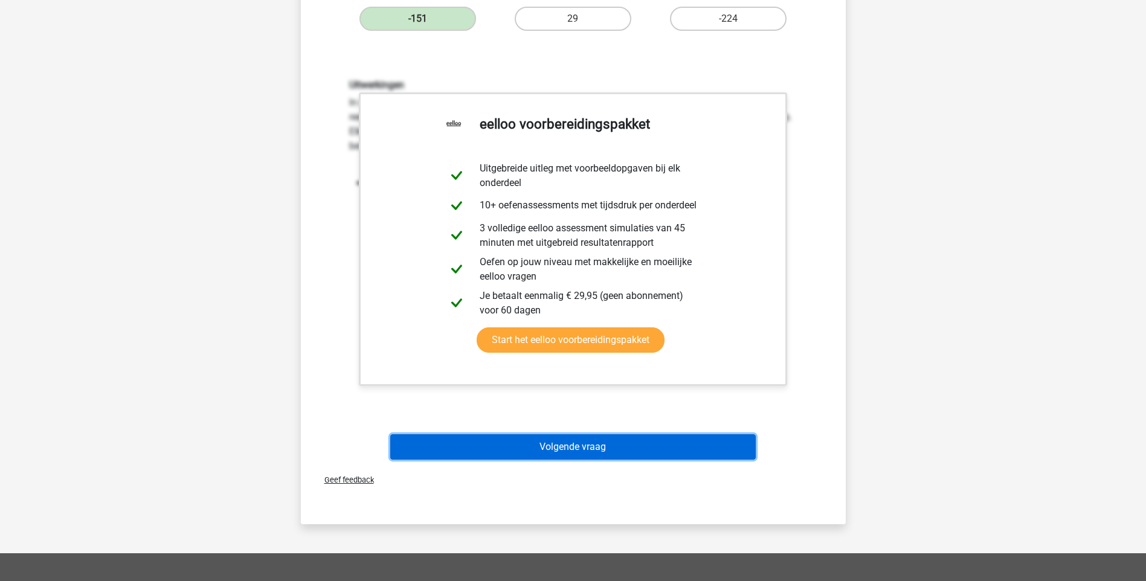
click at [599, 445] on button "Volgende vraag" at bounding box center [573, 446] width 366 height 25
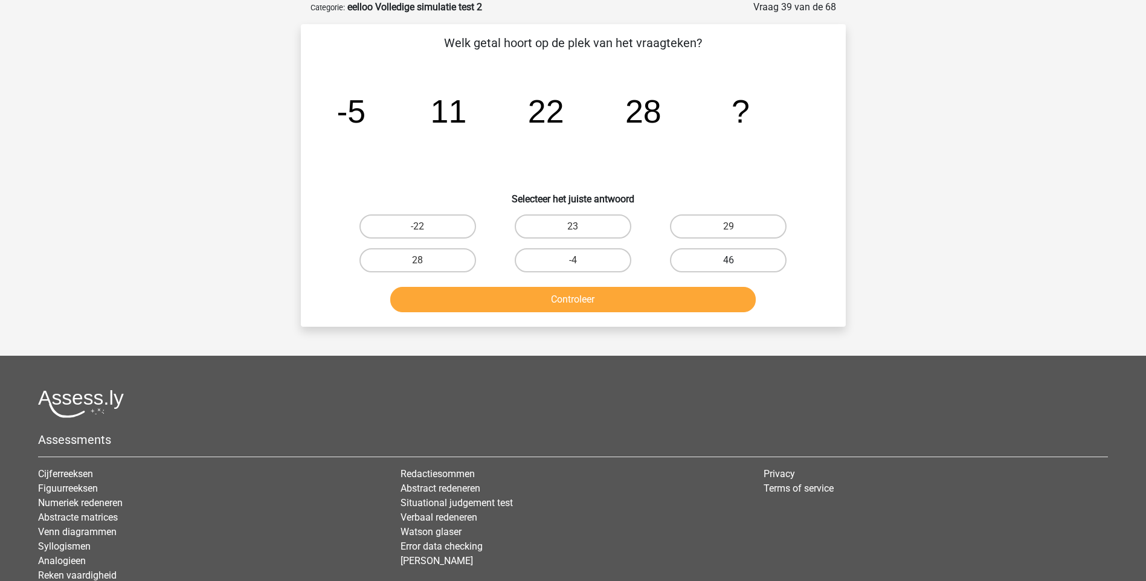
click at [743, 259] on label "46" at bounding box center [728, 260] width 117 height 24
click at [737, 260] on input "46" at bounding box center [733, 264] width 8 height 8
radio input "true"
click at [691, 302] on button "Controleer" at bounding box center [573, 299] width 366 height 25
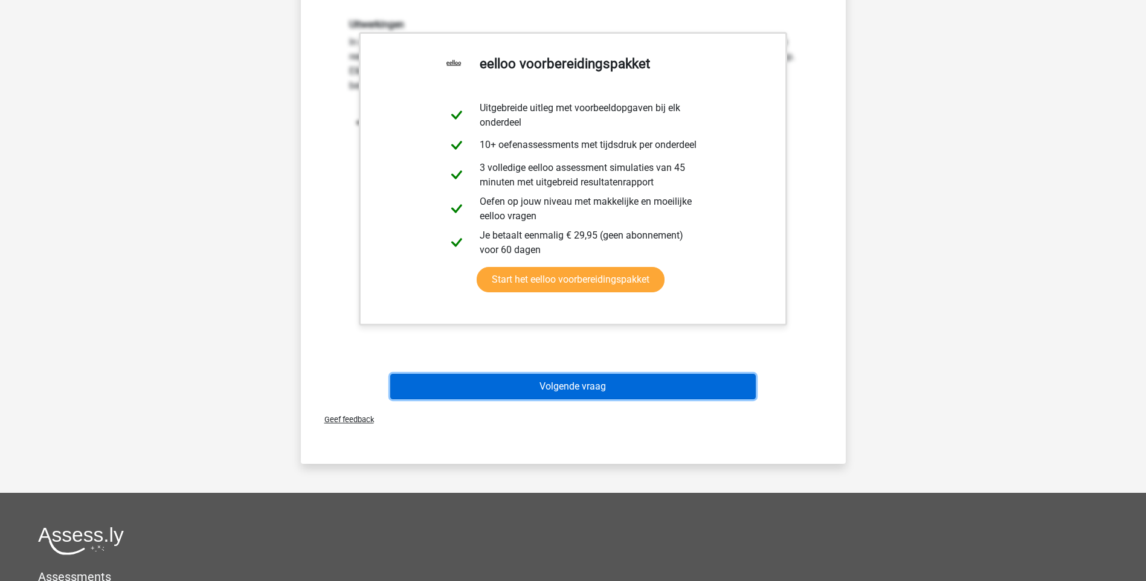
click at [550, 384] on button "Volgende vraag" at bounding box center [573, 386] width 366 height 25
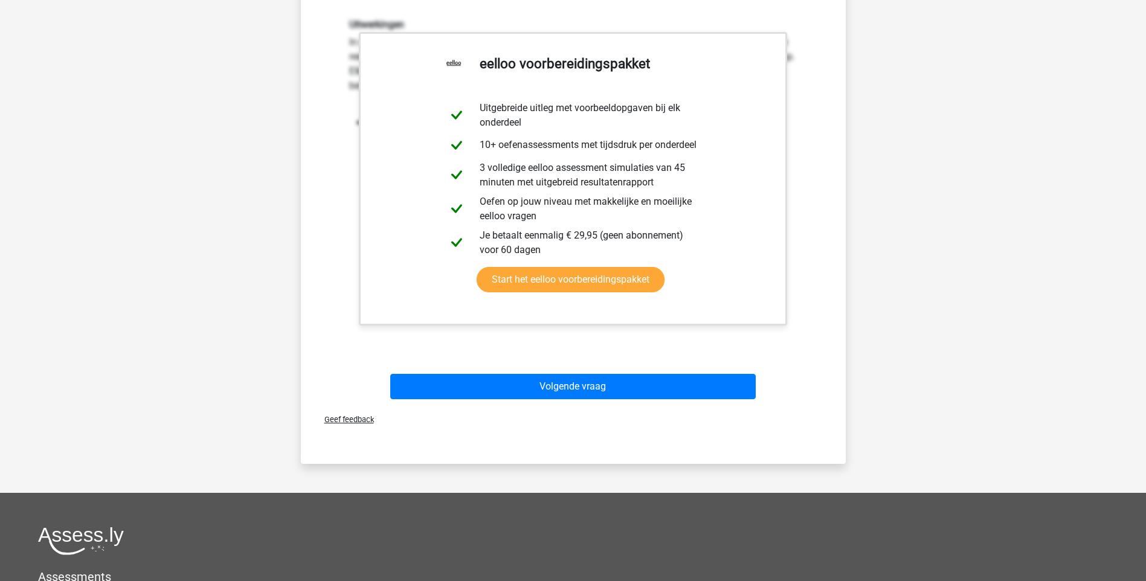
scroll to position [32, 0]
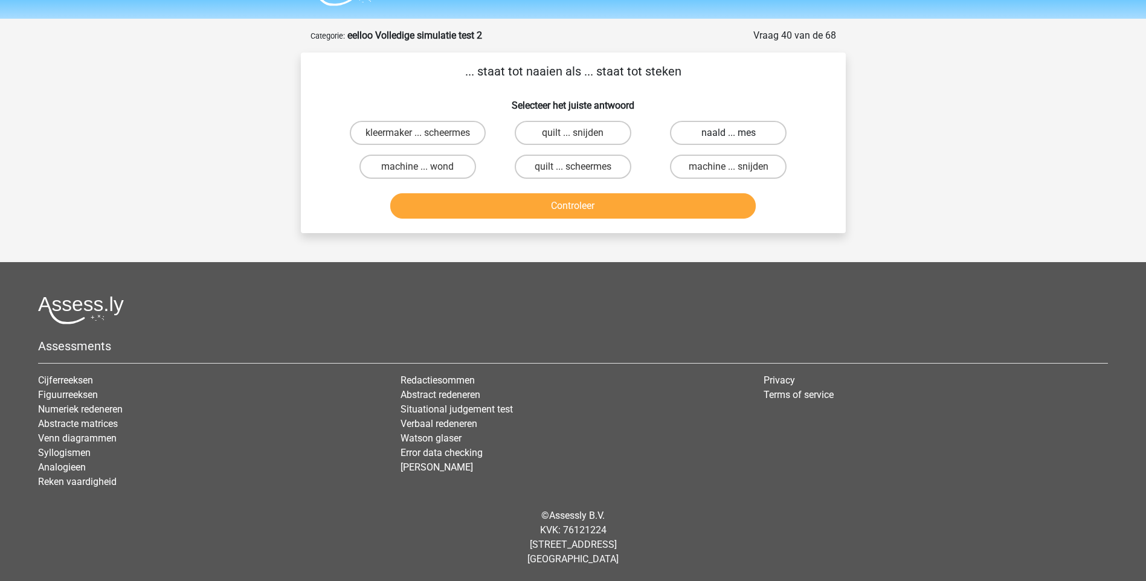
click at [715, 138] on label "naald ... mes" at bounding box center [728, 133] width 117 height 24
click at [729, 138] on input "naald ... mes" at bounding box center [733, 137] width 8 height 8
radio input "true"
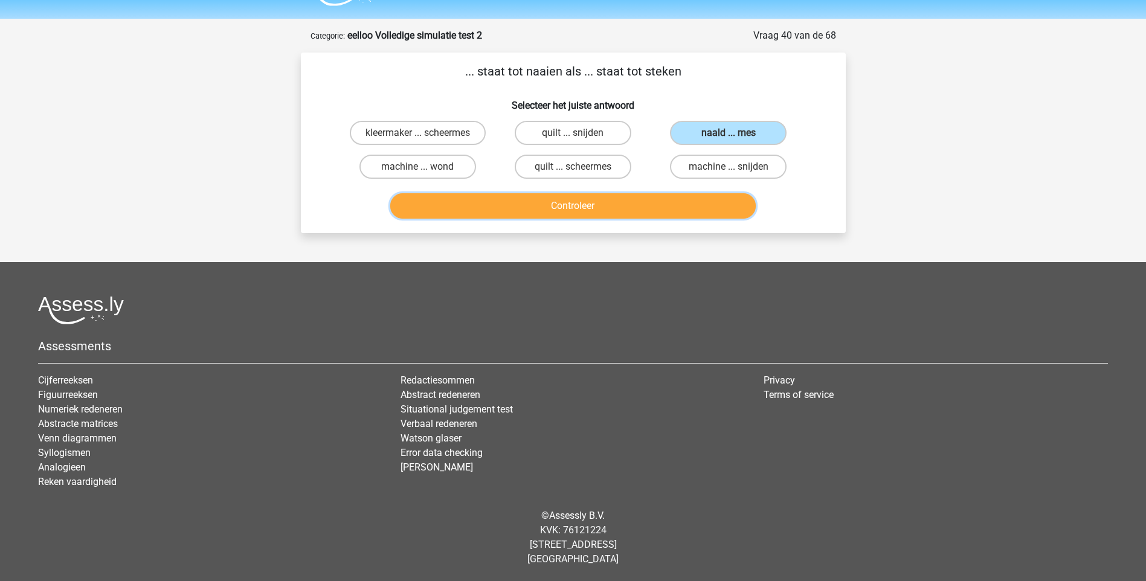
click at [653, 201] on button "Controleer" at bounding box center [573, 205] width 366 height 25
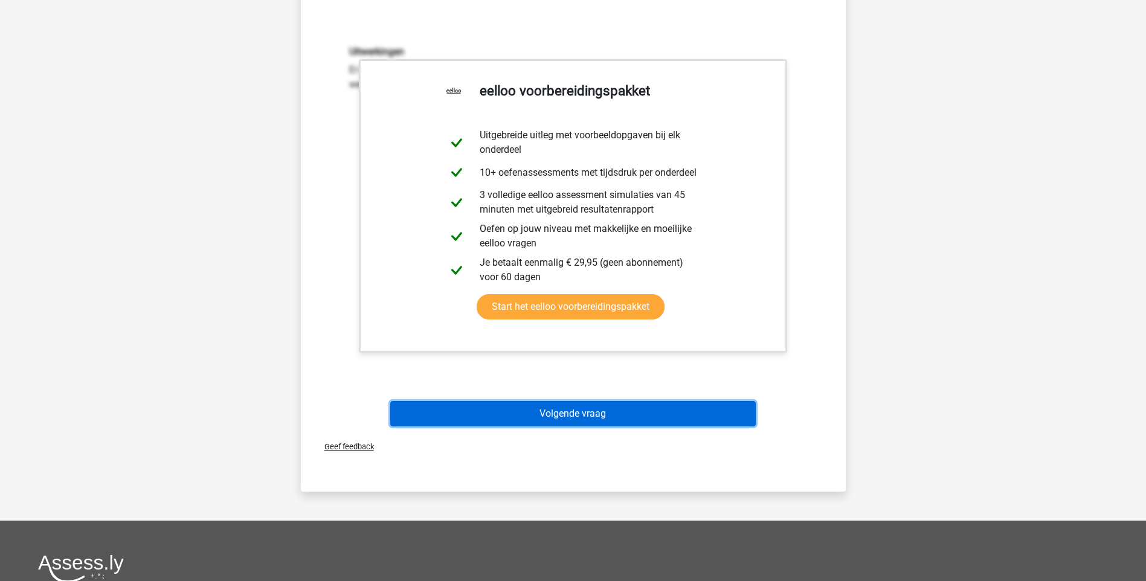
click at [552, 421] on button "Volgende vraag" at bounding box center [573, 413] width 366 height 25
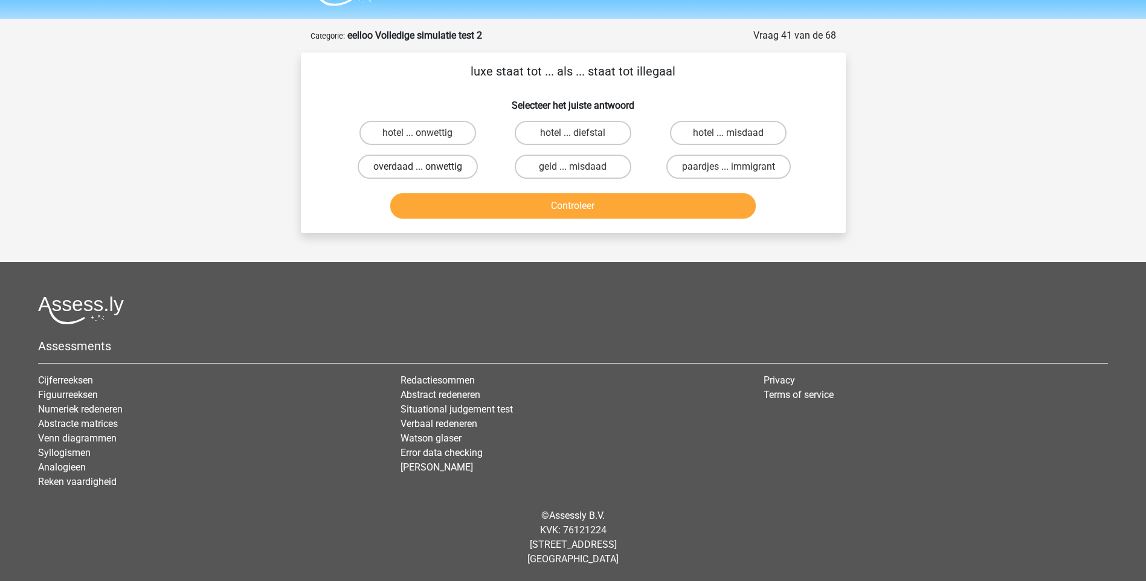
click at [434, 166] on label "overdaad ... onwettig" at bounding box center [418, 167] width 120 height 24
click at [425, 167] on input "overdaad ... onwettig" at bounding box center [422, 171] width 8 height 8
radio input "true"
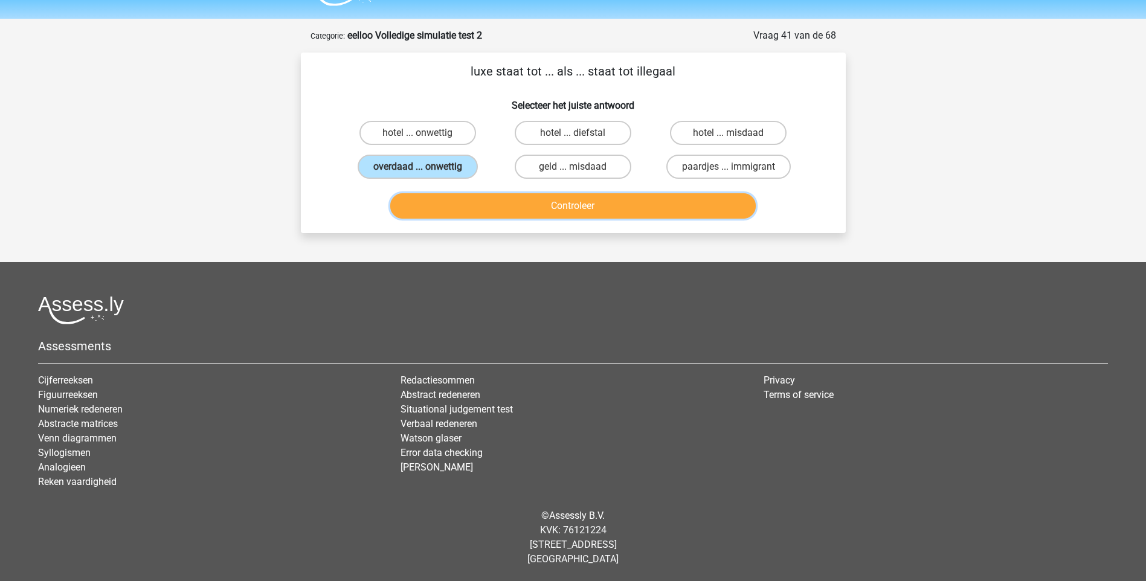
click at [541, 210] on button "Controleer" at bounding box center [573, 205] width 366 height 25
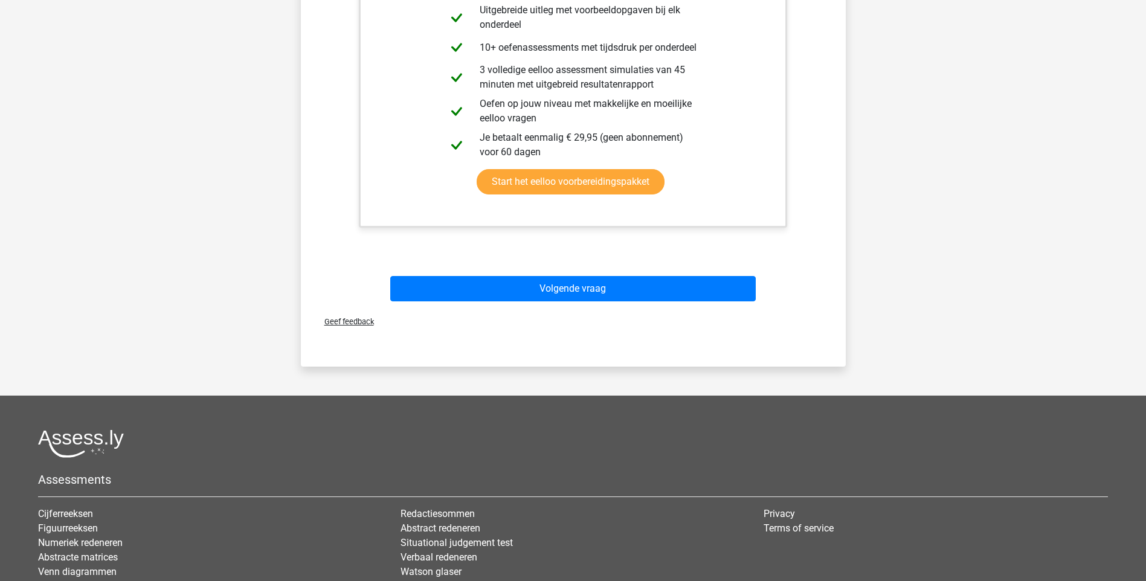
scroll to position [395, 0]
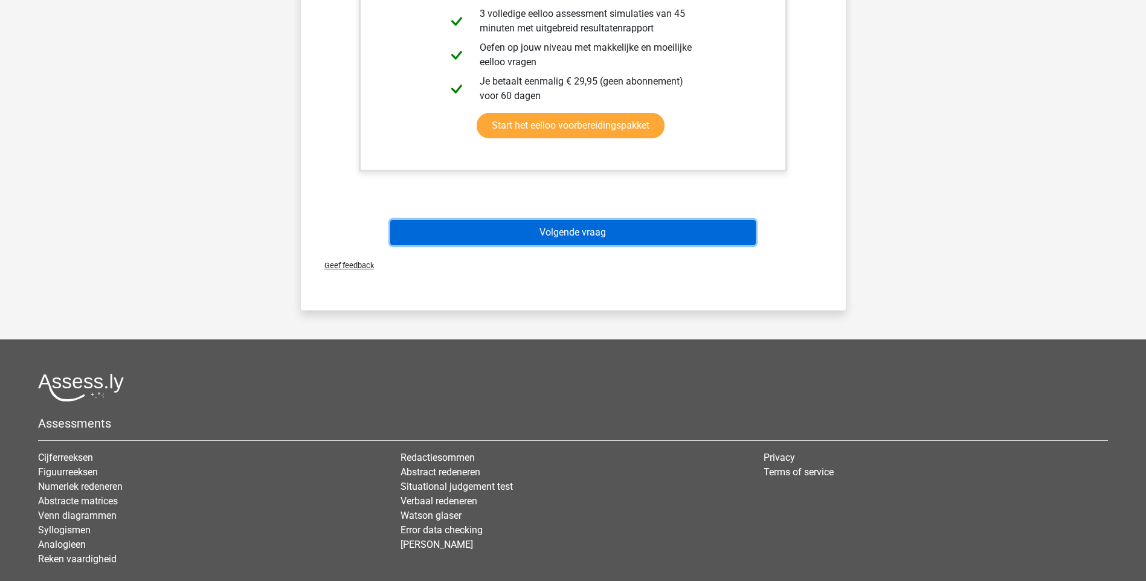
click at [547, 236] on button "Volgende vraag" at bounding box center [573, 232] width 366 height 25
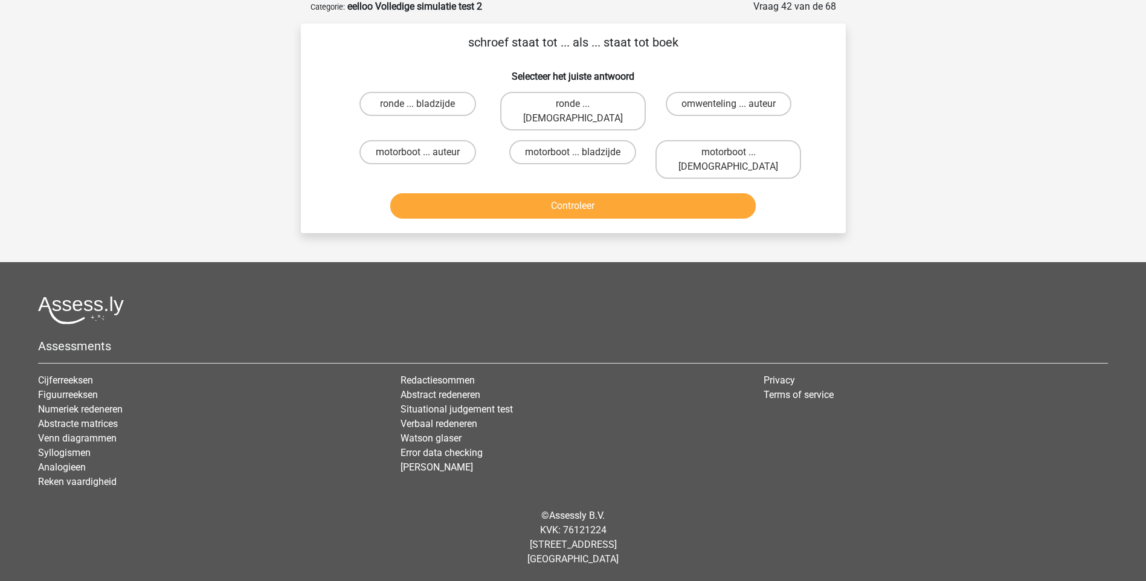
scroll to position [32, 0]
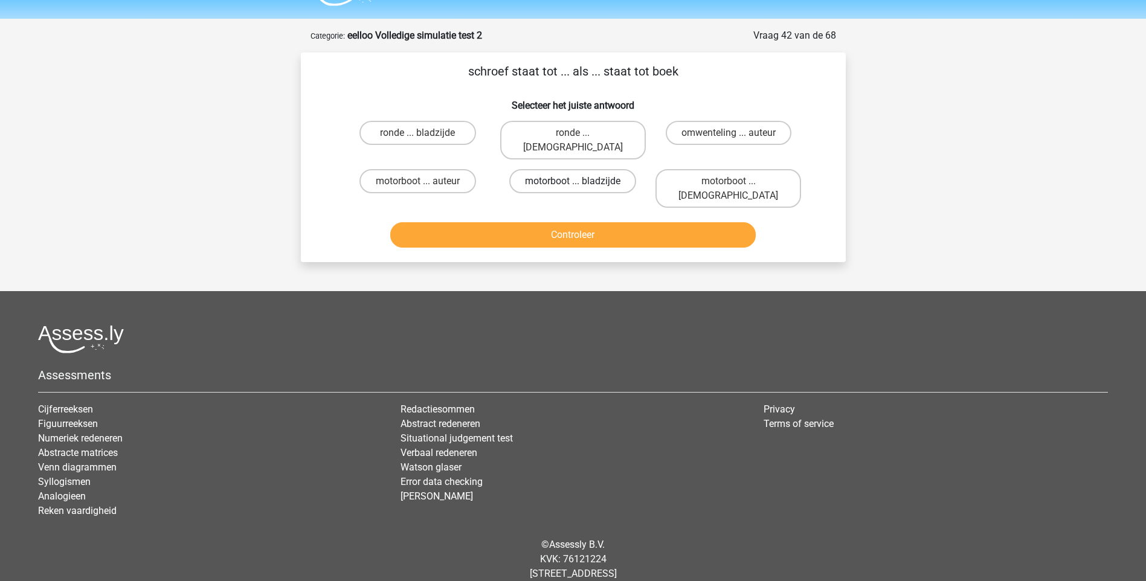
click at [600, 169] on label "motorboot ... bladzijde" at bounding box center [572, 181] width 127 height 24
click at [581, 181] on input "motorboot ... bladzijde" at bounding box center [577, 185] width 8 height 8
radio input "true"
click at [602, 222] on button "Controleer" at bounding box center [573, 234] width 366 height 25
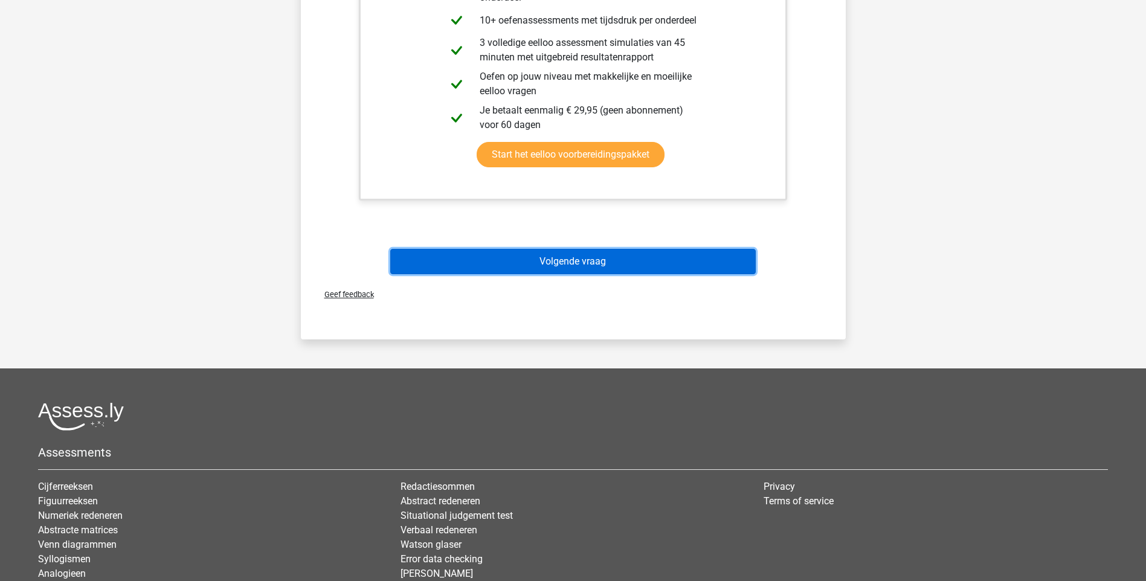
click at [555, 249] on button "Volgende vraag" at bounding box center [573, 261] width 366 height 25
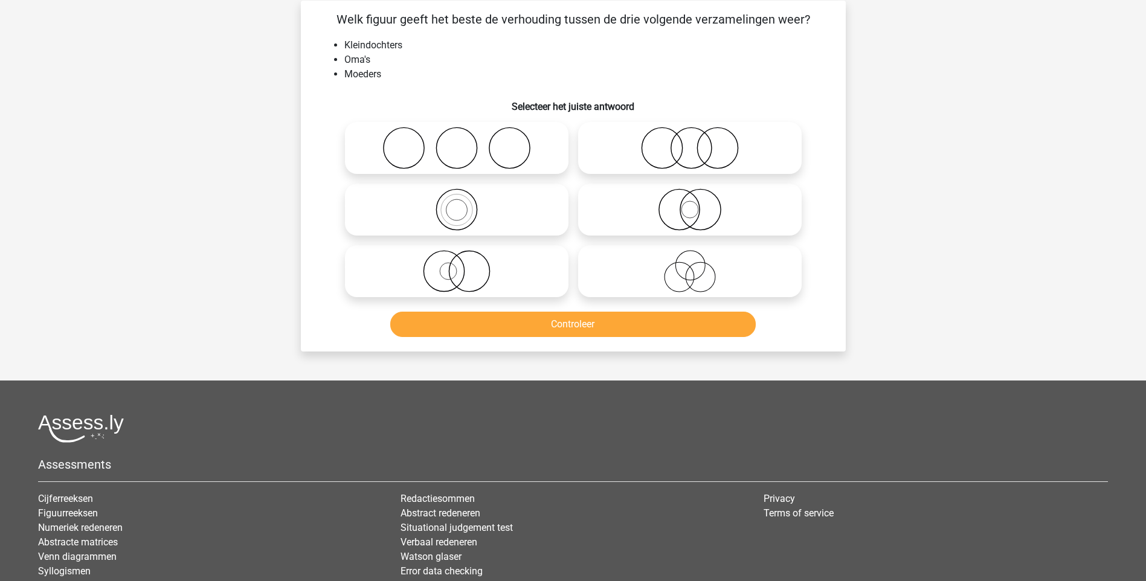
scroll to position [60, 0]
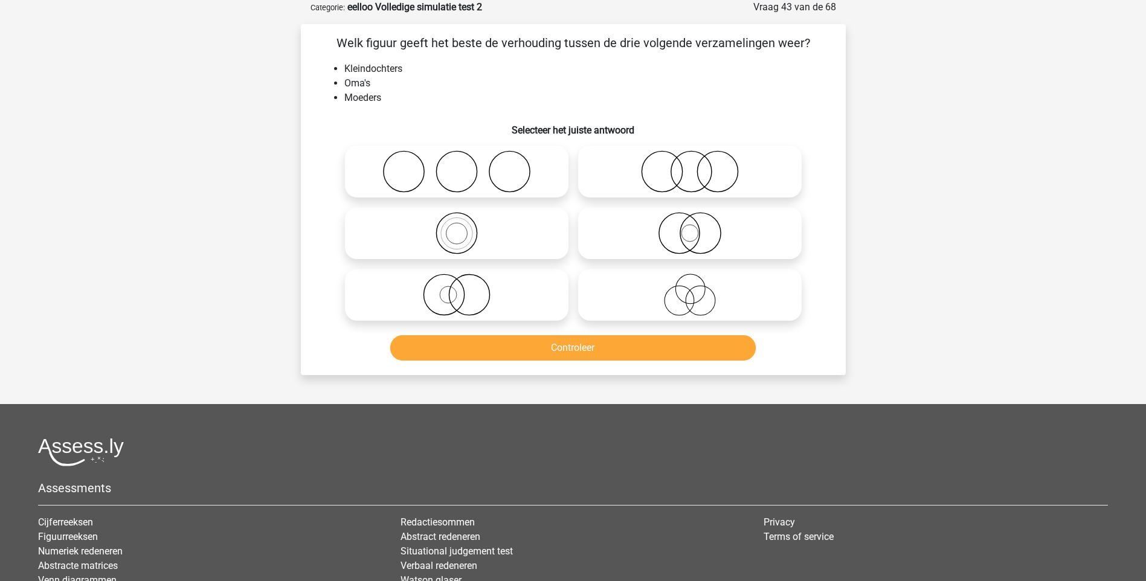
click at [458, 236] on icon at bounding box center [457, 233] width 214 height 42
click at [458, 227] on input "radio" at bounding box center [461, 223] width 8 height 8
radio input "true"
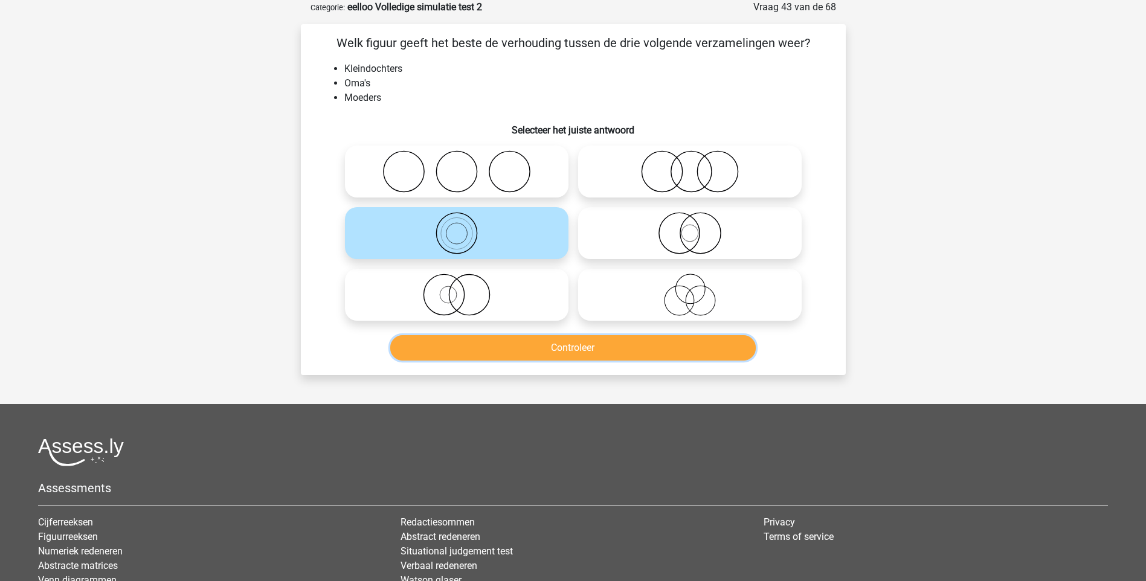
click at [564, 344] on button "Controleer" at bounding box center [573, 347] width 366 height 25
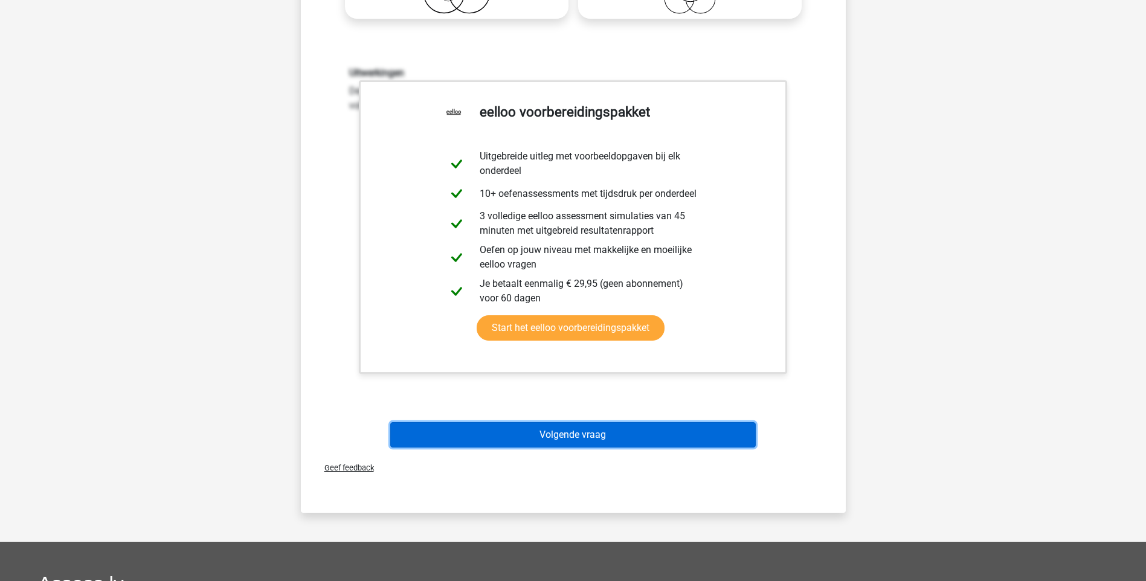
click at [572, 437] on button "Volgende vraag" at bounding box center [573, 434] width 366 height 25
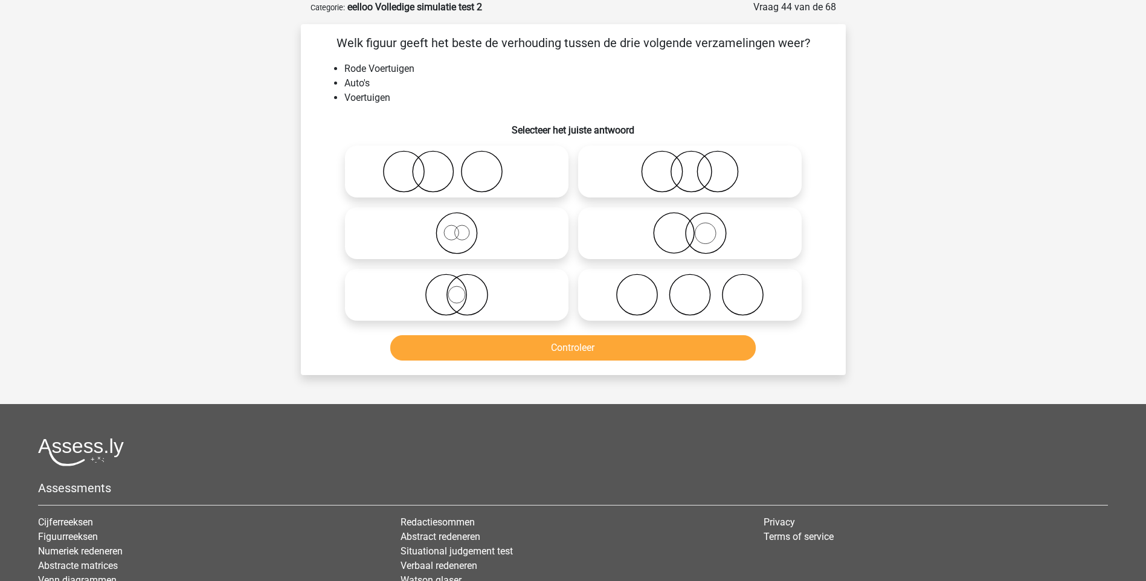
click at [457, 250] on icon at bounding box center [457, 233] width 214 height 42
click at [457, 227] on input "radio" at bounding box center [461, 223] width 8 height 8
radio input "true"
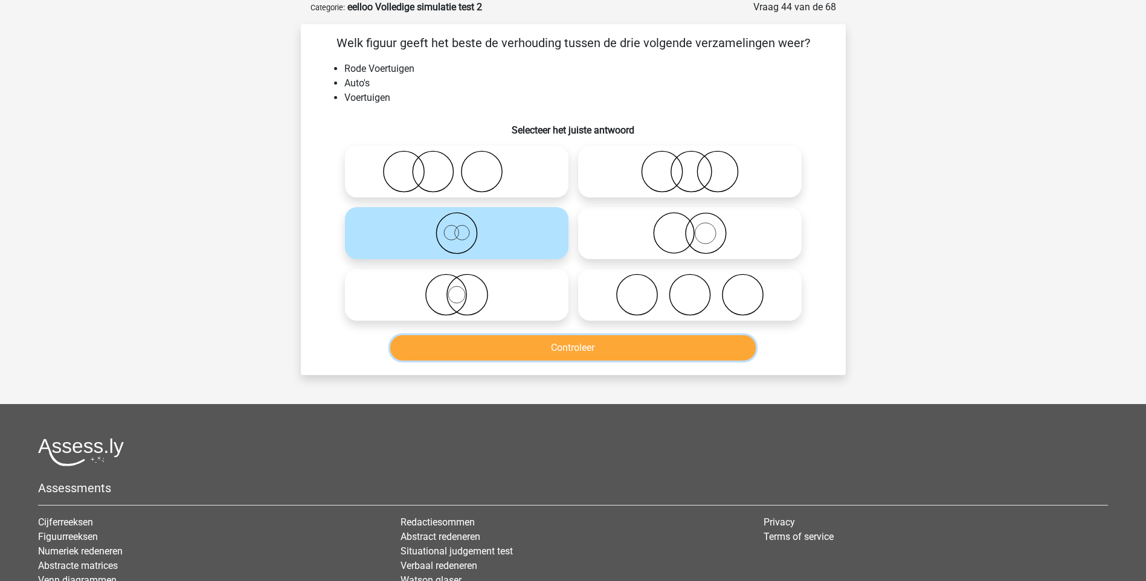
click at [578, 356] on button "Controleer" at bounding box center [573, 347] width 366 height 25
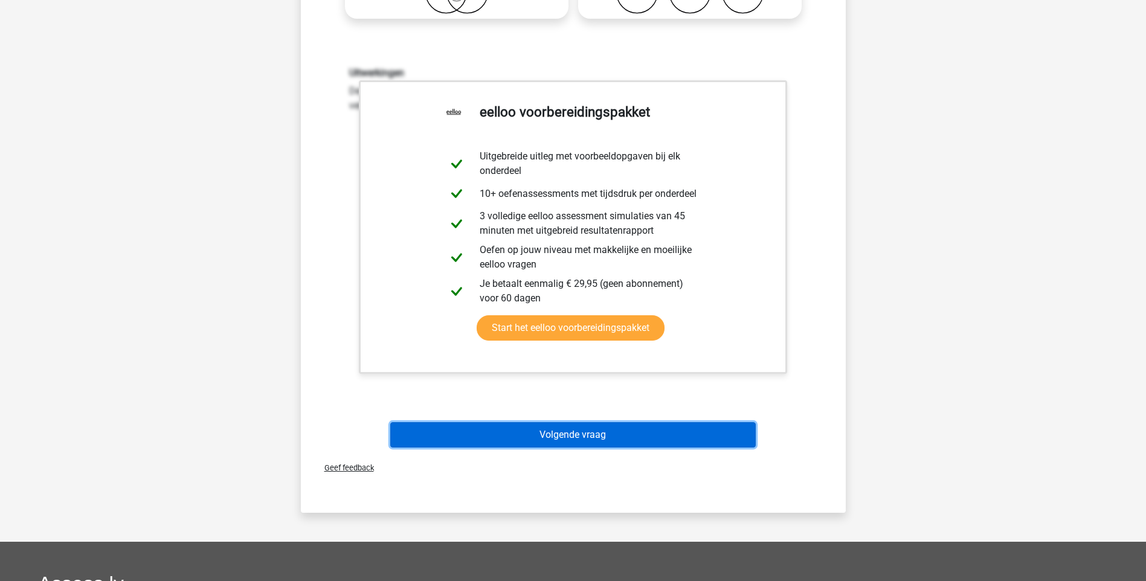
click at [578, 434] on button "Volgende vraag" at bounding box center [573, 434] width 366 height 25
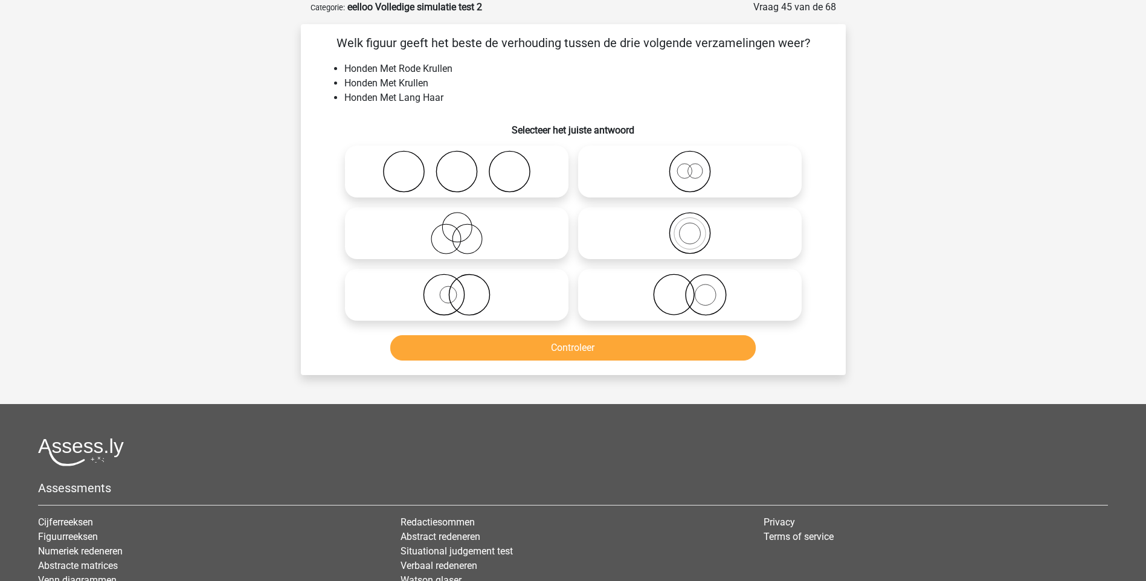
click at [705, 297] on icon at bounding box center [690, 295] width 214 height 42
click at [698, 289] on input "radio" at bounding box center [694, 285] width 8 height 8
radio input "true"
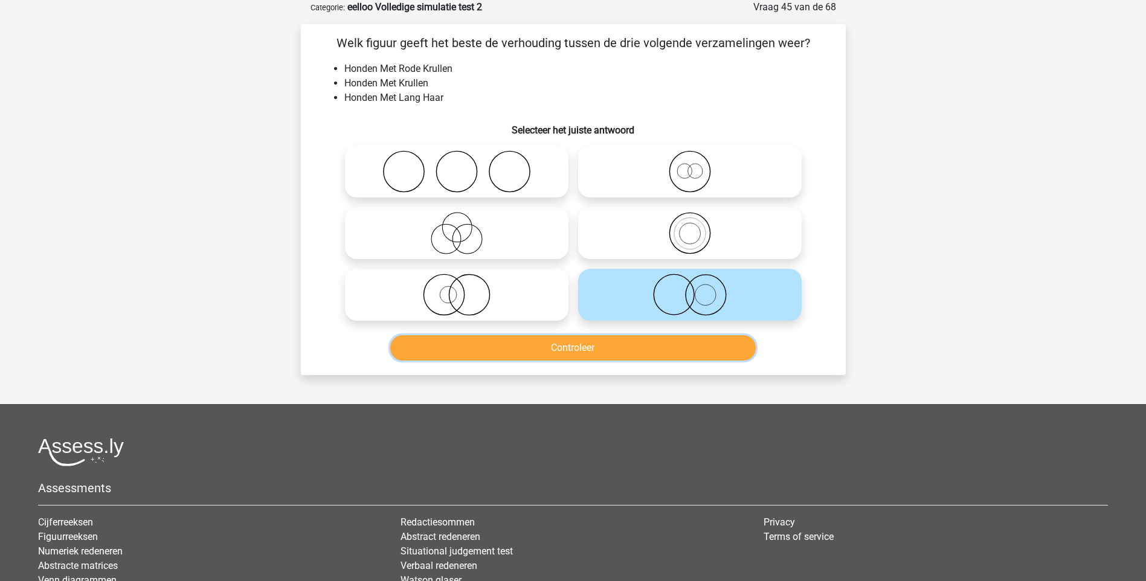
click at [614, 343] on button "Controleer" at bounding box center [573, 347] width 366 height 25
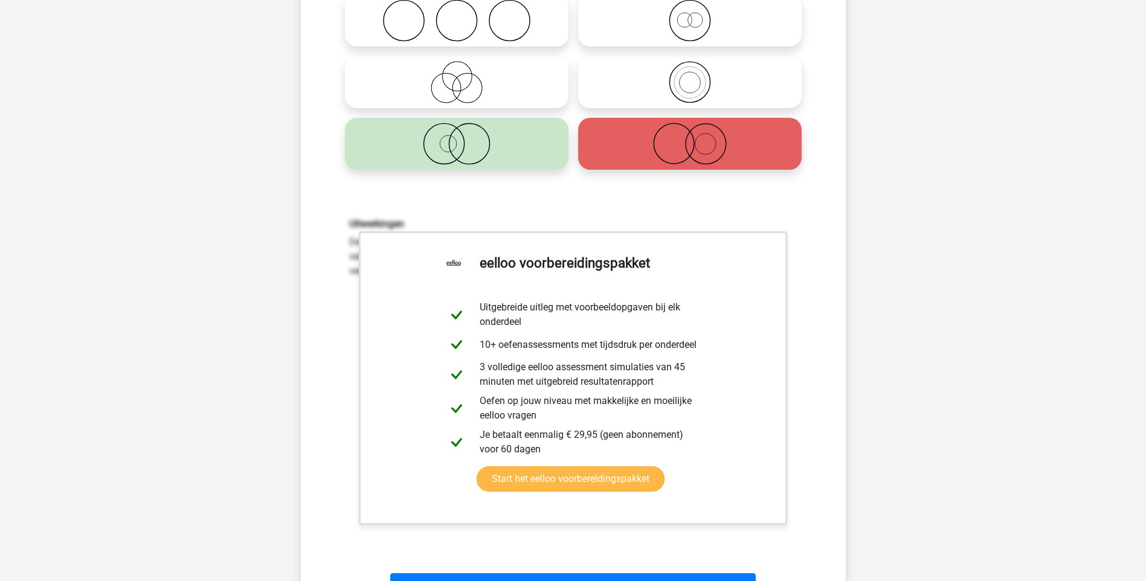
scroll to position [302, 0]
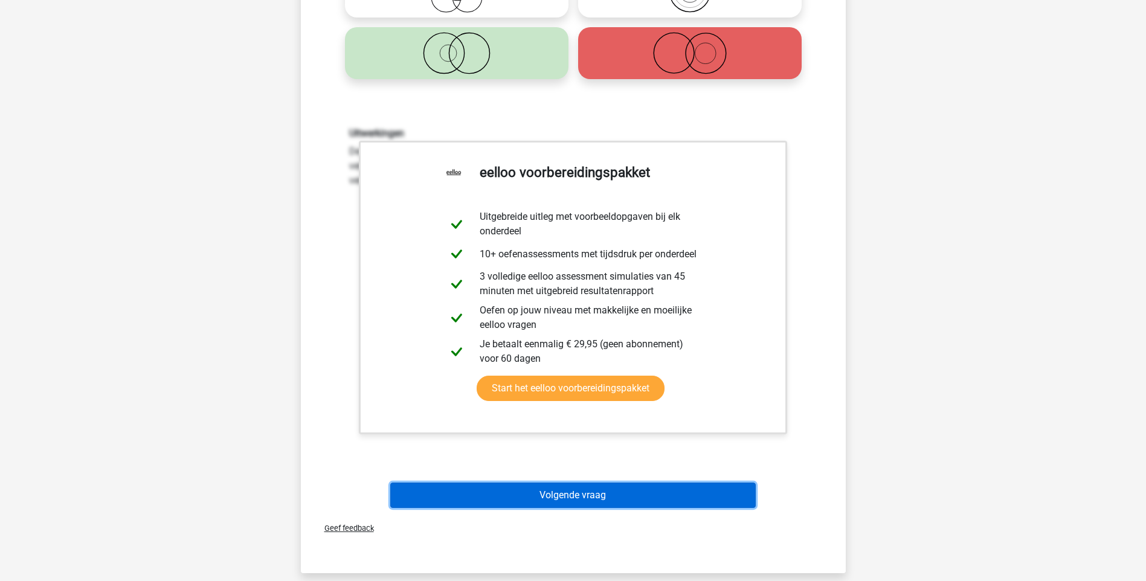
click at [576, 491] on button "Volgende vraag" at bounding box center [573, 495] width 366 height 25
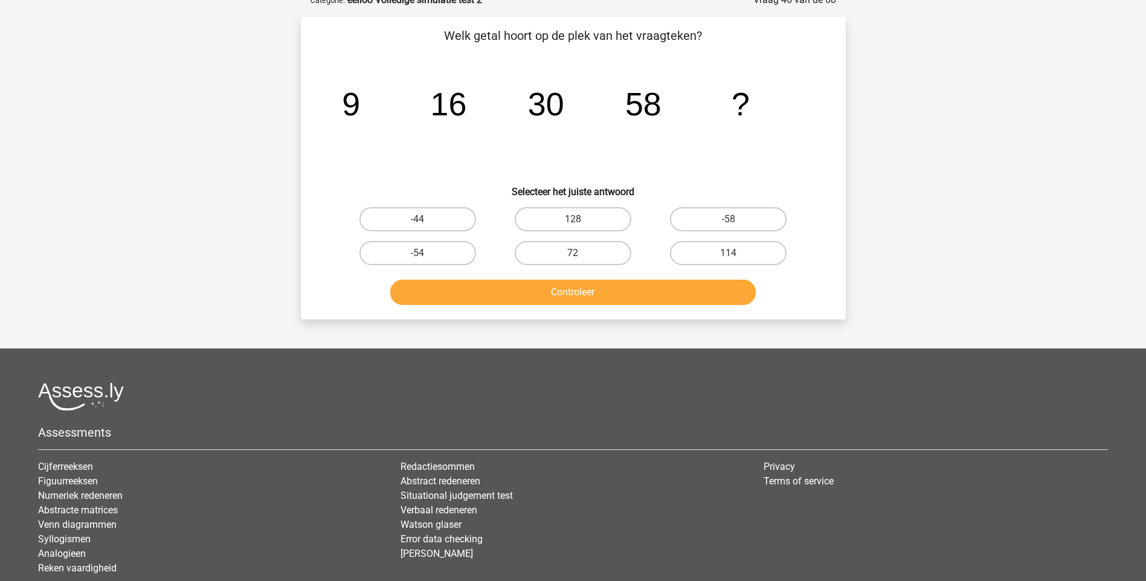
scroll to position [60, 0]
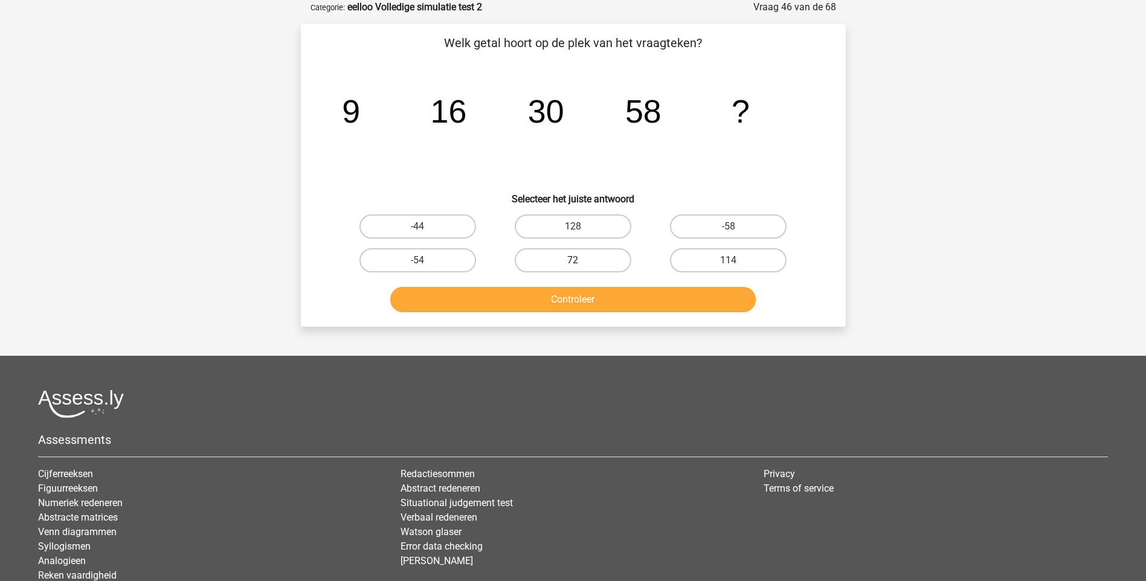
click at [563, 256] on label "72" at bounding box center [573, 260] width 117 height 24
click at [573, 260] on input "72" at bounding box center [577, 264] width 8 height 8
radio input "true"
click at [605, 306] on button "Controleer" at bounding box center [573, 299] width 366 height 25
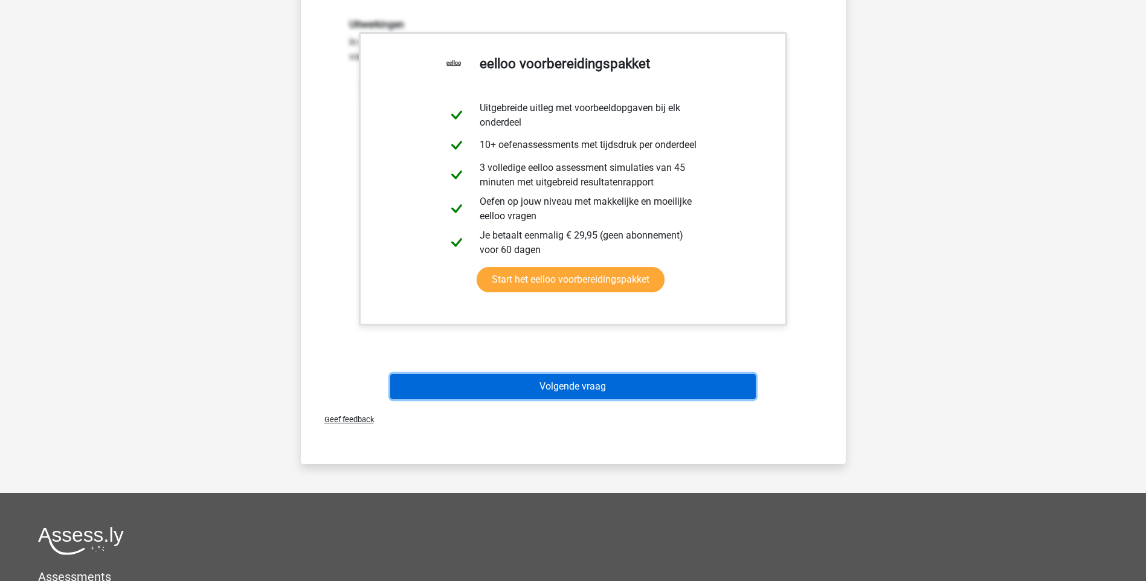
click at [597, 384] on button "Volgende vraag" at bounding box center [573, 386] width 366 height 25
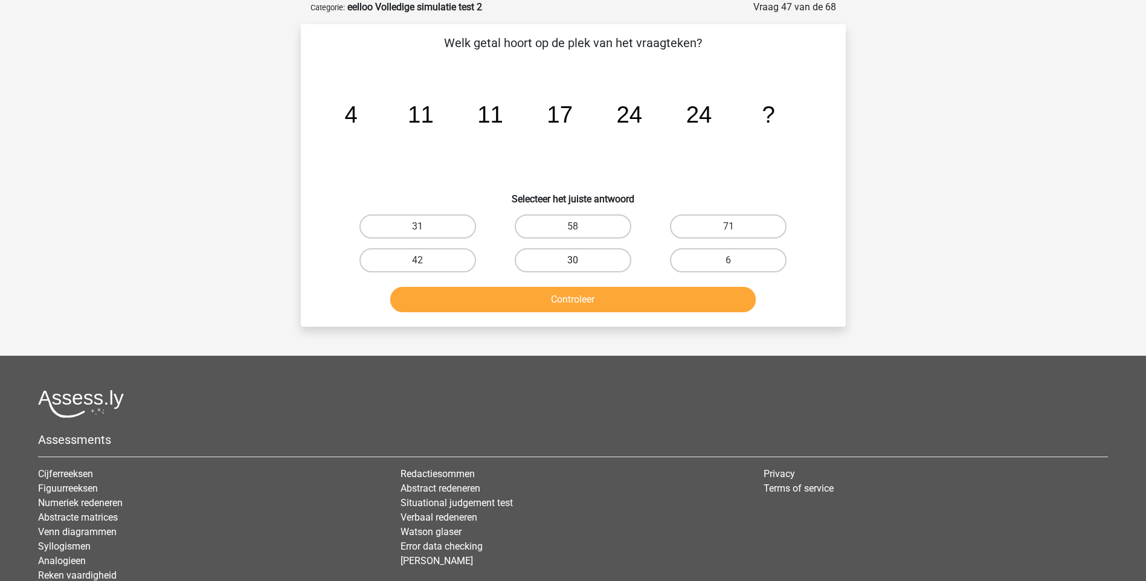
click at [582, 262] on label "30" at bounding box center [573, 260] width 117 height 24
click at [581, 262] on input "30" at bounding box center [577, 264] width 8 height 8
radio input "true"
click at [576, 292] on button "Controleer" at bounding box center [573, 299] width 366 height 25
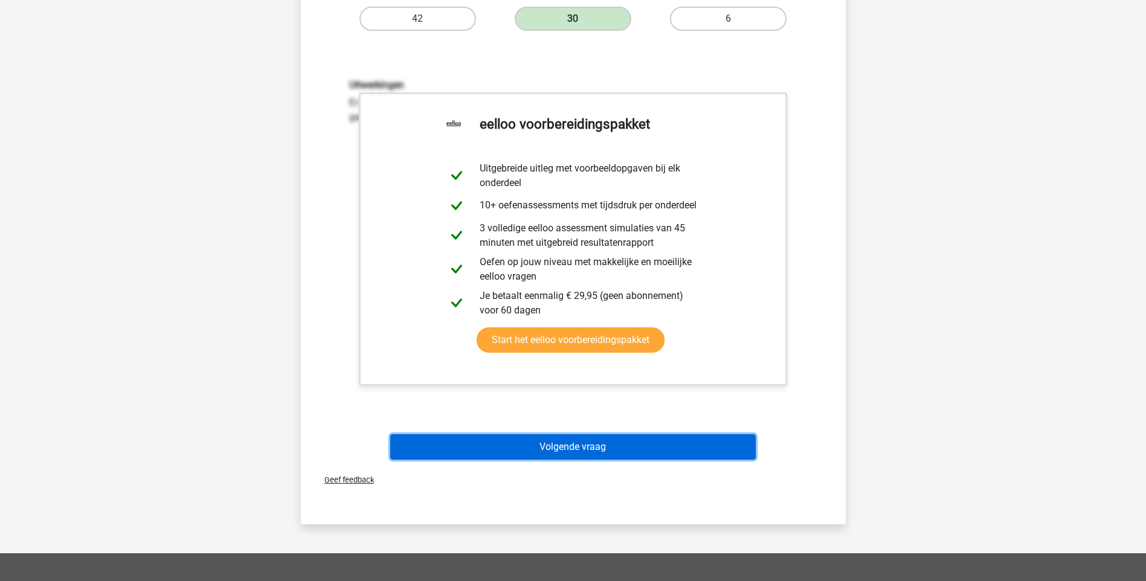
click at [595, 457] on button "Volgende vraag" at bounding box center [573, 446] width 366 height 25
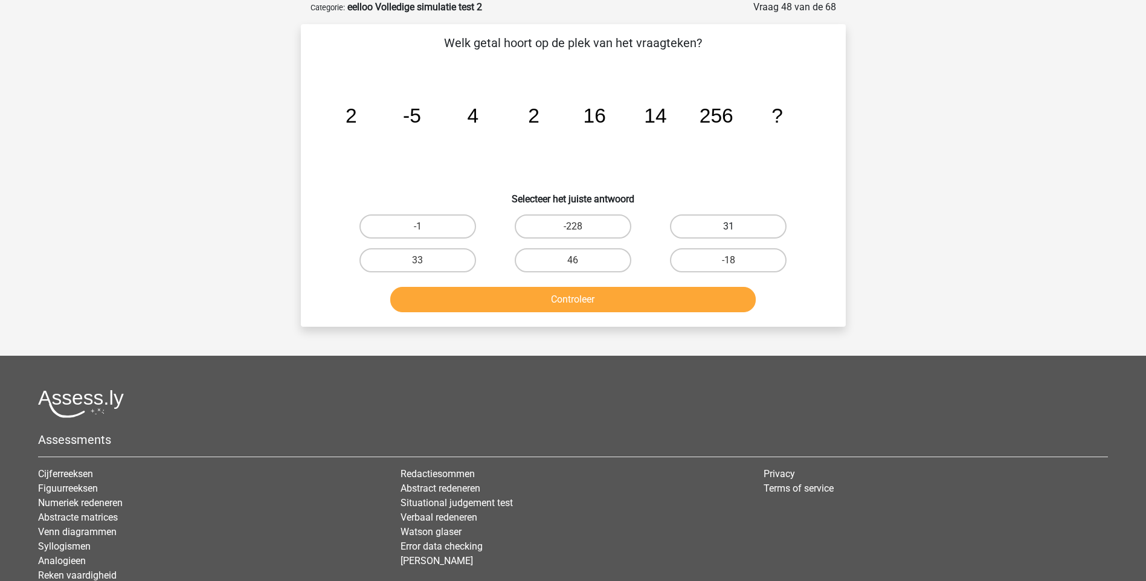
click at [716, 227] on label "31" at bounding box center [728, 227] width 117 height 24
click at [729, 227] on input "31" at bounding box center [733, 231] width 8 height 8
radio input "true"
click at [639, 292] on button "Controleer" at bounding box center [573, 299] width 366 height 25
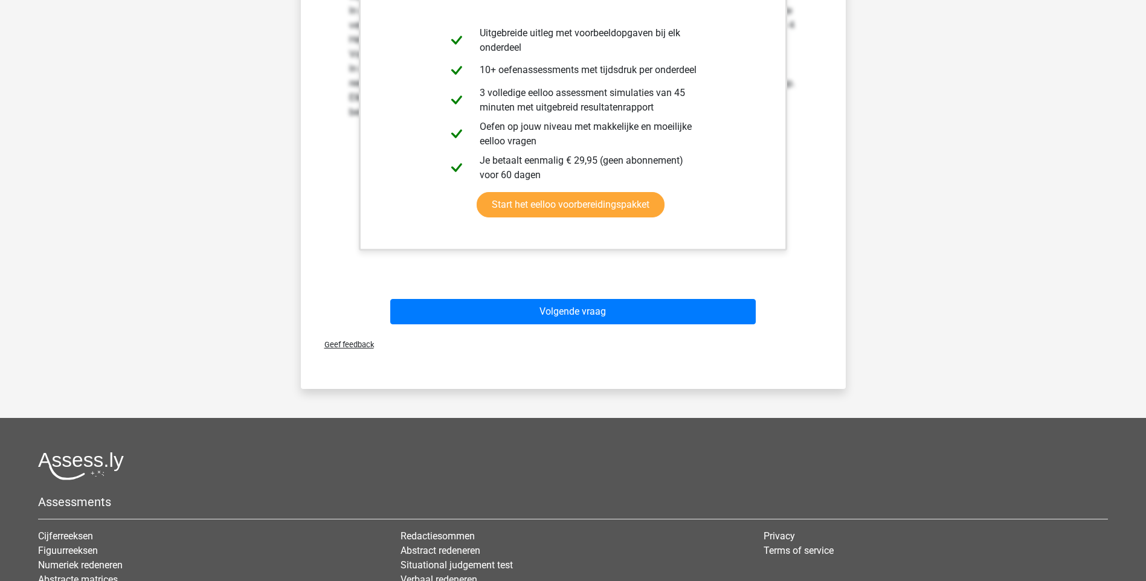
scroll to position [483, 0]
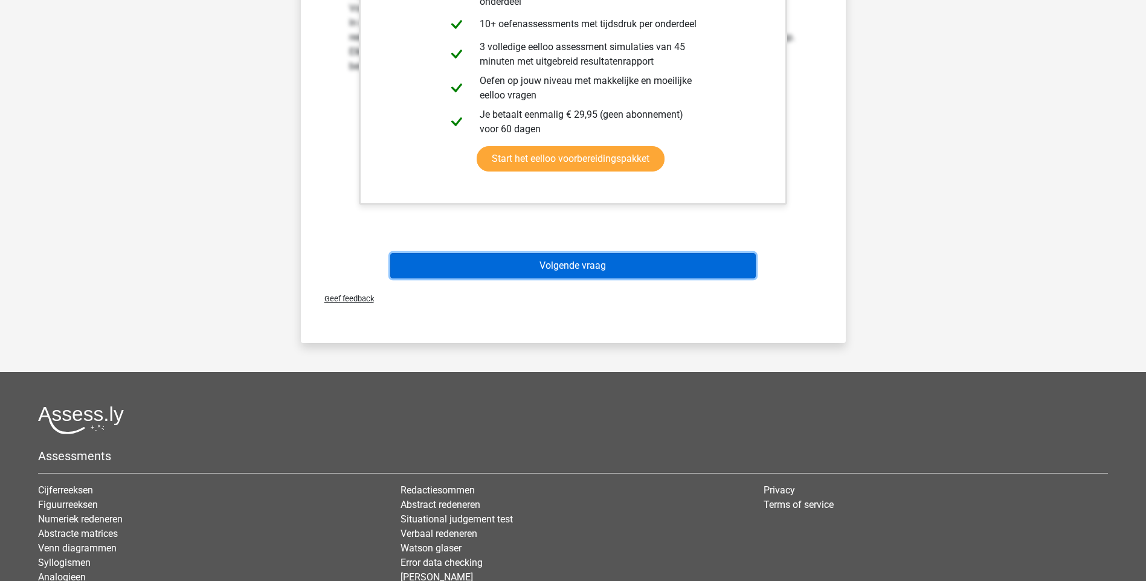
click at [558, 262] on button "Volgende vraag" at bounding box center [573, 265] width 366 height 25
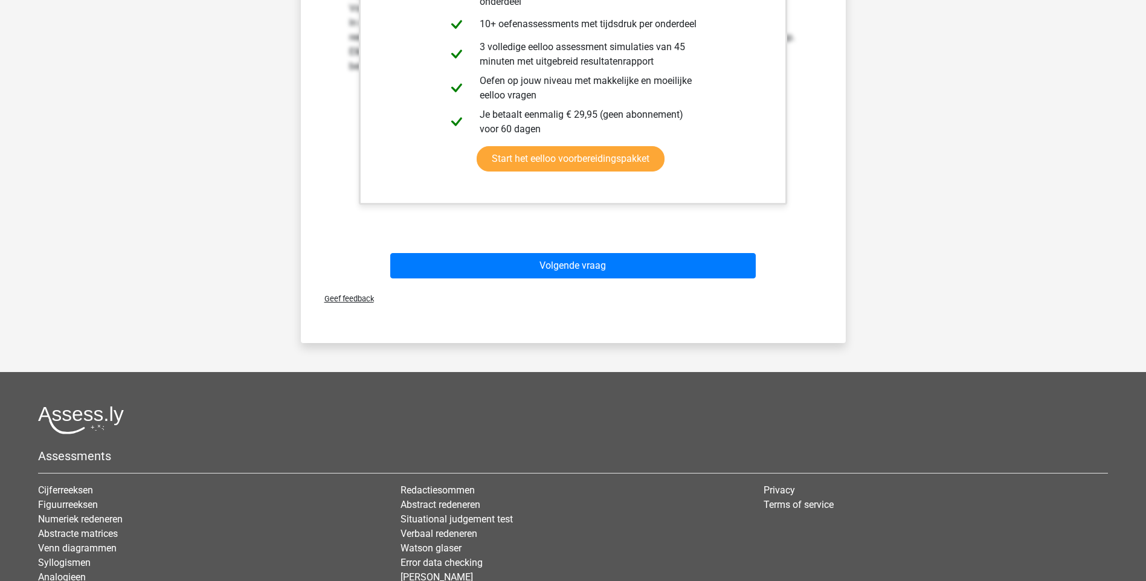
scroll to position [32, 0]
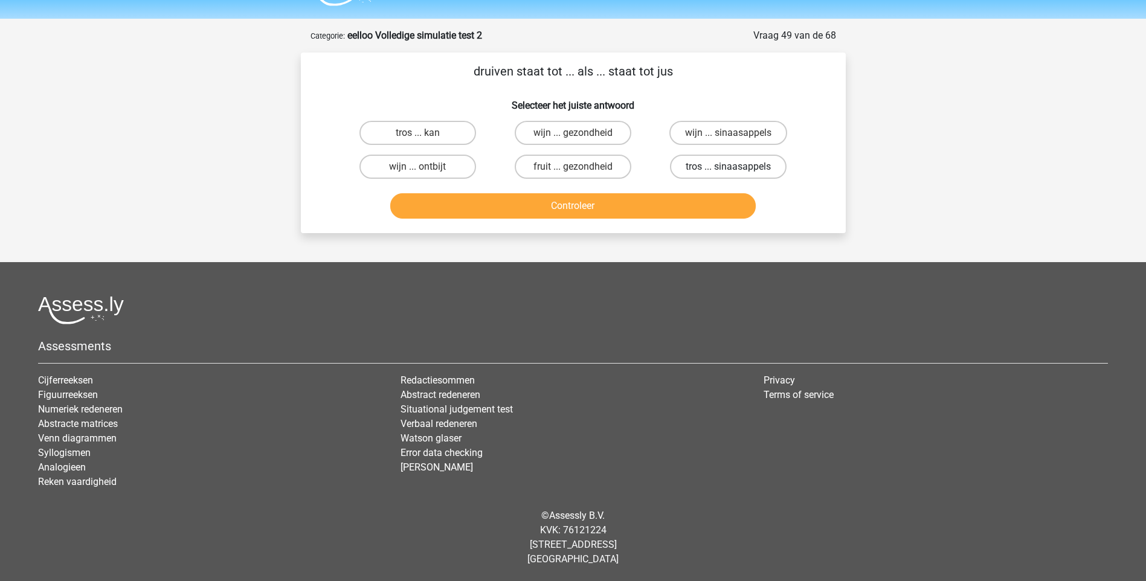
click at [714, 169] on label "tros ... sinaasappels" at bounding box center [728, 167] width 117 height 24
click at [729, 169] on input "tros ... sinaasappels" at bounding box center [733, 171] width 8 height 8
radio input "true"
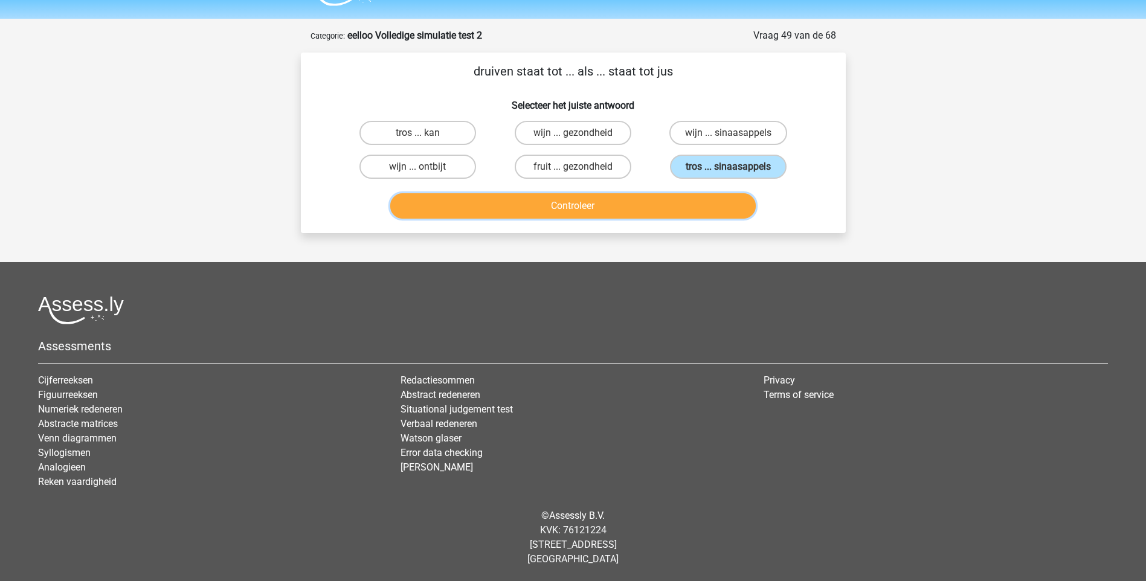
click at [573, 204] on button "Controleer" at bounding box center [573, 205] width 366 height 25
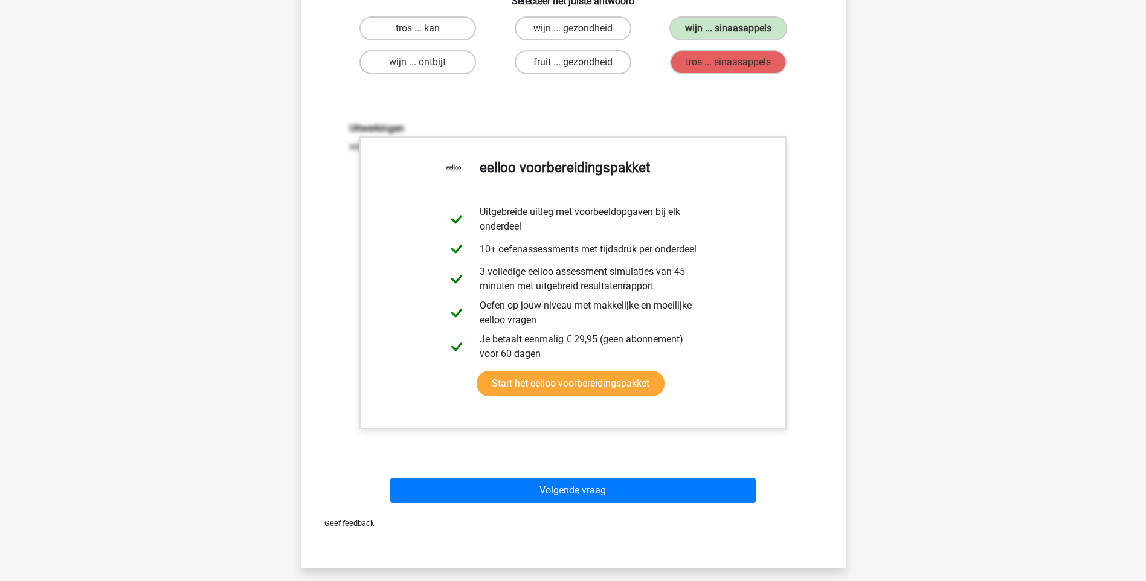
scroll to position [395, 0]
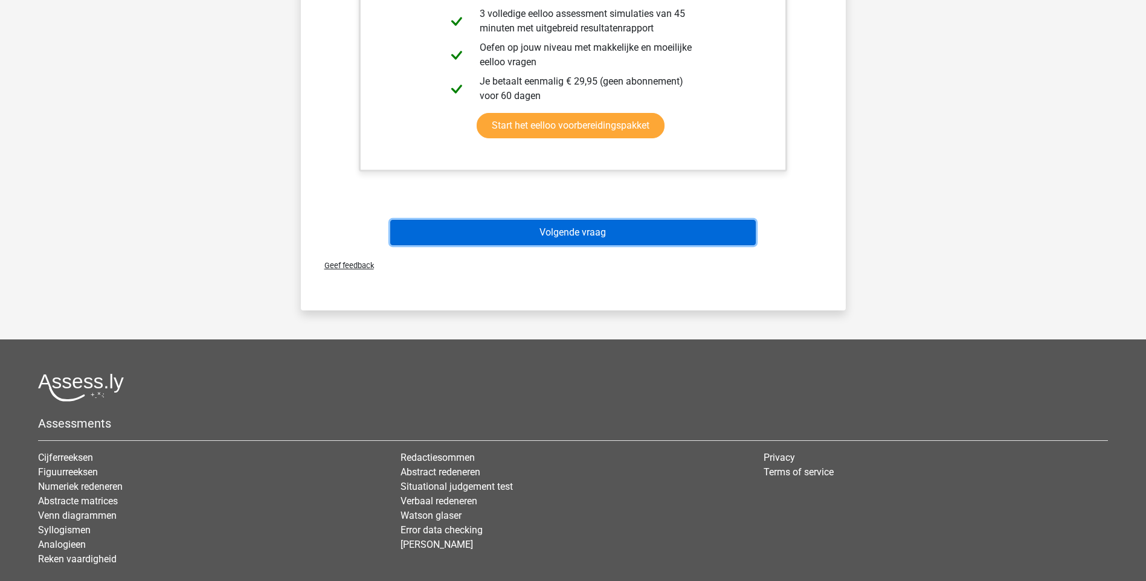
click at [552, 232] on button "Volgende vraag" at bounding box center [573, 232] width 366 height 25
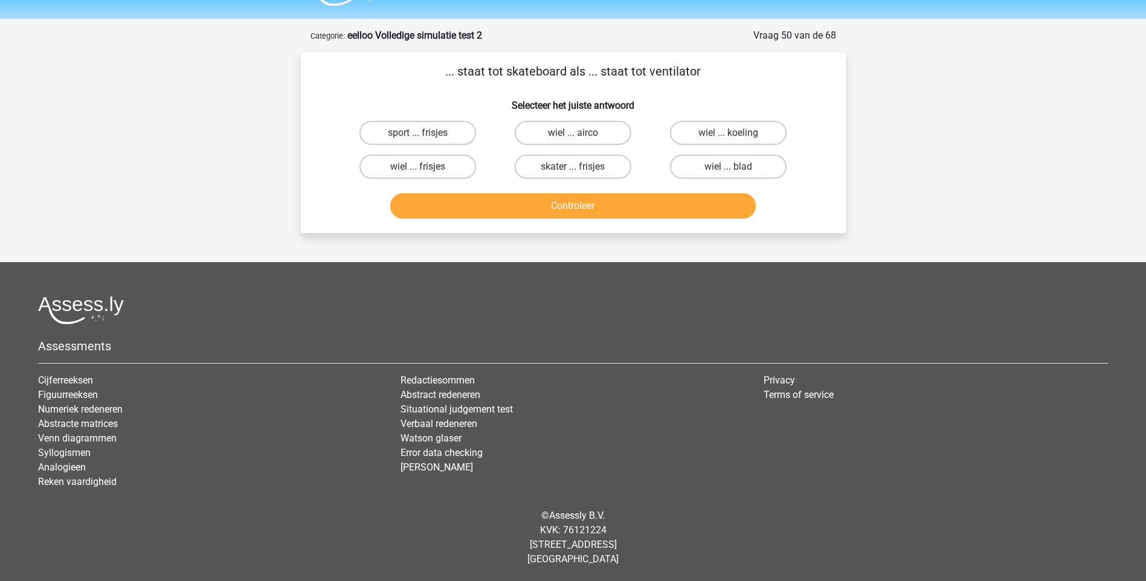
scroll to position [32, 0]
click at [744, 164] on label "wiel ... blad" at bounding box center [728, 167] width 117 height 24
click at [737, 167] on input "wiel ... blad" at bounding box center [733, 171] width 8 height 8
radio input "true"
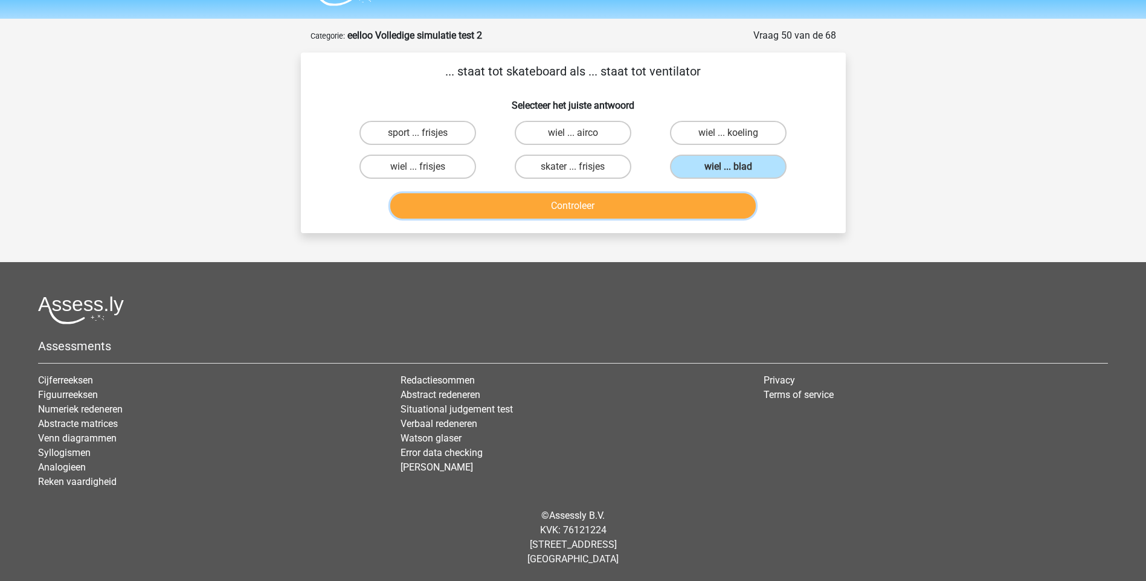
click at [578, 205] on button "Controleer" at bounding box center [573, 205] width 366 height 25
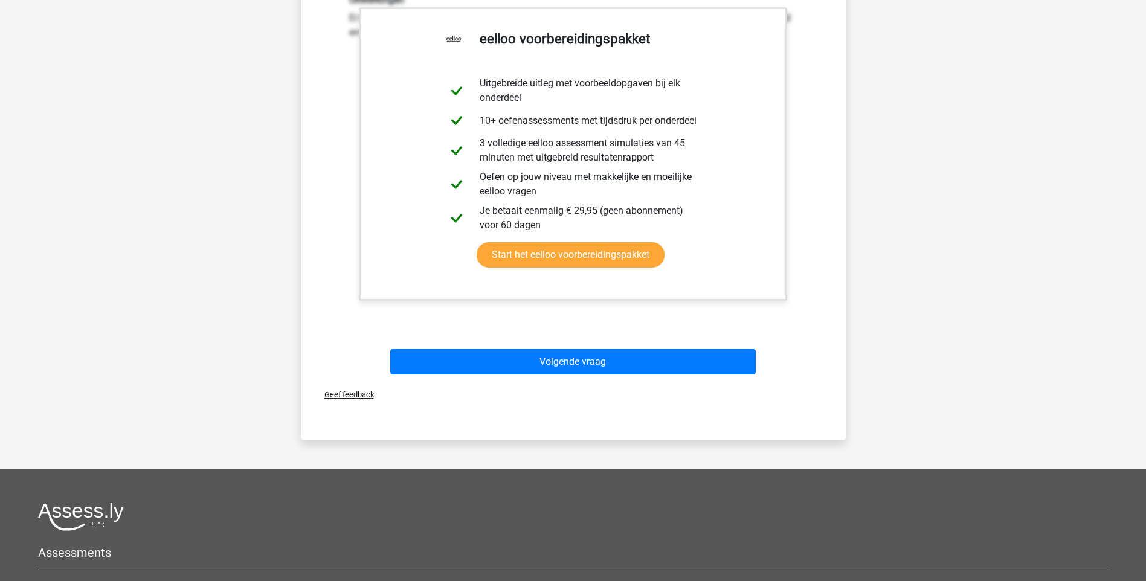
scroll to position [334, 0]
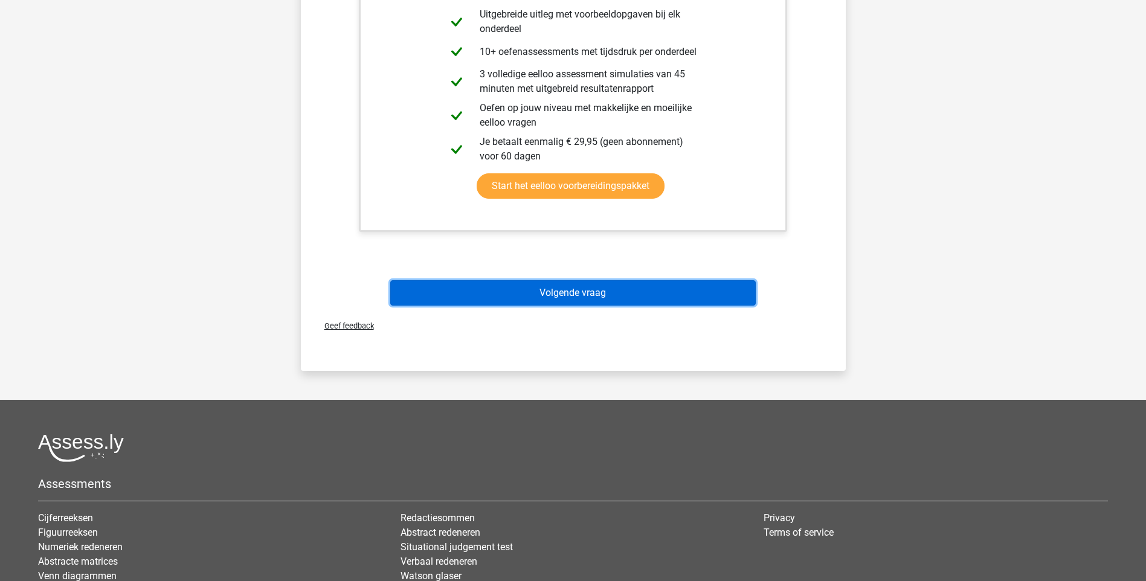
click at [564, 296] on button "Volgende vraag" at bounding box center [573, 292] width 366 height 25
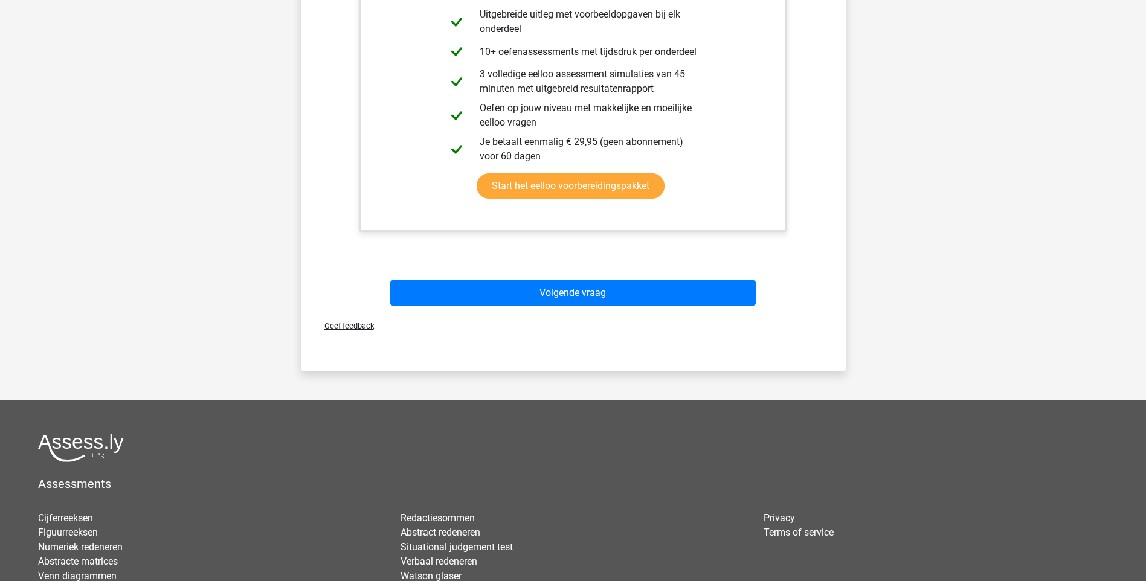
scroll to position [47, 0]
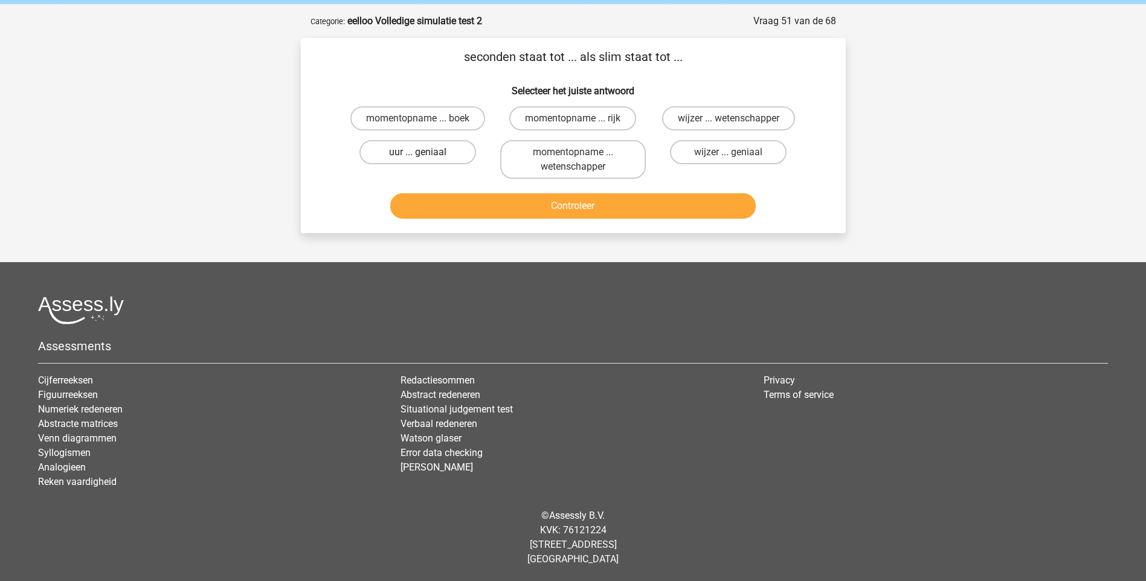
click at [429, 149] on label "uur ... geniaal" at bounding box center [418, 152] width 117 height 24
click at [425, 152] on input "uur ... geniaal" at bounding box center [422, 156] width 8 height 8
radio input "true"
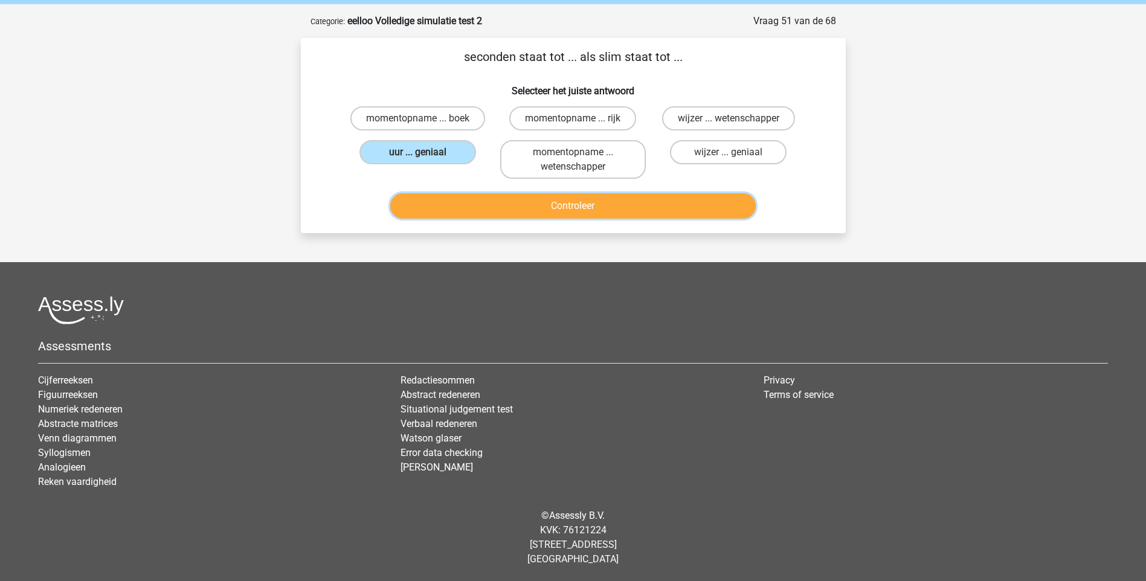
click at [590, 207] on button "Controleer" at bounding box center [573, 205] width 366 height 25
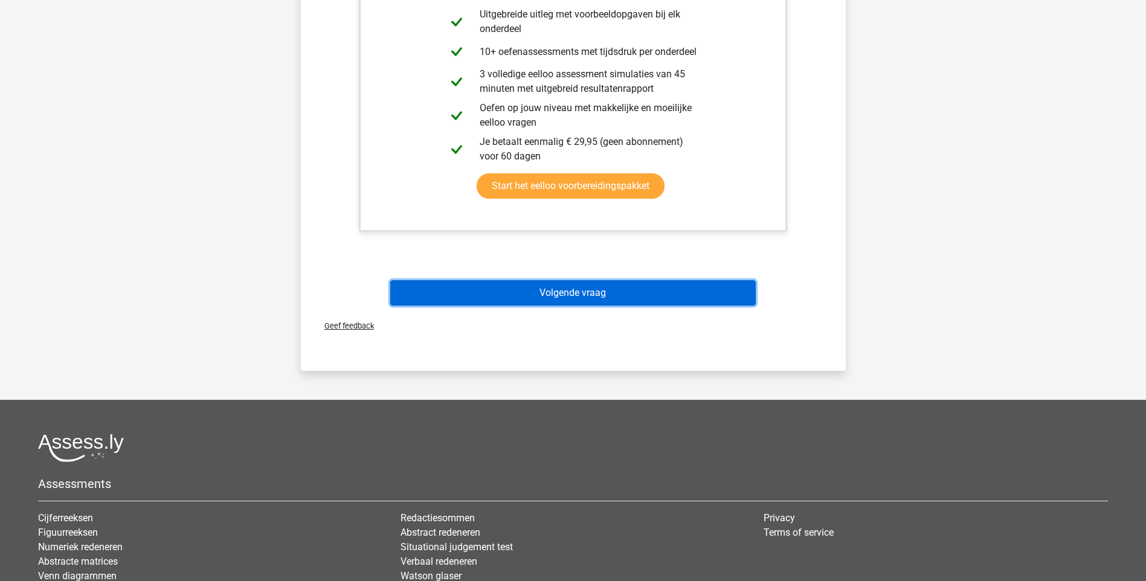
click at [578, 285] on button "Volgende vraag" at bounding box center [573, 292] width 366 height 25
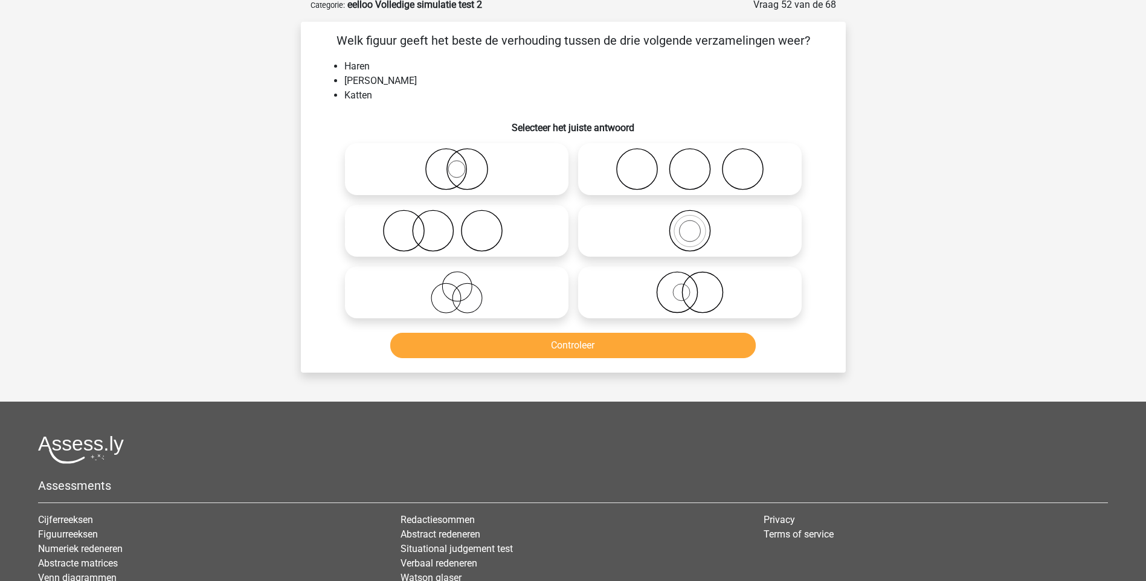
scroll to position [60, 0]
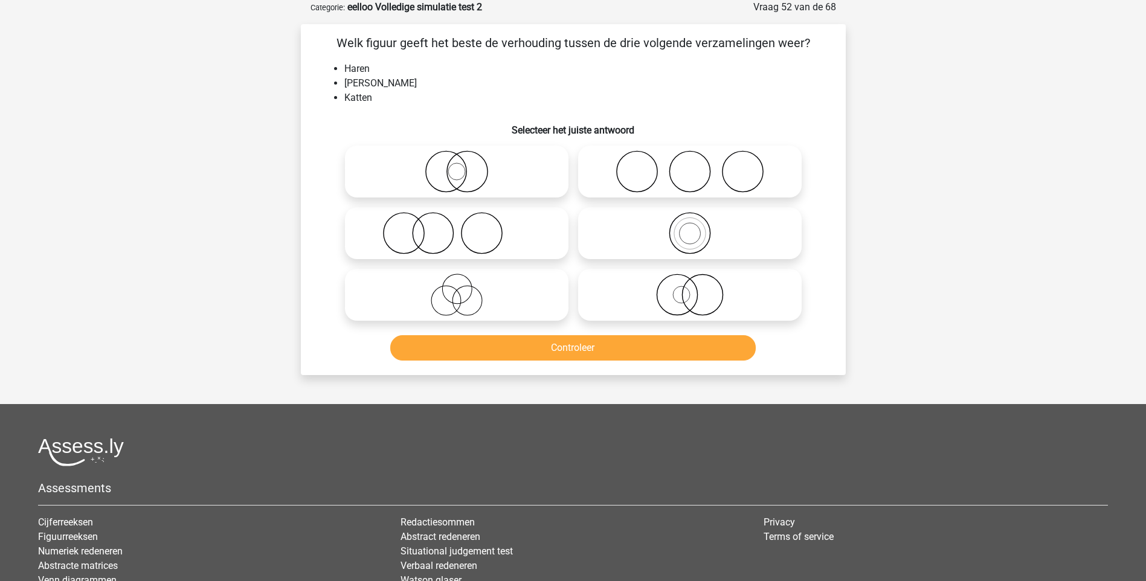
drag, startPoint x: 422, startPoint y: 239, endPoint x: 433, endPoint y: 239, distance: 10.9
click at [424, 239] on icon at bounding box center [457, 233] width 214 height 42
click at [457, 227] on input "radio" at bounding box center [461, 223] width 8 height 8
radio input "true"
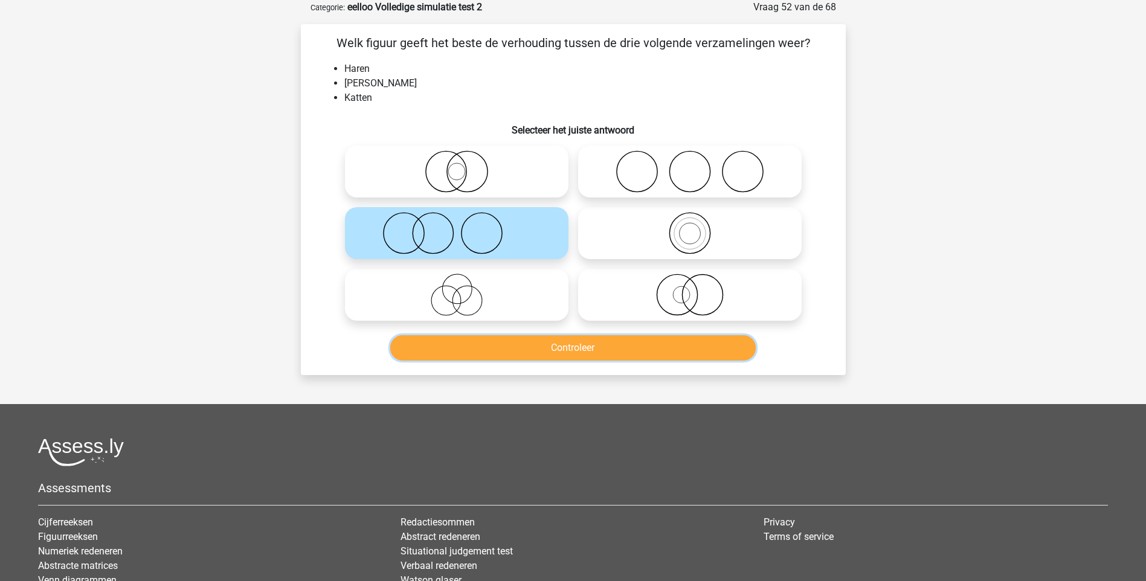
click at [570, 351] on button "Controleer" at bounding box center [573, 347] width 366 height 25
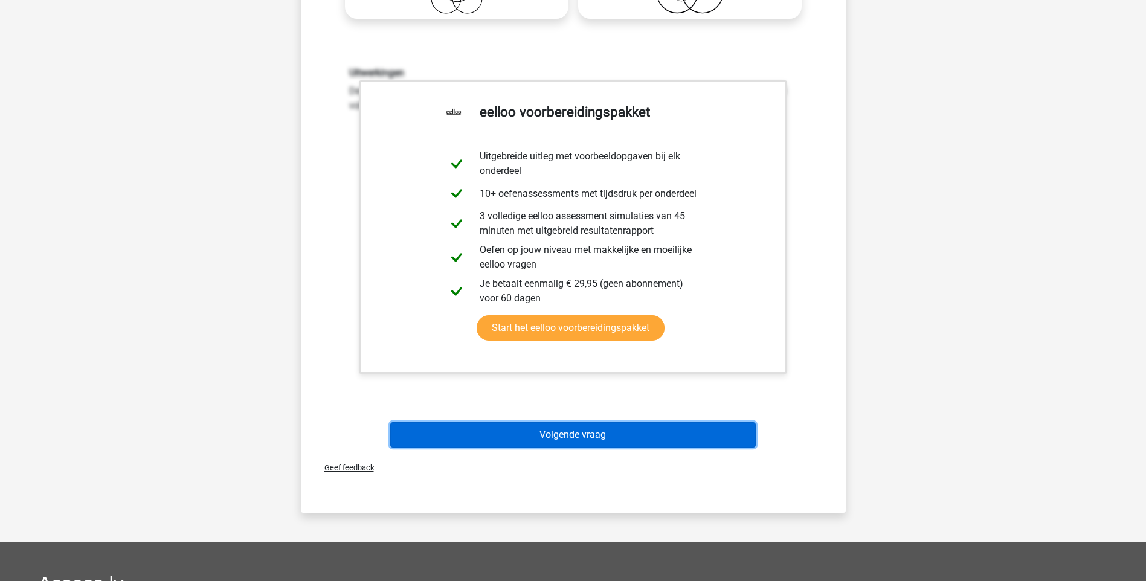
click at [576, 433] on button "Volgende vraag" at bounding box center [573, 434] width 366 height 25
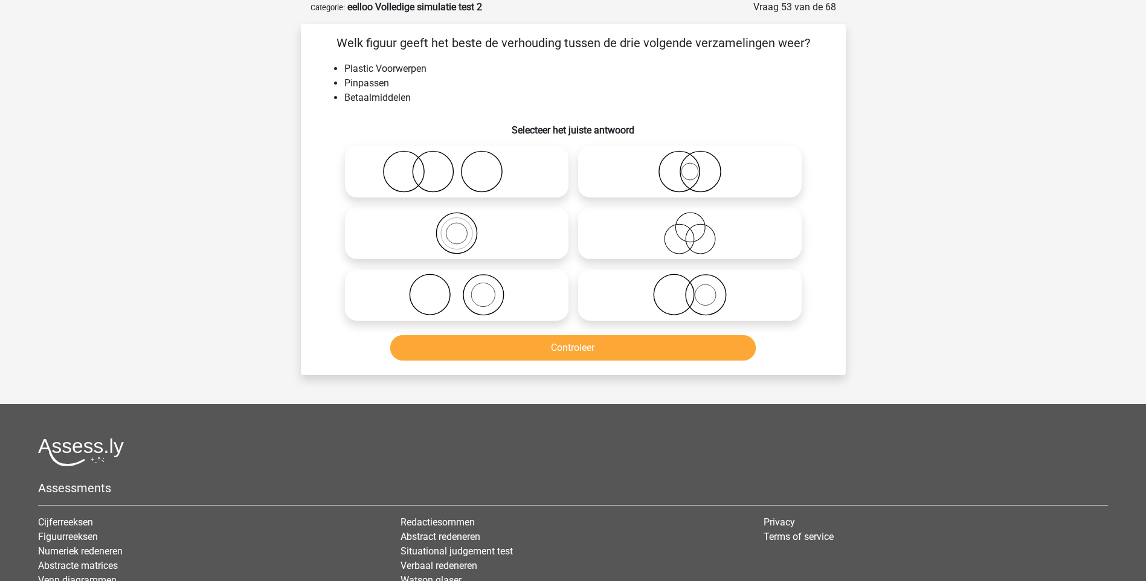
click at [709, 295] on icon at bounding box center [690, 295] width 214 height 42
click at [698, 289] on input "radio" at bounding box center [694, 285] width 8 height 8
radio input "true"
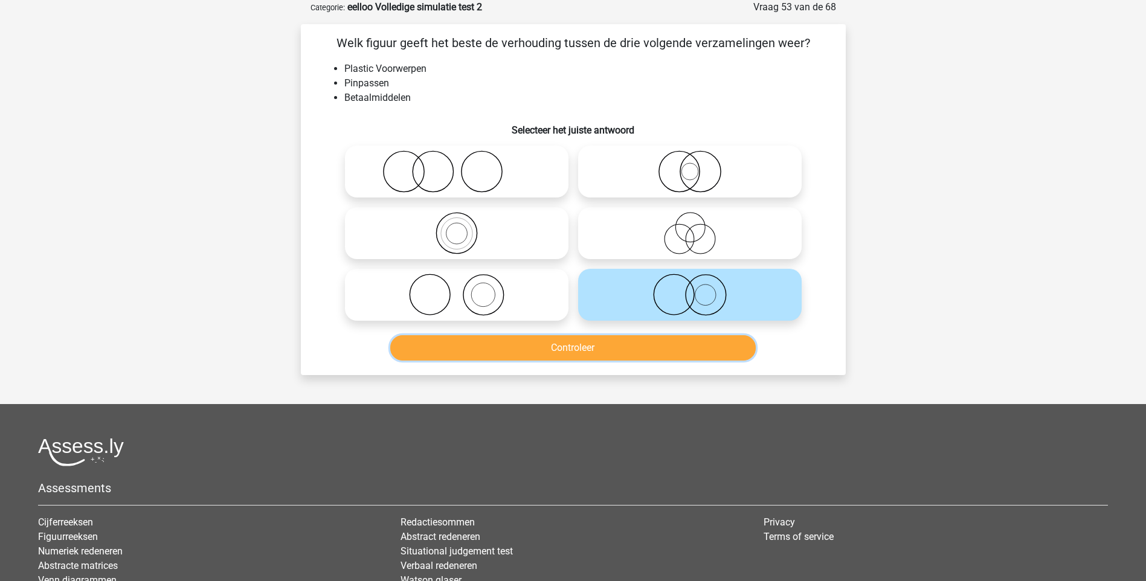
click at [610, 348] on button "Controleer" at bounding box center [573, 347] width 366 height 25
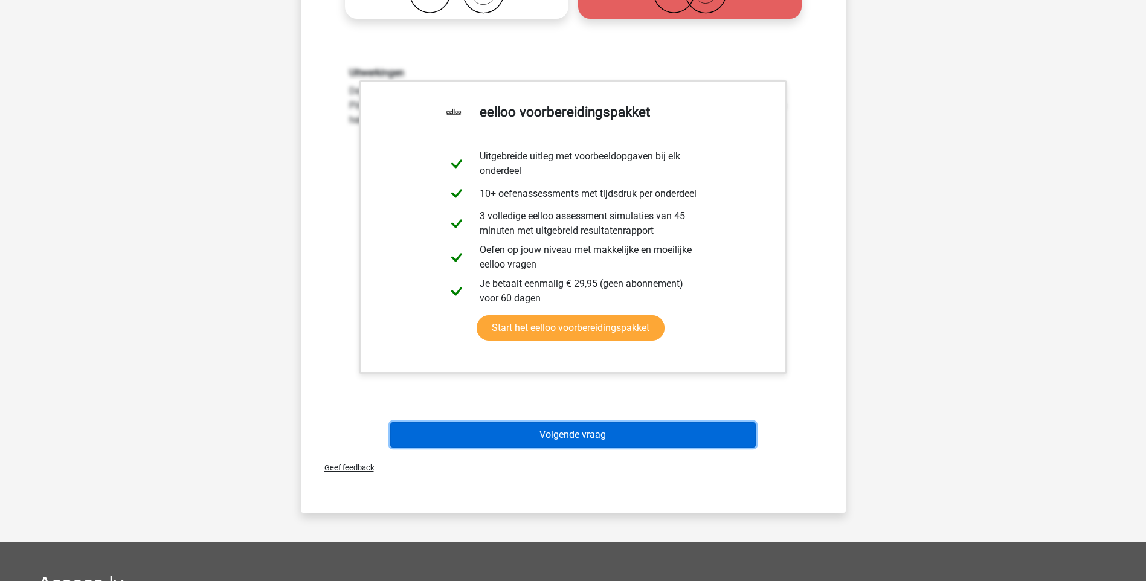
click at [564, 433] on button "Volgende vraag" at bounding box center [573, 434] width 366 height 25
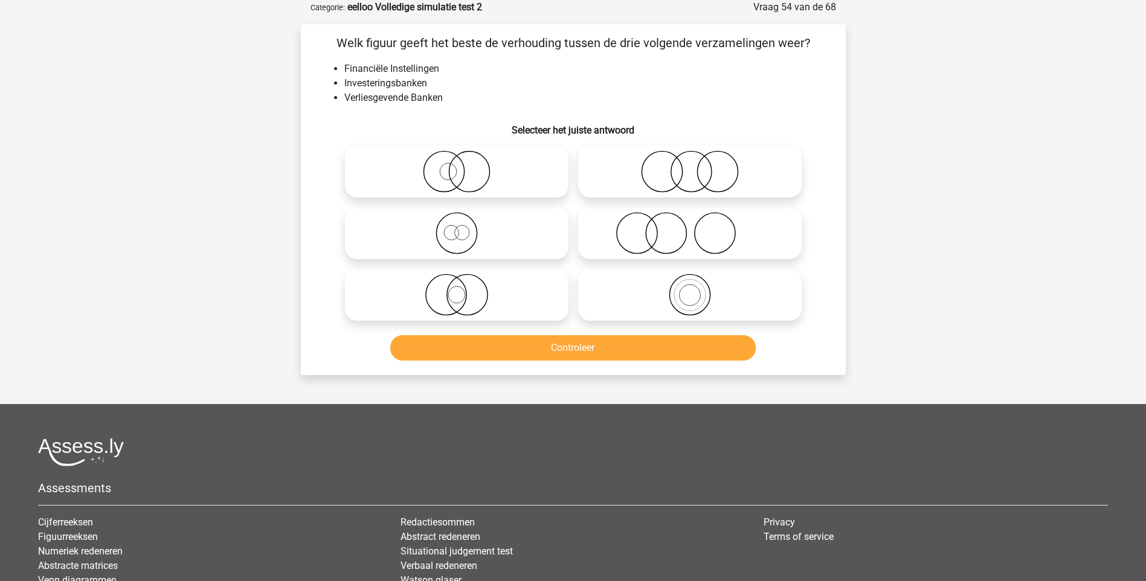
click at [718, 238] on icon at bounding box center [690, 233] width 214 height 42
click at [698, 227] on input "radio" at bounding box center [694, 223] width 8 height 8
radio input "true"
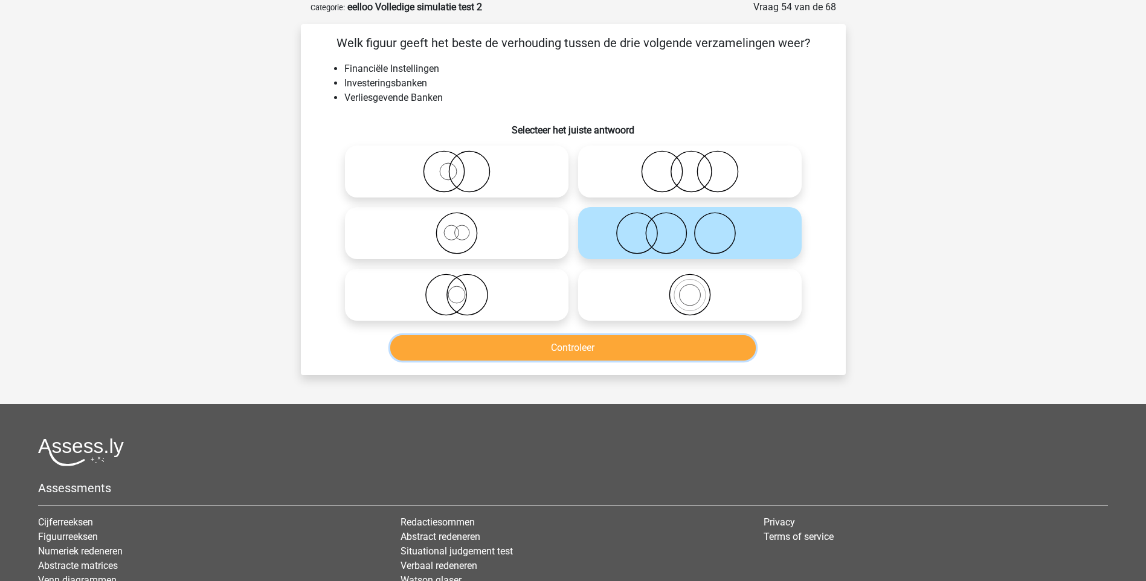
click at [618, 344] on button "Controleer" at bounding box center [573, 347] width 366 height 25
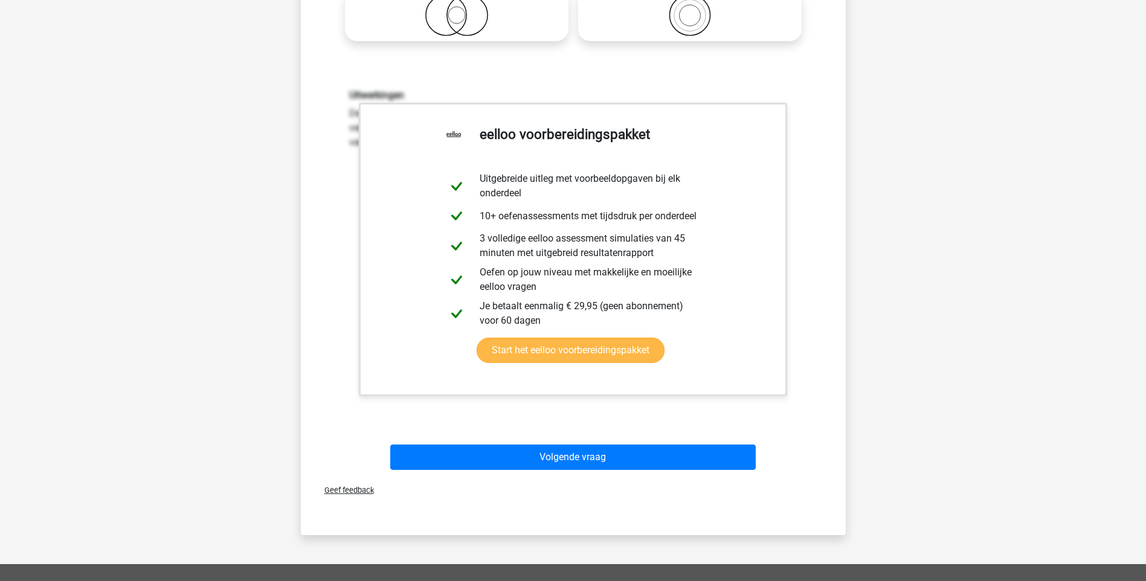
scroll to position [363, 0]
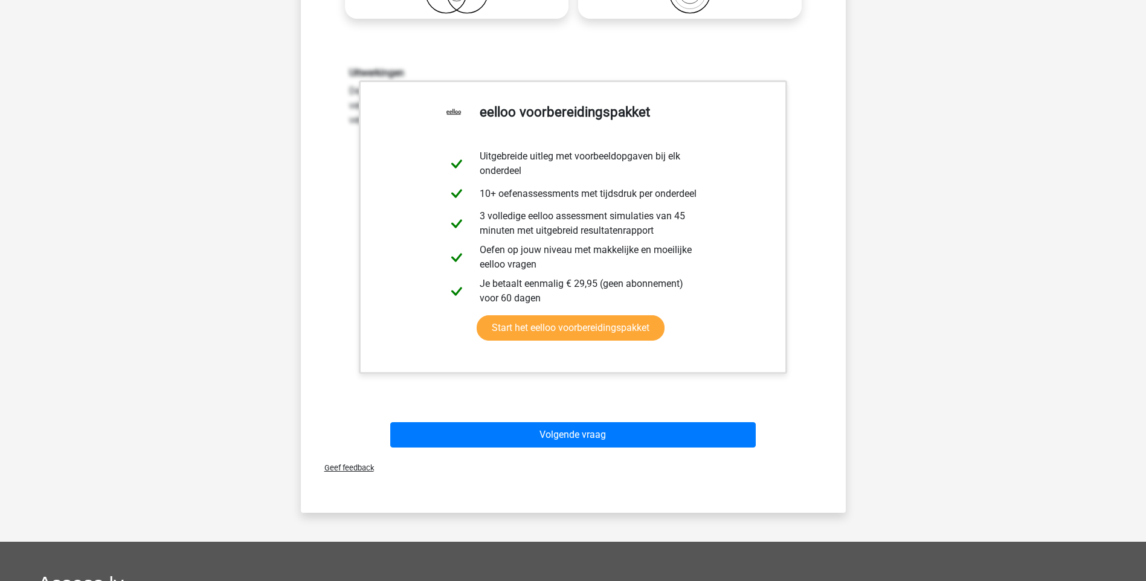
click at [563, 449] on div "Volgende vraag" at bounding box center [573, 437] width 466 height 30
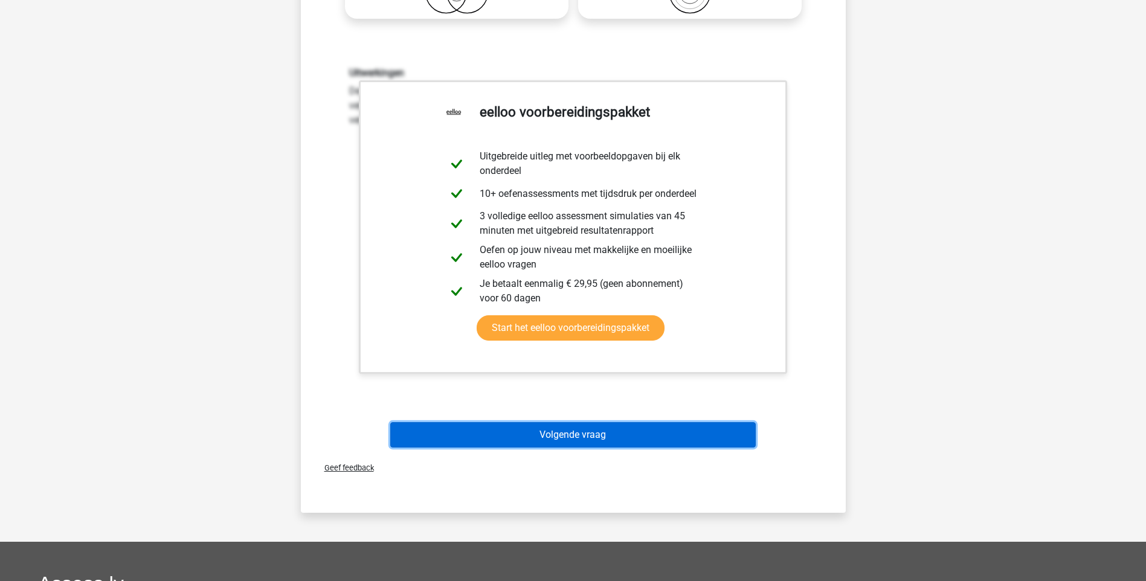
click at [601, 437] on button "Volgende vraag" at bounding box center [573, 434] width 366 height 25
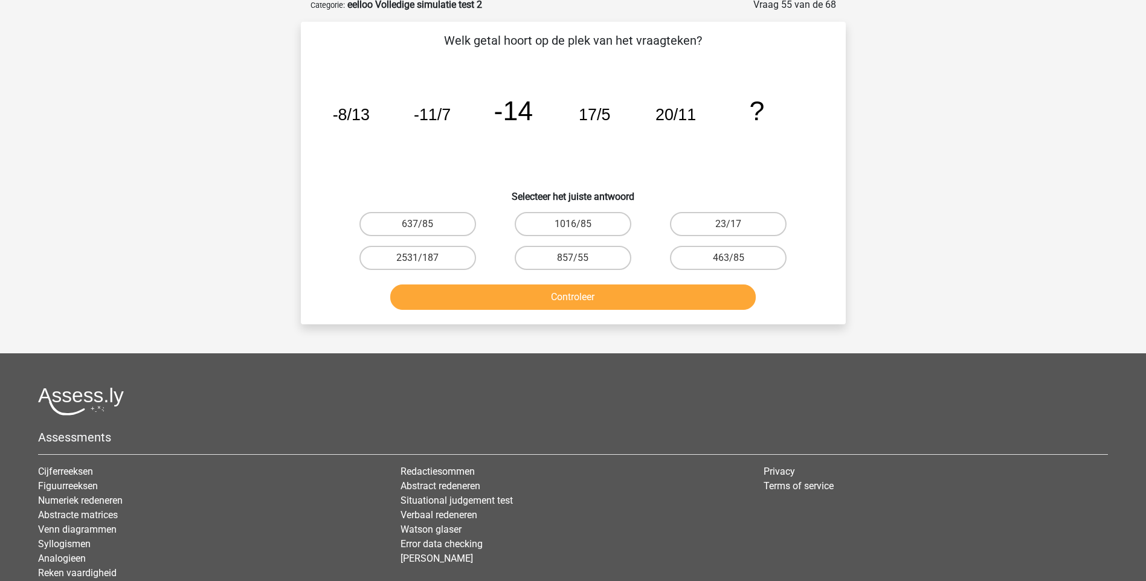
scroll to position [60, 0]
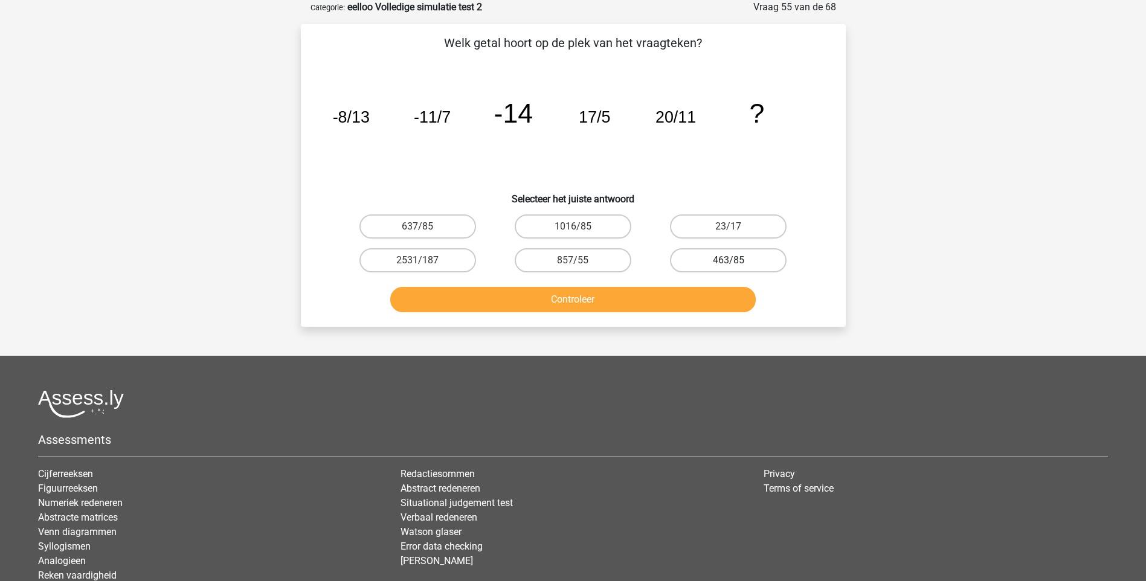
click at [765, 261] on label "463/85" at bounding box center [728, 260] width 117 height 24
click at [737, 261] on input "463/85" at bounding box center [733, 264] width 8 height 8
radio input "true"
click at [703, 296] on button "Controleer" at bounding box center [573, 299] width 366 height 25
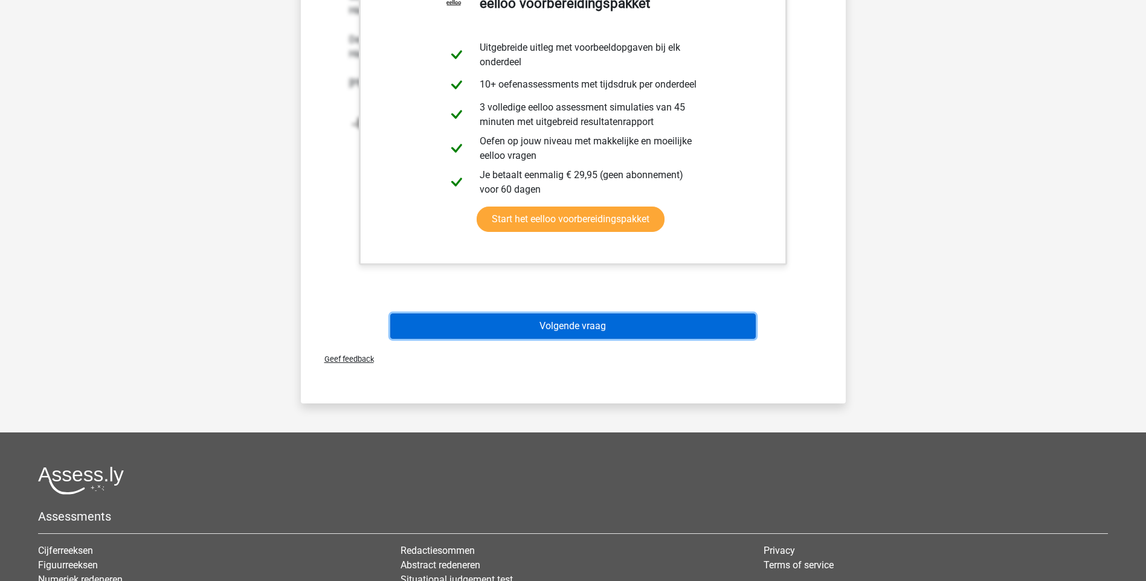
click at [612, 325] on button "Volgende vraag" at bounding box center [573, 326] width 366 height 25
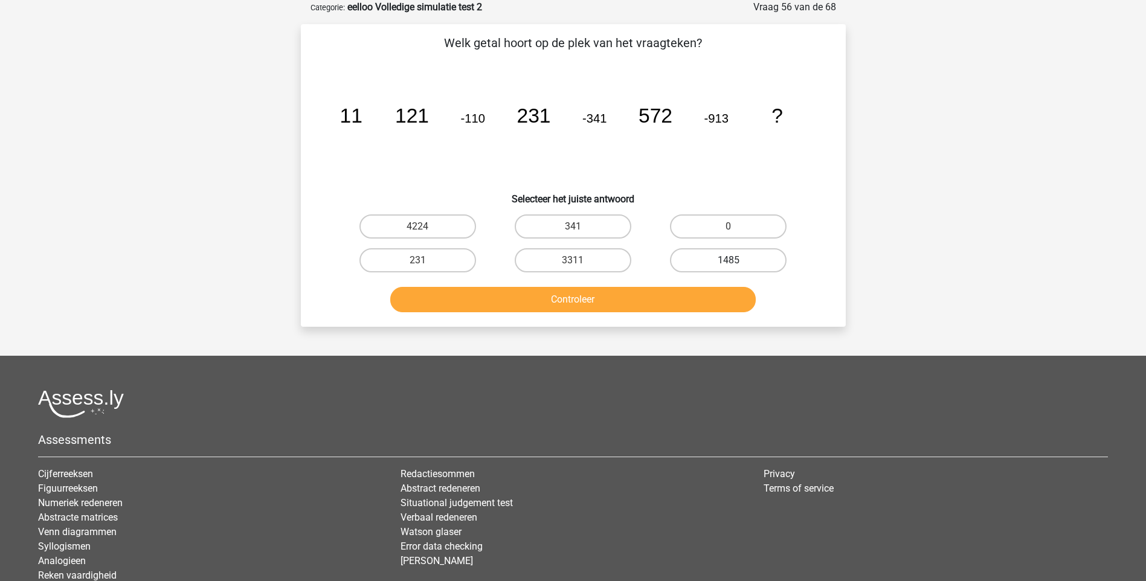
click at [742, 265] on label "1485" at bounding box center [728, 260] width 117 height 24
click at [737, 265] on input "1485" at bounding box center [733, 264] width 8 height 8
radio input "true"
click at [674, 307] on button "Controleer" at bounding box center [573, 299] width 366 height 25
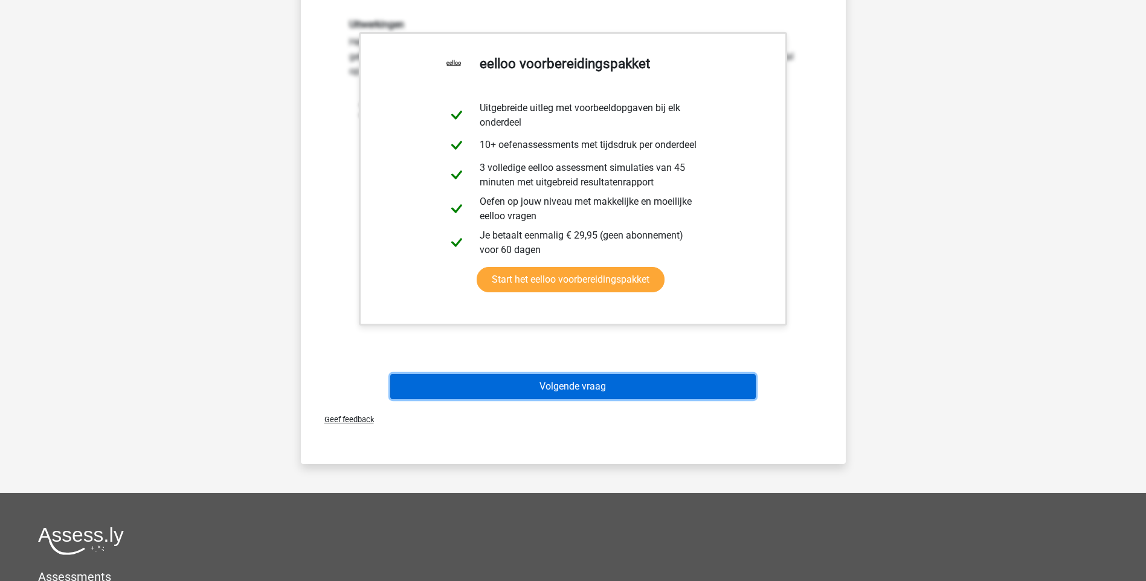
click at [579, 387] on button "Volgende vraag" at bounding box center [573, 386] width 366 height 25
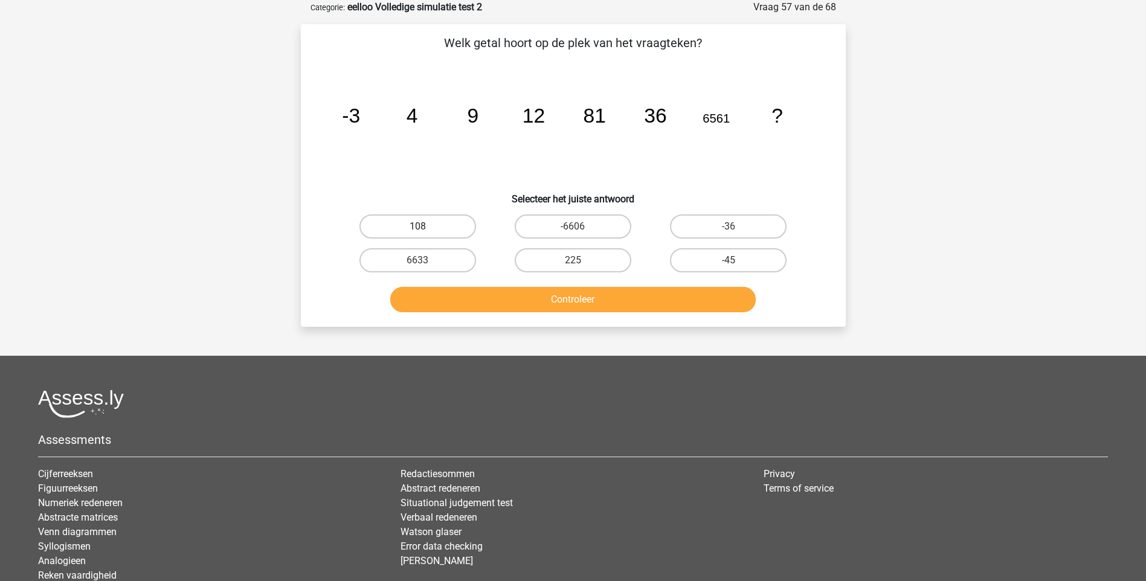
click at [443, 230] on label "108" at bounding box center [418, 227] width 117 height 24
click at [425, 230] on input "108" at bounding box center [422, 231] width 8 height 8
radio input "true"
click at [517, 299] on button "Controleer" at bounding box center [573, 299] width 366 height 25
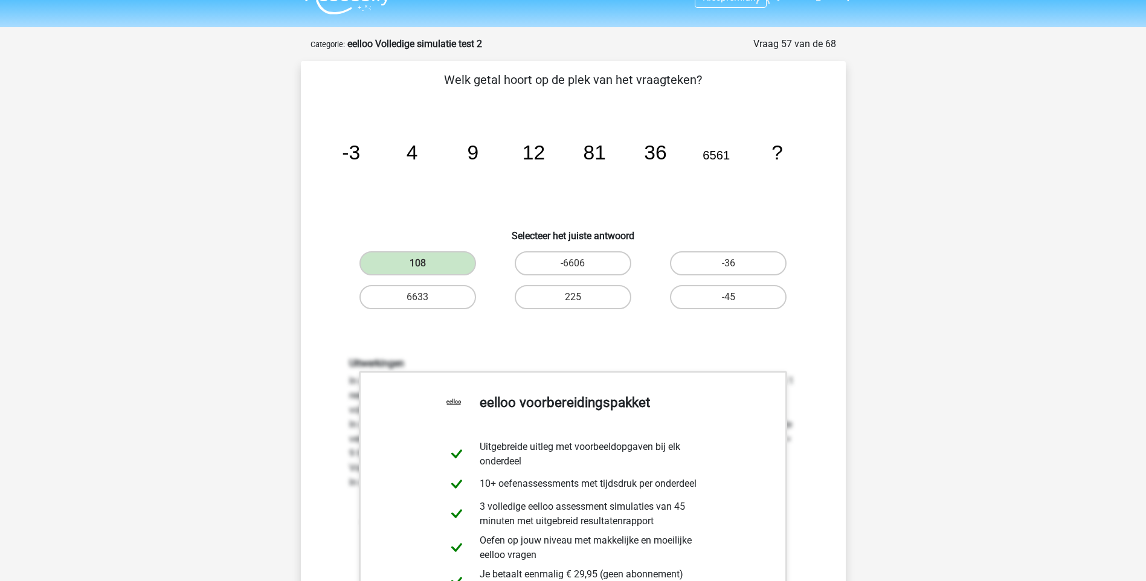
scroll to position [0, 0]
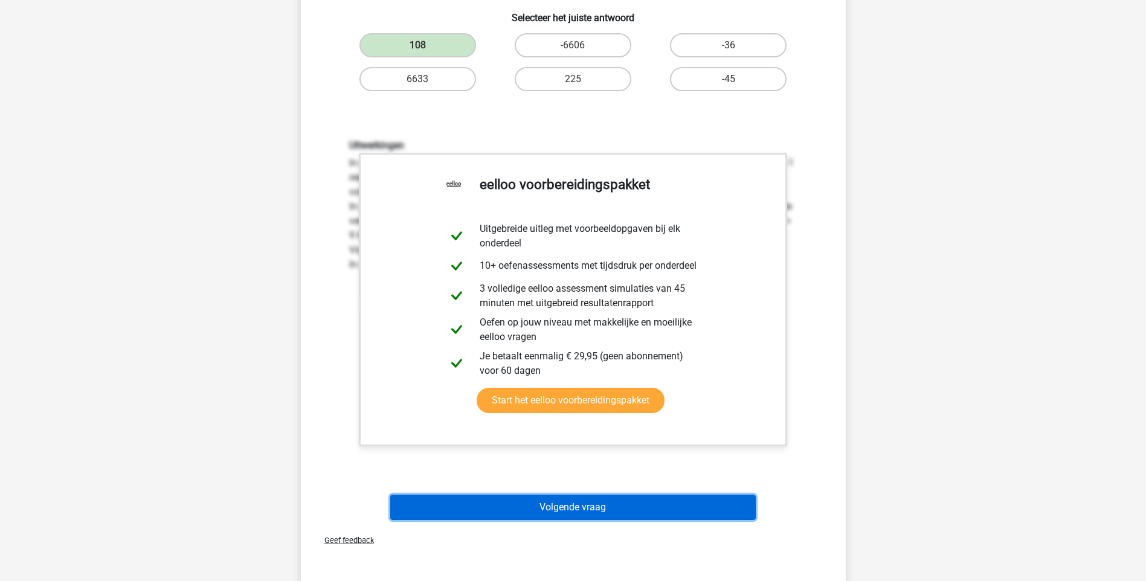
click at [590, 500] on button "Volgende vraag" at bounding box center [573, 507] width 366 height 25
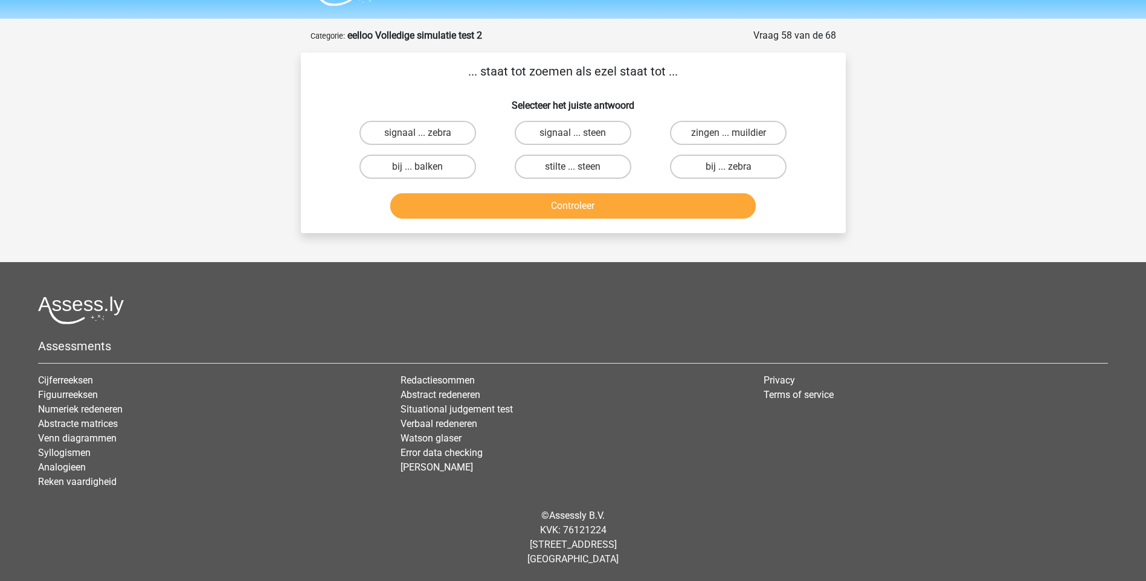
scroll to position [32, 0]
click at [426, 166] on label "bij ... balken" at bounding box center [418, 167] width 117 height 24
click at [425, 167] on input "bij ... balken" at bounding box center [422, 171] width 8 height 8
radio input "true"
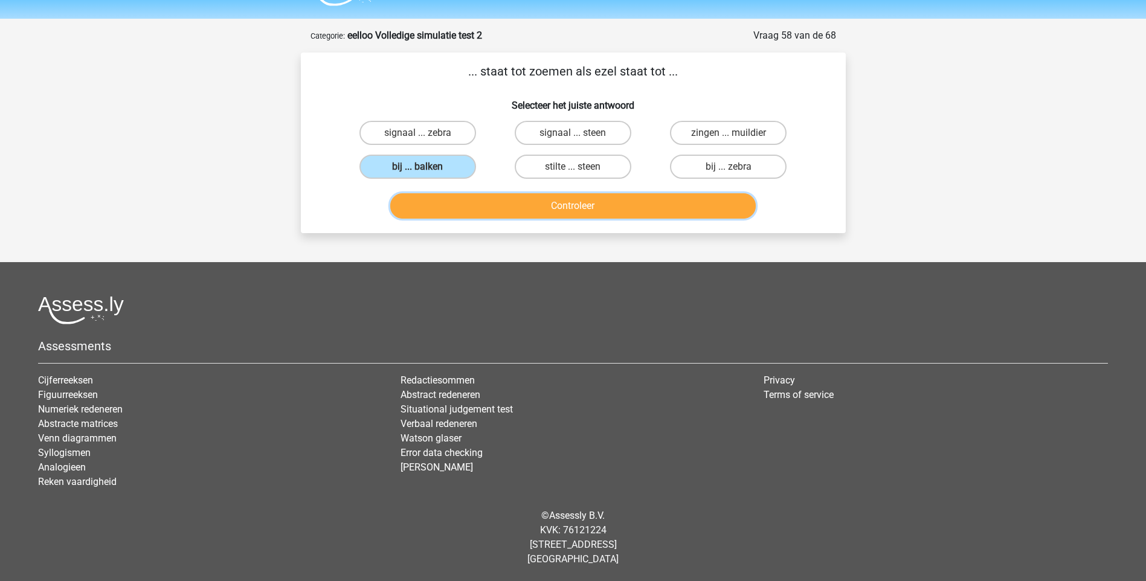
click at [555, 207] on button "Controleer" at bounding box center [573, 205] width 366 height 25
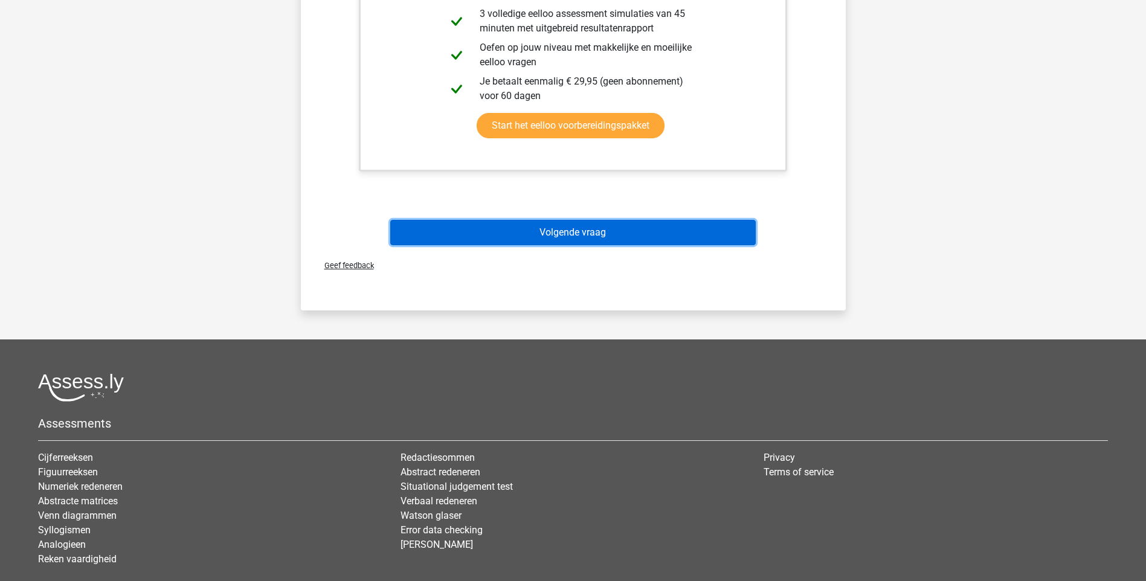
click at [565, 232] on button "Volgende vraag" at bounding box center [573, 232] width 366 height 25
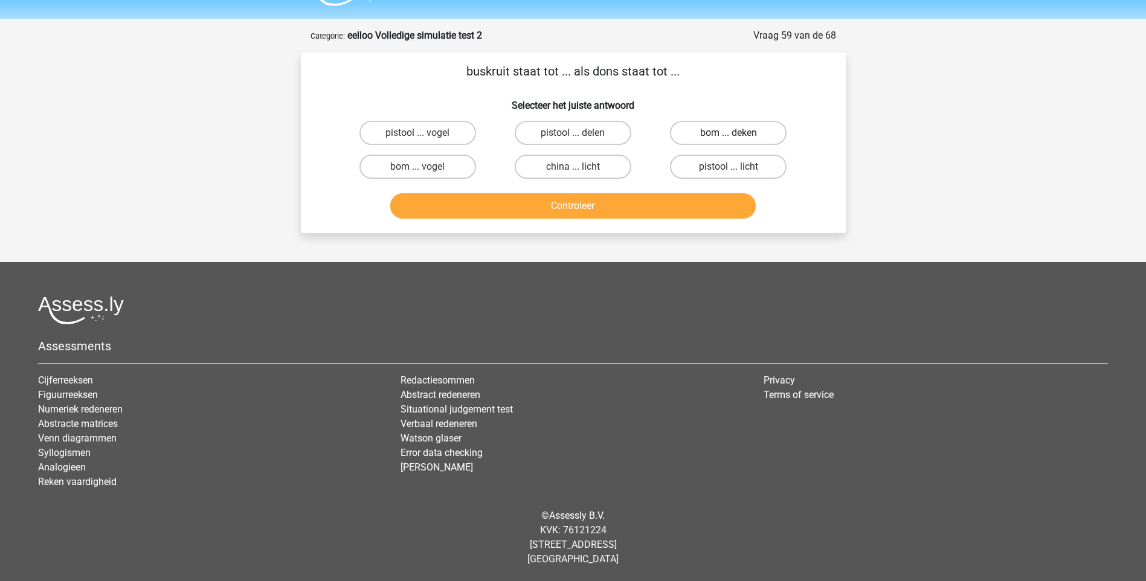
click at [697, 135] on label "bom ... deken" at bounding box center [728, 133] width 117 height 24
click at [729, 135] on input "bom ... deken" at bounding box center [733, 137] width 8 height 8
radio input "true"
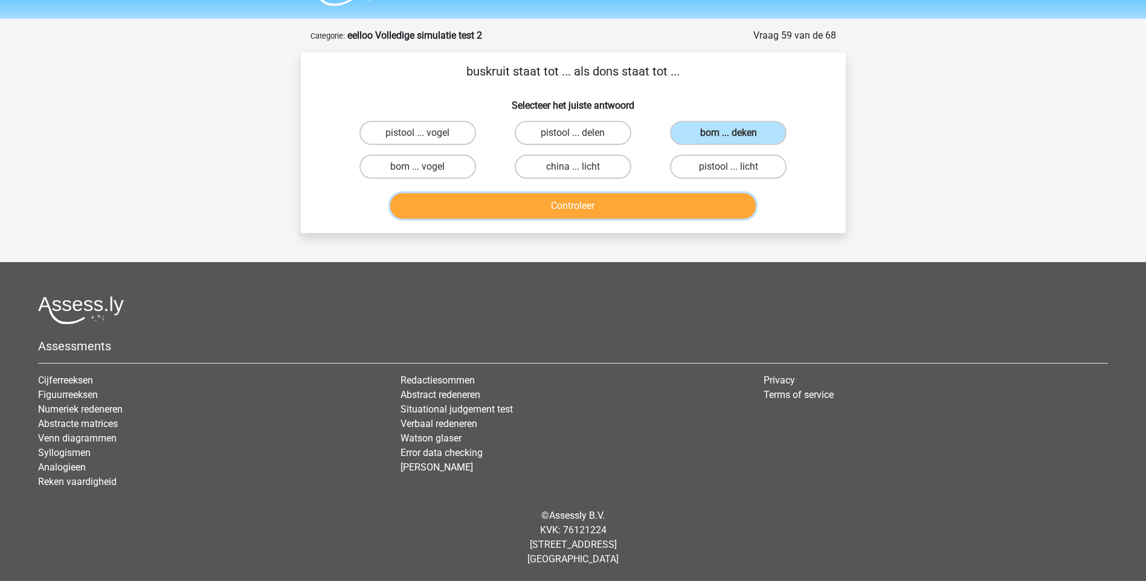
click at [562, 202] on button "Controleer" at bounding box center [573, 205] width 366 height 25
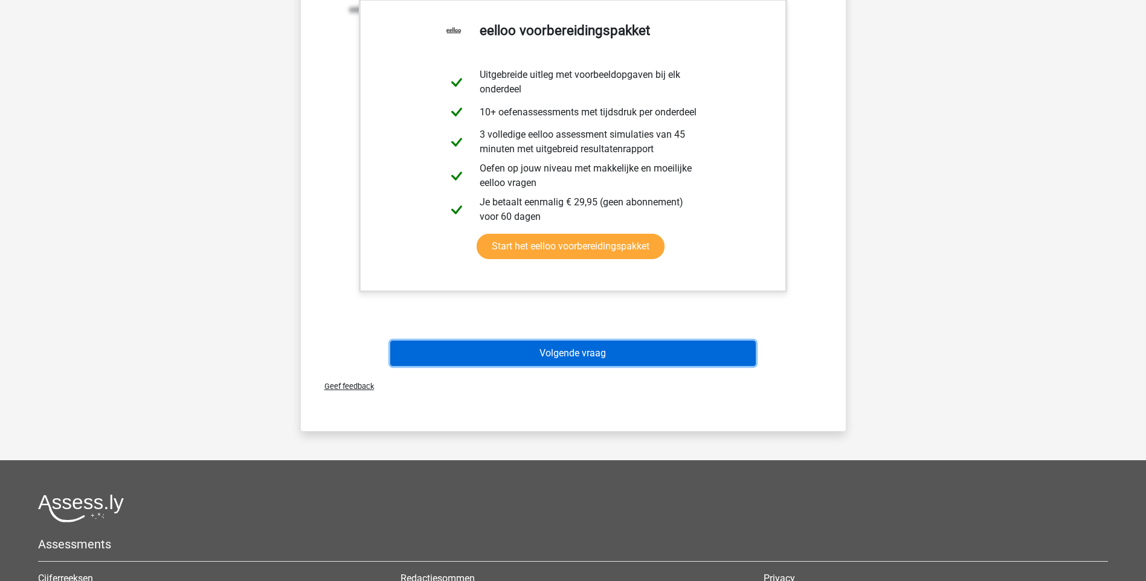
click at [554, 342] on button "Volgende vraag" at bounding box center [573, 353] width 366 height 25
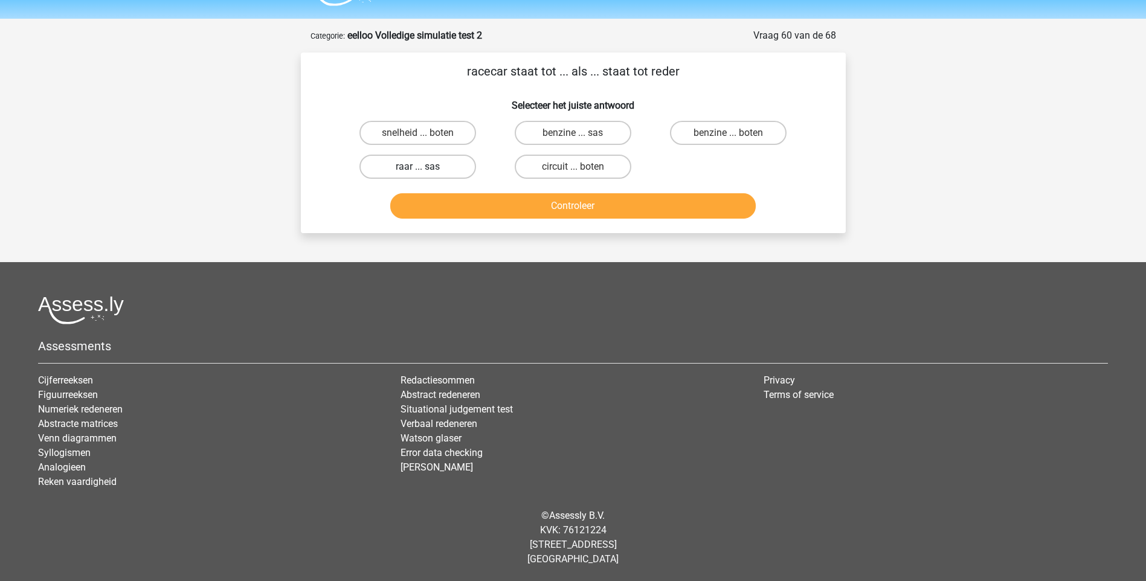
click at [435, 170] on label "raar ... sas" at bounding box center [418, 167] width 117 height 24
click at [425, 170] on input "raar ... sas" at bounding box center [422, 171] width 8 height 8
radio input "true"
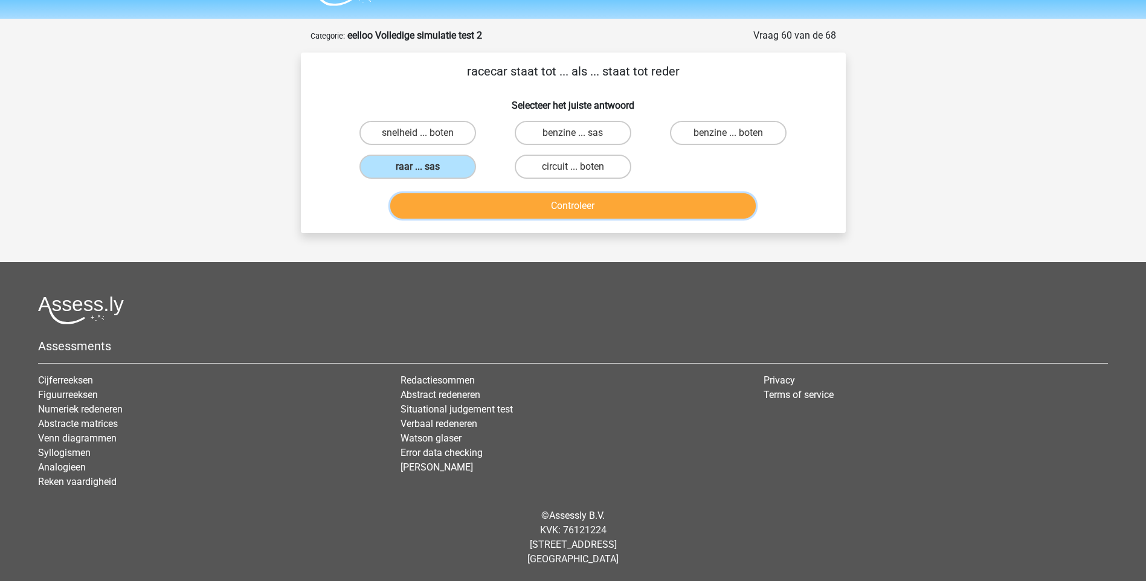
click at [554, 205] on button "Controleer" at bounding box center [573, 205] width 366 height 25
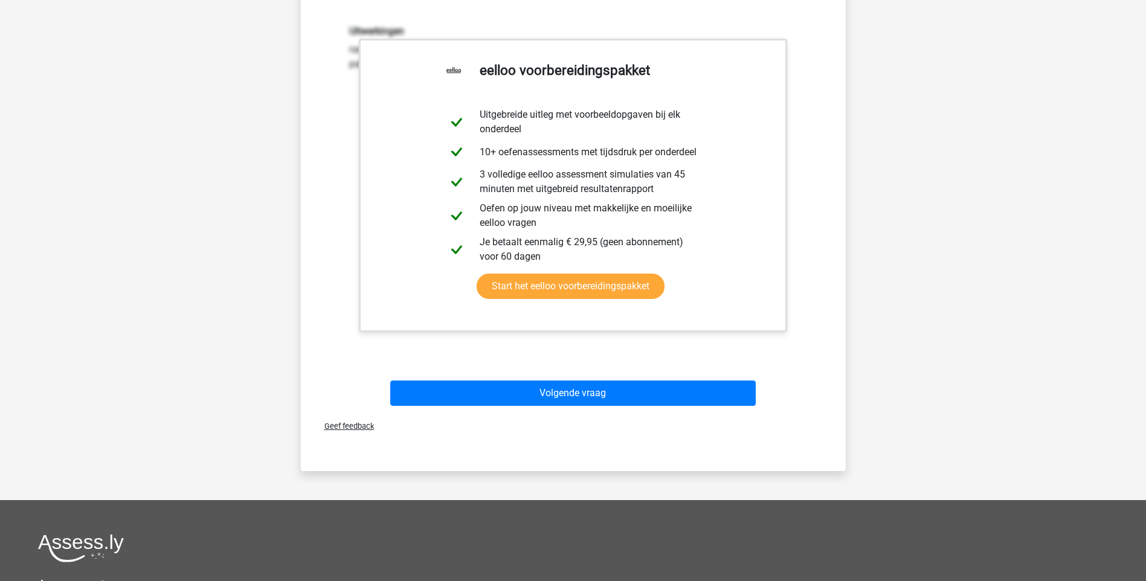
scroll to position [274, 0]
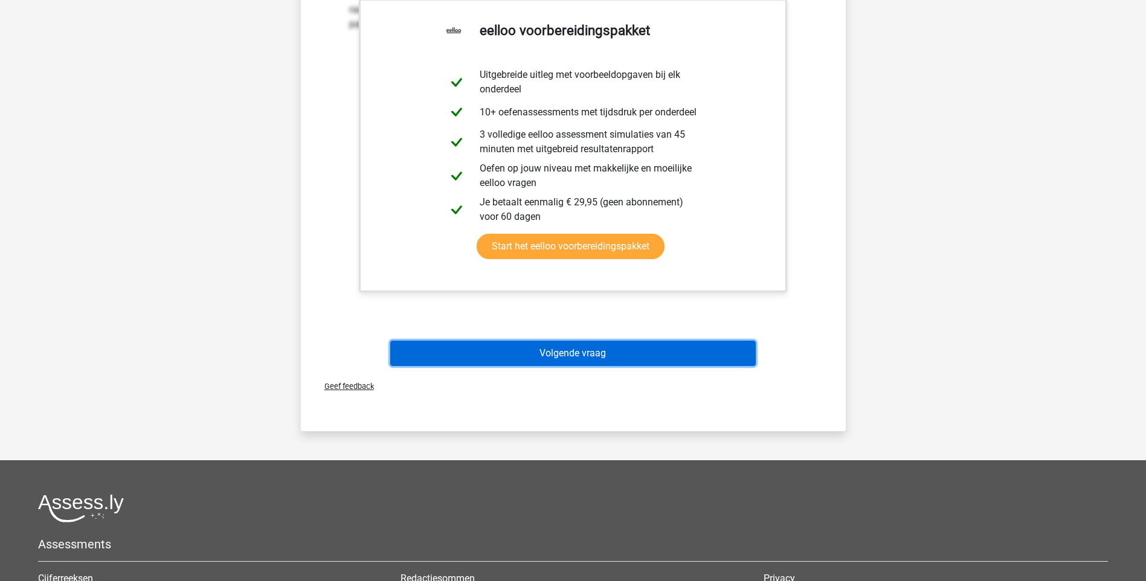
click at [604, 356] on button "Volgende vraag" at bounding box center [573, 353] width 366 height 25
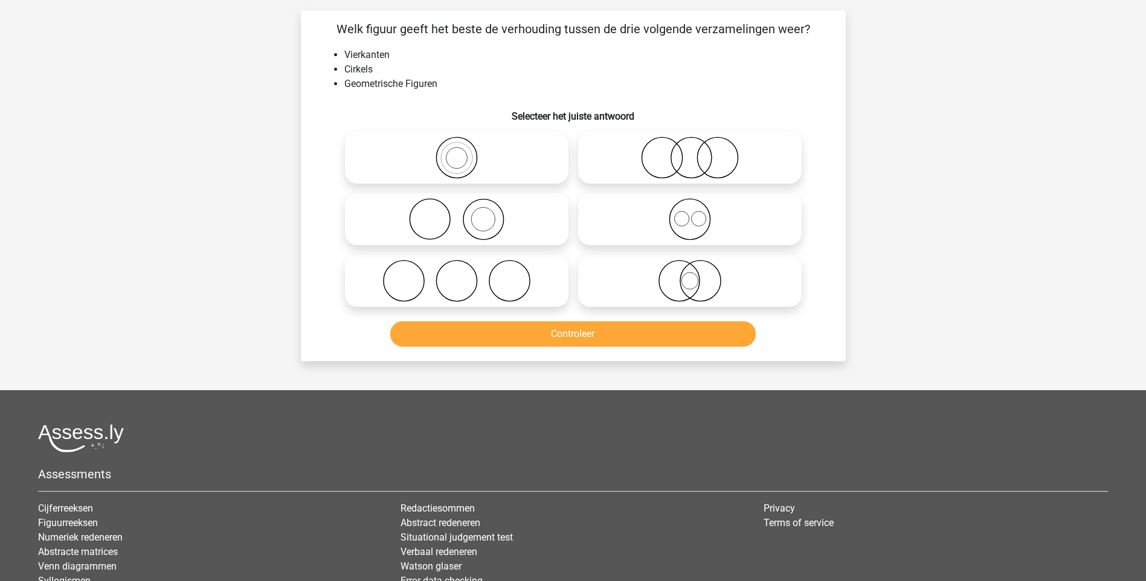
scroll to position [60, 0]
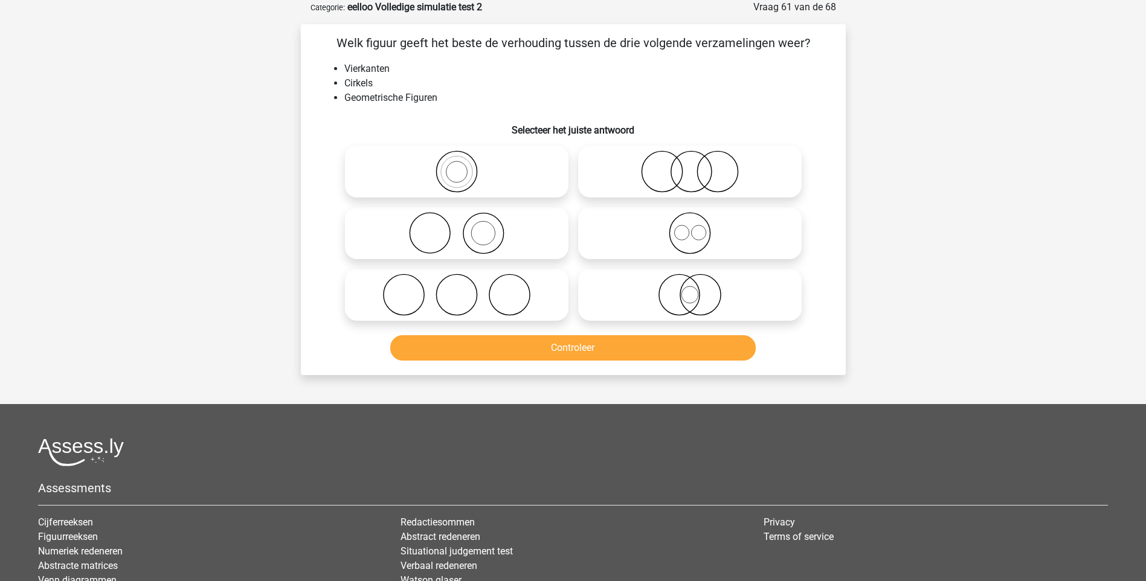
click at [706, 237] on icon at bounding box center [690, 233] width 214 height 42
click at [698, 227] on input "radio" at bounding box center [694, 223] width 8 height 8
radio input "true"
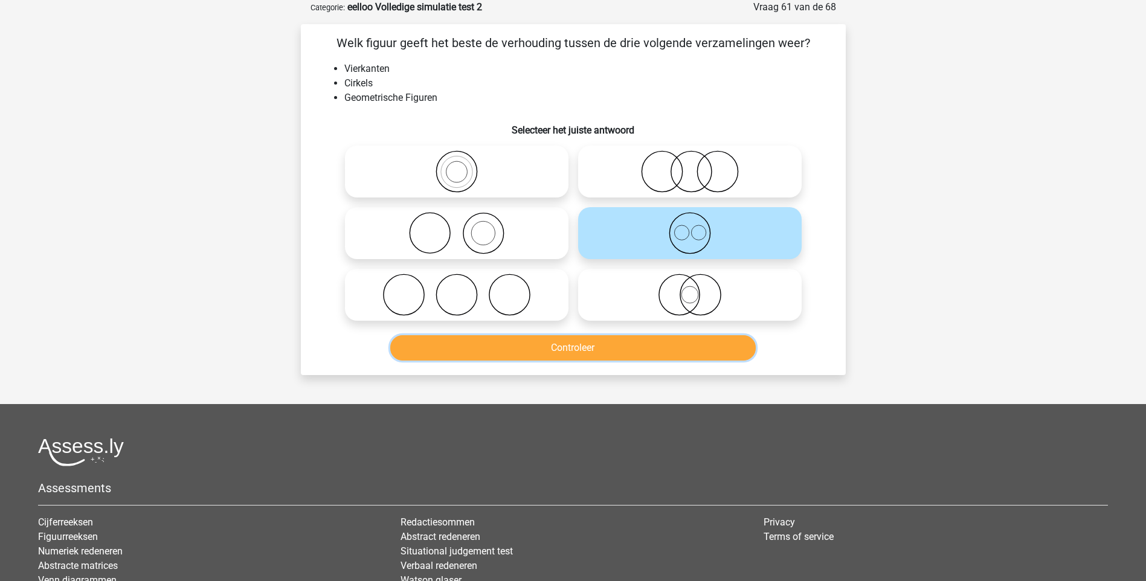
click at [569, 340] on button "Controleer" at bounding box center [573, 347] width 366 height 25
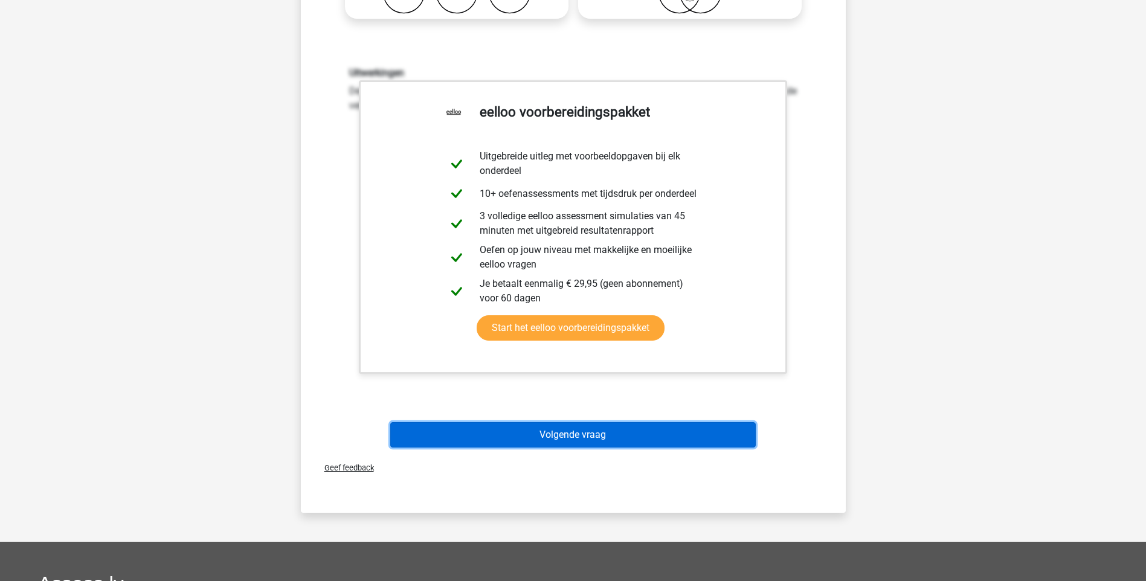
click at [605, 438] on button "Volgende vraag" at bounding box center [573, 434] width 366 height 25
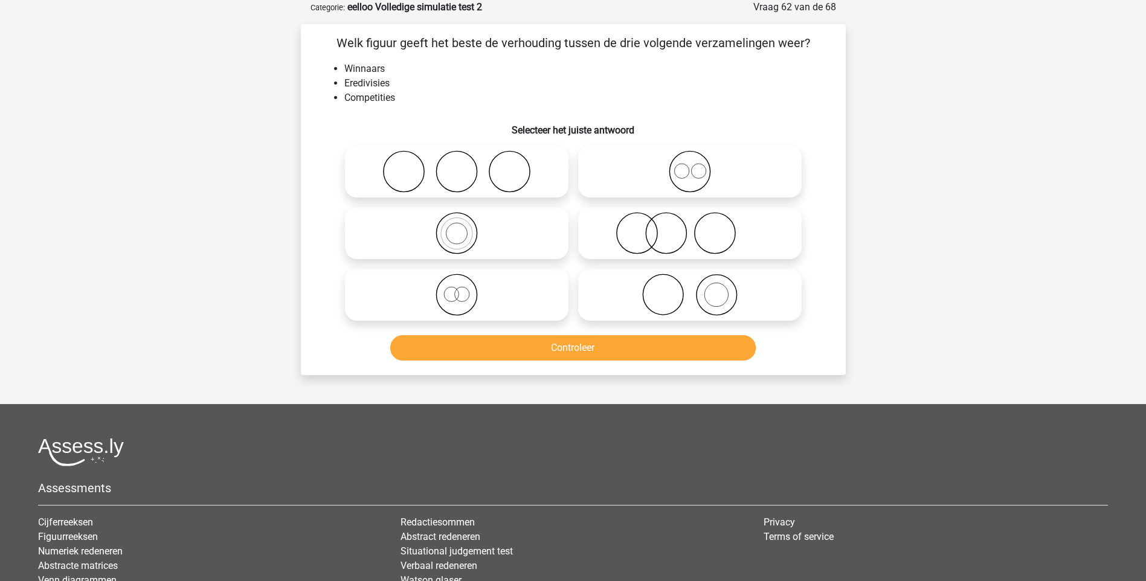
click at [645, 241] on icon at bounding box center [690, 233] width 214 height 42
click at [690, 227] on input "radio" at bounding box center [694, 223] width 8 height 8
radio input "true"
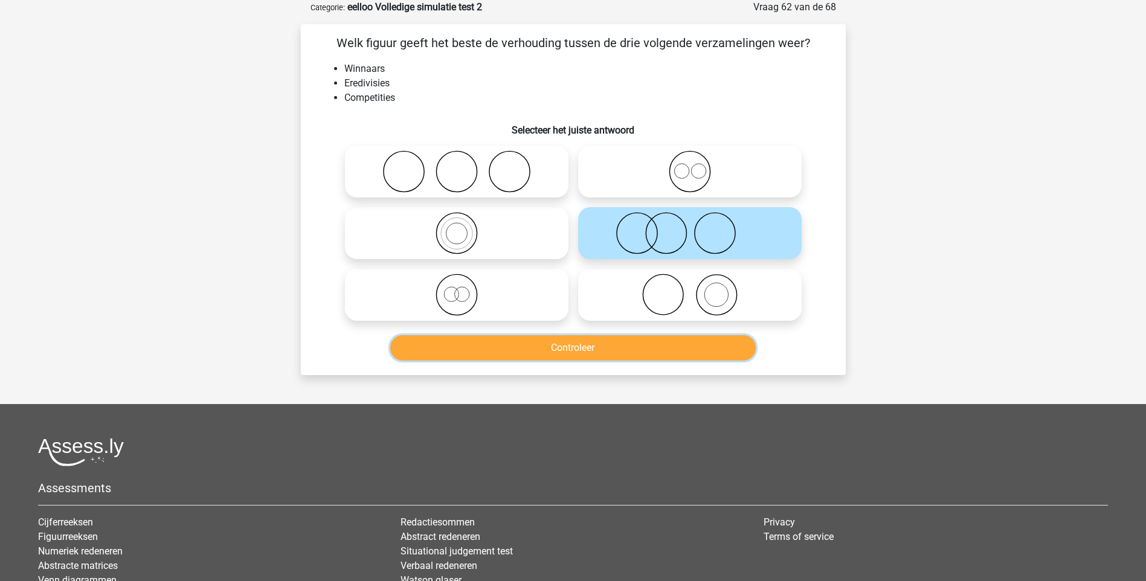
click at [561, 345] on button "Controleer" at bounding box center [573, 347] width 366 height 25
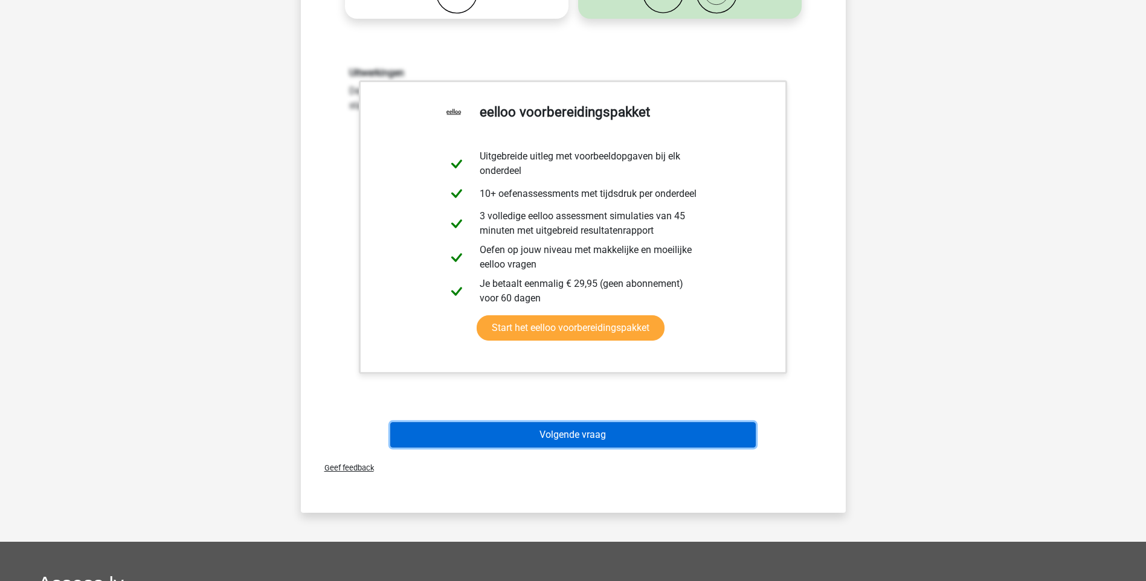
click at [581, 436] on button "Volgende vraag" at bounding box center [573, 434] width 366 height 25
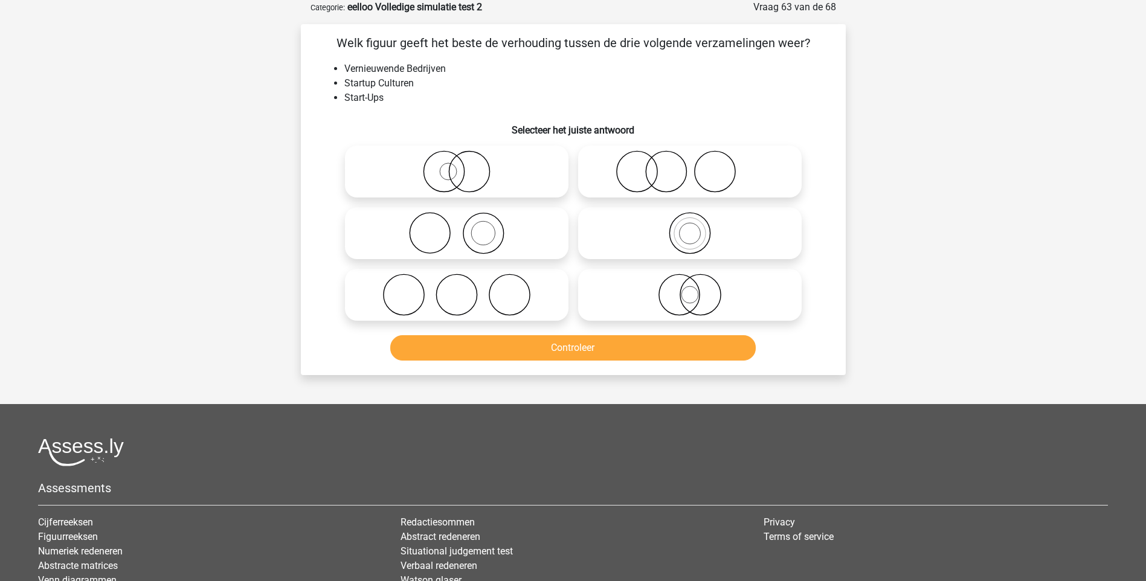
click at [485, 234] on icon at bounding box center [457, 233] width 214 height 42
click at [465, 227] on input "radio" at bounding box center [461, 223] width 8 height 8
radio input "true"
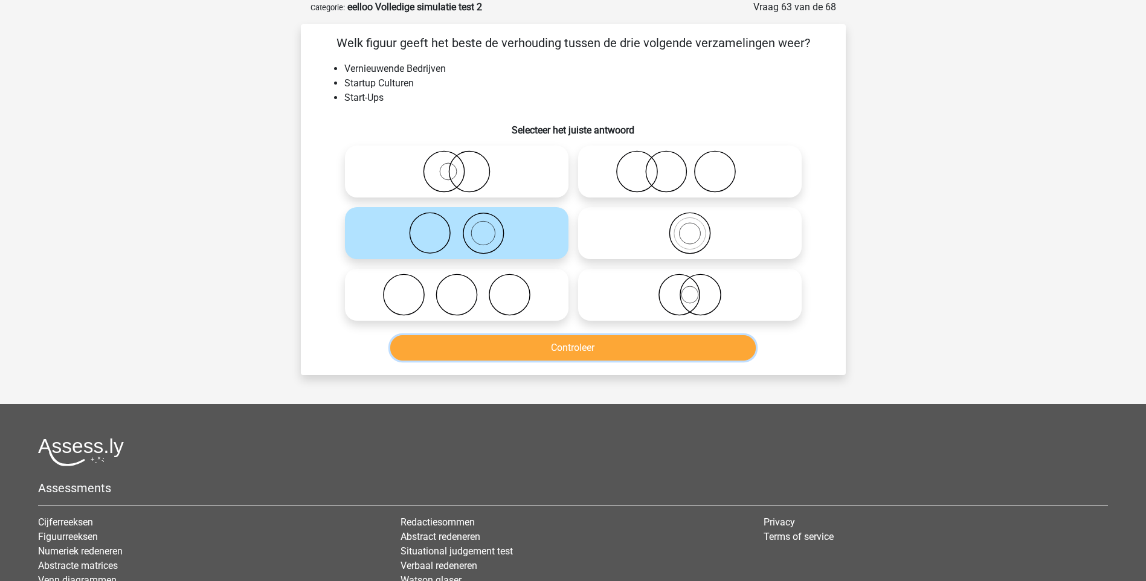
click at [549, 354] on button "Controleer" at bounding box center [573, 347] width 366 height 25
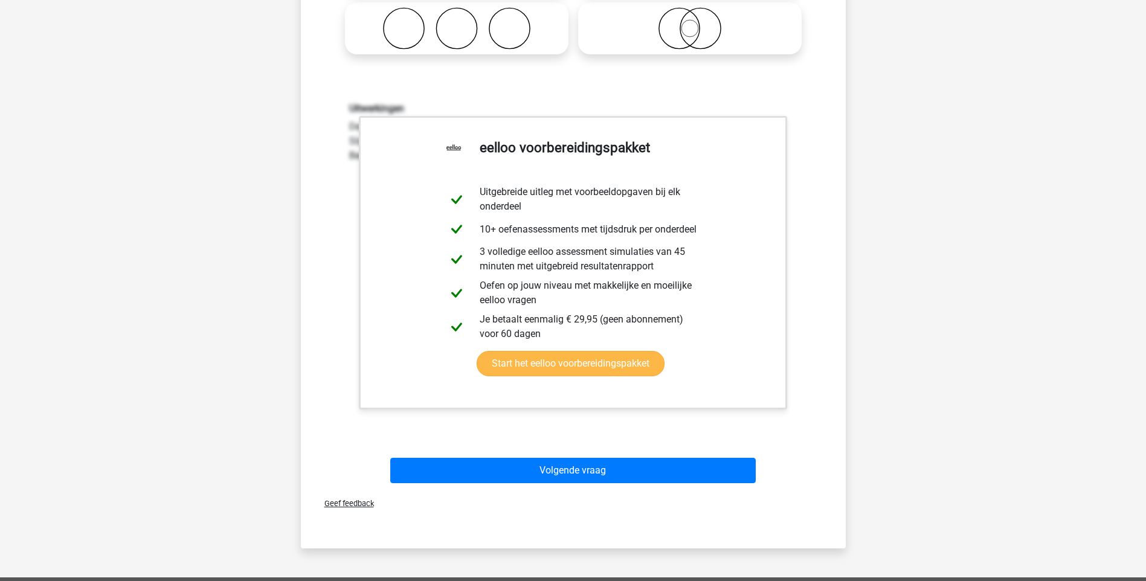
scroll to position [363, 0]
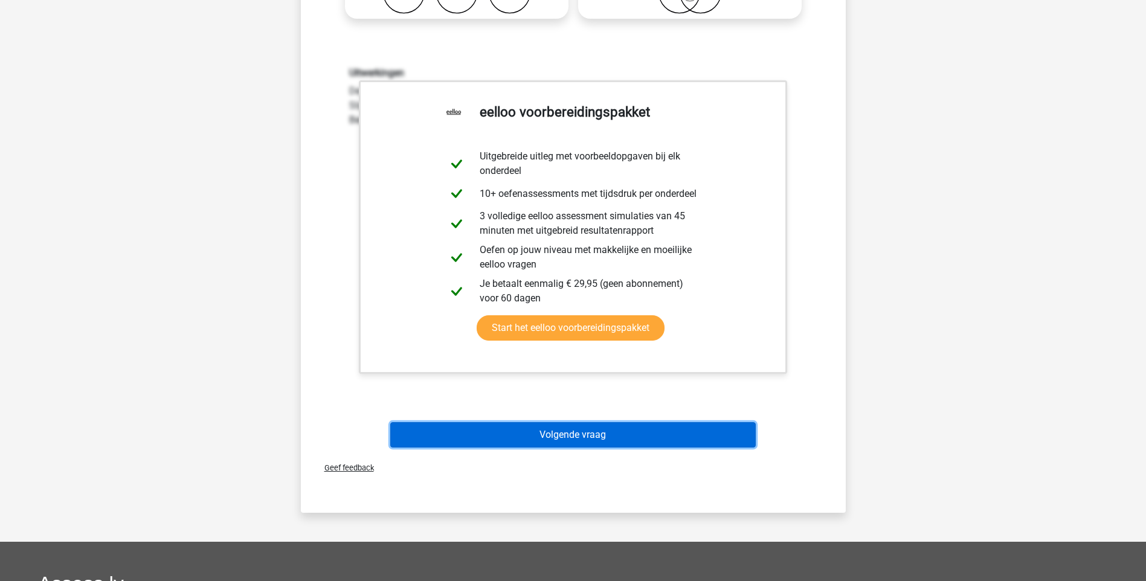
click at [569, 436] on button "Volgende vraag" at bounding box center [573, 434] width 366 height 25
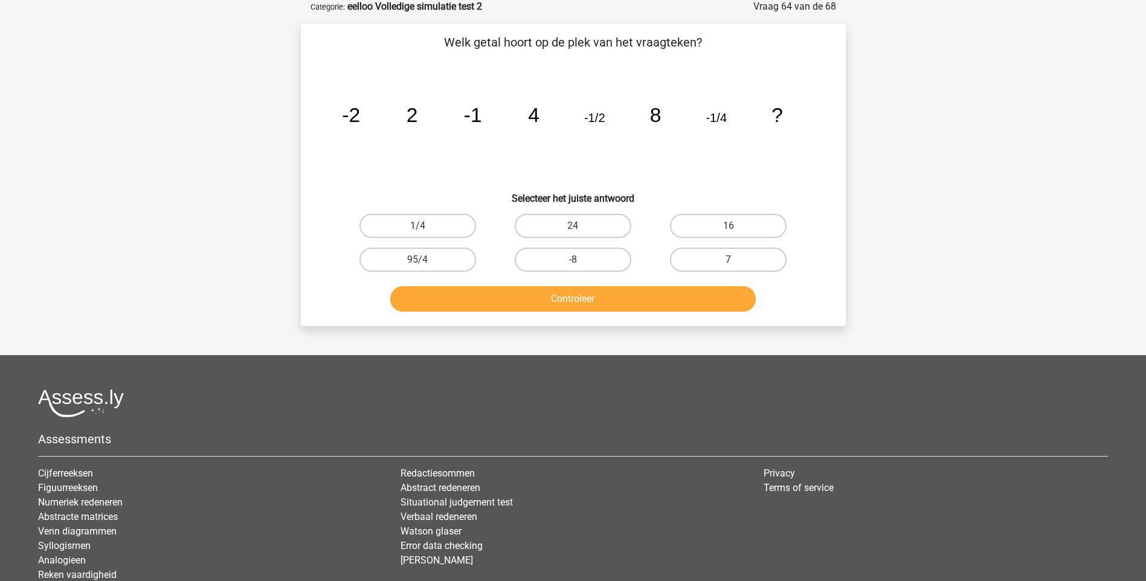
scroll to position [60, 0]
click at [749, 223] on label "16" at bounding box center [728, 227] width 117 height 24
click at [737, 227] on input "16" at bounding box center [733, 231] width 8 height 8
radio input "true"
click at [573, 295] on button "Controleer" at bounding box center [573, 299] width 366 height 25
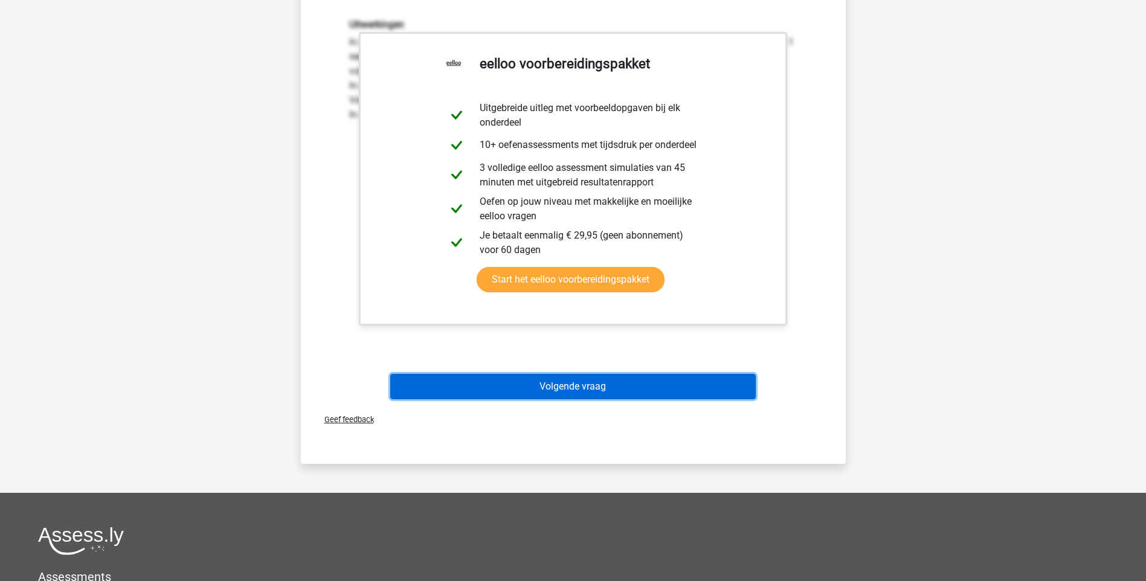
click at [561, 391] on button "Volgende vraag" at bounding box center [573, 386] width 366 height 25
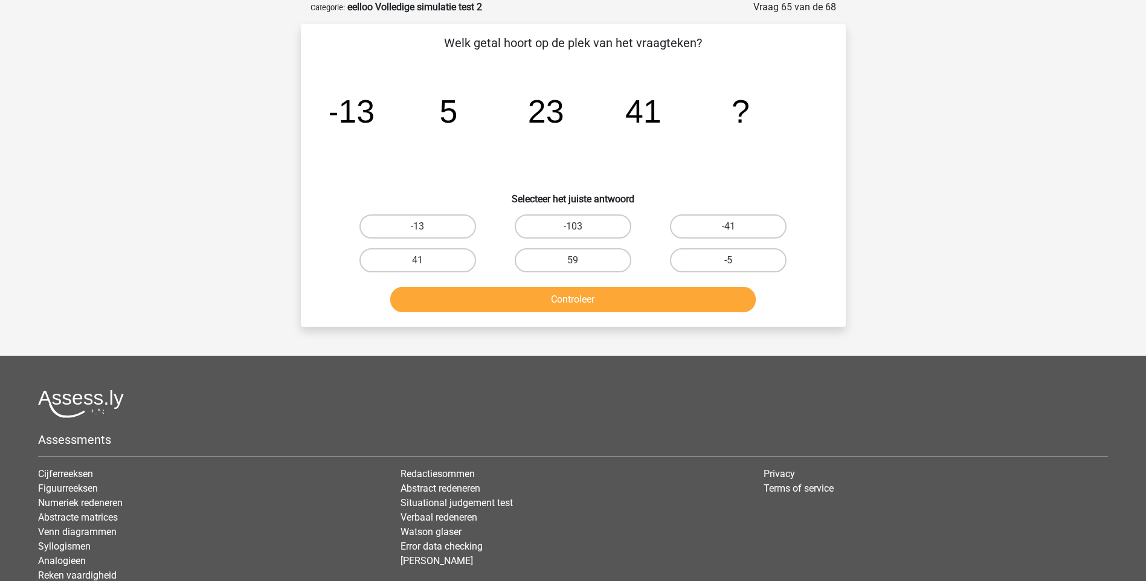
click at [581, 261] on input "59" at bounding box center [577, 264] width 8 height 8
radio input "true"
click at [595, 305] on button "Controleer" at bounding box center [573, 299] width 366 height 25
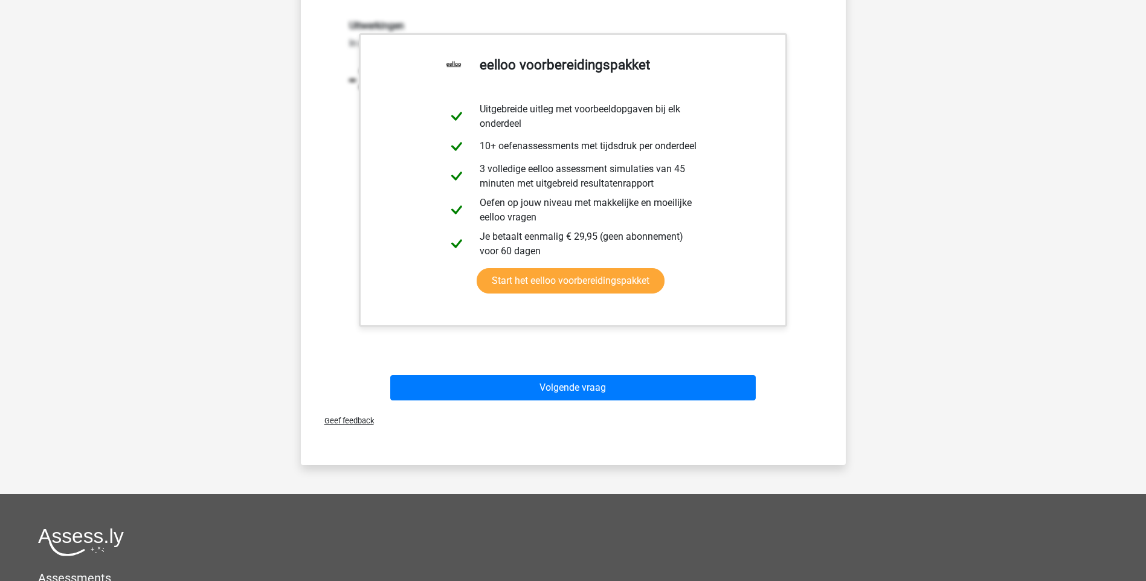
scroll to position [363, 0]
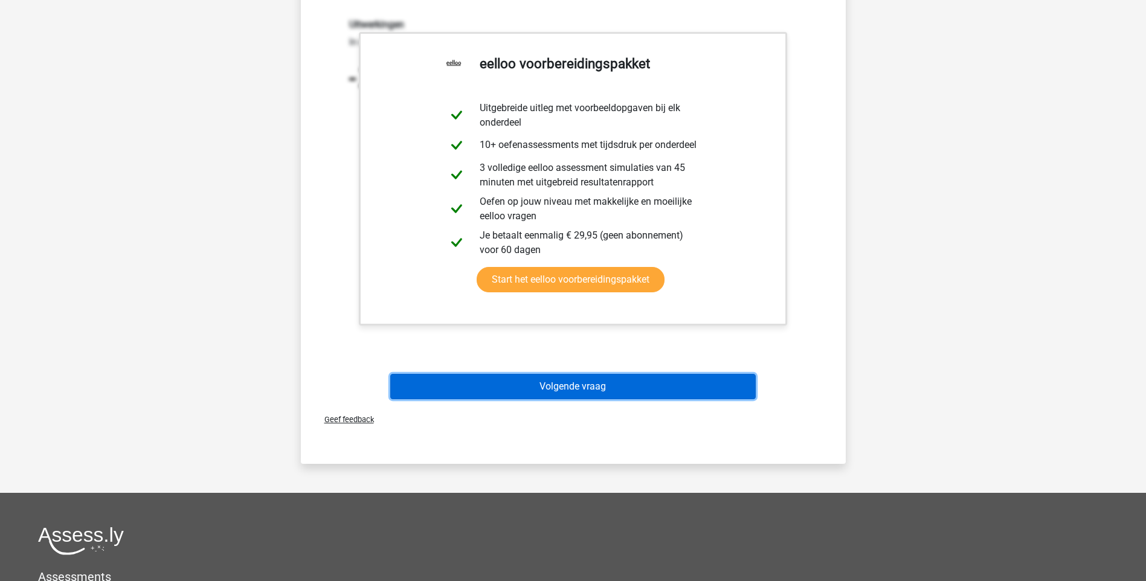
click at [579, 385] on button "Volgende vraag" at bounding box center [573, 386] width 366 height 25
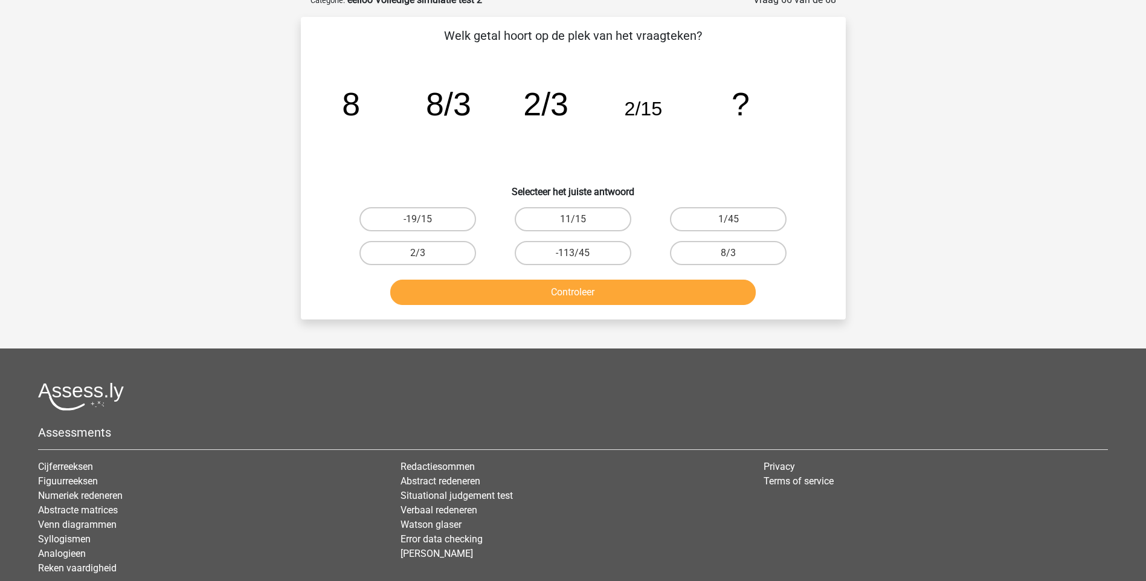
scroll to position [60, 0]
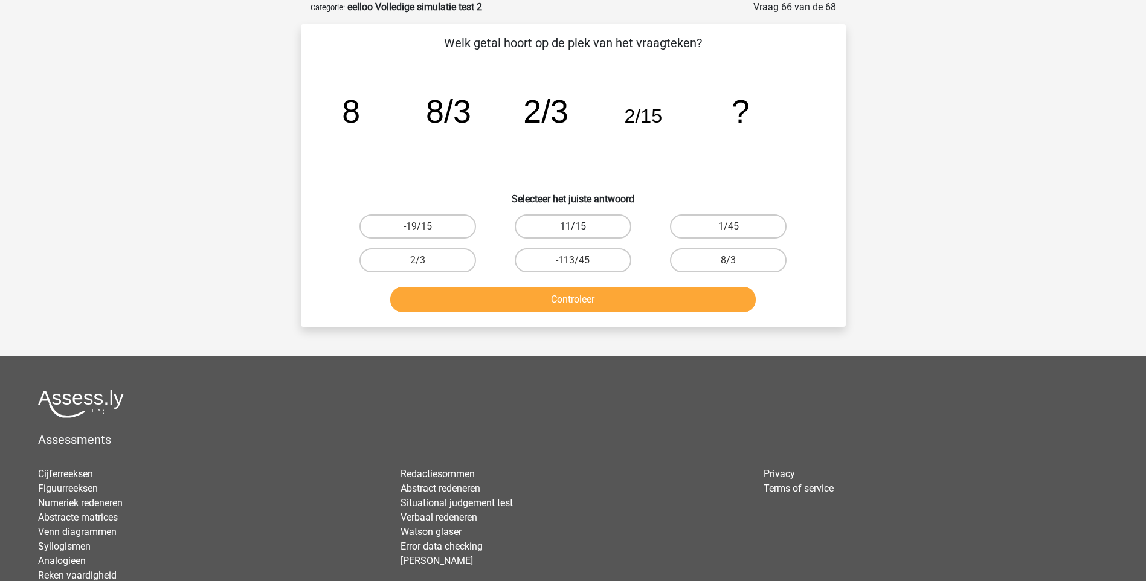
click at [590, 226] on label "11/15" at bounding box center [573, 227] width 117 height 24
click at [581, 227] on input "11/15" at bounding box center [577, 231] width 8 height 8
radio input "true"
click at [570, 293] on button "Controleer" at bounding box center [573, 299] width 366 height 25
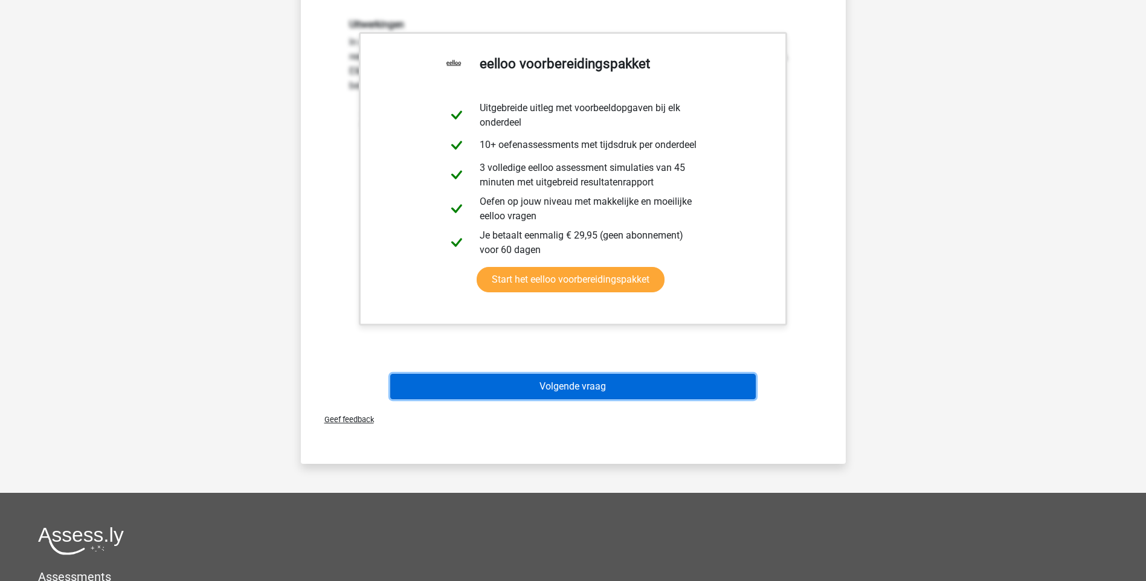
click at [585, 392] on button "Volgende vraag" at bounding box center [573, 386] width 366 height 25
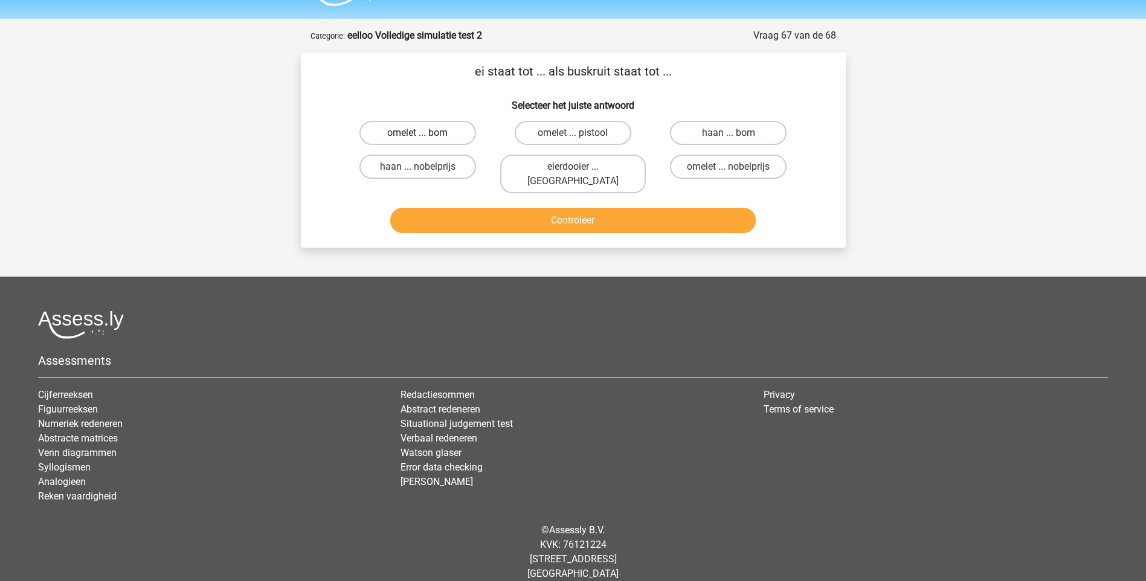
click at [447, 132] on label "omelet ... bom" at bounding box center [418, 133] width 117 height 24
click at [425, 133] on input "omelet ... bom" at bounding box center [422, 137] width 8 height 8
radio input "true"
click at [561, 210] on button "Controleer" at bounding box center [573, 220] width 366 height 25
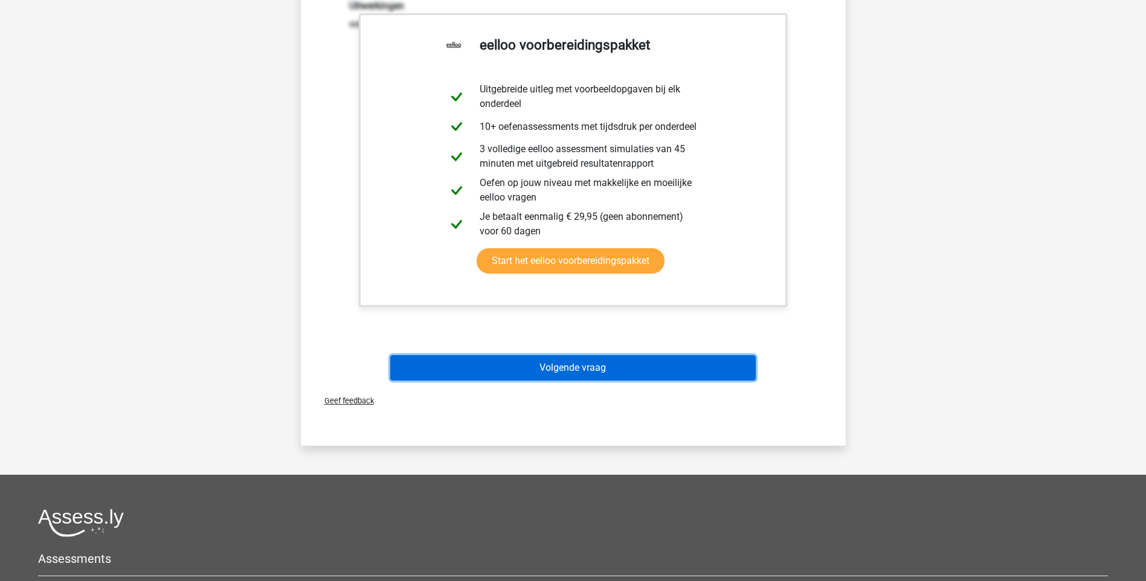
click at [605, 355] on button "Volgende vraag" at bounding box center [573, 367] width 366 height 25
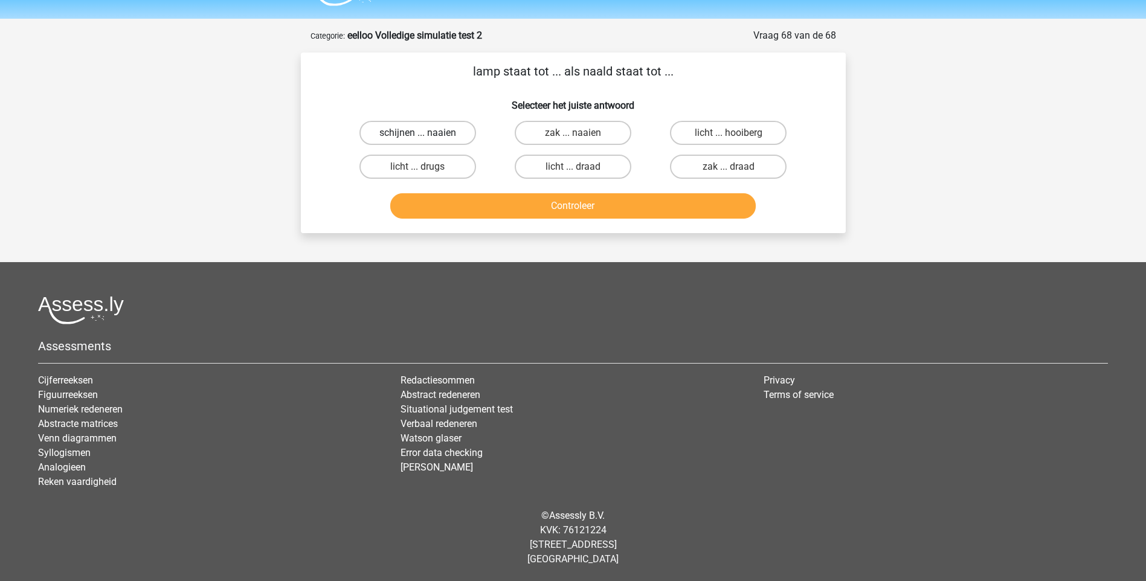
click at [447, 131] on label "schijnen ... naaien" at bounding box center [418, 133] width 117 height 24
click at [425, 133] on input "schijnen ... naaien" at bounding box center [422, 137] width 8 height 8
radio input "true"
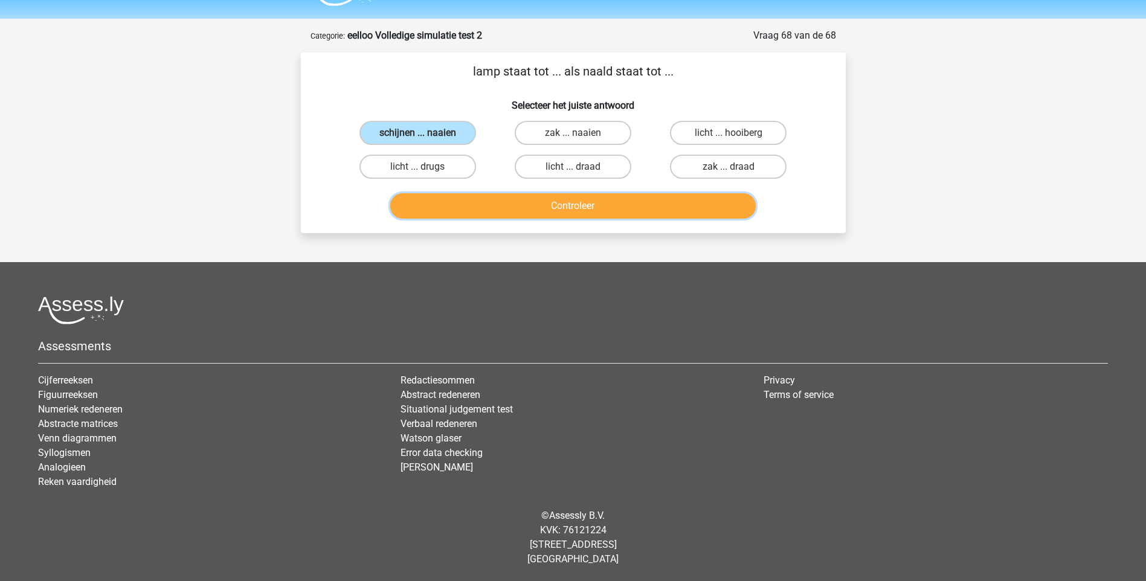
click at [573, 201] on button "Controleer" at bounding box center [573, 205] width 366 height 25
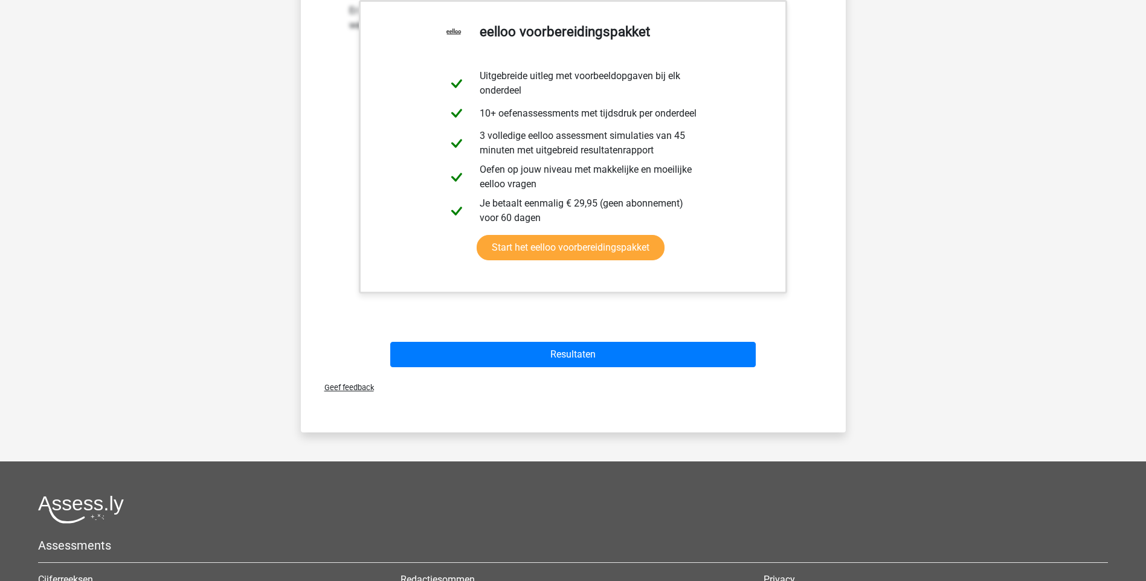
scroll to position [395, 0]
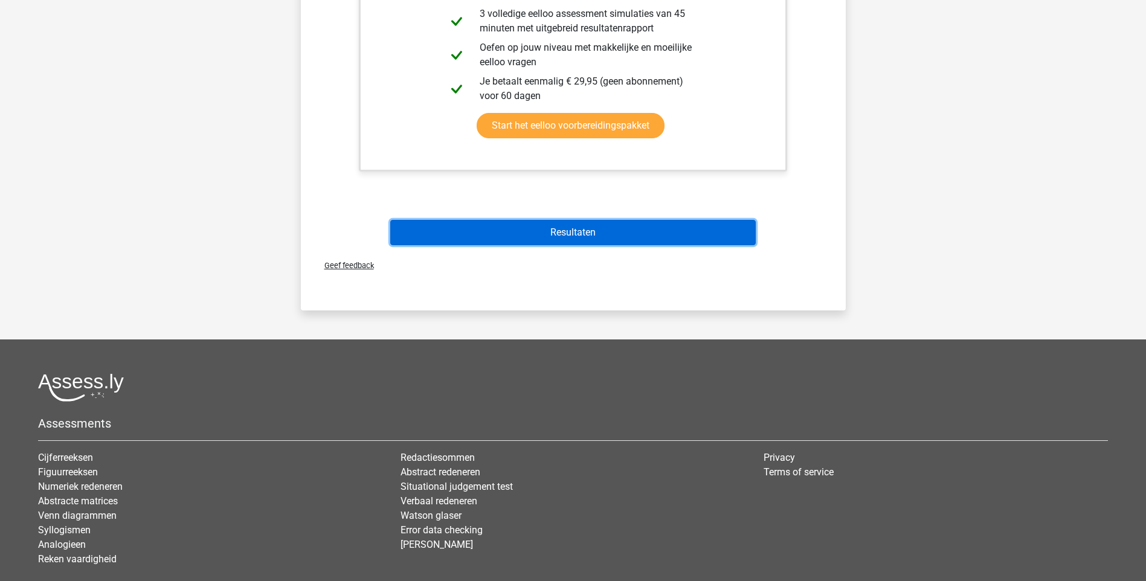
click at [572, 233] on button "Resultaten" at bounding box center [573, 232] width 366 height 25
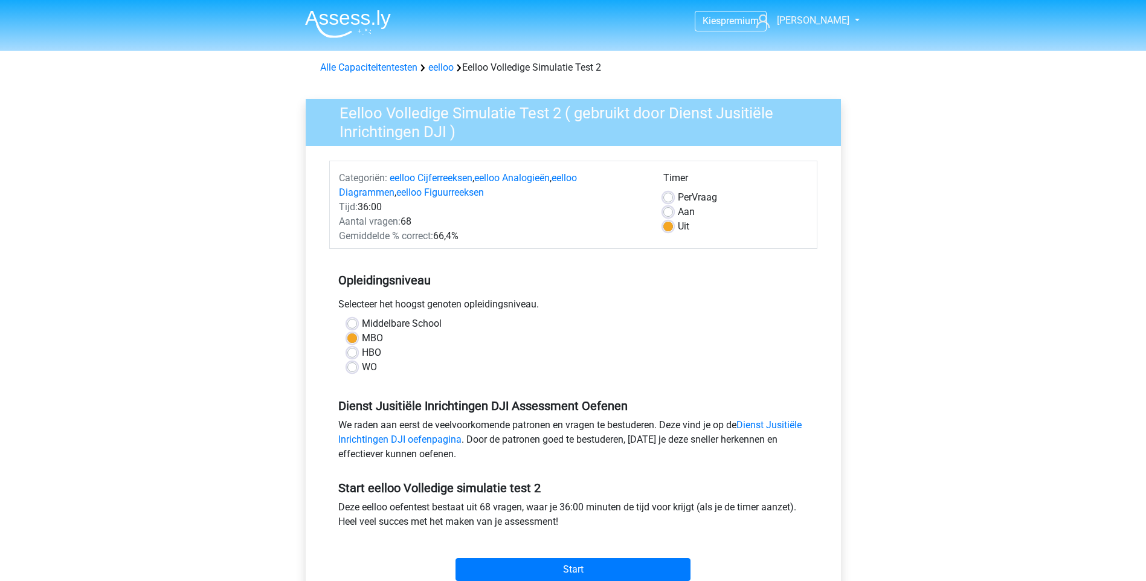
scroll to position [121, 0]
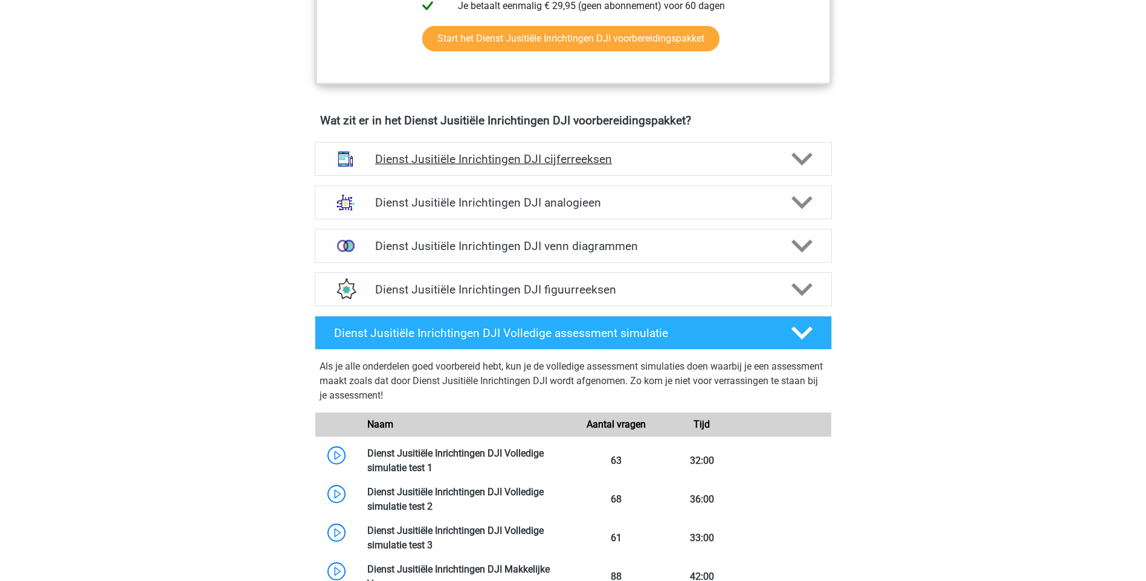
scroll to position [665, 0]
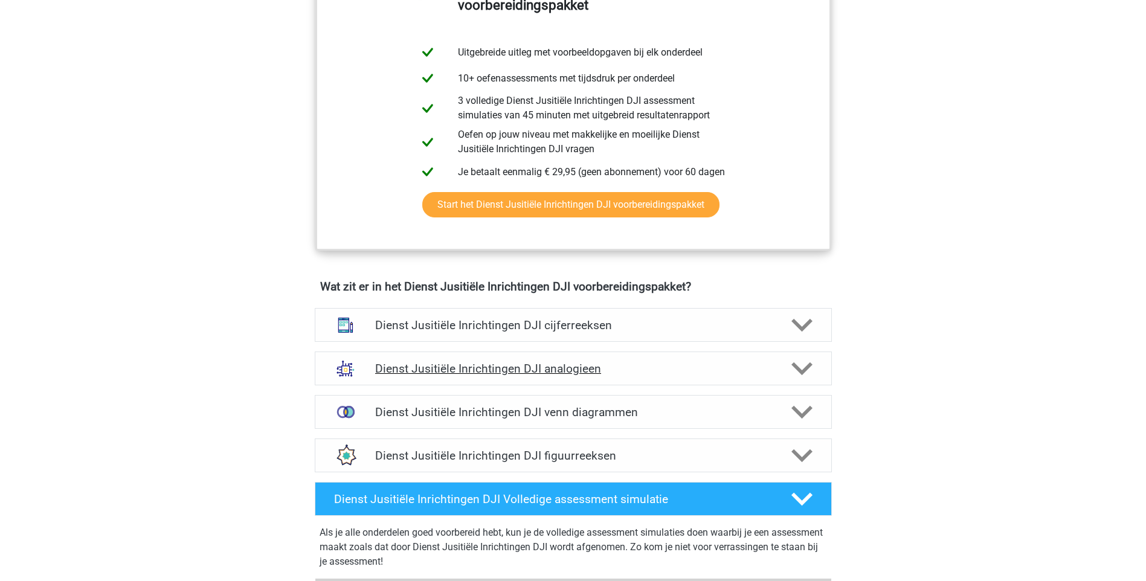
click at [573, 372] on h4 "Dienst Jusitiële Inrichtingen DJI analogieen" at bounding box center [573, 369] width 396 height 14
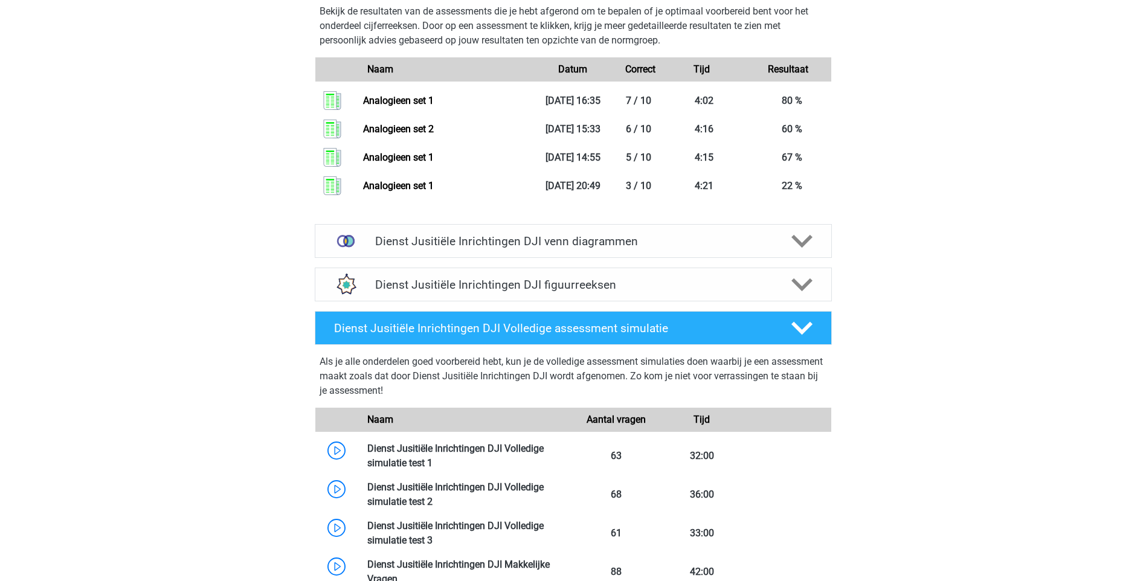
scroll to position [1813, 0]
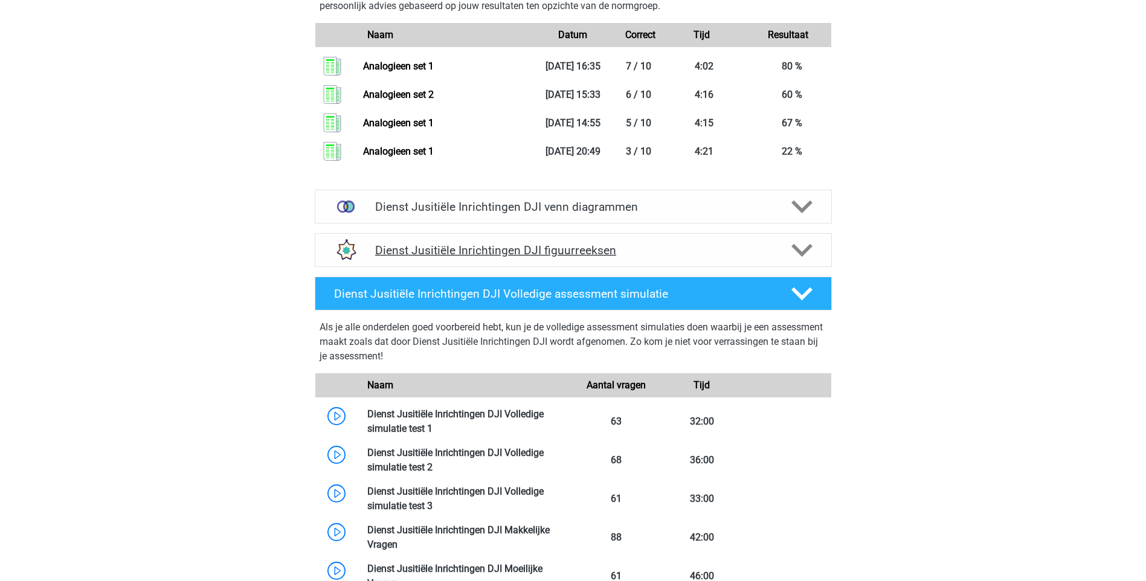
click at [565, 251] on h4 "Dienst Jusitiële Inrichtingen DJI figuurreeksen" at bounding box center [573, 251] width 396 height 14
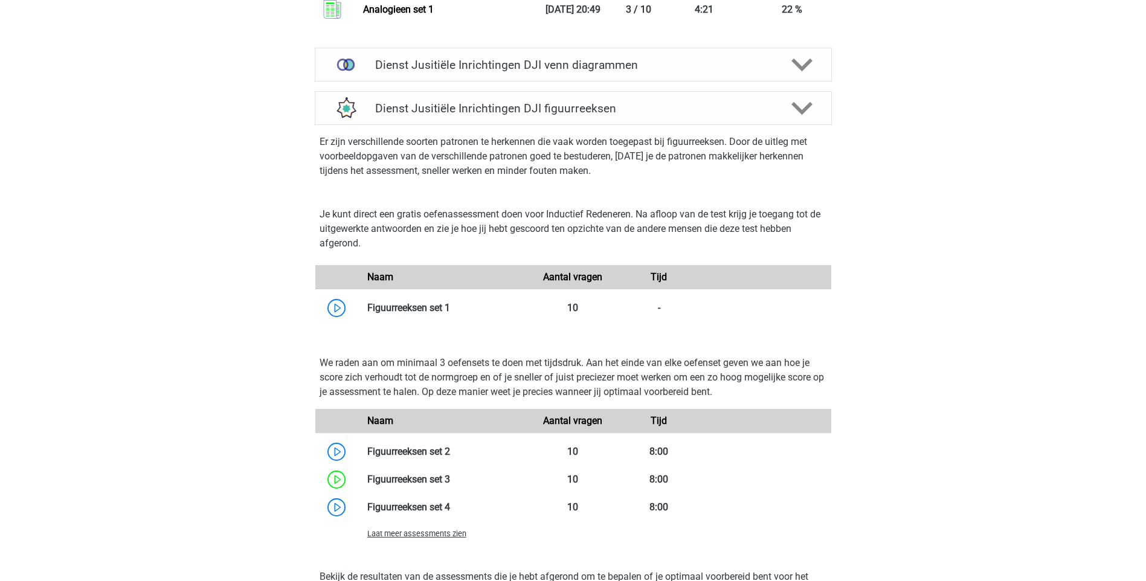
scroll to position [1994, 0]
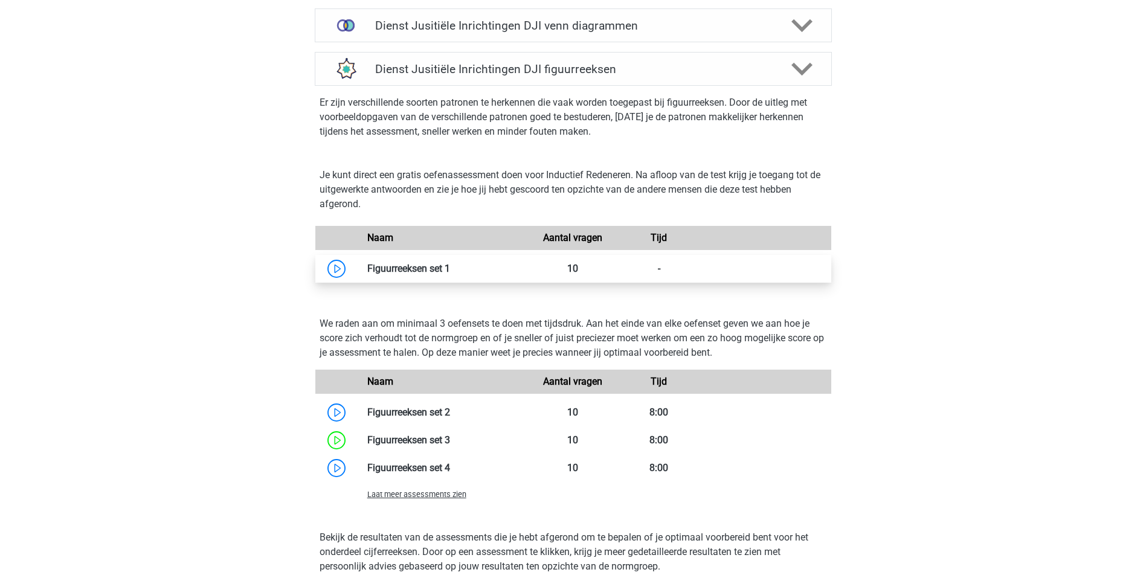
click at [450, 269] on link at bounding box center [450, 268] width 0 height 11
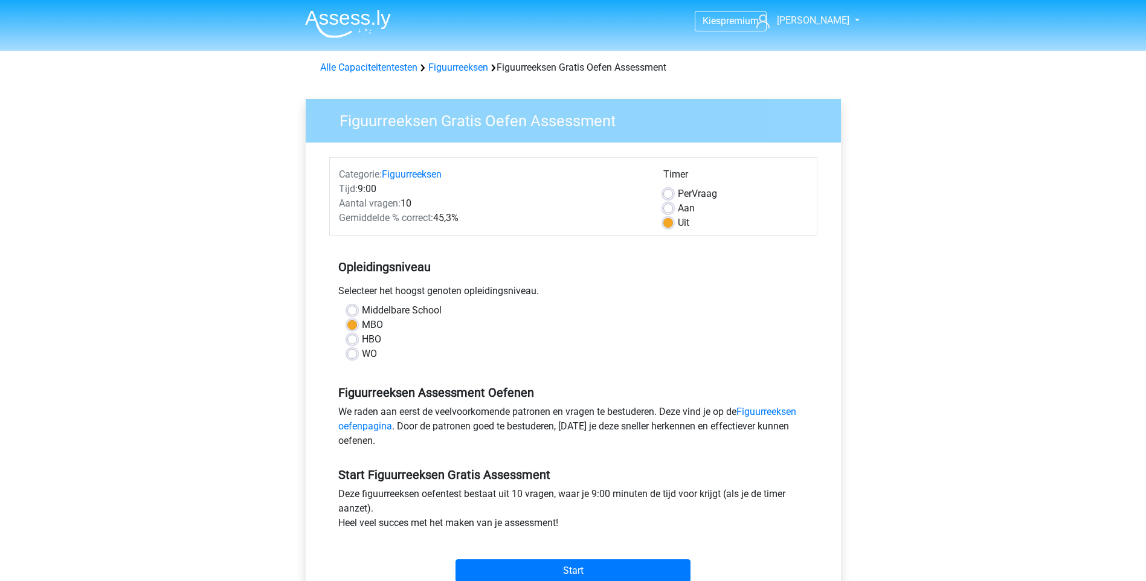
scroll to position [363, 0]
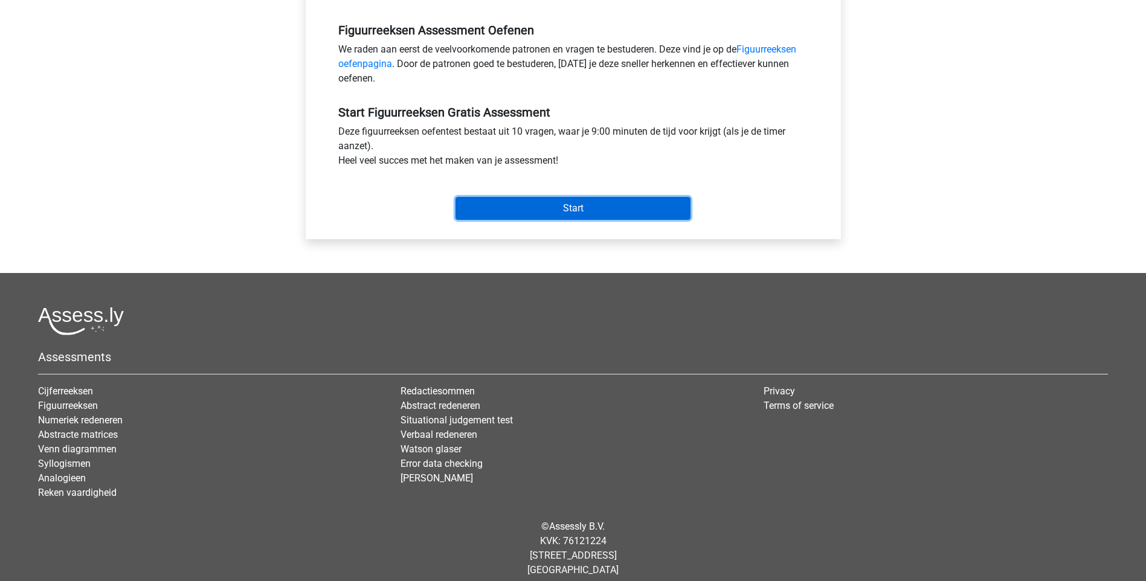
click at [566, 215] on input "Start" at bounding box center [573, 208] width 235 height 23
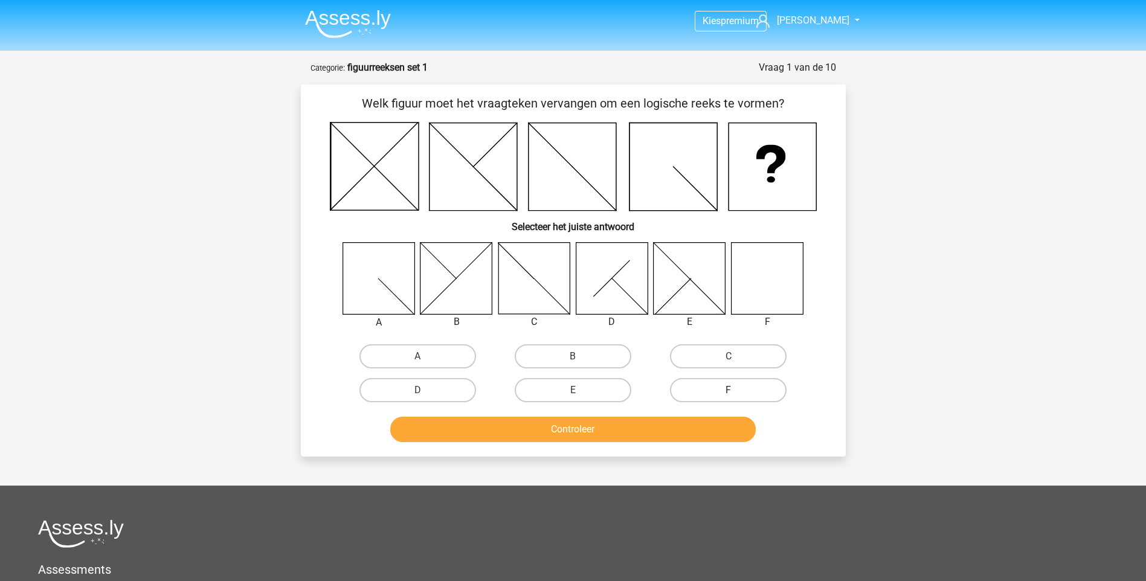
click at [729, 386] on label "F" at bounding box center [728, 390] width 117 height 24
click at [729, 390] on input "F" at bounding box center [733, 394] width 8 height 8
radio input "true"
drag, startPoint x: 645, startPoint y: 424, endPoint x: 645, endPoint y: 417, distance: 6.6
click at [645, 419] on button "Controleer" at bounding box center [573, 429] width 366 height 25
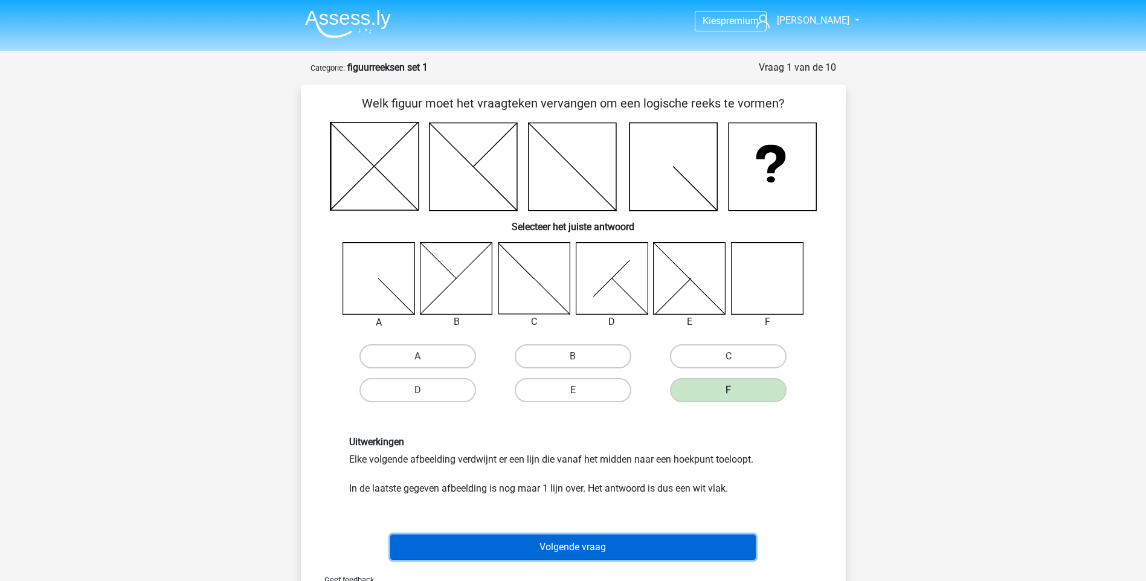
click at [613, 553] on button "Volgende vraag" at bounding box center [573, 547] width 366 height 25
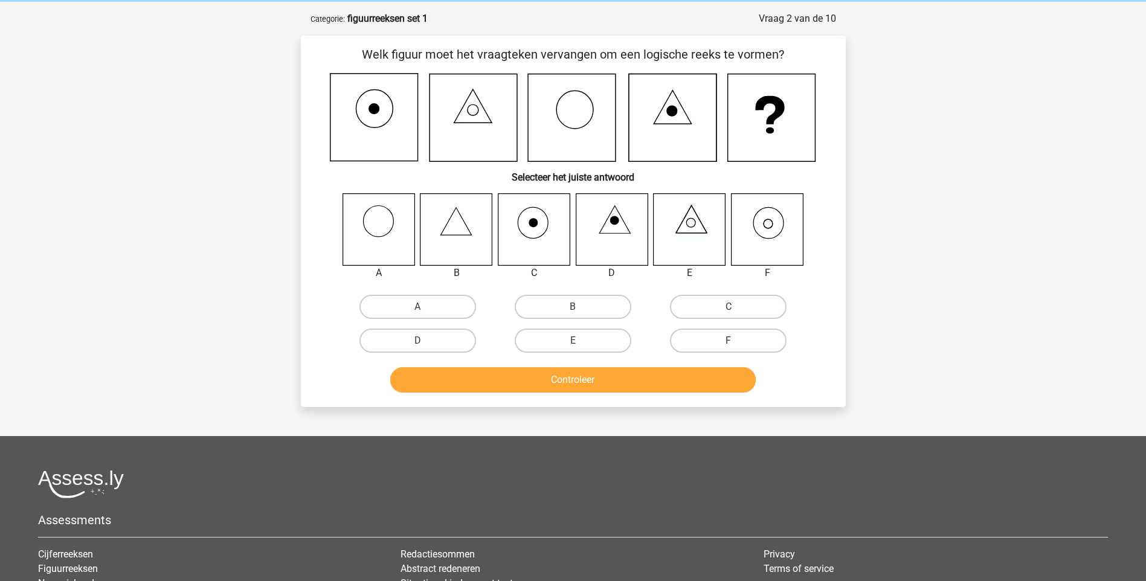
scroll to position [60, 0]
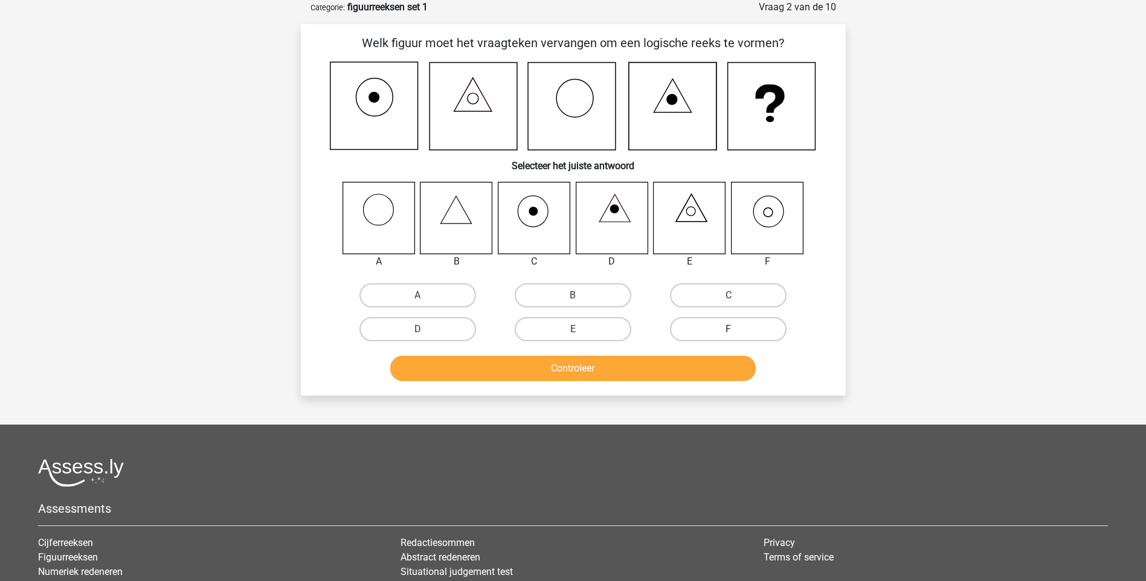
click at [751, 327] on label "F" at bounding box center [728, 329] width 117 height 24
click at [737, 329] on input "F" at bounding box center [733, 333] width 8 height 8
radio input "true"
click at [665, 370] on button "Controleer" at bounding box center [573, 368] width 366 height 25
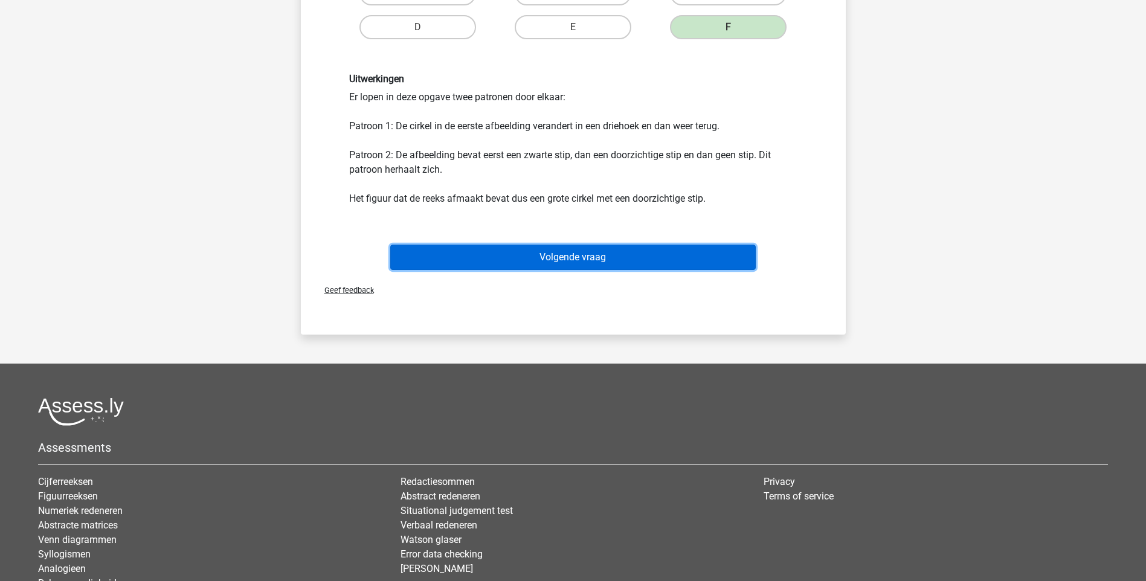
click at [591, 260] on button "Volgende vraag" at bounding box center [573, 257] width 366 height 25
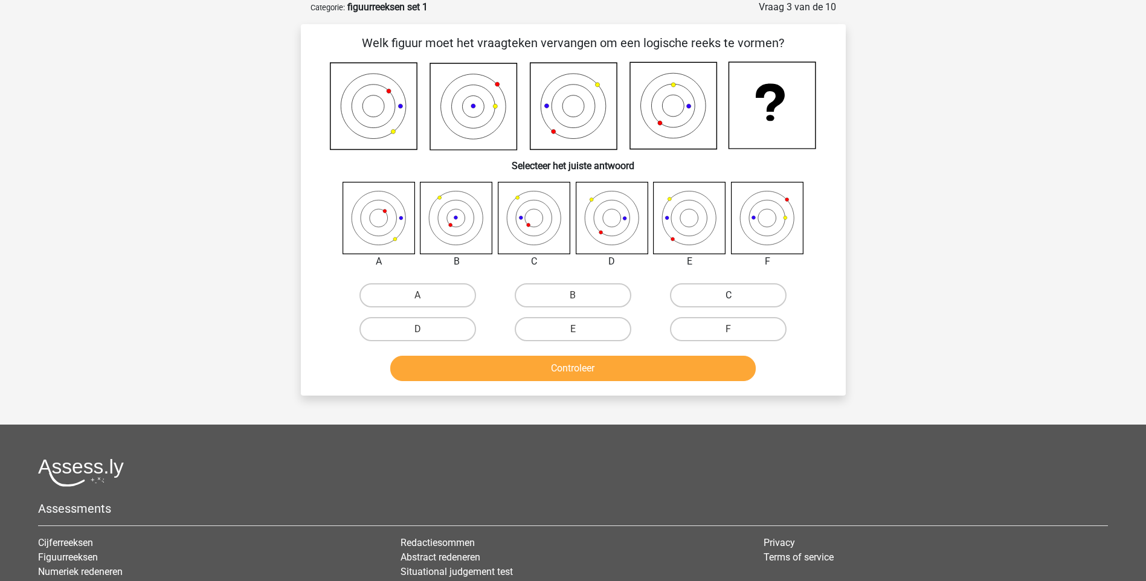
click at [727, 294] on label "C" at bounding box center [728, 295] width 117 height 24
click at [729, 295] on input "C" at bounding box center [733, 299] width 8 height 8
radio input "true"
click at [572, 367] on button "Controleer" at bounding box center [573, 368] width 366 height 25
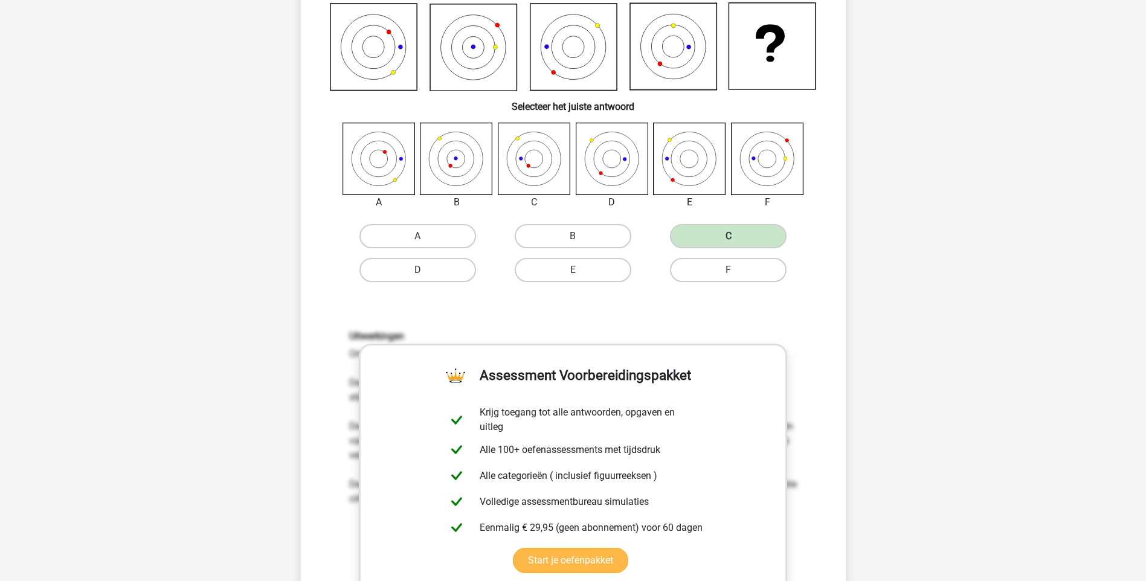
scroll to position [302, 0]
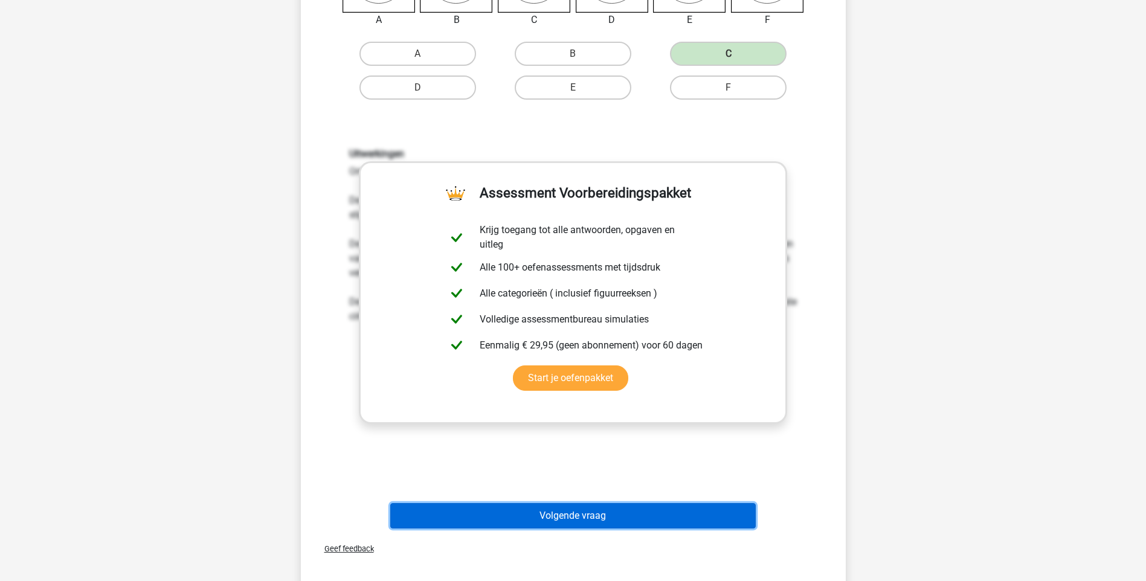
click at [622, 523] on button "Volgende vraag" at bounding box center [573, 515] width 366 height 25
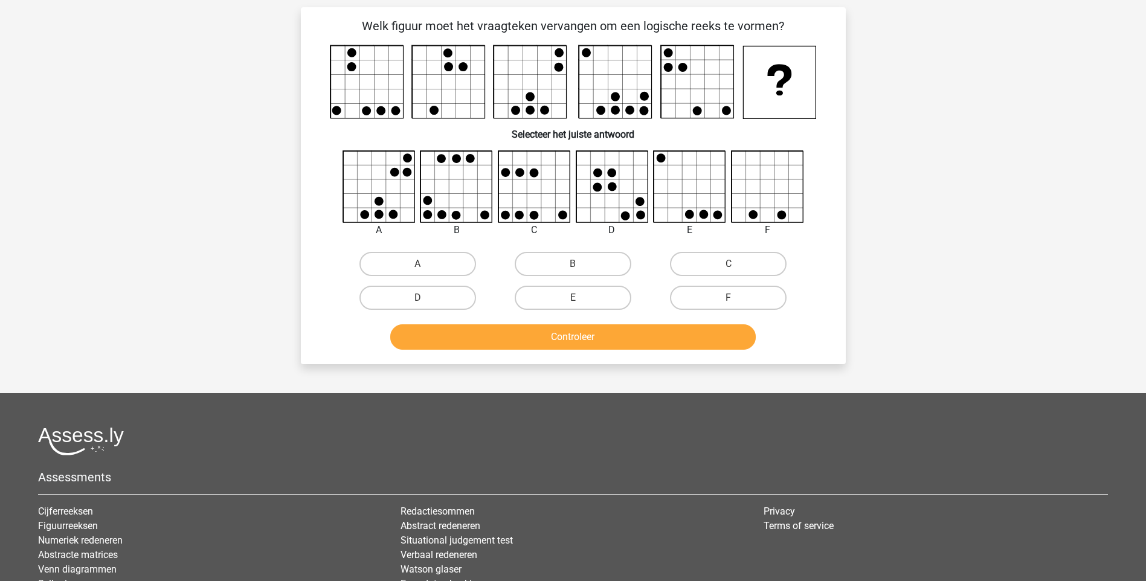
scroll to position [60, 0]
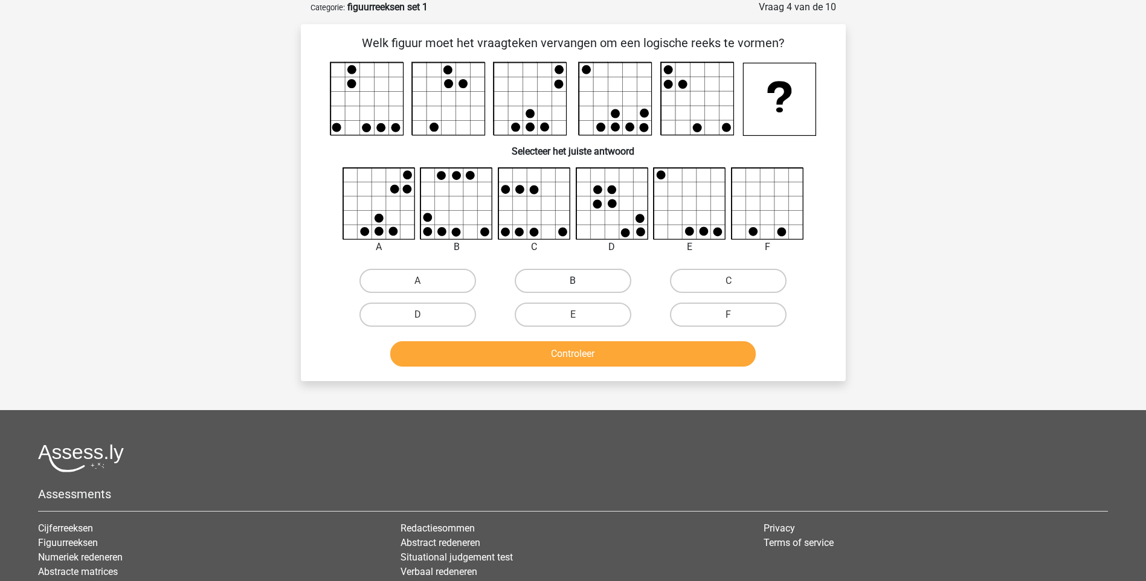
click at [607, 281] on label "B" at bounding box center [573, 281] width 117 height 24
click at [581, 281] on input "B" at bounding box center [577, 285] width 8 height 8
radio input "true"
click at [591, 347] on button "Controleer" at bounding box center [573, 353] width 366 height 25
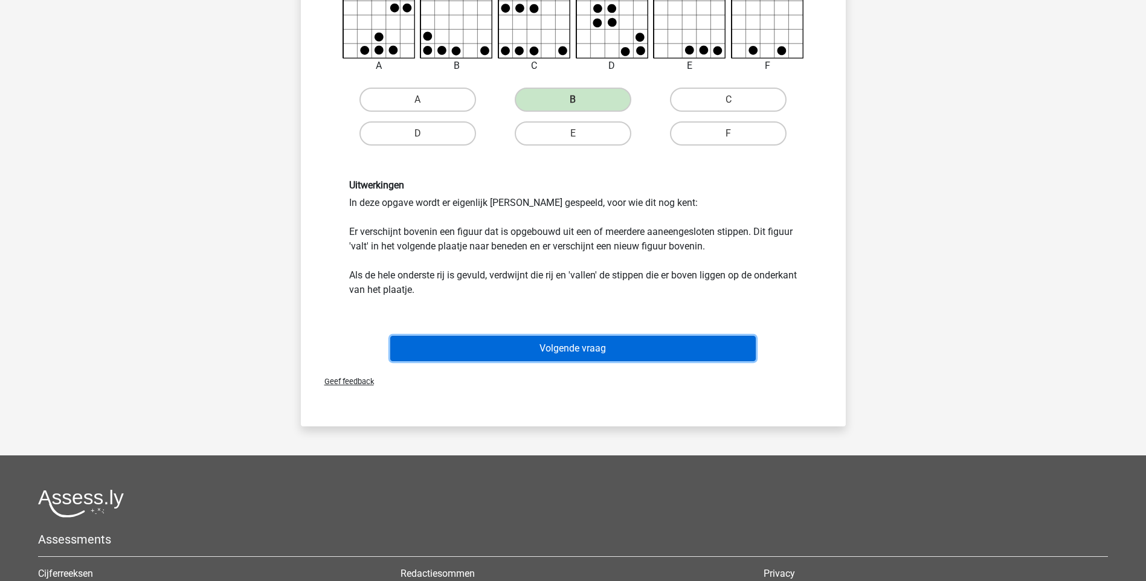
click at [599, 351] on button "Volgende vraag" at bounding box center [573, 348] width 366 height 25
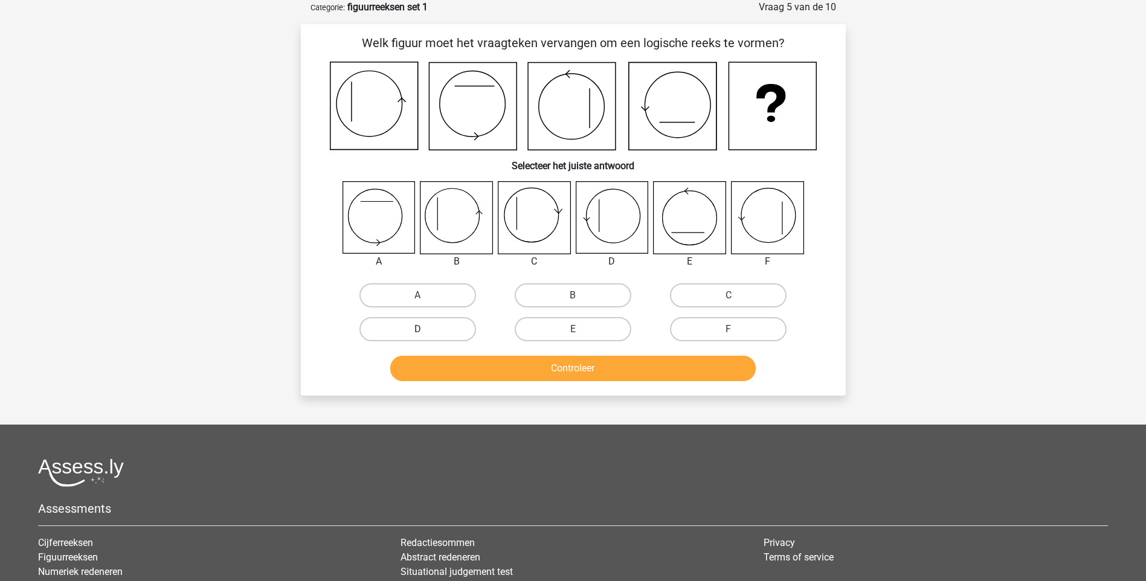
click at [462, 323] on label "D" at bounding box center [418, 329] width 117 height 24
click at [425, 329] on input "D" at bounding box center [422, 333] width 8 height 8
radio input "true"
click at [581, 299] on label "B" at bounding box center [573, 295] width 117 height 24
click at [581, 299] on input "B" at bounding box center [577, 299] width 8 height 8
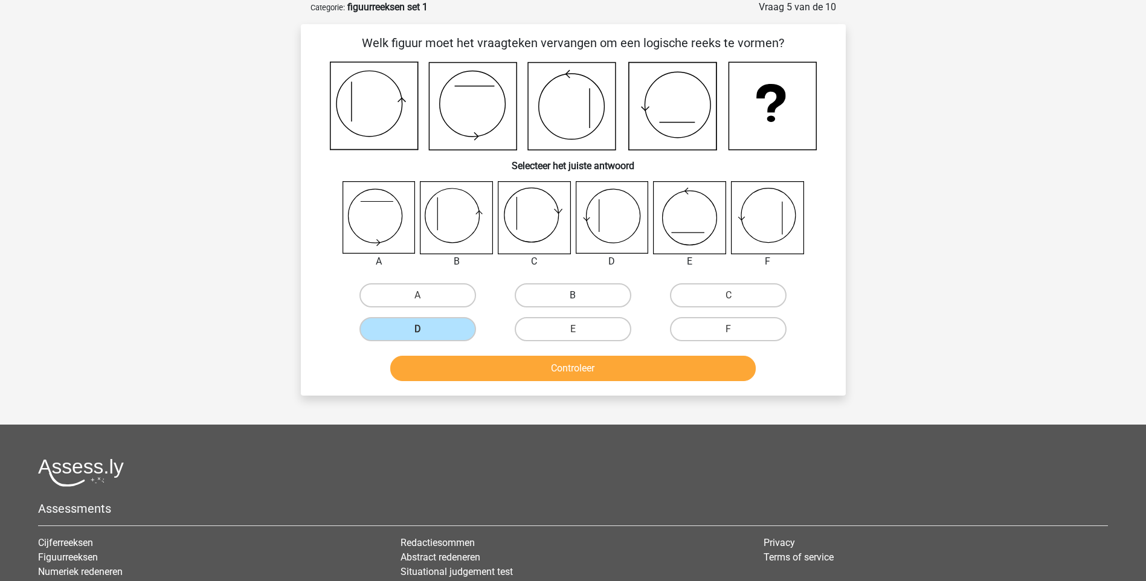
radio input "true"
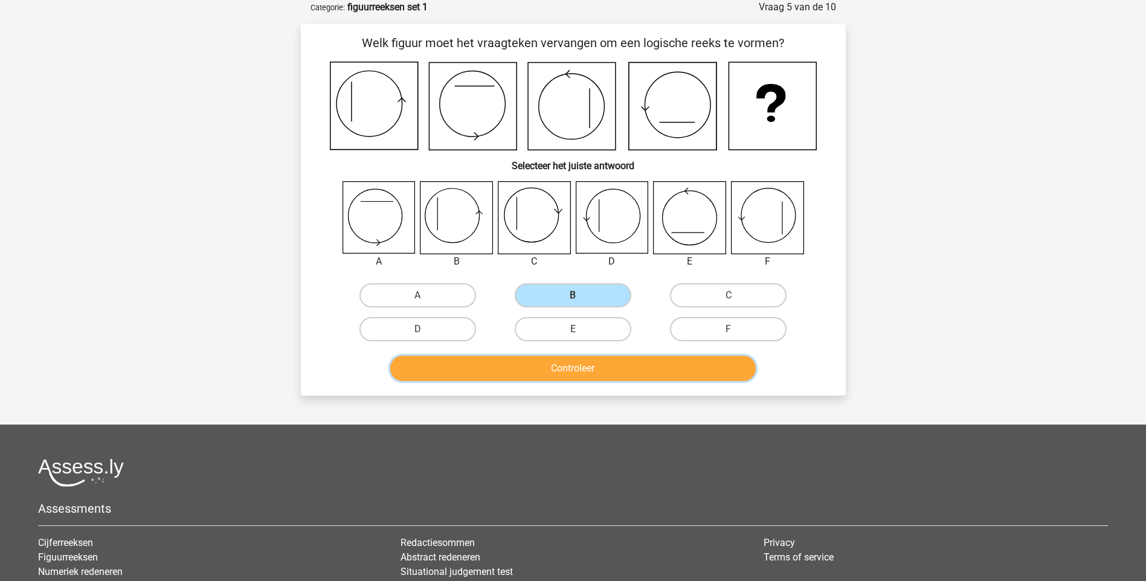
click at [587, 364] on button "Controleer" at bounding box center [573, 368] width 366 height 25
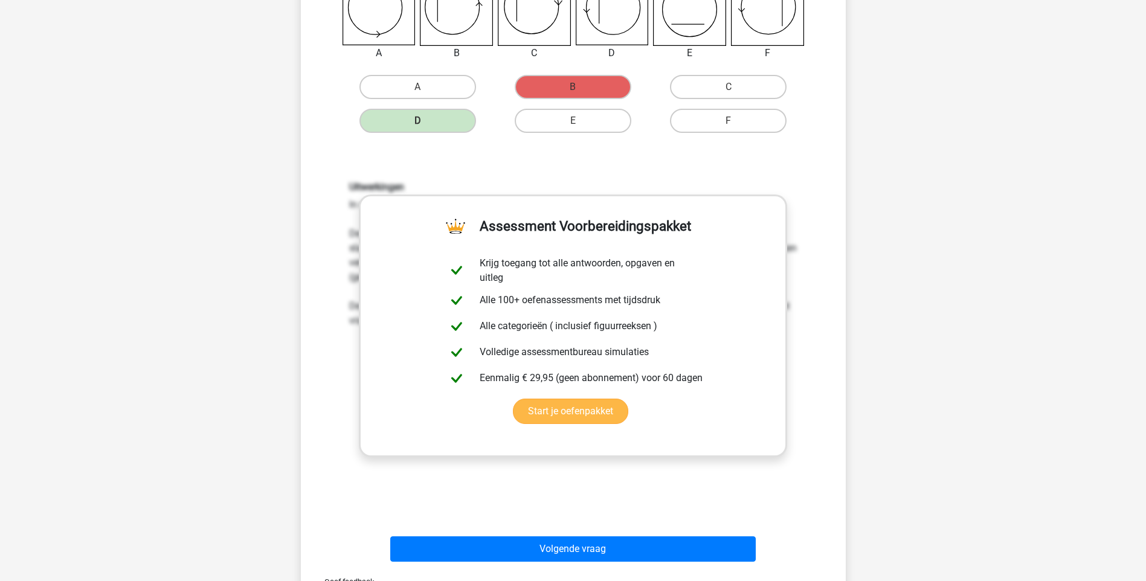
scroll to position [302, 0]
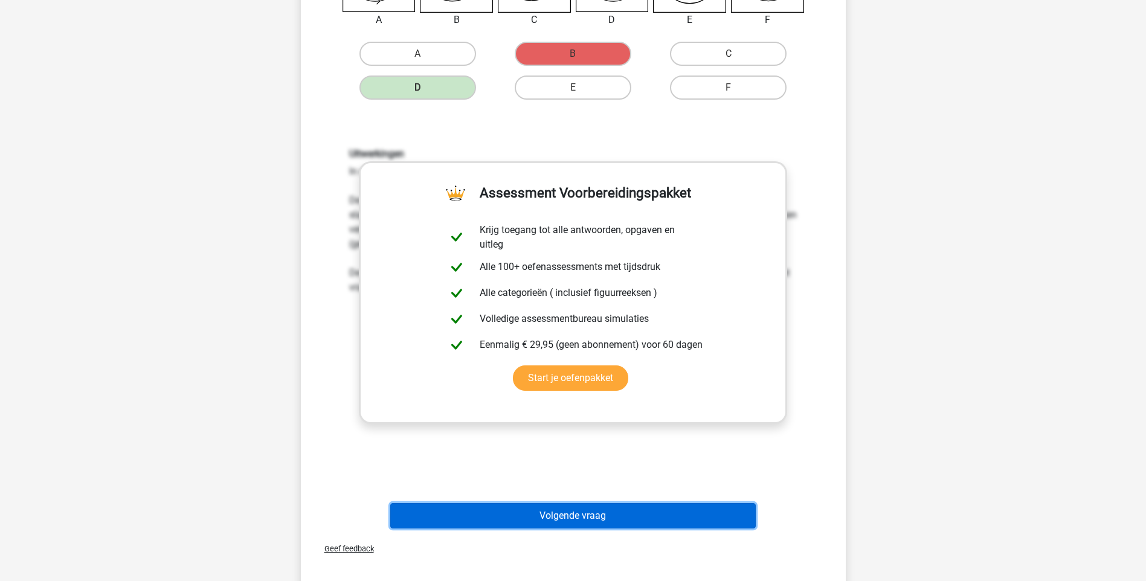
drag, startPoint x: 598, startPoint y: 521, endPoint x: 607, endPoint y: 513, distance: 12.4
click at [597, 515] on button "Volgende vraag" at bounding box center [573, 515] width 366 height 25
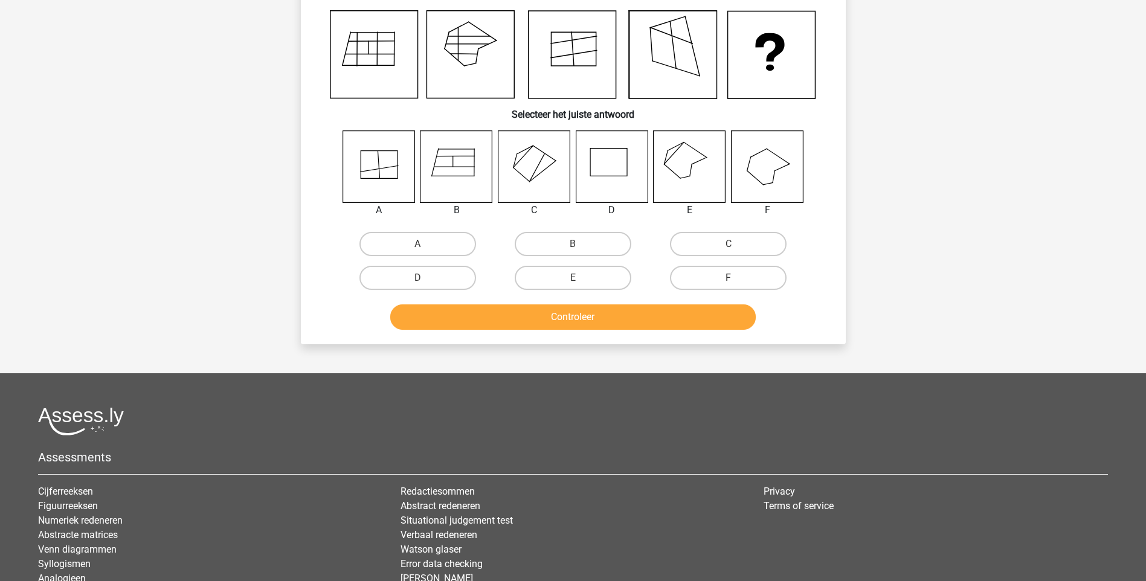
scroll to position [60, 0]
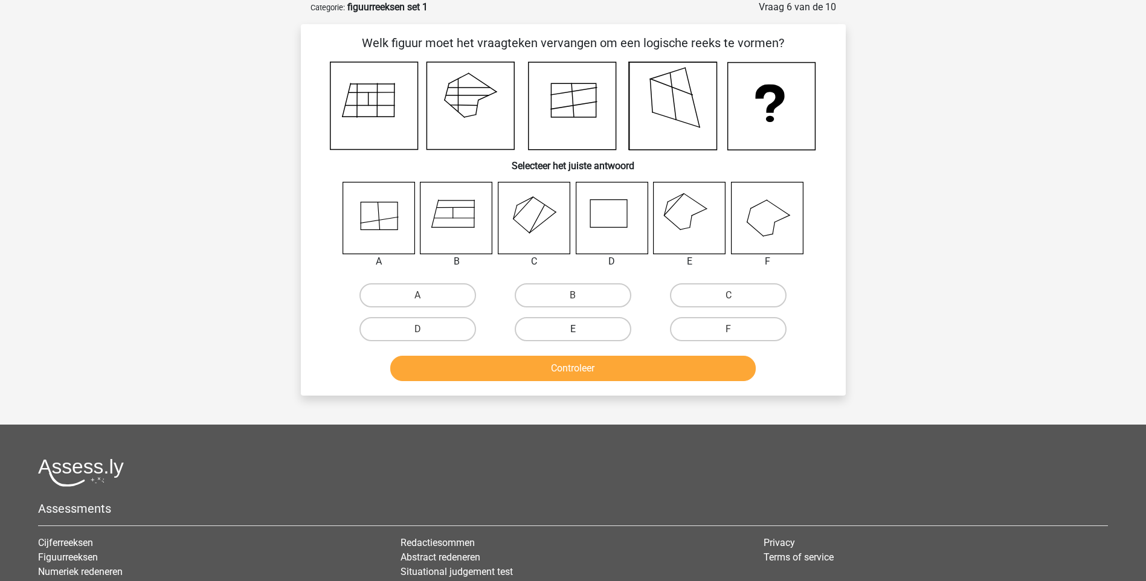
click at [573, 328] on label "E" at bounding box center [573, 329] width 117 height 24
click at [573, 329] on input "E" at bounding box center [577, 333] width 8 height 8
radio input "true"
drag, startPoint x: 573, startPoint y: 358, endPoint x: 575, endPoint y: 366, distance: 8.2
click at [574, 364] on button "Controleer" at bounding box center [573, 368] width 366 height 25
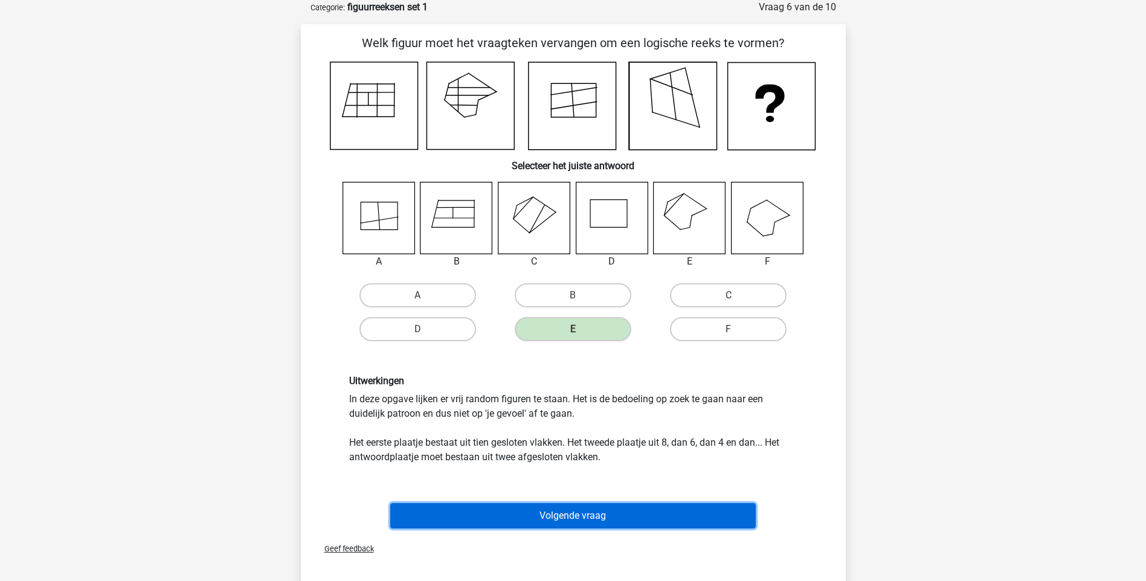
click at [602, 521] on button "Volgende vraag" at bounding box center [573, 515] width 366 height 25
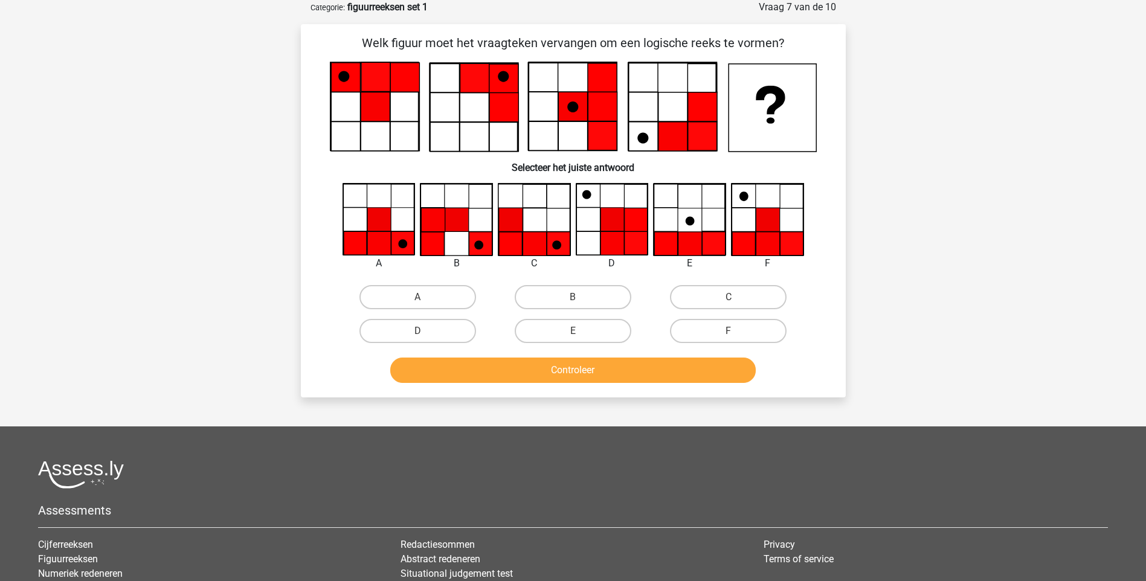
drag, startPoint x: 719, startPoint y: 328, endPoint x: 695, endPoint y: 353, distance: 34.6
click at [718, 328] on label "F" at bounding box center [728, 331] width 117 height 24
click at [729, 331] on input "F" at bounding box center [733, 335] width 8 height 8
radio input "true"
click at [658, 383] on div "Controleer" at bounding box center [573, 373] width 466 height 30
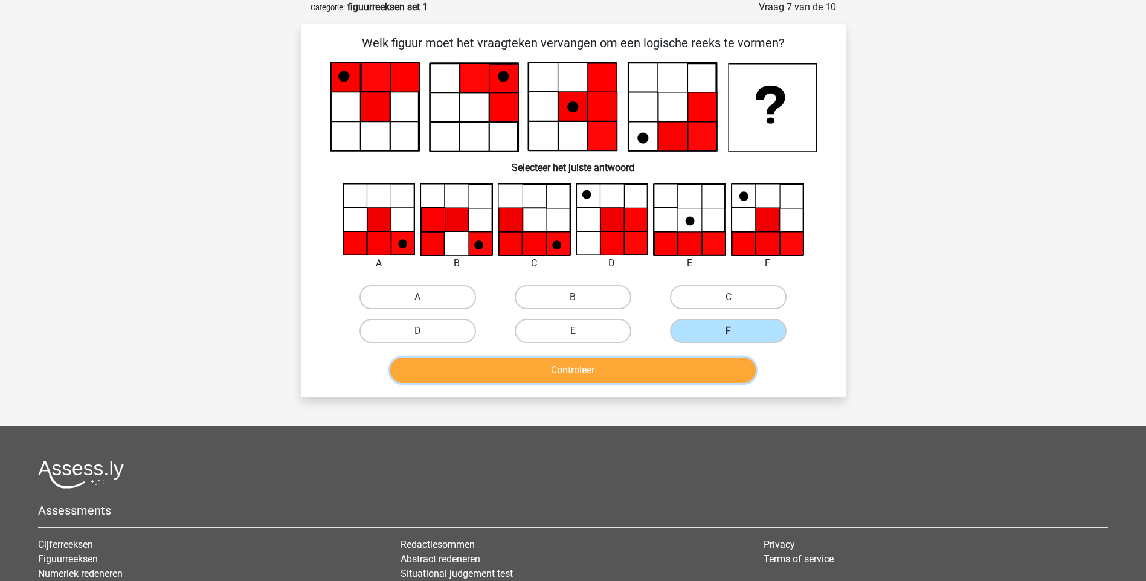
click at [666, 370] on button "Controleer" at bounding box center [573, 370] width 366 height 25
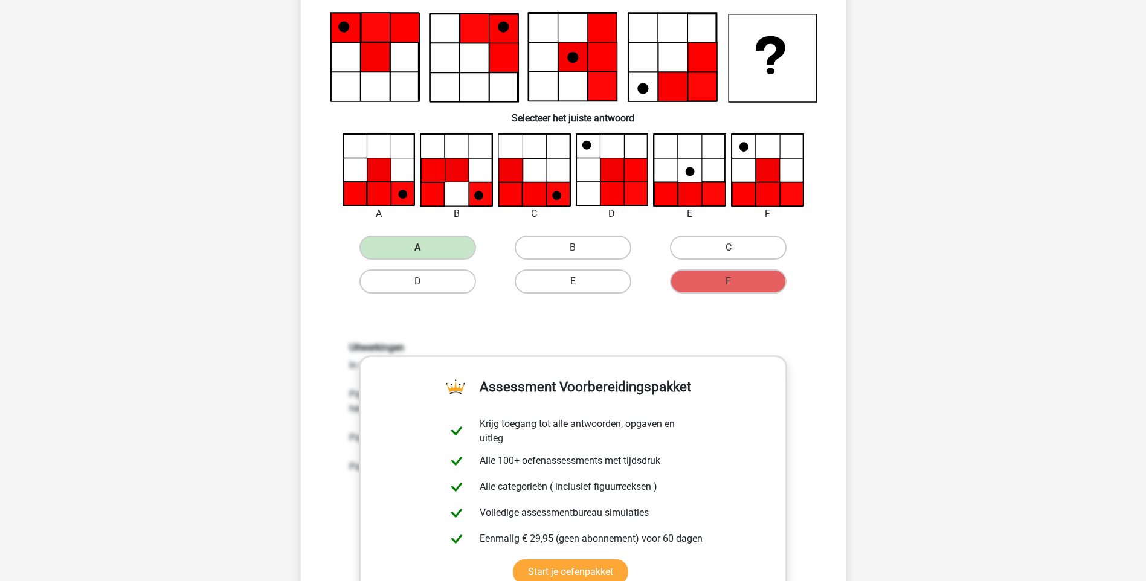
scroll to position [363, 0]
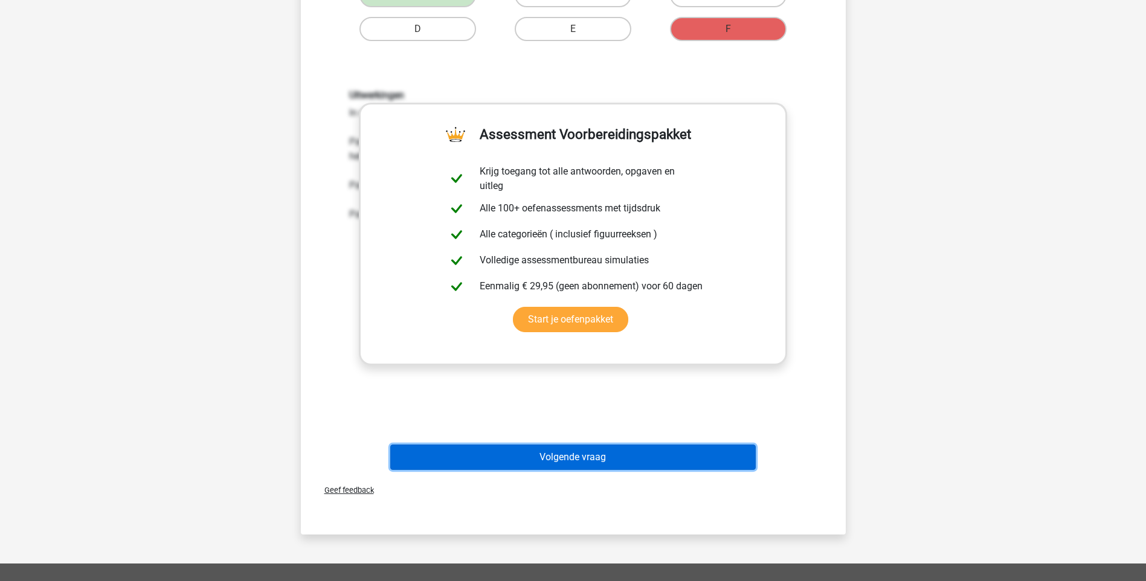
click at [563, 454] on button "Volgende vraag" at bounding box center [573, 457] width 366 height 25
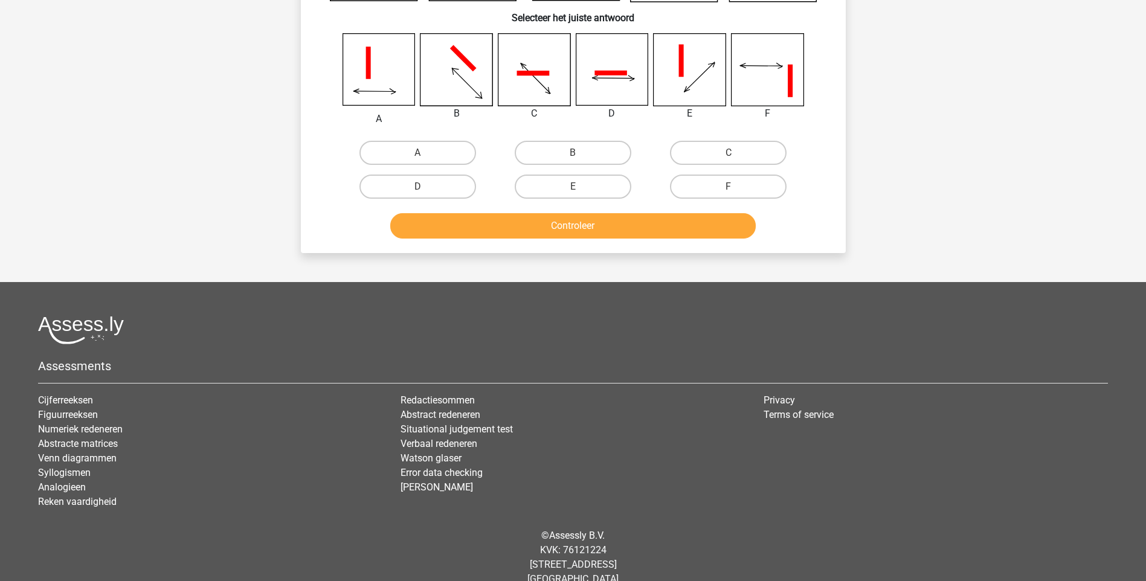
scroll to position [60, 0]
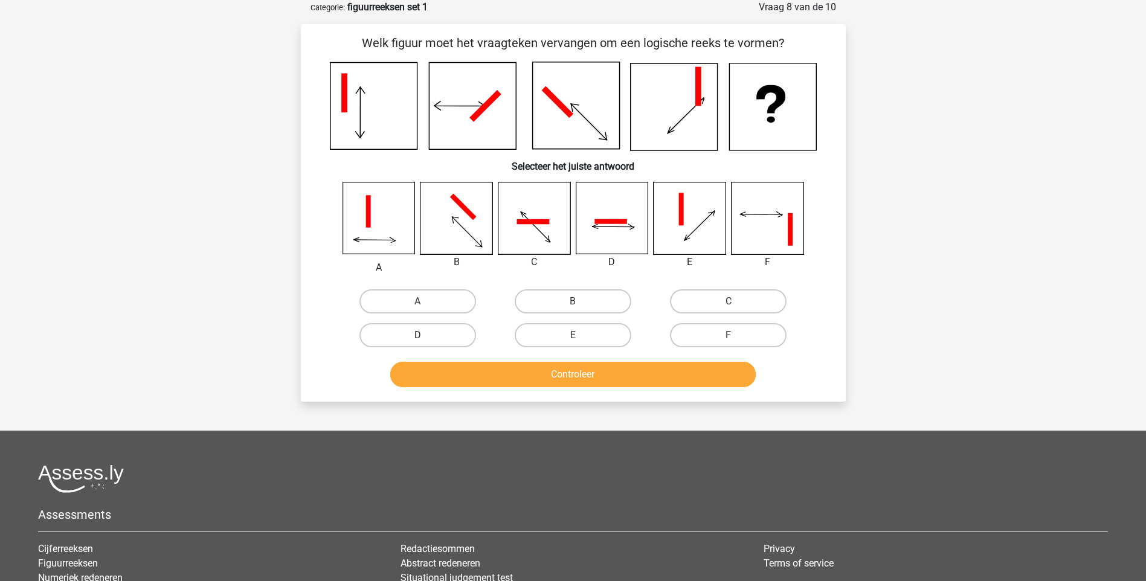
click at [419, 333] on label "D" at bounding box center [418, 335] width 117 height 24
click at [419, 335] on input "D" at bounding box center [422, 339] width 8 height 8
radio input "true"
click at [615, 376] on button "Controleer" at bounding box center [573, 374] width 366 height 25
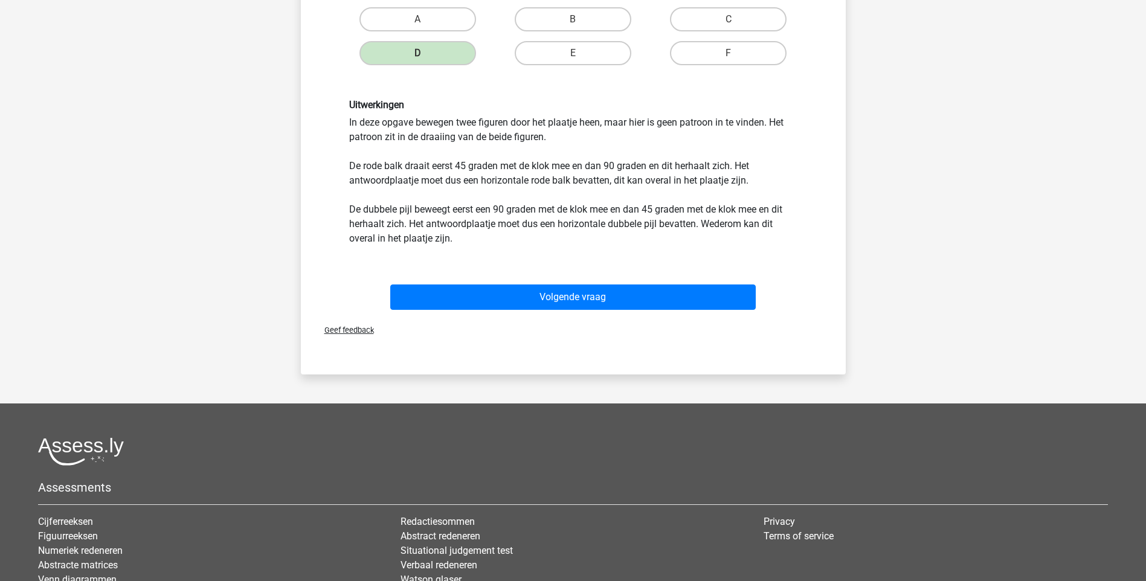
scroll to position [363, 0]
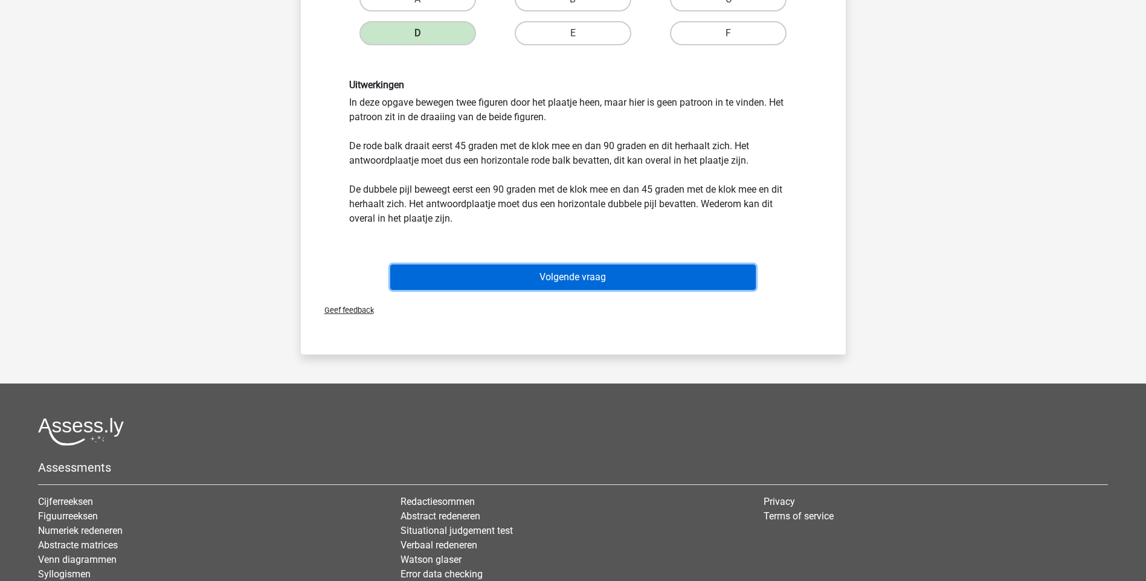
click at [569, 279] on button "Volgende vraag" at bounding box center [573, 277] width 366 height 25
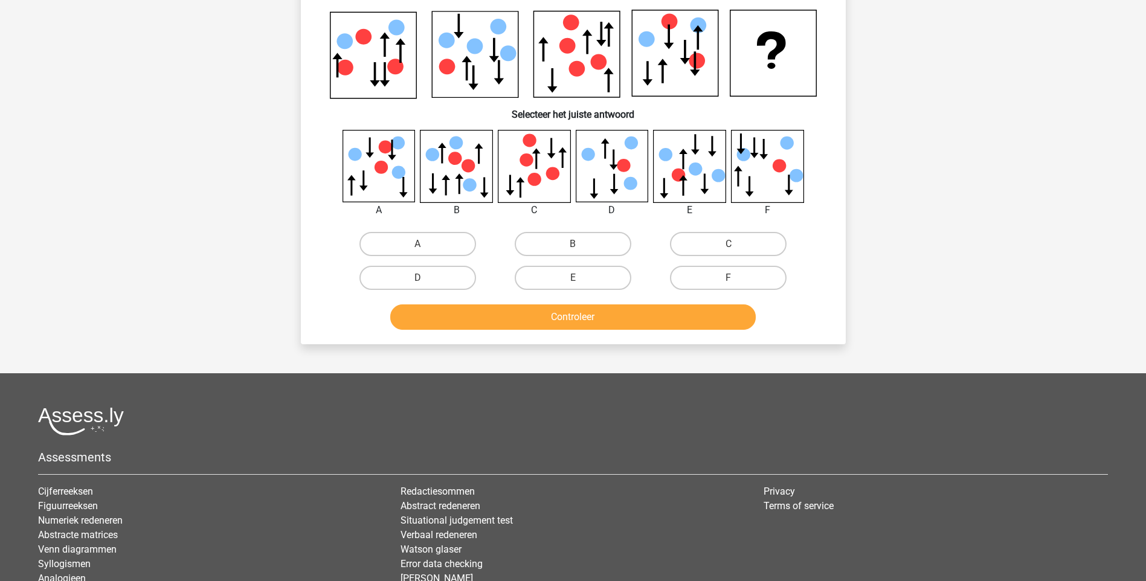
scroll to position [60, 0]
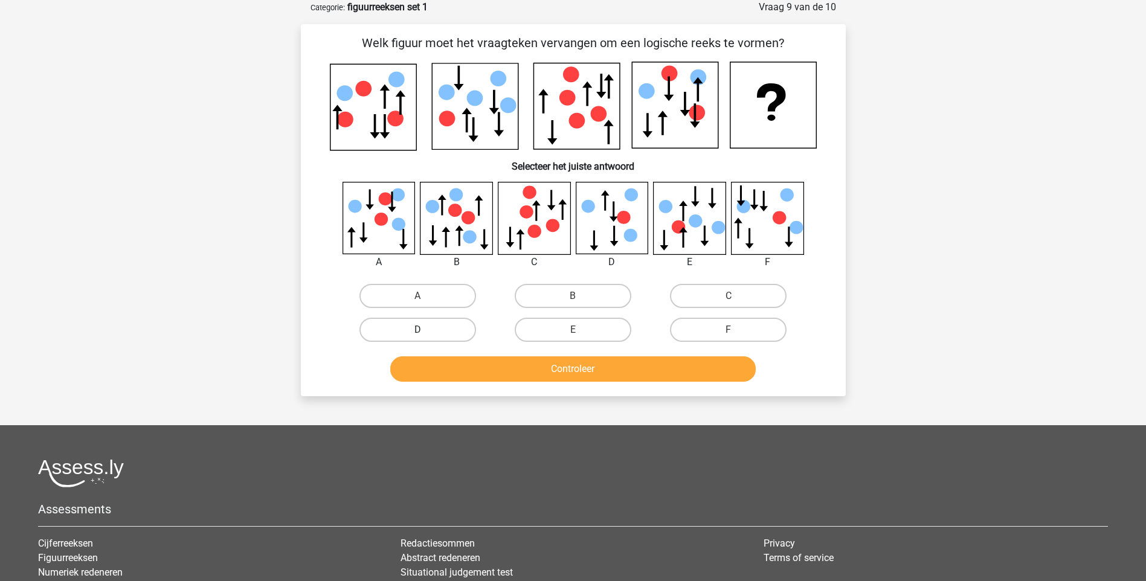
click at [432, 322] on label "D" at bounding box center [418, 330] width 117 height 24
click at [425, 330] on input "D" at bounding box center [422, 334] width 8 height 8
radio input "true"
click at [592, 369] on button "Controleer" at bounding box center [573, 368] width 366 height 25
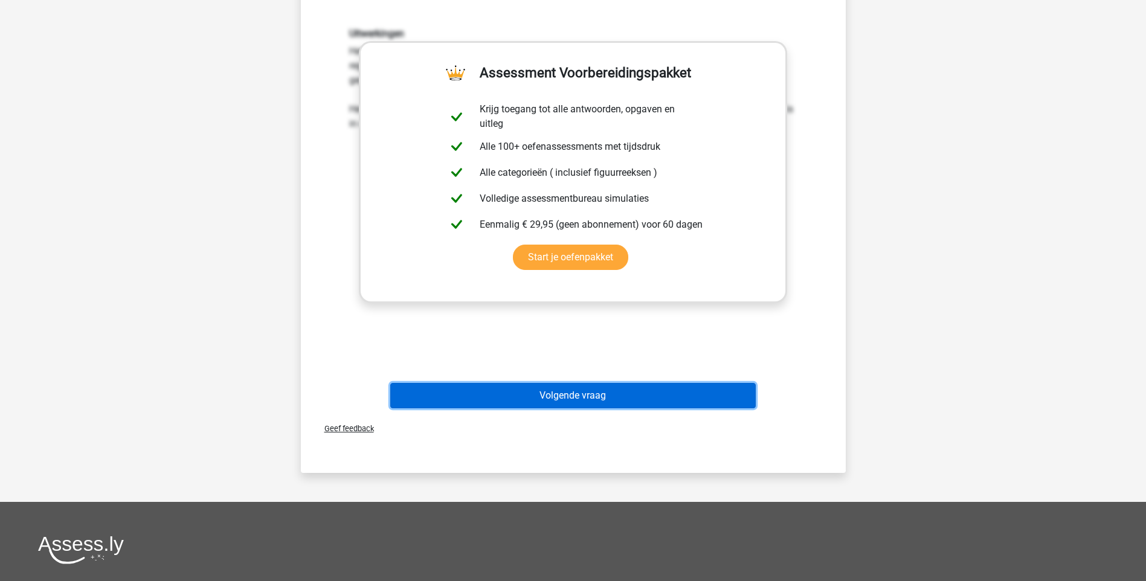
click at [560, 398] on button "Volgende vraag" at bounding box center [573, 395] width 366 height 25
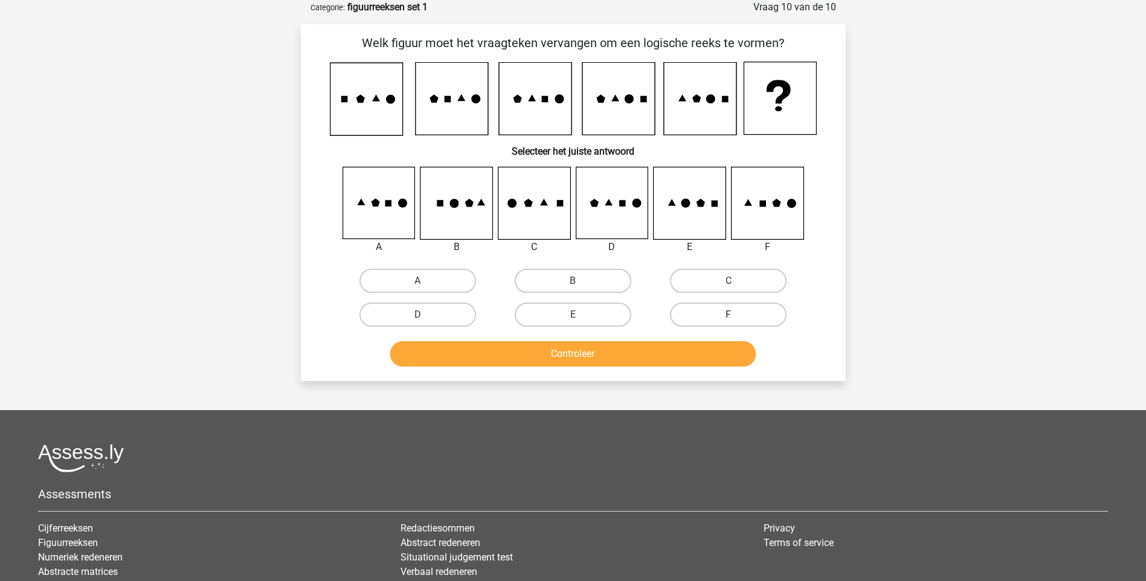
click at [713, 316] on label "F" at bounding box center [728, 315] width 117 height 24
click at [729, 316] on input "F" at bounding box center [733, 319] width 8 height 8
radio input "true"
click at [654, 356] on button "Controleer" at bounding box center [573, 353] width 366 height 25
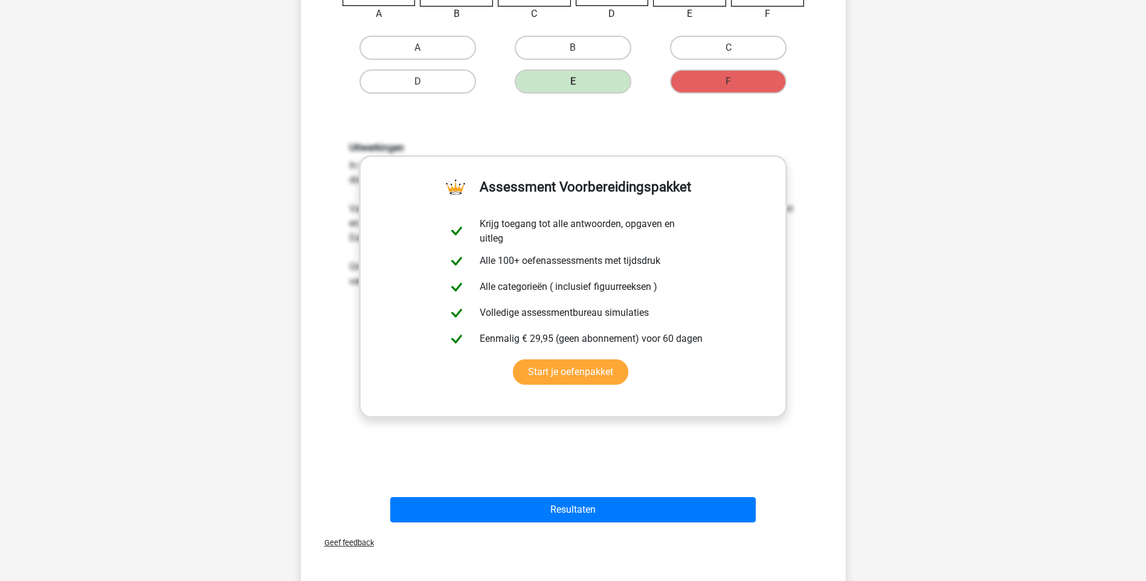
scroll to position [302, 0]
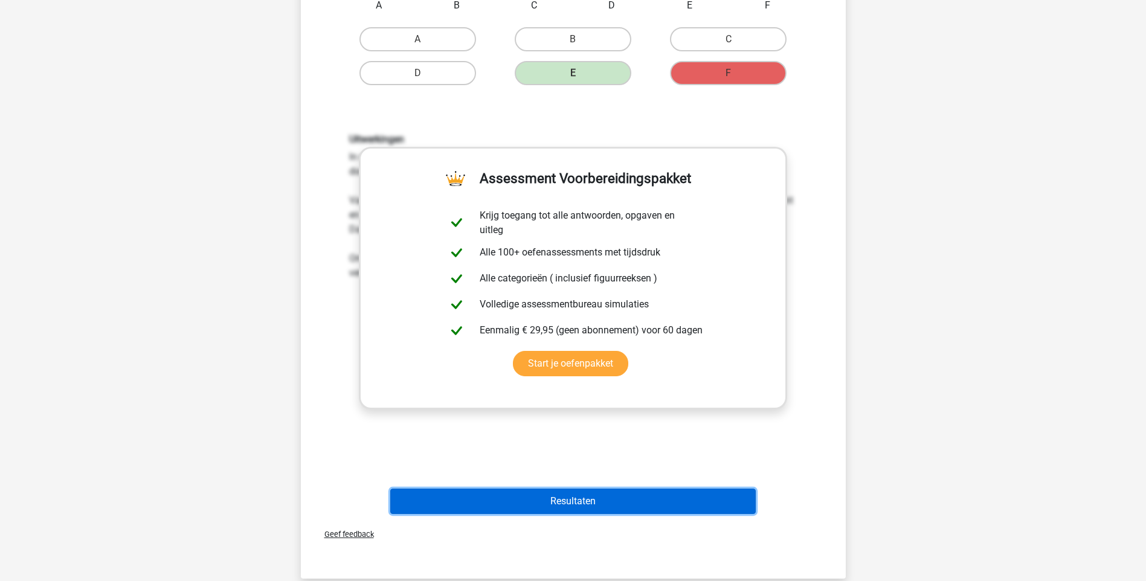
click at [565, 500] on button "Resultaten" at bounding box center [573, 501] width 366 height 25
drag, startPoint x: 604, startPoint y: 496, endPoint x: 576, endPoint y: 494, distance: 27.3
click at [604, 495] on button "Resultaten" at bounding box center [573, 501] width 366 height 25
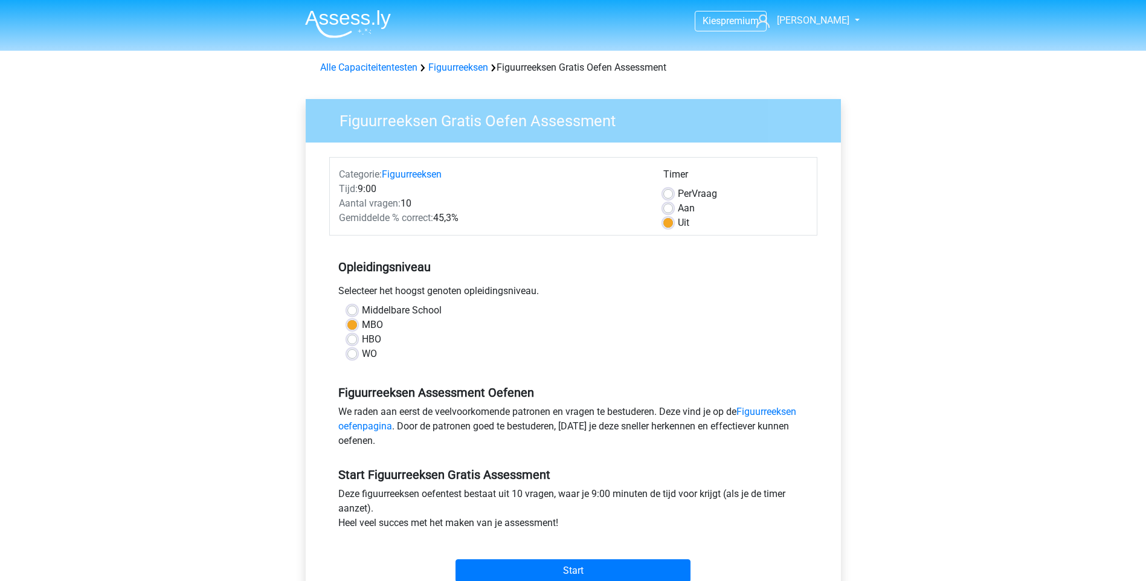
scroll to position [363, 0]
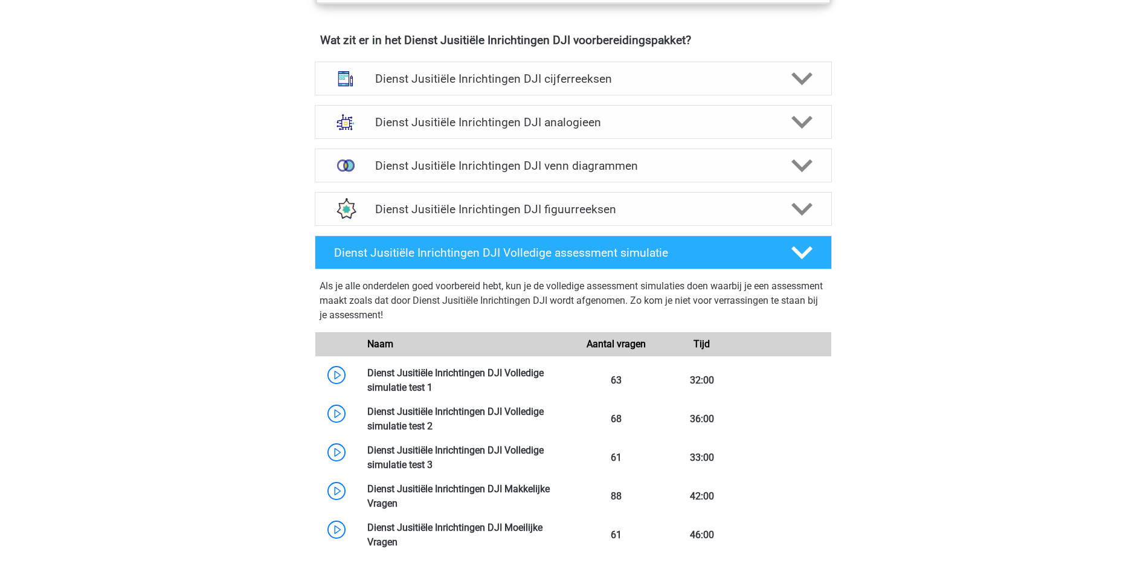
scroll to position [906, 0]
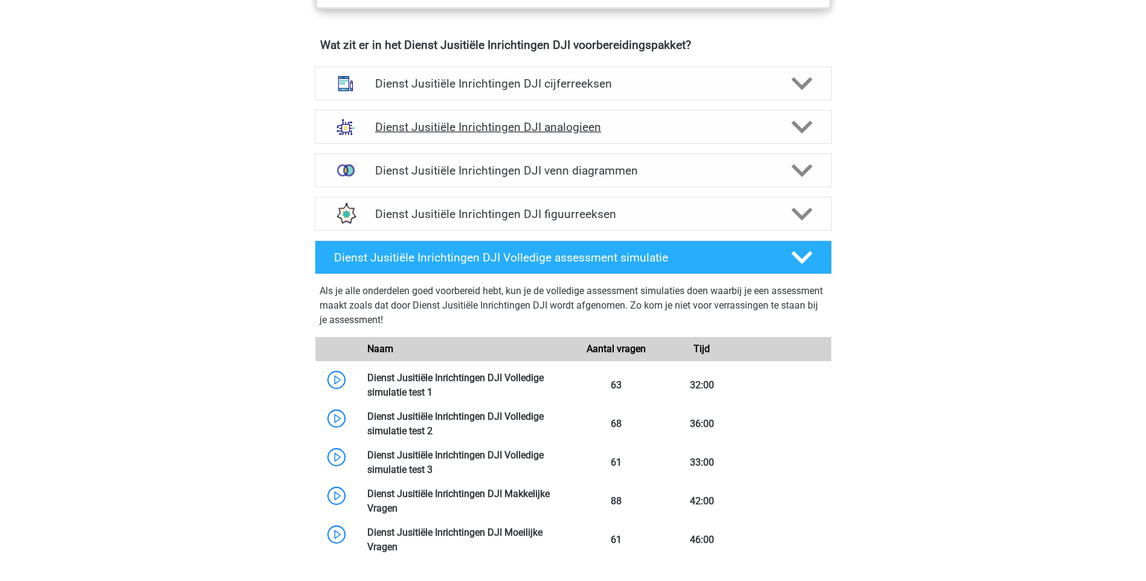
click at [578, 128] on h4 "Dienst Jusitiële Inrichtingen DJI analogieen" at bounding box center [573, 127] width 396 height 14
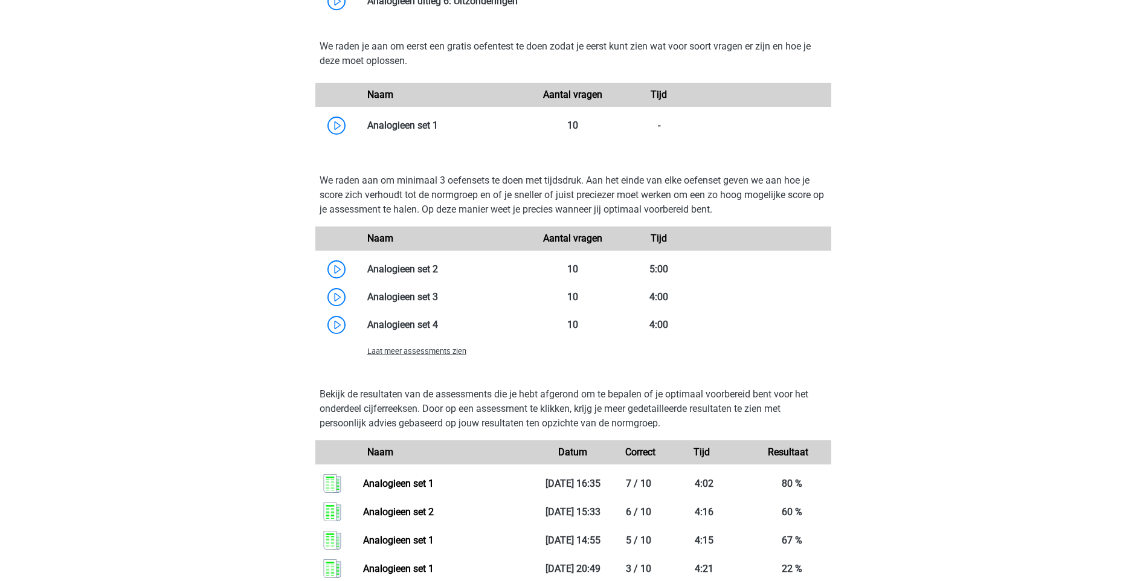
scroll to position [1390, 0]
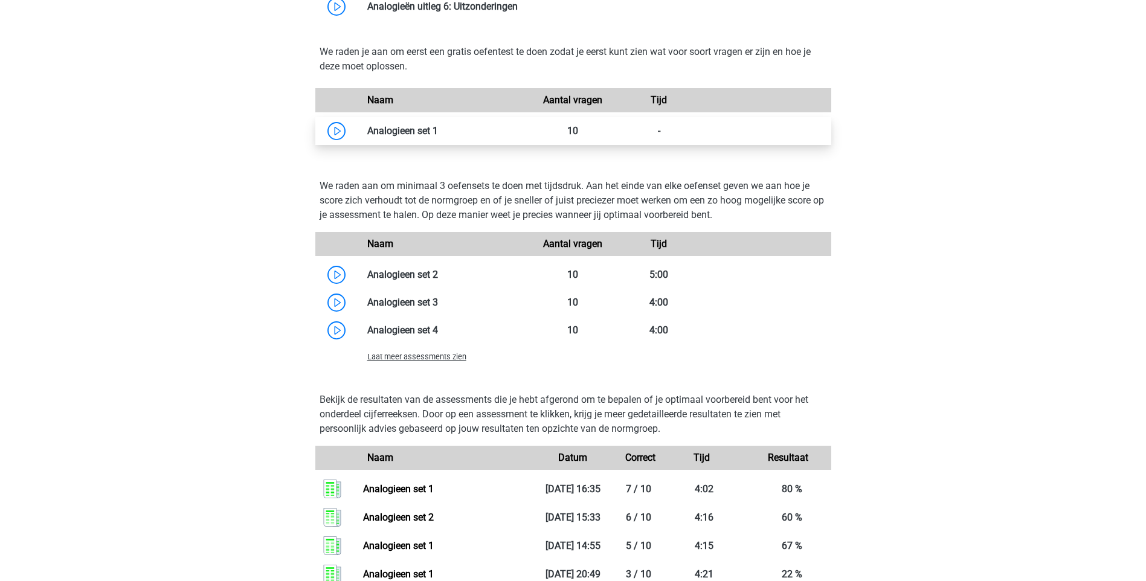
click at [438, 136] on link at bounding box center [438, 130] width 0 height 11
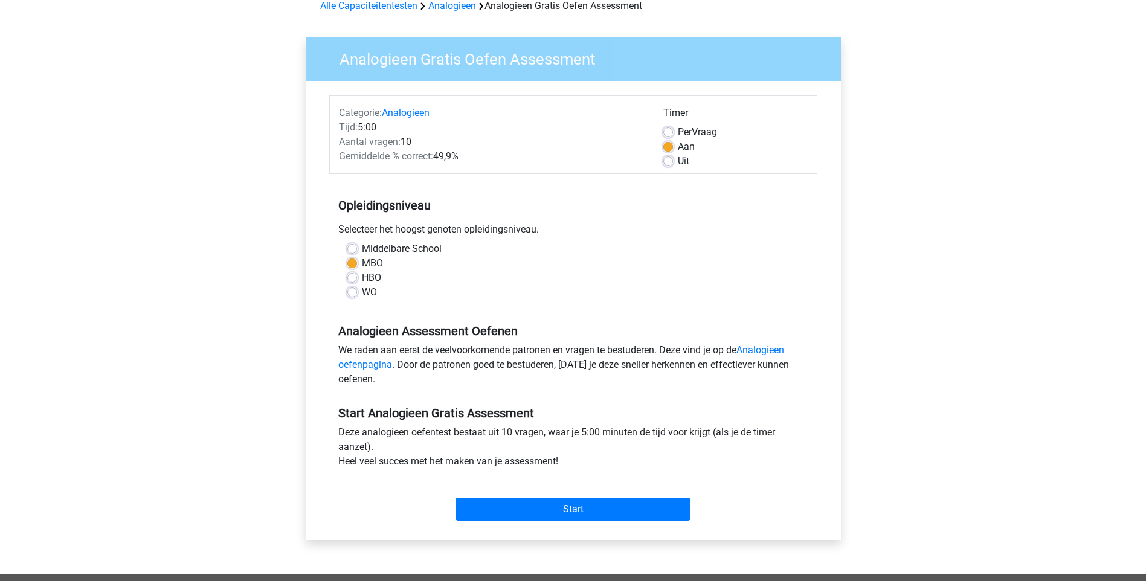
scroll to position [60, 0]
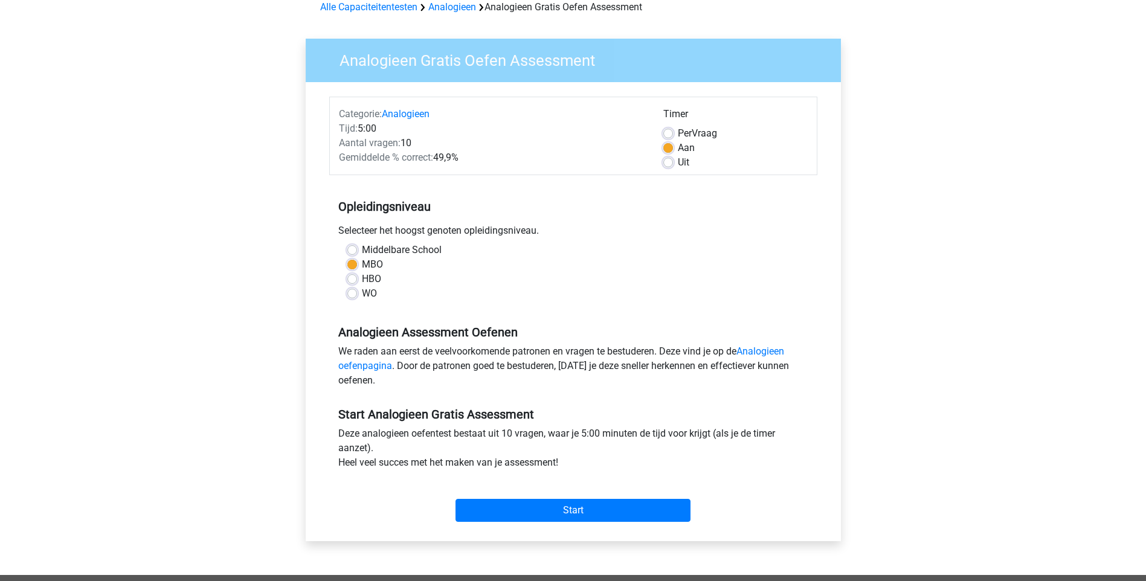
click at [678, 163] on label "Uit" at bounding box center [683, 162] width 11 height 15
click at [671, 163] on input "Uit" at bounding box center [668, 161] width 10 height 12
radio input "true"
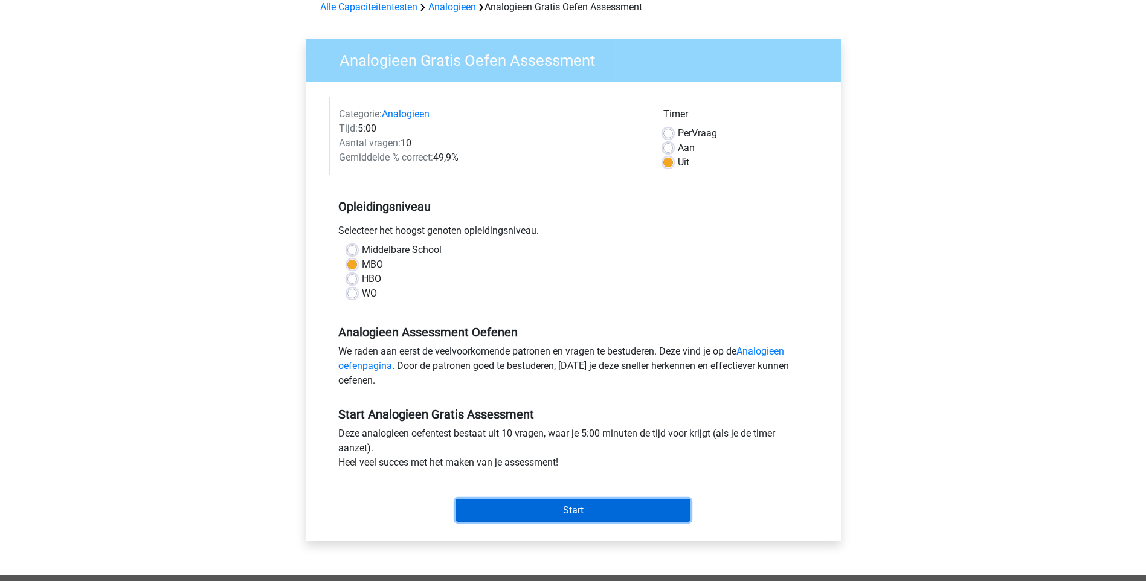
click at [573, 509] on input "Start" at bounding box center [573, 510] width 235 height 23
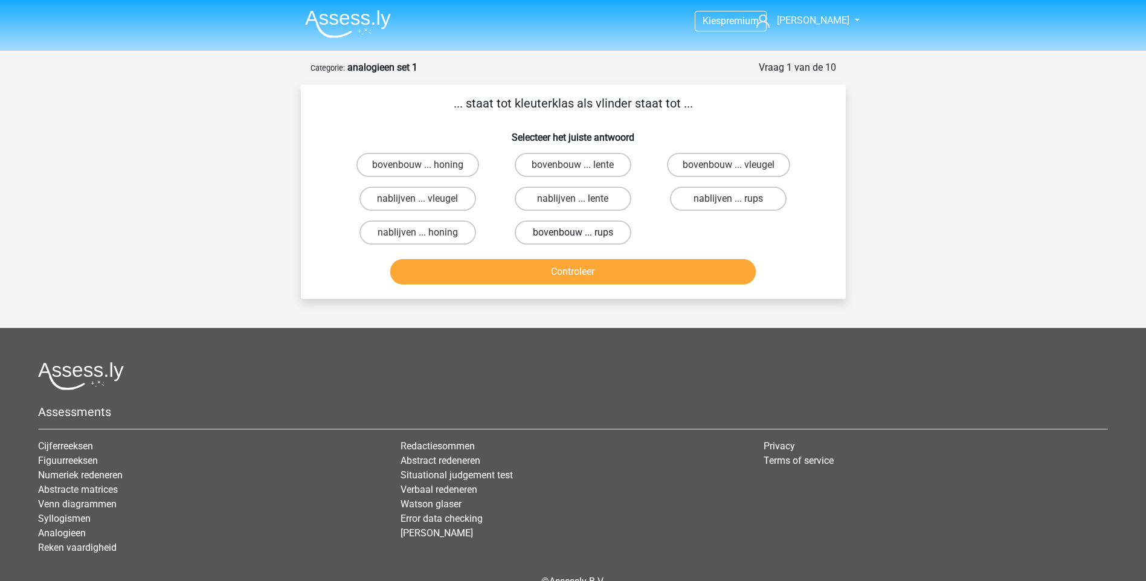
click at [566, 228] on label "bovenbouw ... rups" at bounding box center [573, 233] width 117 height 24
click at [573, 233] on input "bovenbouw ... rups" at bounding box center [577, 237] width 8 height 8
radio input "true"
click at [578, 275] on button "Controleer" at bounding box center [573, 271] width 366 height 25
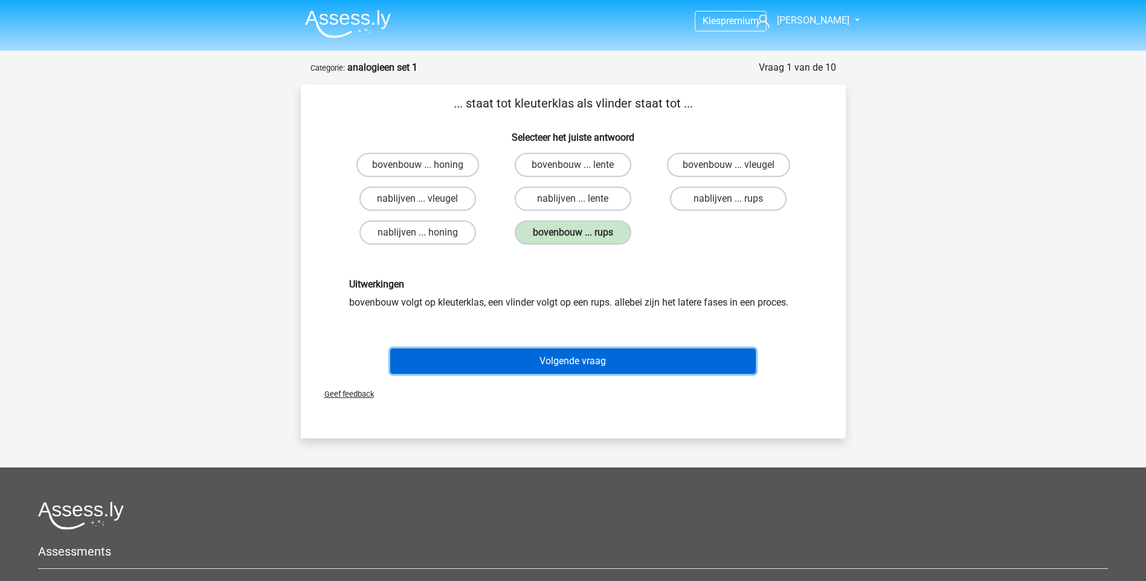
click at [572, 363] on button "Volgende vraag" at bounding box center [573, 361] width 366 height 25
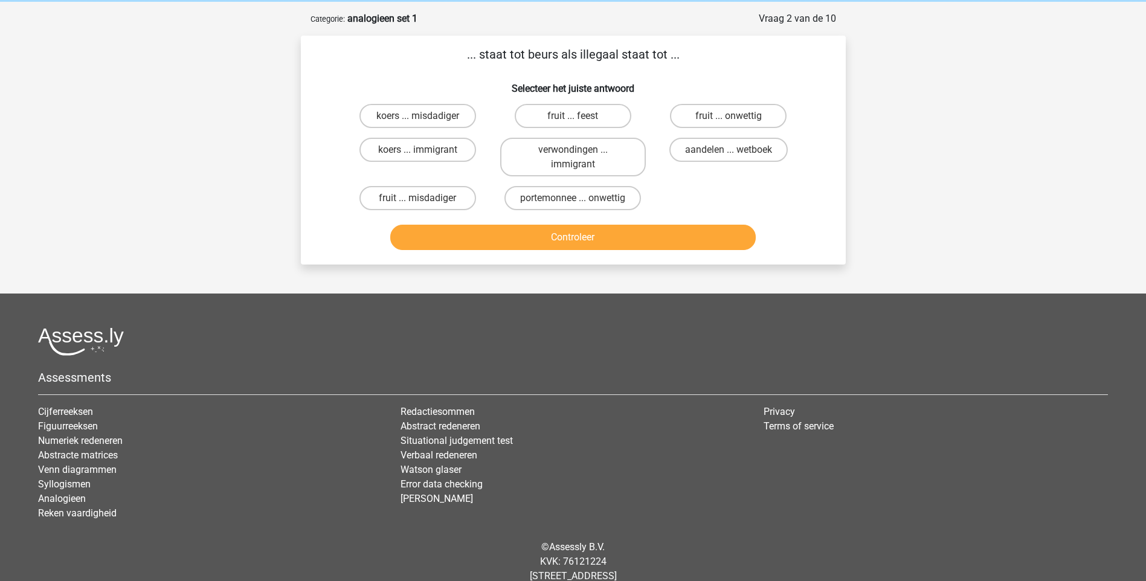
scroll to position [60, 0]
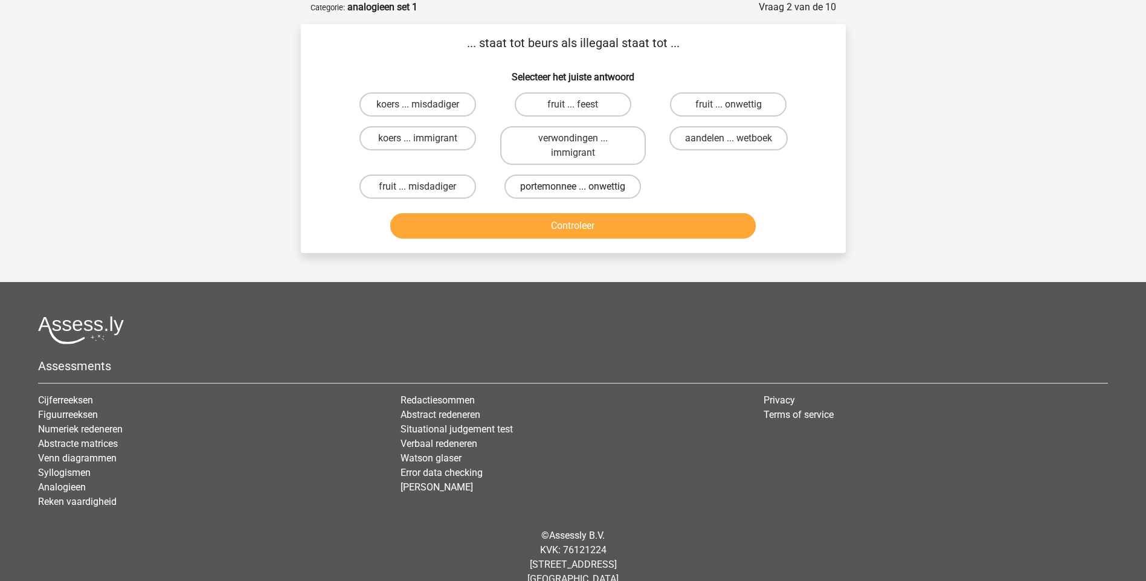
click at [556, 192] on label "portemonnee ... onwettig" at bounding box center [573, 187] width 137 height 24
click at [573, 192] on input "portemonnee ... onwettig" at bounding box center [577, 191] width 8 height 8
radio input "true"
click at [580, 231] on button "Controleer" at bounding box center [573, 225] width 366 height 25
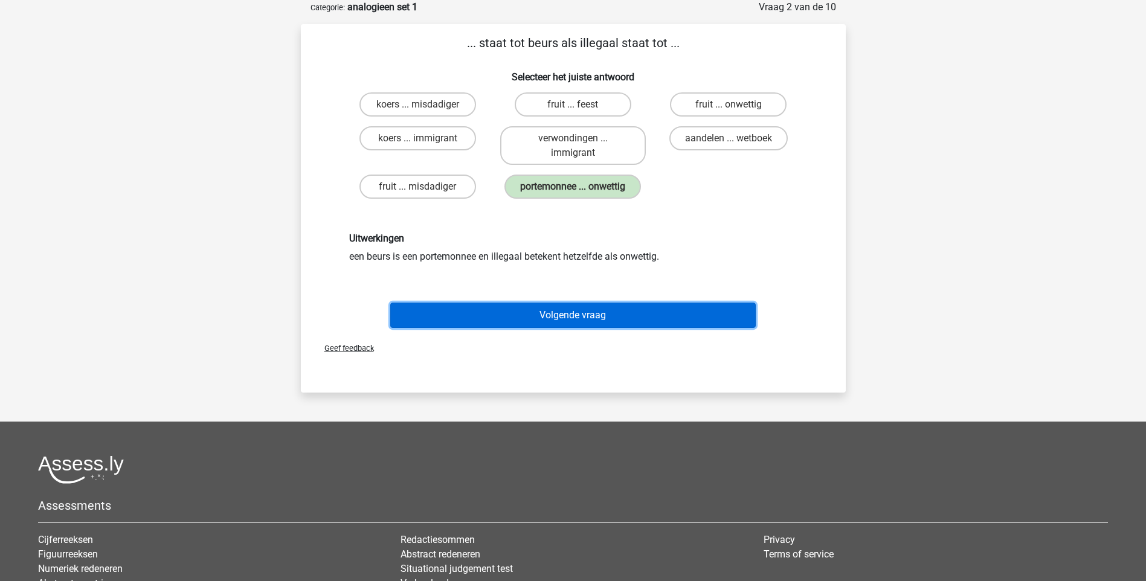
click at [586, 312] on button "Volgende vraag" at bounding box center [573, 315] width 366 height 25
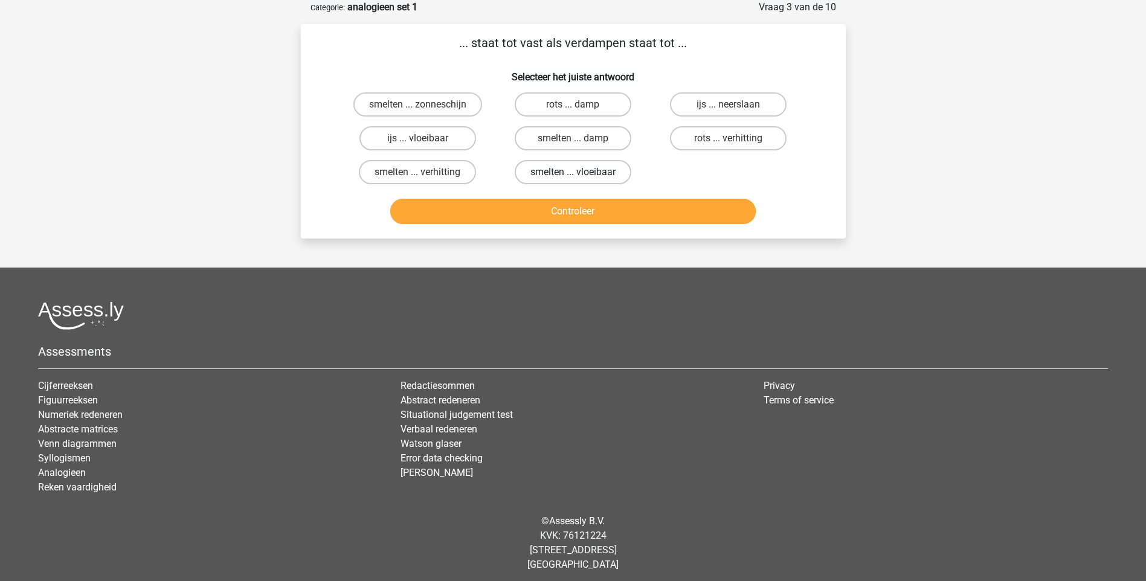
click at [582, 173] on label "smelten ... vloeibaar" at bounding box center [573, 172] width 117 height 24
click at [581, 173] on input "smelten ... vloeibaar" at bounding box center [577, 176] width 8 height 8
radio input "true"
click at [574, 205] on button "Controleer" at bounding box center [573, 211] width 366 height 25
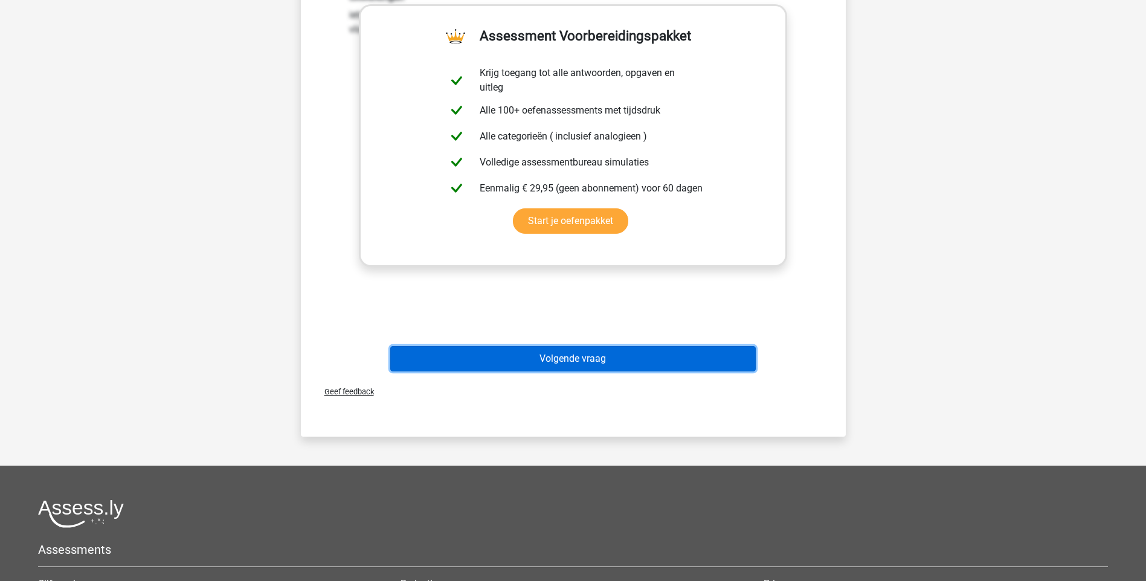
click at [593, 349] on button "Volgende vraag" at bounding box center [573, 358] width 366 height 25
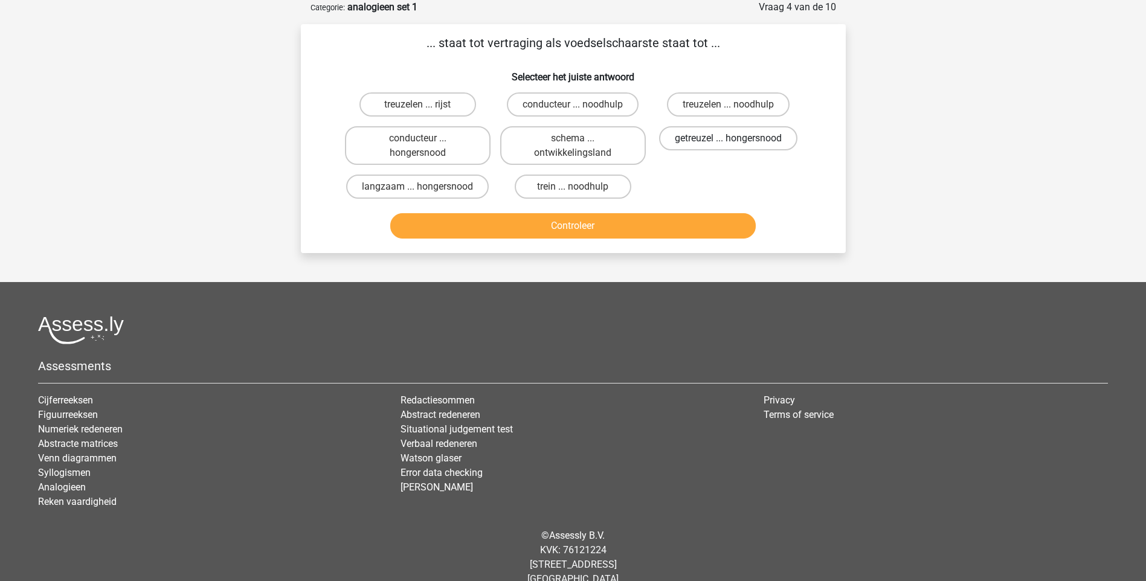
click at [692, 138] on label "getreuzel ... hongersnood" at bounding box center [728, 138] width 138 height 24
click at [729, 138] on input "getreuzel ... hongersnood" at bounding box center [733, 142] width 8 height 8
radio input "true"
click at [611, 231] on button "Controleer" at bounding box center [573, 225] width 366 height 25
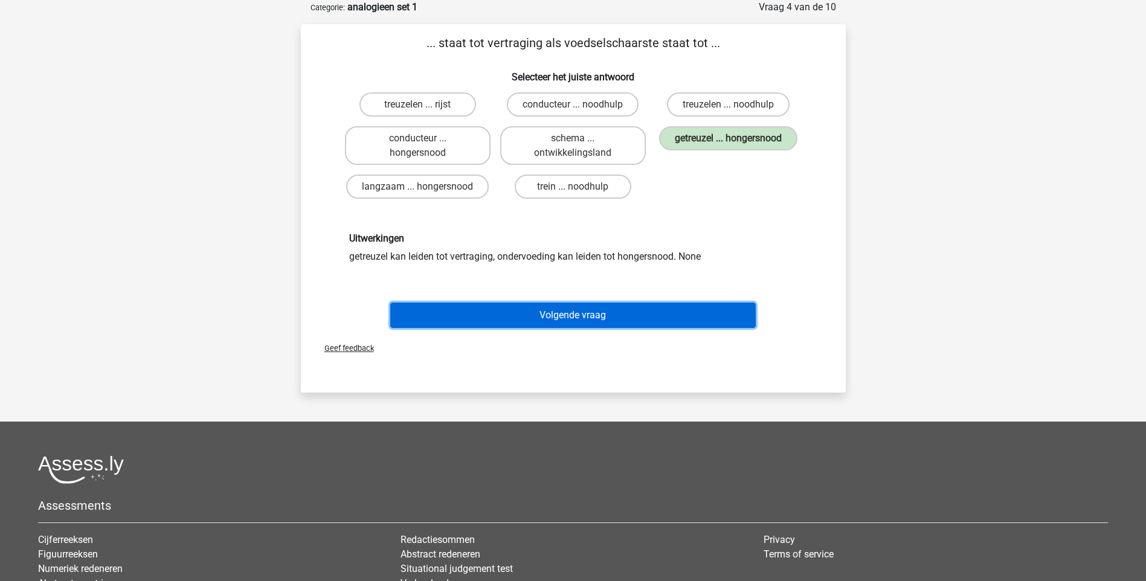
click at [579, 303] on button "Volgende vraag" at bounding box center [573, 315] width 366 height 25
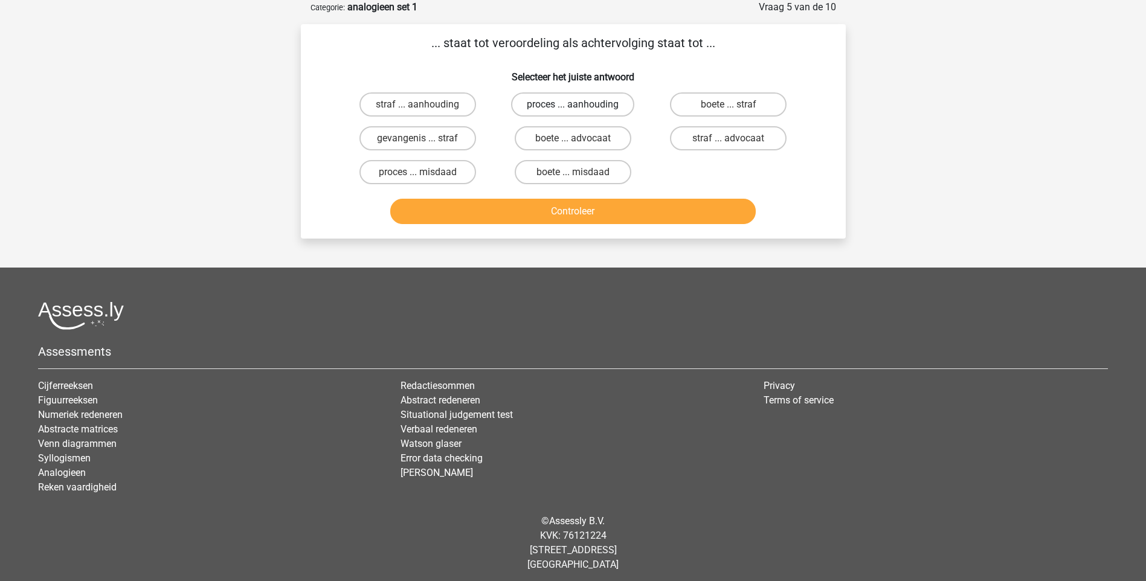
click at [547, 103] on label "proces ... aanhouding" at bounding box center [572, 104] width 123 height 24
click at [573, 105] on input "proces ... aanhouding" at bounding box center [577, 109] width 8 height 8
radio input "true"
click at [581, 208] on button "Controleer" at bounding box center [573, 211] width 366 height 25
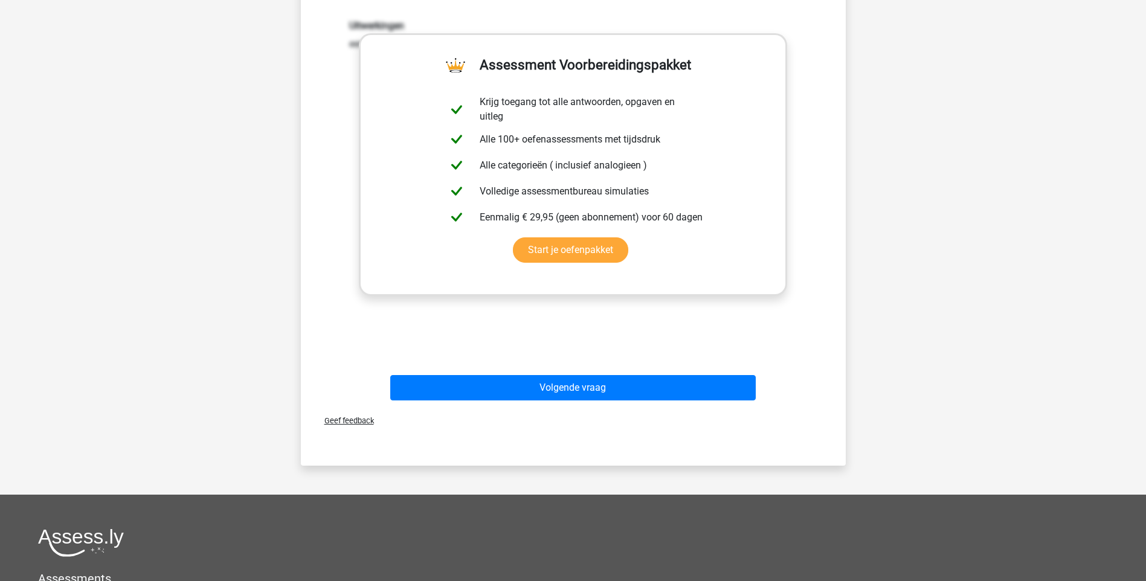
scroll to position [302, 0]
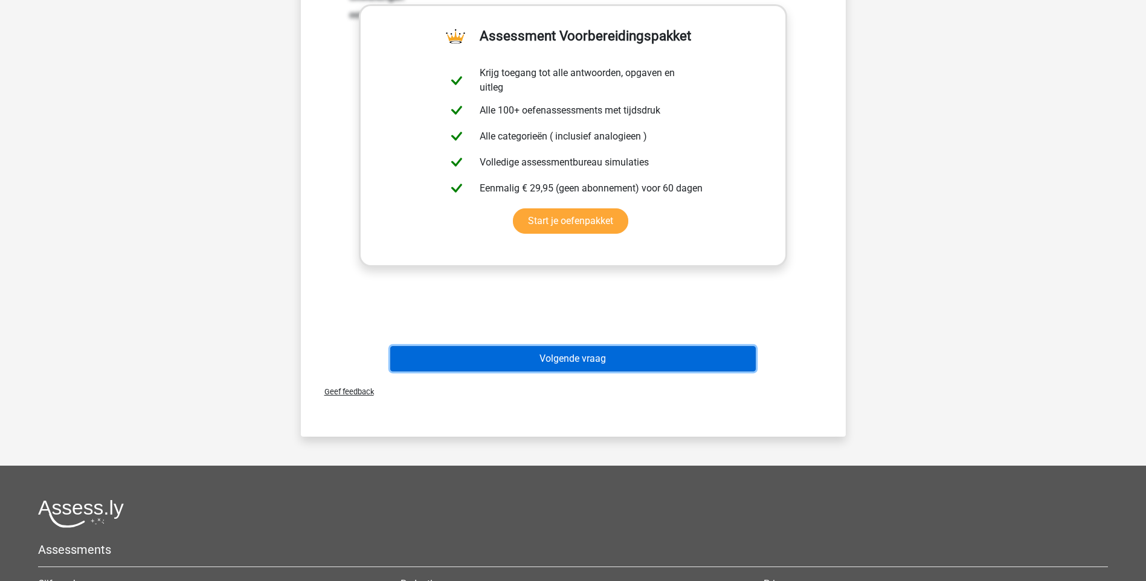
click at [555, 354] on button "Volgende vraag" at bounding box center [573, 358] width 366 height 25
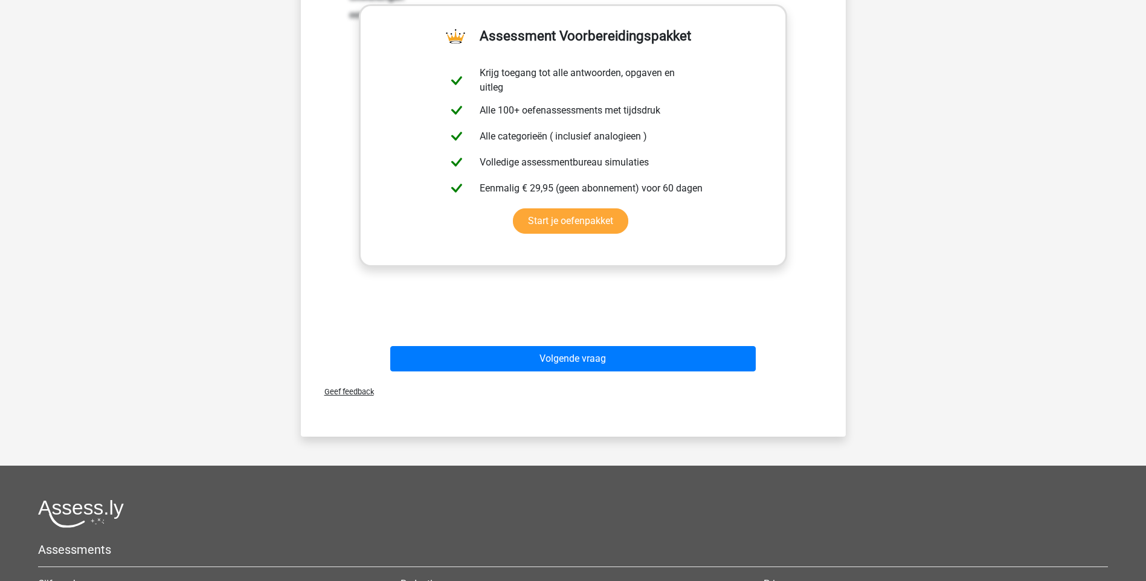
scroll to position [60, 0]
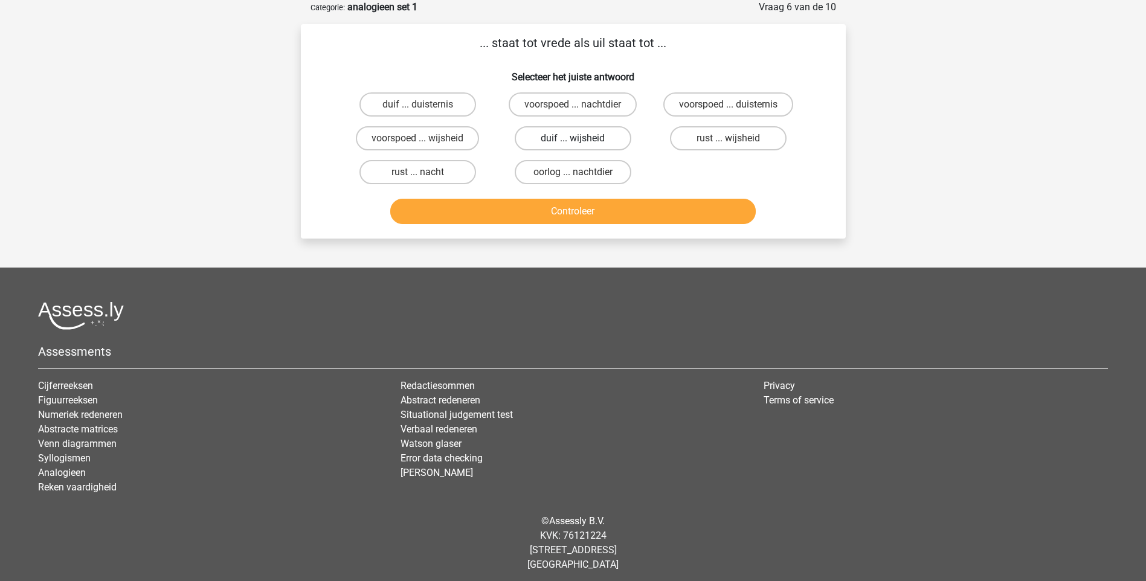
click at [553, 137] on label "duif ... wijsheid" at bounding box center [573, 138] width 117 height 24
click at [573, 138] on input "duif ... wijsheid" at bounding box center [577, 142] width 8 height 8
radio input "true"
click at [584, 209] on button "Controleer" at bounding box center [573, 211] width 366 height 25
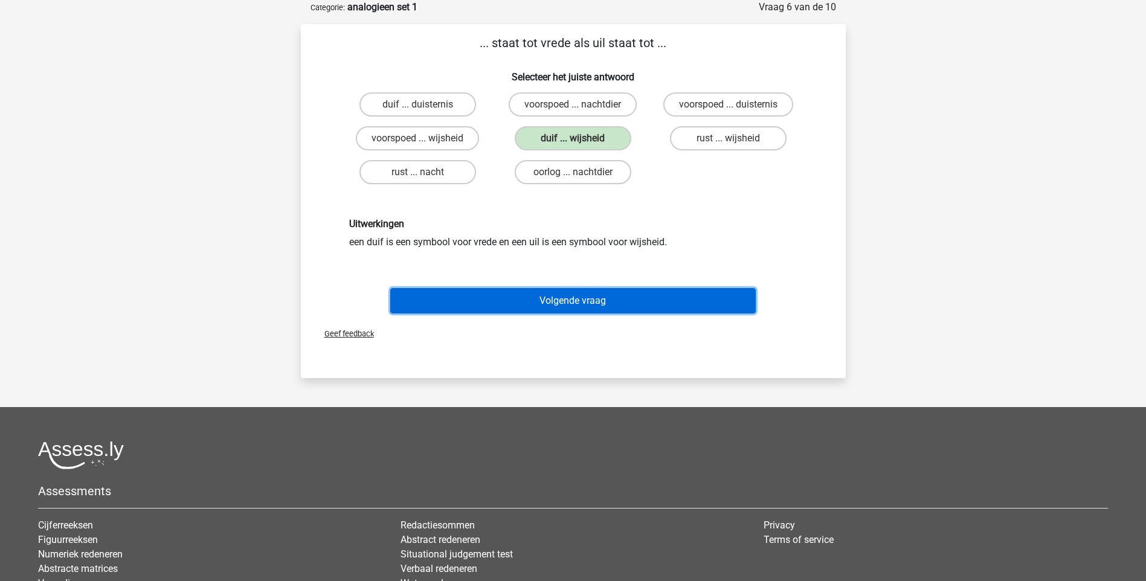
click at [579, 302] on button "Volgende vraag" at bounding box center [573, 300] width 366 height 25
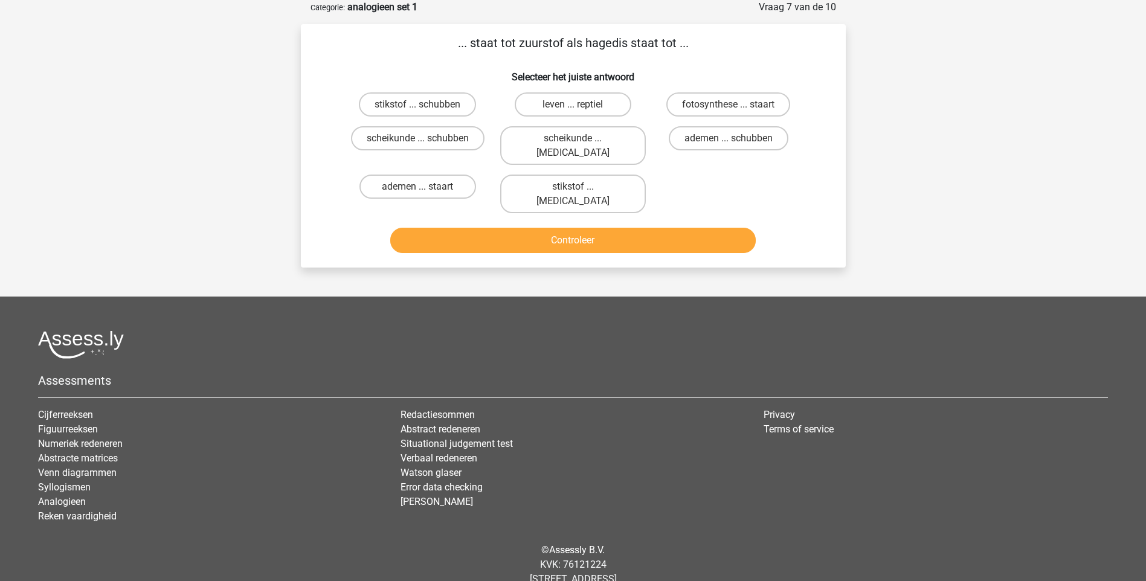
drag, startPoint x: 573, startPoint y: 172, endPoint x: 576, endPoint y: 185, distance: 13.6
click at [575, 187] on input "stikstof ... krokodil" at bounding box center [577, 191] width 8 height 8
radio input "true"
click at [580, 228] on button "Controleer" at bounding box center [573, 240] width 366 height 25
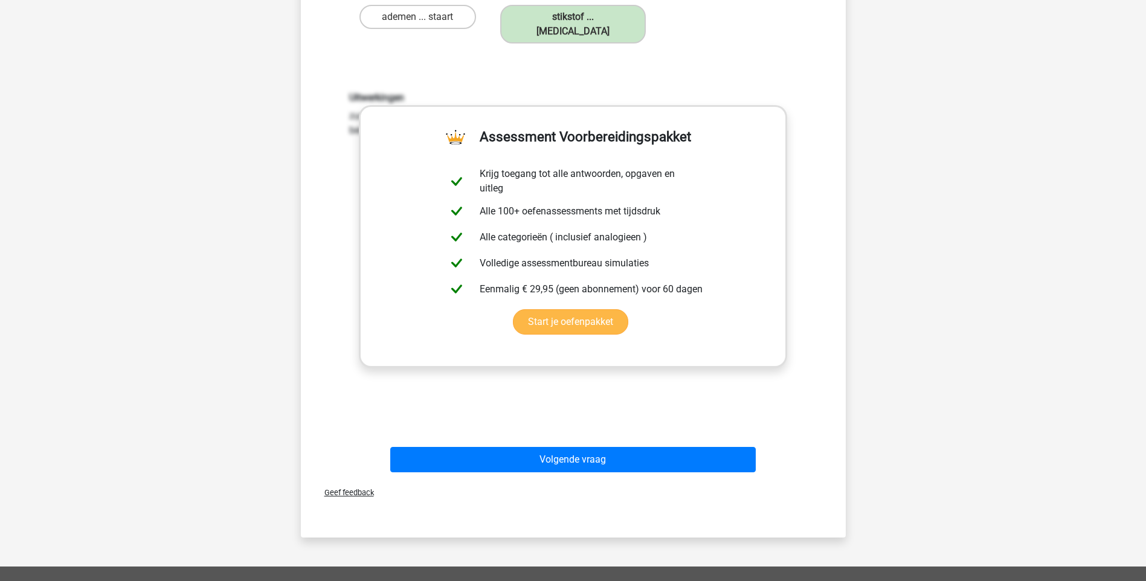
scroll to position [242, 0]
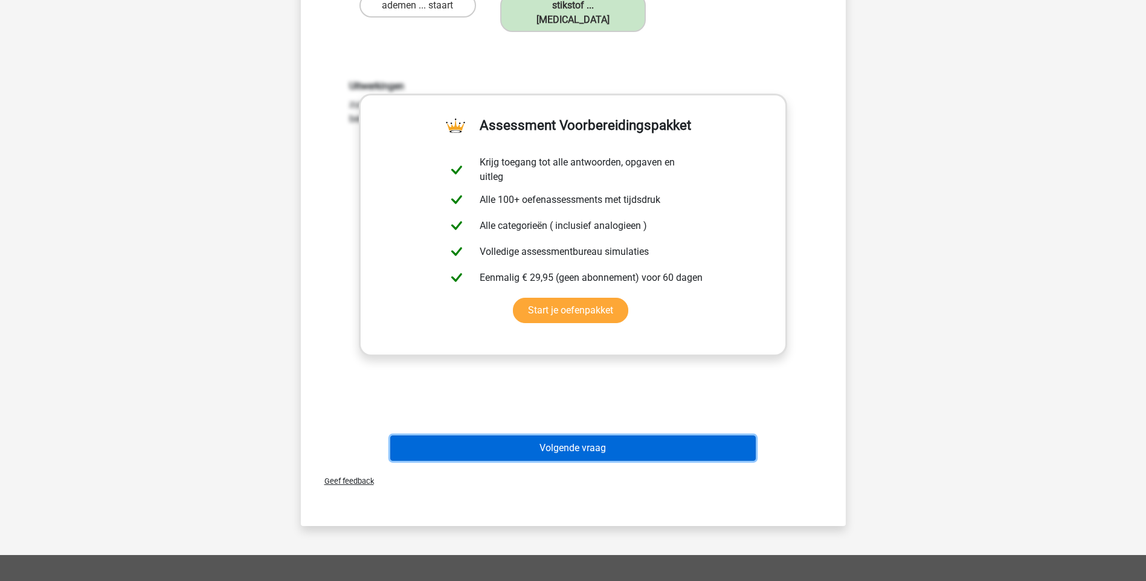
click at [573, 436] on button "Volgende vraag" at bounding box center [573, 448] width 366 height 25
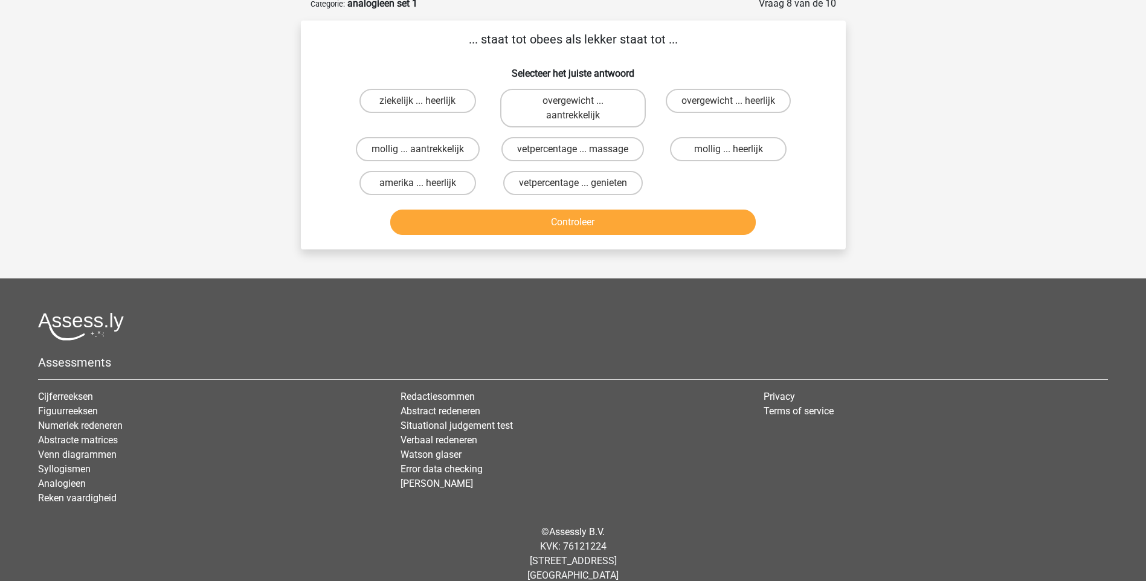
scroll to position [60, 0]
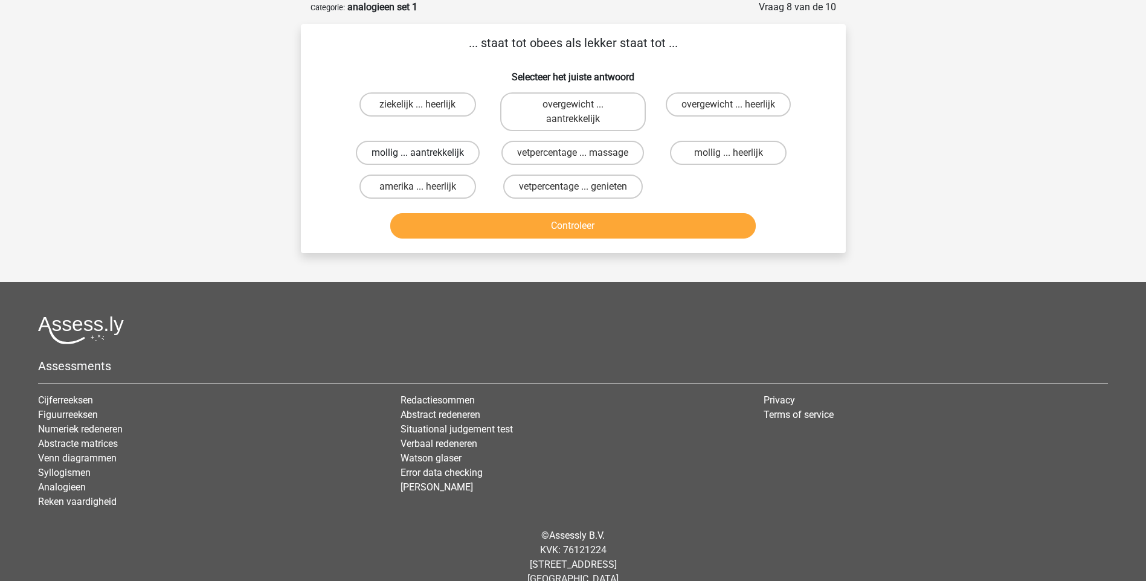
click at [384, 153] on label "mollig ... aantrekkelijk" at bounding box center [418, 153] width 124 height 24
click at [418, 153] on input "mollig ... aantrekkelijk" at bounding box center [422, 157] width 8 height 8
radio input "true"
click at [585, 222] on button "Controleer" at bounding box center [573, 225] width 366 height 25
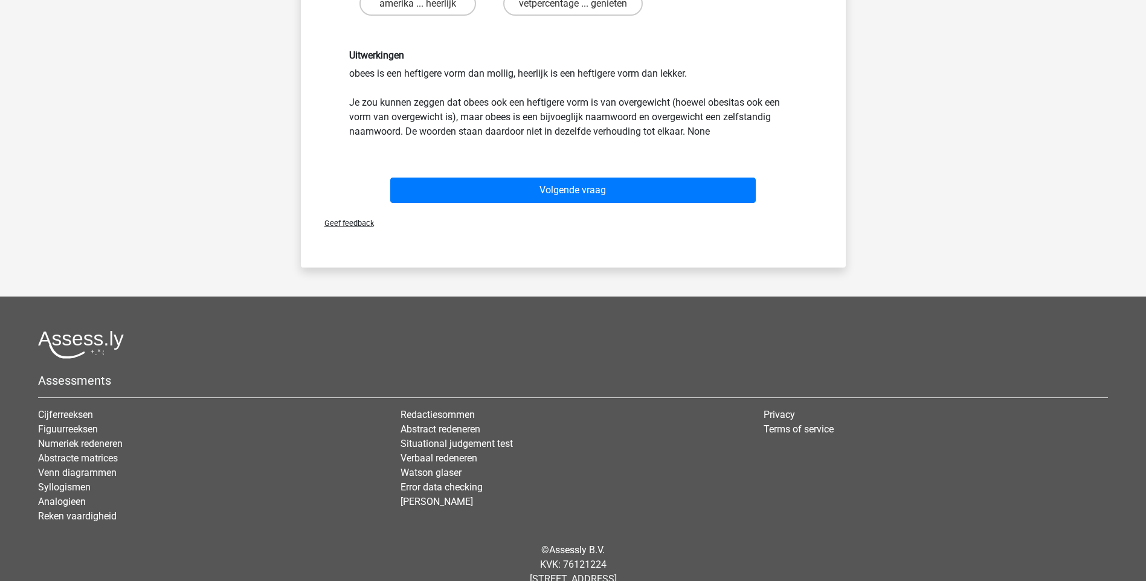
scroll to position [278, 0]
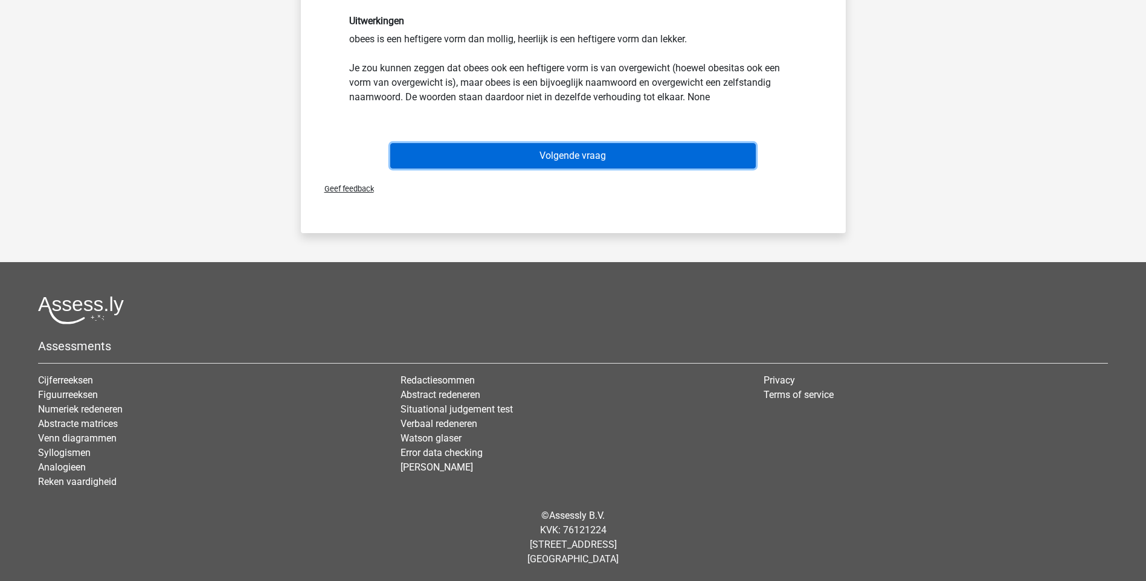
click at [586, 160] on button "Volgende vraag" at bounding box center [573, 155] width 366 height 25
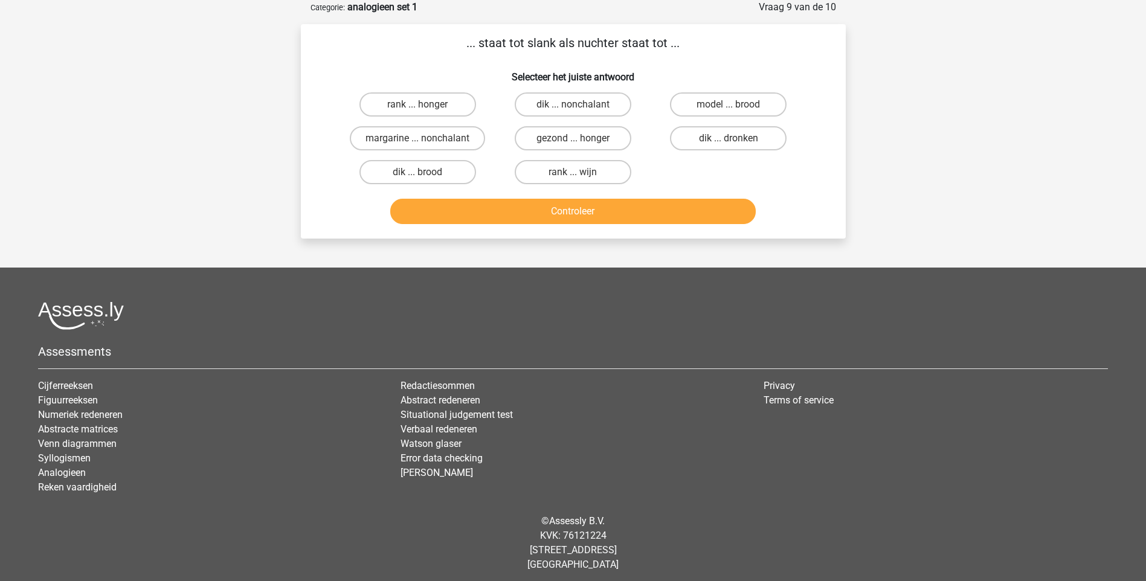
click at [736, 141] on input "dik ... dronken" at bounding box center [733, 142] width 8 height 8
radio input "true"
click at [577, 212] on button "Controleer" at bounding box center [573, 211] width 366 height 25
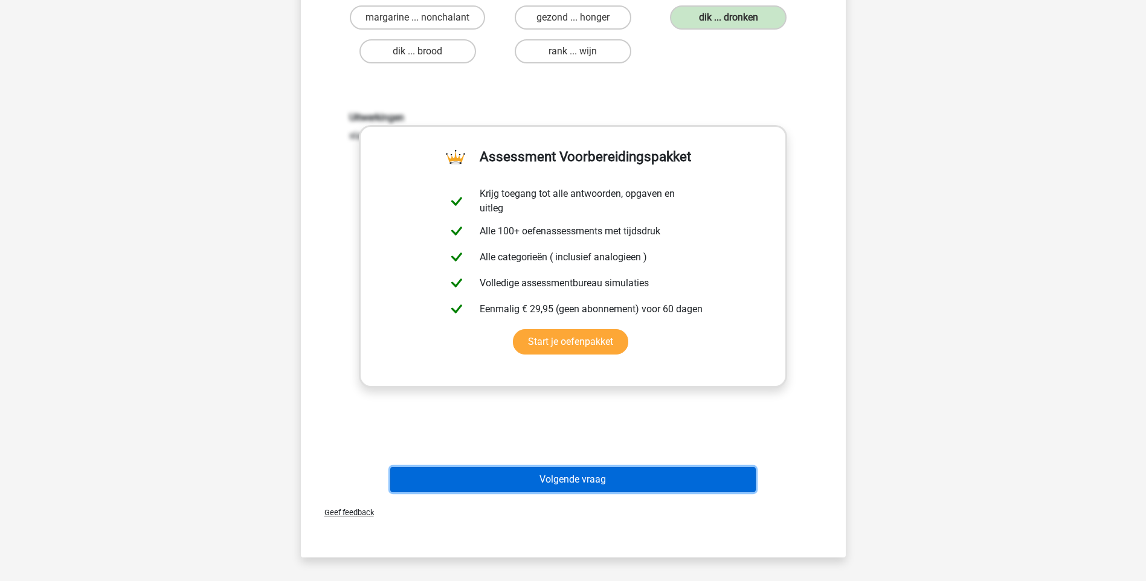
click at [575, 482] on button "Volgende vraag" at bounding box center [573, 479] width 366 height 25
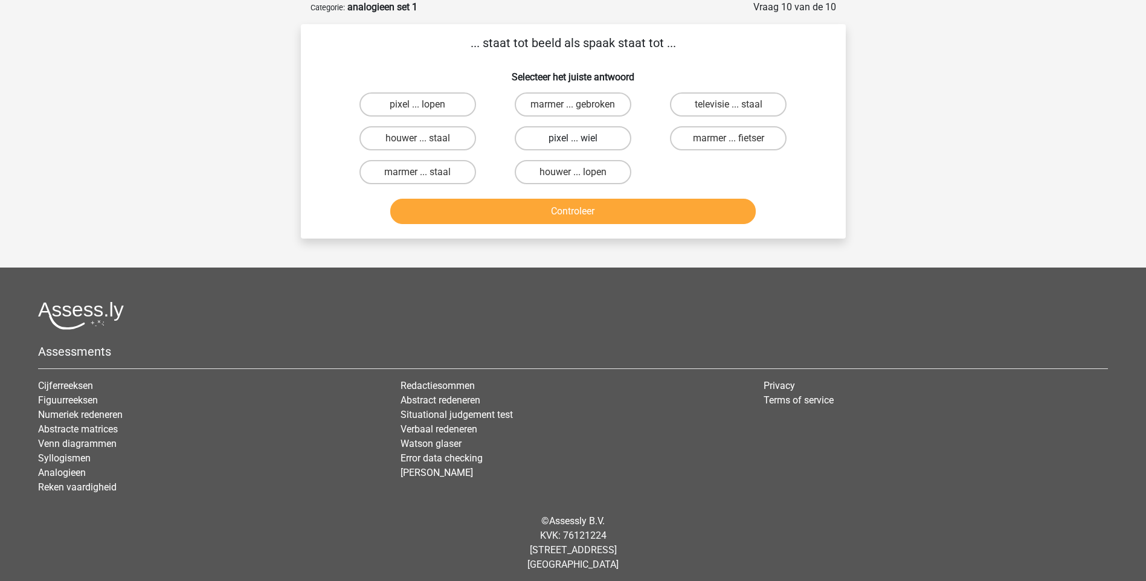
click at [558, 138] on label "pixel ... wiel" at bounding box center [573, 138] width 117 height 24
click at [573, 138] on input "pixel ... wiel" at bounding box center [577, 142] width 8 height 8
radio input "true"
click at [587, 213] on button "Controleer" at bounding box center [573, 211] width 366 height 25
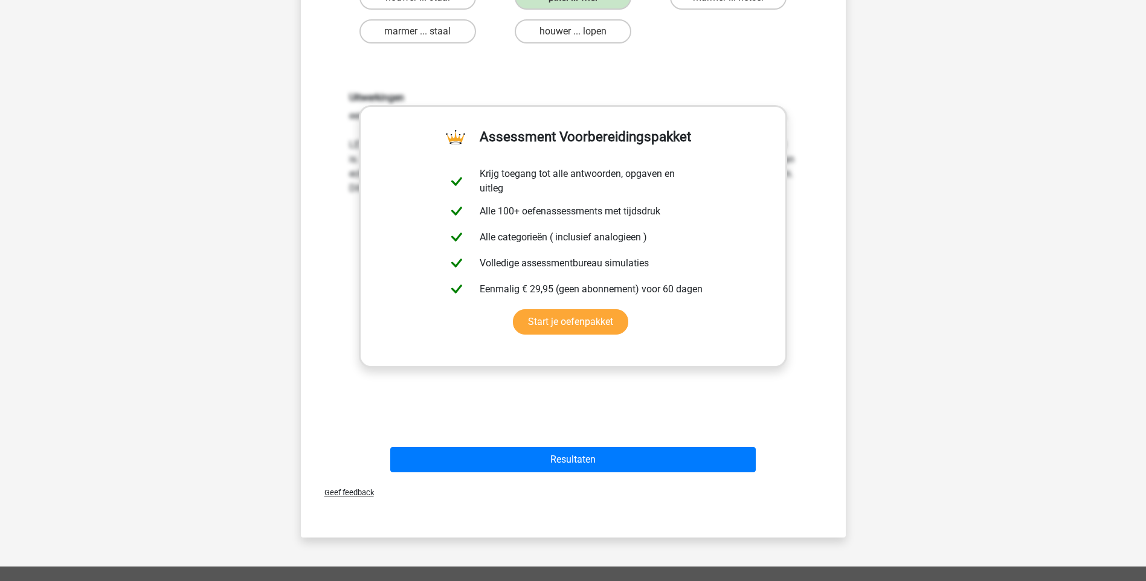
scroll to position [242, 0]
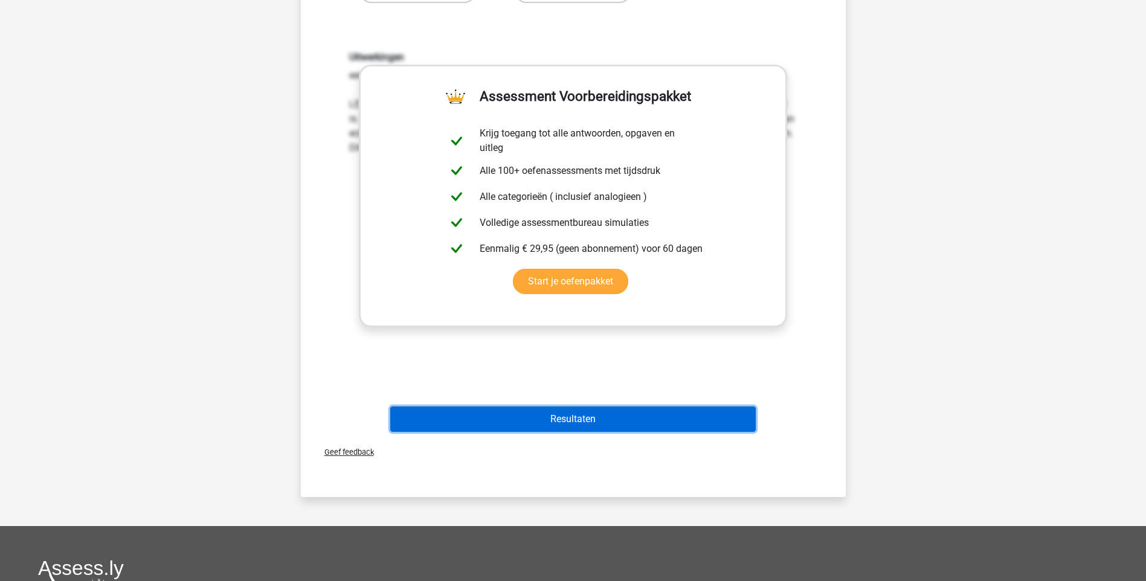
click at [576, 421] on button "Resultaten" at bounding box center [573, 419] width 366 height 25
click at [568, 421] on button "Resultaten" at bounding box center [573, 419] width 366 height 25
